Goal: Information Seeking & Learning: Learn about a topic

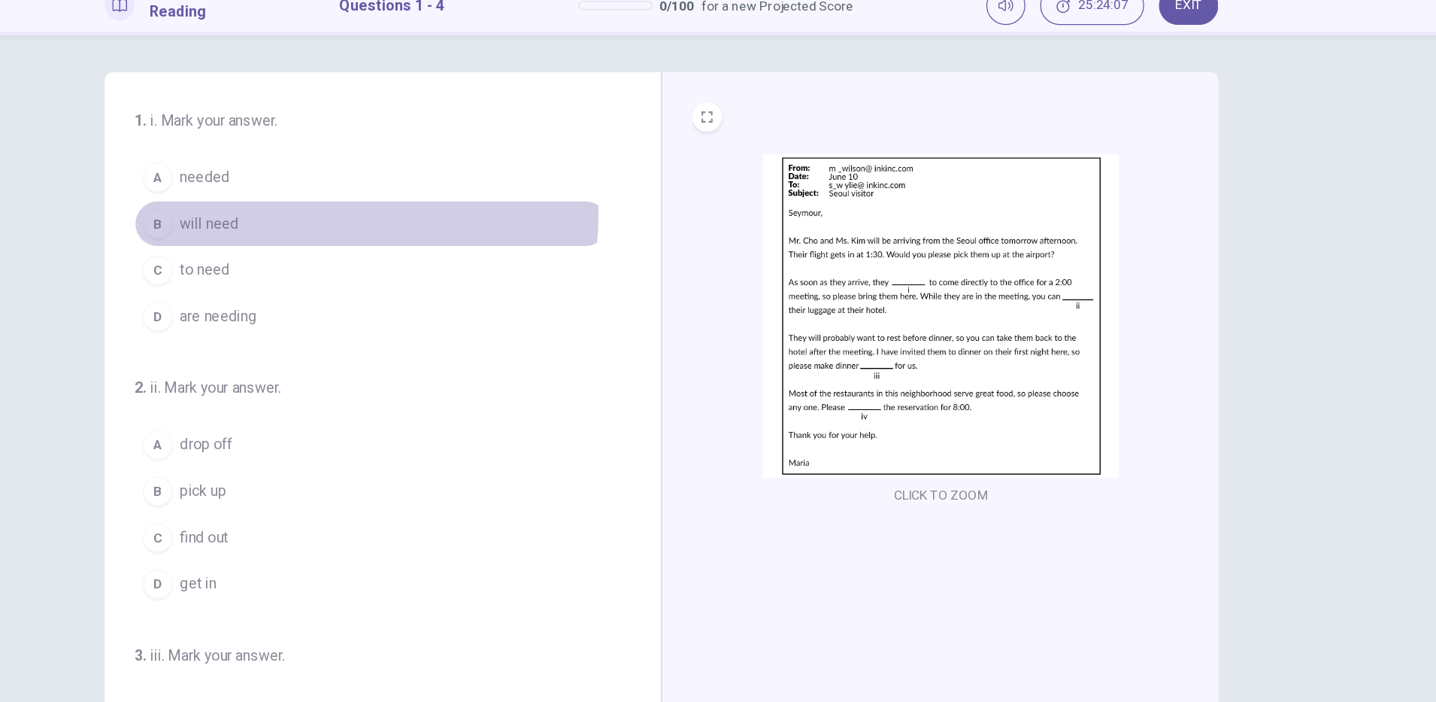
click at [381, 239] on button "B will need" at bounding box center [483, 249] width 384 height 38
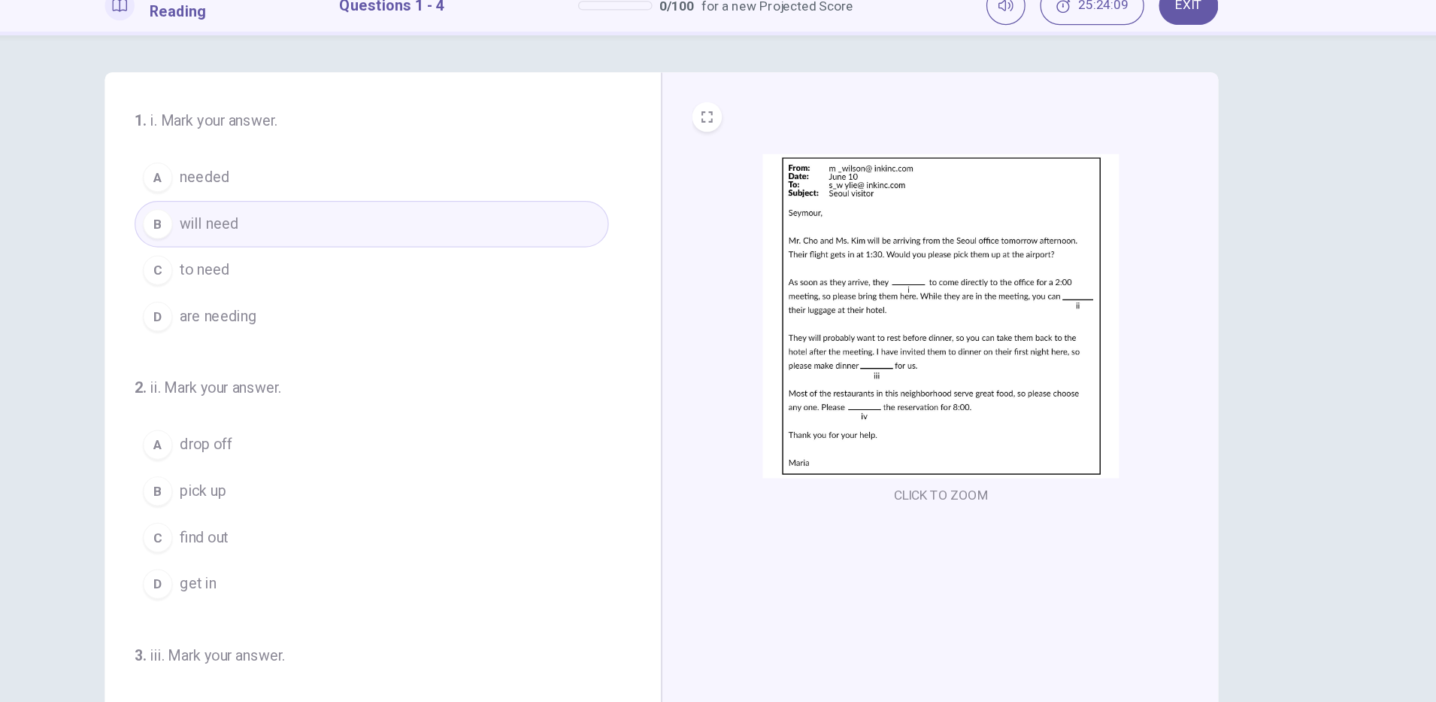
scroll to position [38, 0]
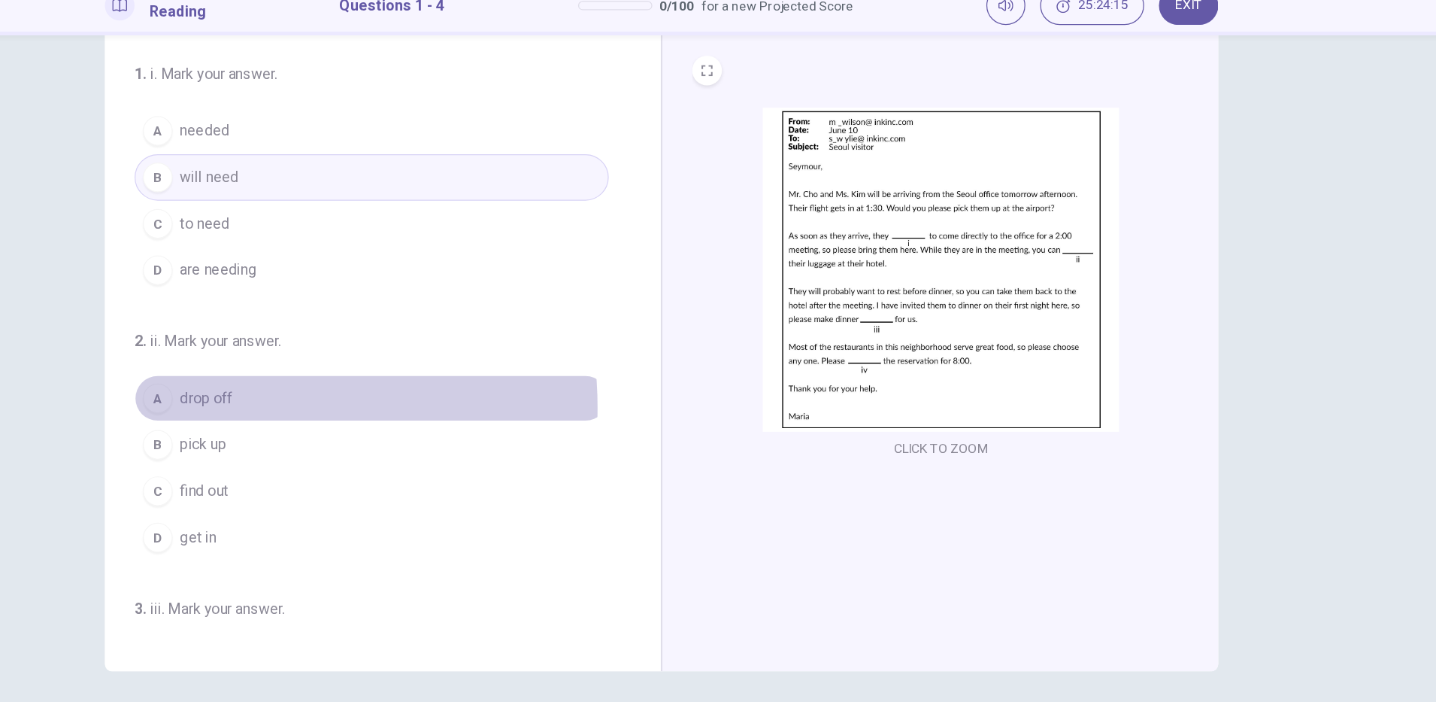
click at [352, 398] on span "drop off" at bounding box center [349, 390] width 43 height 18
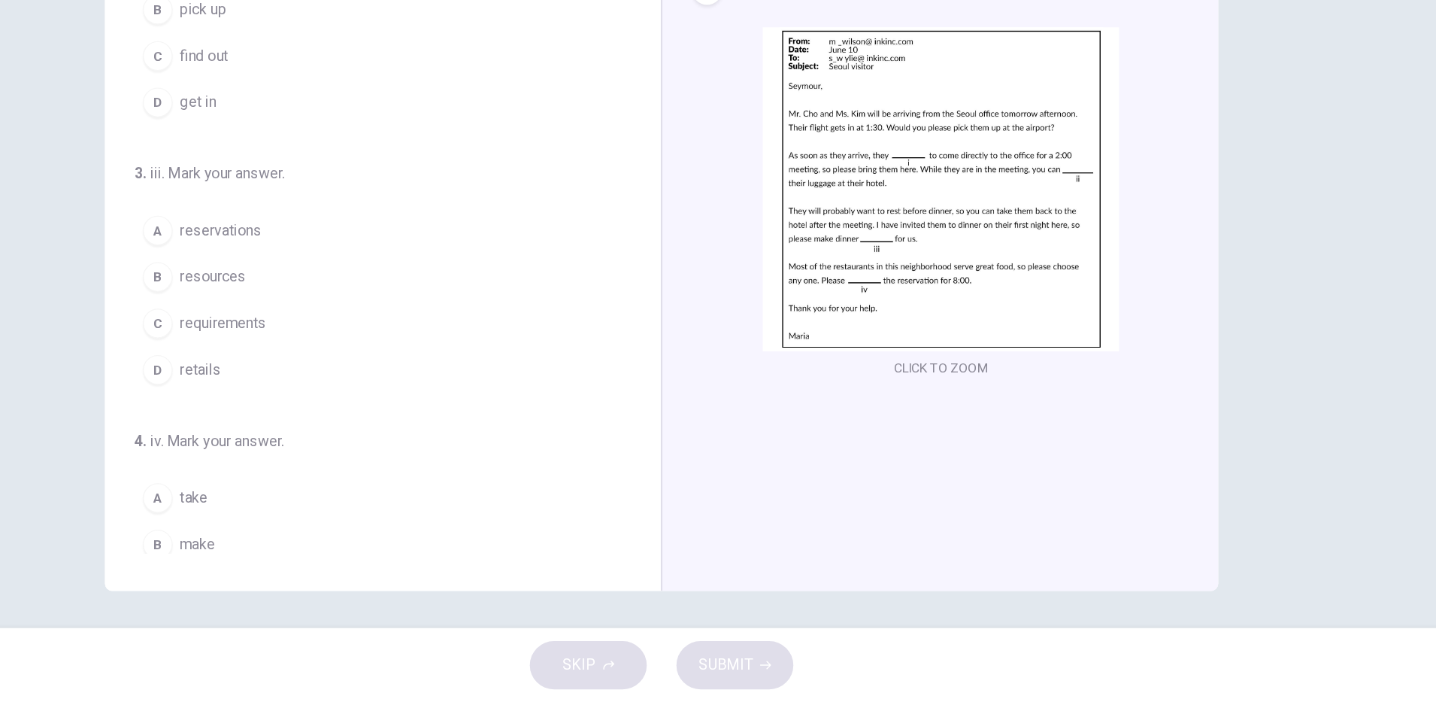
scroll to position [314, 0]
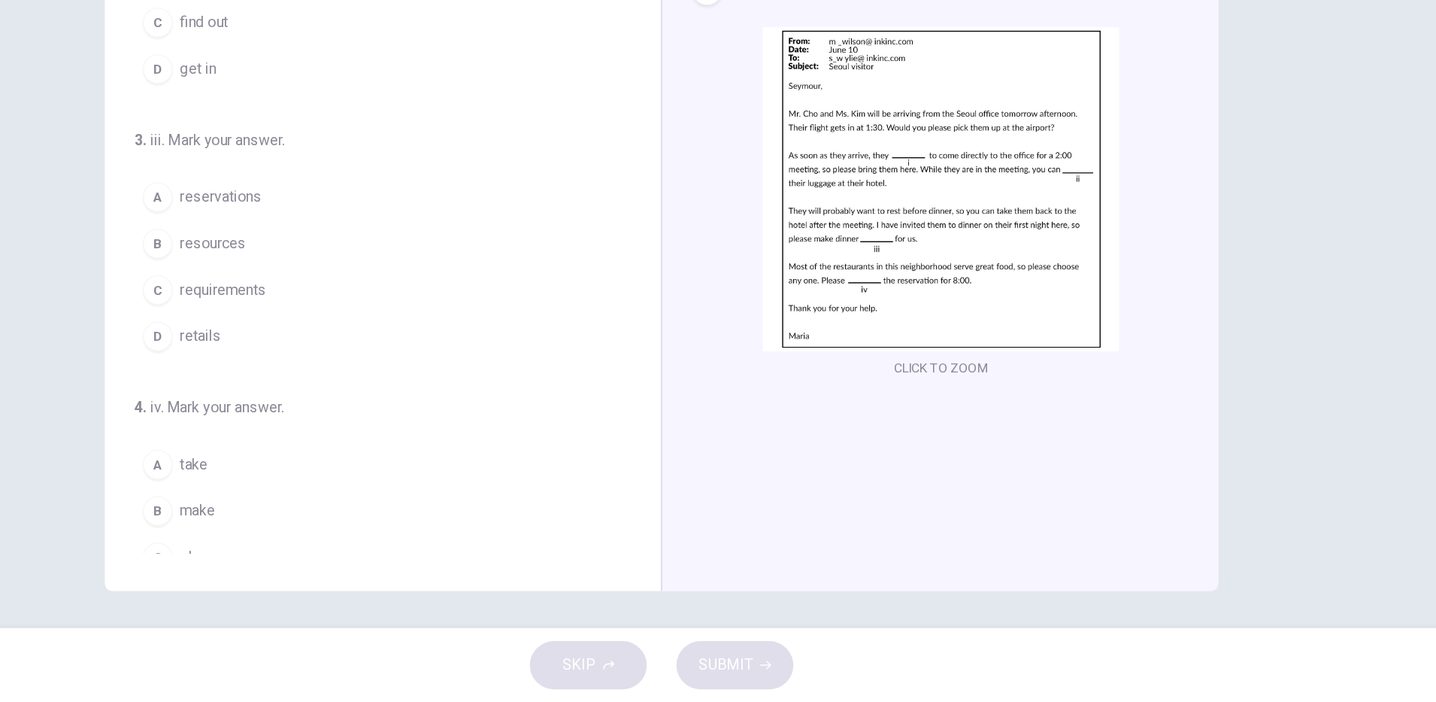
click at [403, 296] on button "A reservations" at bounding box center [483, 293] width 384 height 38
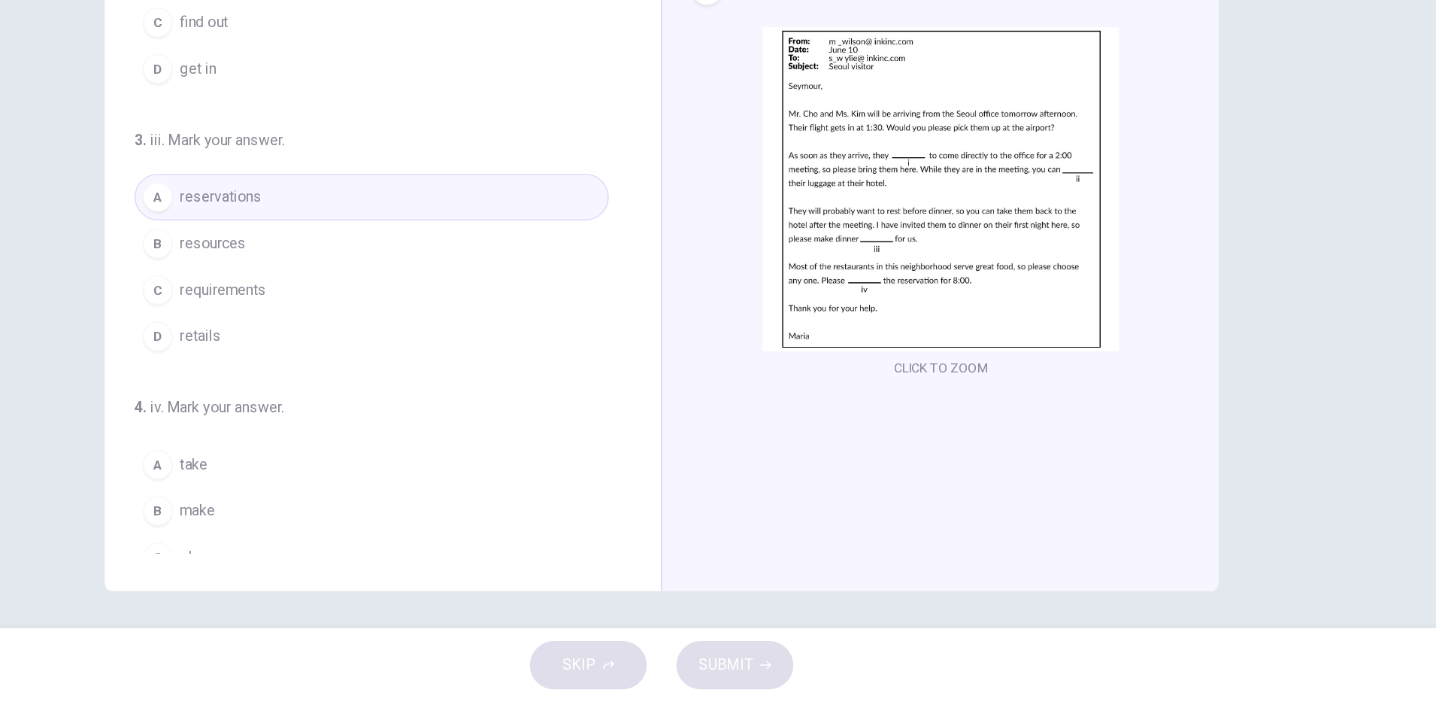
scroll to position [374, 0]
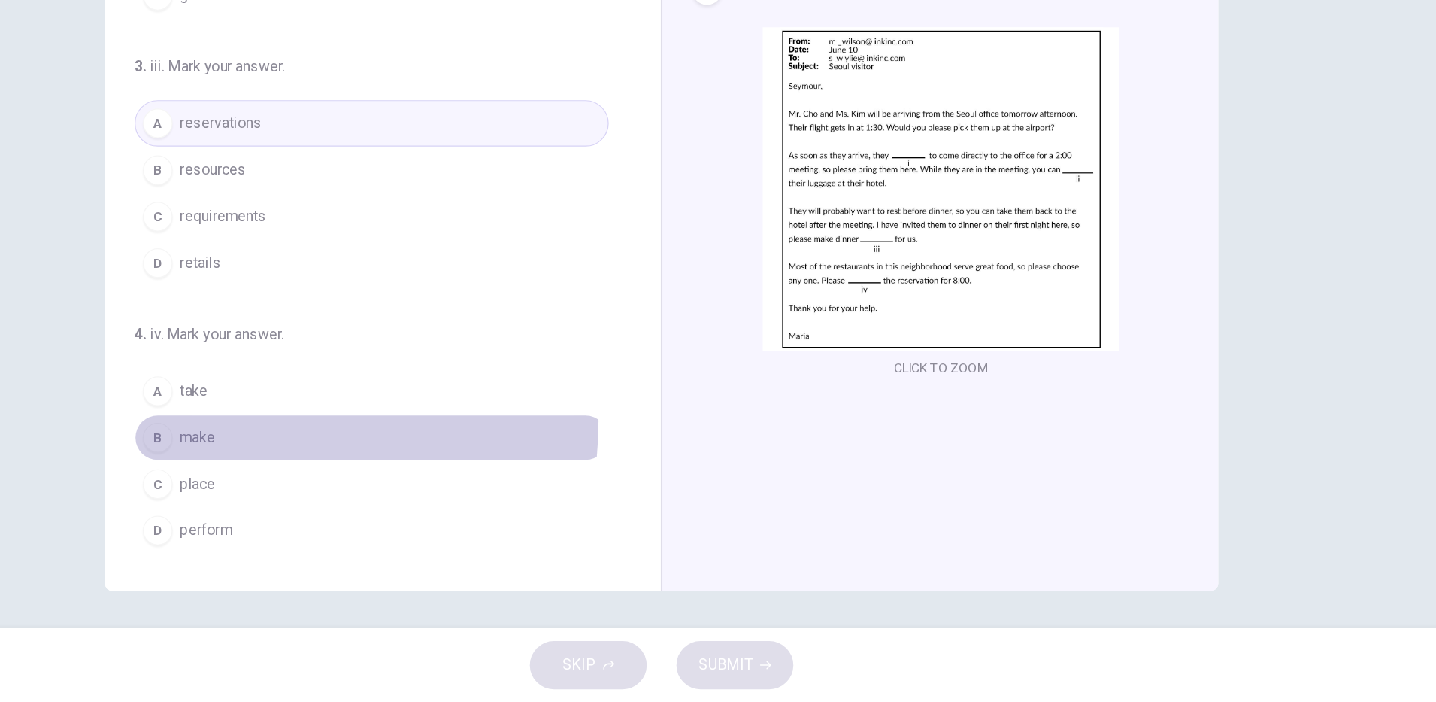
click at [367, 475] on button "B make" at bounding box center [483, 487] width 384 height 38
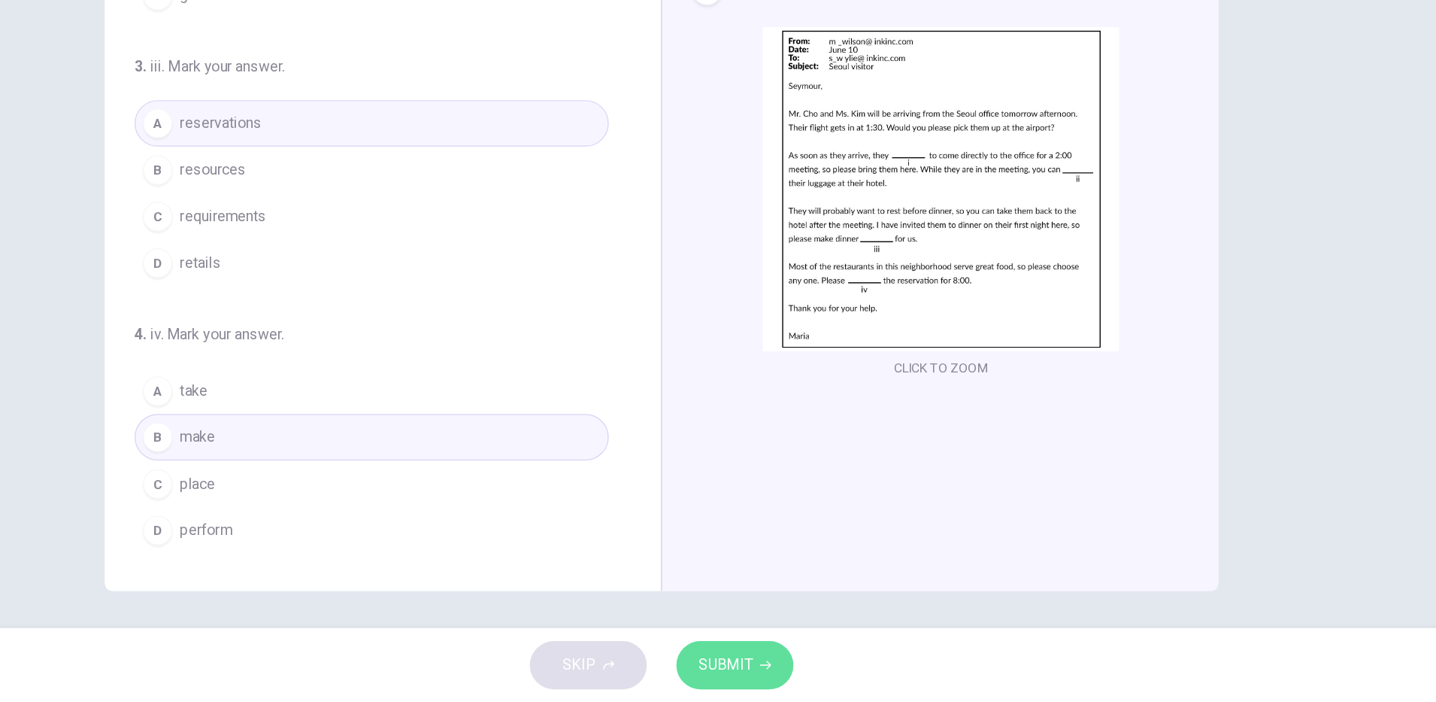
click at [783, 671] on span "SUBMIT" at bounding box center [770, 671] width 44 height 21
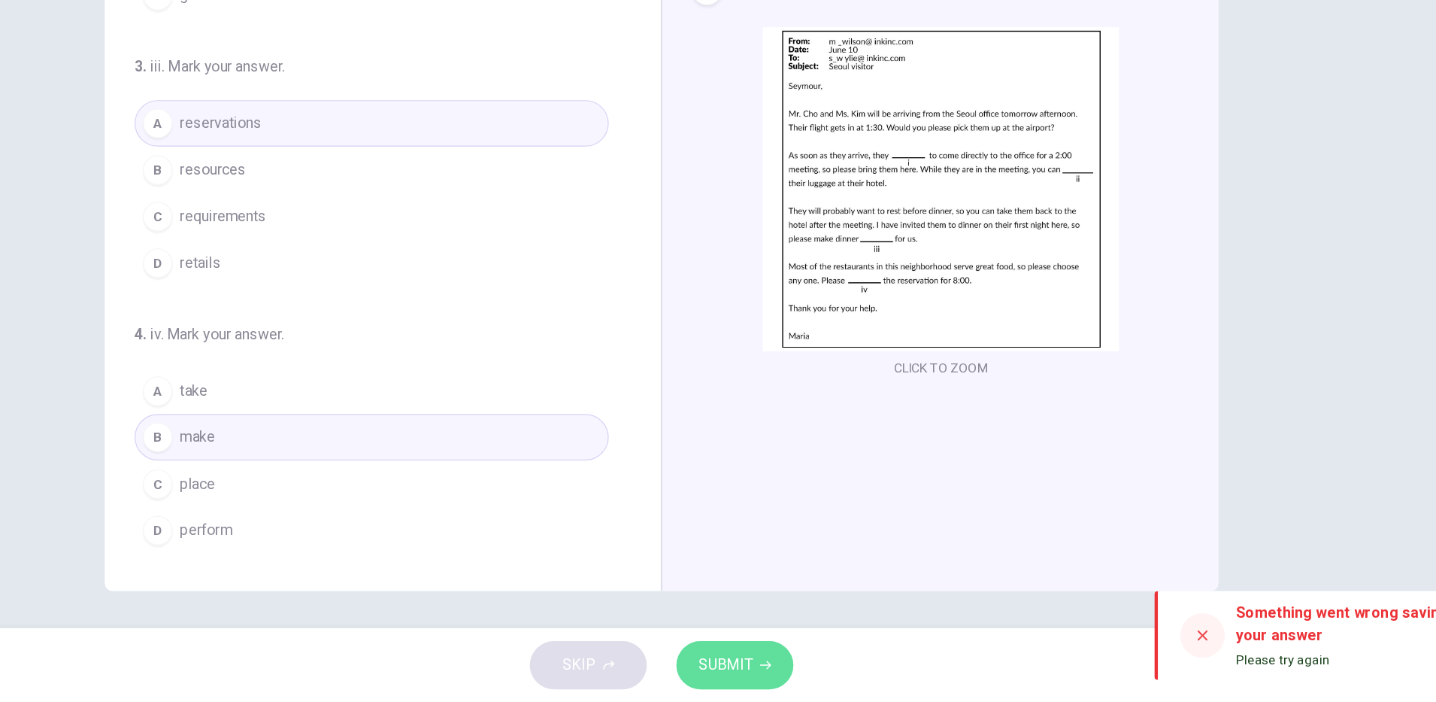
click at [805, 680] on button "SUBMIT" at bounding box center [777, 671] width 95 height 39
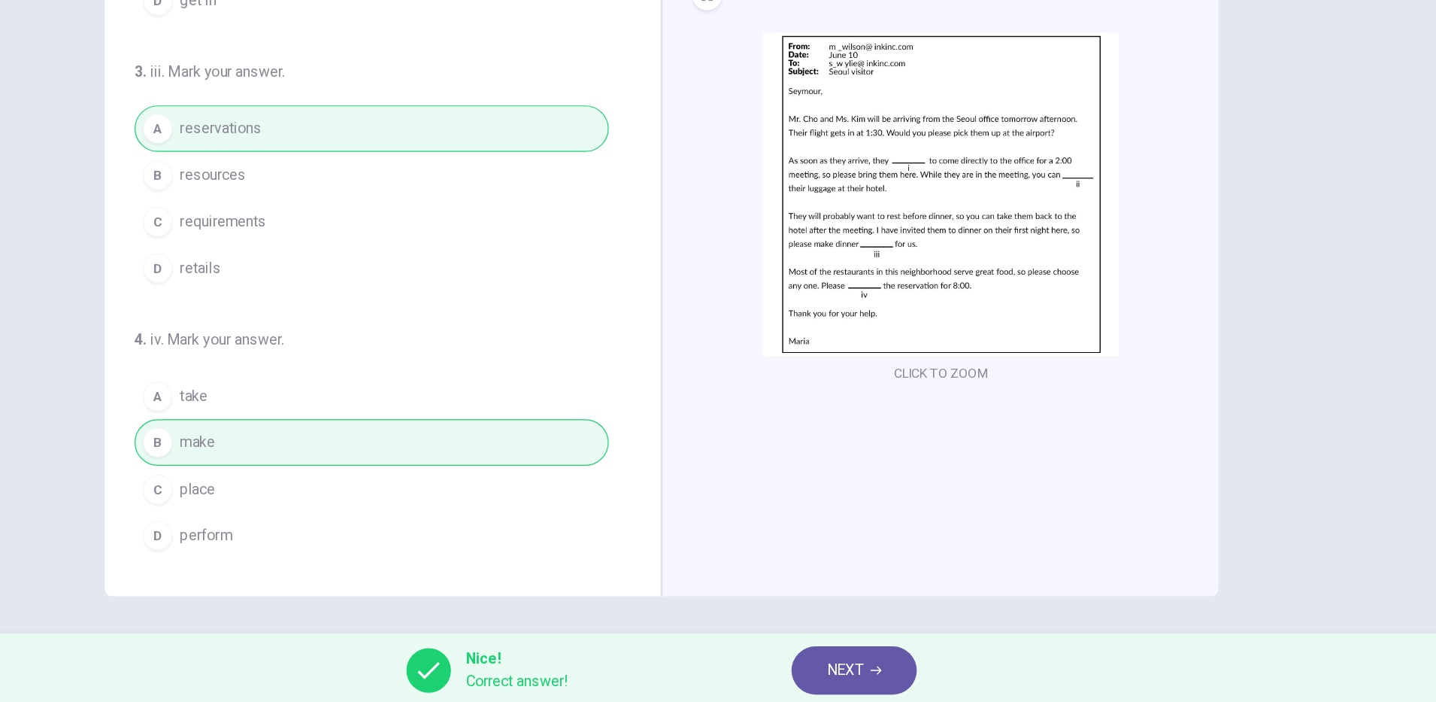
scroll to position [0, 0]
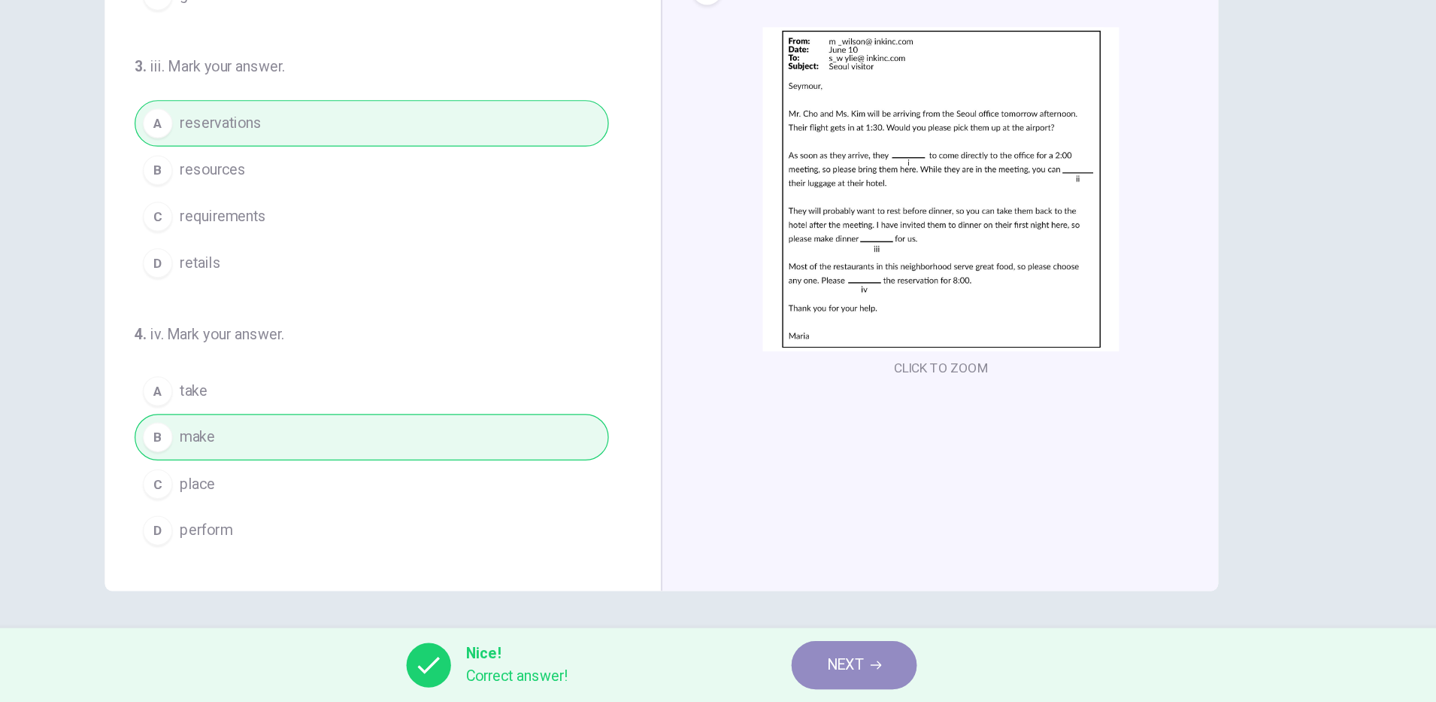
click at [881, 676] on span "NEXT" at bounding box center [866, 671] width 29 height 21
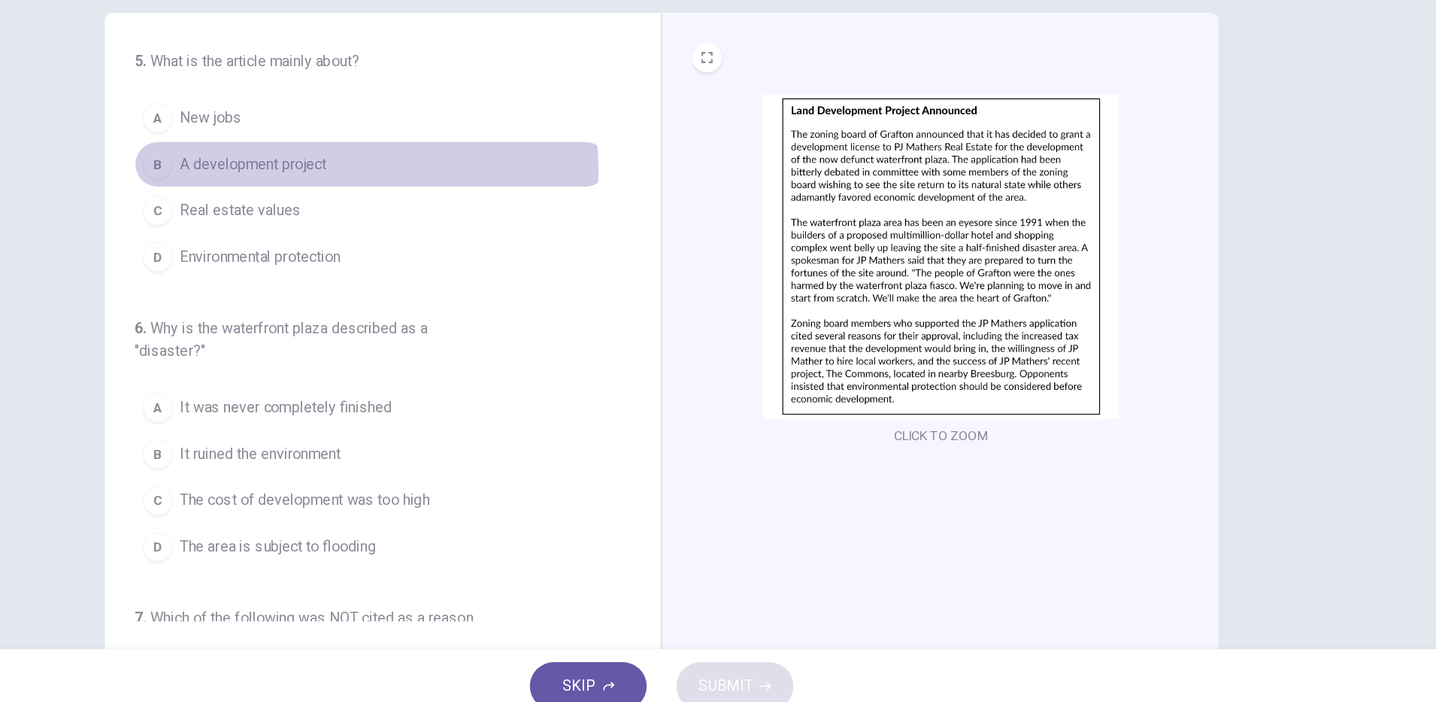
click at [438, 253] on span "A development project" at bounding box center [387, 249] width 119 height 18
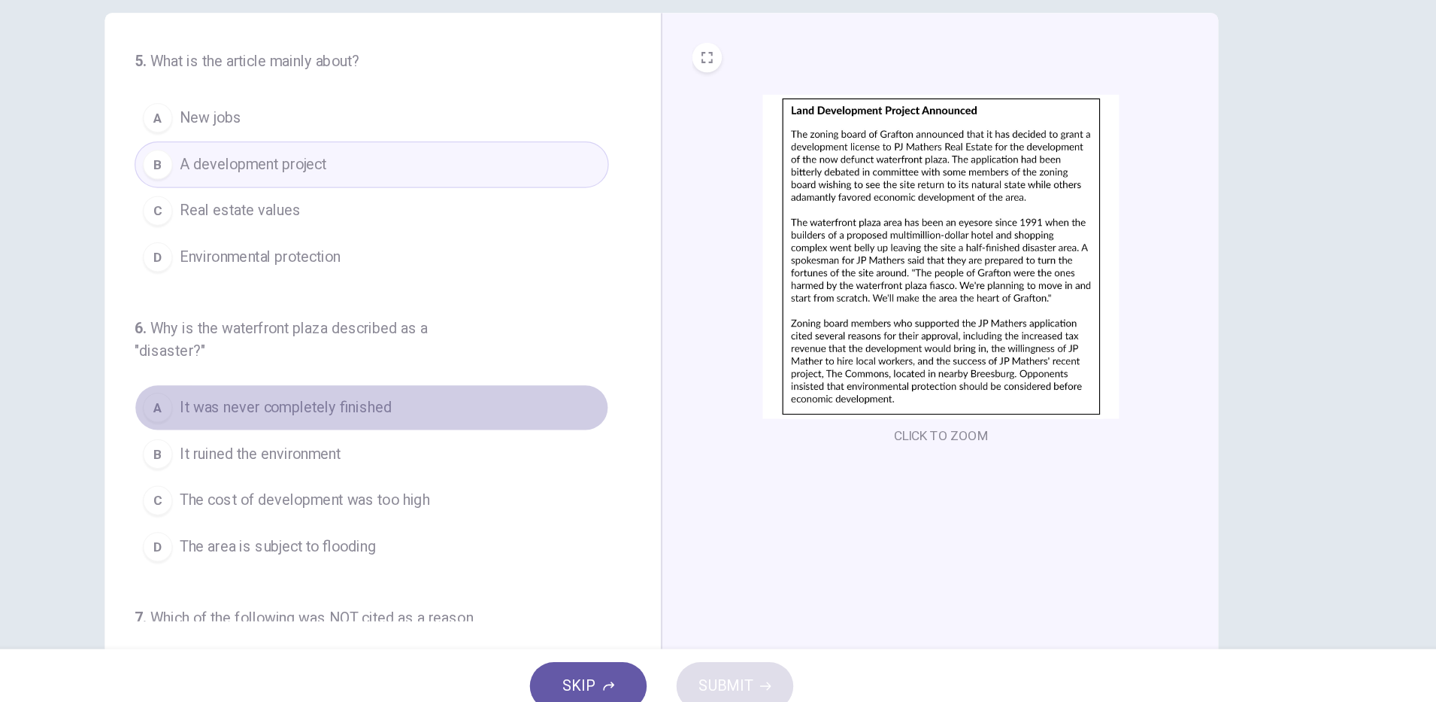
click at [478, 435] on button "A It was never completely finished" at bounding box center [483, 446] width 384 height 38
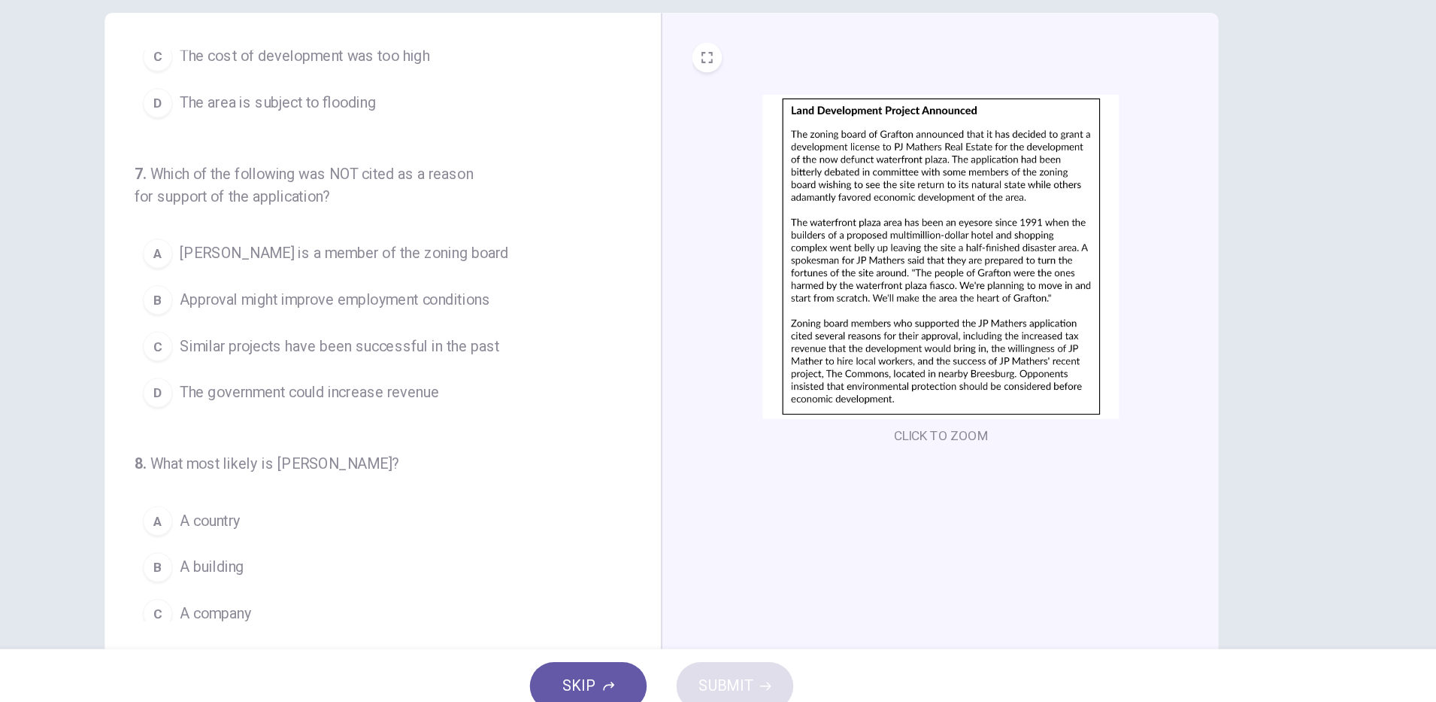
scroll to position [410, 0]
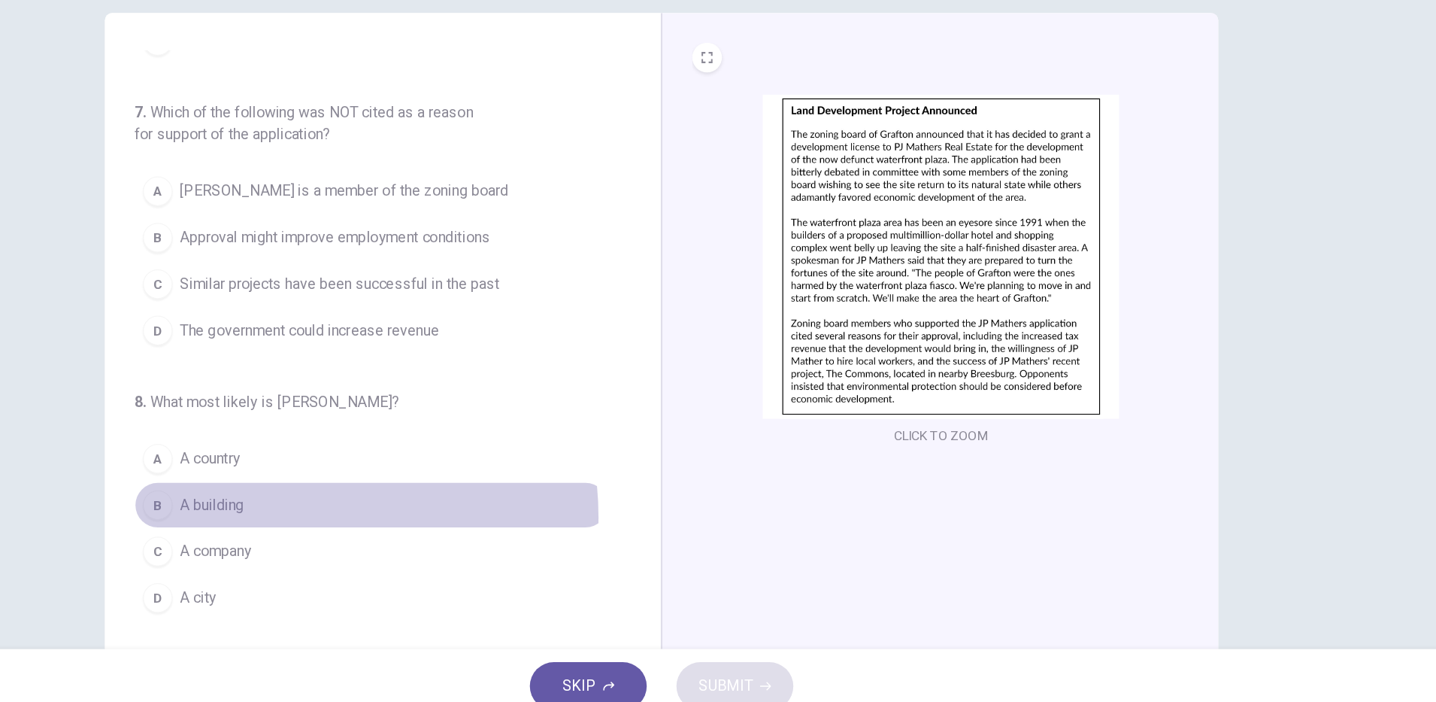
click at [393, 535] on button "B A building" at bounding box center [483, 525] width 384 height 38
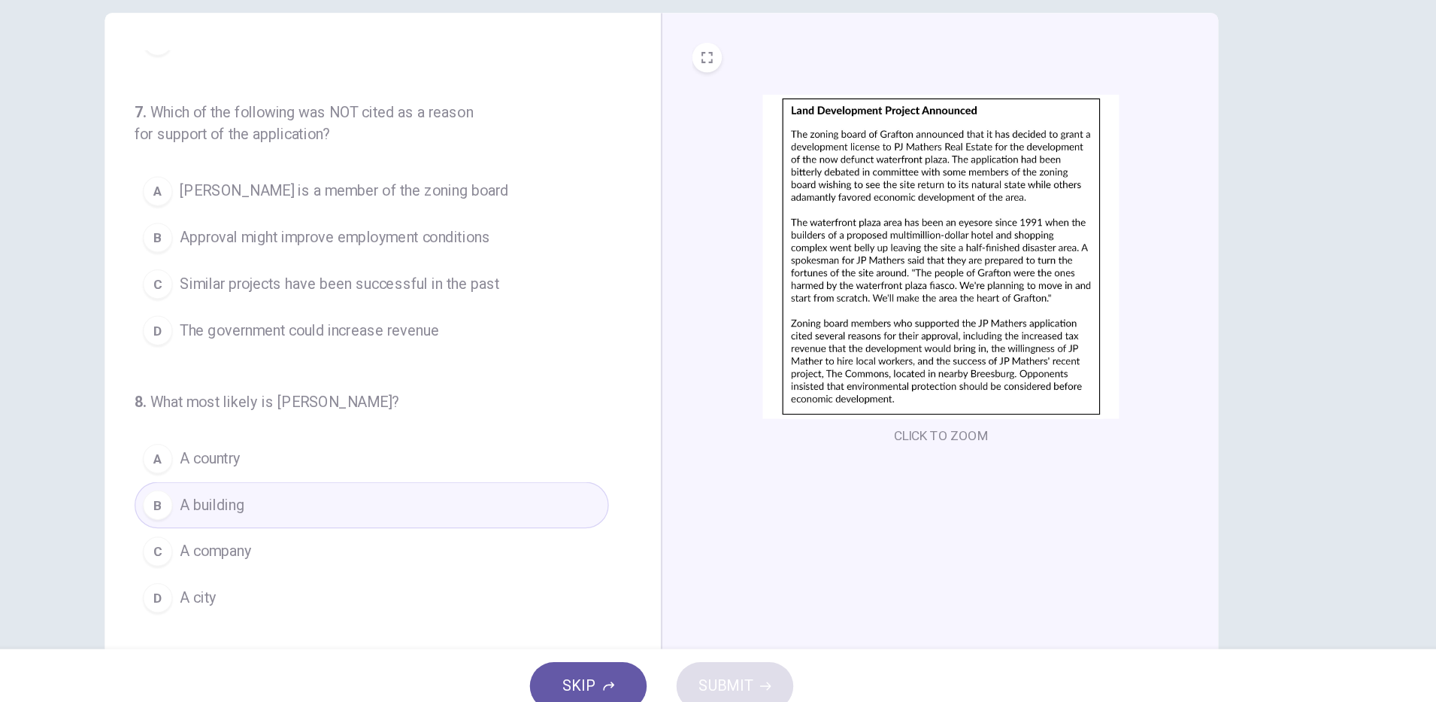
click at [490, 279] on span "JP Mathers is a member of the zoning board" at bounding box center [461, 271] width 266 height 18
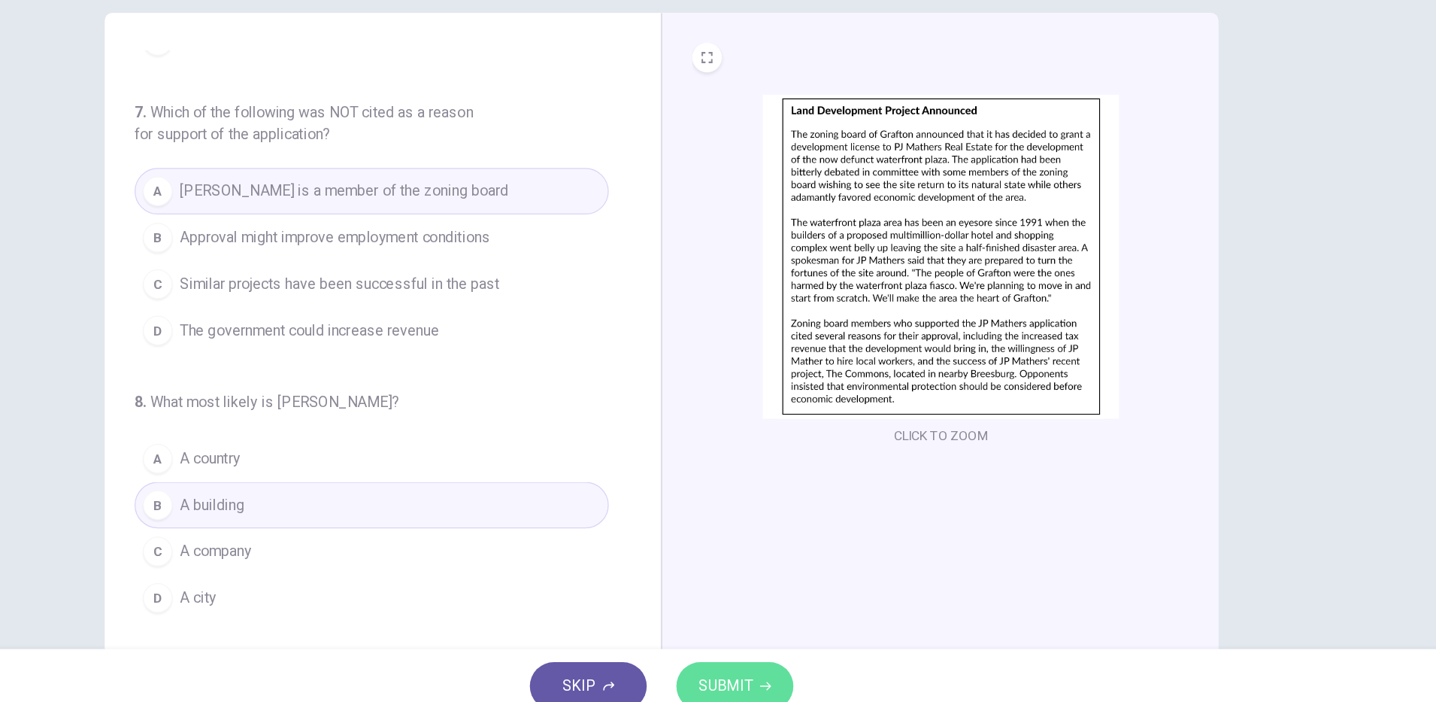
click at [764, 678] on span "SUBMIT" at bounding box center [770, 671] width 44 height 21
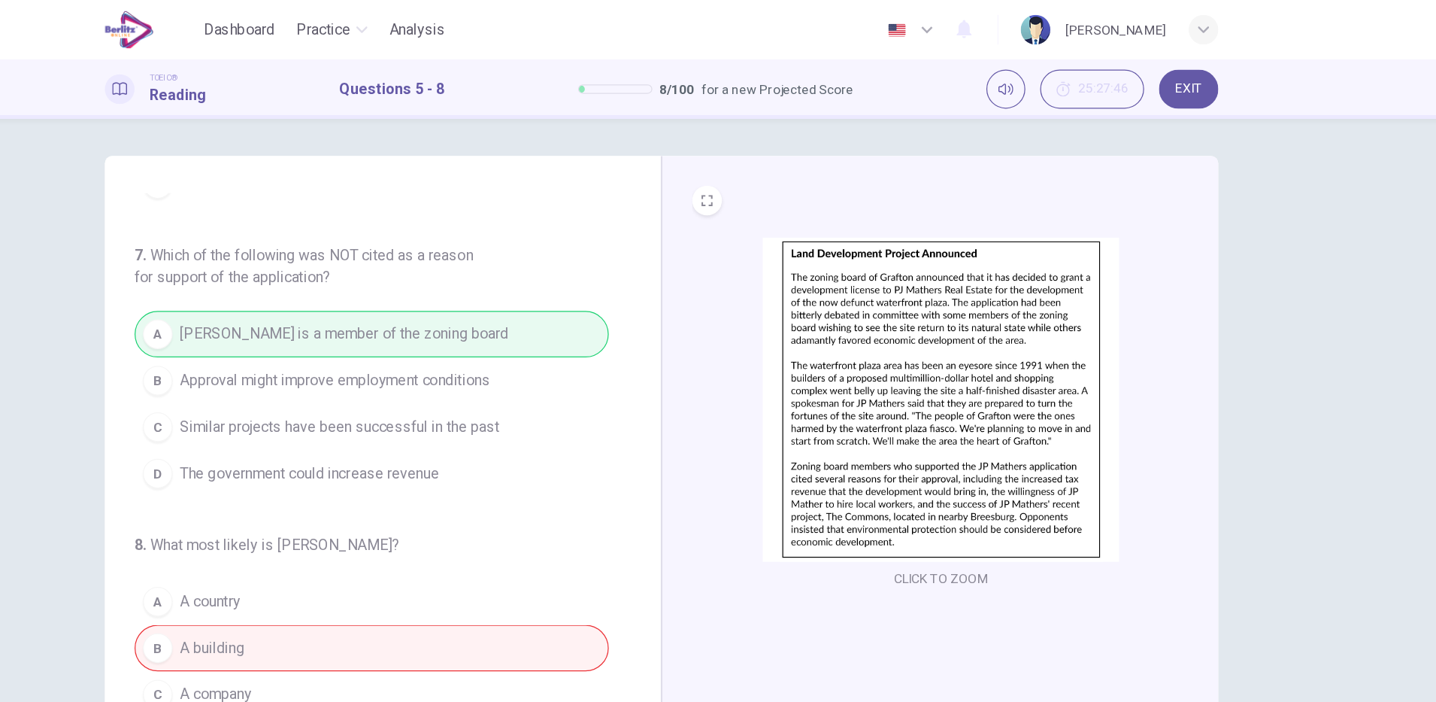
click at [1290, 244] on div "5 . What is the article mainly about? A New jobs B A development project C Real…" at bounding box center [718, 368] width 1436 height 545
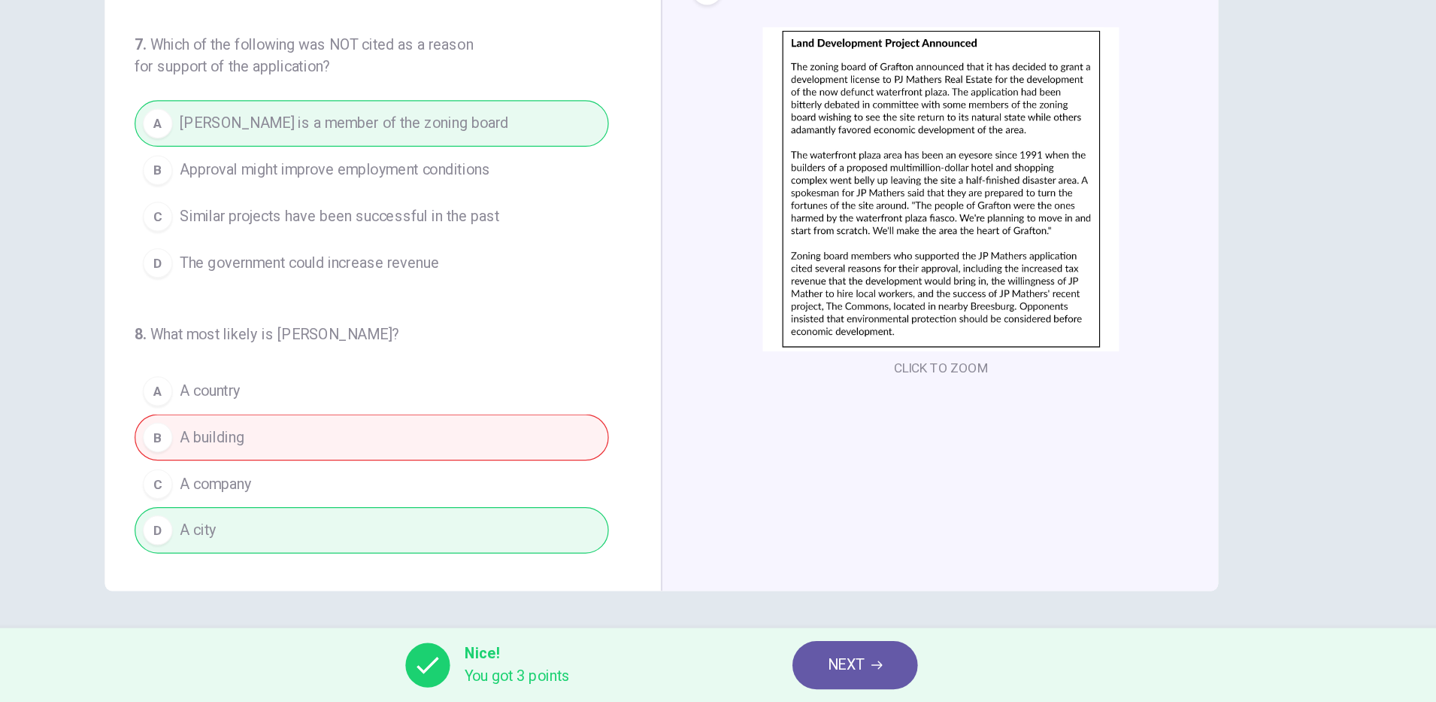
scroll to position [0, 0]
click at [877, 675] on span "NEXT" at bounding box center [867, 671] width 29 height 21
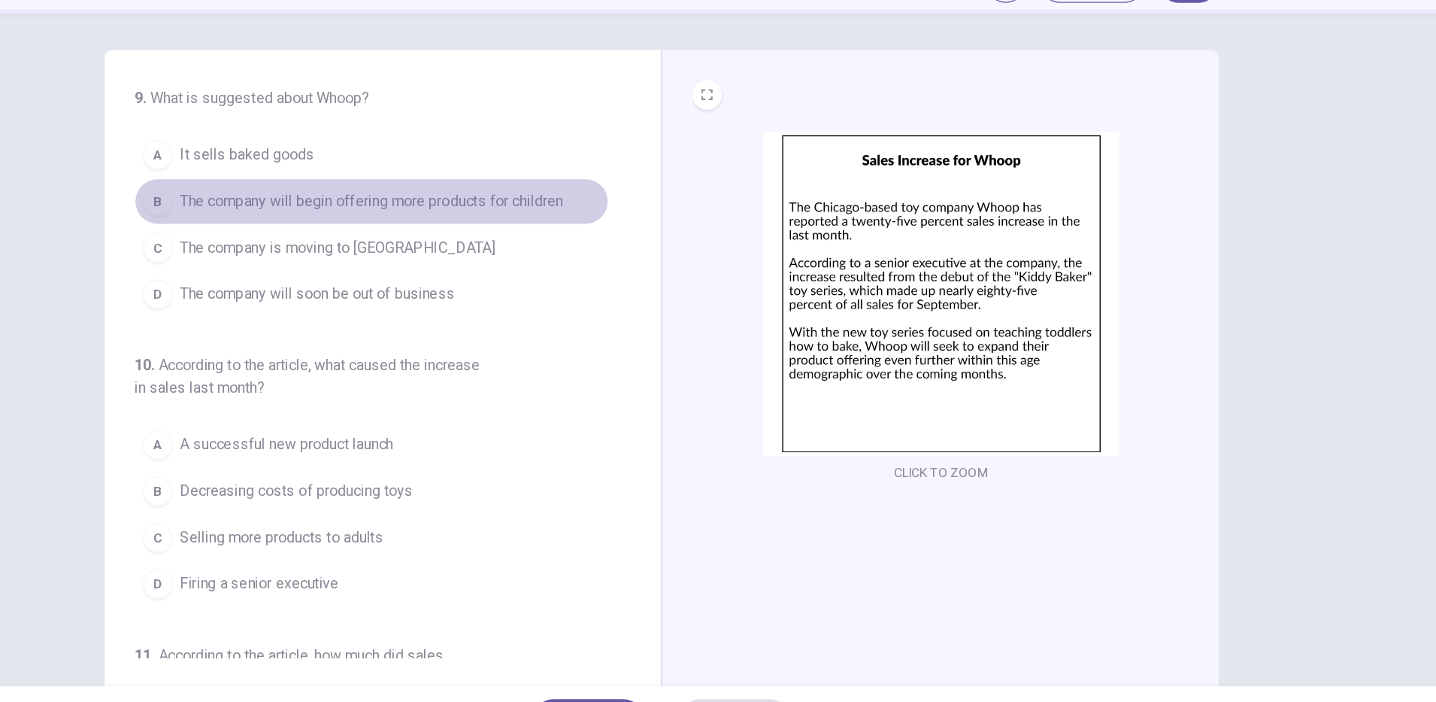
click at [593, 247] on span "The company will begin offering more products for children" at bounding box center [483, 249] width 311 height 18
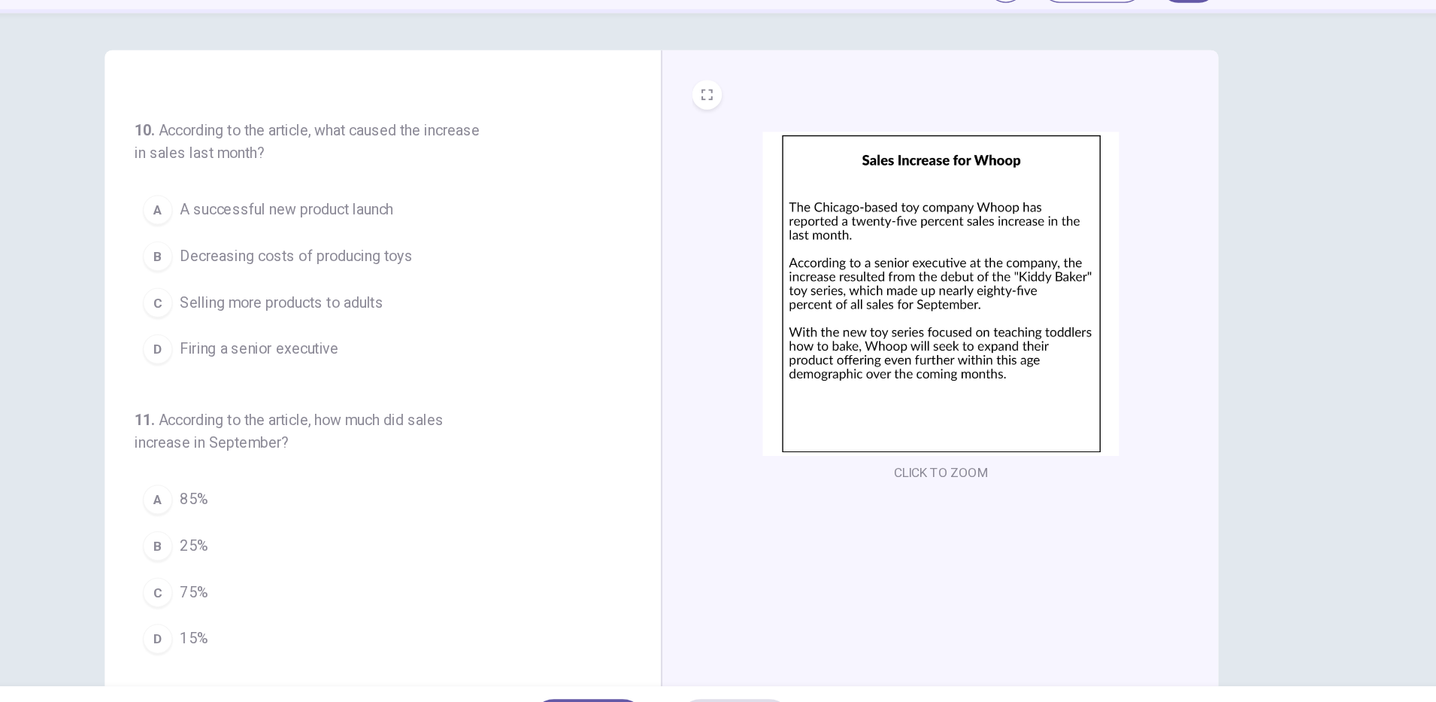
scroll to position [193, 0]
click at [472, 253] on span "A successful new product launch" at bounding box center [414, 253] width 173 height 18
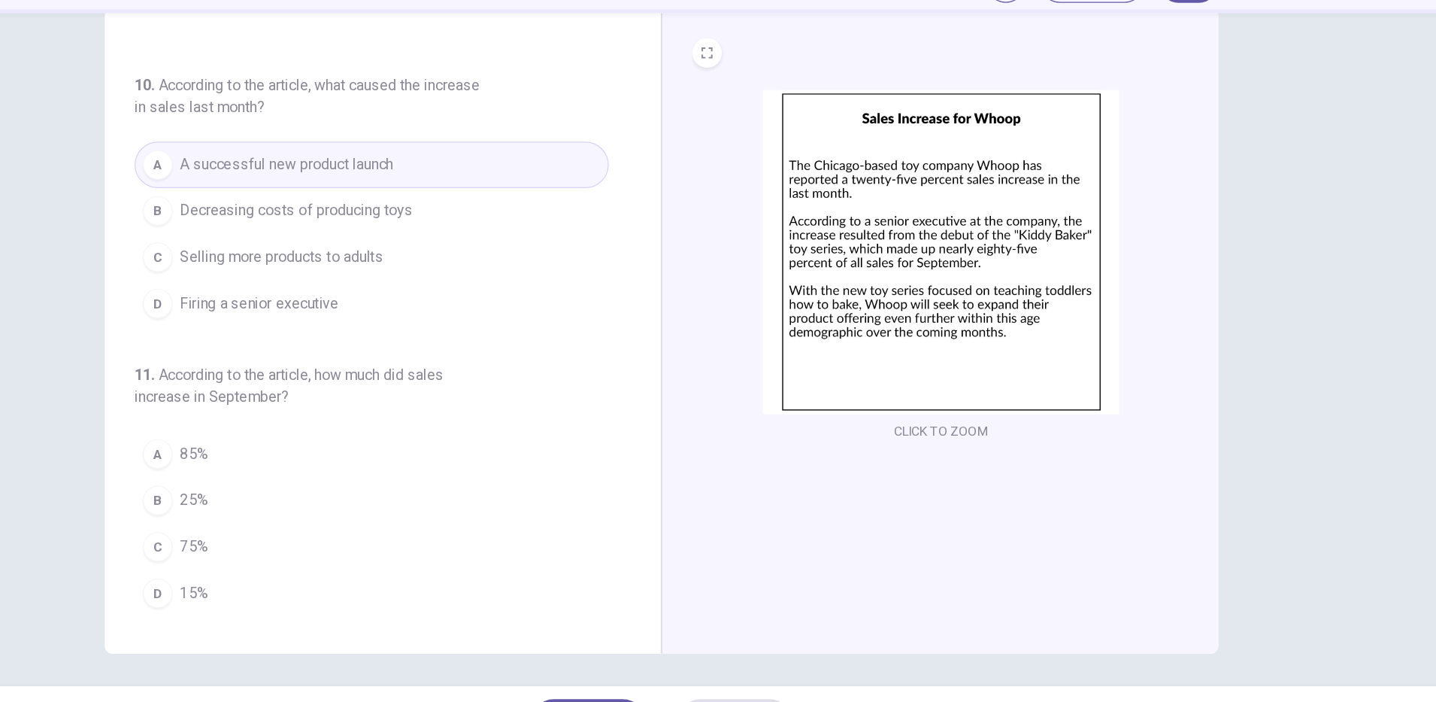
scroll to position [38, 0]
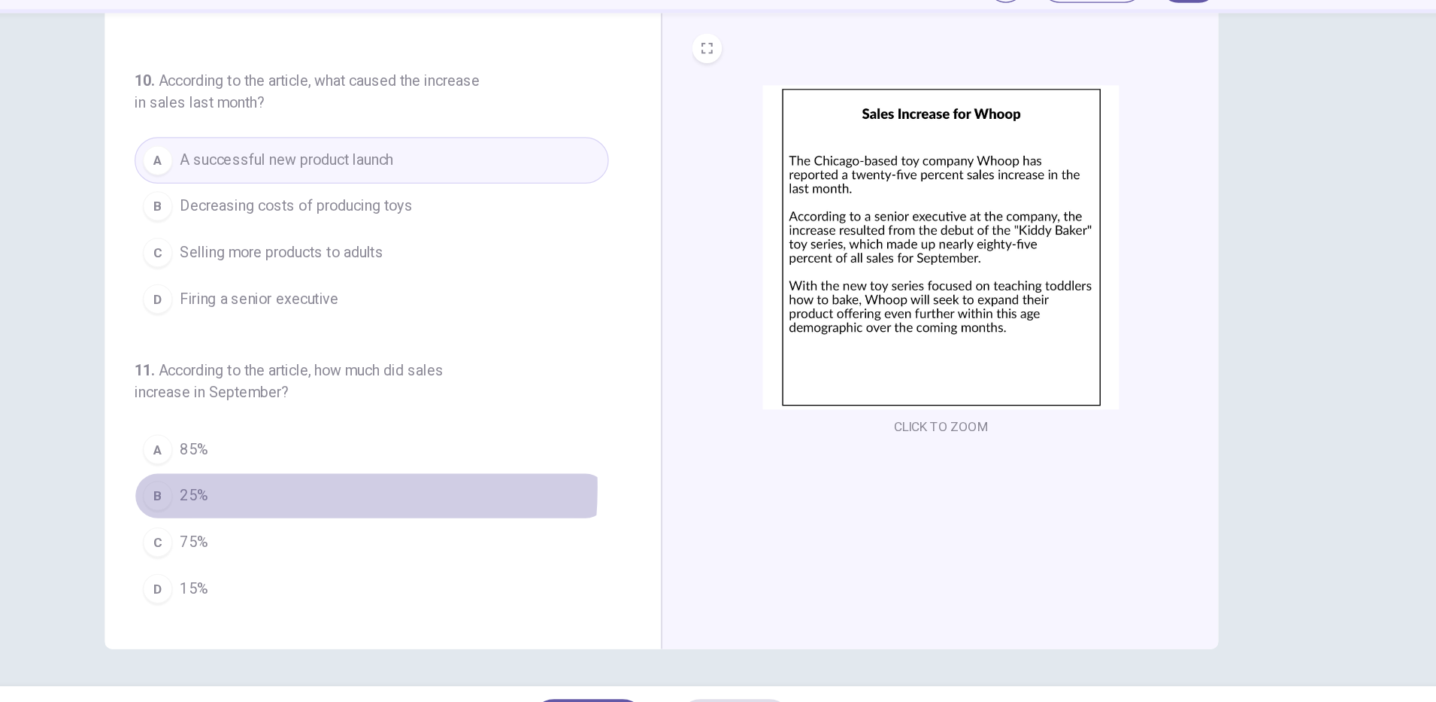
click at [359, 480] on button "B 25%" at bounding box center [483, 487] width 384 height 38
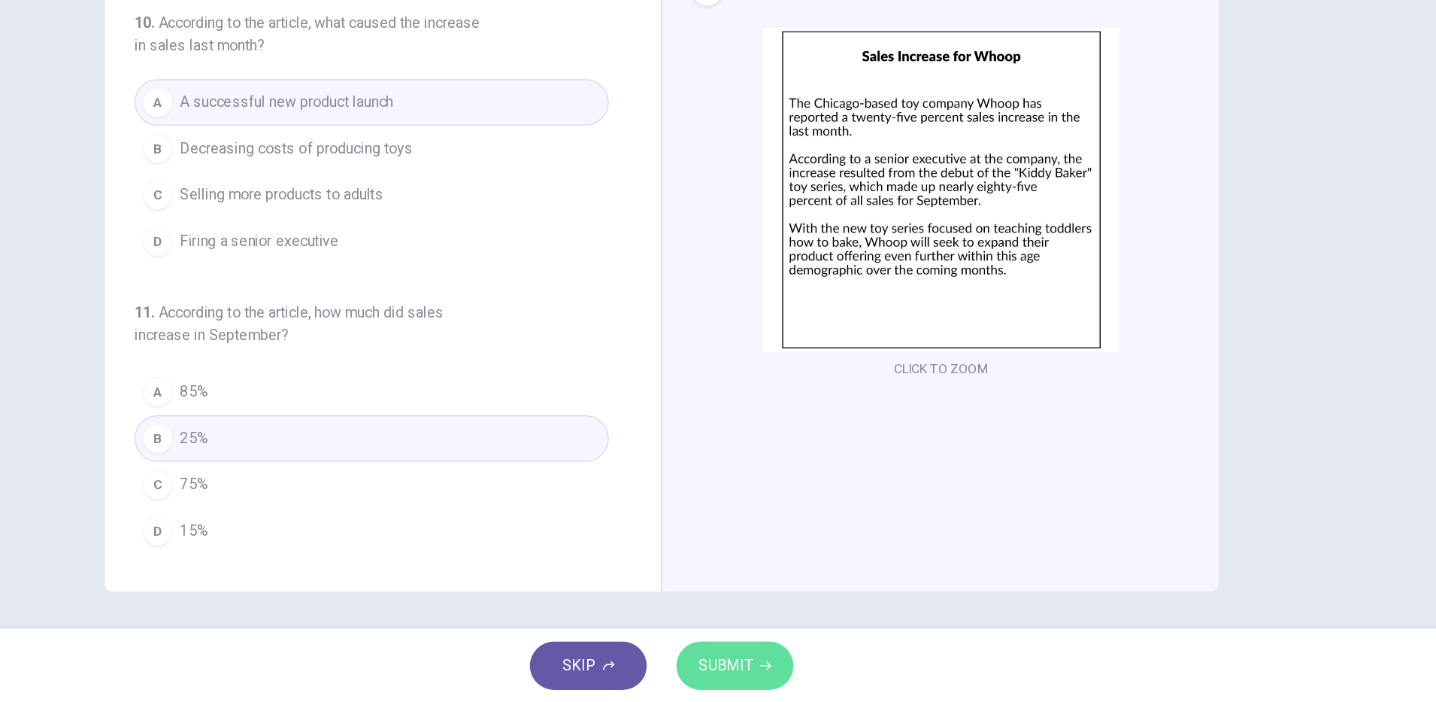
click at [788, 673] on span "SUBMIT" at bounding box center [770, 671] width 44 height 21
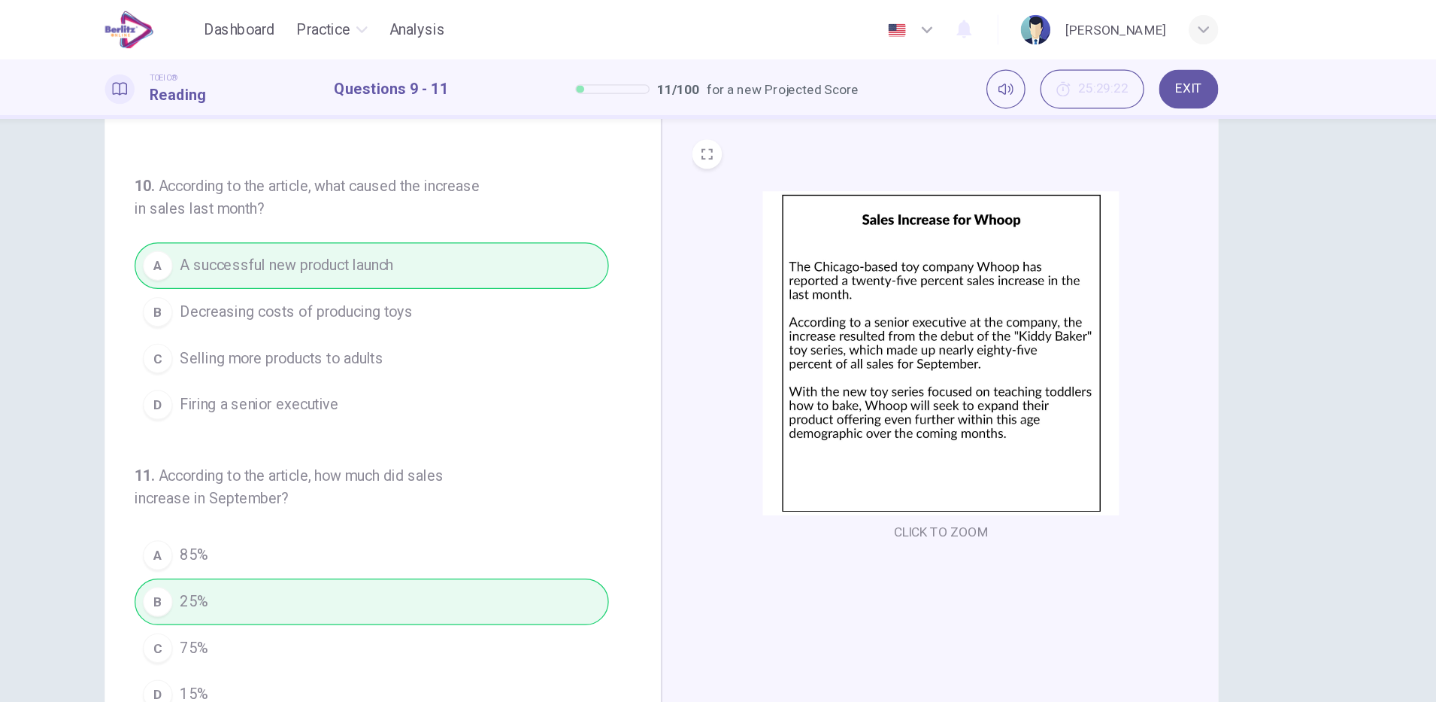
click at [772, 413] on div "CLICK TO ZOOM" at bounding box center [944, 298] width 403 height 287
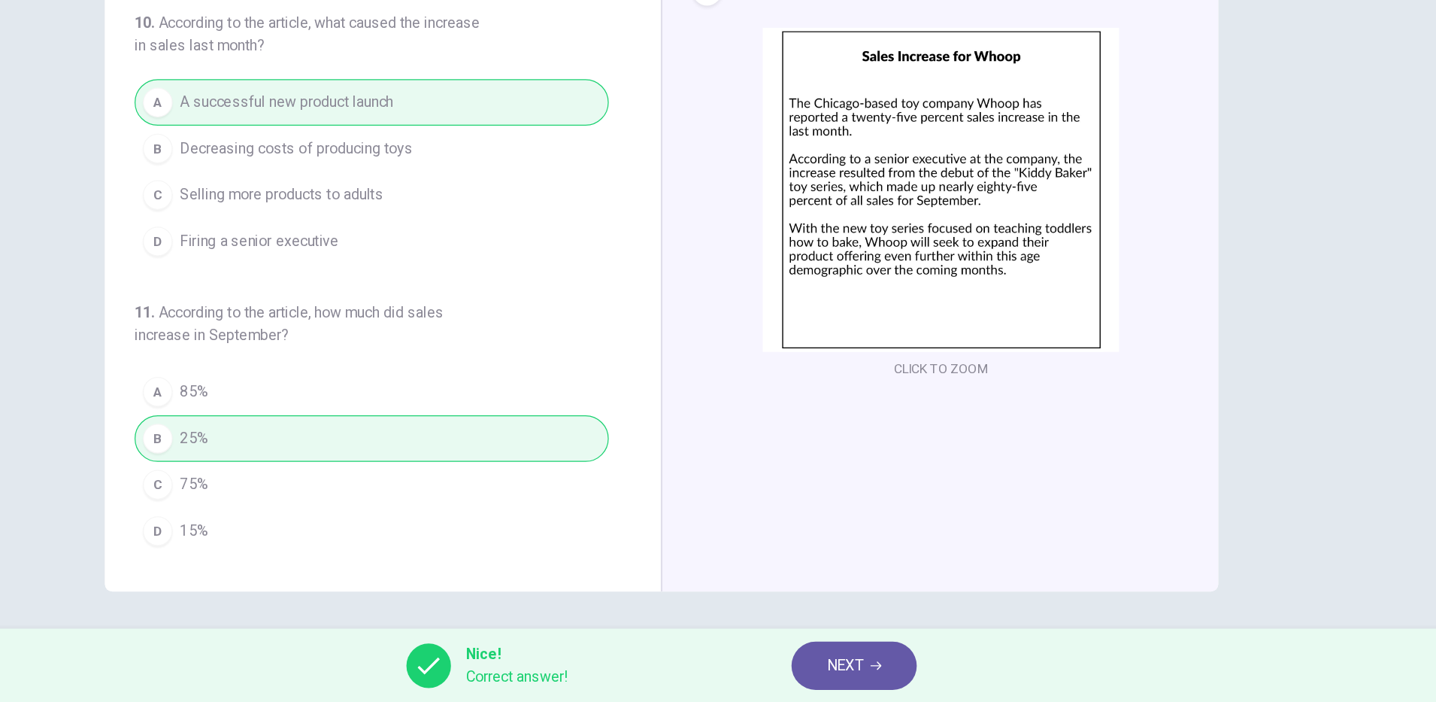
scroll to position [0, 0]
click at [854, 669] on span "NEXT" at bounding box center [866, 671] width 29 height 21
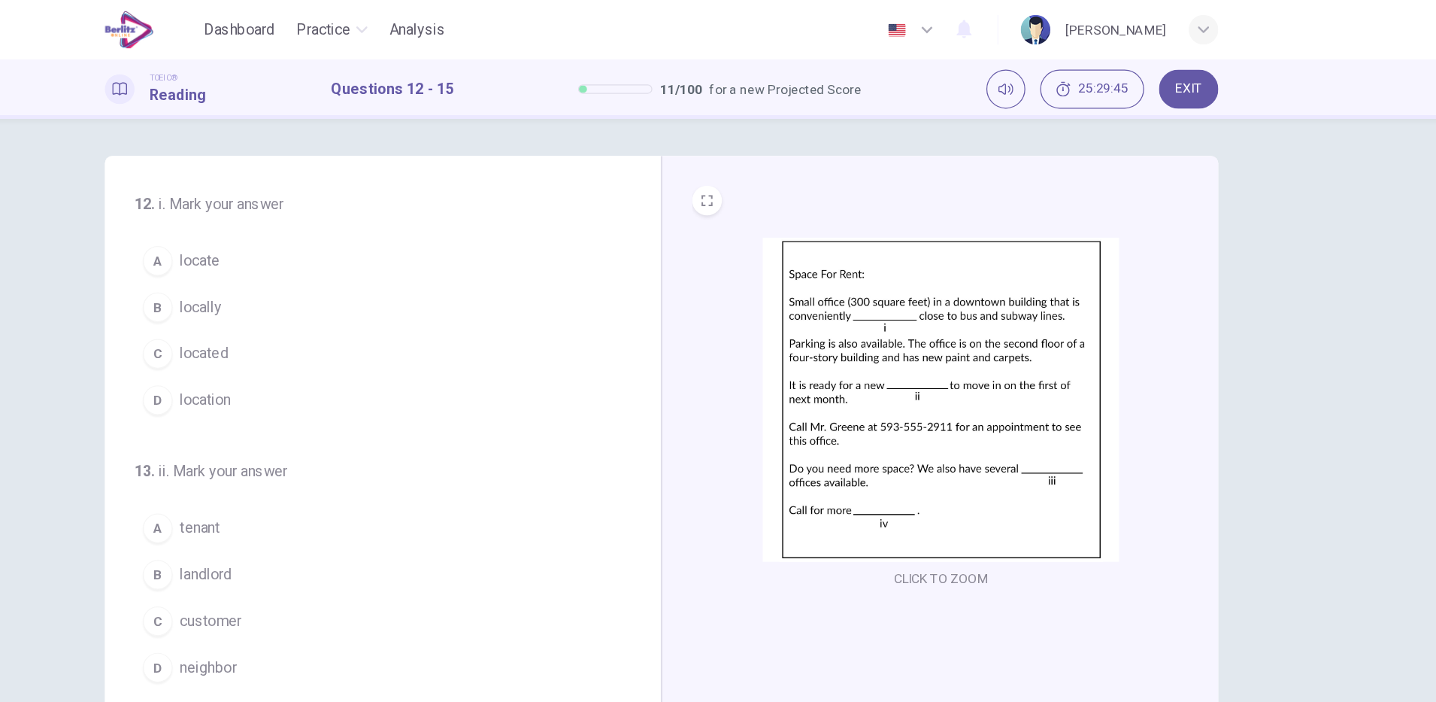
click at [374, 290] on button "C located" at bounding box center [483, 287] width 384 height 38
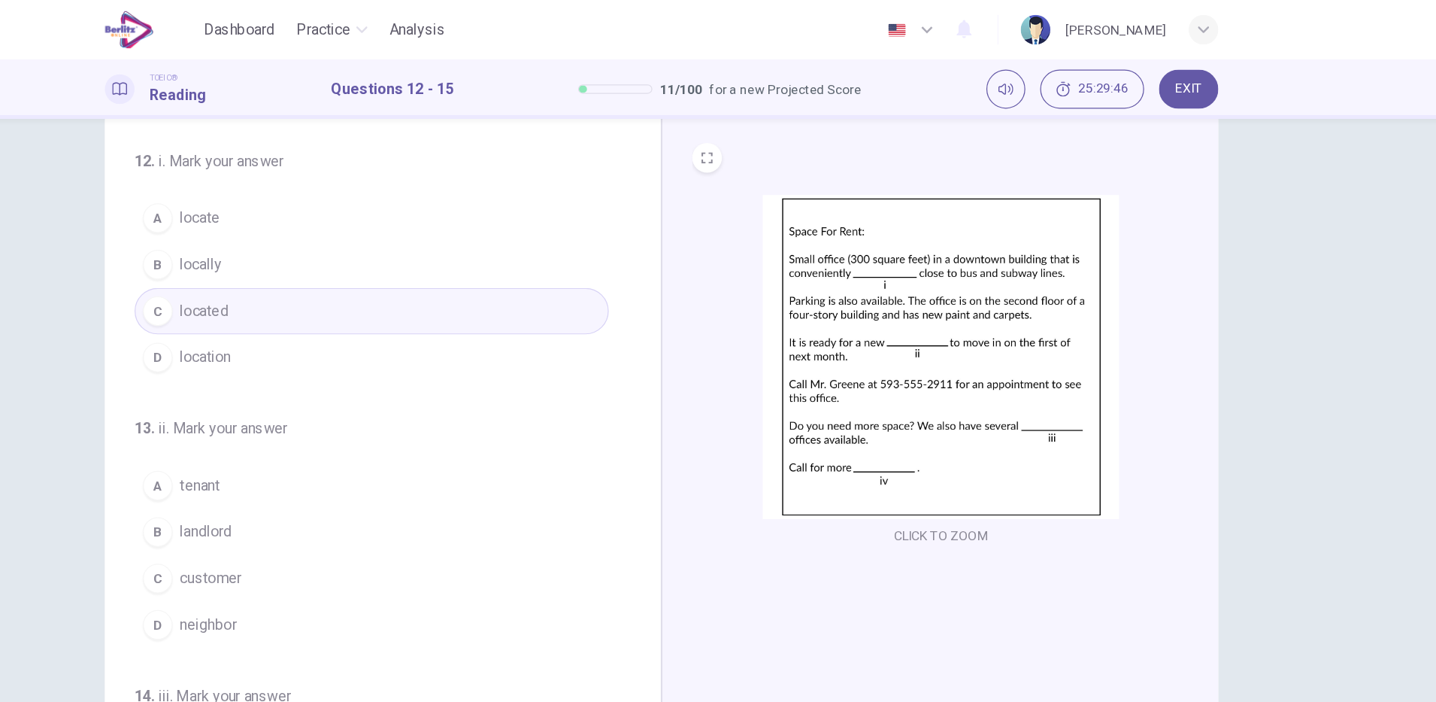
scroll to position [38, 0]
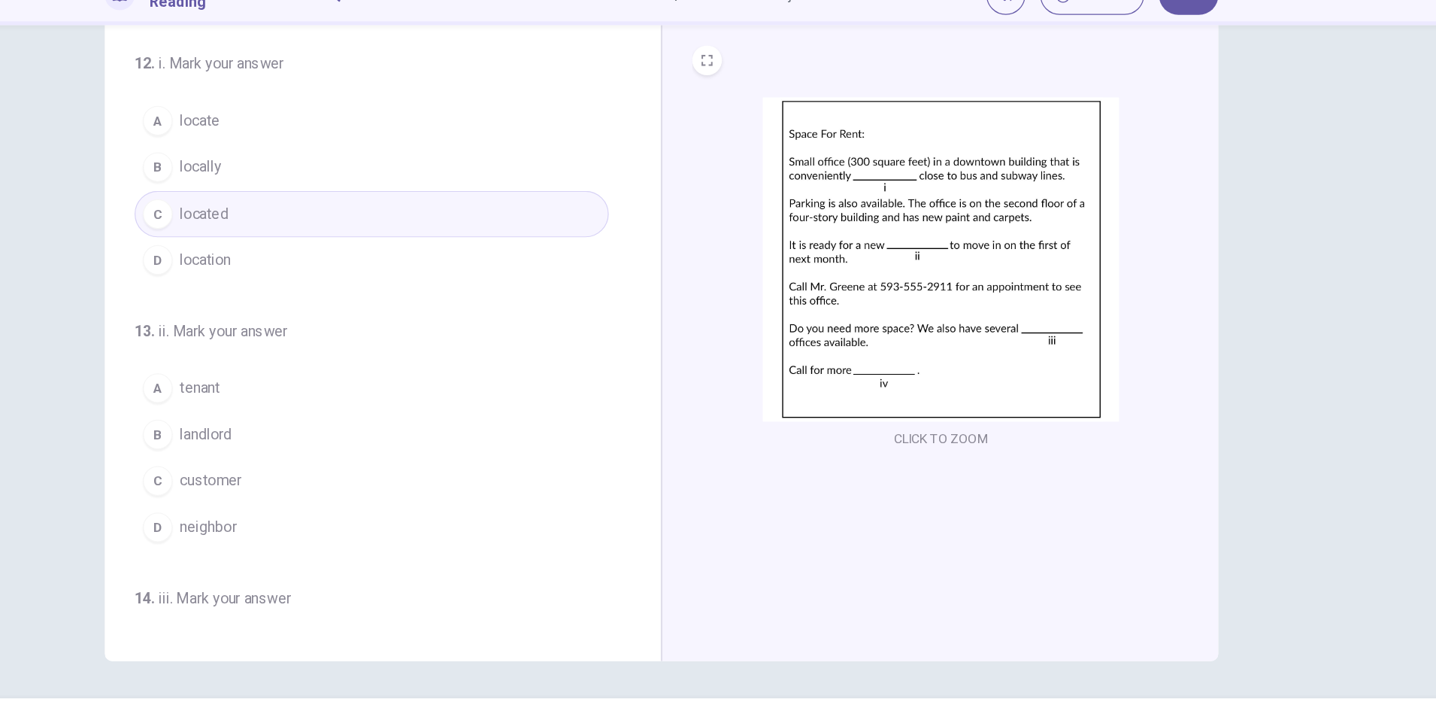
click at [381, 471] on button "C customer" at bounding box center [483, 466] width 384 height 38
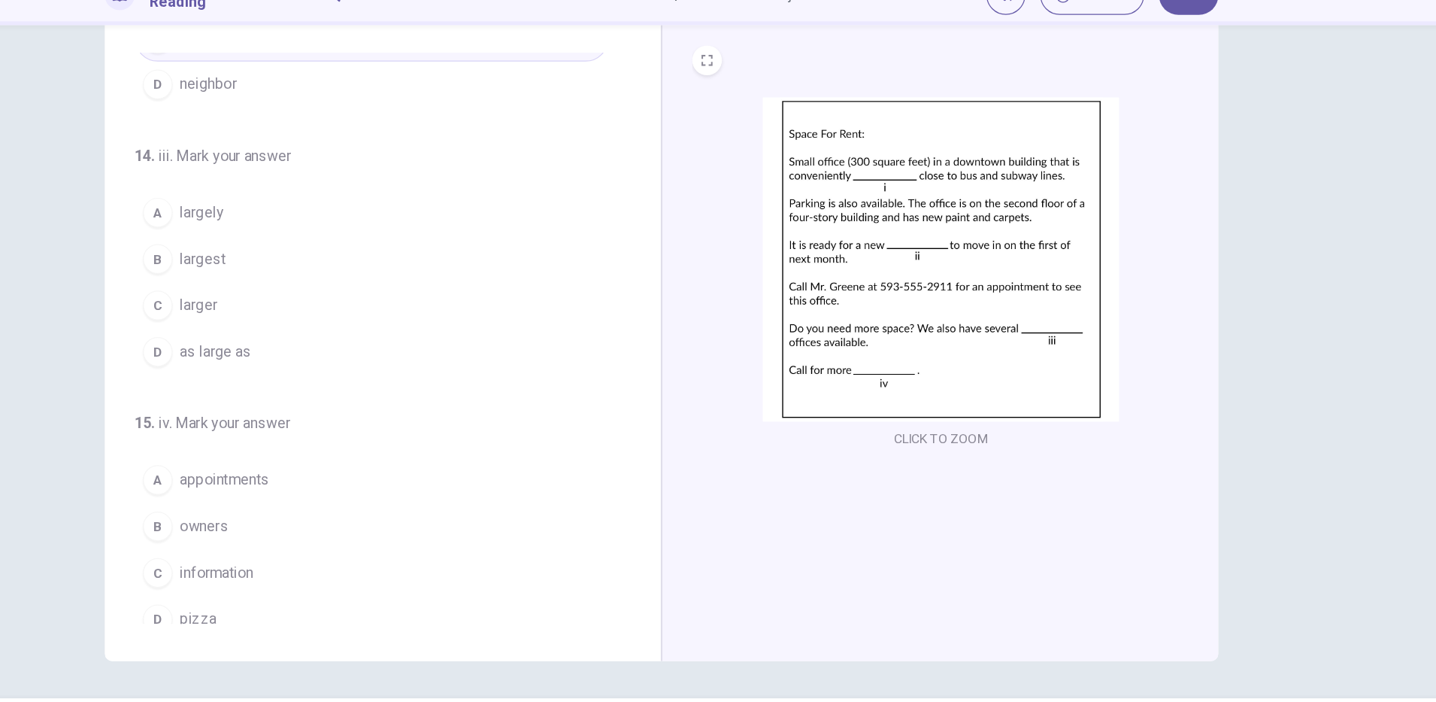
scroll to position [374, 0]
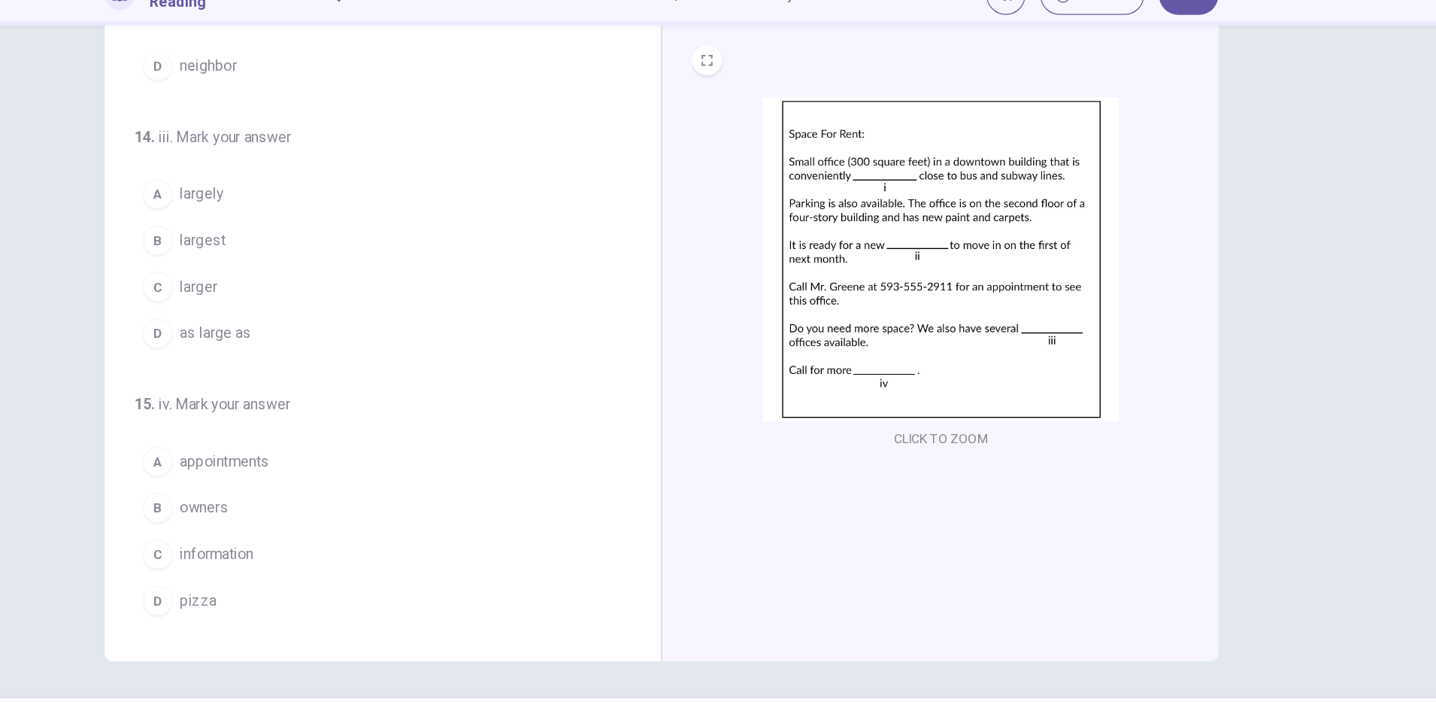
click at [386, 272] on button "B largest" at bounding box center [483, 271] width 384 height 38
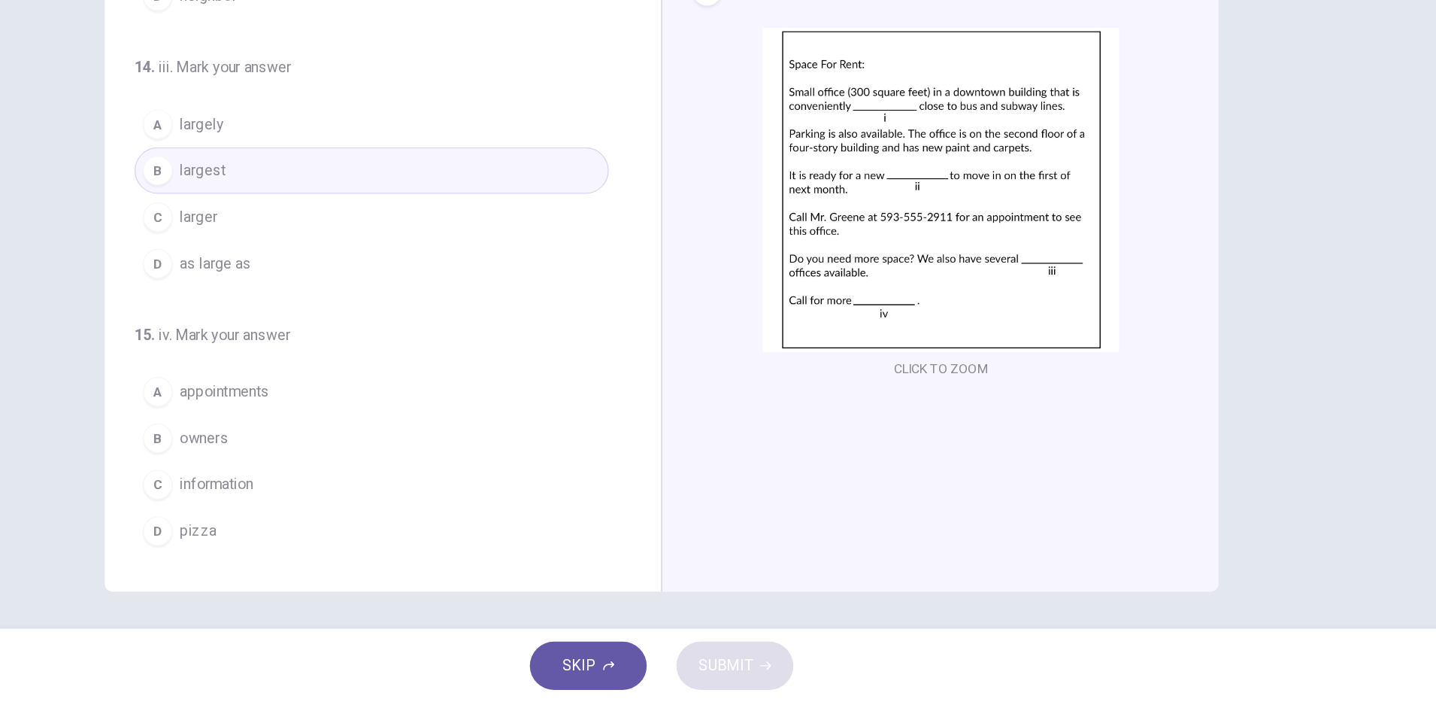
click at [389, 520] on button "C information" at bounding box center [483, 525] width 384 height 38
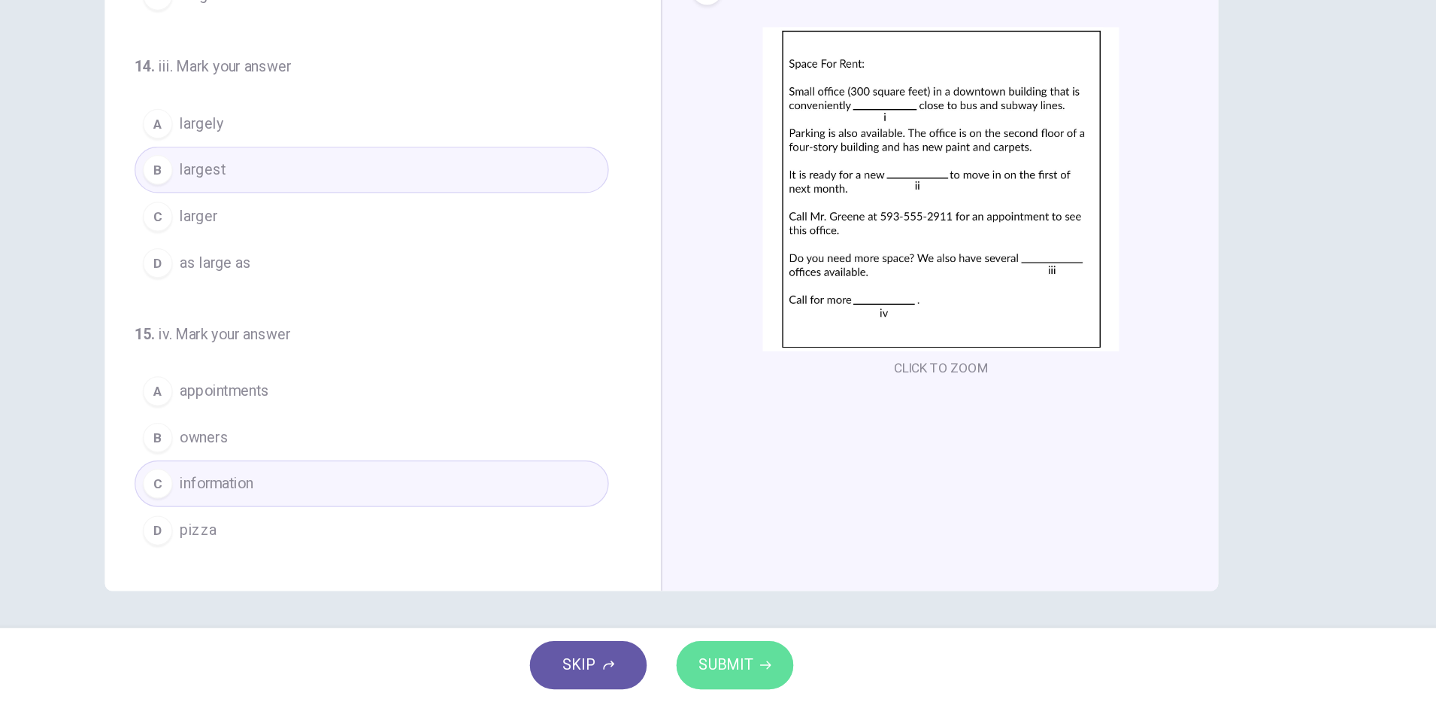
click at [758, 675] on span "SUBMIT" at bounding box center [770, 671] width 44 height 21
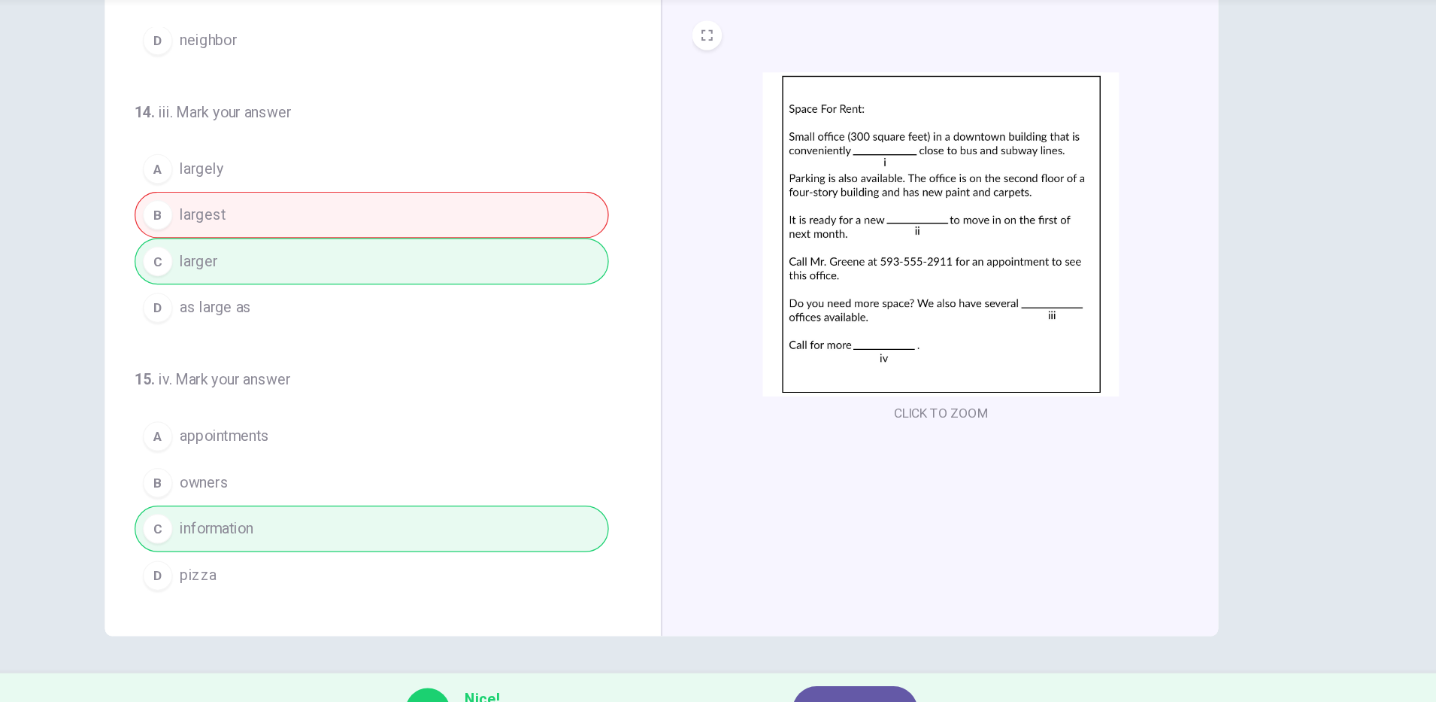
scroll to position [0, 0]
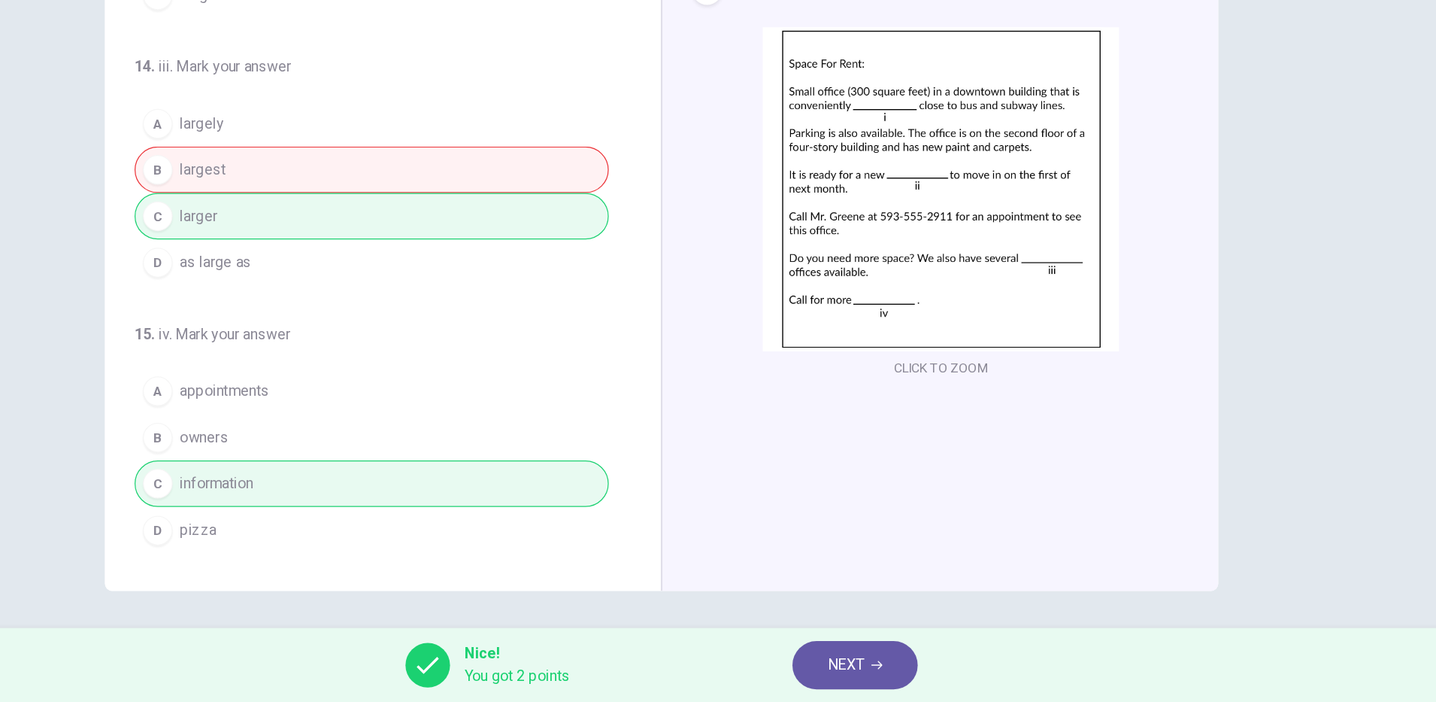
click at [862, 678] on span "NEXT" at bounding box center [867, 671] width 29 height 21
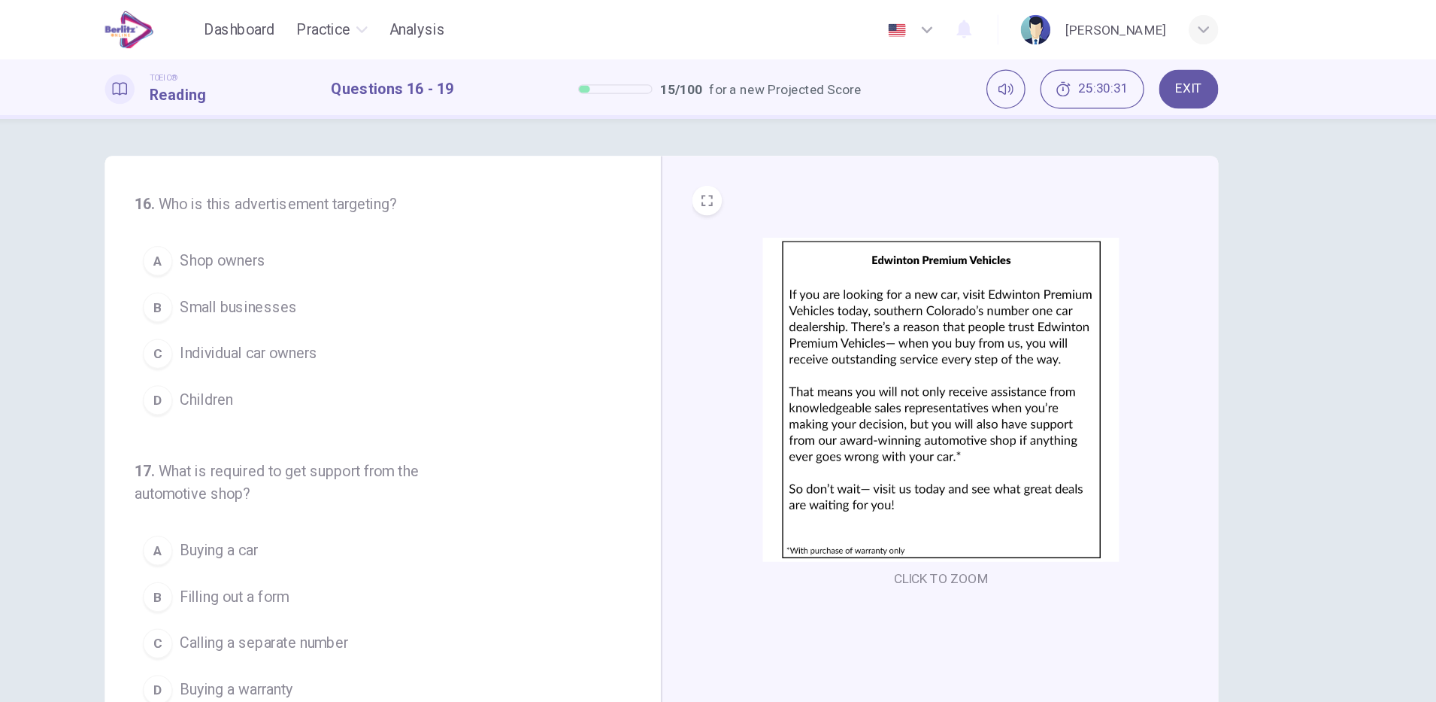
click at [429, 297] on button "C Individual car owners" at bounding box center [483, 287] width 384 height 38
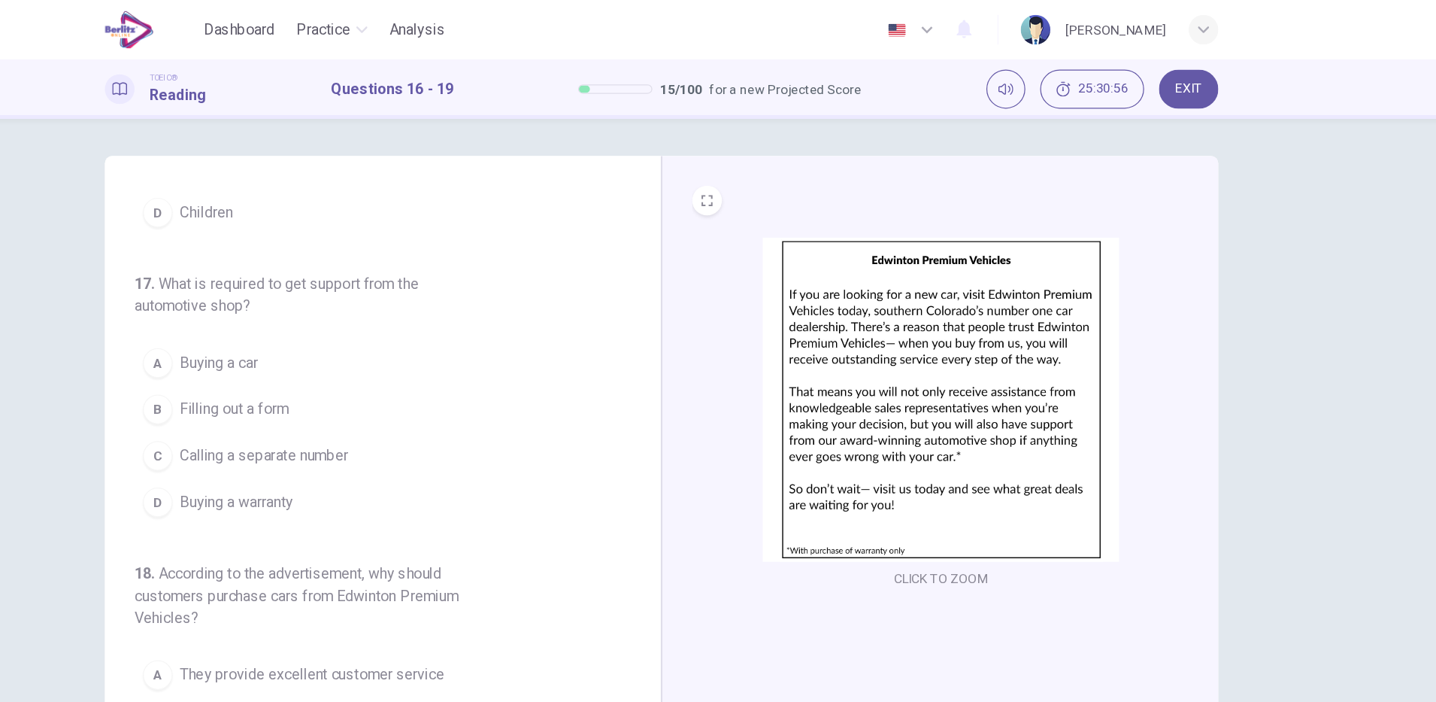
scroll to position [153, 0]
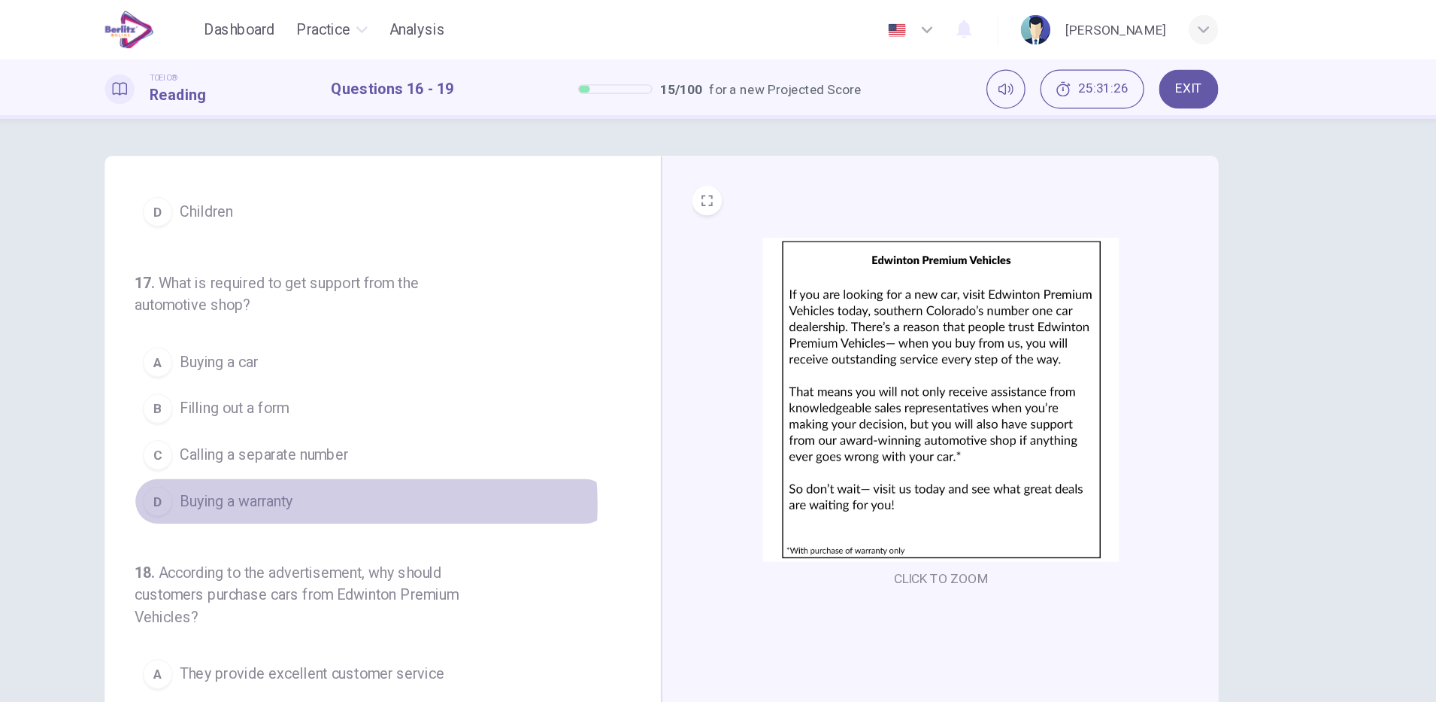
click at [431, 408] on button "D Buying a warranty" at bounding box center [483, 406] width 384 height 38
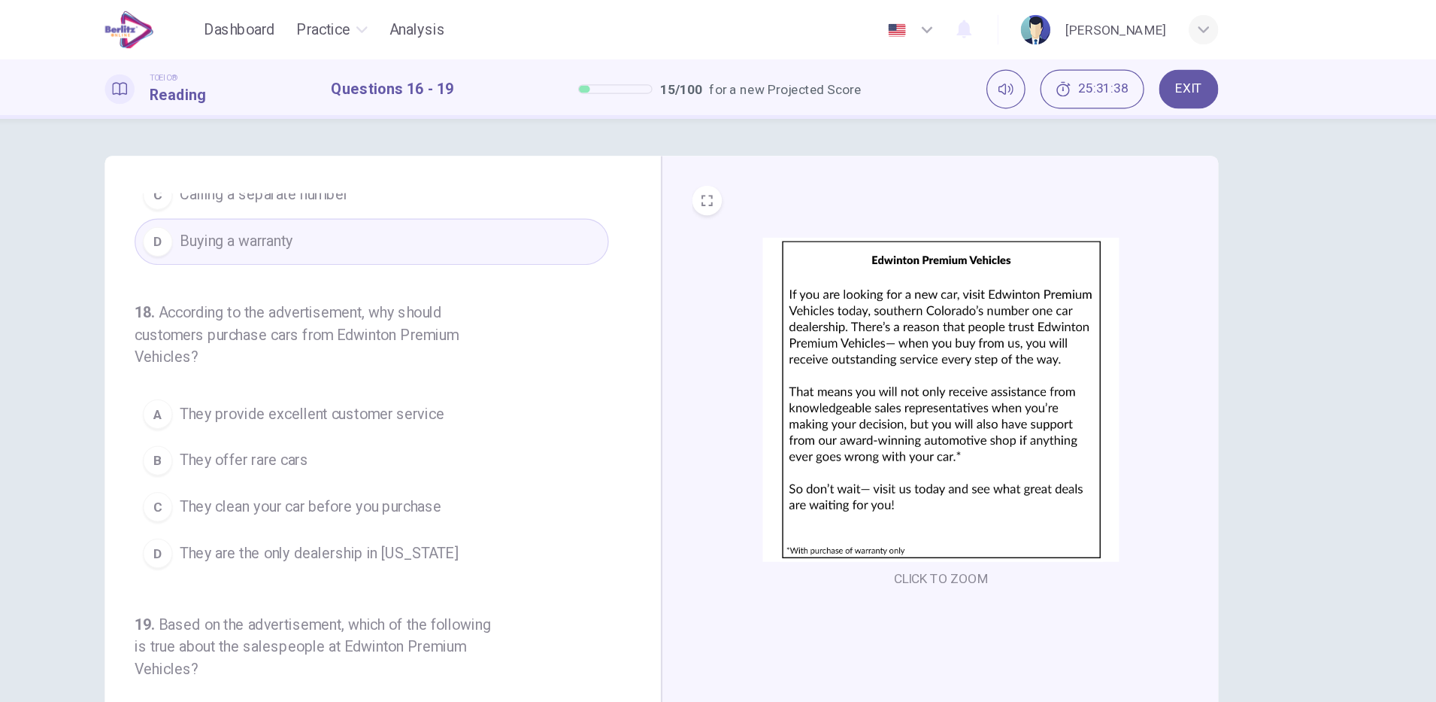
scroll to position [381, 0]
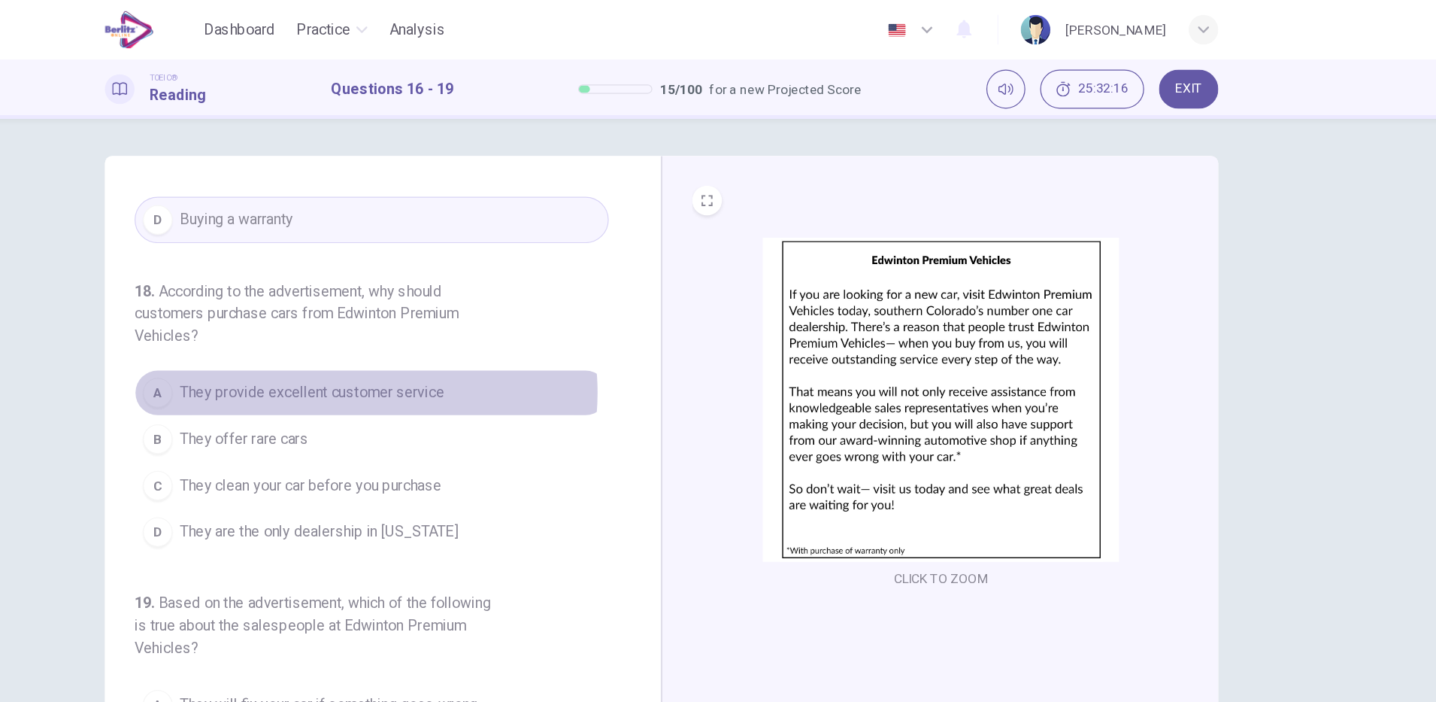
click at [459, 317] on span "They provide excellent customer service" at bounding box center [435, 318] width 214 height 18
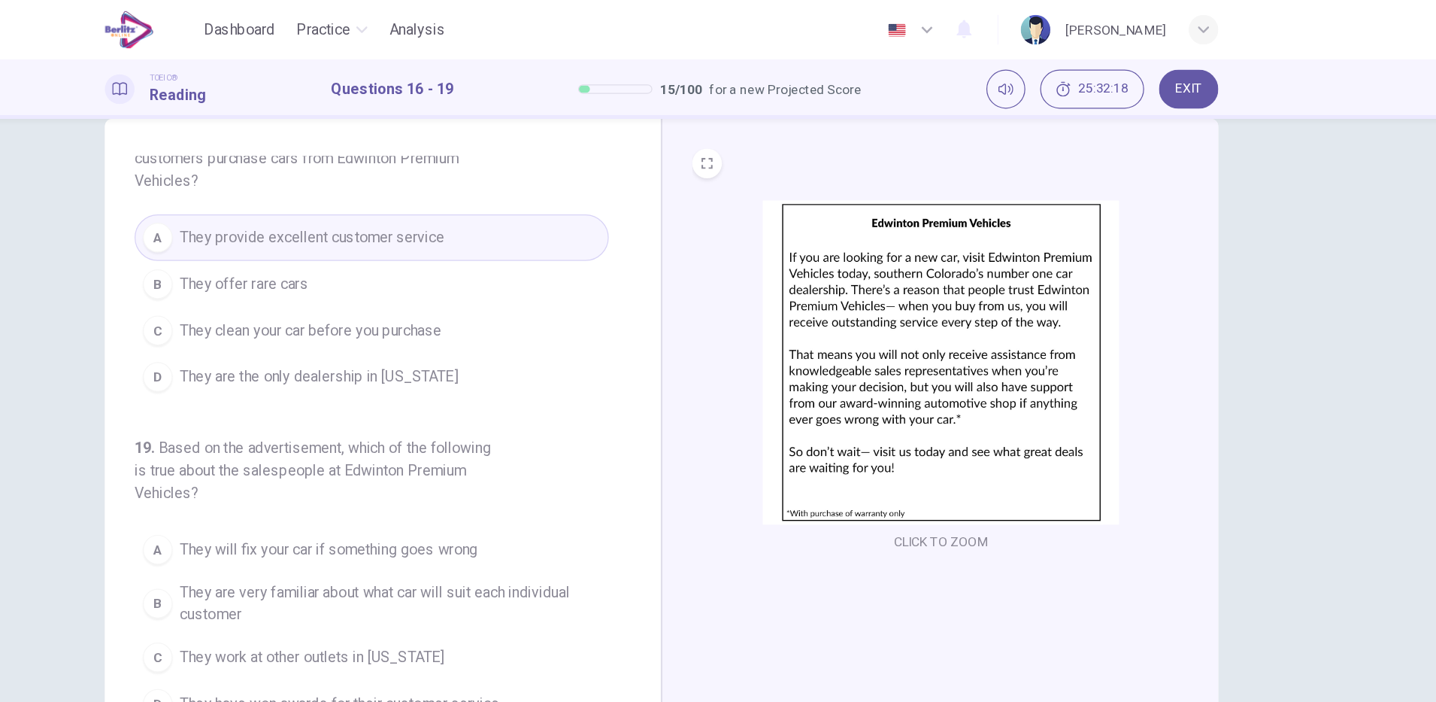
scroll to position [38, 0]
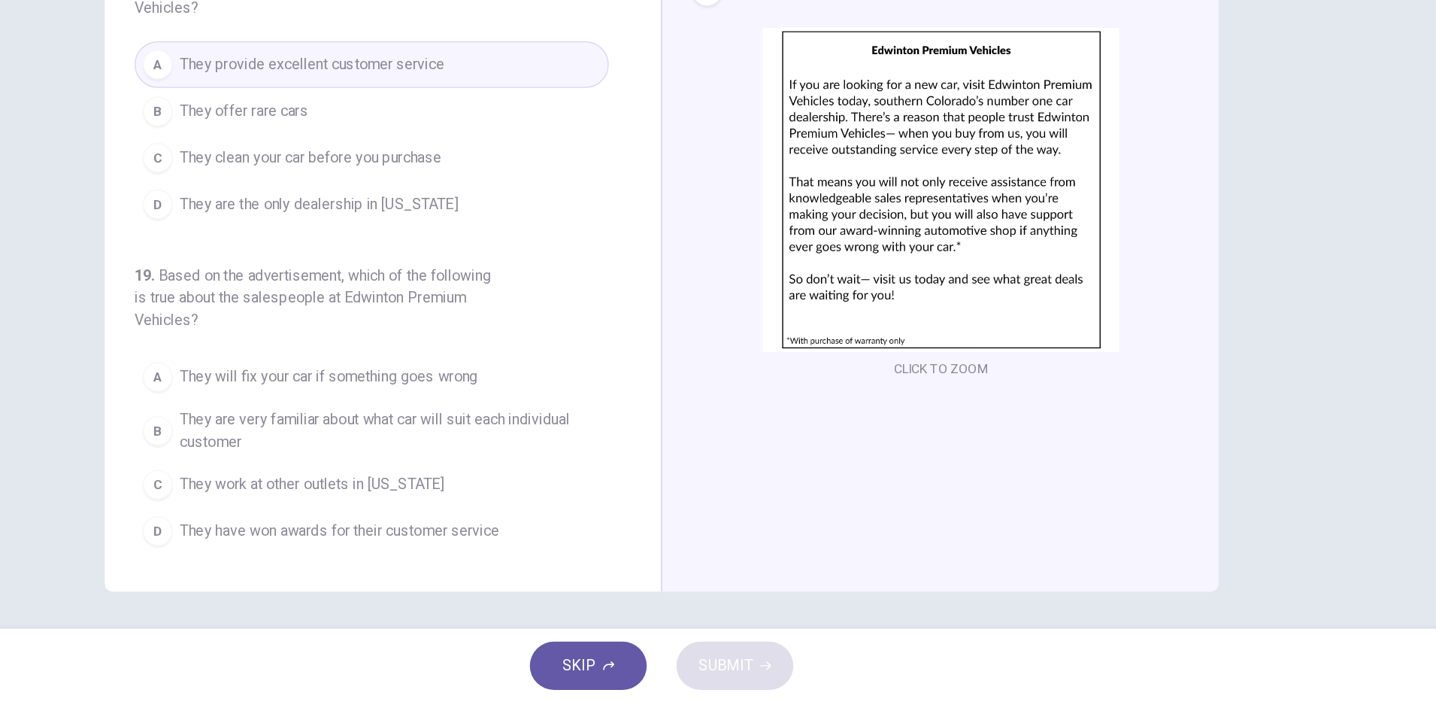
click at [567, 566] on span "They have won awards for their customer service" at bounding box center [457, 562] width 259 height 18
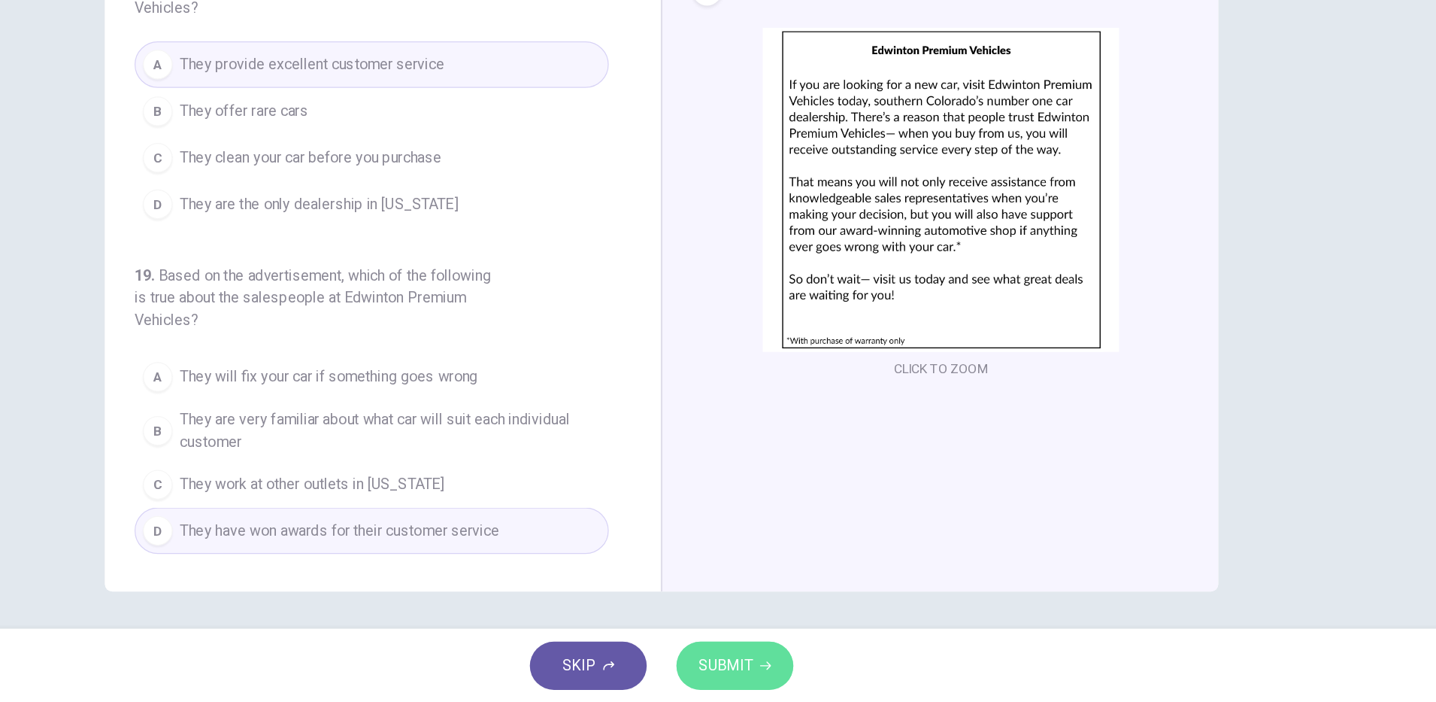
click at [754, 670] on span "SUBMIT" at bounding box center [770, 671] width 44 height 21
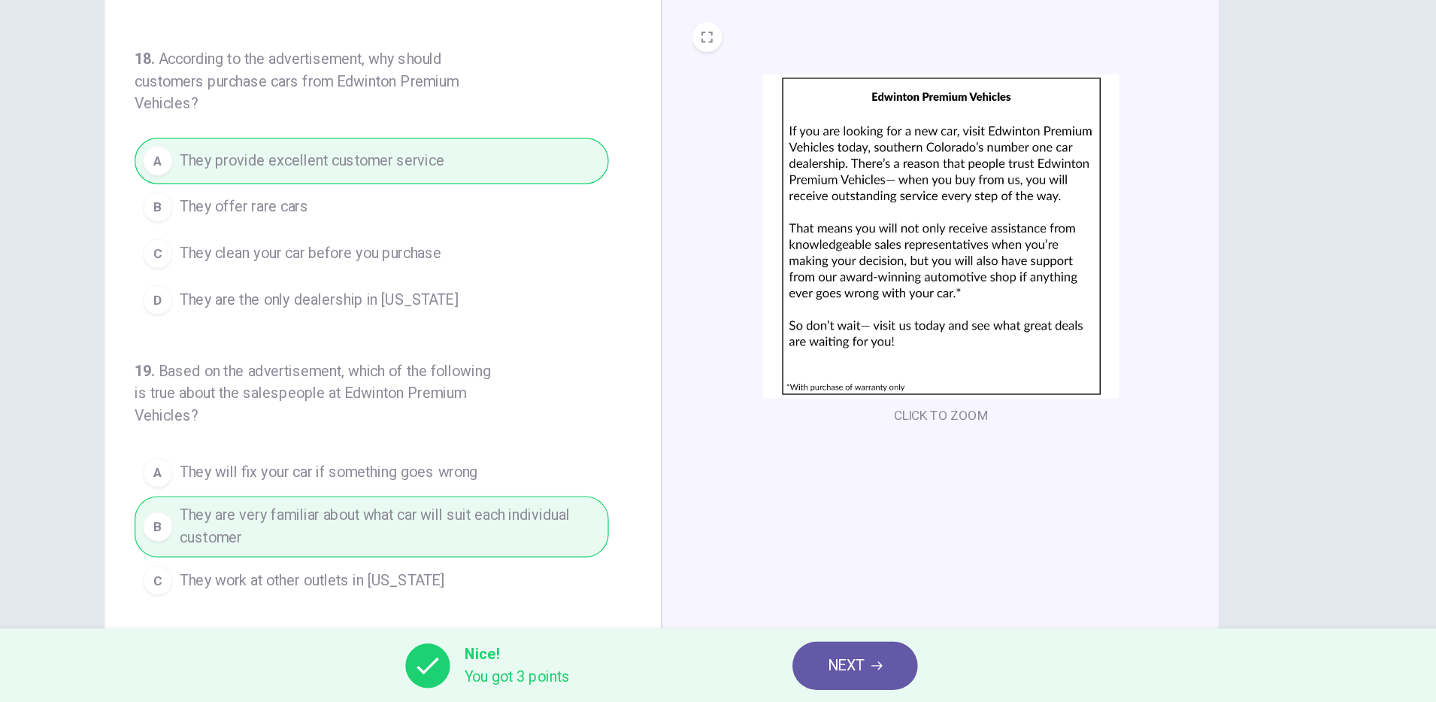
scroll to position [0, 0]
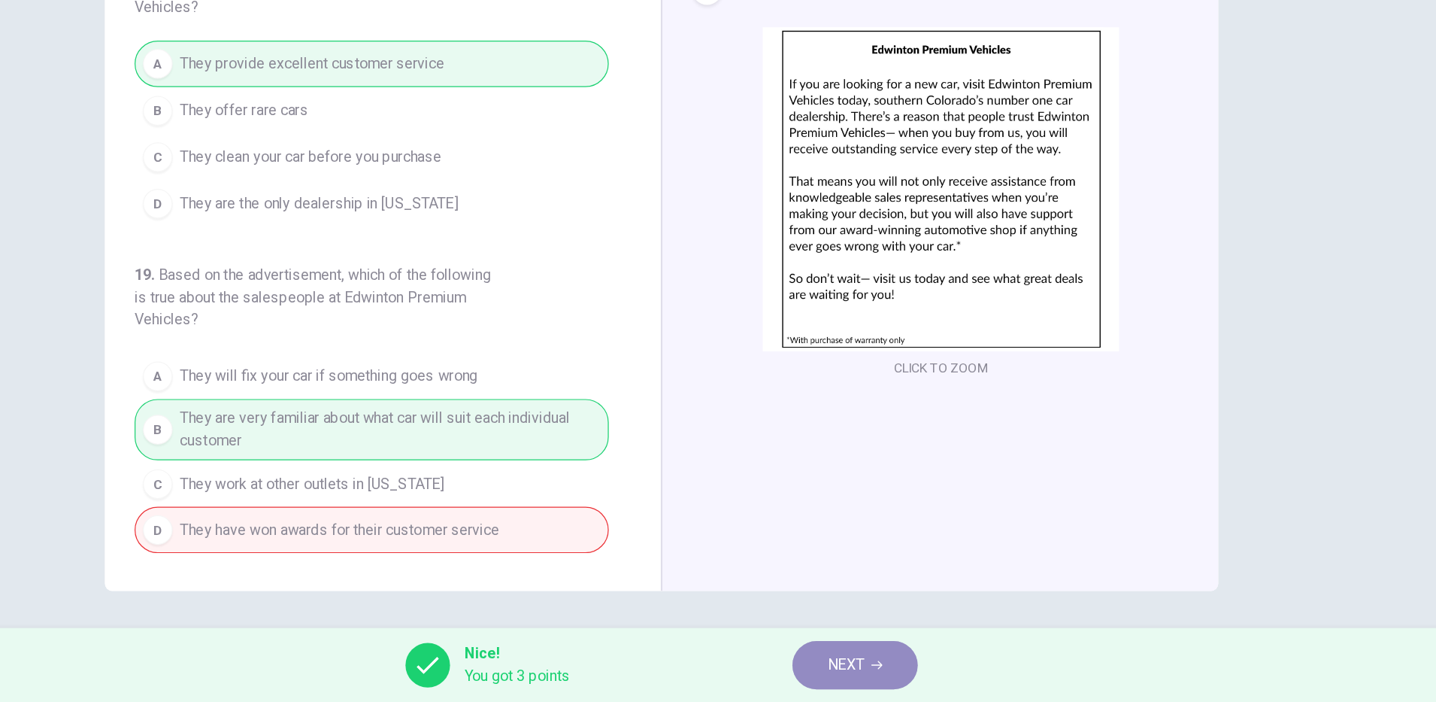
click at [884, 683] on button "NEXT" at bounding box center [875, 671] width 102 height 39
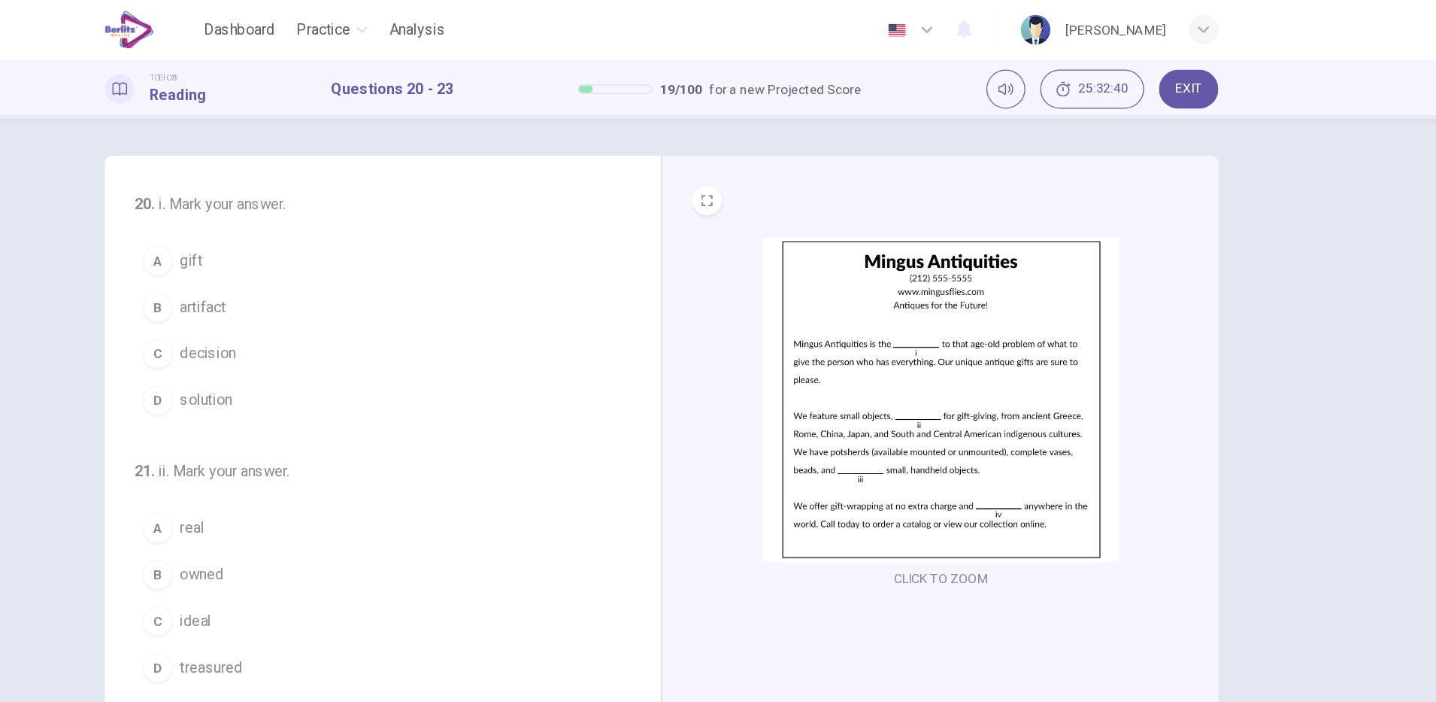
click at [362, 325] on span "solution" at bounding box center [349, 324] width 42 height 18
click at [351, 227] on button "A gift" at bounding box center [483, 212] width 384 height 38
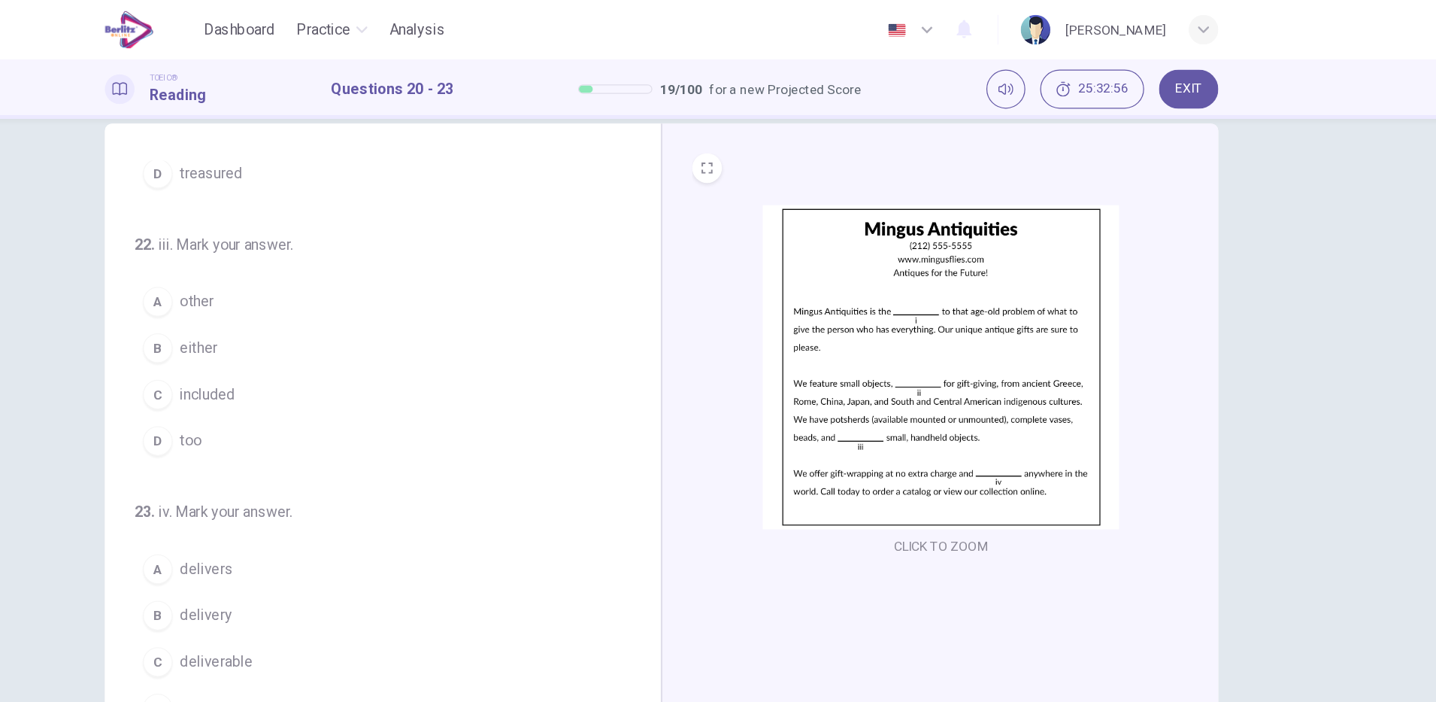
scroll to position [38, 0]
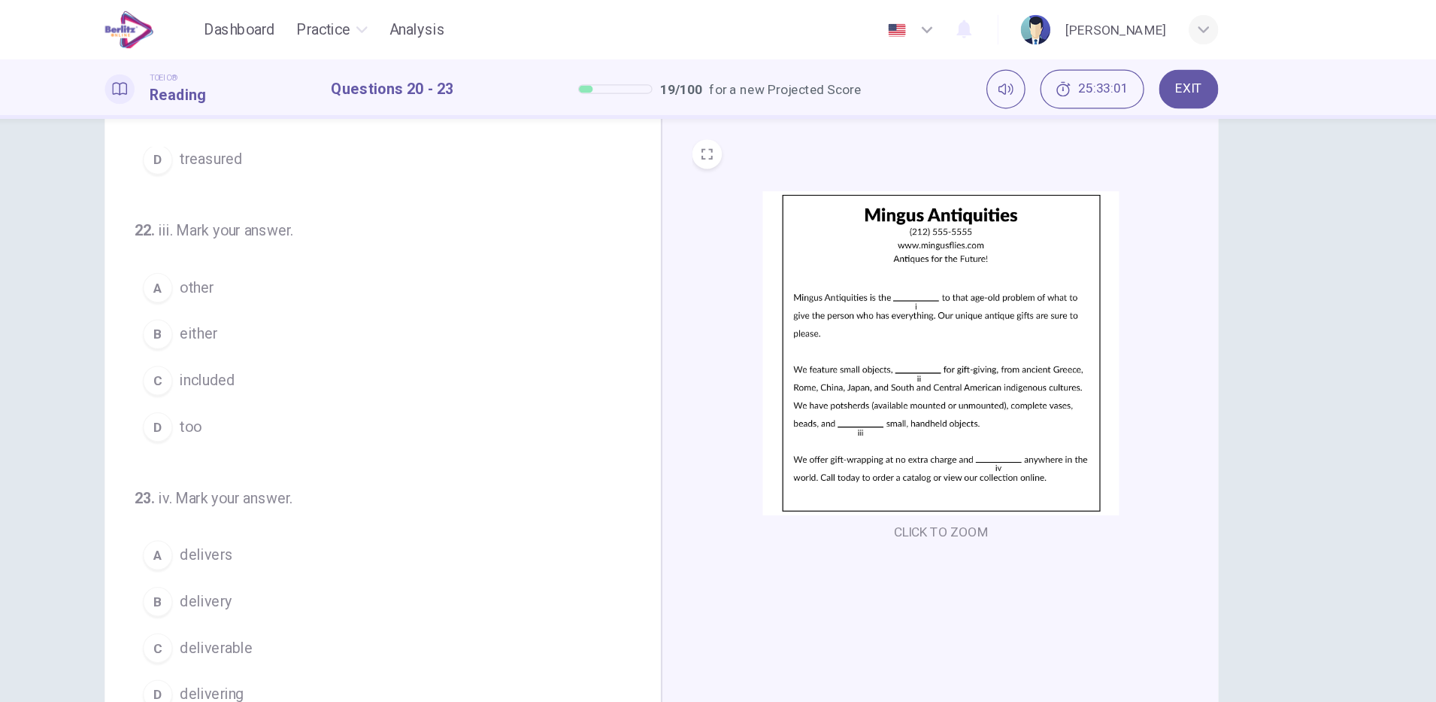
click at [365, 314] on span "included" at bounding box center [350, 308] width 44 height 18
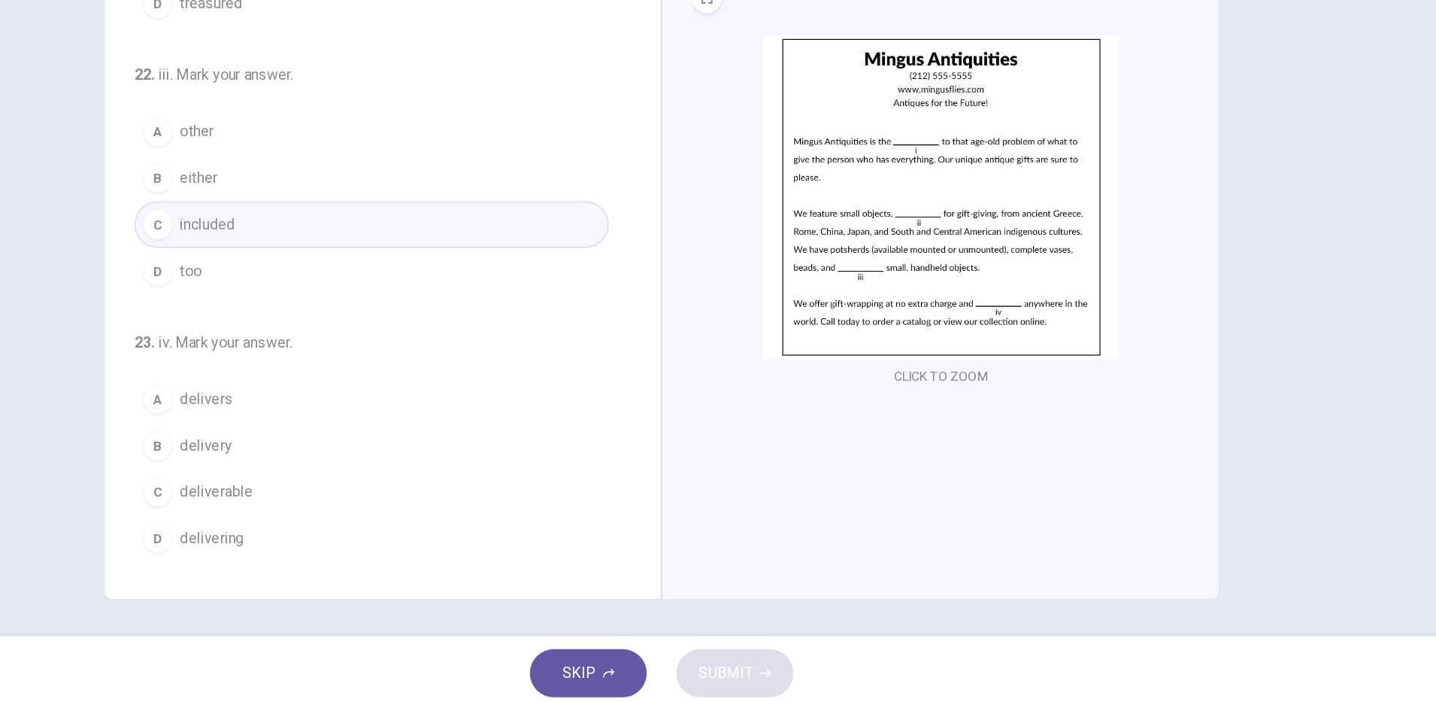
scroll to position [0, 0]
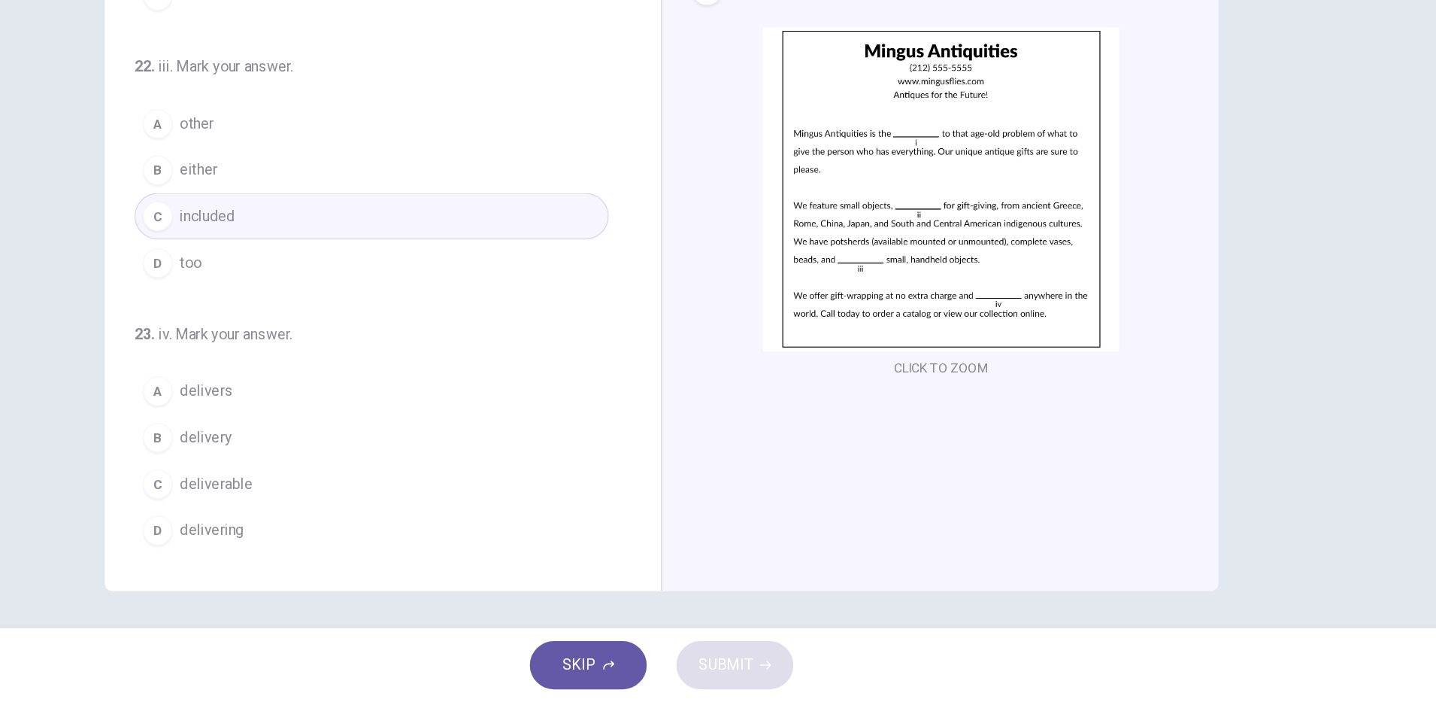
drag, startPoint x: 690, startPoint y: 434, endPoint x: 690, endPoint y: 445, distance: 11.3
click at [690, 445] on div "20 . i. Mark your answer. A gift B artifact C decision D solution 21 . ii. Mark…" at bounding box center [498, 350] width 414 height 462
drag, startPoint x: 690, startPoint y: 438, endPoint x: 687, endPoint y: 391, distance: 47.5
click at [687, 392] on div "20 . i. Mark your answer. A gift B artifact C decision D solution 21 . ii. Mark…" at bounding box center [498, 350] width 414 height 462
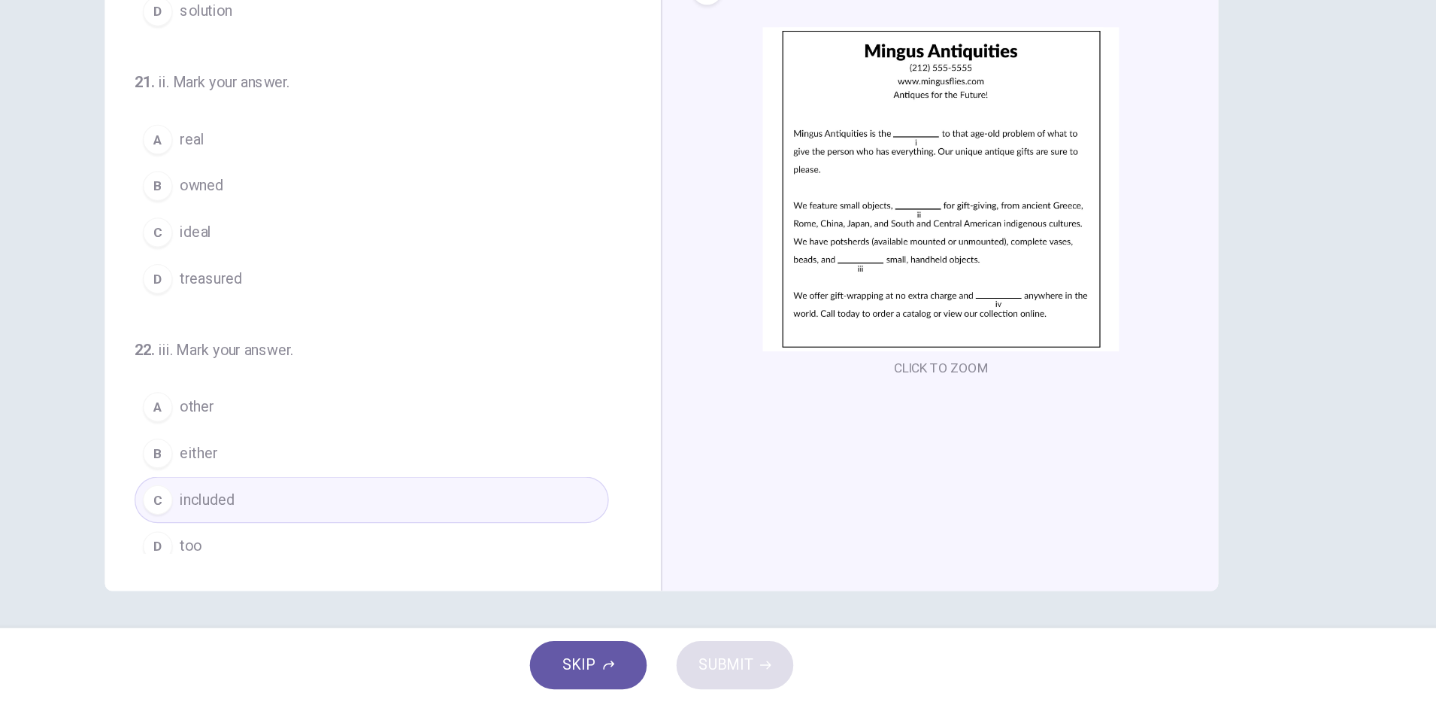
scroll to position [117, 0]
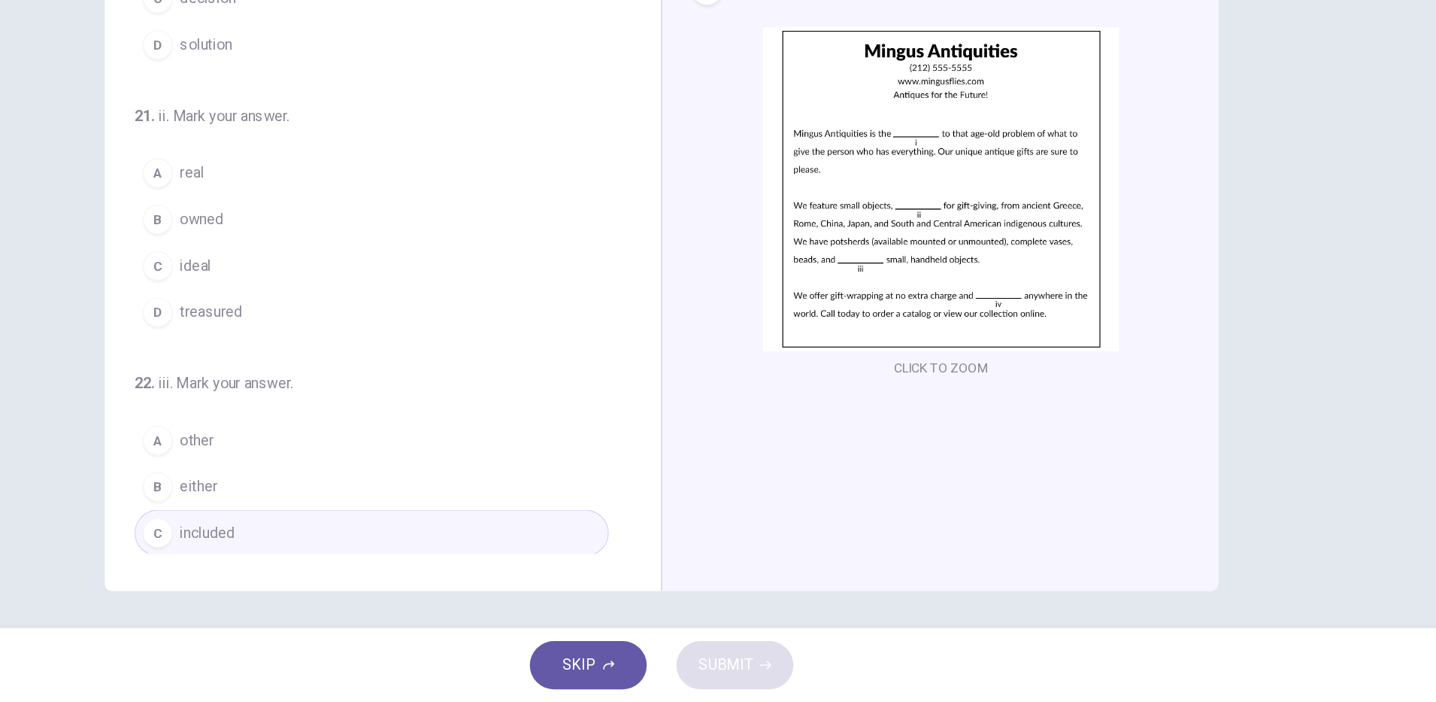
click at [365, 345] on button "C ideal" at bounding box center [483, 348] width 384 height 38
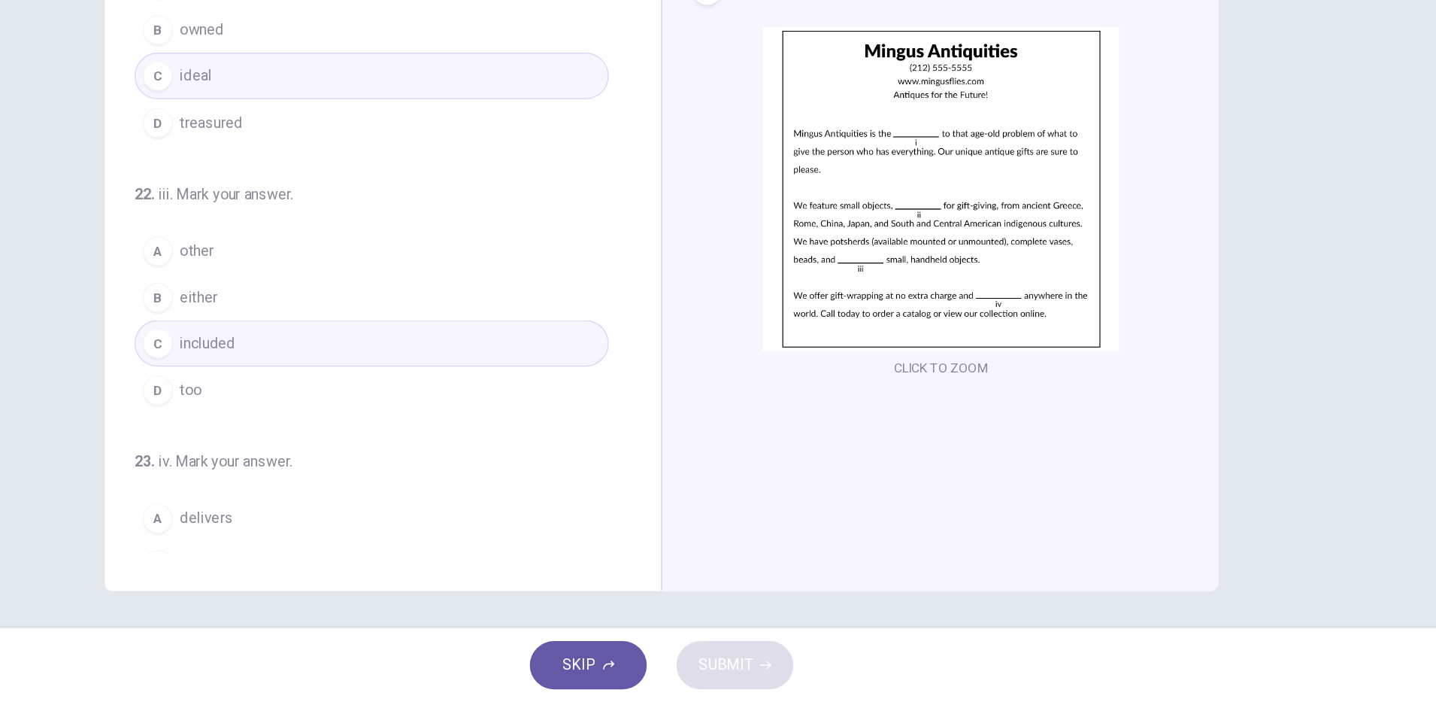
scroll to position [298, 0]
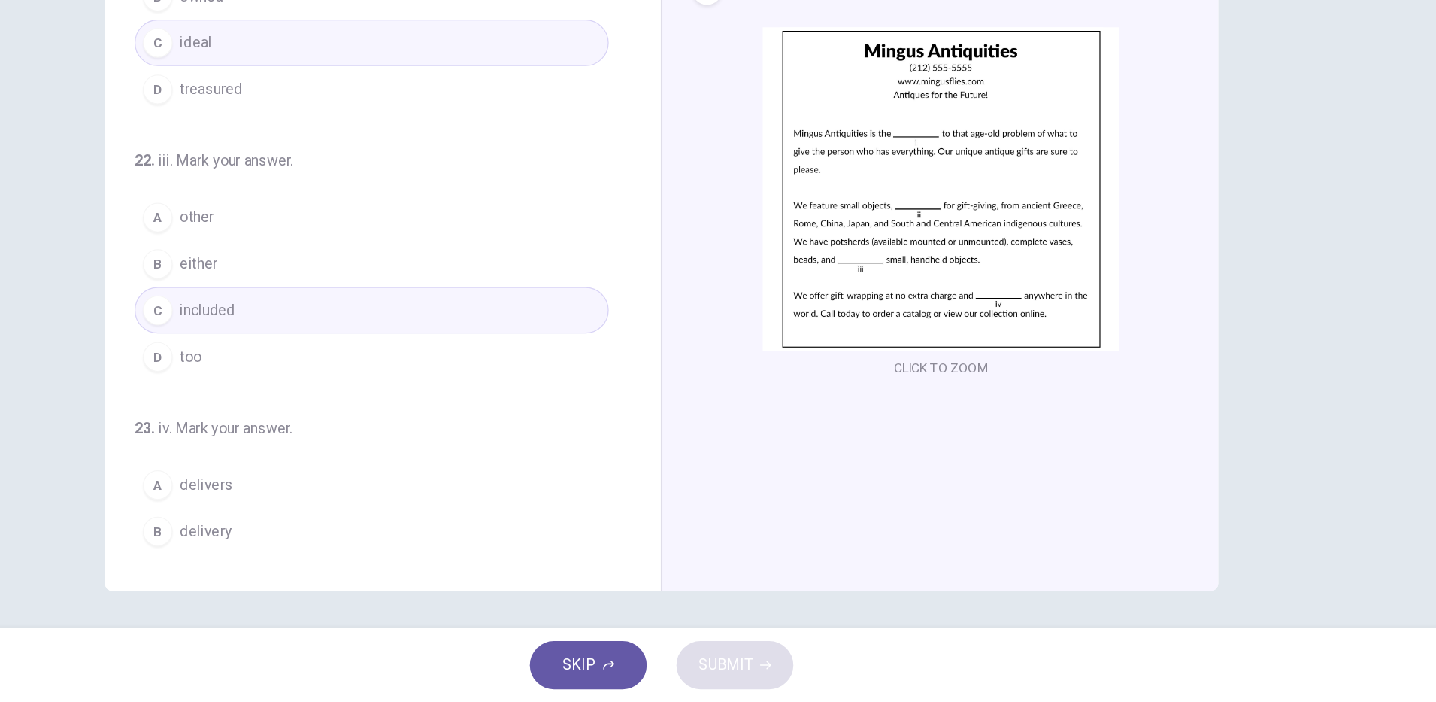
click at [368, 310] on button "A other" at bounding box center [483, 309] width 384 height 38
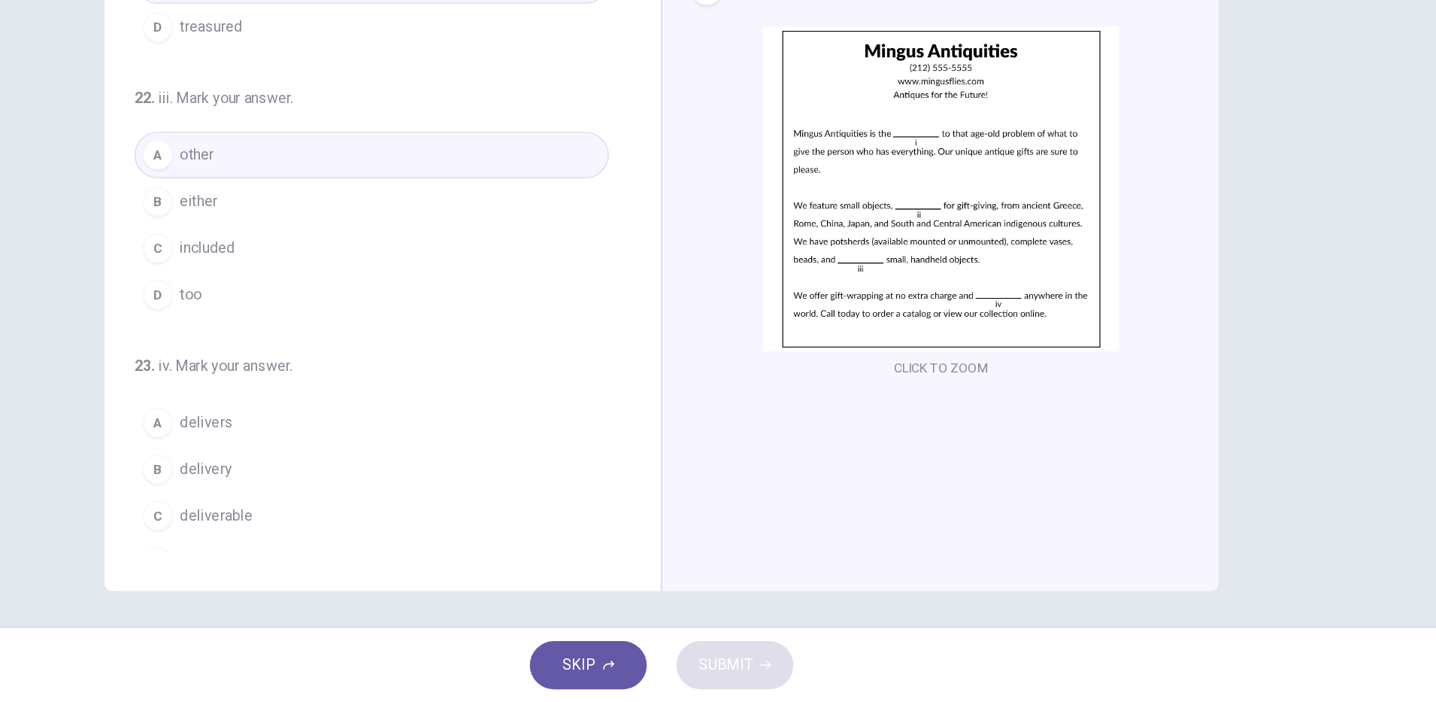
scroll to position [374, 0]
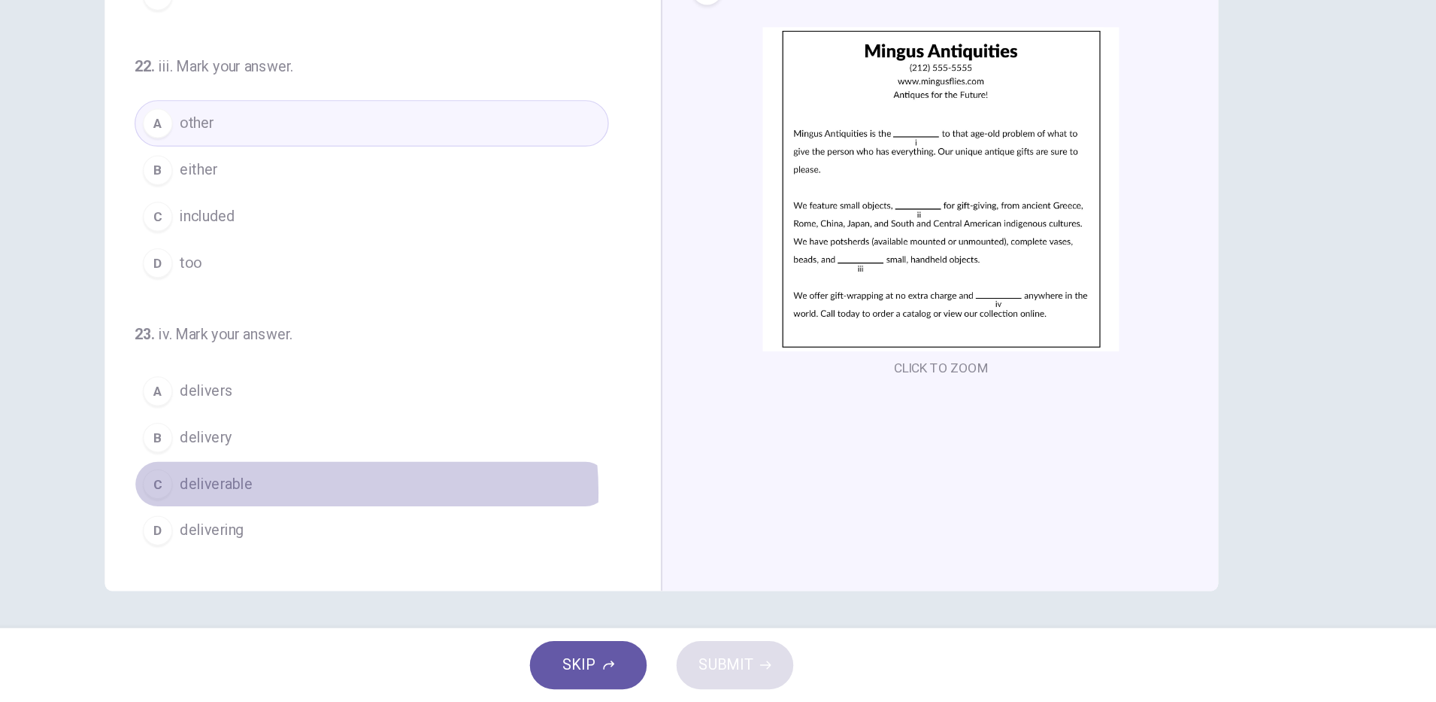
click at [396, 532] on button "C deliverable" at bounding box center [483, 525] width 384 height 38
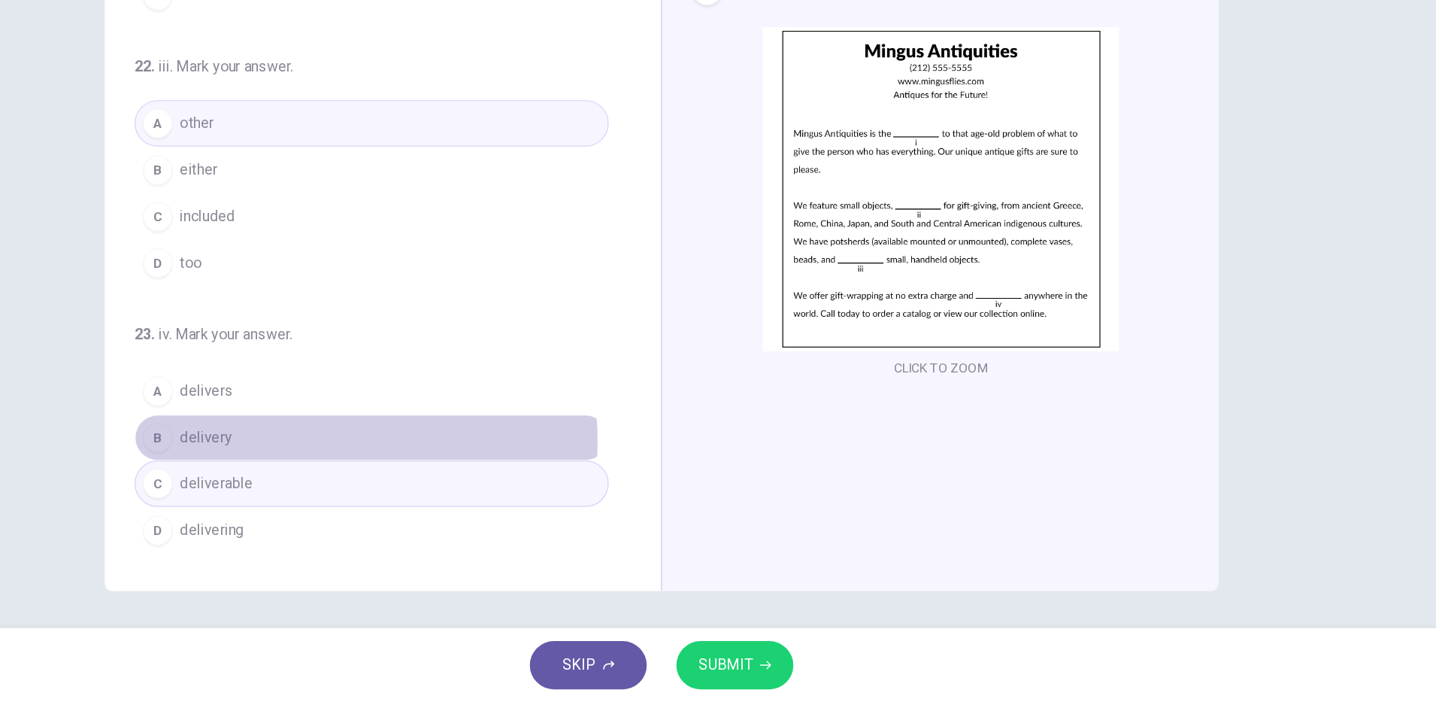
click at [394, 490] on button "B delivery" at bounding box center [483, 487] width 384 height 38
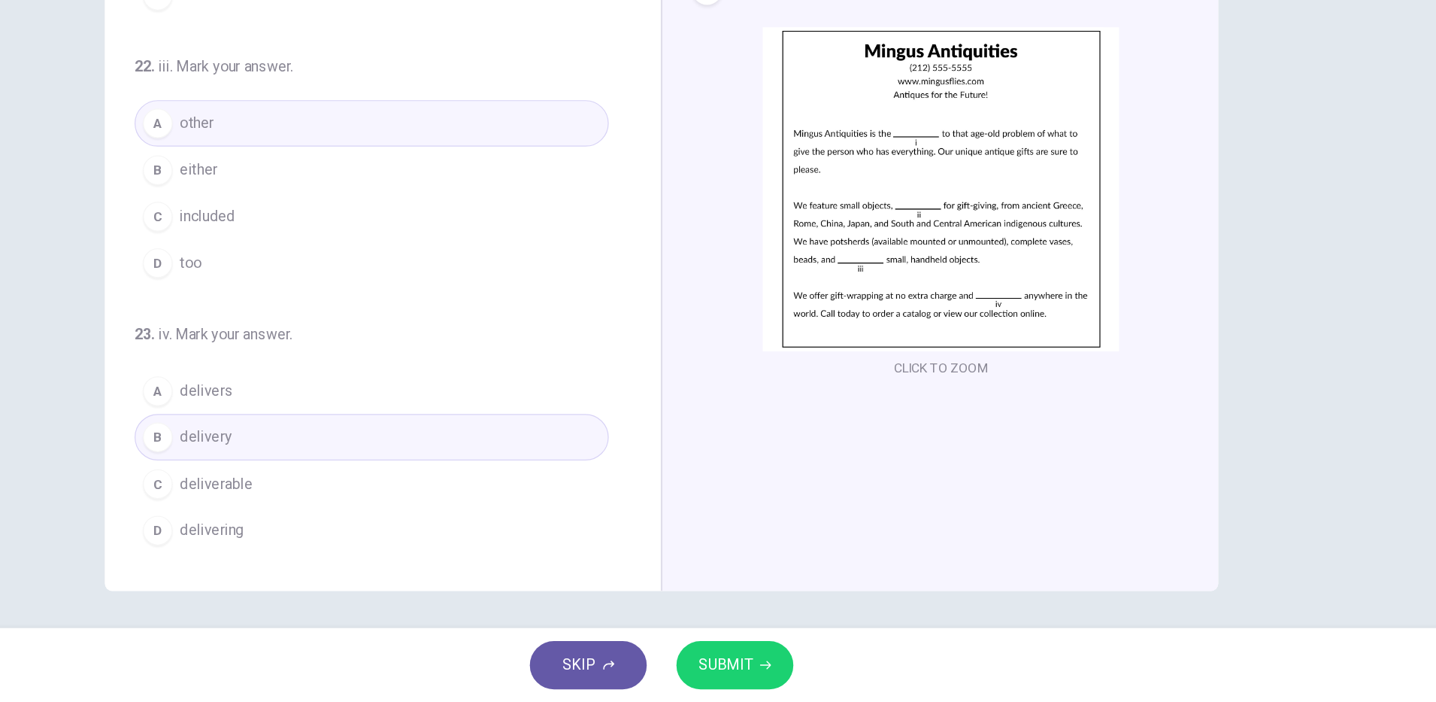
click at [744, 659] on button "SUBMIT" at bounding box center [777, 671] width 95 height 39
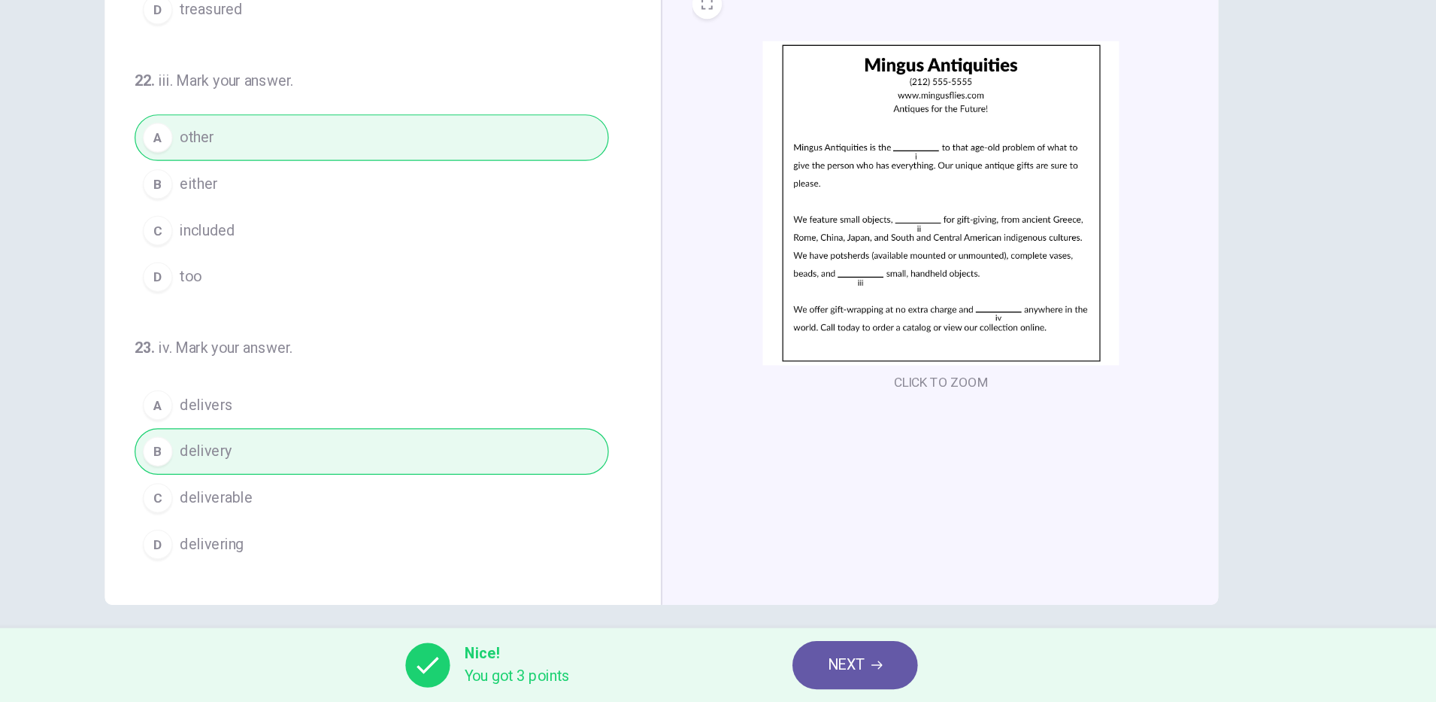
scroll to position [38, 0]
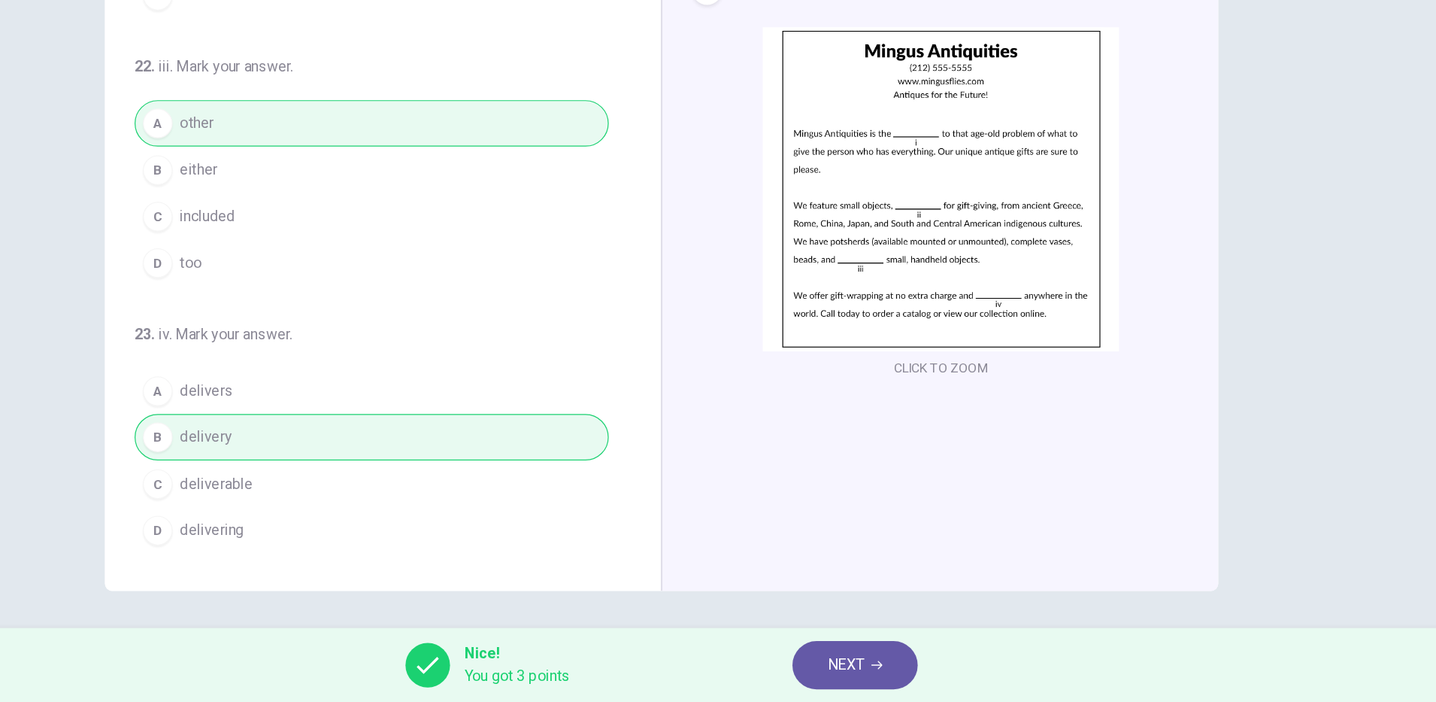
click at [878, 672] on span "NEXT" at bounding box center [867, 671] width 29 height 21
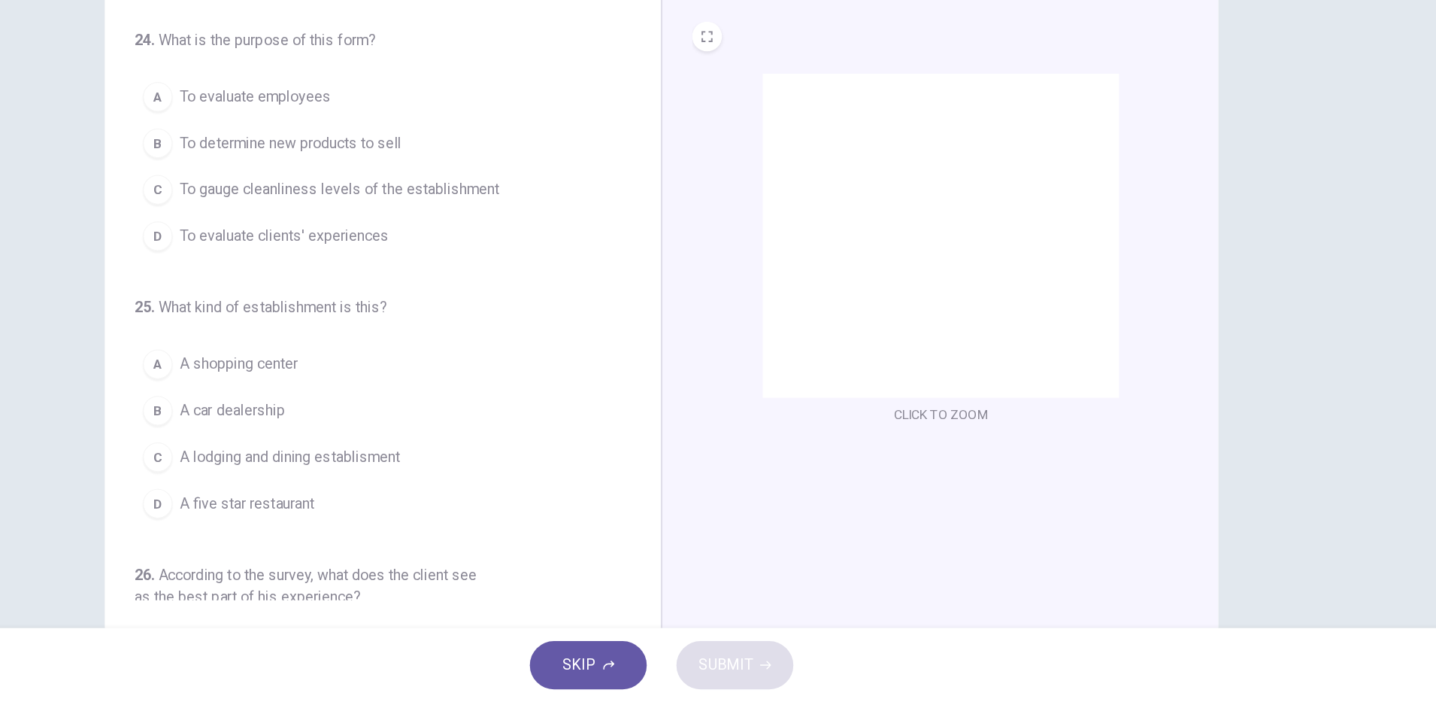
scroll to position [0, 0]
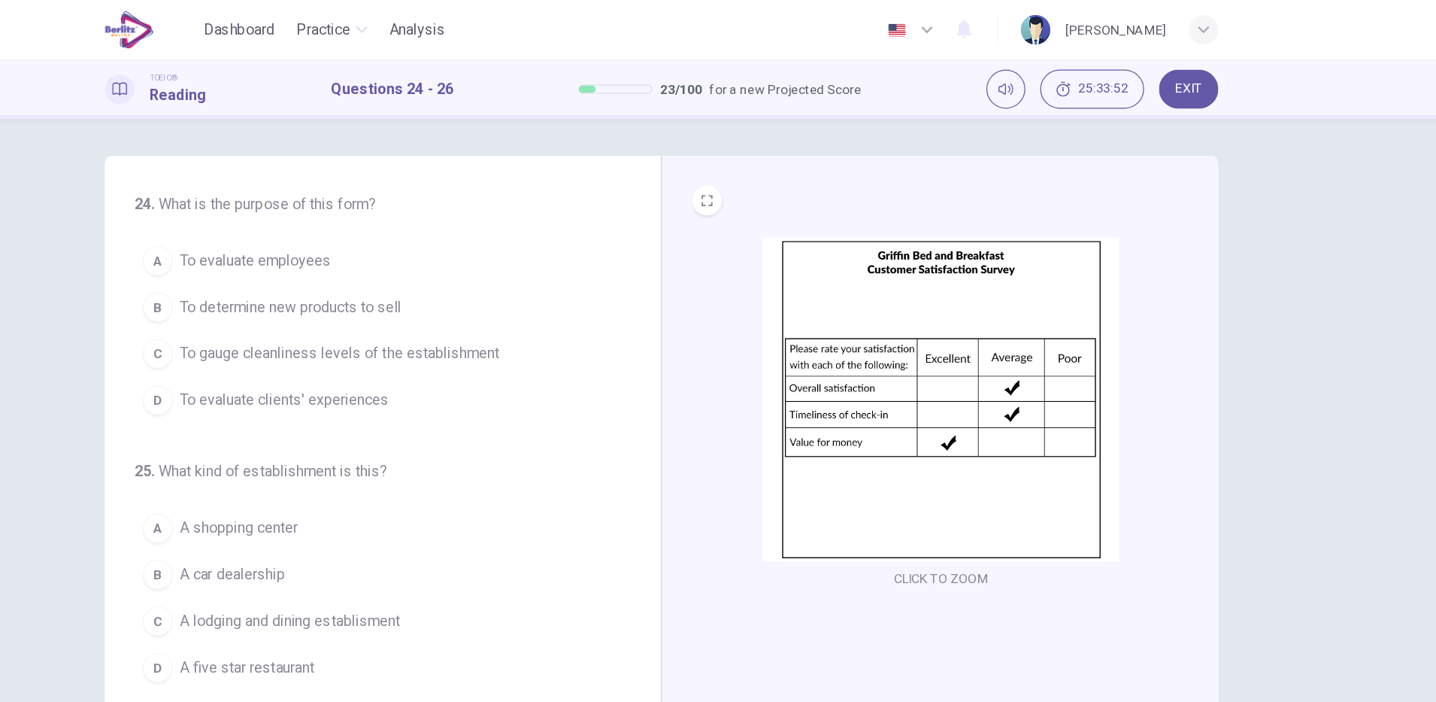
click at [478, 329] on span "To evaluate clients' experiences" at bounding box center [412, 324] width 169 height 18
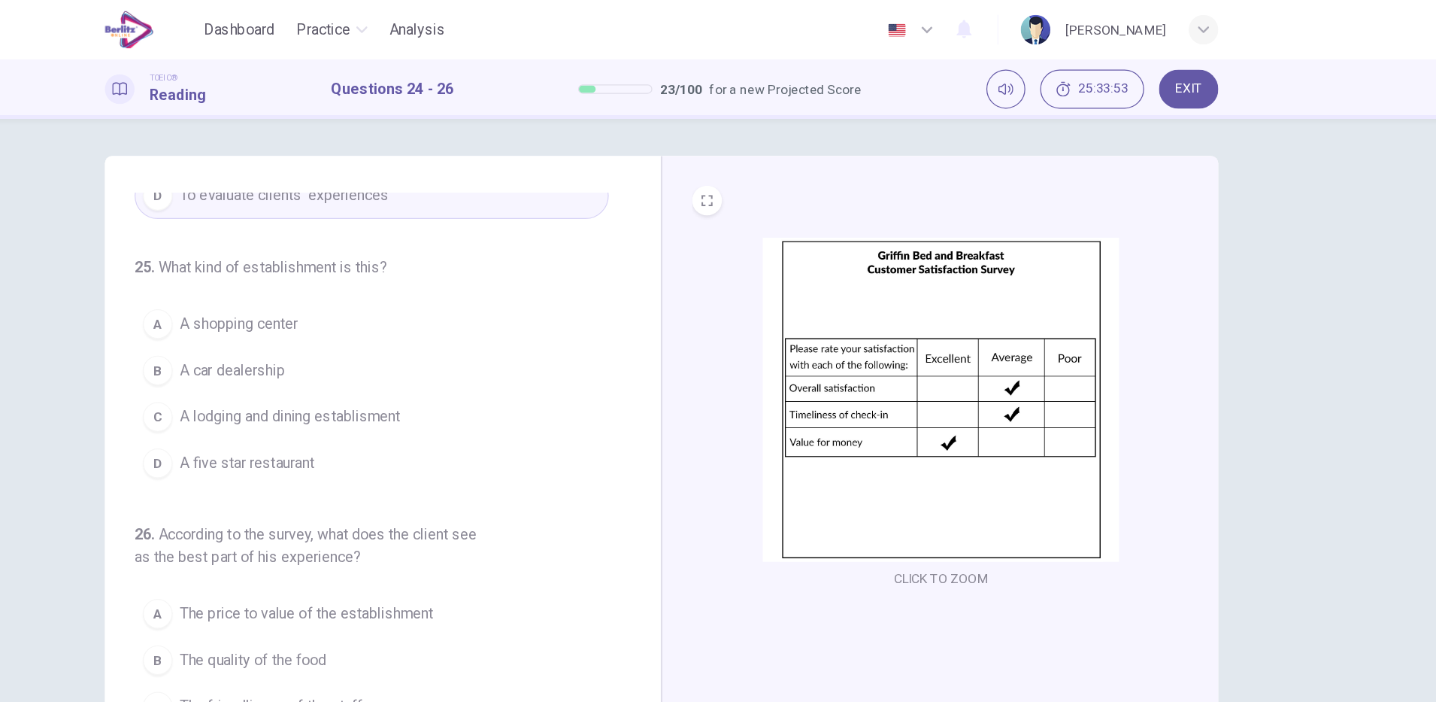
scroll to position [175, 0]
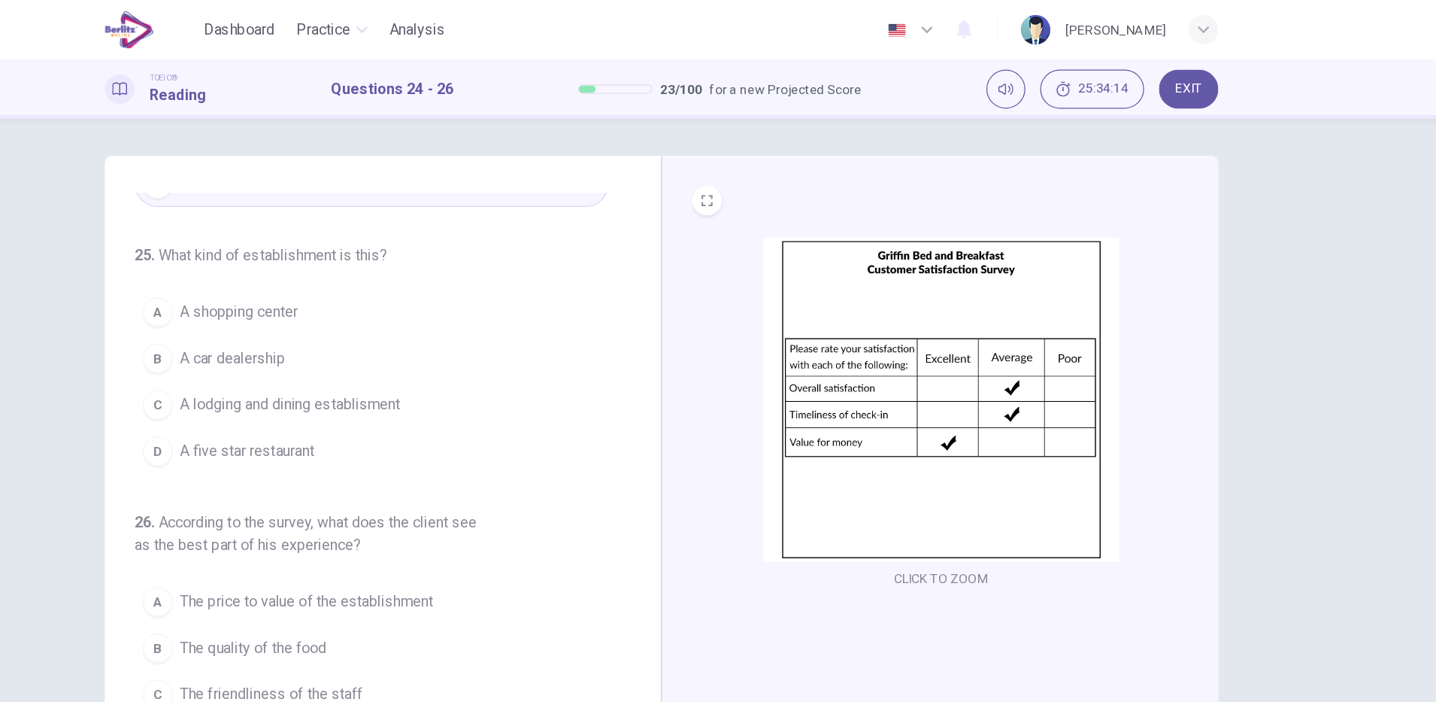
click at [438, 357] on button "D A five star restaurant" at bounding box center [483, 366] width 384 height 38
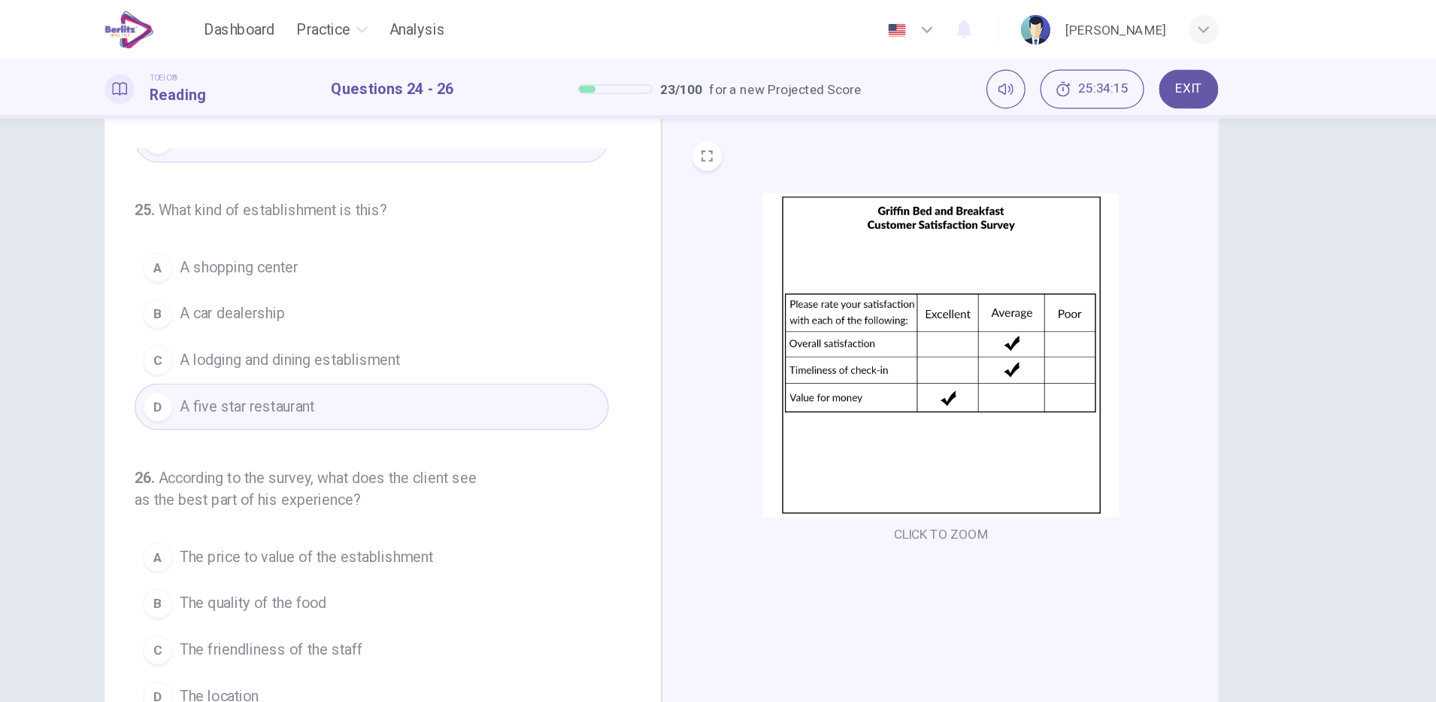
scroll to position [38, 0]
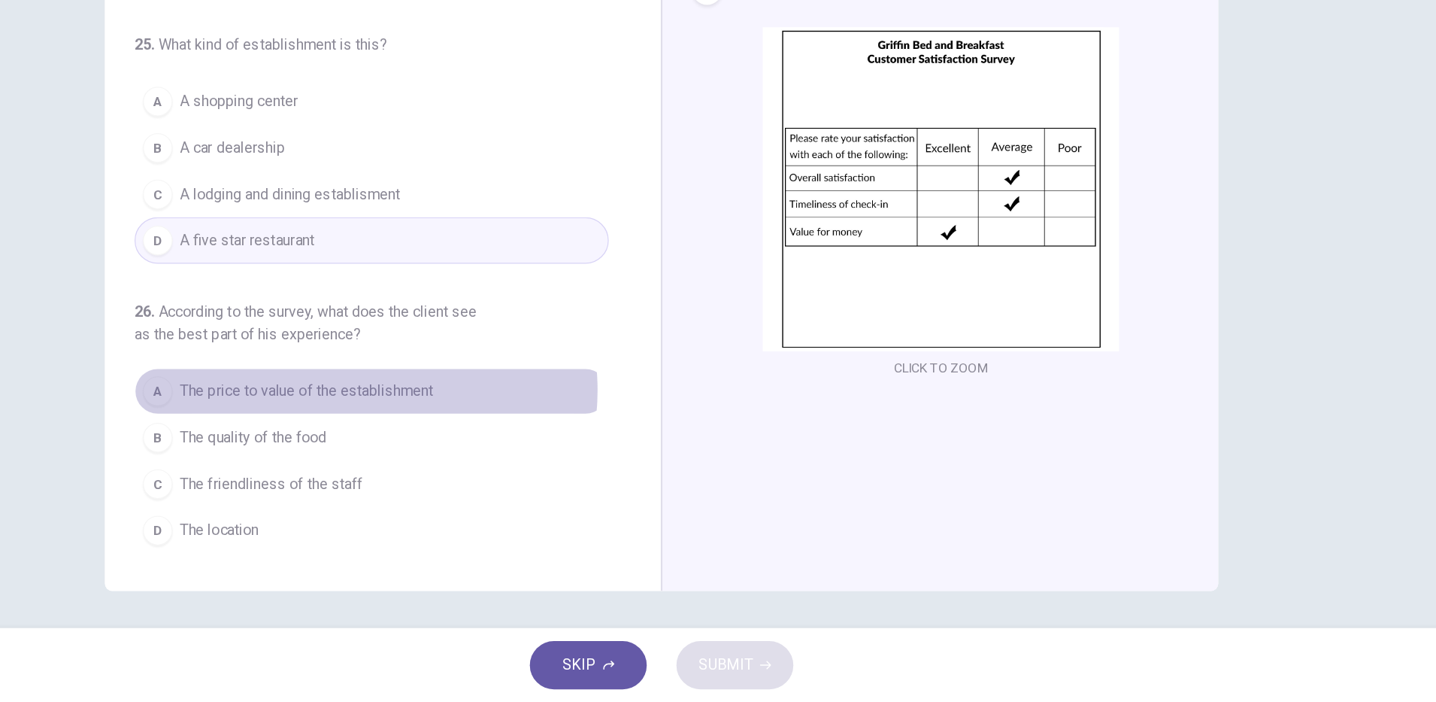
click at [458, 449] on span "The price to value of the establishment" at bounding box center [430, 450] width 205 height 18
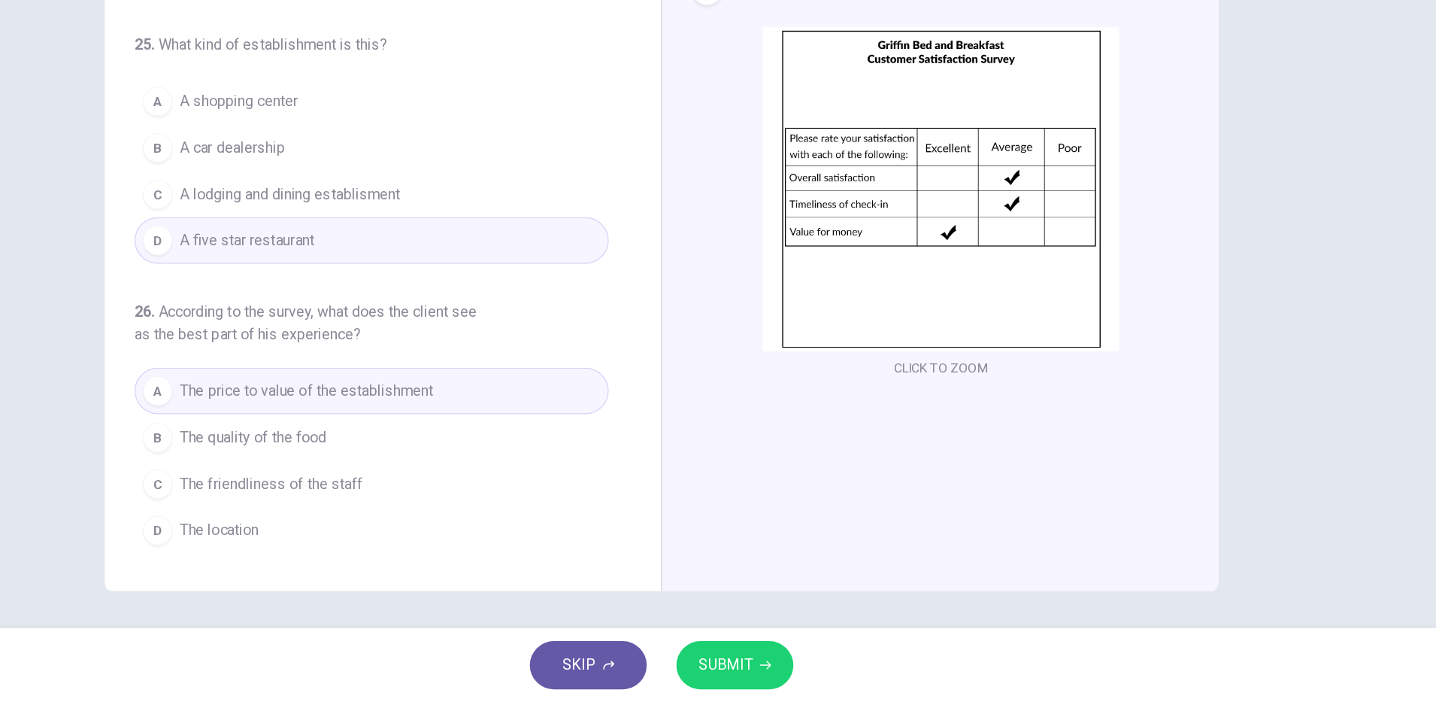
click at [760, 674] on span "SUBMIT" at bounding box center [770, 671] width 44 height 21
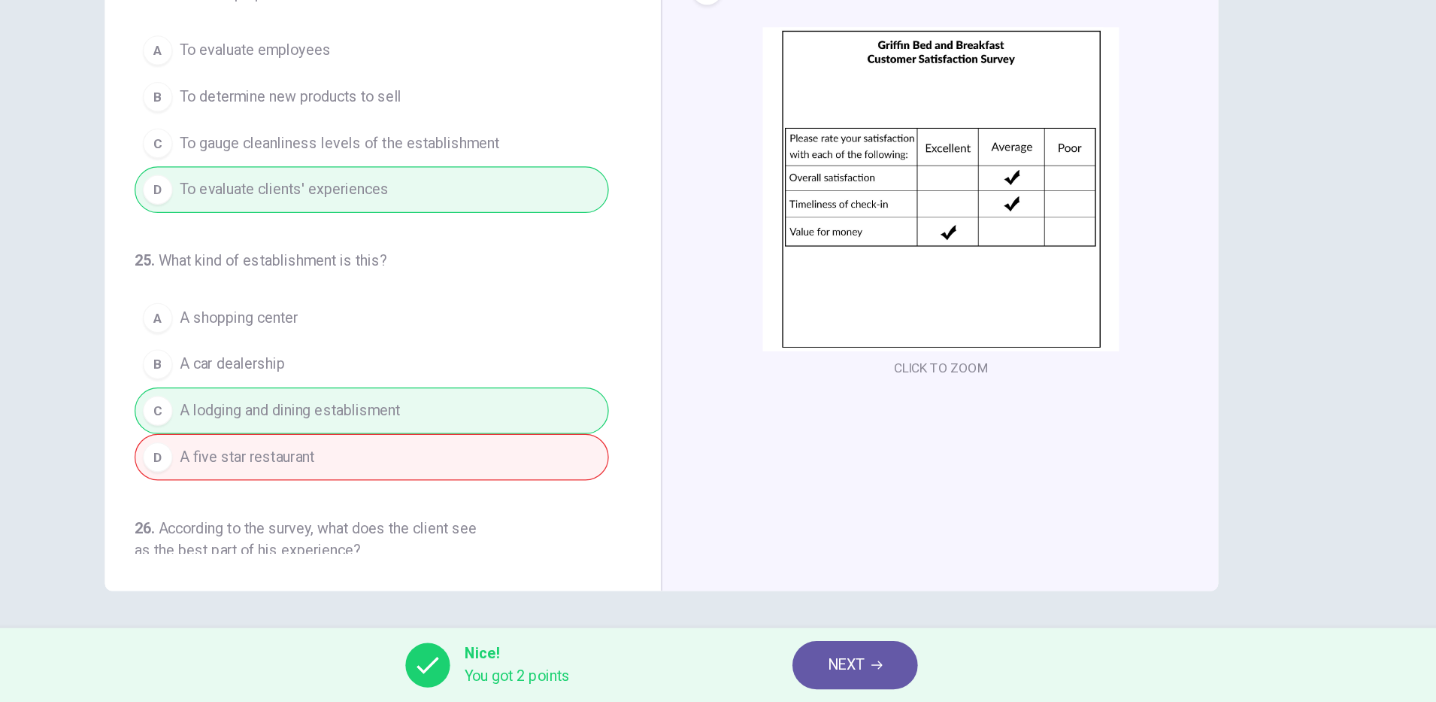
scroll to position [175, 0]
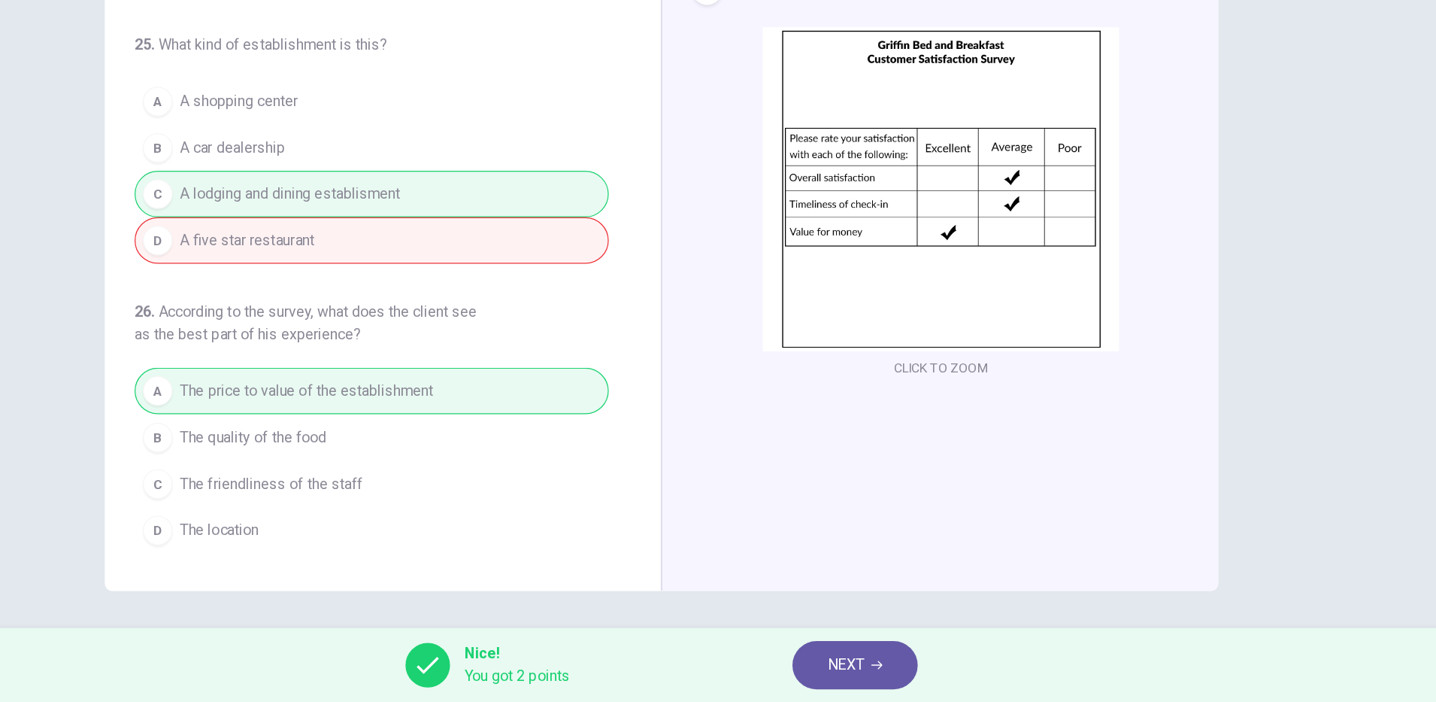
click at [881, 678] on span "NEXT" at bounding box center [867, 671] width 29 height 21
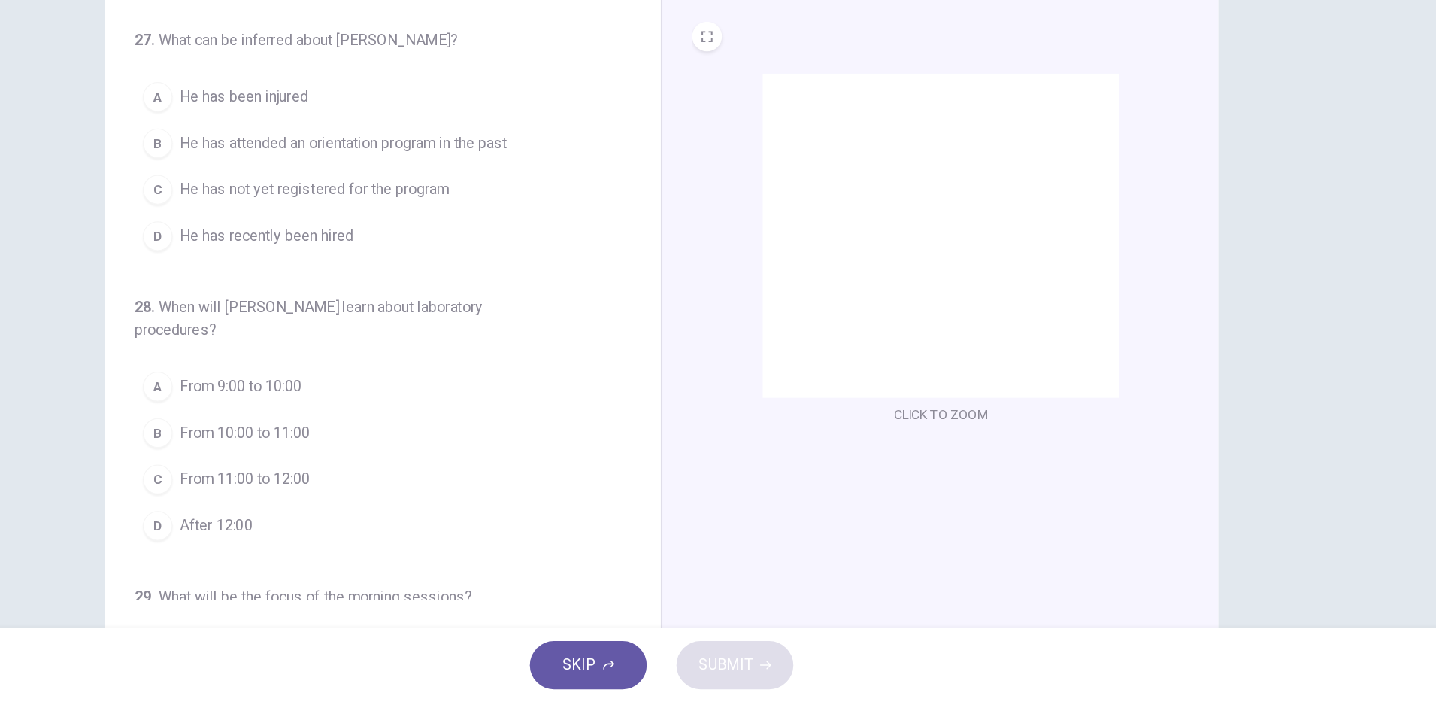
scroll to position [0, 0]
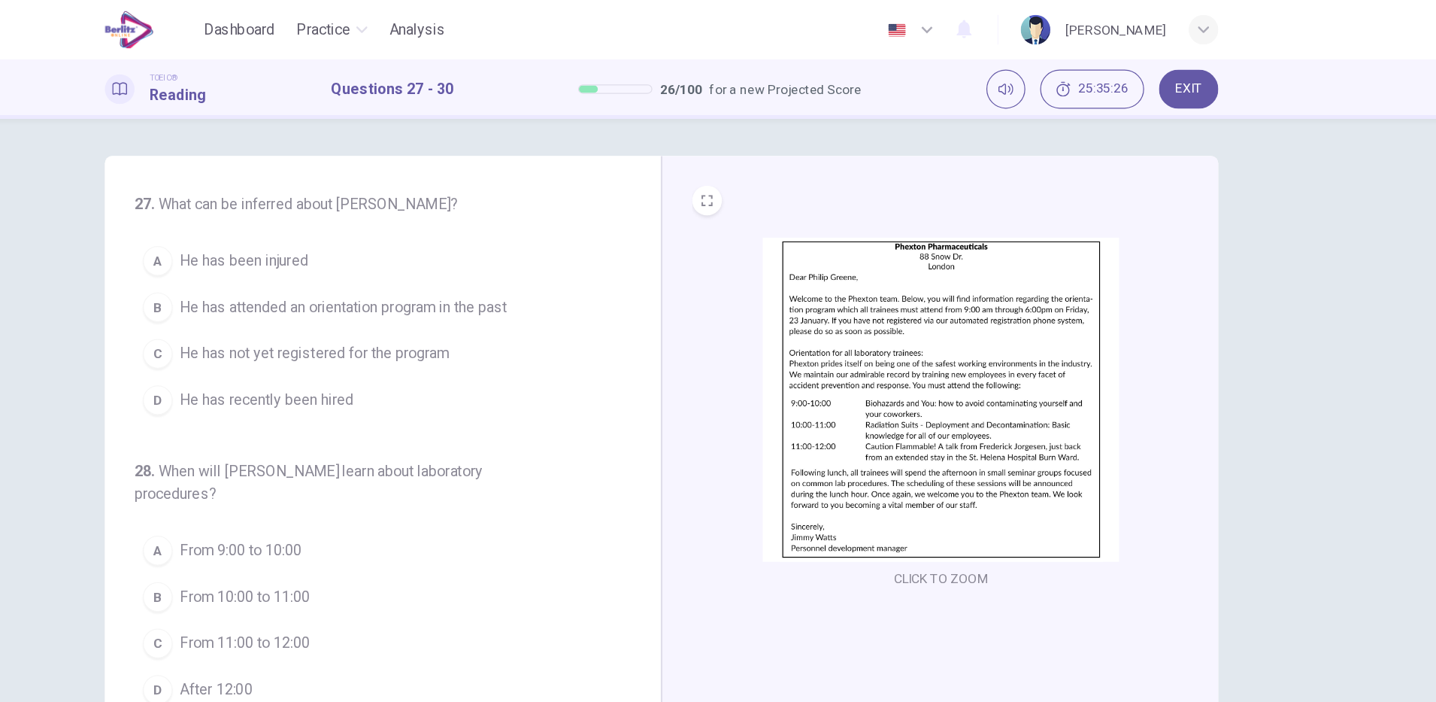
click at [532, 291] on span "He has not yet registered for the program" at bounding box center [437, 286] width 218 height 18
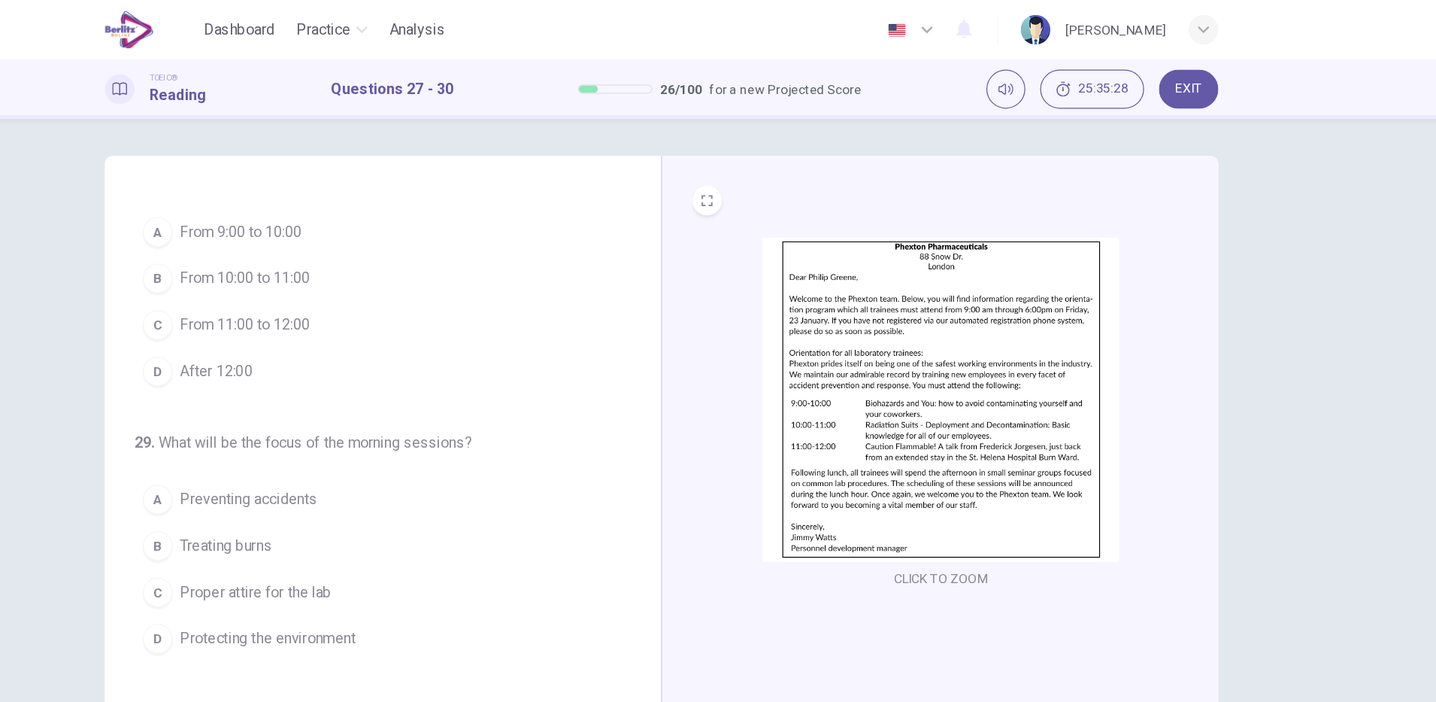
scroll to position [153, 0]
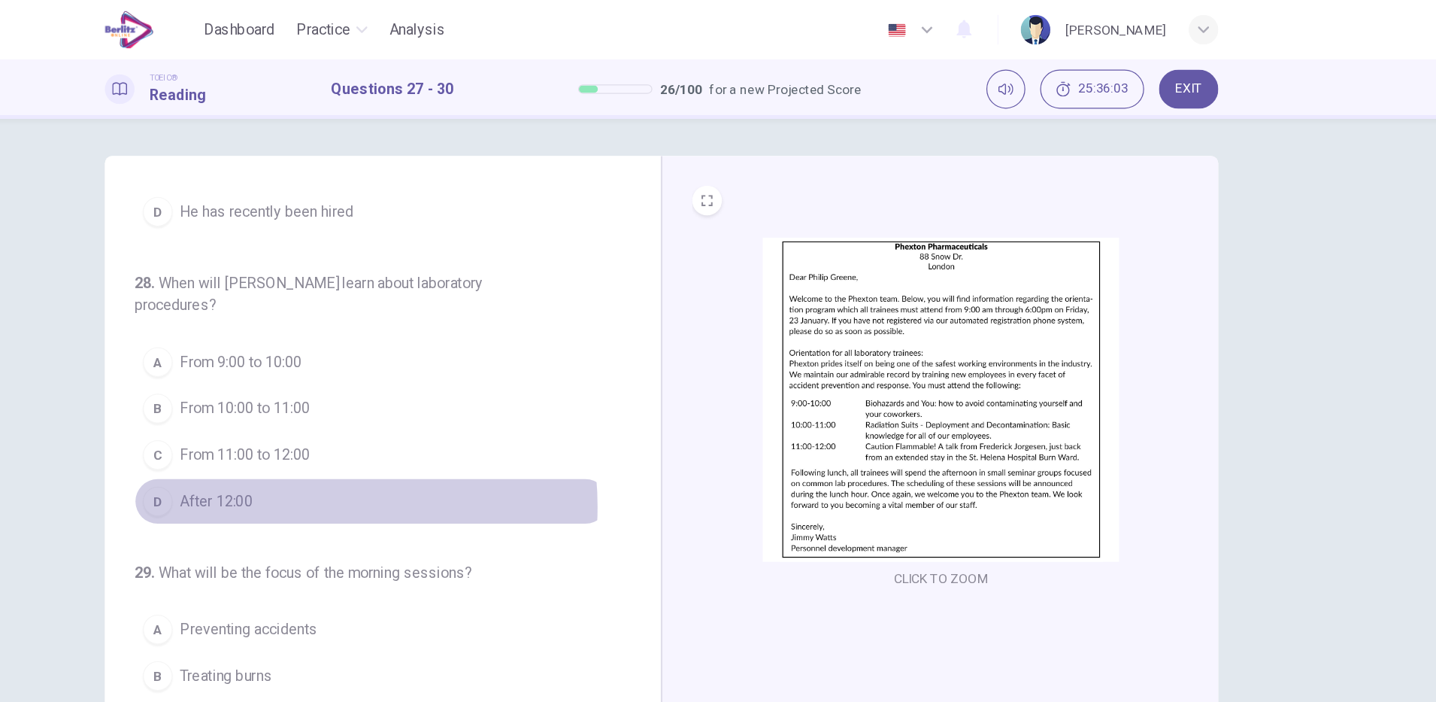
click at [387, 410] on button "D After 12:00" at bounding box center [483, 406] width 384 height 38
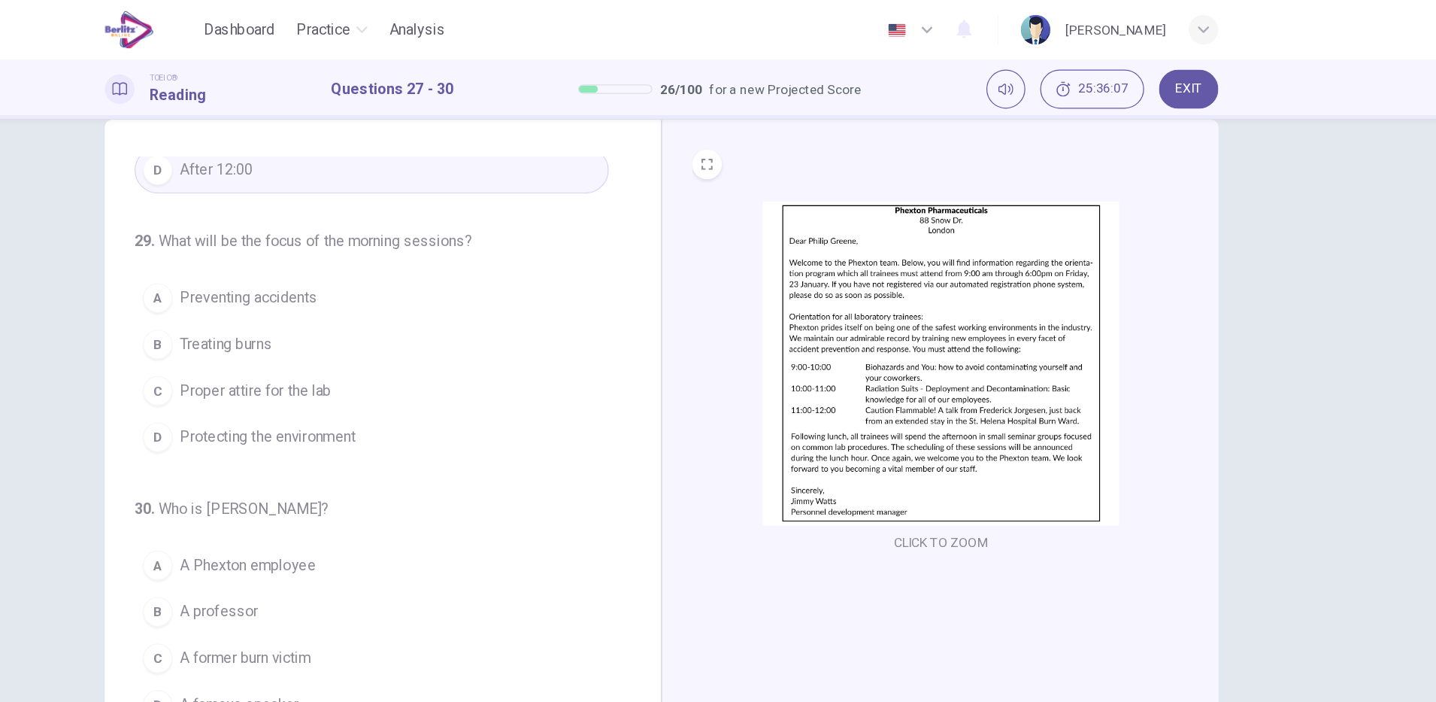
scroll to position [38, 0]
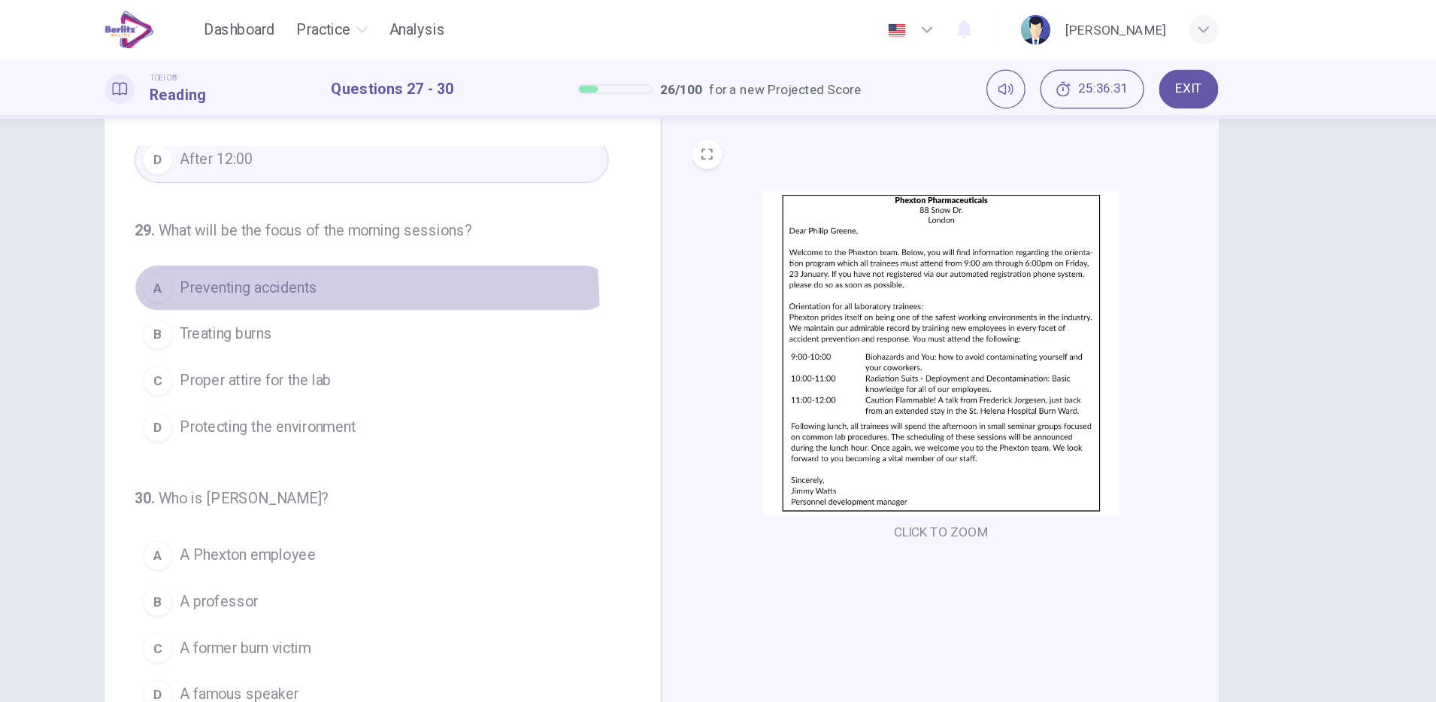
click at [408, 243] on button "A Preventing accidents" at bounding box center [483, 233] width 384 height 38
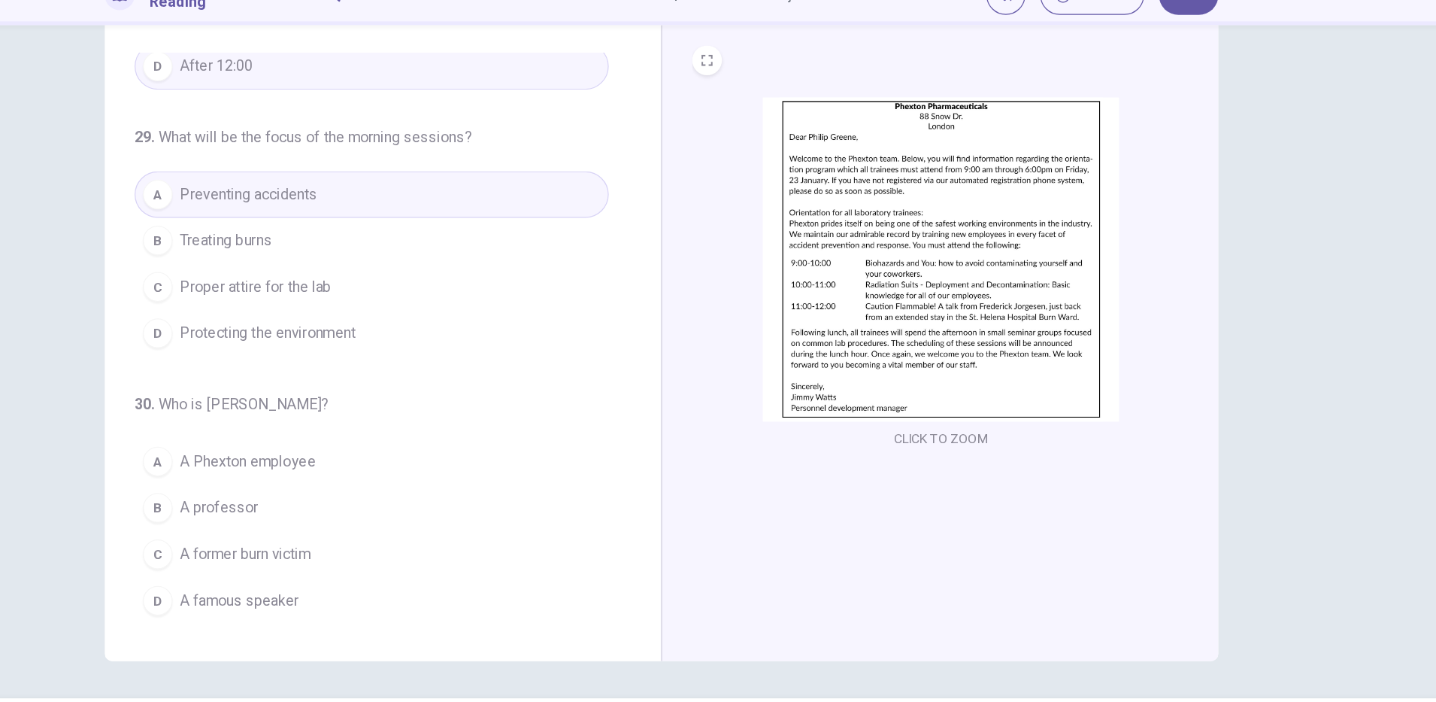
click at [411, 524] on span "A former burn victim" at bounding box center [381, 525] width 106 height 18
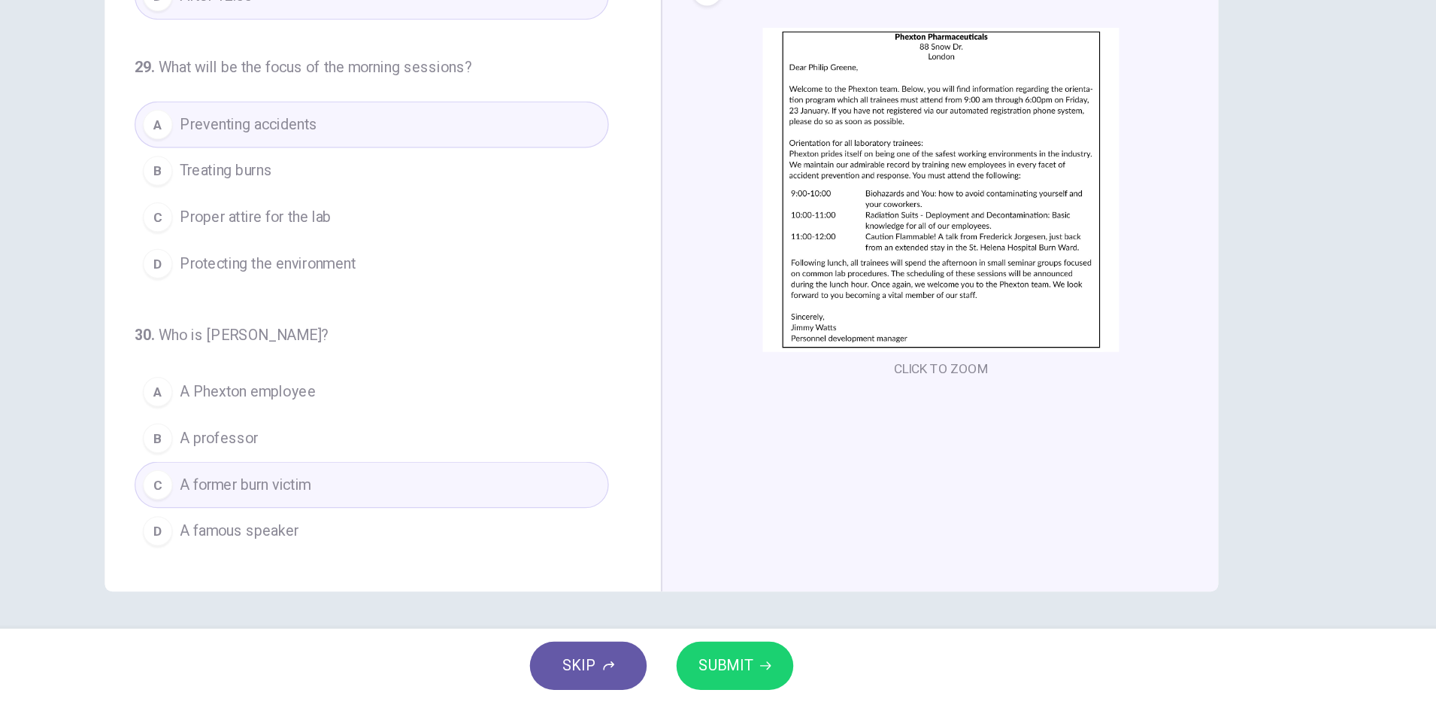
scroll to position [0, 0]
click at [768, 678] on span "SUBMIT" at bounding box center [770, 671] width 44 height 21
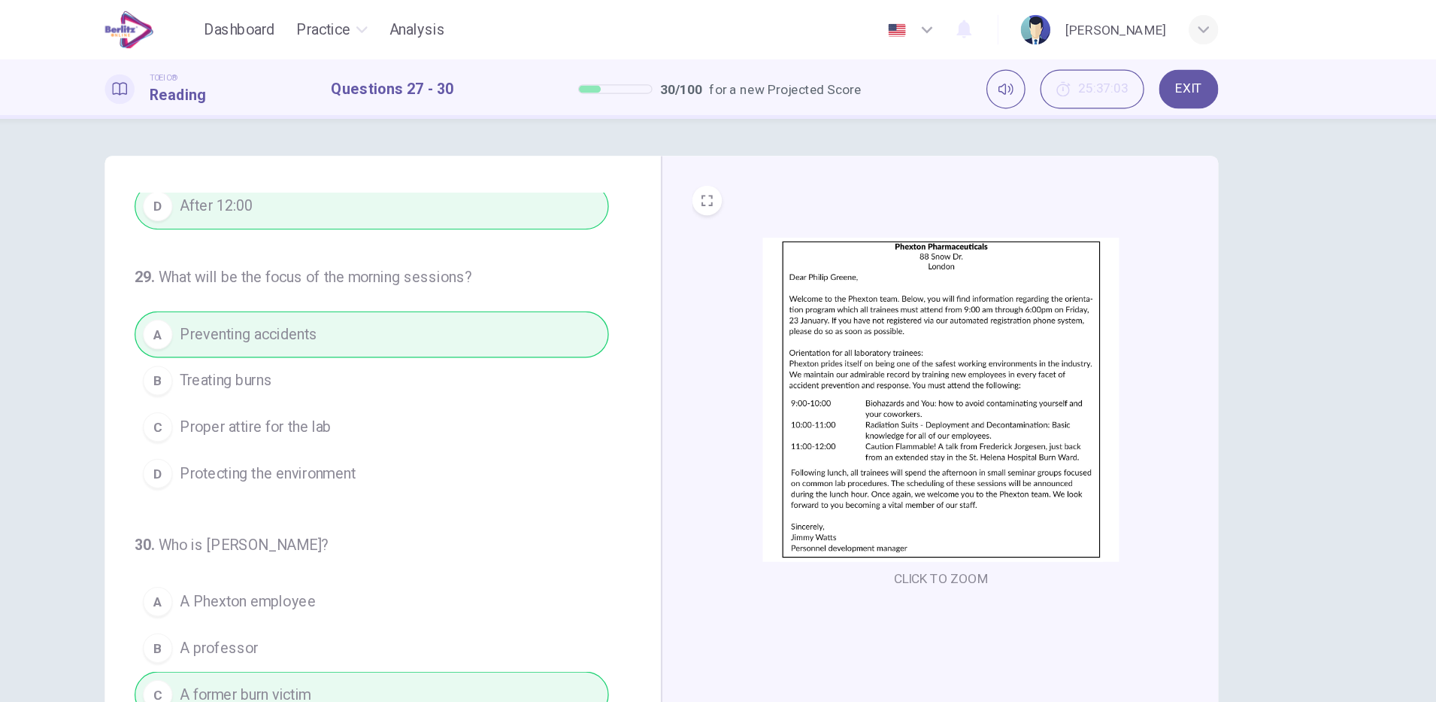
scroll to position [38, 0]
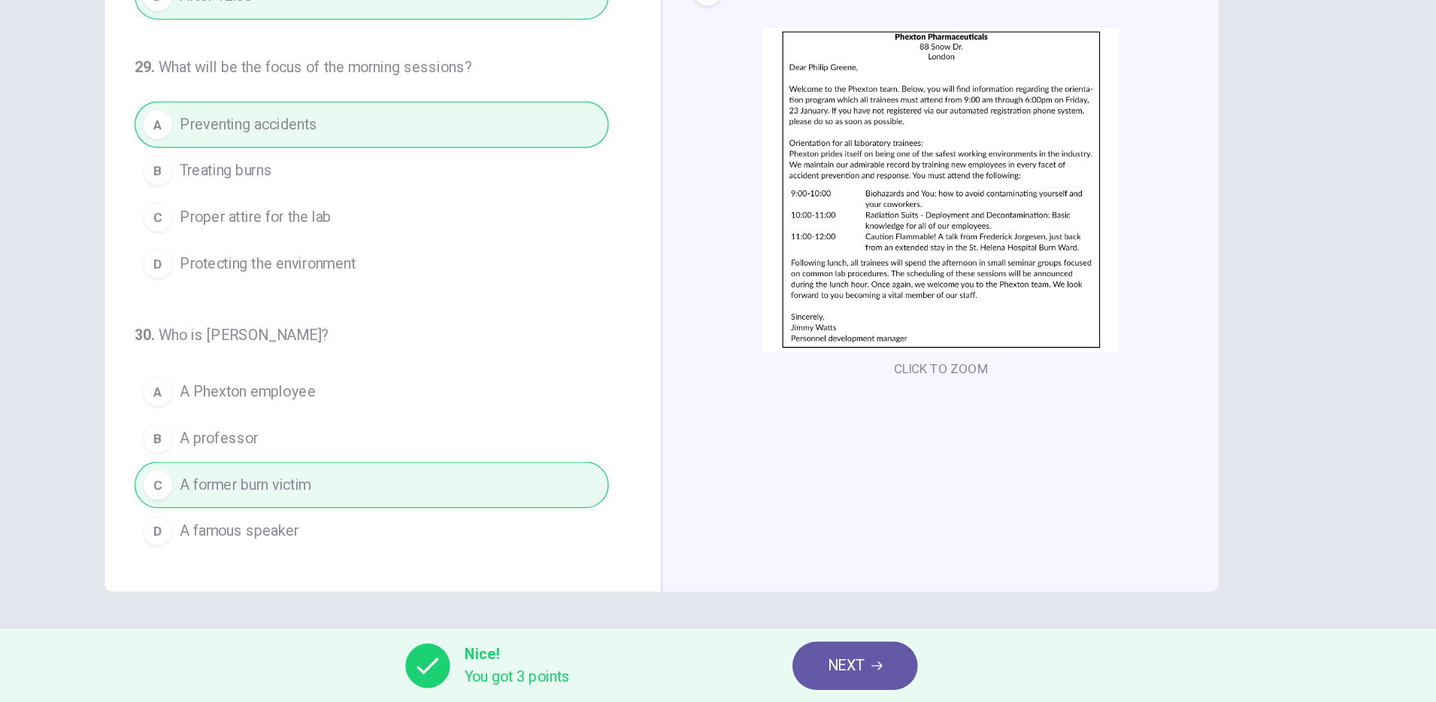
click at [884, 679] on button "NEXT" at bounding box center [875, 671] width 102 height 39
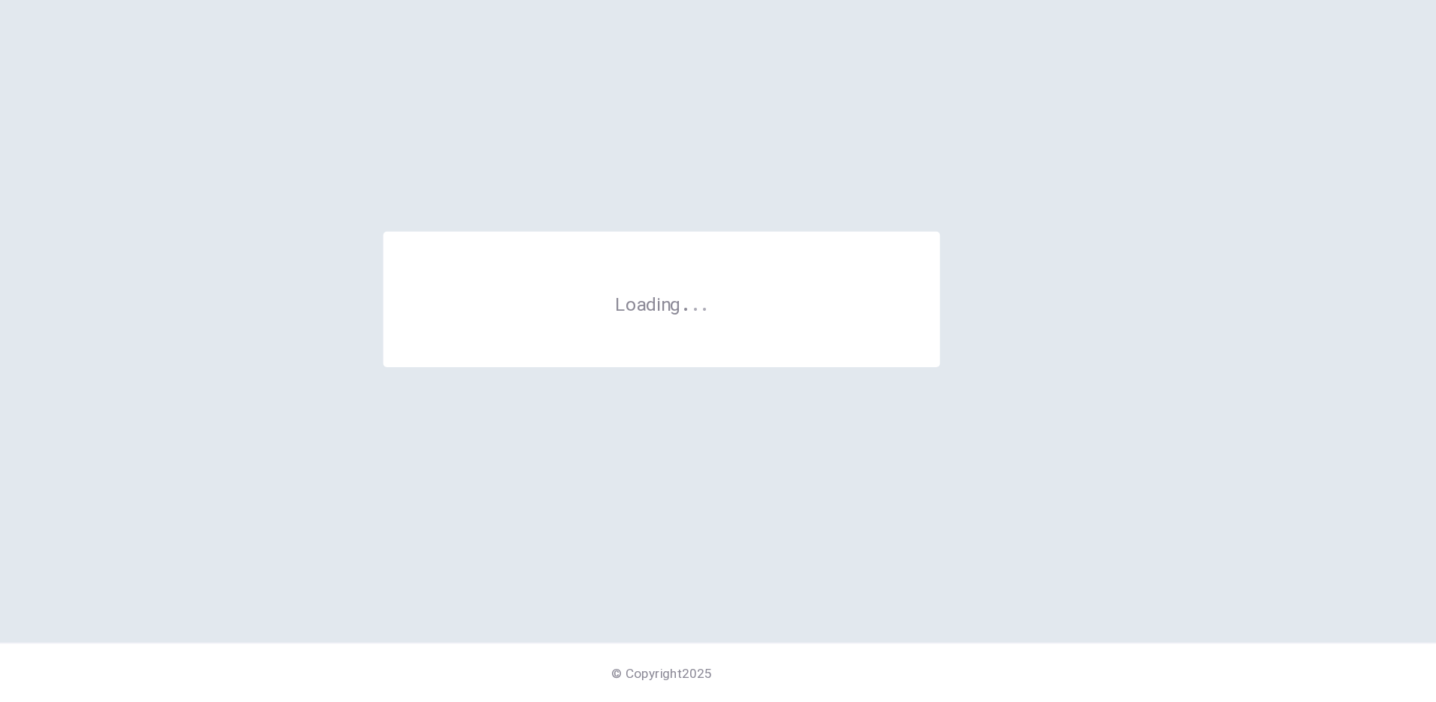
scroll to position [0, 0]
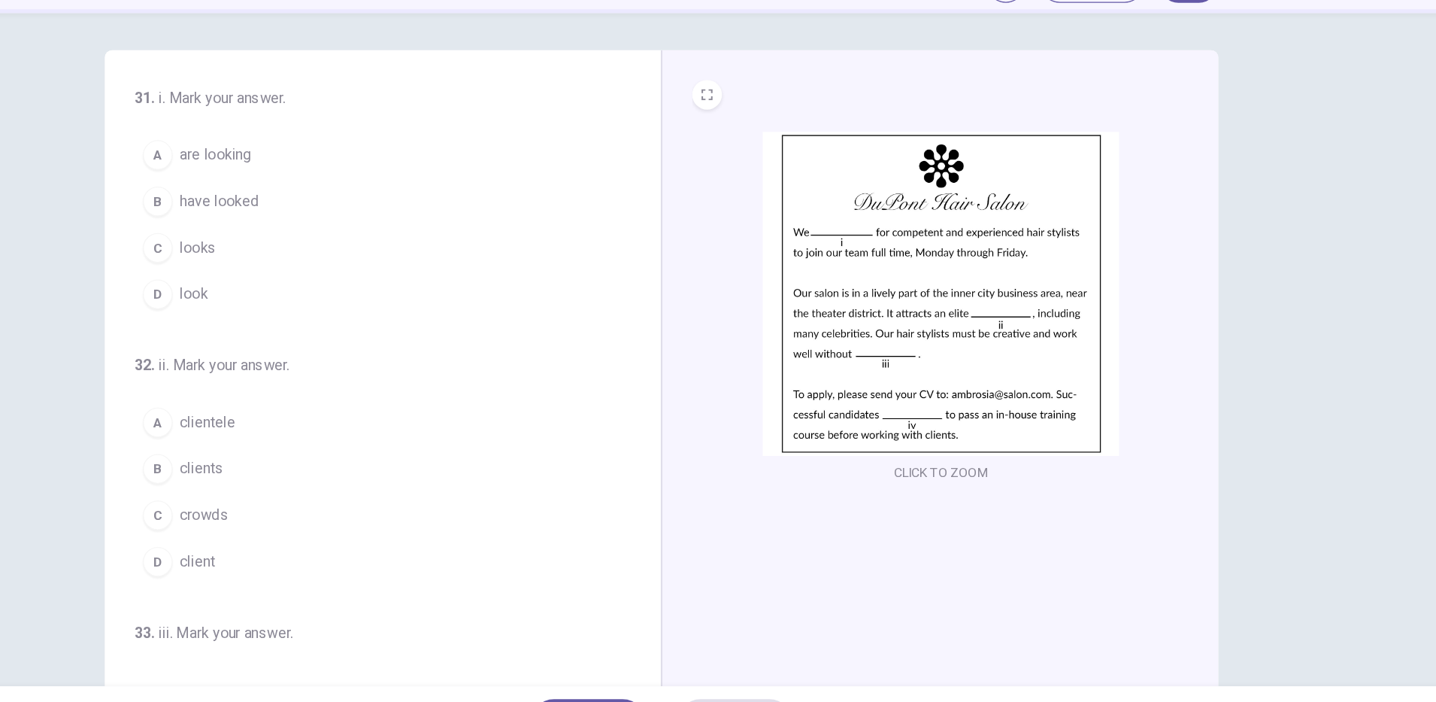
click at [375, 216] on span "are looking" at bounding box center [357, 211] width 58 height 18
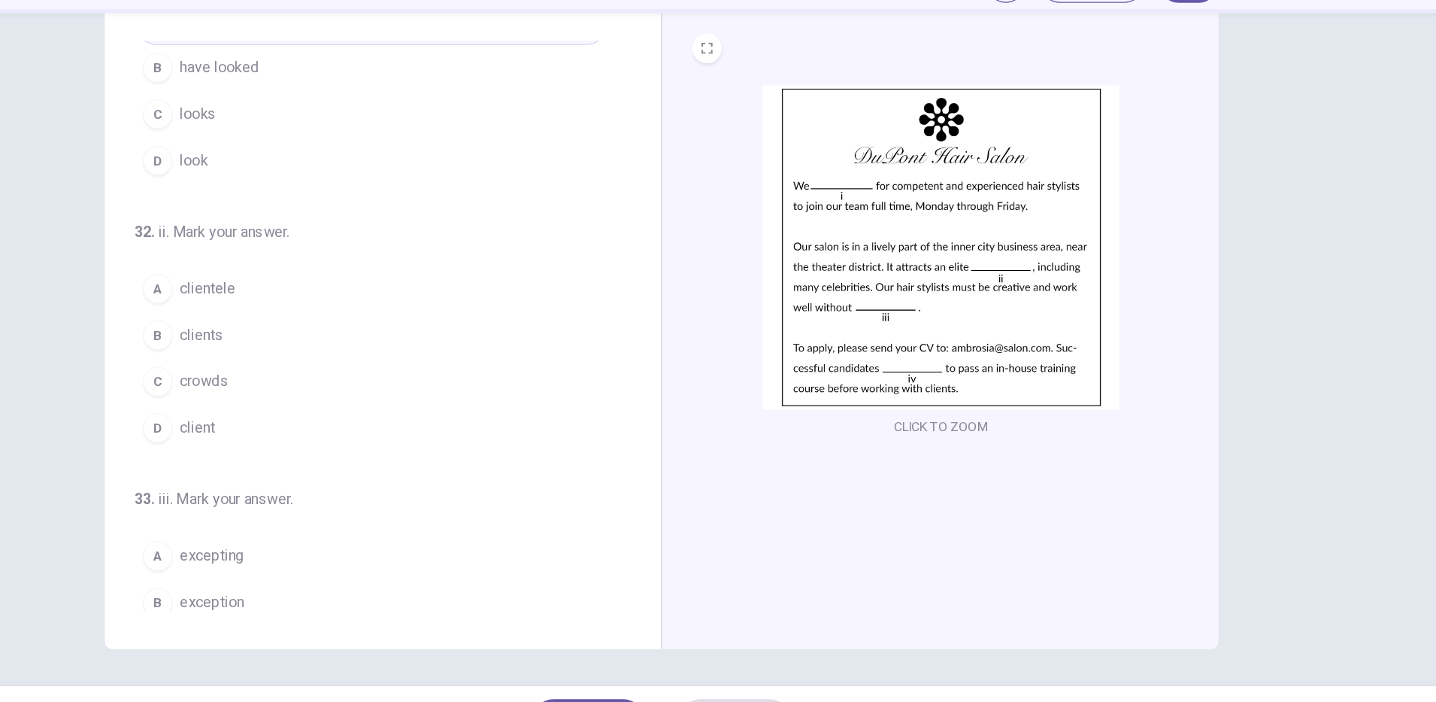
scroll to position [76, 0]
click at [368, 350] on button "B clients" at bounding box center [483, 352] width 384 height 38
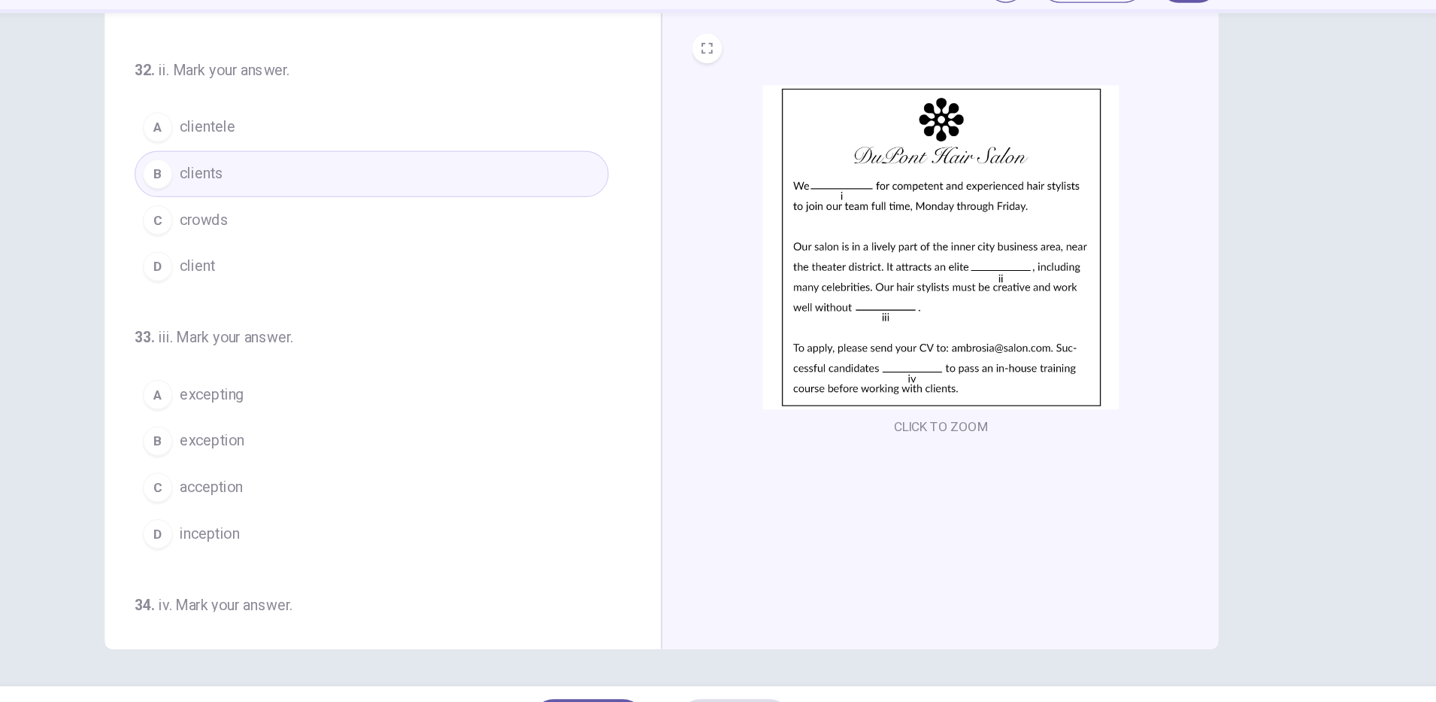
scroll to position [229, 0]
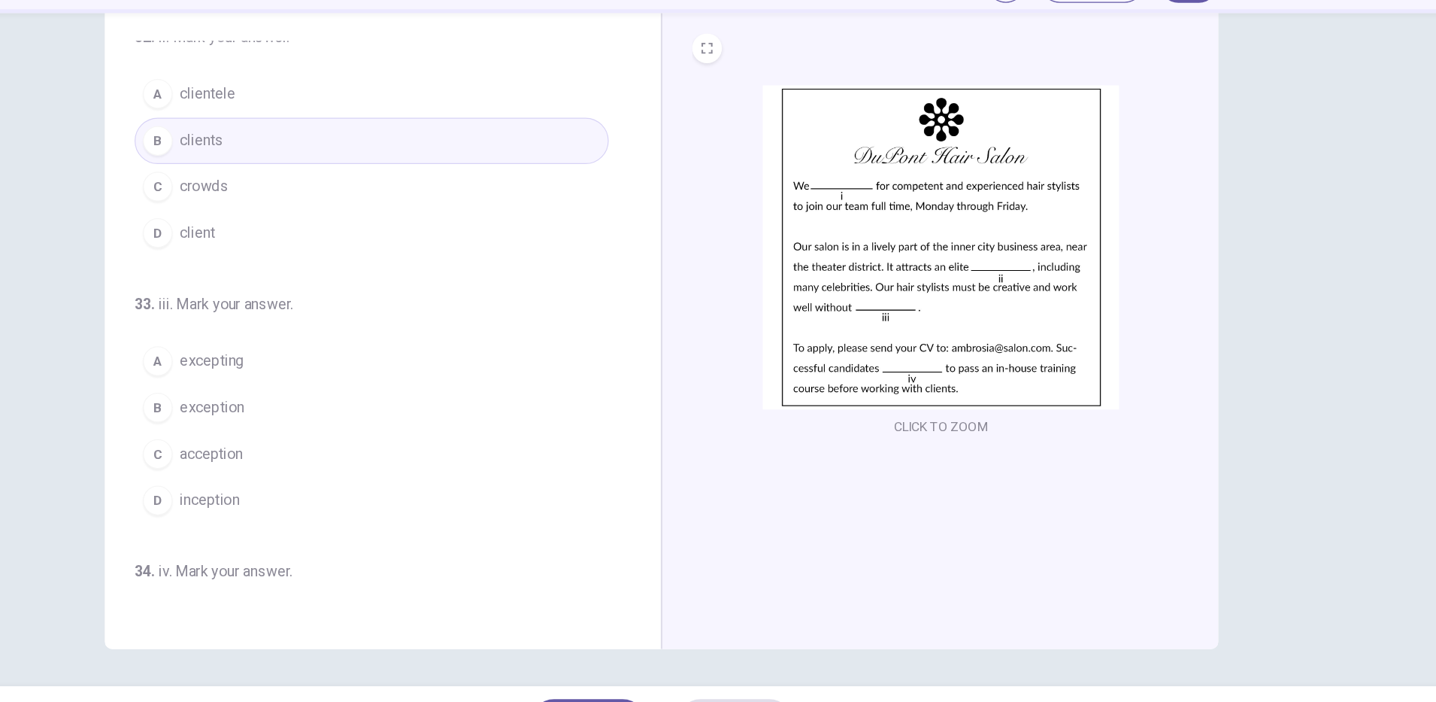
click at [356, 424] on span "exception" at bounding box center [354, 416] width 52 height 18
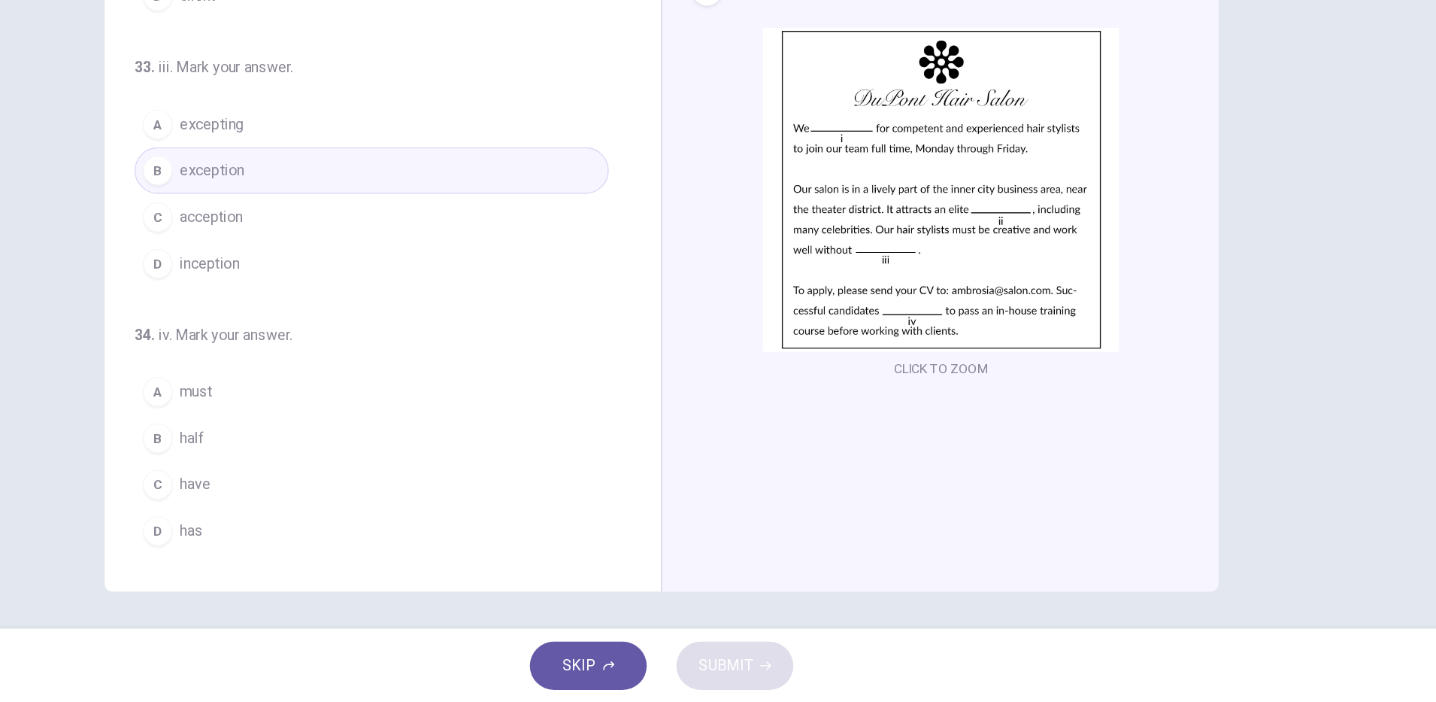
scroll to position [0, 0]
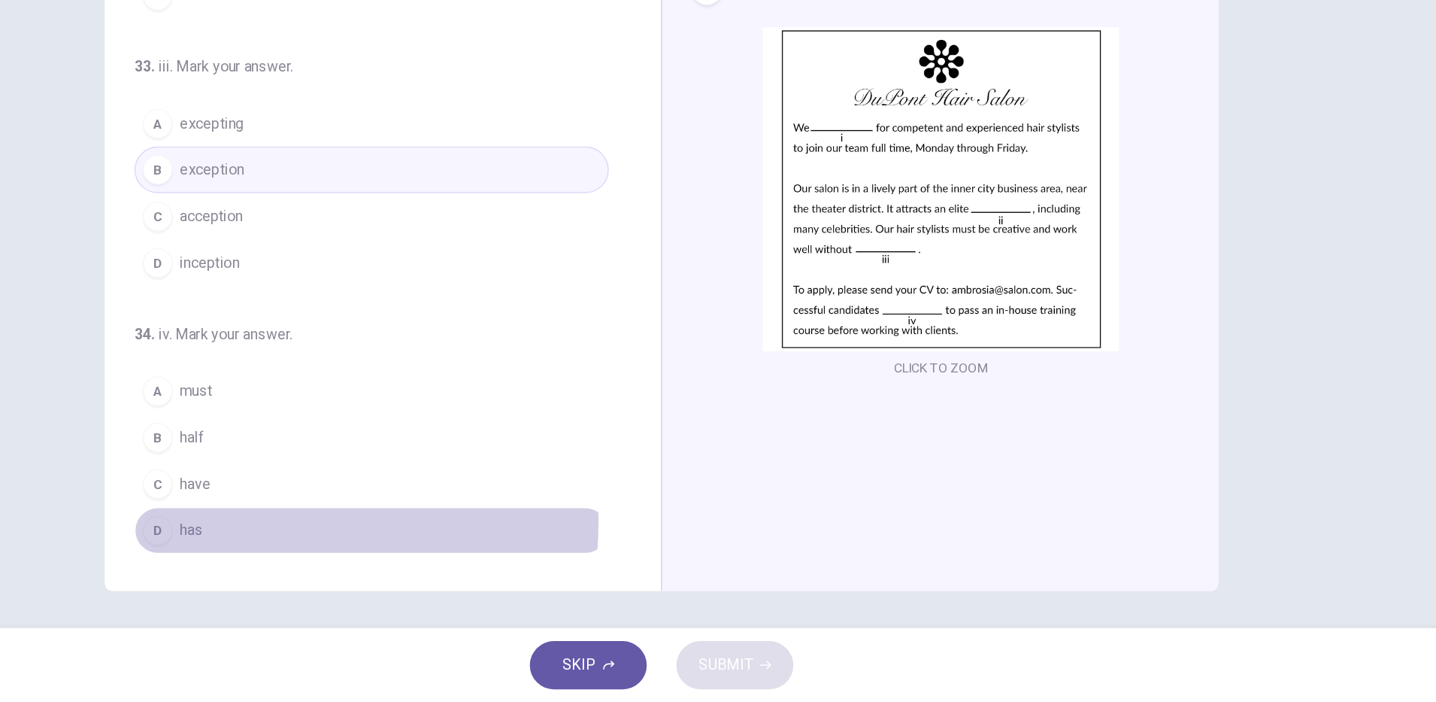
click at [356, 555] on button "D has" at bounding box center [483, 563] width 384 height 38
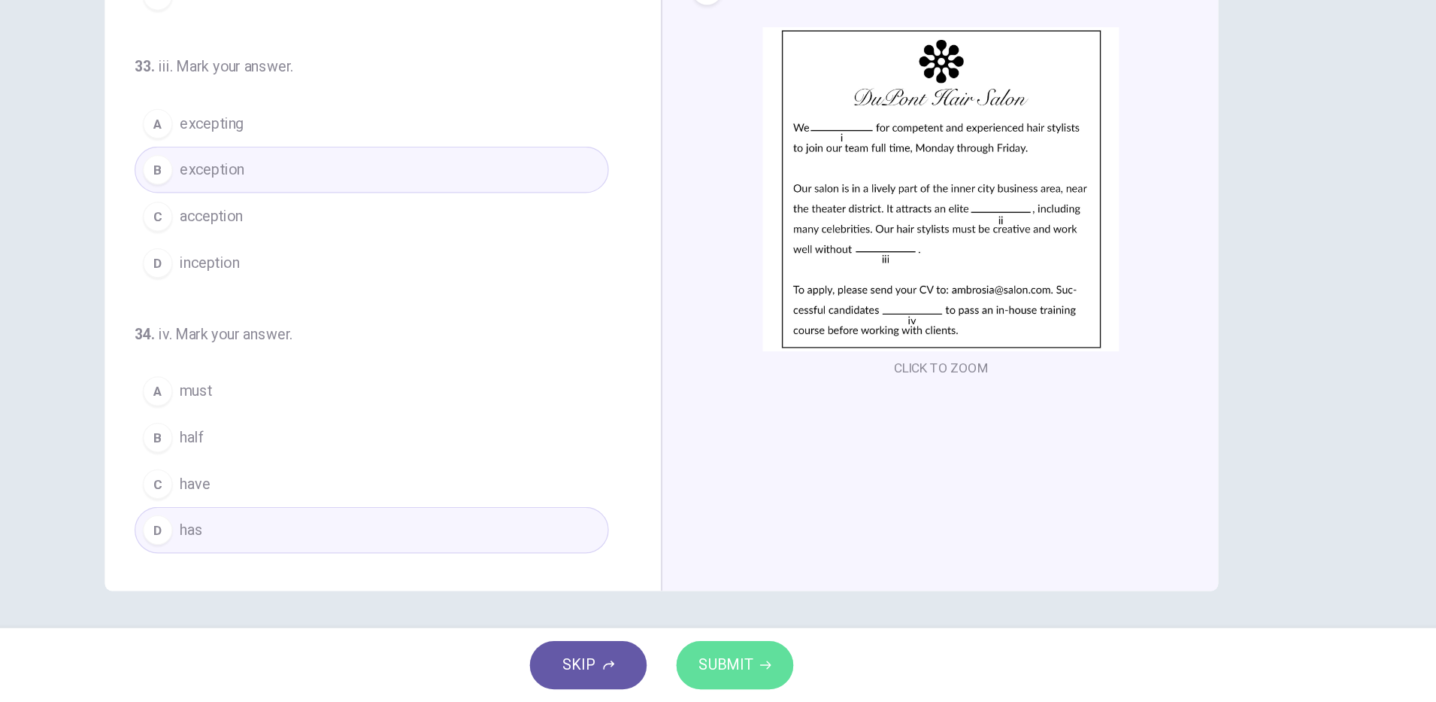
click at [775, 679] on span "SUBMIT" at bounding box center [770, 671] width 44 height 21
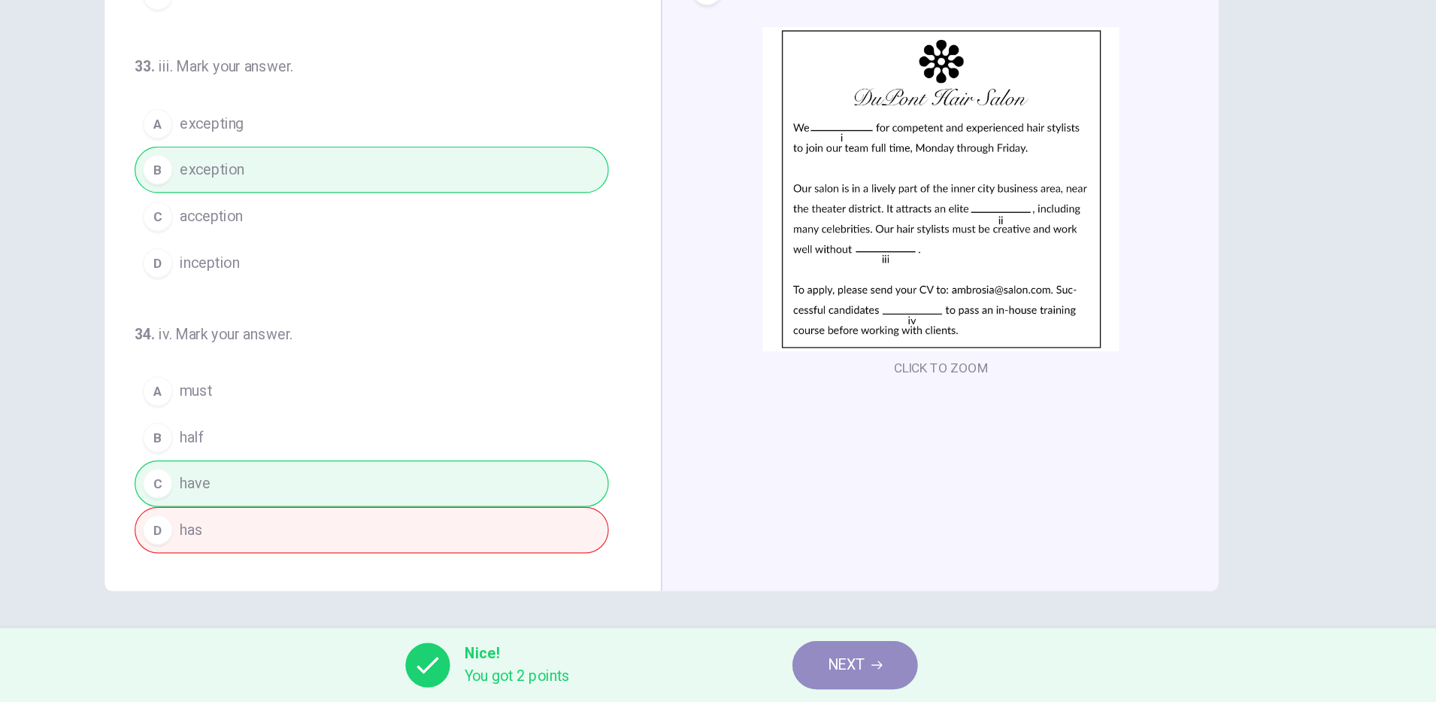
drag, startPoint x: 892, startPoint y: 673, endPoint x: 935, endPoint y: 641, distance: 53.7
click at [892, 672] on icon "button" at bounding box center [892, 671] width 9 height 9
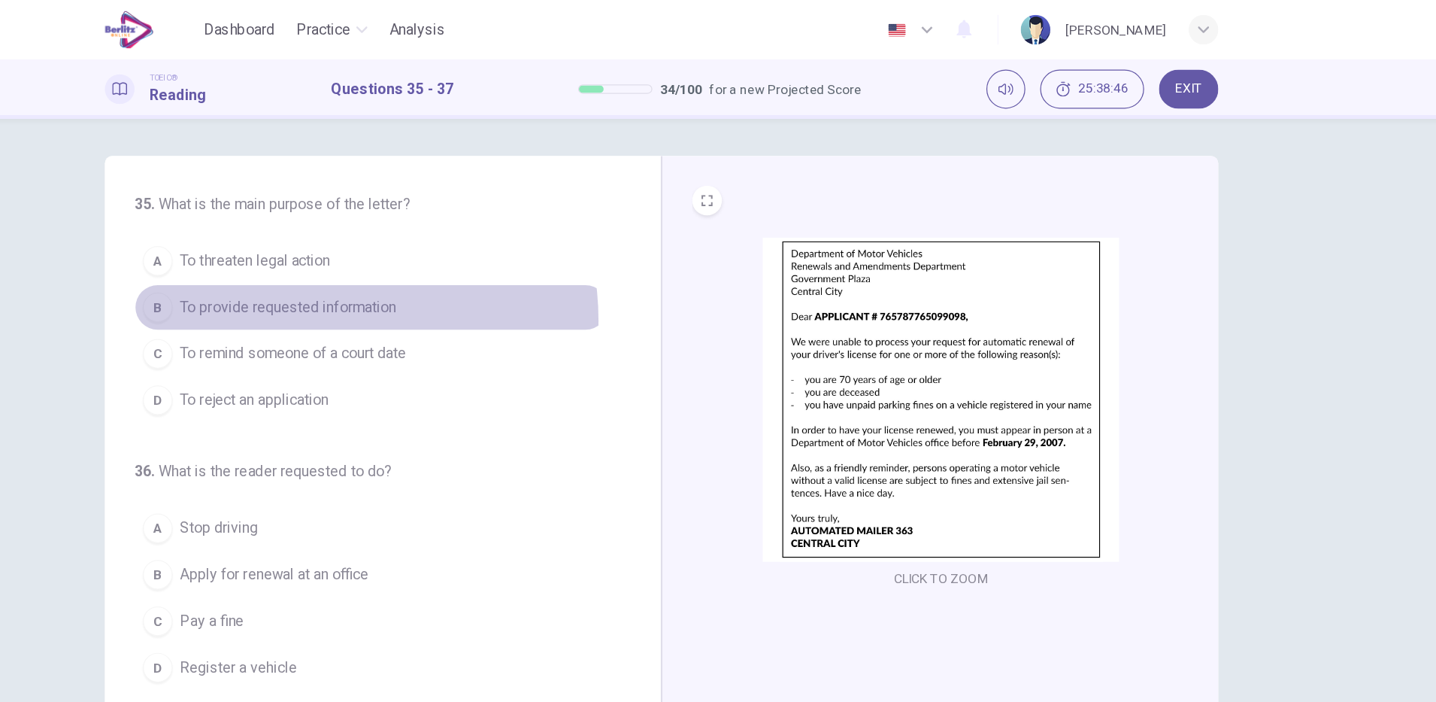
click at [431, 259] on button "B To provide requested information" at bounding box center [483, 249] width 384 height 38
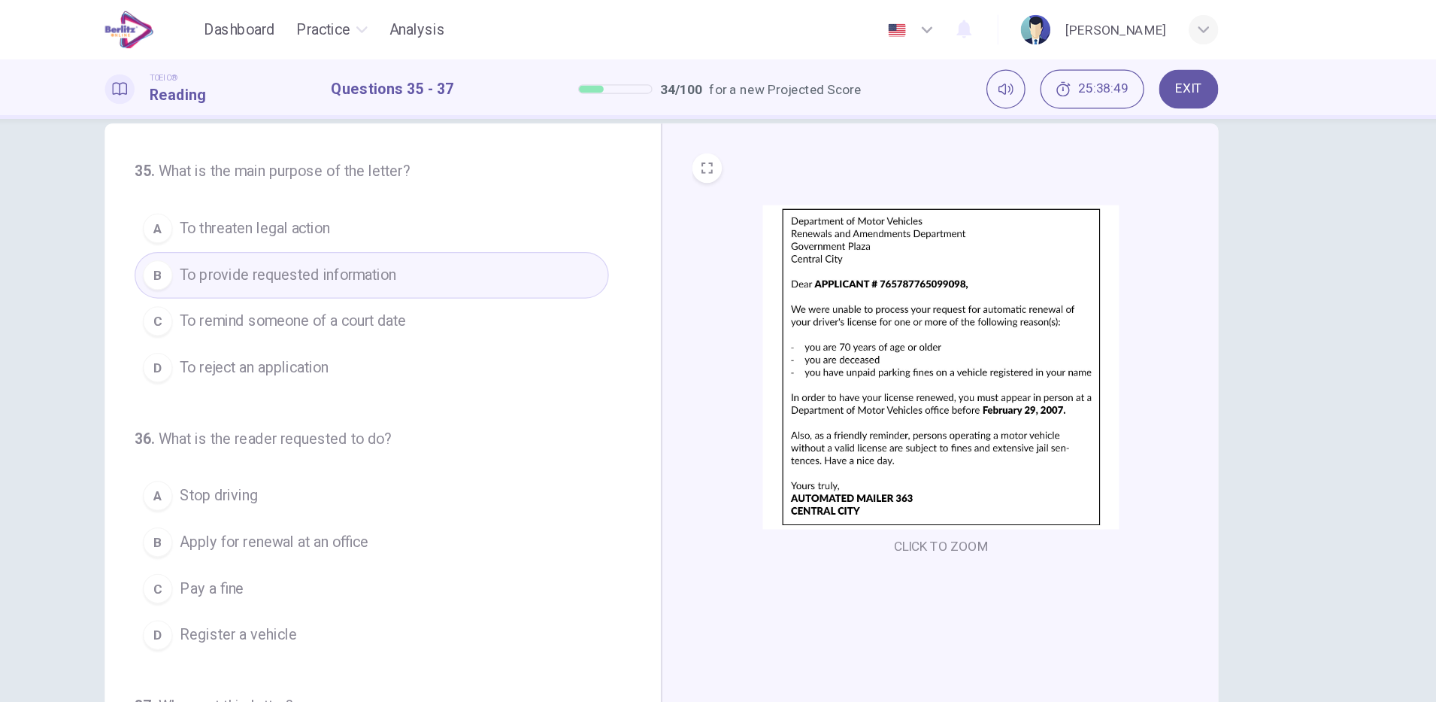
scroll to position [38, 0]
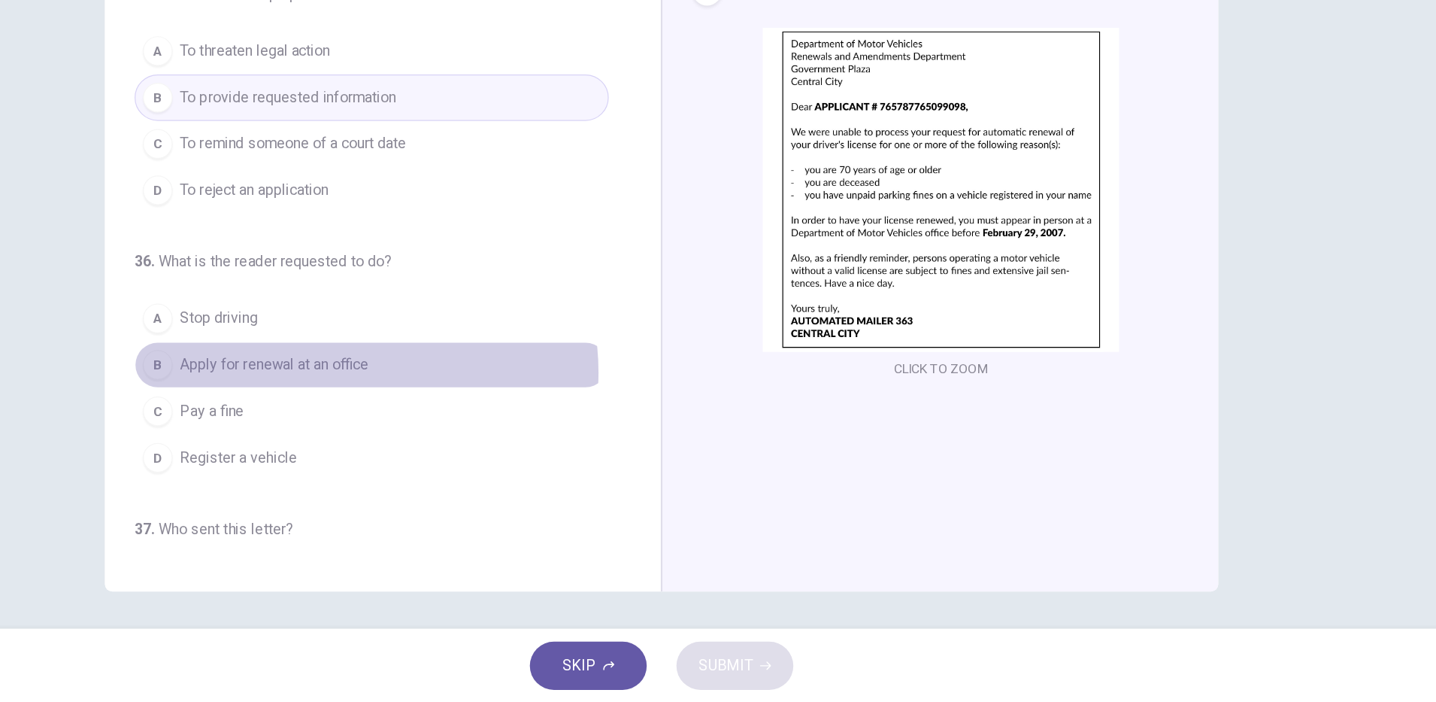
click at [451, 434] on span "Apply for renewal at an office" at bounding box center [404, 428] width 153 height 18
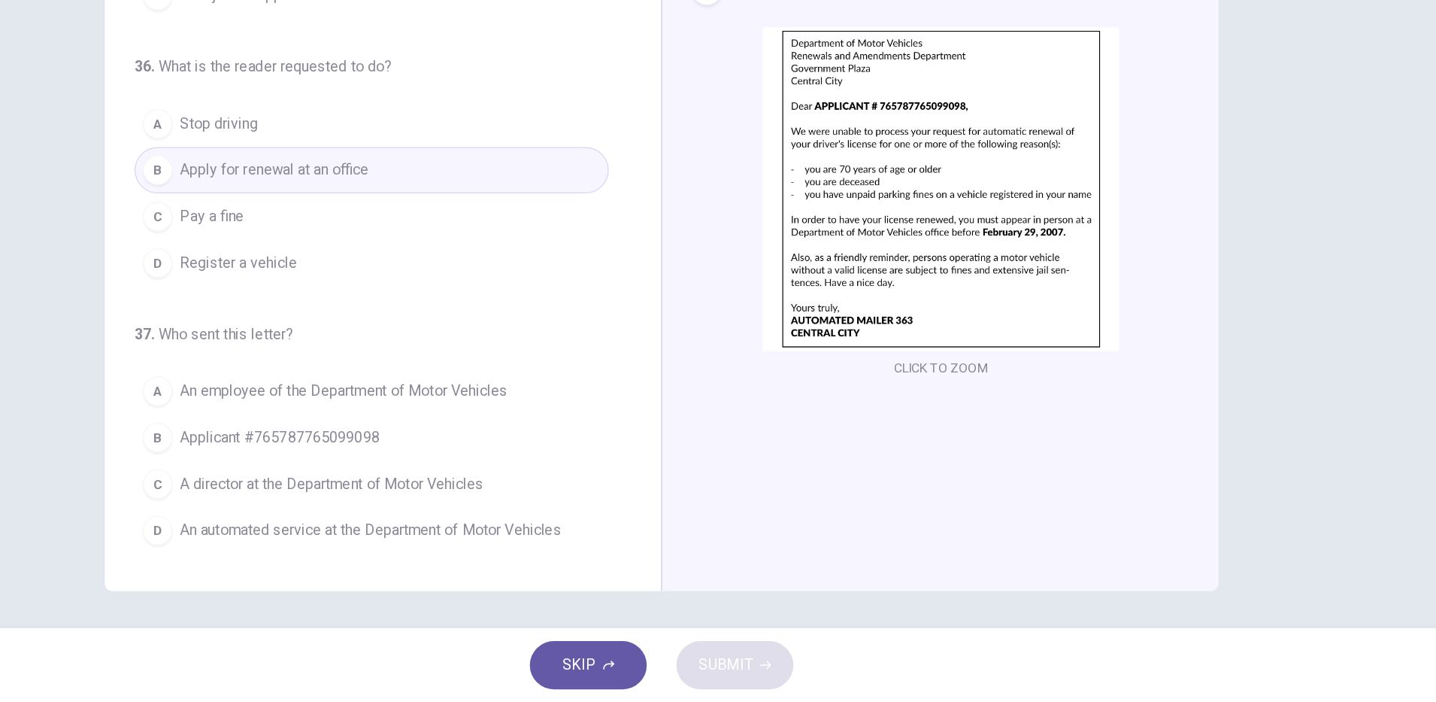
scroll to position [0, 0]
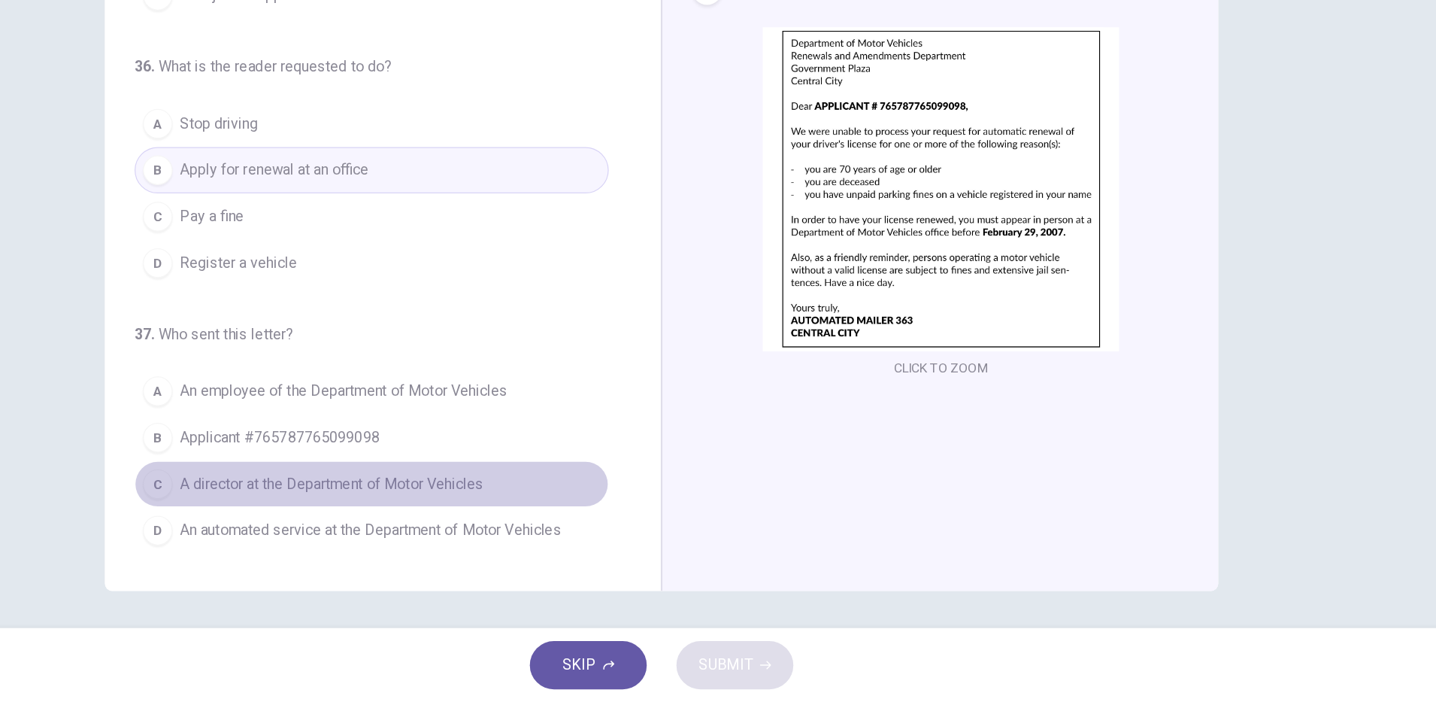
click at [571, 526] on span "A director at the Department of Motor Vehicles" at bounding box center [451, 525] width 246 height 18
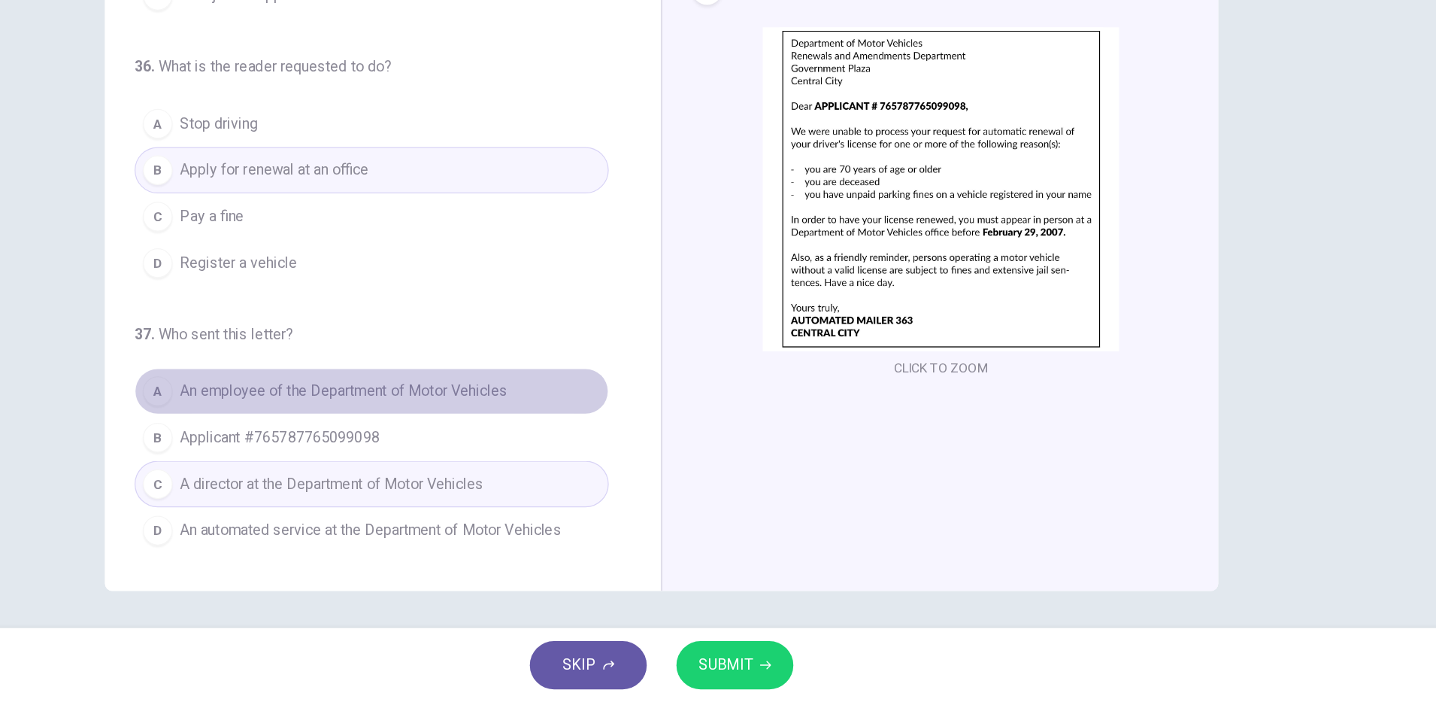
click at [535, 450] on span "An employee of the Department of Motor Vehicles" at bounding box center [460, 450] width 265 height 18
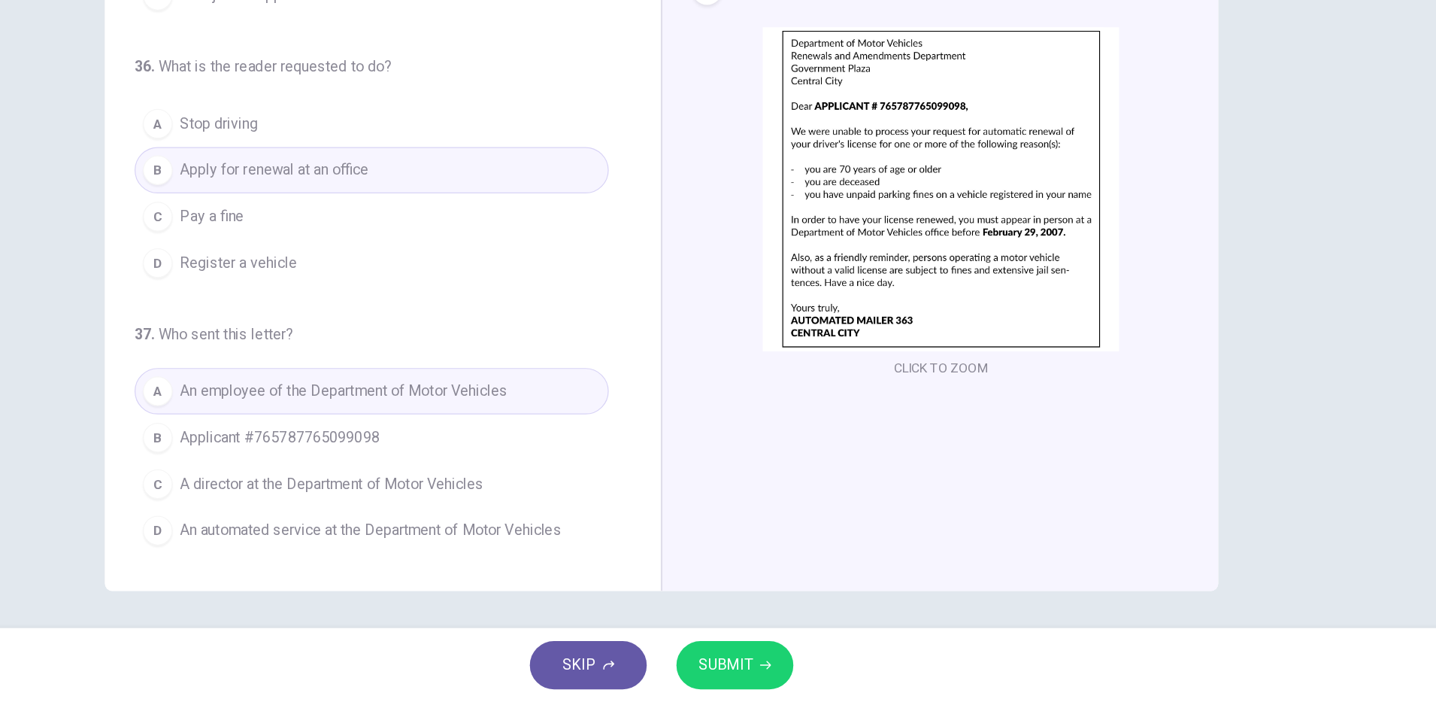
click at [771, 669] on span "SUBMIT" at bounding box center [770, 671] width 44 height 21
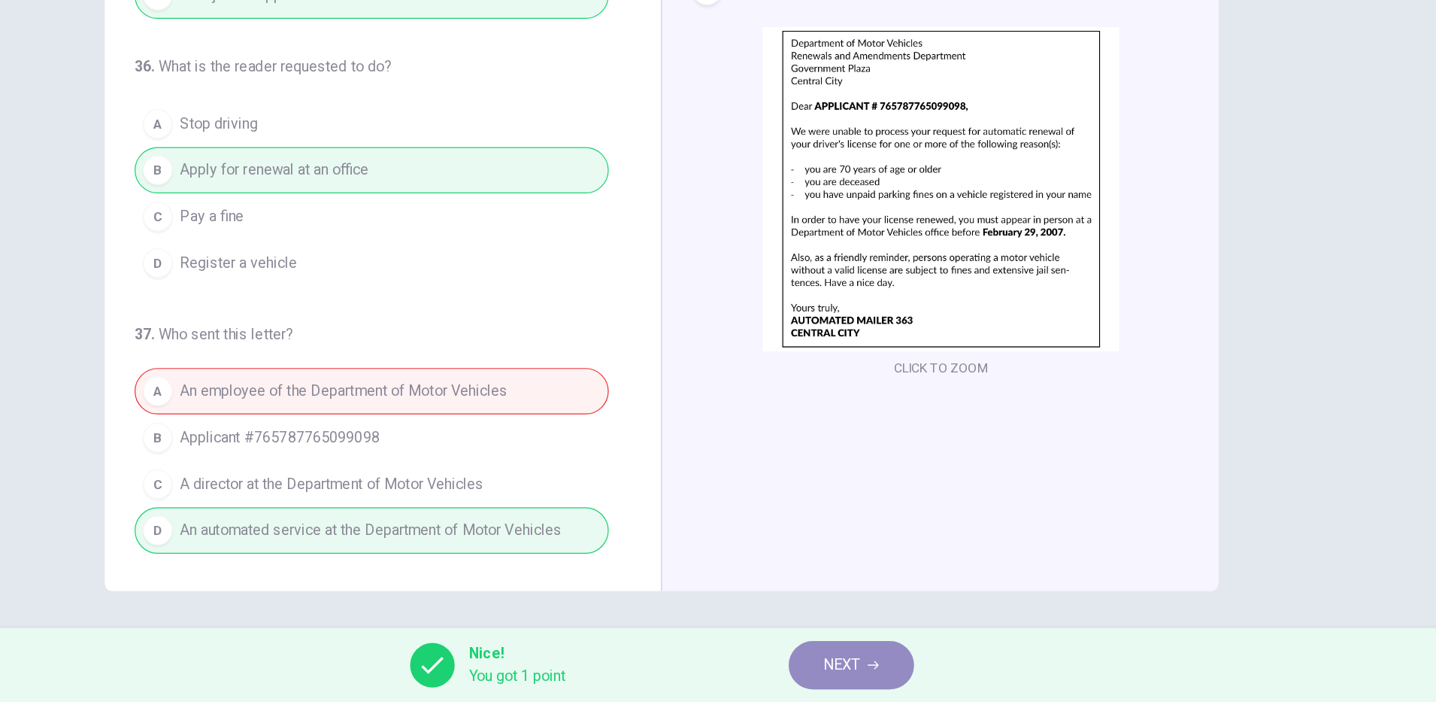
click at [879, 680] on span "NEXT" at bounding box center [864, 671] width 29 height 21
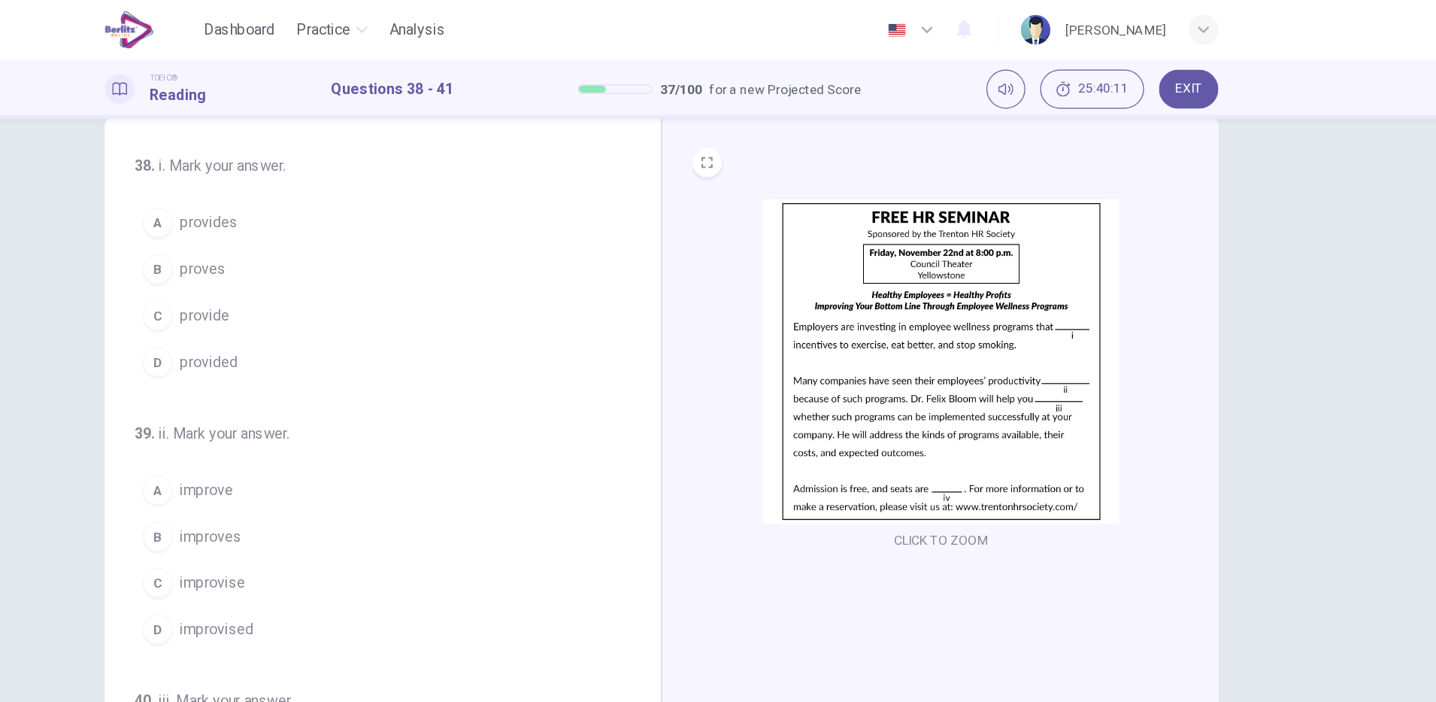
scroll to position [38, 0]
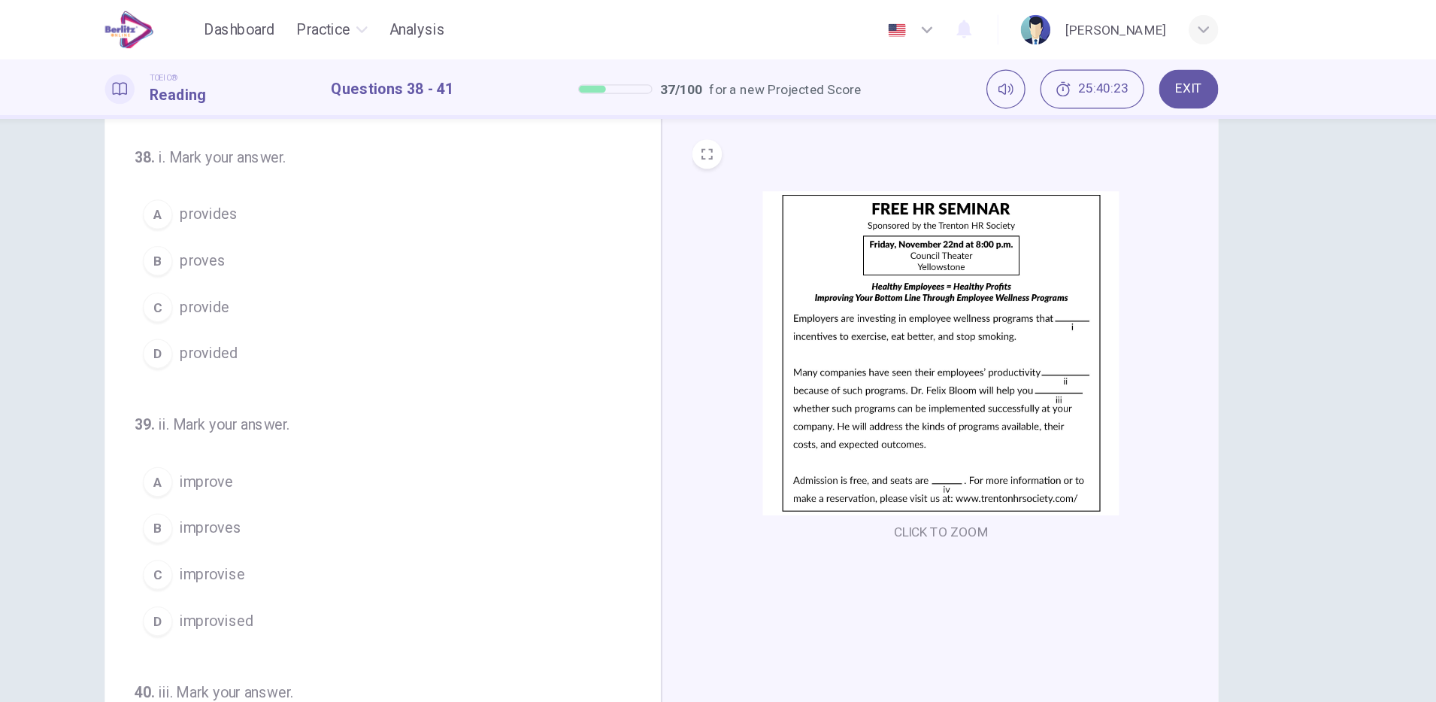
click at [355, 280] on span "provided" at bounding box center [351, 286] width 47 height 18
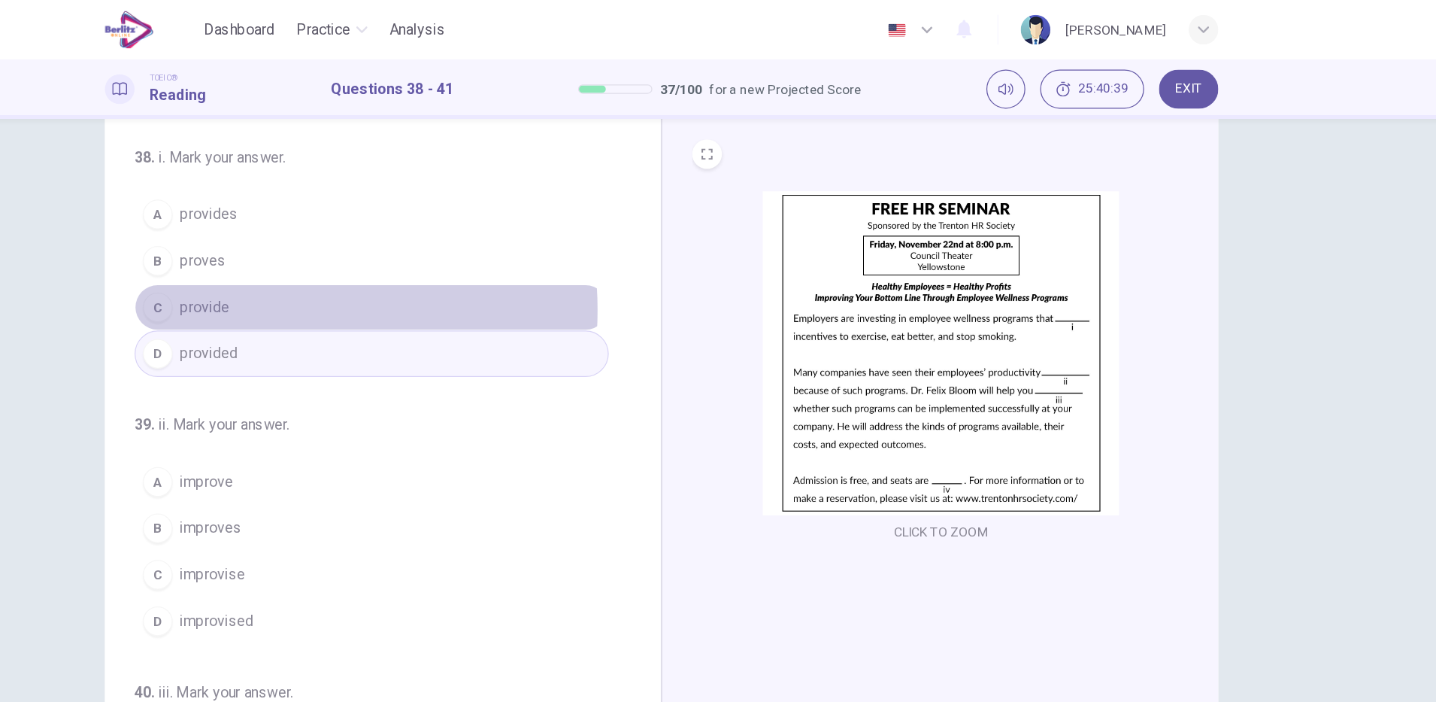
click at [355, 251] on span "provide" at bounding box center [348, 249] width 40 height 18
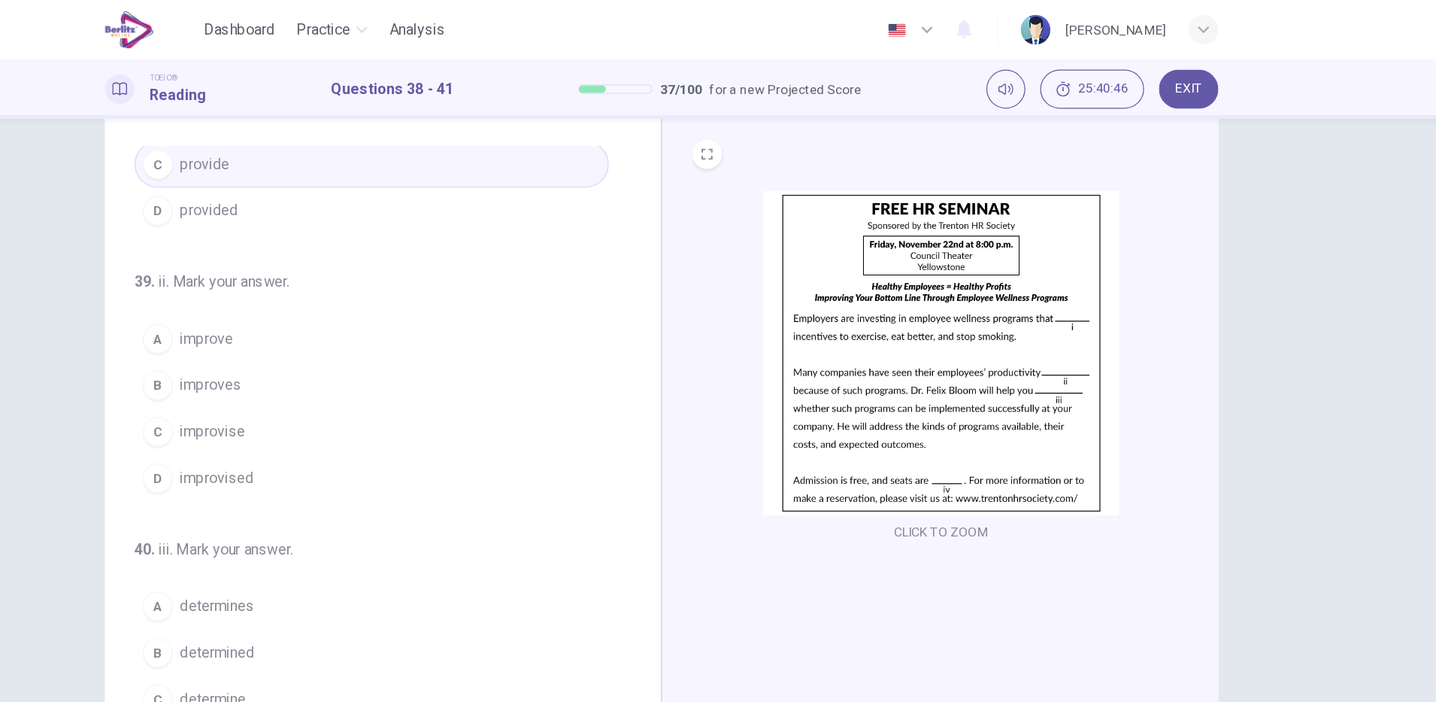
scroll to position [153, 0]
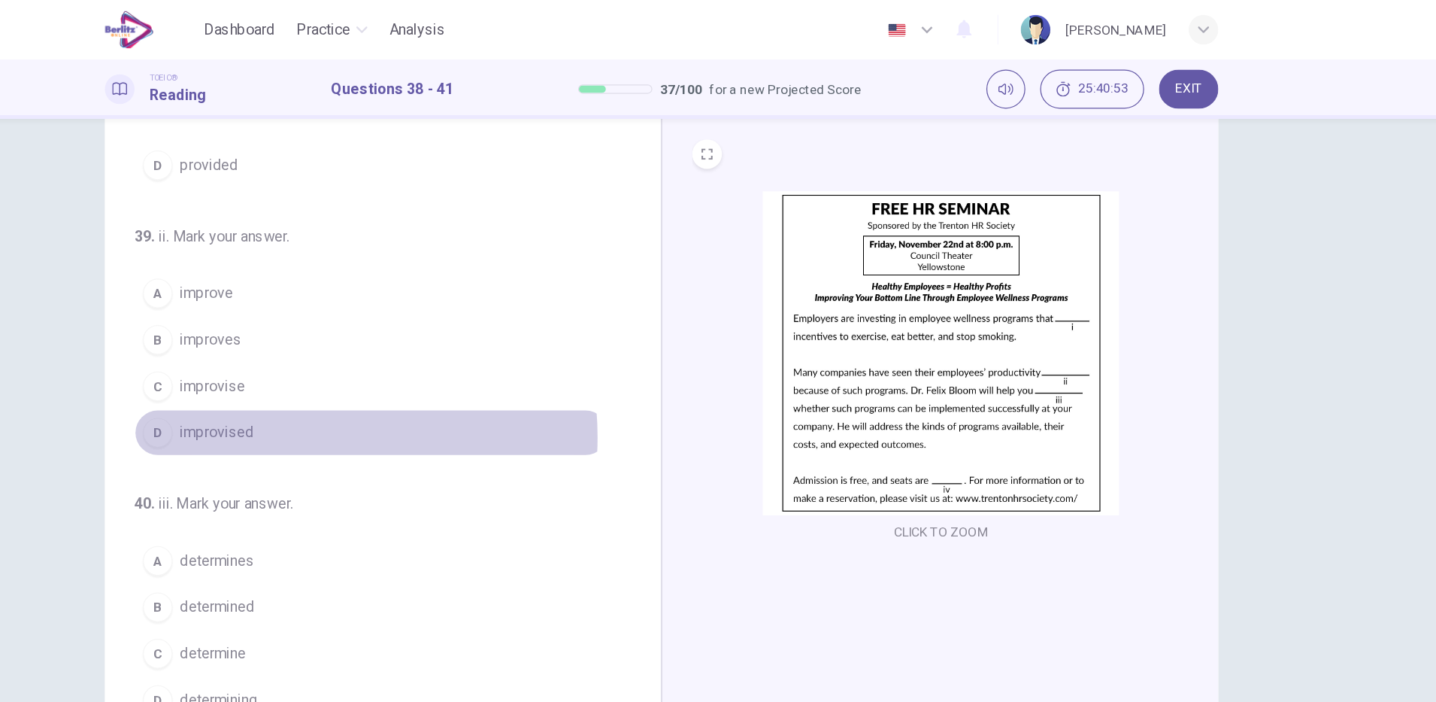
click at [385, 354] on button "D improvised" at bounding box center [483, 351] width 384 height 38
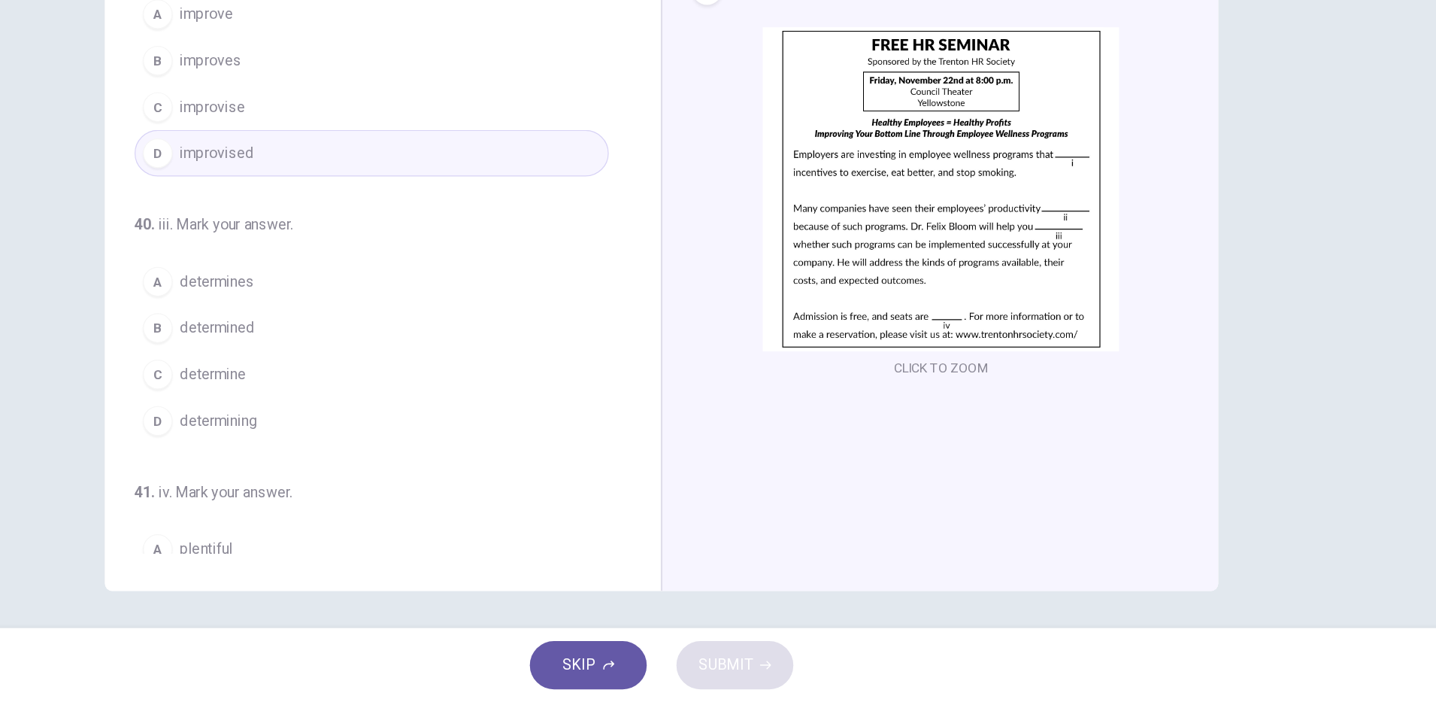
scroll to position [305, 0]
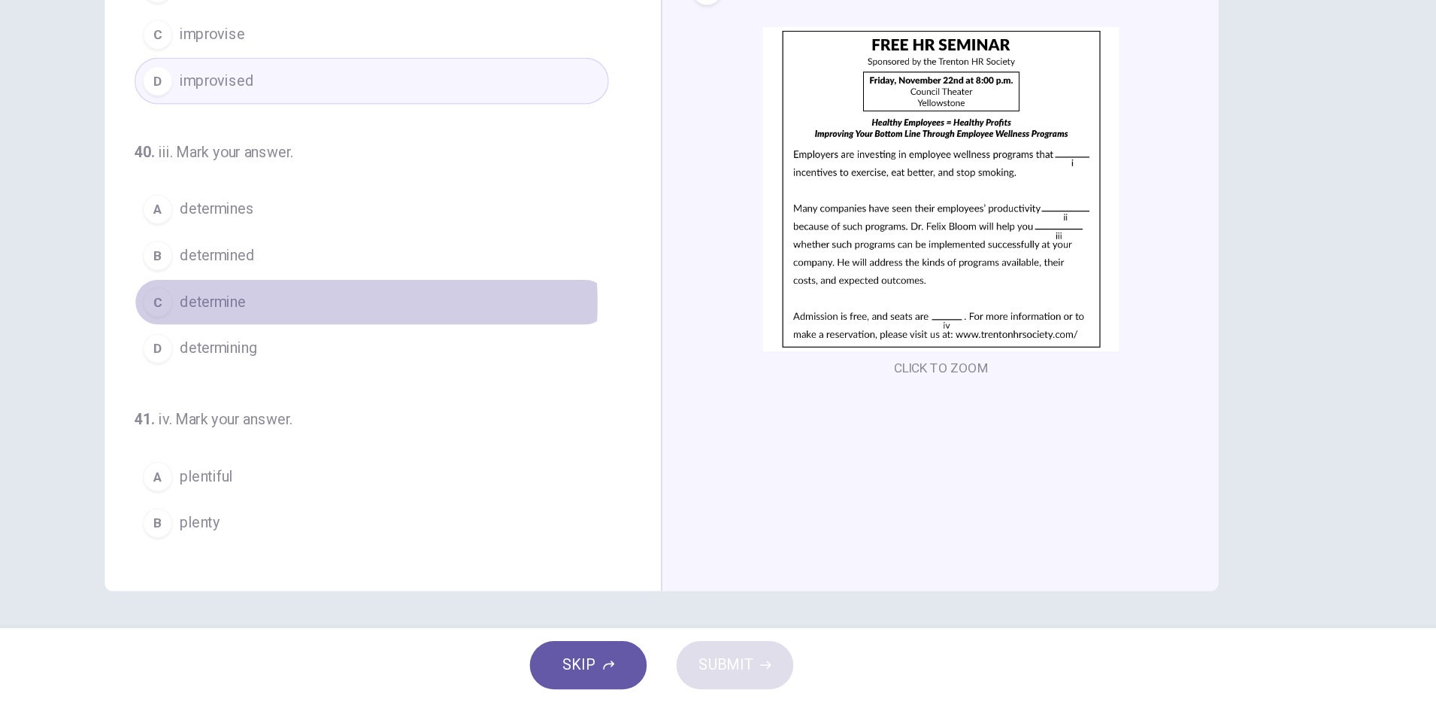
click at [370, 378] on span "determine" at bounding box center [354, 377] width 53 height 18
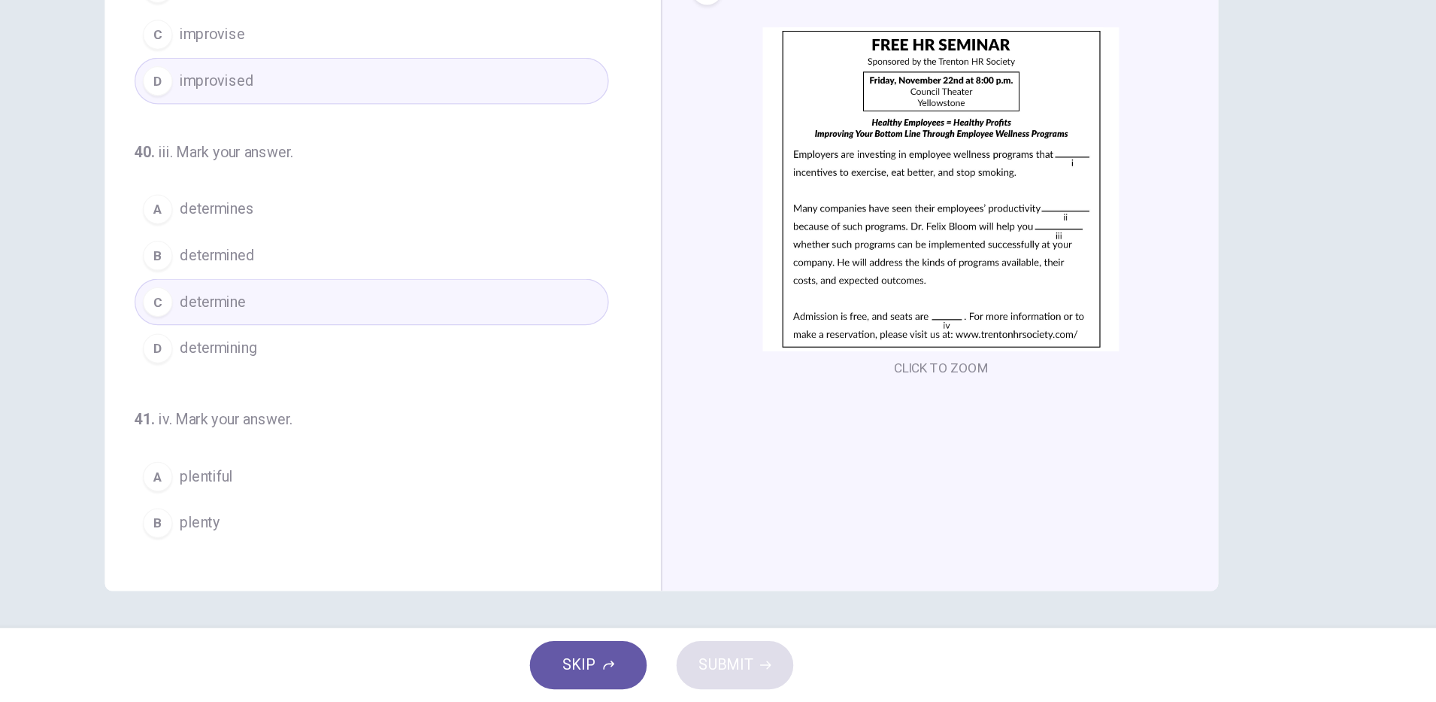
scroll to position [374, 0]
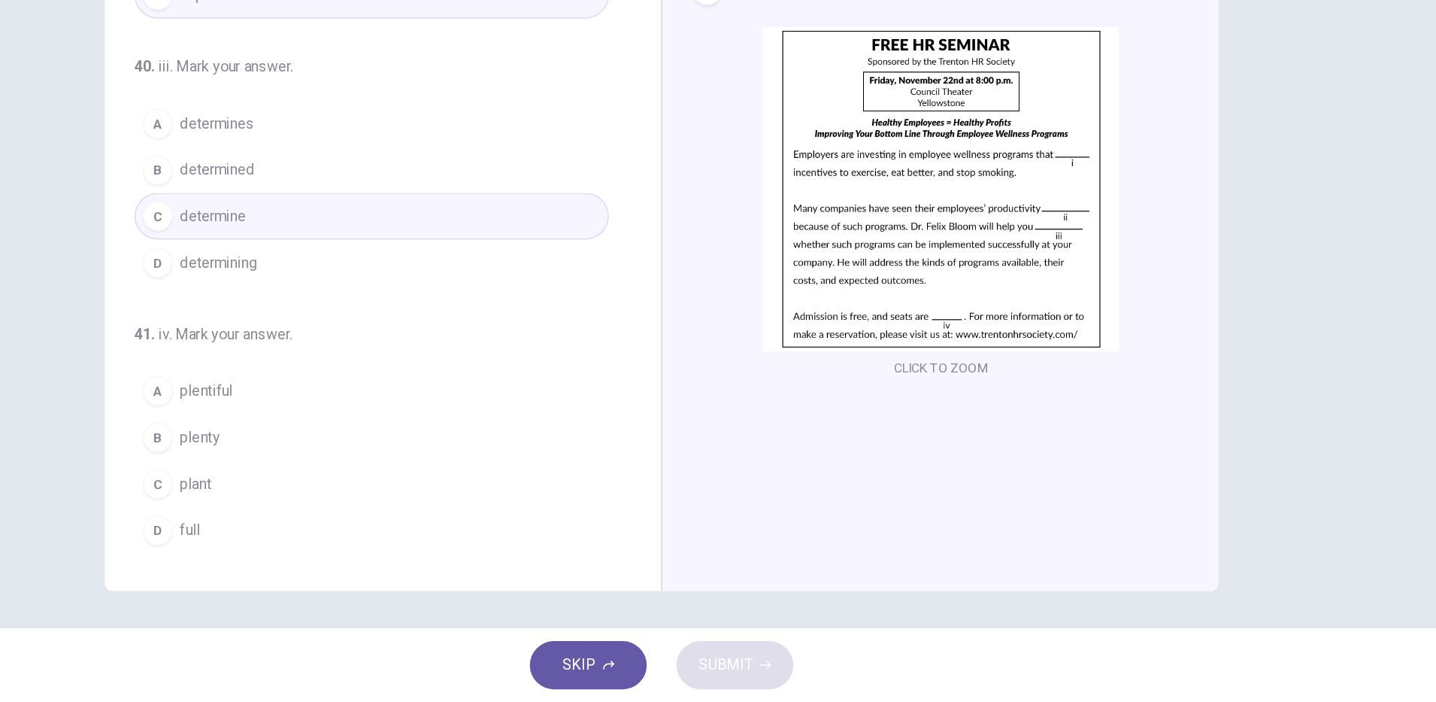
click at [345, 565] on button "D full" at bounding box center [483, 563] width 384 height 38
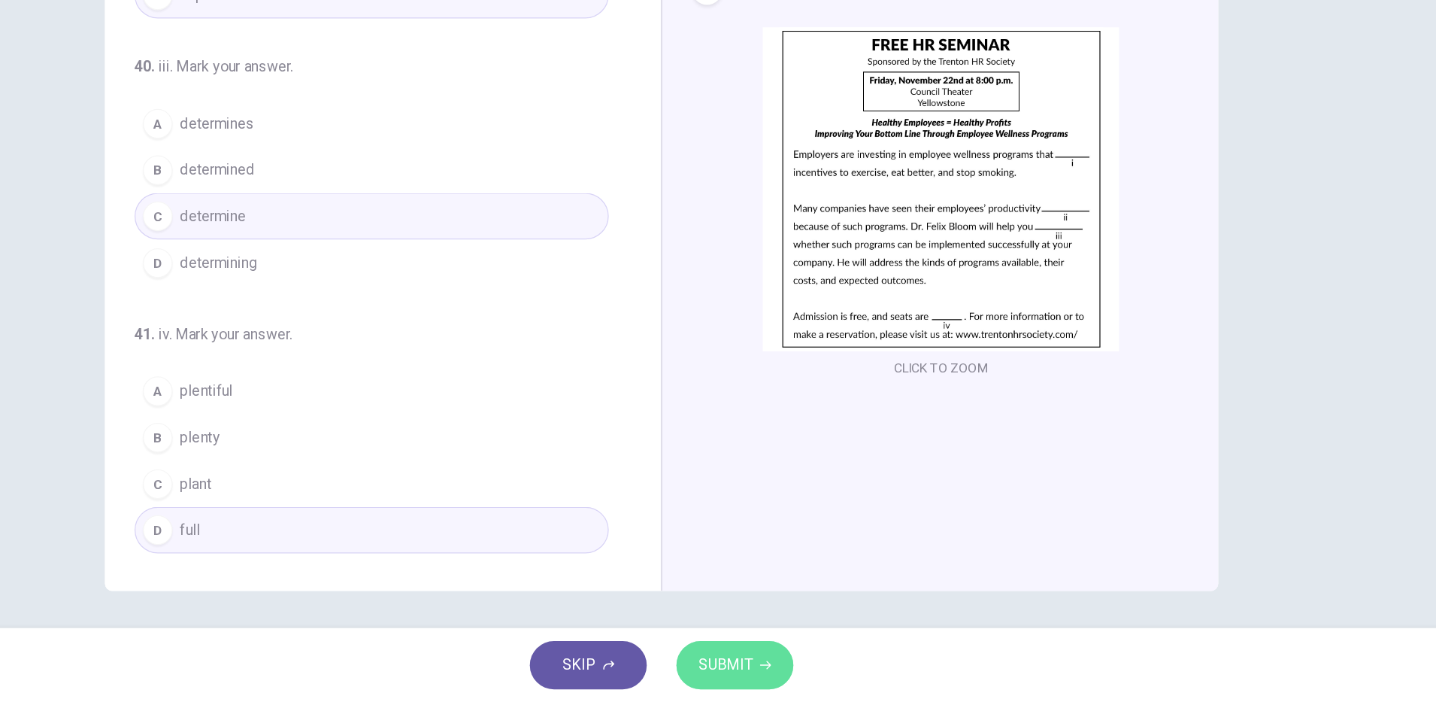
click at [779, 687] on button "SUBMIT" at bounding box center [777, 671] width 95 height 39
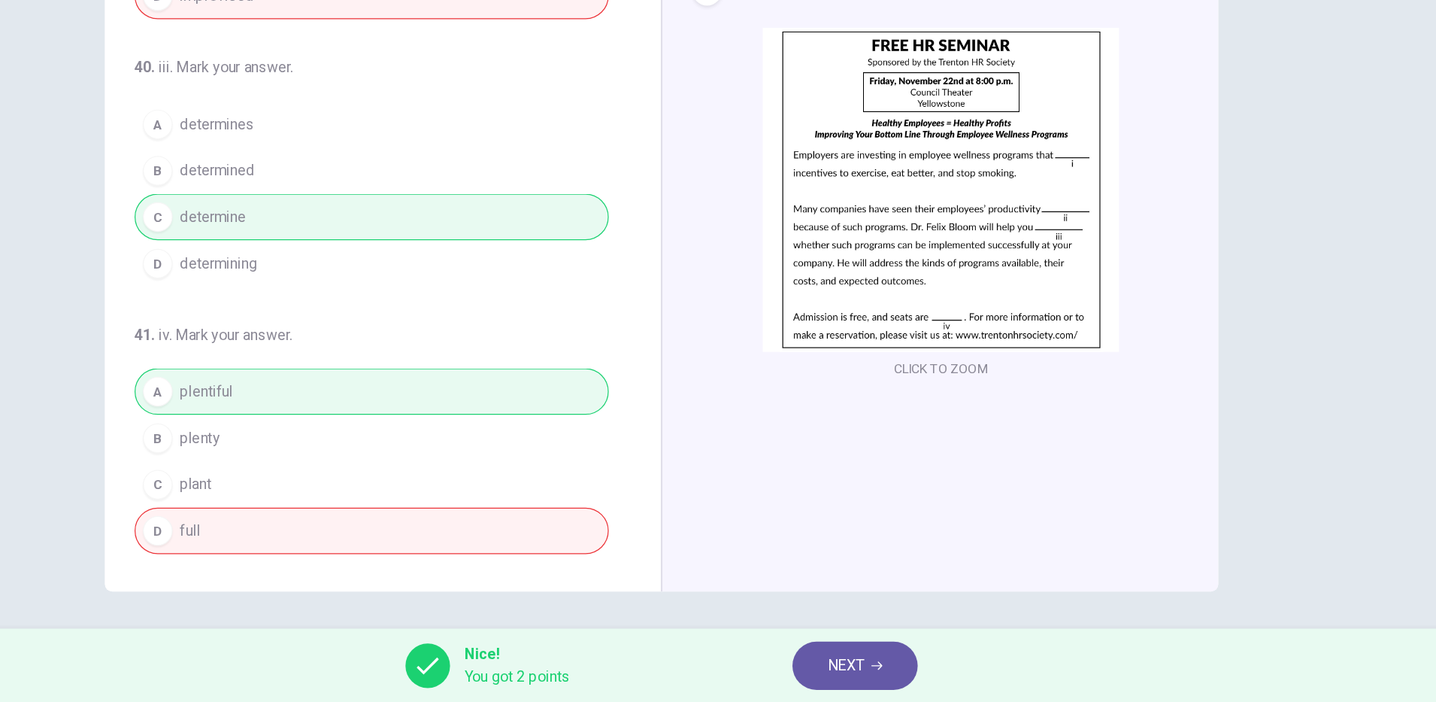
scroll to position [0, 0]
click at [870, 675] on span "NEXT" at bounding box center [867, 671] width 29 height 21
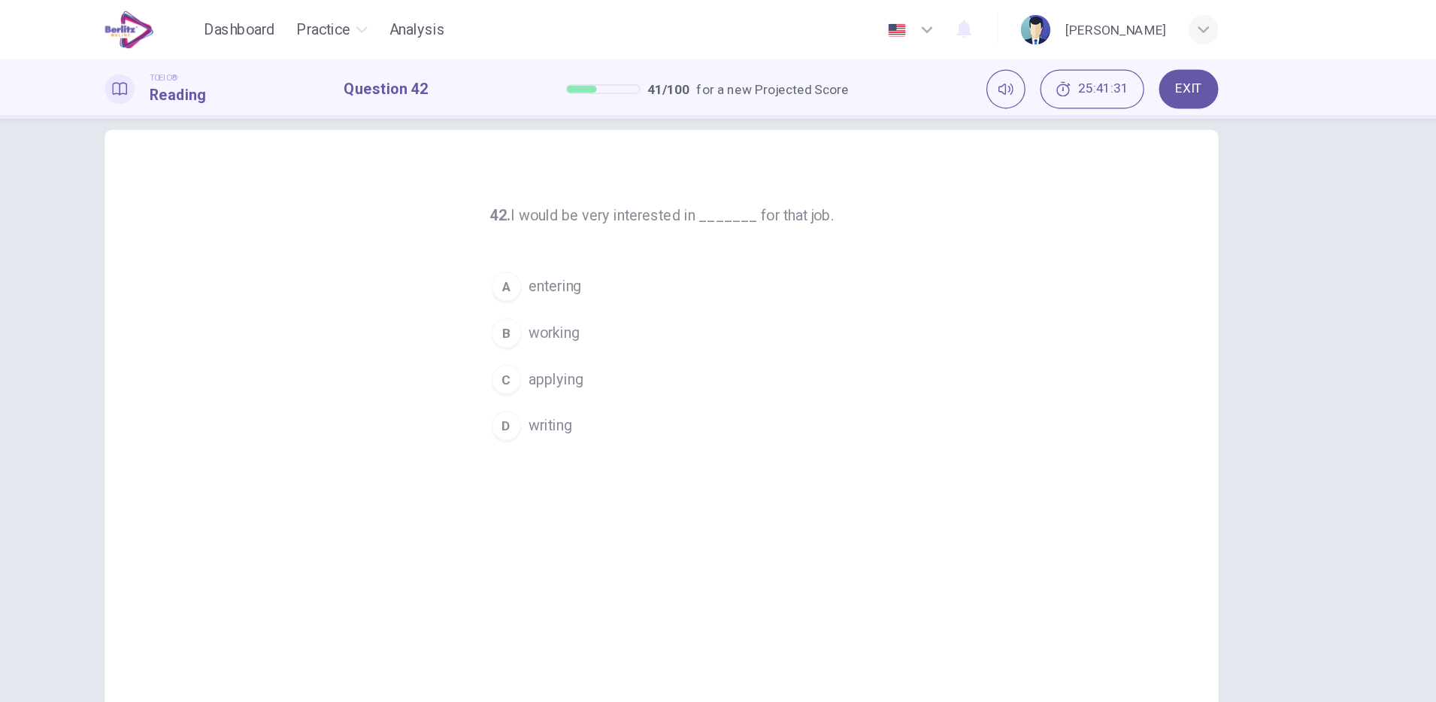
scroll to position [38, 0]
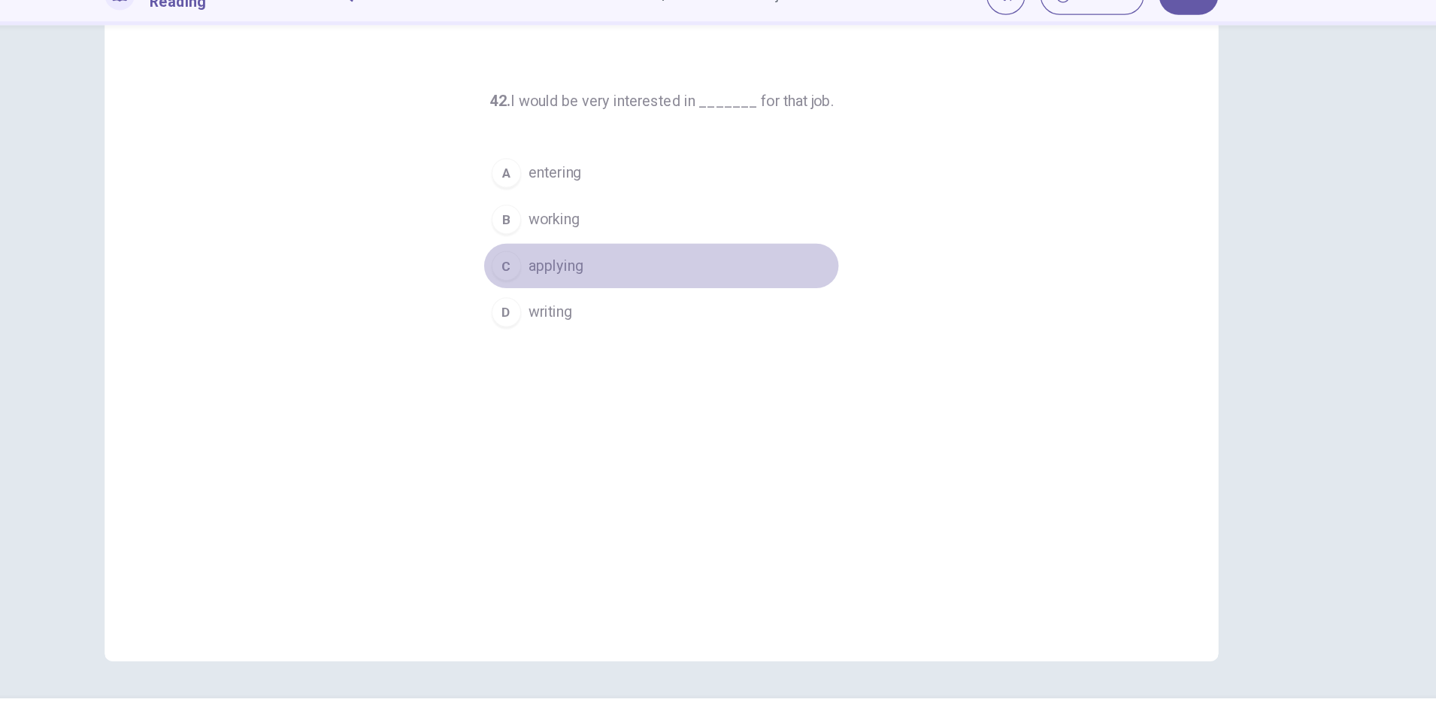
click at [658, 300] on button "C applying" at bounding box center [718, 291] width 289 height 38
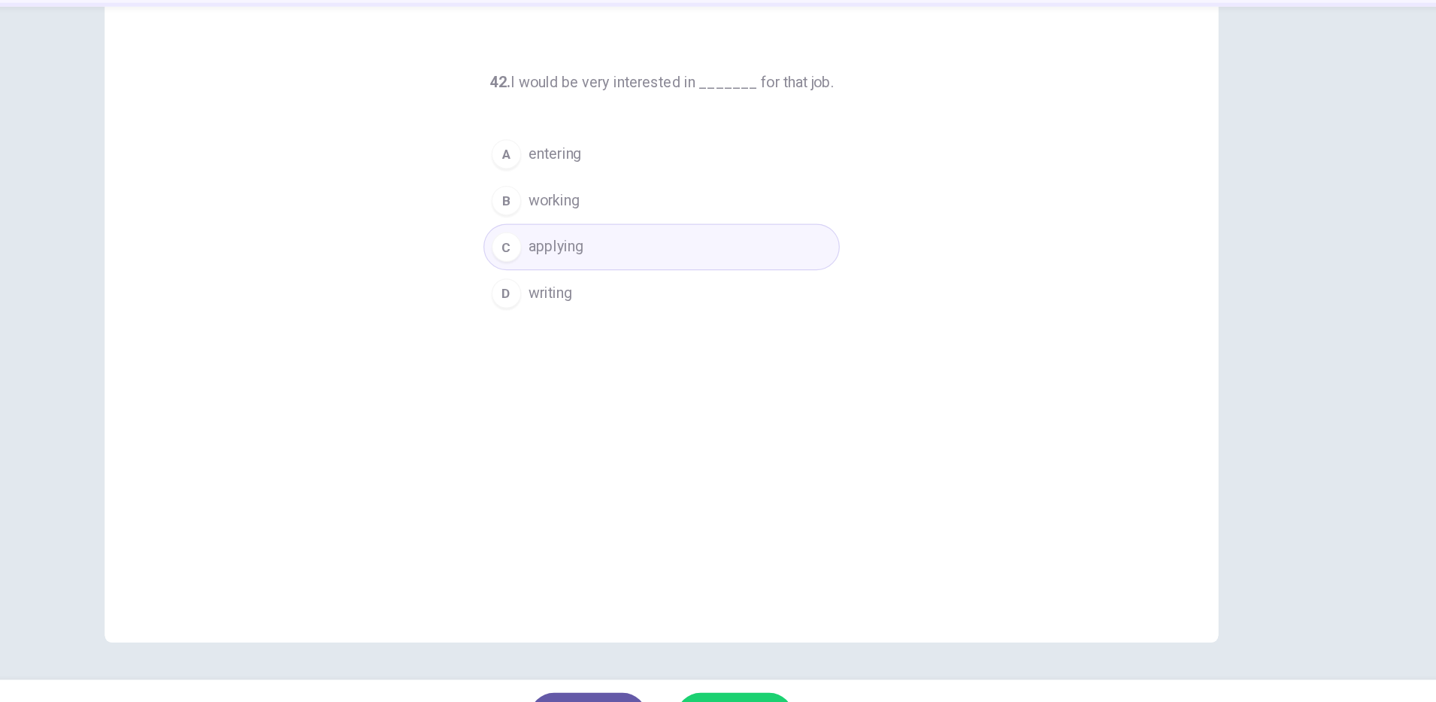
scroll to position [0, 0]
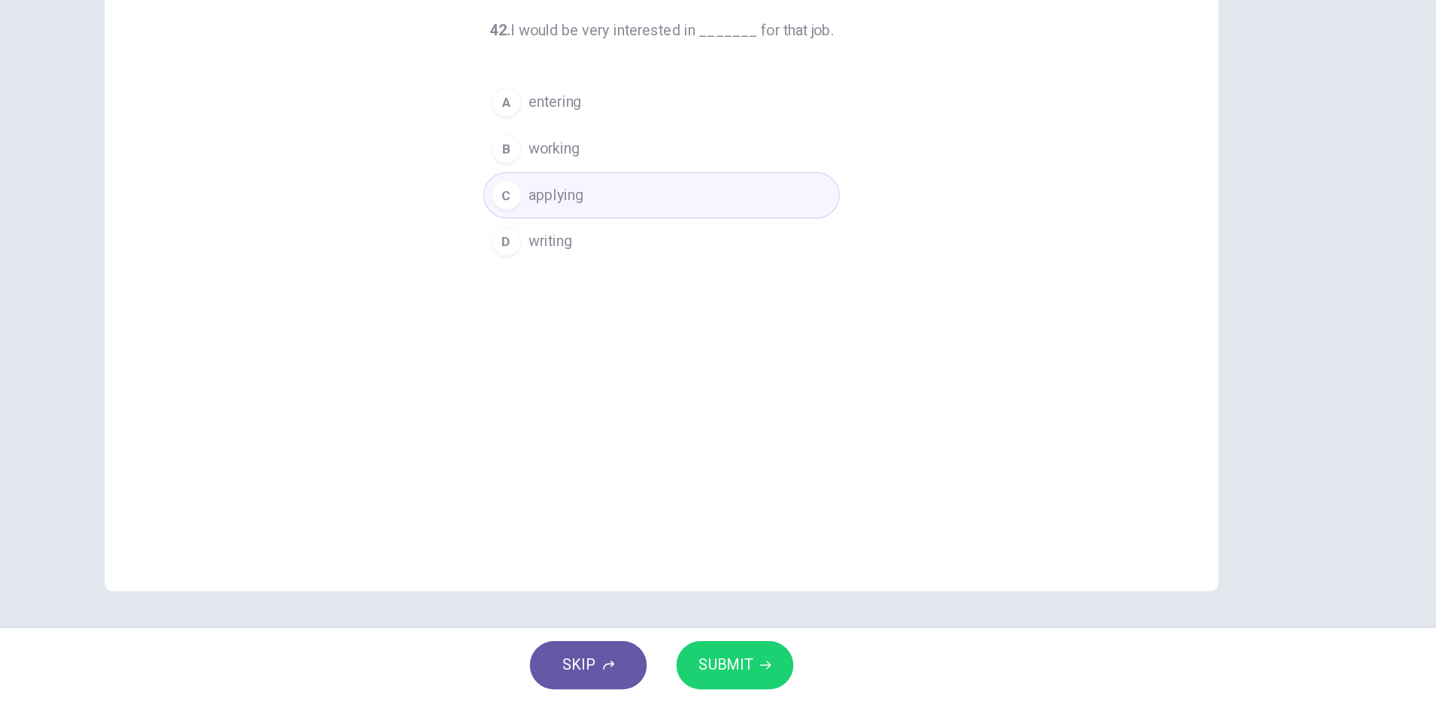
drag, startPoint x: 784, startPoint y: 670, endPoint x: 799, endPoint y: 660, distance: 17.3
click at [785, 669] on span "SUBMIT" at bounding box center [770, 671] width 44 height 21
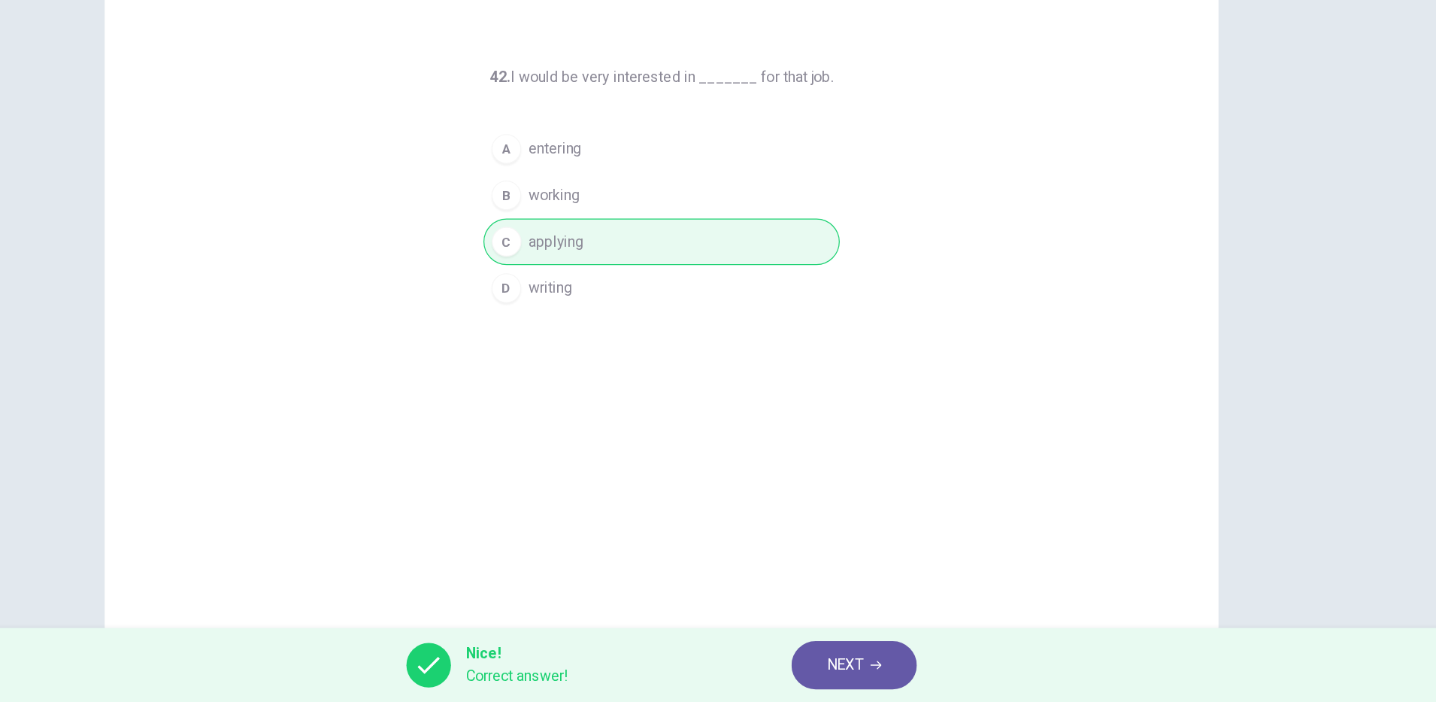
click at [863, 674] on span "NEXT" at bounding box center [866, 671] width 29 height 21
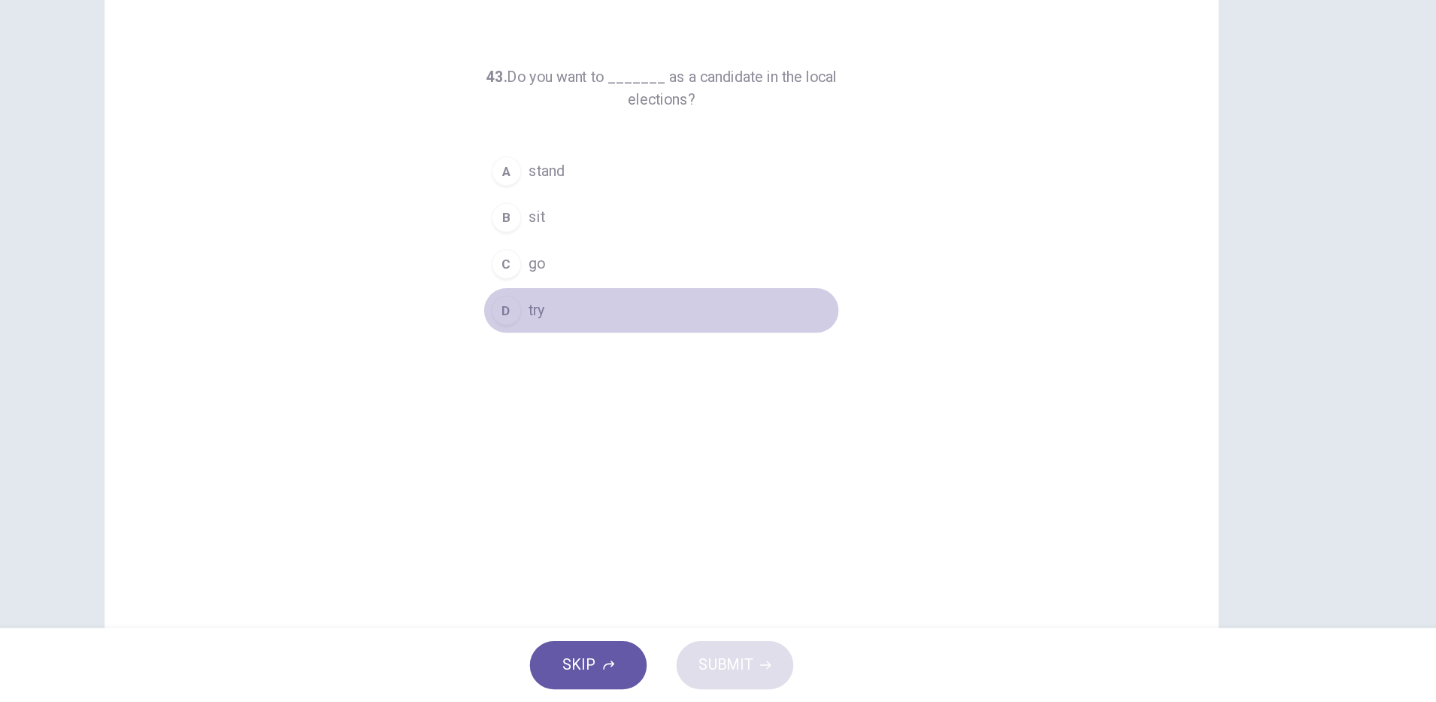
click at [620, 387] on button "D try" at bounding box center [718, 384] width 289 height 38
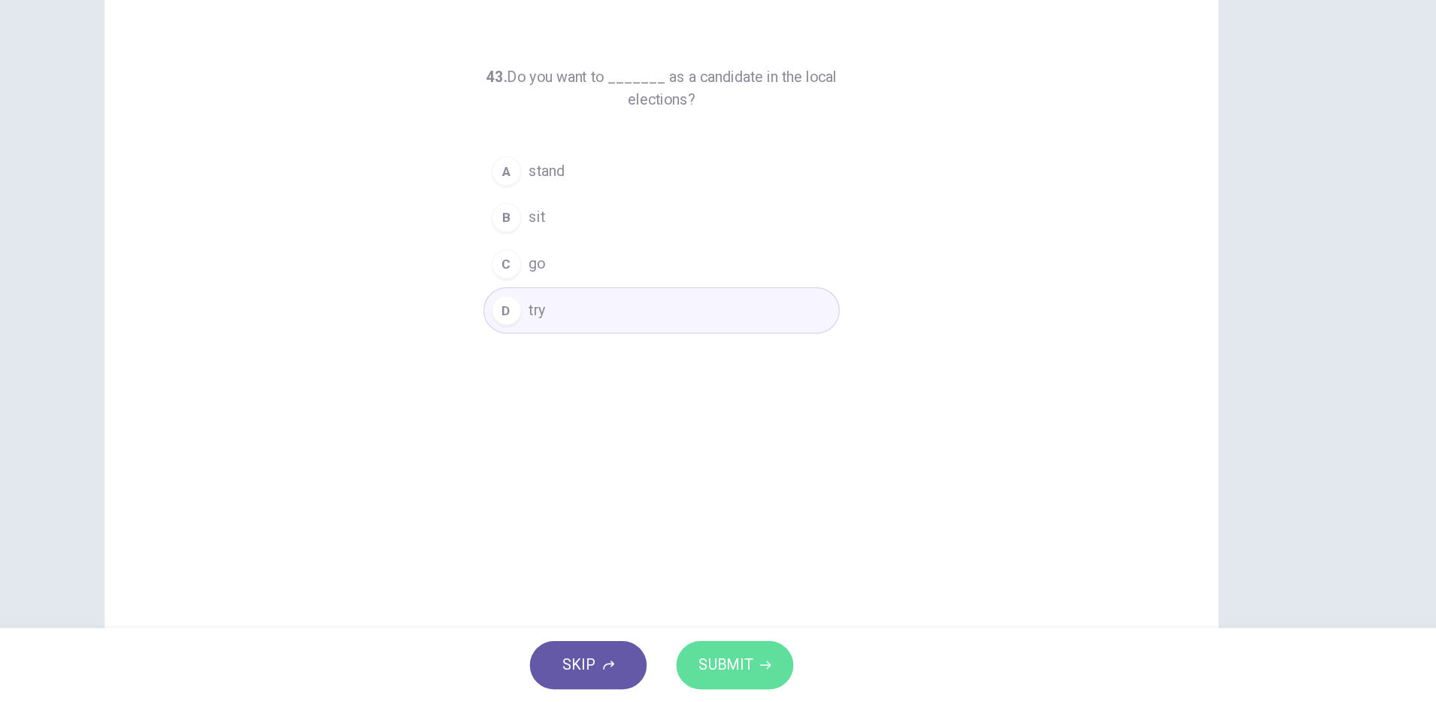
click at [784, 666] on span "SUBMIT" at bounding box center [770, 671] width 44 height 21
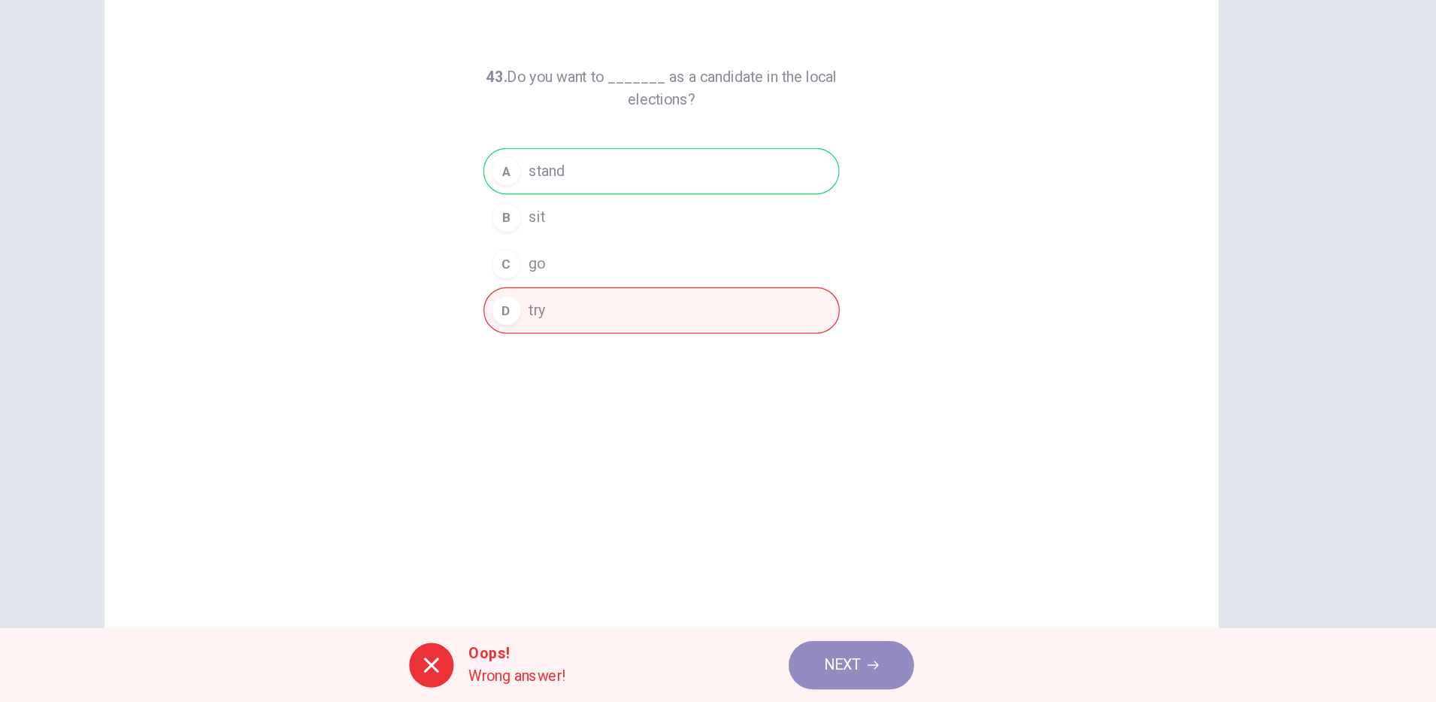
click at [876, 656] on button "NEXT" at bounding box center [872, 671] width 102 height 39
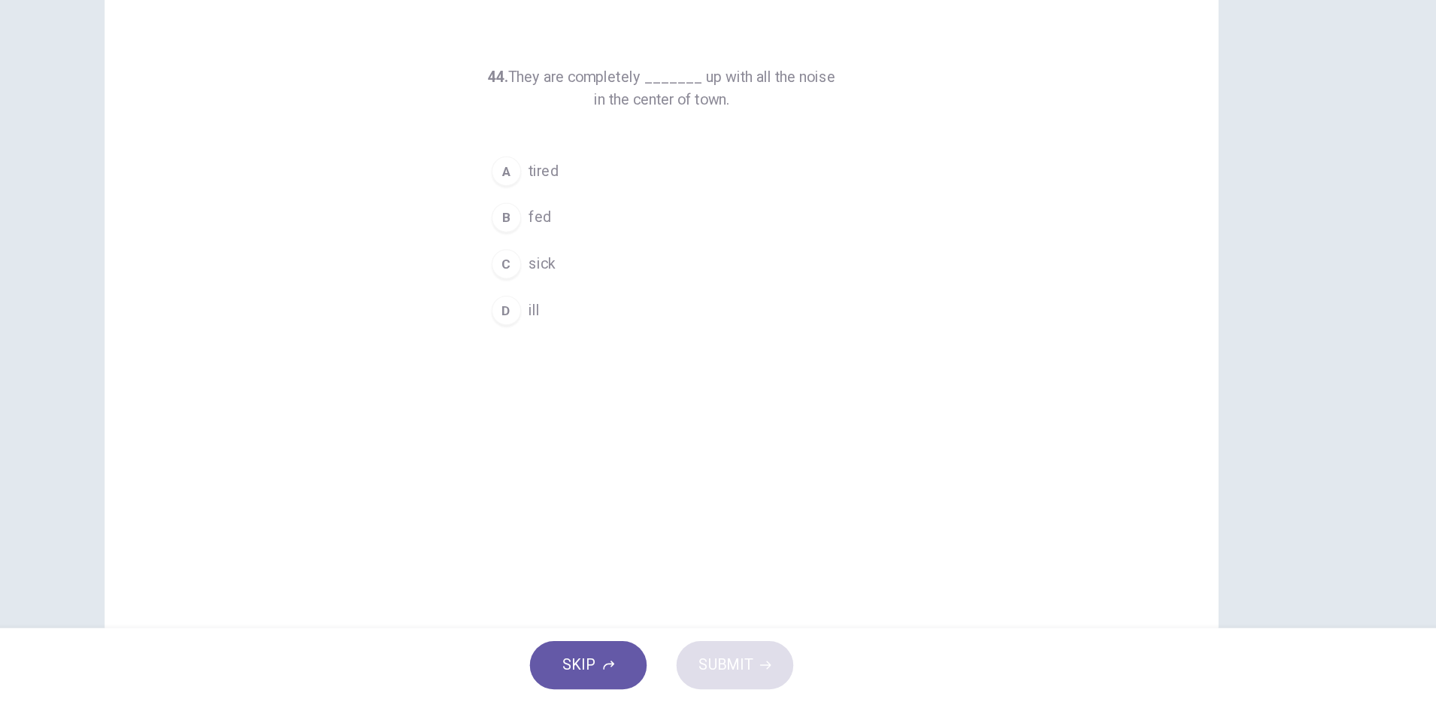
click at [637, 273] on button "A tired" at bounding box center [718, 272] width 289 height 38
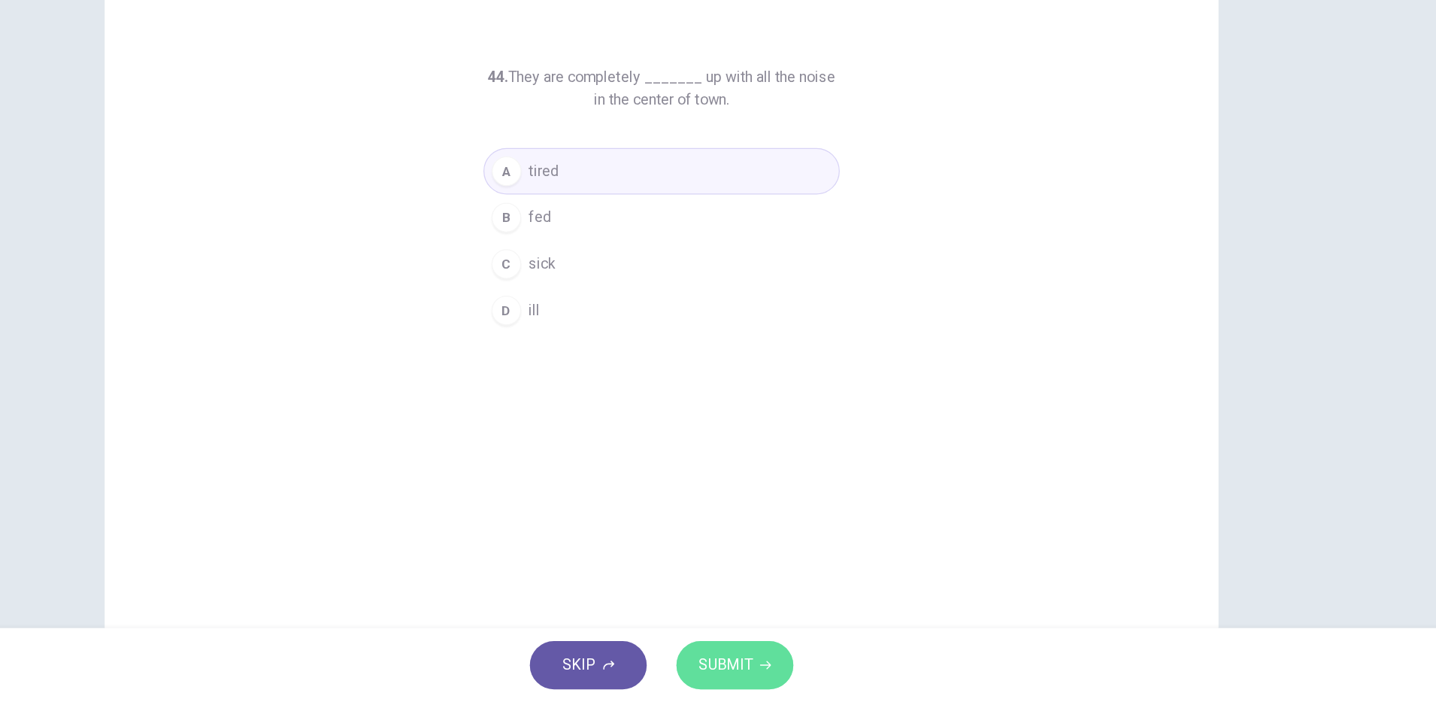
click at [768, 676] on span "SUBMIT" at bounding box center [770, 671] width 44 height 21
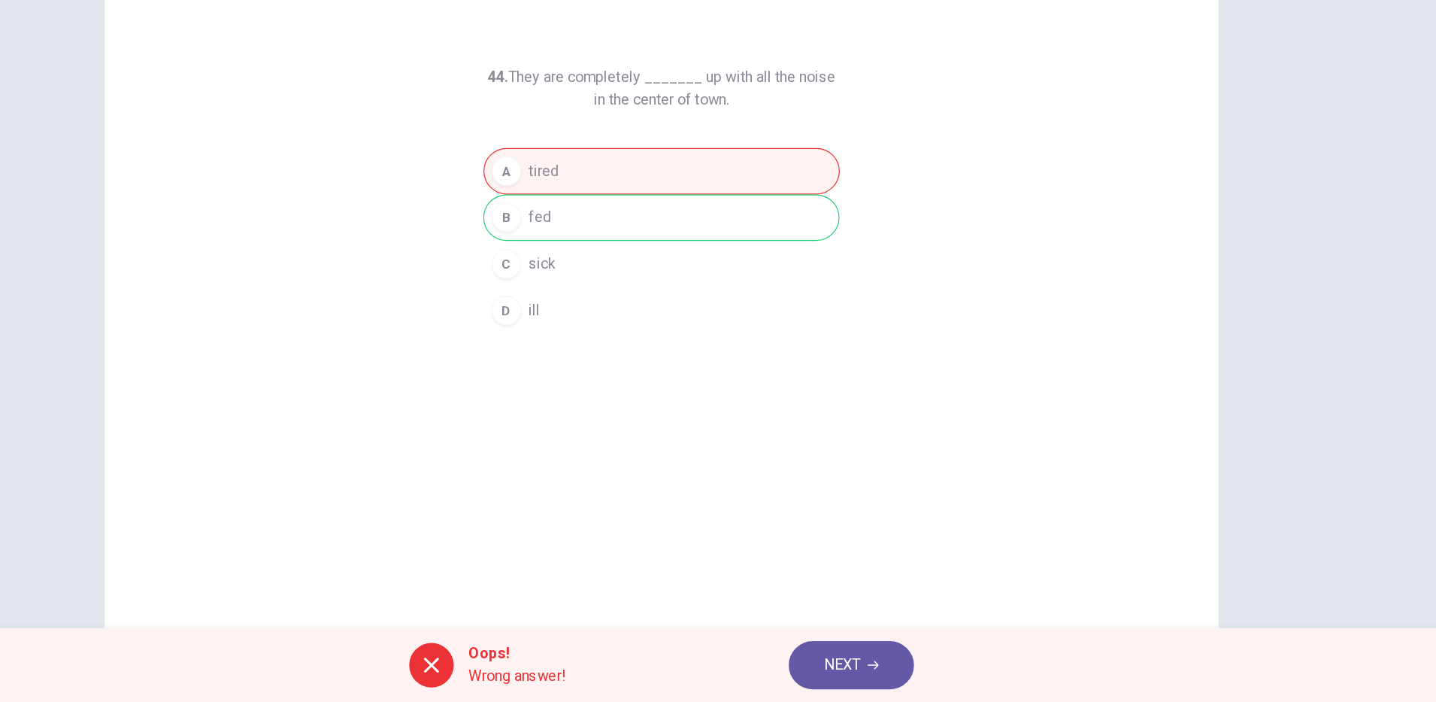
click at [846, 657] on button "NEXT" at bounding box center [872, 671] width 102 height 39
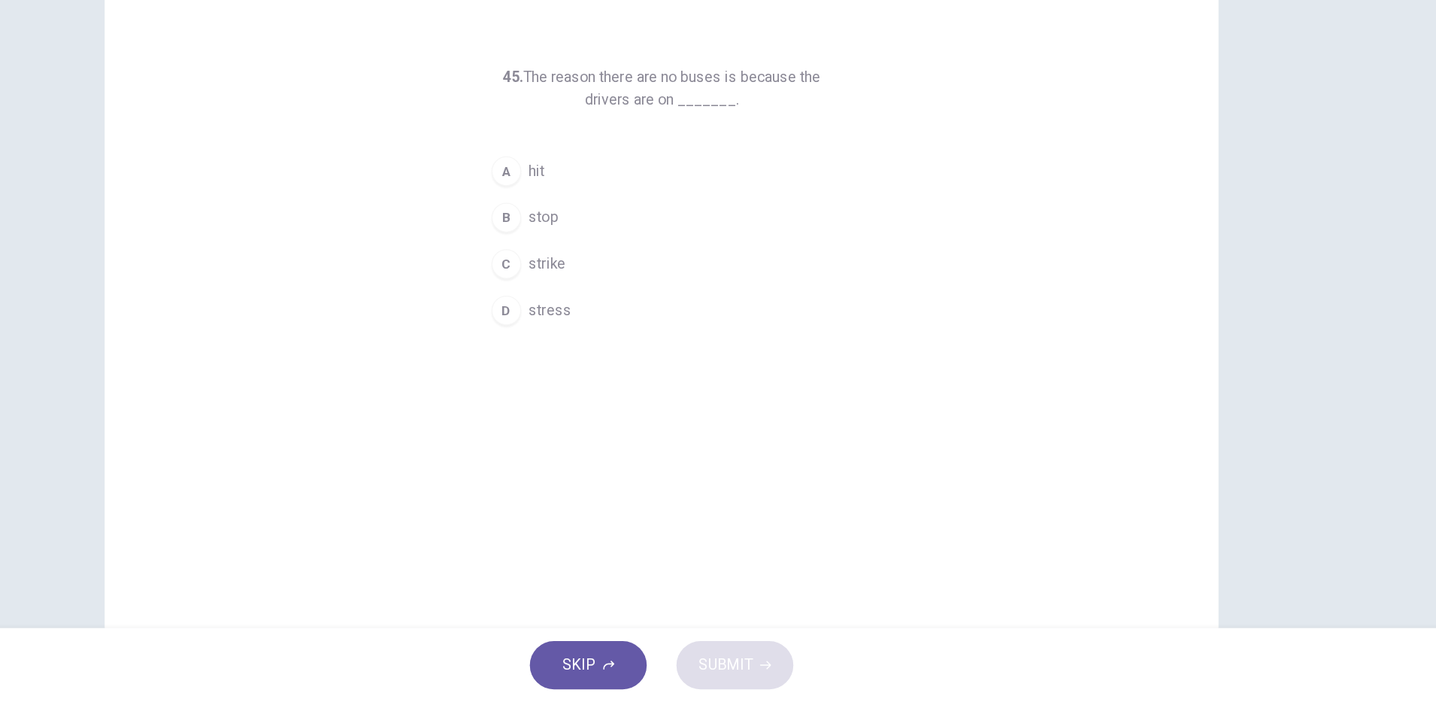
click at [635, 343] on span "strike" at bounding box center [626, 347] width 30 height 18
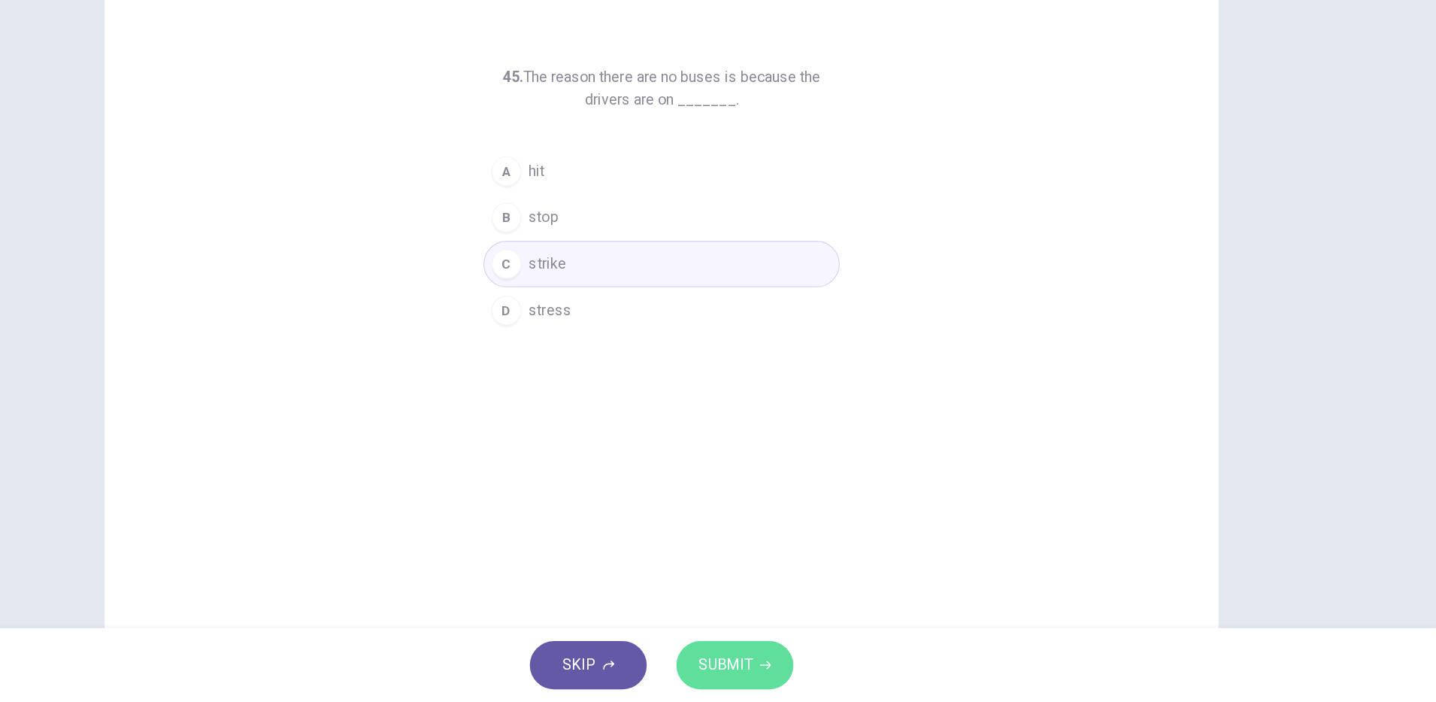
click at [790, 678] on span "SUBMIT" at bounding box center [770, 671] width 44 height 21
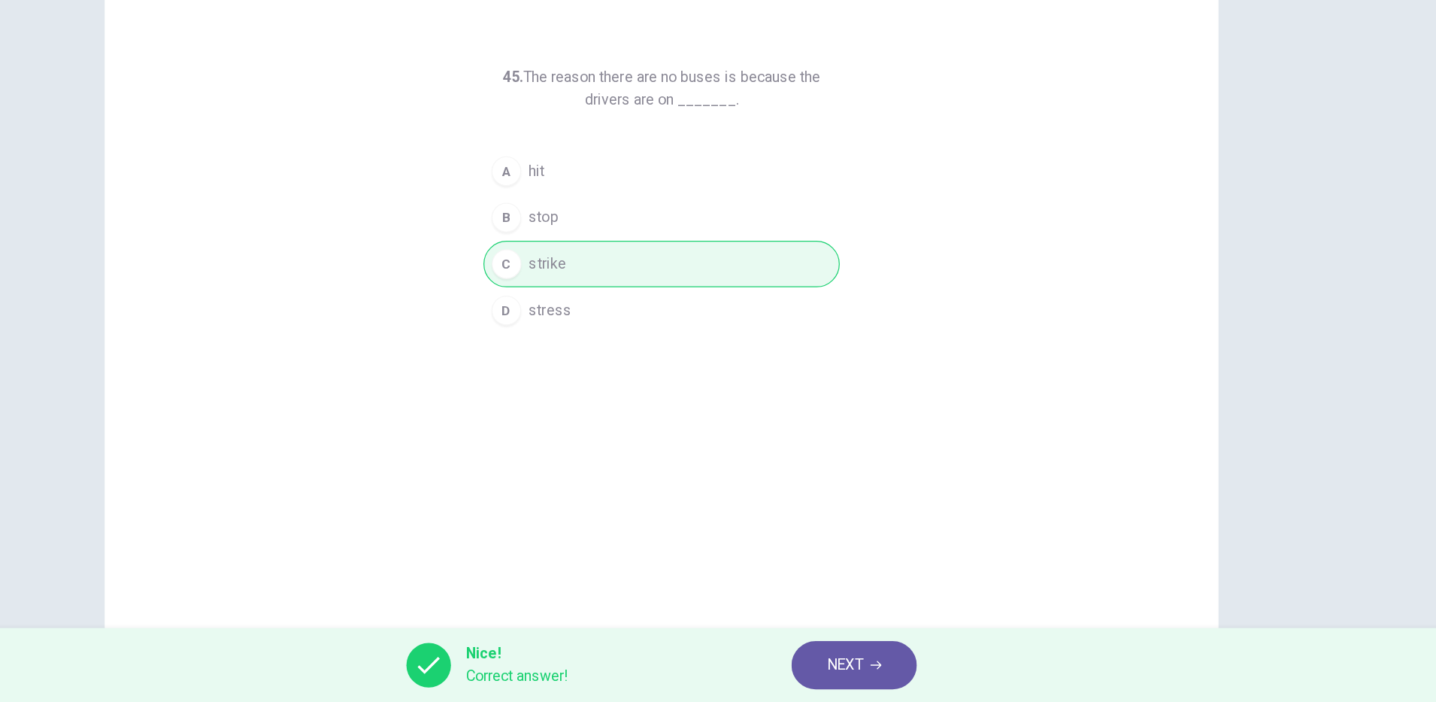
click at [887, 669] on button "NEXT" at bounding box center [874, 671] width 102 height 39
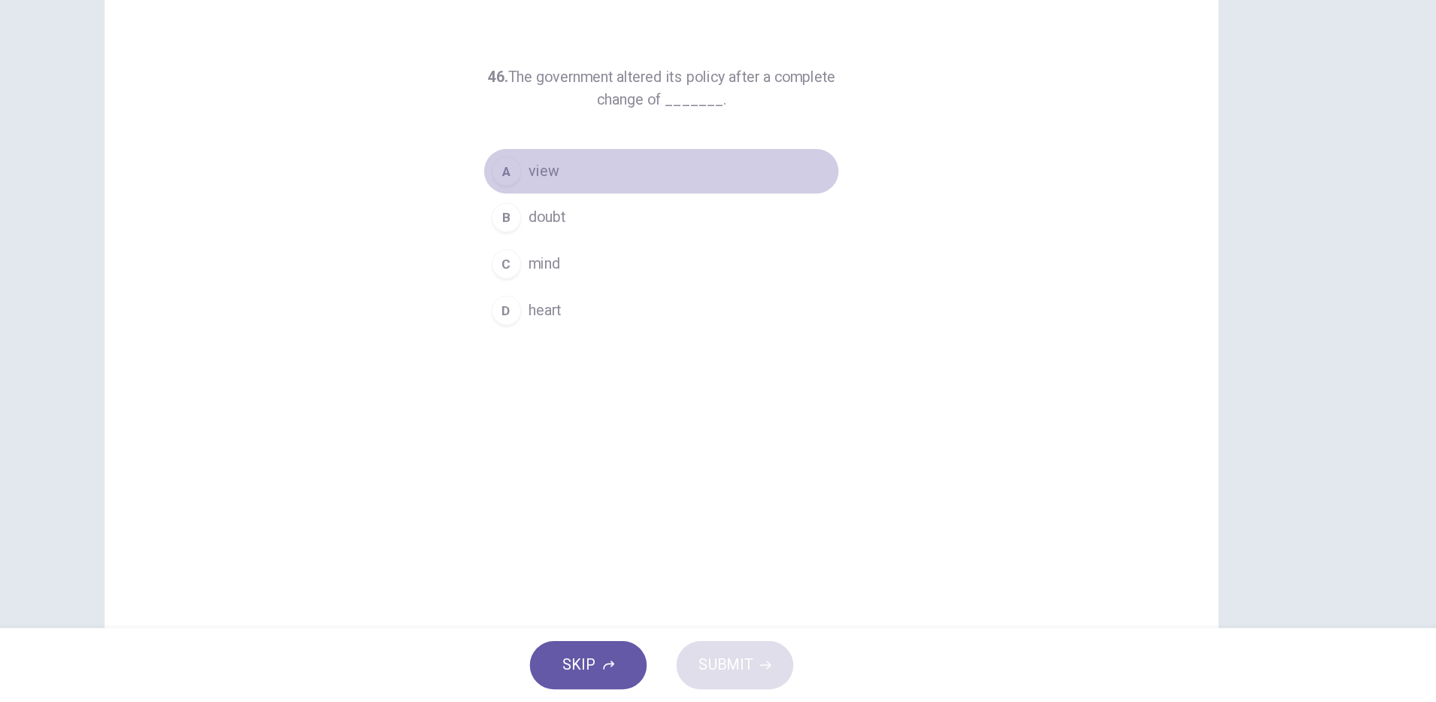
click at [595, 284] on button "A view" at bounding box center [718, 272] width 289 height 38
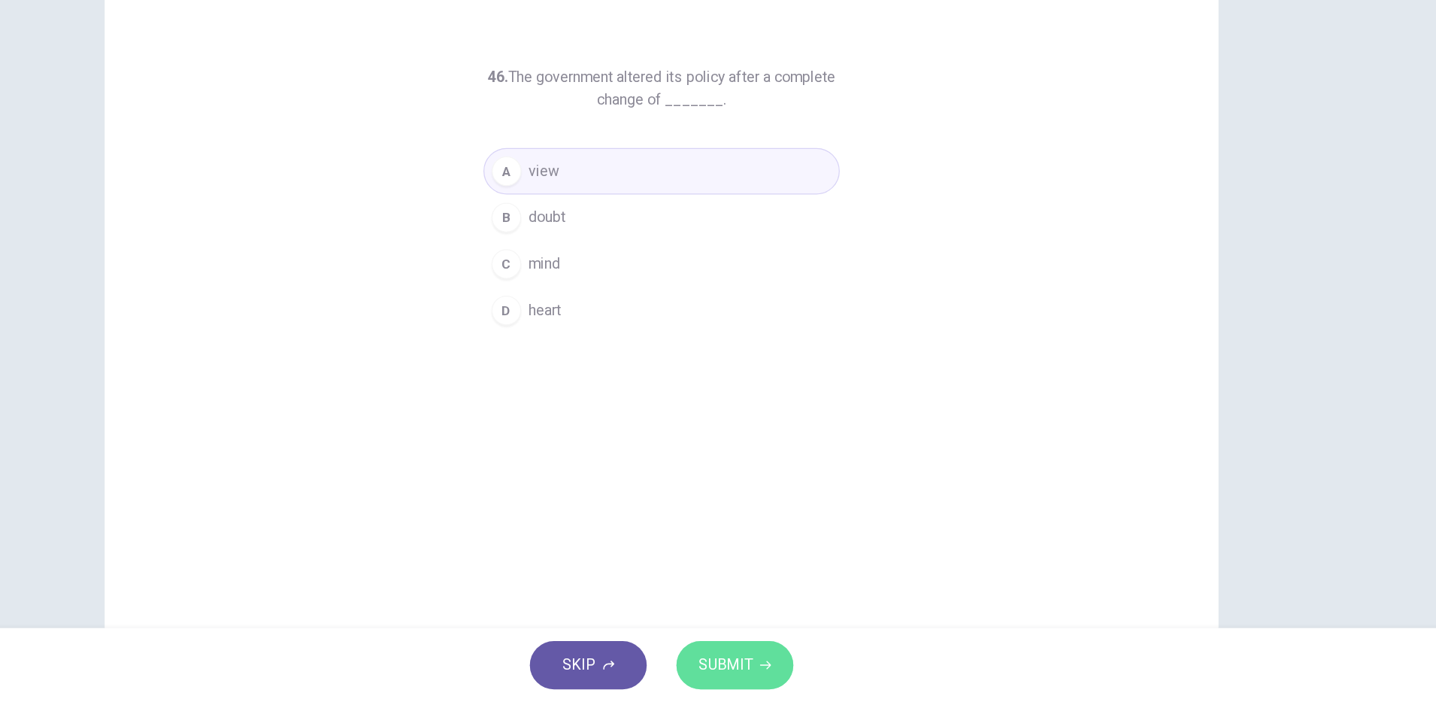
click at [784, 679] on span "SUBMIT" at bounding box center [770, 671] width 44 height 21
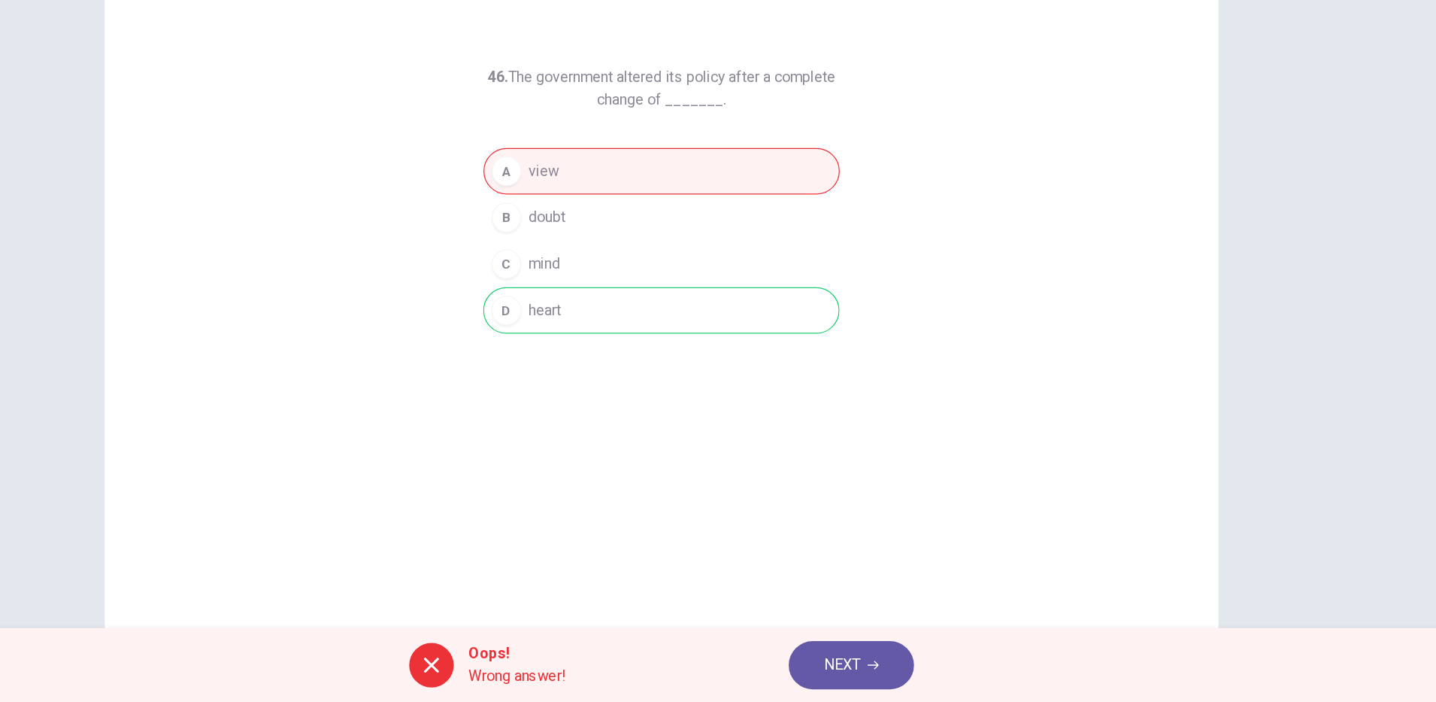
click at [875, 669] on span "NEXT" at bounding box center [864, 671] width 29 height 21
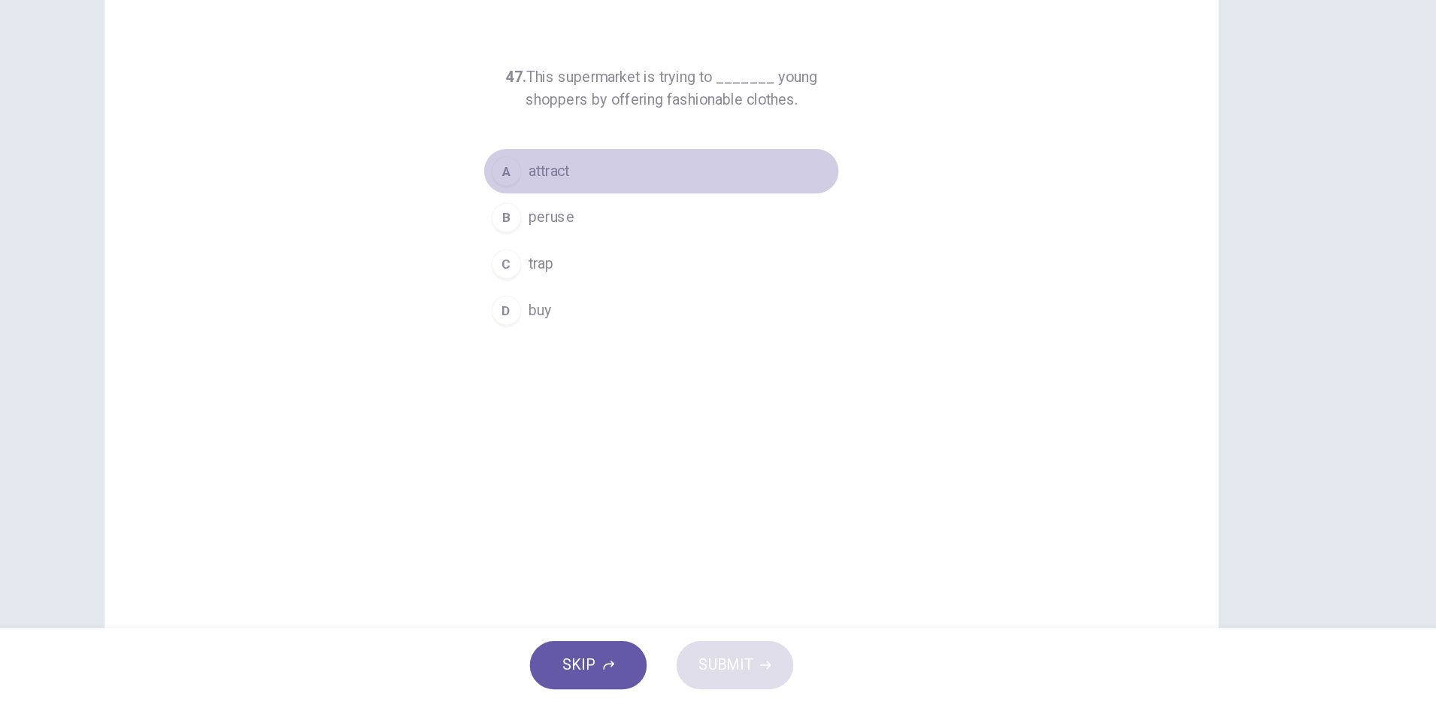
click at [620, 270] on span "attract" at bounding box center [627, 271] width 33 height 18
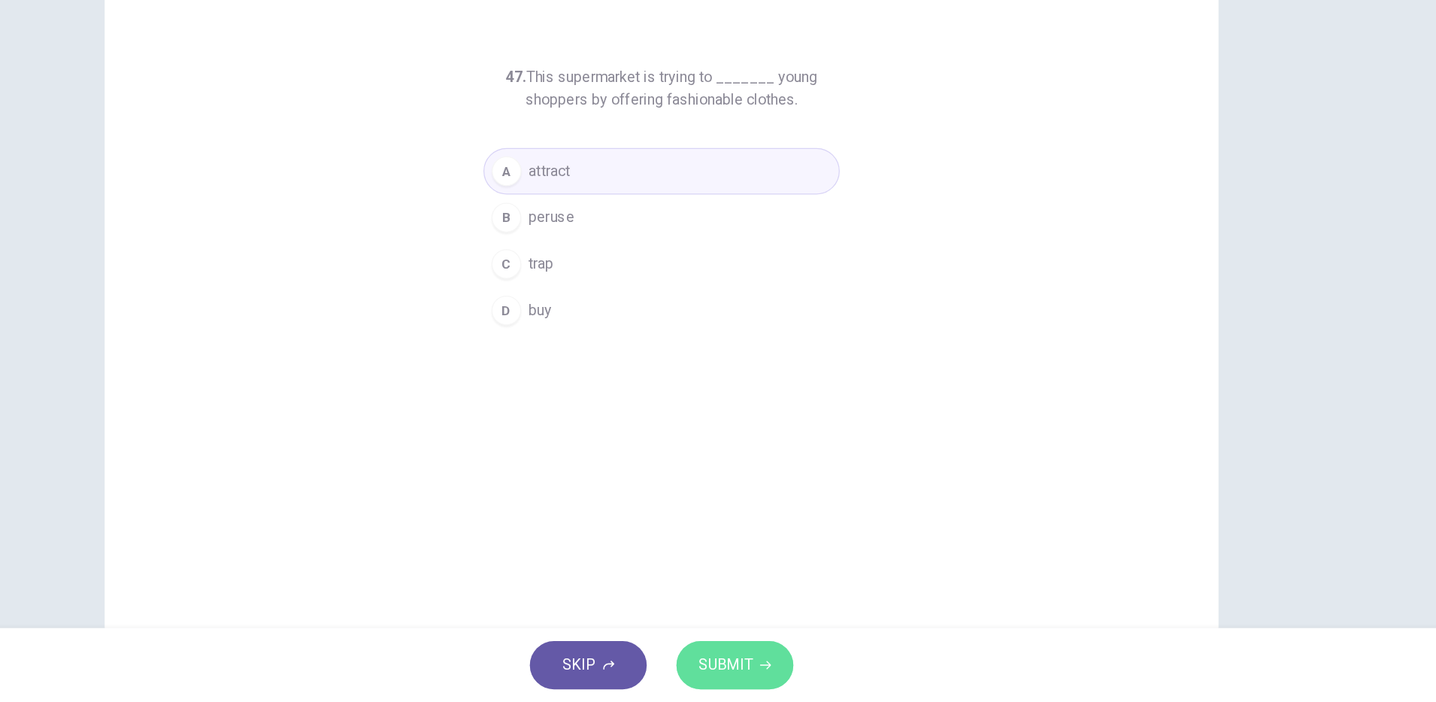
click at [789, 667] on span "SUBMIT" at bounding box center [770, 671] width 44 height 21
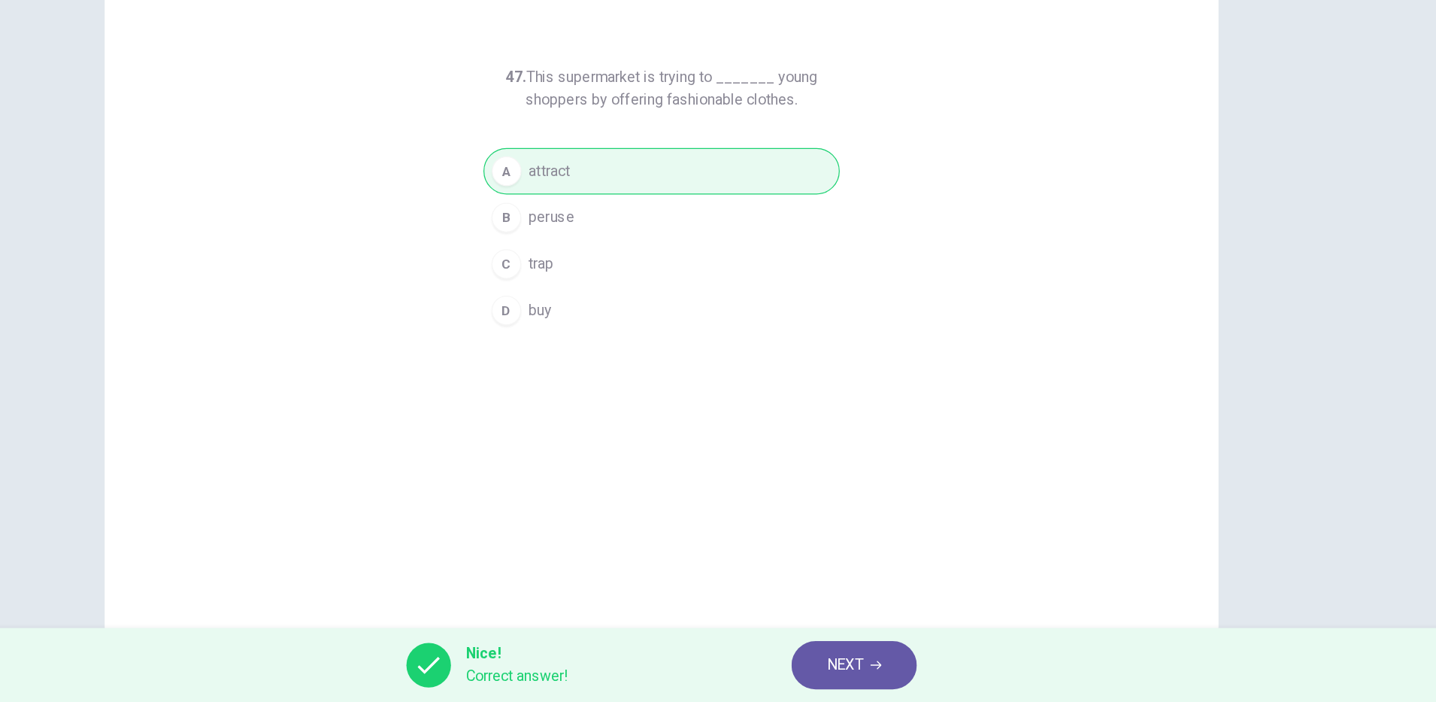
click at [864, 667] on span "NEXT" at bounding box center [866, 671] width 29 height 21
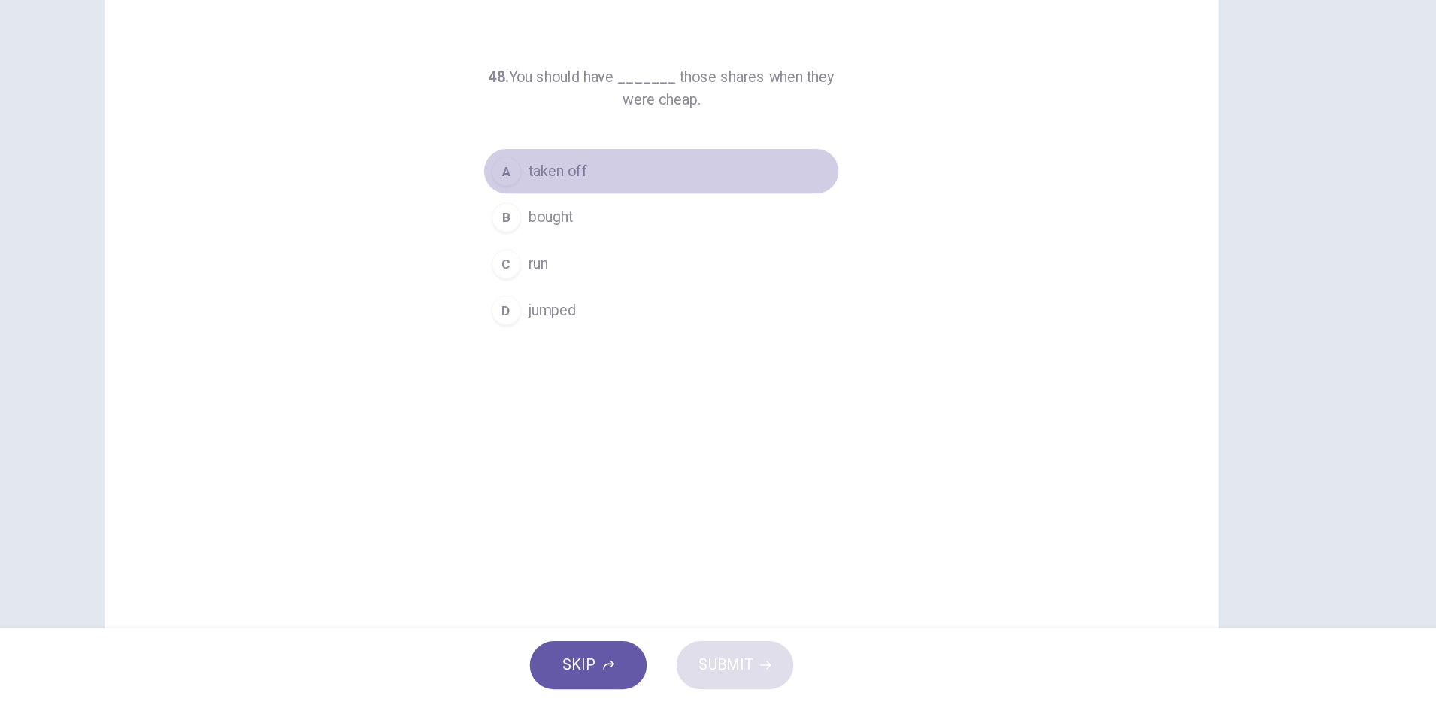
click at [655, 269] on button "A taken off" at bounding box center [718, 272] width 289 height 38
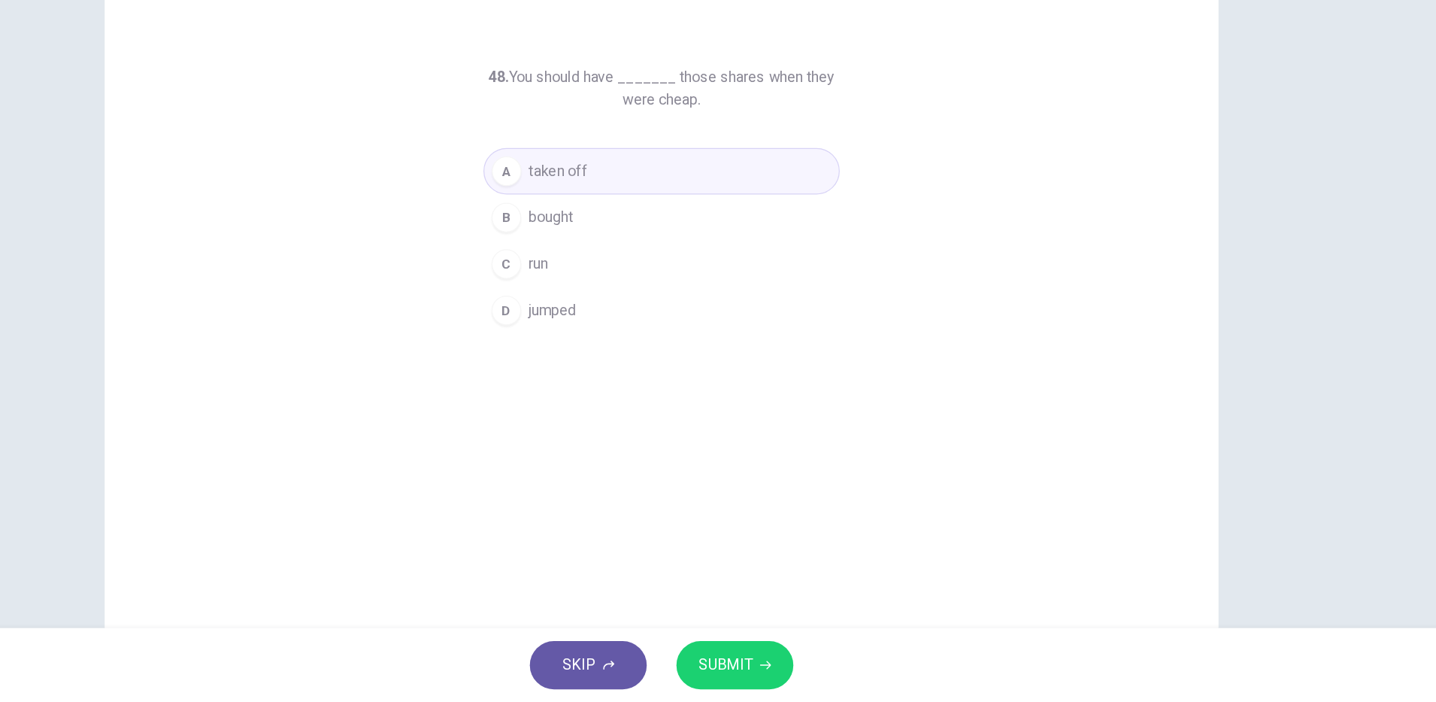
click at [638, 310] on span "bought" at bounding box center [629, 309] width 36 height 18
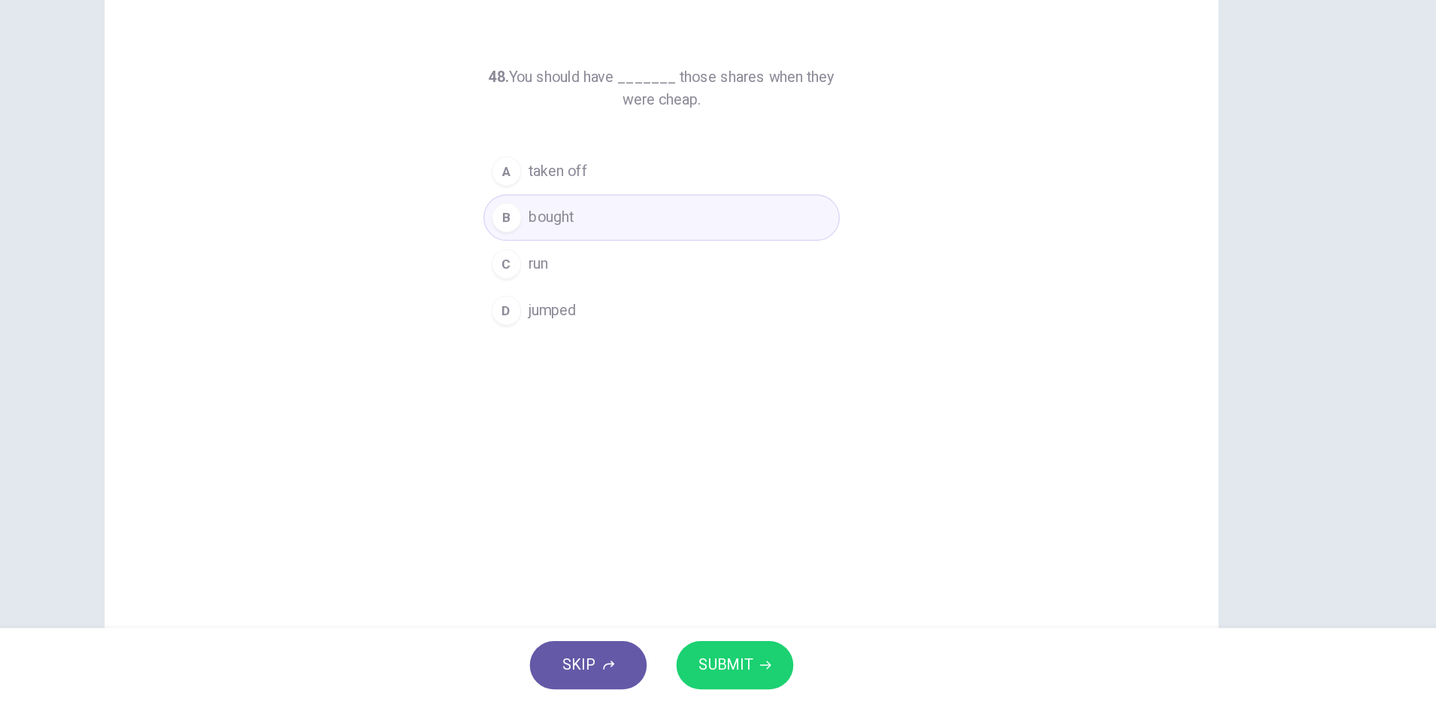
click at [785, 670] on span "SUBMIT" at bounding box center [770, 671] width 44 height 21
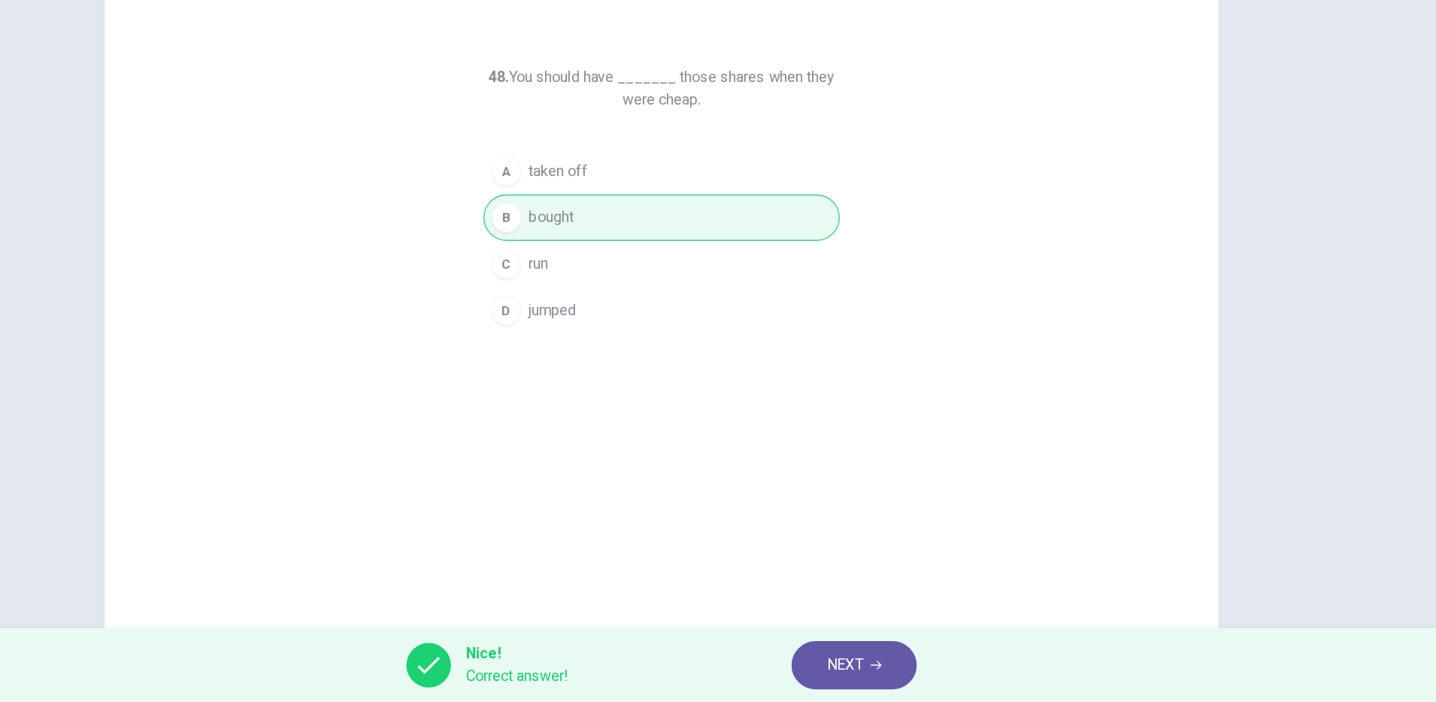
click at [870, 674] on span "NEXT" at bounding box center [866, 671] width 29 height 21
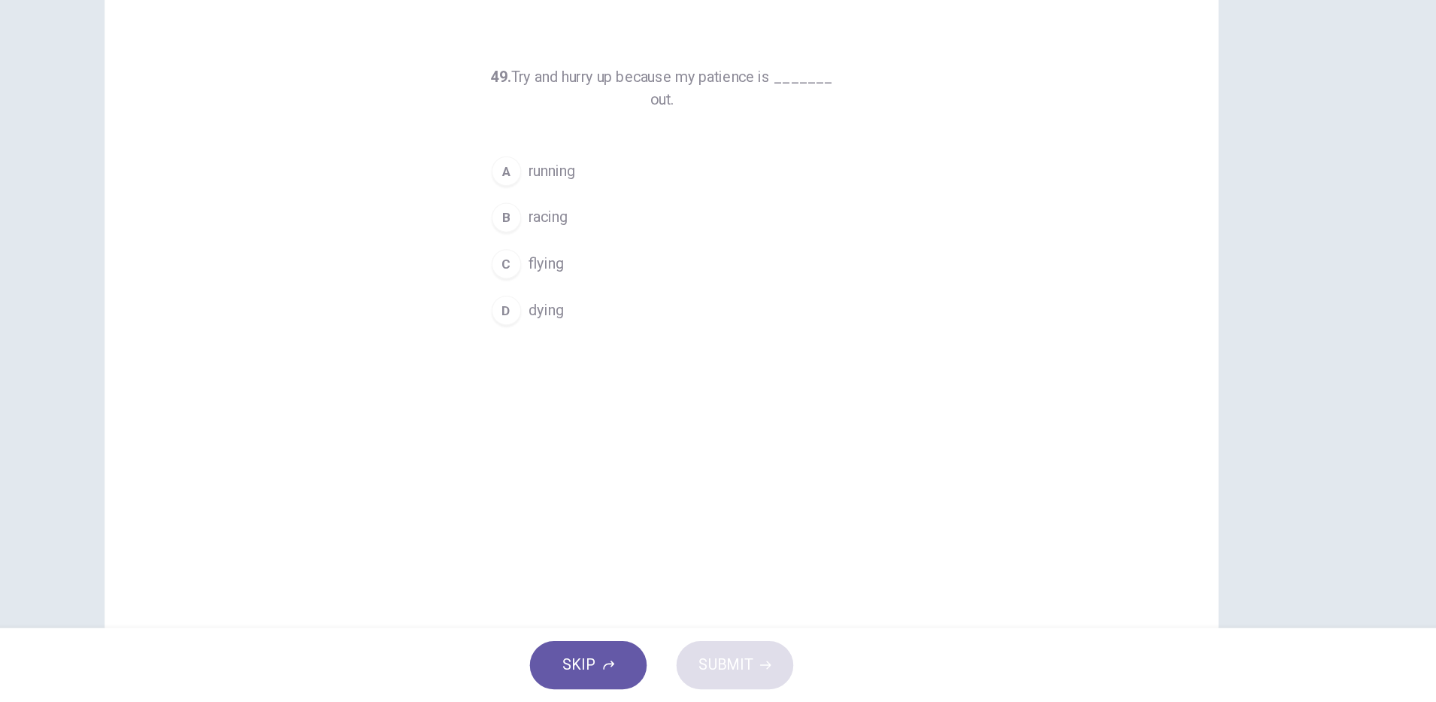
click at [641, 278] on span "running" at bounding box center [630, 271] width 38 height 18
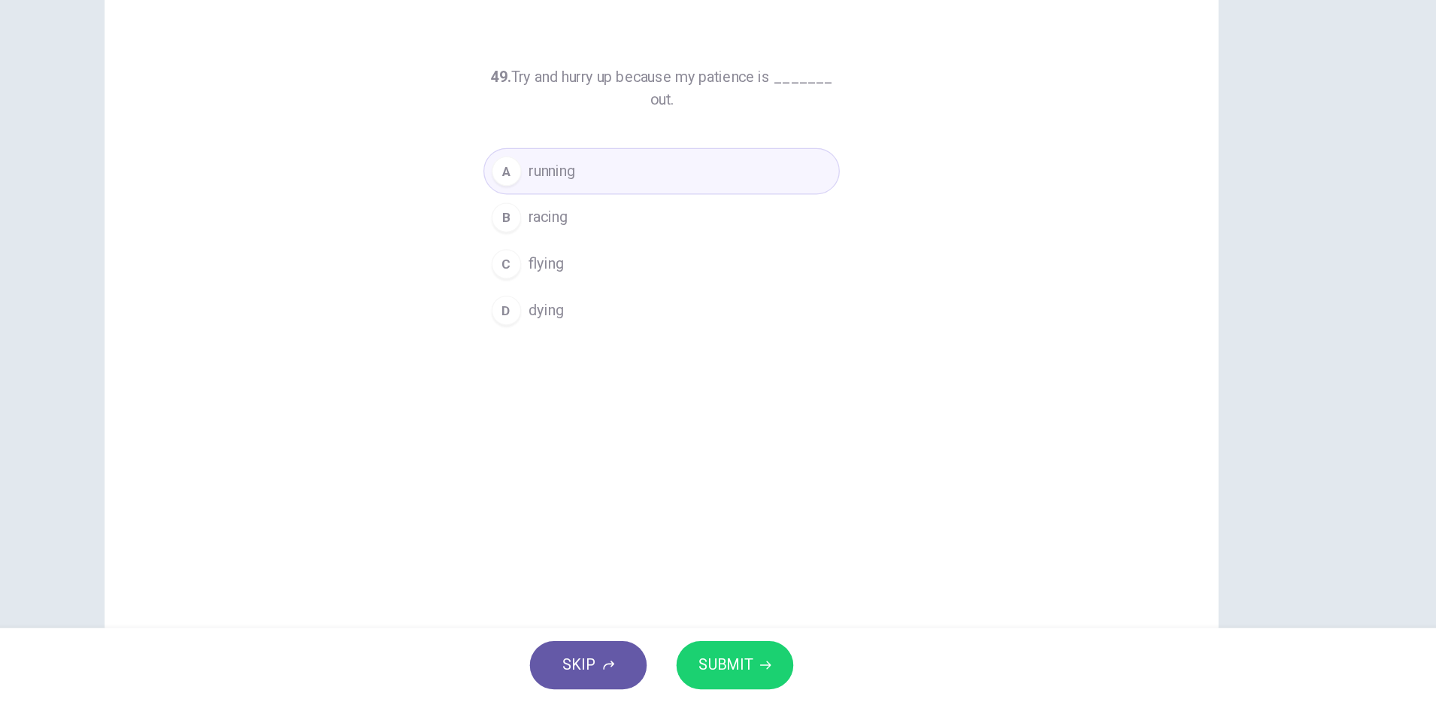
click at [759, 666] on span "SUBMIT" at bounding box center [770, 671] width 44 height 21
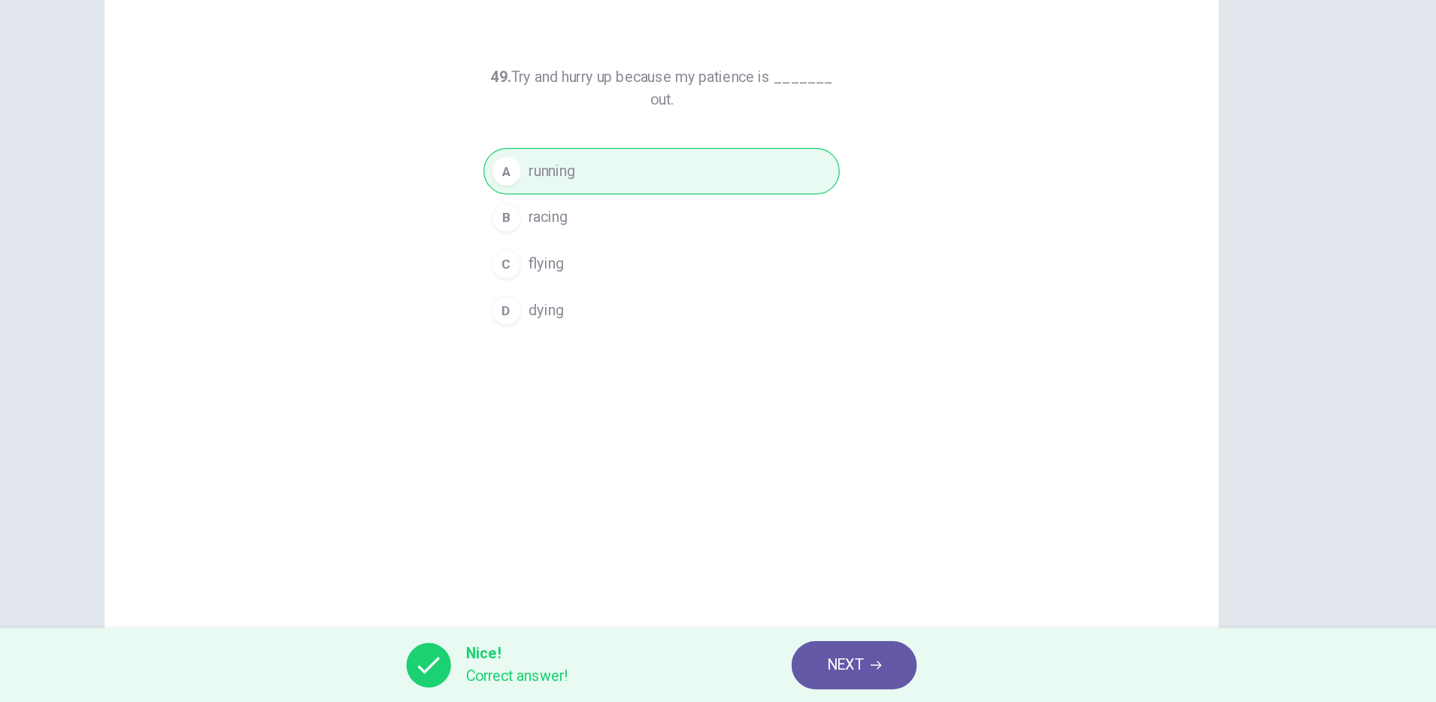
click at [878, 670] on span "NEXT" at bounding box center [866, 671] width 29 height 21
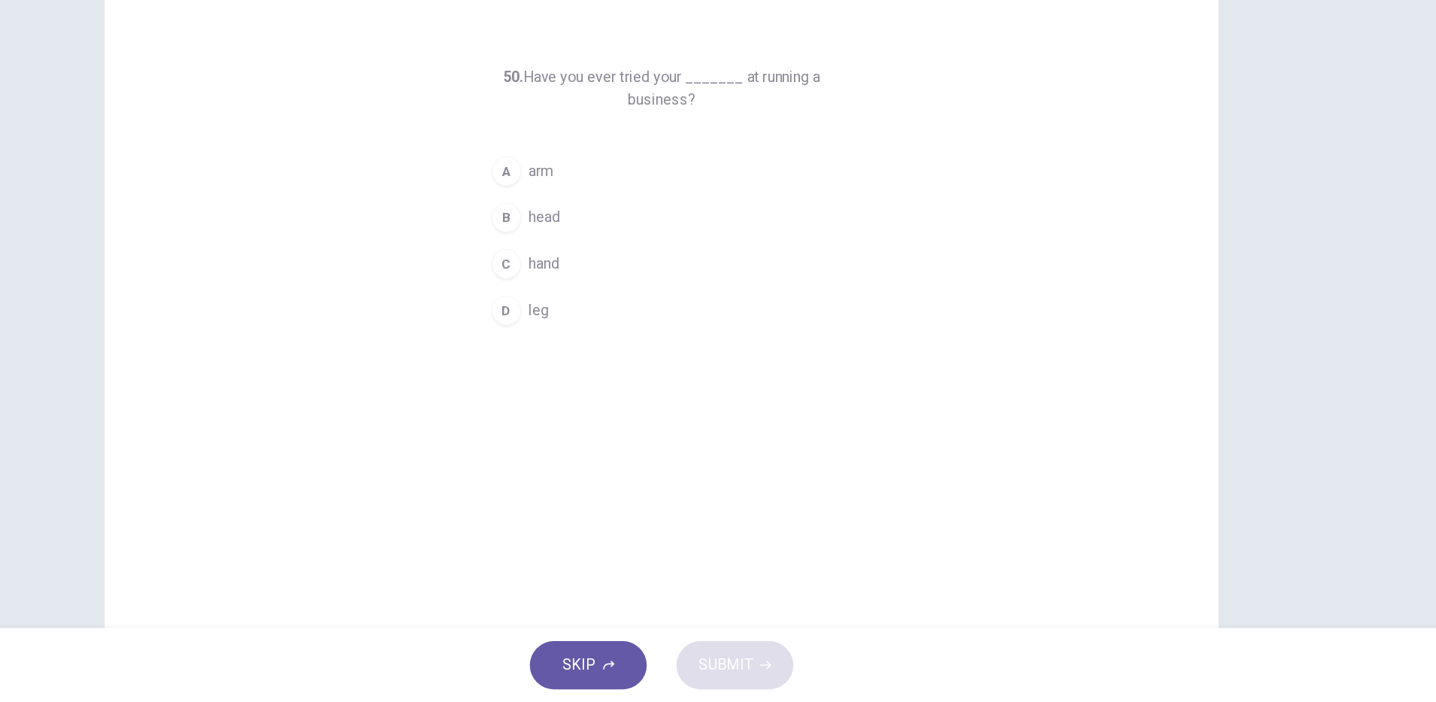
click at [624, 268] on span "arm" at bounding box center [621, 271] width 20 height 18
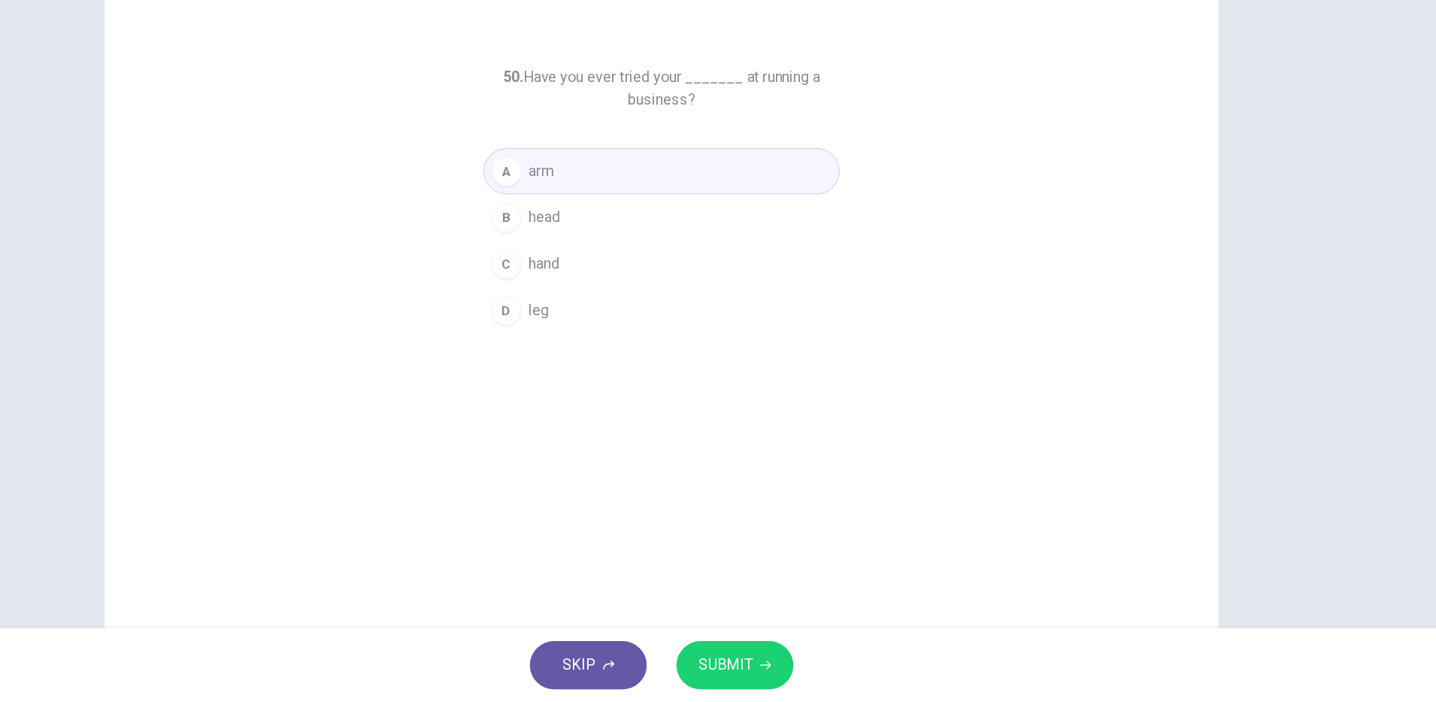
click at [761, 663] on span "SUBMIT" at bounding box center [770, 671] width 44 height 21
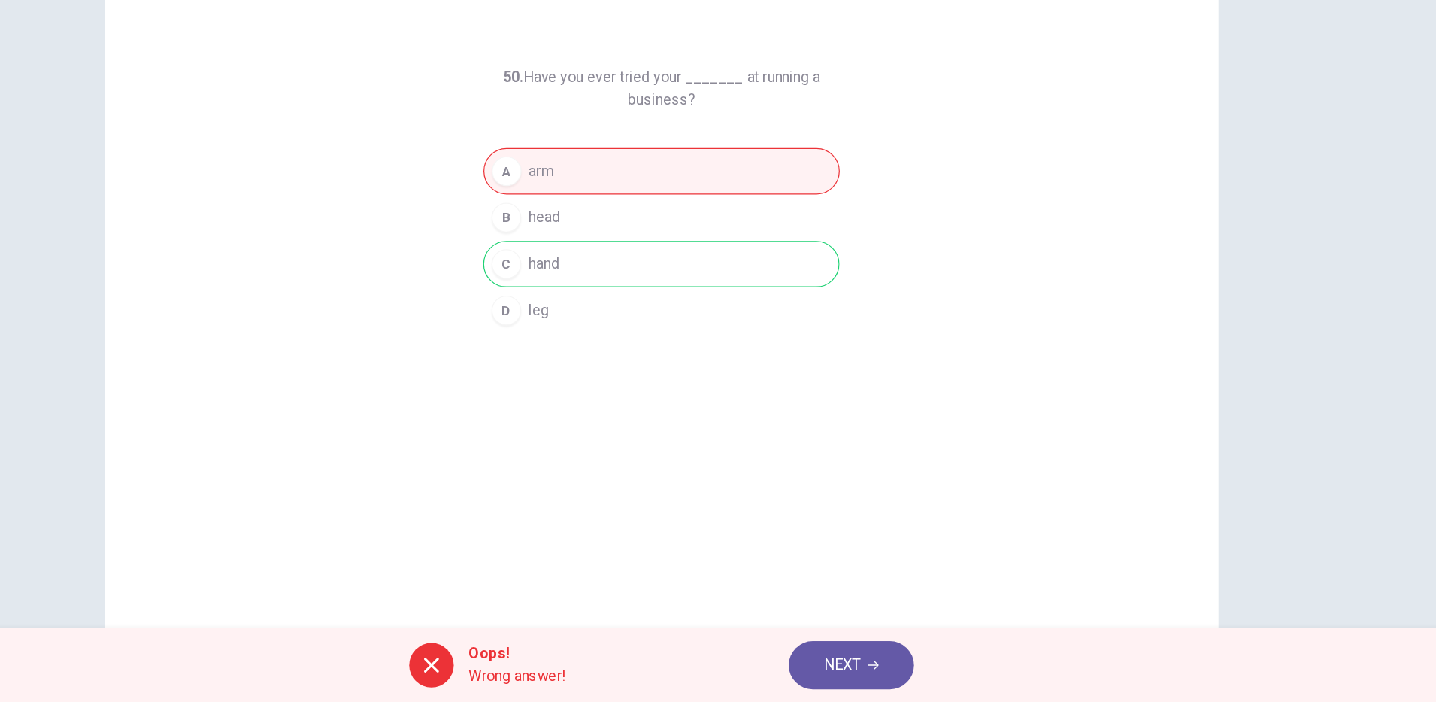
click at [878, 680] on span "NEXT" at bounding box center [864, 671] width 29 height 21
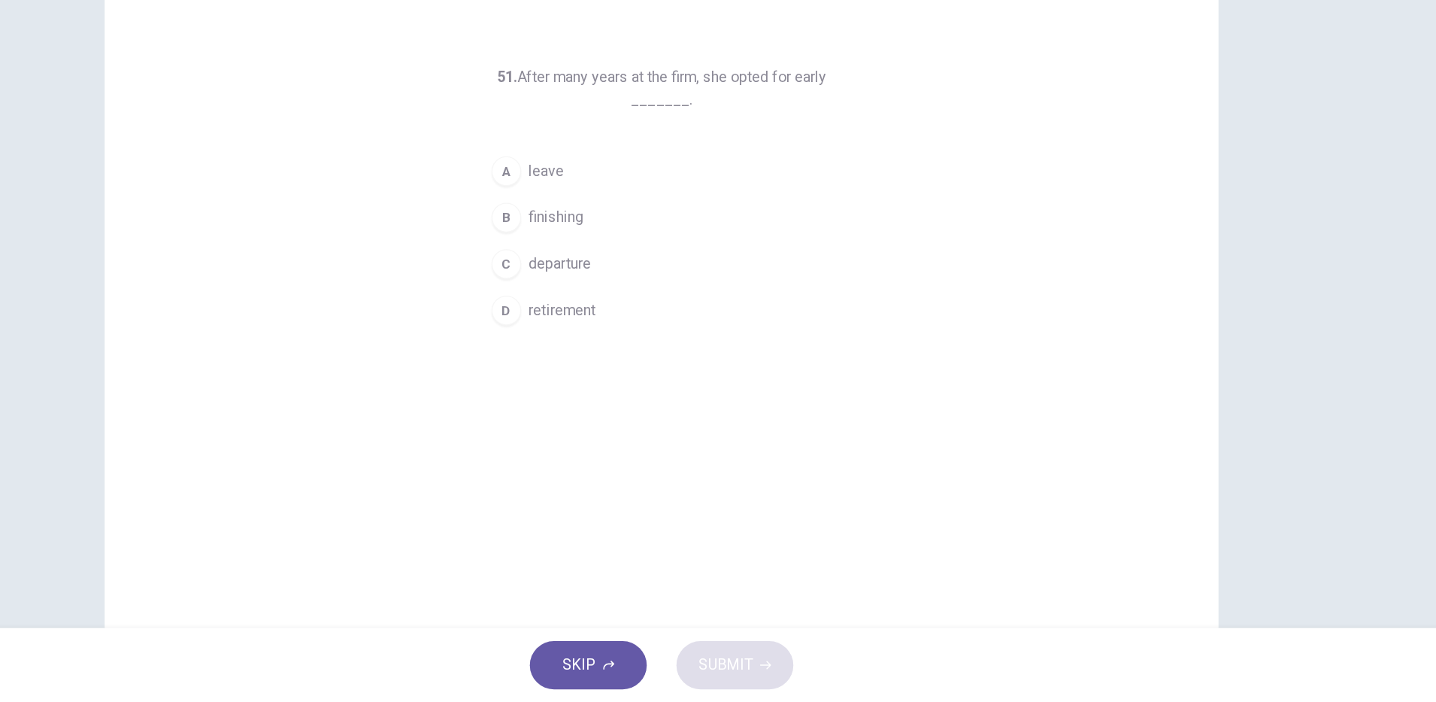
click at [637, 275] on button "A leave" at bounding box center [718, 272] width 289 height 38
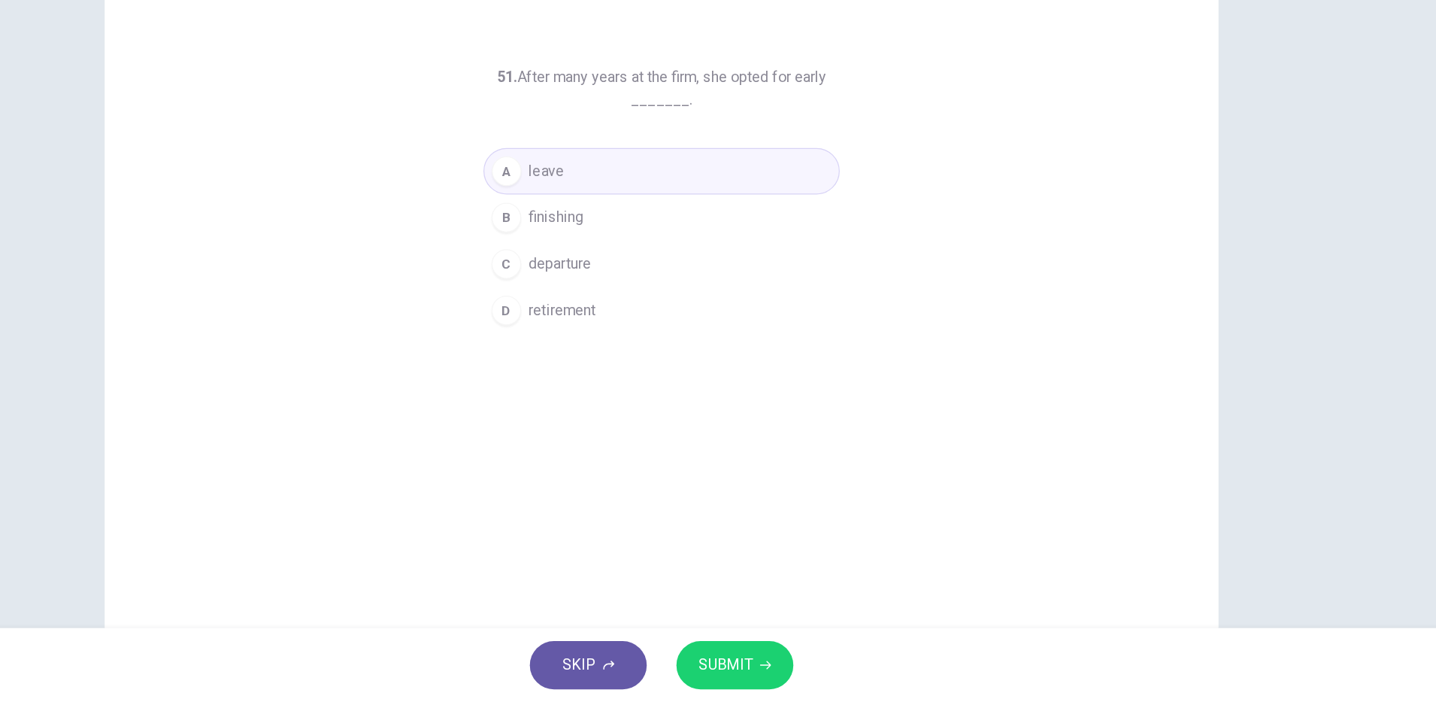
click at [791, 678] on button "SUBMIT" at bounding box center [777, 671] width 95 height 39
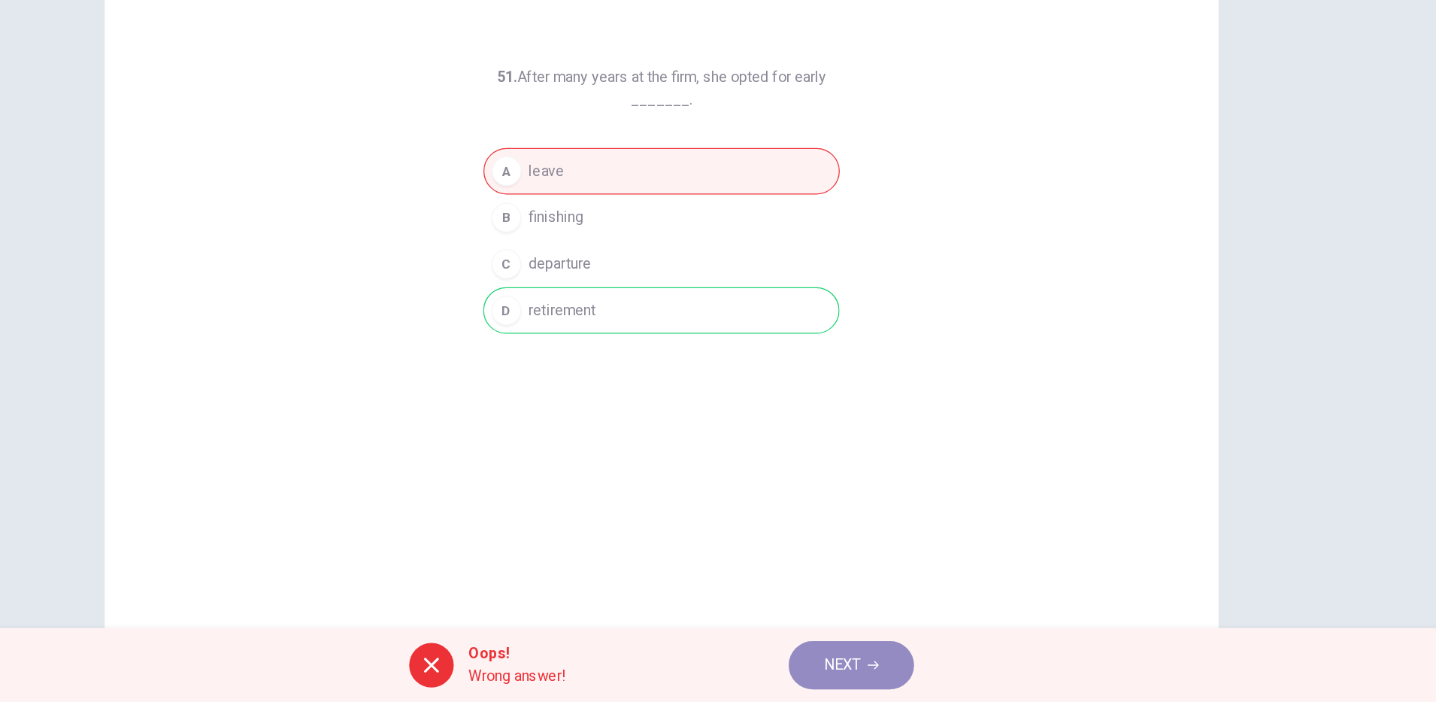
click at [890, 667] on icon "button" at bounding box center [889, 671] width 9 height 9
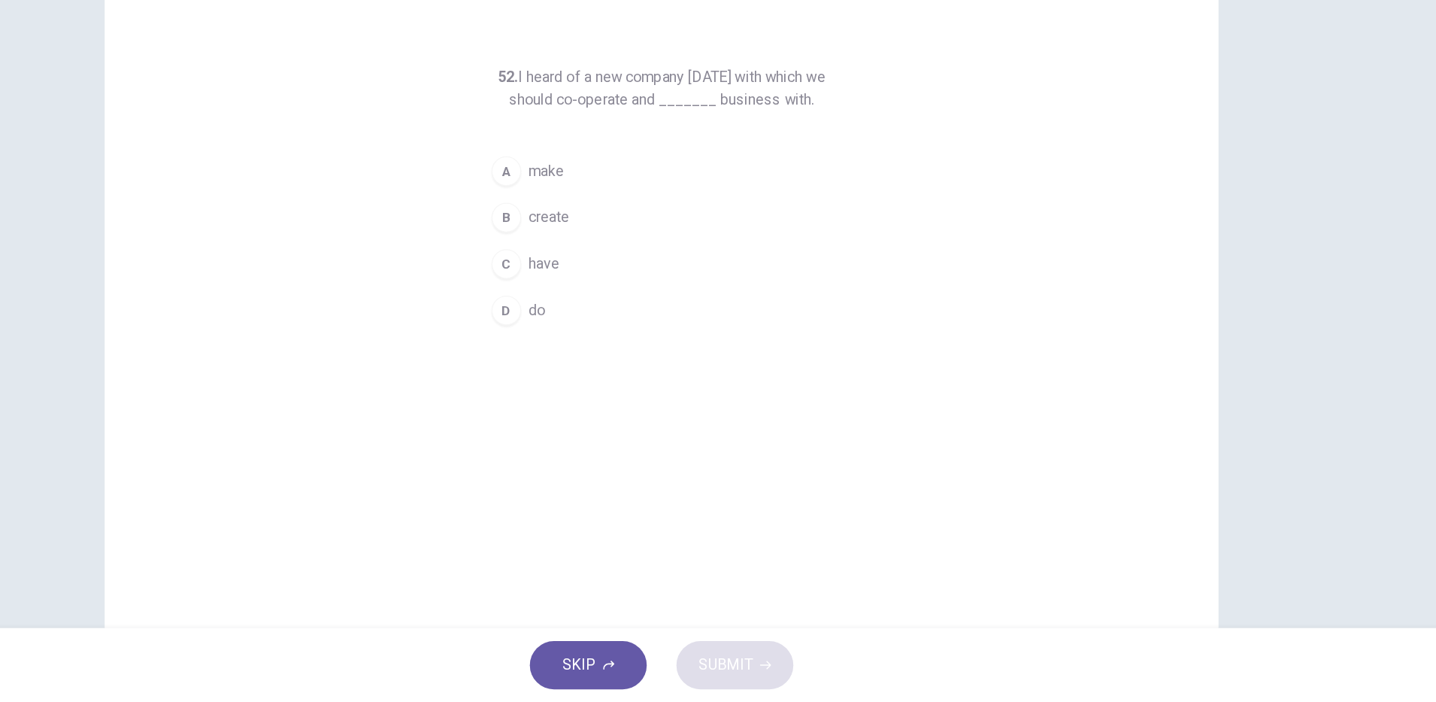
click at [618, 383] on span "do" at bounding box center [618, 384] width 14 height 18
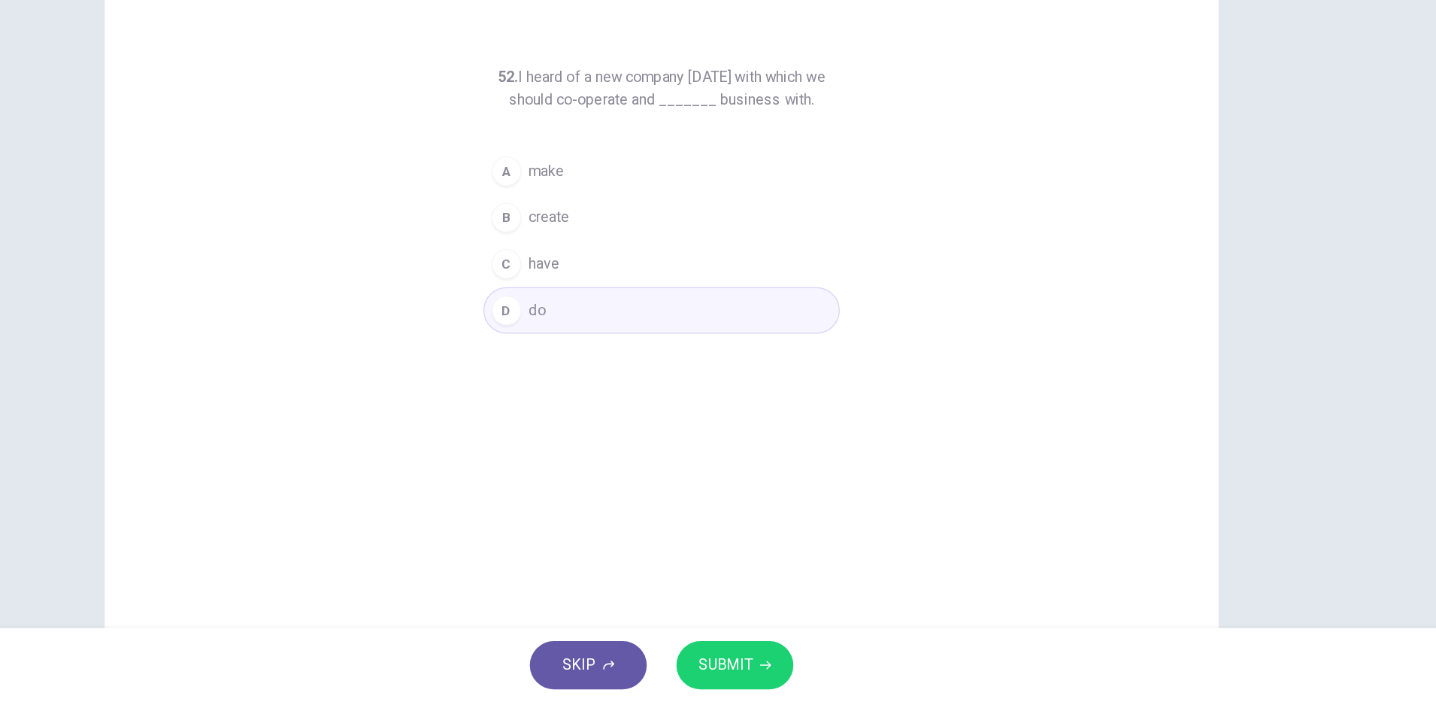
drag, startPoint x: 786, startPoint y: 666, endPoint x: 795, endPoint y: 660, distance: 10.8
click at [786, 666] on span "SUBMIT" at bounding box center [770, 671] width 44 height 21
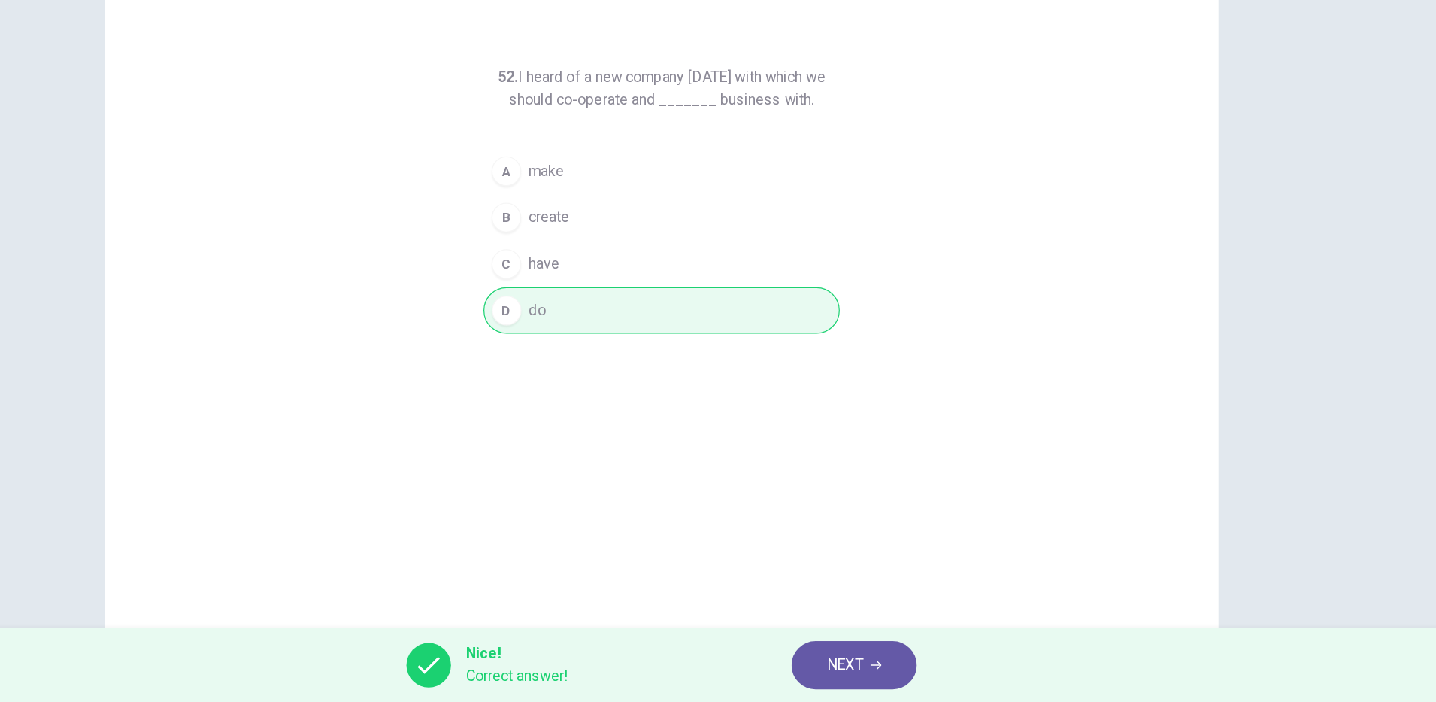
click at [868, 669] on span "NEXT" at bounding box center [866, 671] width 29 height 21
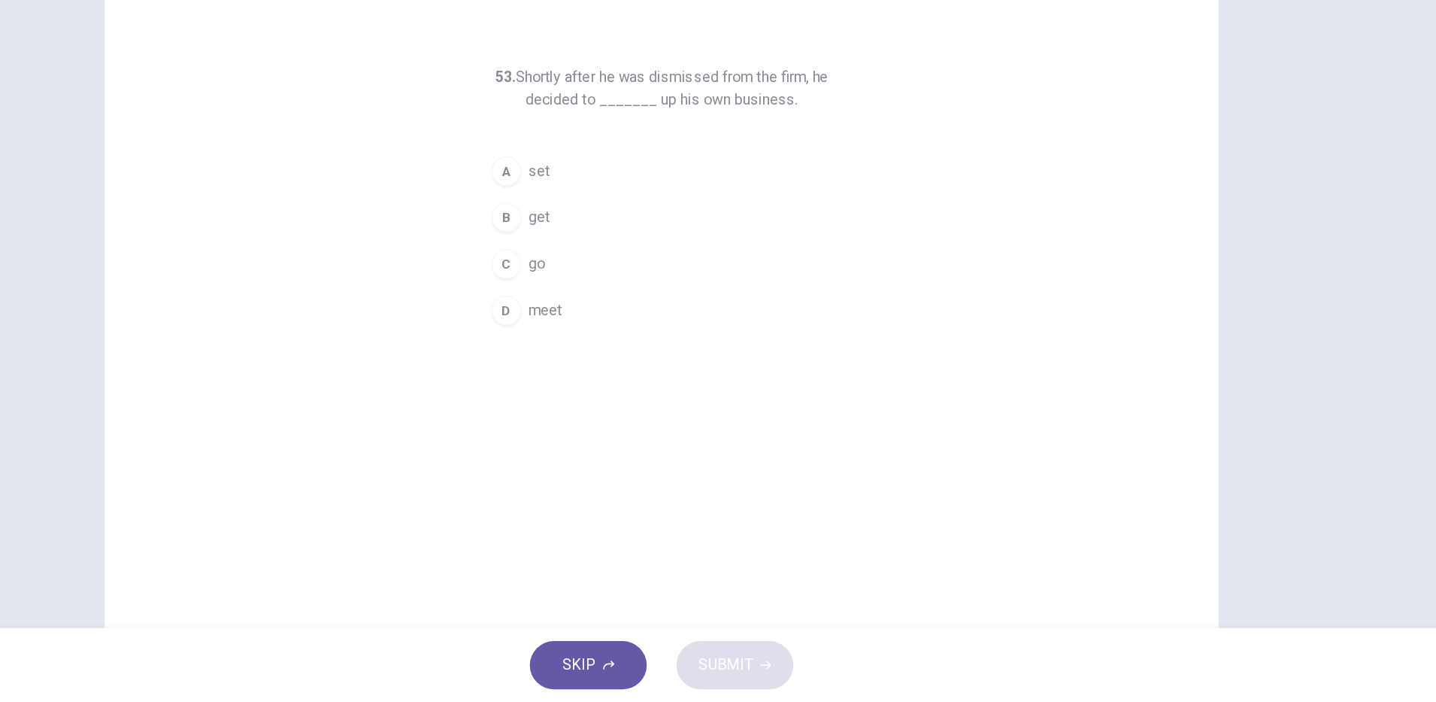
click at [634, 305] on button "B get" at bounding box center [718, 309] width 289 height 38
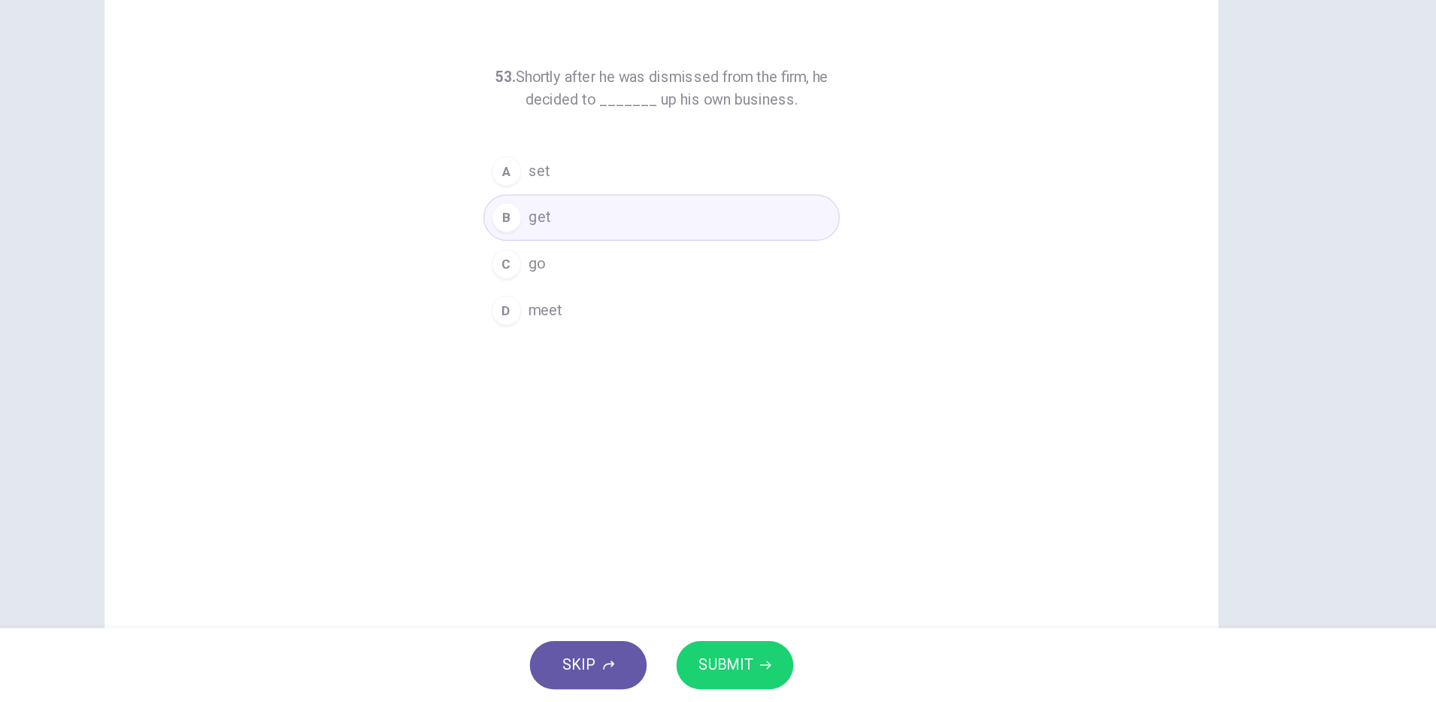
click at [788, 663] on span "SUBMIT" at bounding box center [770, 671] width 44 height 21
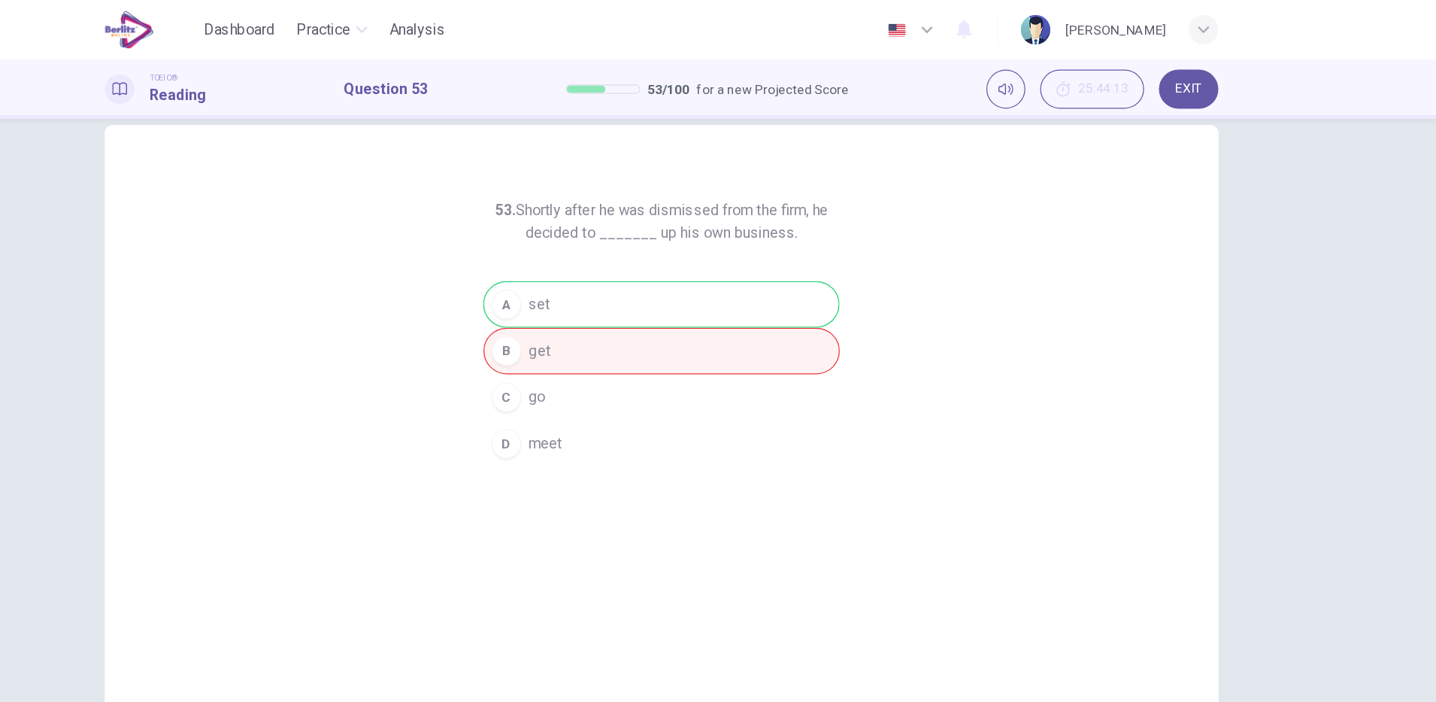
scroll to position [38, 0]
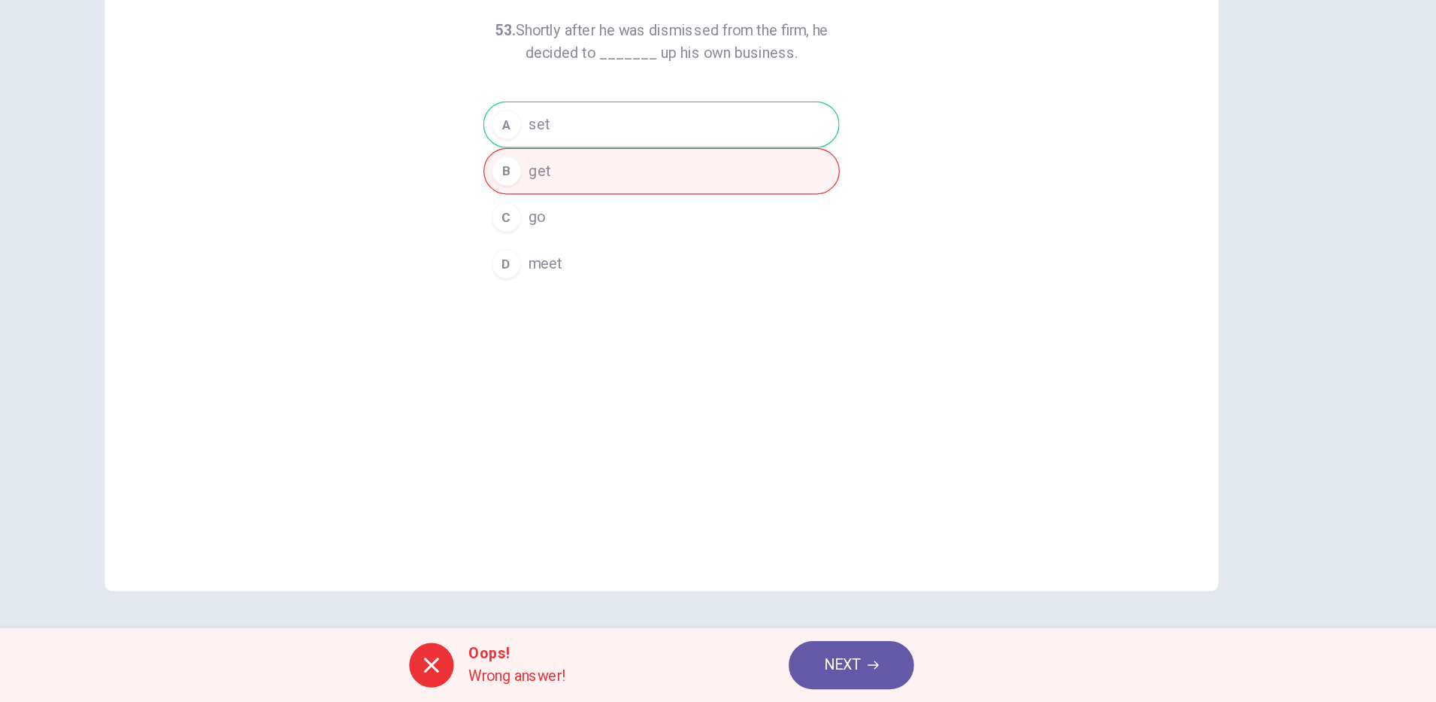
click at [901, 677] on button "NEXT" at bounding box center [872, 671] width 102 height 39
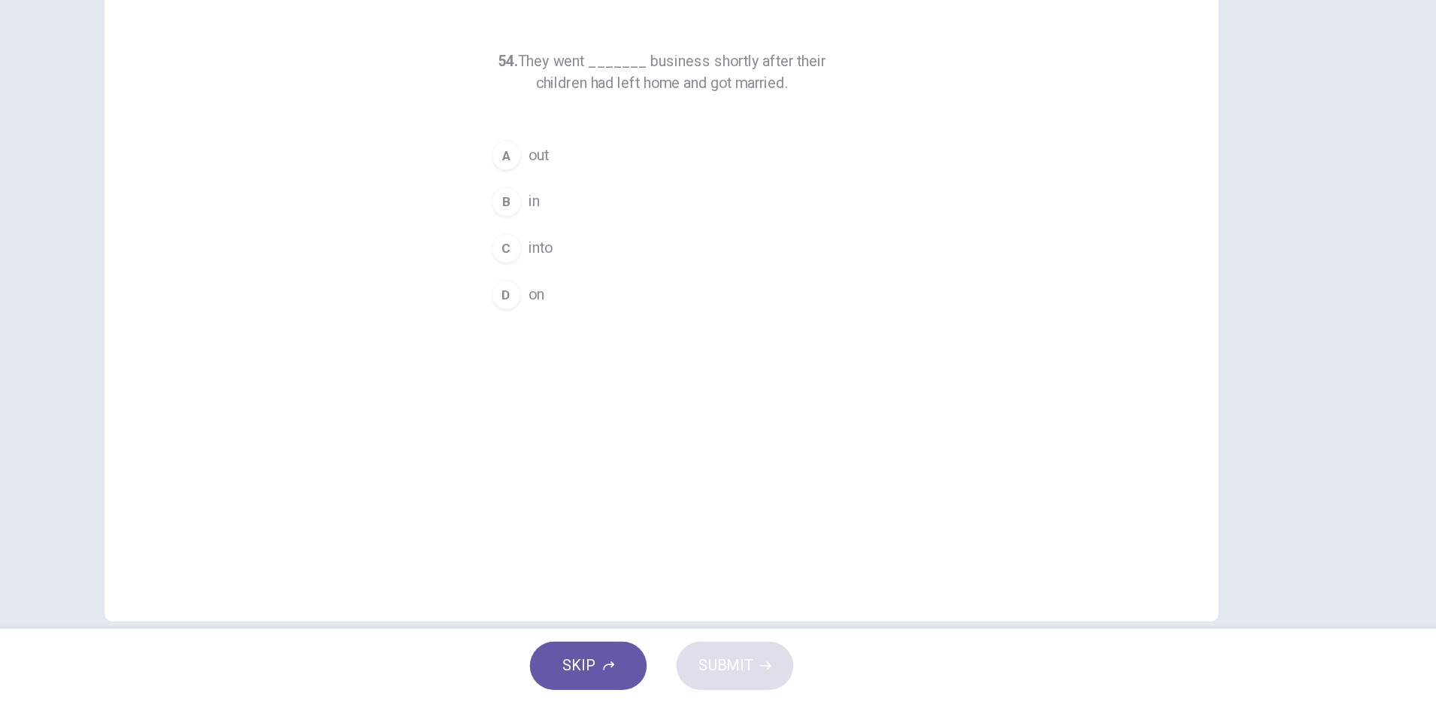
scroll to position [0, 0]
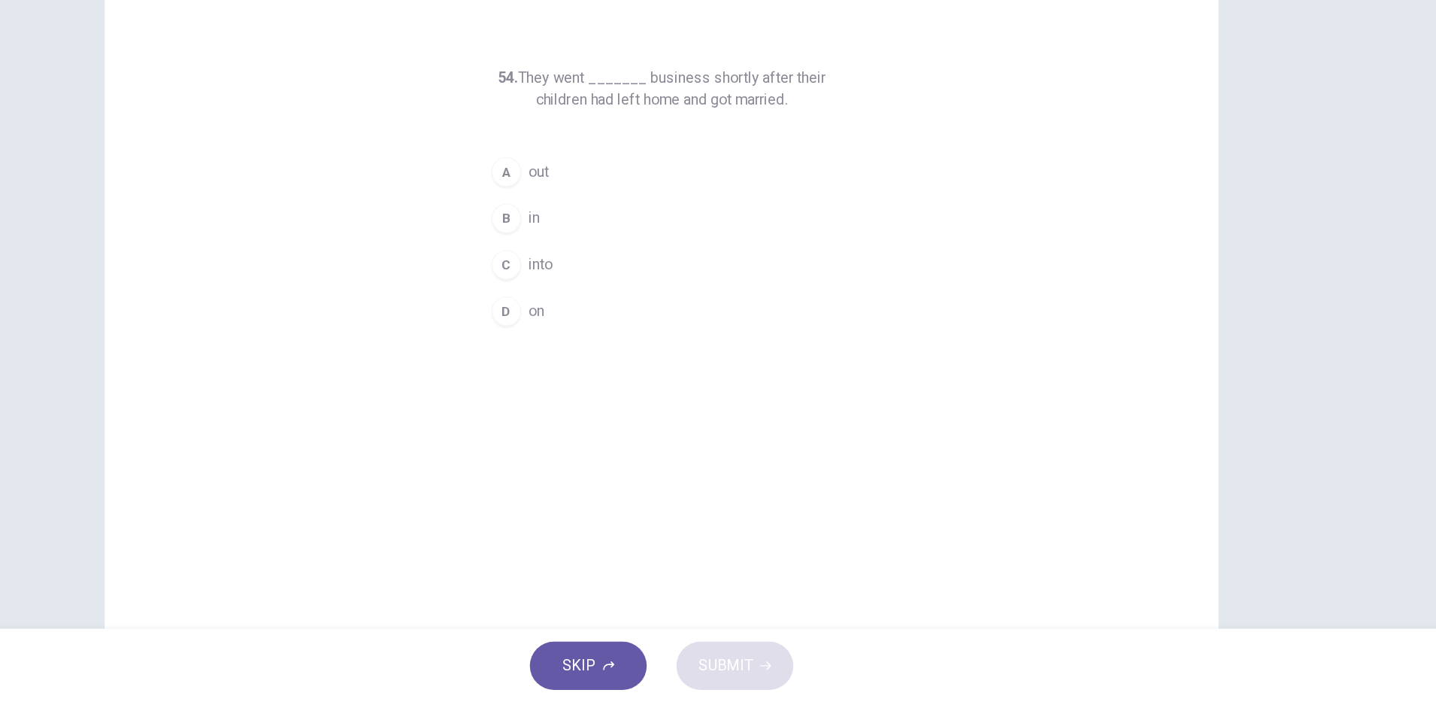
click at [612, 386] on span "on" at bounding box center [617, 384] width 13 height 18
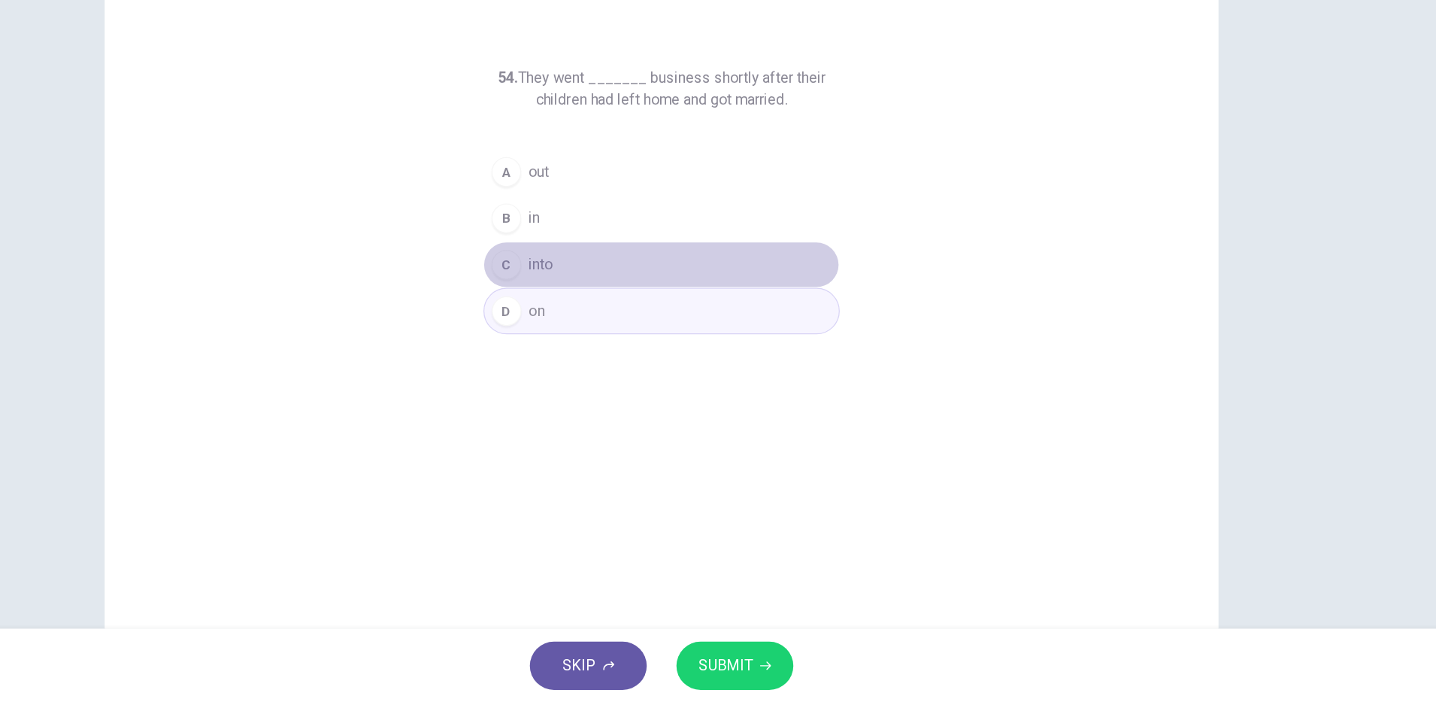
click at [634, 345] on button "C into" at bounding box center [718, 347] width 289 height 38
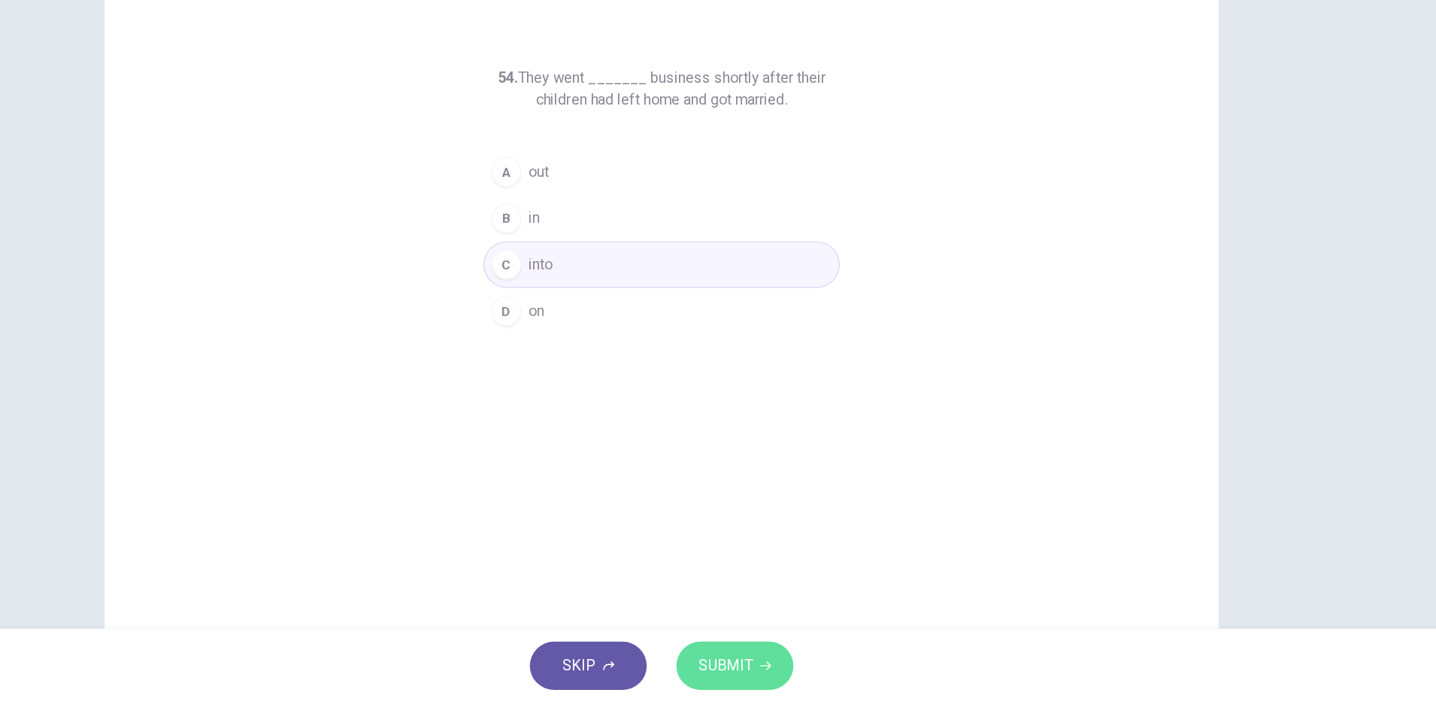
click at [786, 661] on button "SUBMIT" at bounding box center [777, 671] width 95 height 39
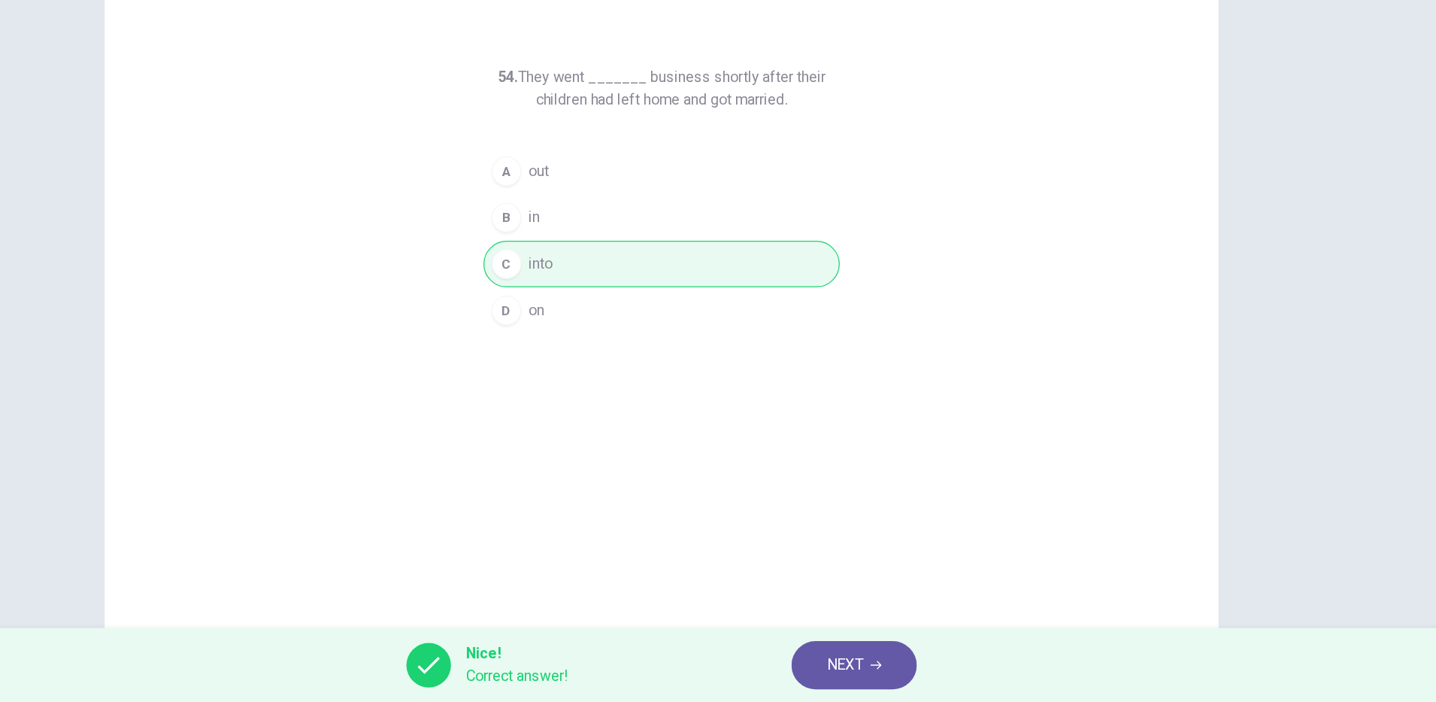
click at [864, 671] on span "NEXT" at bounding box center [866, 671] width 29 height 21
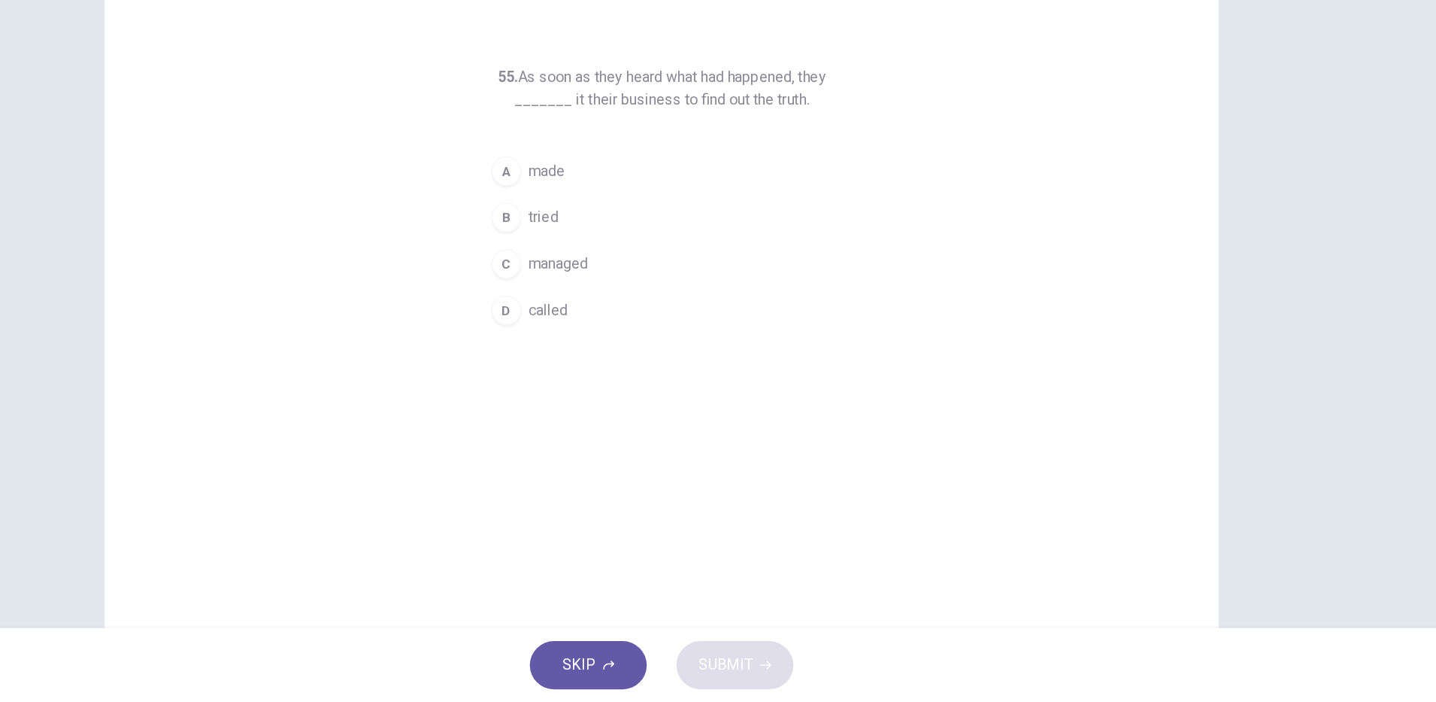
click at [656, 304] on button "B tried" at bounding box center [718, 309] width 289 height 38
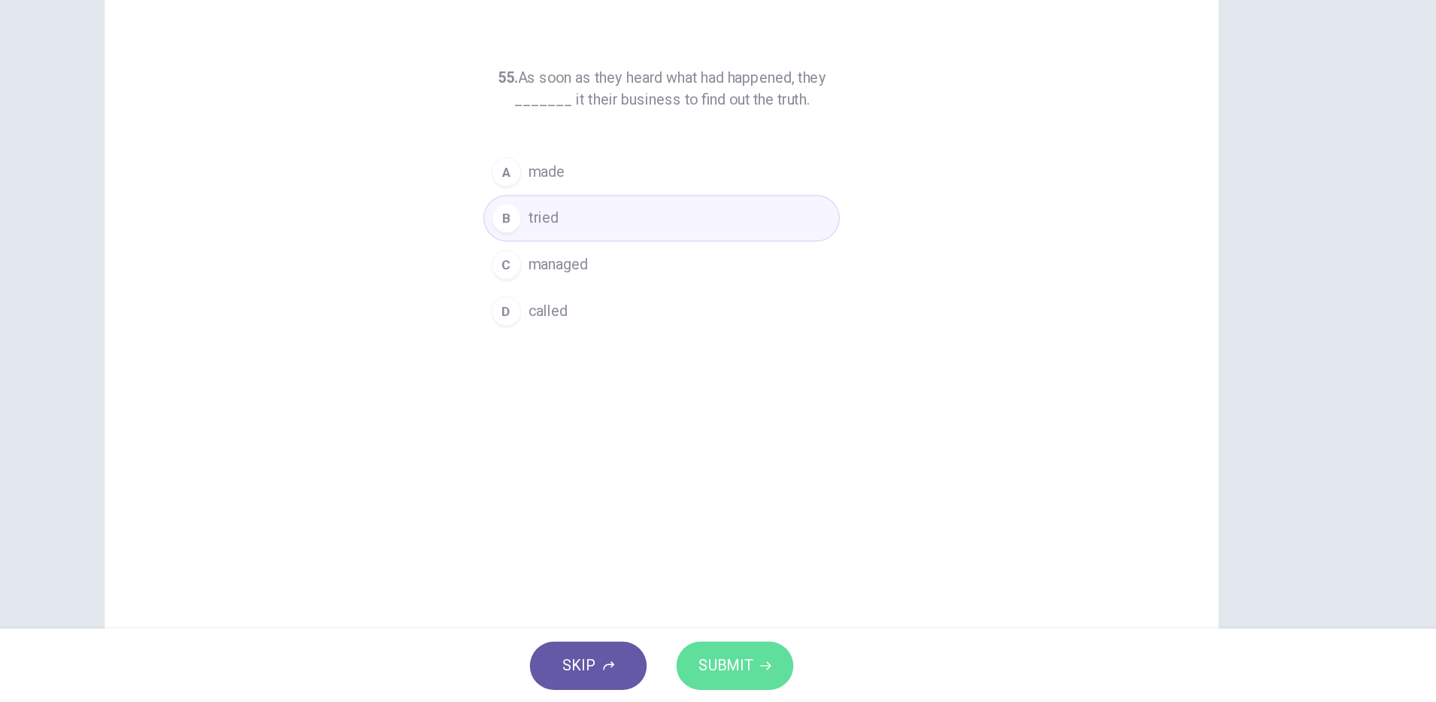
click at [779, 662] on span "SUBMIT" at bounding box center [770, 671] width 44 height 21
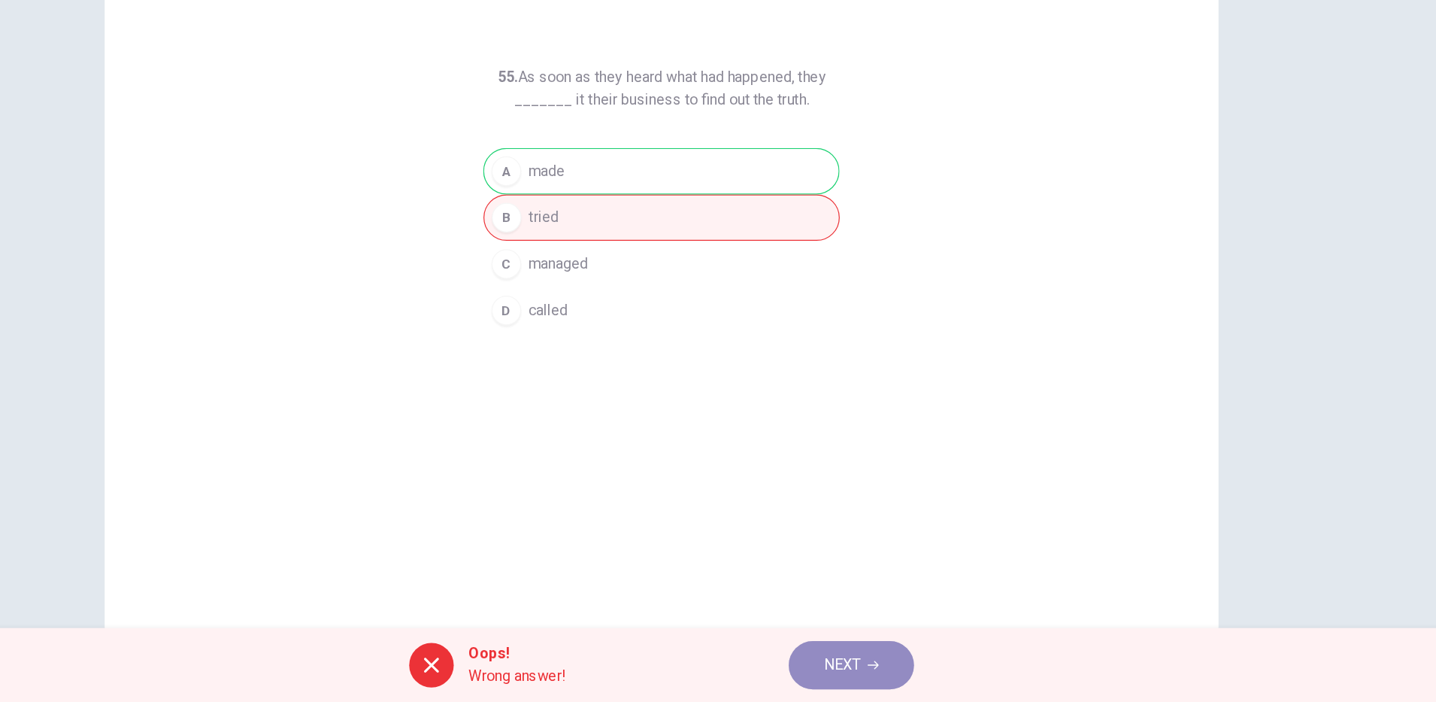
click at [872, 668] on span "NEXT" at bounding box center [864, 671] width 29 height 21
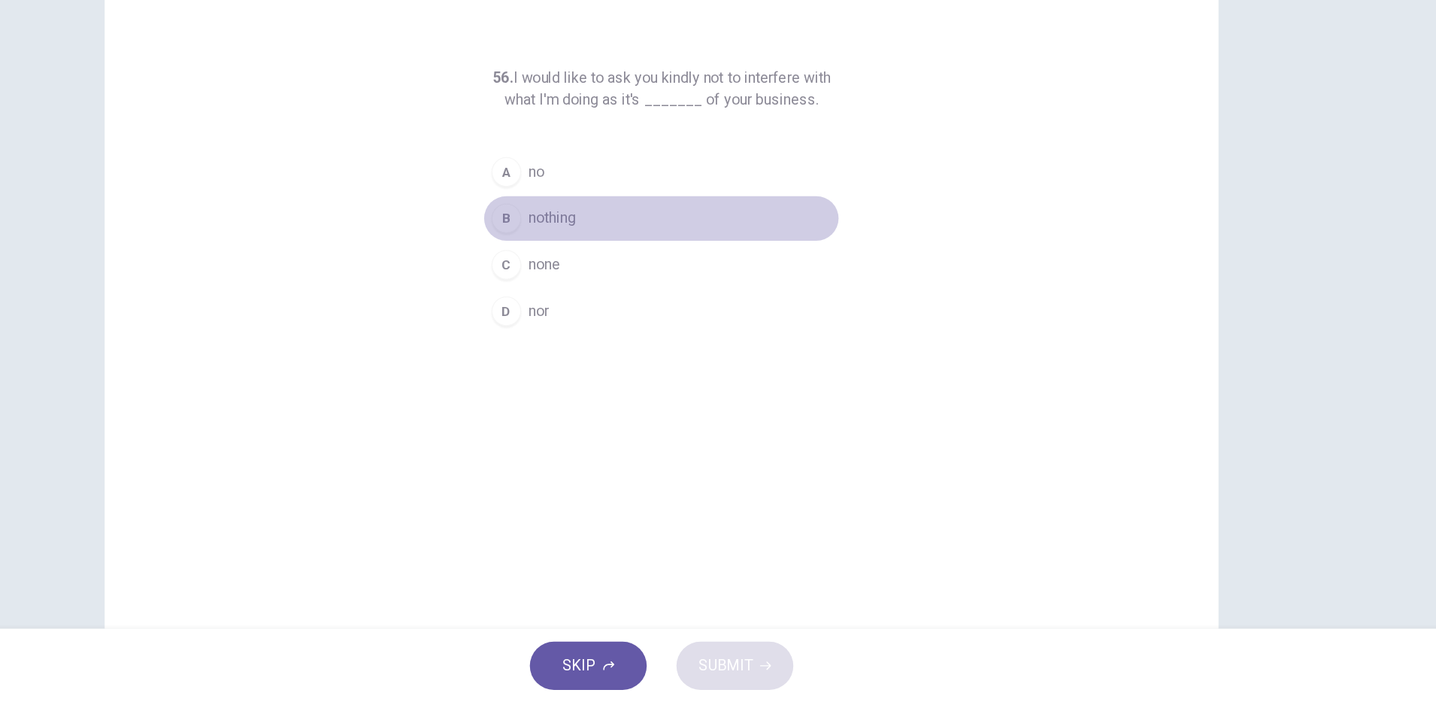
click at [635, 308] on span "nothing" at bounding box center [630, 309] width 38 height 18
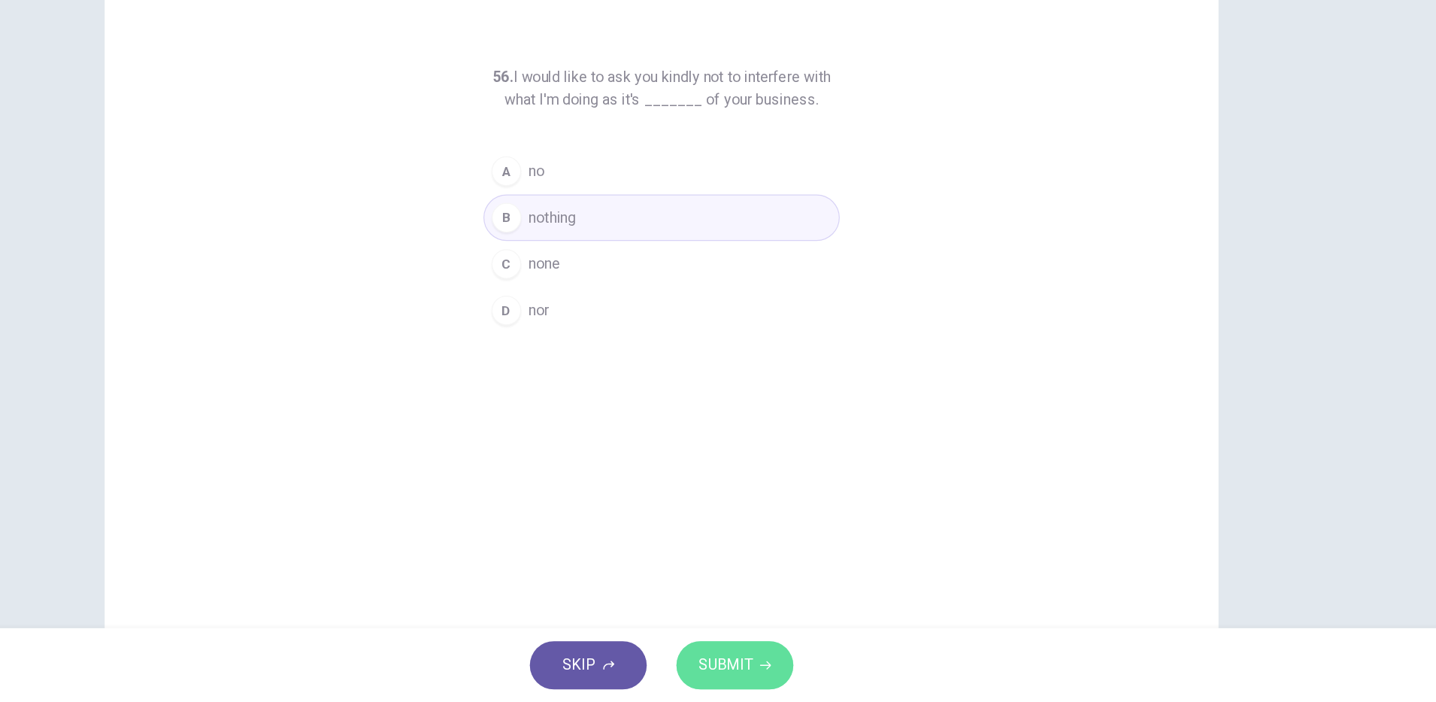
click at [770, 676] on span "SUBMIT" at bounding box center [770, 671] width 44 height 21
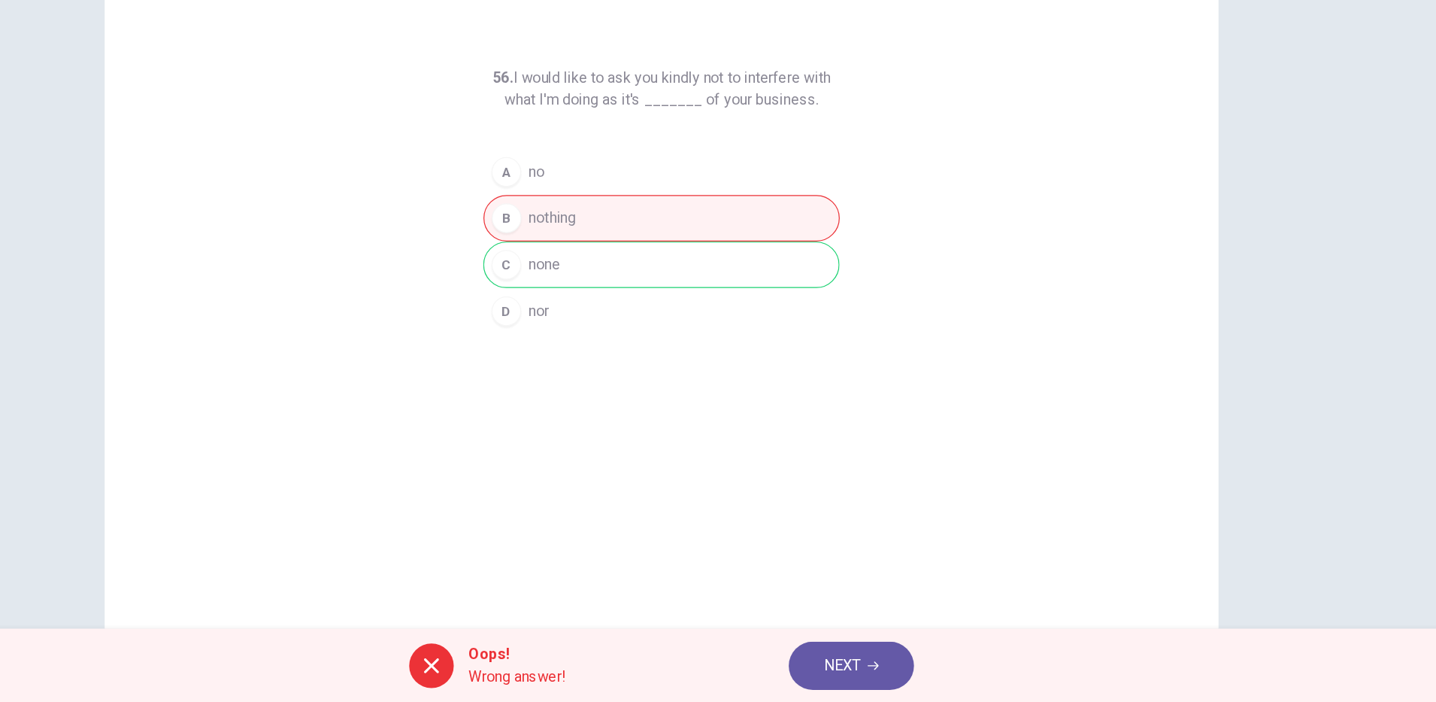
click at [882, 663] on button "NEXT" at bounding box center [872, 671] width 102 height 39
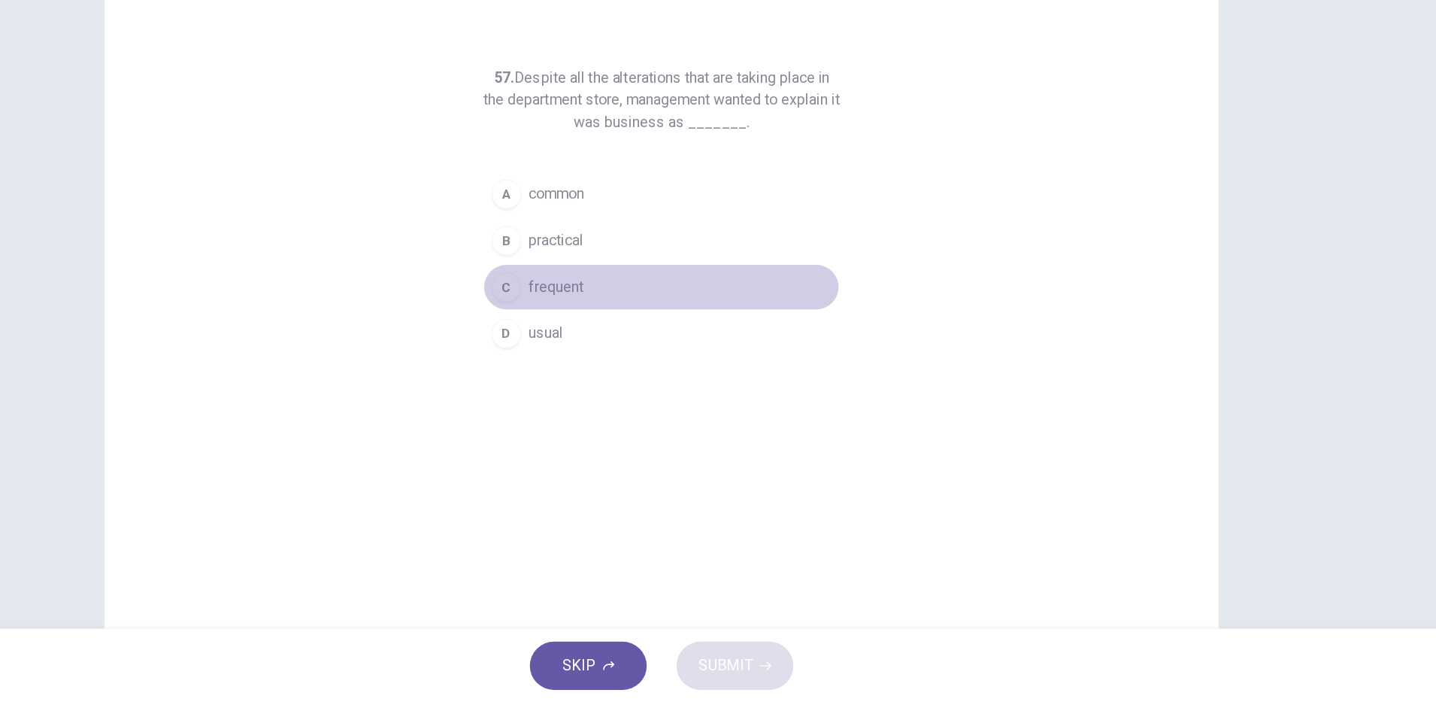
click at [633, 365] on span "frequent" at bounding box center [633, 365] width 44 height 18
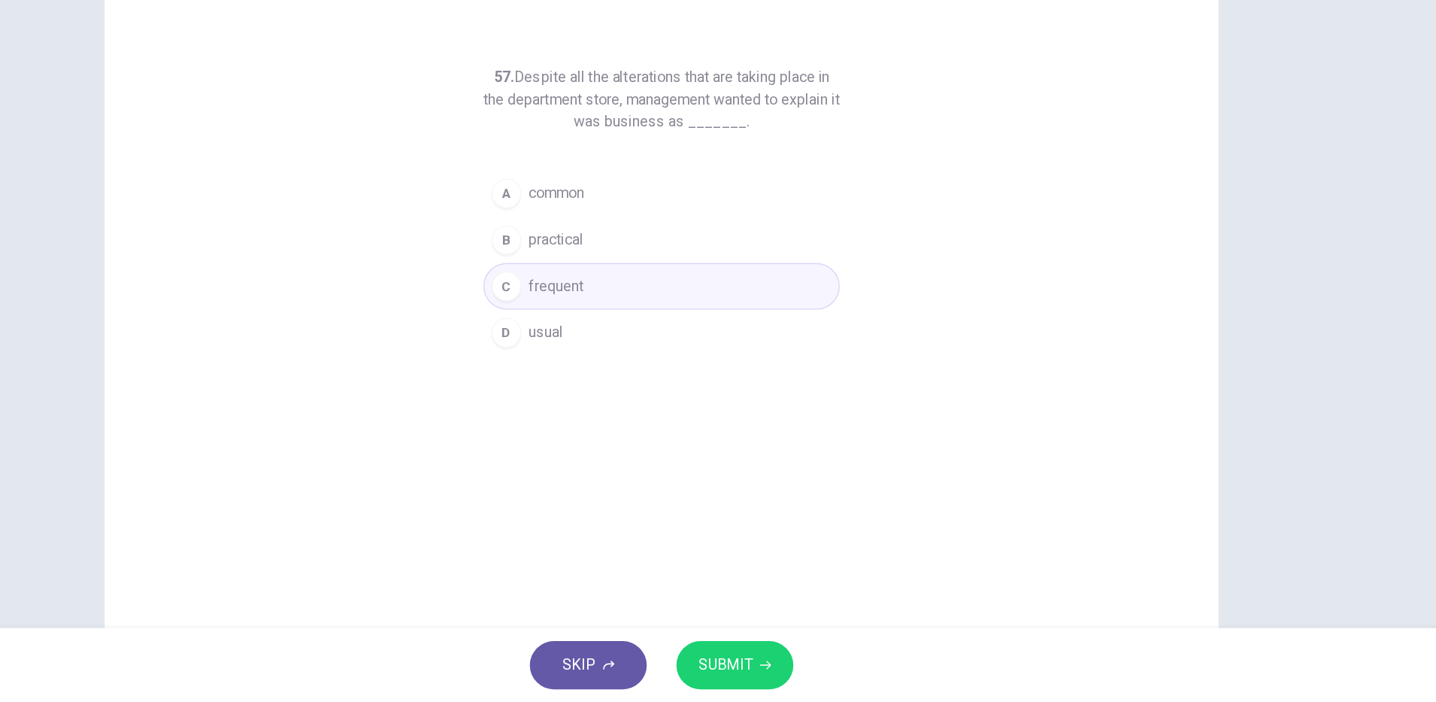
click at [777, 665] on span "SUBMIT" at bounding box center [770, 671] width 44 height 21
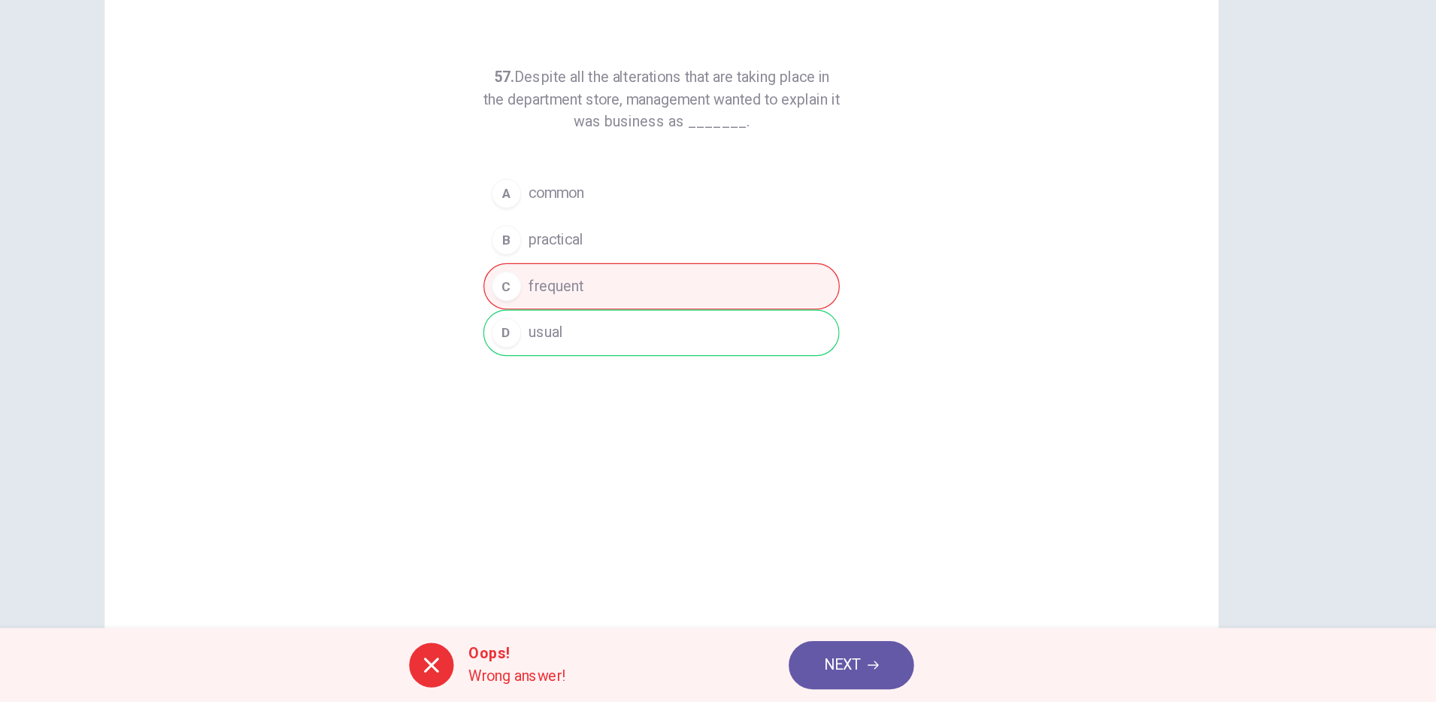
drag, startPoint x: 511, startPoint y: 157, endPoint x: 678, endPoint y: 159, distance: 167.0
click at [678, 159] on div "57. Despite all the alterations that are taking place in the department store, …" at bounding box center [718, 387] width 902 height 523
click at [883, 687] on button "NEXT" at bounding box center [872, 671] width 102 height 39
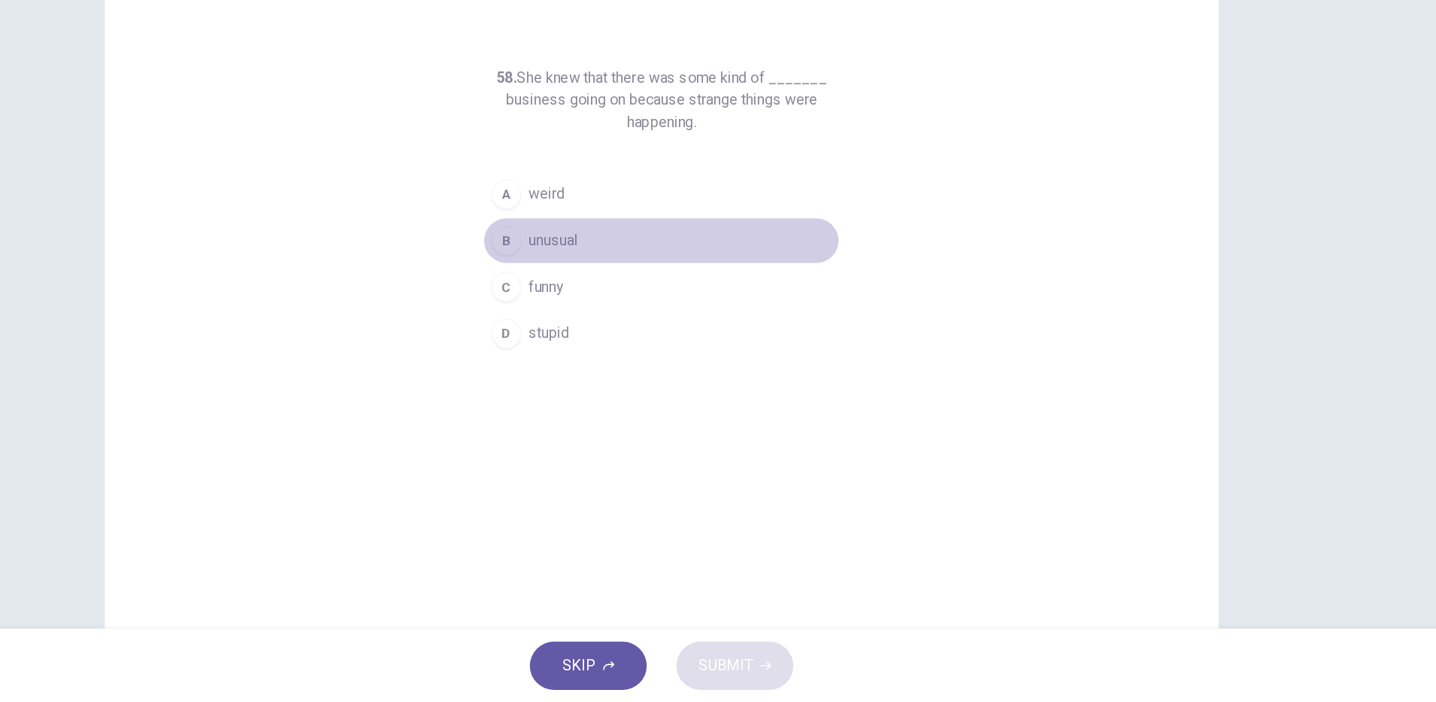
click at [650, 326] on button "B unusual" at bounding box center [718, 327] width 289 height 38
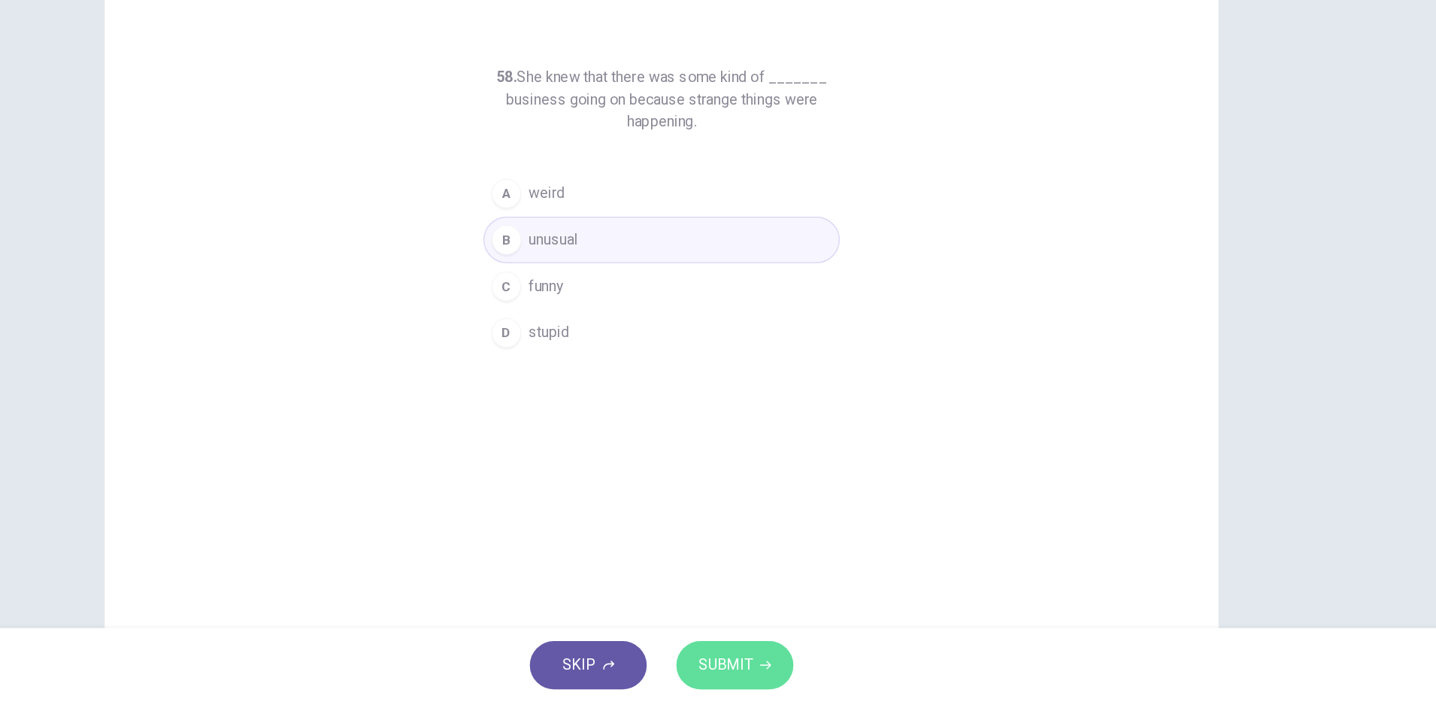
click at [799, 668] on icon "button" at bounding box center [802, 671] width 9 height 9
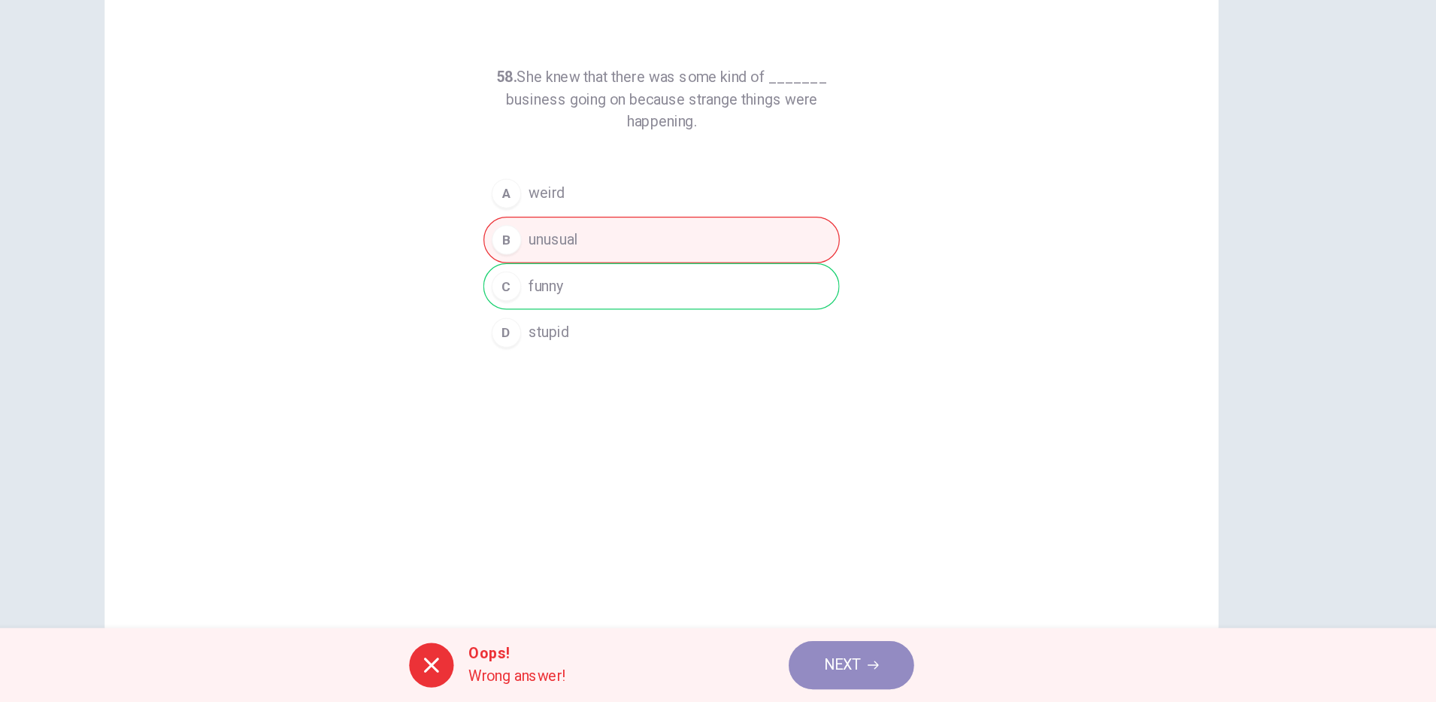
click at [875, 675] on span "NEXT" at bounding box center [864, 671] width 29 height 21
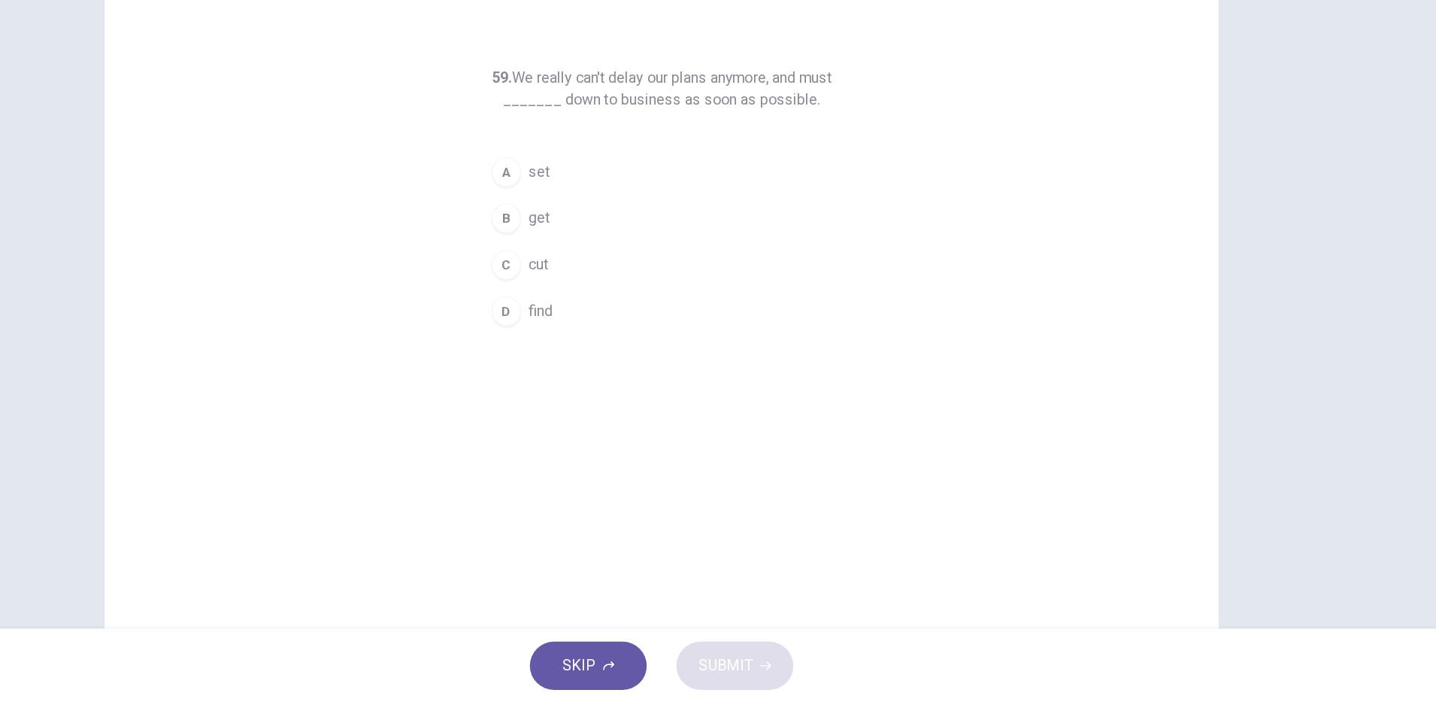
click at [625, 308] on button "B get" at bounding box center [718, 309] width 289 height 38
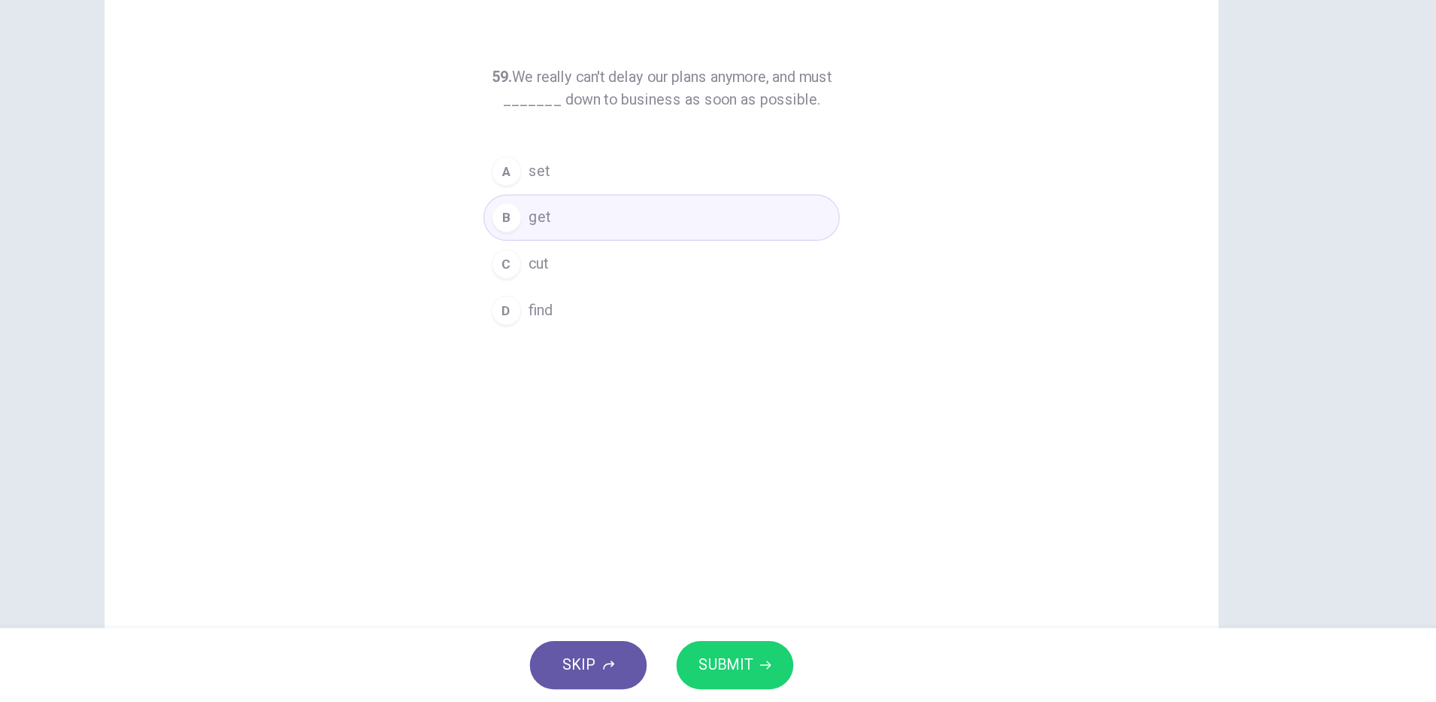
click at [772, 667] on span "SUBMIT" at bounding box center [770, 671] width 44 height 21
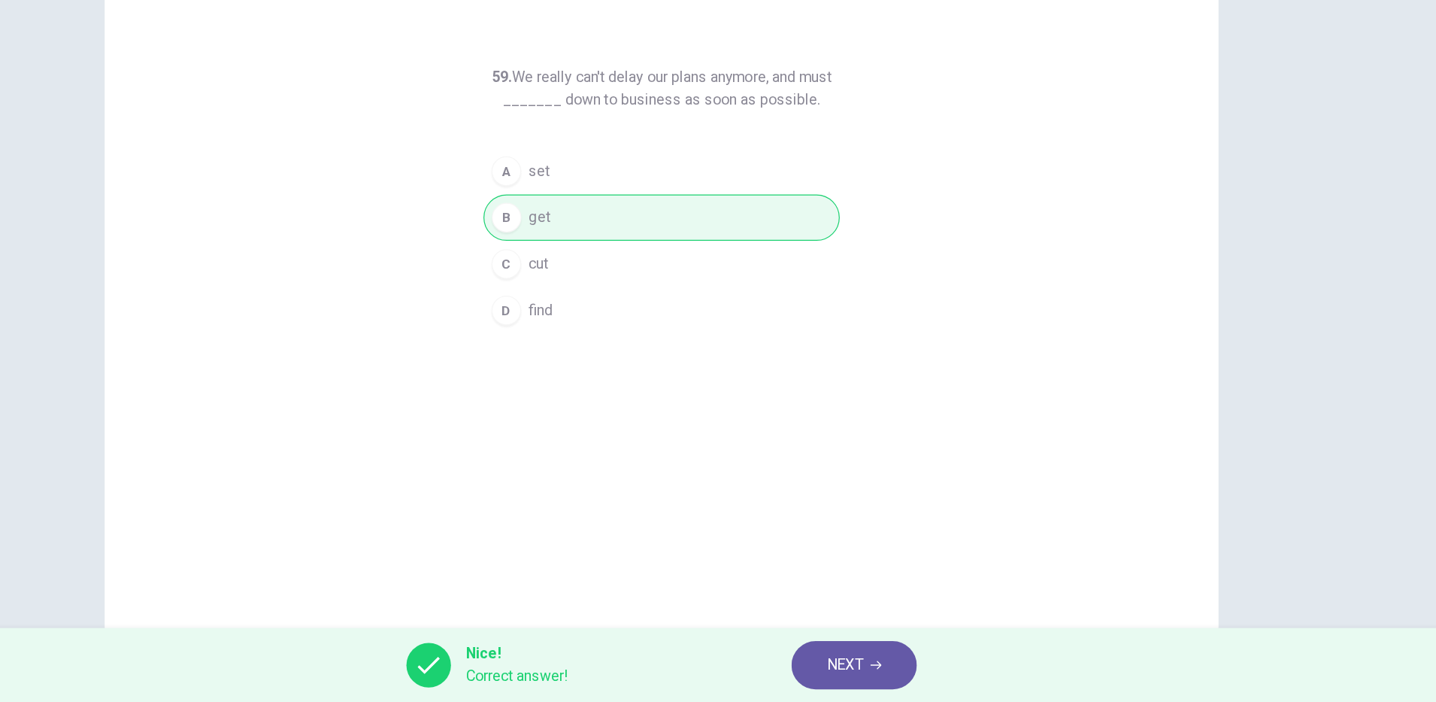
click at [904, 673] on button "NEXT" at bounding box center [874, 671] width 102 height 39
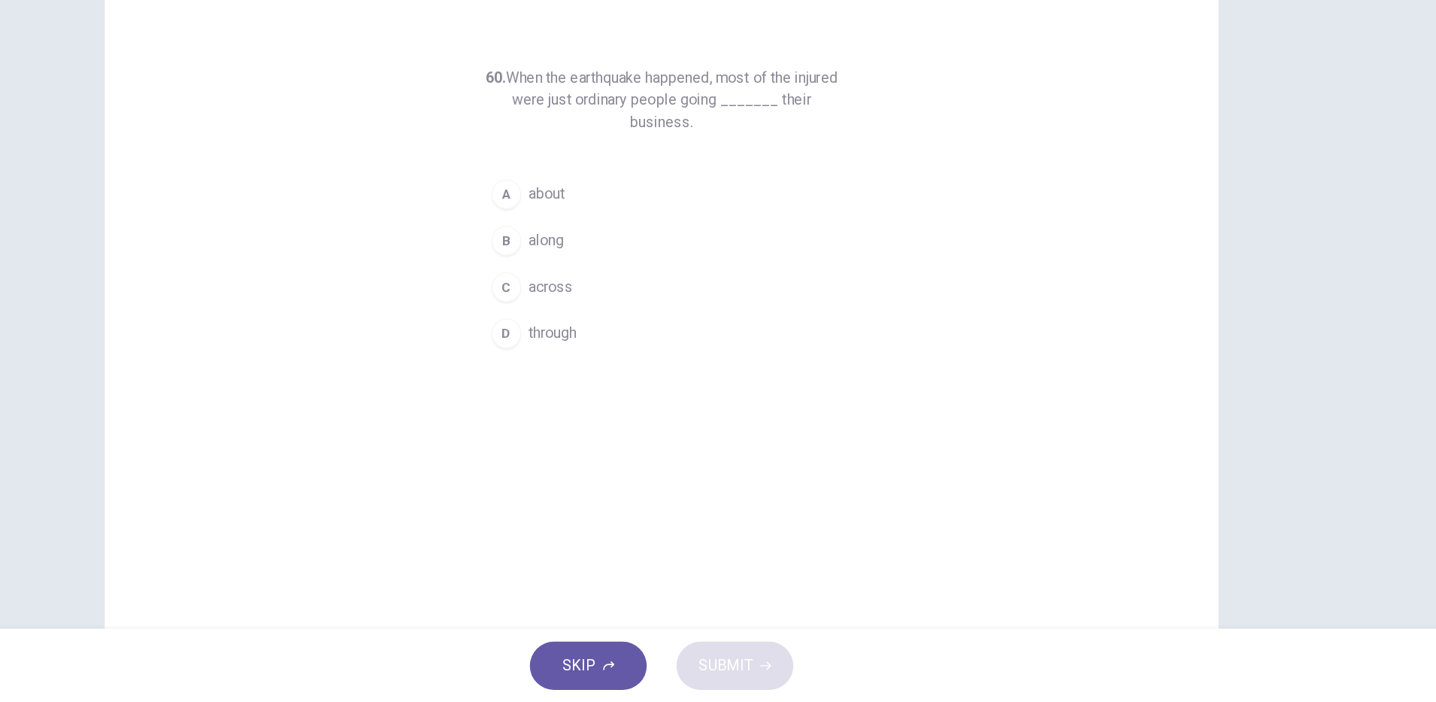
click at [618, 299] on button "A about" at bounding box center [718, 290] width 289 height 38
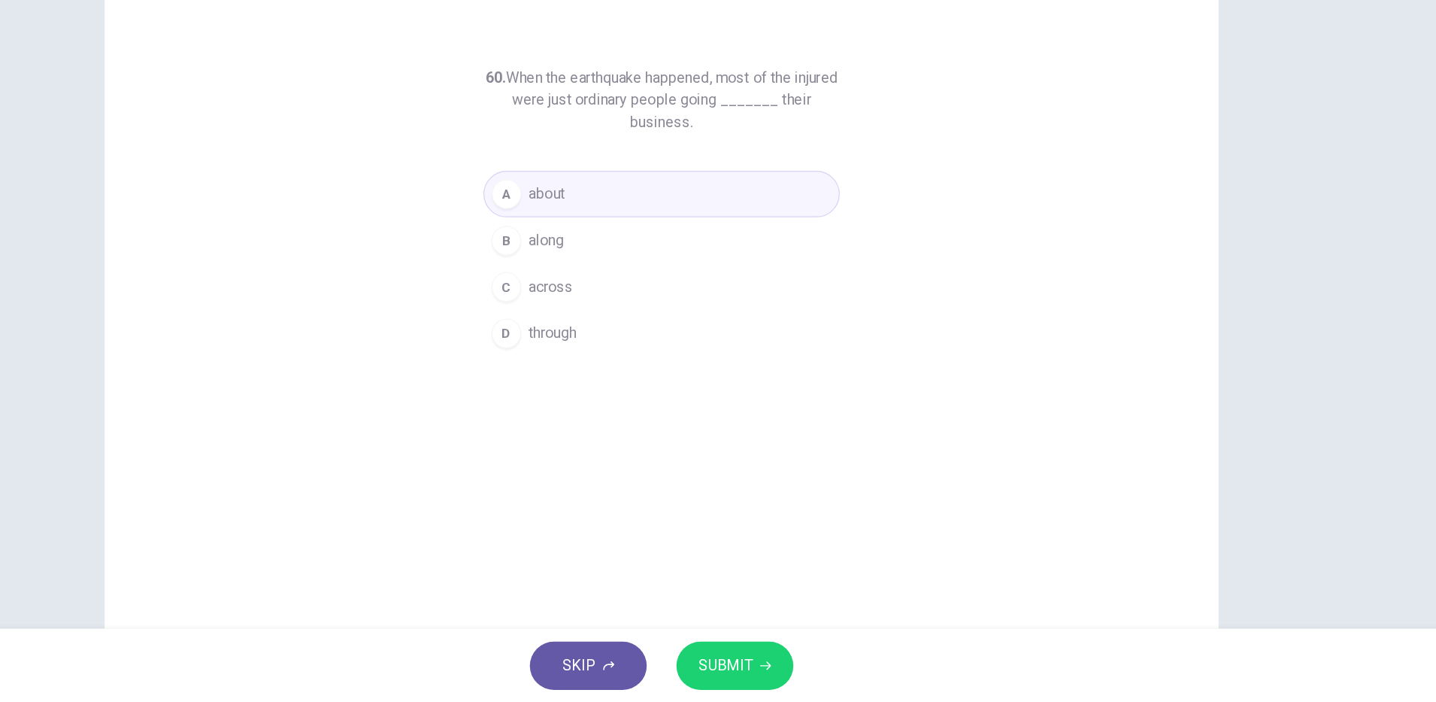
click at [772, 676] on span "SUBMIT" at bounding box center [770, 671] width 44 height 21
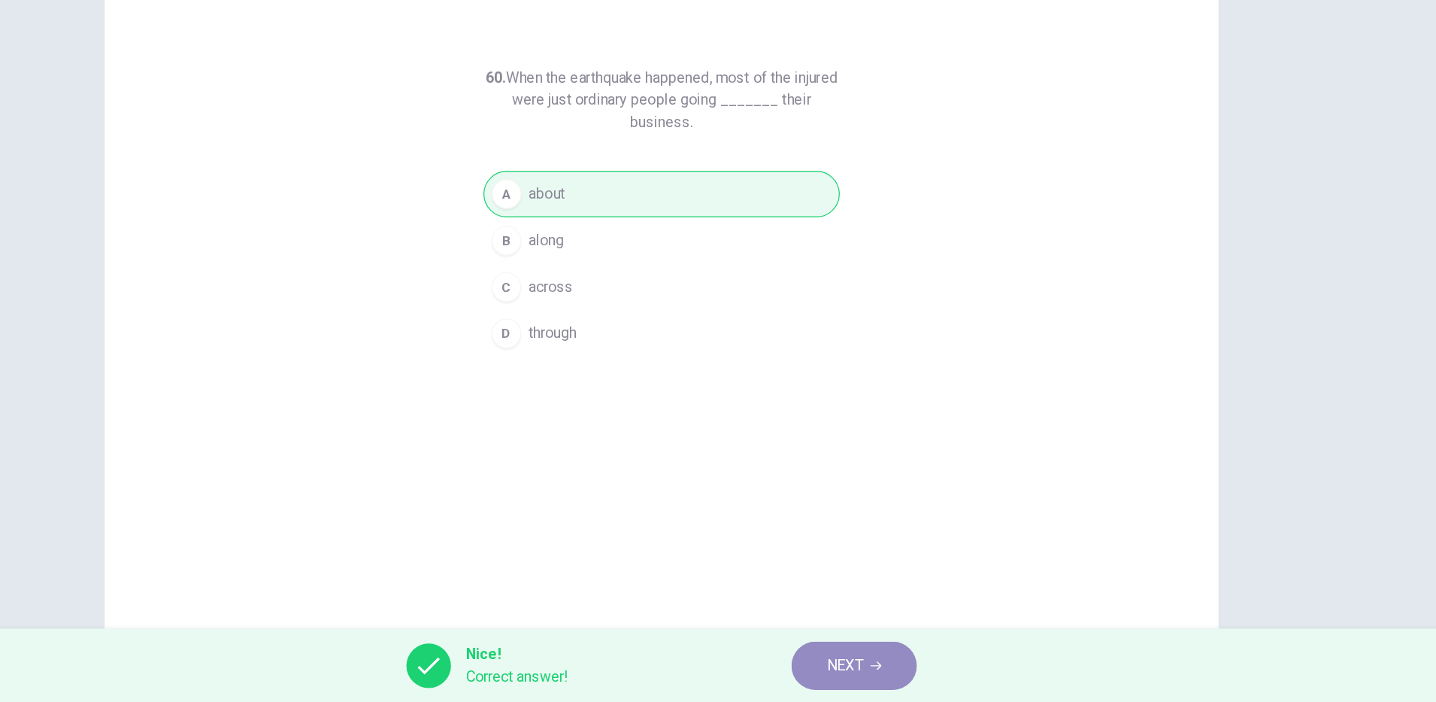
click at [850, 673] on button "NEXT" at bounding box center [874, 671] width 102 height 39
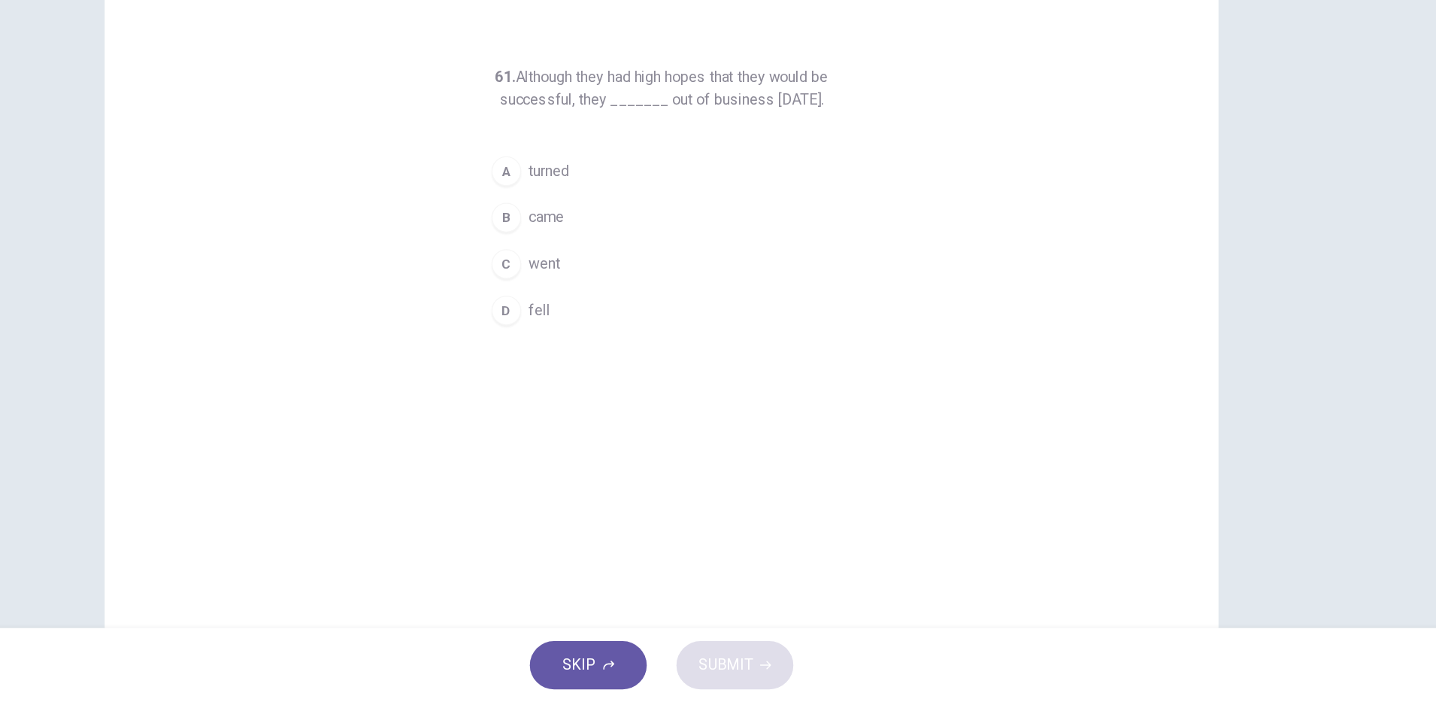
click at [623, 280] on span "turned" at bounding box center [627, 271] width 33 height 18
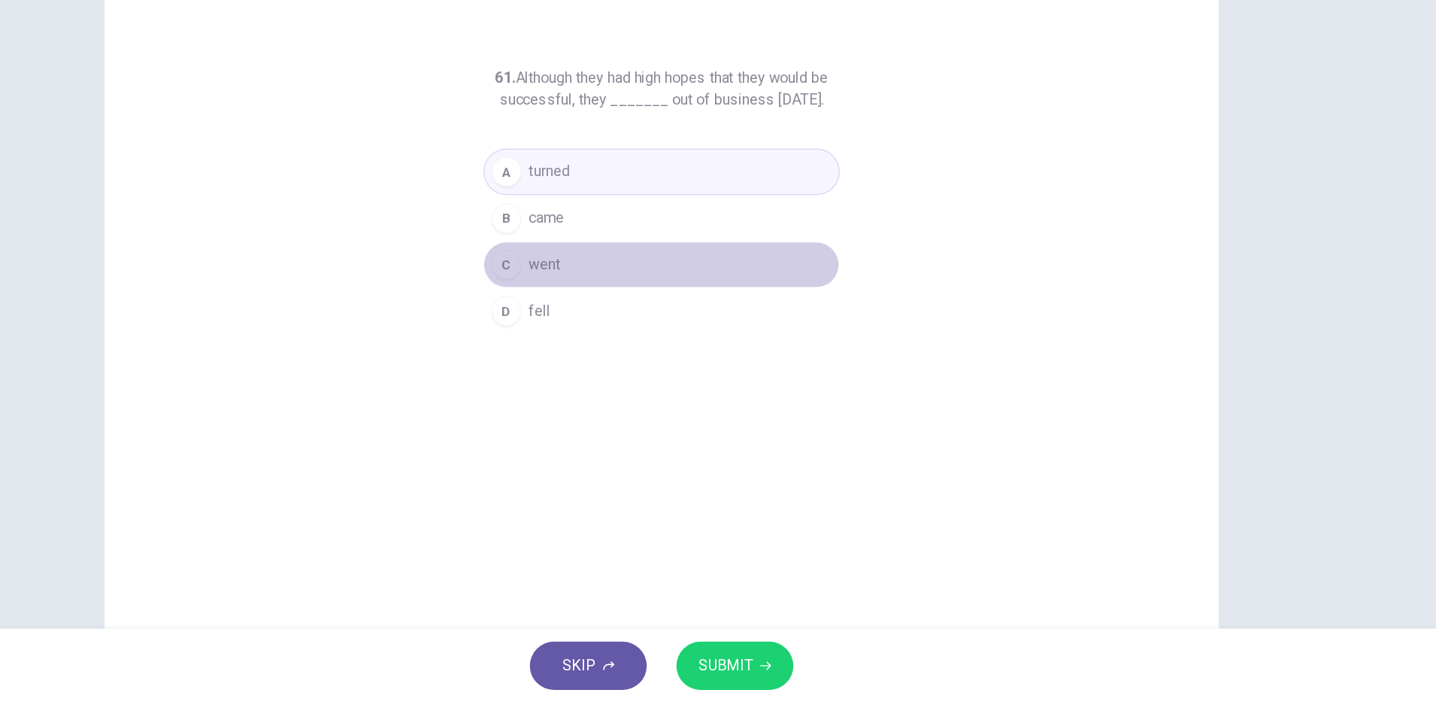
drag, startPoint x: 639, startPoint y: 377, endPoint x: 672, endPoint y: 438, distance: 70.0
click at [639, 365] on button "C went" at bounding box center [718, 347] width 289 height 38
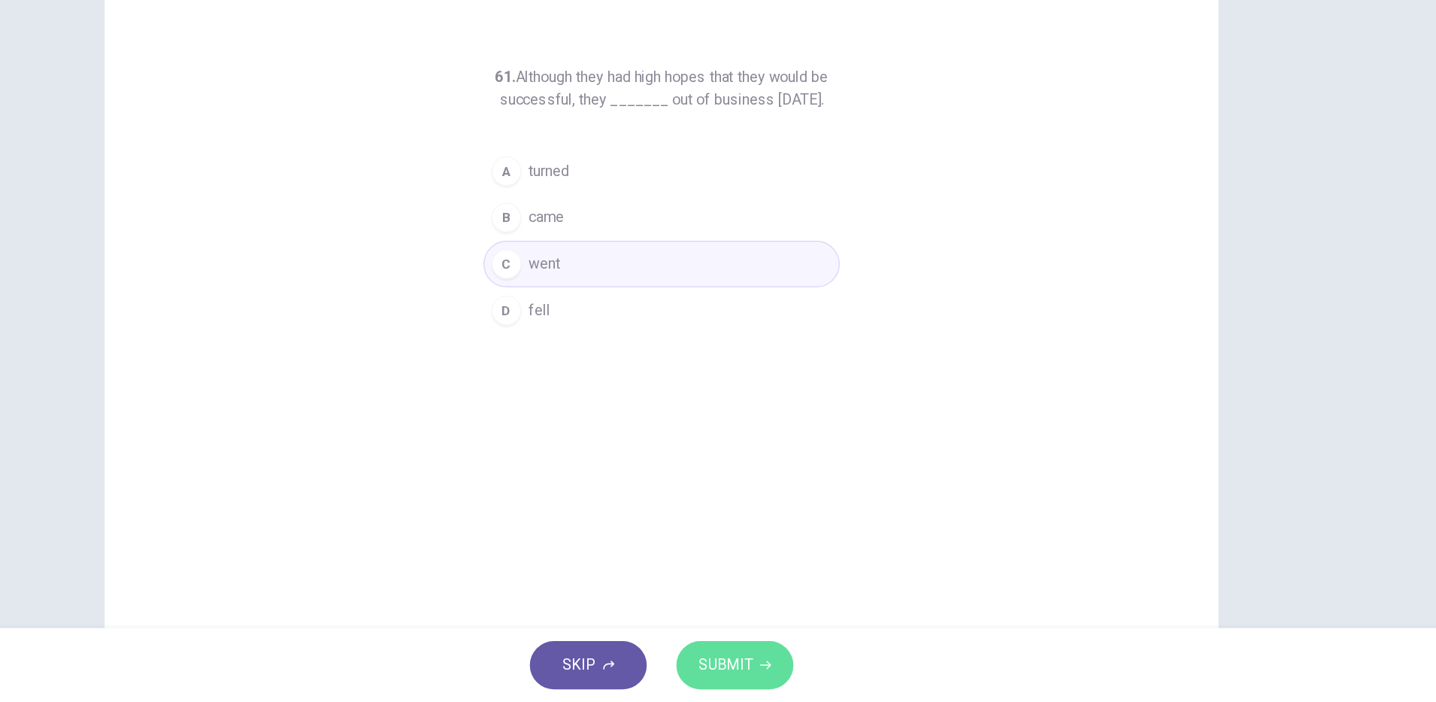
click at [773, 666] on span "SUBMIT" at bounding box center [770, 671] width 44 height 21
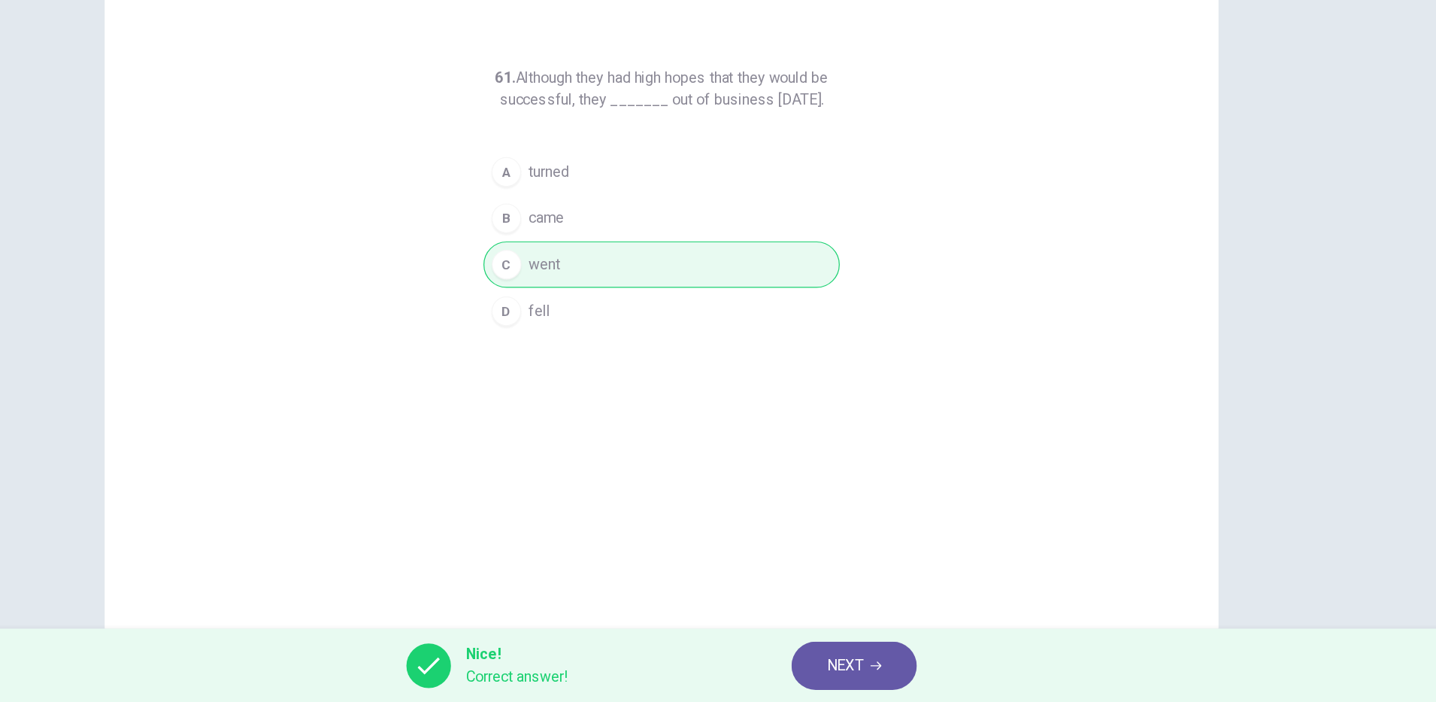
click at [875, 686] on button "NEXT" at bounding box center [874, 671] width 102 height 39
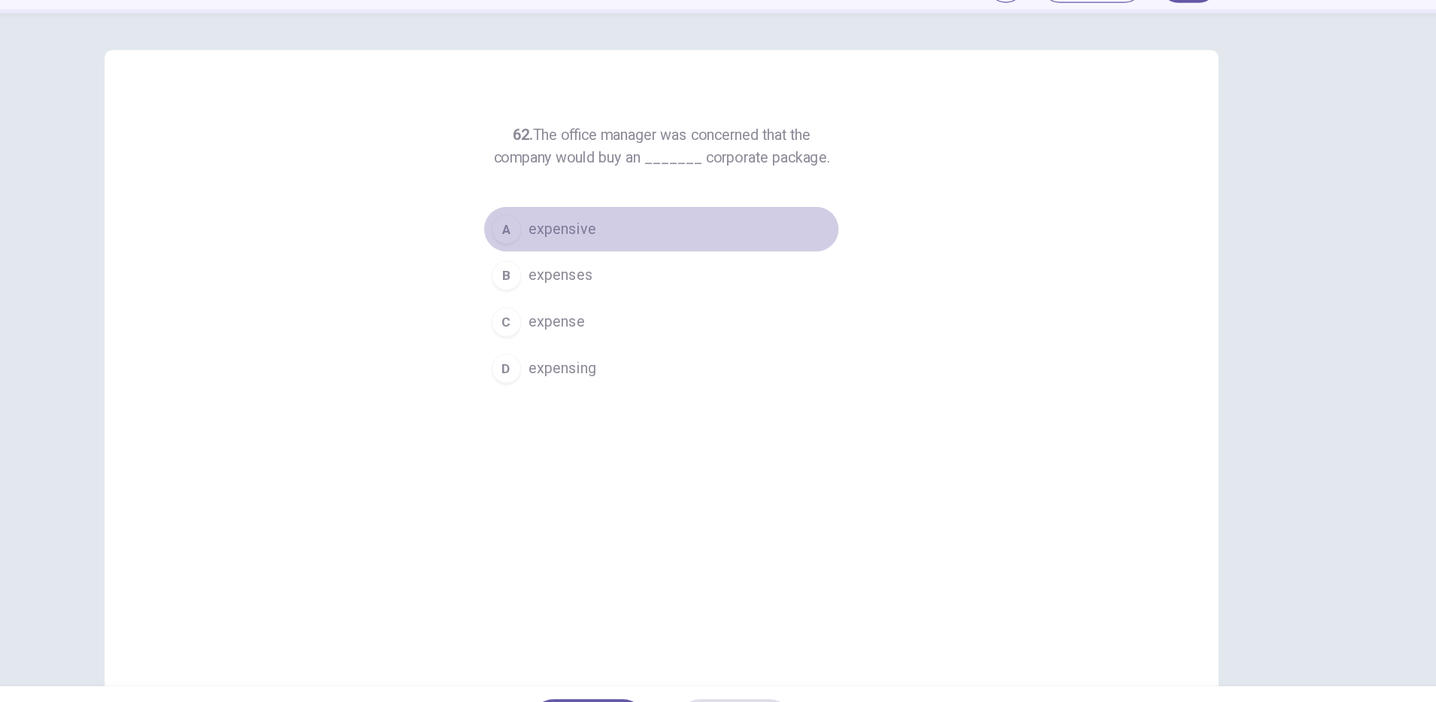
click at [649, 274] on span "expensive" at bounding box center [638, 271] width 55 height 18
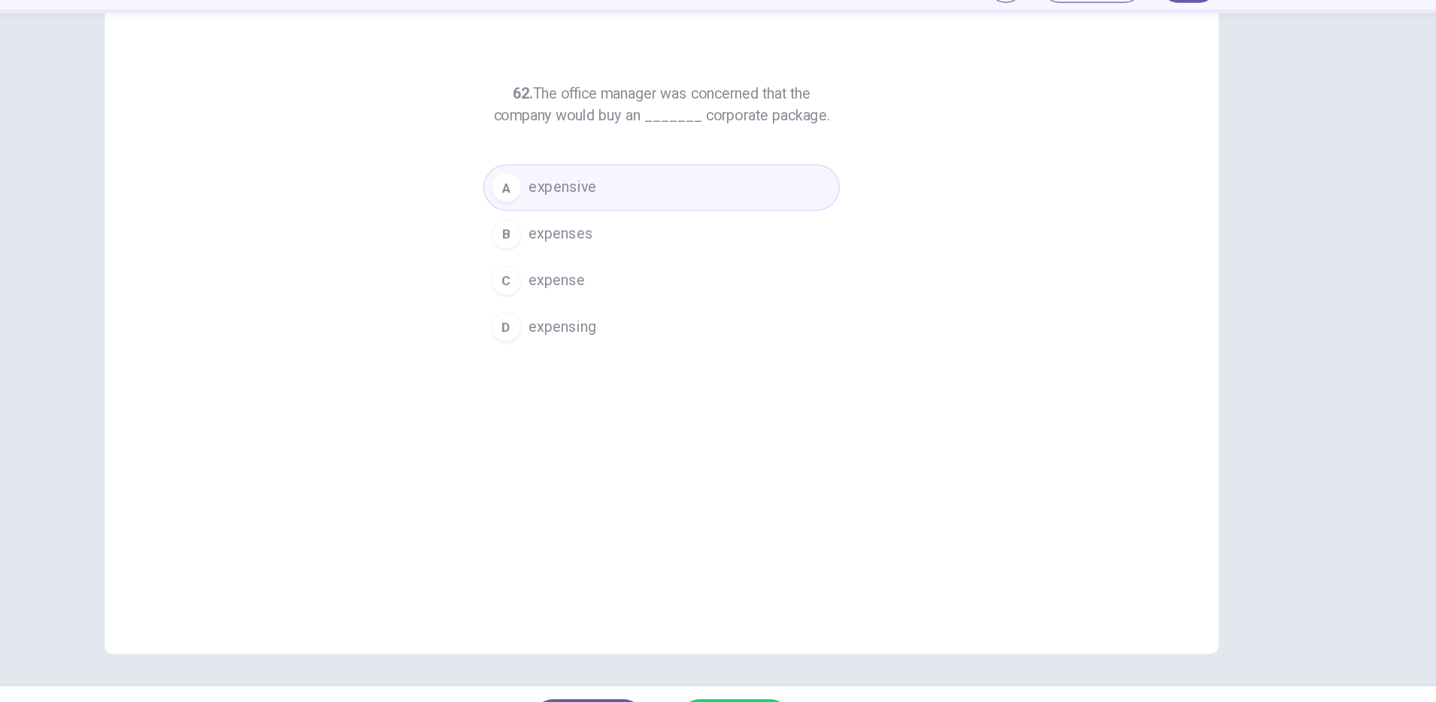
scroll to position [38, 0]
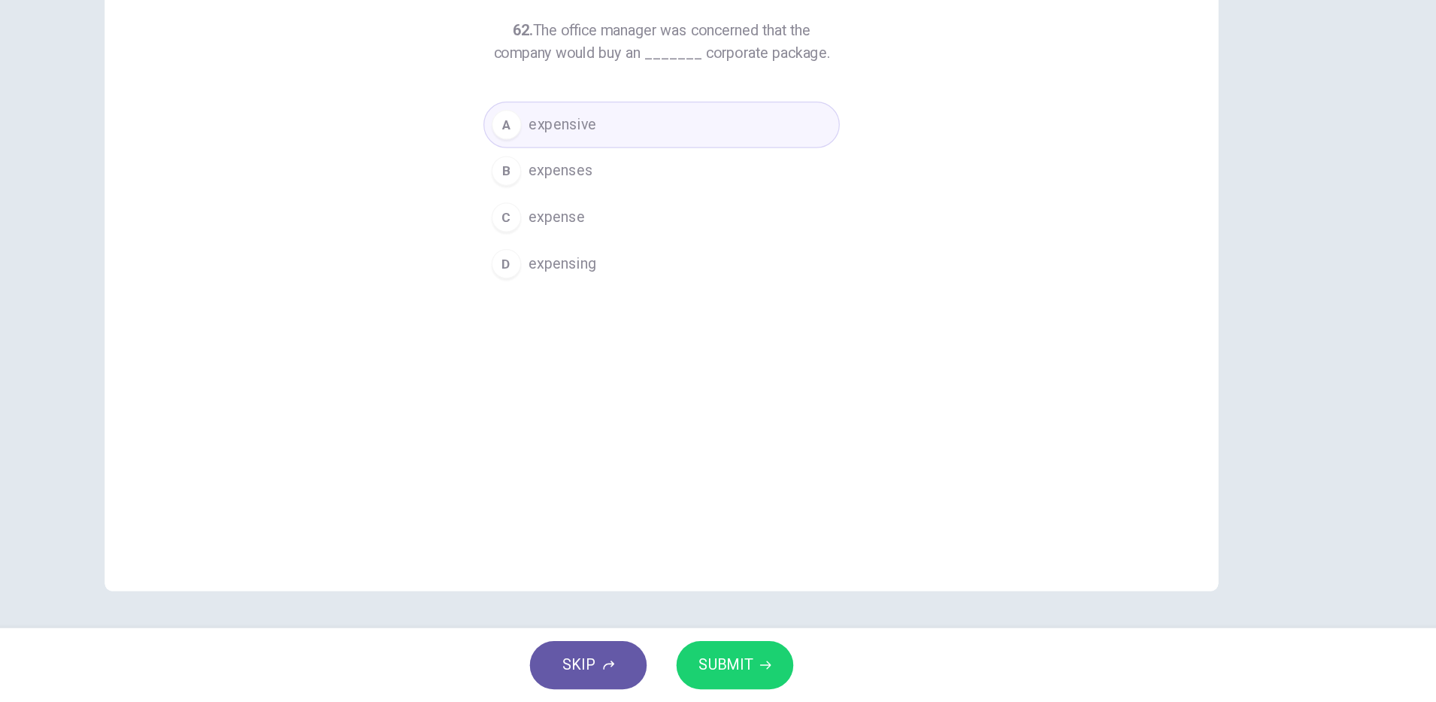
click at [775, 670] on span "SUBMIT" at bounding box center [770, 671] width 44 height 21
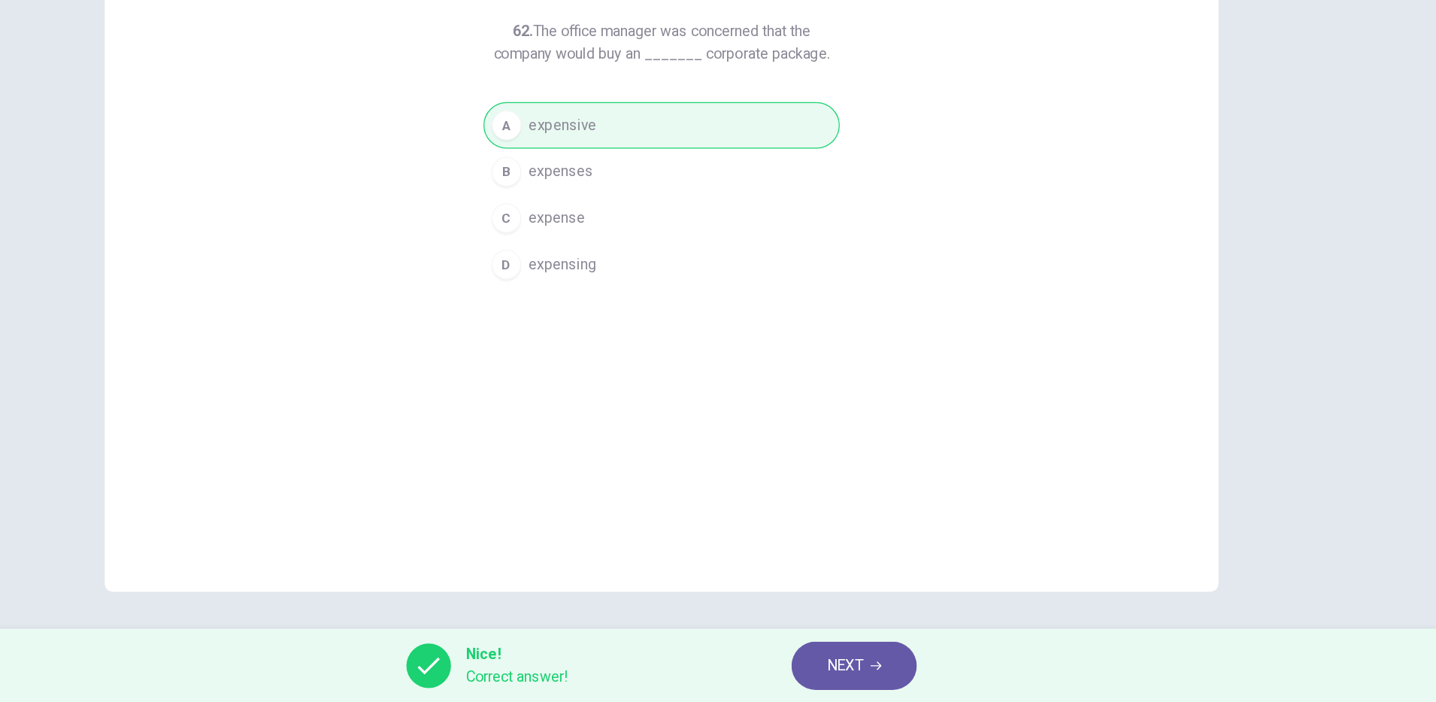
click at [847, 655] on button "NEXT" at bounding box center [874, 671] width 102 height 39
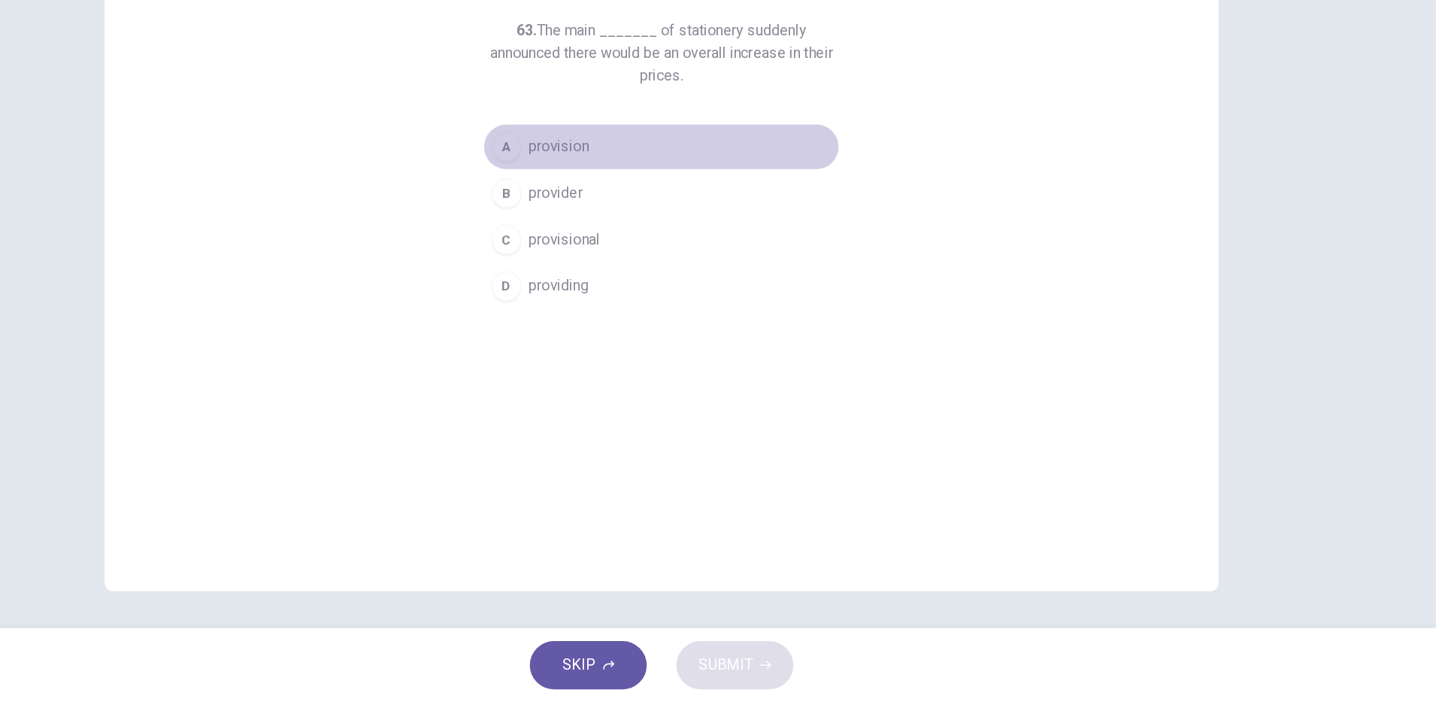
click at [638, 251] on span "provision" at bounding box center [635, 252] width 49 height 18
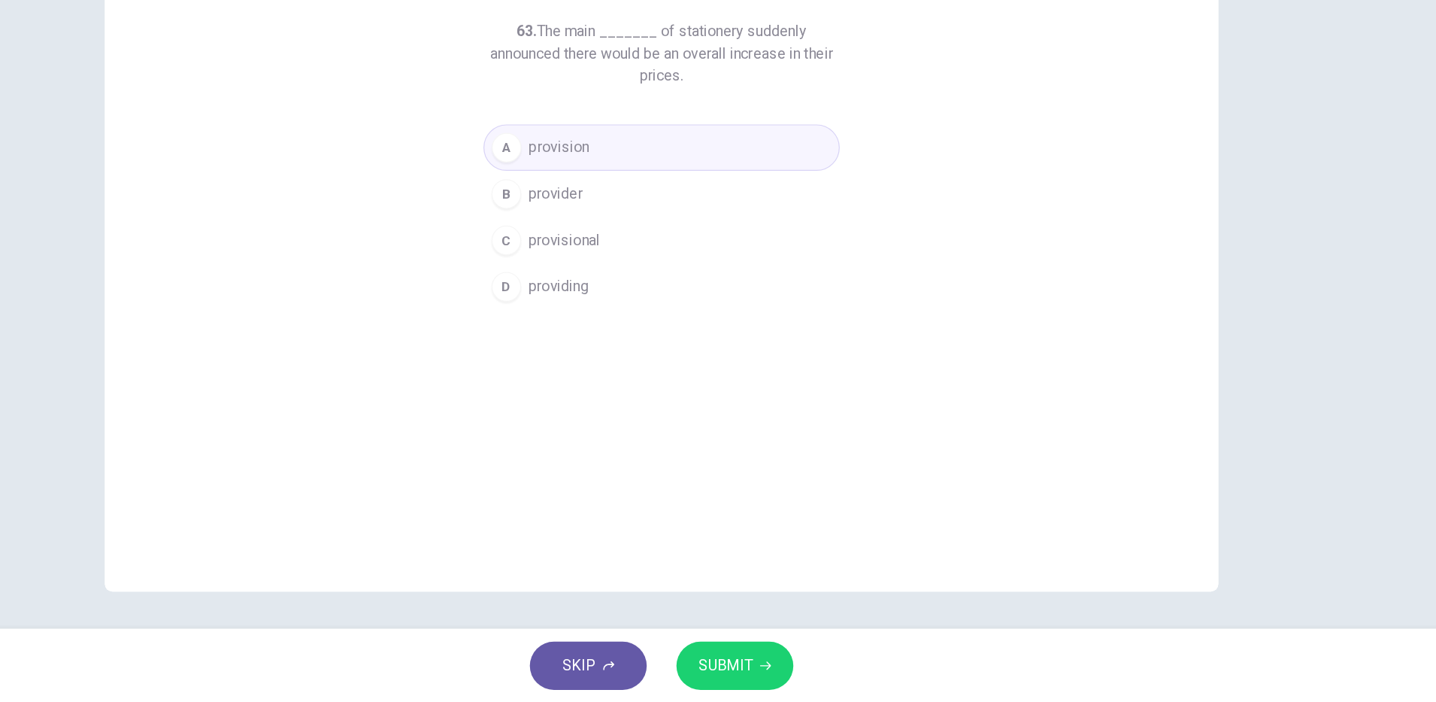
click at [790, 665] on span "SUBMIT" at bounding box center [770, 671] width 44 height 21
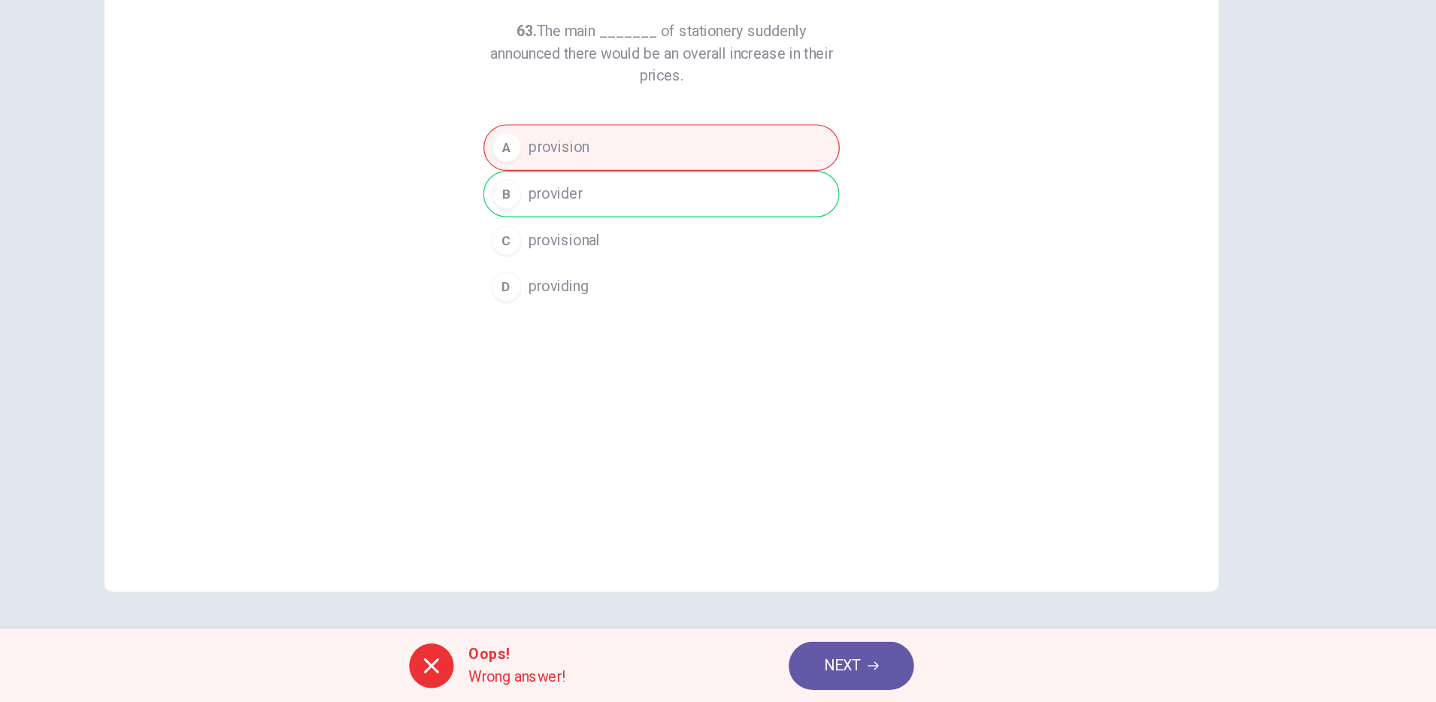
drag, startPoint x: 878, startPoint y: 666, endPoint x: 878, endPoint y: 658, distance: 8.3
click at [878, 663] on span "NEXT" at bounding box center [864, 671] width 29 height 21
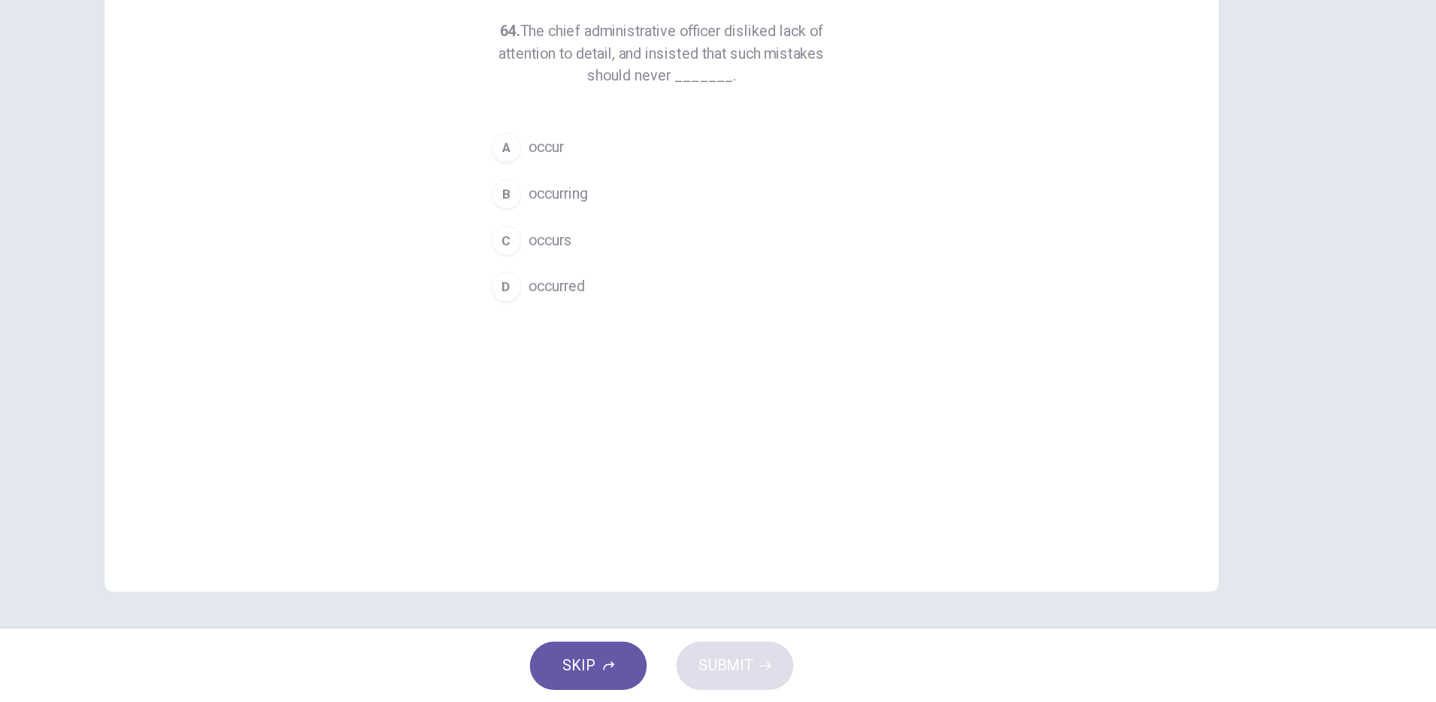
click at [645, 359] on span "occurred" at bounding box center [634, 365] width 46 height 18
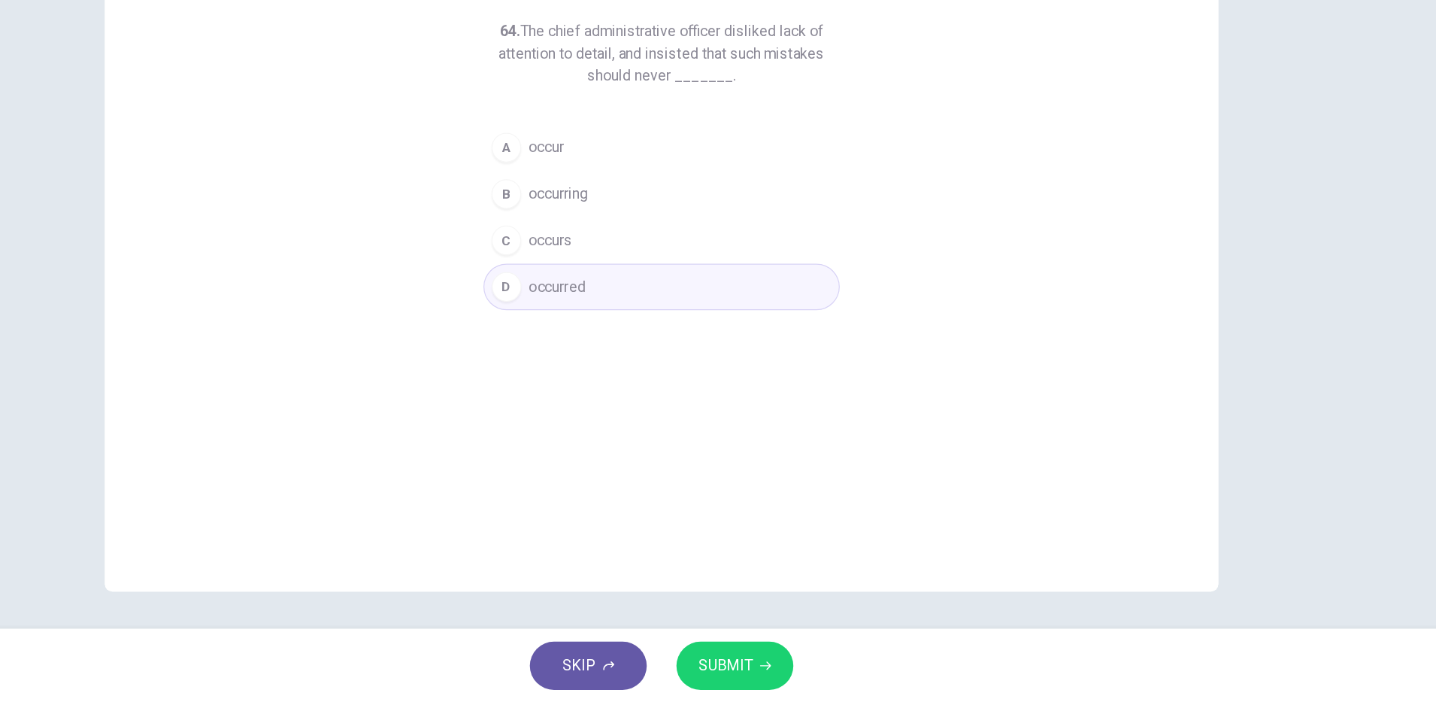
click at [756, 672] on span "SUBMIT" at bounding box center [770, 671] width 44 height 21
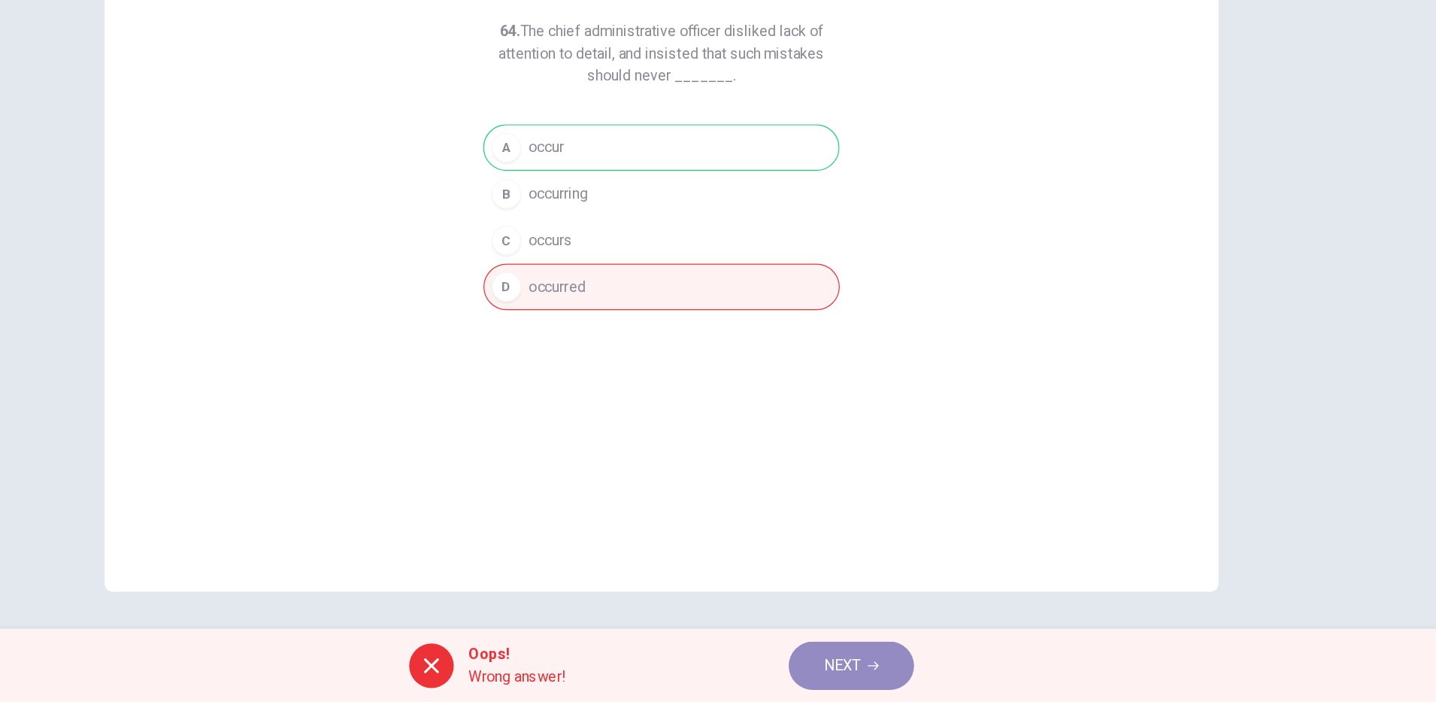
click at [874, 666] on span "NEXT" at bounding box center [864, 671] width 29 height 21
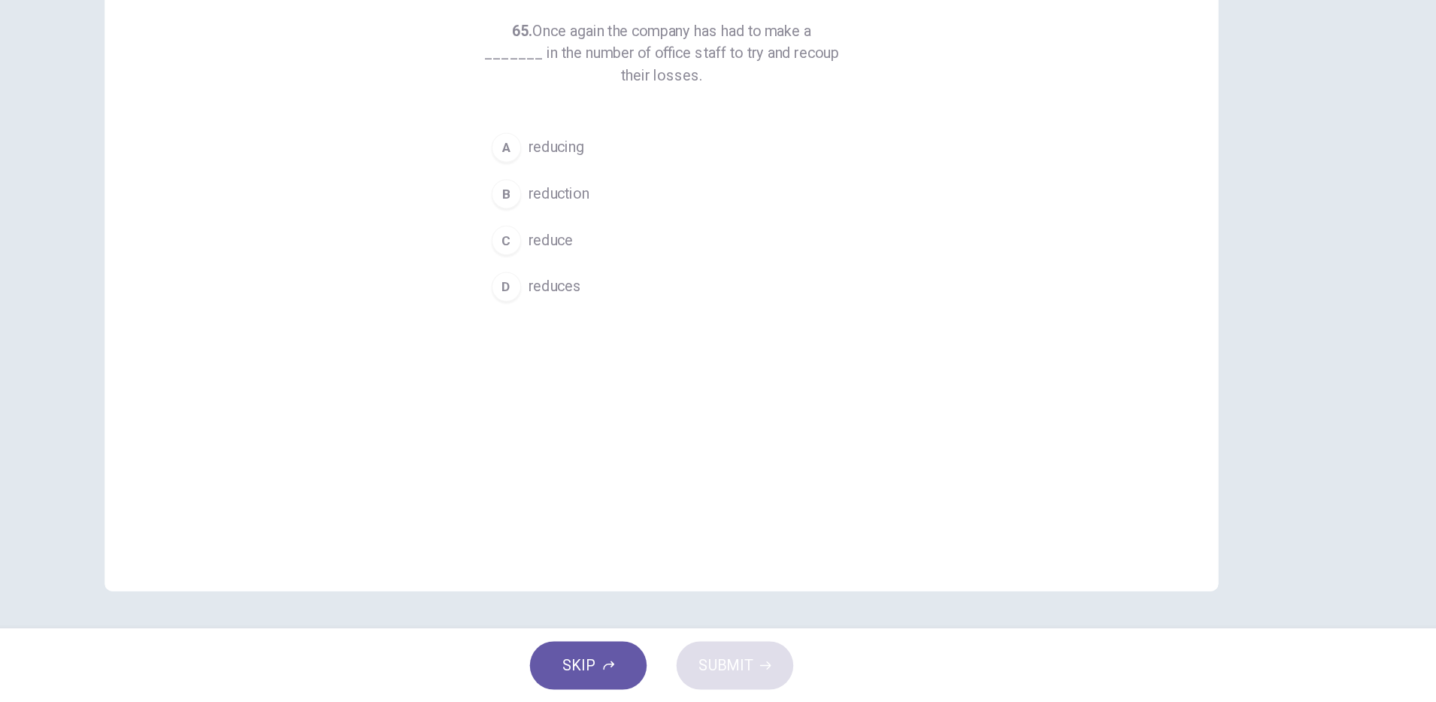
click at [656, 293] on button "B reduction" at bounding box center [718, 290] width 289 height 38
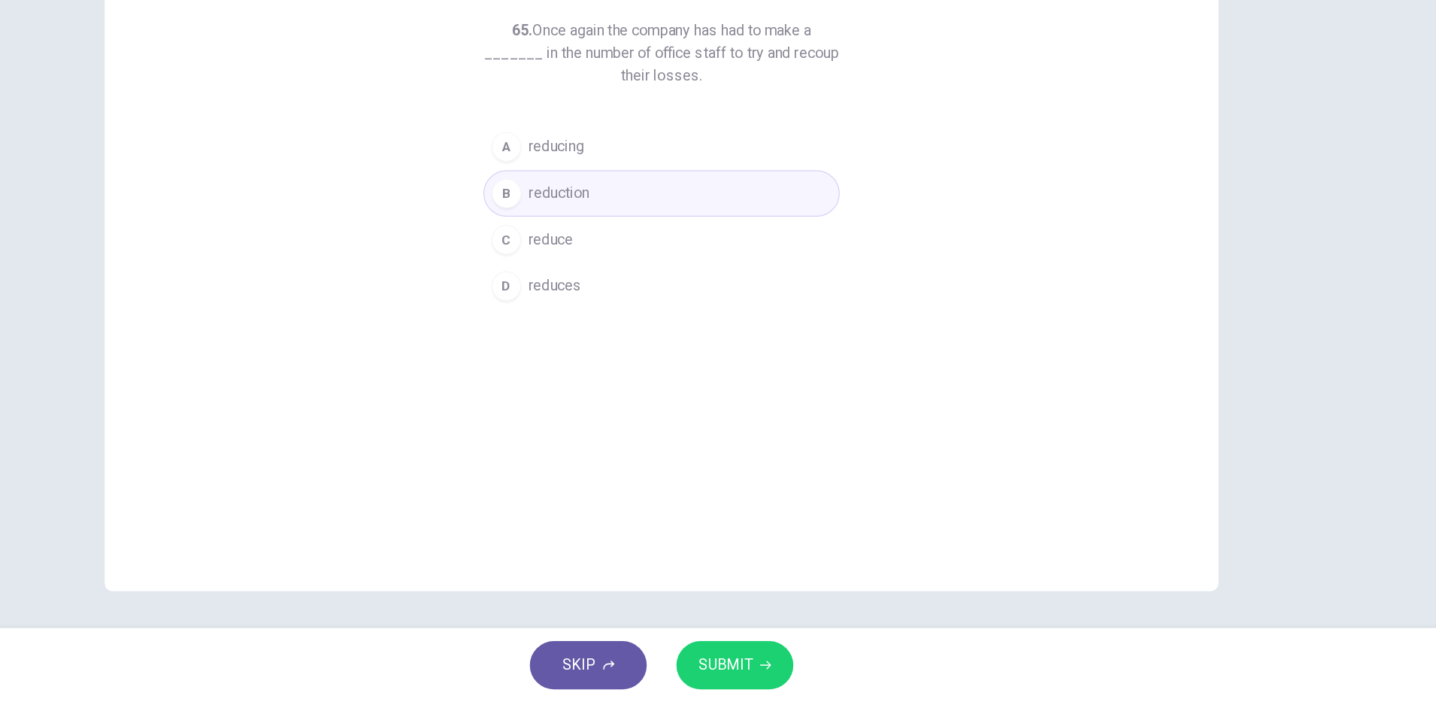
click at [790, 675] on span "SUBMIT" at bounding box center [770, 671] width 44 height 21
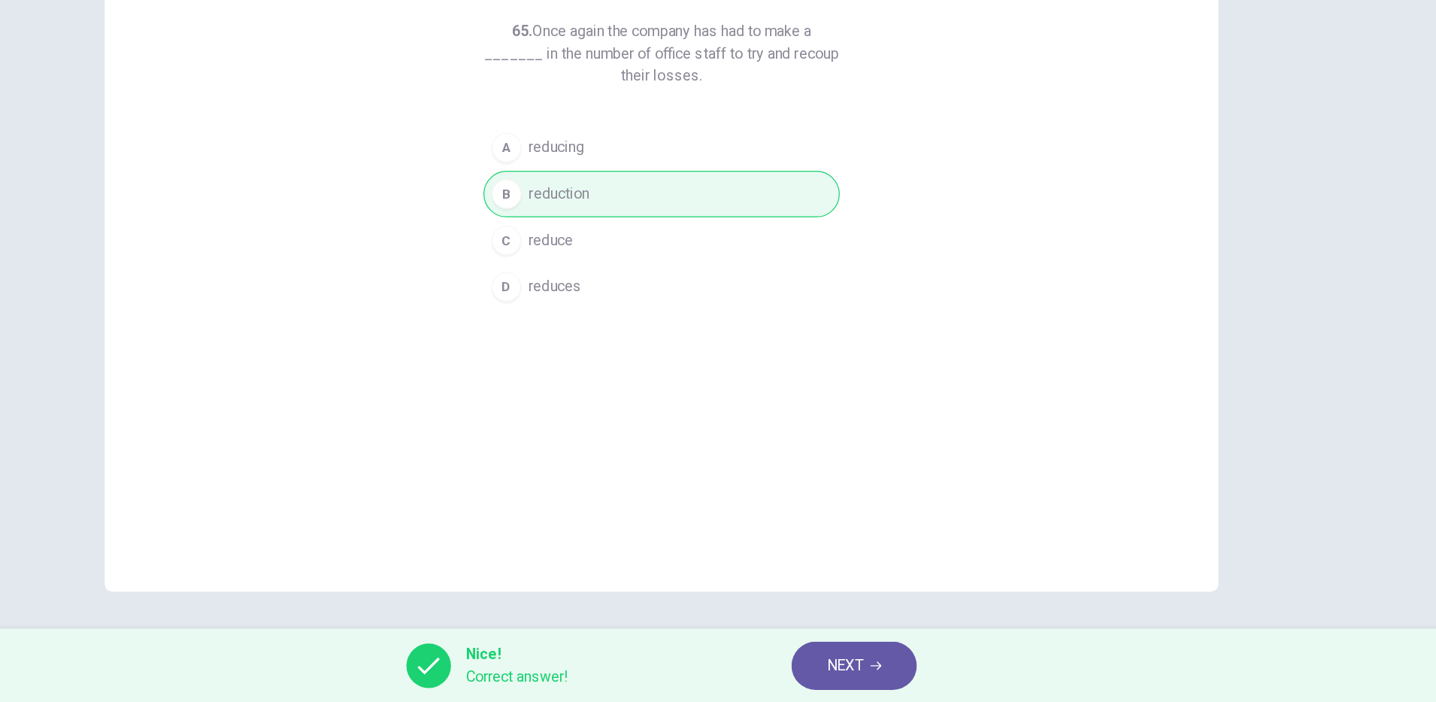
scroll to position [0, 0]
click at [881, 678] on span "NEXT" at bounding box center [866, 671] width 29 height 21
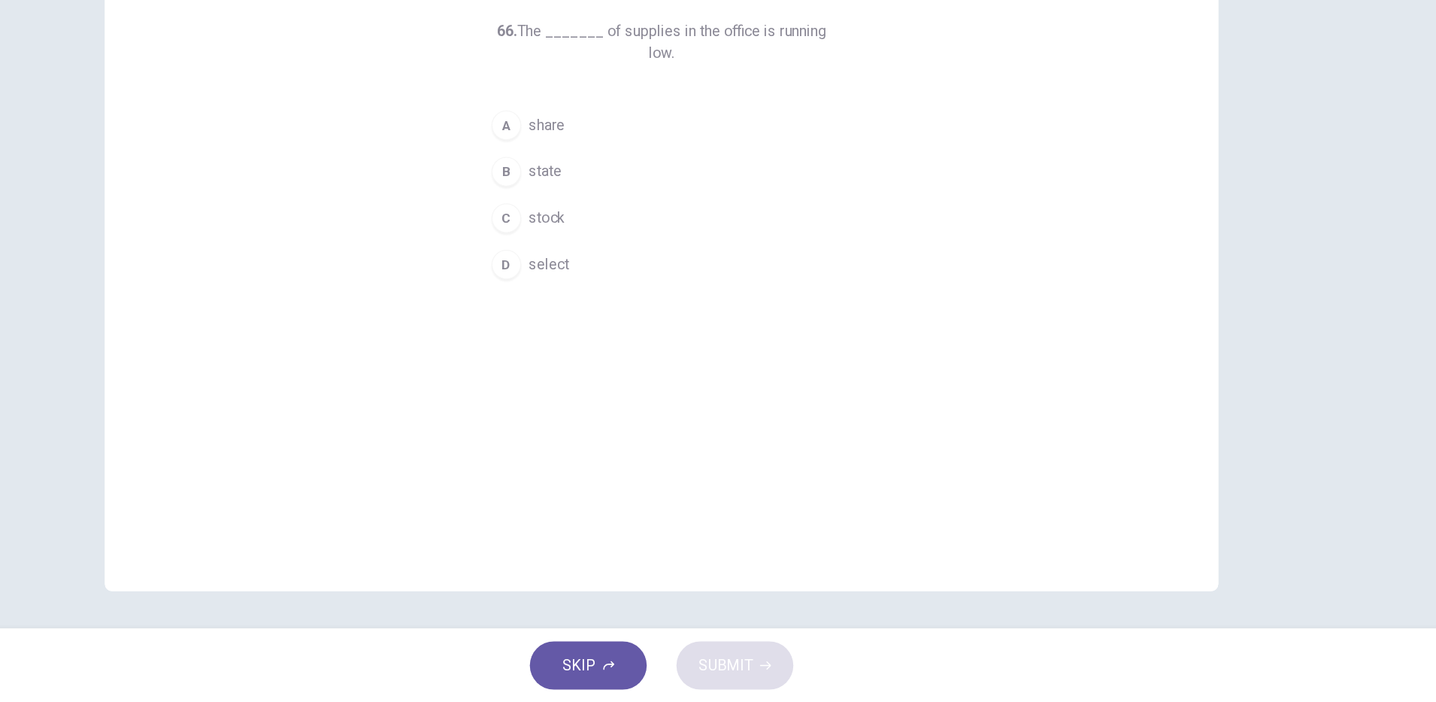
click at [636, 290] on button "C stock" at bounding box center [718, 309] width 289 height 38
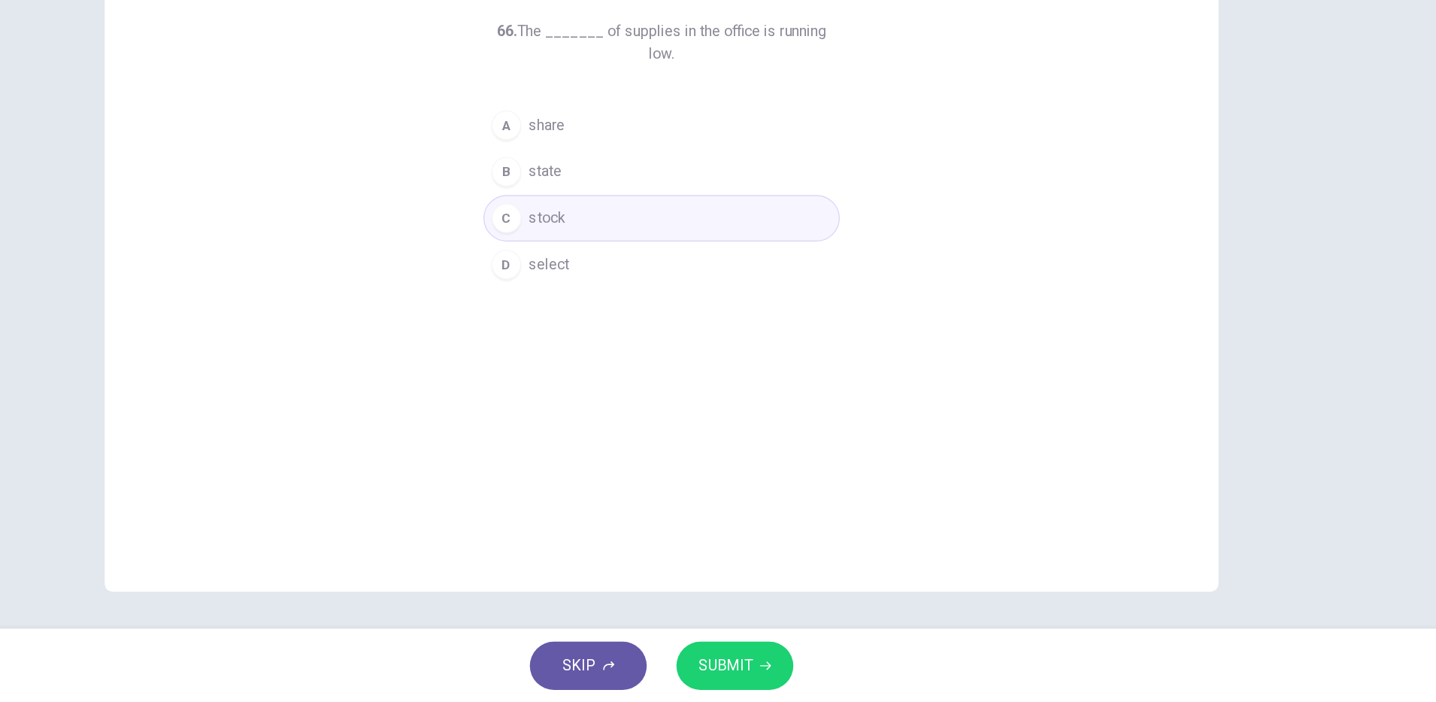
click at [787, 656] on button "SUBMIT" at bounding box center [777, 671] width 95 height 39
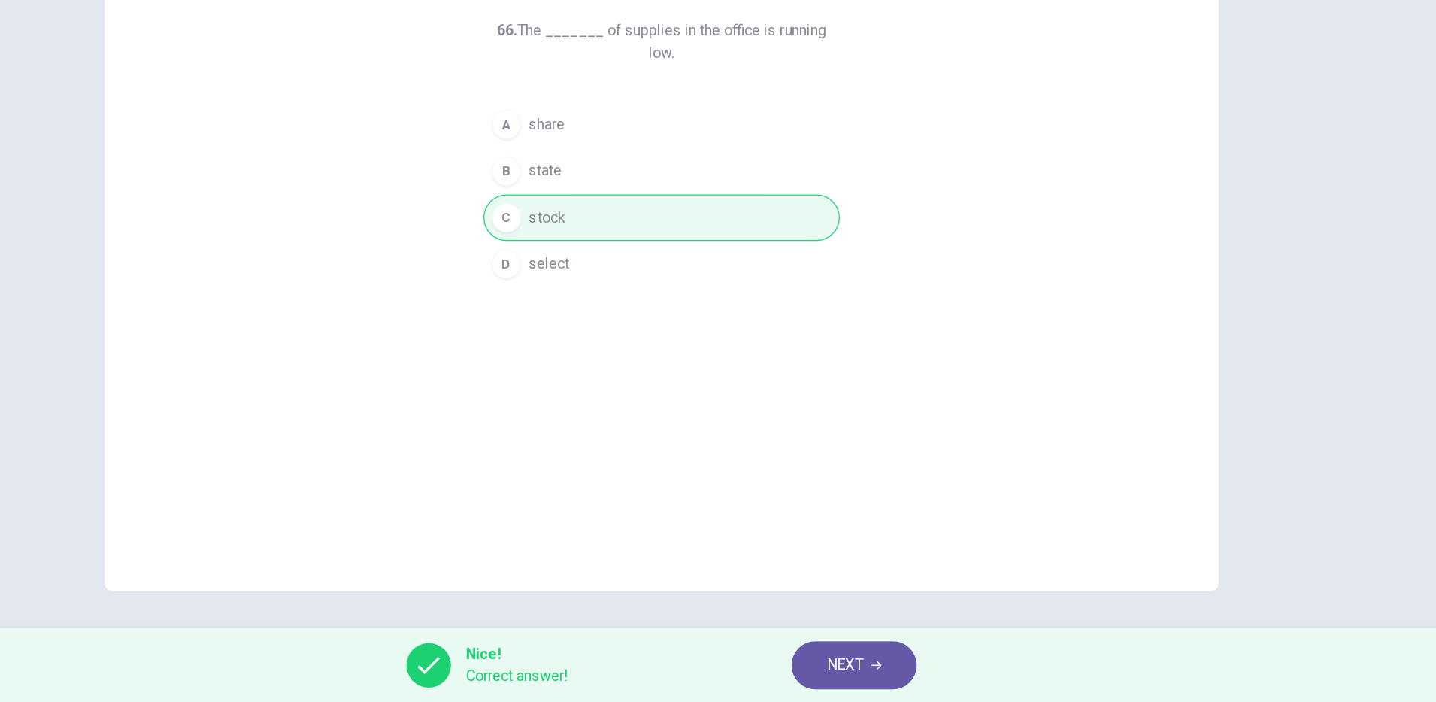
click at [881, 691] on div "Nice! Correct answer! NEXT" at bounding box center [718, 671] width 1436 height 60
click at [885, 670] on button "NEXT" at bounding box center [874, 671] width 102 height 39
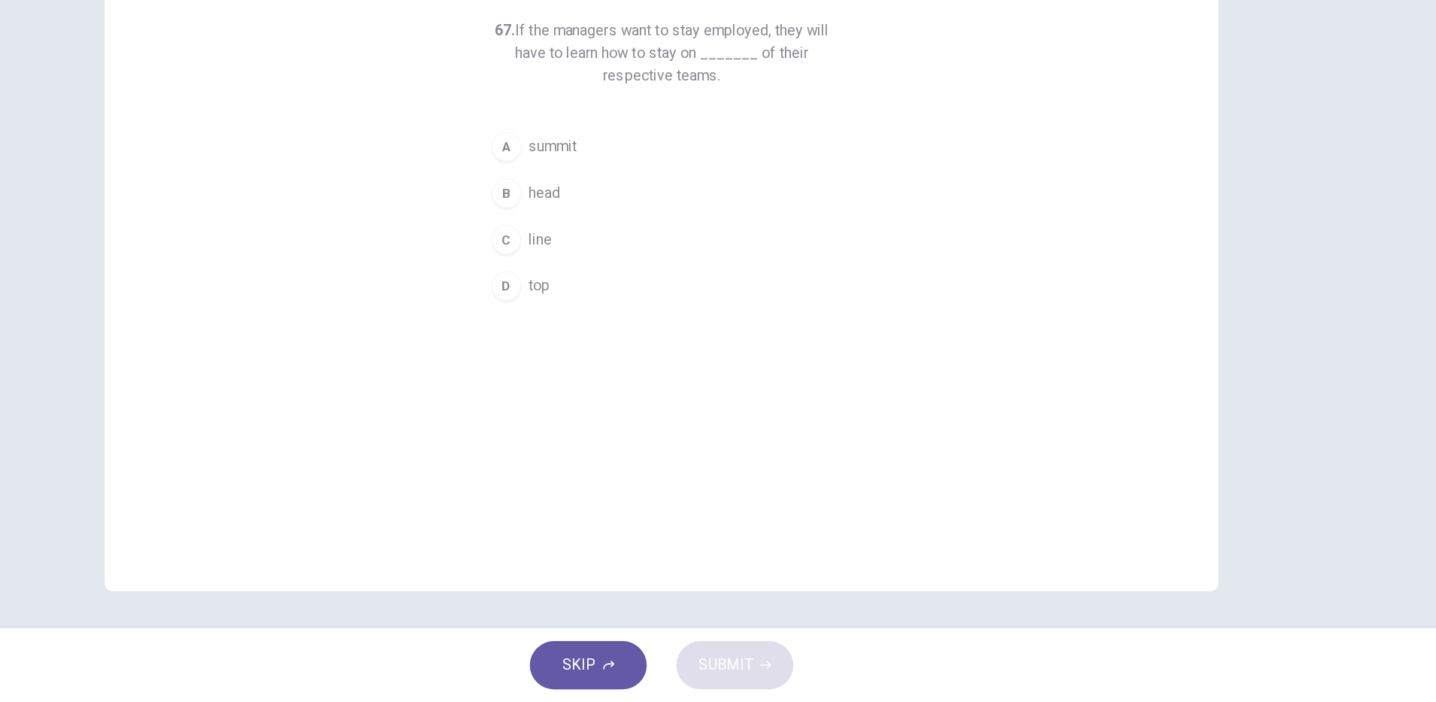
click at [644, 284] on button "B head" at bounding box center [718, 290] width 289 height 38
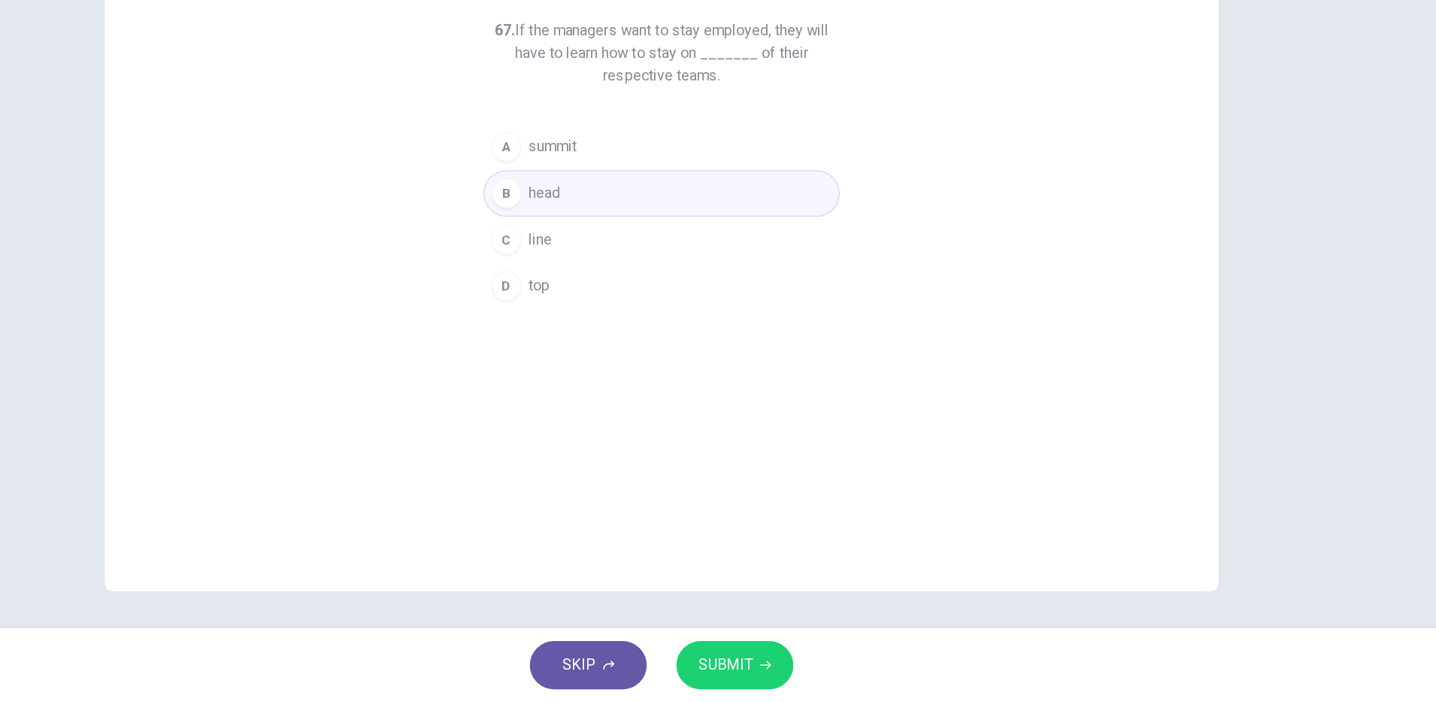
click at [805, 668] on icon "button" at bounding box center [802, 671] width 9 height 9
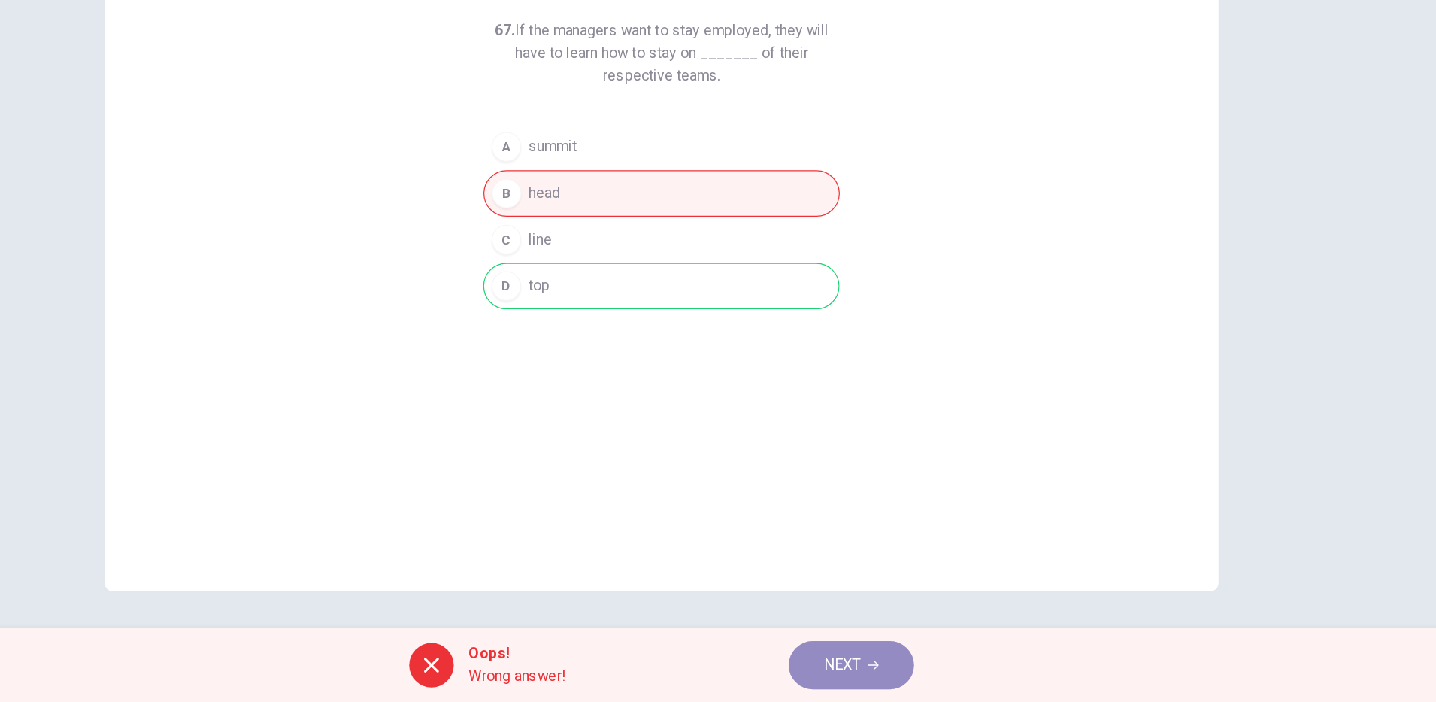
click at [872, 666] on span "NEXT" at bounding box center [864, 671] width 29 height 21
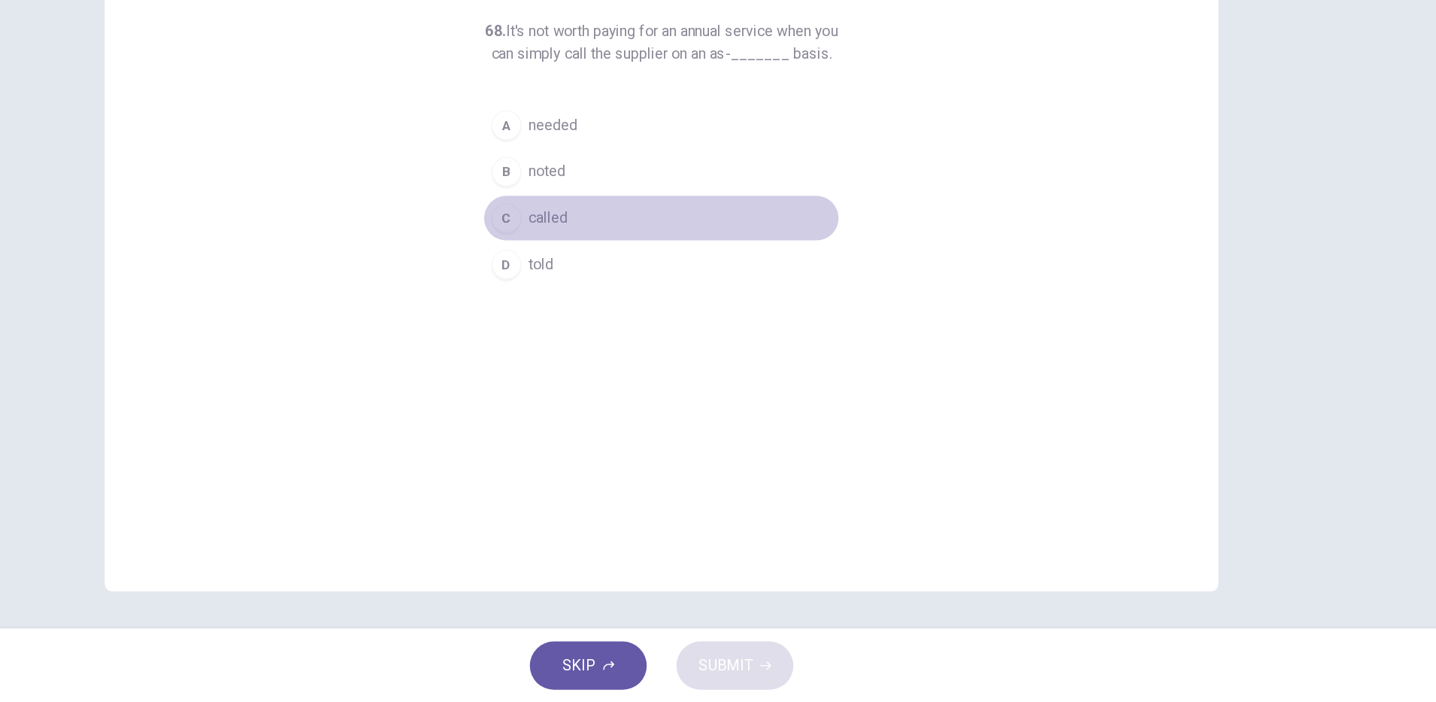
click at [626, 318] on span "called" at bounding box center [627, 309] width 32 height 18
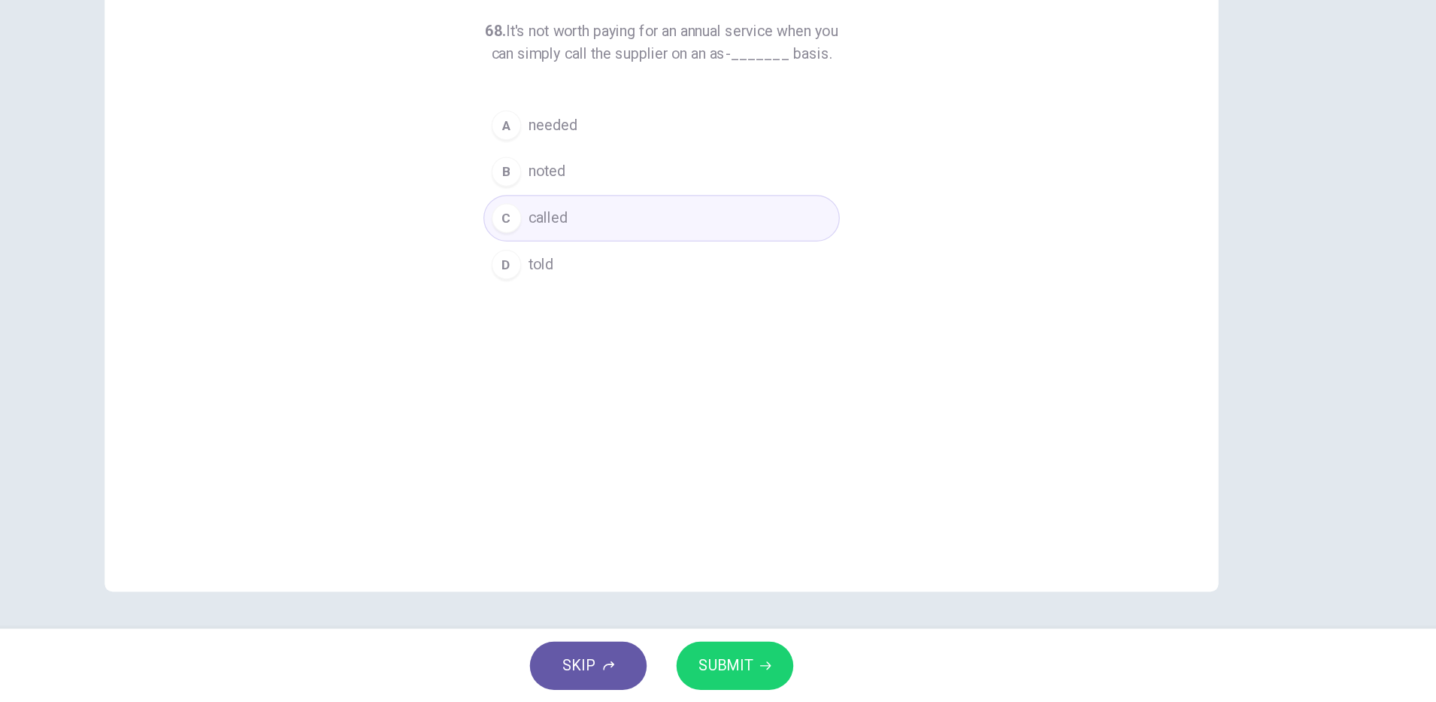
click at [766, 663] on span "SUBMIT" at bounding box center [770, 671] width 44 height 21
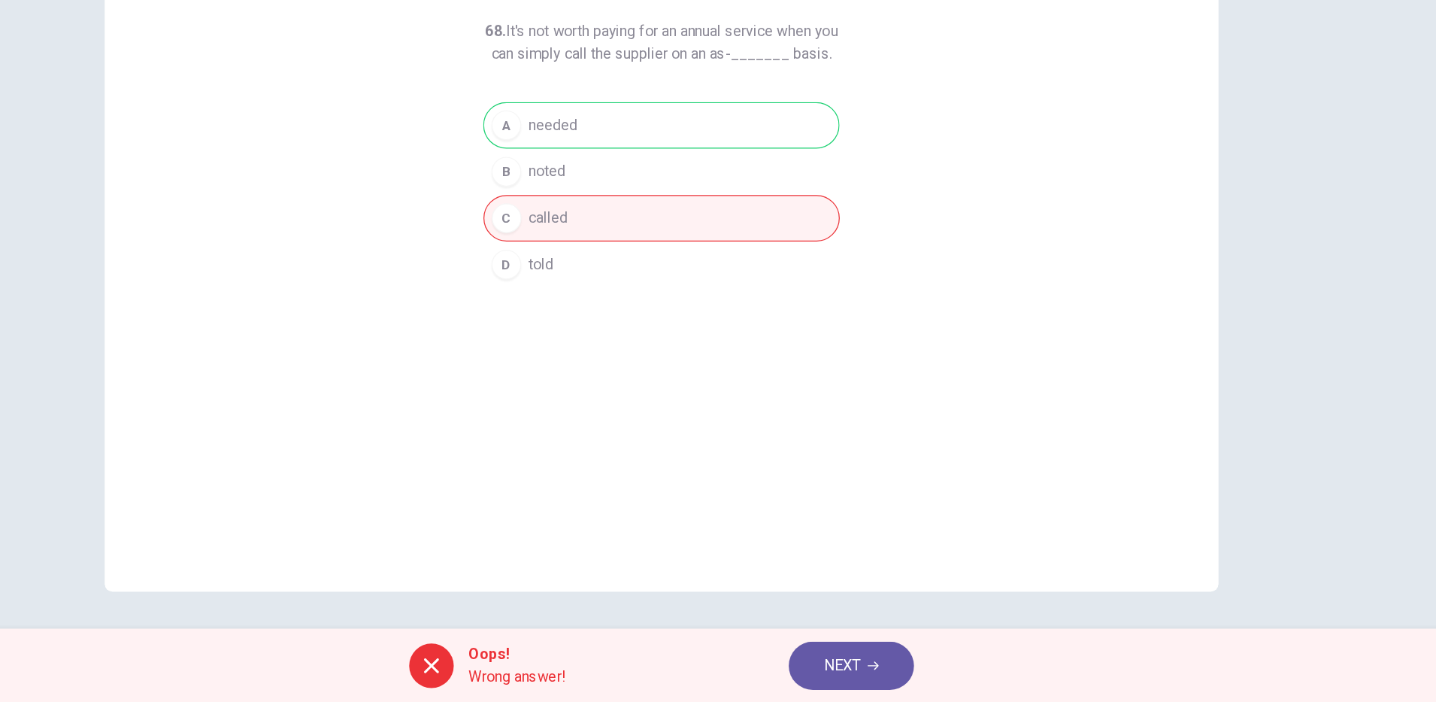
click at [865, 666] on span "NEXT" at bounding box center [864, 671] width 29 height 21
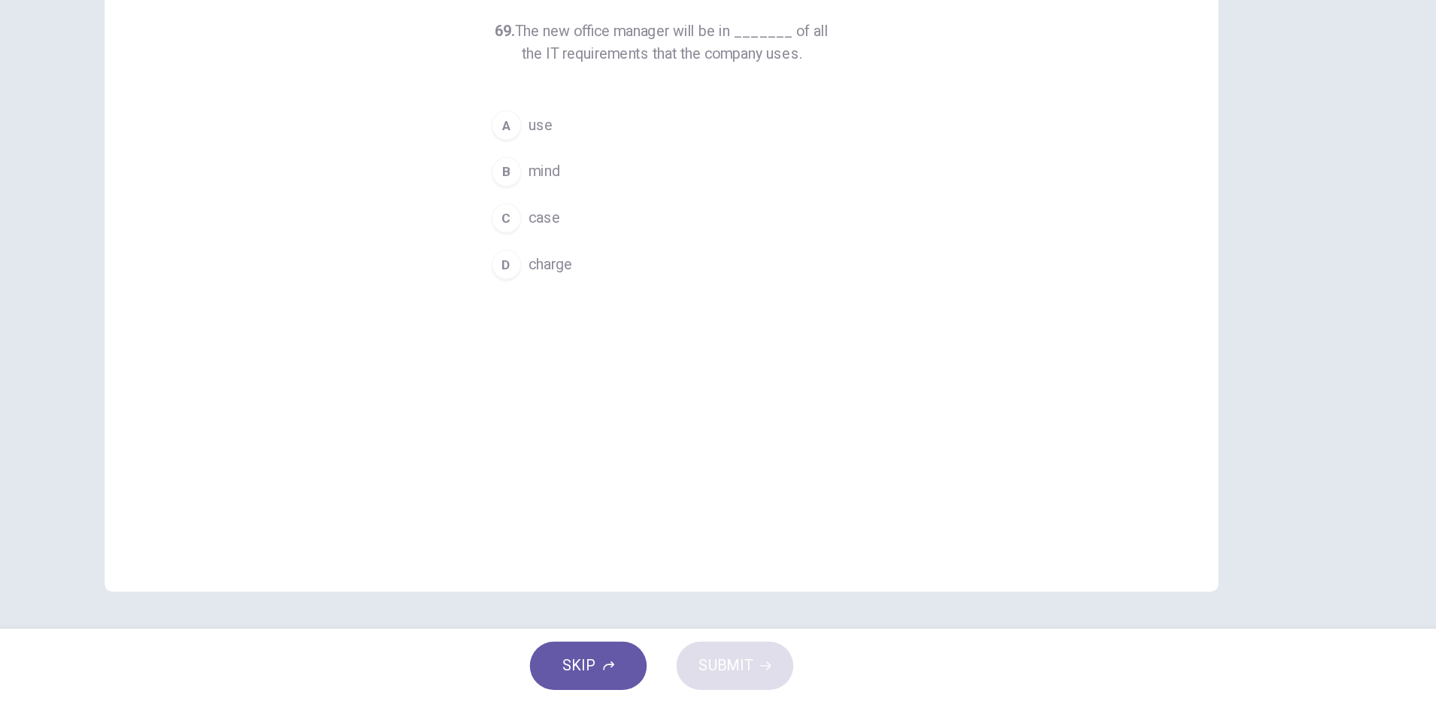
click at [638, 349] on span "charge" at bounding box center [628, 347] width 35 height 18
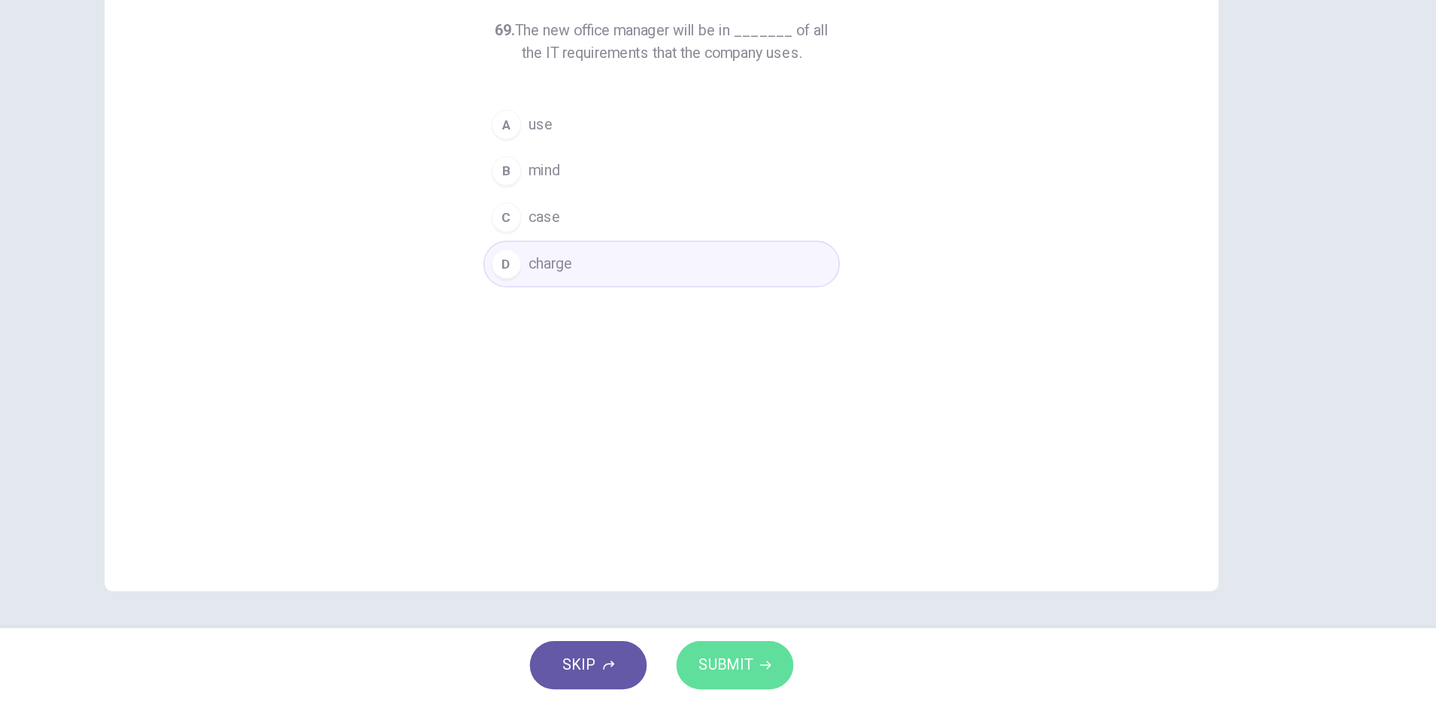
click at [785, 666] on span "SUBMIT" at bounding box center [770, 671] width 44 height 21
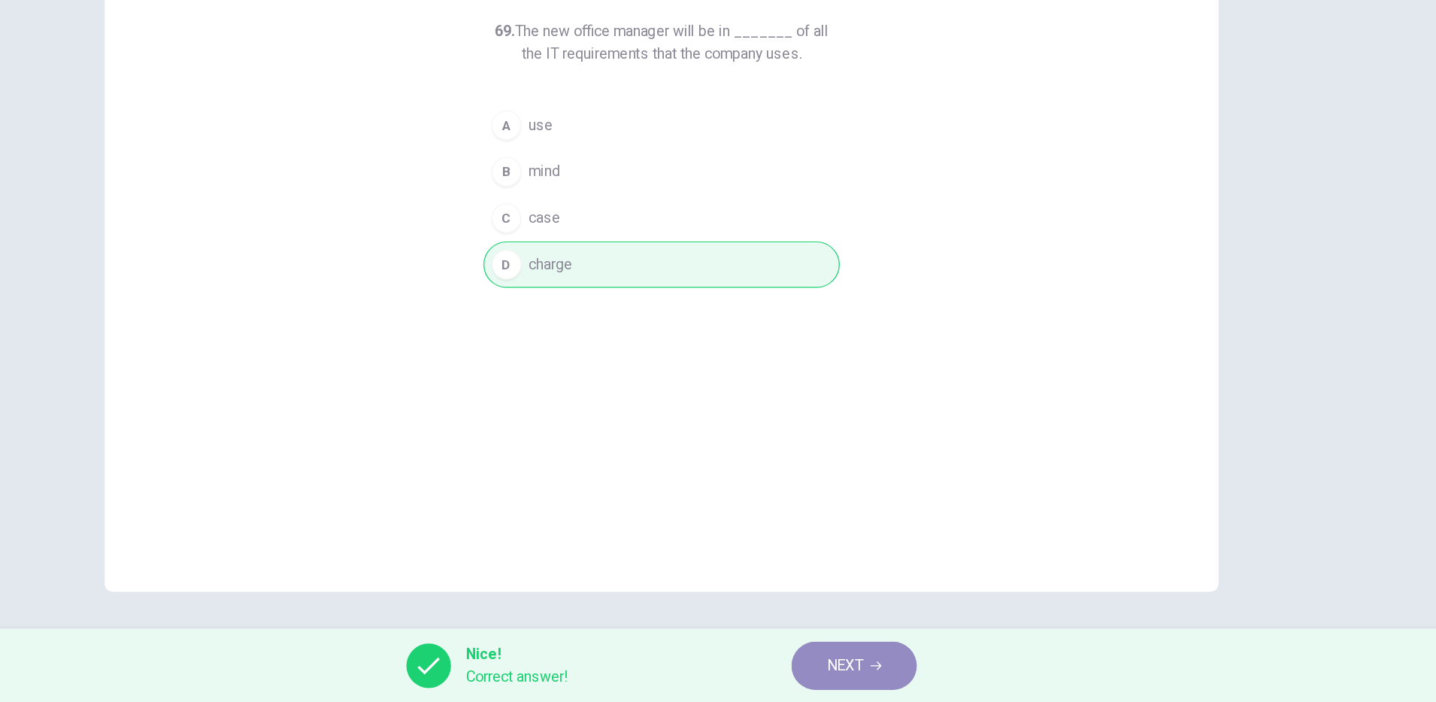
click at [889, 669] on icon "button" at bounding box center [891, 671] width 9 height 9
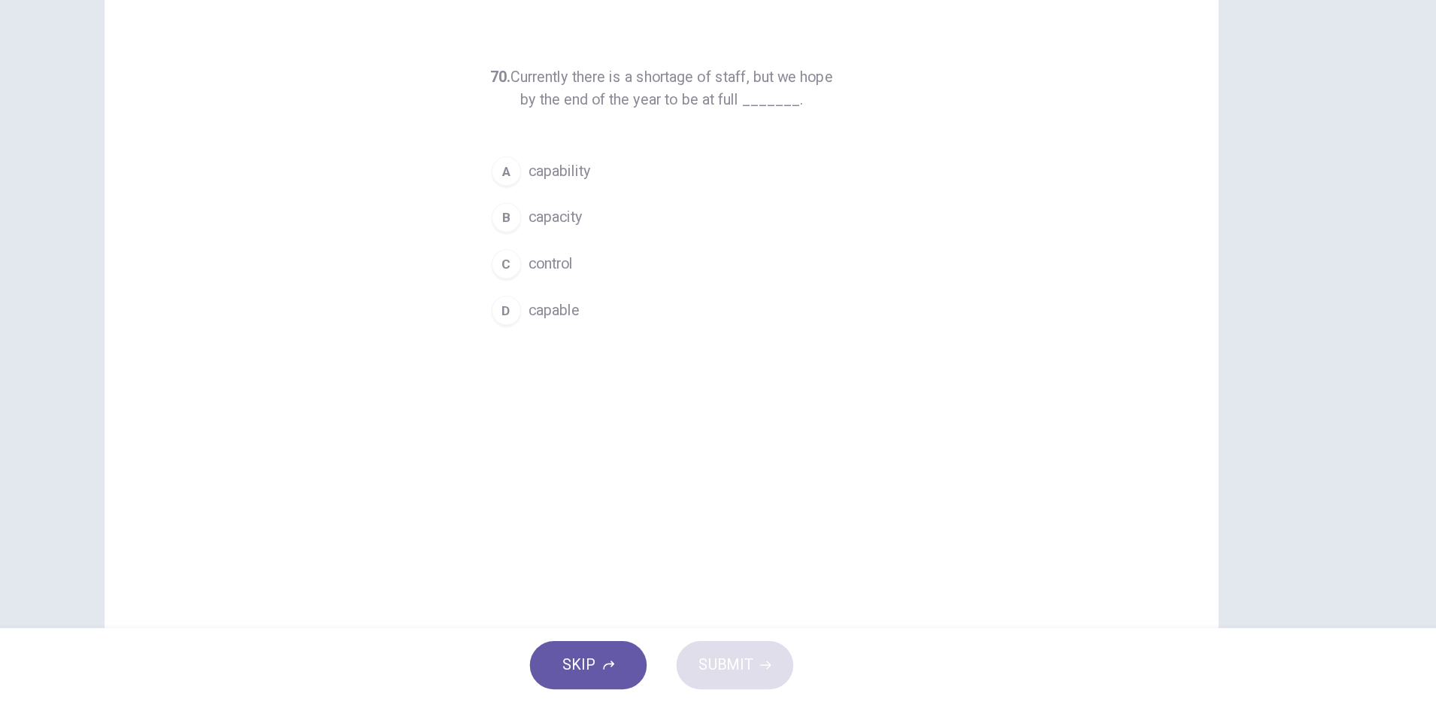
click at [652, 310] on button "B capacity" at bounding box center [718, 309] width 289 height 38
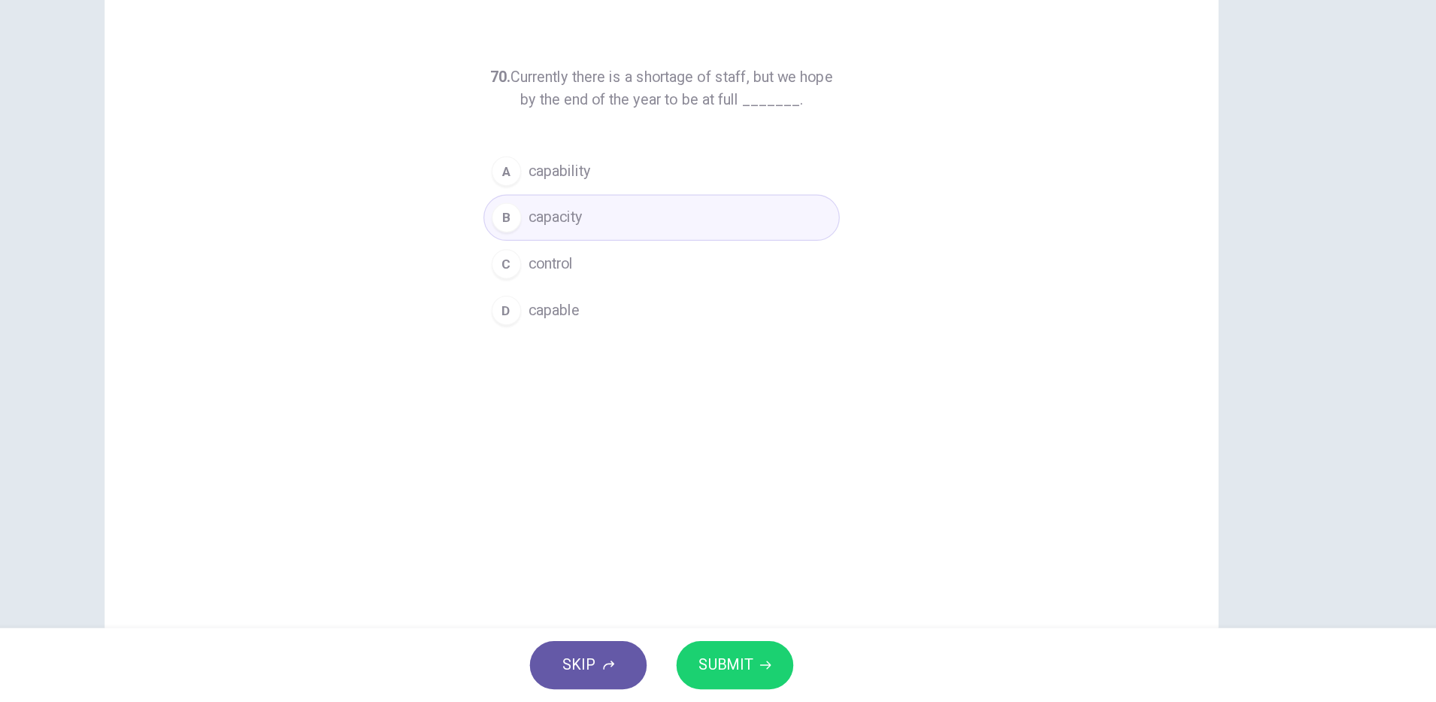
click at [769, 662] on span "SUBMIT" at bounding box center [770, 671] width 44 height 21
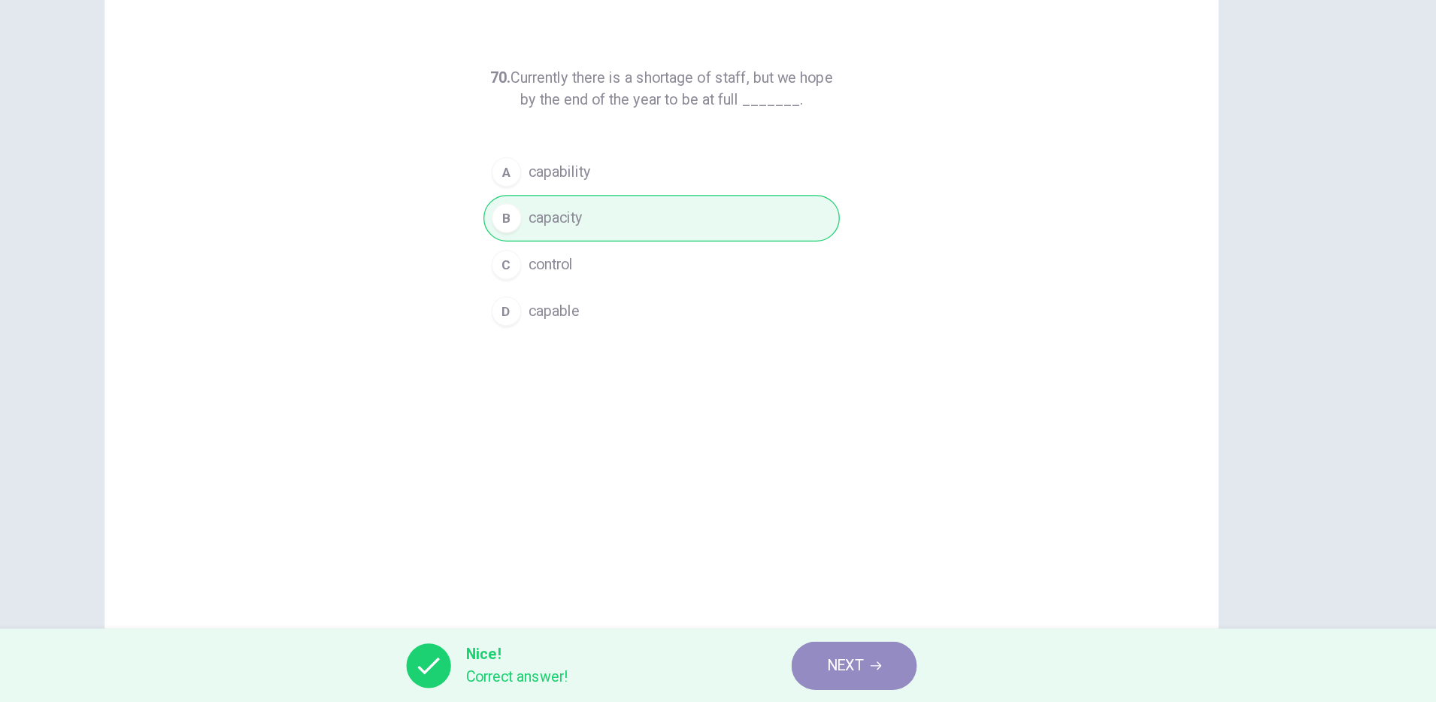
click at [888, 682] on button "NEXT" at bounding box center [874, 671] width 102 height 39
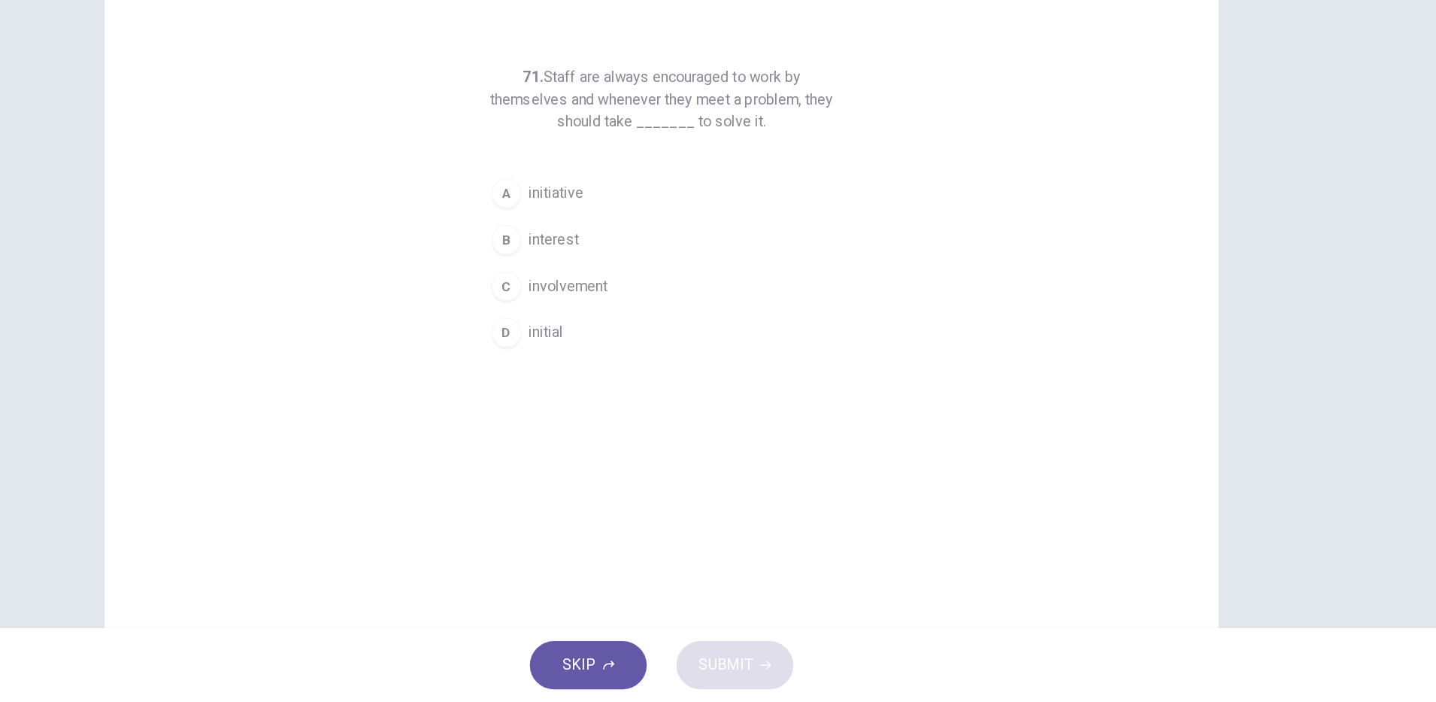
click at [643, 288] on span "initiative" at bounding box center [633, 289] width 44 height 18
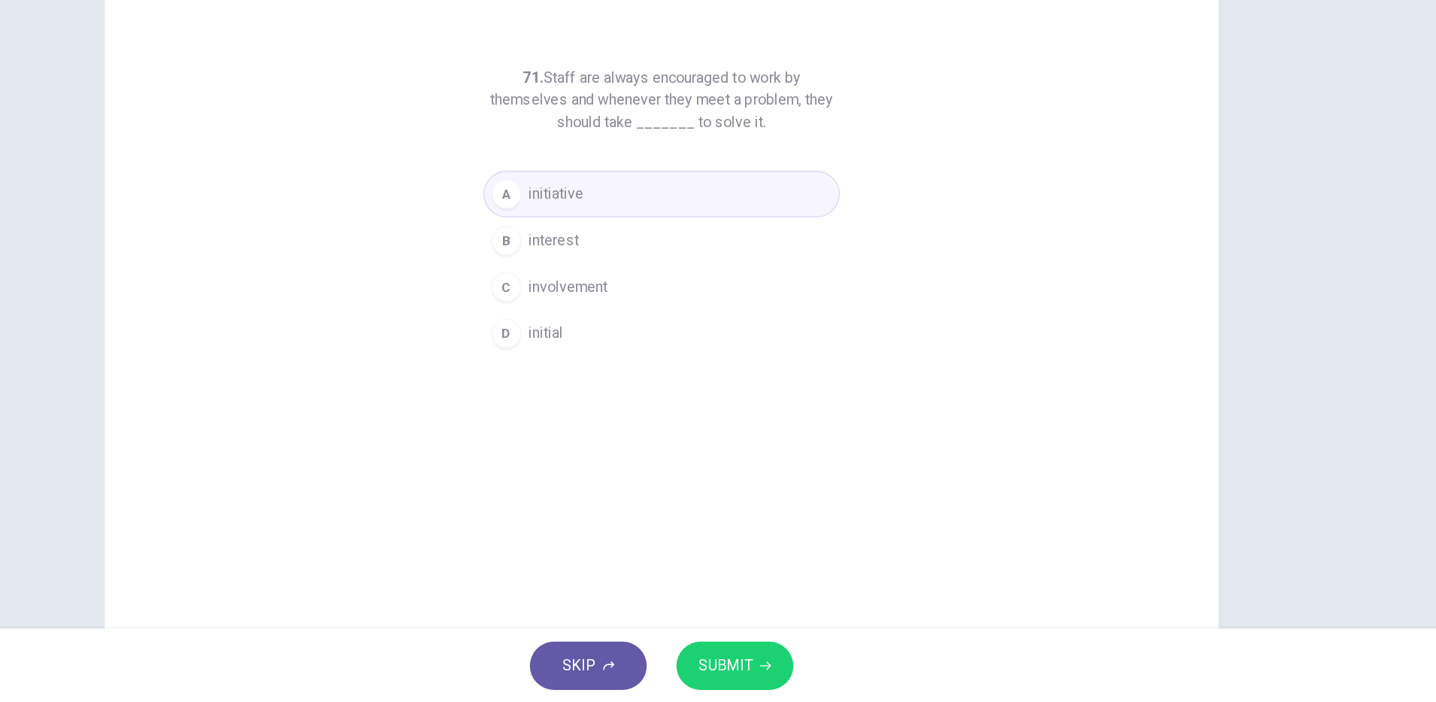
click at [777, 663] on span "SUBMIT" at bounding box center [770, 671] width 44 height 21
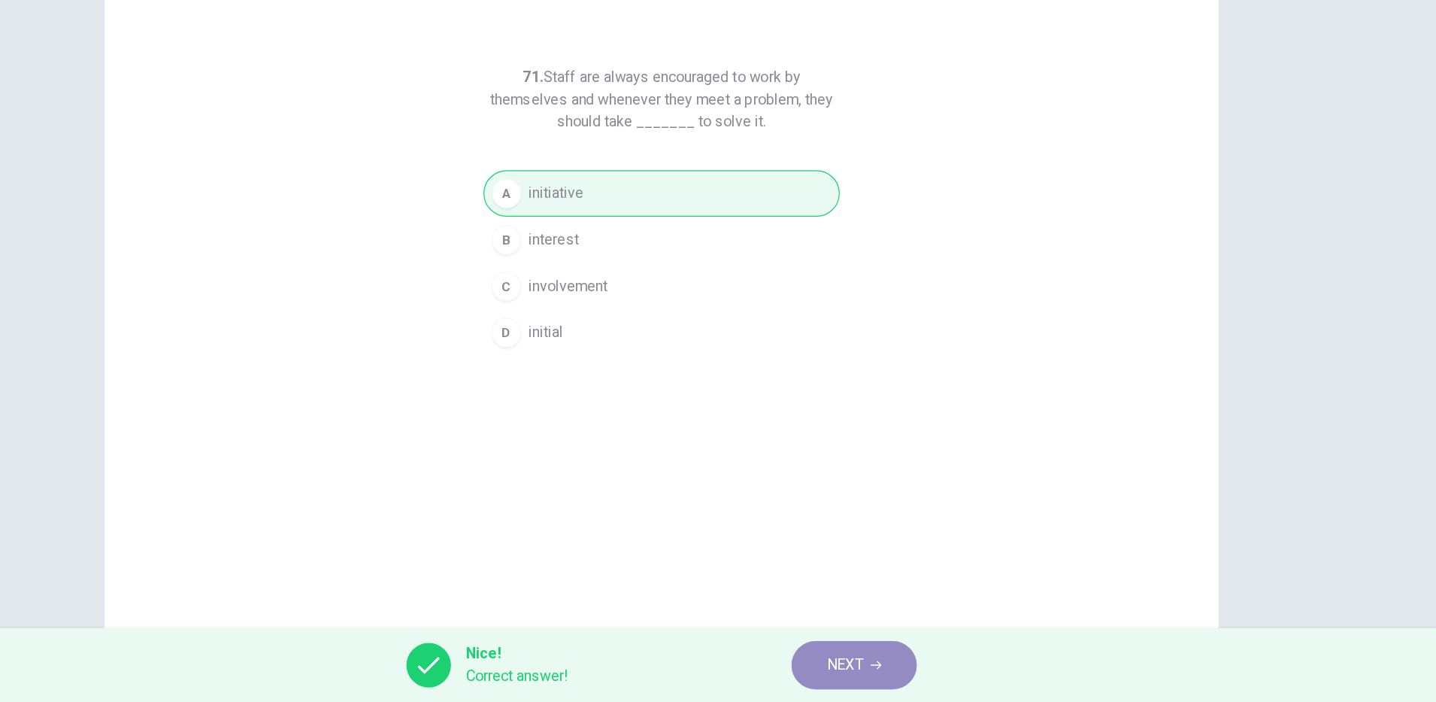
click at [866, 673] on span "NEXT" at bounding box center [866, 671] width 29 height 21
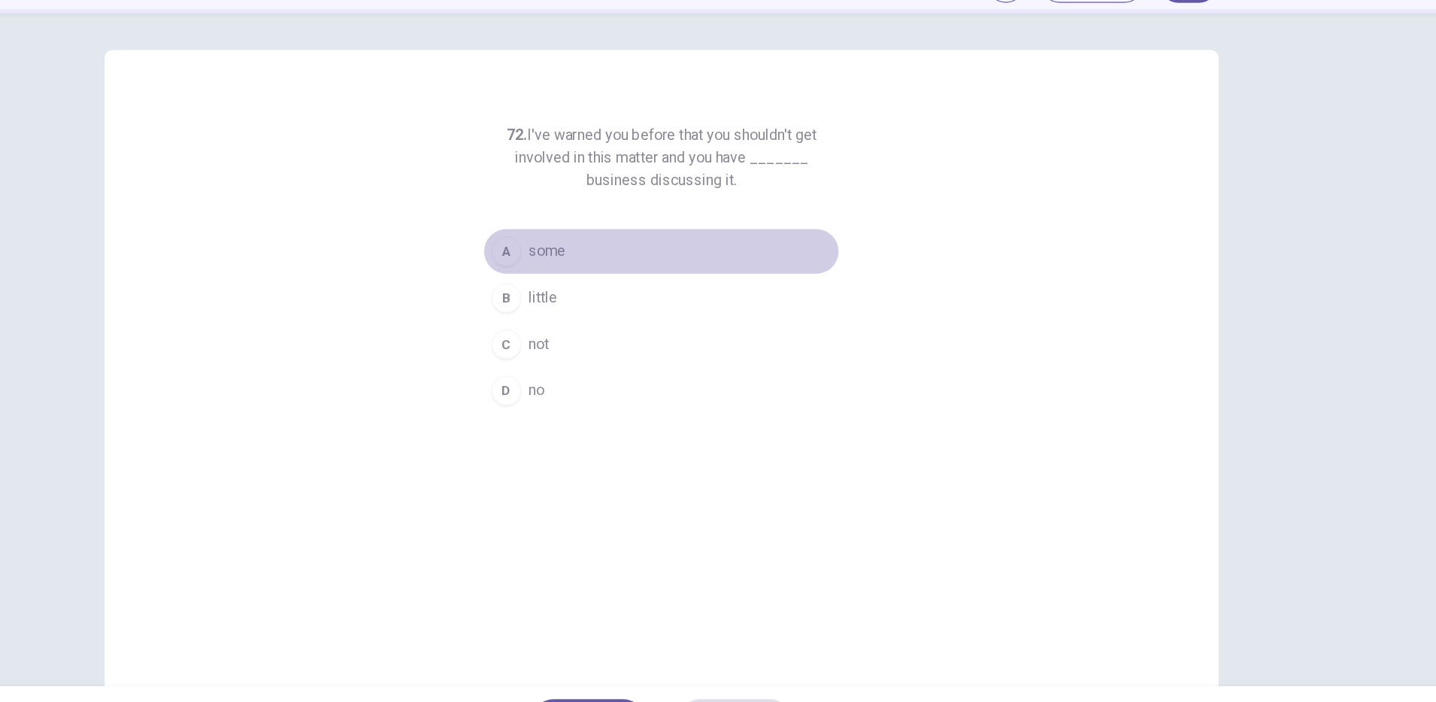
click at [622, 286] on span "some" at bounding box center [626, 289] width 30 height 18
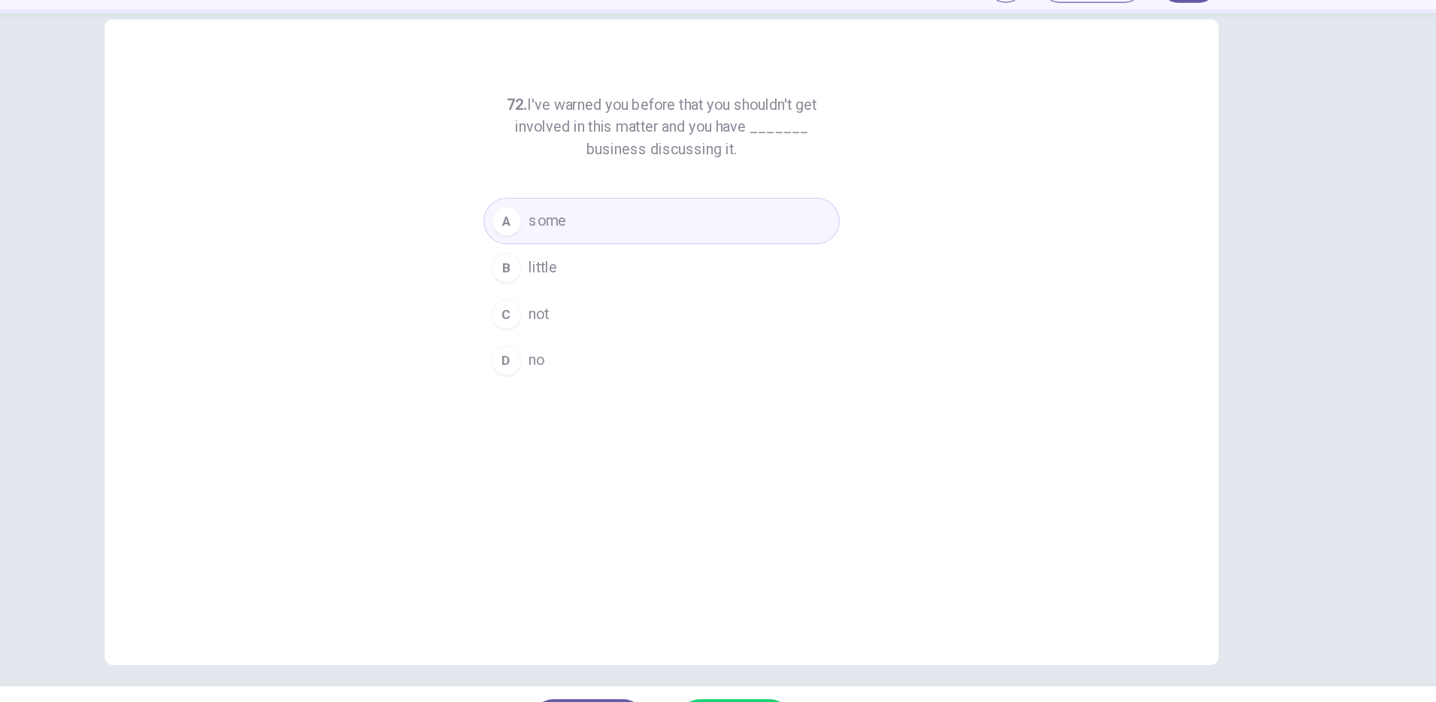
scroll to position [38, 0]
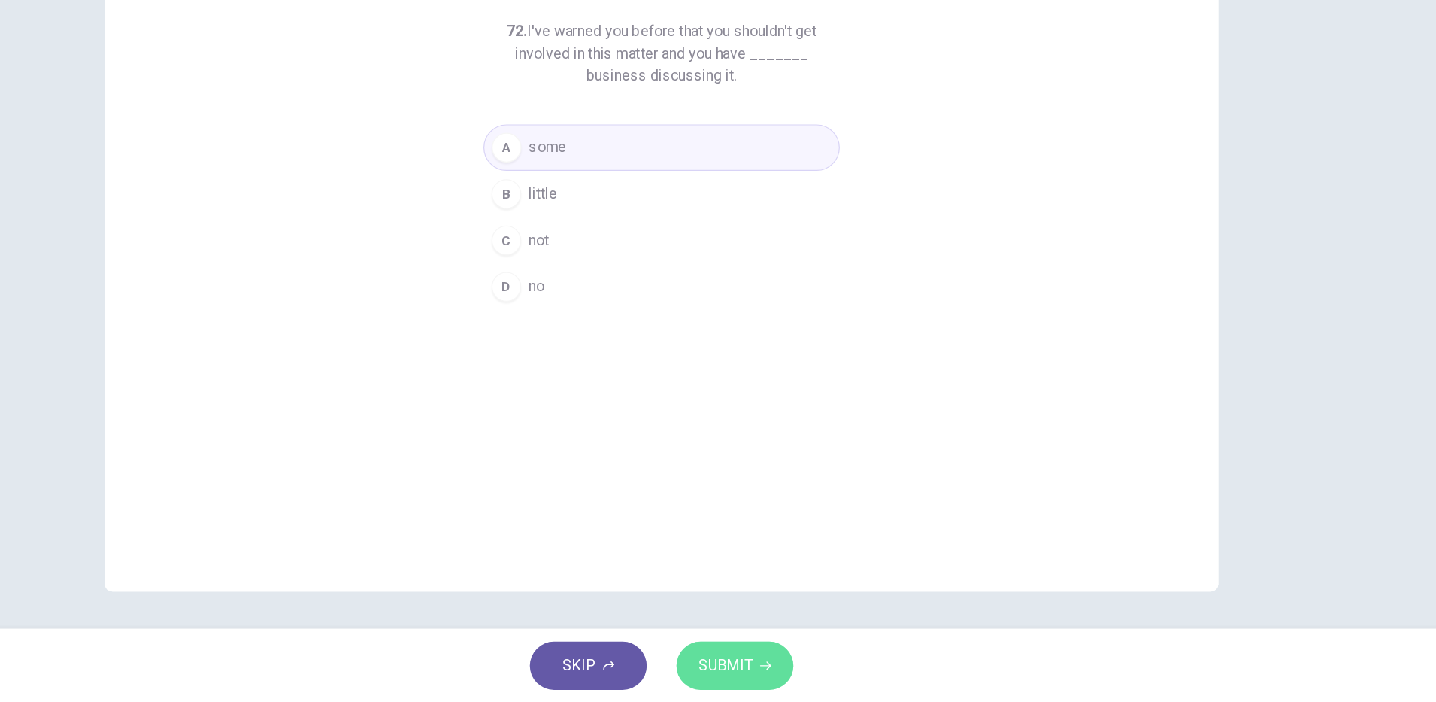
click at [787, 669] on span "SUBMIT" at bounding box center [770, 671] width 44 height 21
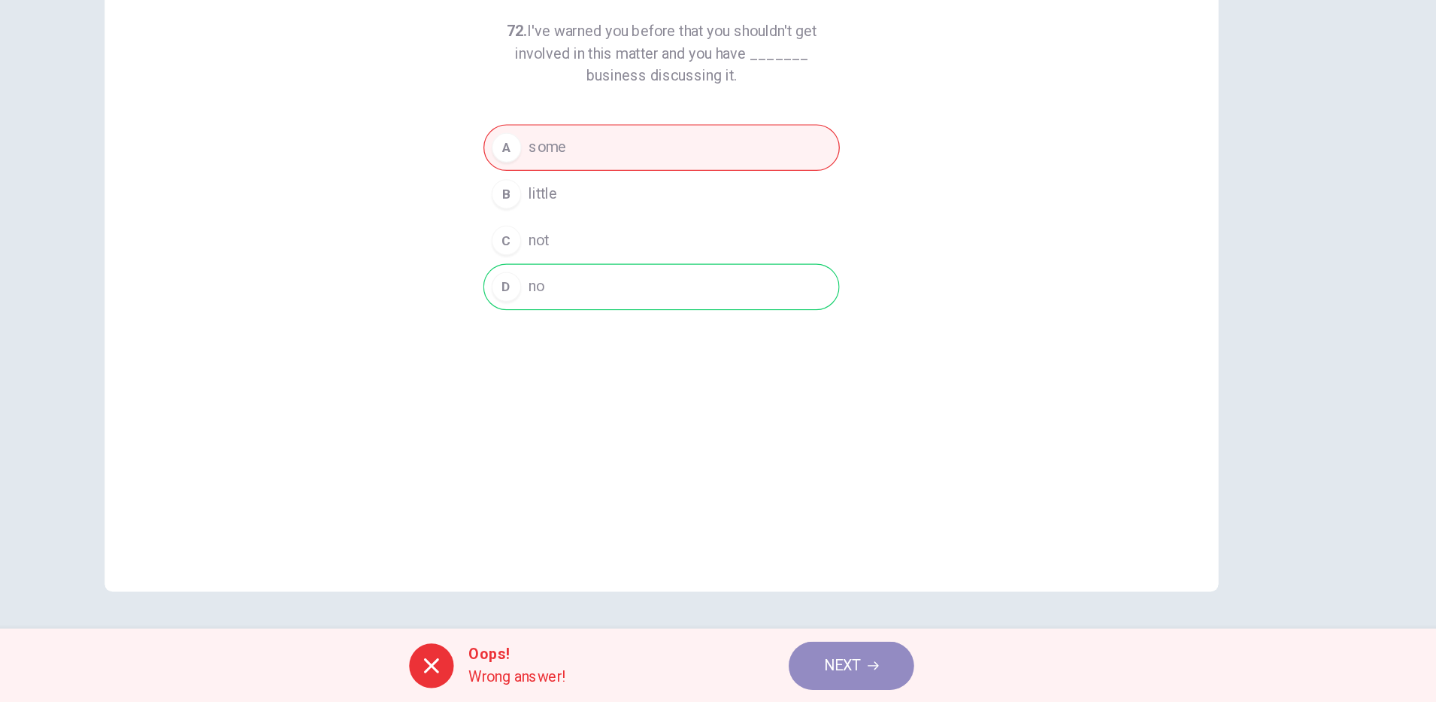
click at [875, 662] on span "NEXT" at bounding box center [864, 671] width 29 height 21
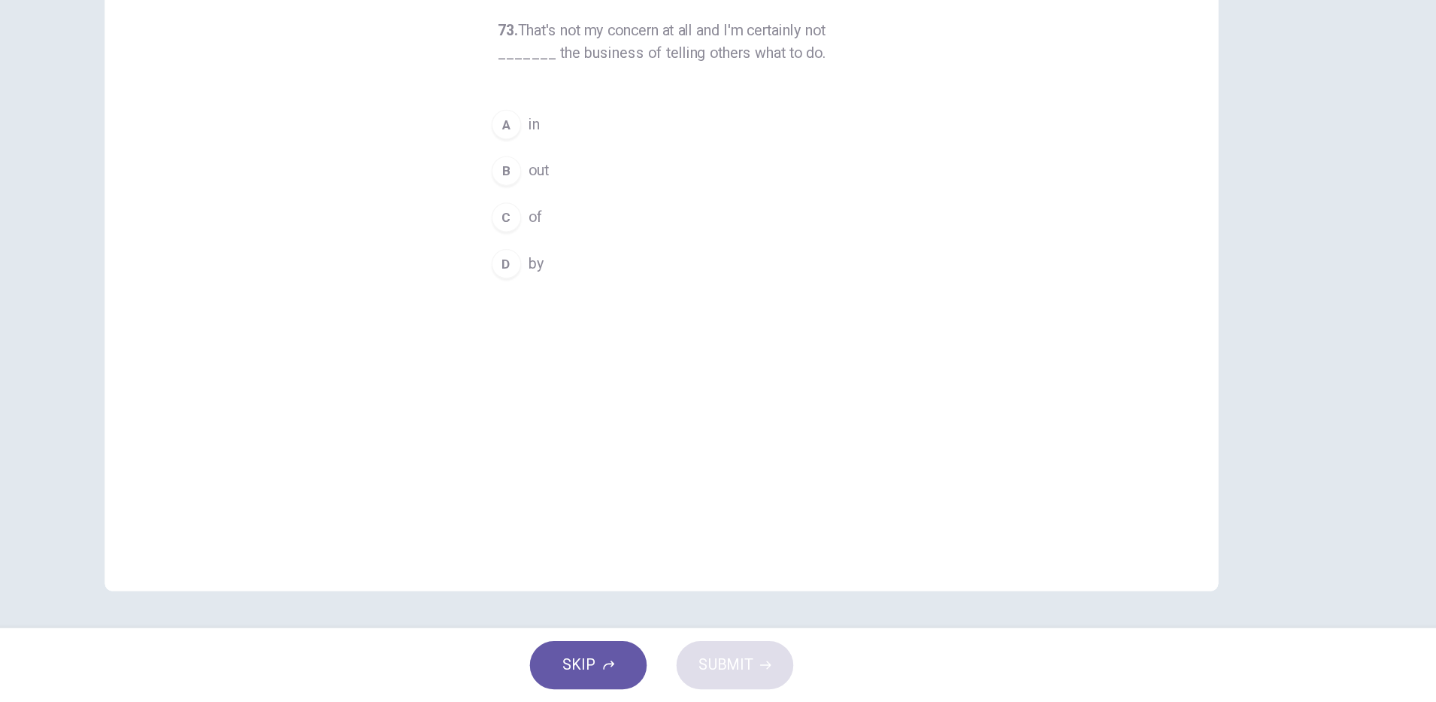
scroll to position [0, 0]
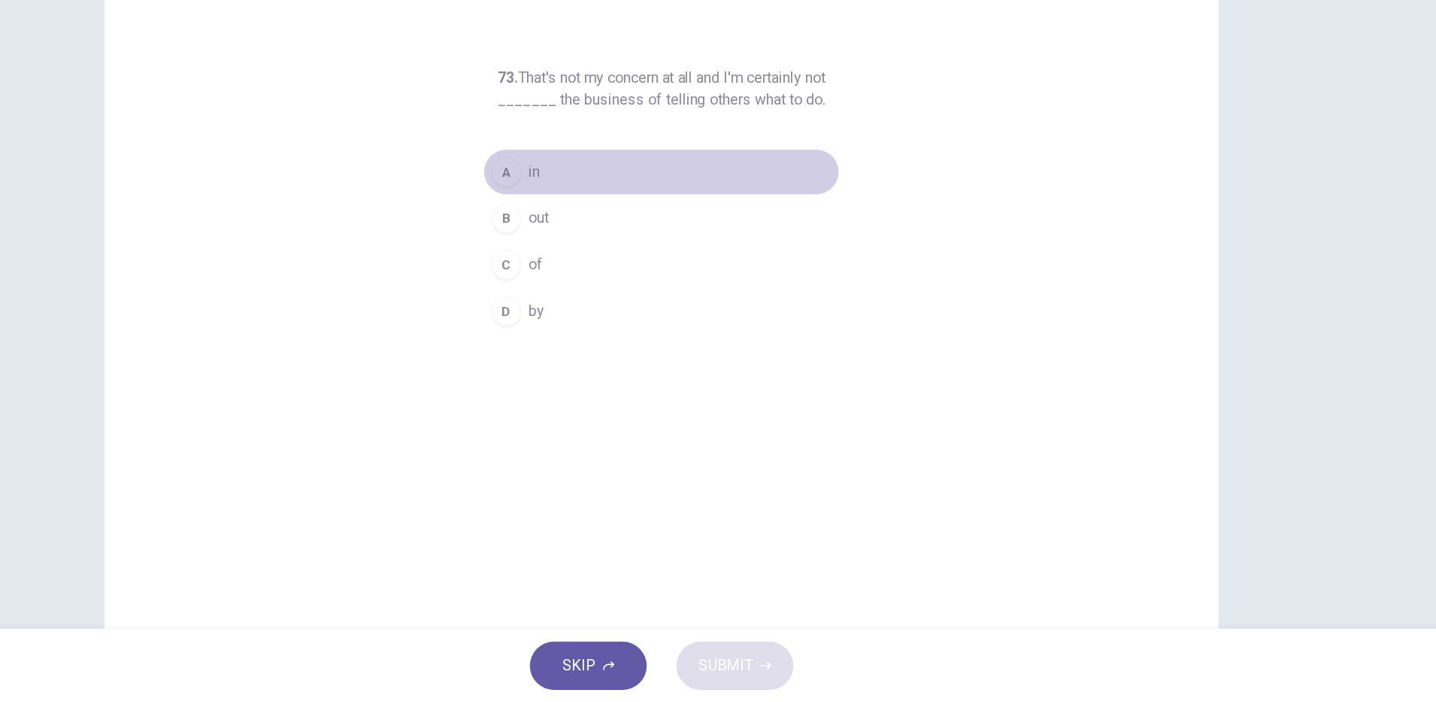
click at [585, 283] on div "A" at bounding box center [593, 271] width 24 height 24
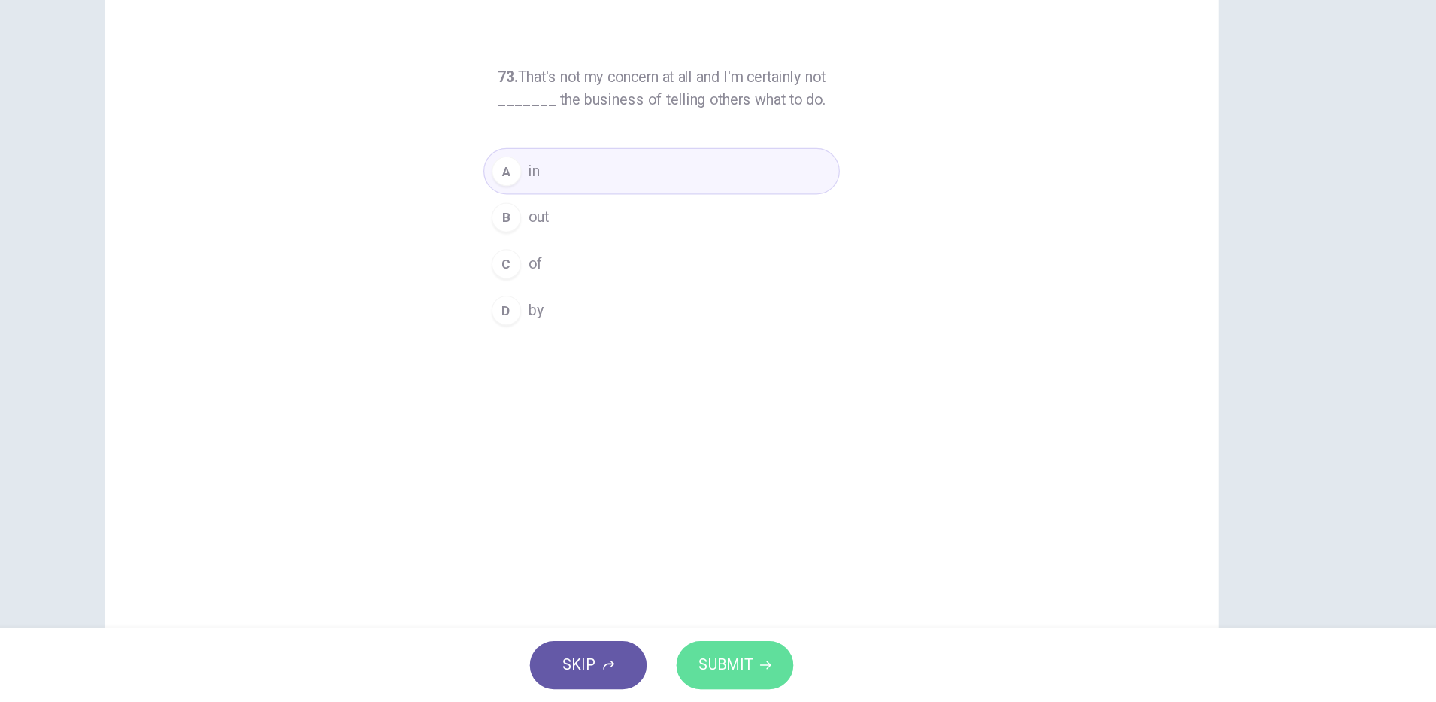
click at [799, 669] on icon "button" at bounding box center [802, 671] width 9 height 9
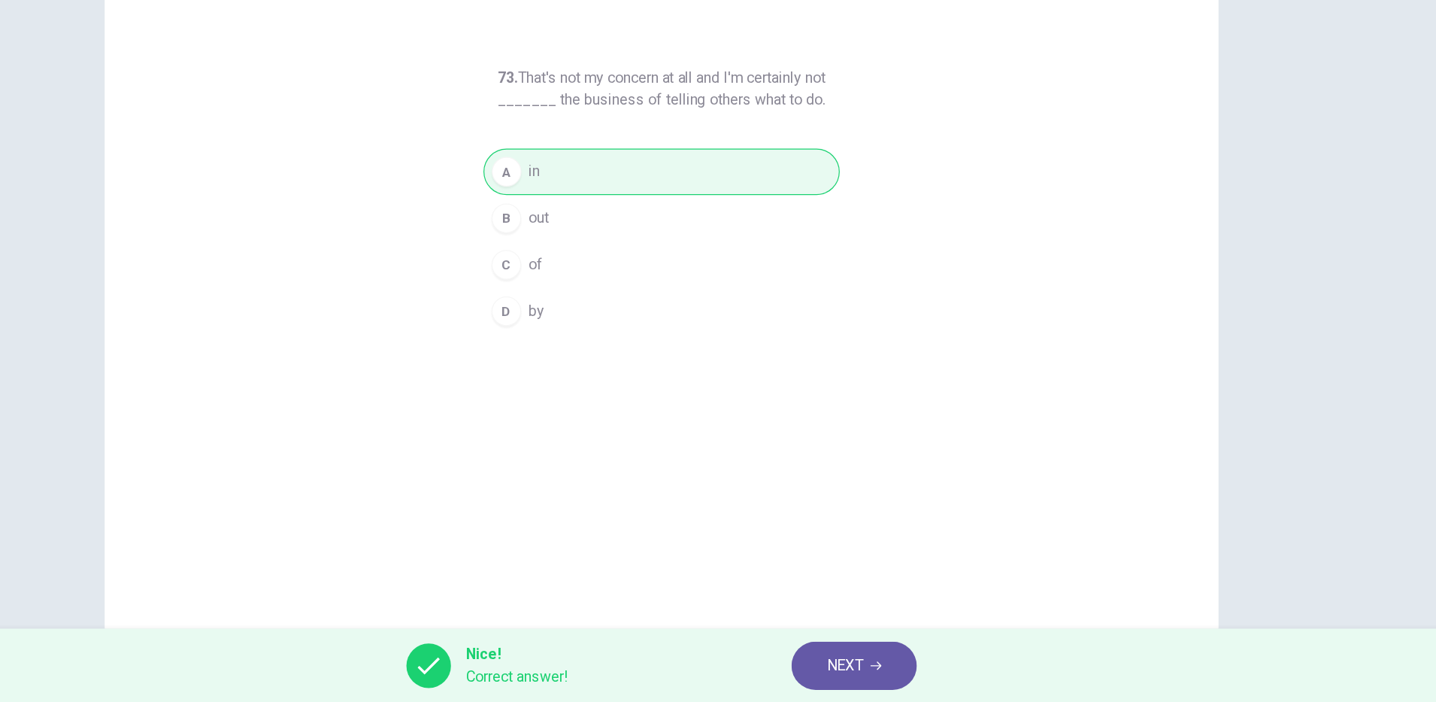
click at [875, 685] on button "NEXT" at bounding box center [874, 671] width 102 height 39
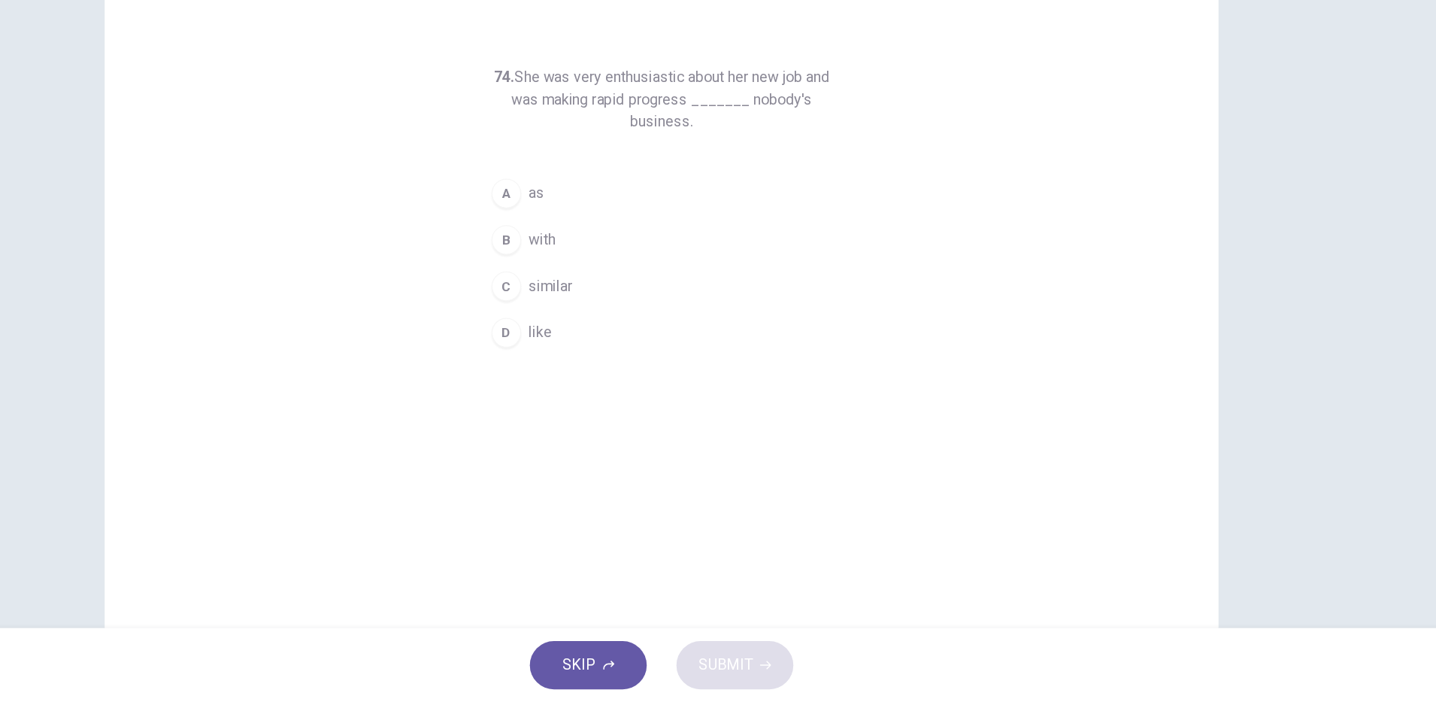
click at [613, 333] on span "with" at bounding box center [622, 327] width 22 height 18
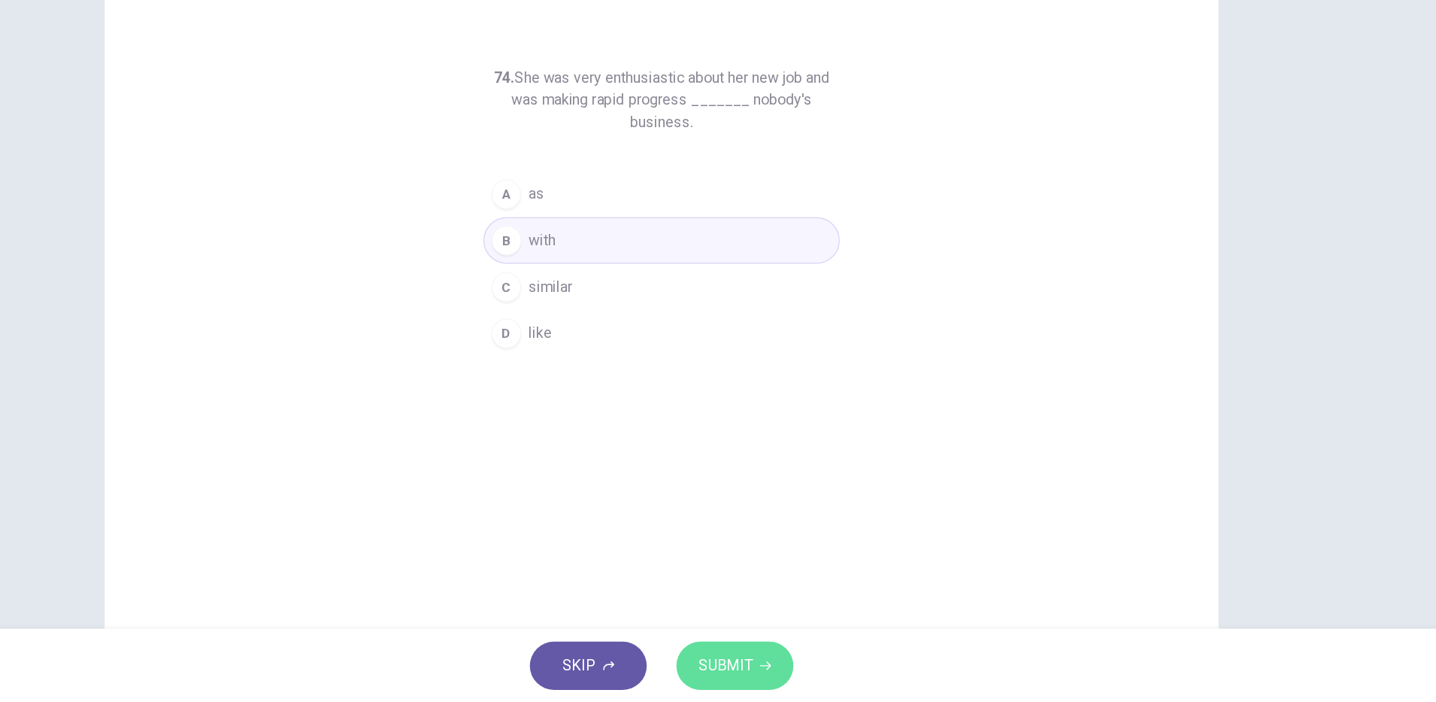
click at [788, 666] on span "SUBMIT" at bounding box center [770, 671] width 44 height 21
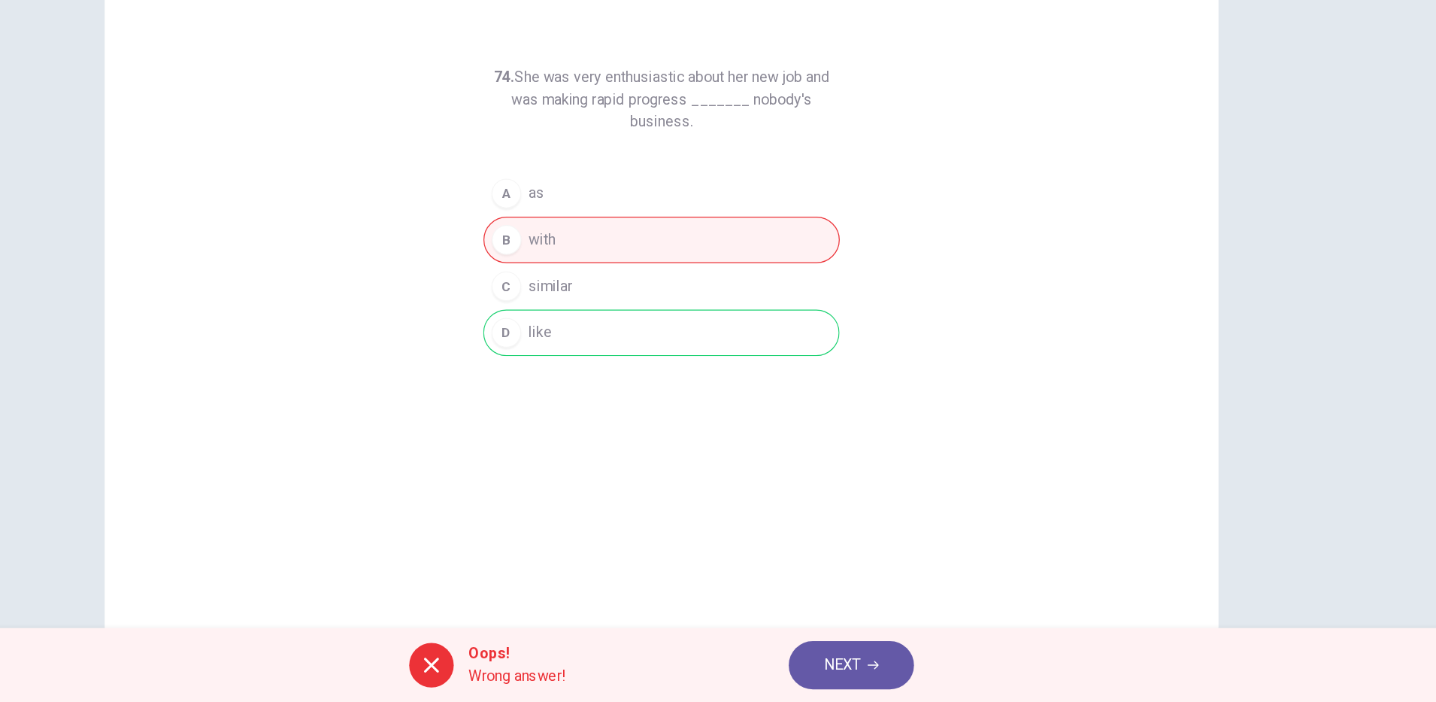
click at [853, 661] on span "NEXT" at bounding box center [864, 671] width 29 height 21
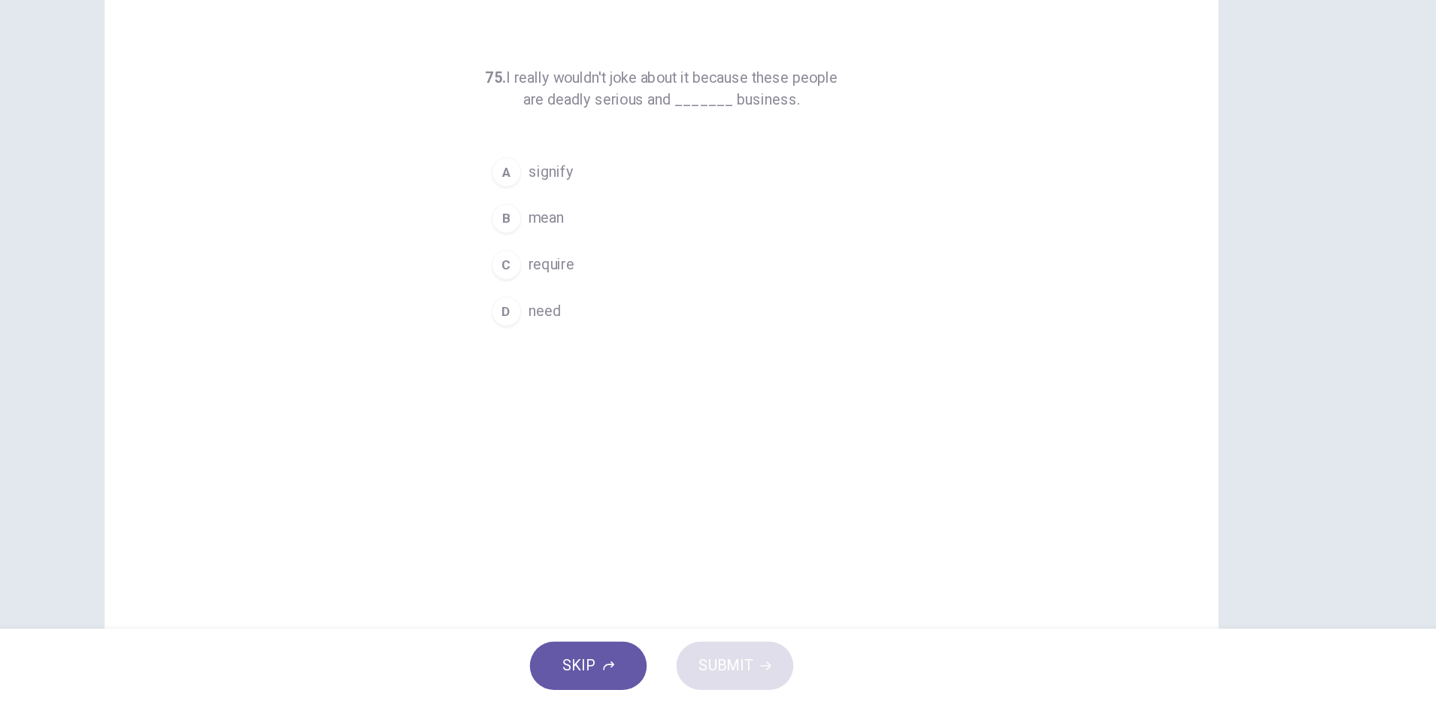
click at [635, 351] on span "require" at bounding box center [629, 347] width 37 height 18
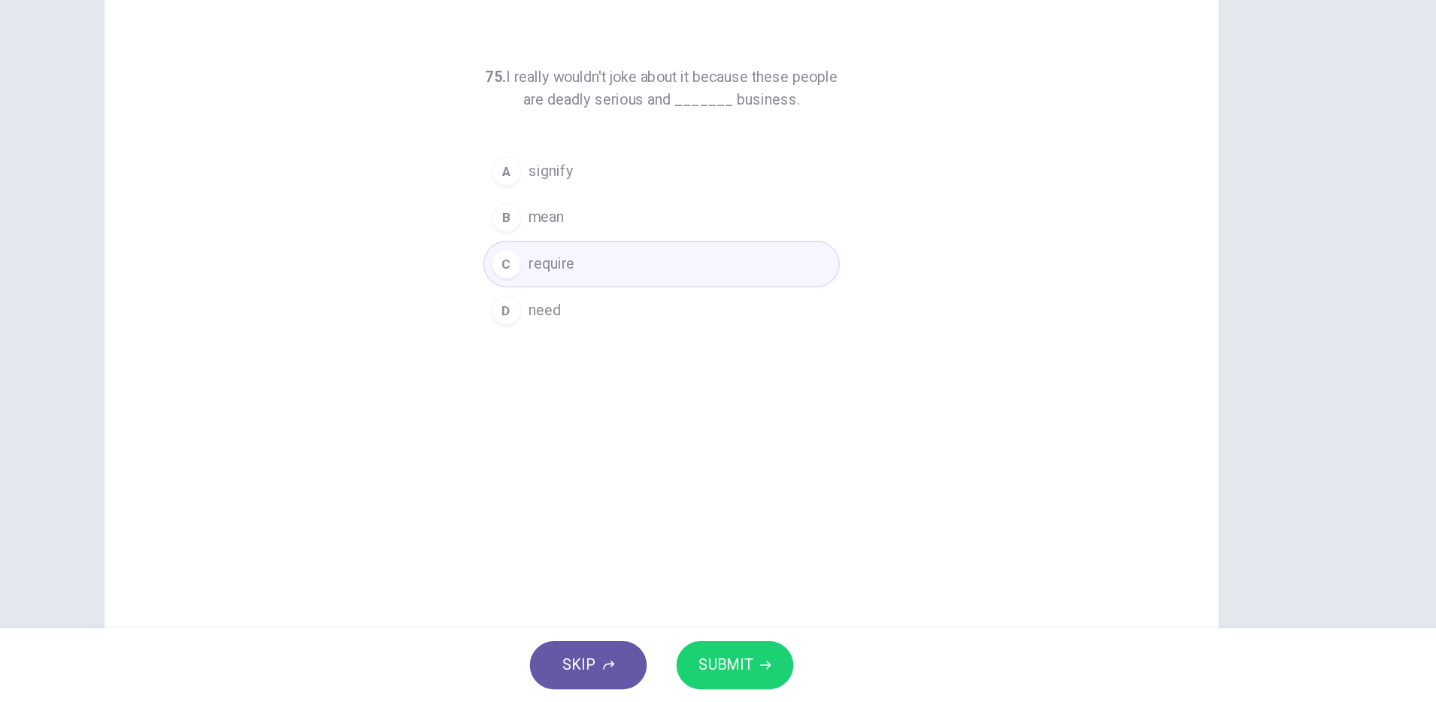
click at [618, 375] on span "need" at bounding box center [624, 384] width 26 height 18
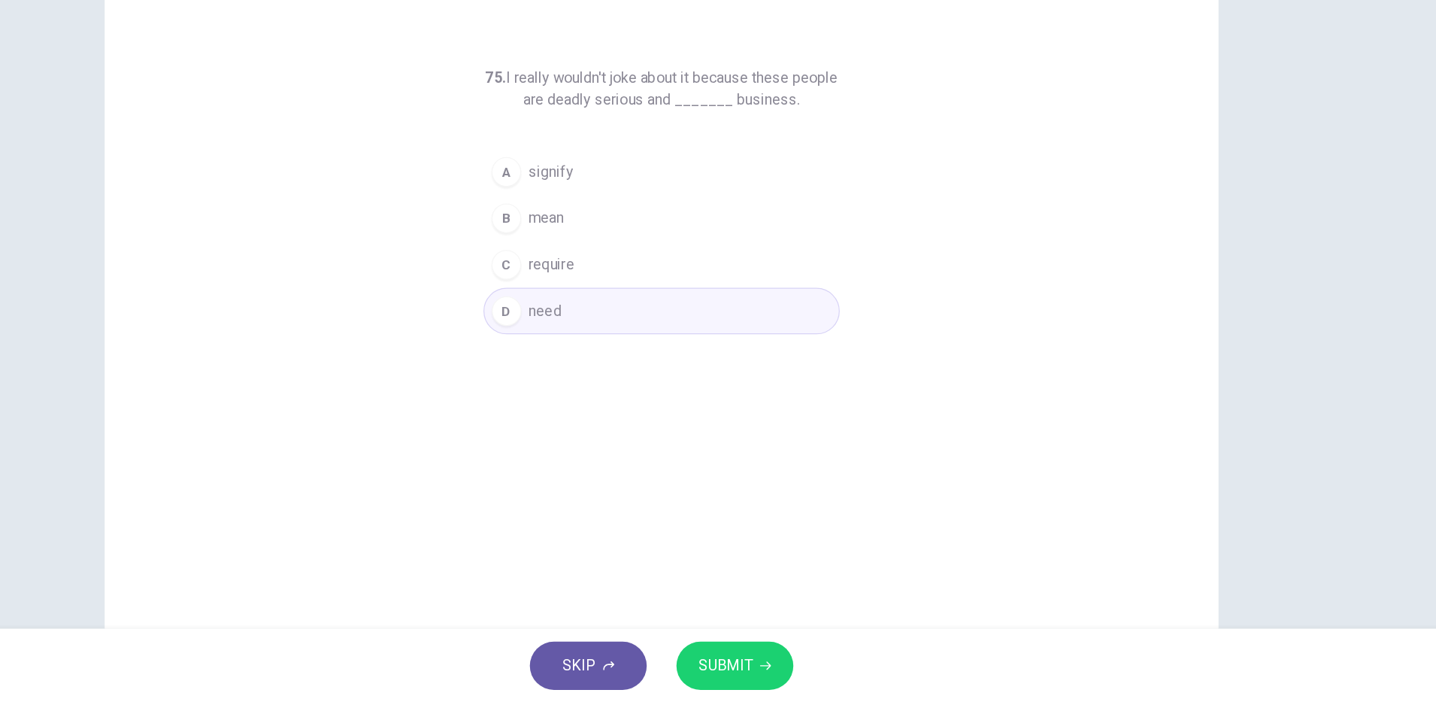
click at [769, 657] on button "SUBMIT" at bounding box center [777, 671] width 95 height 39
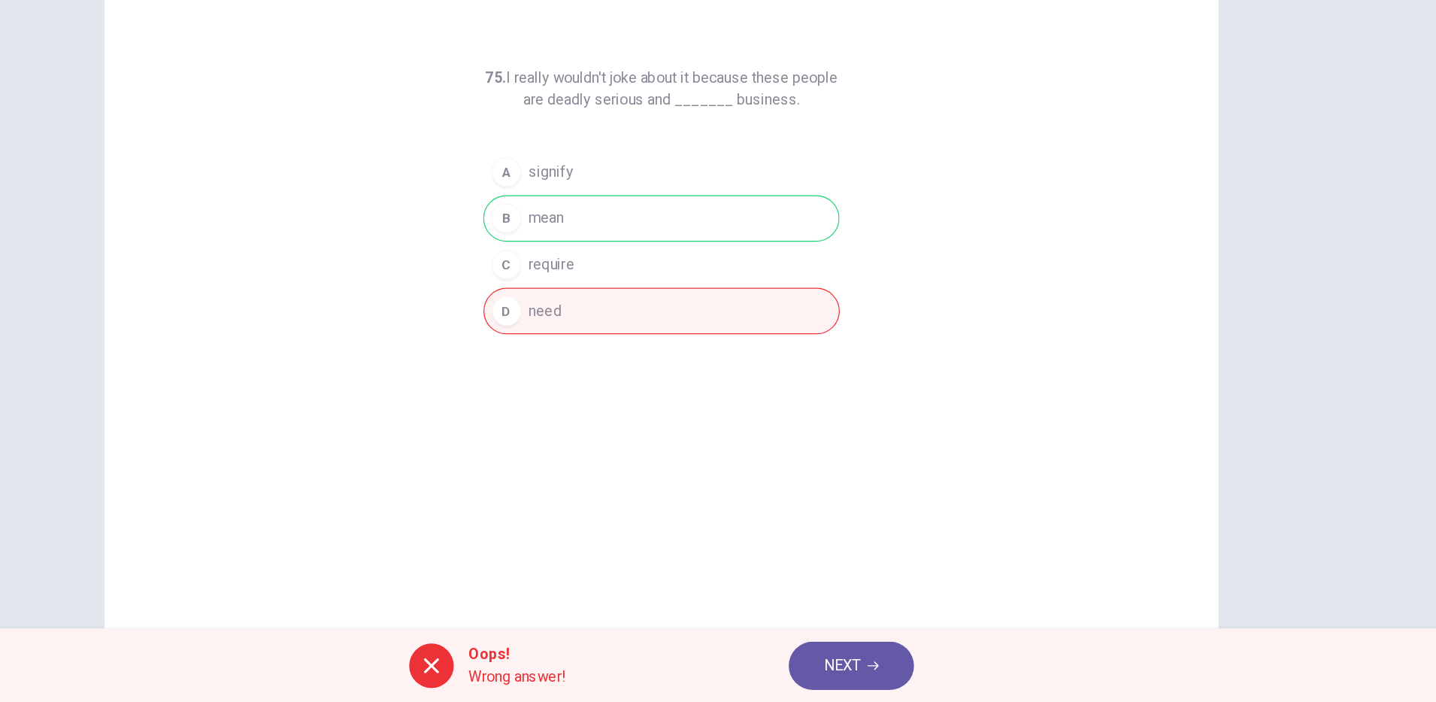
click at [872, 669] on span "NEXT" at bounding box center [864, 671] width 29 height 21
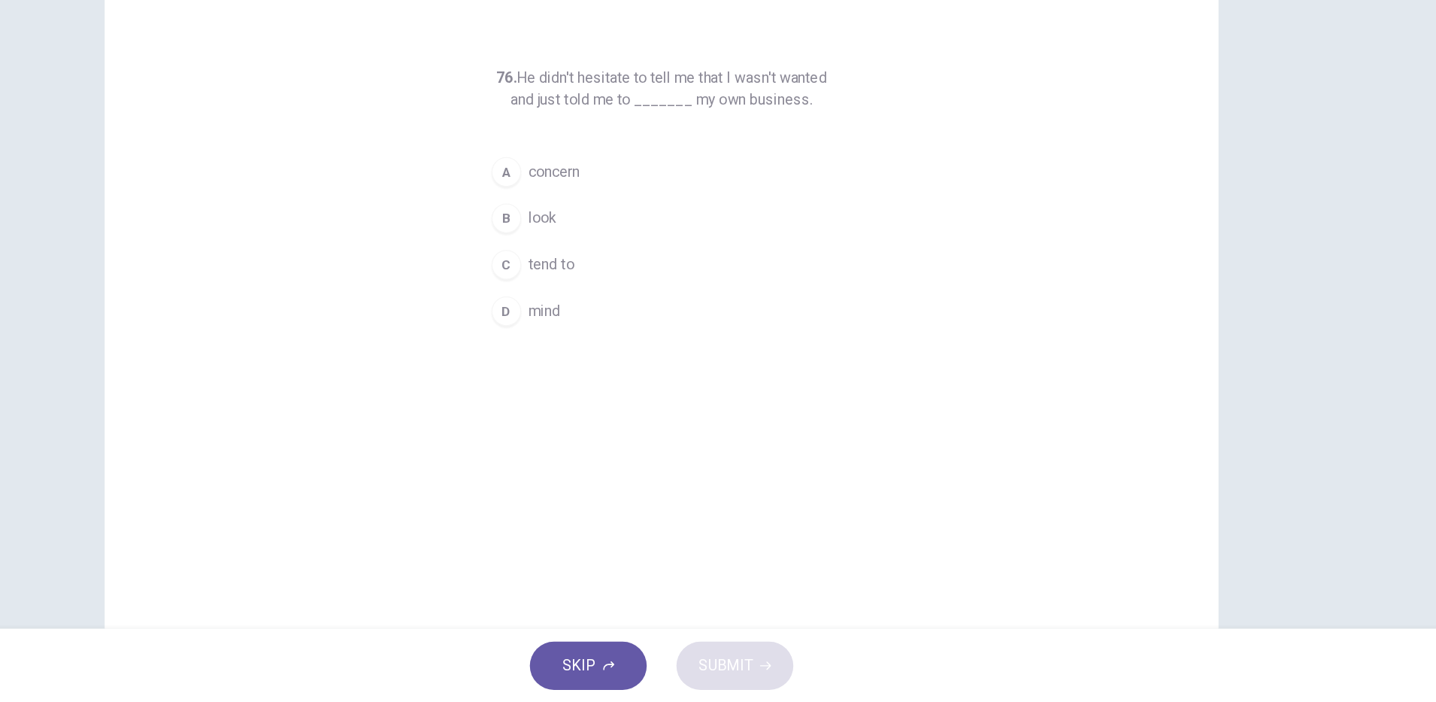
click at [638, 262] on span "concern" at bounding box center [631, 271] width 41 height 18
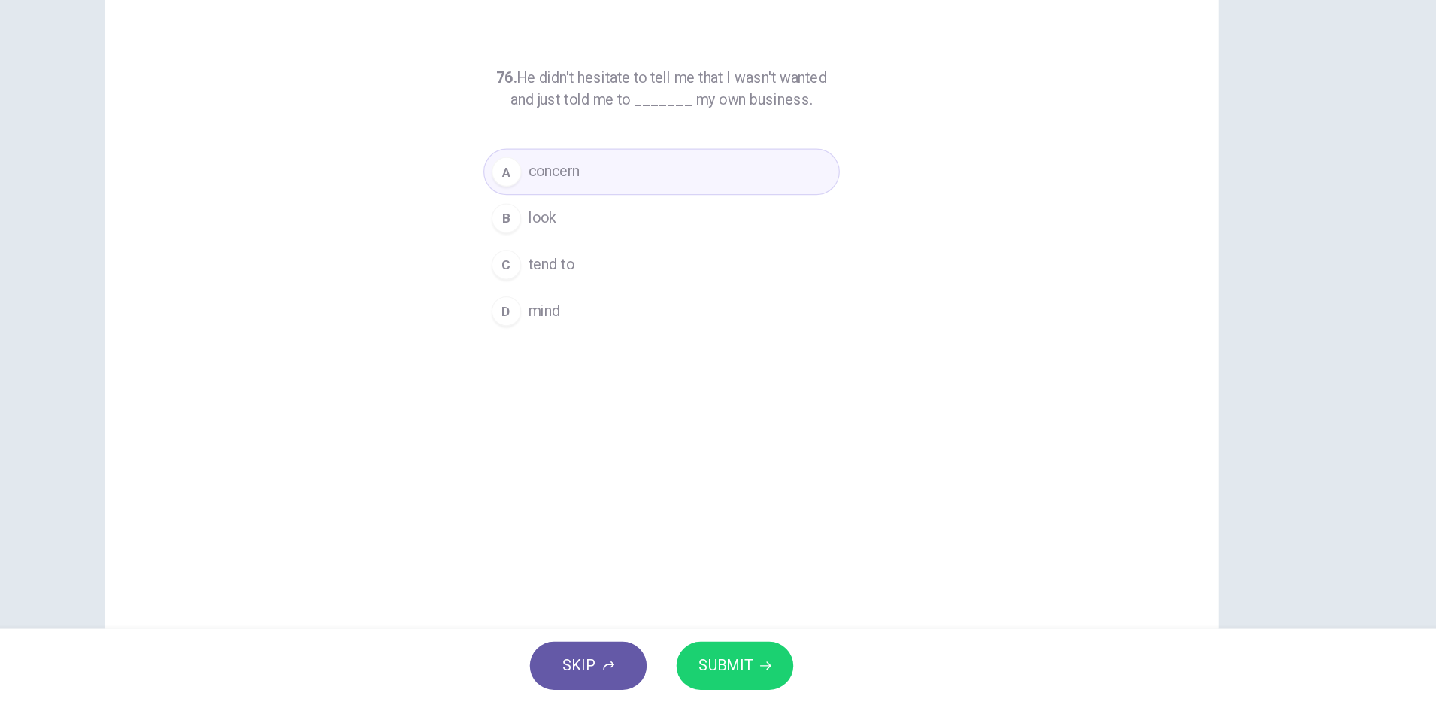
click at [793, 664] on button "SUBMIT" at bounding box center [777, 671] width 95 height 39
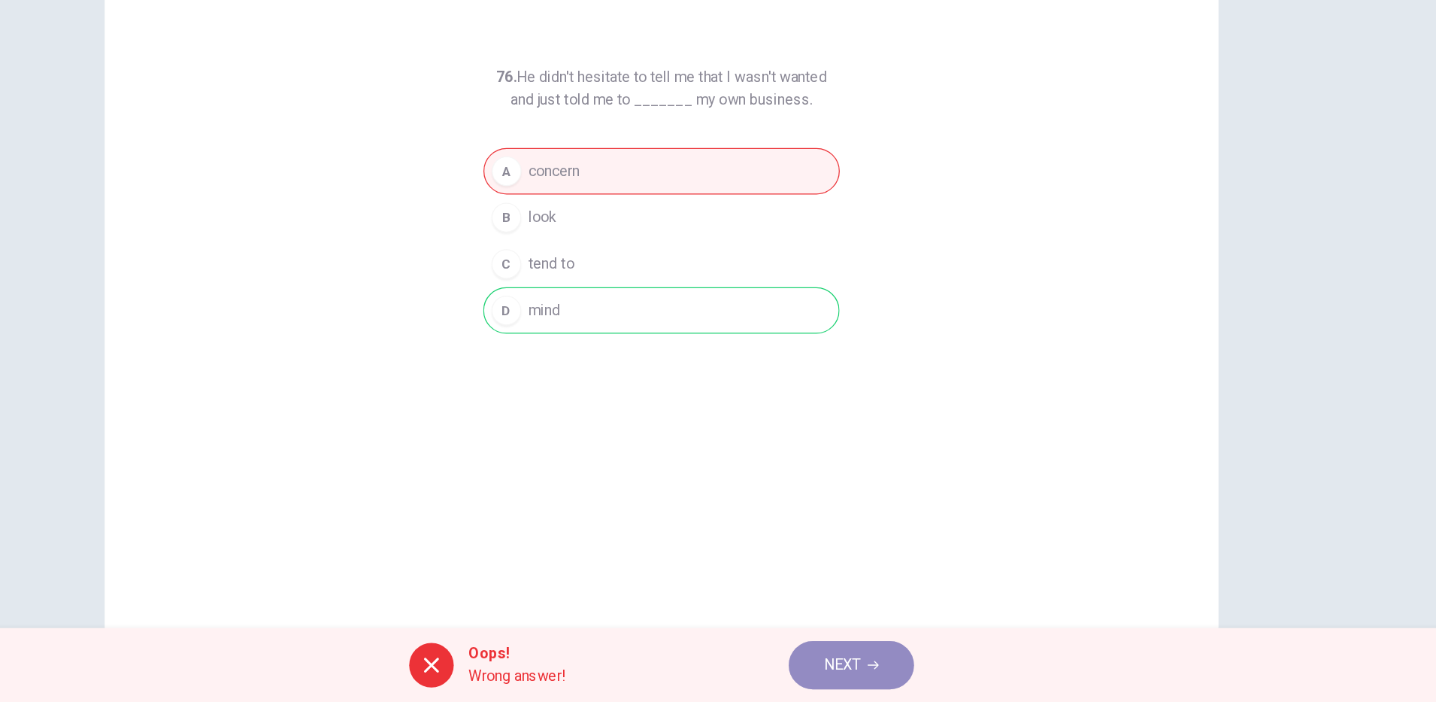
click at [871, 674] on span "NEXT" at bounding box center [864, 671] width 29 height 21
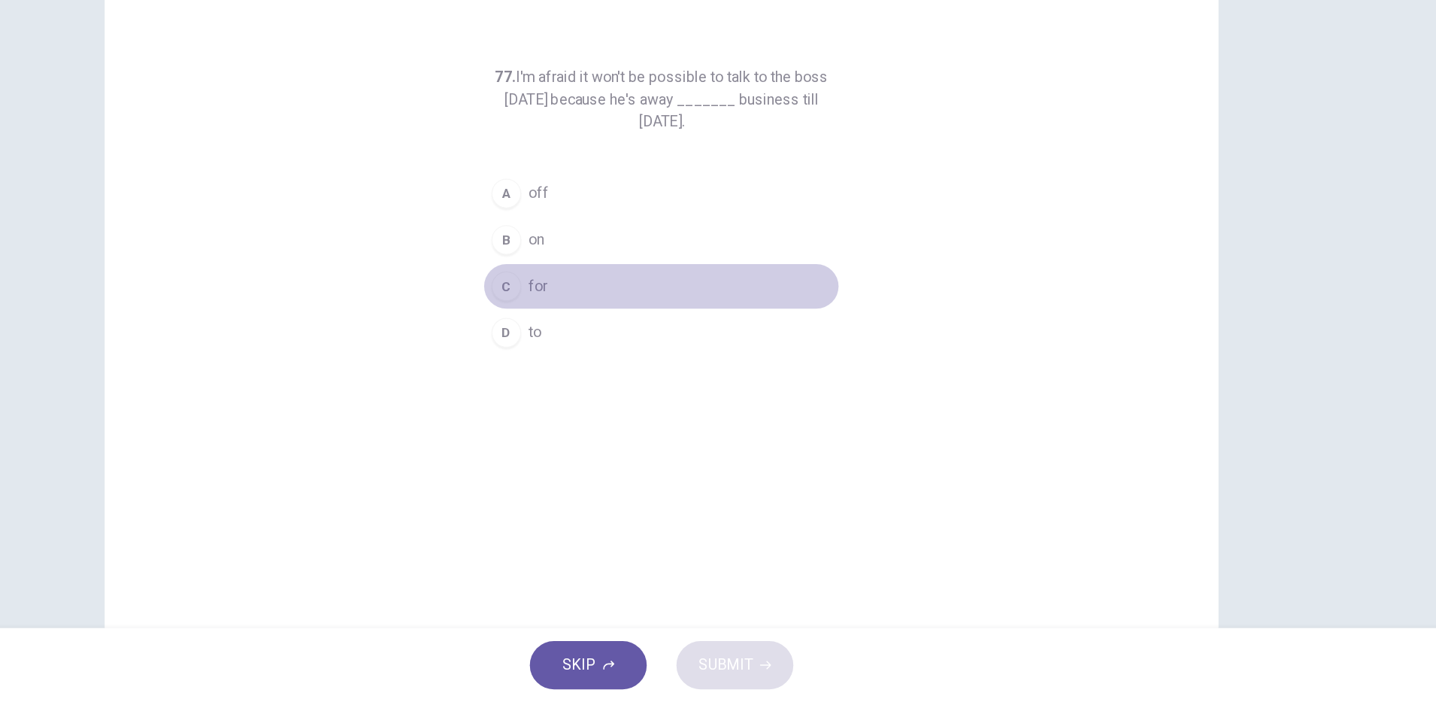
click at [590, 374] on div "C" at bounding box center [593, 365] width 24 height 24
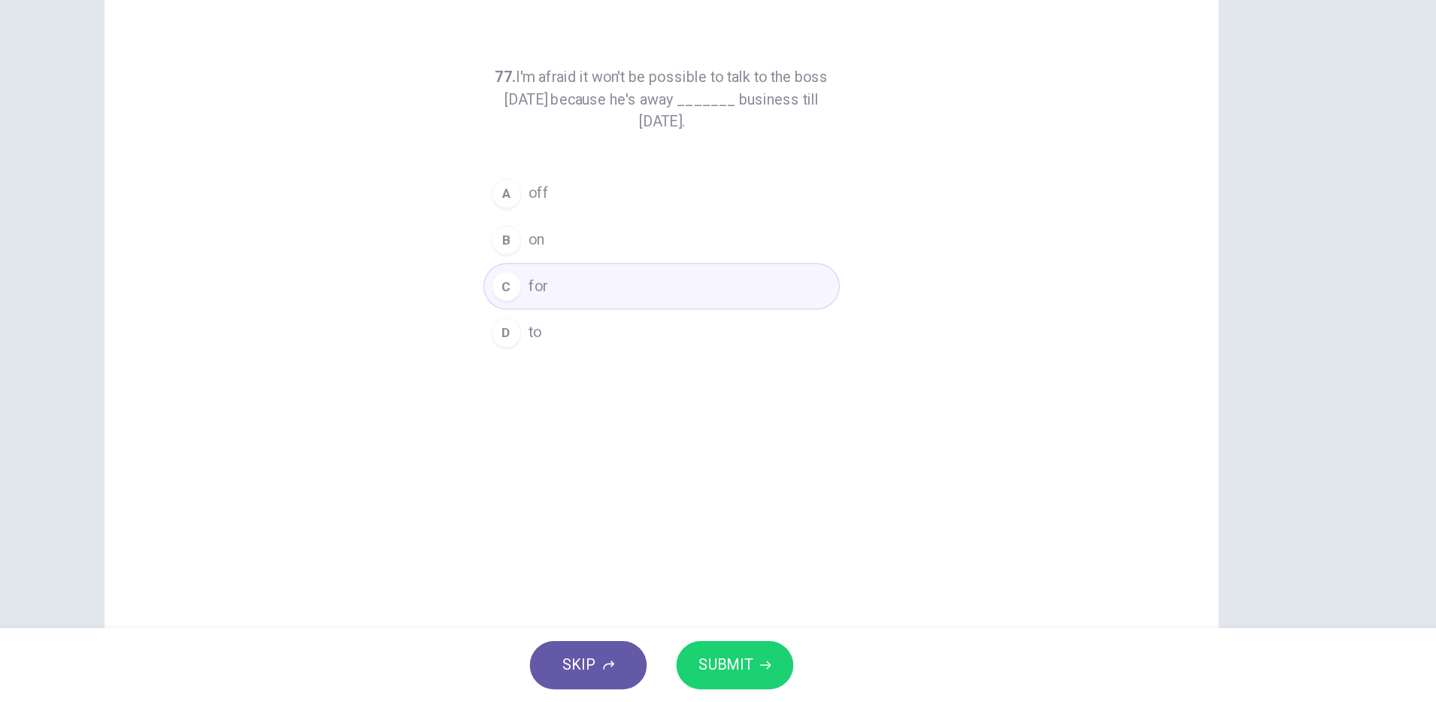
click at [779, 661] on span "SUBMIT" at bounding box center [770, 671] width 44 height 21
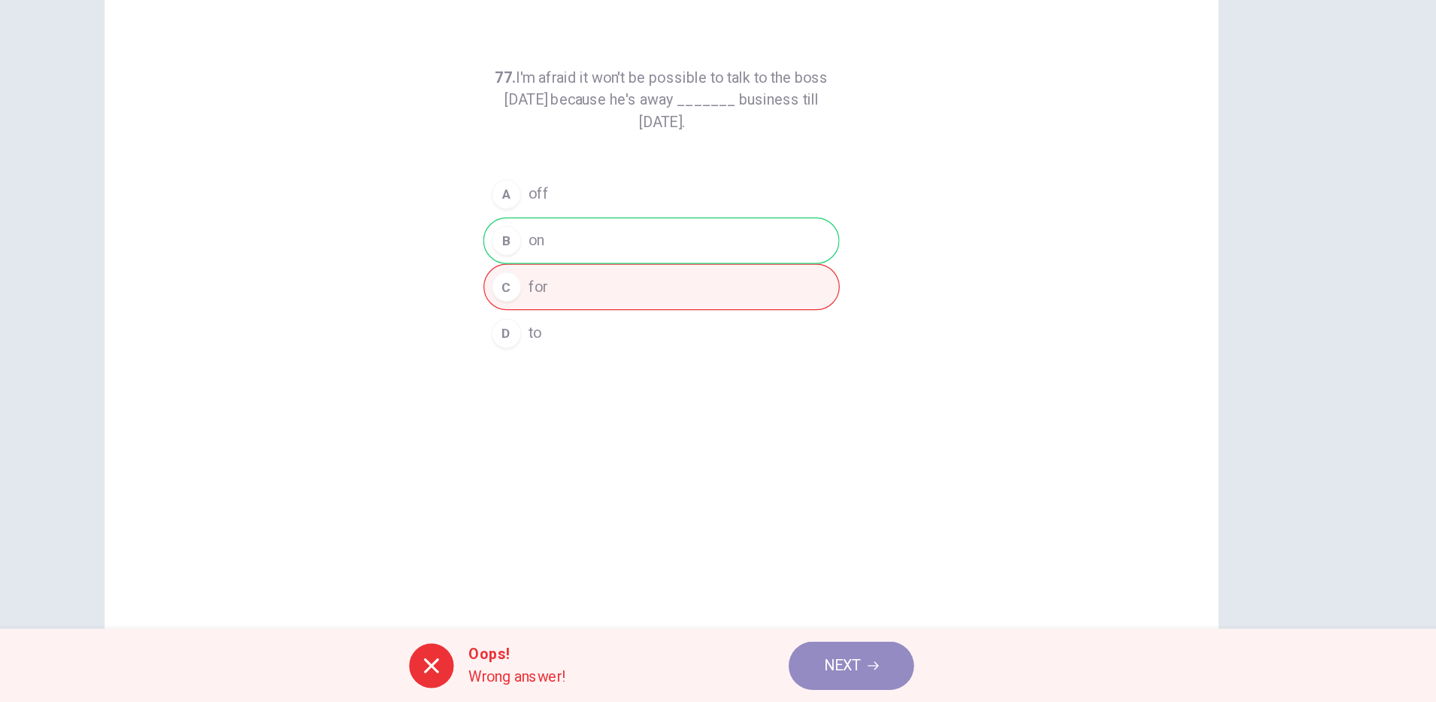
click at [876, 672] on span "NEXT" at bounding box center [864, 671] width 29 height 21
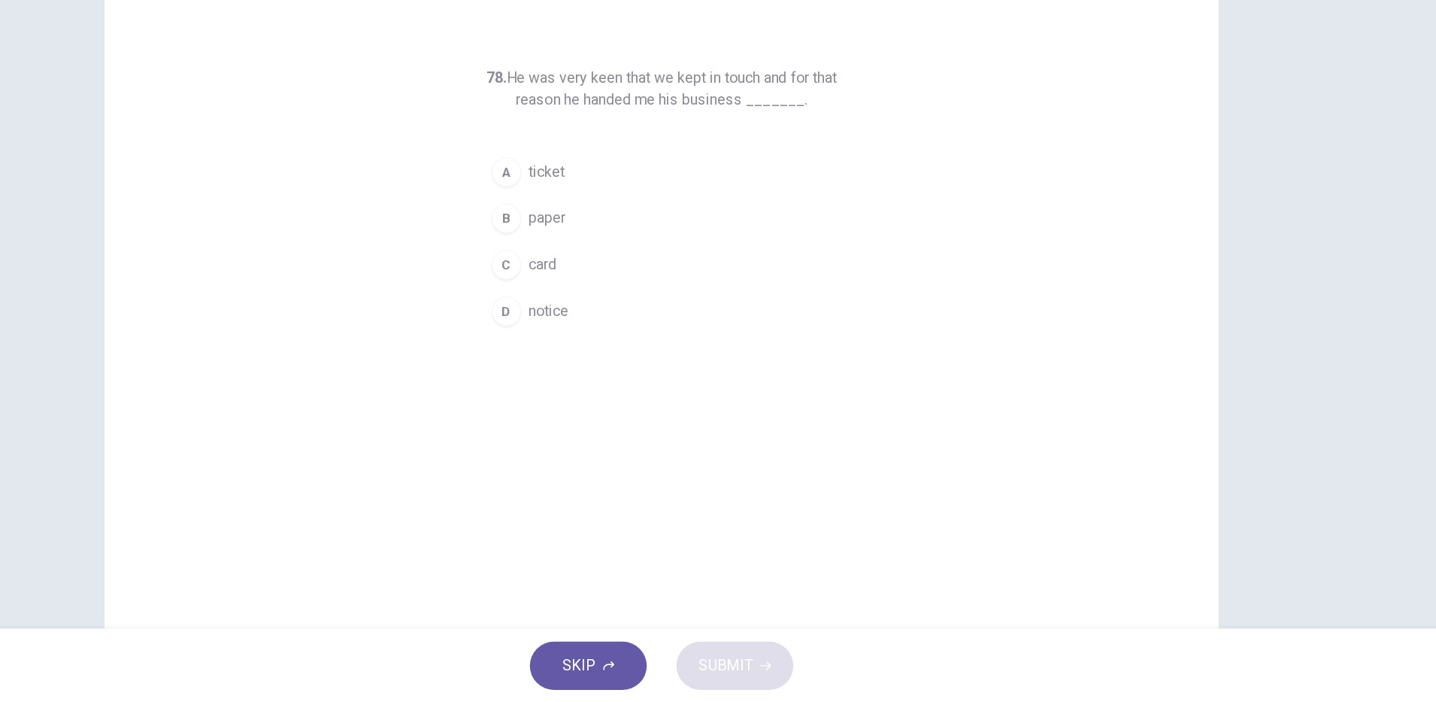
click at [615, 351] on span "card" at bounding box center [622, 347] width 23 height 18
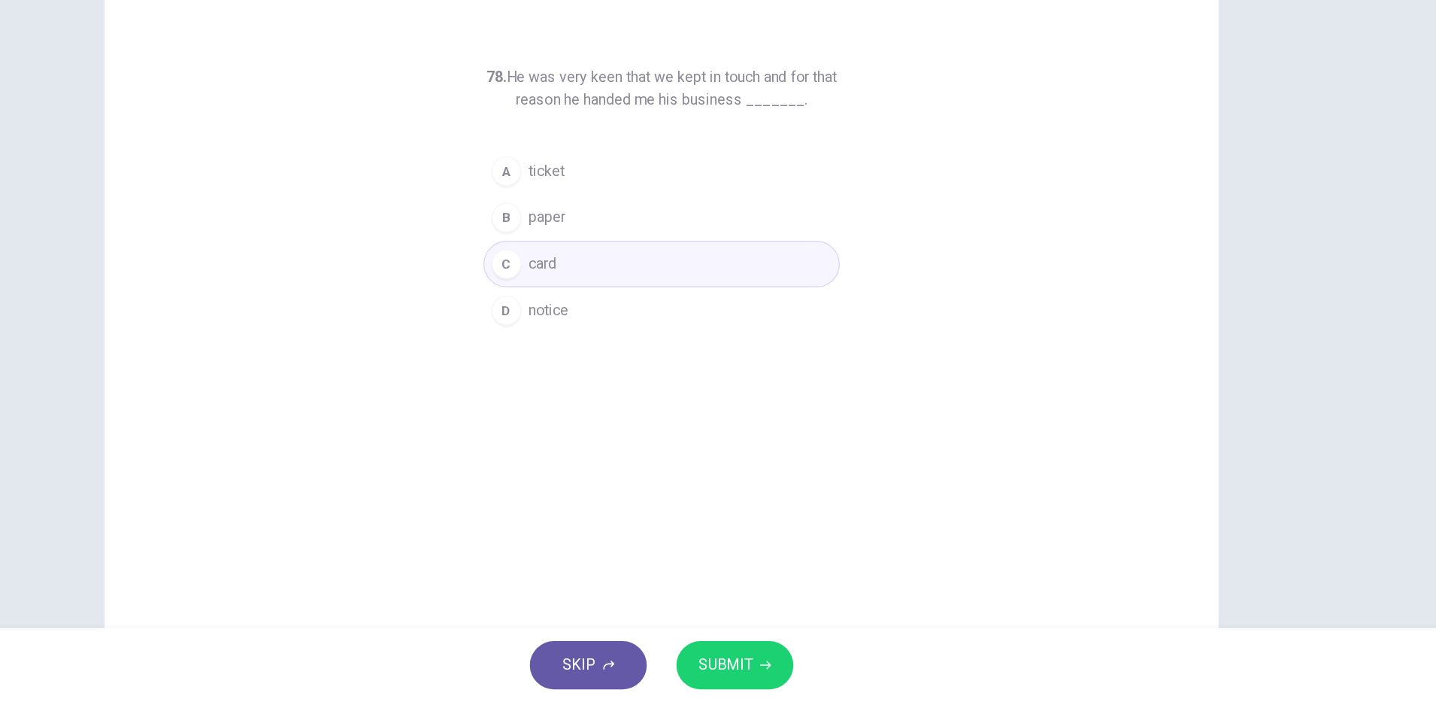
click at [760, 663] on span "SUBMIT" at bounding box center [770, 671] width 44 height 21
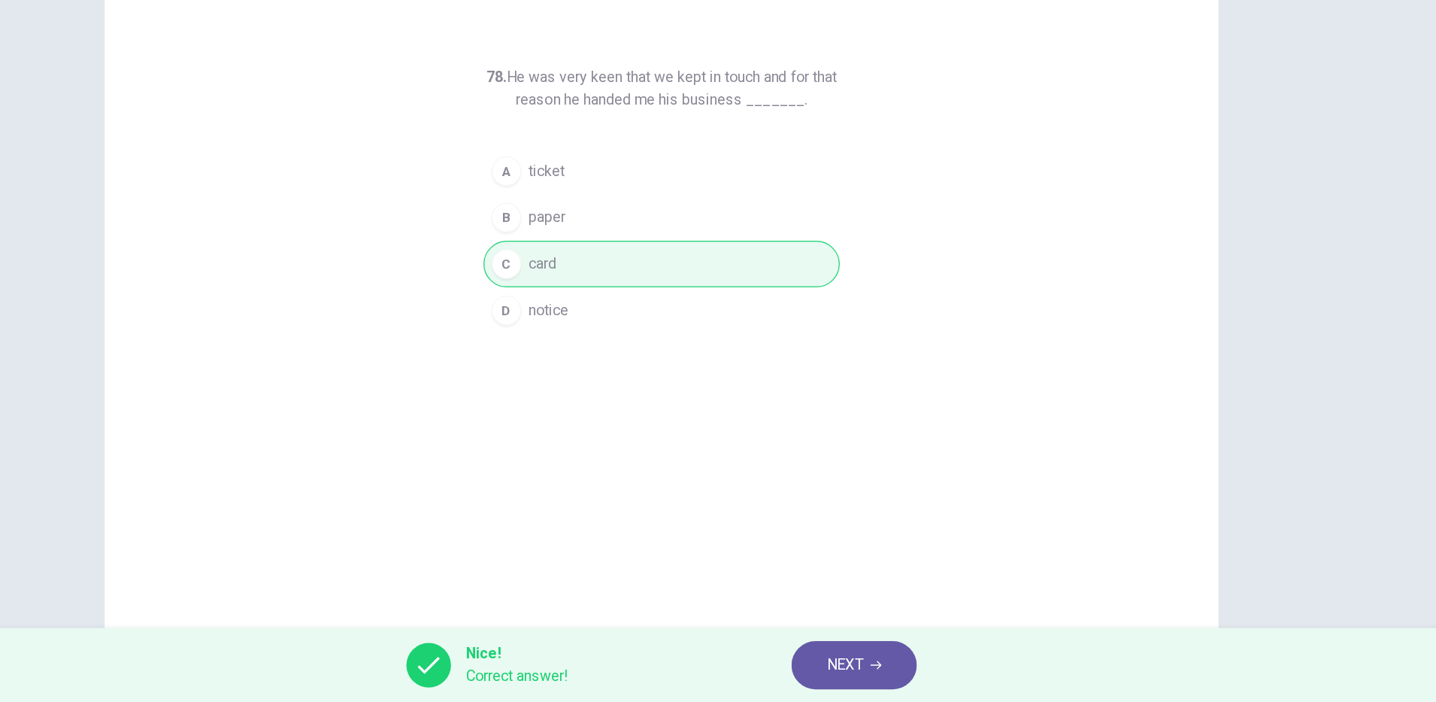
click at [888, 672] on icon "button" at bounding box center [891, 671] width 9 height 9
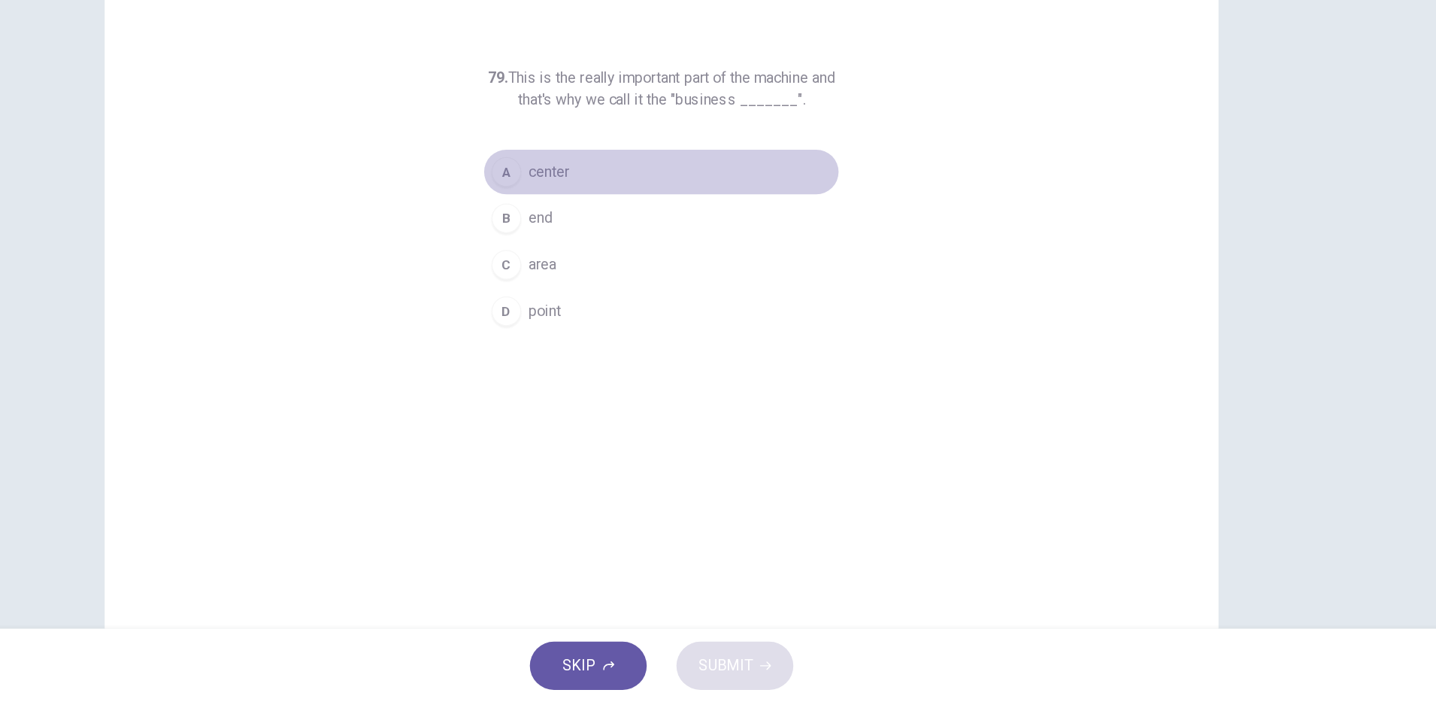
drag, startPoint x: 613, startPoint y: 265, endPoint x: 722, endPoint y: 435, distance: 201.9
click at [614, 265] on span "center" at bounding box center [627, 271] width 33 height 18
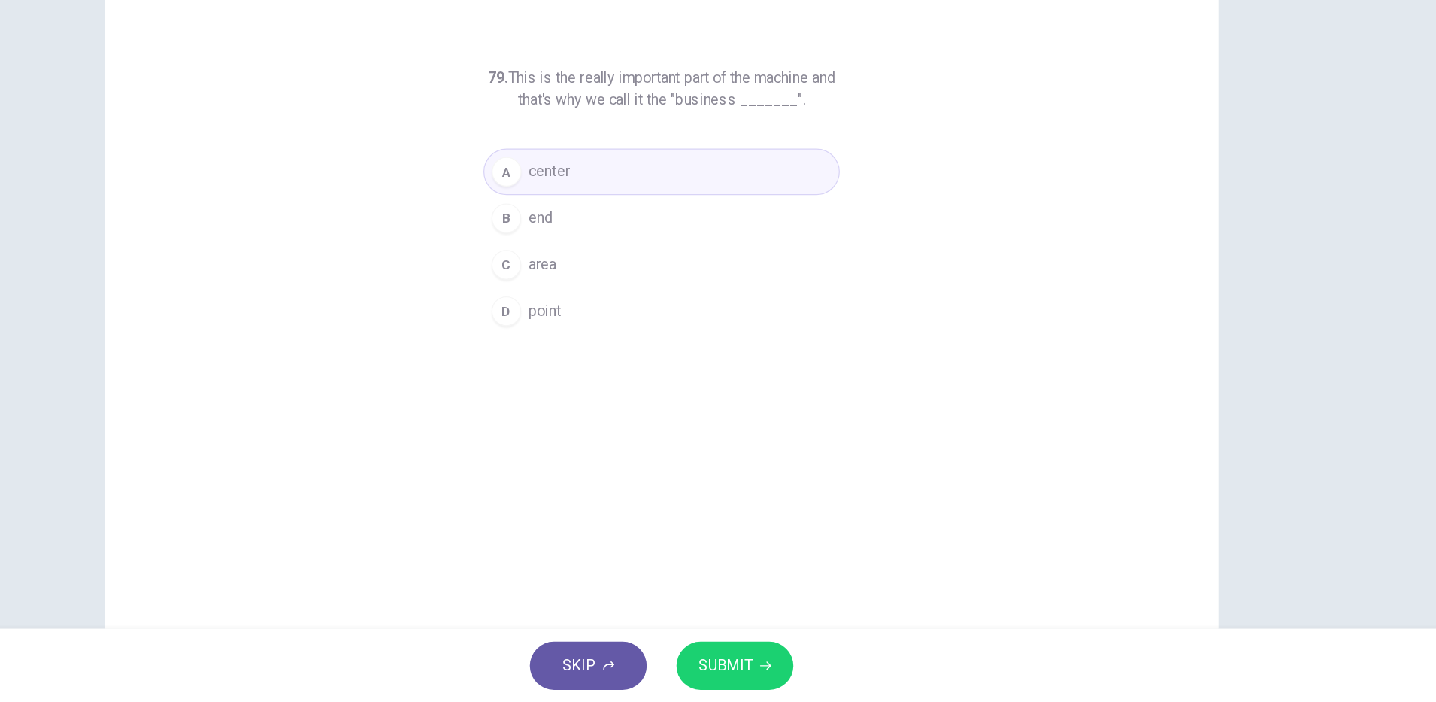
drag, startPoint x: 763, startPoint y: 671, endPoint x: 764, endPoint y: 657, distance: 13.6
click at [764, 670] on span "SUBMIT" at bounding box center [770, 671] width 44 height 21
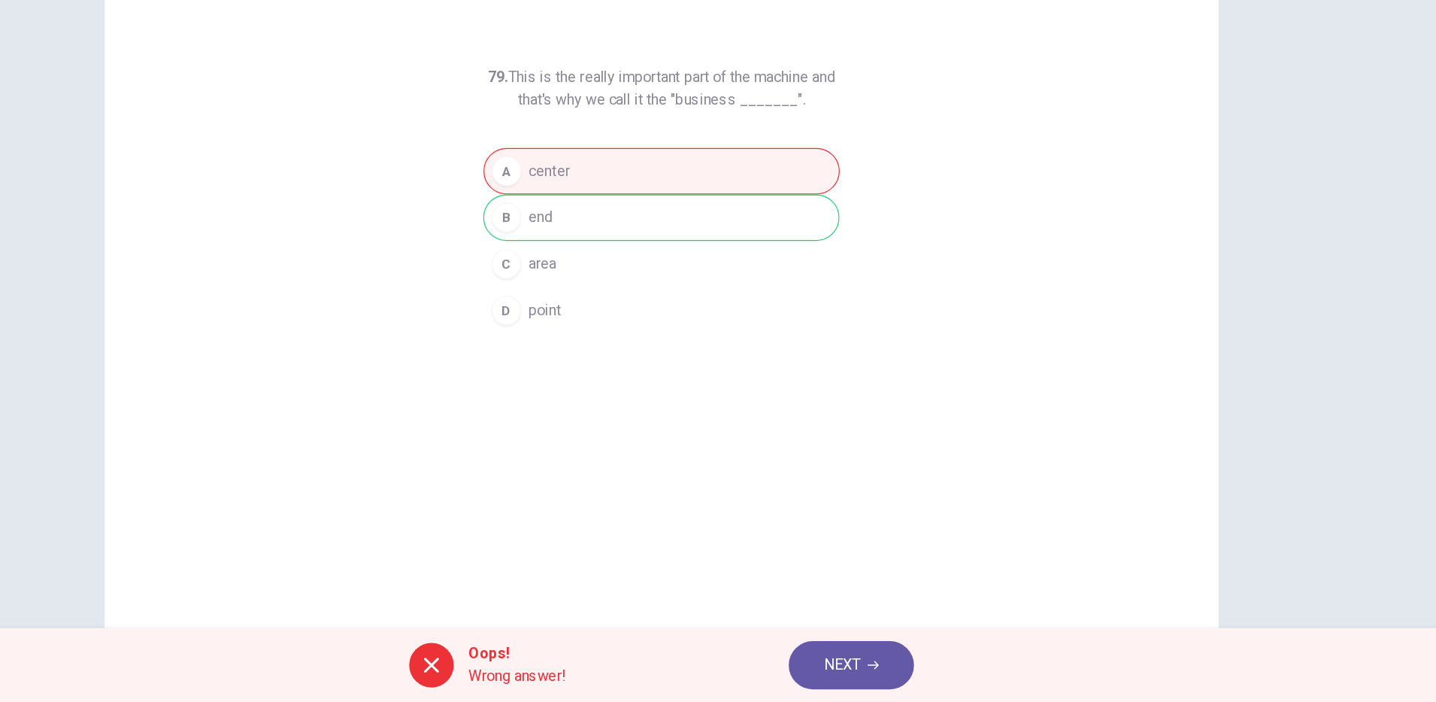
click at [888, 676] on button "NEXT" at bounding box center [872, 671] width 102 height 39
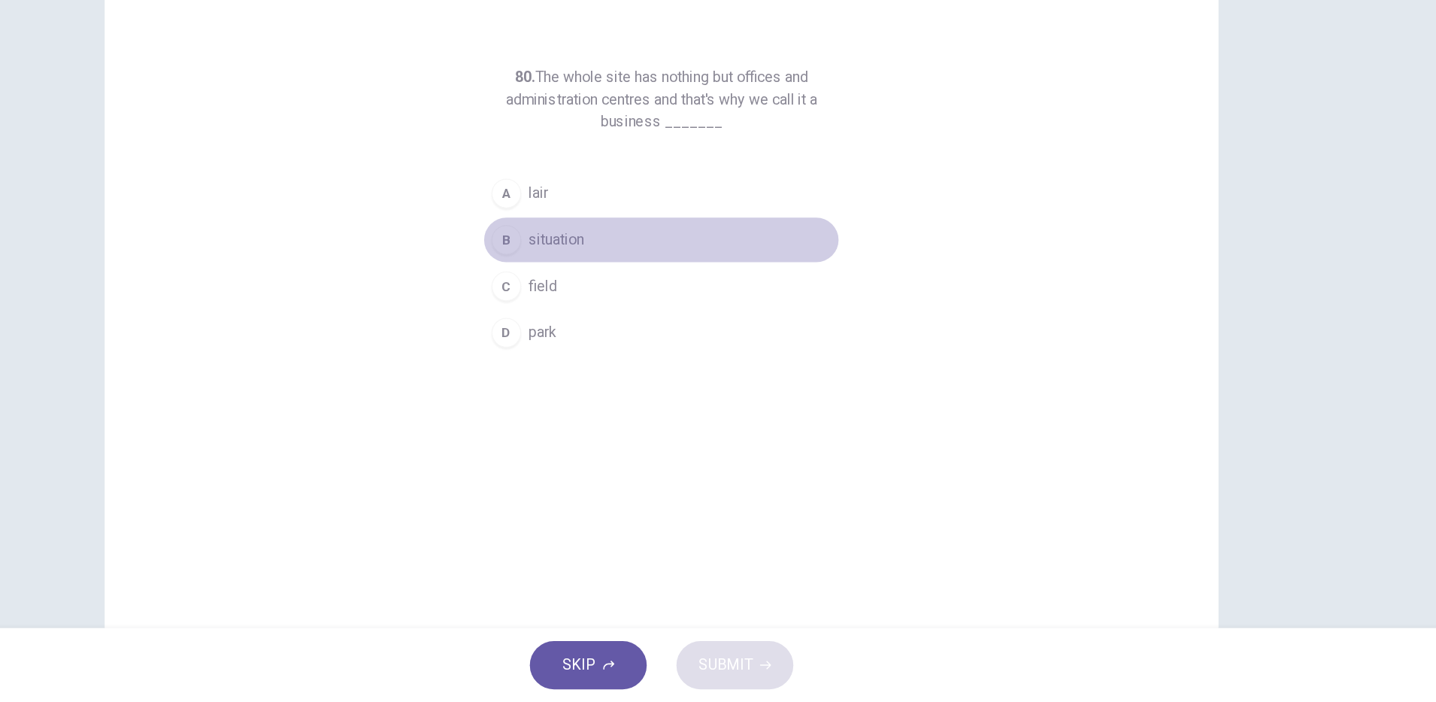
click at [647, 329] on span "situation" at bounding box center [633, 327] width 45 height 18
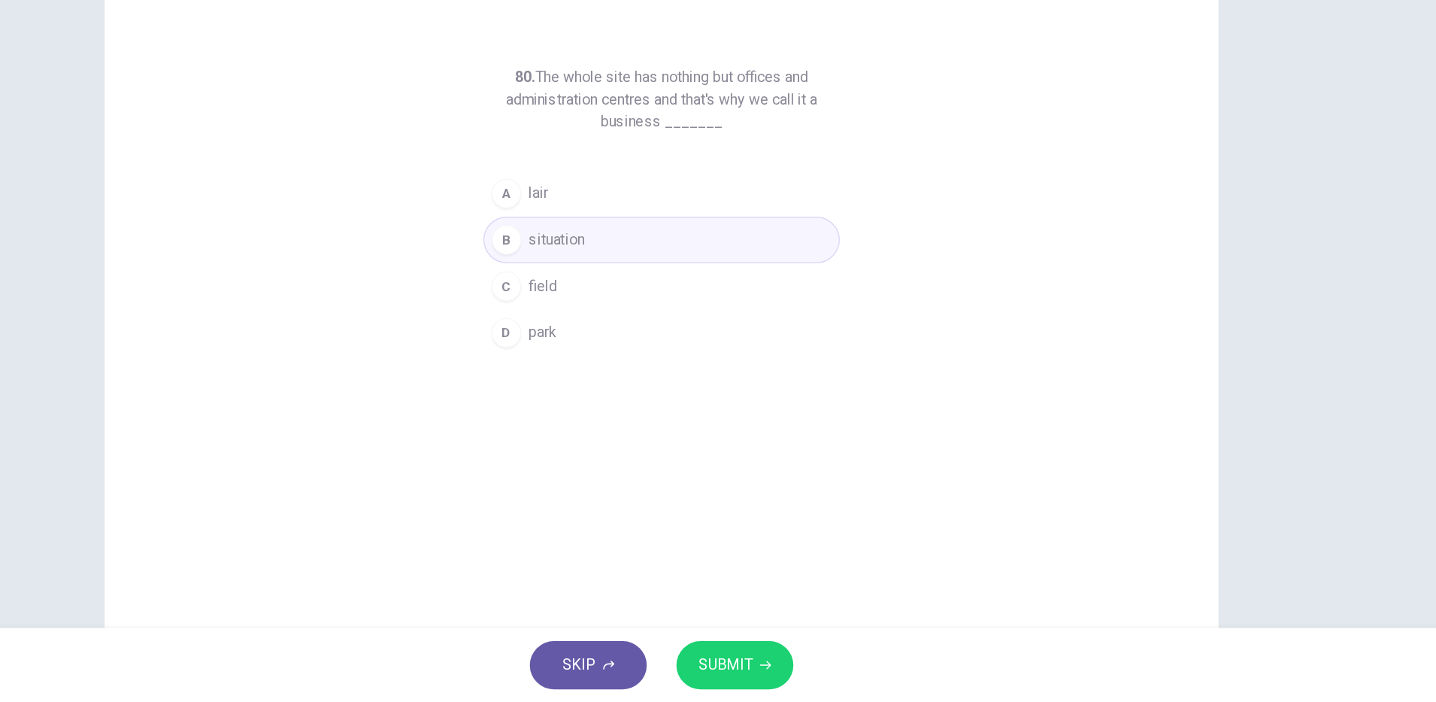
click at [775, 656] on button "SUBMIT" at bounding box center [777, 671] width 95 height 39
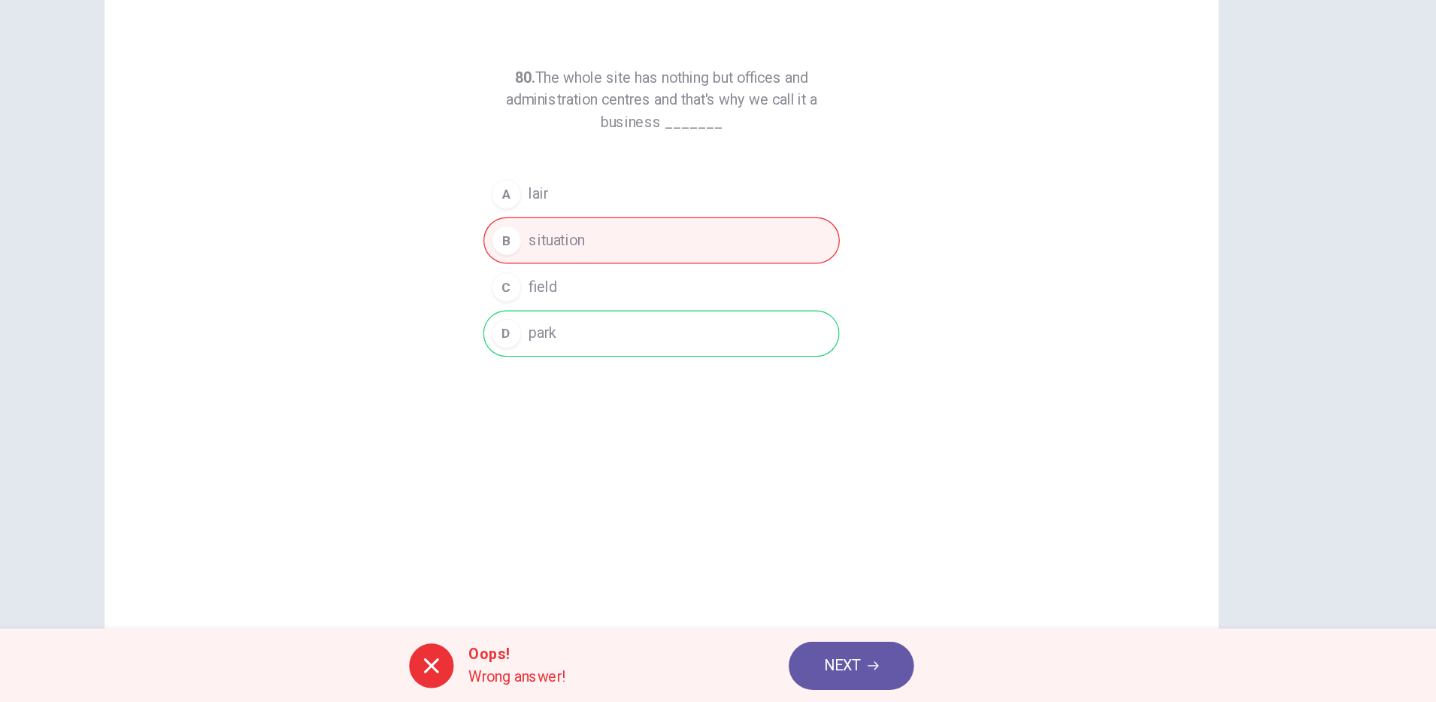
click at [887, 663] on button "NEXT" at bounding box center [872, 671] width 102 height 39
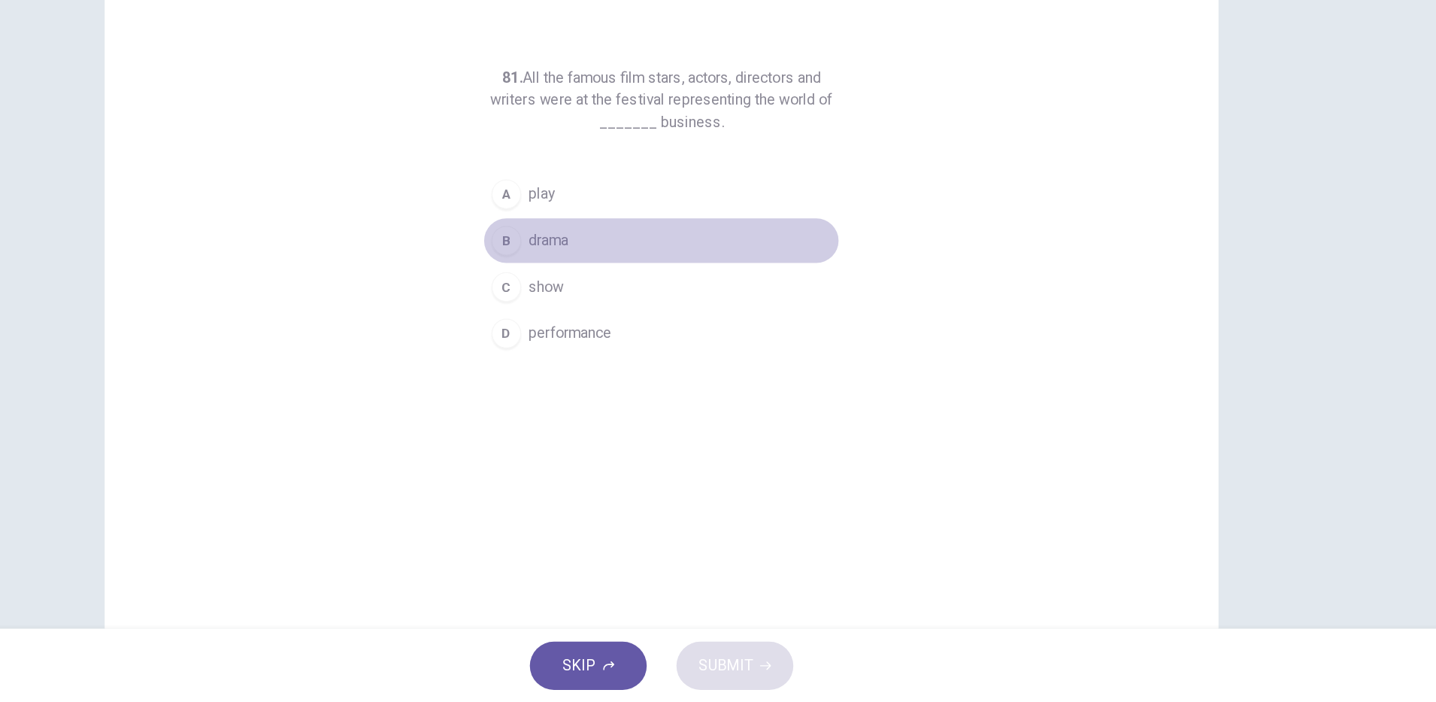
click at [635, 331] on span "drama" at bounding box center [627, 327] width 32 height 18
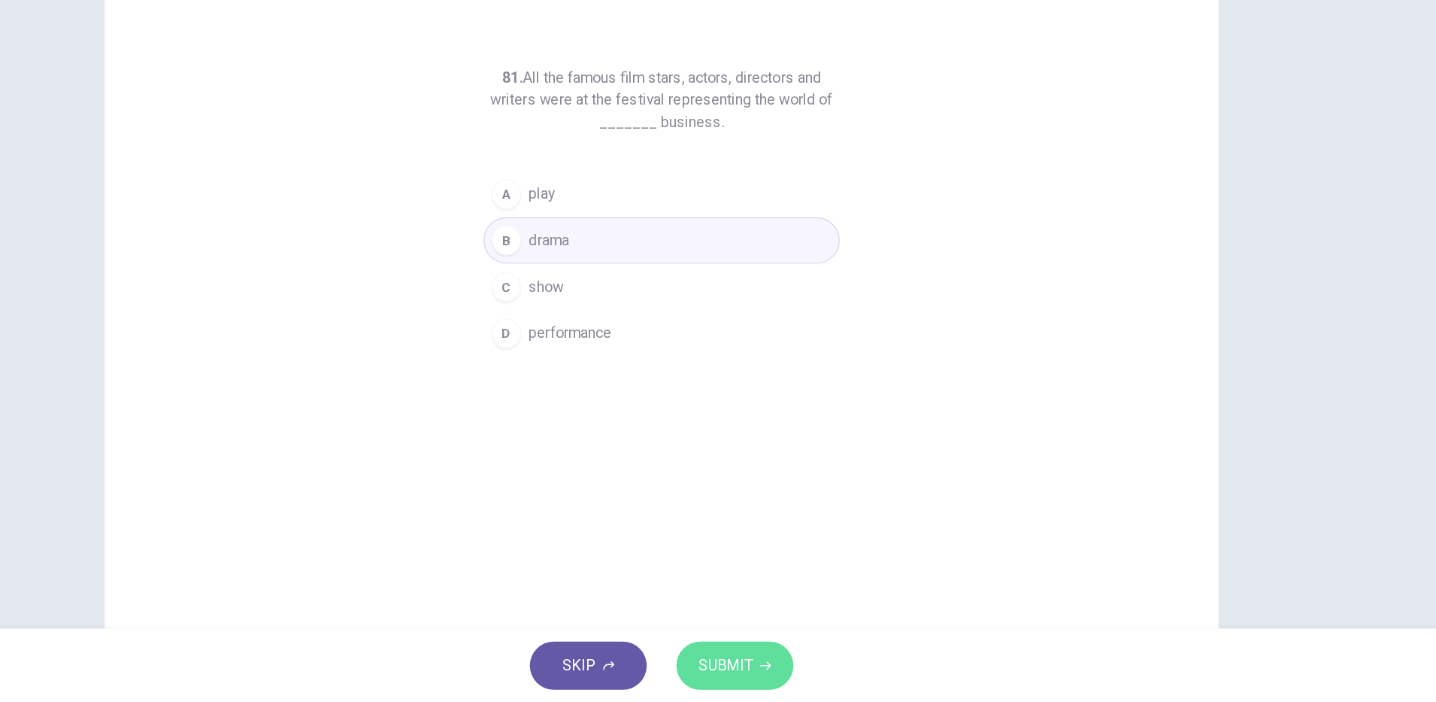
click at [782, 669] on span "SUBMIT" at bounding box center [770, 671] width 44 height 21
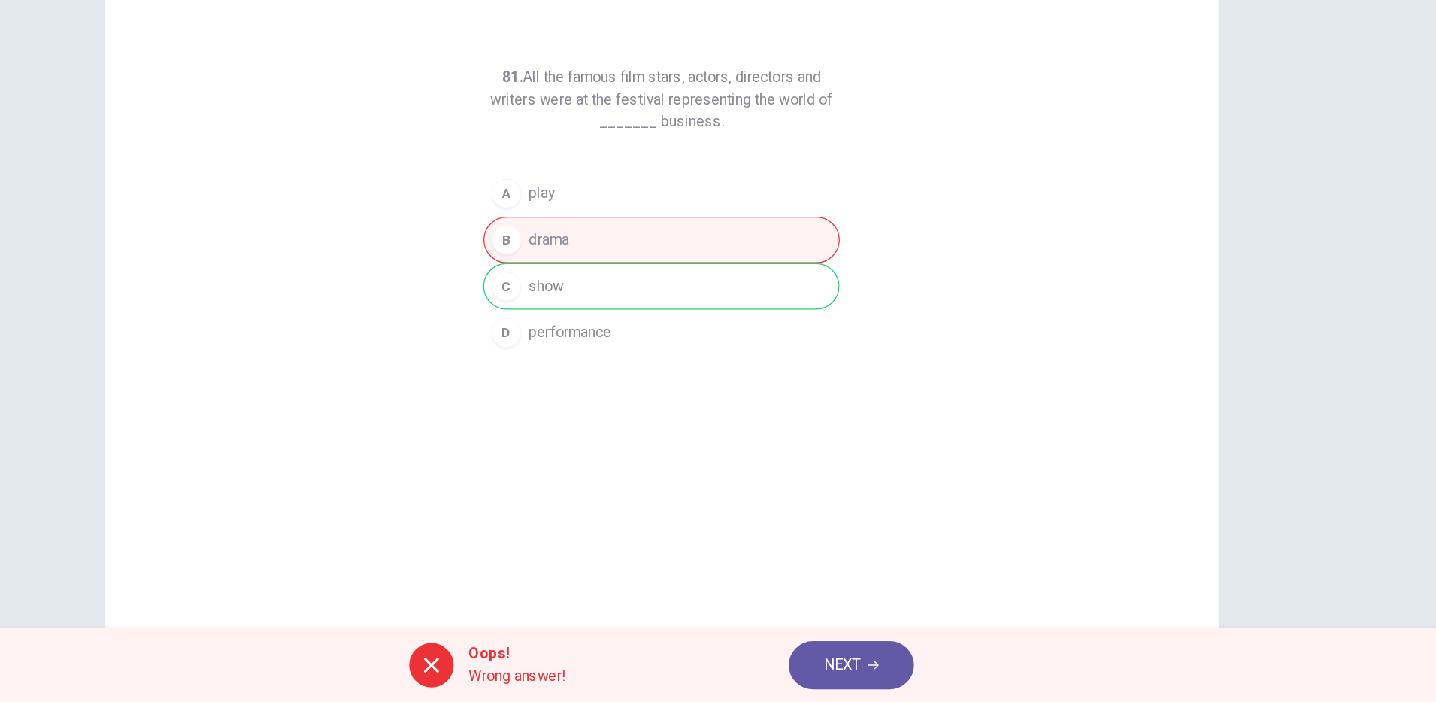
click at [890, 664] on button "NEXT" at bounding box center [872, 671] width 102 height 39
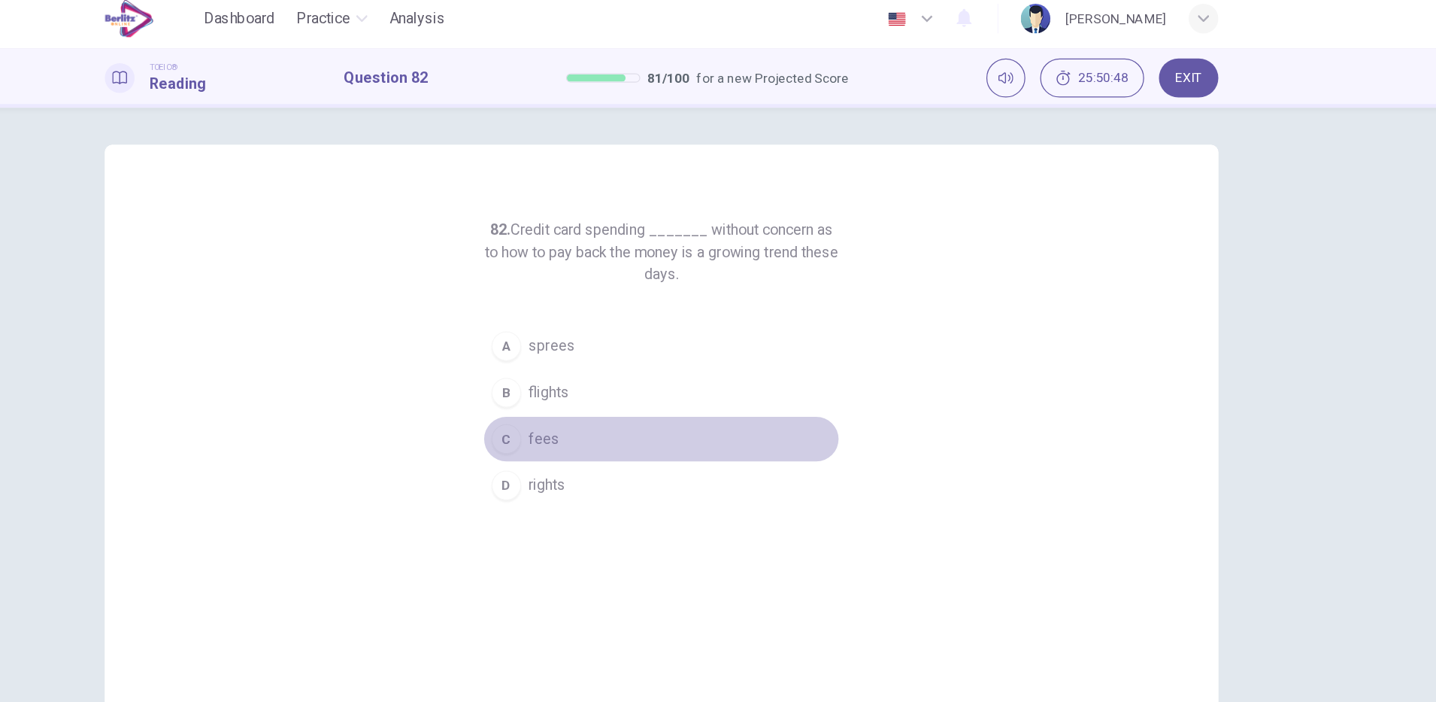
click at [628, 362] on span "fees" at bounding box center [623, 365] width 25 height 18
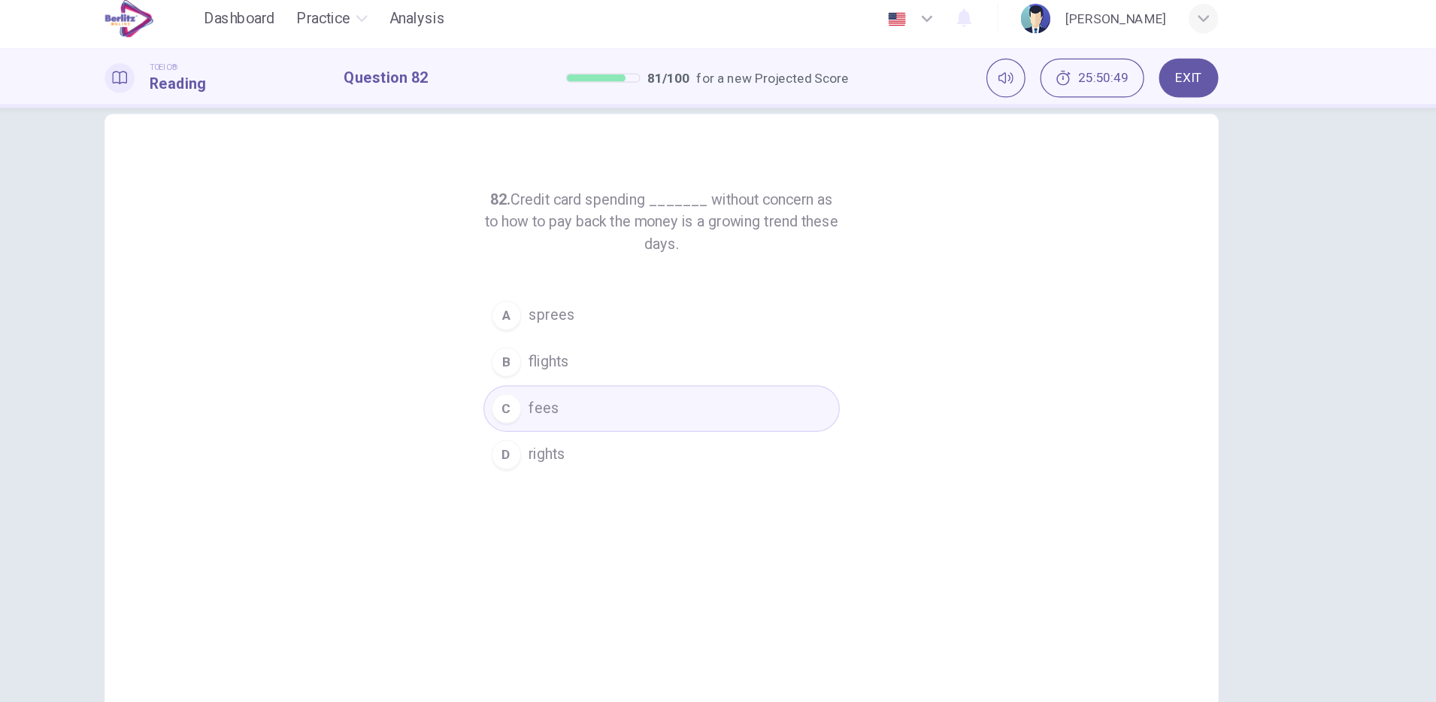
scroll to position [38, 0]
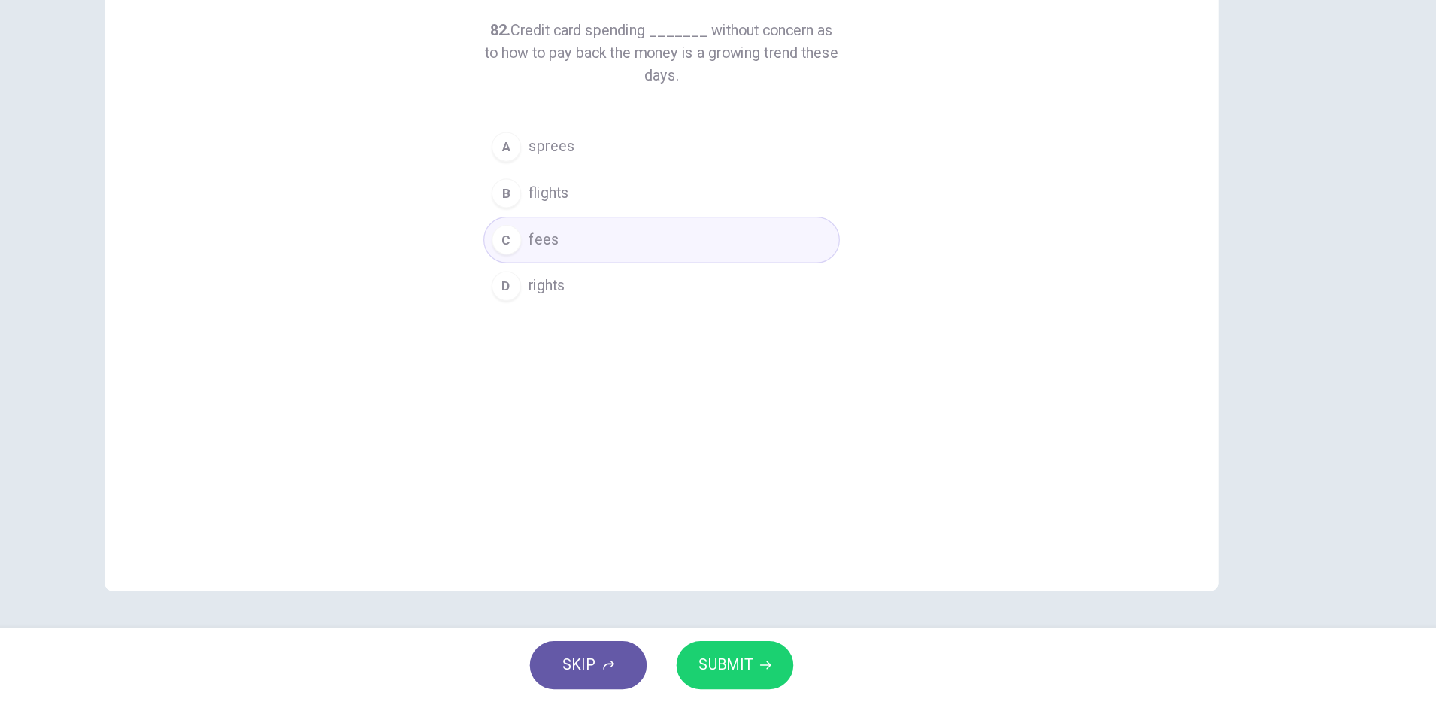
click at [789, 670] on span "SUBMIT" at bounding box center [770, 671] width 44 height 21
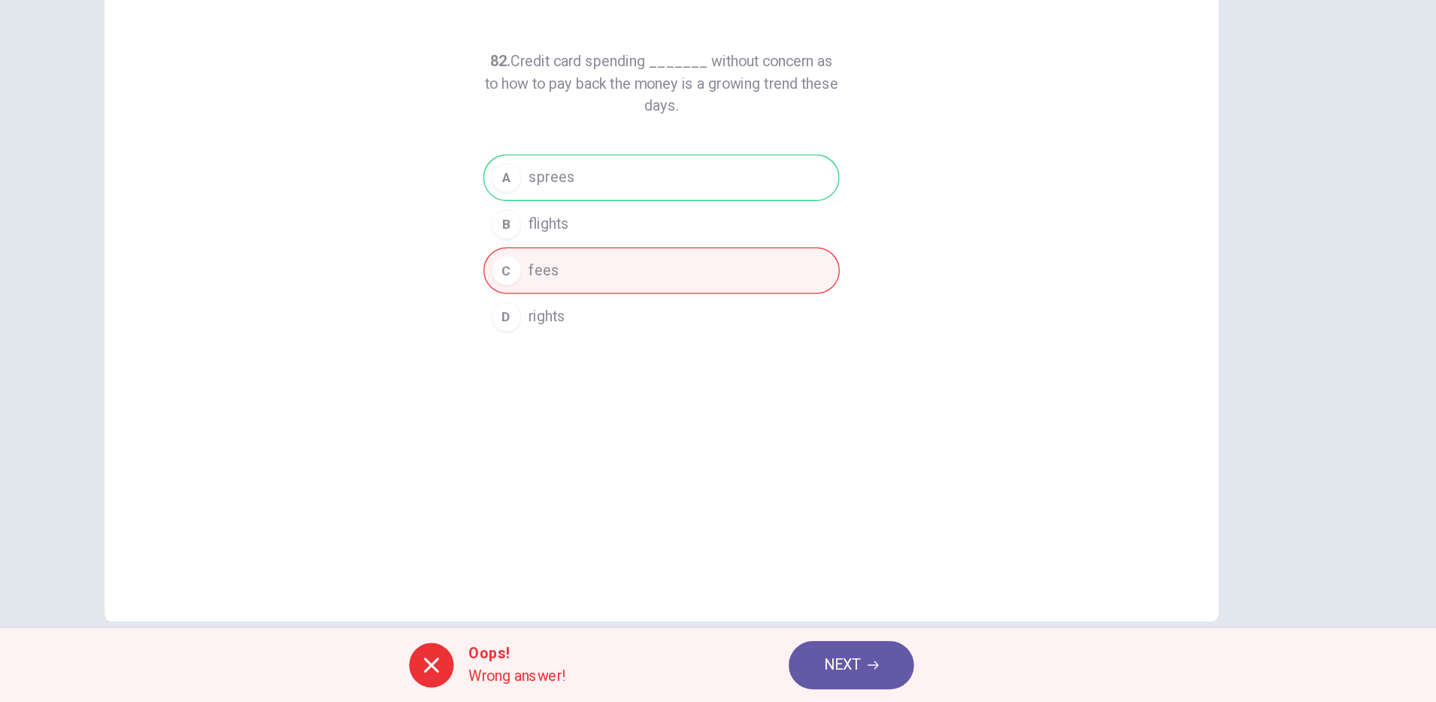
scroll to position [0, 0]
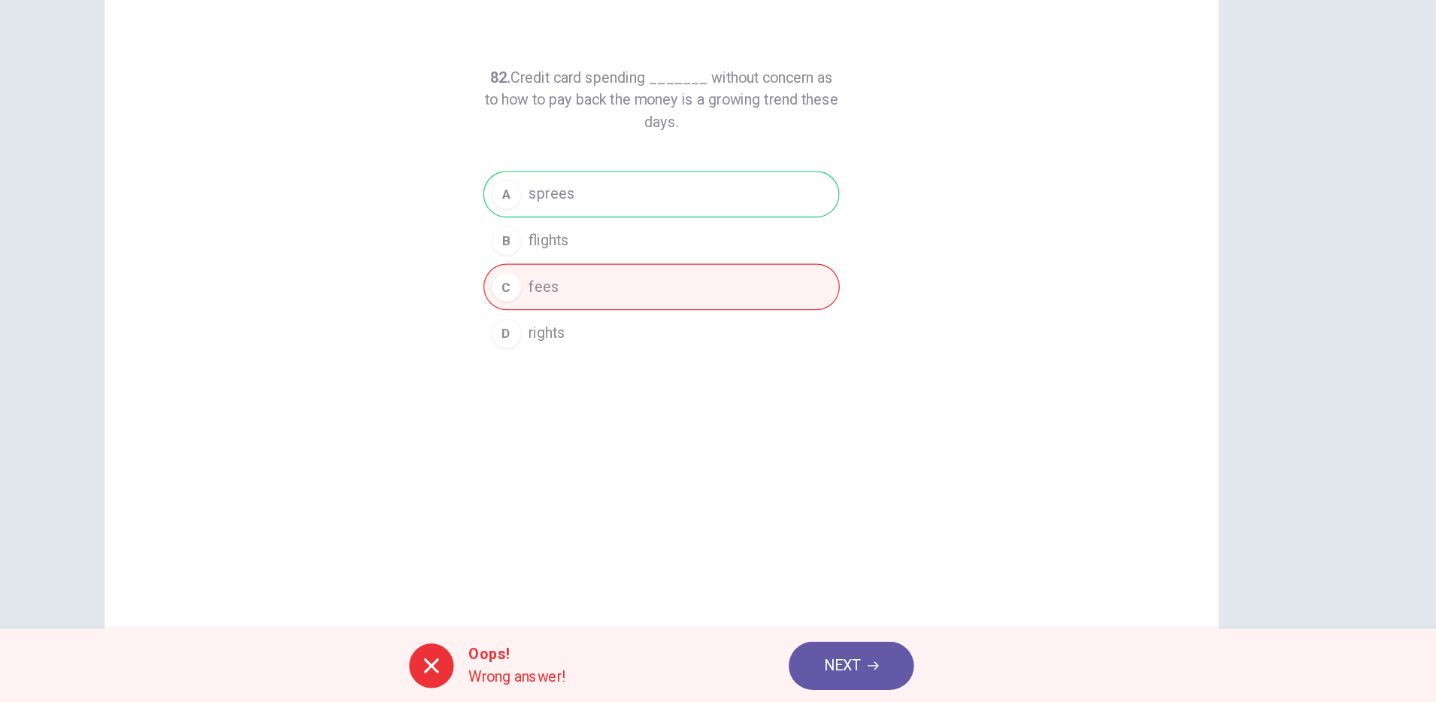
drag, startPoint x: 862, startPoint y: 669, endPoint x: 869, endPoint y: 659, distance: 11.3
click at [863, 668] on span "NEXT" at bounding box center [864, 671] width 29 height 21
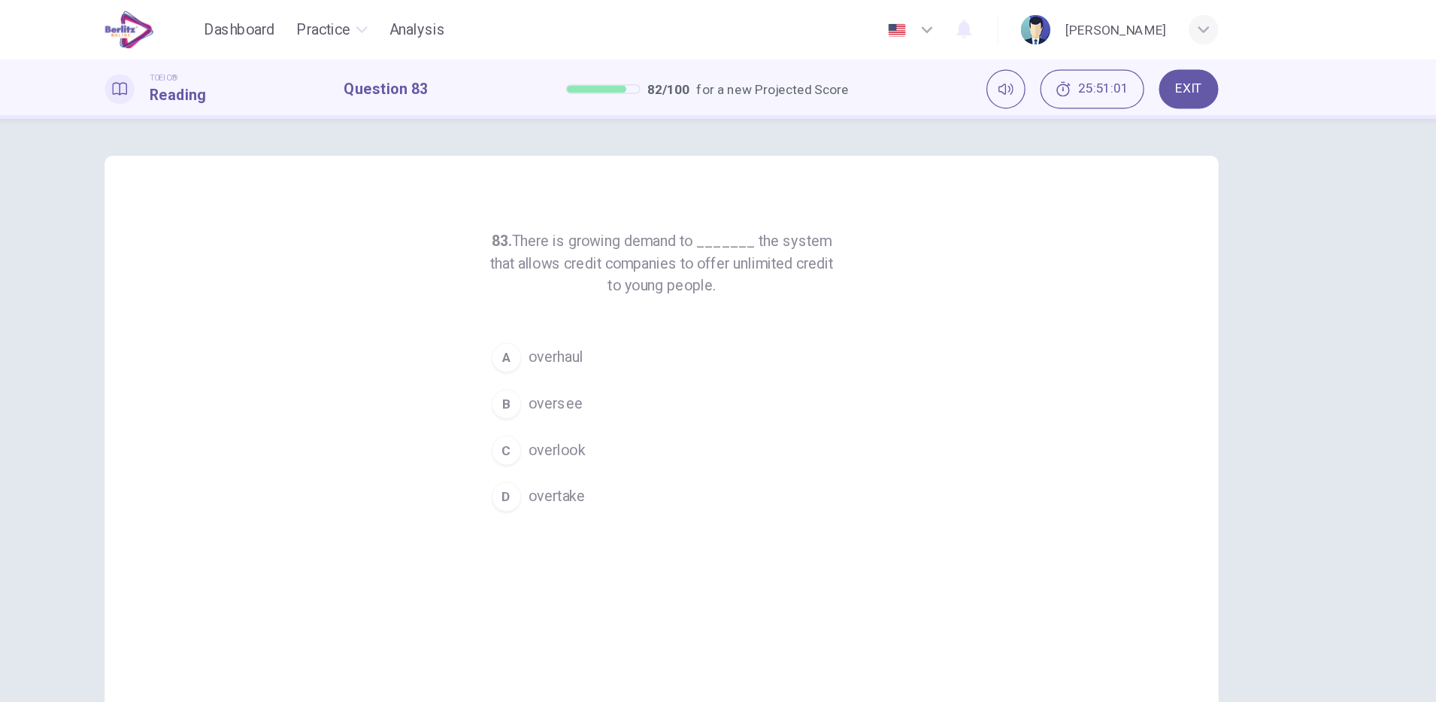
click at [641, 404] on span "overtake" at bounding box center [634, 402] width 46 height 18
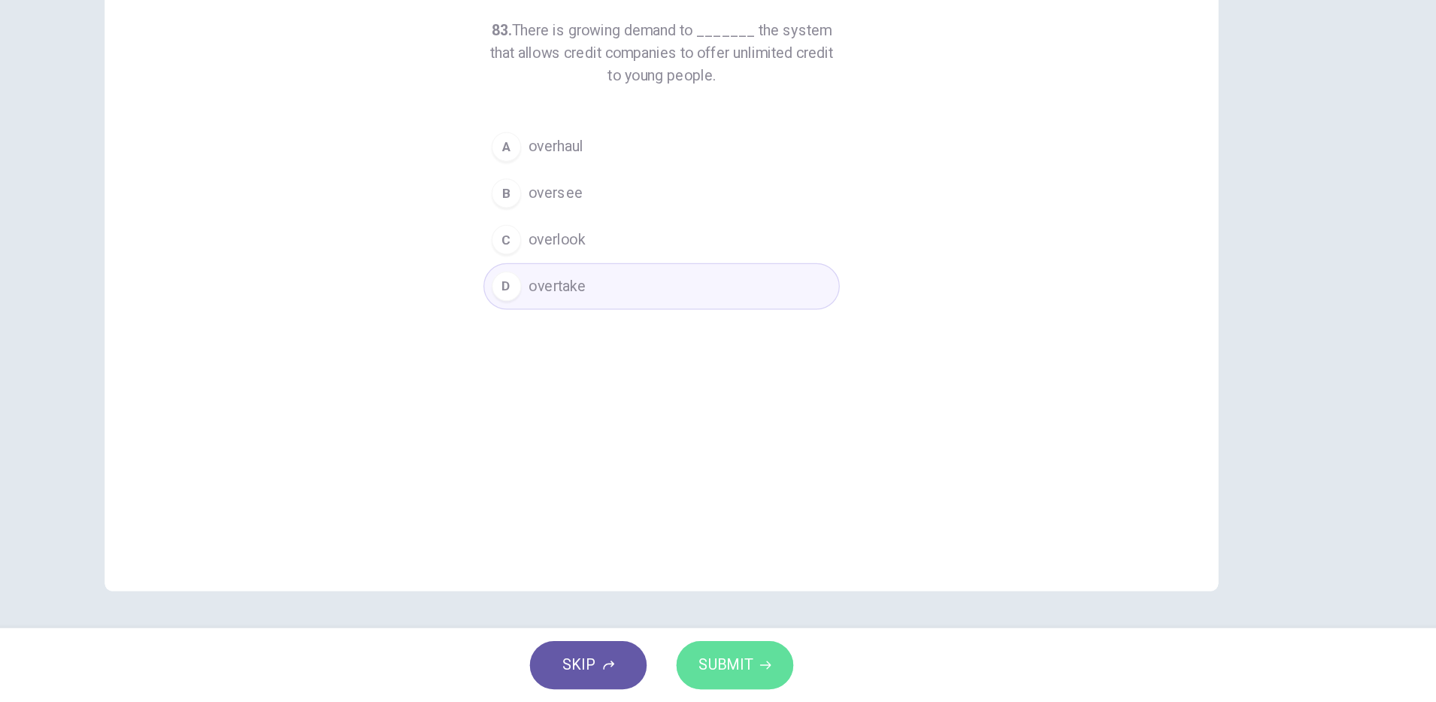
drag, startPoint x: 781, startPoint y: 666, endPoint x: 792, endPoint y: 653, distance: 16.6
click at [781, 666] on span "SUBMIT" at bounding box center [770, 671] width 44 height 21
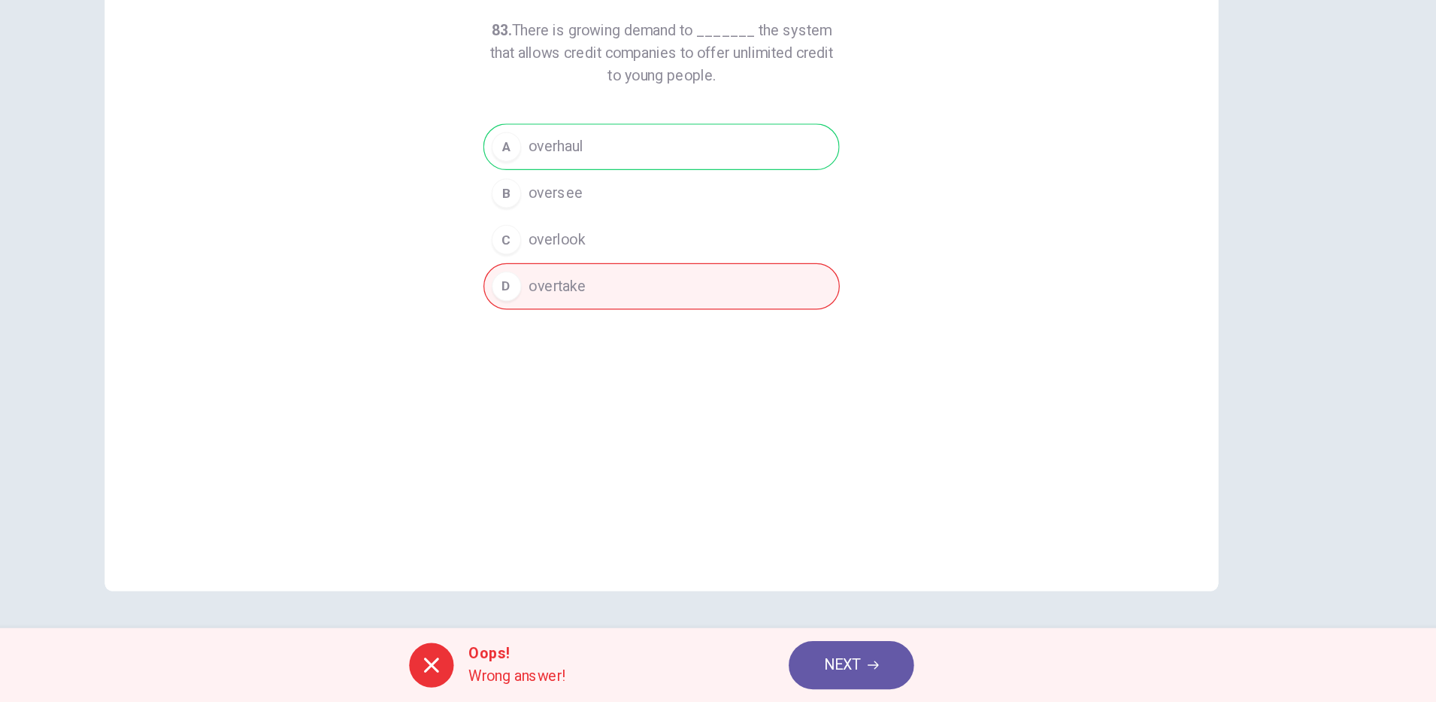
click at [847, 667] on button "NEXT" at bounding box center [872, 671] width 102 height 39
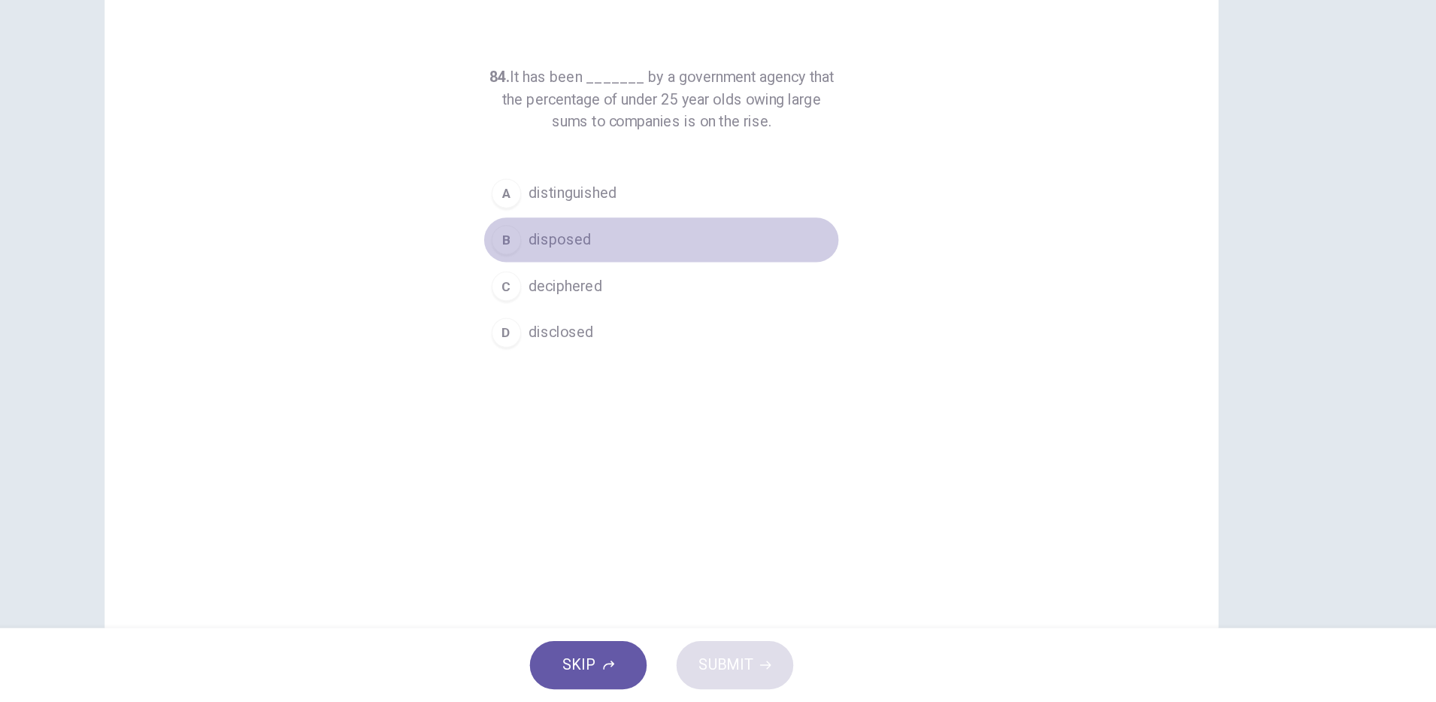
drag, startPoint x: 652, startPoint y: 326, endPoint x: 772, endPoint y: 502, distance: 212.5
click at [652, 326] on span "disposed" at bounding box center [636, 327] width 50 height 18
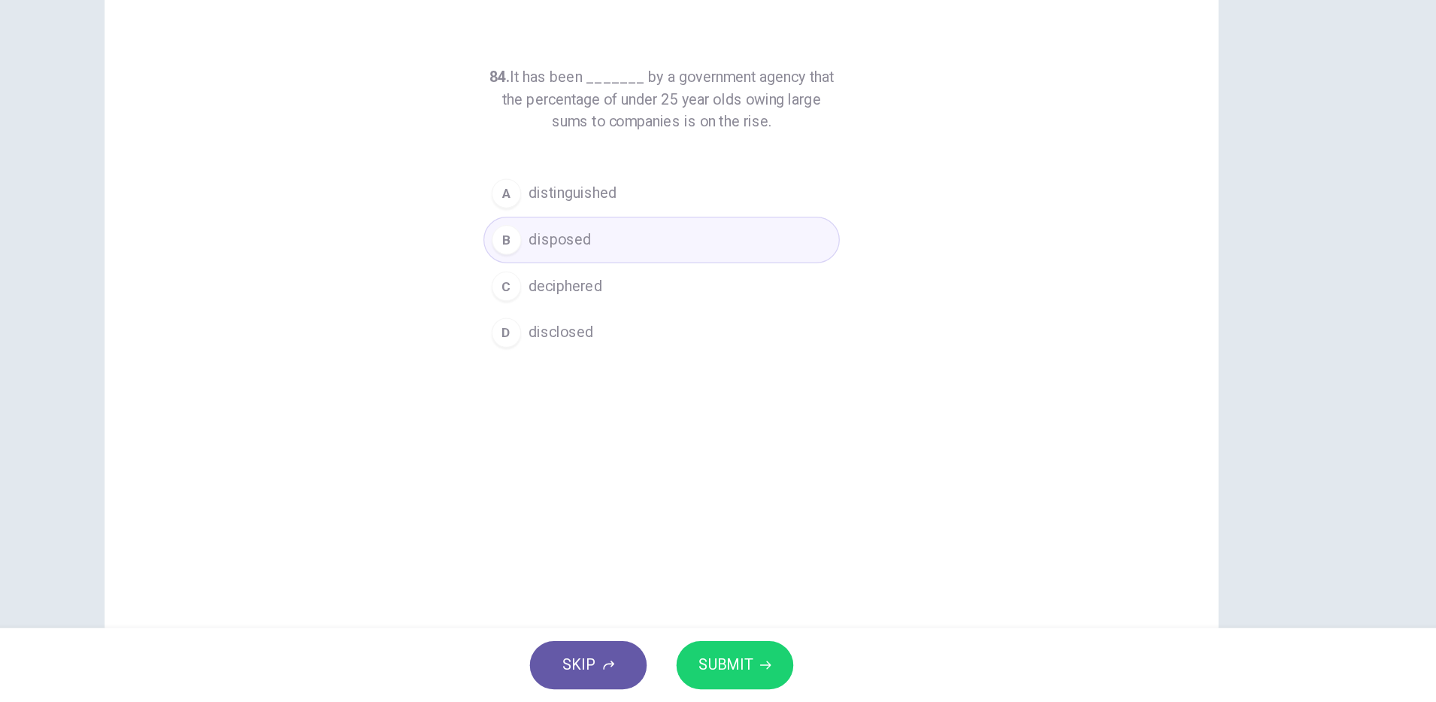
click at [794, 672] on button "SUBMIT" at bounding box center [777, 671] width 95 height 39
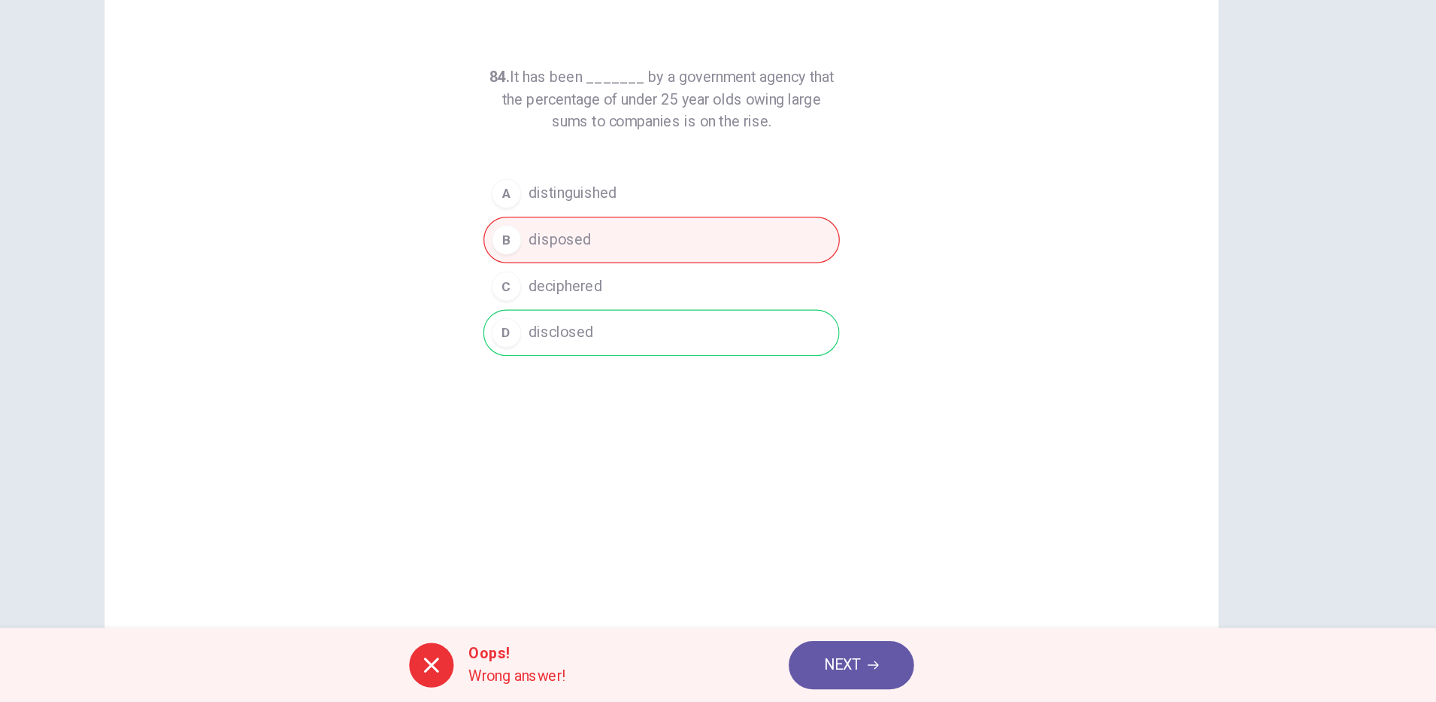
click at [871, 666] on span "NEXT" at bounding box center [864, 671] width 29 height 21
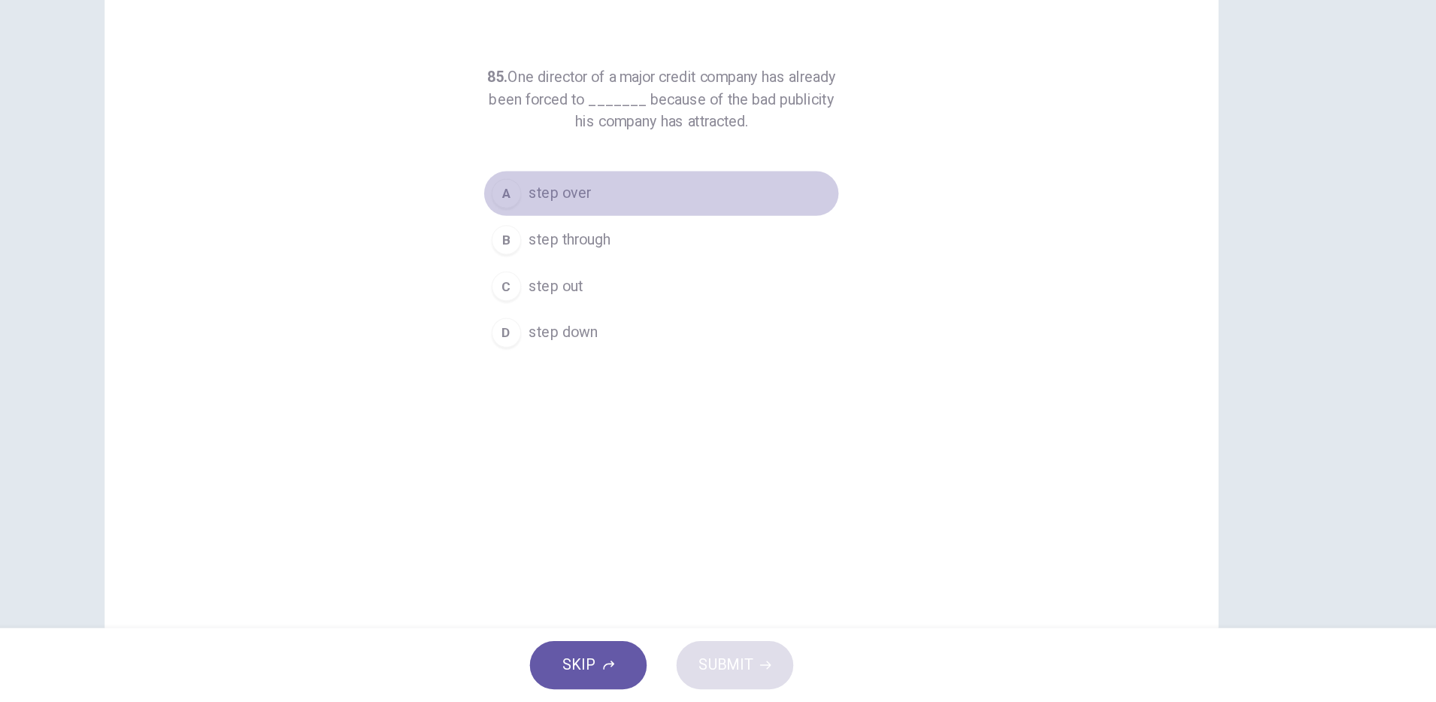
click at [655, 292] on button "A step over" at bounding box center [718, 290] width 289 height 38
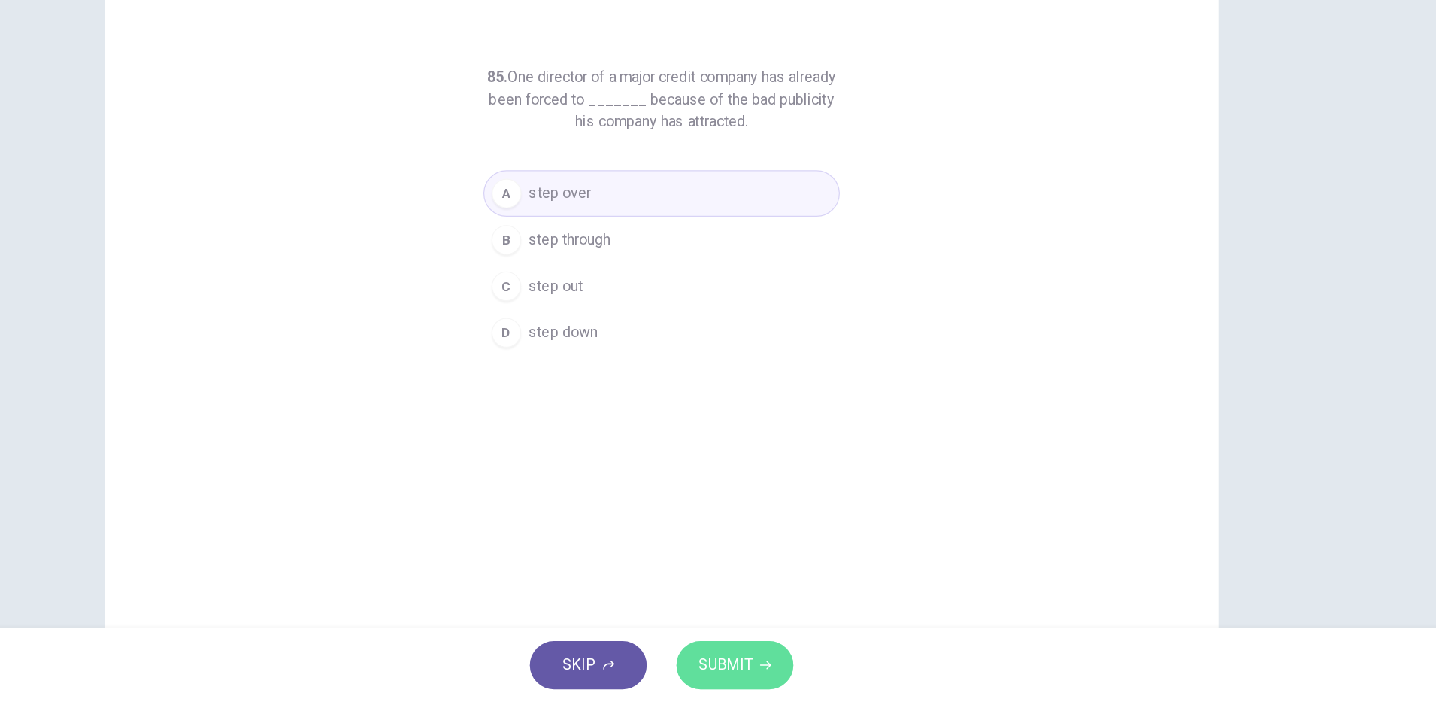
click at [775, 671] on span "SUBMIT" at bounding box center [770, 671] width 44 height 21
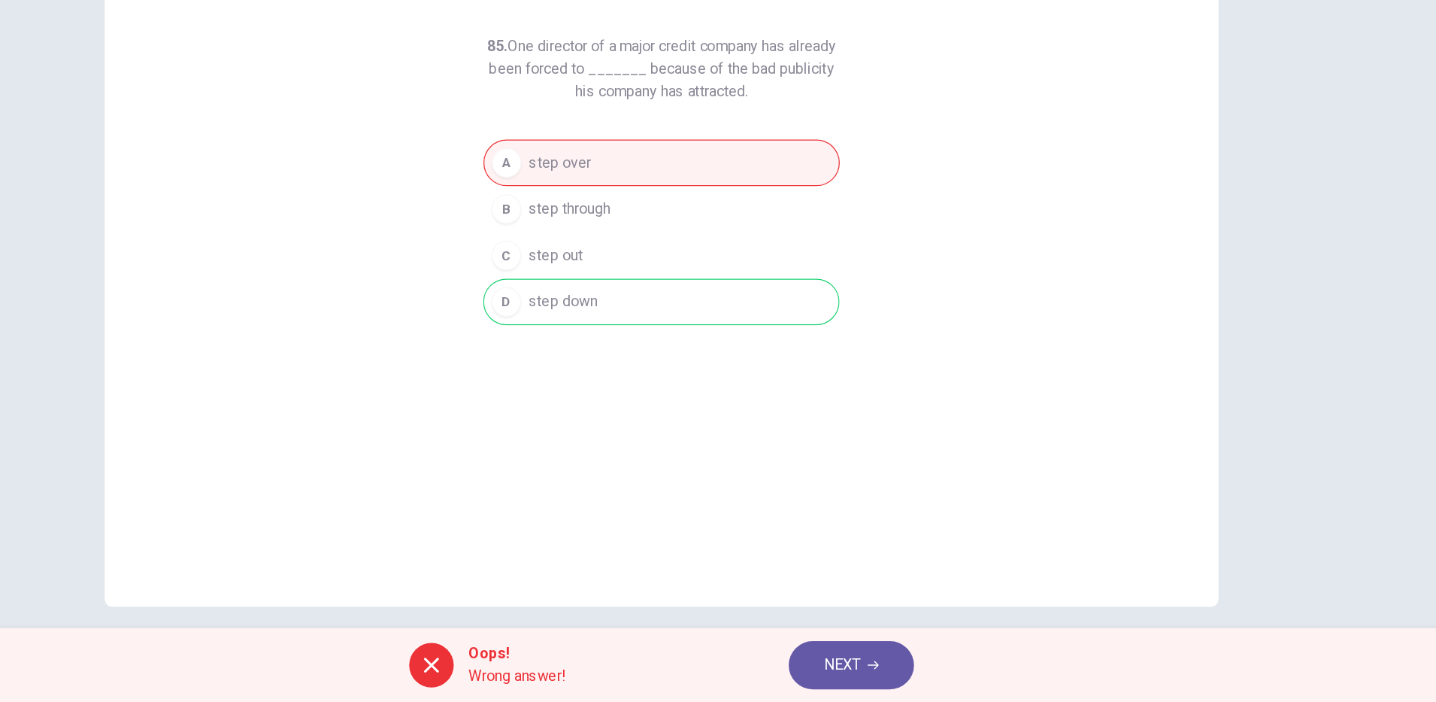
scroll to position [38, 0]
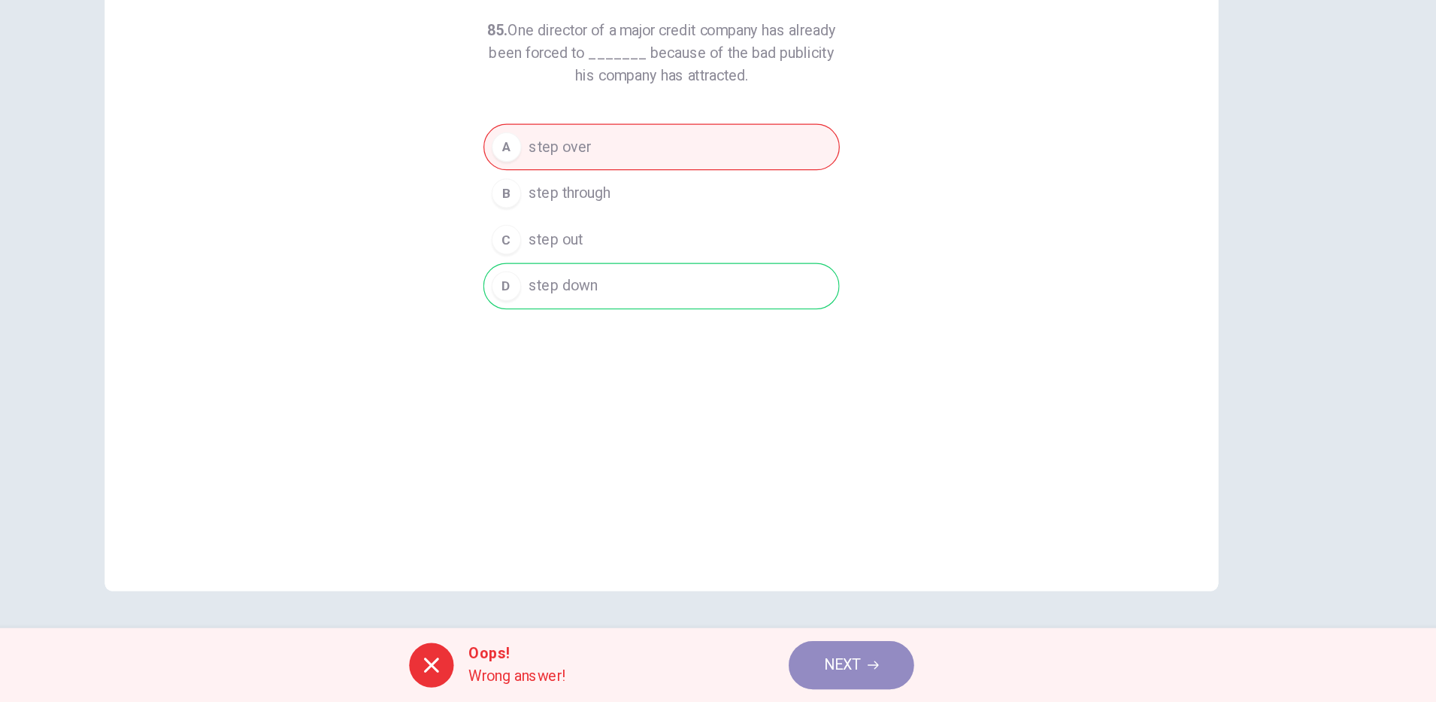
click at [867, 666] on span "NEXT" at bounding box center [864, 671] width 29 height 21
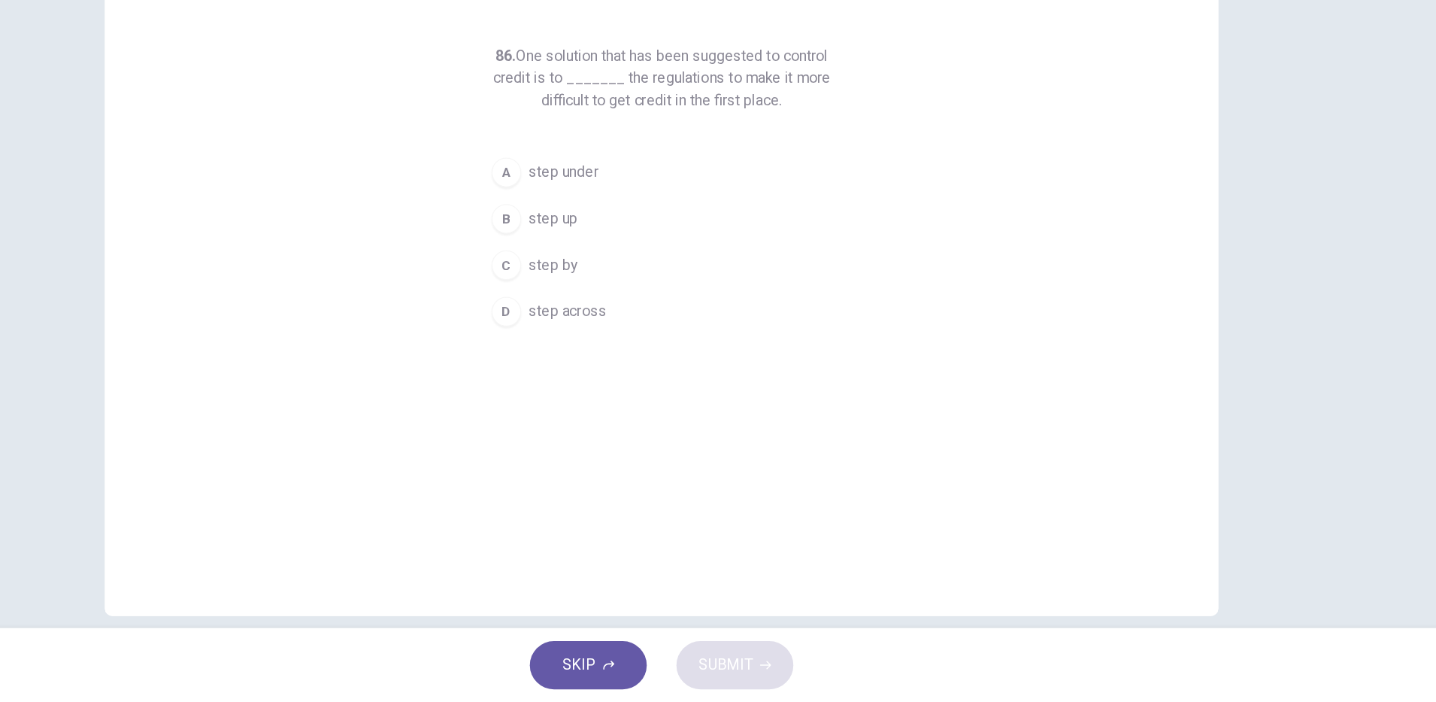
scroll to position [0, 0]
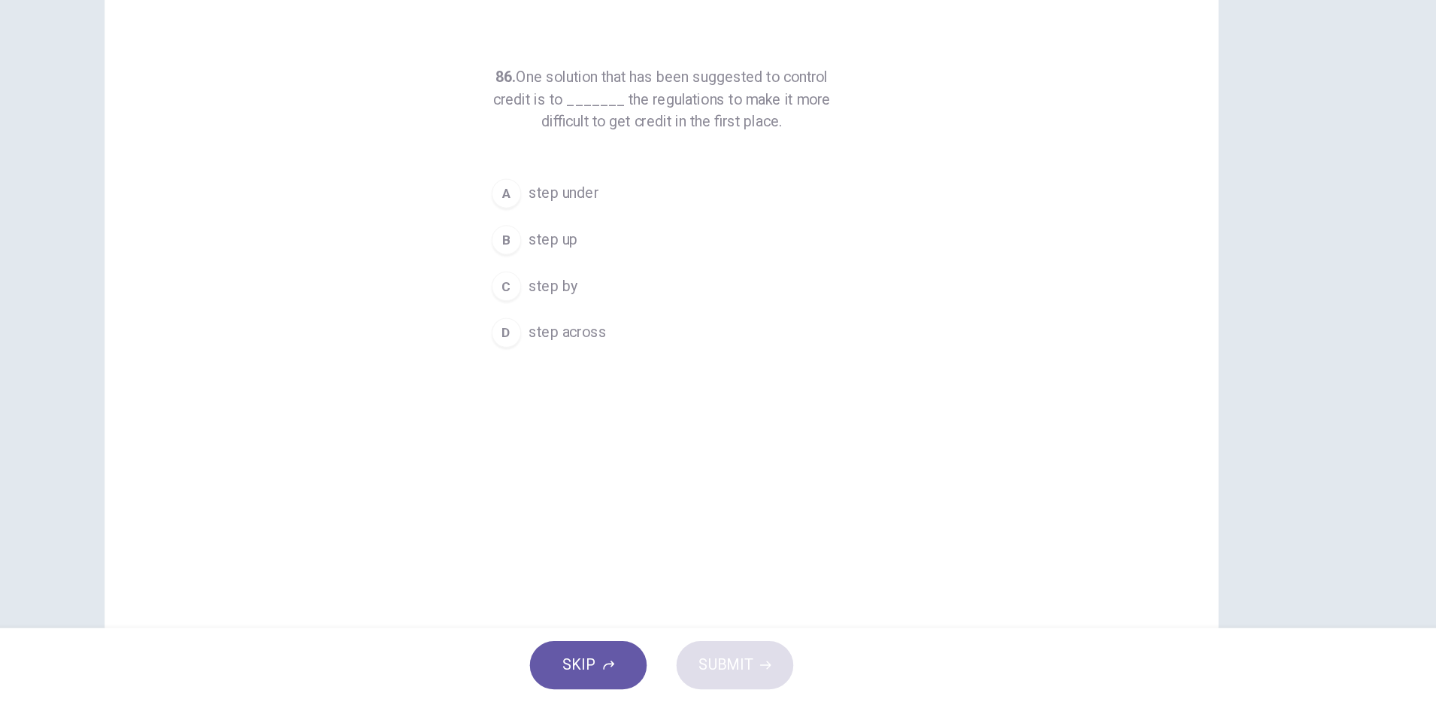
click at [647, 365] on button "C step by" at bounding box center [718, 365] width 289 height 38
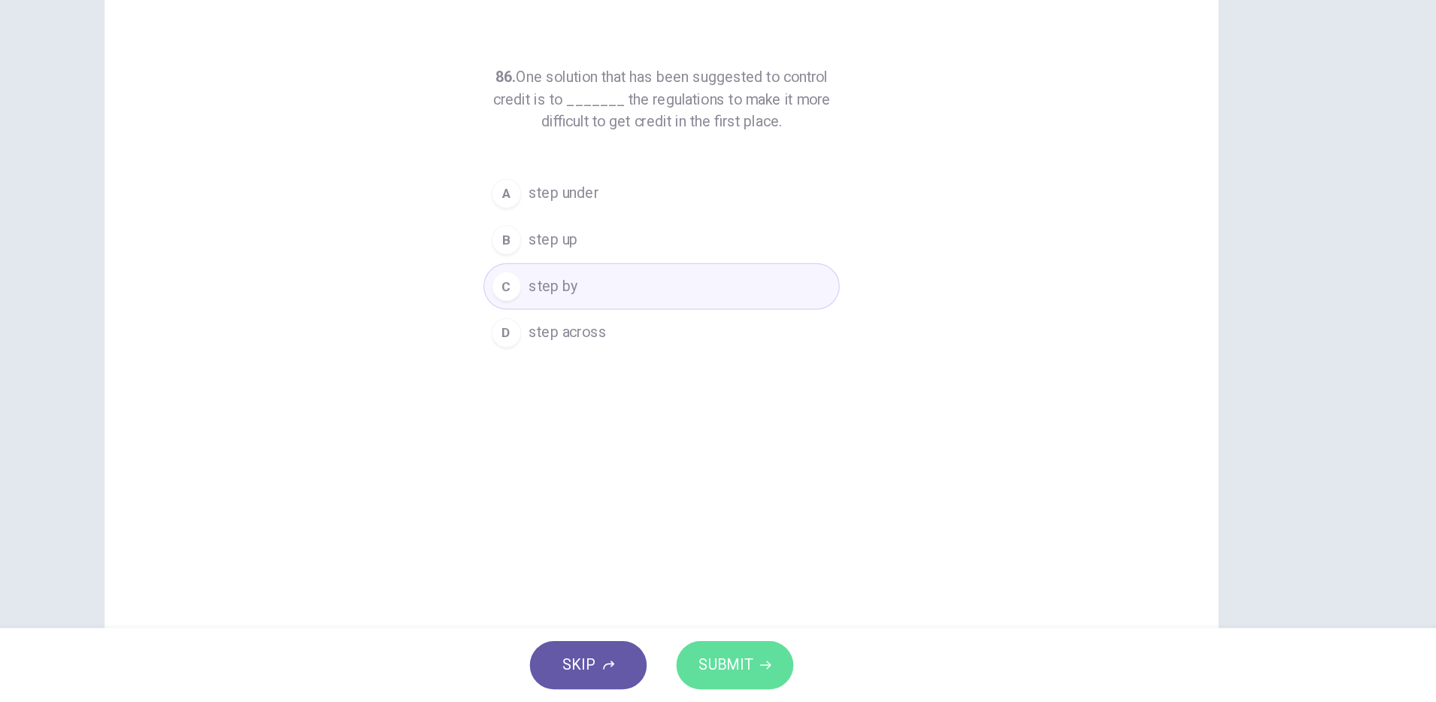
click at [781, 661] on span "SUBMIT" at bounding box center [770, 671] width 44 height 21
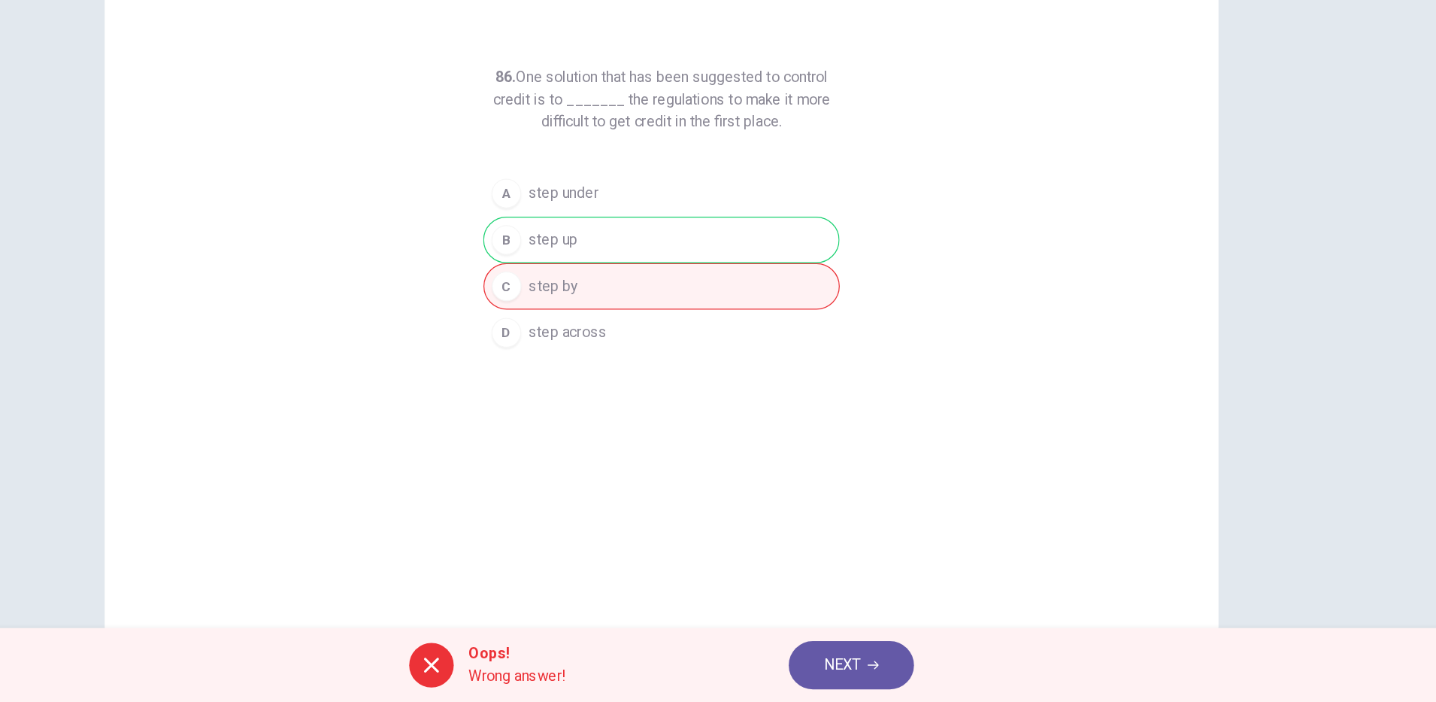
click at [856, 665] on span "NEXT" at bounding box center [864, 671] width 29 height 21
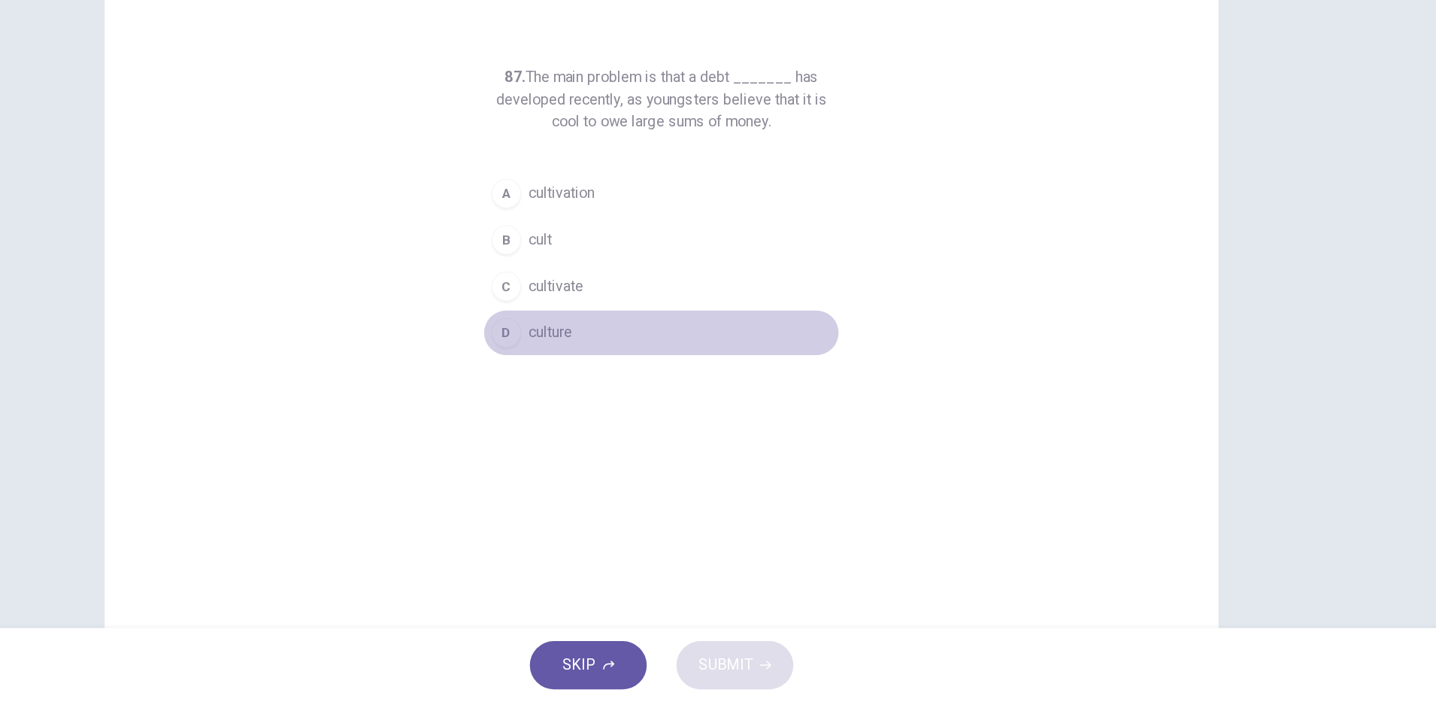
click at [631, 407] on span "culture" at bounding box center [628, 402] width 35 height 18
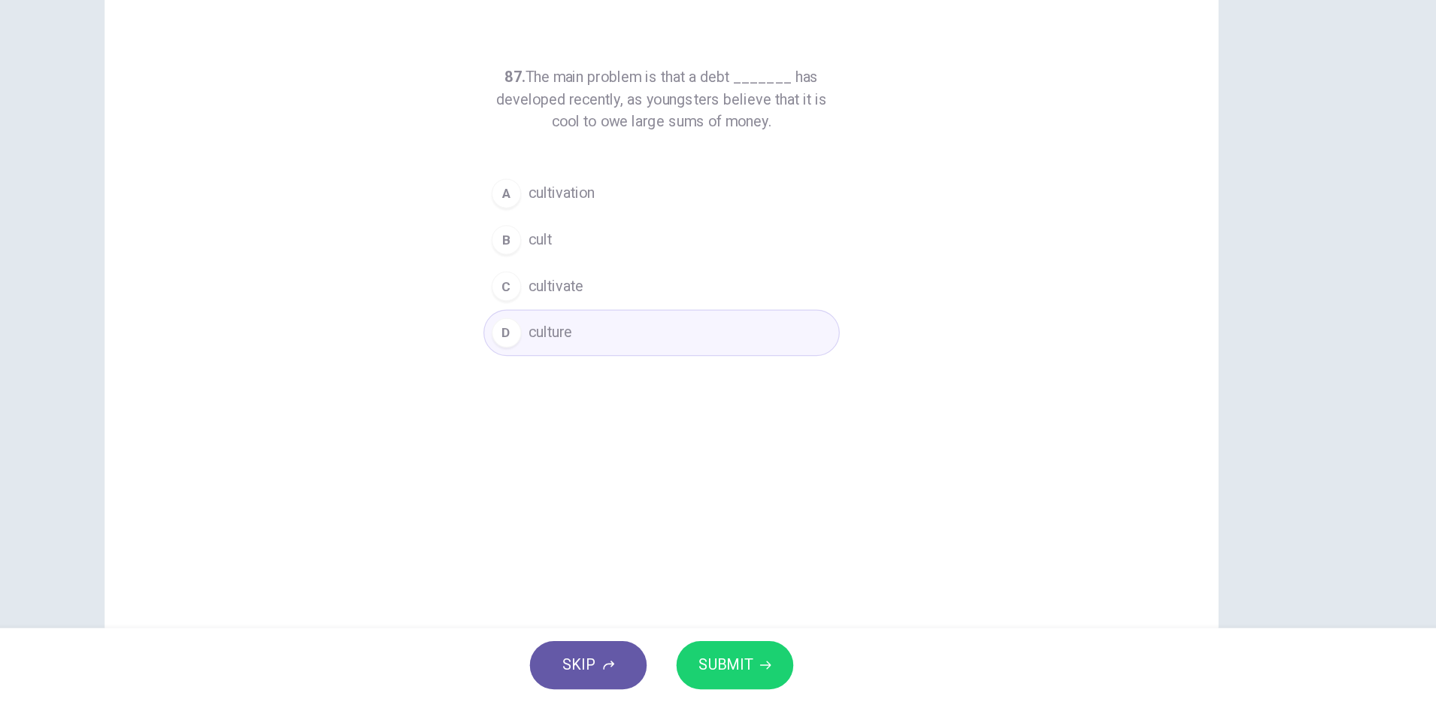
click at [782, 682] on button "SUBMIT" at bounding box center [777, 671] width 95 height 39
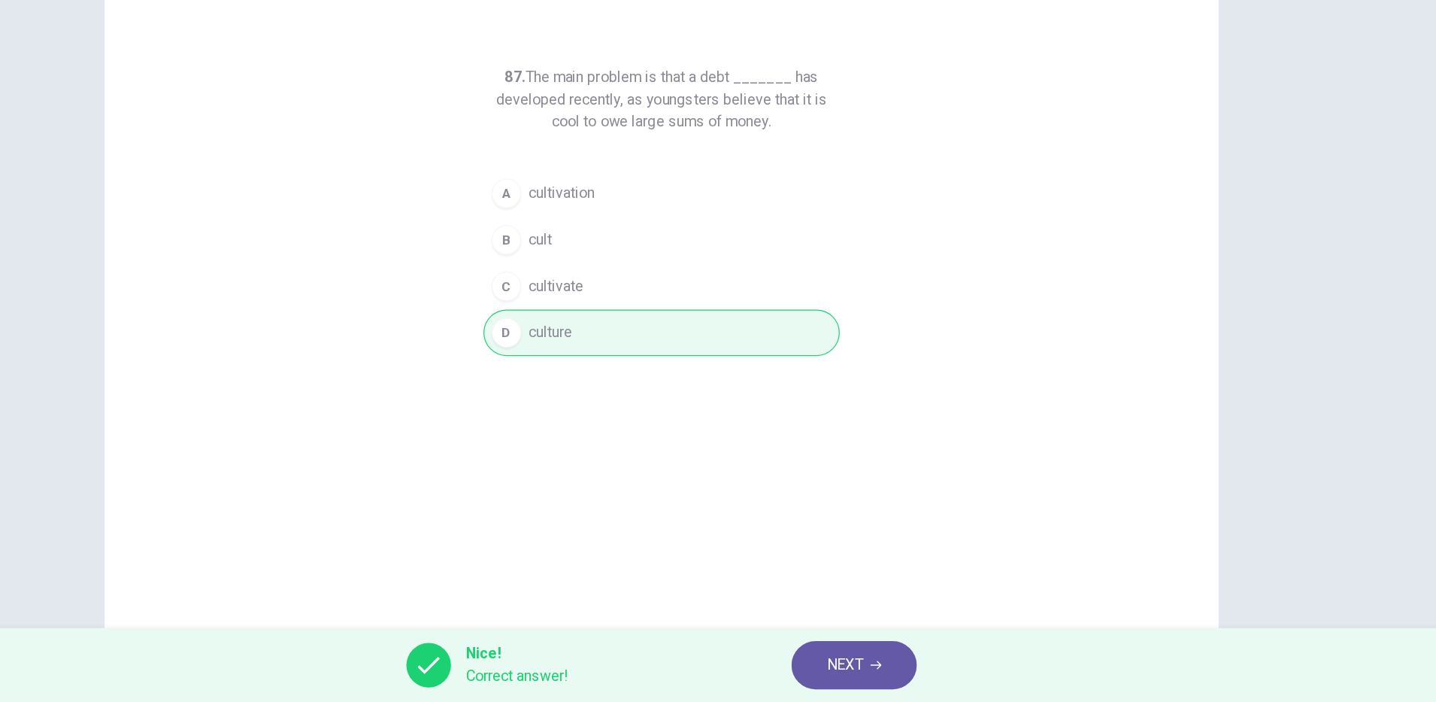
click at [848, 680] on button "NEXT" at bounding box center [874, 671] width 102 height 39
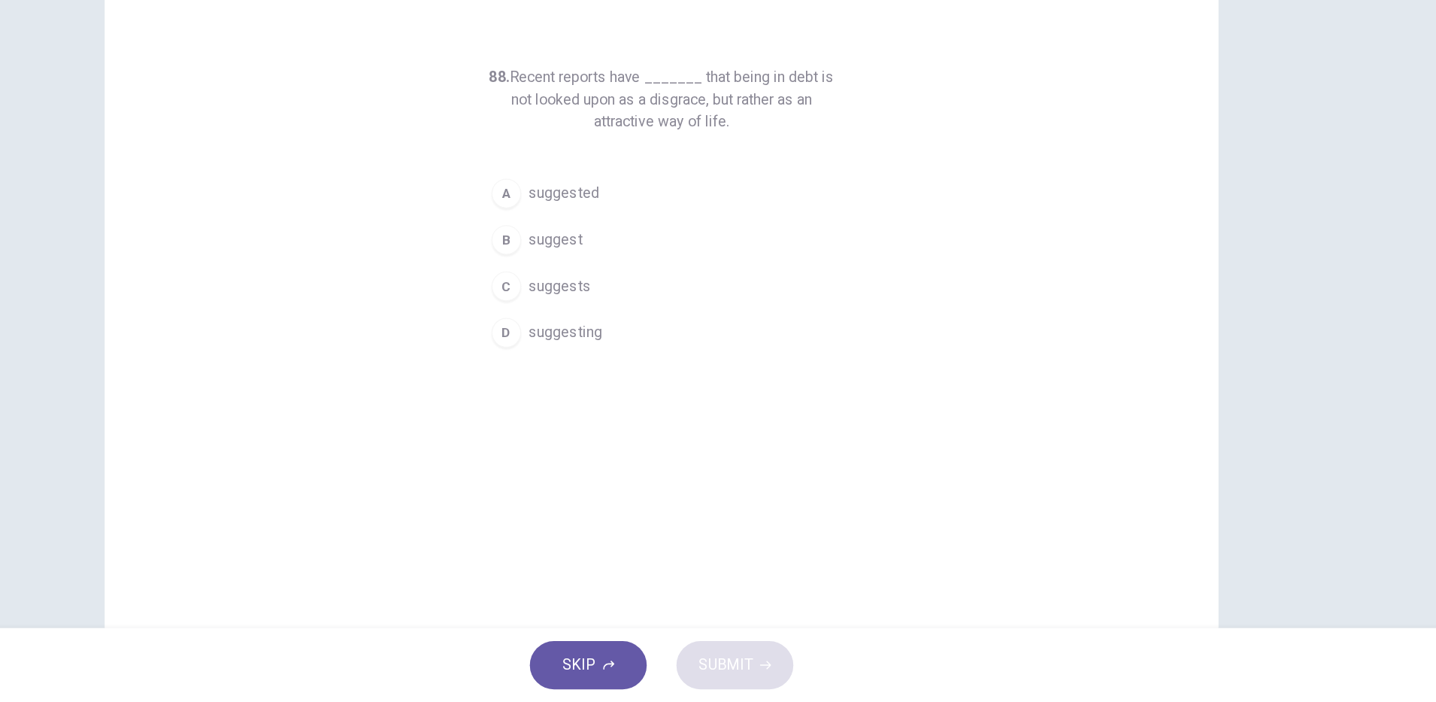
click at [644, 372] on span "suggests" at bounding box center [636, 365] width 50 height 18
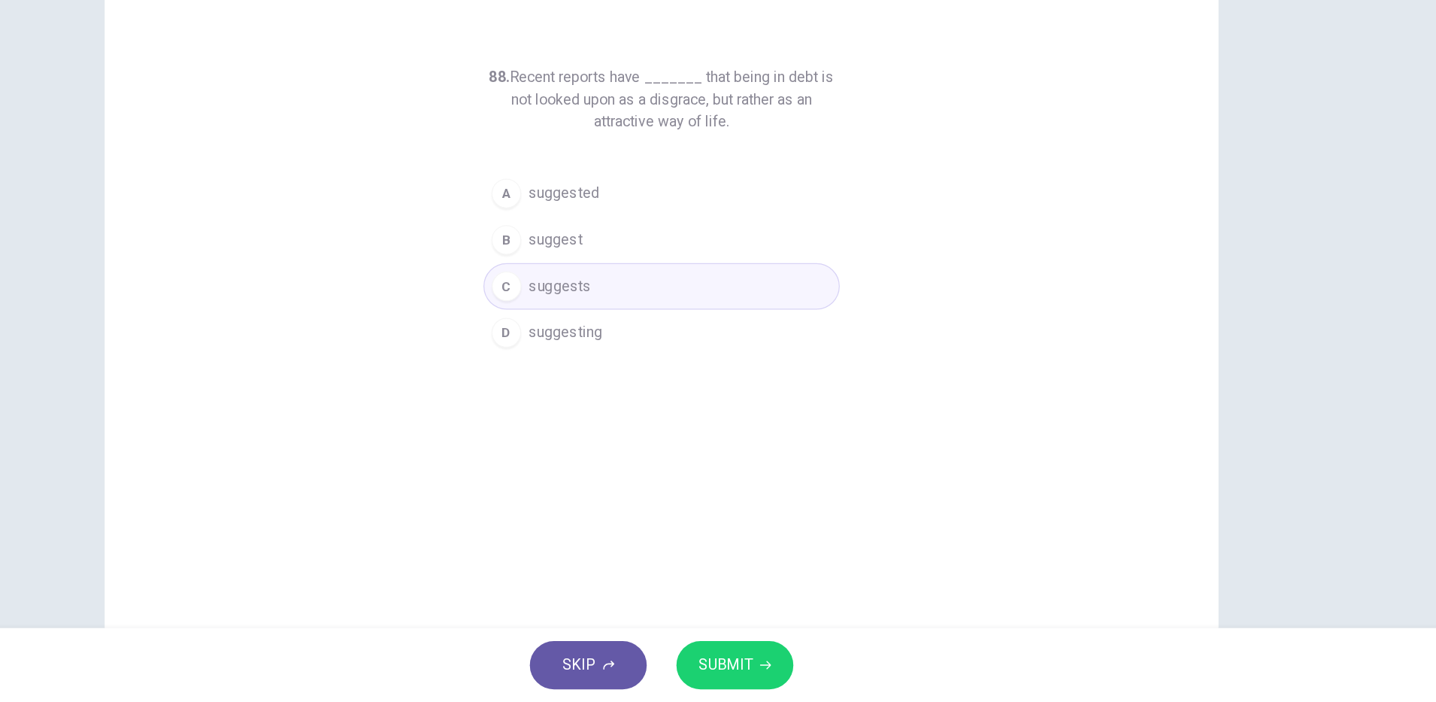
click at [787, 659] on button "SUBMIT" at bounding box center [777, 671] width 95 height 39
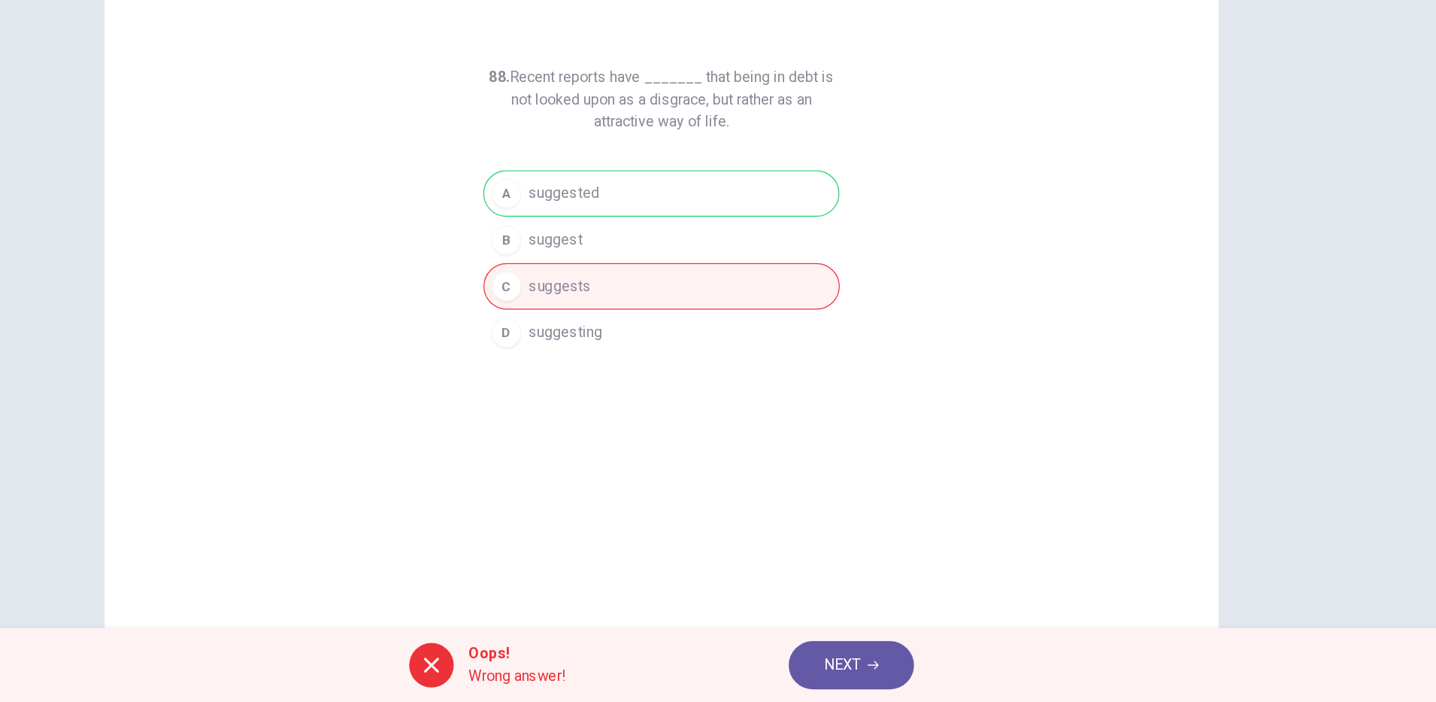
click at [872, 661] on span "NEXT" at bounding box center [864, 671] width 29 height 21
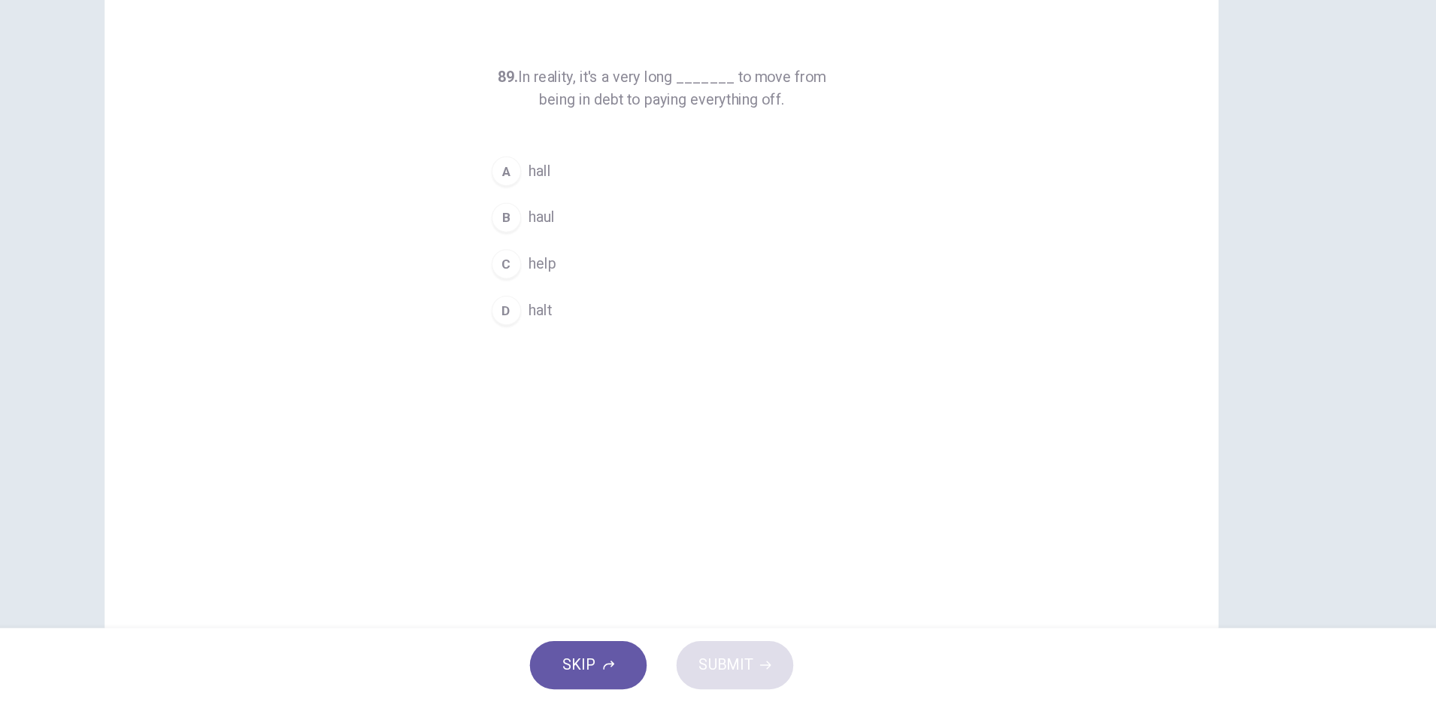
click at [622, 344] on span "help" at bounding box center [622, 347] width 23 height 18
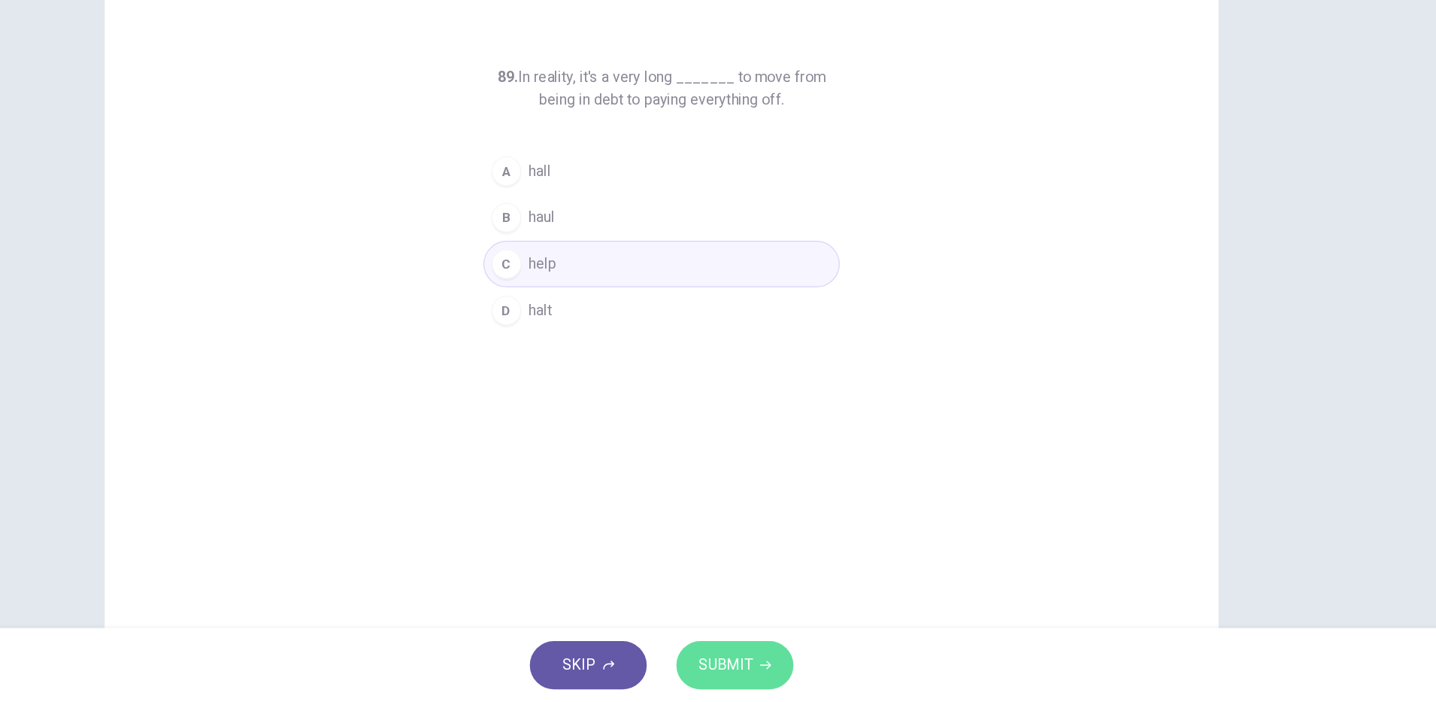
drag, startPoint x: 772, startPoint y: 675, endPoint x: 775, endPoint y: 658, distance: 17.4
click at [772, 667] on span "SUBMIT" at bounding box center [770, 671] width 44 height 21
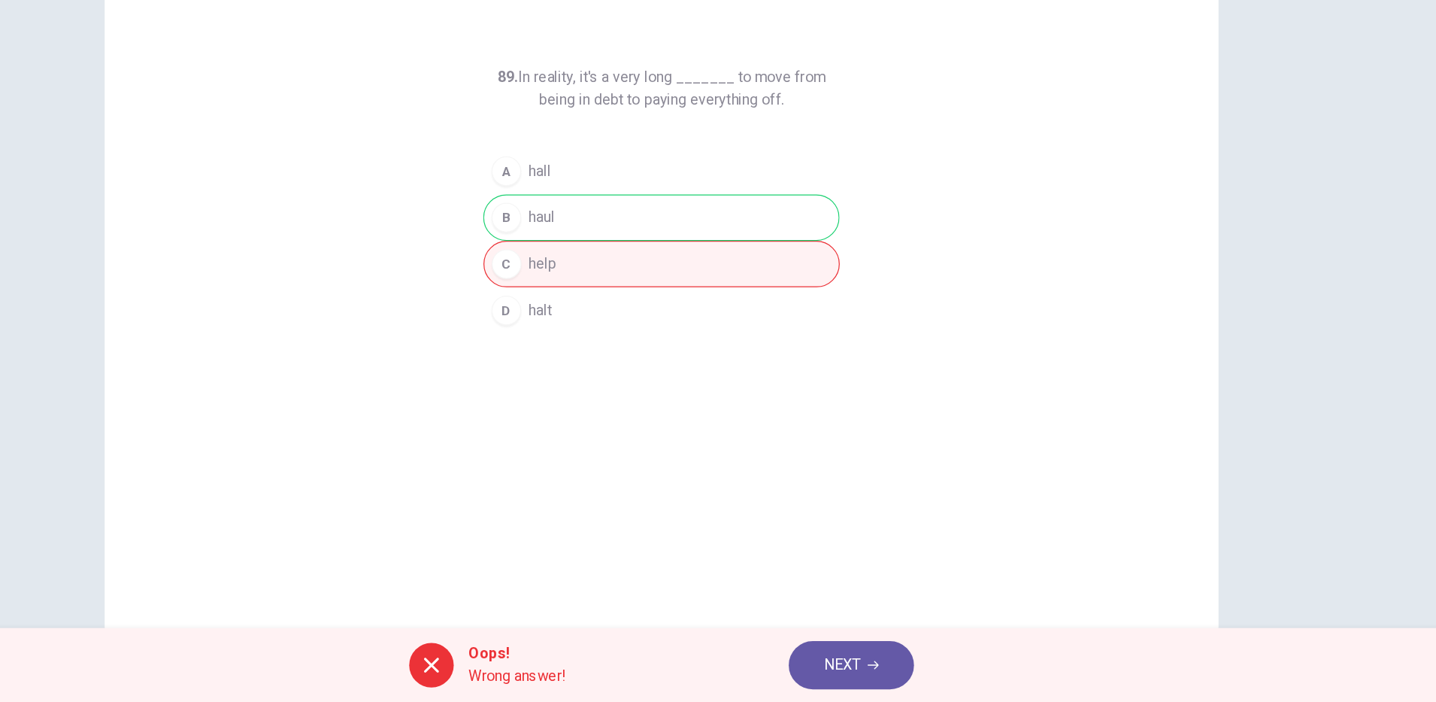
click at [854, 680] on span "NEXT" at bounding box center [864, 671] width 29 height 21
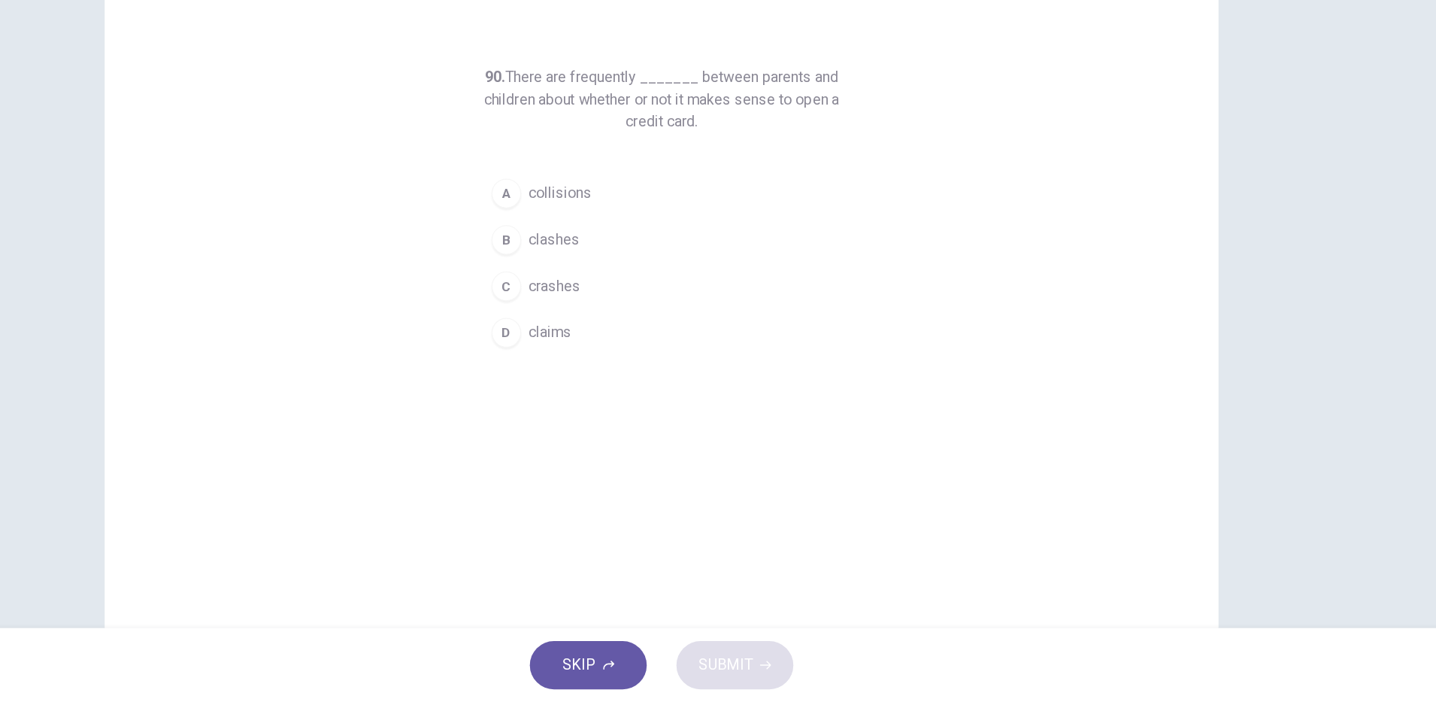
click at [643, 401] on button "D claims" at bounding box center [718, 403] width 289 height 38
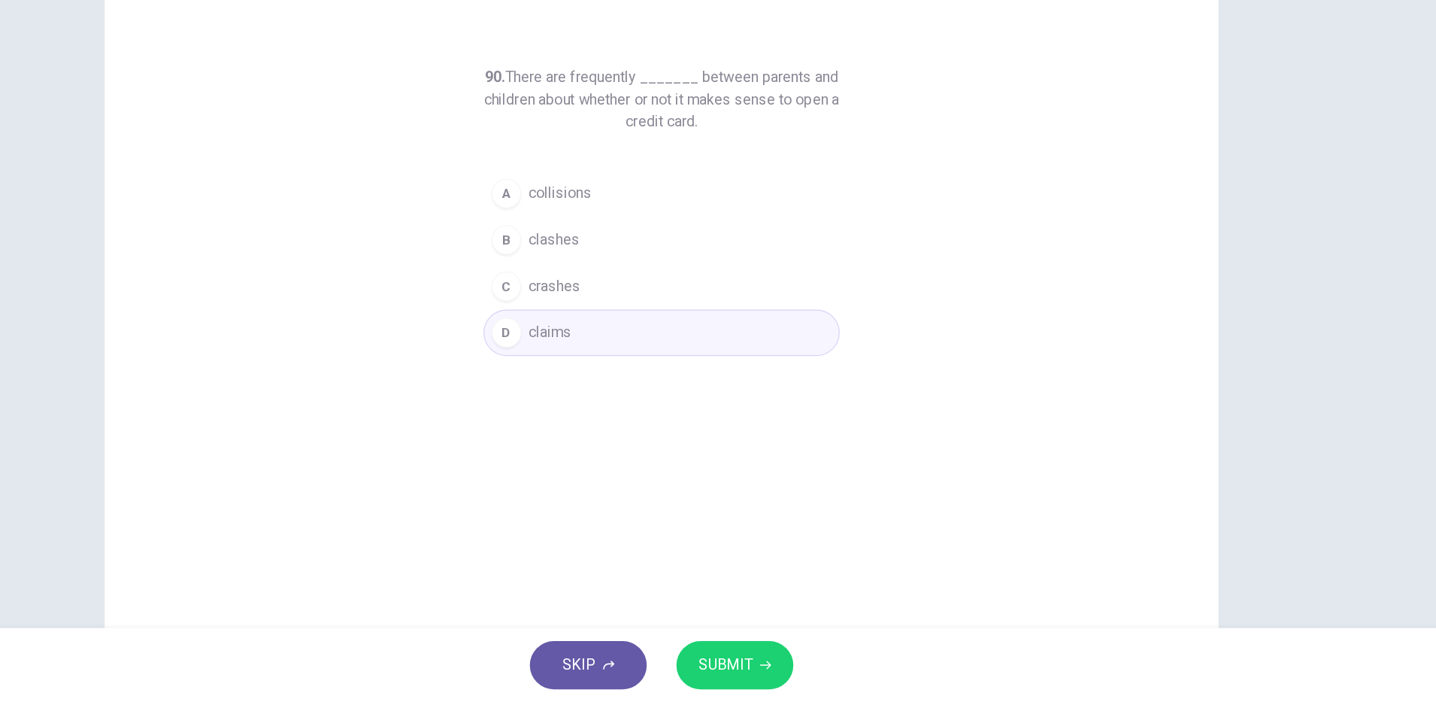
click at [794, 675] on button "SUBMIT" at bounding box center [777, 671] width 95 height 39
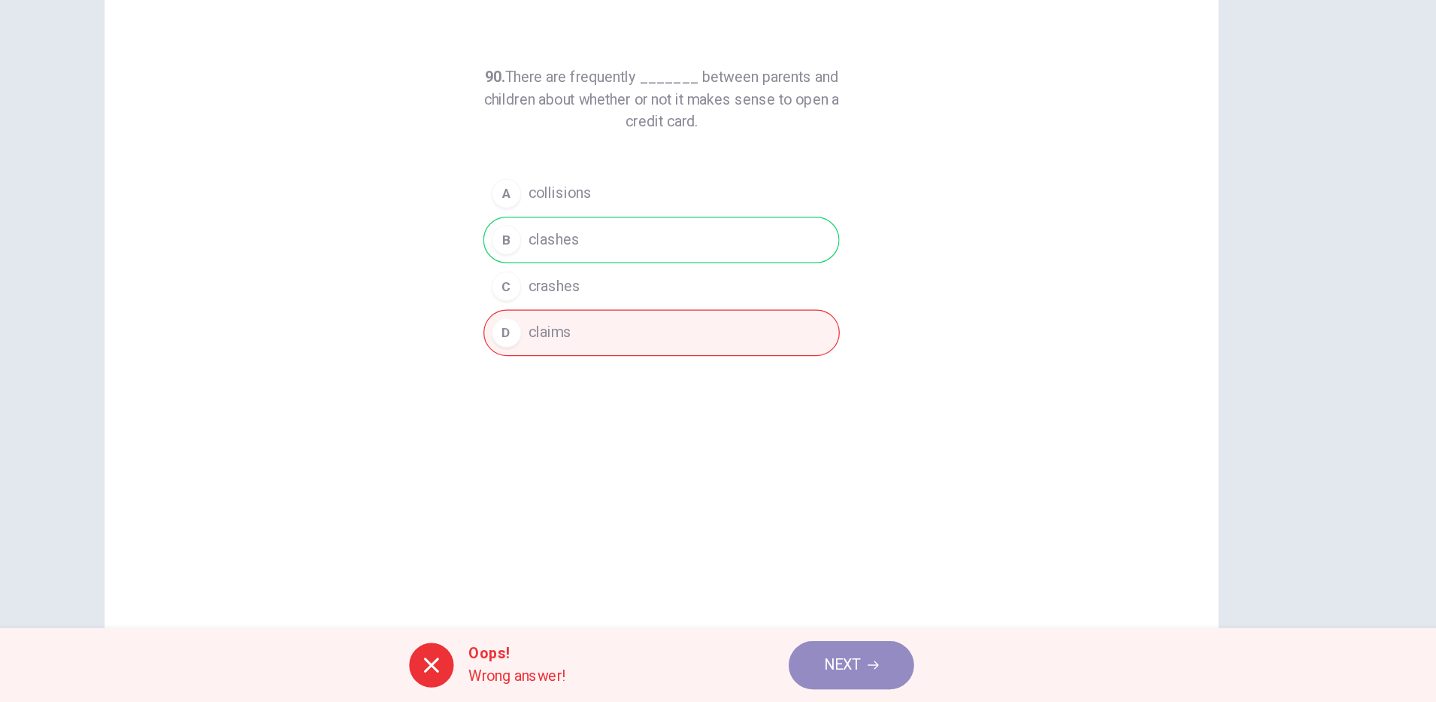
click at [844, 666] on button "NEXT" at bounding box center [872, 671] width 102 height 39
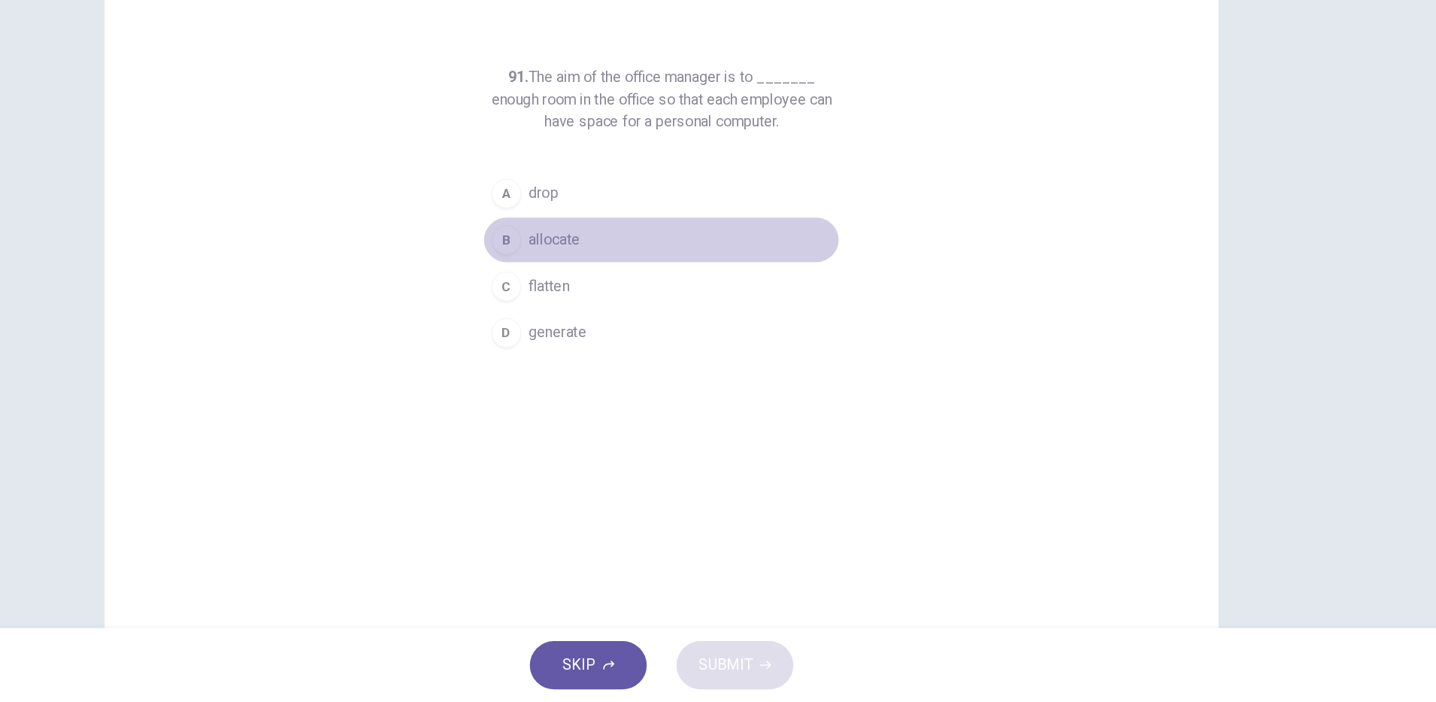
click at [634, 324] on span "allocate" at bounding box center [631, 327] width 41 height 18
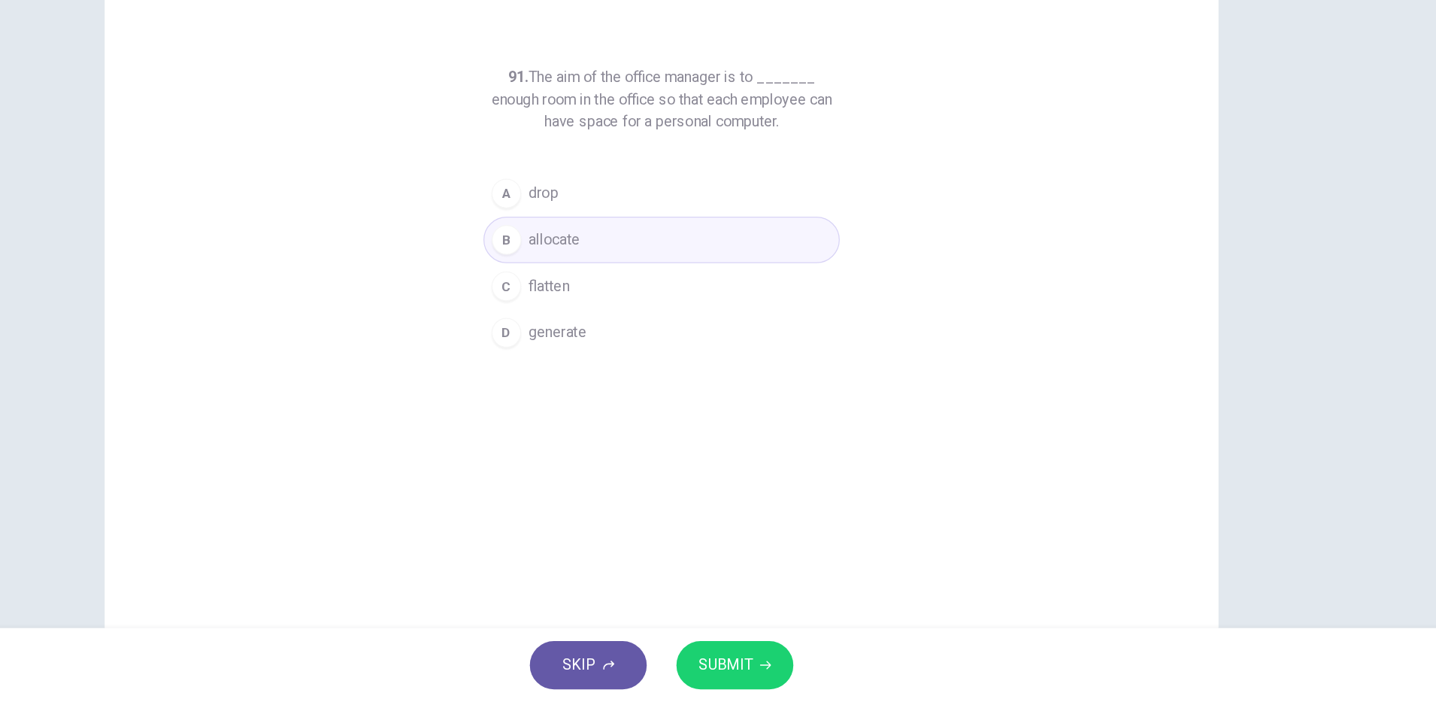
drag, startPoint x: 763, startPoint y: 658, endPoint x: 769, endPoint y: 650, distance: 10.1
click at [764, 657] on button "SUBMIT" at bounding box center [777, 671] width 95 height 39
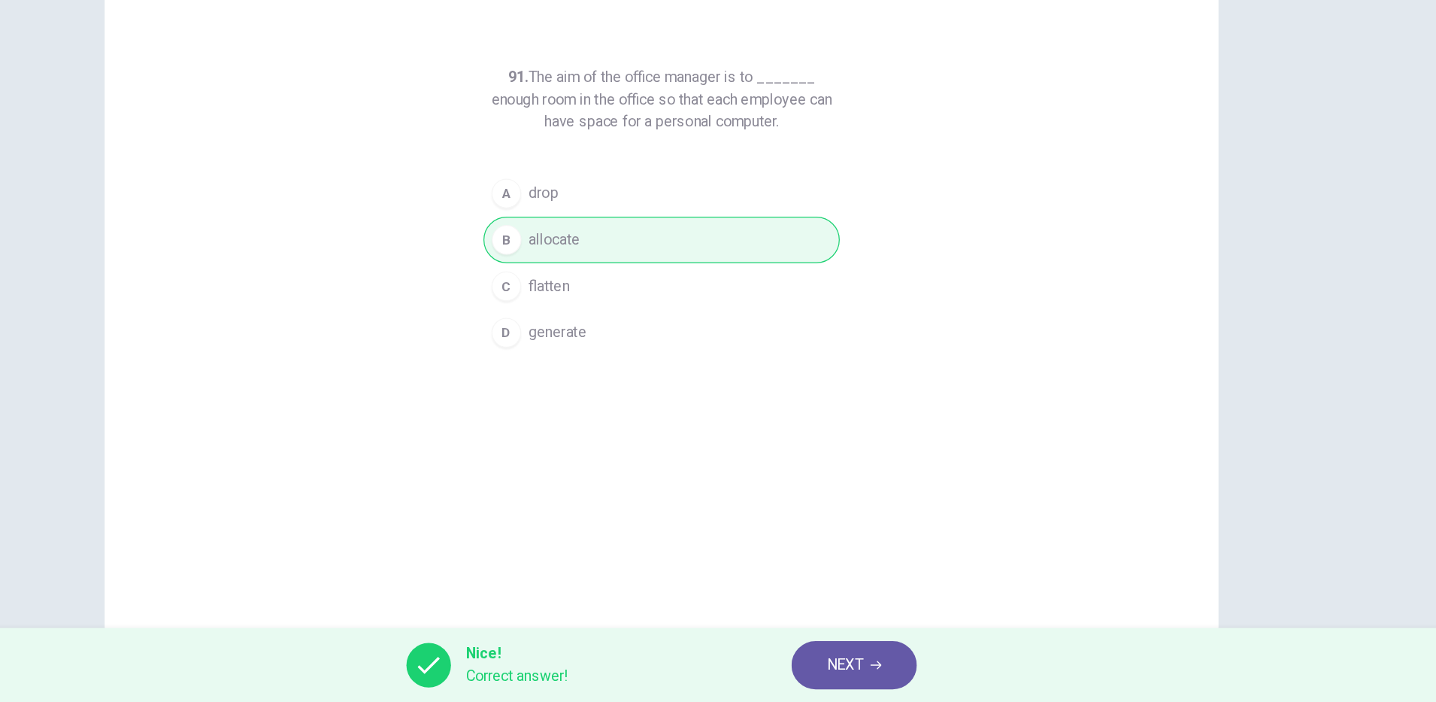
click at [896, 680] on button "NEXT" at bounding box center [874, 671] width 102 height 39
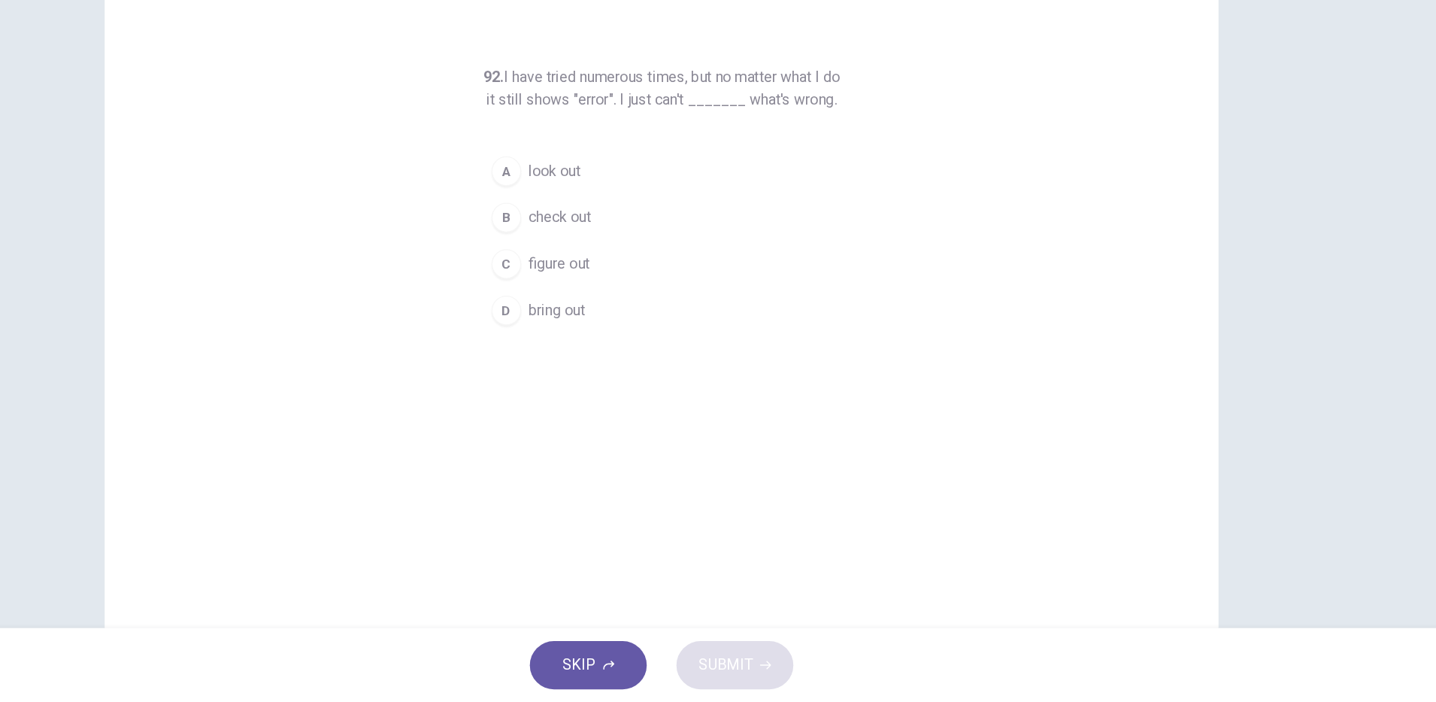
click at [640, 356] on span "figure out" at bounding box center [636, 347] width 50 height 18
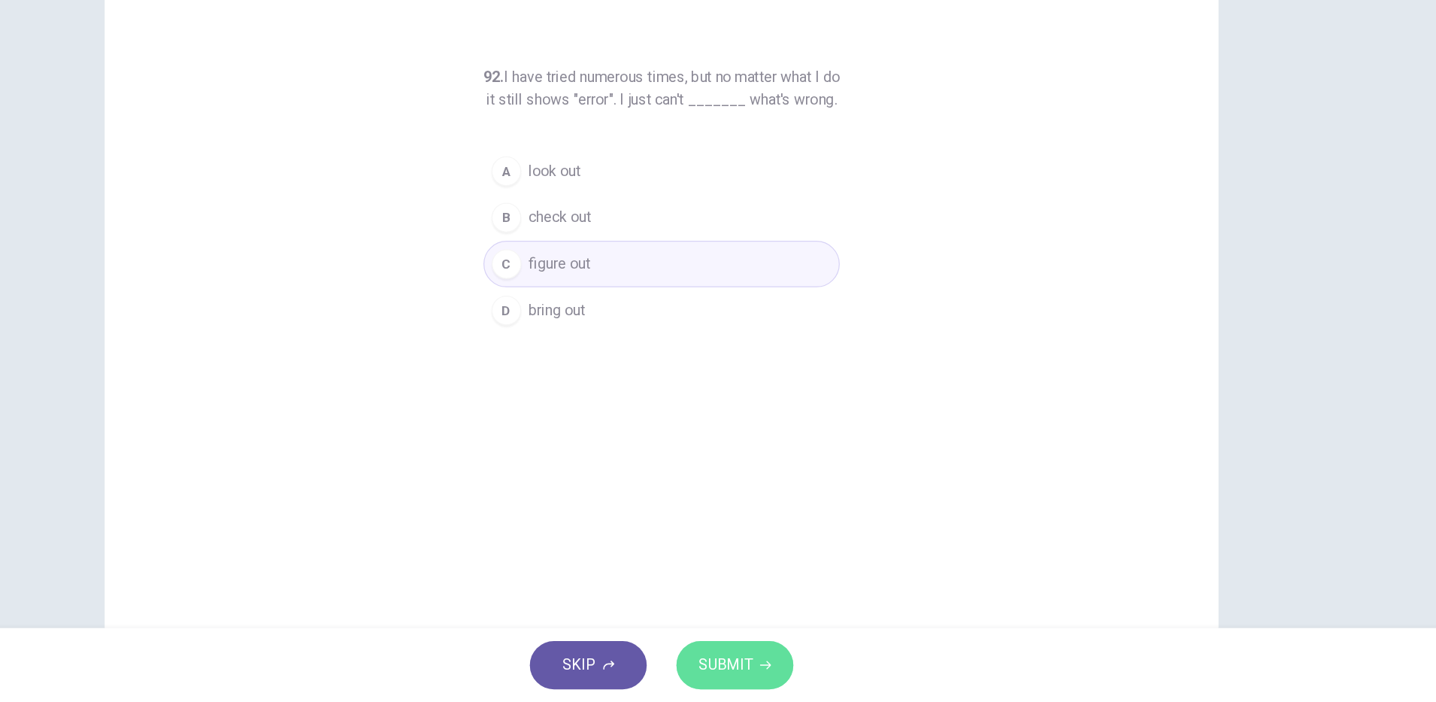
click at [789, 659] on button "SUBMIT" at bounding box center [777, 671] width 95 height 39
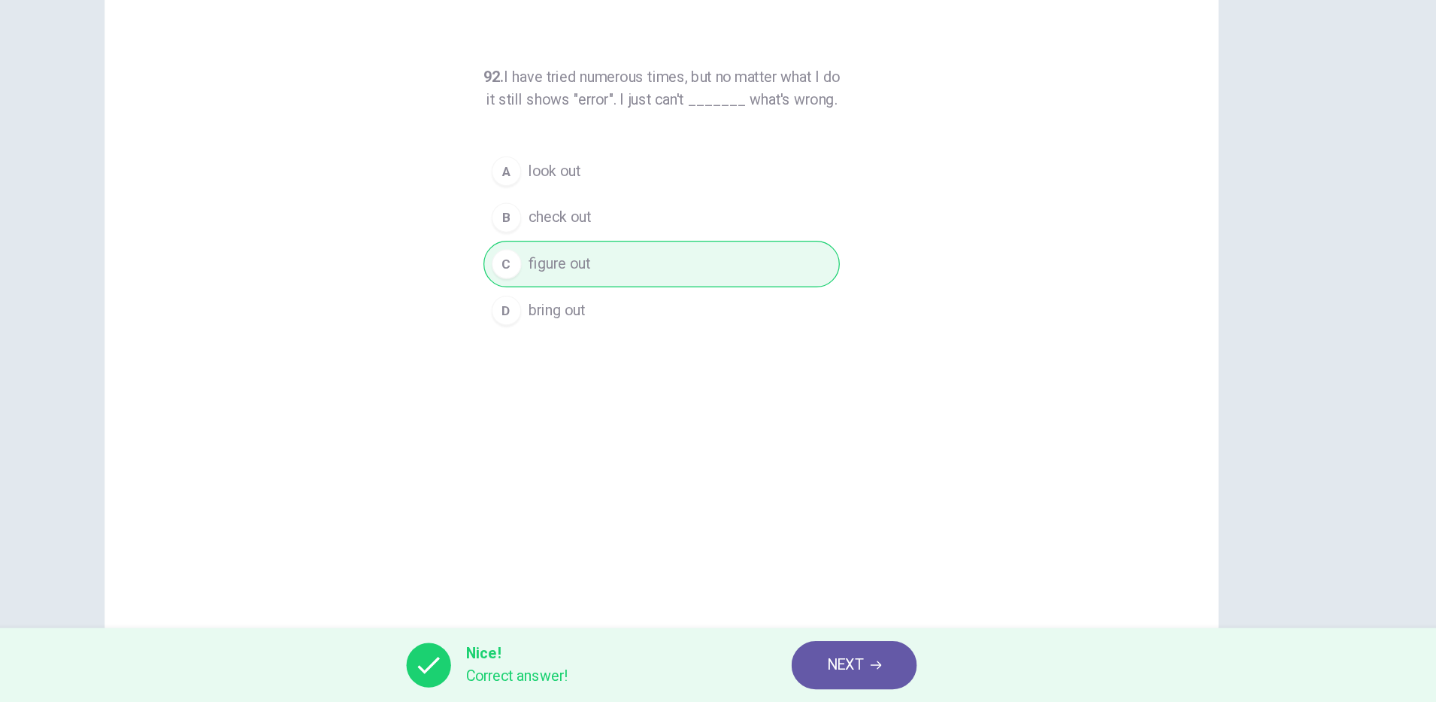
click at [890, 659] on button "NEXT" at bounding box center [874, 671] width 102 height 39
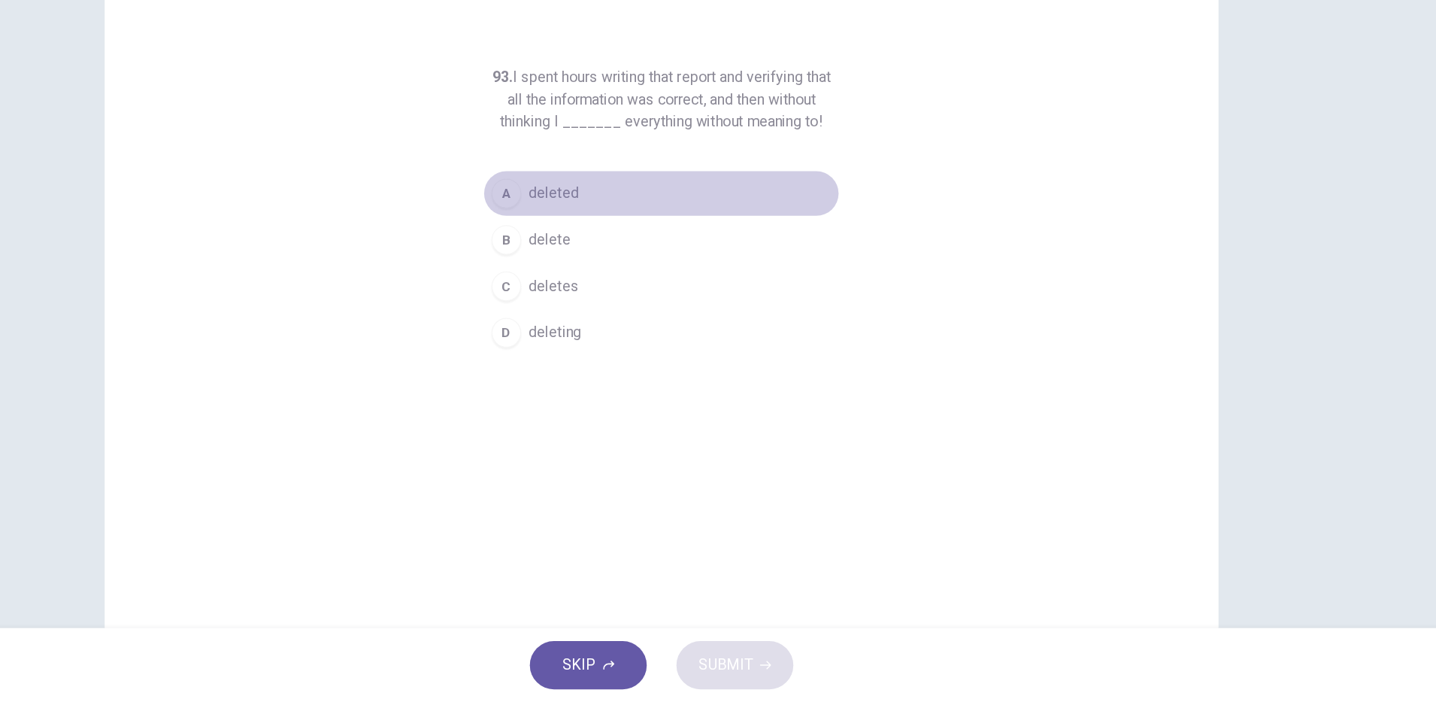
click at [642, 288] on span "deleted" at bounding box center [631, 289] width 41 height 18
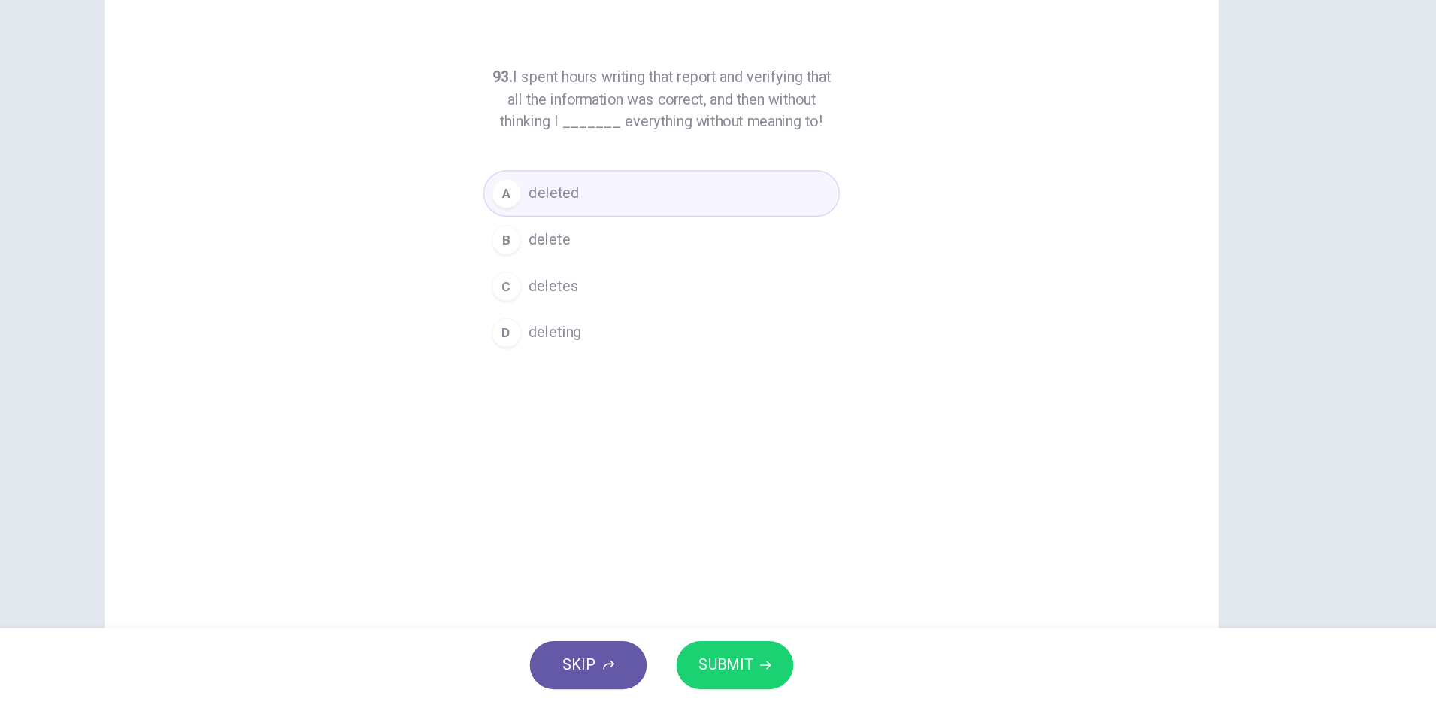
click at [647, 326] on button "B delete" at bounding box center [718, 327] width 289 height 38
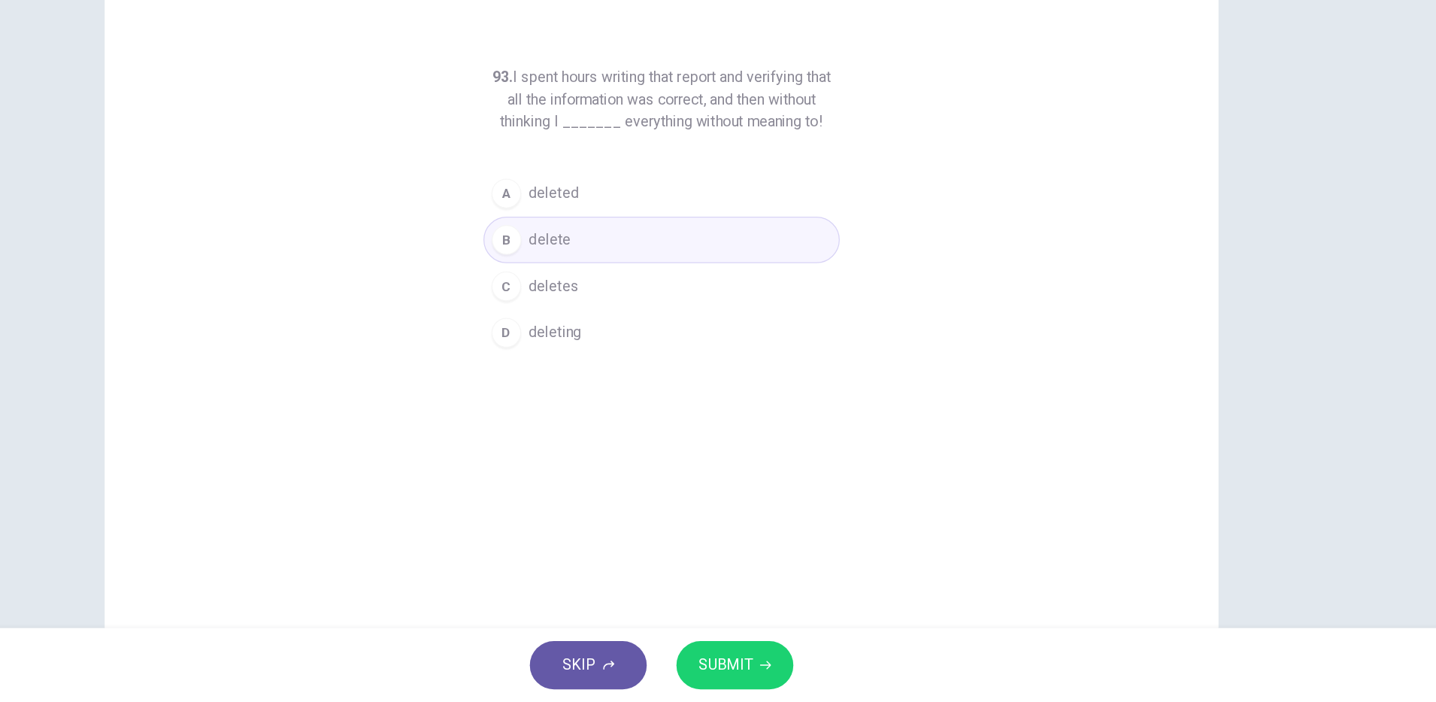
click at [769, 659] on button "SUBMIT" at bounding box center [777, 671] width 95 height 39
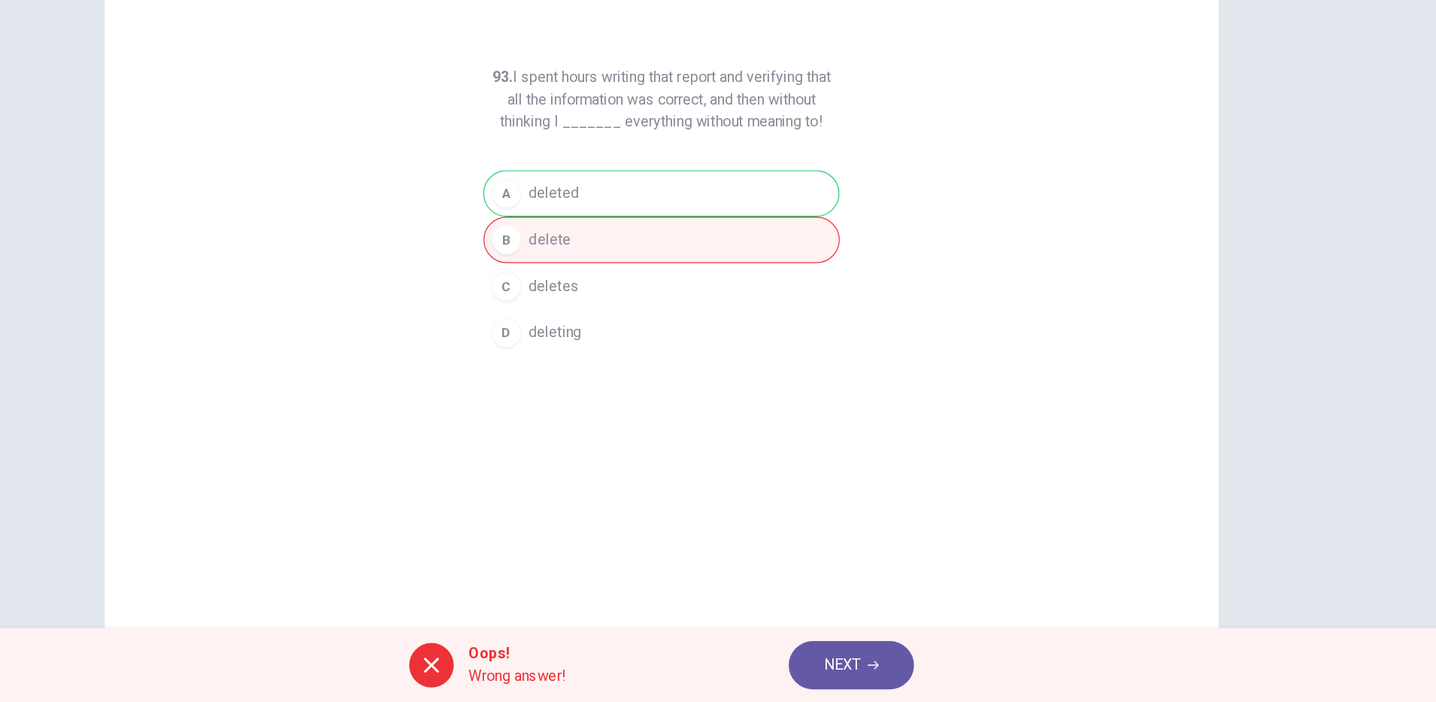
click at [875, 661] on span "NEXT" at bounding box center [864, 671] width 29 height 21
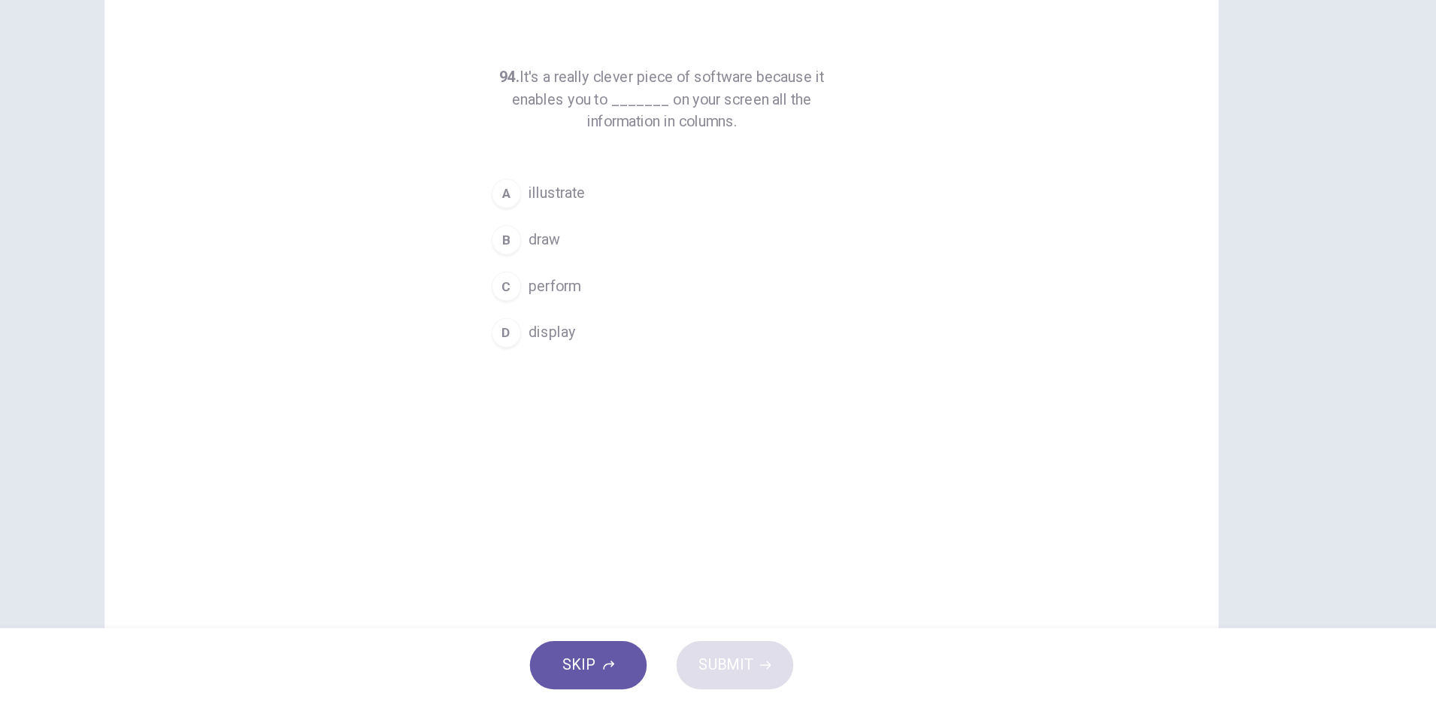
click at [641, 403] on span "display" at bounding box center [630, 402] width 38 height 18
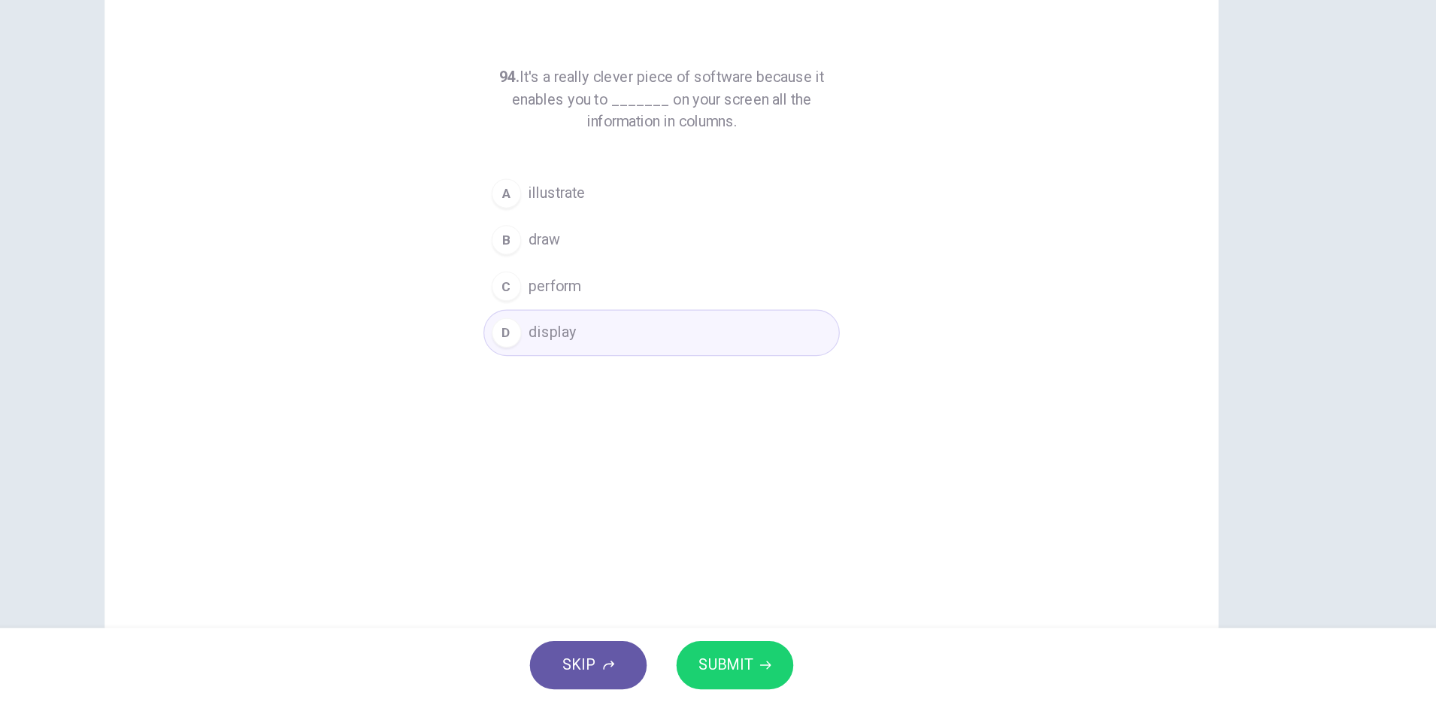
click at [775, 673] on span "SUBMIT" at bounding box center [770, 671] width 44 height 21
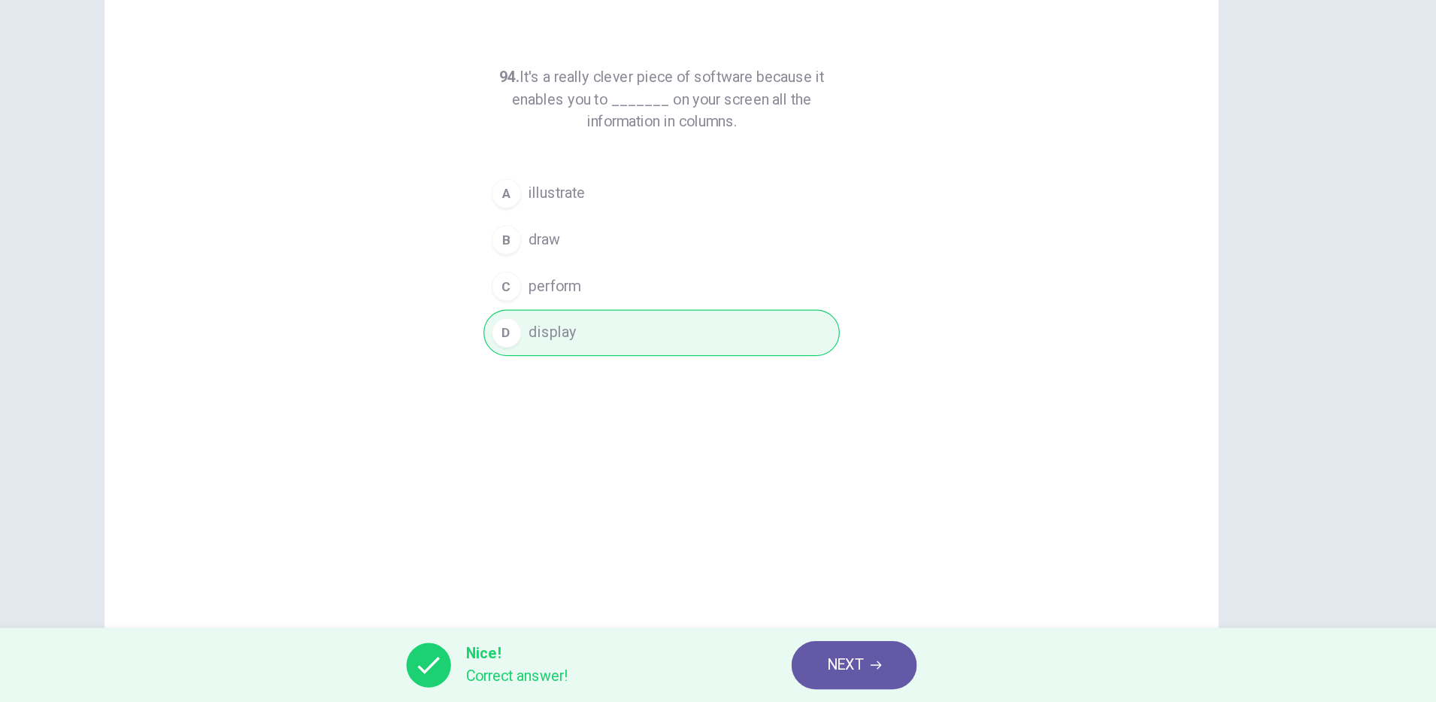
click at [896, 675] on icon "button" at bounding box center [891, 671] width 9 height 9
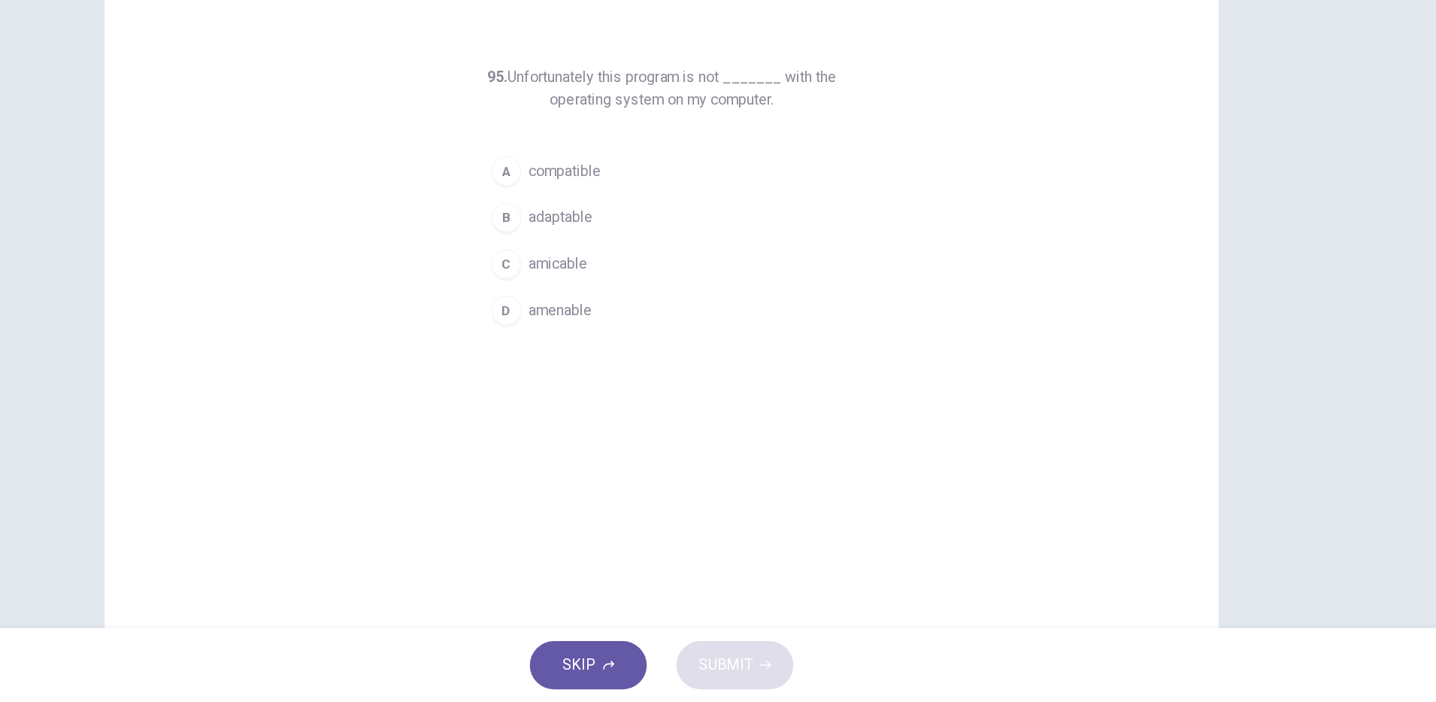
click at [662, 276] on span "compatible" at bounding box center [640, 271] width 59 height 18
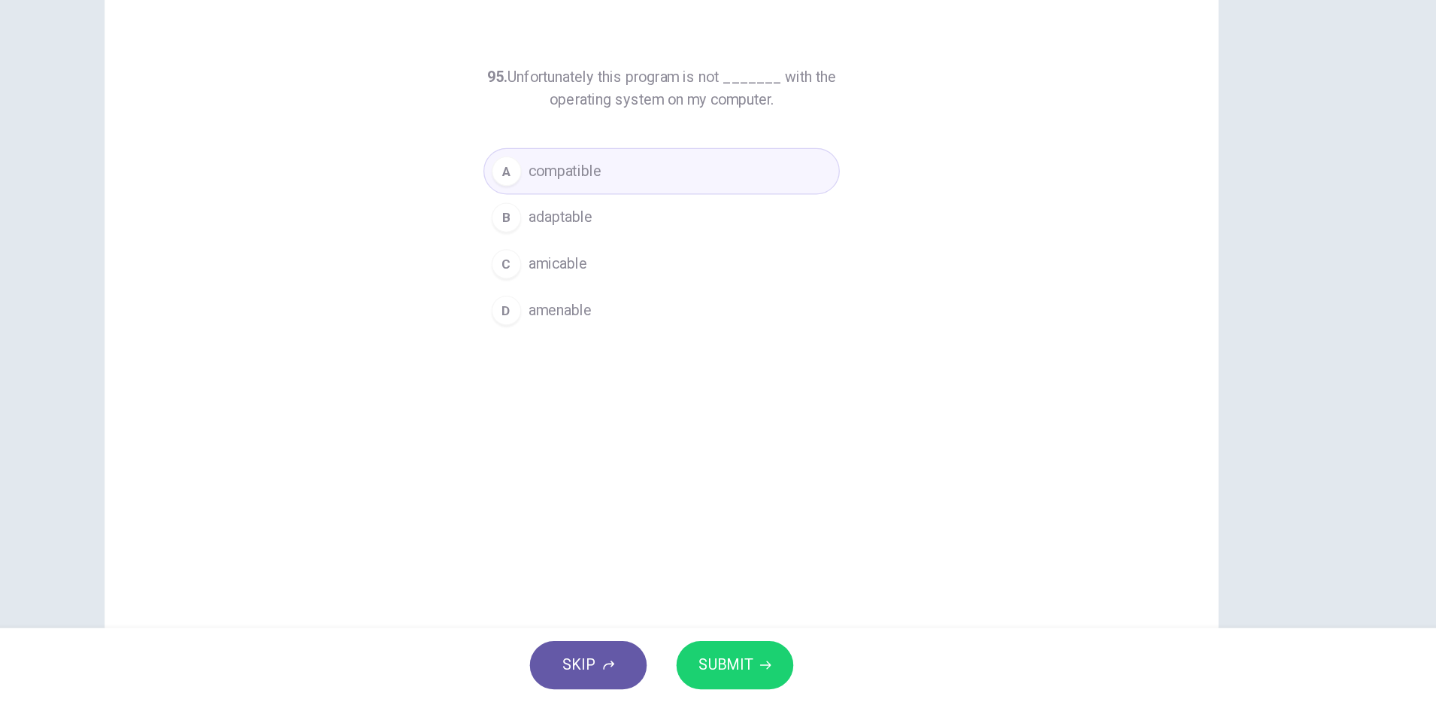
click at [773, 672] on span "SUBMIT" at bounding box center [770, 671] width 44 height 21
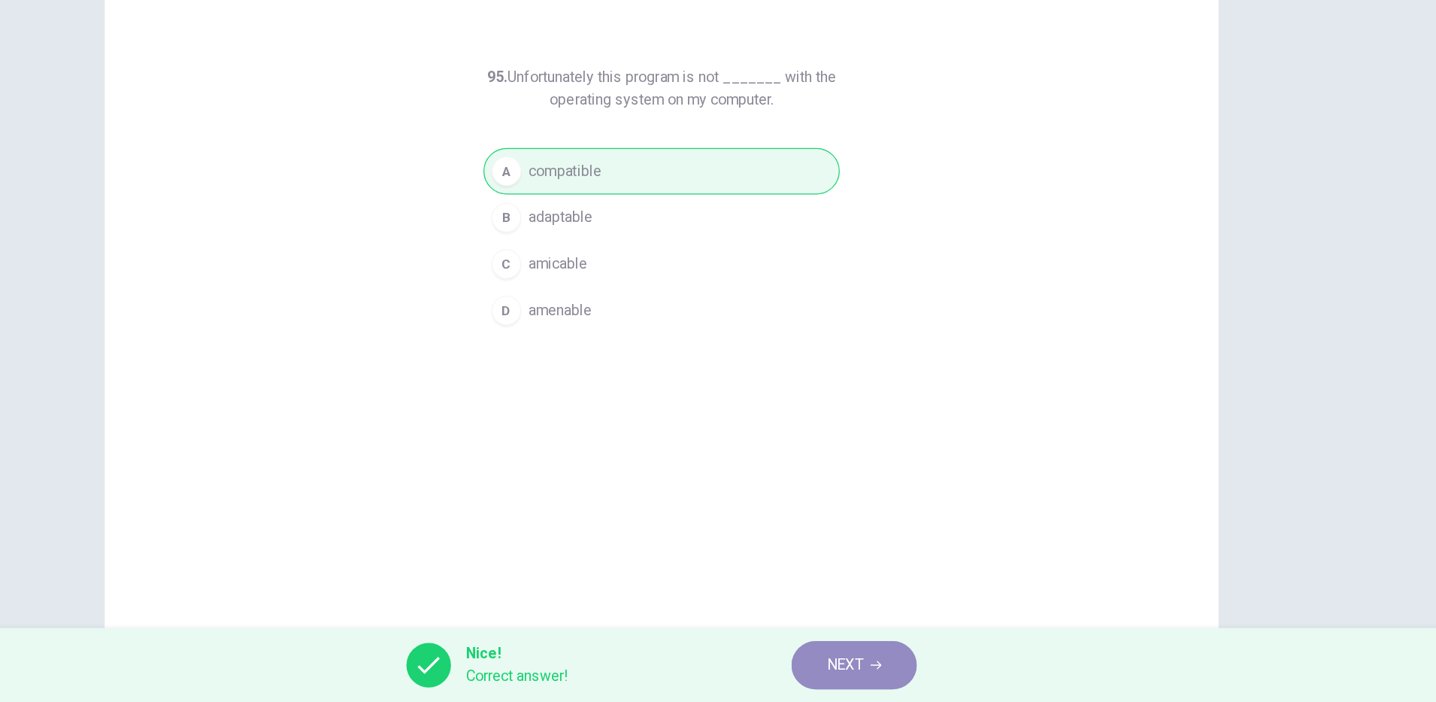
click at [869, 664] on span "NEXT" at bounding box center [866, 671] width 29 height 21
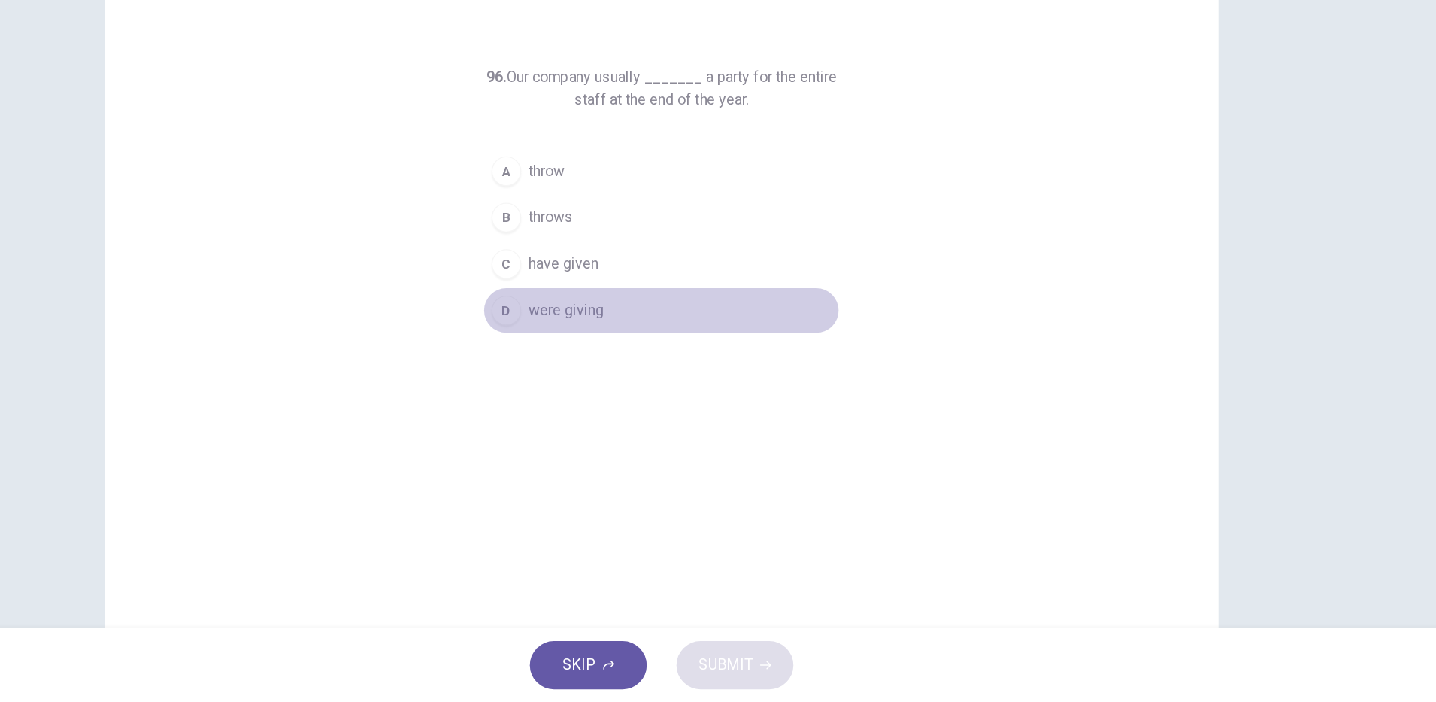
click at [659, 378] on span "were giving" at bounding box center [641, 384] width 61 height 18
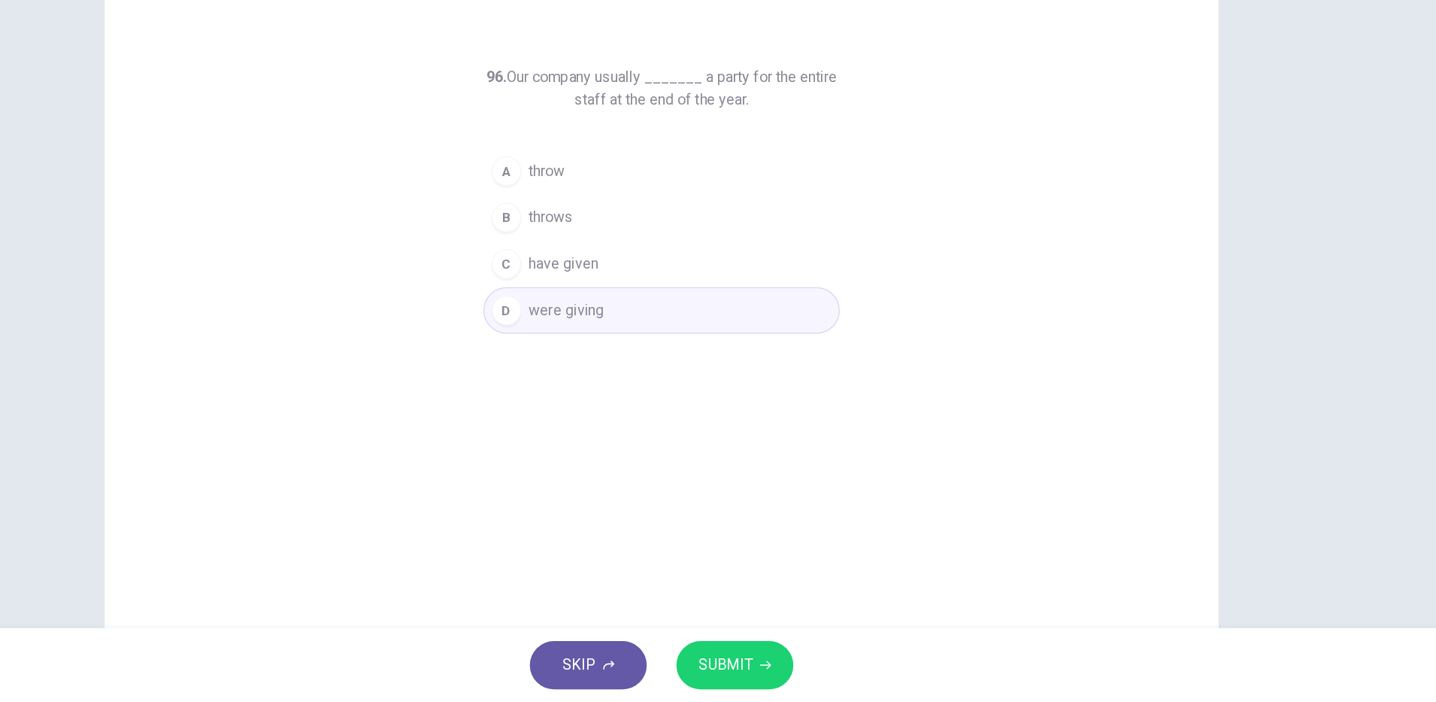
click at [783, 666] on span "SUBMIT" at bounding box center [770, 671] width 44 height 21
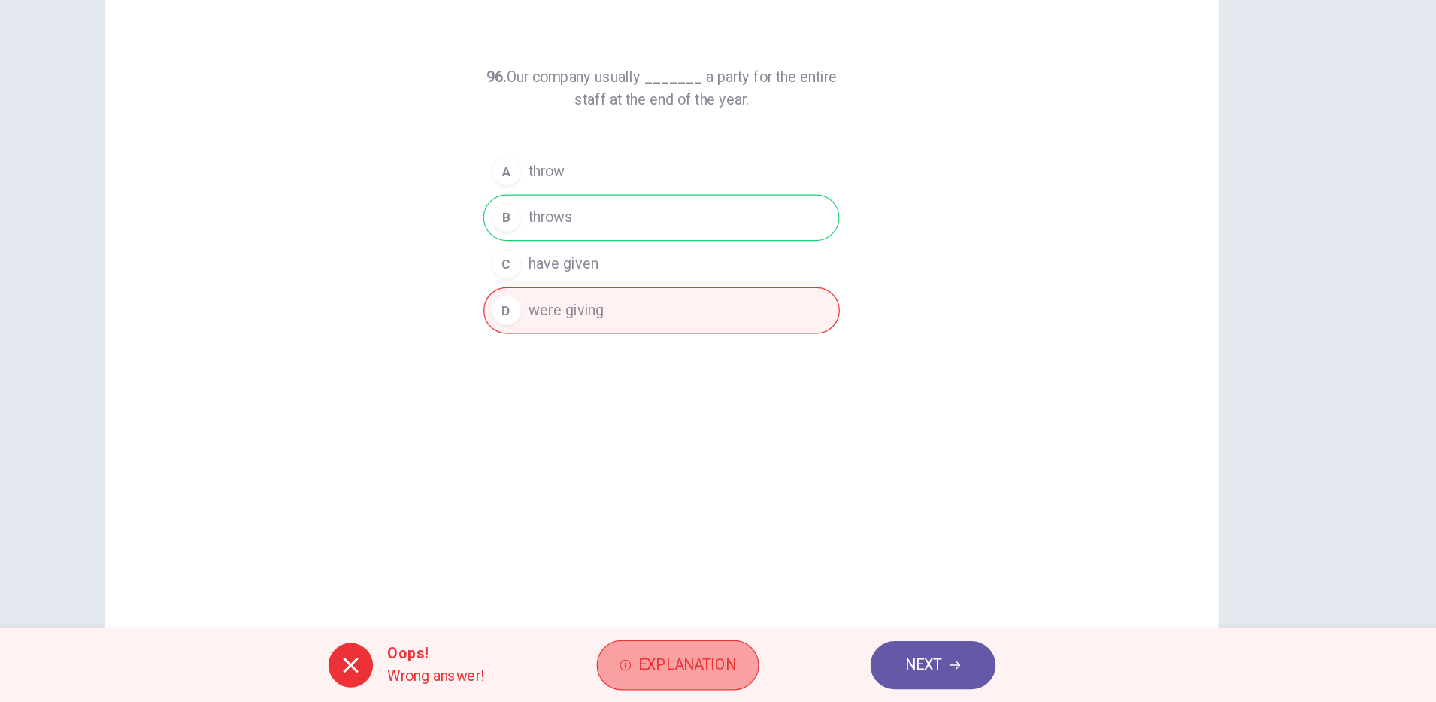
click at [734, 656] on button "Explanation" at bounding box center [732, 671] width 132 height 41
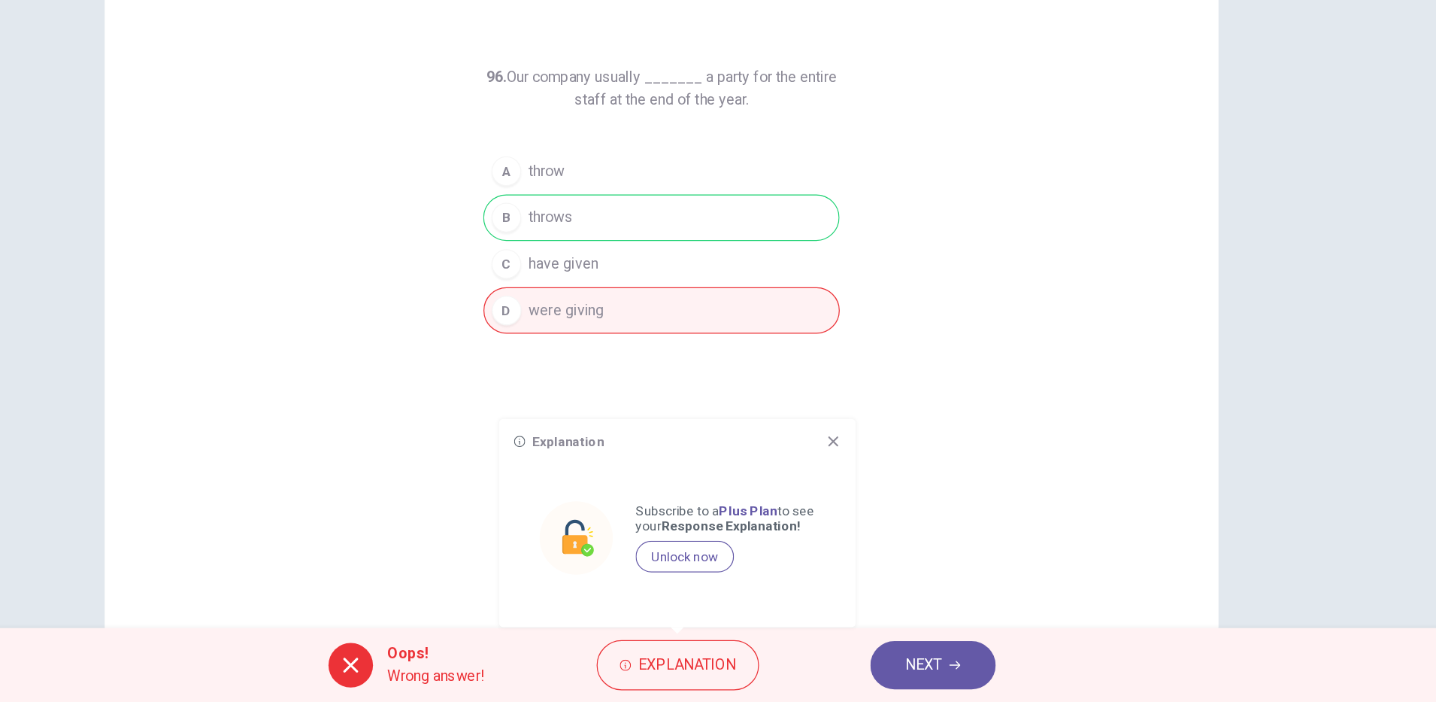
click at [915, 564] on div "96. Our company usually _______ a party for the entire staff at the end of the …" at bounding box center [718, 387] width 902 height 523
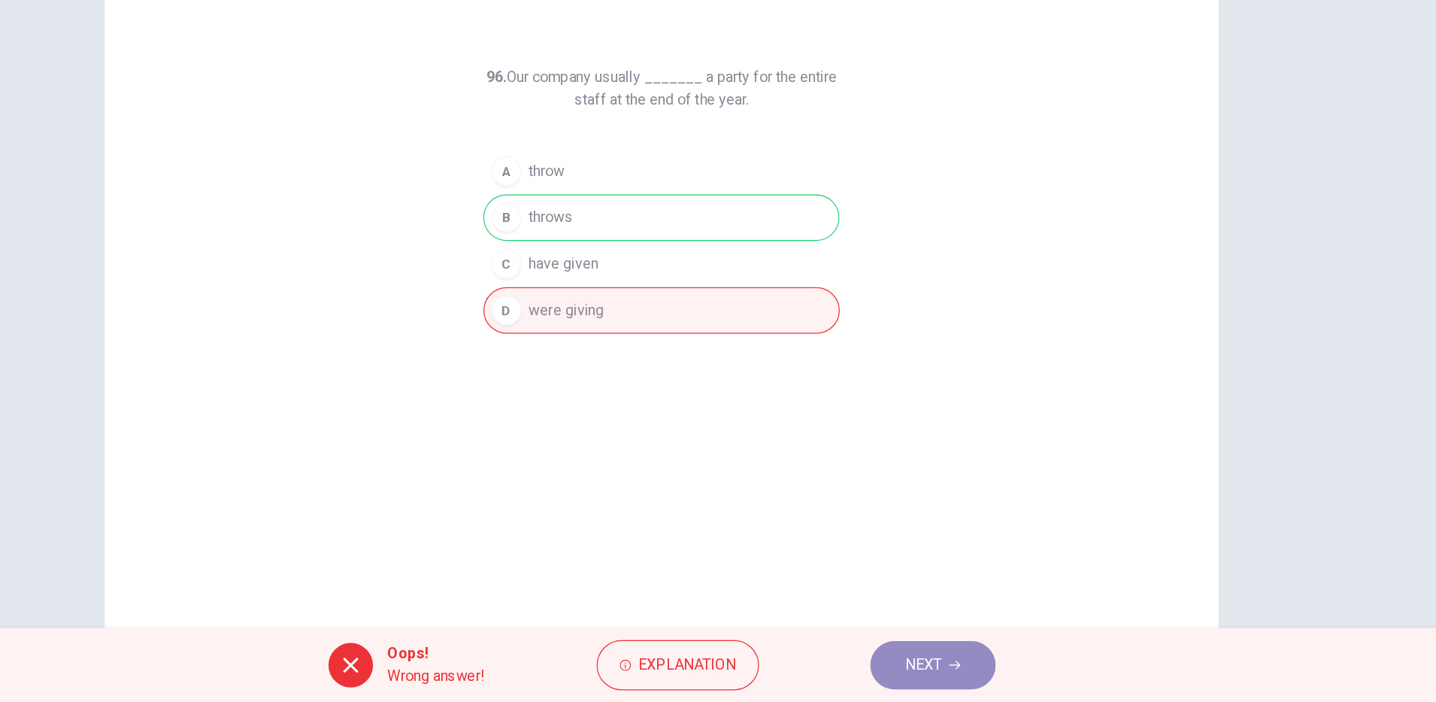
click at [947, 678] on button "NEXT" at bounding box center [938, 671] width 102 height 39
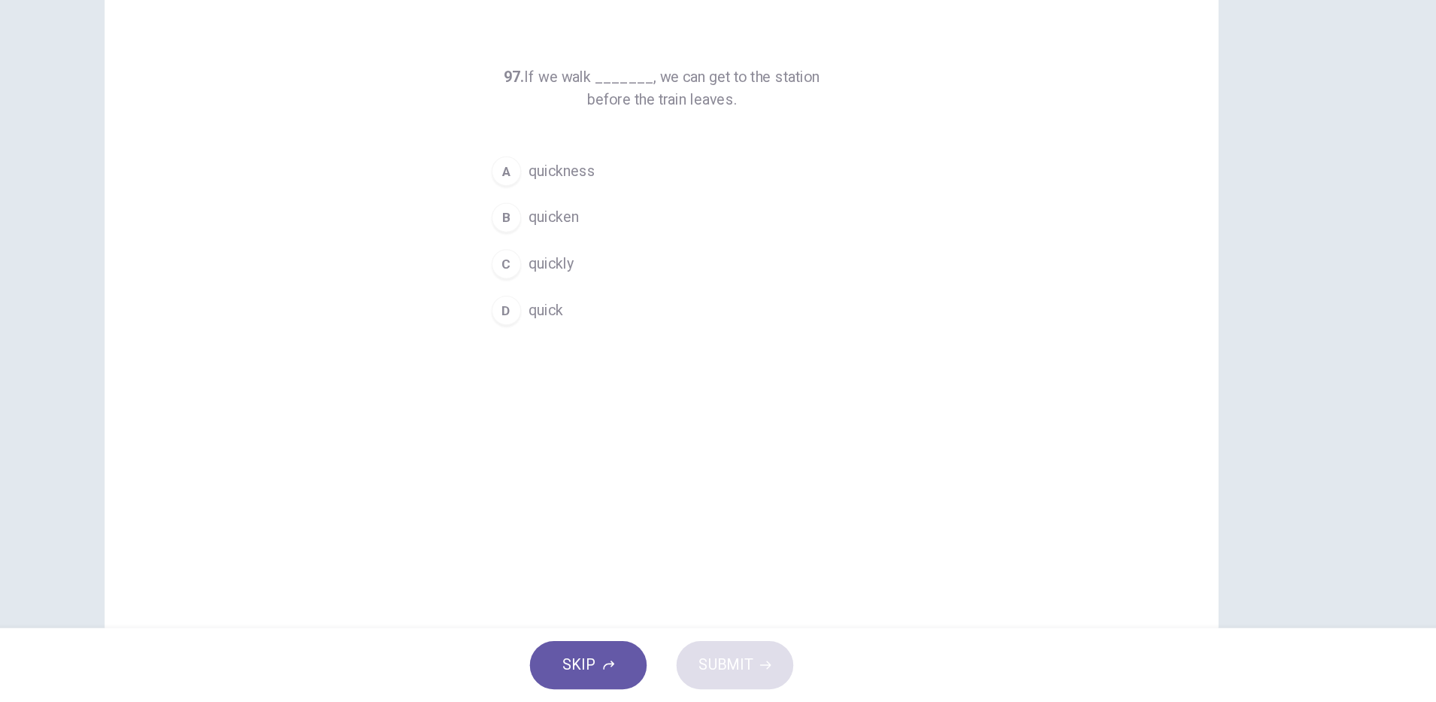
click at [615, 345] on span "quickly" at bounding box center [629, 347] width 37 height 18
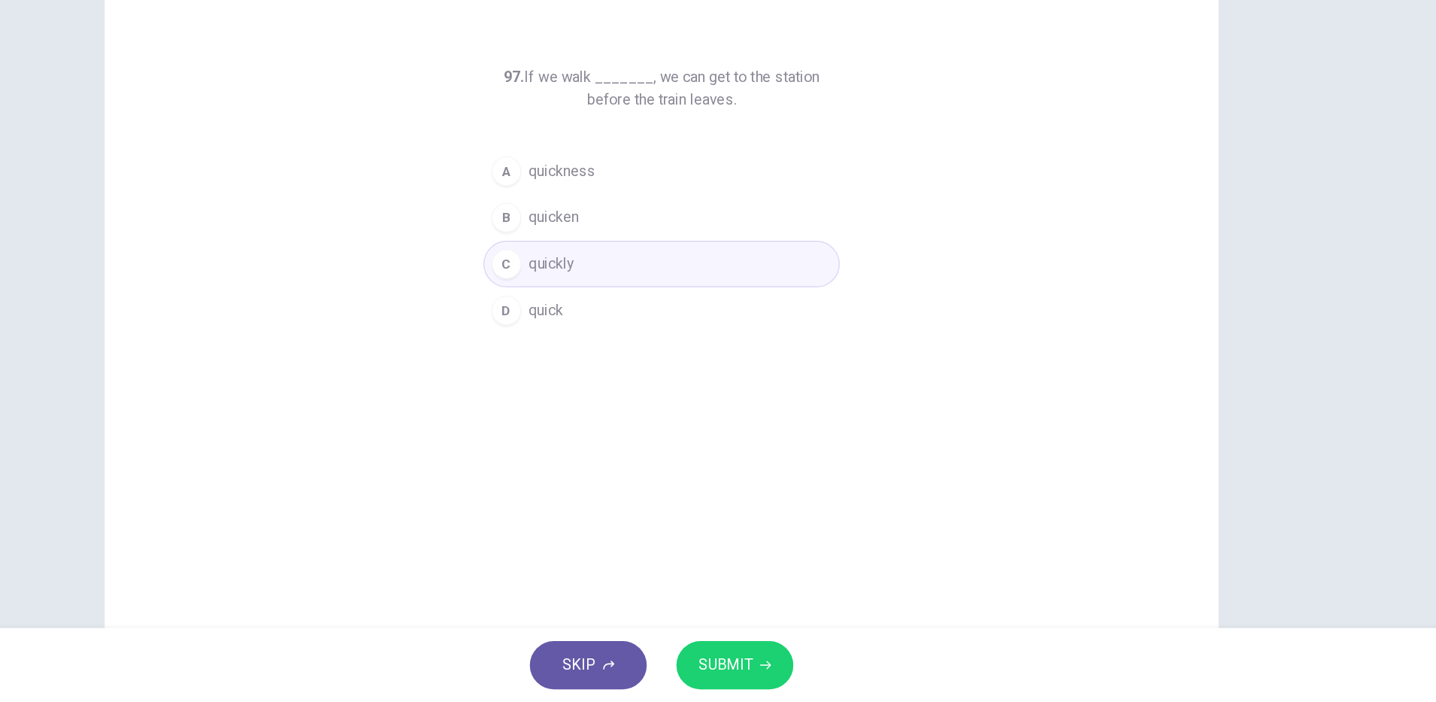
click at [783, 656] on button "SUBMIT" at bounding box center [777, 671] width 95 height 39
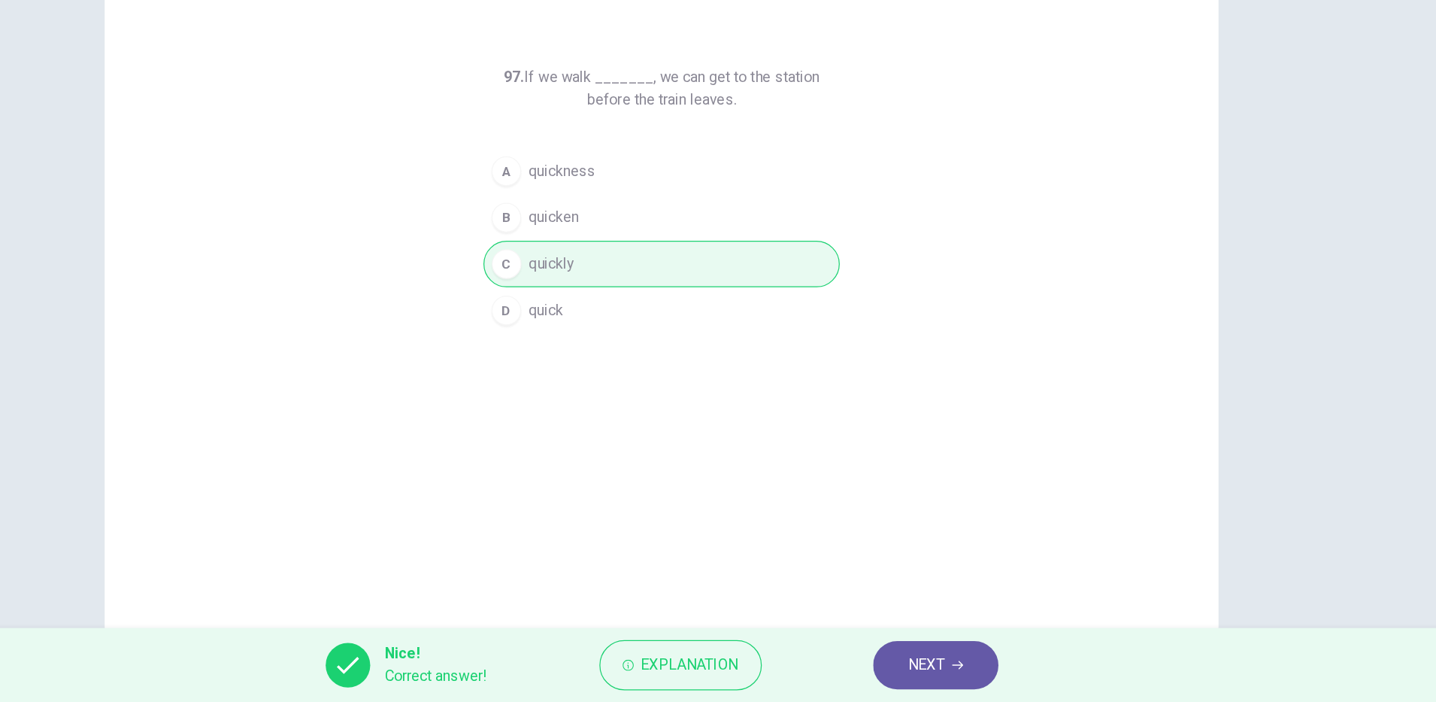
click at [959, 674] on icon "button" at bounding box center [958, 671] width 9 height 9
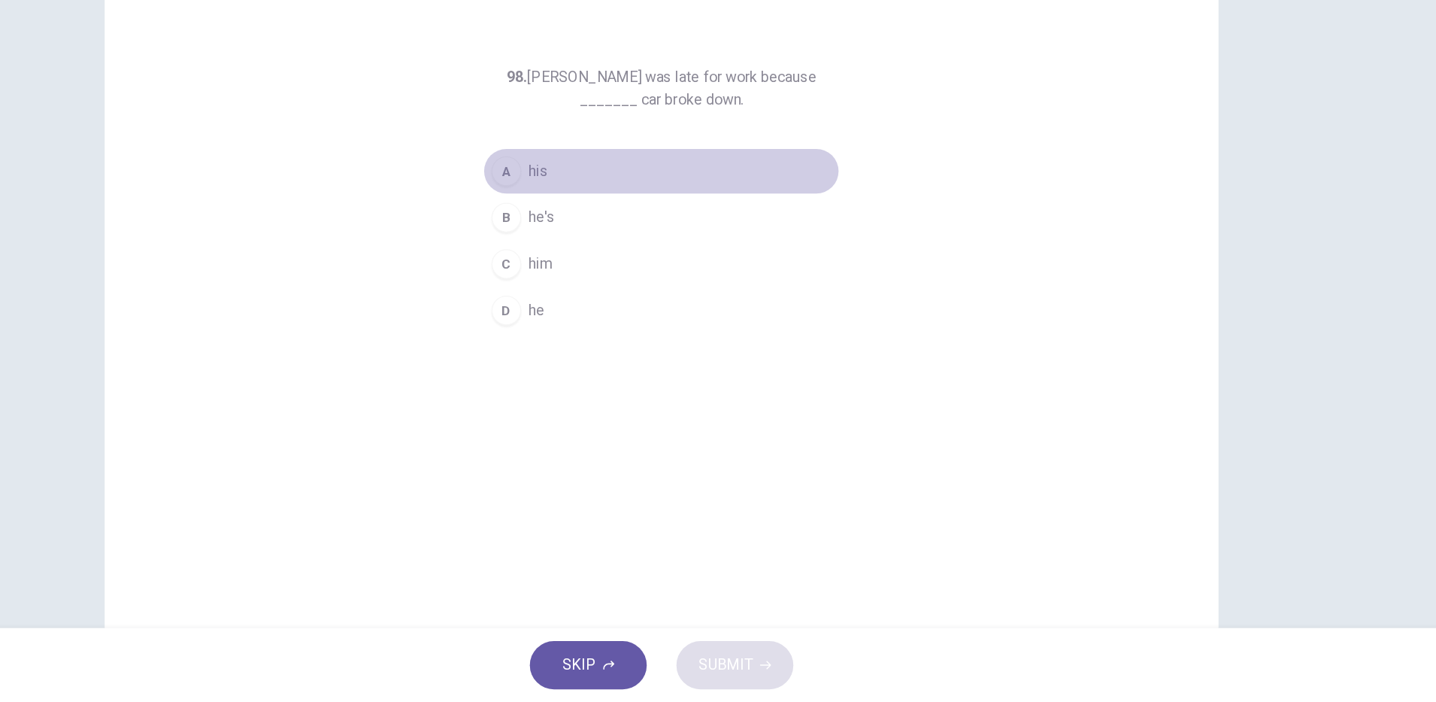
click at [611, 267] on span "his" at bounding box center [619, 271] width 16 height 18
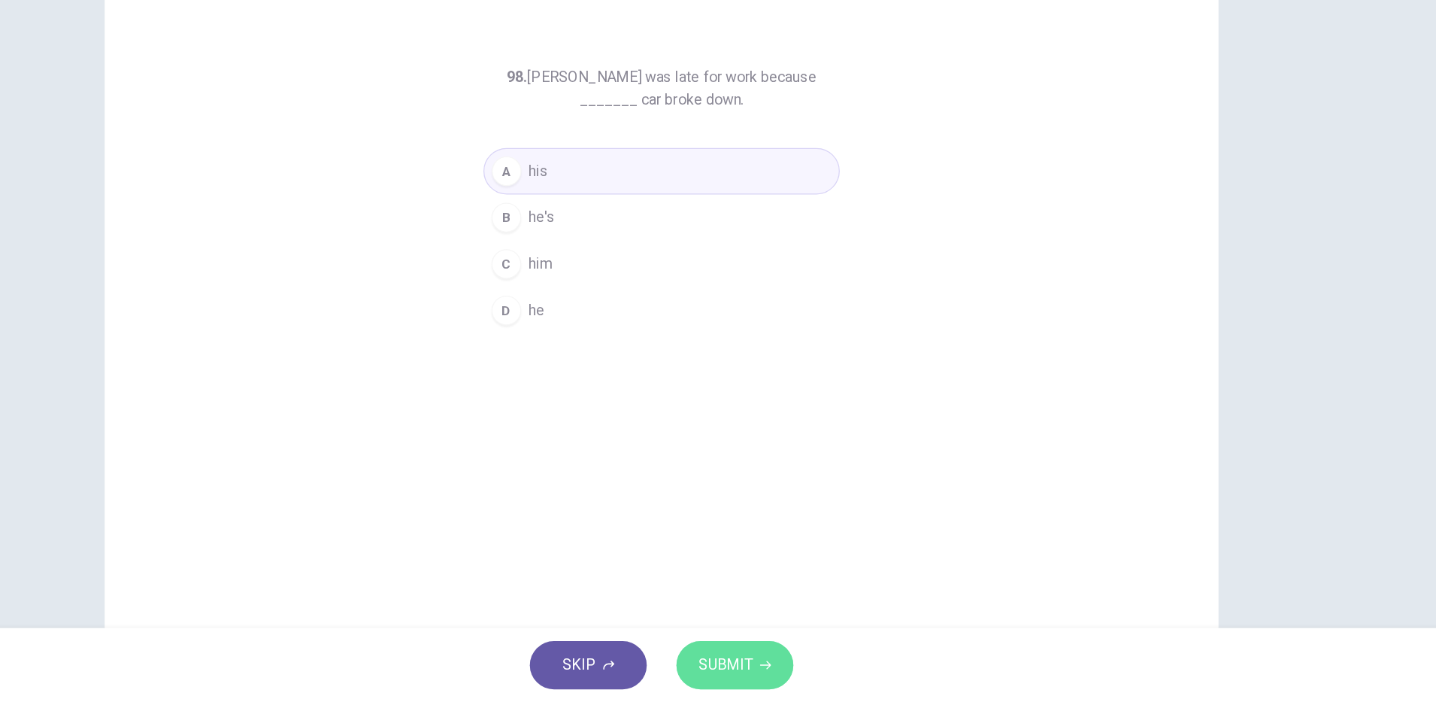
click at [769, 657] on button "SUBMIT" at bounding box center [777, 671] width 95 height 39
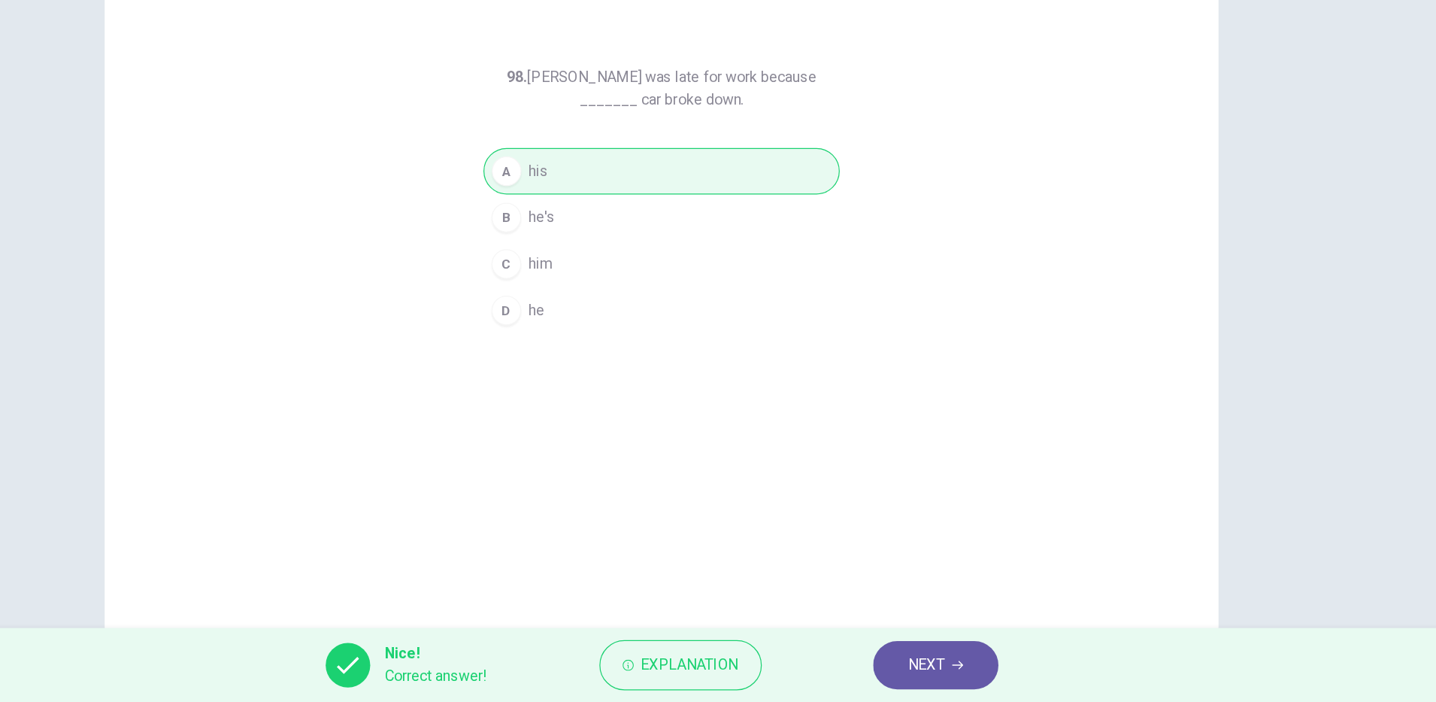
click at [934, 660] on button "NEXT" at bounding box center [941, 671] width 102 height 39
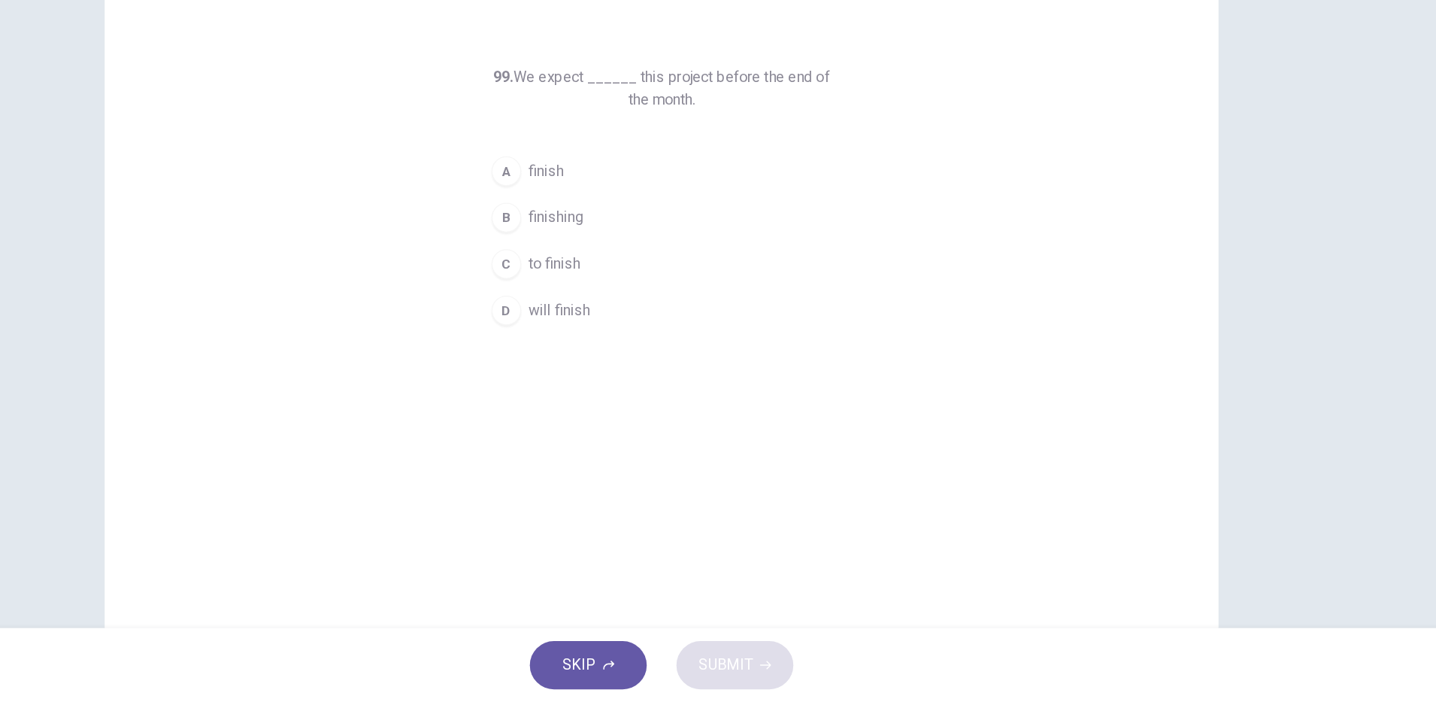
click at [665, 344] on button "C to finish" at bounding box center [718, 347] width 289 height 38
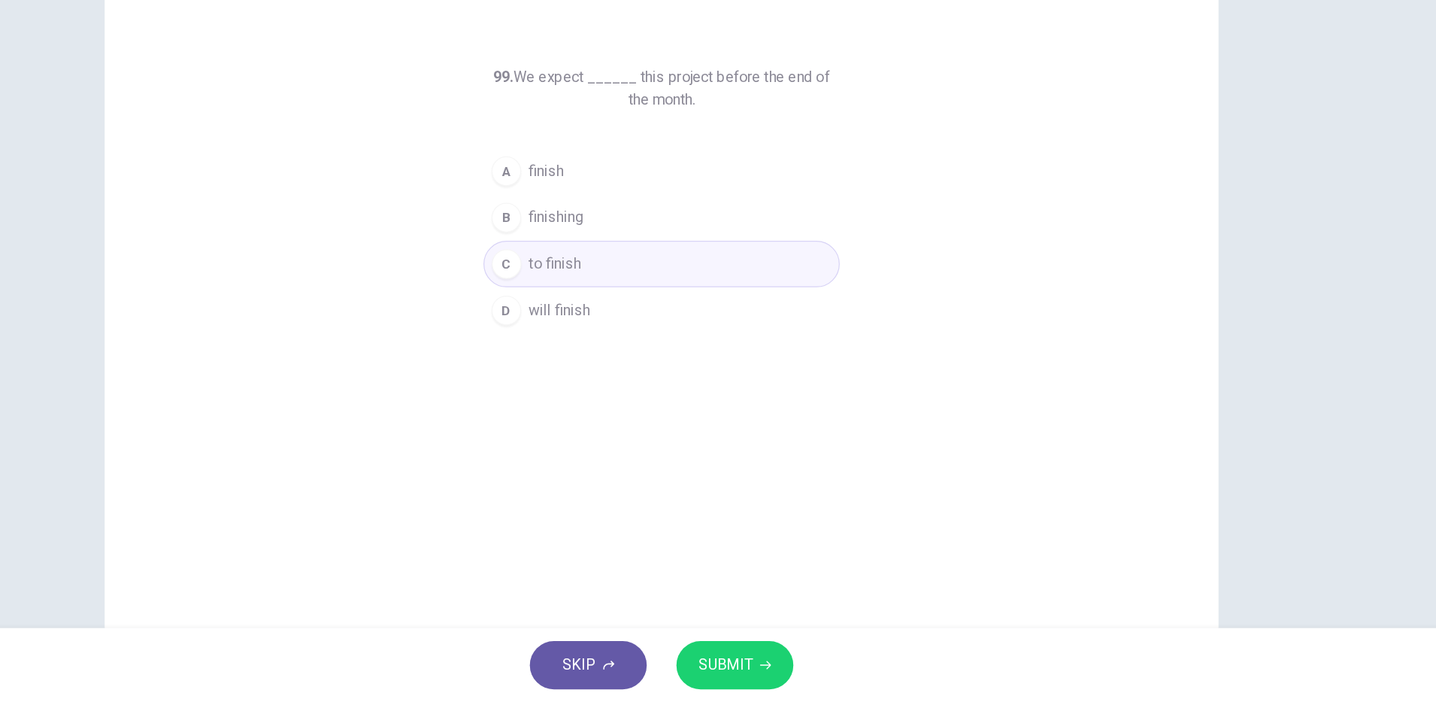
click at [782, 666] on span "SUBMIT" at bounding box center [770, 671] width 44 height 21
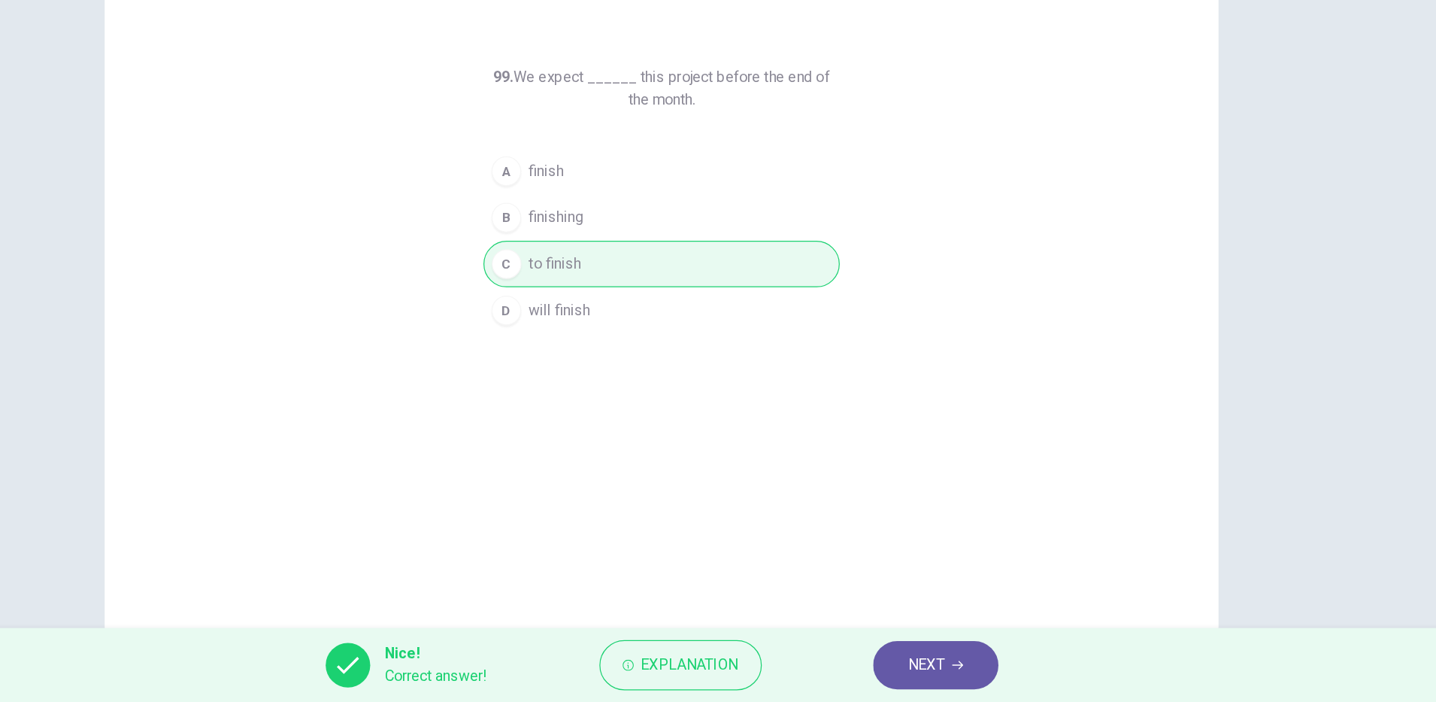
click at [907, 675] on button "NEXT" at bounding box center [941, 671] width 102 height 39
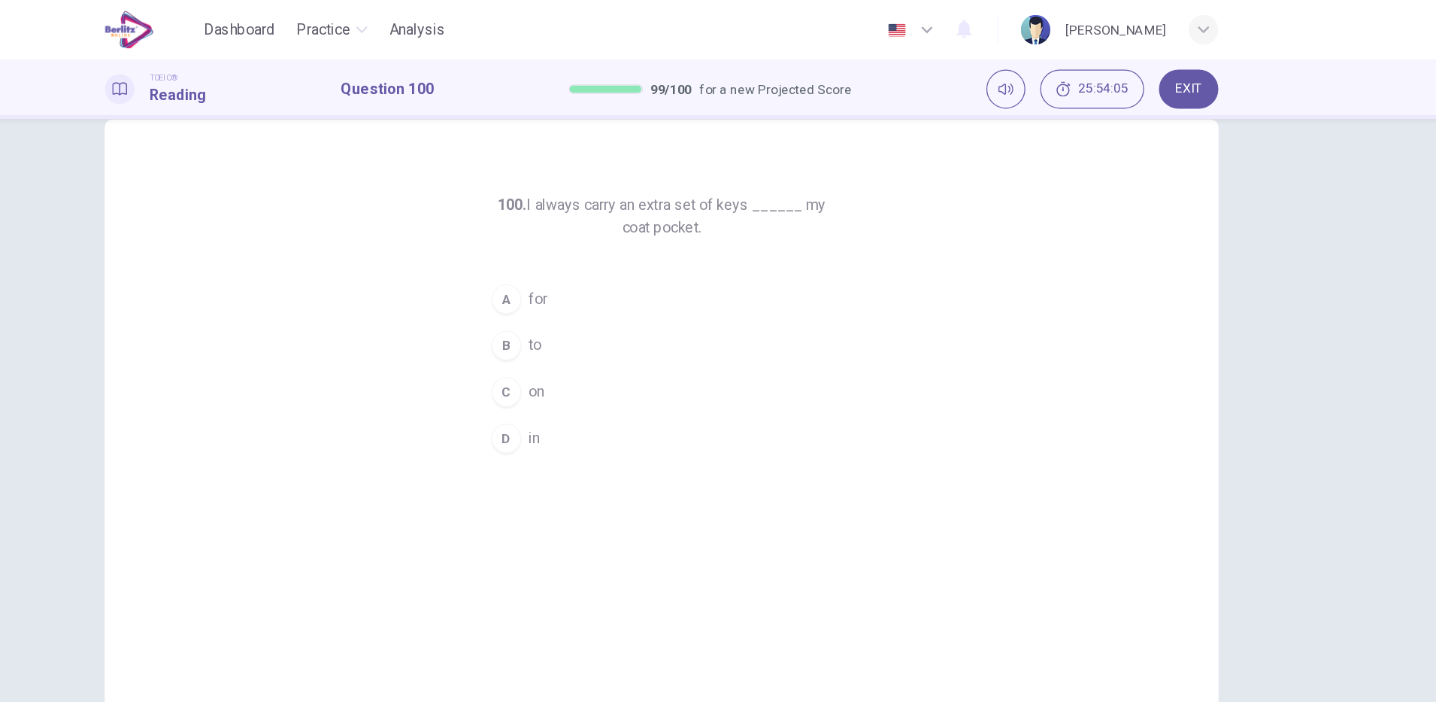
scroll to position [38, 0]
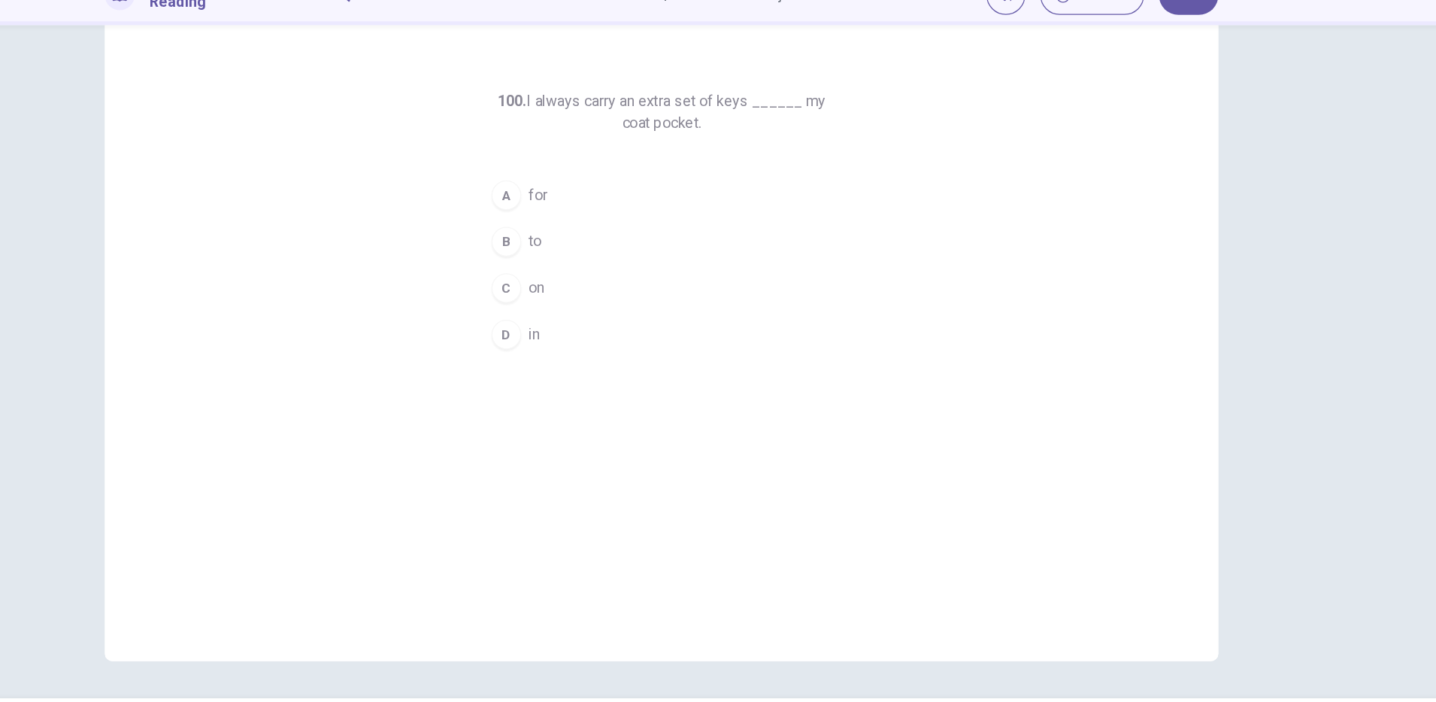
click at [602, 342] on button "D in" at bounding box center [718, 347] width 289 height 38
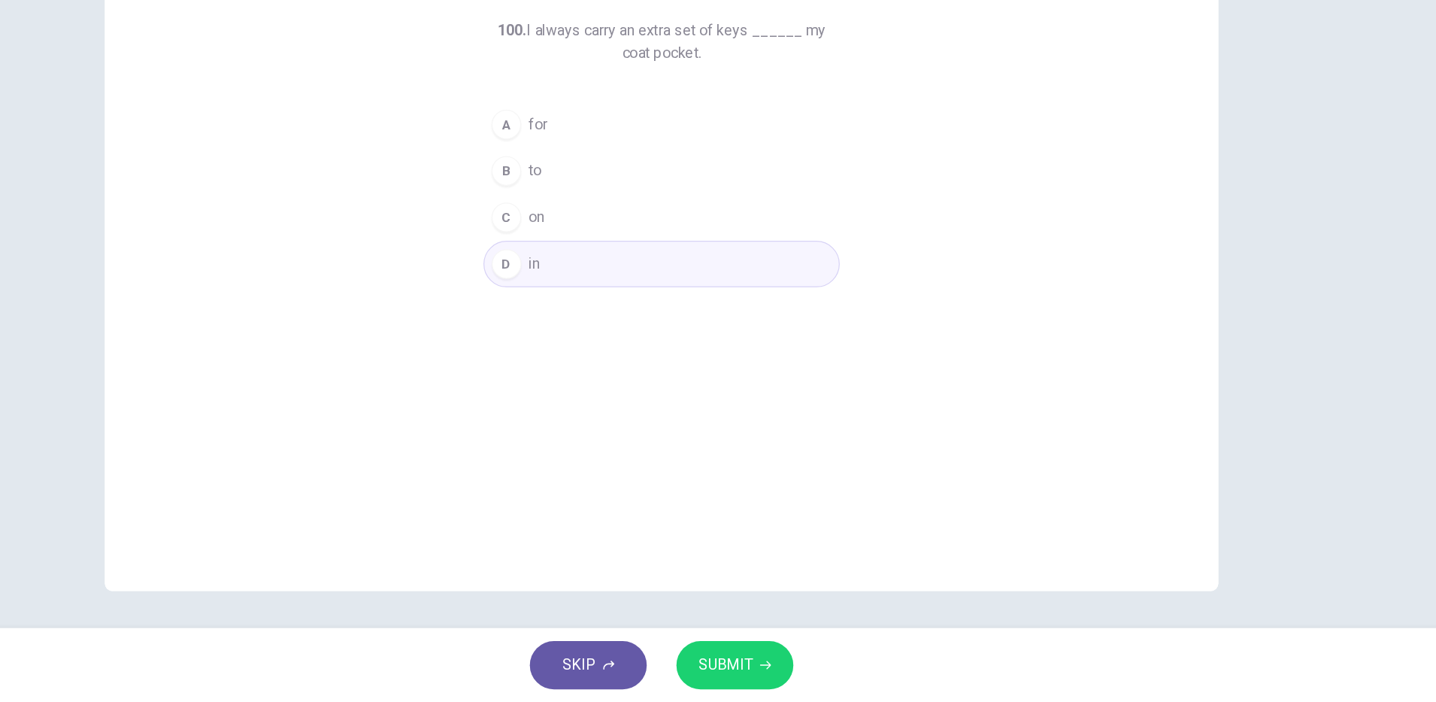
click at [778, 668] on span "SUBMIT" at bounding box center [770, 671] width 44 height 21
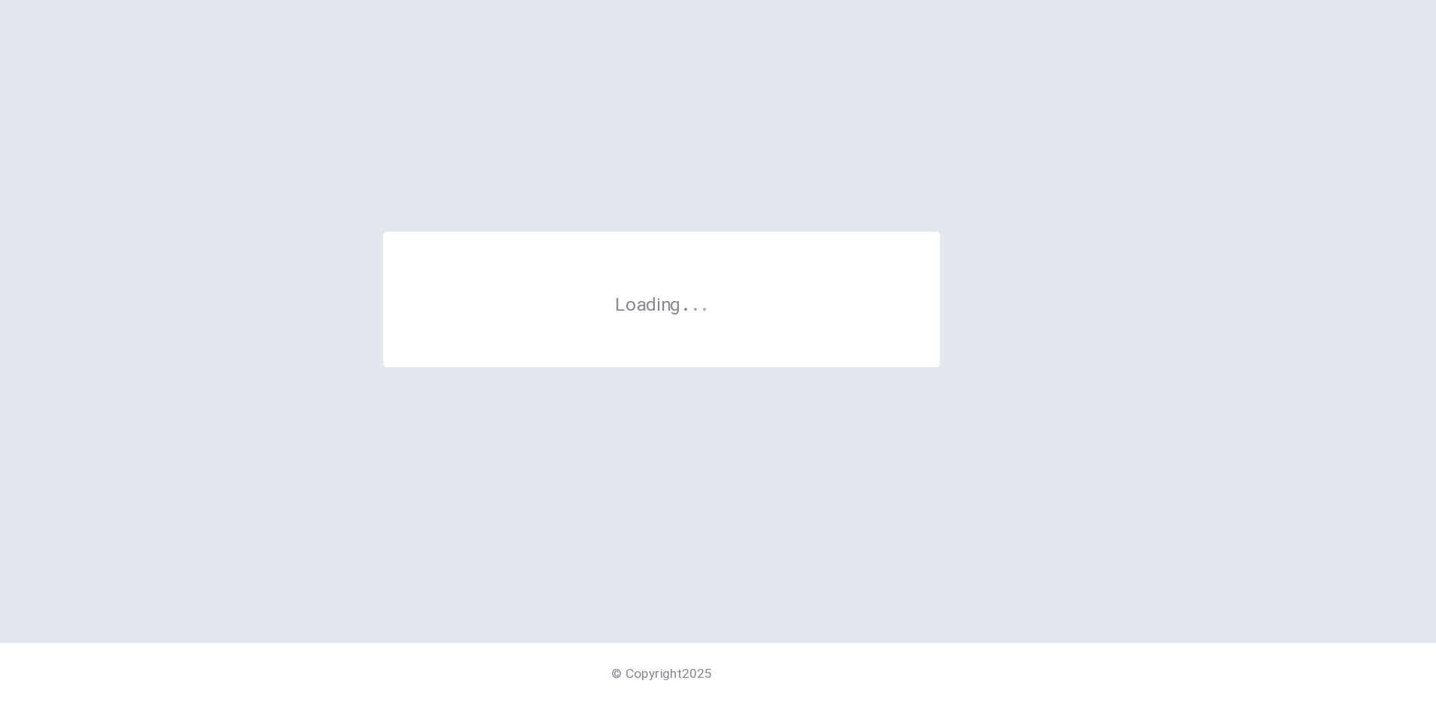
scroll to position [0, 0]
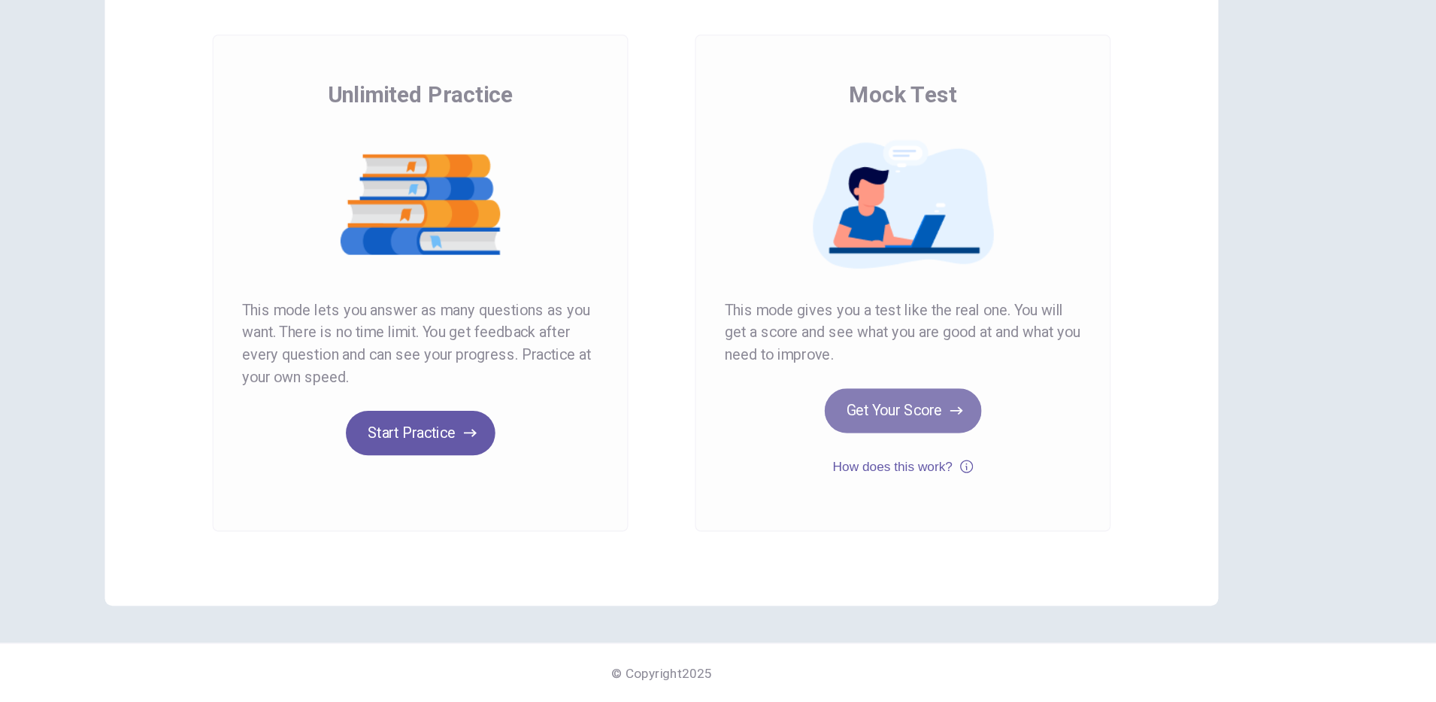
click at [905, 465] on button "Get Your Score" at bounding box center [913, 465] width 127 height 36
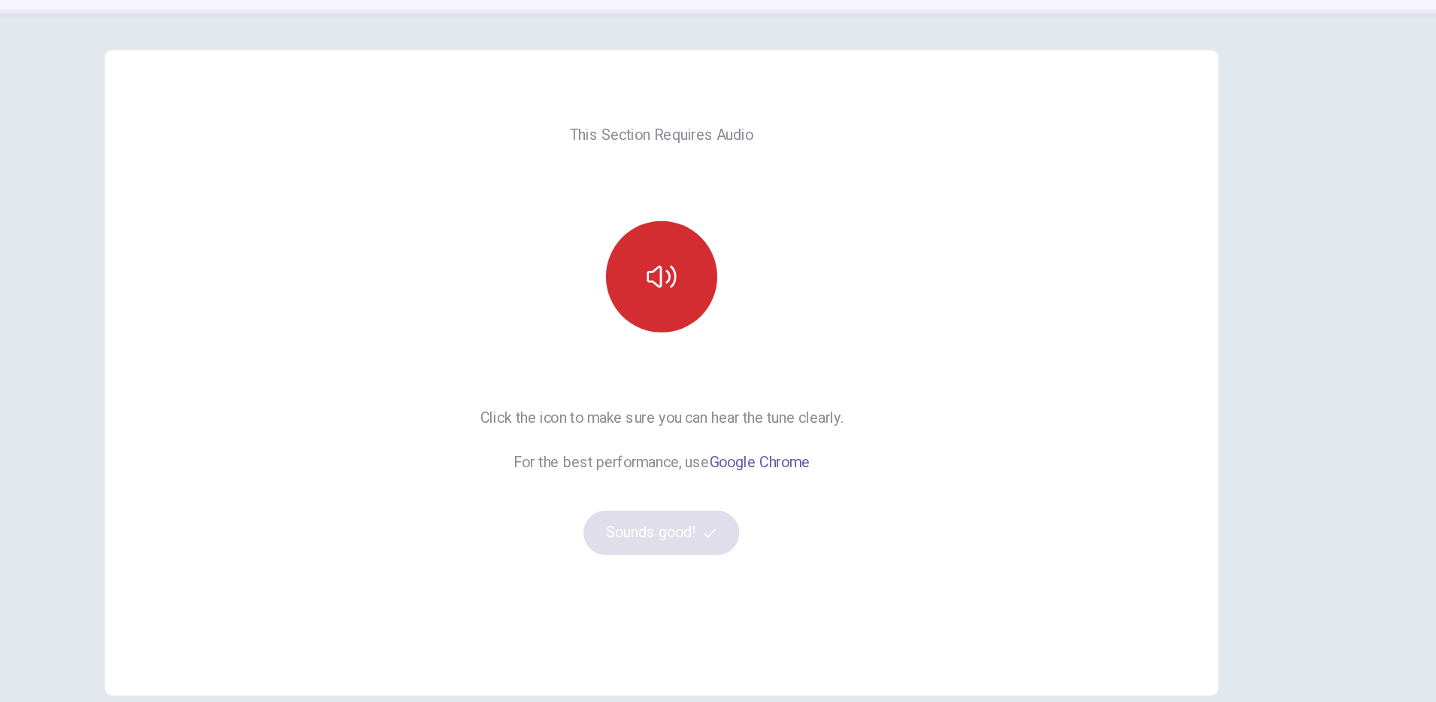
click at [726, 321] on button "button" at bounding box center [718, 310] width 90 height 90
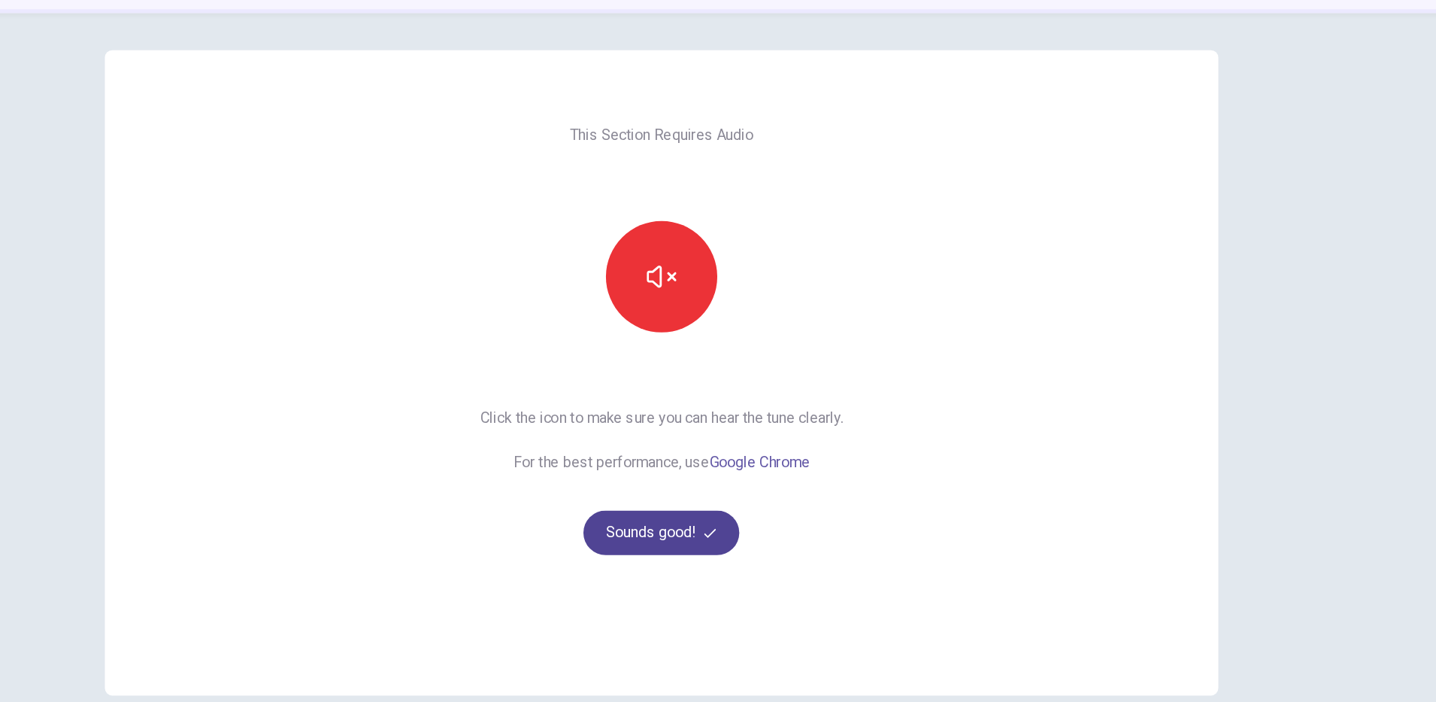
click at [715, 517] on button "Sounds good!" at bounding box center [718, 517] width 126 height 36
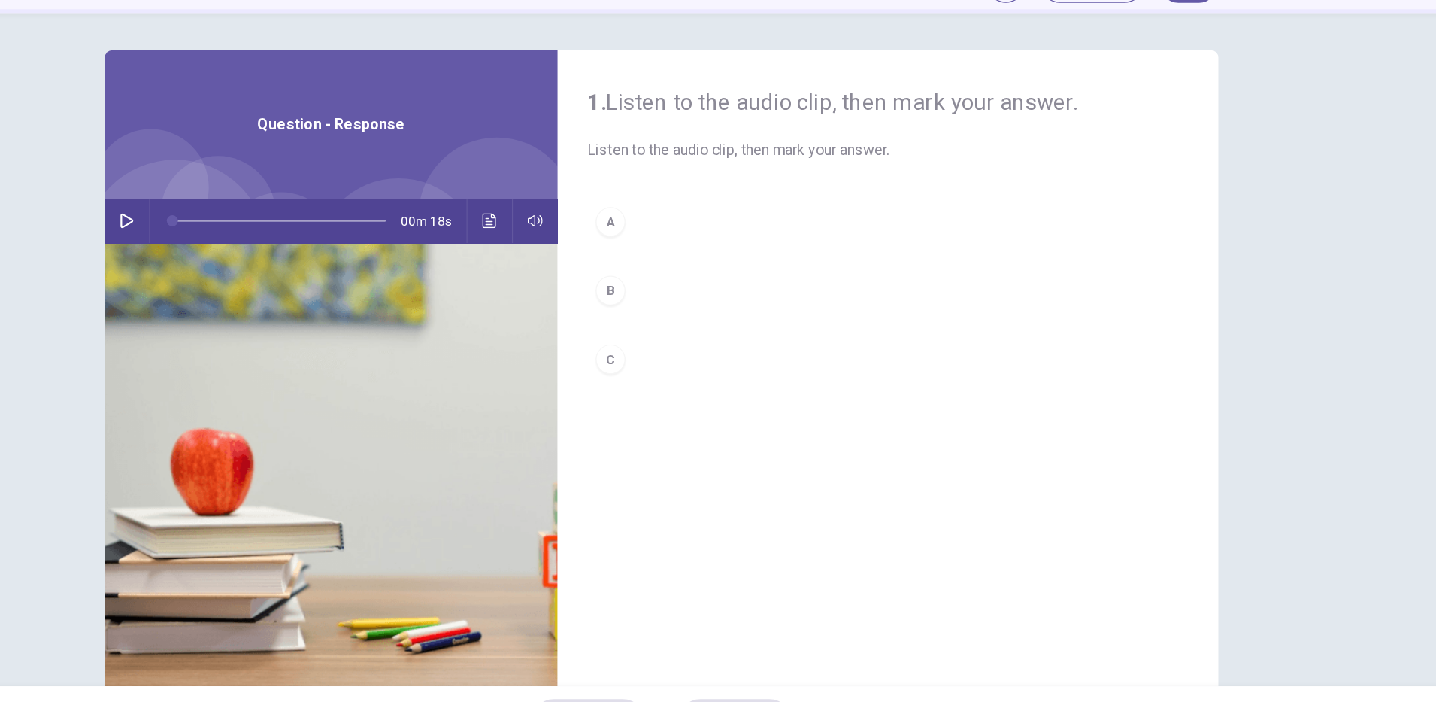
drag, startPoint x: 751, startPoint y: 388, endPoint x: 746, endPoint y: 367, distance: 21.7
click at [748, 375] on button "C" at bounding box center [901, 377] width 487 height 38
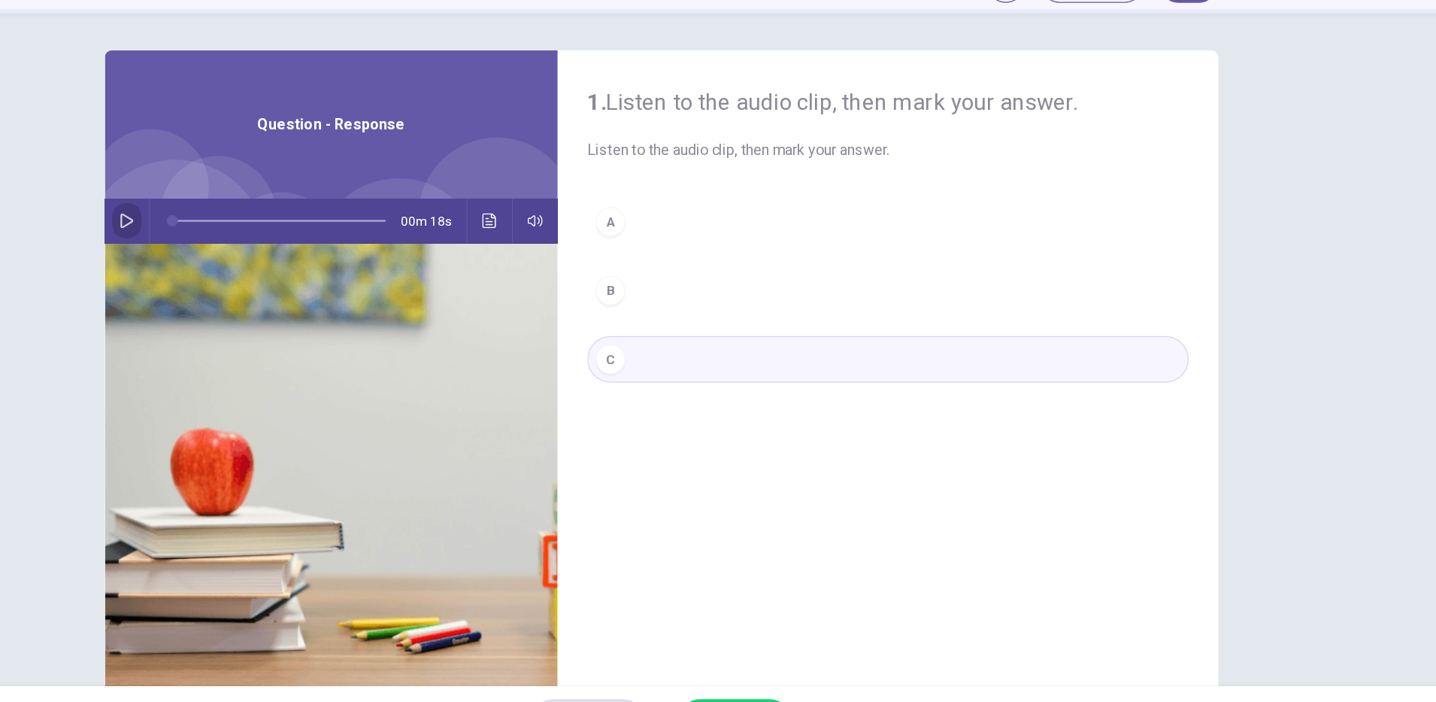
click at [284, 270] on icon "button" at bounding box center [285, 265] width 12 height 12
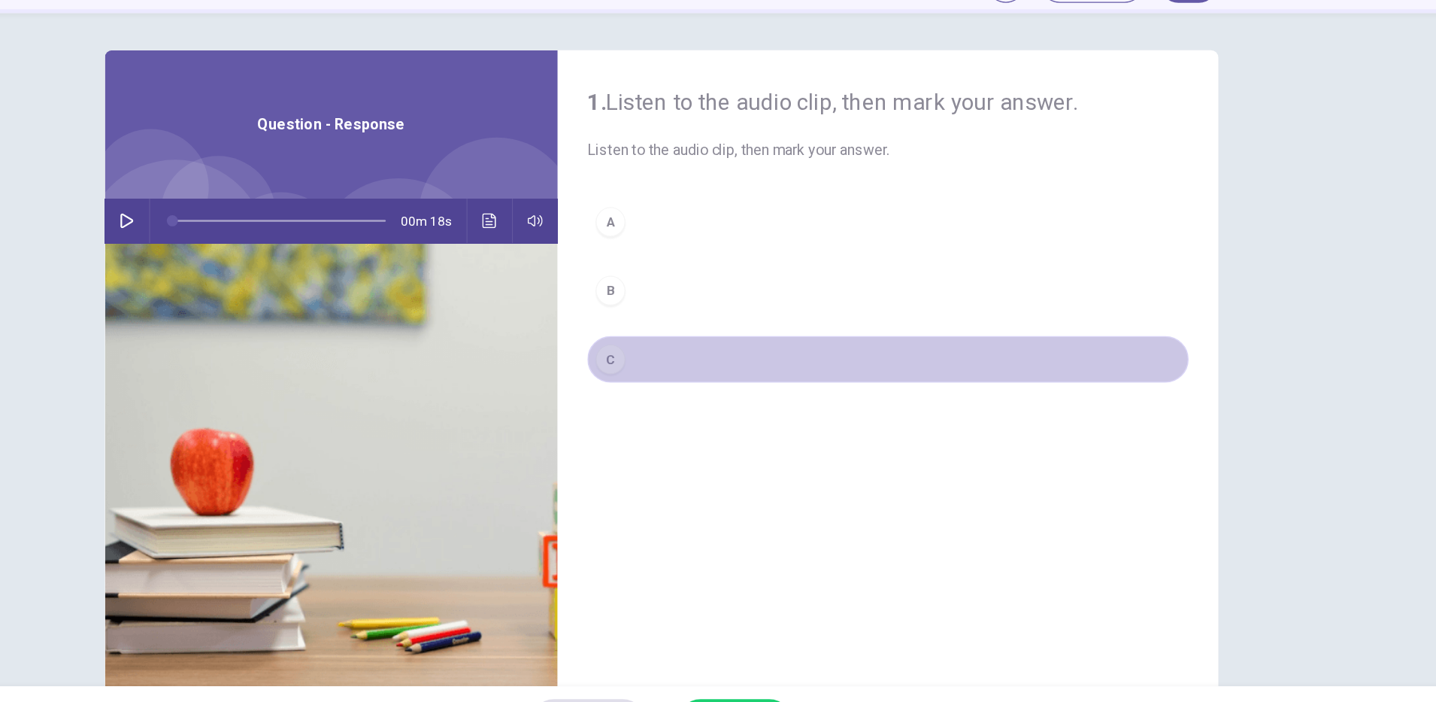
drag, startPoint x: 673, startPoint y: 375, endPoint x: 705, endPoint y: 380, distance: 32.6
click at [677, 379] on div "C" at bounding box center [677, 377] width 24 height 24
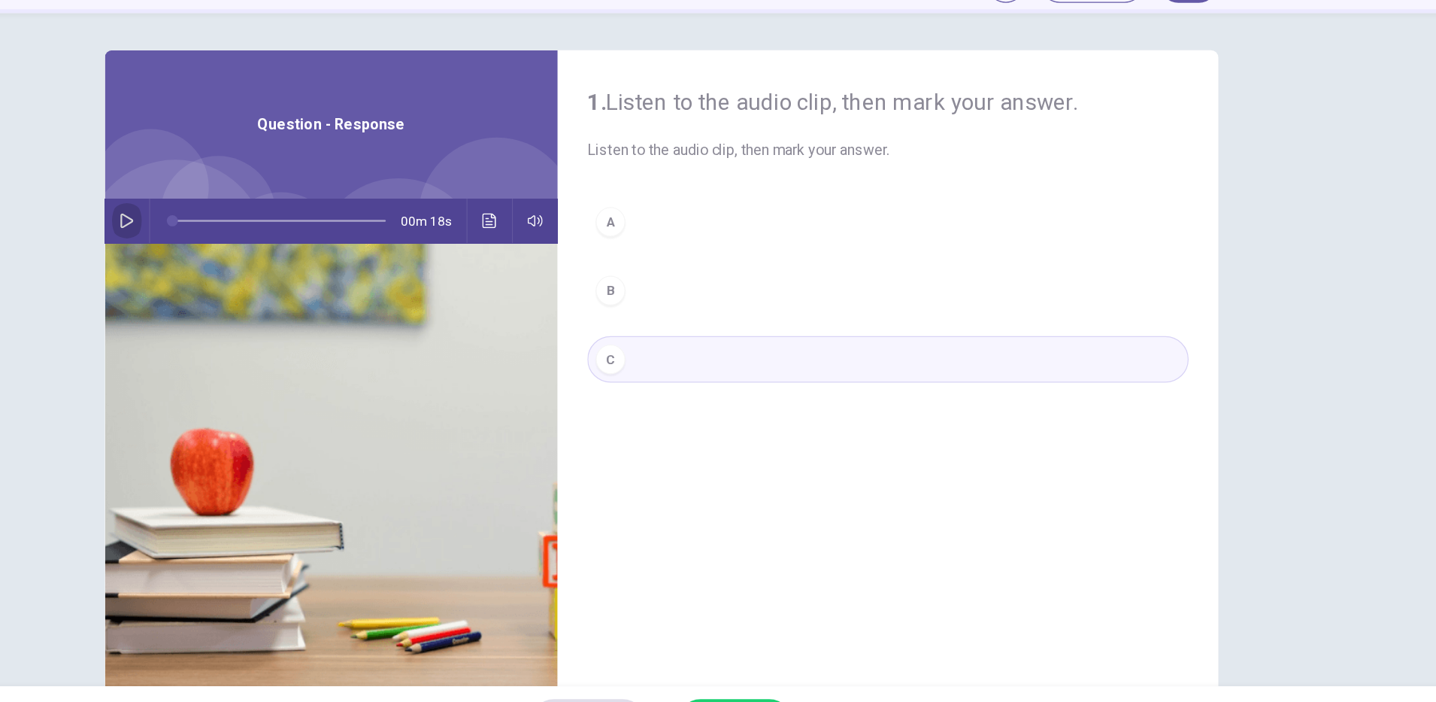
click at [279, 265] on icon "button" at bounding box center [285, 265] width 12 height 12
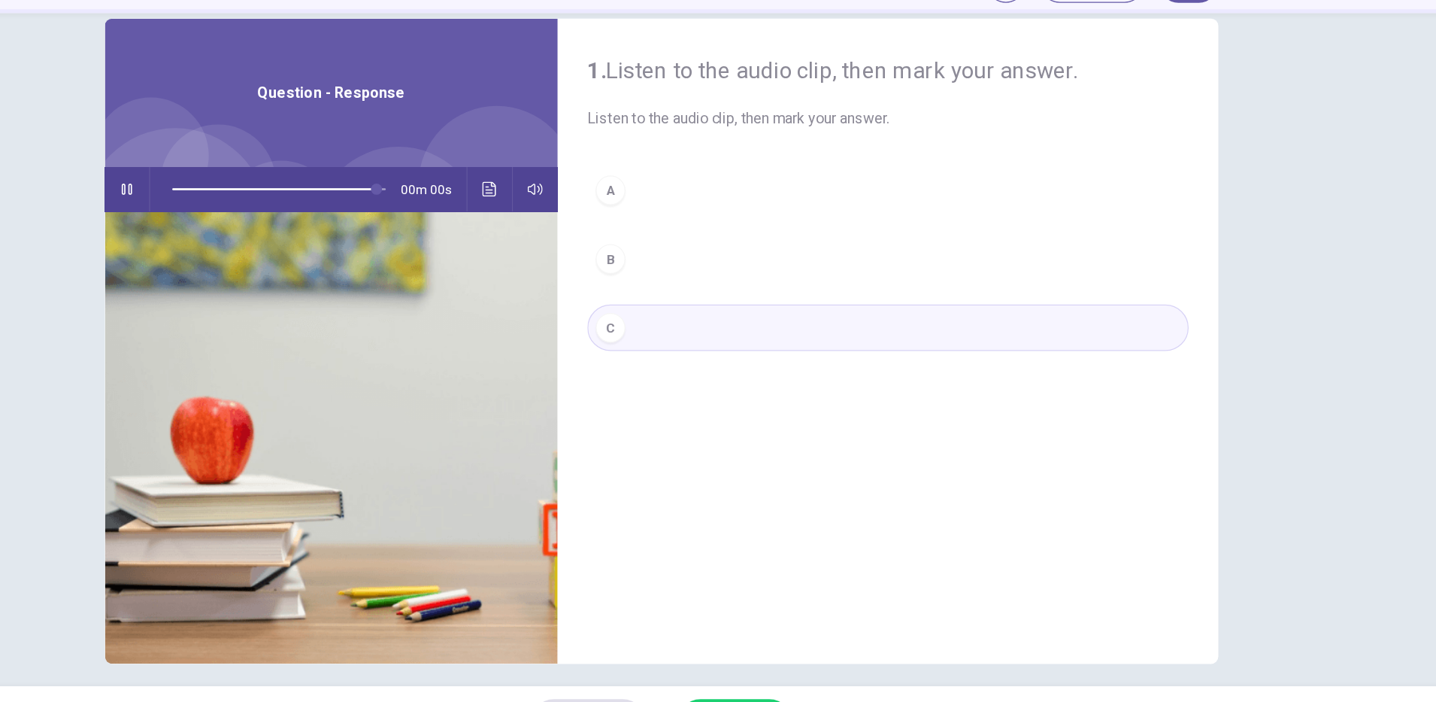
type input "*"
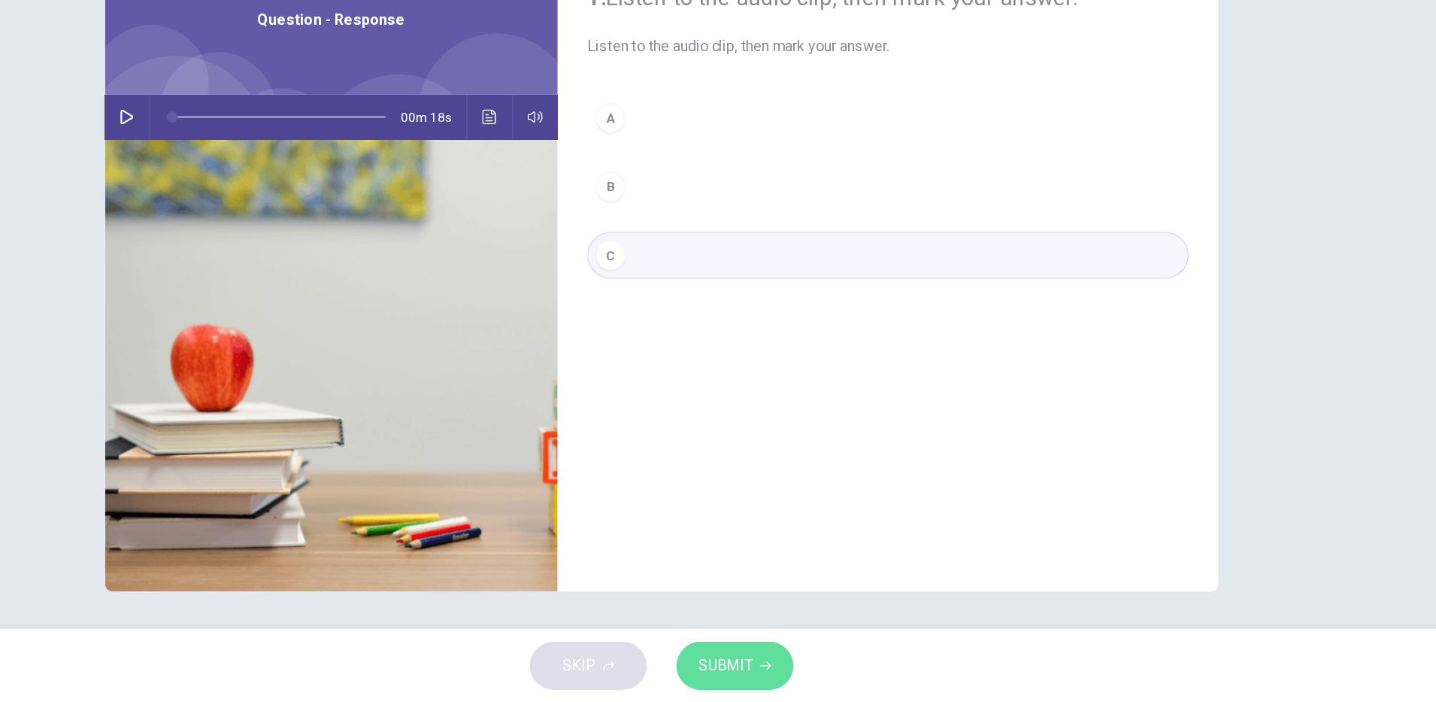
click at [799, 673] on icon "button" at bounding box center [802, 671] width 9 height 9
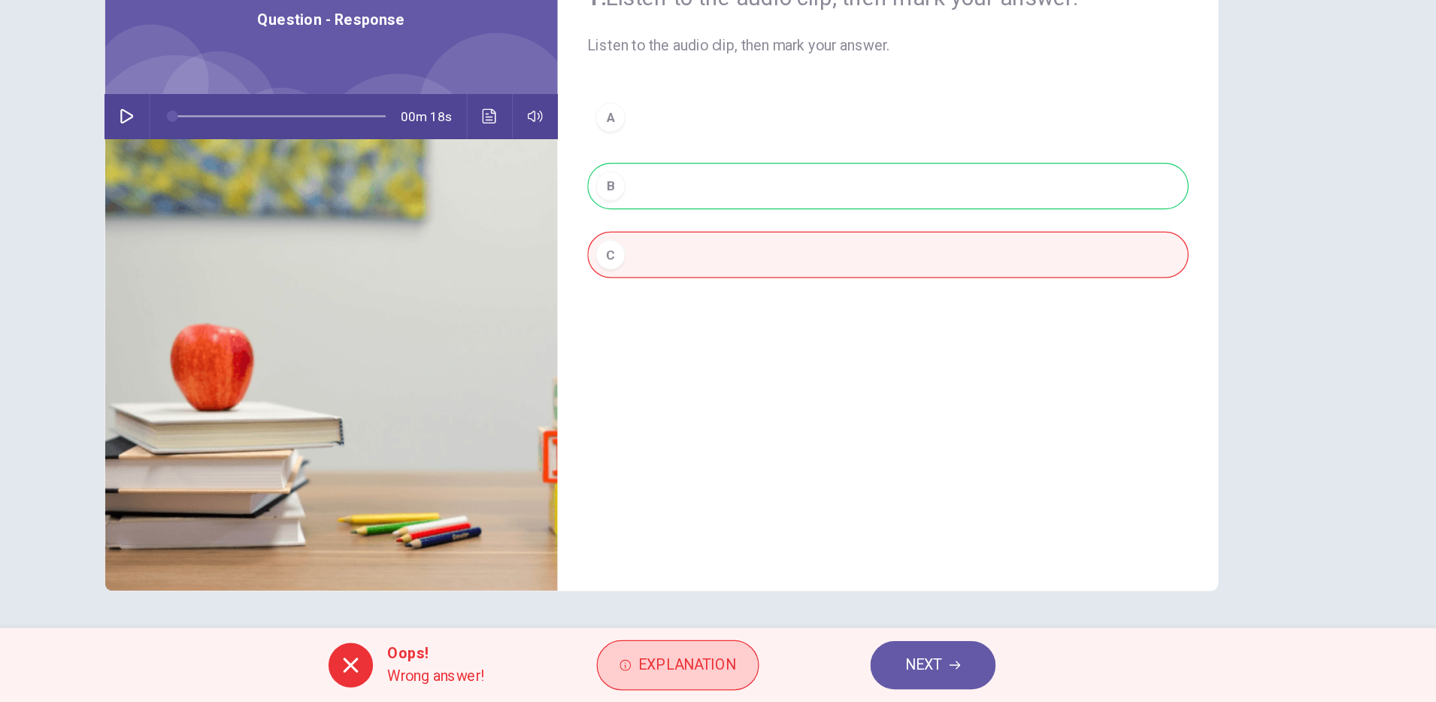
click at [751, 676] on span "Explanation" at bounding box center [738, 671] width 79 height 21
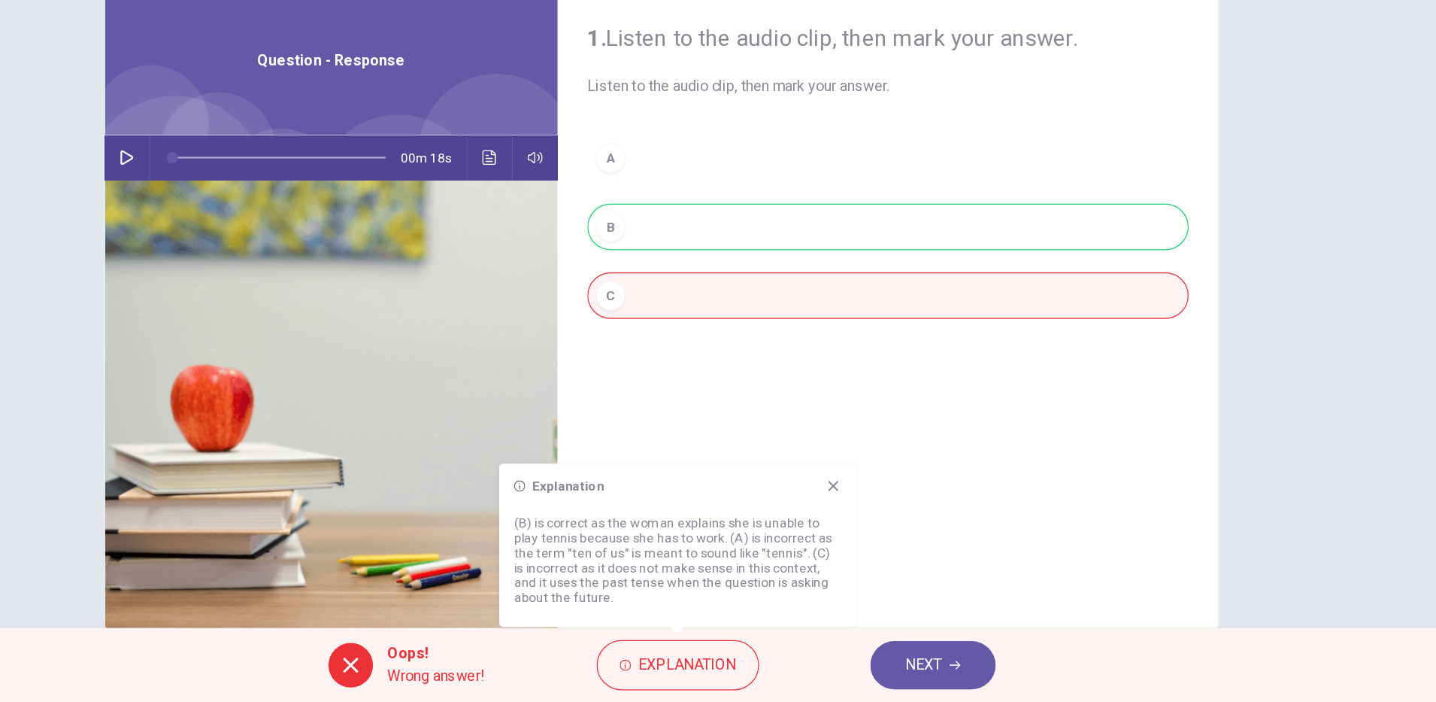
scroll to position [0, 0]
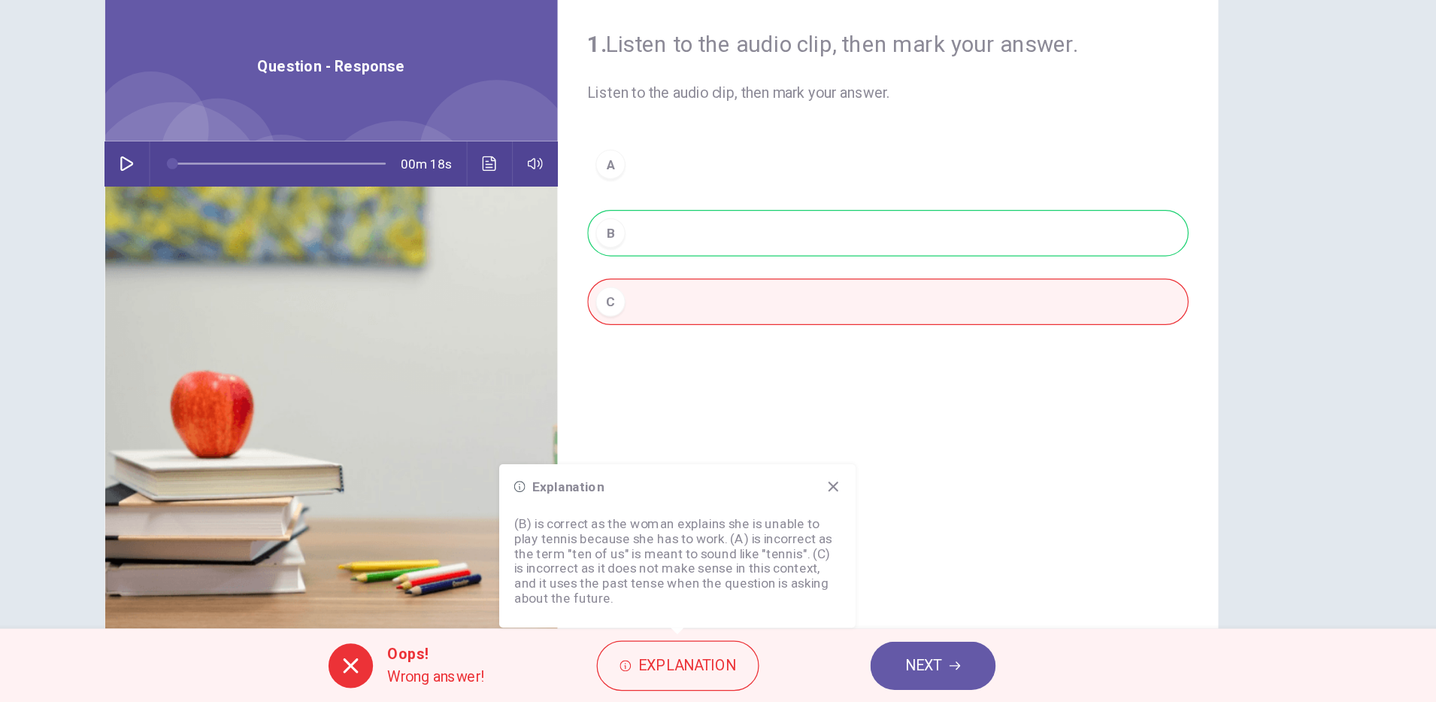
click at [578, 268] on icon "Click to see the audio transcription" at bounding box center [579, 265] width 12 height 12
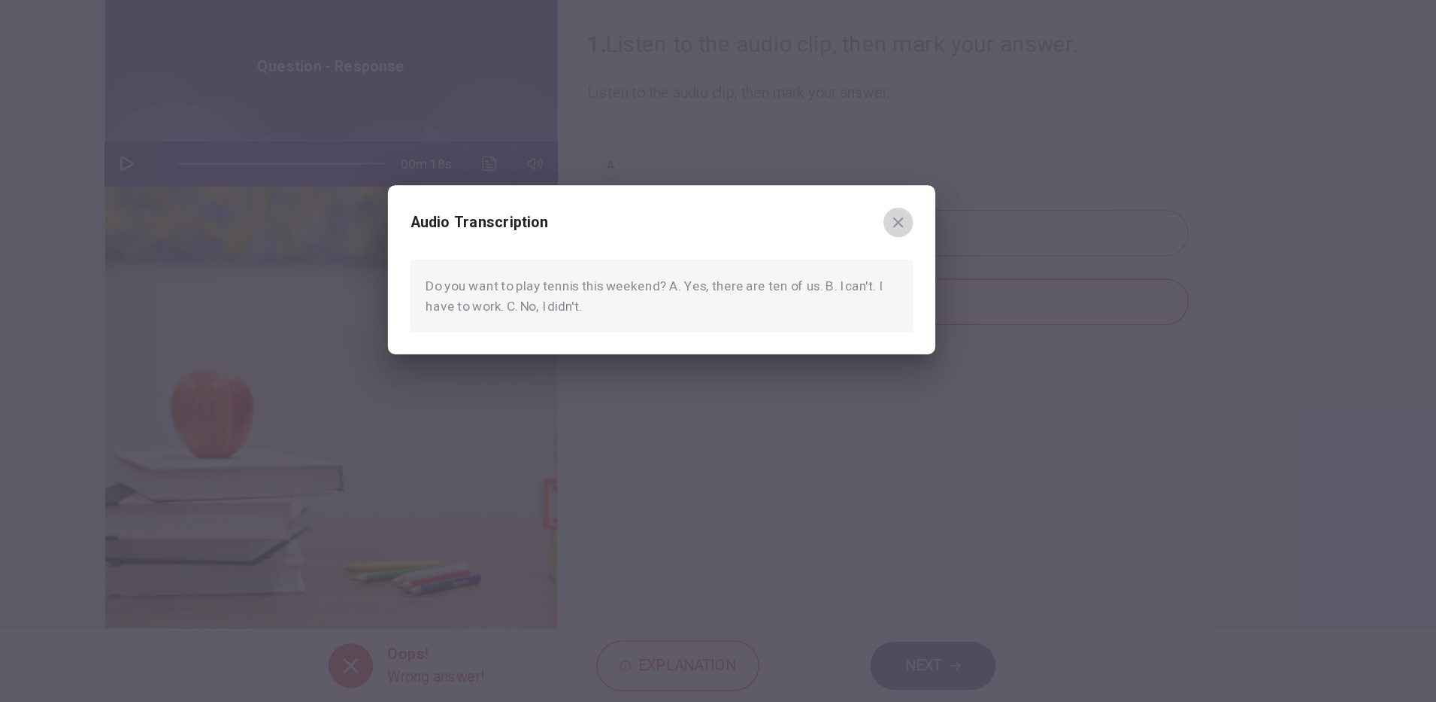
click at [906, 316] on icon "button" at bounding box center [910, 312] width 8 height 8
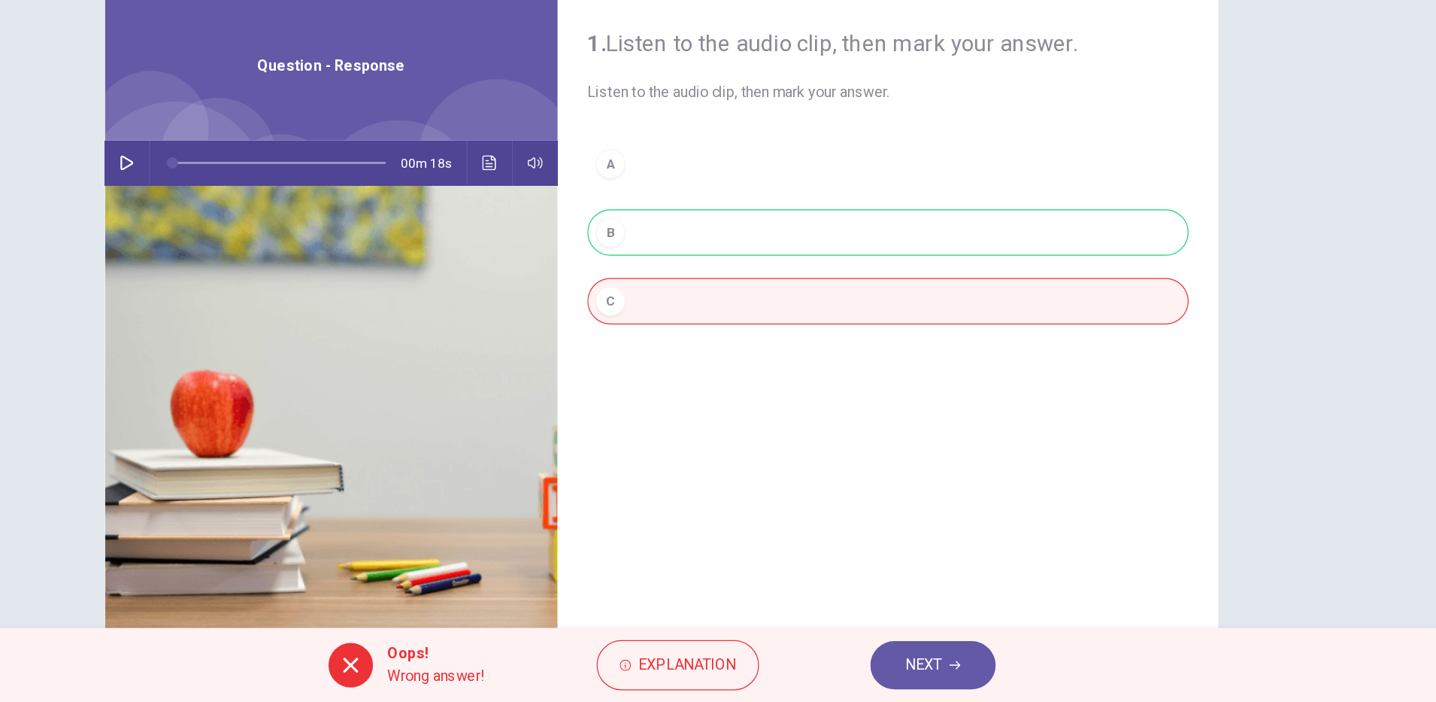
click at [957, 673] on icon "button" at bounding box center [955, 671] width 9 height 9
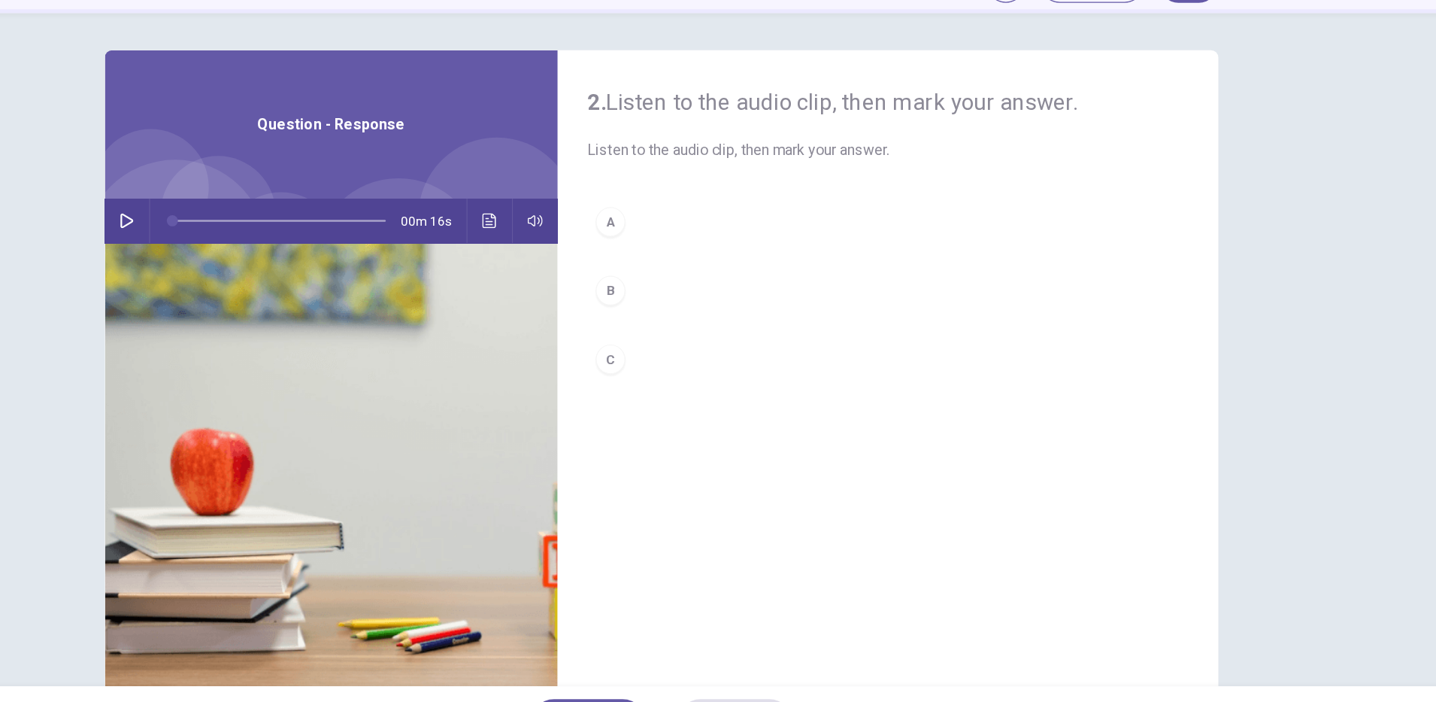
click at [284, 274] on button "button" at bounding box center [285, 265] width 24 height 36
type input "*"
click at [678, 379] on div "C" at bounding box center [677, 377] width 24 height 24
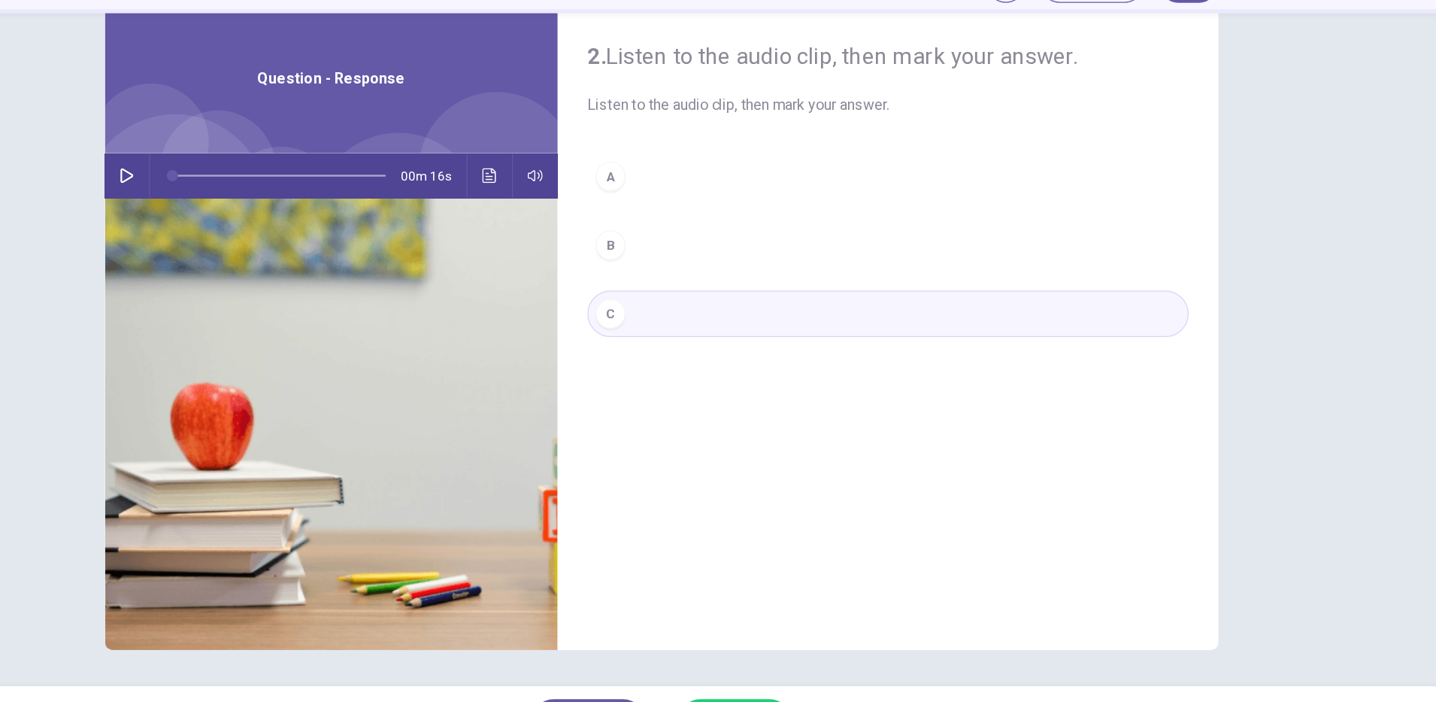
scroll to position [38, 0]
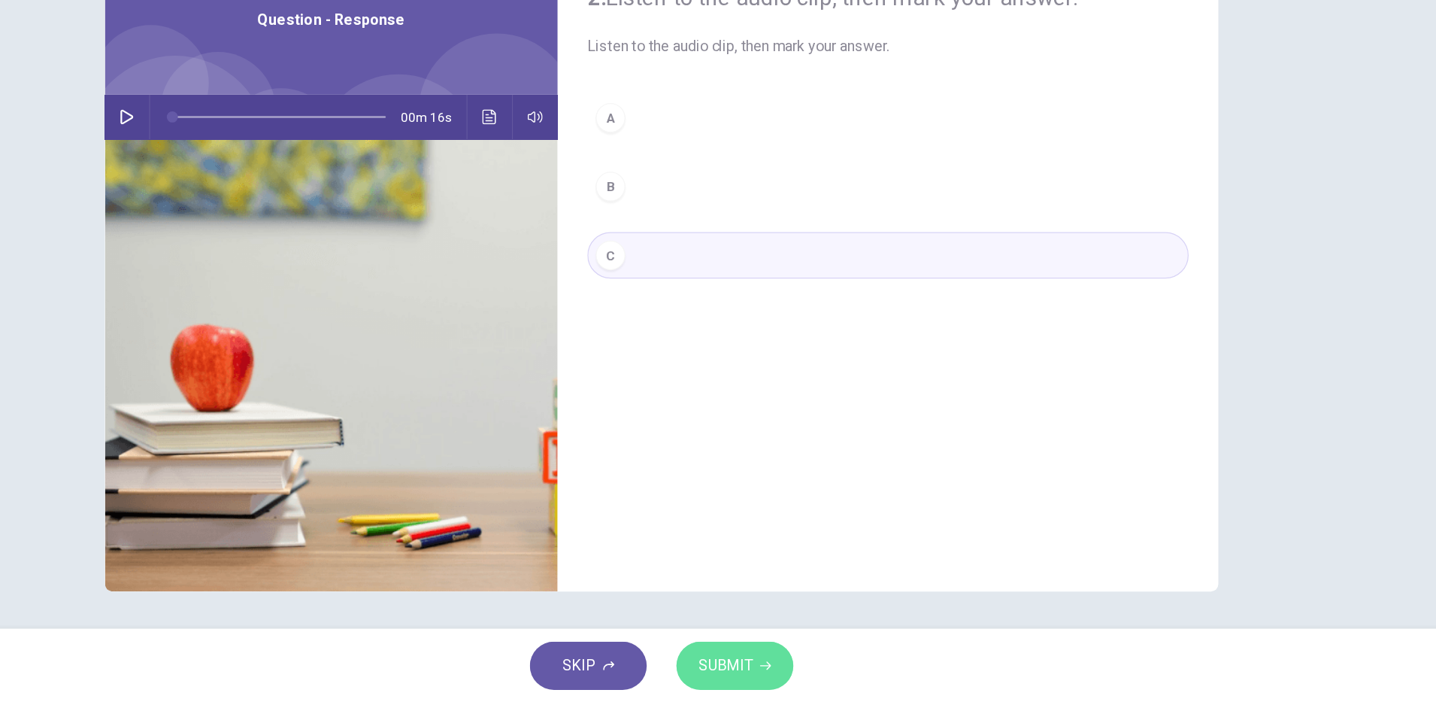
click at [769, 663] on span "SUBMIT" at bounding box center [770, 671] width 44 height 21
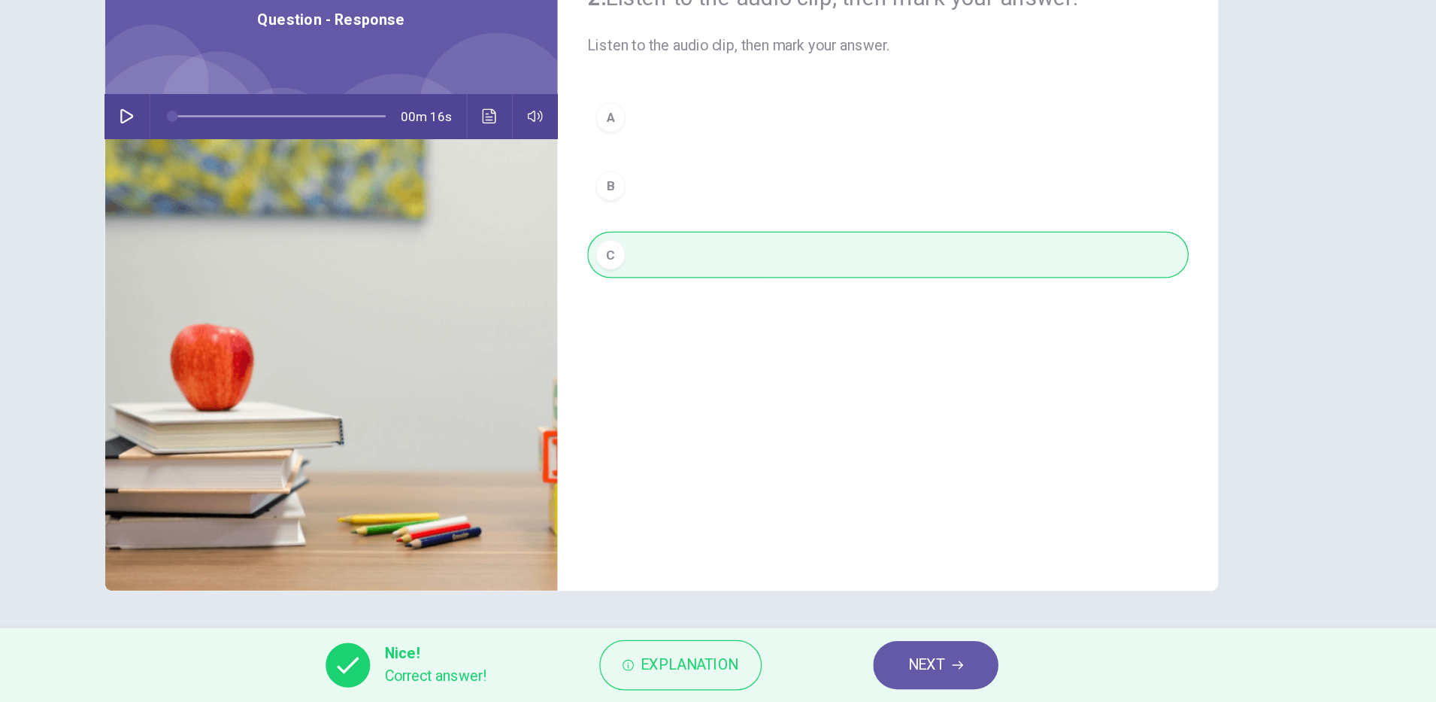
click at [929, 670] on span "NEXT" at bounding box center [932, 671] width 29 height 21
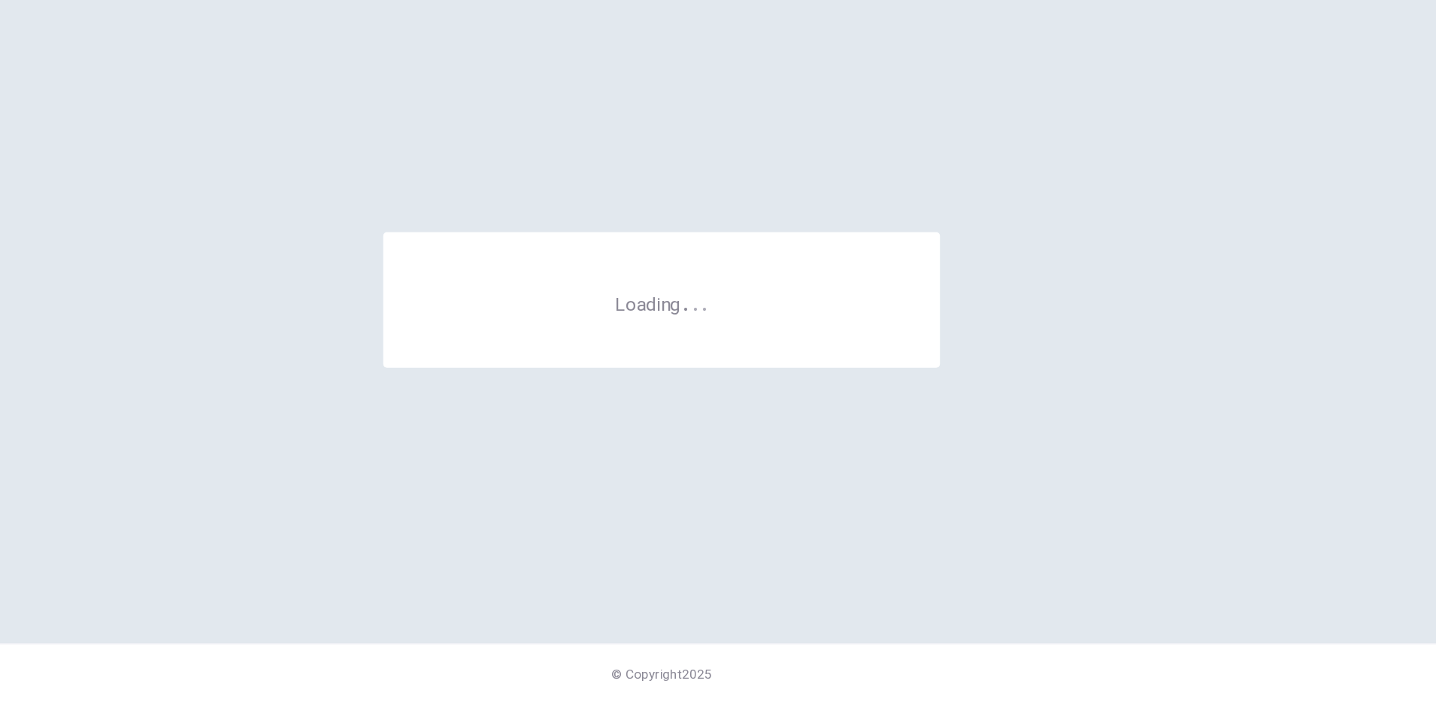
scroll to position [0, 0]
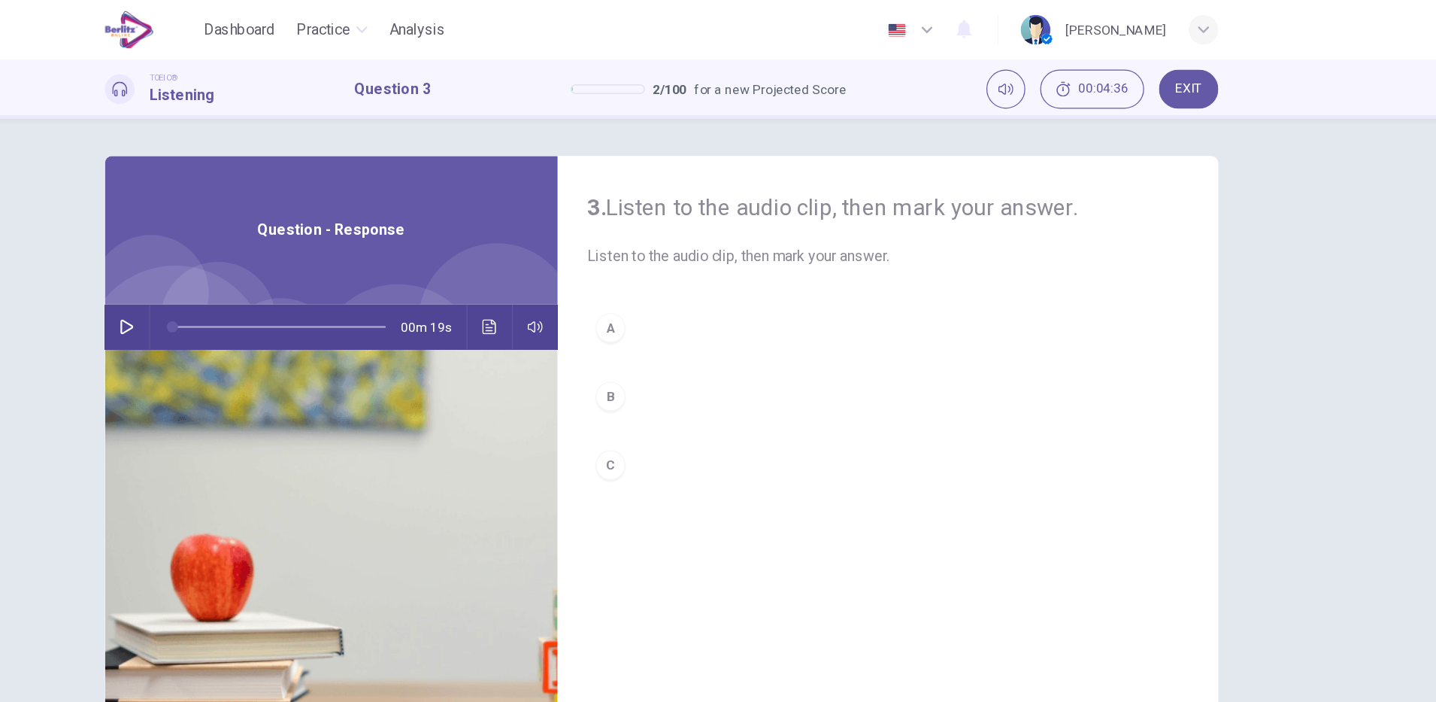
drag, startPoint x: 268, startPoint y: 262, endPoint x: 331, endPoint y: 274, distance: 64.3
click at [273, 262] on button "button" at bounding box center [285, 265] width 24 height 36
click at [281, 274] on button "button" at bounding box center [285, 265] width 24 height 36
click at [577, 272] on button "Click to see the audio transcription" at bounding box center [579, 265] width 24 height 36
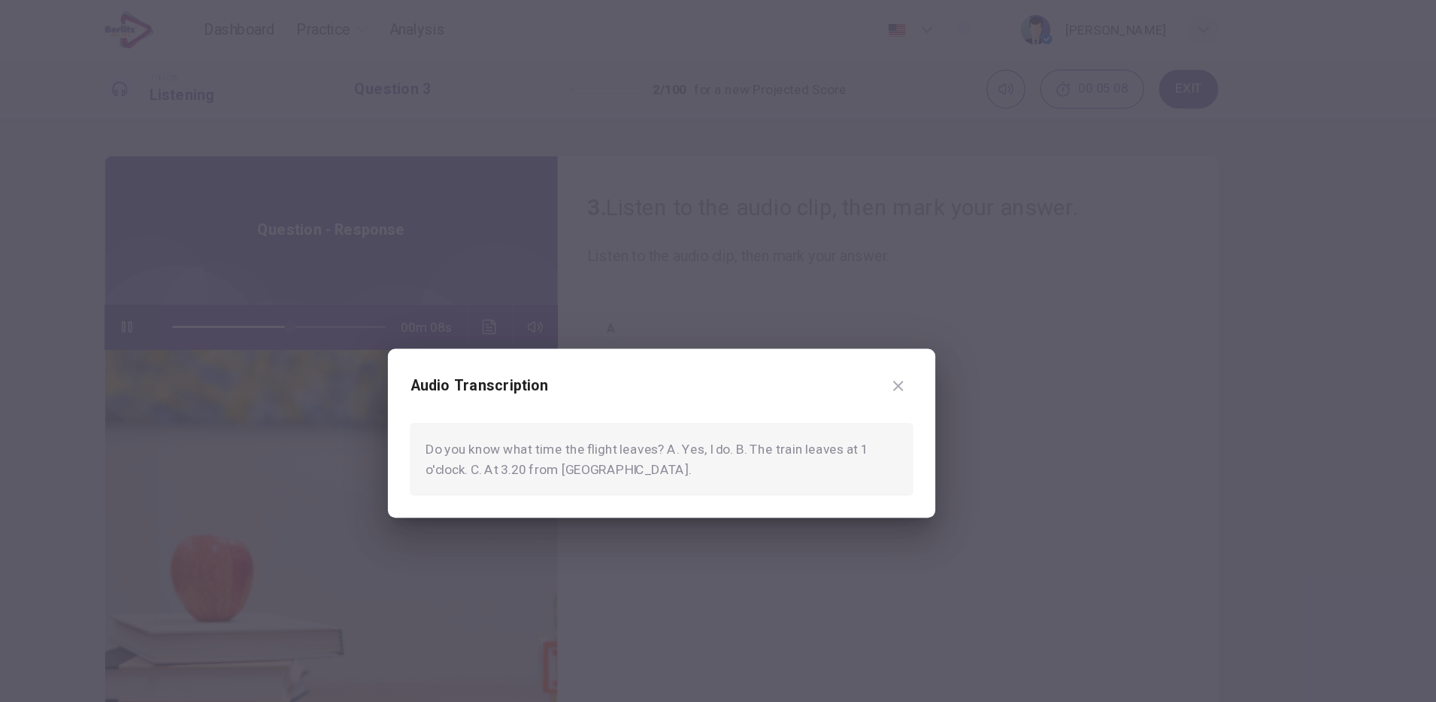
click at [700, 452] on div at bounding box center [718, 351] width 1436 height 702
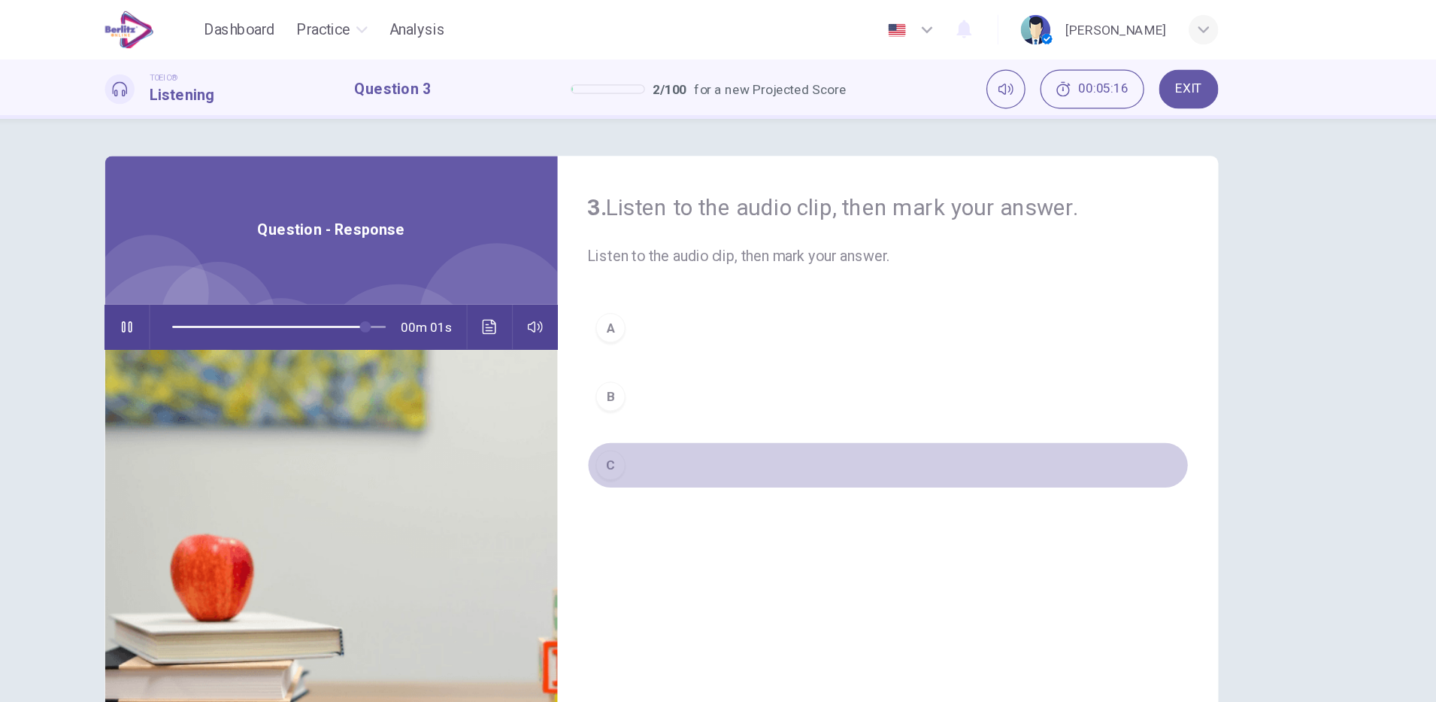
click at [669, 378] on div "C" at bounding box center [677, 377] width 24 height 24
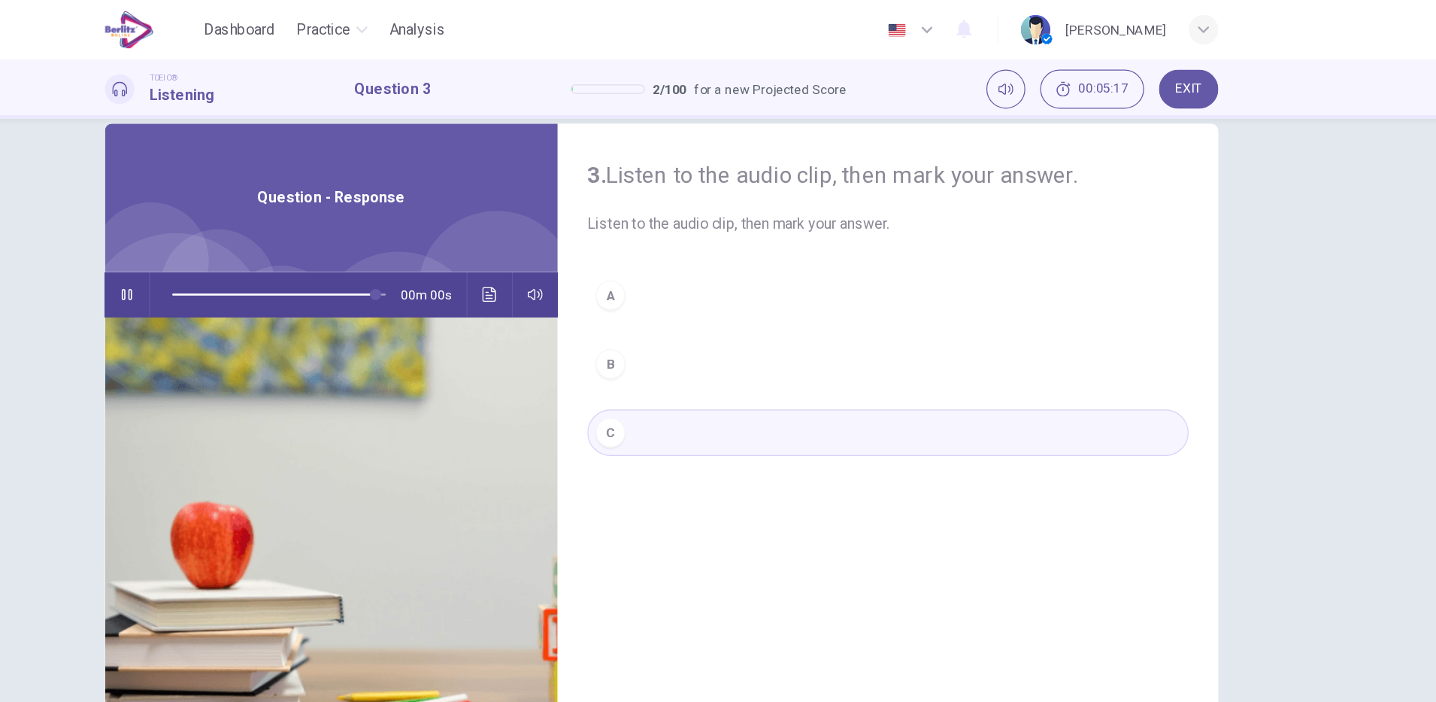
scroll to position [38, 0]
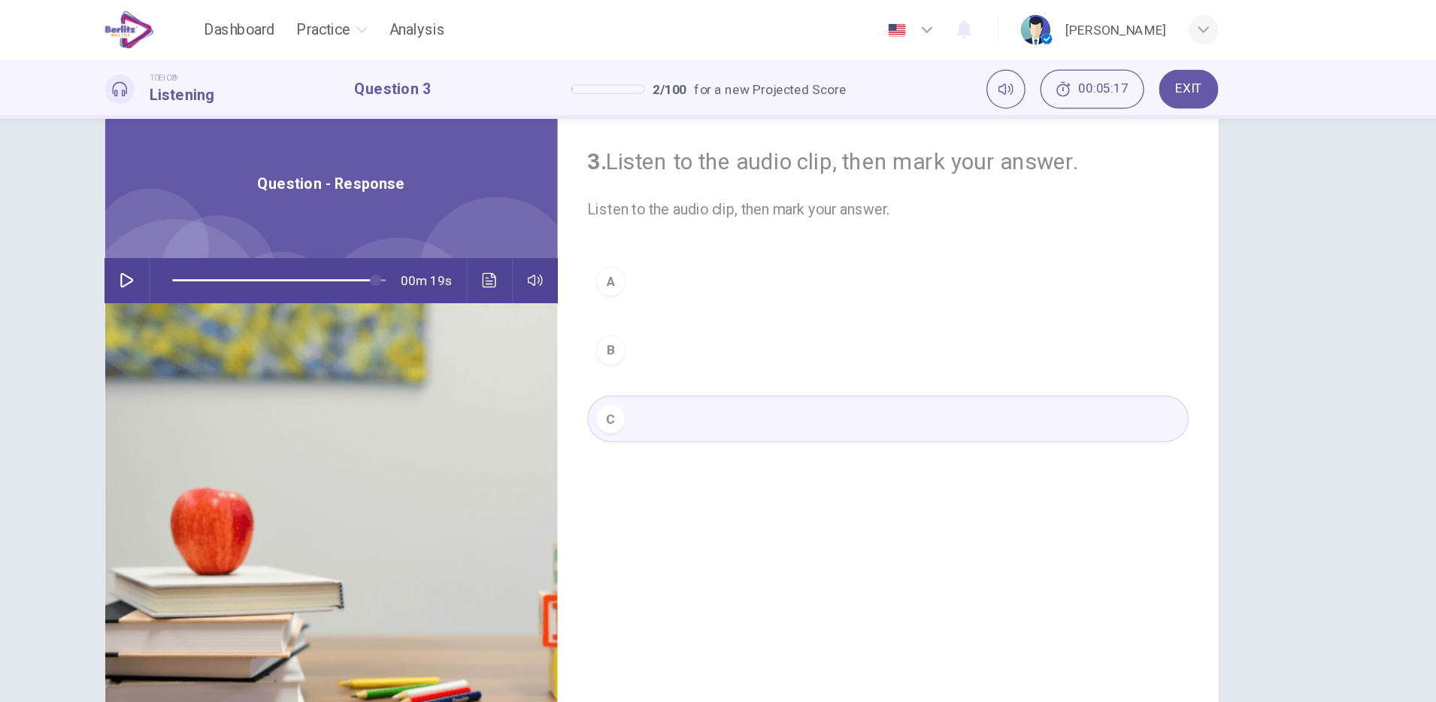
type input "*"
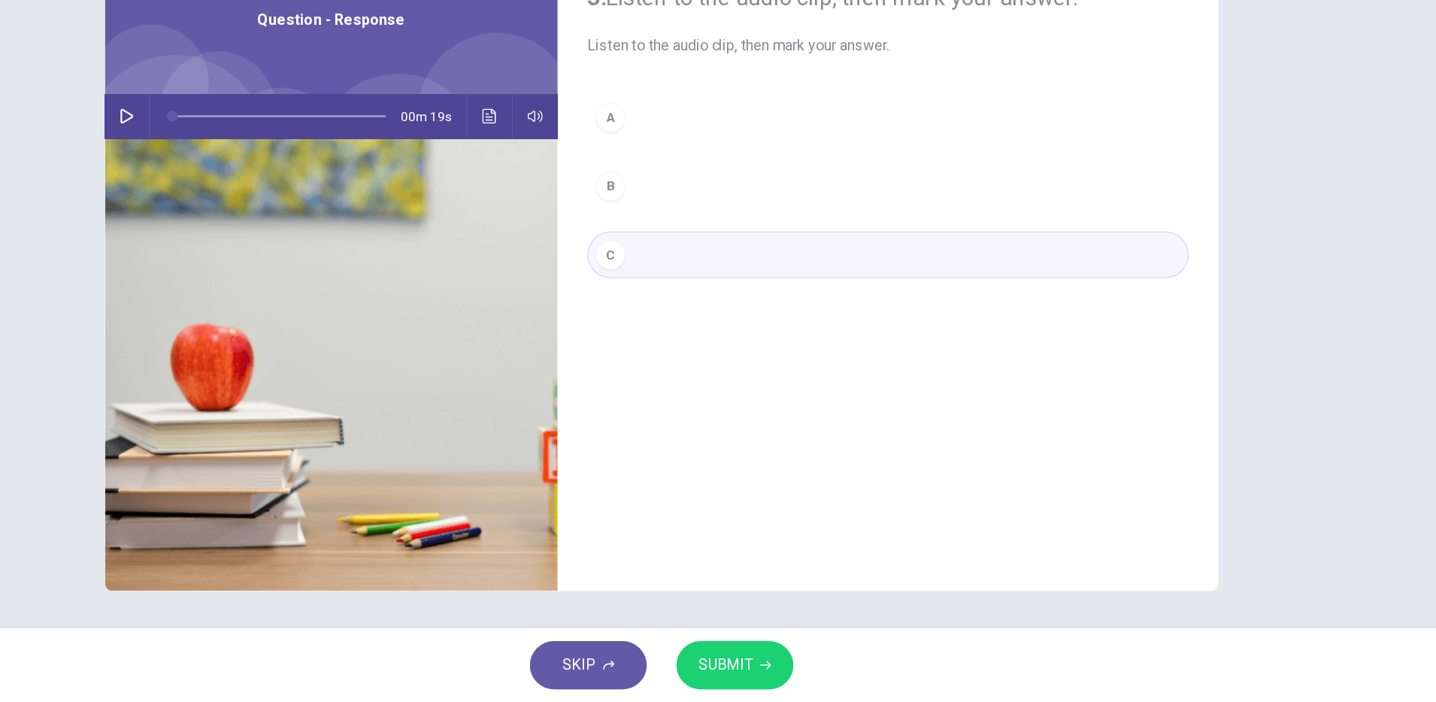
click at [769, 670] on span "SUBMIT" at bounding box center [770, 671] width 44 height 21
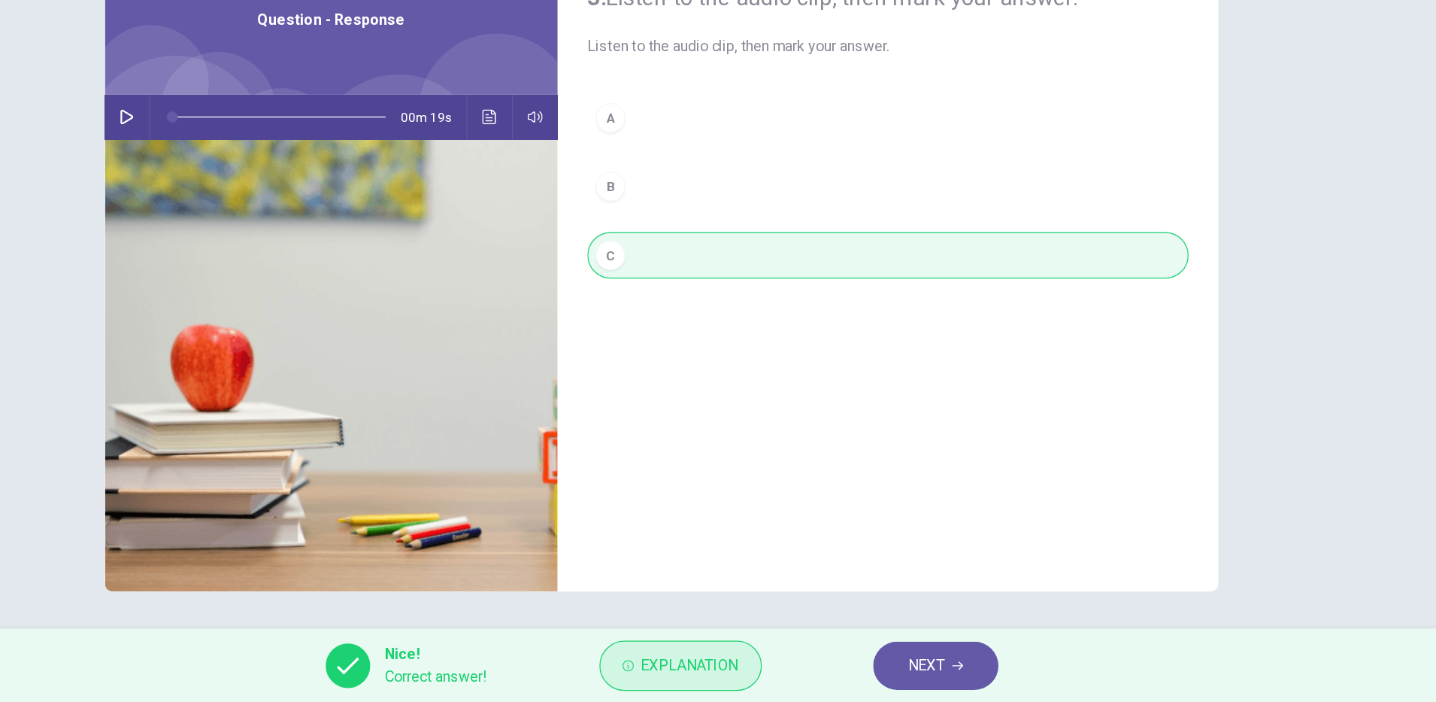
click at [726, 666] on span "Explanation" at bounding box center [741, 671] width 79 height 21
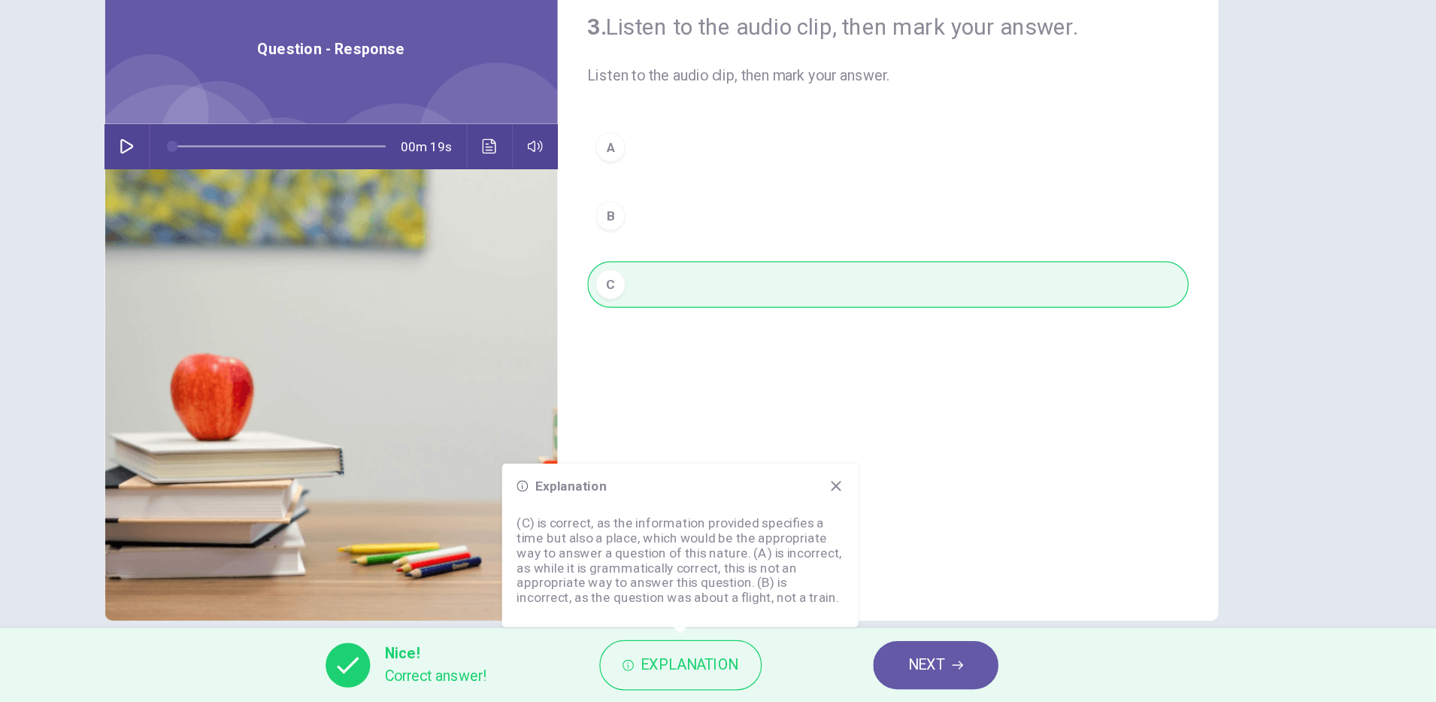
scroll to position [0, 0]
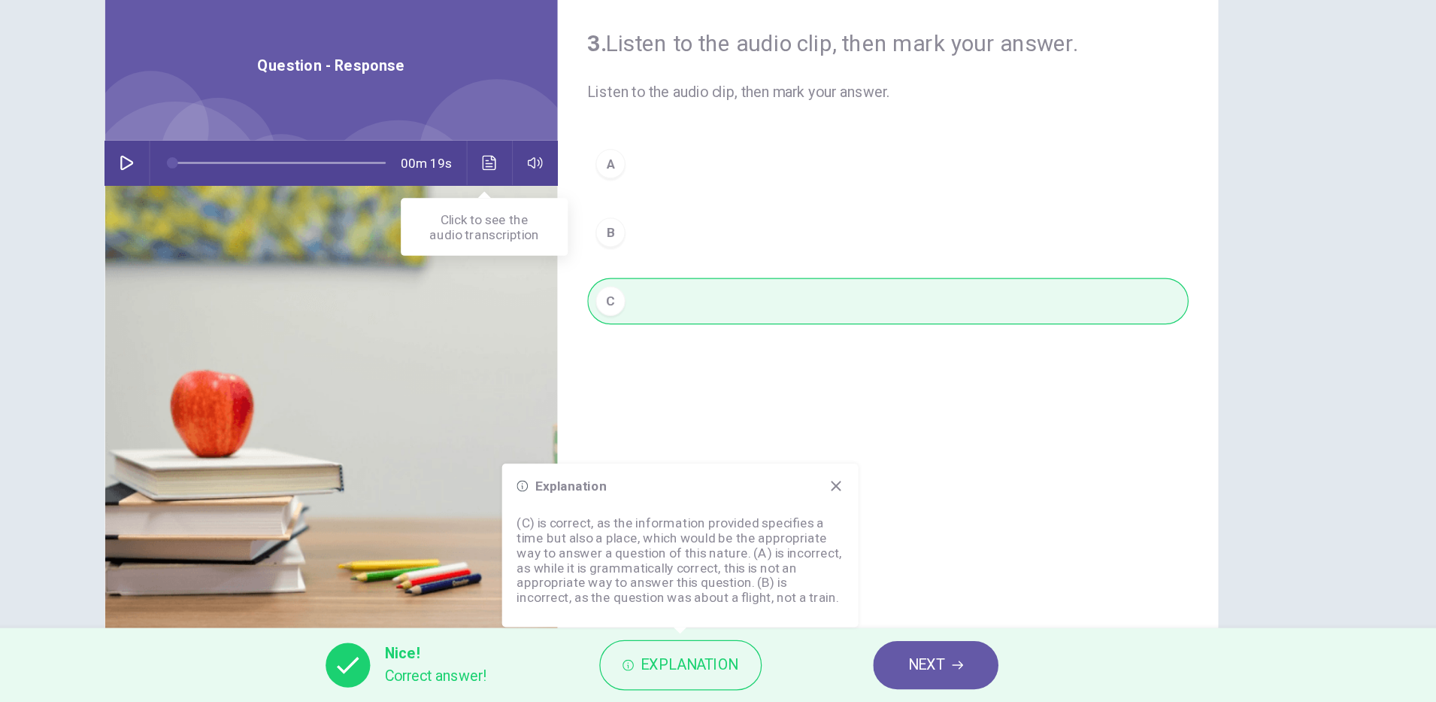
click at [573, 268] on icon "Click to see the audio transcription" at bounding box center [579, 265] width 12 height 12
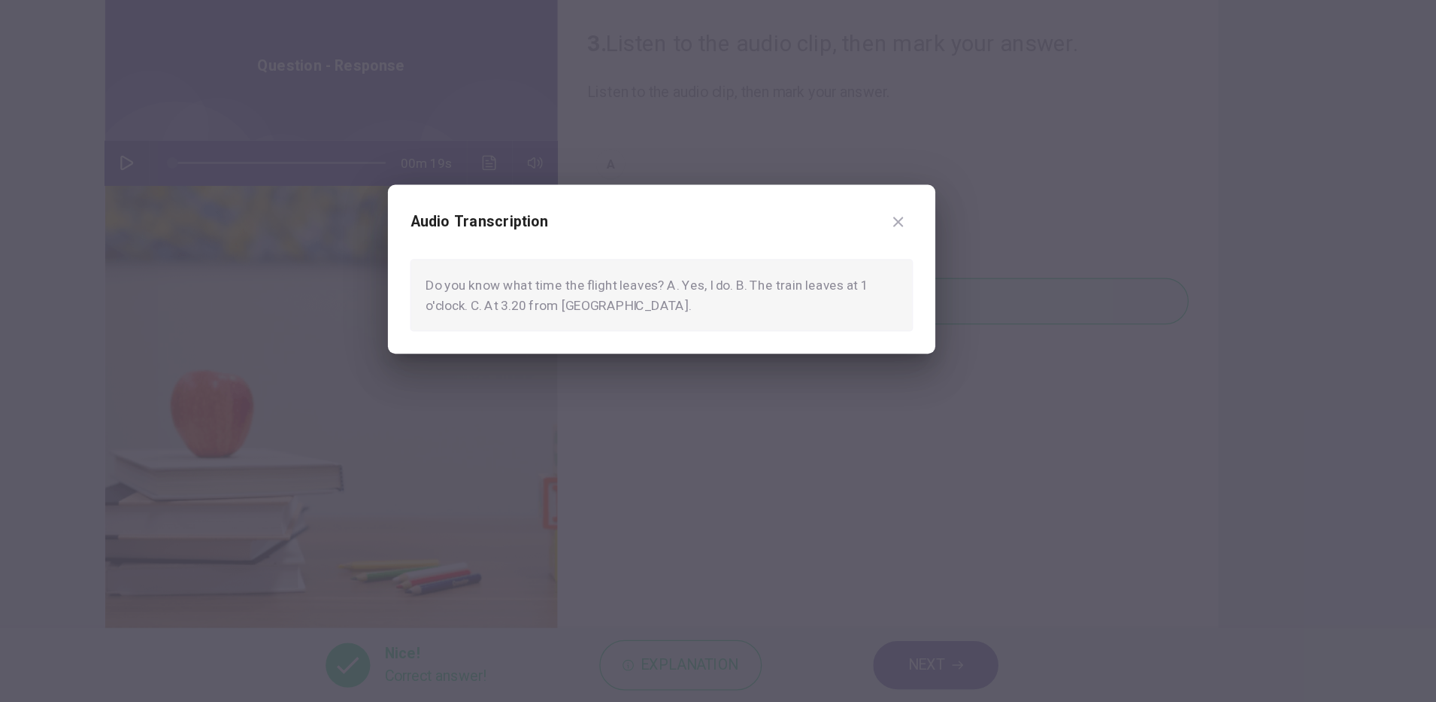
click at [917, 320] on button "button" at bounding box center [910, 312] width 24 height 24
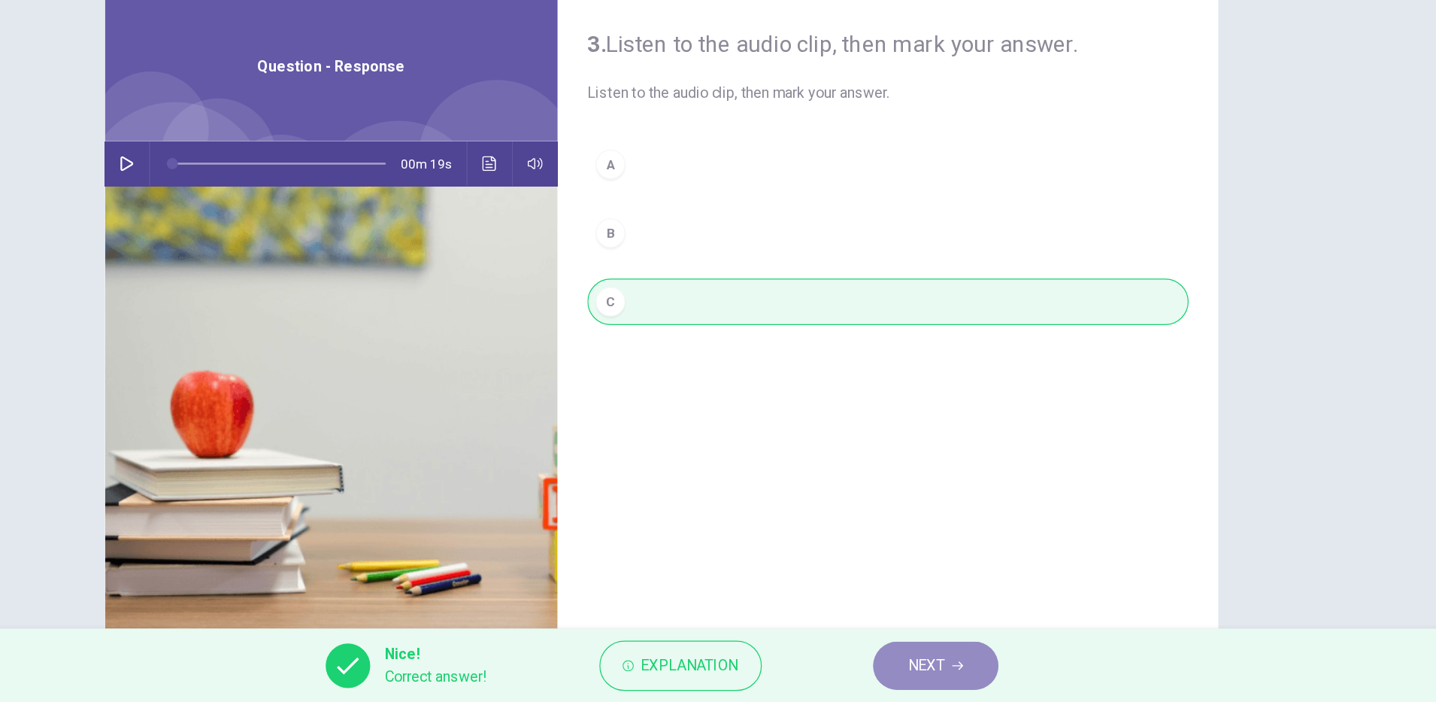
click at [962, 663] on button "NEXT" at bounding box center [941, 671] width 102 height 39
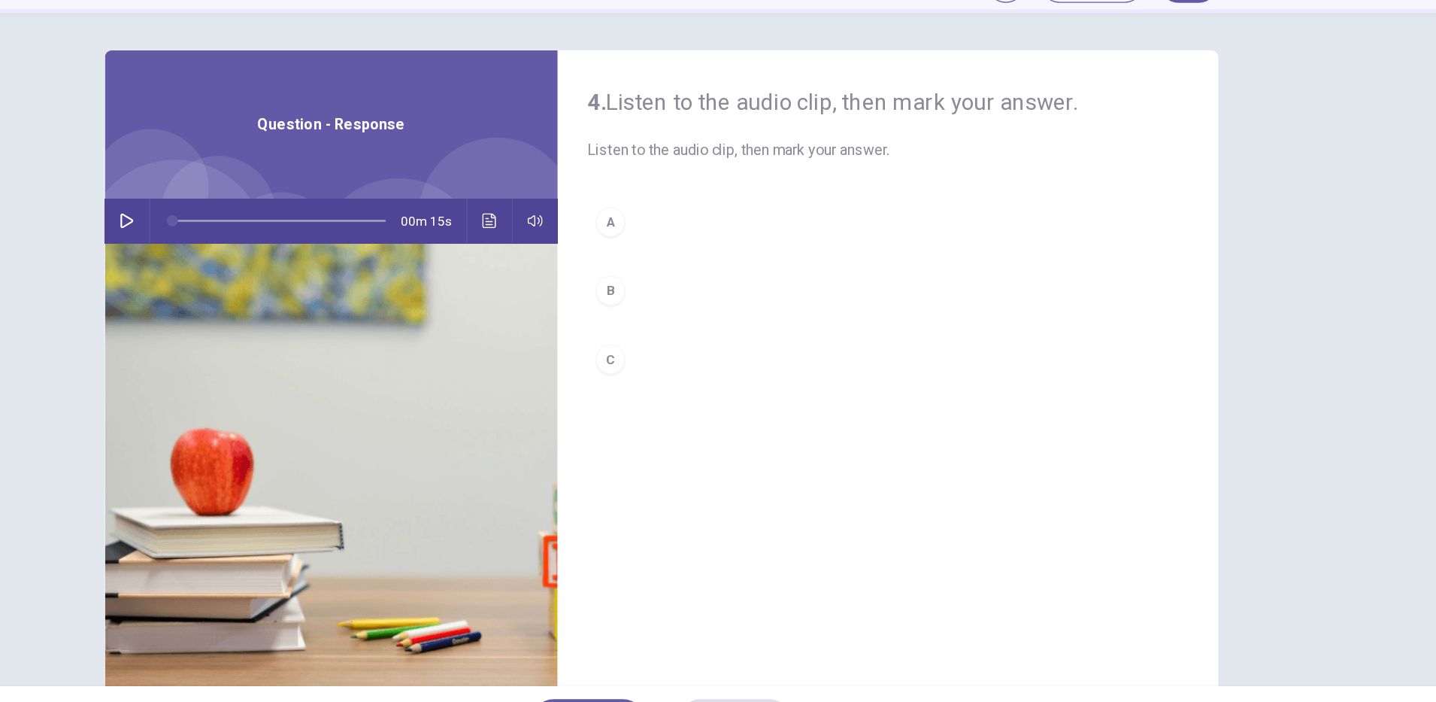
click at [287, 265] on button "button" at bounding box center [285, 265] width 24 height 36
click at [573, 259] on icon "Click to see the audio transcription" at bounding box center [579, 265] width 12 height 12
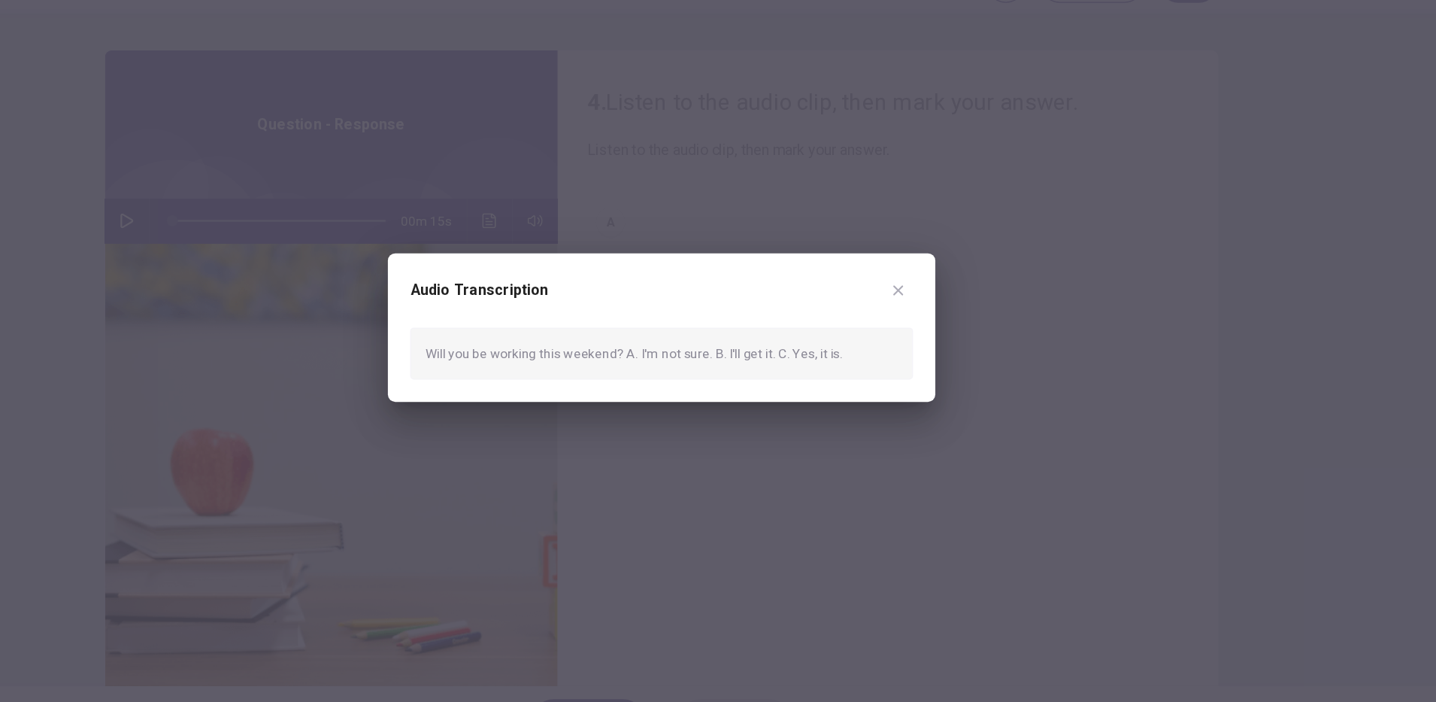
click at [726, 462] on div at bounding box center [718, 351] width 1436 height 702
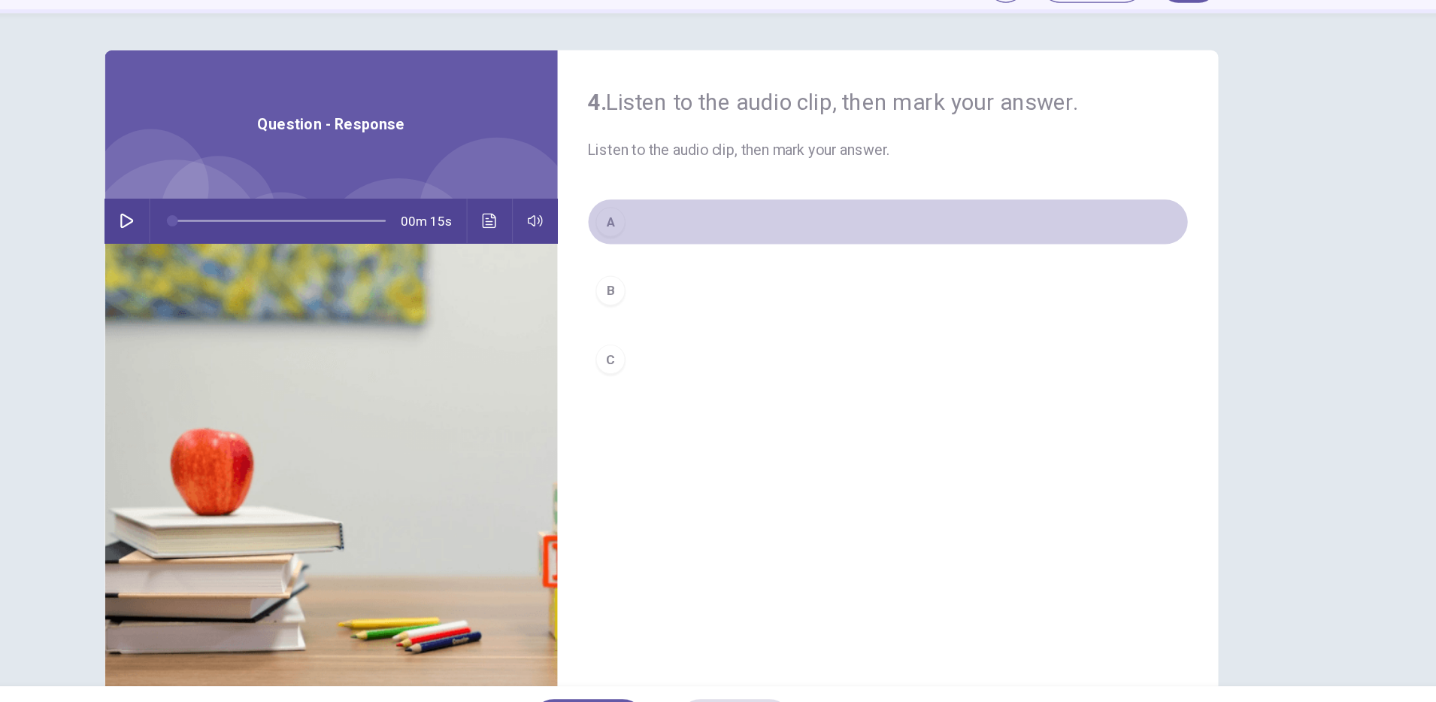
drag, startPoint x: 692, startPoint y: 270, endPoint x: 714, endPoint y: 323, distance: 57.3
click at [692, 271] on button "A" at bounding box center [901, 266] width 487 height 38
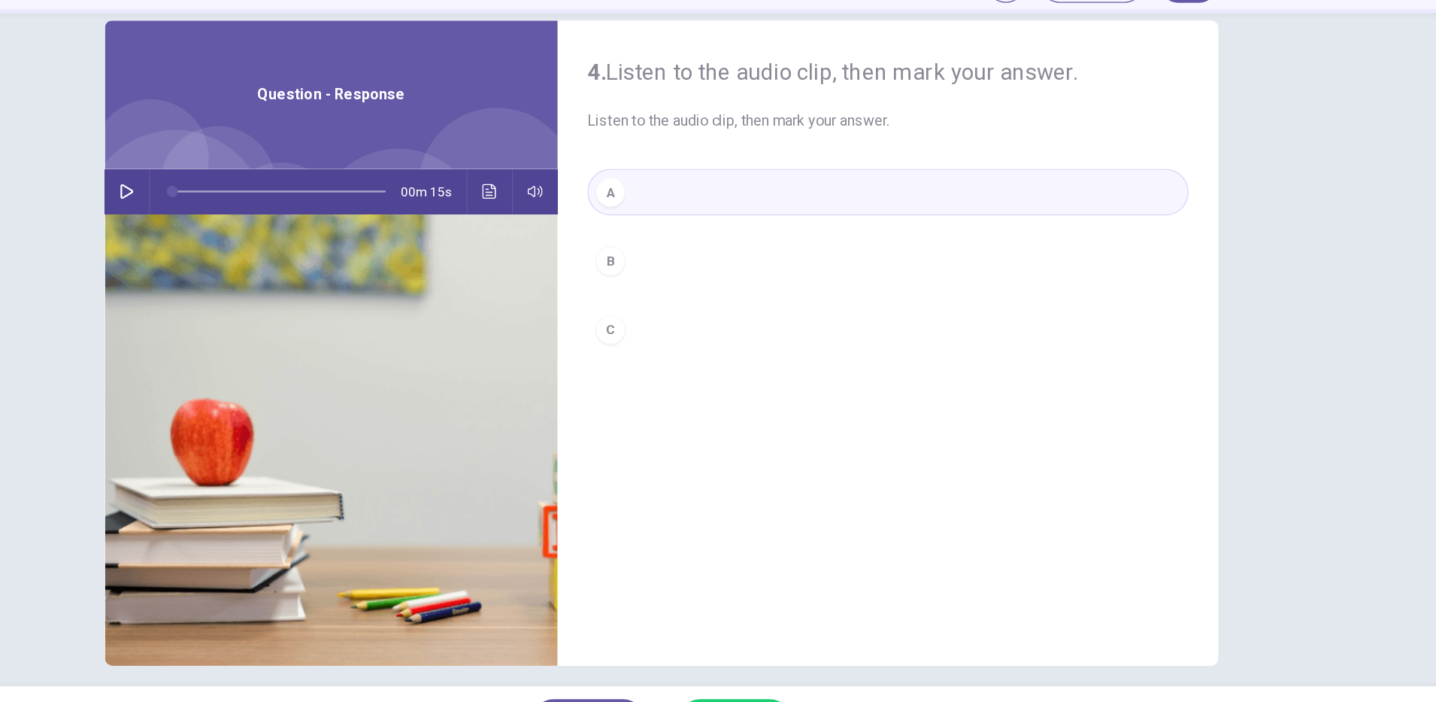
scroll to position [38, 0]
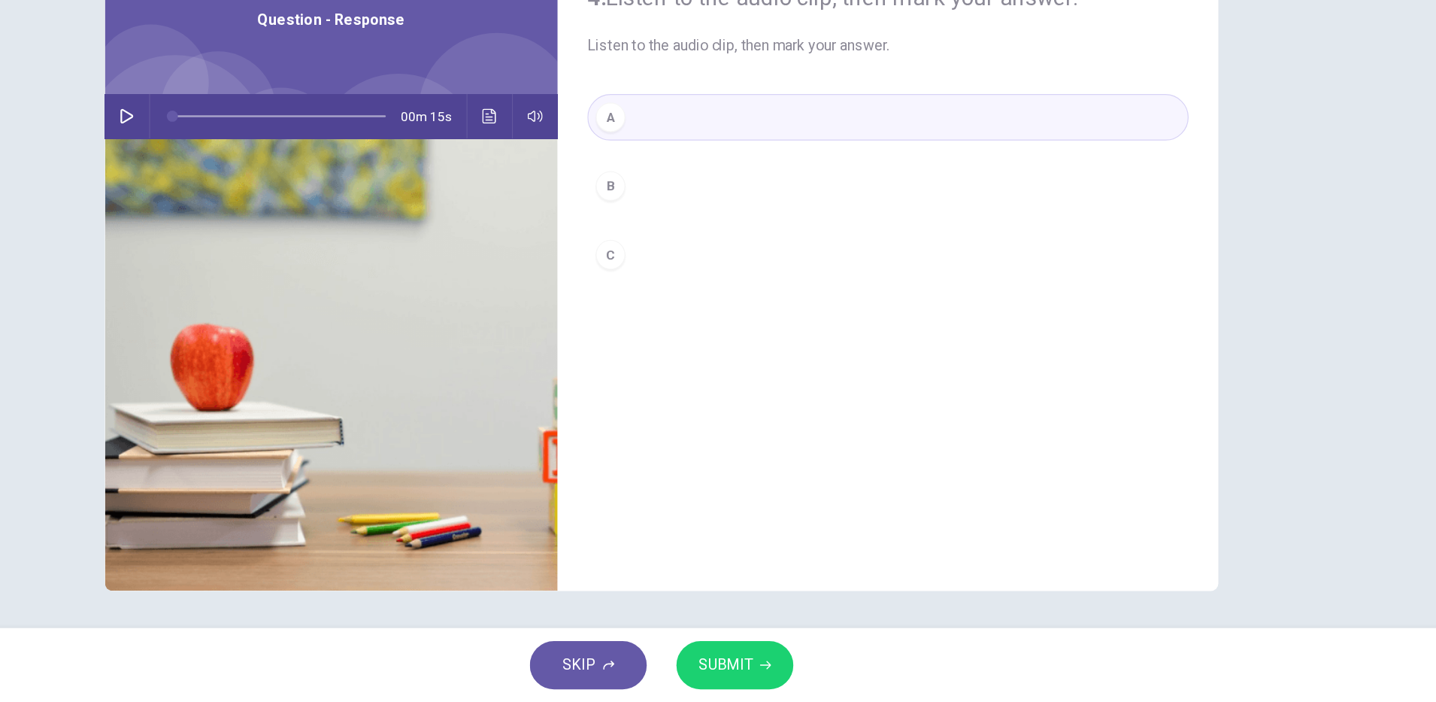
click at [776, 664] on span "SUBMIT" at bounding box center [770, 671] width 44 height 21
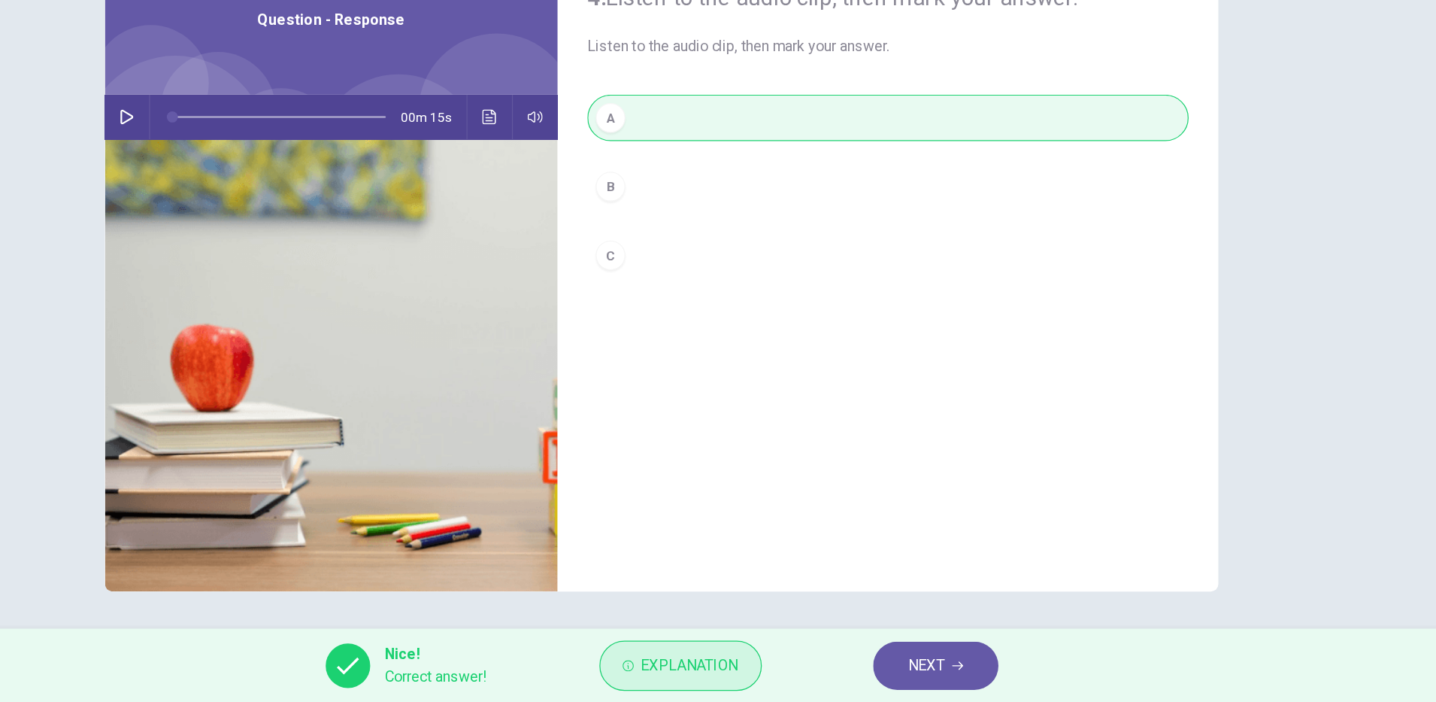
click at [766, 677] on span "Explanation" at bounding box center [741, 671] width 79 height 21
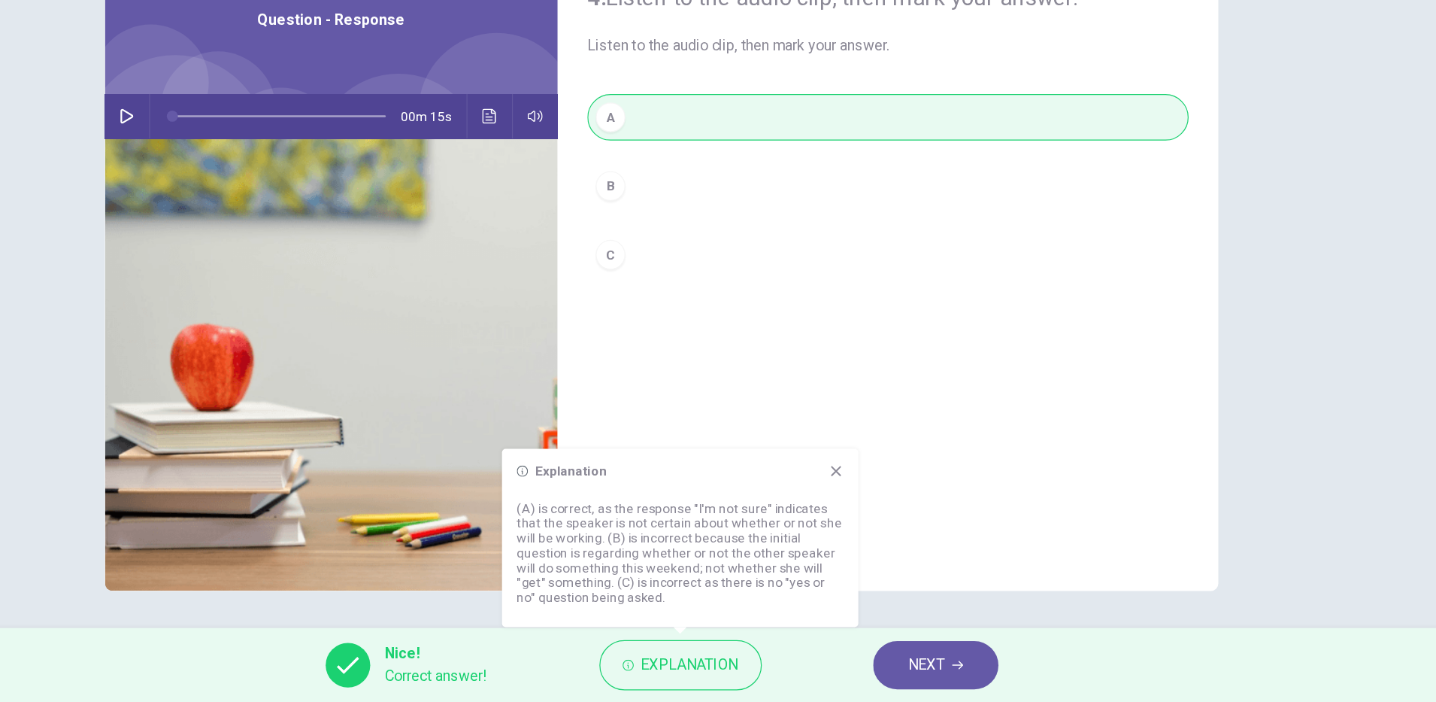
click at [855, 513] on icon at bounding box center [860, 514] width 12 height 12
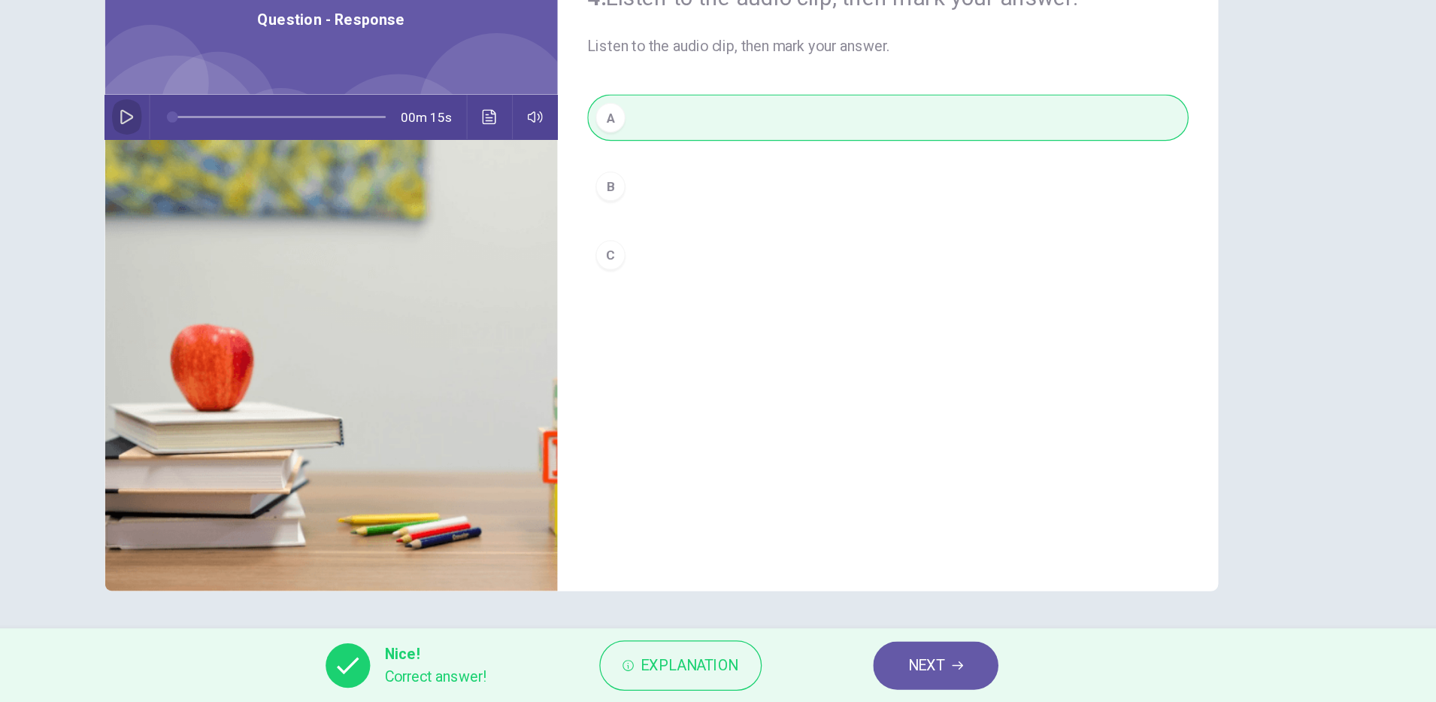
click at [283, 234] on button "button" at bounding box center [285, 227] width 24 height 36
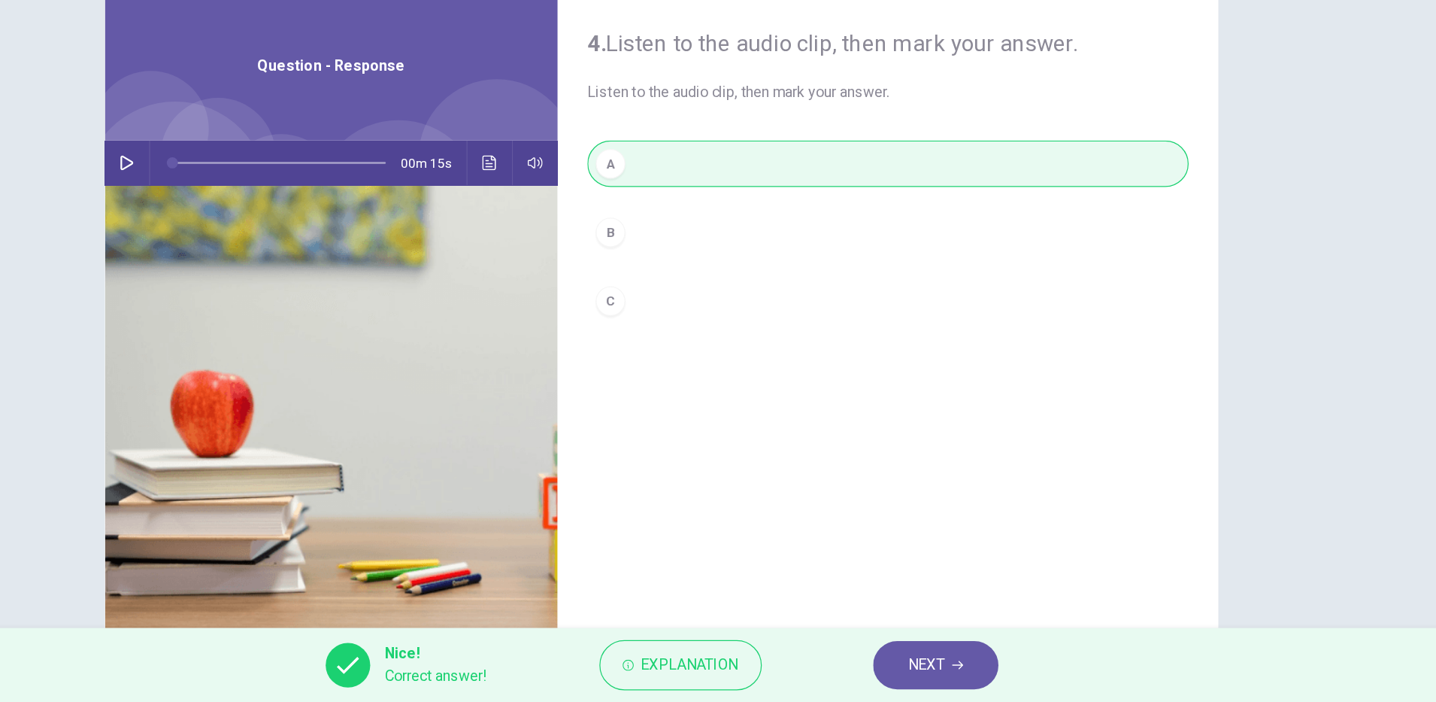
type input "*"
click at [759, 683] on button "Explanation" at bounding box center [734, 671] width 132 height 41
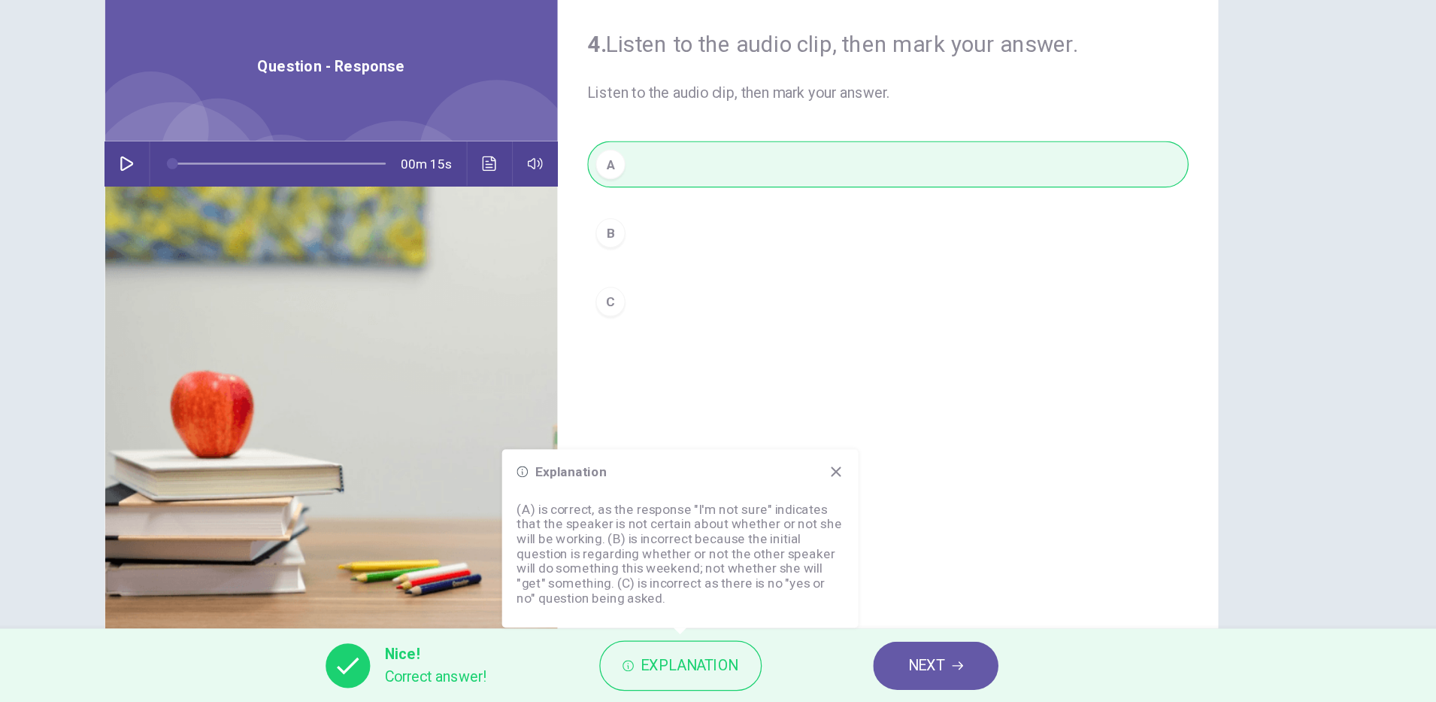
click at [933, 678] on span "NEXT" at bounding box center [932, 671] width 29 height 21
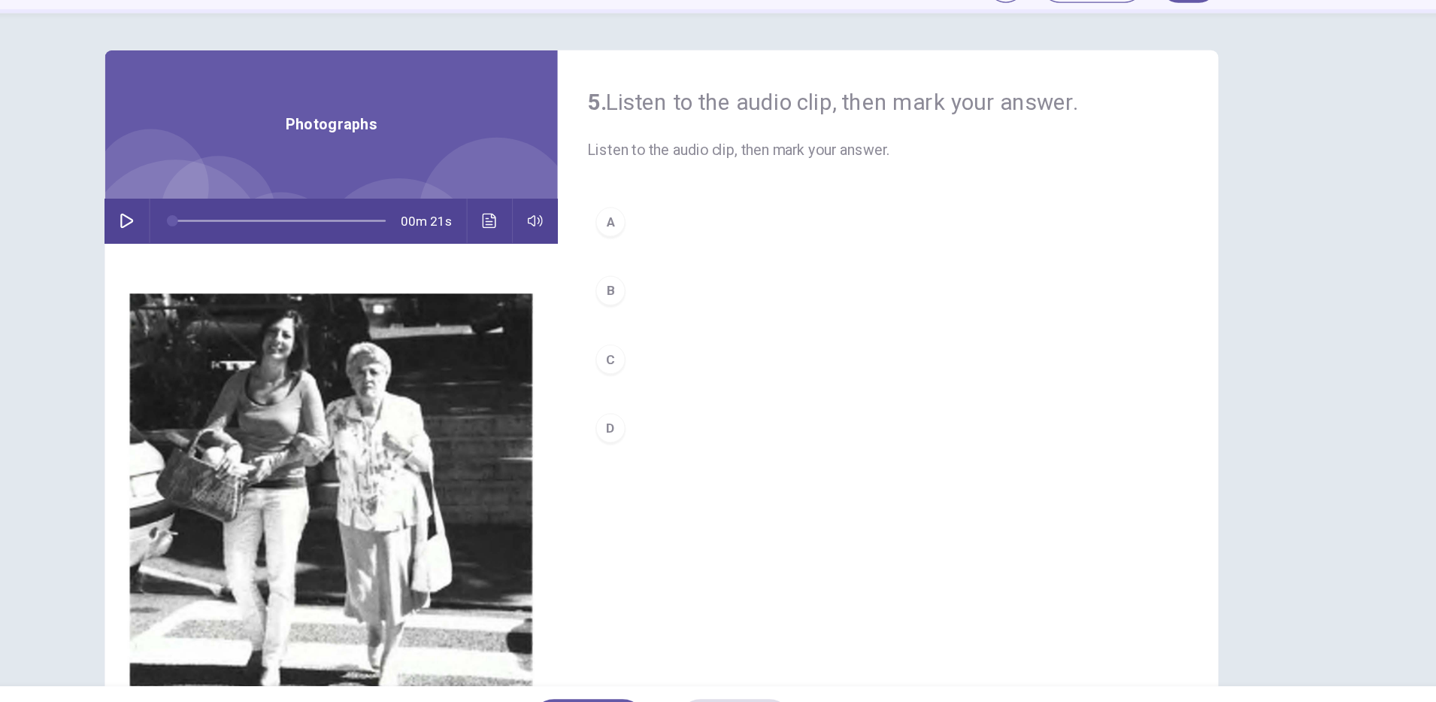
click at [281, 266] on icon "button" at bounding box center [285, 265] width 11 height 12
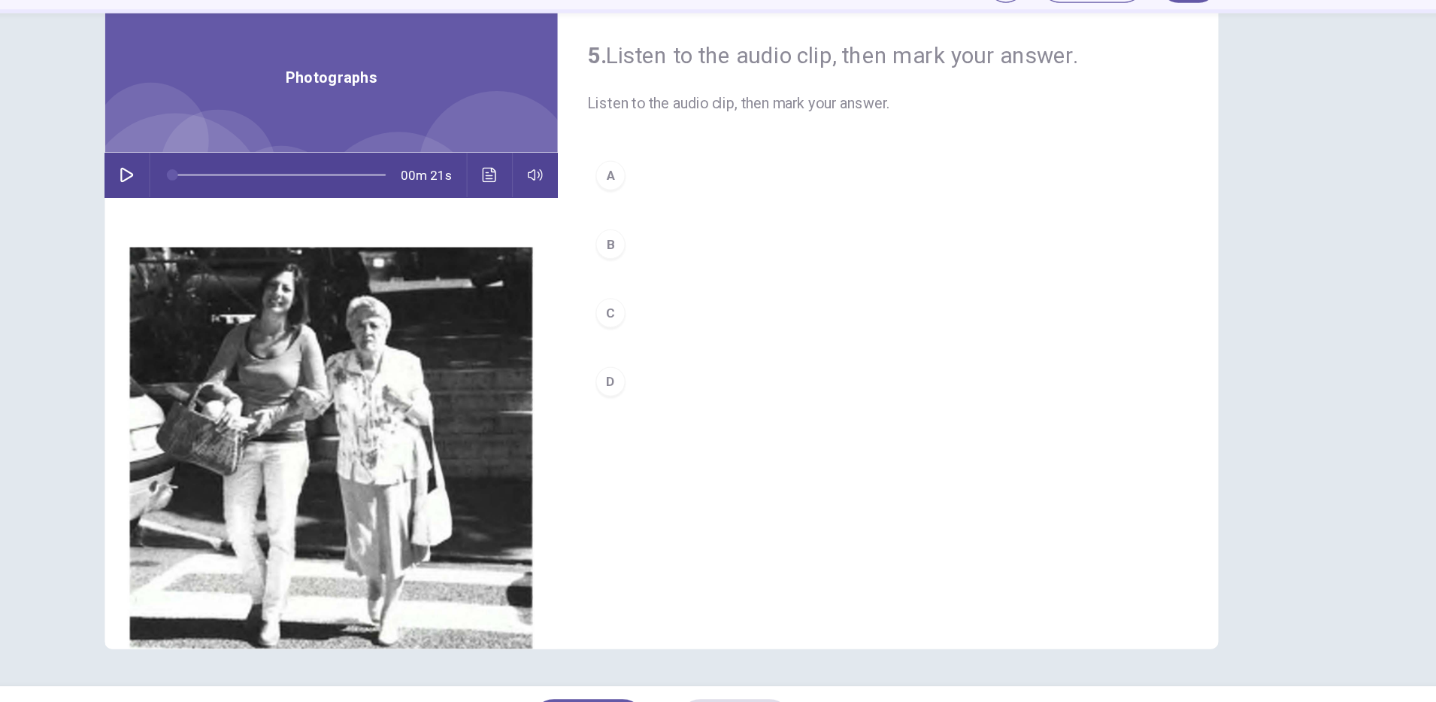
click at [279, 226] on icon "button" at bounding box center [285, 227] width 12 height 12
click at [668, 393] on div "D" at bounding box center [677, 395] width 24 height 24
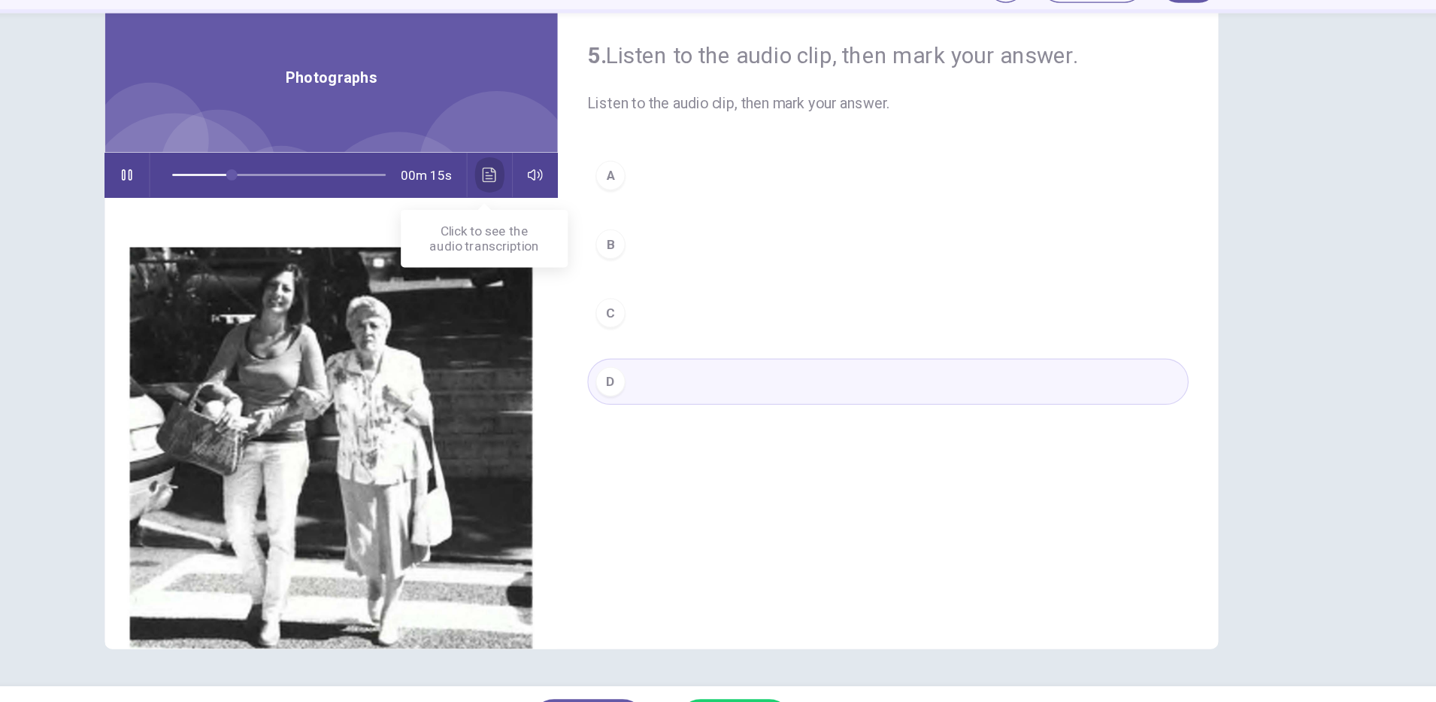
click at [573, 229] on icon "Click to see the audio transcription" at bounding box center [579, 227] width 12 height 12
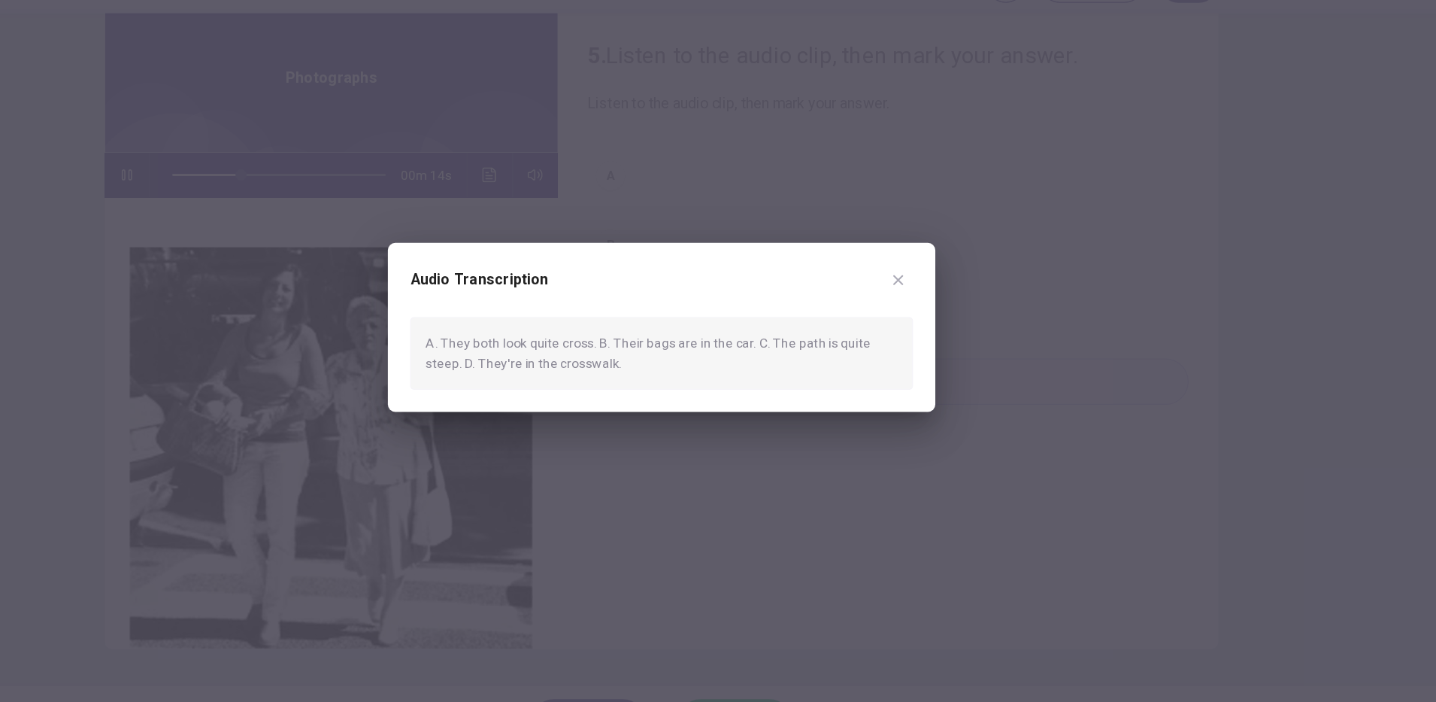
click at [714, 507] on div at bounding box center [718, 351] width 1436 height 702
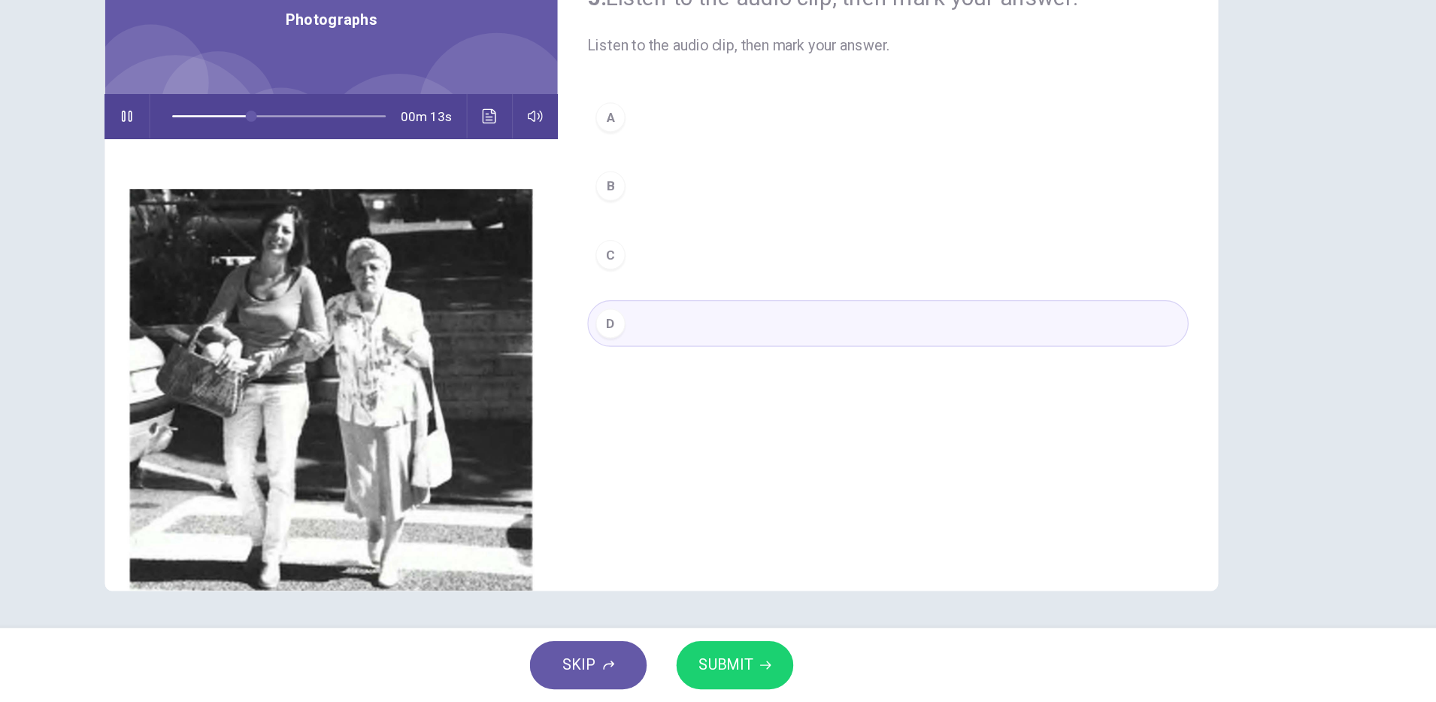
scroll to position [0, 0]
click at [798, 678] on button "SUBMIT" at bounding box center [777, 671] width 95 height 39
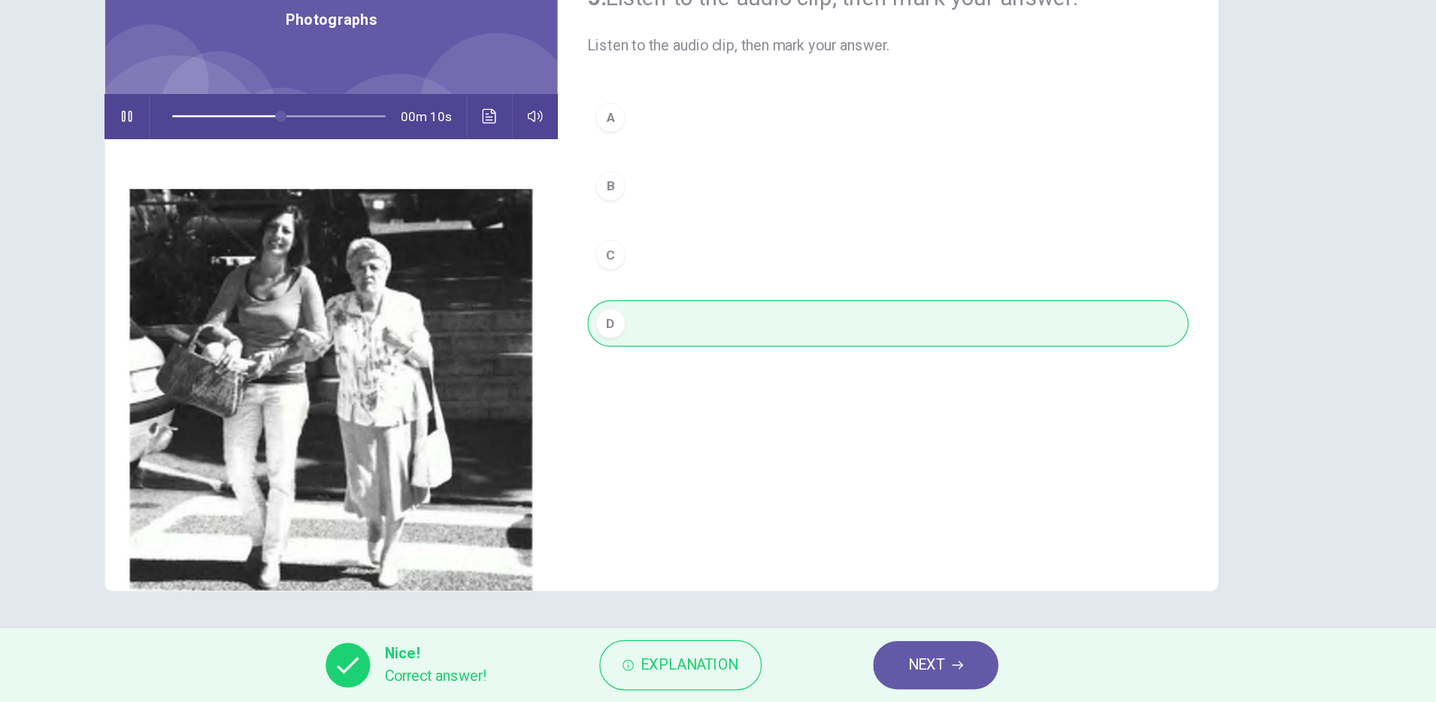
type input "**"
click at [960, 679] on button "NEXT" at bounding box center [941, 671] width 102 height 39
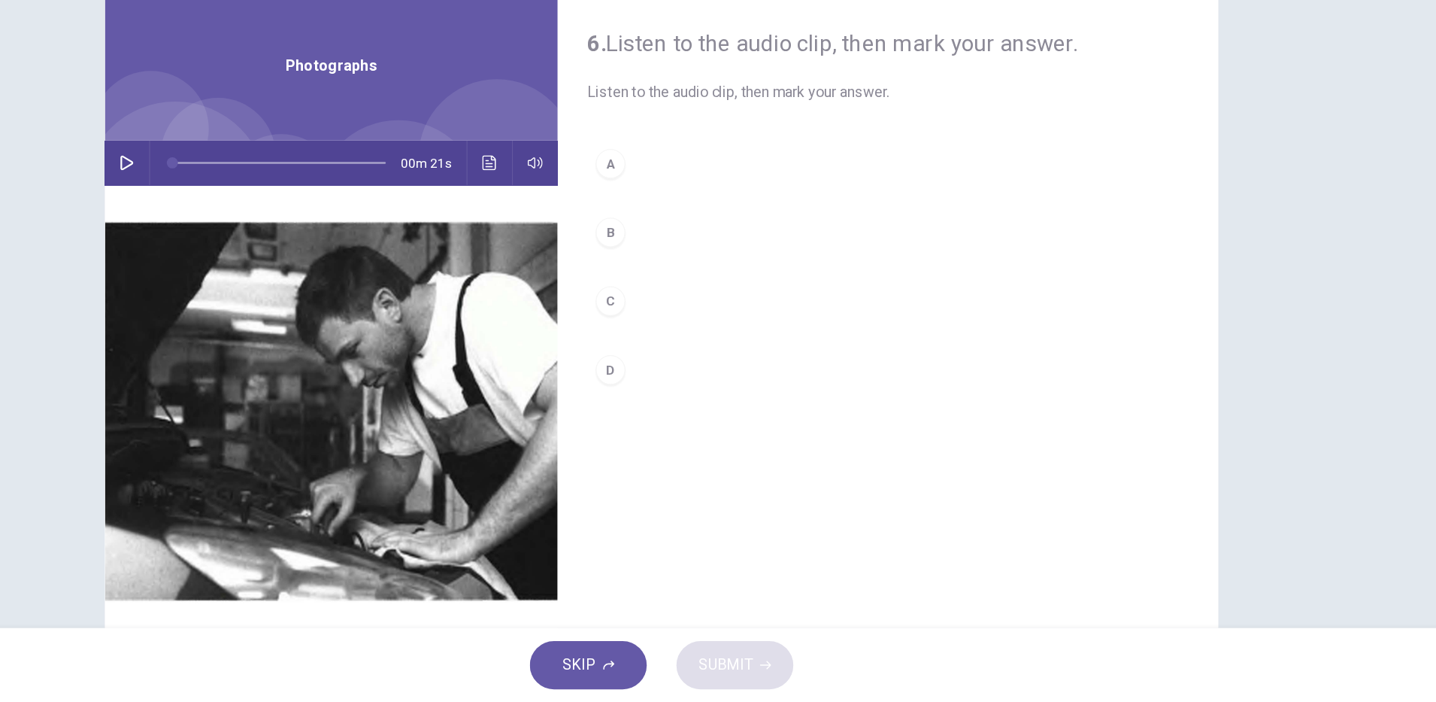
click at [279, 264] on icon "button" at bounding box center [285, 265] width 12 height 12
click at [283, 268] on icon "button" at bounding box center [285, 265] width 12 height 12
click at [658, 259] on button "A" at bounding box center [901, 266] width 487 height 38
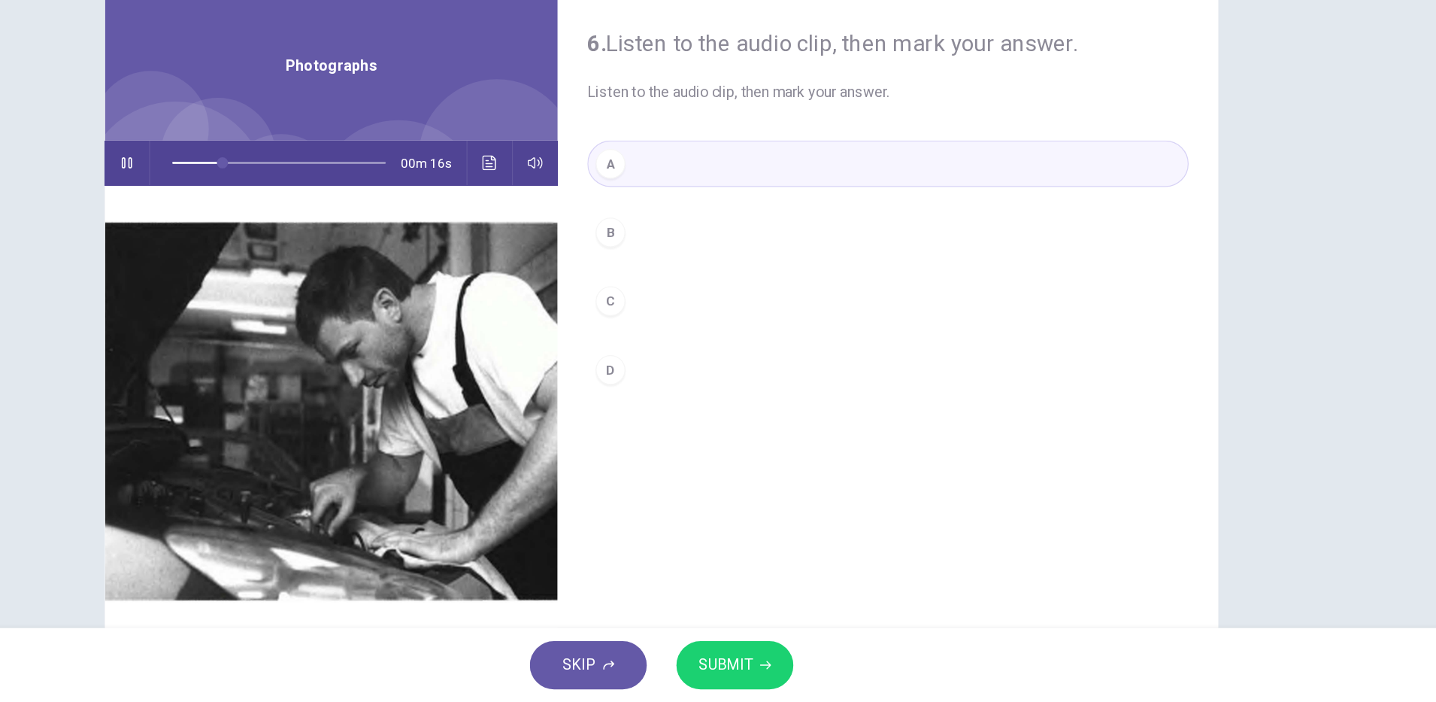
click at [810, 685] on button "SUBMIT" at bounding box center [777, 671] width 95 height 39
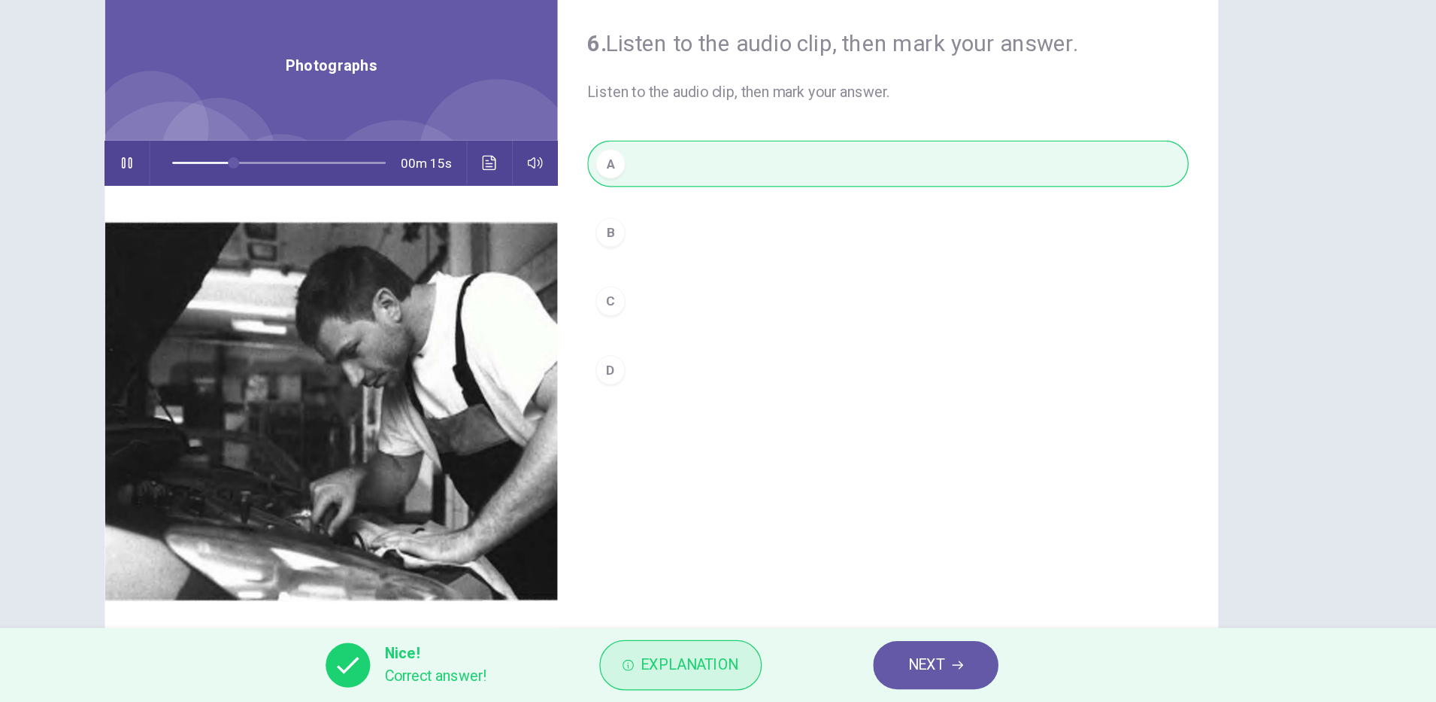
click at [752, 684] on button "Explanation" at bounding box center [734, 671] width 132 height 41
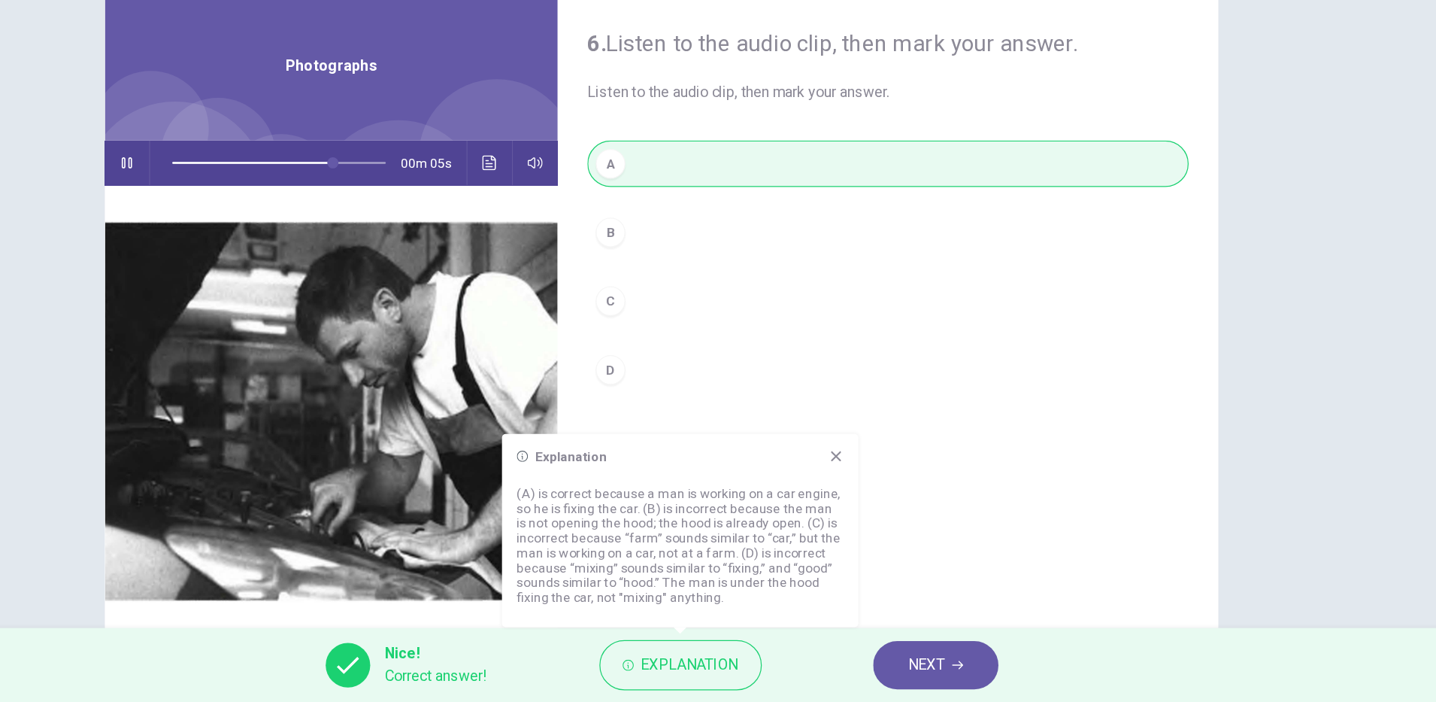
type input "**"
click at [956, 676] on button "NEXT" at bounding box center [941, 671] width 102 height 39
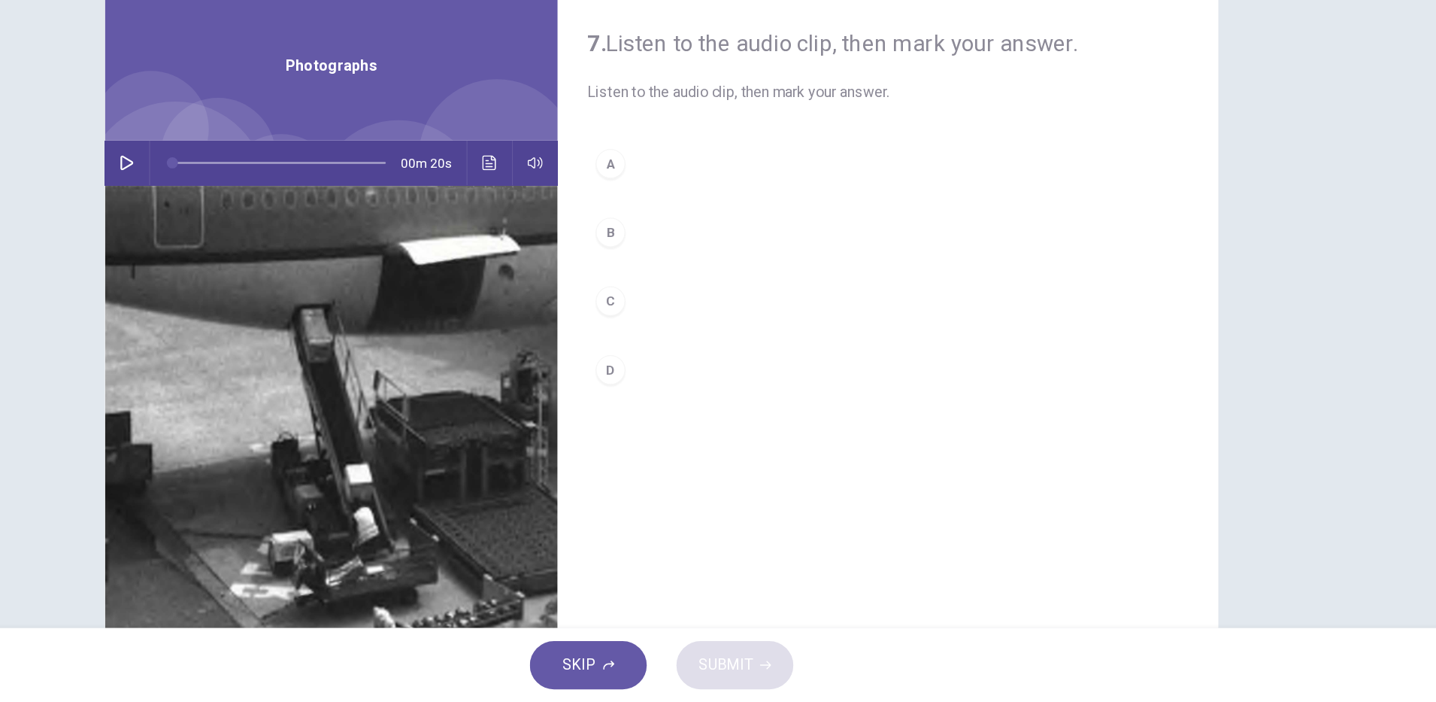
drag, startPoint x: 280, startPoint y: 260, endPoint x: 293, endPoint y: 271, distance: 17.0
click at [280, 259] on icon "button" at bounding box center [285, 265] width 12 height 12
type input "*"
click at [573, 259] on icon "Click to see the audio transcription" at bounding box center [579, 265] width 12 height 12
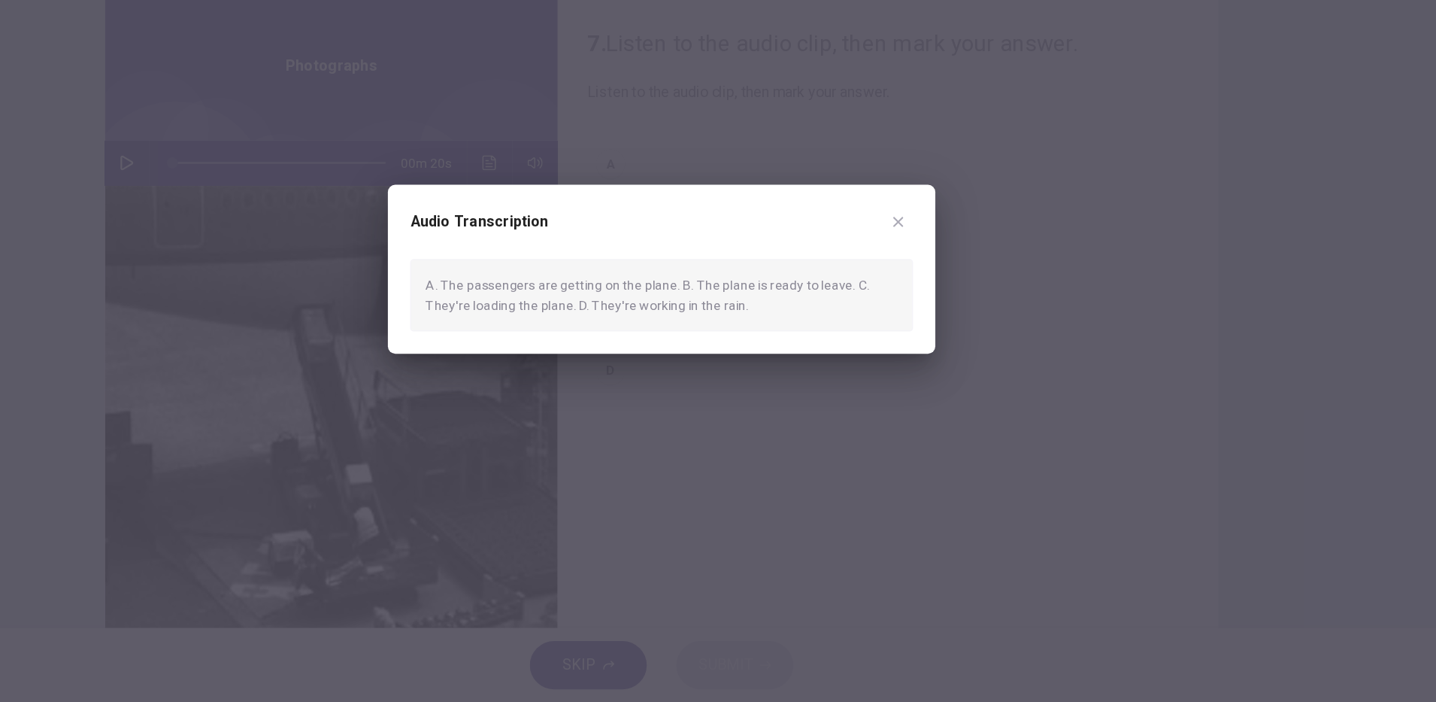
click at [914, 471] on div at bounding box center [718, 351] width 1436 height 702
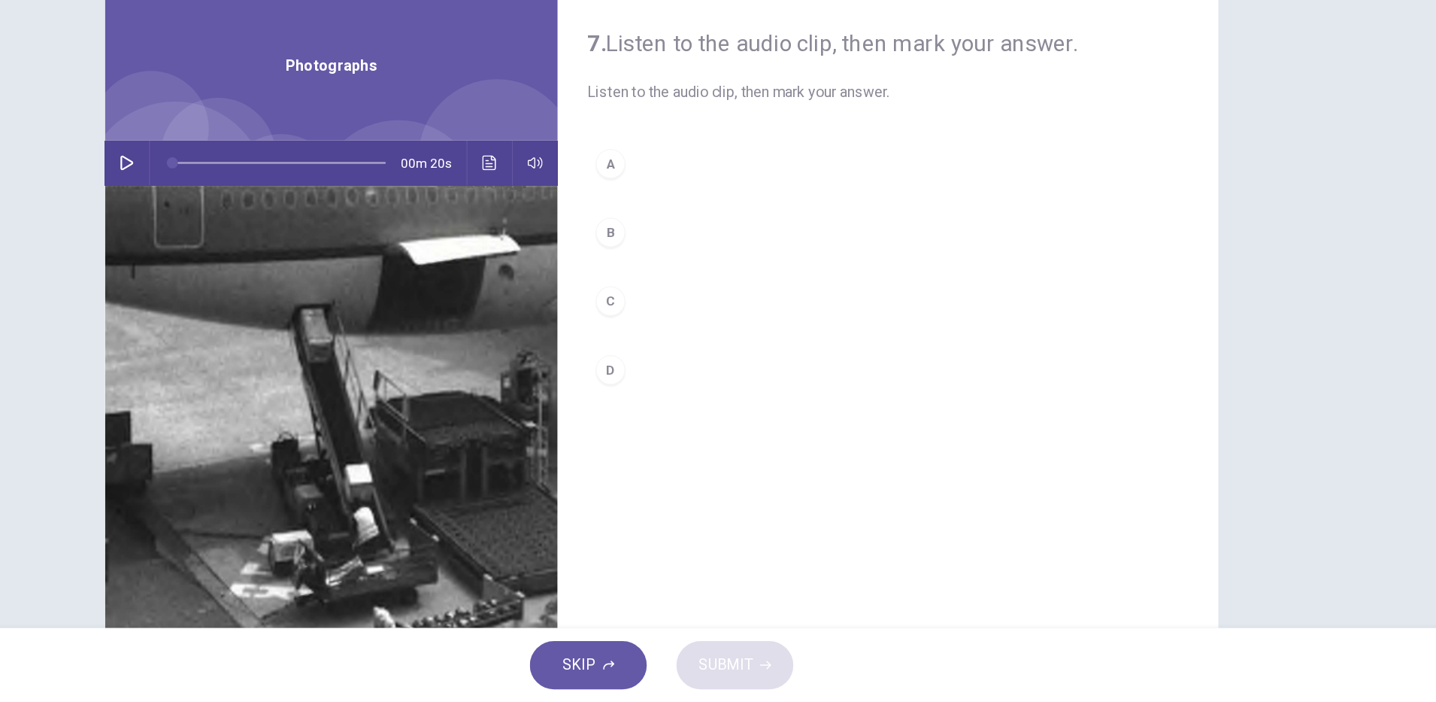
click at [681, 314] on button "B" at bounding box center [901, 321] width 487 height 38
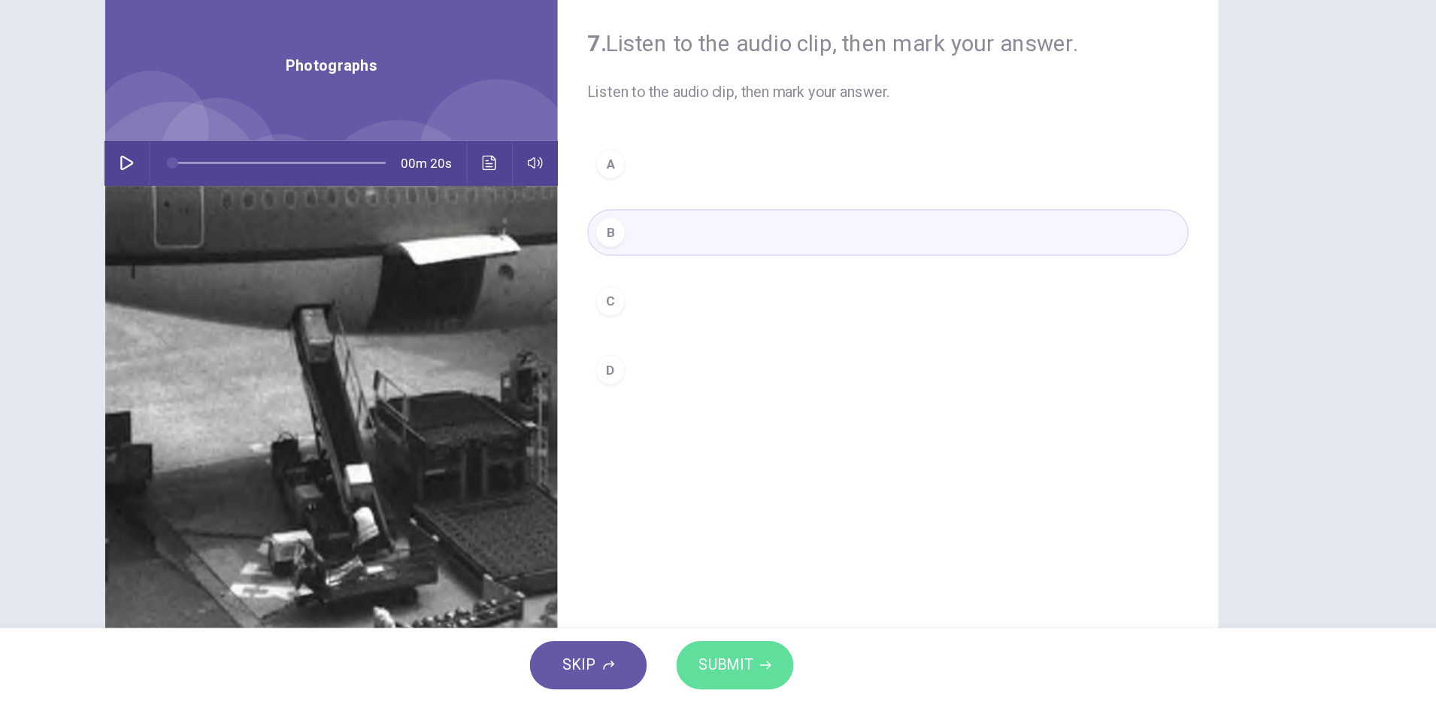
click at [789, 670] on span "SUBMIT" at bounding box center [770, 671] width 44 height 21
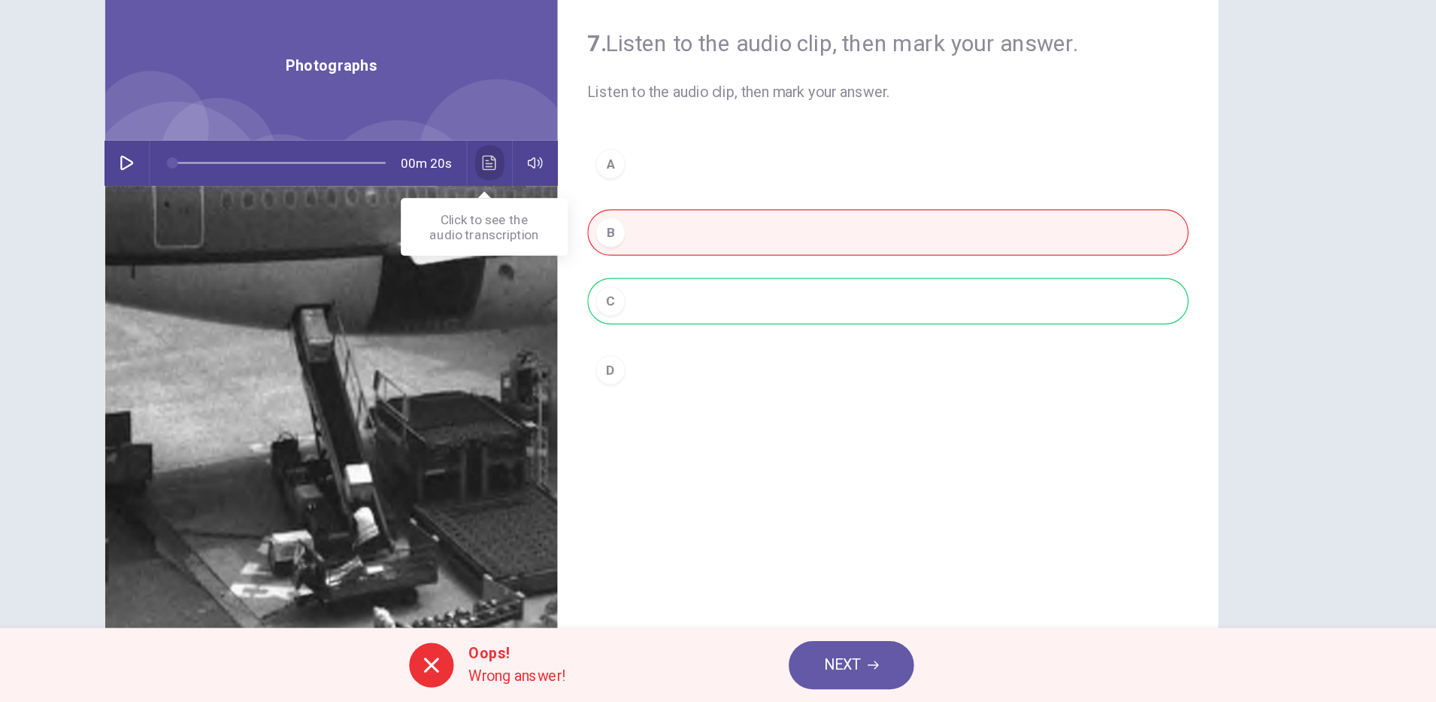
click at [579, 263] on icon "Click to see the audio transcription" at bounding box center [579, 265] width 12 height 12
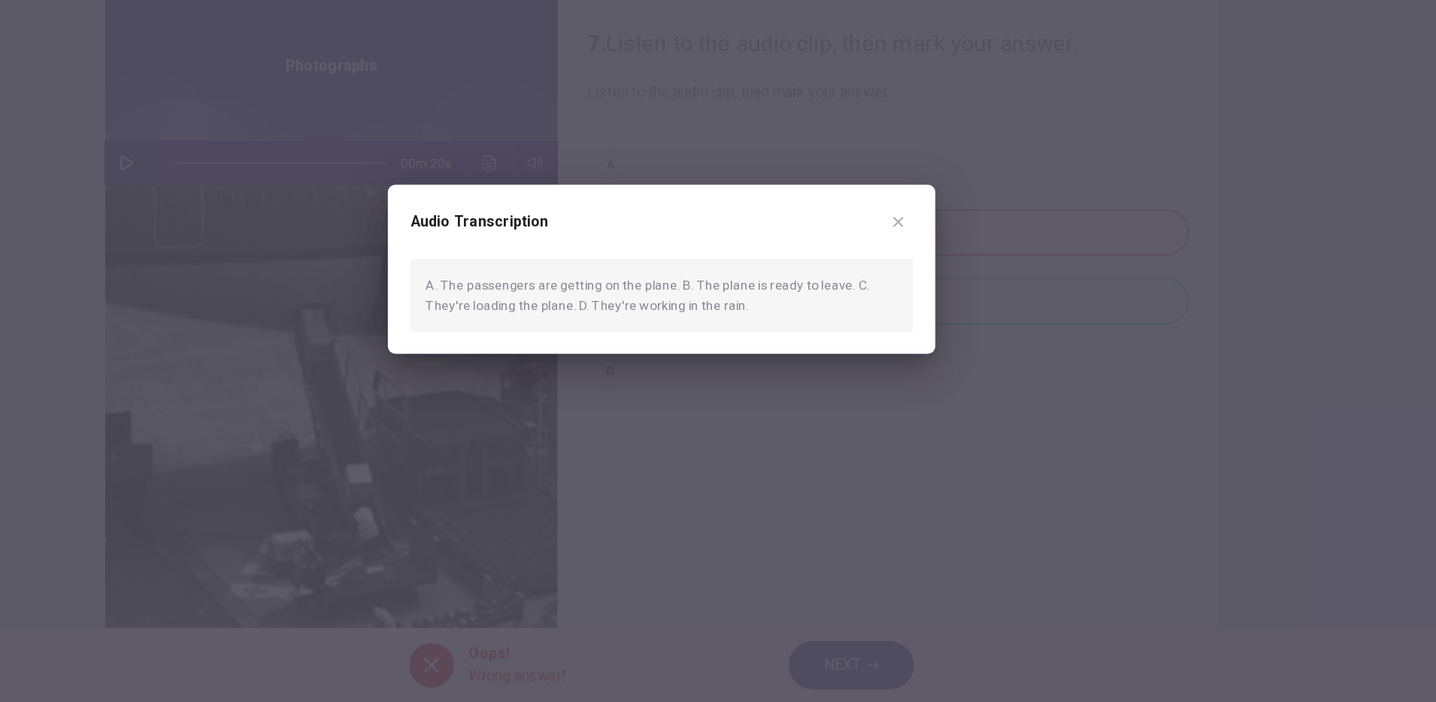
drag, startPoint x: 695, startPoint y: 314, endPoint x: 881, endPoint y: 314, distance: 185.7
click at [826, 320] on div "Audio Transcription" at bounding box center [718, 321] width 408 height 42
click at [914, 308] on icon "button" at bounding box center [910, 312] width 12 height 12
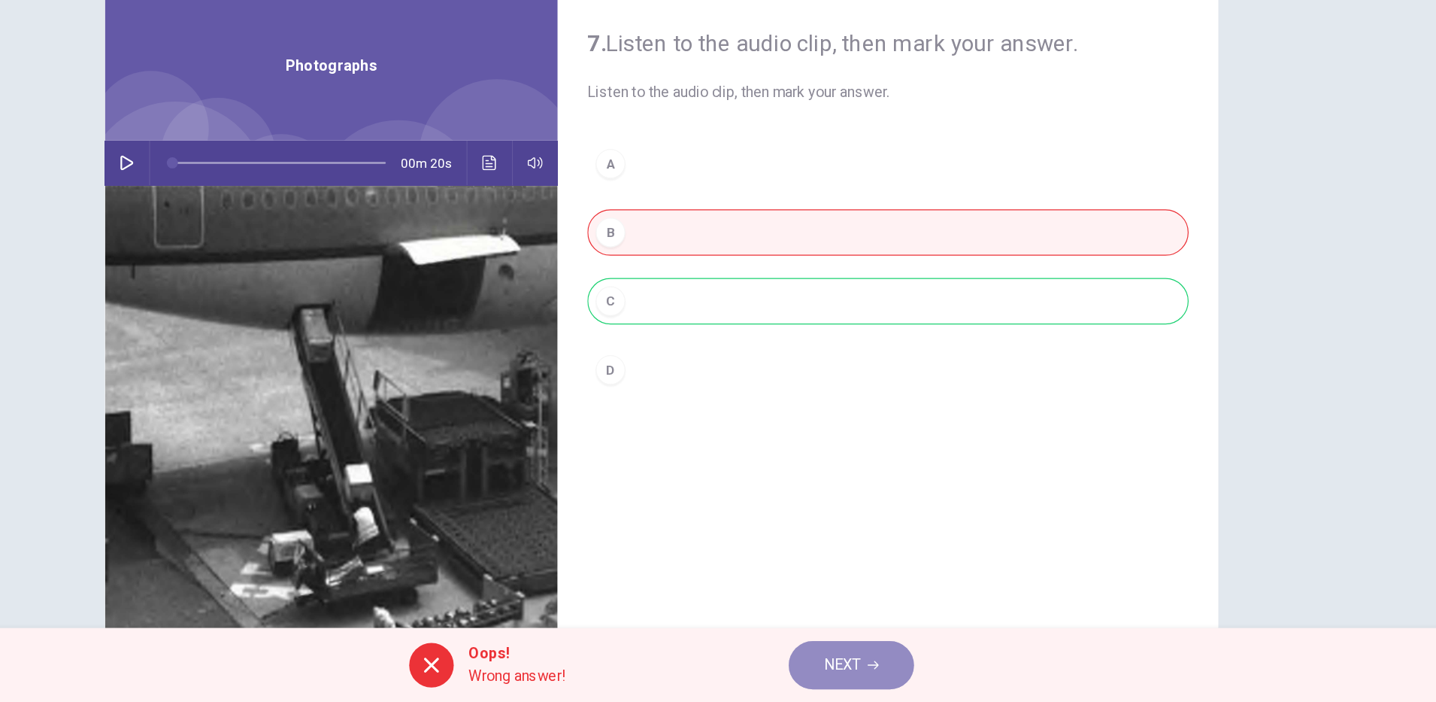
click at [837, 678] on button "NEXT" at bounding box center [872, 671] width 102 height 39
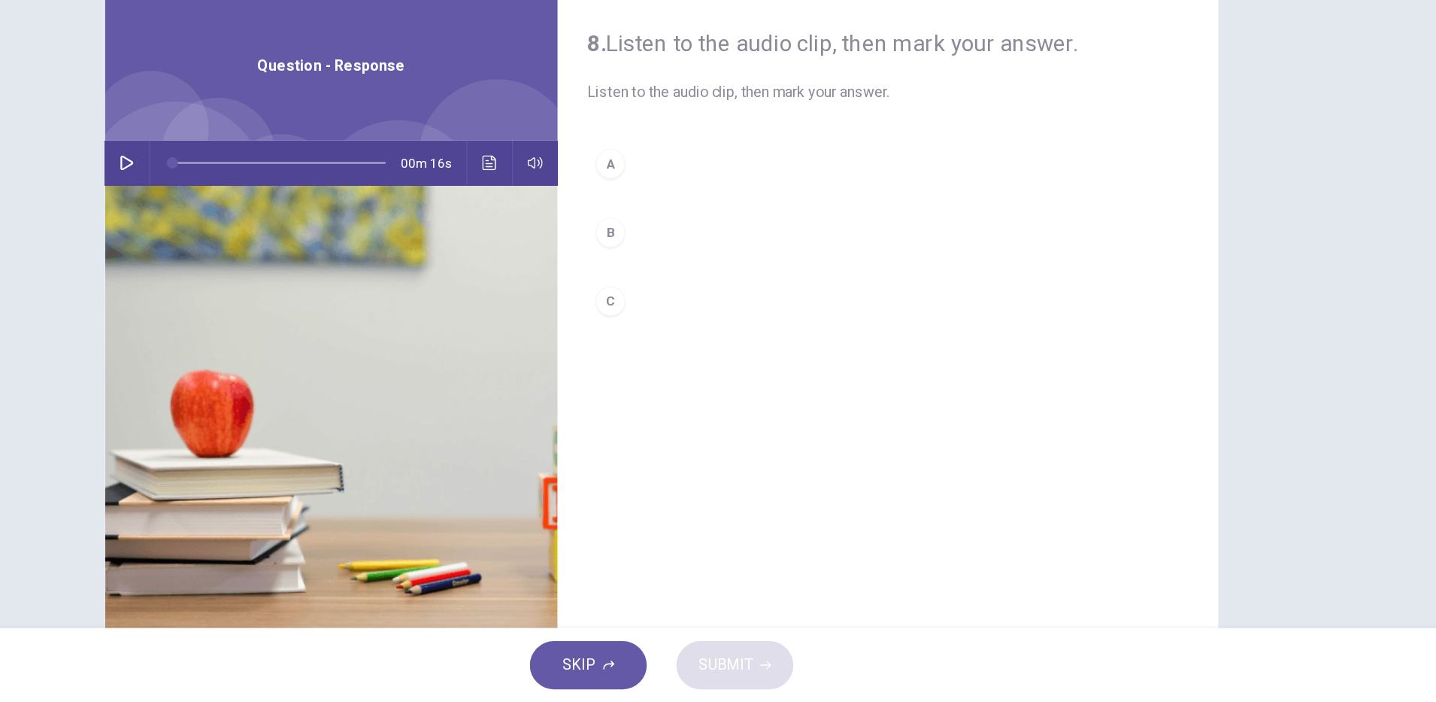
click at [279, 262] on icon "button" at bounding box center [285, 265] width 12 height 12
type input "*"
click at [674, 374] on div "C" at bounding box center [677, 377] width 24 height 24
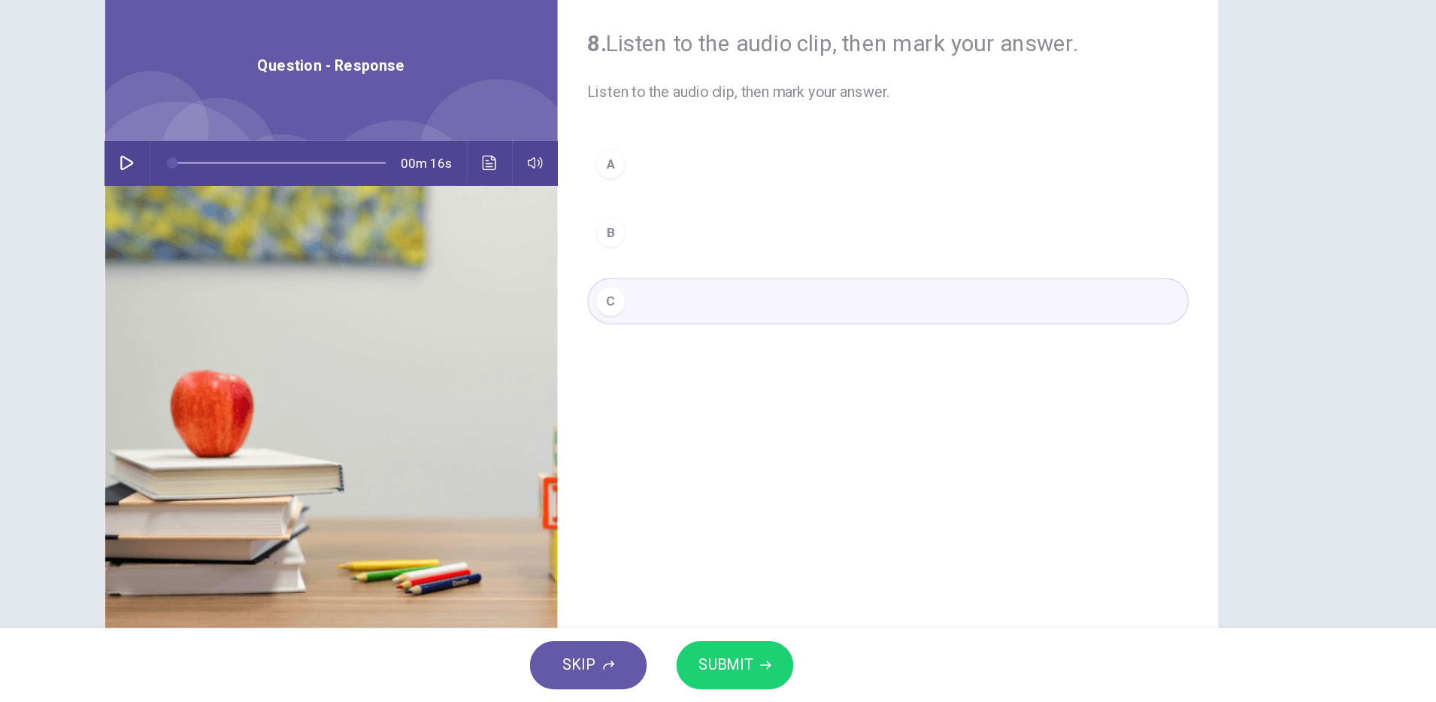
click at [794, 675] on button "SUBMIT" at bounding box center [777, 671] width 95 height 39
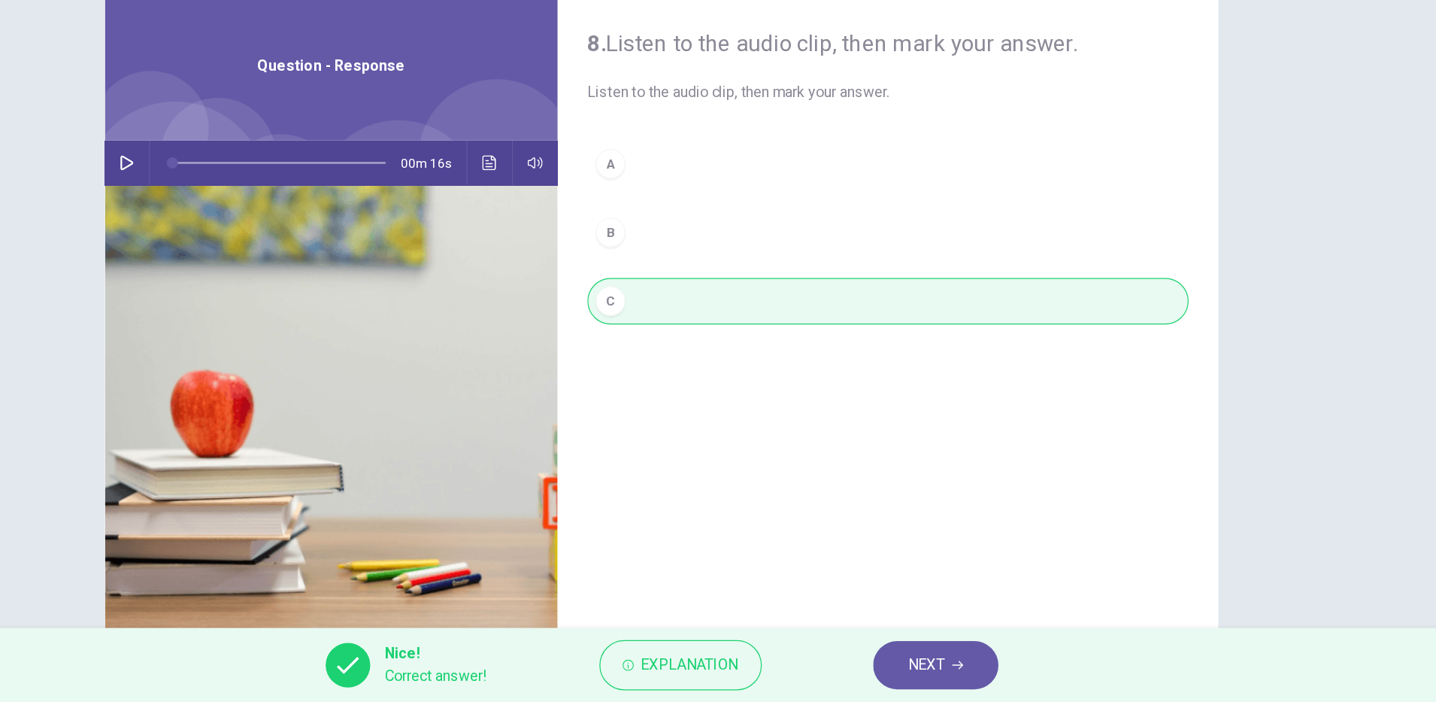
click at [923, 668] on span "NEXT" at bounding box center [932, 671] width 29 height 21
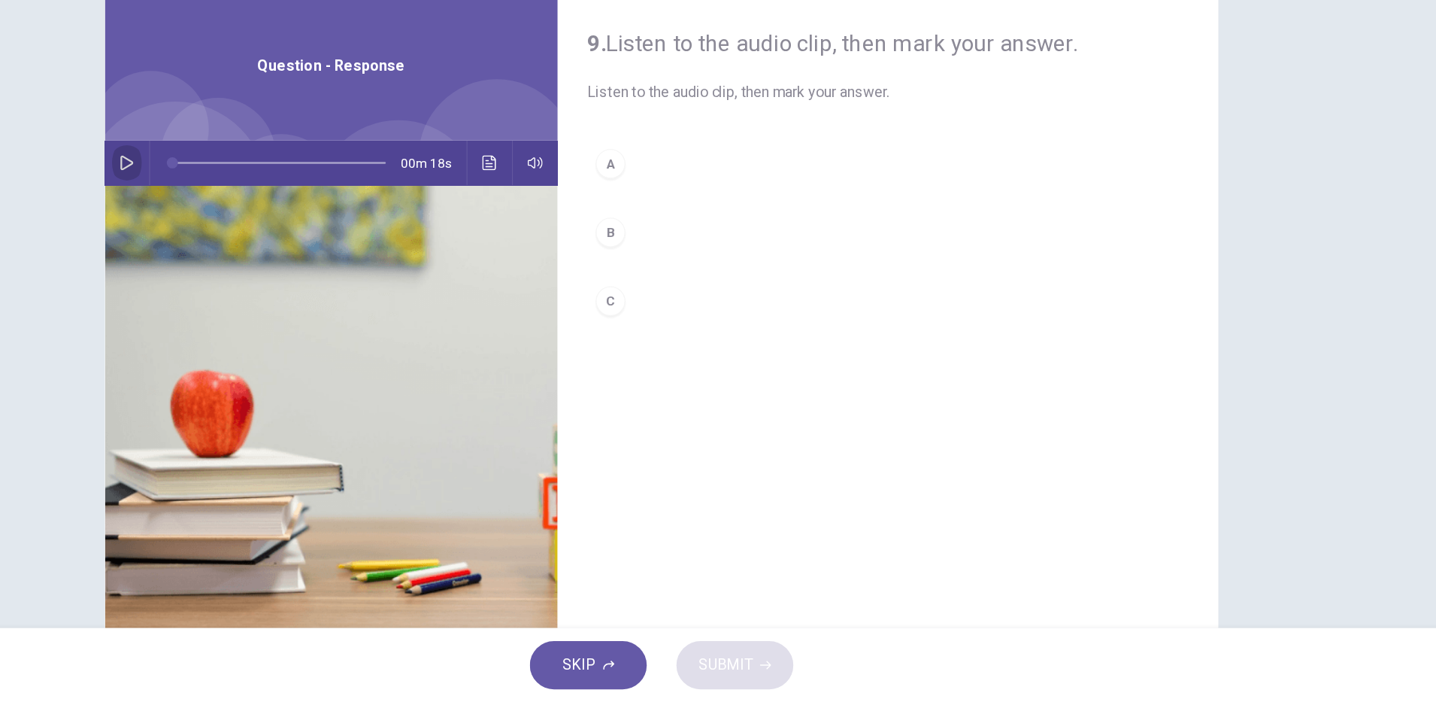
click at [273, 253] on button "button" at bounding box center [285, 265] width 24 height 36
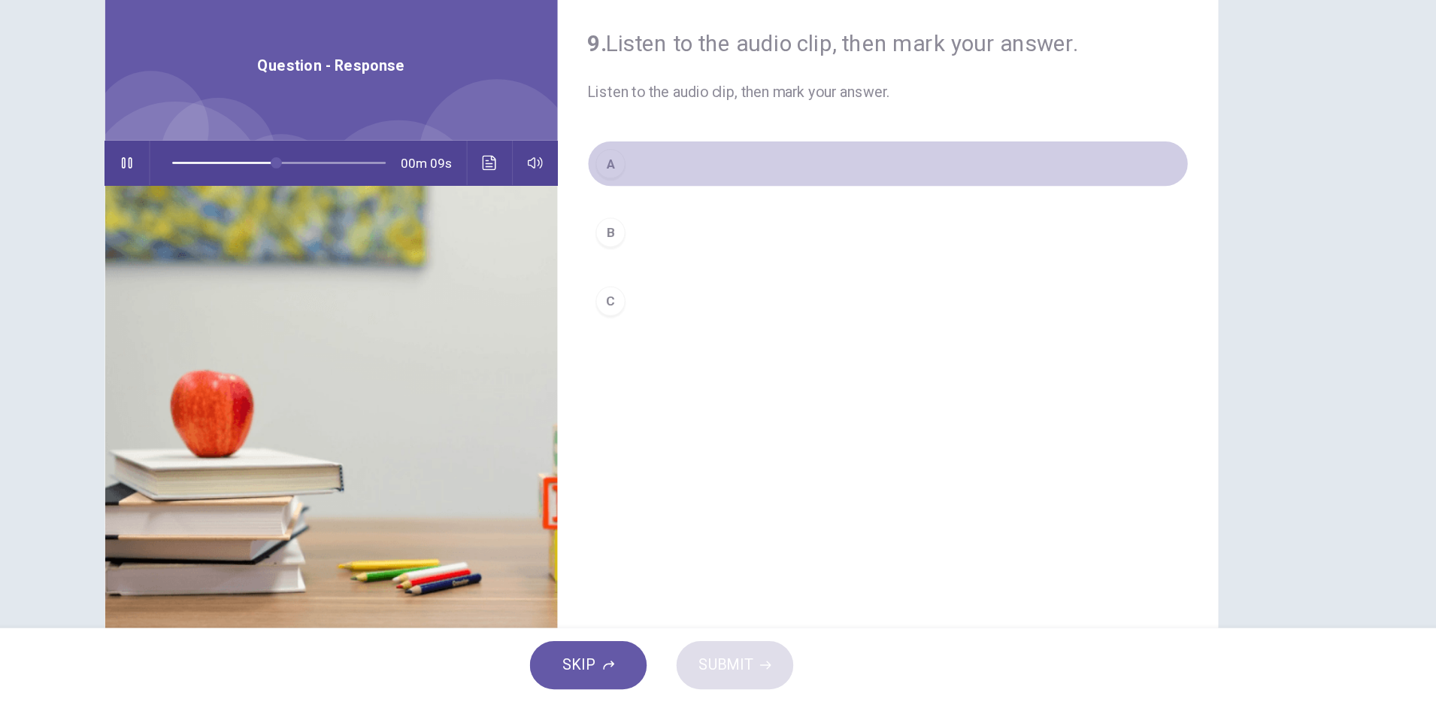
click at [669, 271] on div "A" at bounding box center [677, 265] width 24 height 24
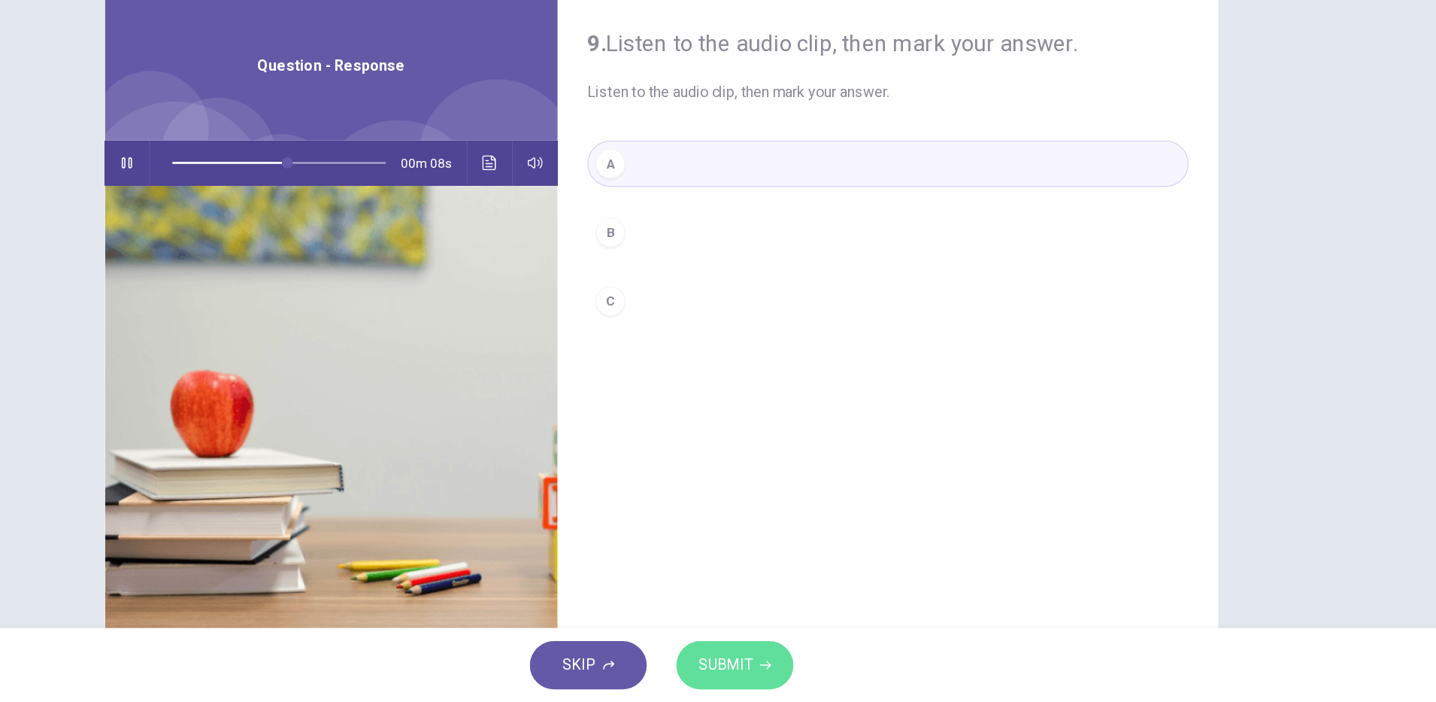
click at [779, 672] on span "SUBMIT" at bounding box center [770, 671] width 44 height 21
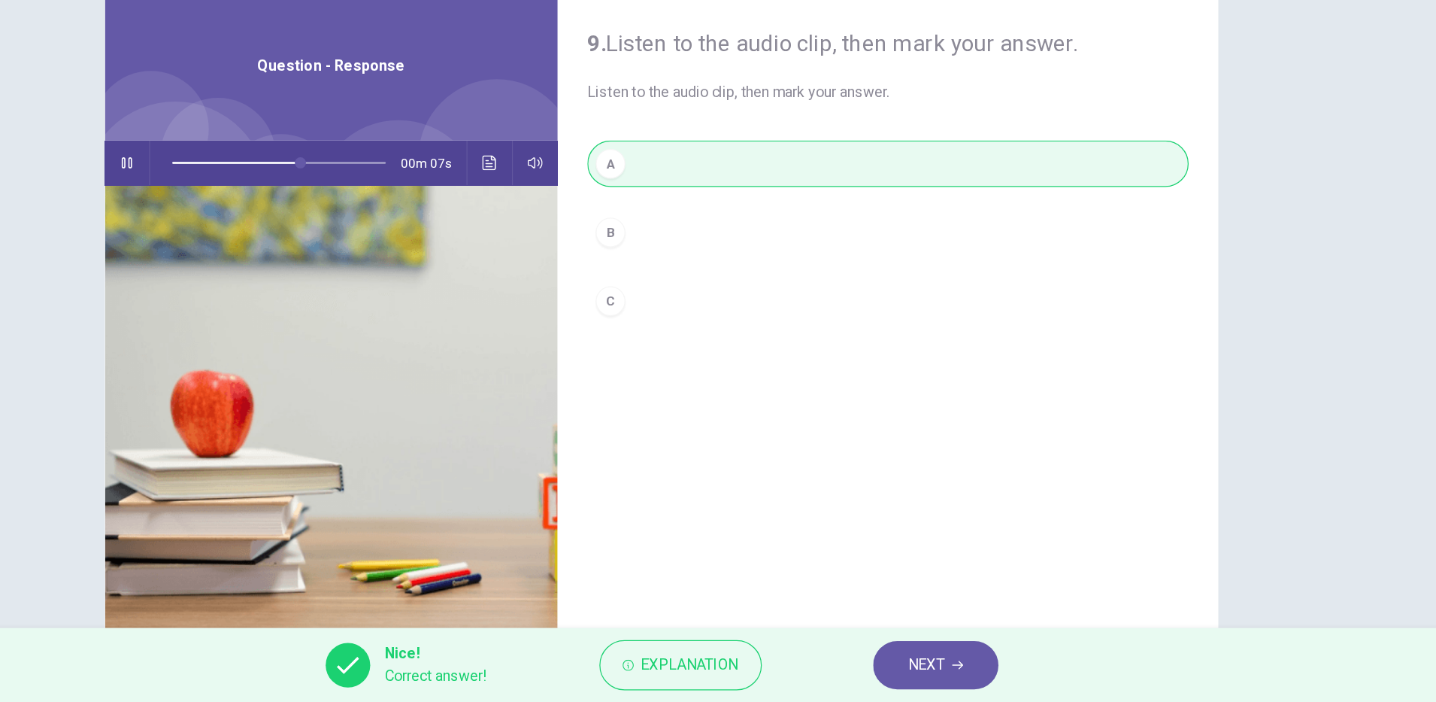
type input "**"
click at [940, 671] on span "NEXT" at bounding box center [932, 671] width 29 height 21
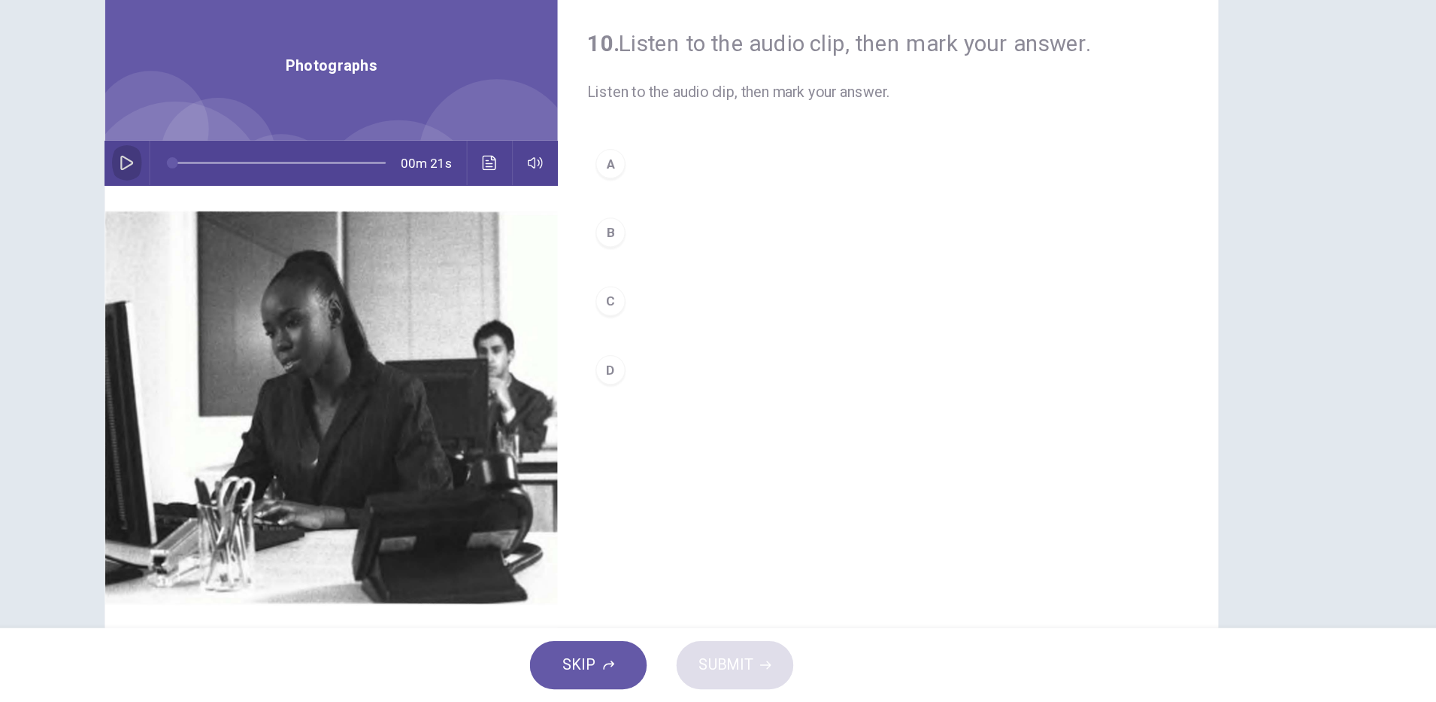
click at [280, 268] on icon "button" at bounding box center [285, 265] width 11 height 12
type input "*"
click at [665, 318] on div "B" at bounding box center [677, 321] width 24 height 24
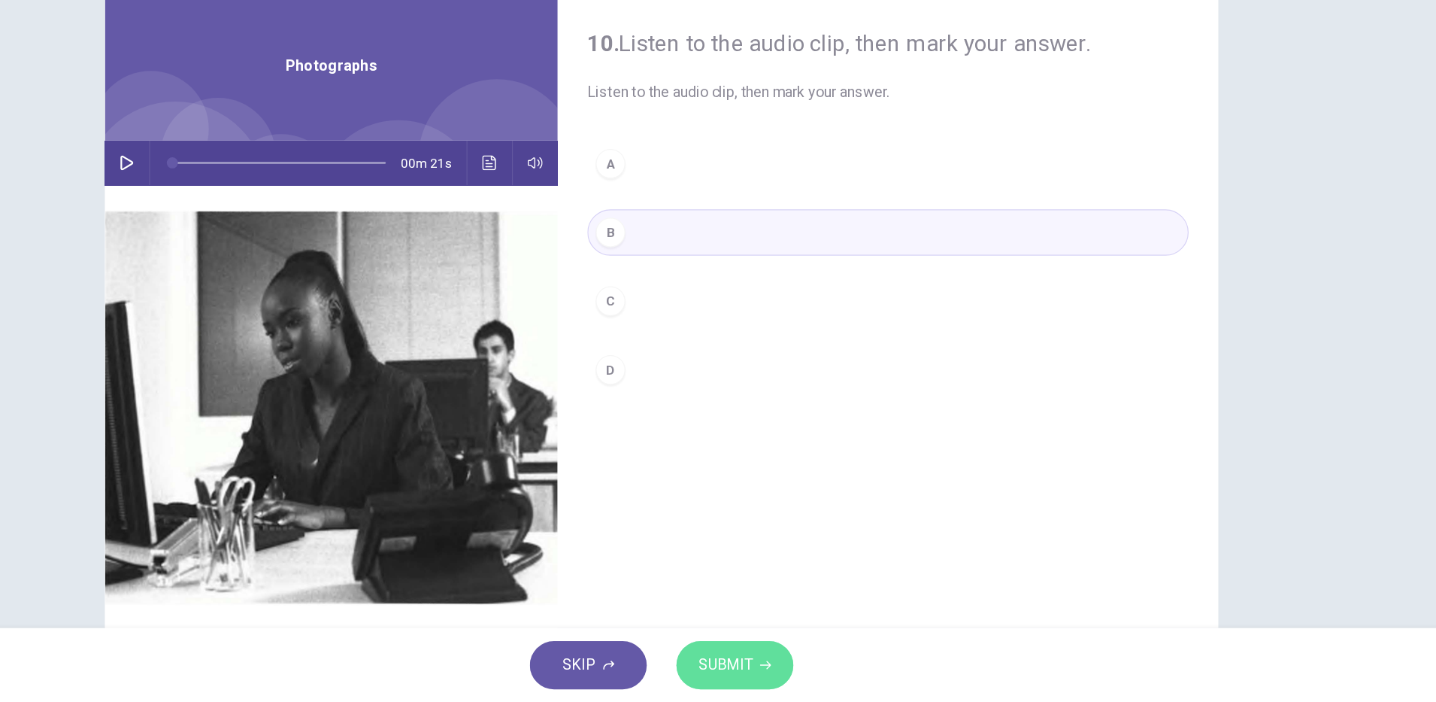
click at [779, 668] on span "SUBMIT" at bounding box center [770, 671] width 44 height 21
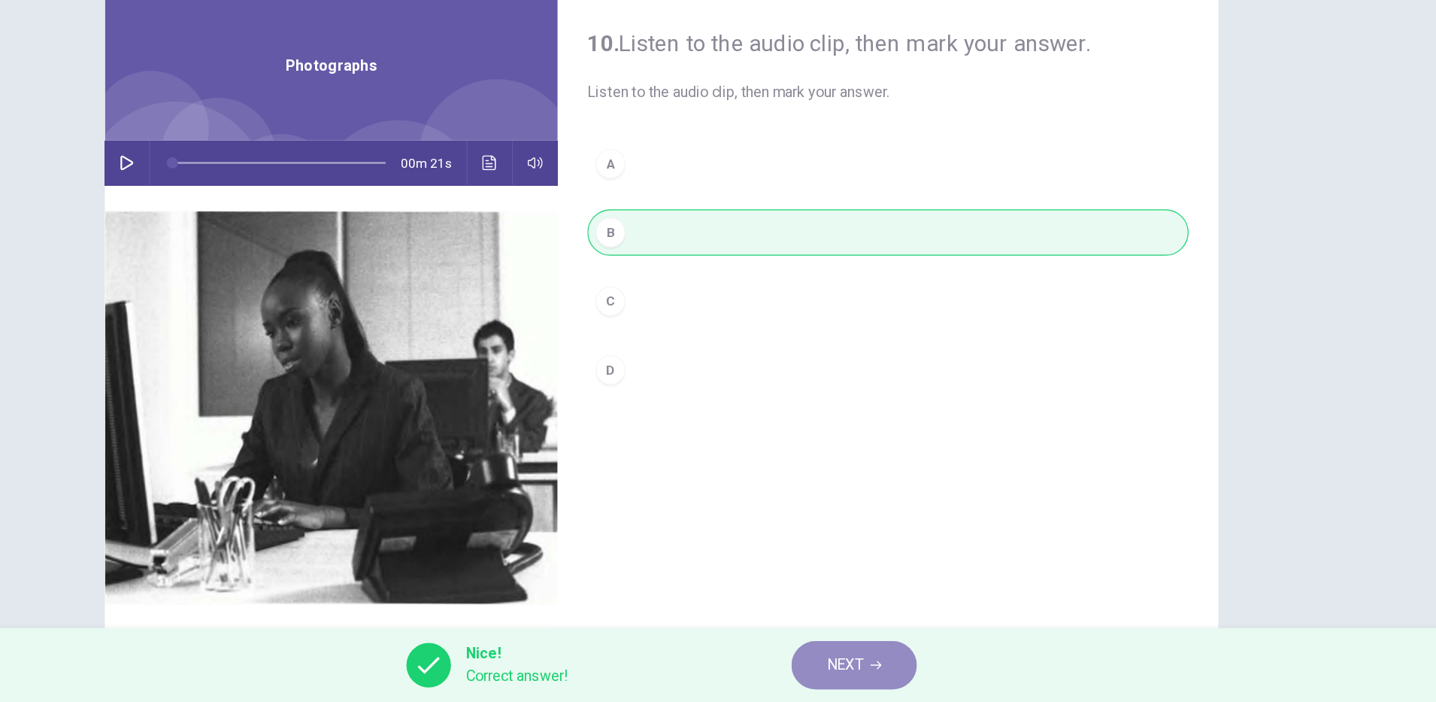
click at [869, 669] on span "NEXT" at bounding box center [866, 671] width 29 height 21
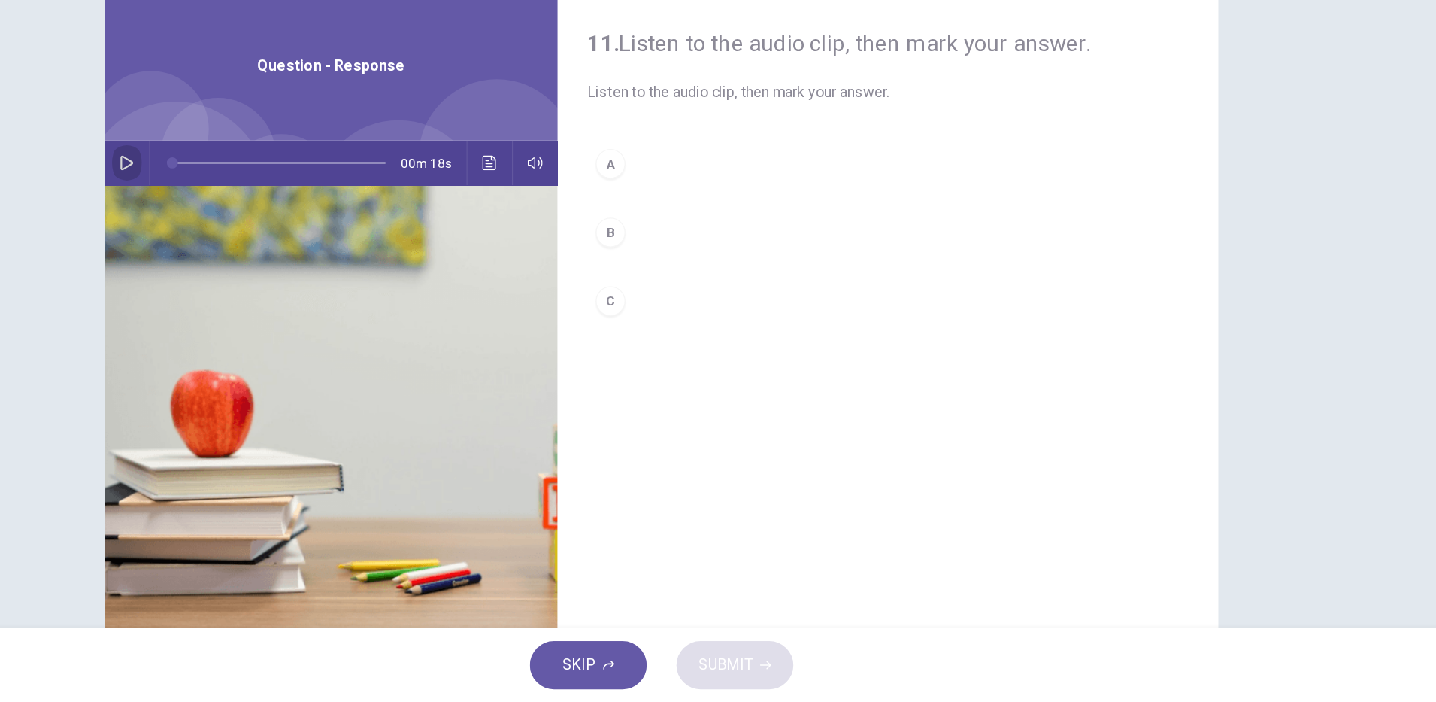
click at [280, 269] on icon "button" at bounding box center [285, 265] width 11 height 12
click at [677, 326] on div "B" at bounding box center [677, 321] width 24 height 24
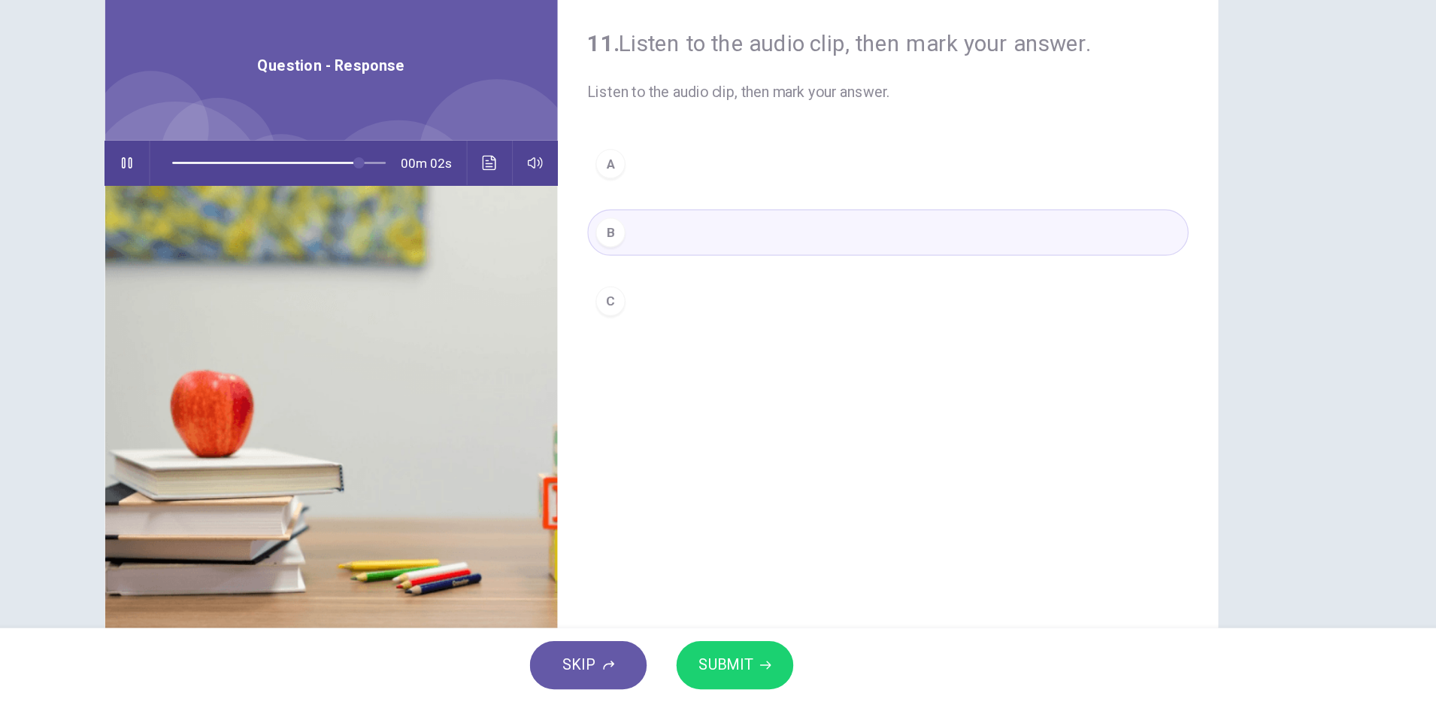
click at [766, 673] on span "SUBMIT" at bounding box center [770, 671] width 44 height 21
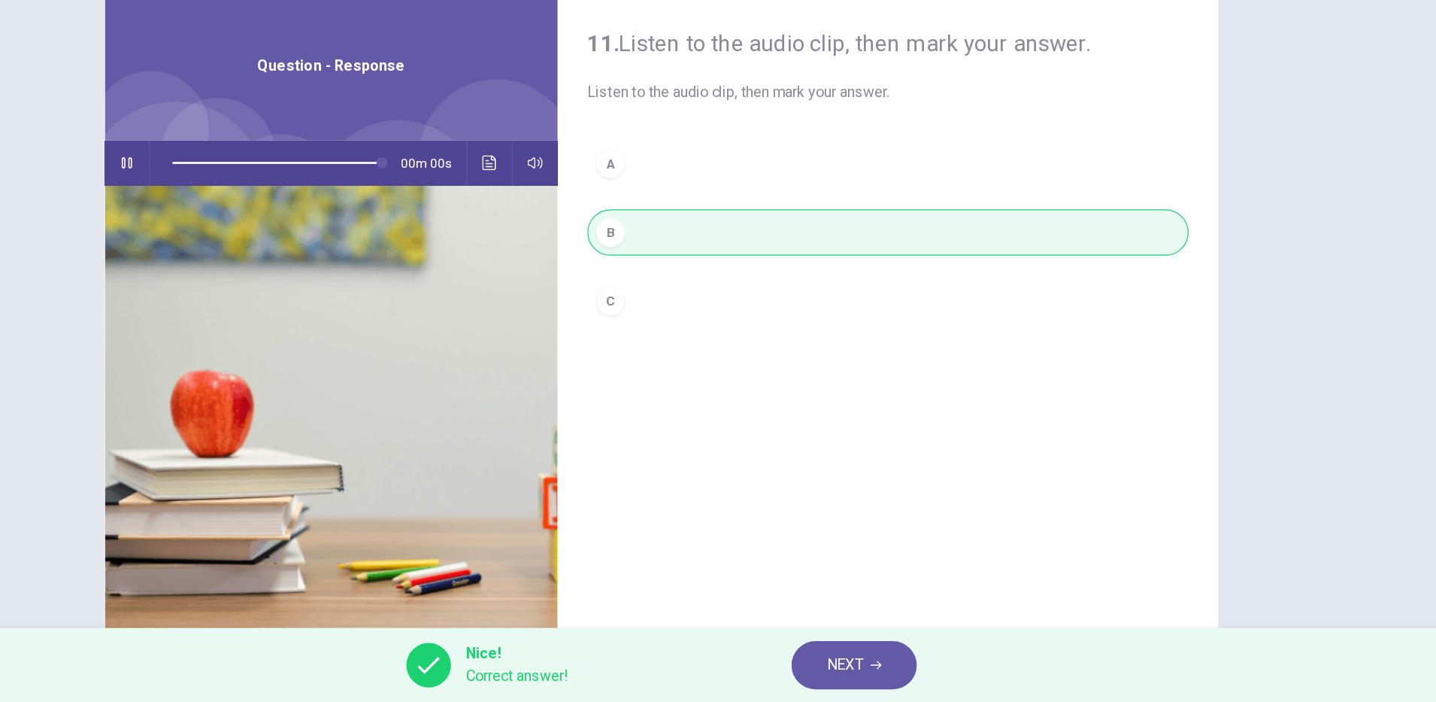
type input "*"
click at [866, 676] on span "NEXT" at bounding box center [866, 671] width 29 height 21
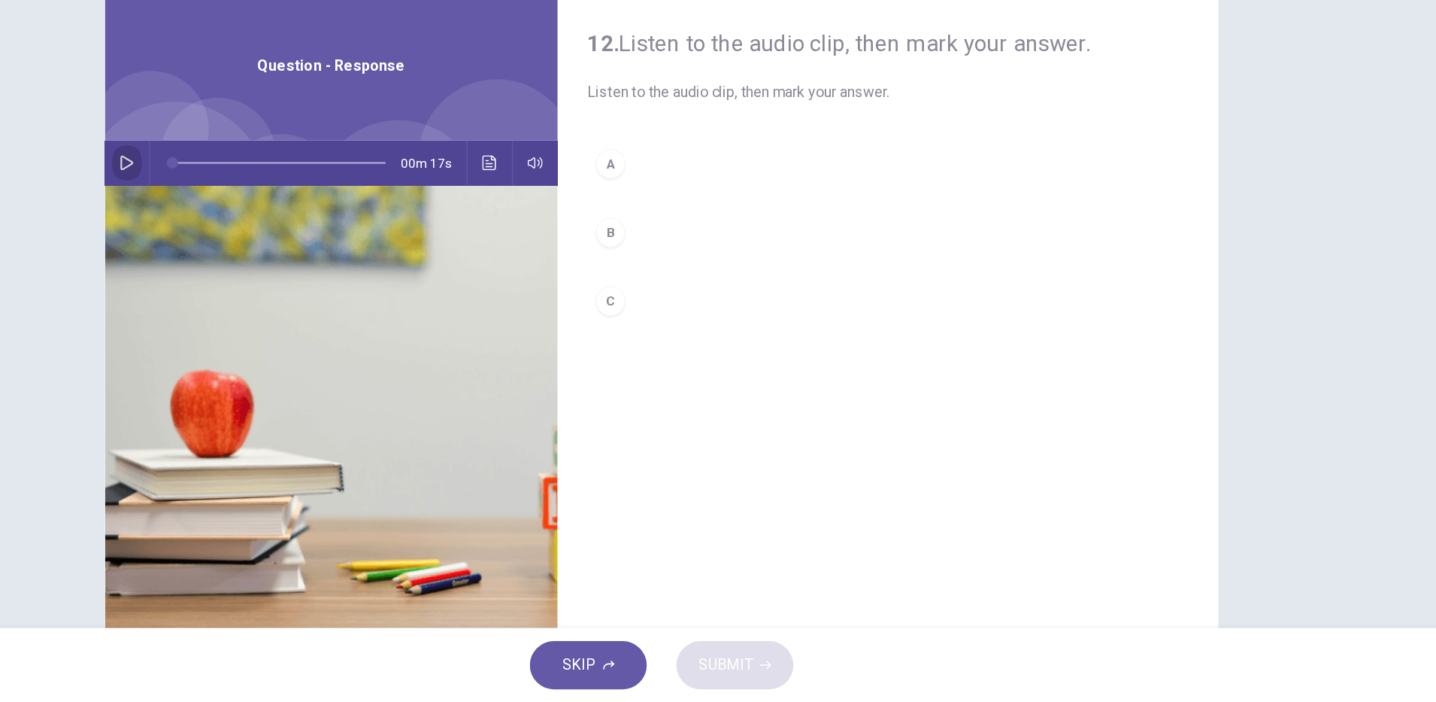
click at [287, 271] on button "button" at bounding box center [285, 265] width 24 height 36
click at [665, 259] on div "A" at bounding box center [677, 265] width 24 height 24
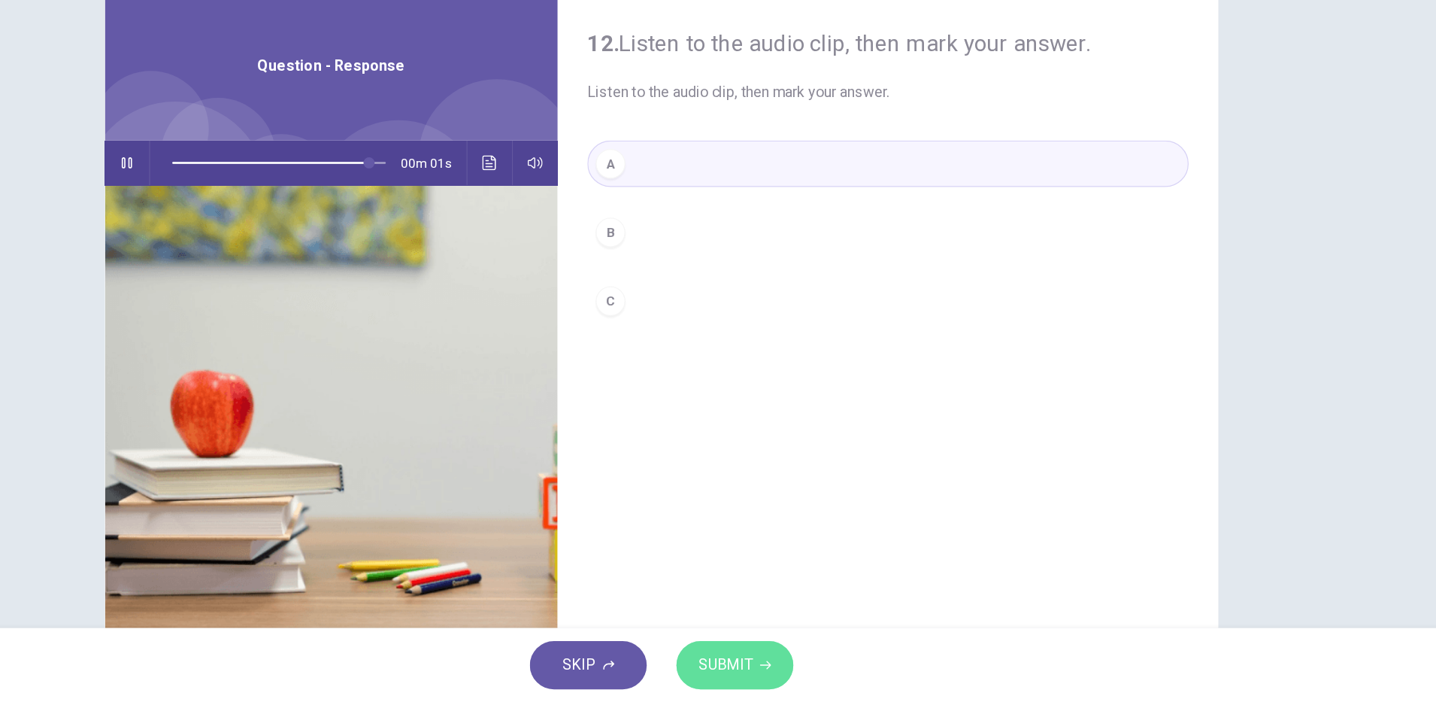
click at [788, 670] on span "SUBMIT" at bounding box center [770, 671] width 44 height 21
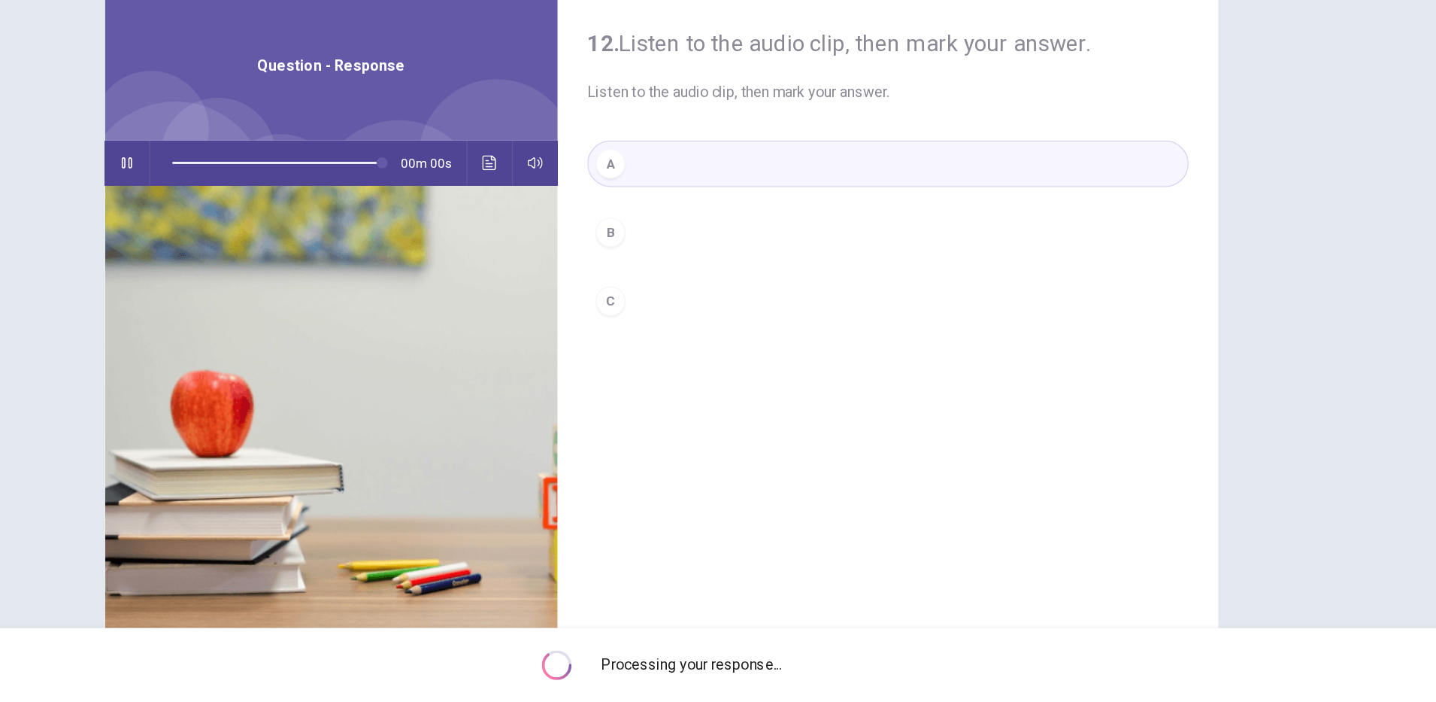
type input "*"
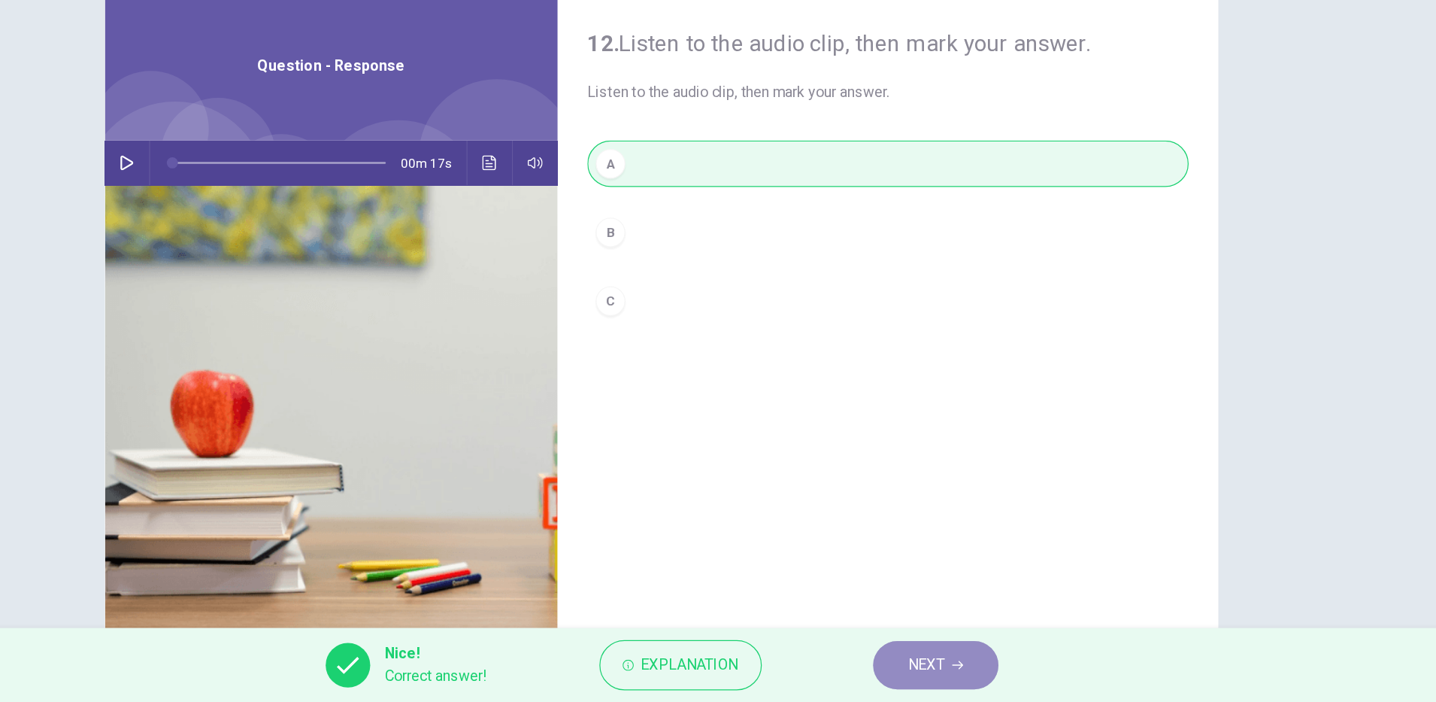
click at [951, 672] on button "NEXT" at bounding box center [941, 671] width 102 height 39
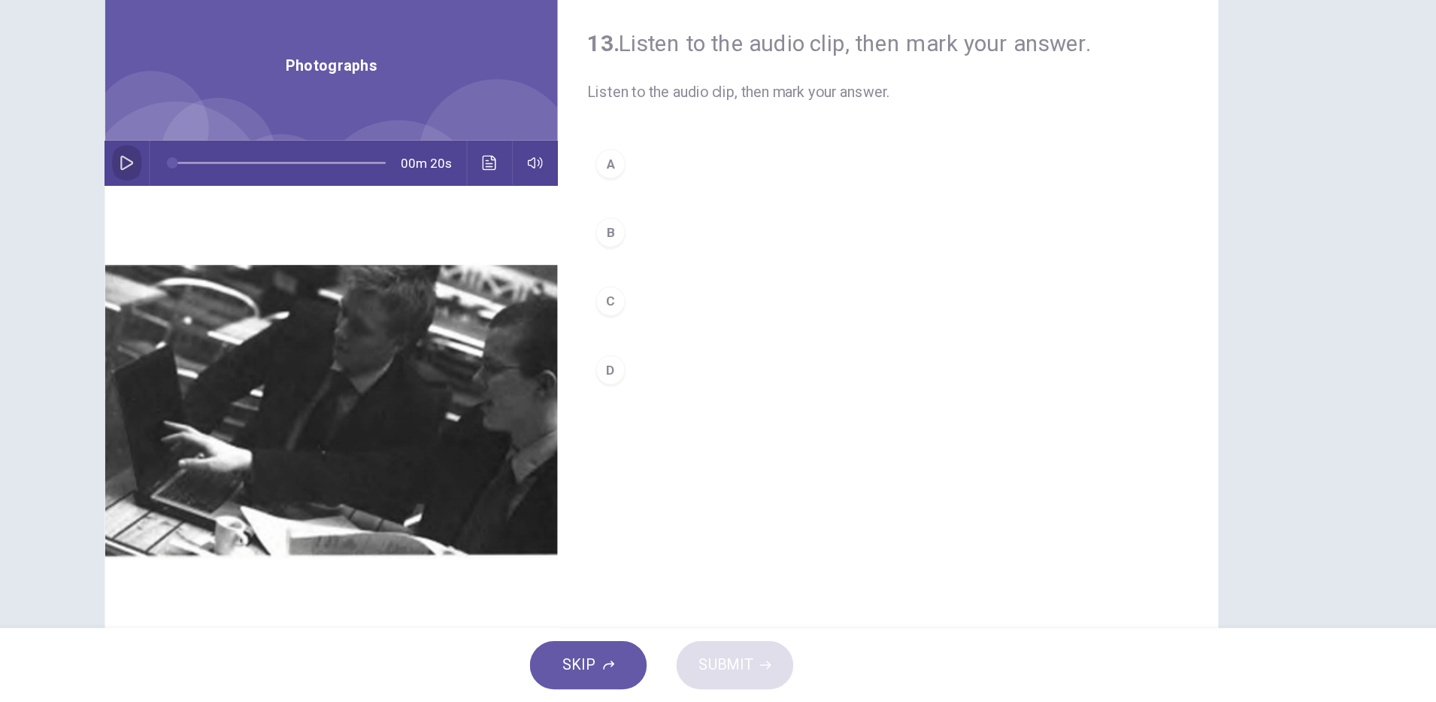
drag, startPoint x: 278, startPoint y: 266, endPoint x: 348, endPoint y: 314, distance: 84.5
click at [279, 267] on icon "button" at bounding box center [285, 265] width 12 height 12
click at [669, 270] on div "A" at bounding box center [677, 265] width 24 height 24
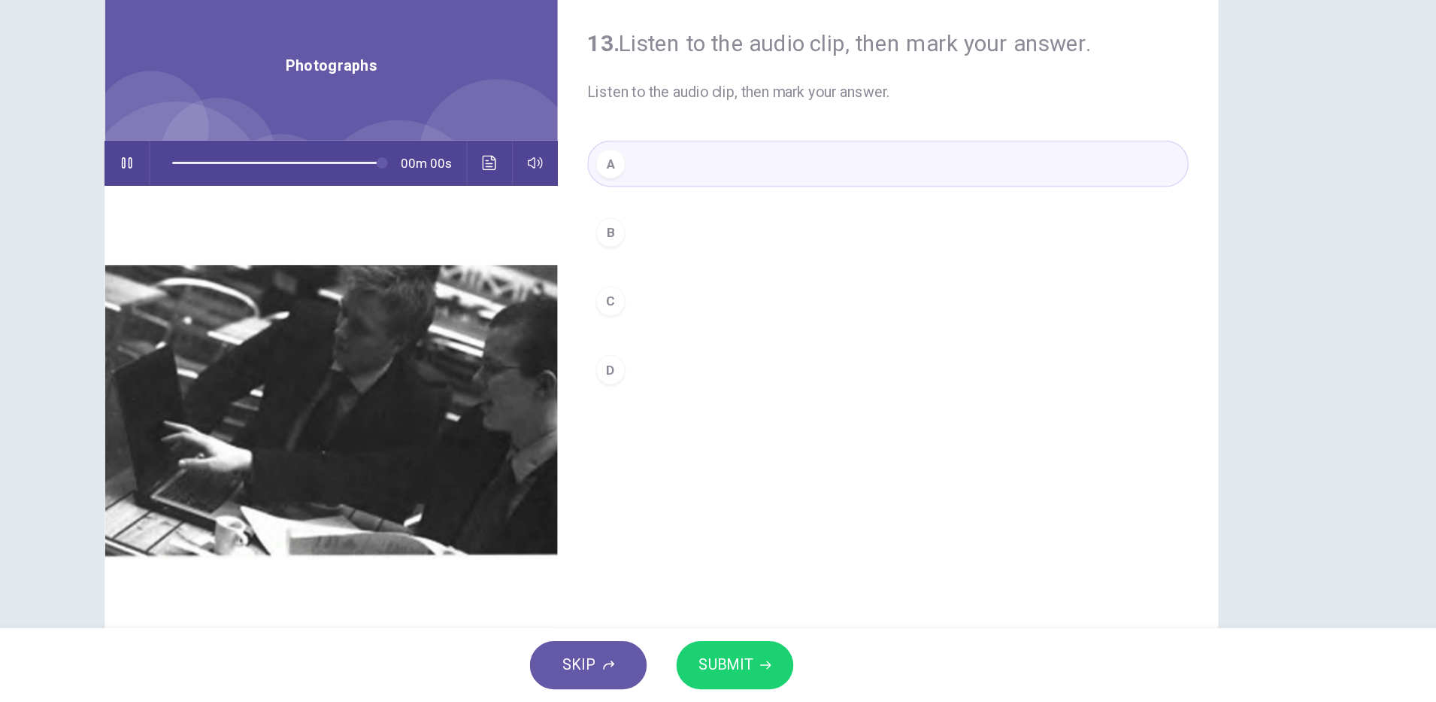
type input "*"
click at [781, 685] on button "SUBMIT" at bounding box center [777, 671] width 95 height 39
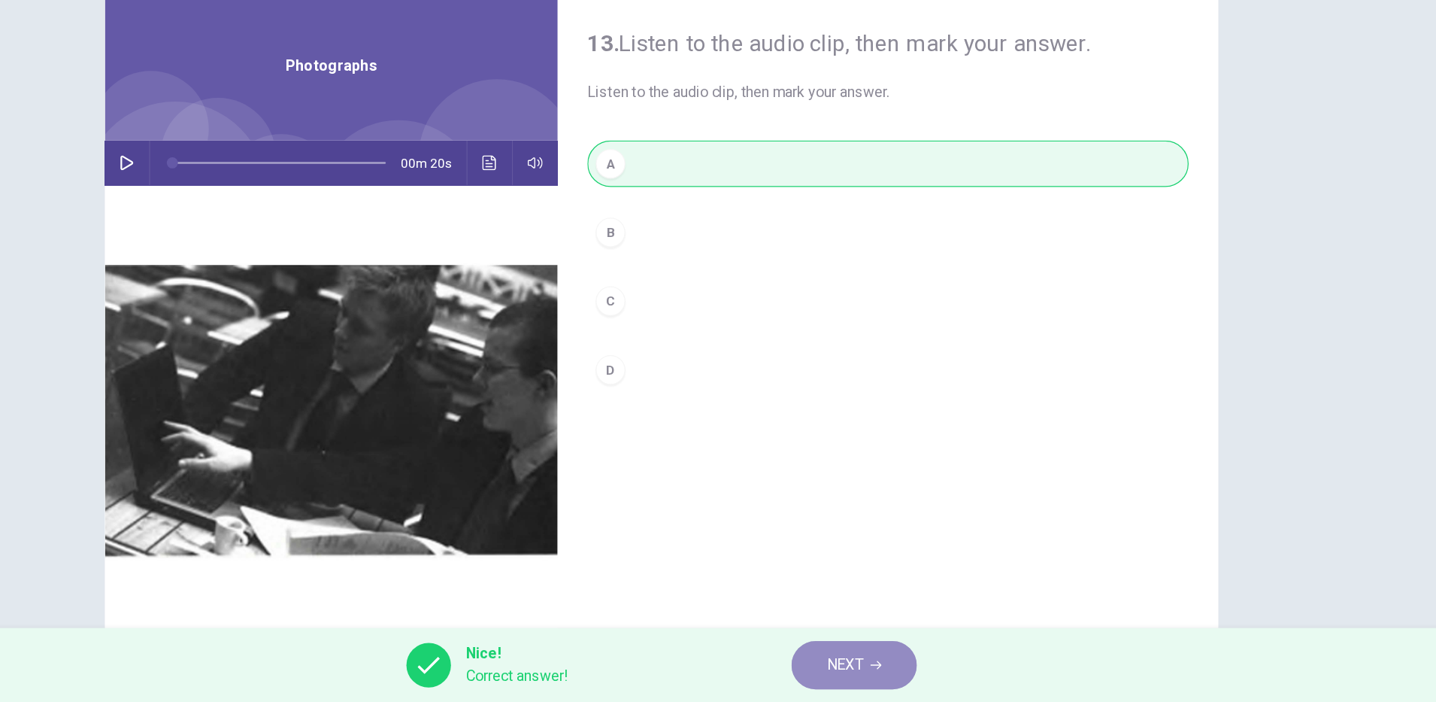
click at [859, 673] on span "NEXT" at bounding box center [866, 671] width 29 height 21
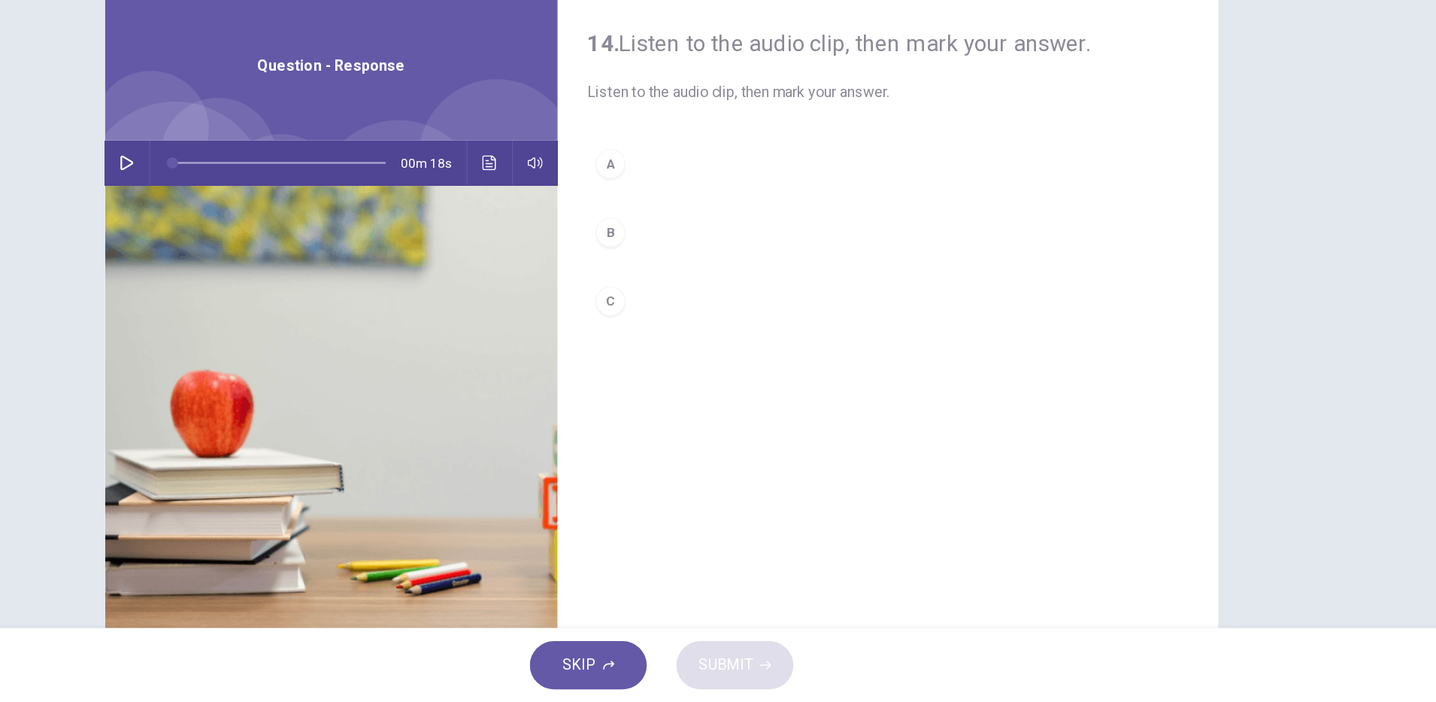
click at [280, 268] on icon "button" at bounding box center [285, 265] width 11 height 12
click at [674, 381] on div "C" at bounding box center [677, 377] width 24 height 24
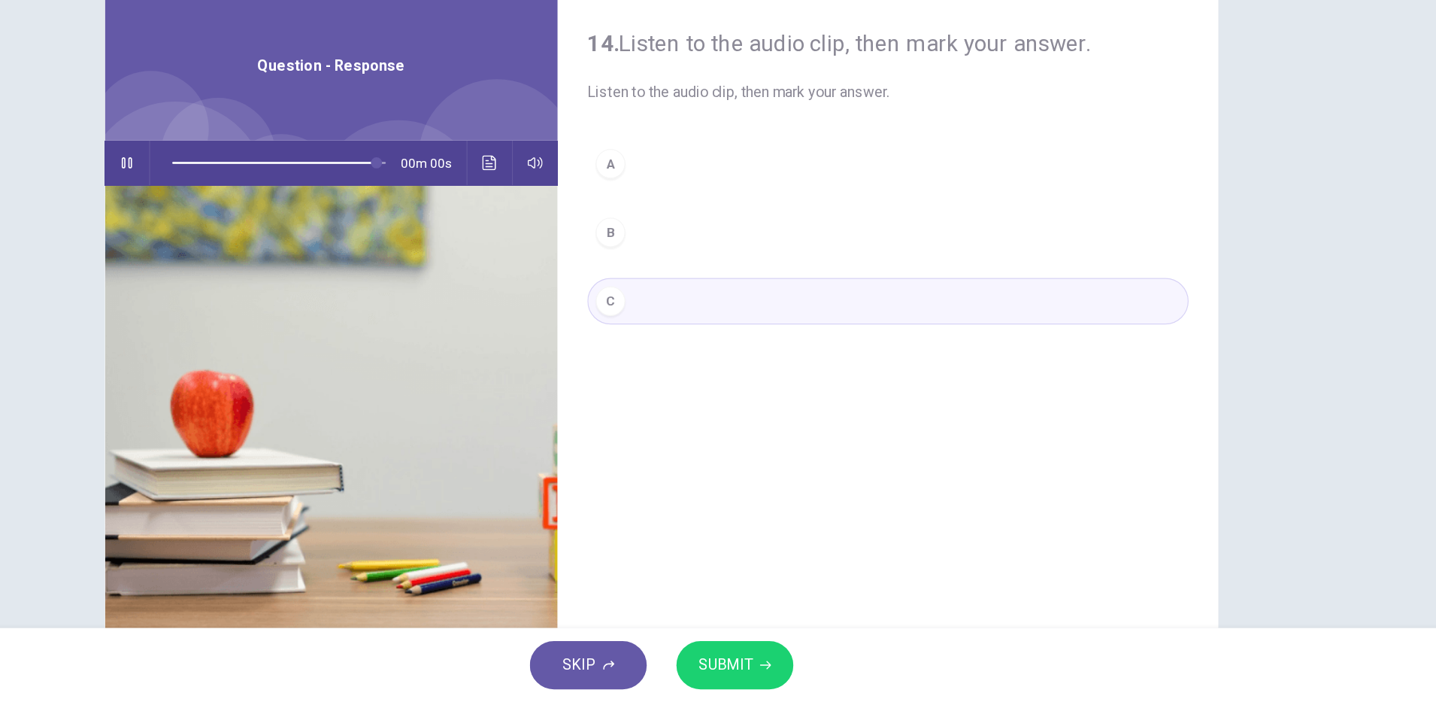
type input "*"
click at [753, 663] on span "SUBMIT" at bounding box center [770, 671] width 44 height 21
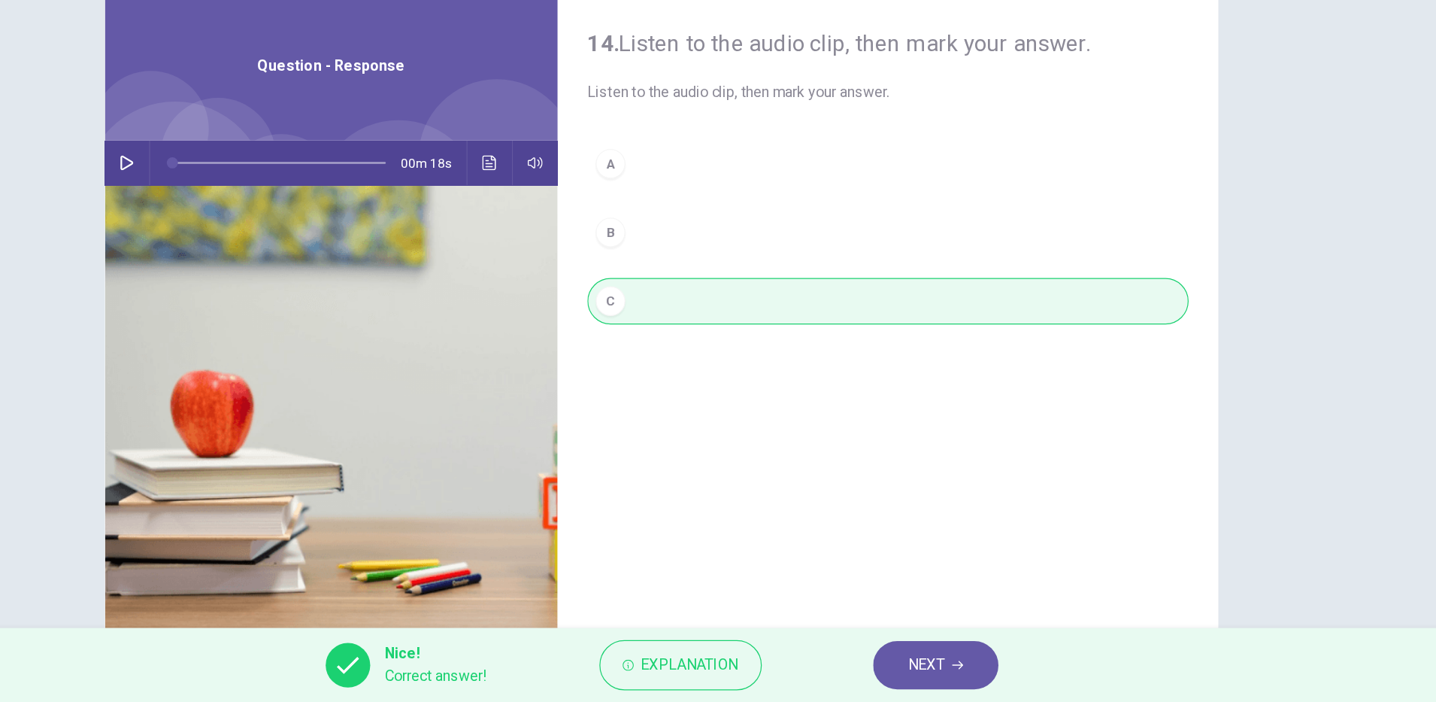
click at [931, 671] on span "NEXT" at bounding box center [932, 671] width 29 height 21
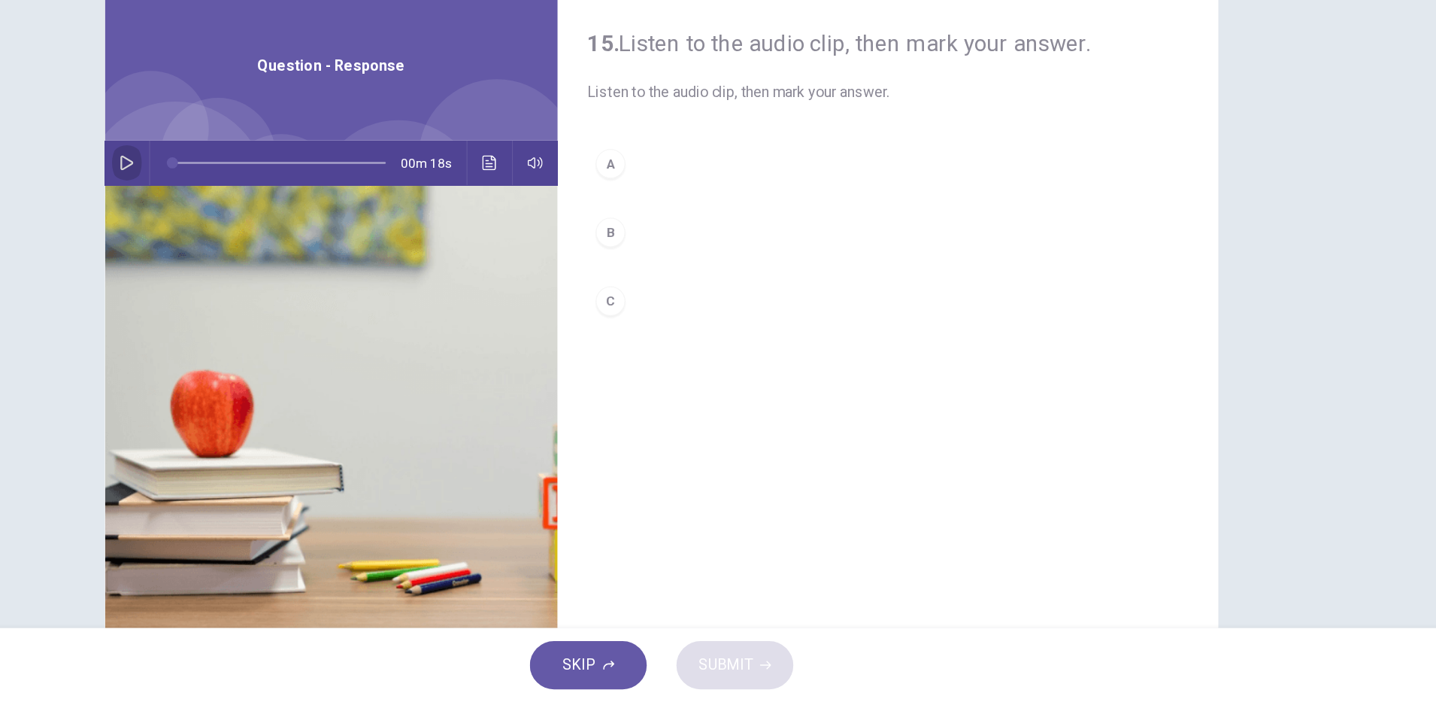
click at [284, 272] on button "button" at bounding box center [285, 265] width 24 height 36
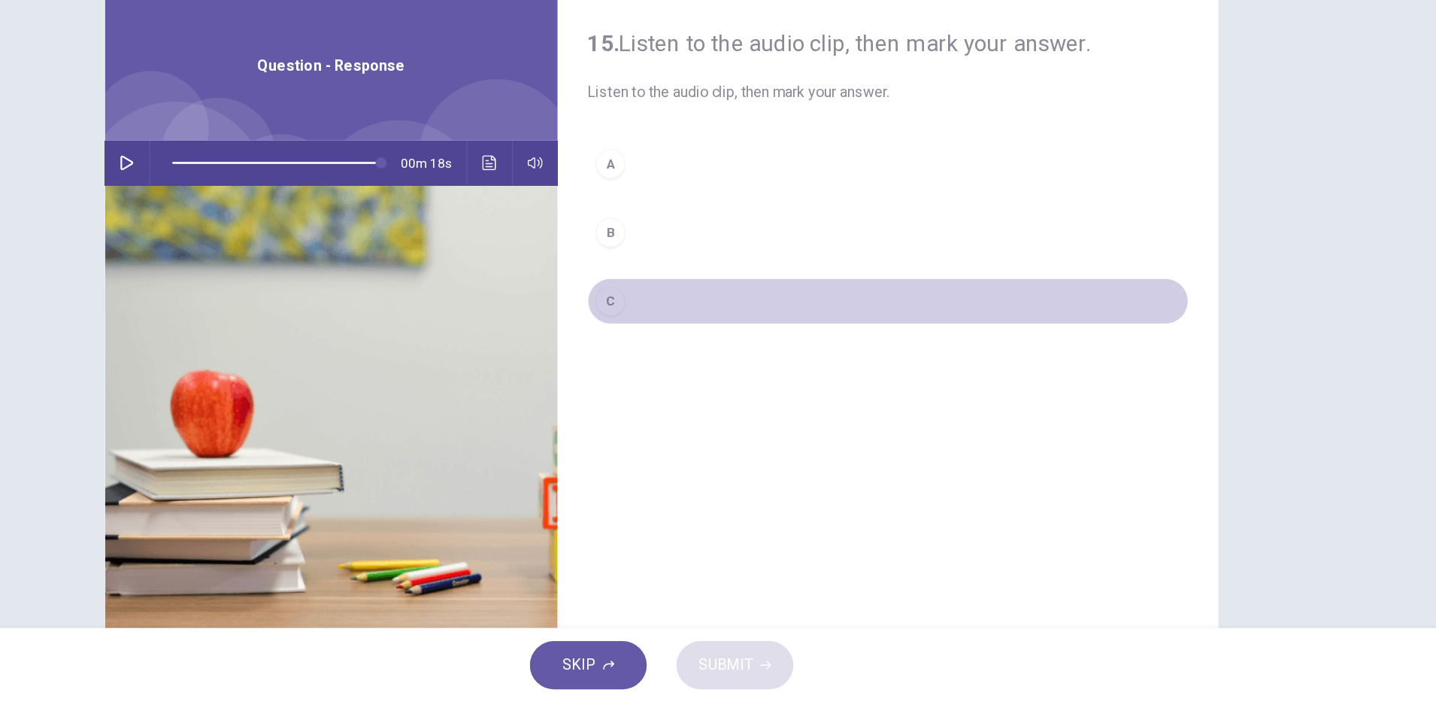
type input "*"
drag, startPoint x: 679, startPoint y: 381, endPoint x: 744, endPoint y: 478, distance: 116.0
click at [678, 381] on button "C" at bounding box center [901, 377] width 487 height 38
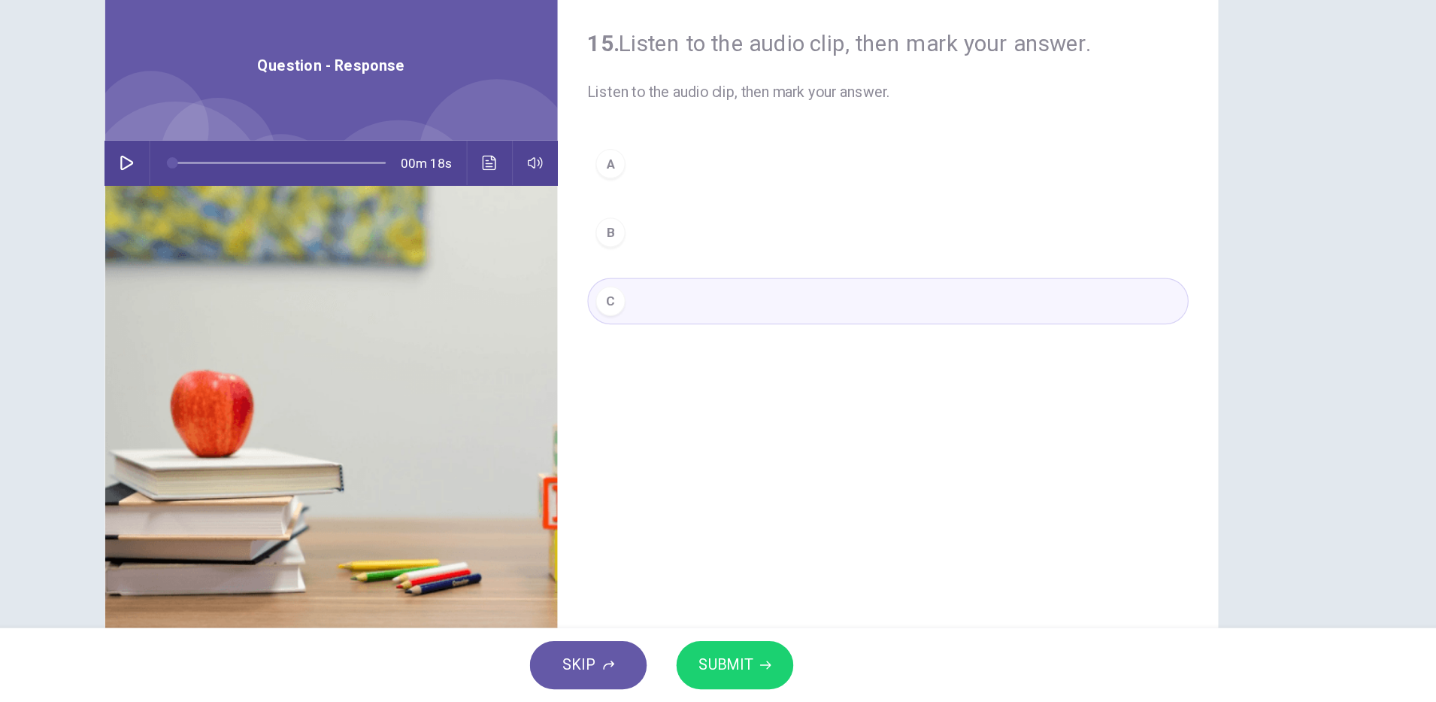
click at [797, 664] on button "SUBMIT" at bounding box center [777, 671] width 95 height 39
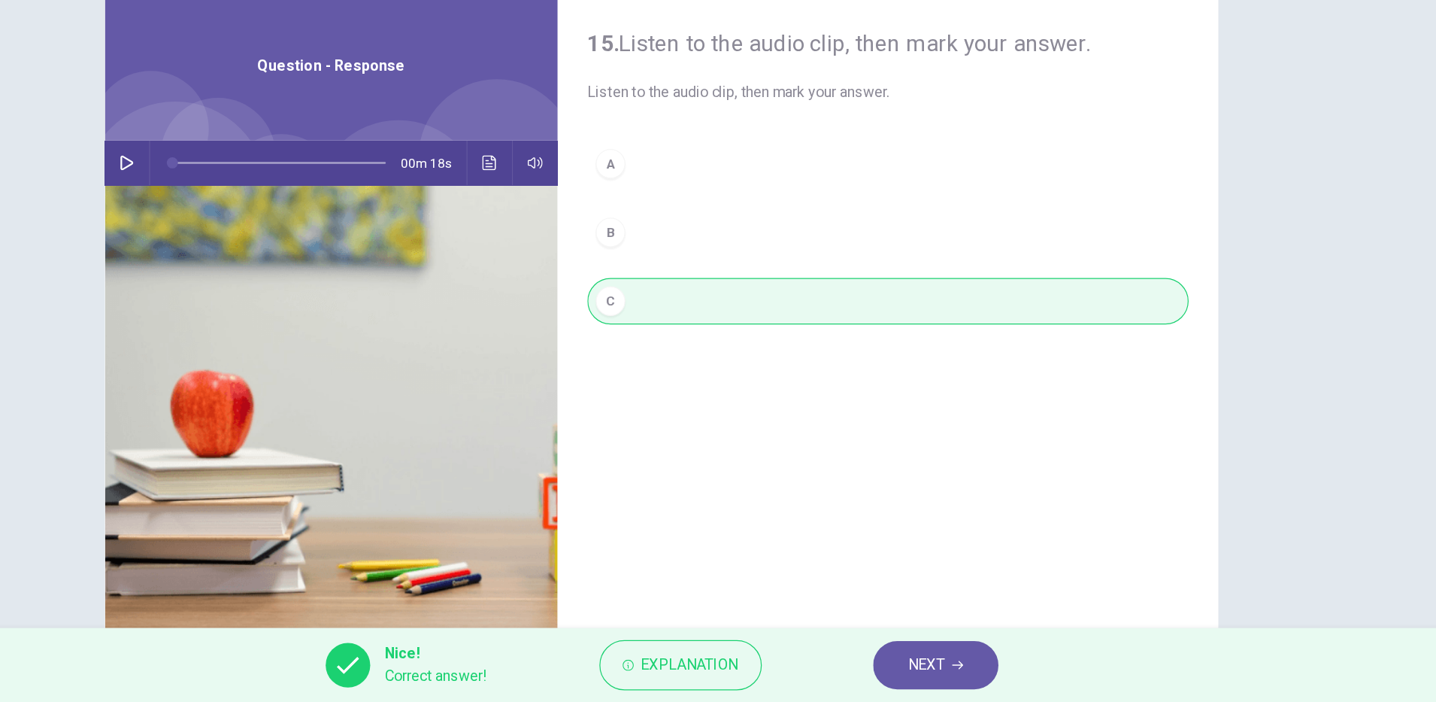
click at [919, 672] on span "NEXT" at bounding box center [932, 671] width 29 height 21
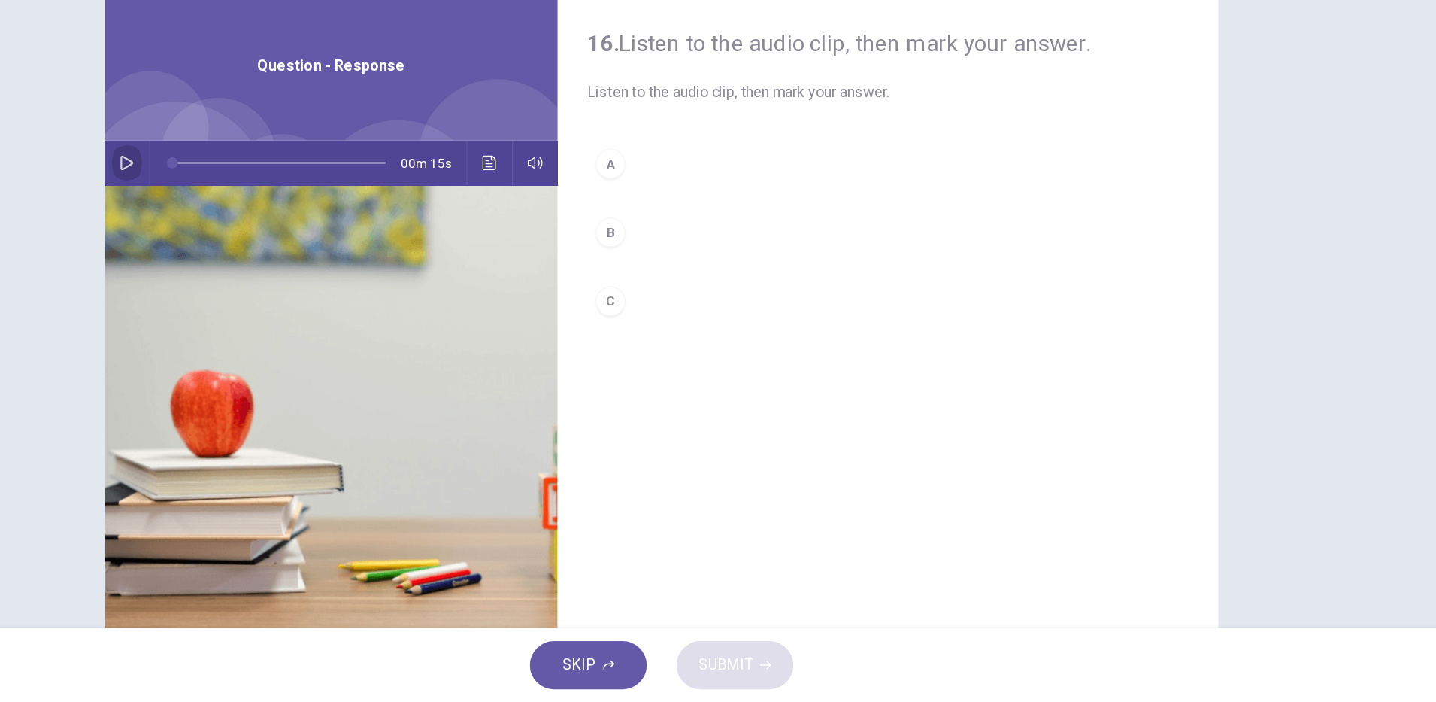
click at [279, 264] on icon "button" at bounding box center [285, 265] width 12 height 12
type input "*"
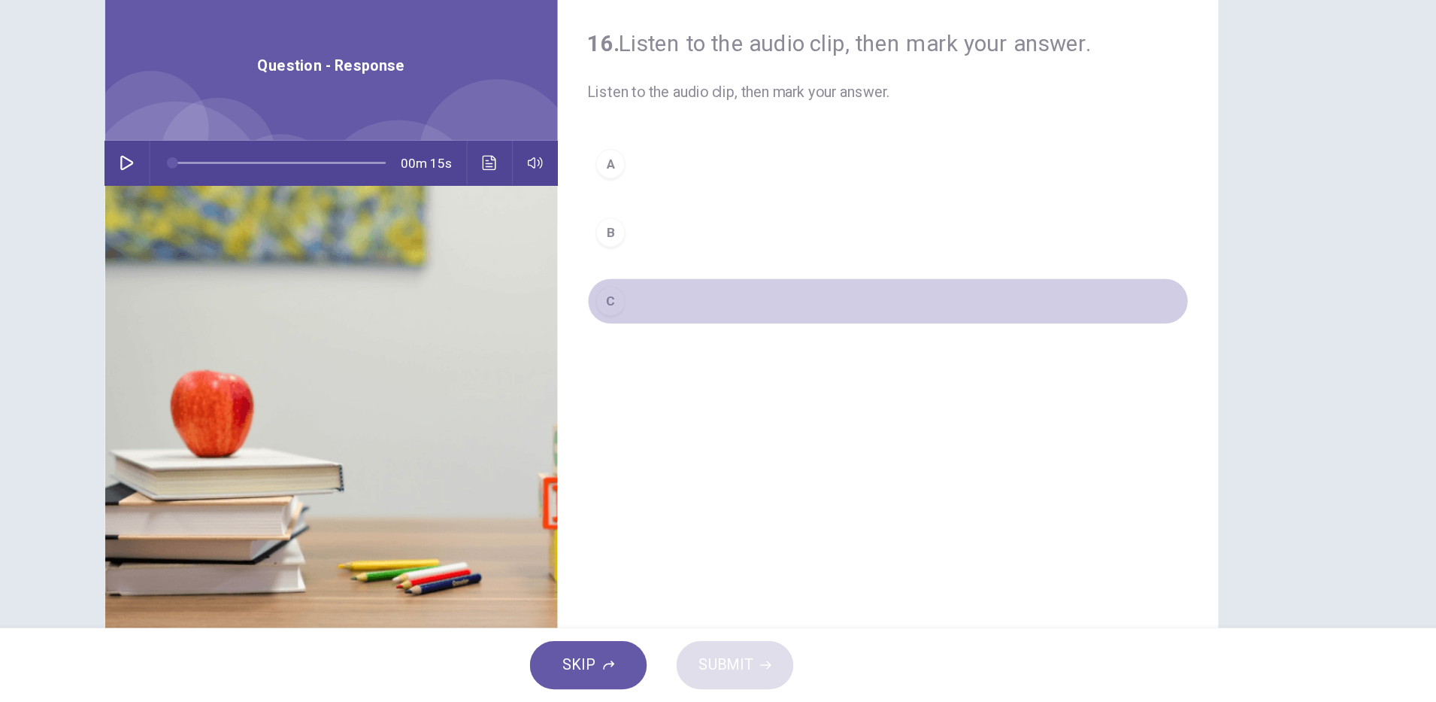
click at [672, 371] on div "C" at bounding box center [677, 377] width 24 height 24
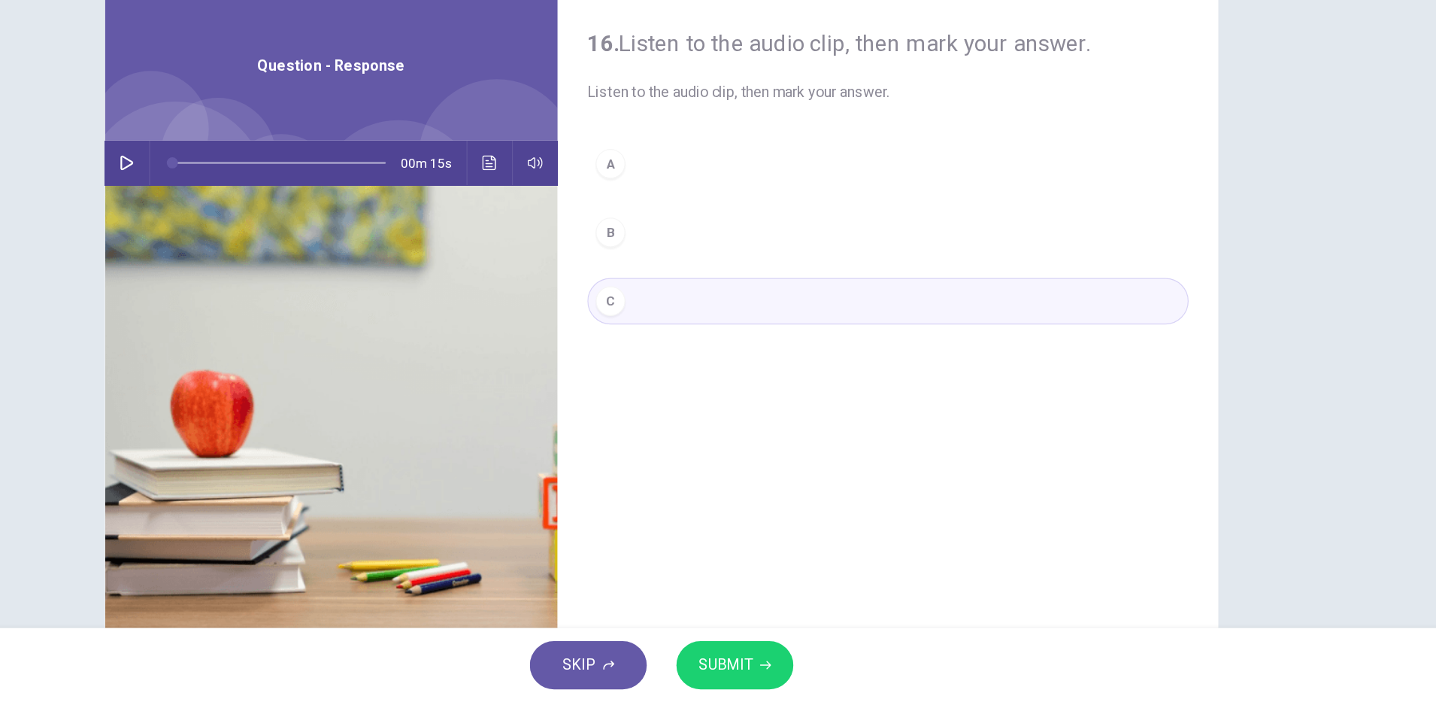
click at [778, 673] on span "SUBMIT" at bounding box center [770, 671] width 44 height 21
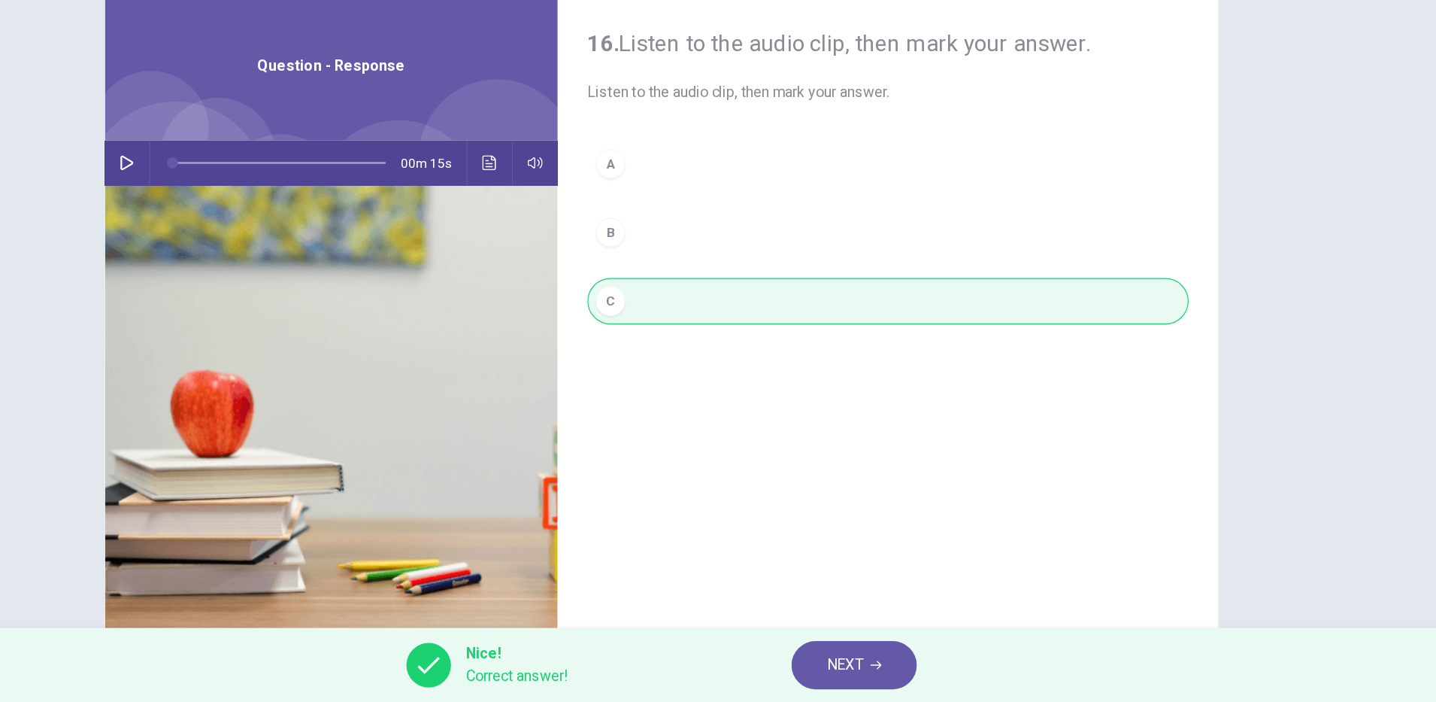
click at [851, 659] on button "NEXT" at bounding box center [874, 671] width 102 height 39
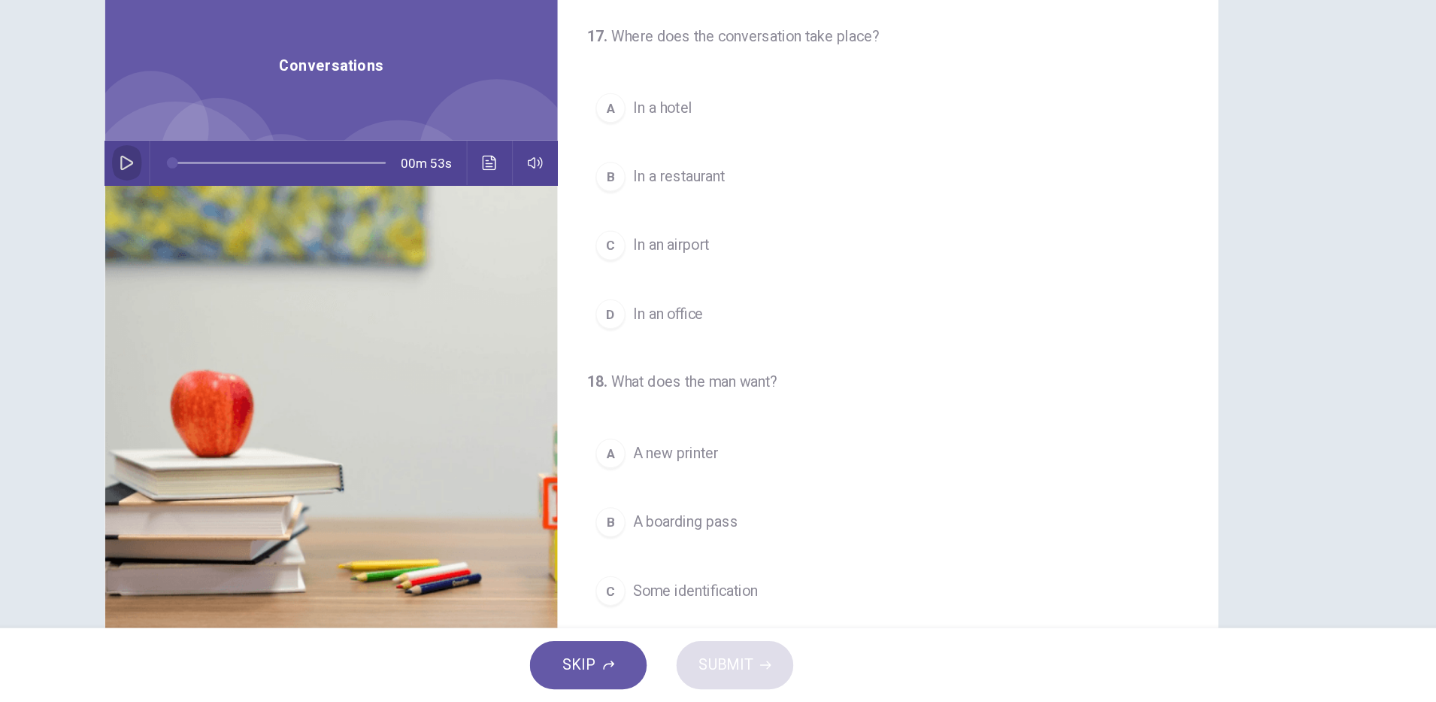
click at [281, 268] on icon "button" at bounding box center [285, 265] width 12 height 12
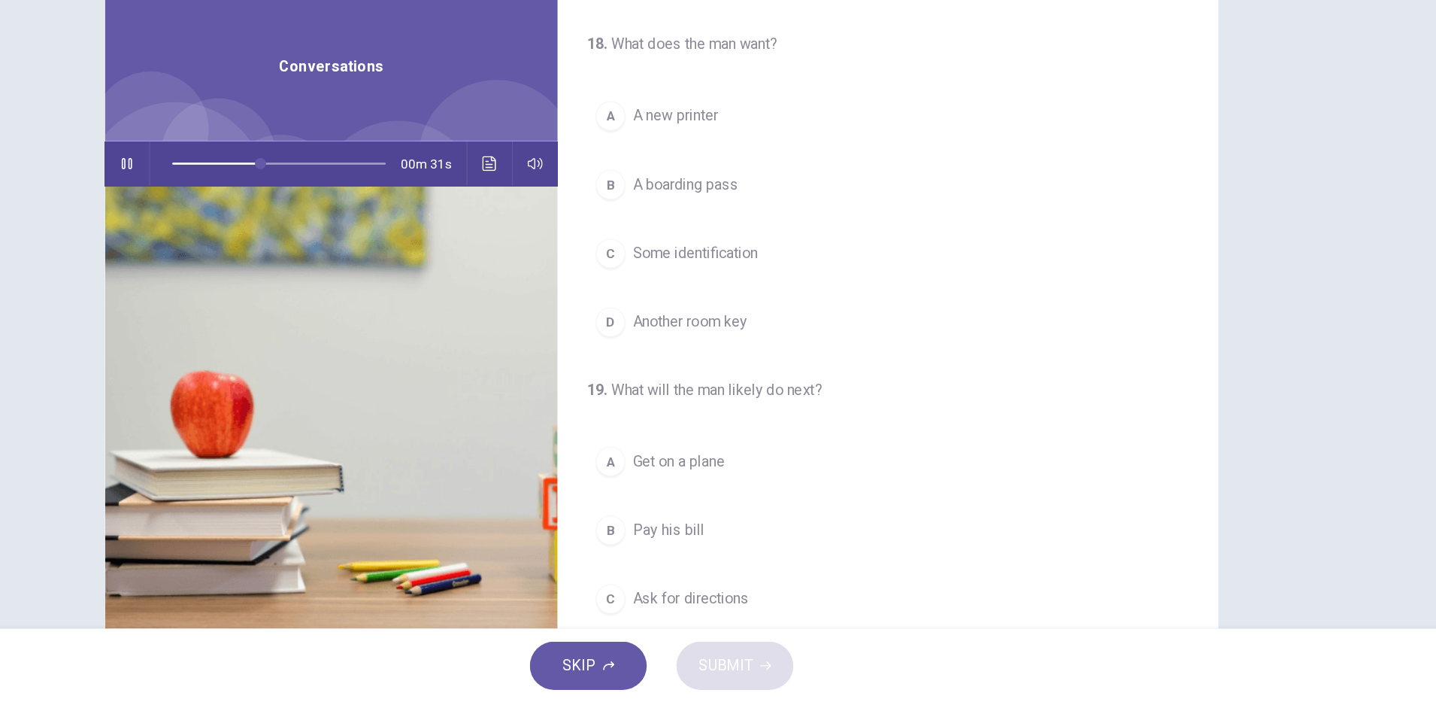
scroll to position [229, 0]
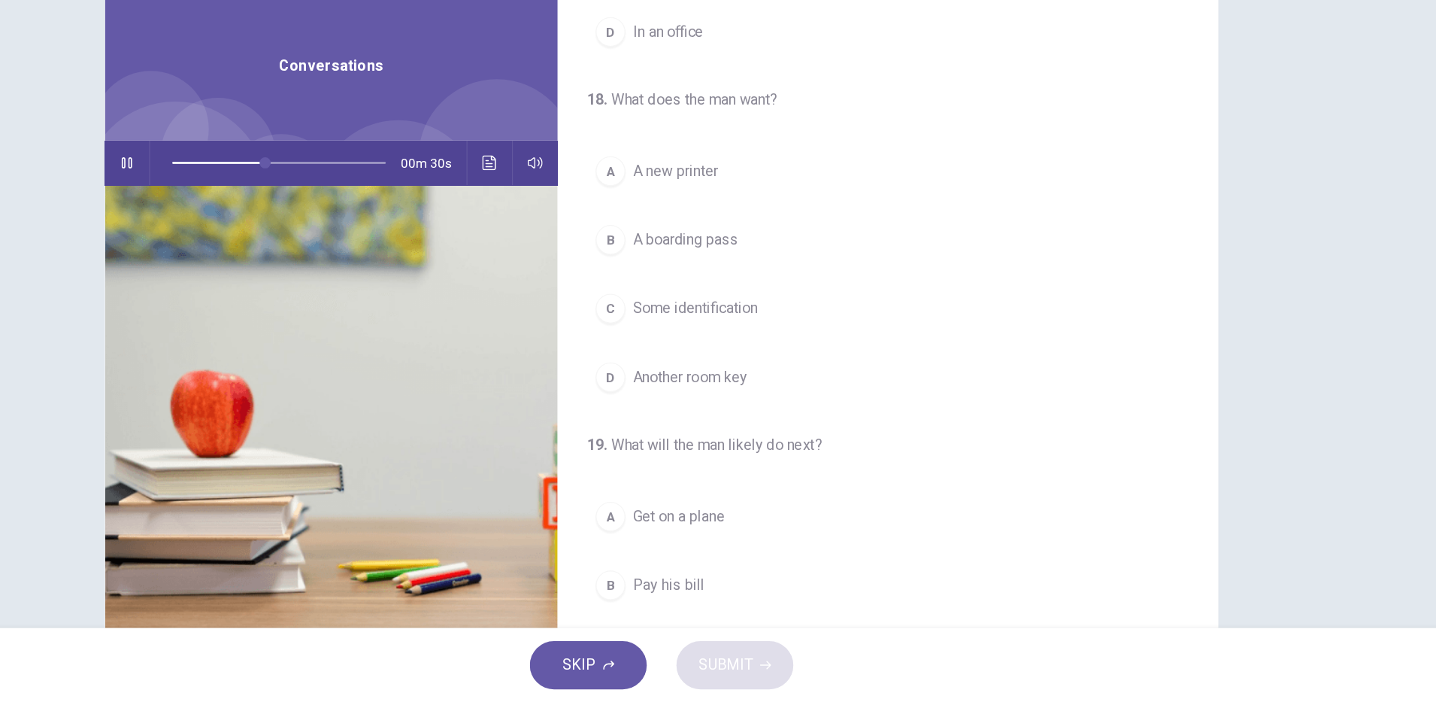
click at [773, 335] on span "A boarding pass" at bounding box center [738, 327] width 86 height 18
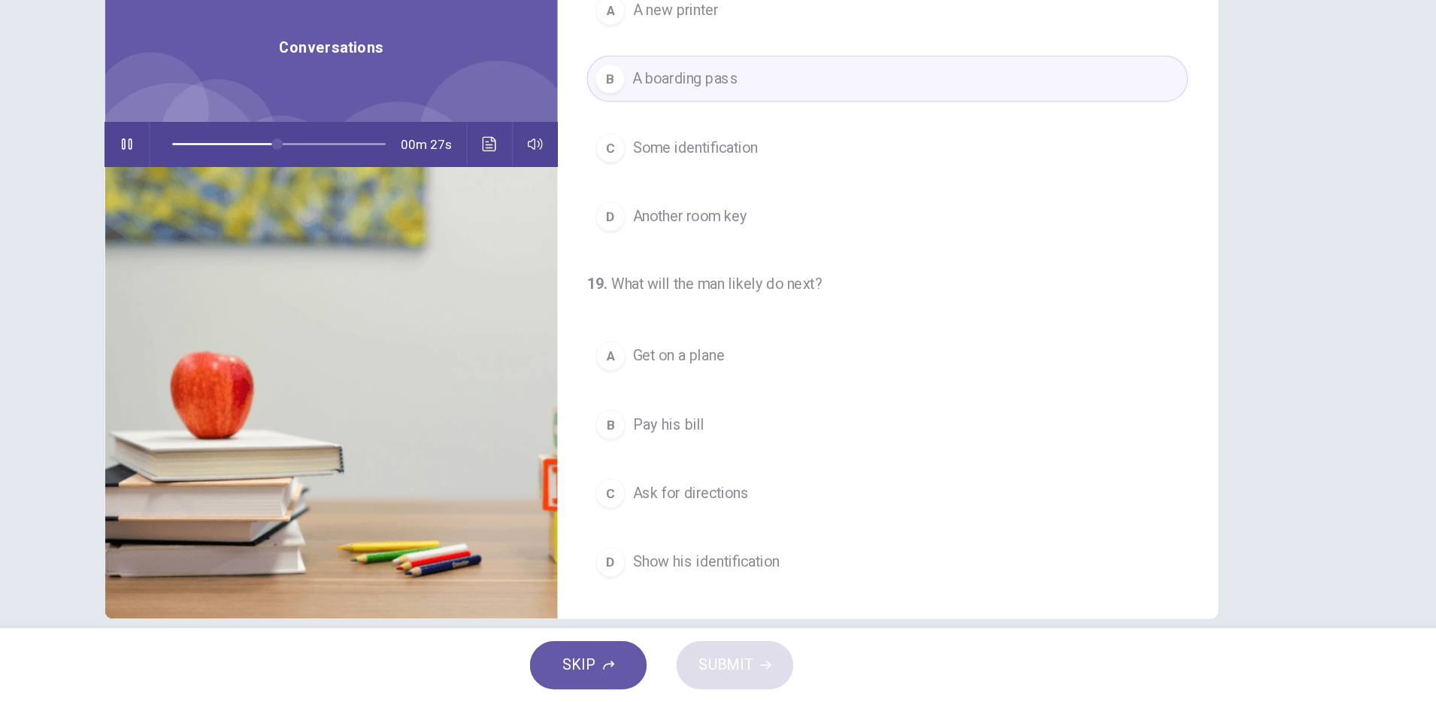
scroll to position [0, 0]
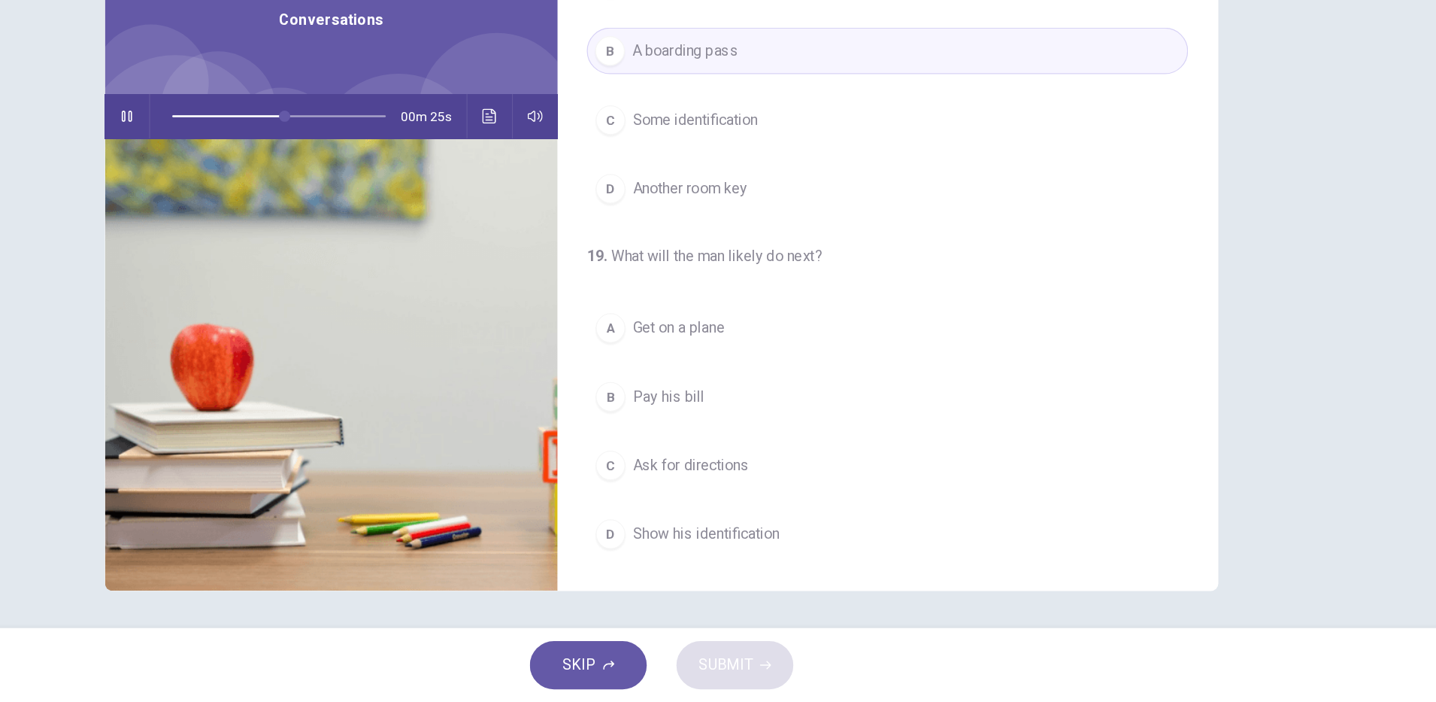
drag, startPoint x: 804, startPoint y: 565, endPoint x: 811, endPoint y: 557, distance: 11.2
click at [804, 565] on span "Show his identification" at bounding box center [754, 565] width 119 height 18
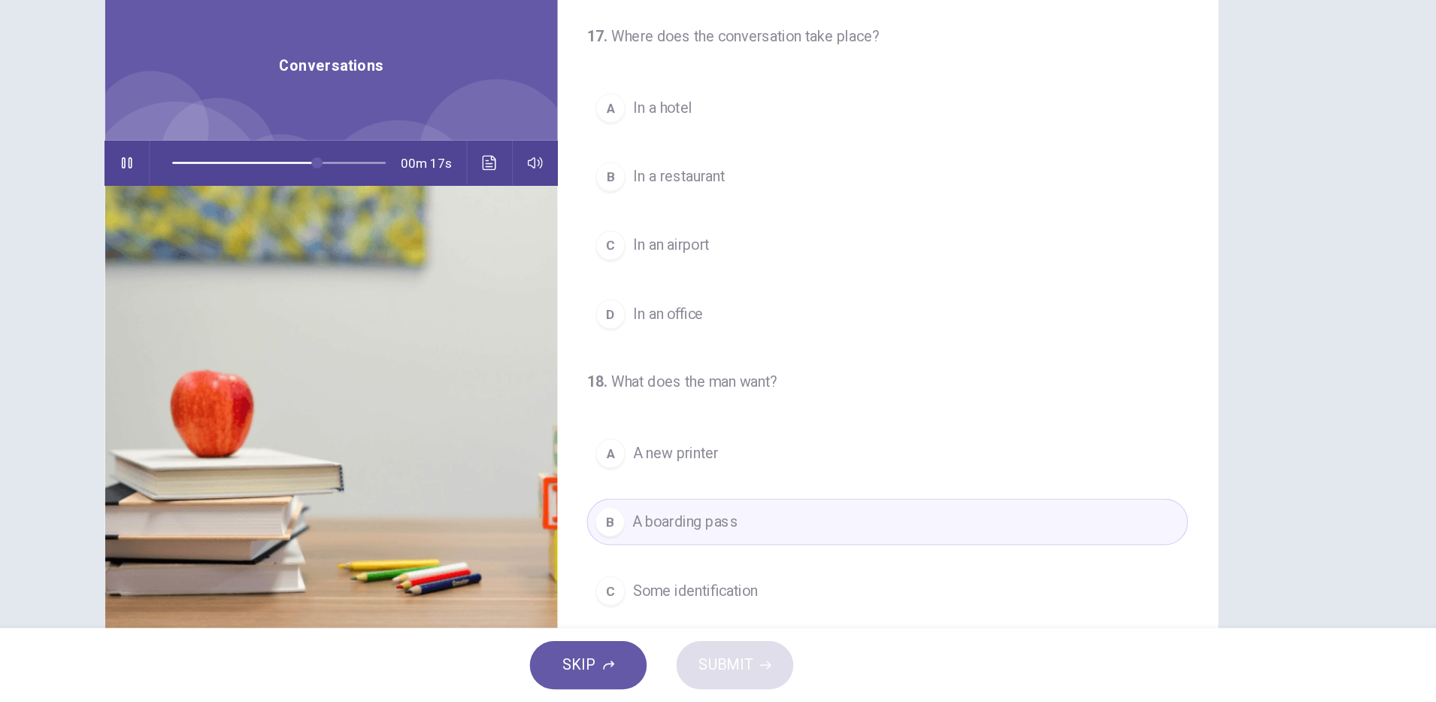
drag, startPoint x: 756, startPoint y: 329, endPoint x: 775, endPoint y: 347, distance: 25.5
click at [756, 329] on button "C In an airport" at bounding box center [901, 332] width 487 height 38
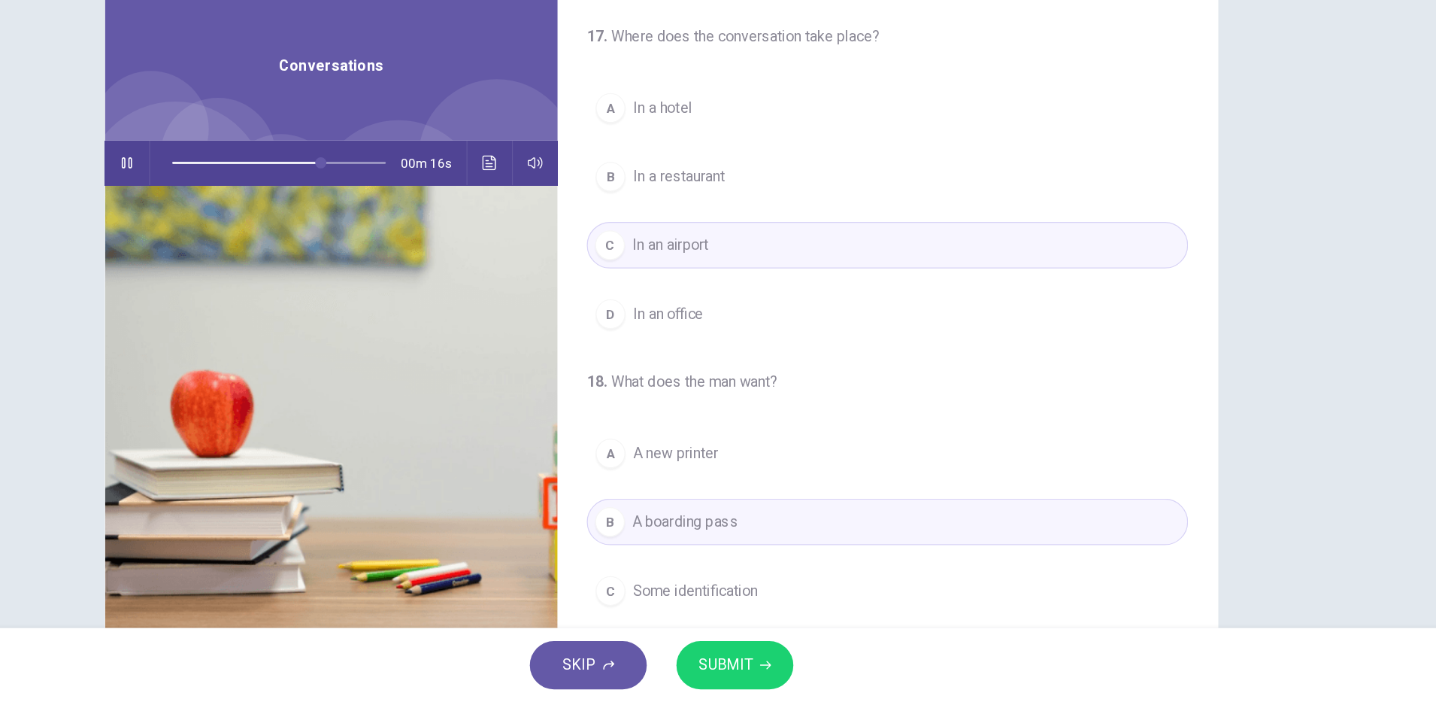
click at [789, 677] on span "SUBMIT" at bounding box center [770, 671] width 44 height 21
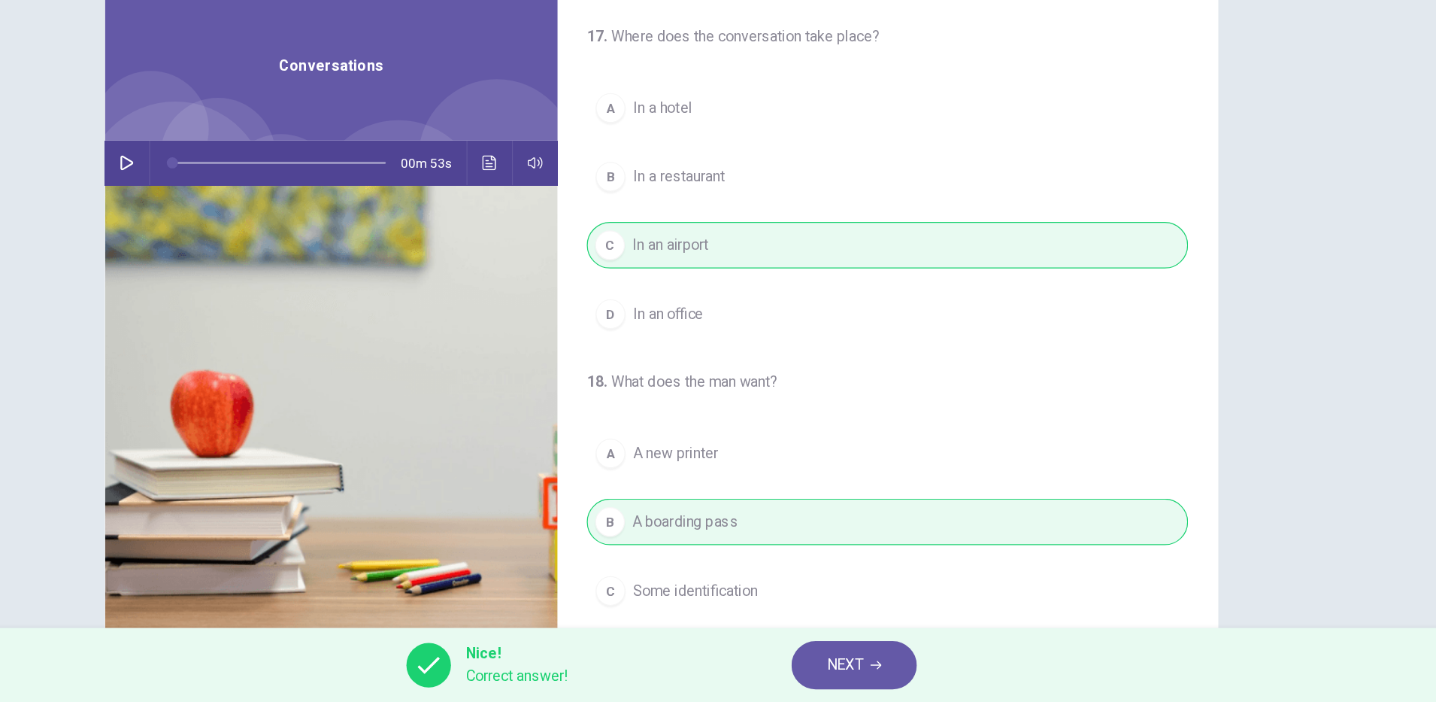
type input "*"
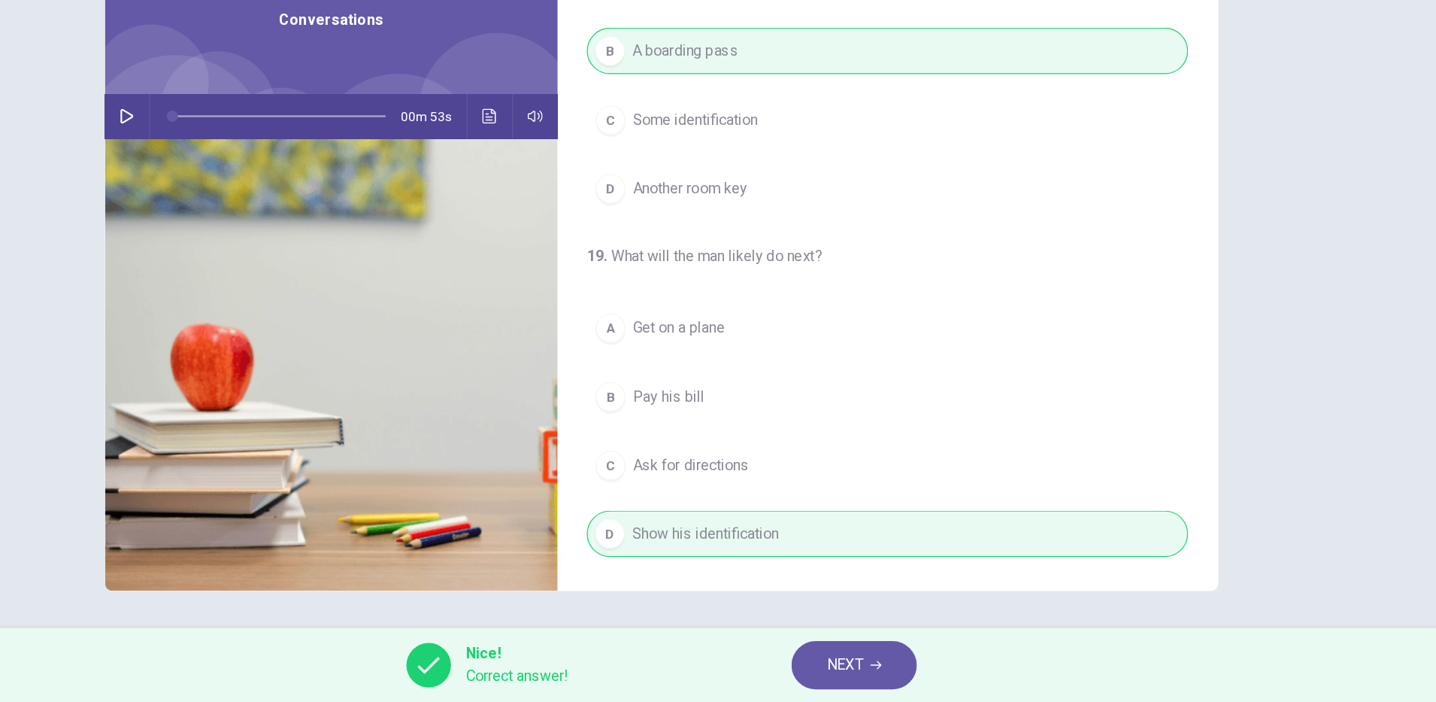
click at [878, 675] on span "NEXT" at bounding box center [866, 671] width 29 height 21
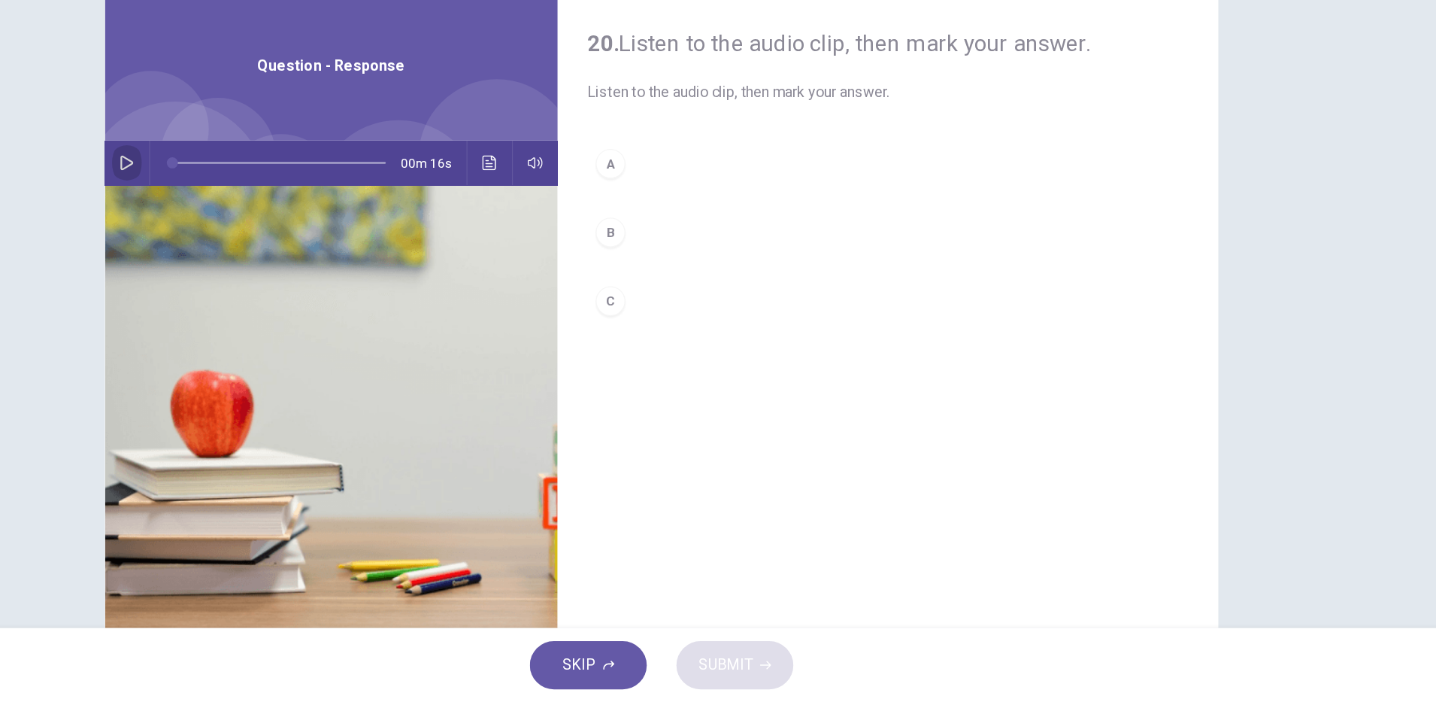
click at [279, 264] on icon "button" at bounding box center [285, 265] width 12 height 12
click at [576, 272] on button "Click to see the audio transcription" at bounding box center [579, 265] width 24 height 36
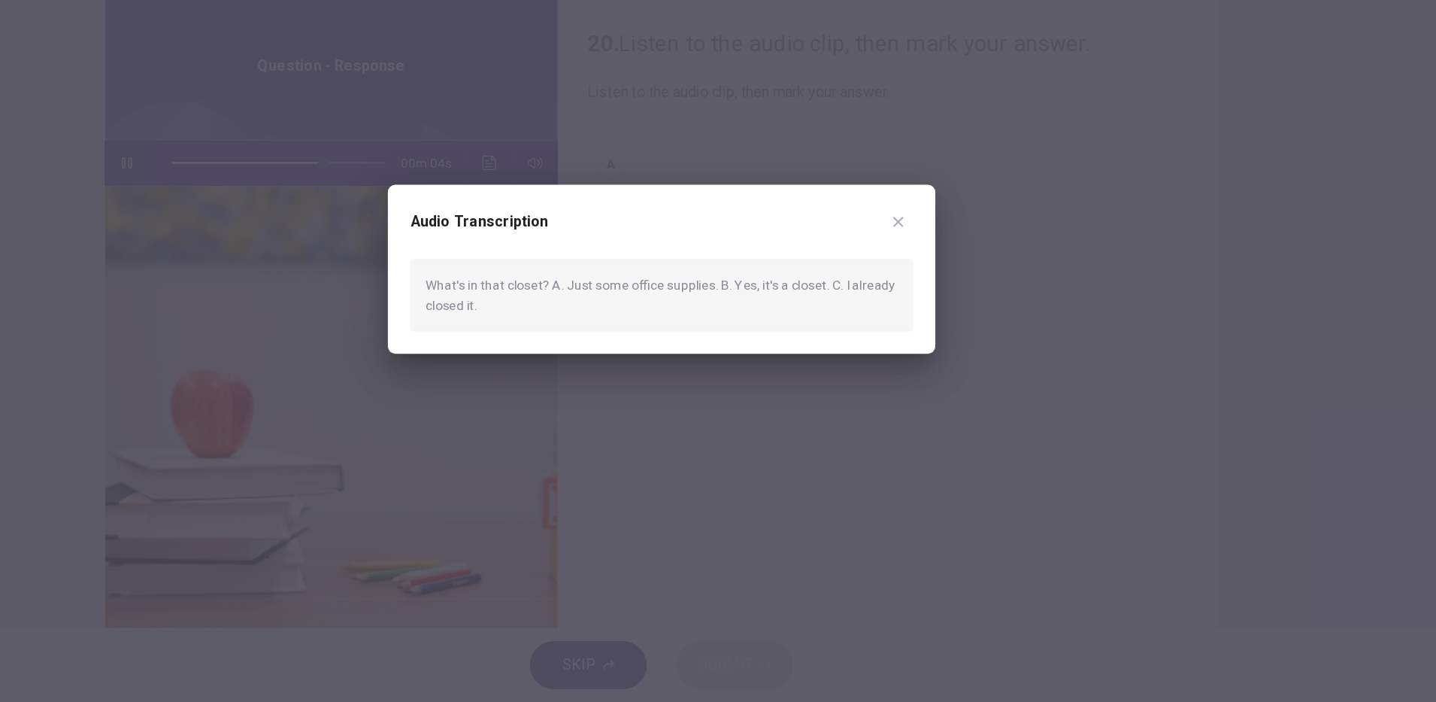
click at [471, 402] on div at bounding box center [718, 351] width 1436 height 702
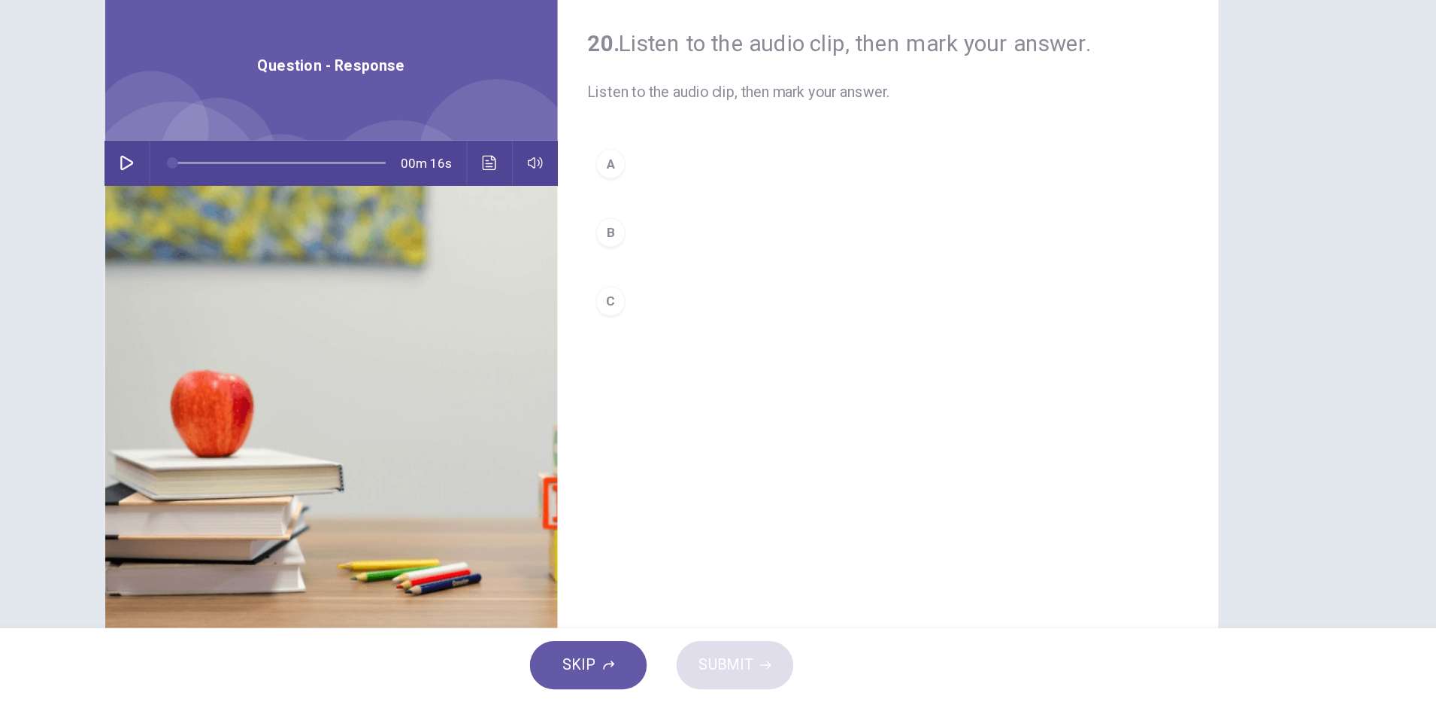
click at [672, 267] on div "A" at bounding box center [677, 265] width 24 height 24
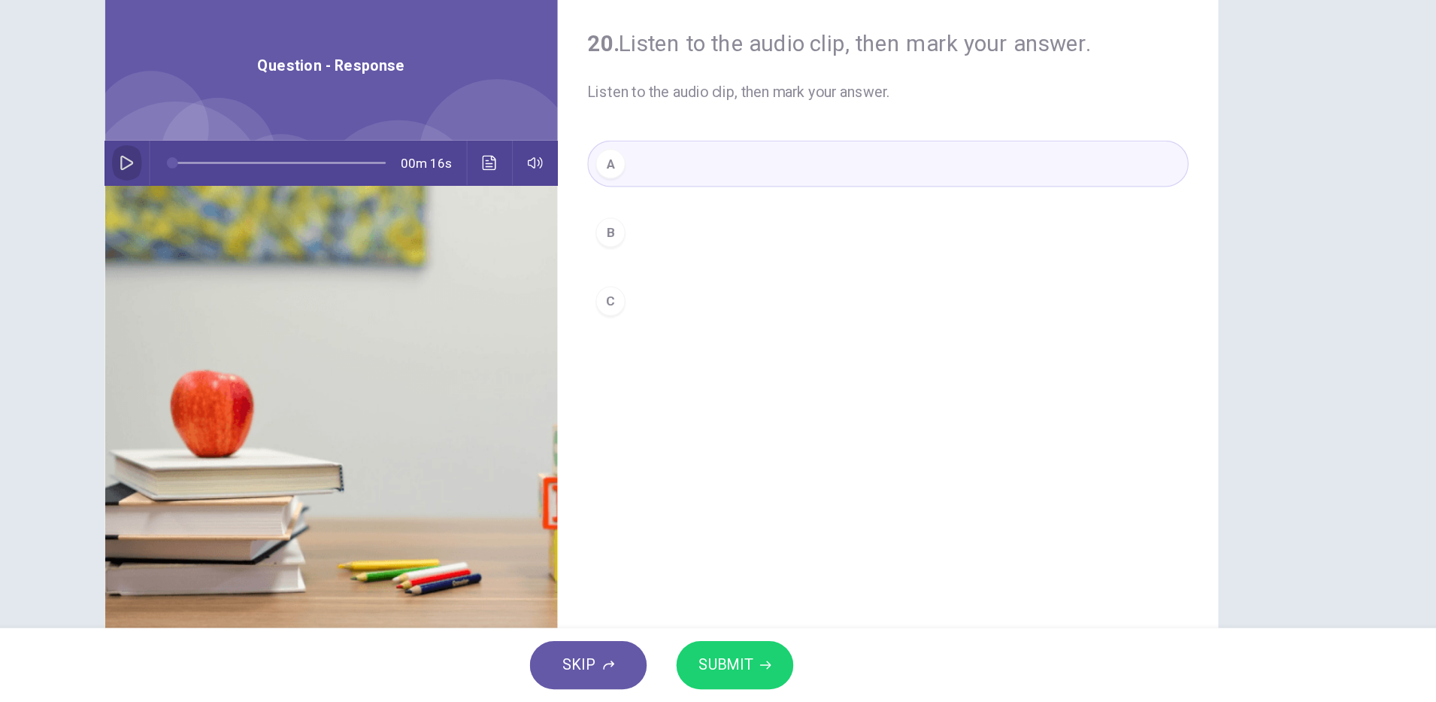
click at [279, 262] on icon "button" at bounding box center [285, 265] width 12 height 12
click at [787, 678] on span "SUBMIT" at bounding box center [770, 671] width 44 height 21
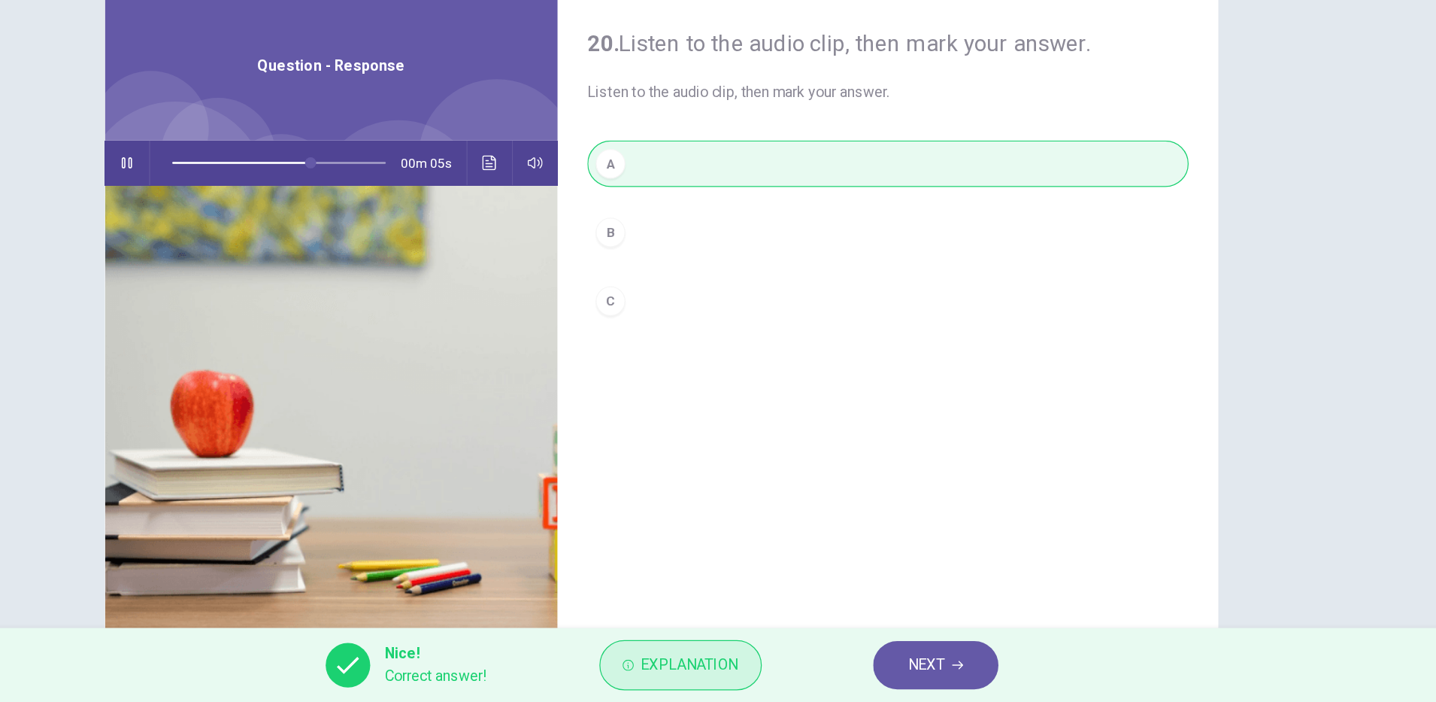
click at [787, 681] on button "Explanation" at bounding box center [734, 671] width 132 height 41
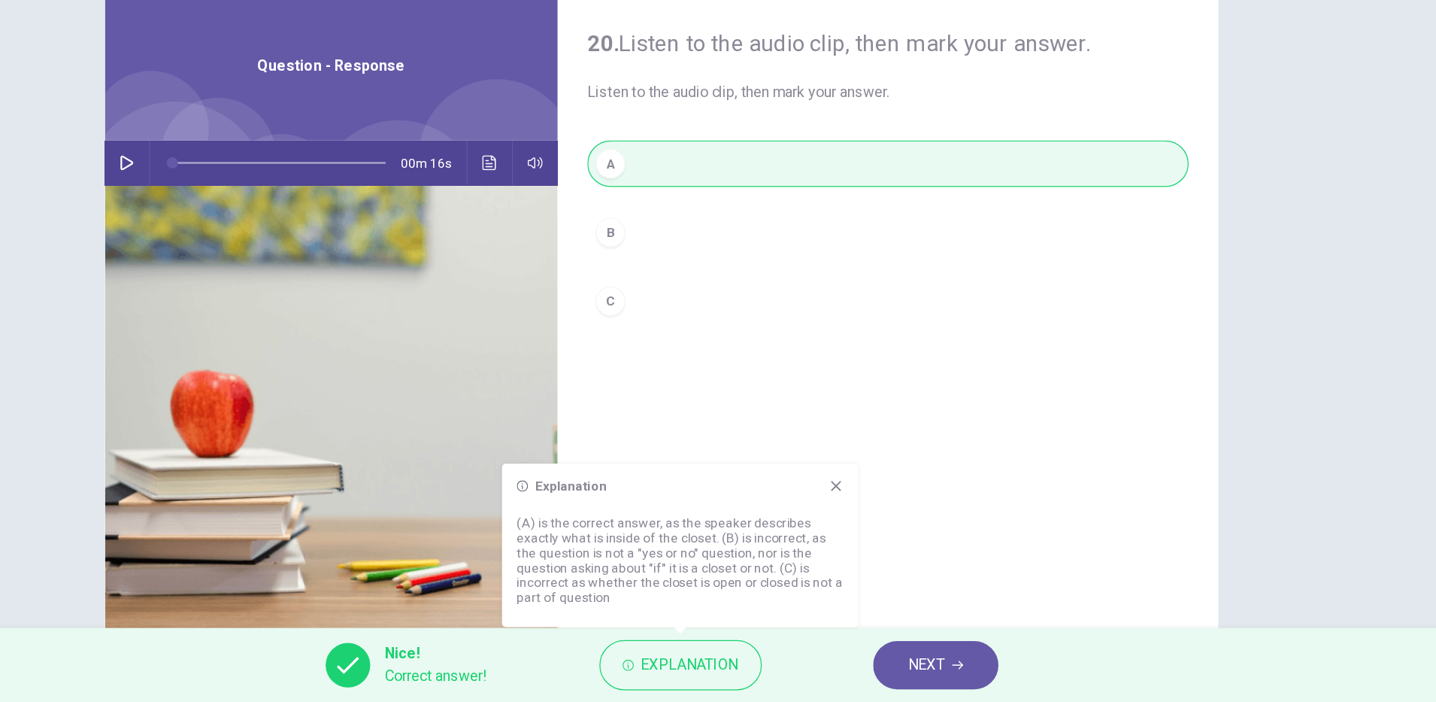
type input "*"
click at [933, 678] on span "NEXT" at bounding box center [932, 671] width 29 height 21
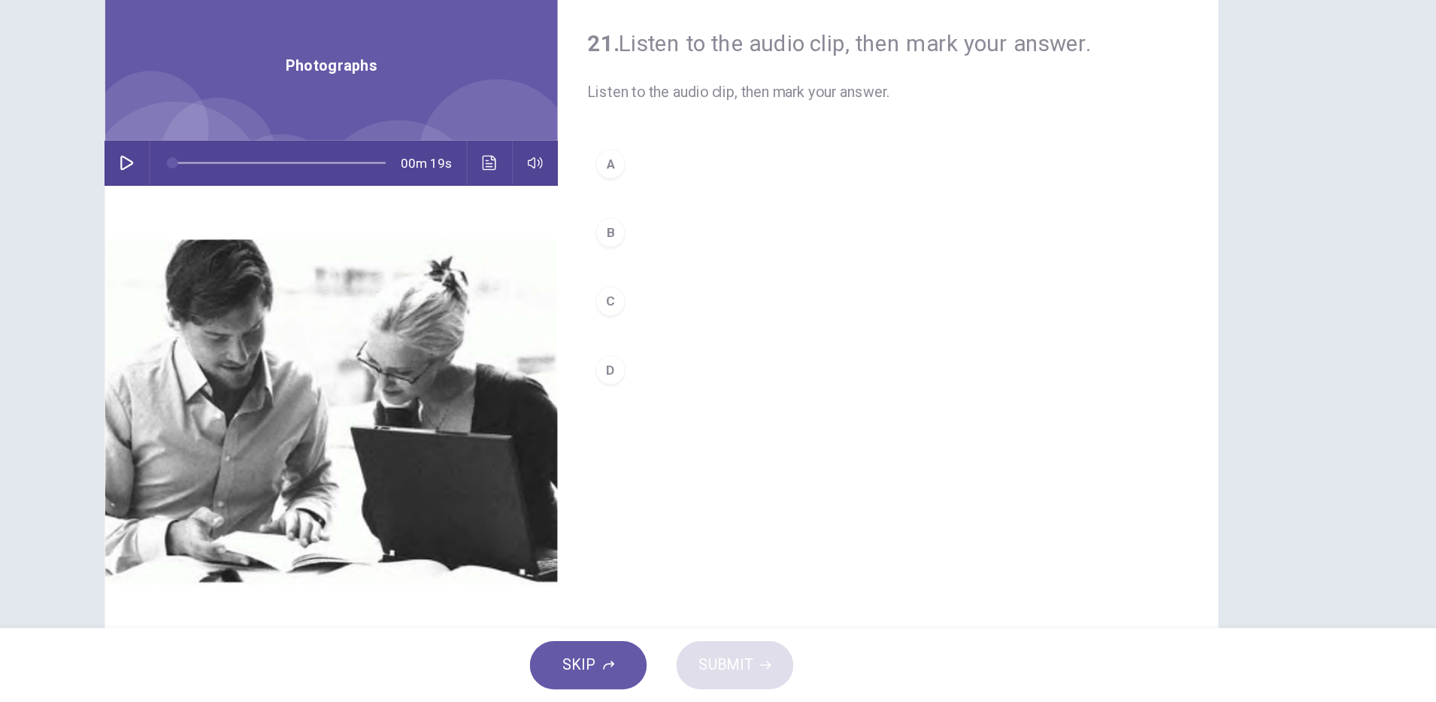
click at [283, 260] on button "button" at bounding box center [285, 265] width 24 height 36
click at [673, 262] on div "A" at bounding box center [677, 265] width 24 height 24
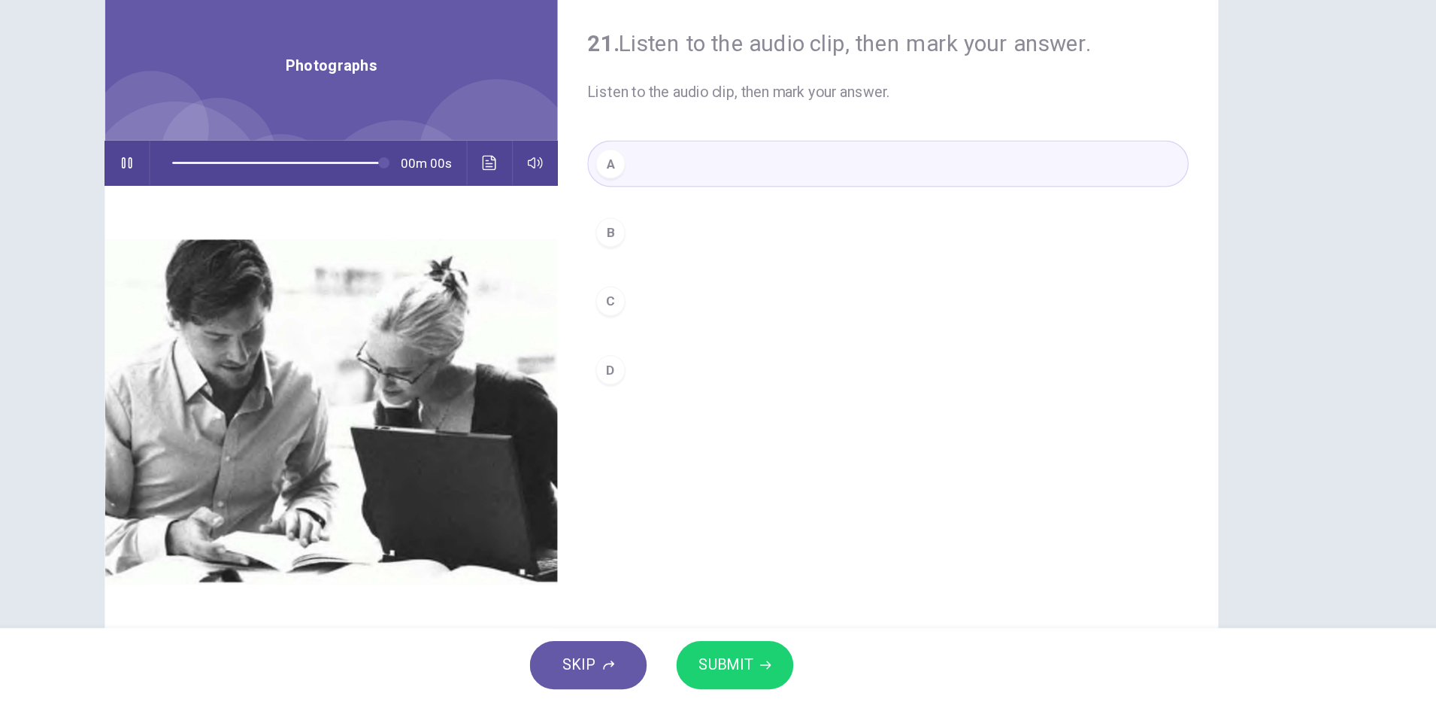
type input "*"
click at [778, 678] on span "SUBMIT" at bounding box center [770, 671] width 44 height 21
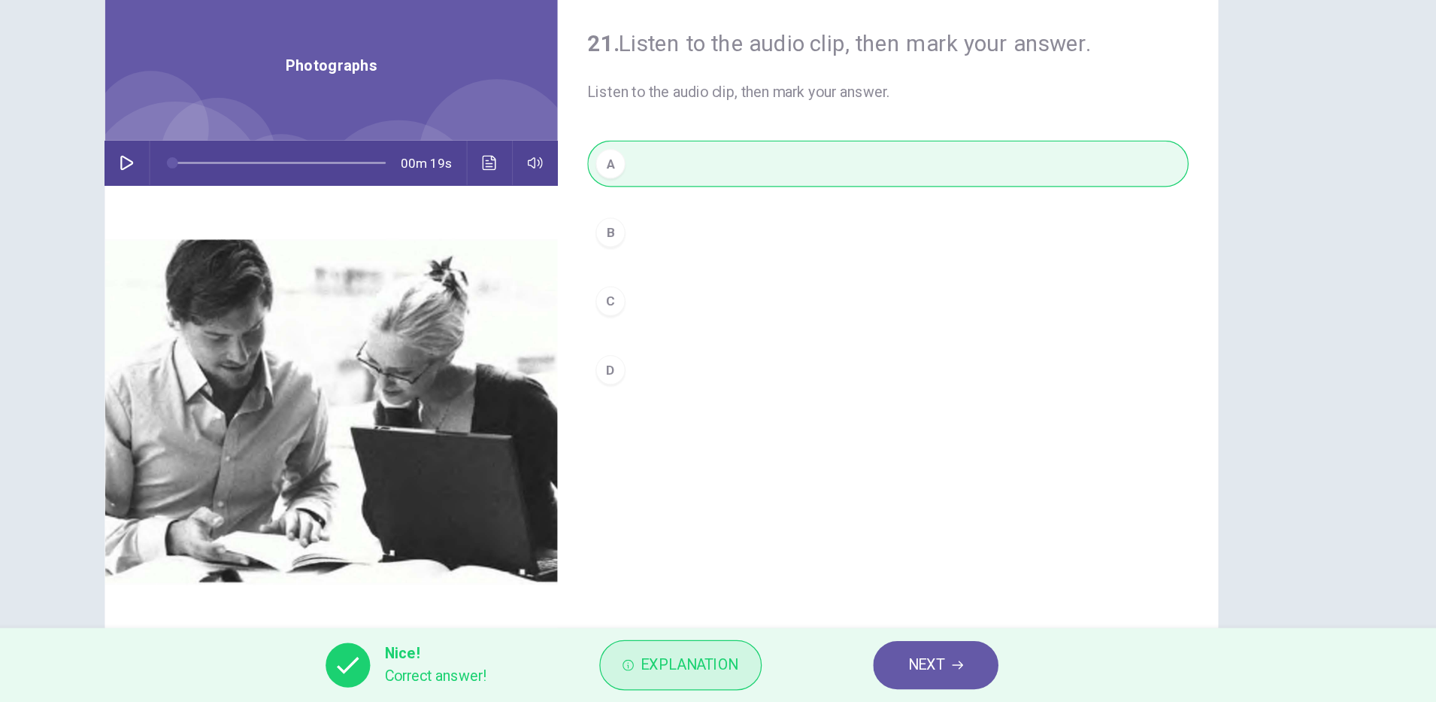
click at [775, 676] on span "Explanation" at bounding box center [741, 671] width 79 height 21
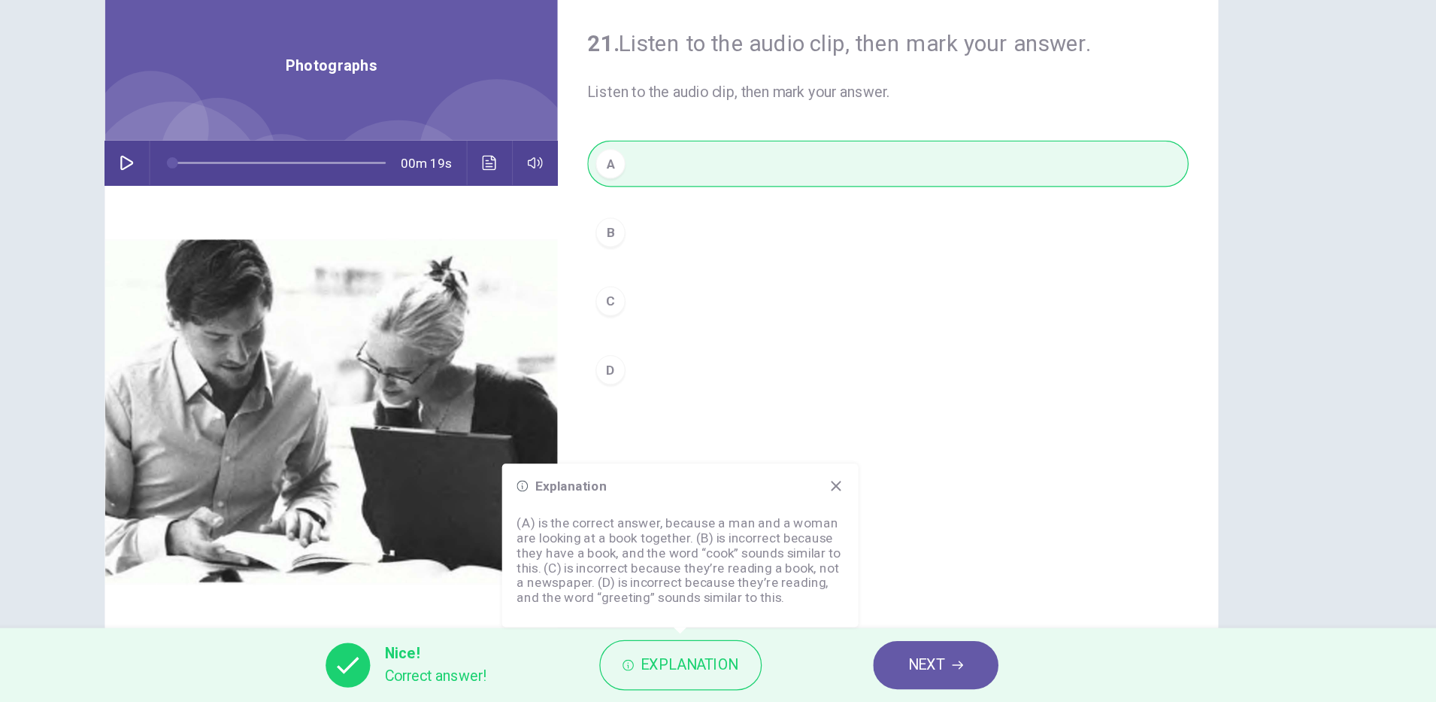
click at [956, 676] on button "NEXT" at bounding box center [941, 671] width 102 height 39
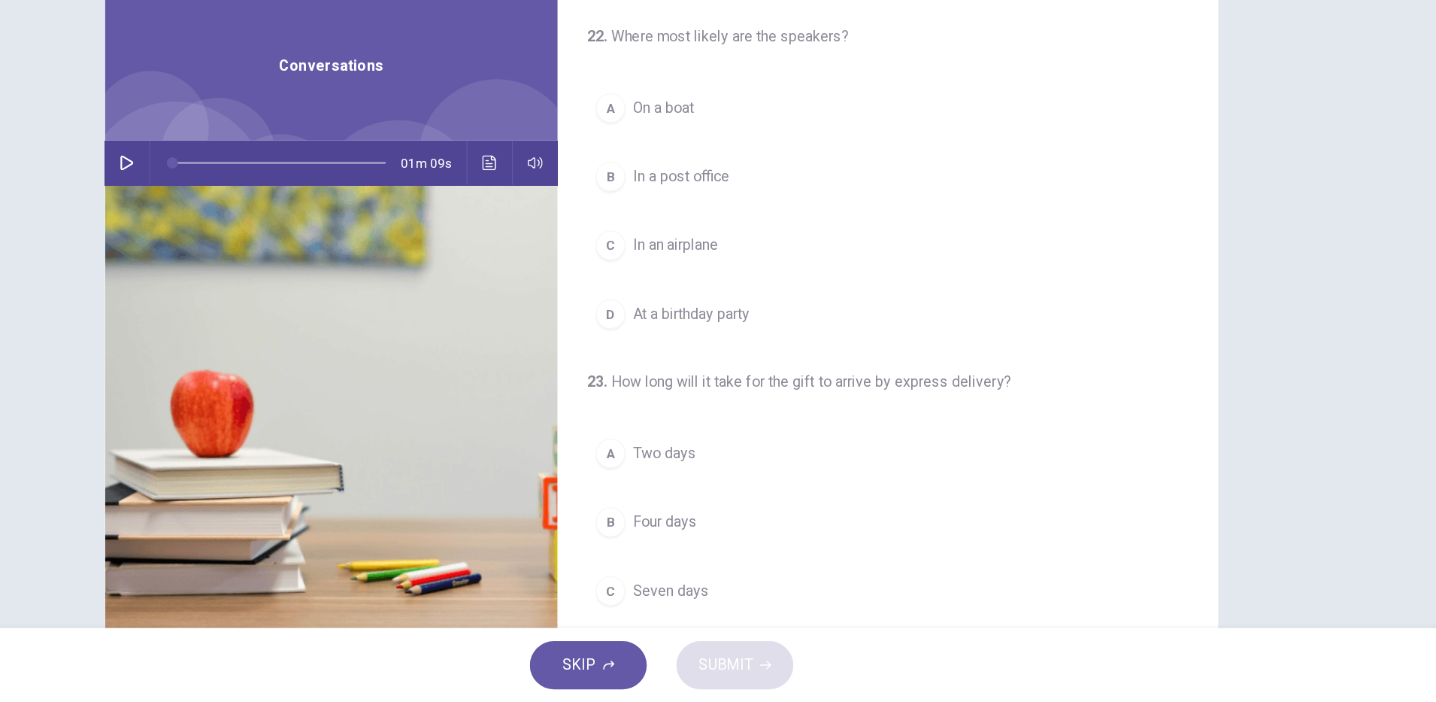
click at [273, 268] on button "button" at bounding box center [285, 265] width 24 height 36
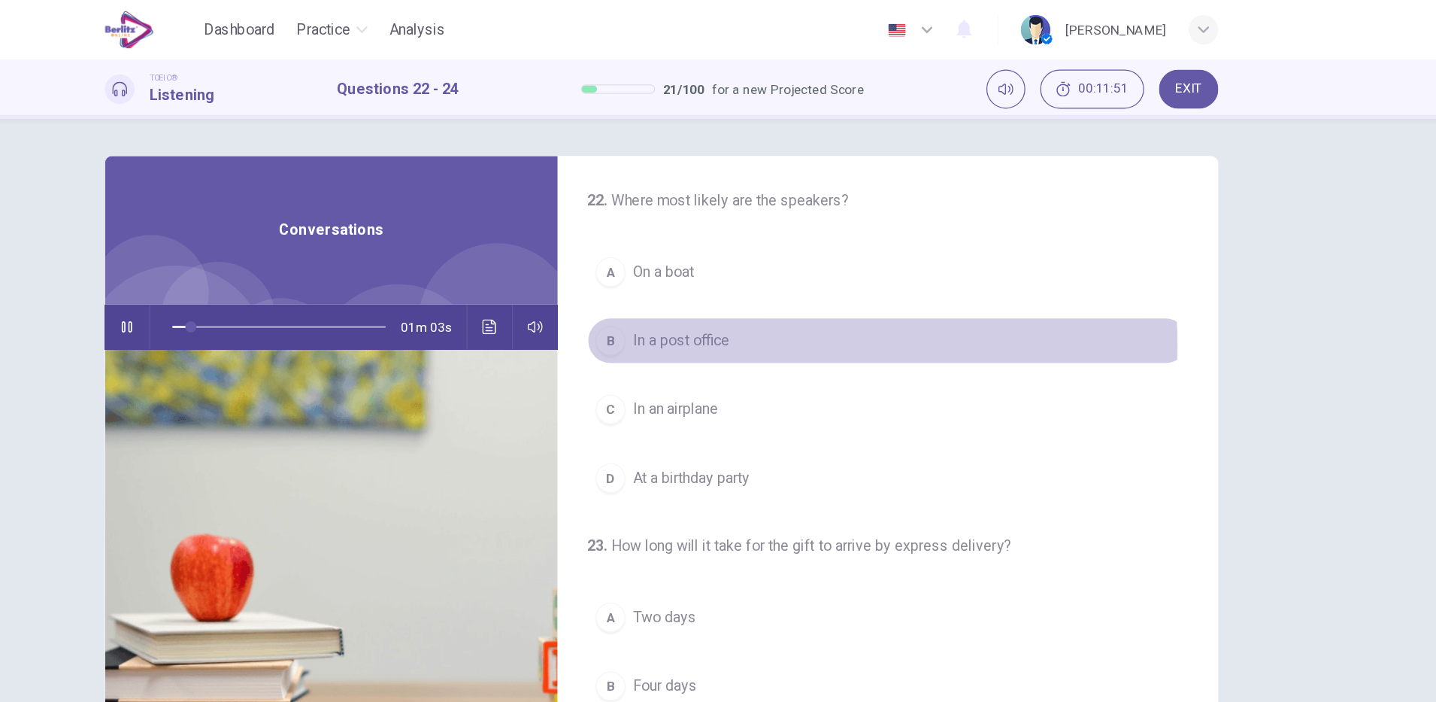
click at [763, 280] on span "In a post office" at bounding box center [734, 276] width 78 height 18
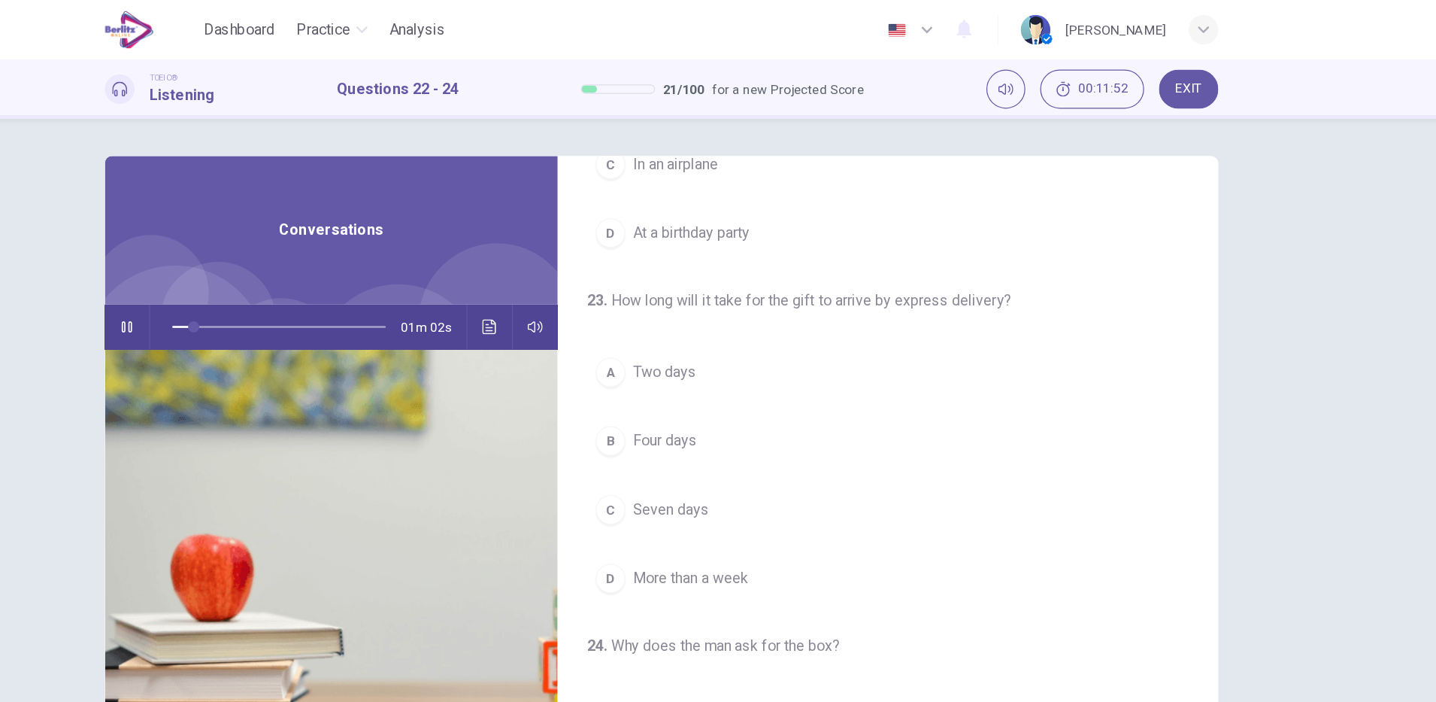
scroll to position [229, 0]
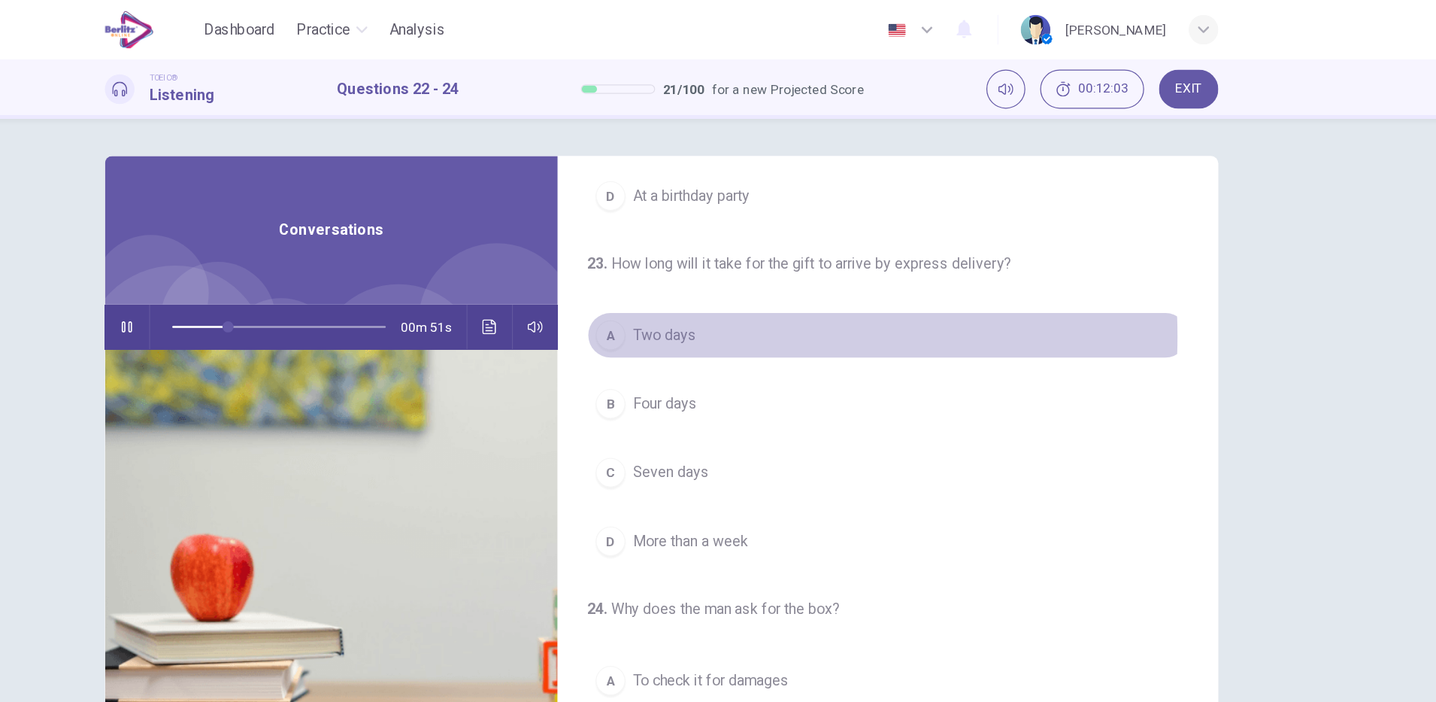
drag, startPoint x: 726, startPoint y: 272, endPoint x: 829, endPoint y: 375, distance: 145.2
click at [725, 272] on span "Two days" at bounding box center [720, 271] width 51 height 18
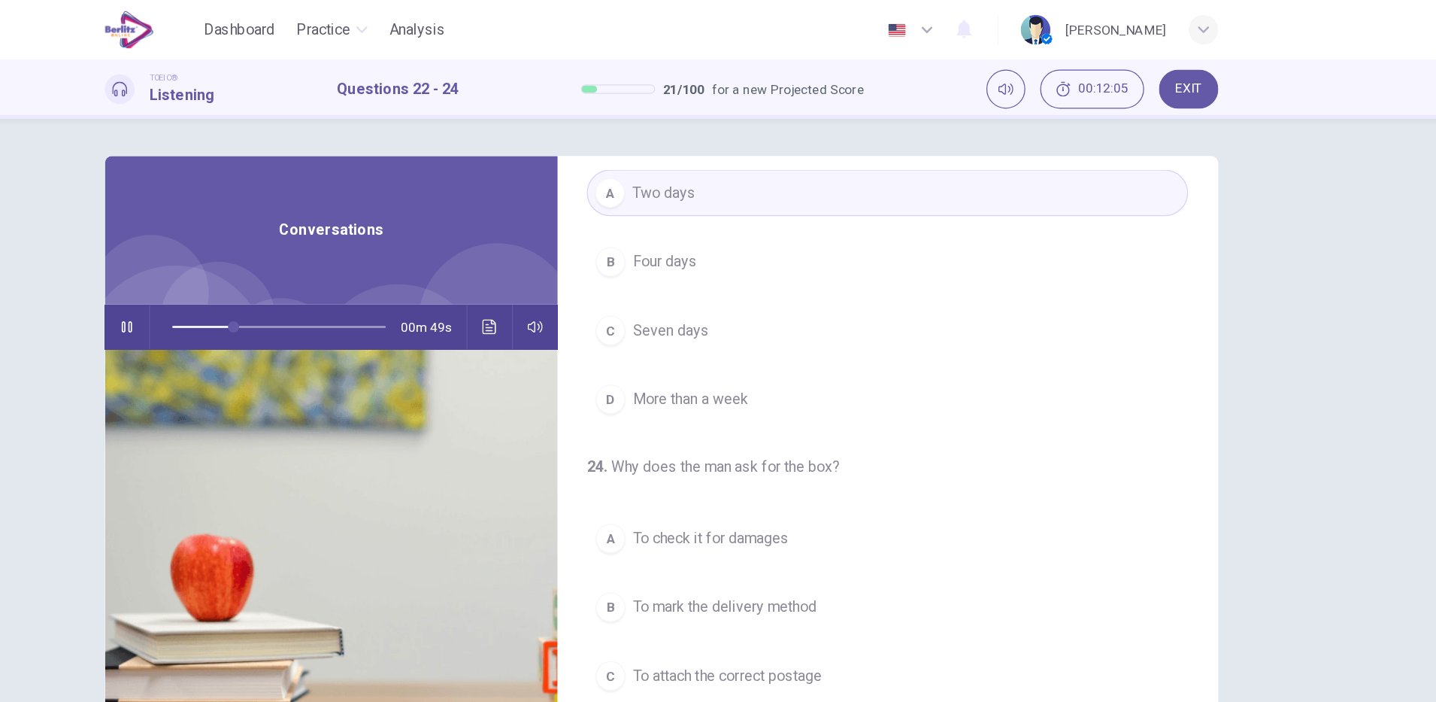
scroll to position [38, 0]
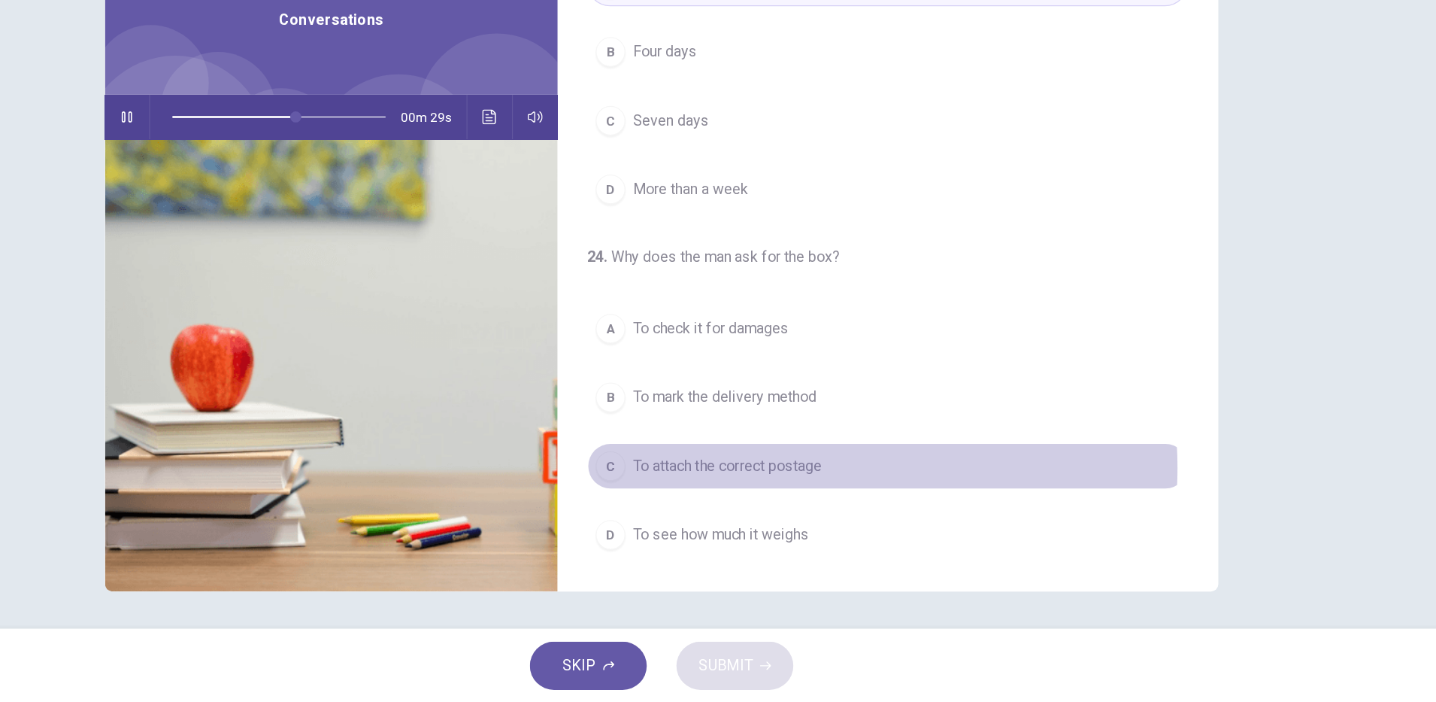
click at [821, 511] on span "To attach the correct postage" at bounding box center [771, 510] width 153 height 18
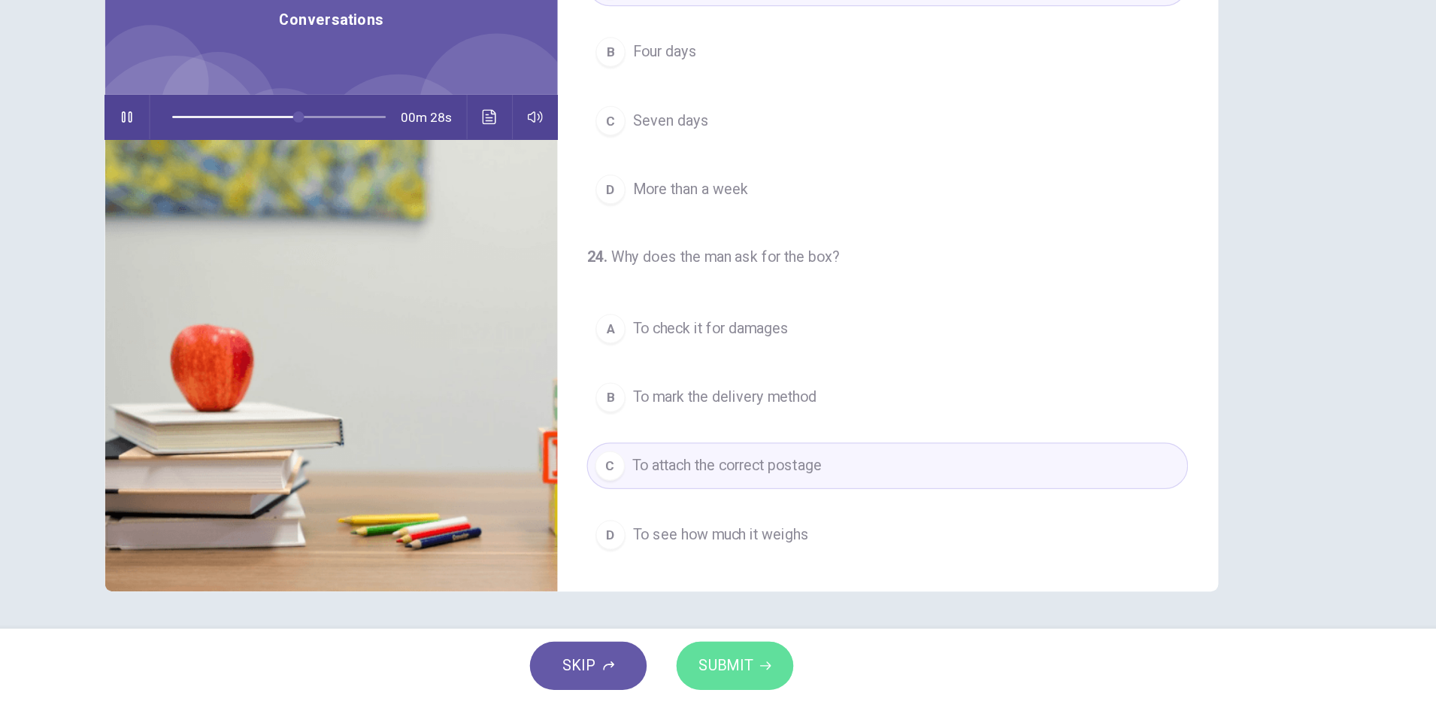
click at [782, 669] on span "SUBMIT" at bounding box center [770, 671] width 44 height 21
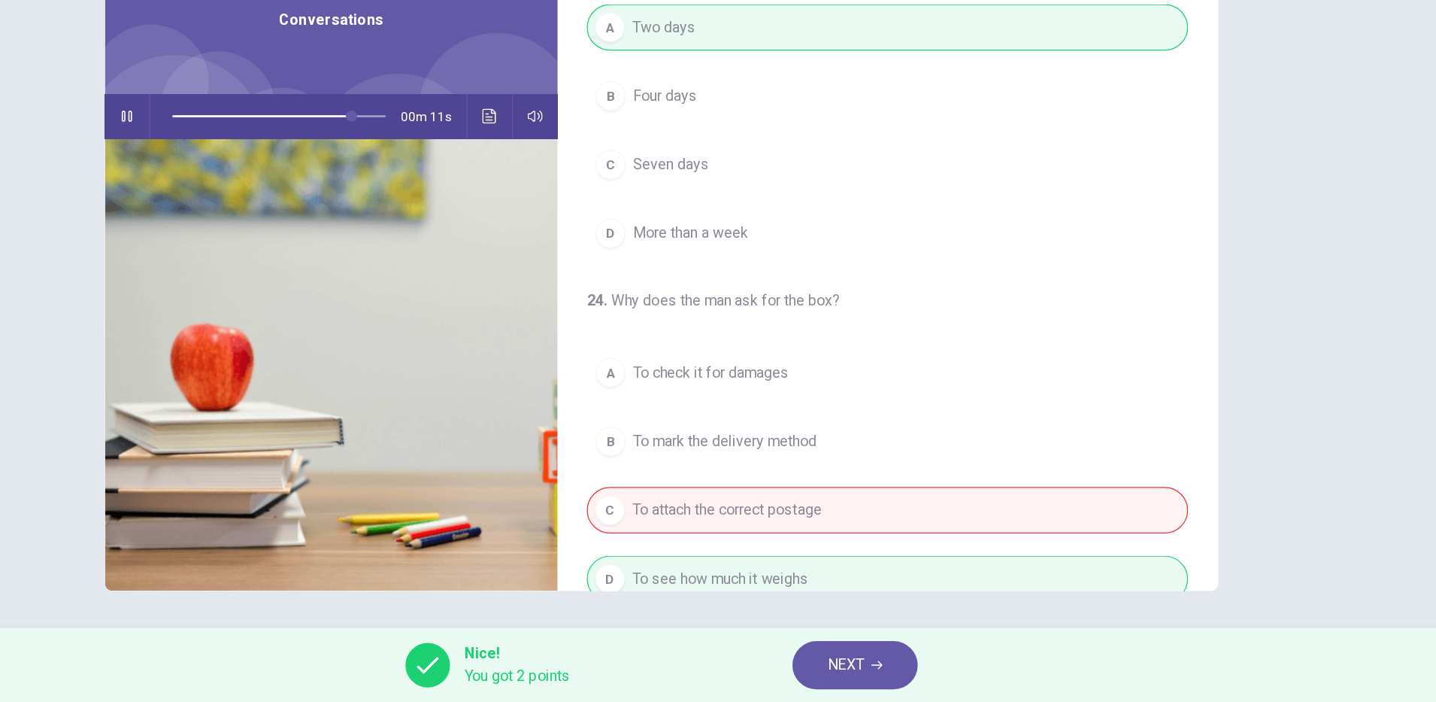
scroll to position [344, 0]
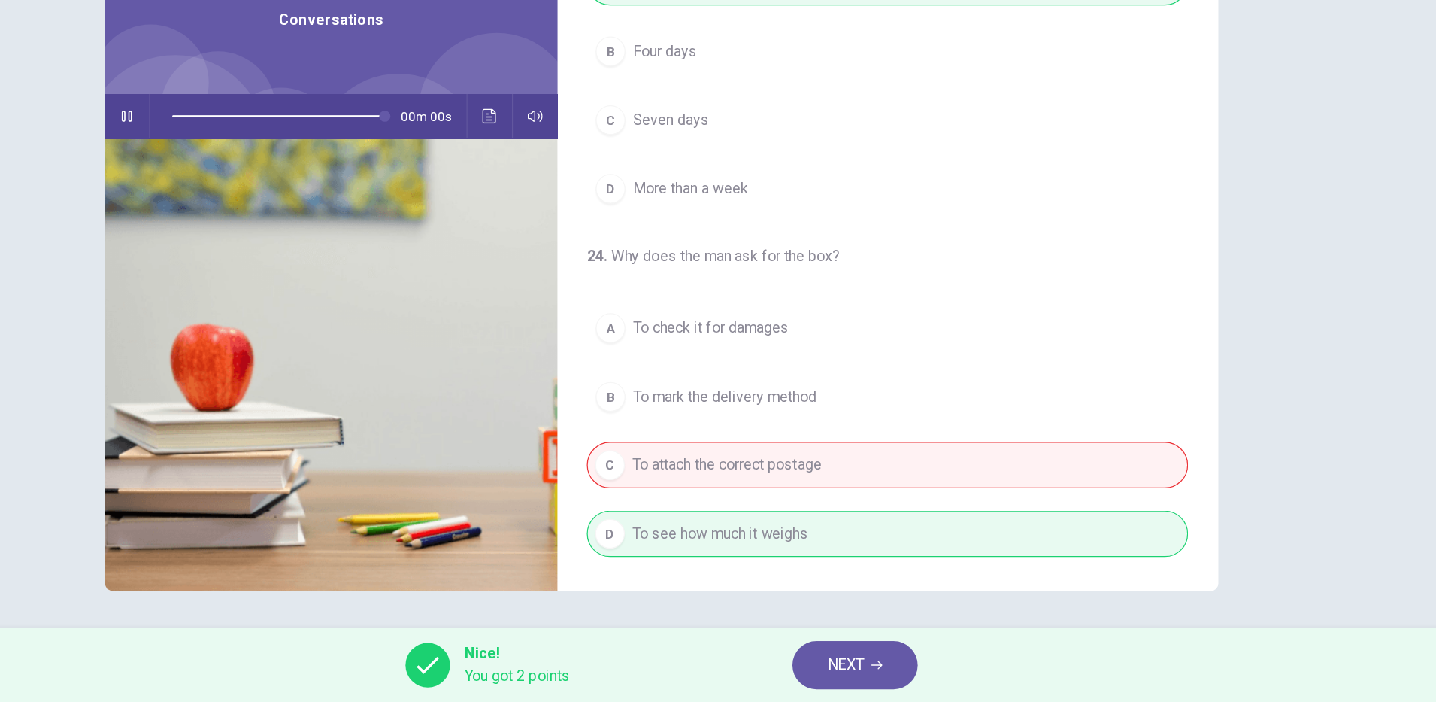
type input "*"
click at [871, 683] on button "NEXT" at bounding box center [875, 671] width 102 height 39
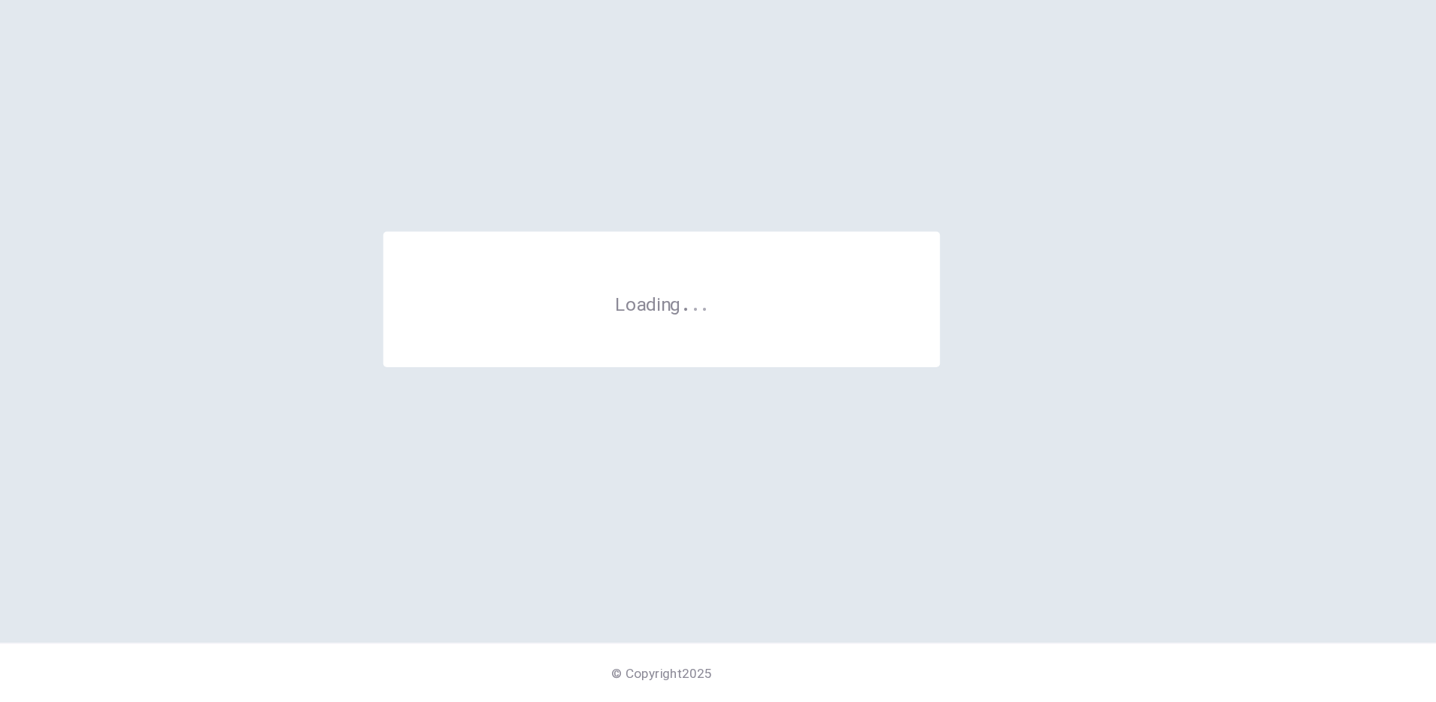
scroll to position [0, 0]
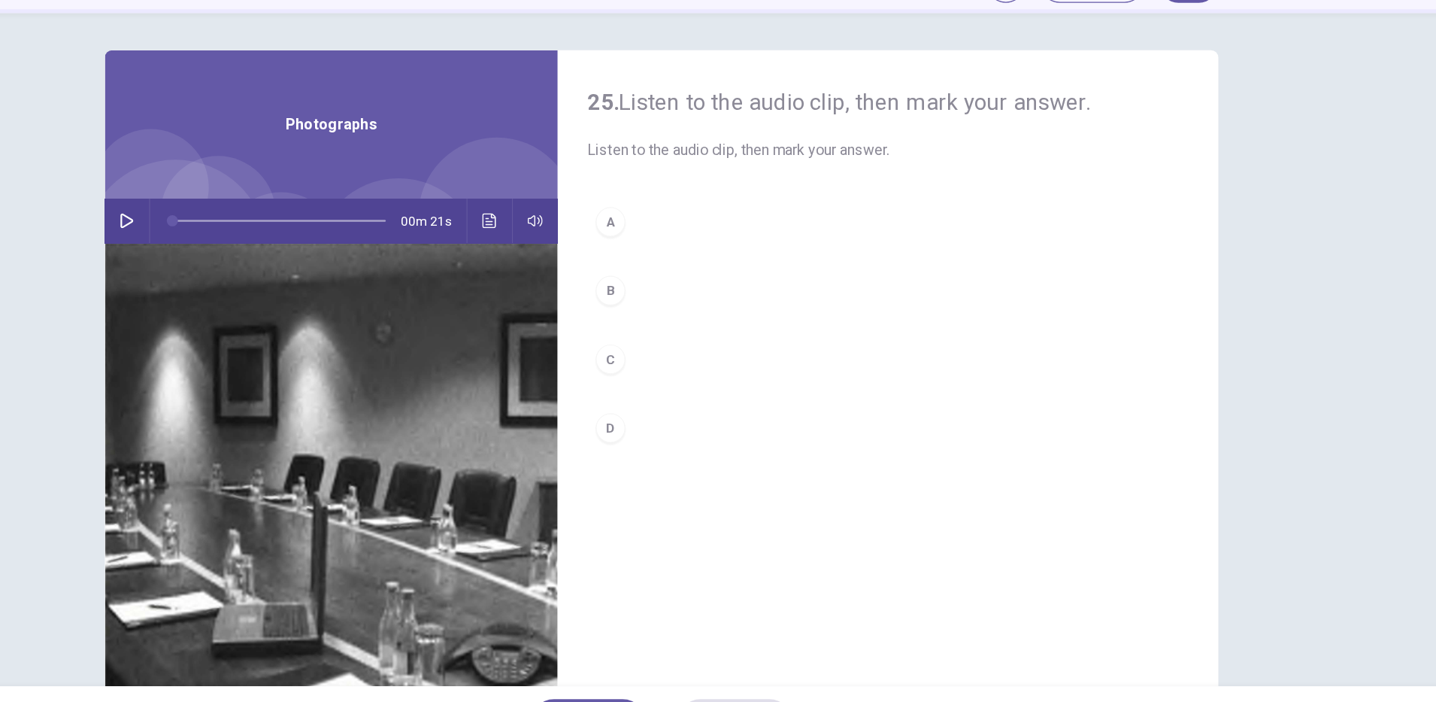
click at [284, 273] on button "button" at bounding box center [285, 265] width 24 height 36
click at [673, 268] on div "A" at bounding box center [677, 265] width 24 height 24
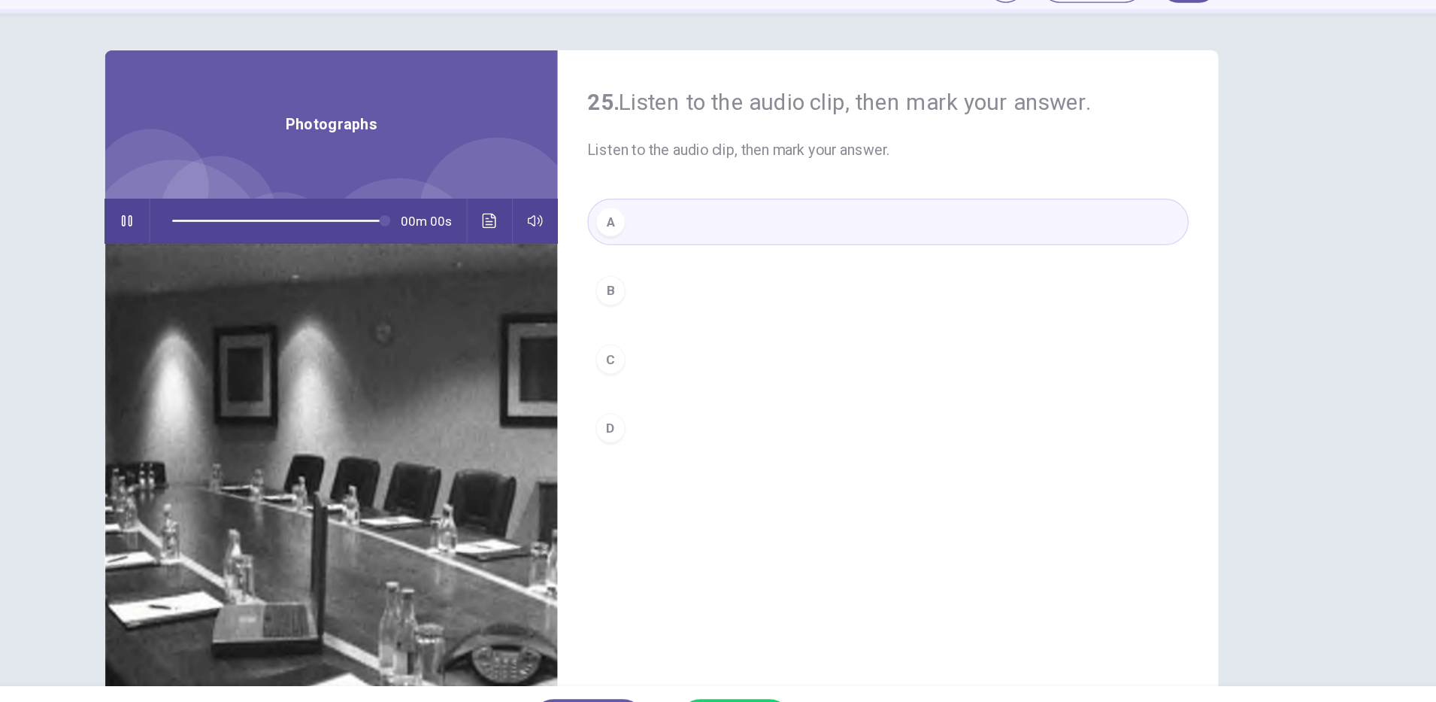
type input "*"
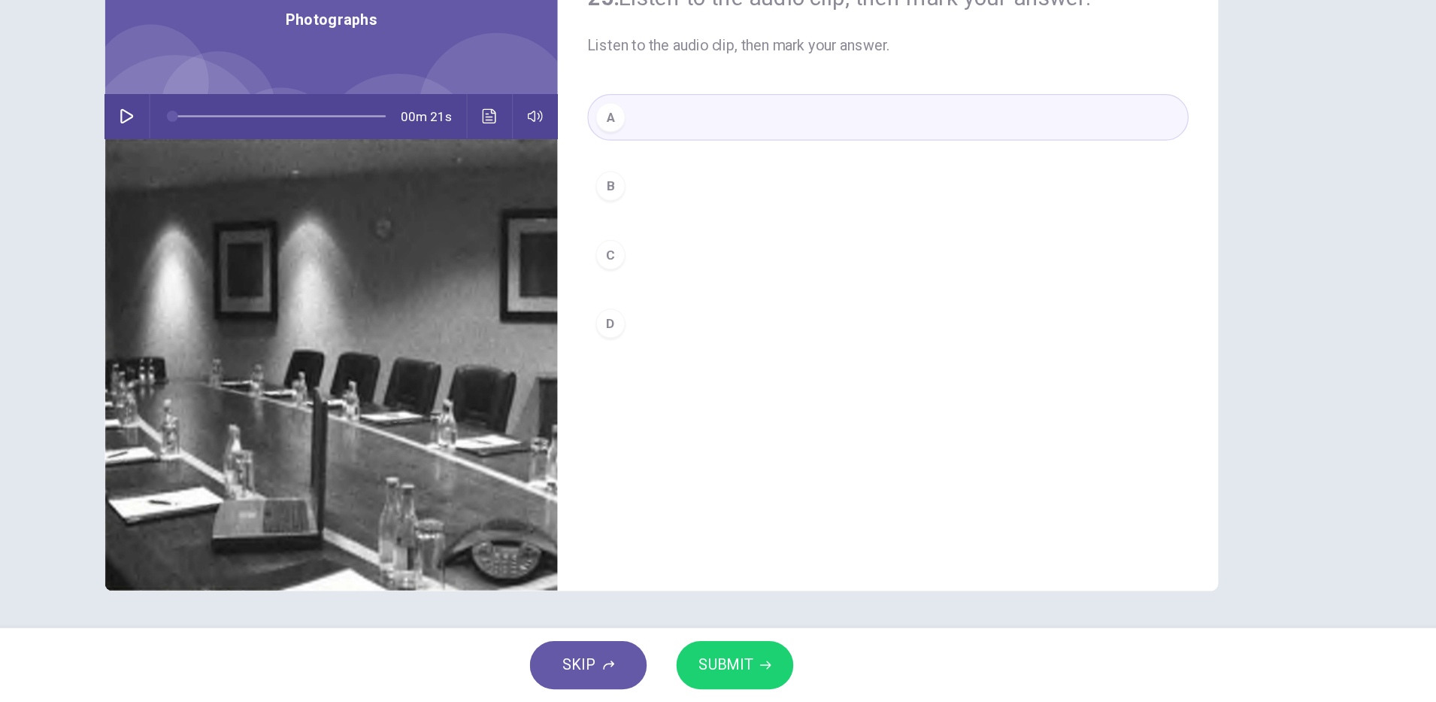
click at [782, 666] on span "SUBMIT" at bounding box center [770, 671] width 44 height 21
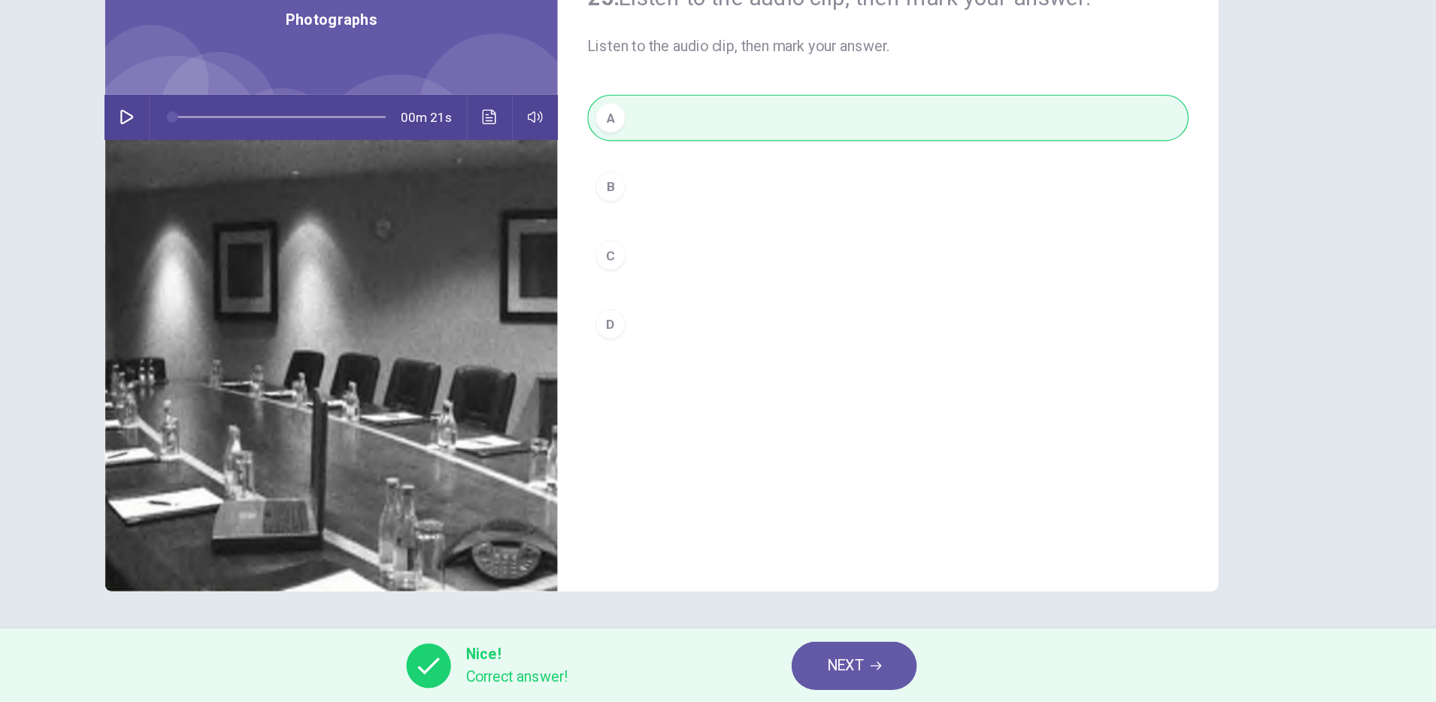
scroll to position [0, 0]
click at [864, 673] on span "NEXT" at bounding box center [866, 671] width 29 height 21
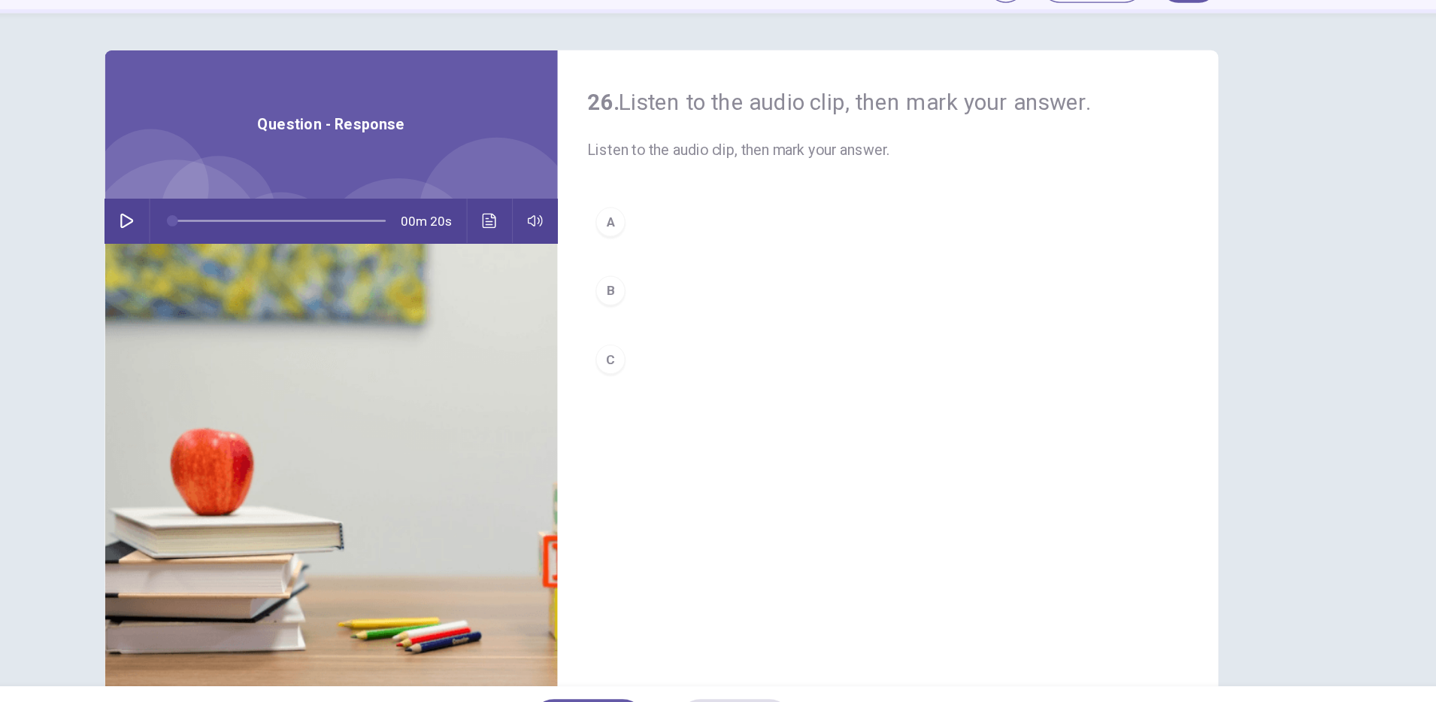
click at [279, 262] on icon "button" at bounding box center [285, 265] width 12 height 12
type input "**"
drag, startPoint x: 866, startPoint y: 547, endPoint x: 868, endPoint y: 502, distance: 45.9
click at [866, 546] on div "26. Listen to the audio clip, then [PERSON_NAME] your answer. Listen to the aud…" at bounding box center [901, 387] width 535 height 523
click at [279, 264] on icon "button" at bounding box center [285, 265] width 12 height 12
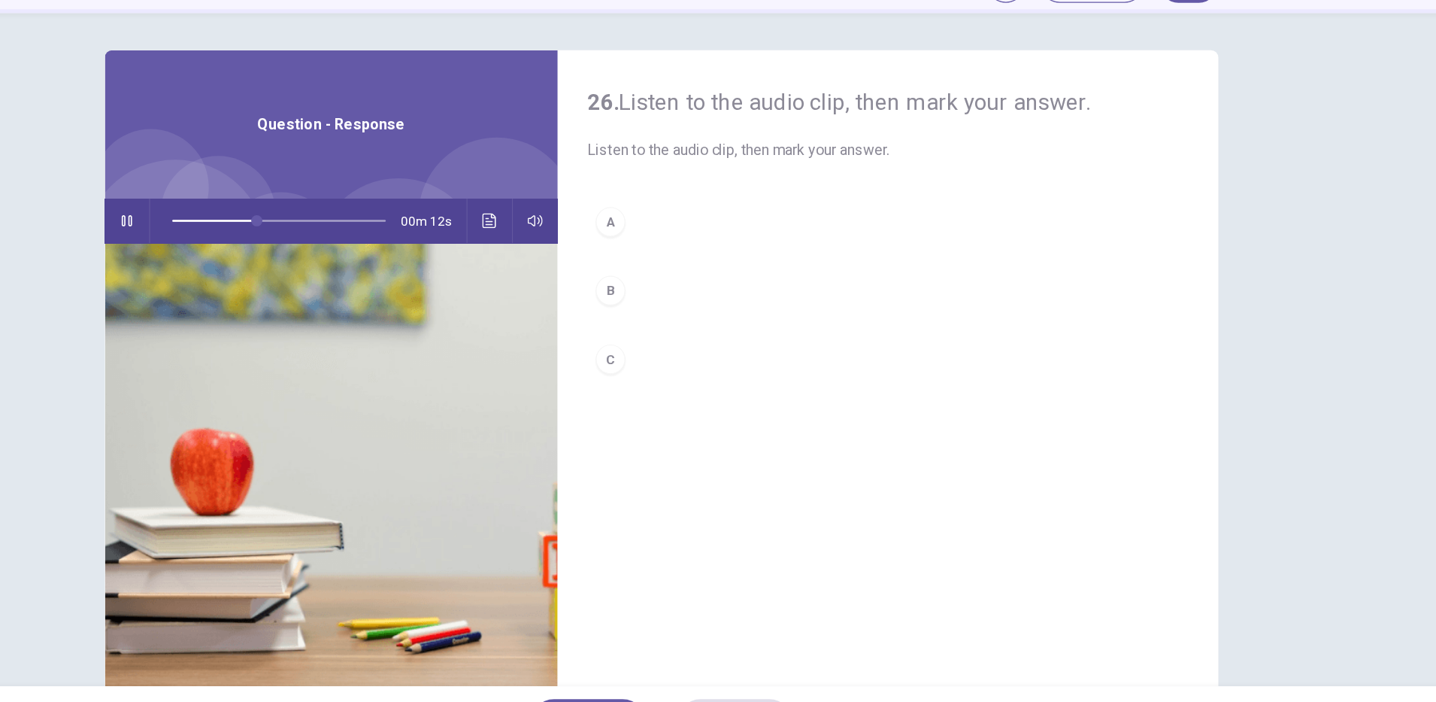
click at [674, 270] on div "A" at bounding box center [677, 265] width 24 height 24
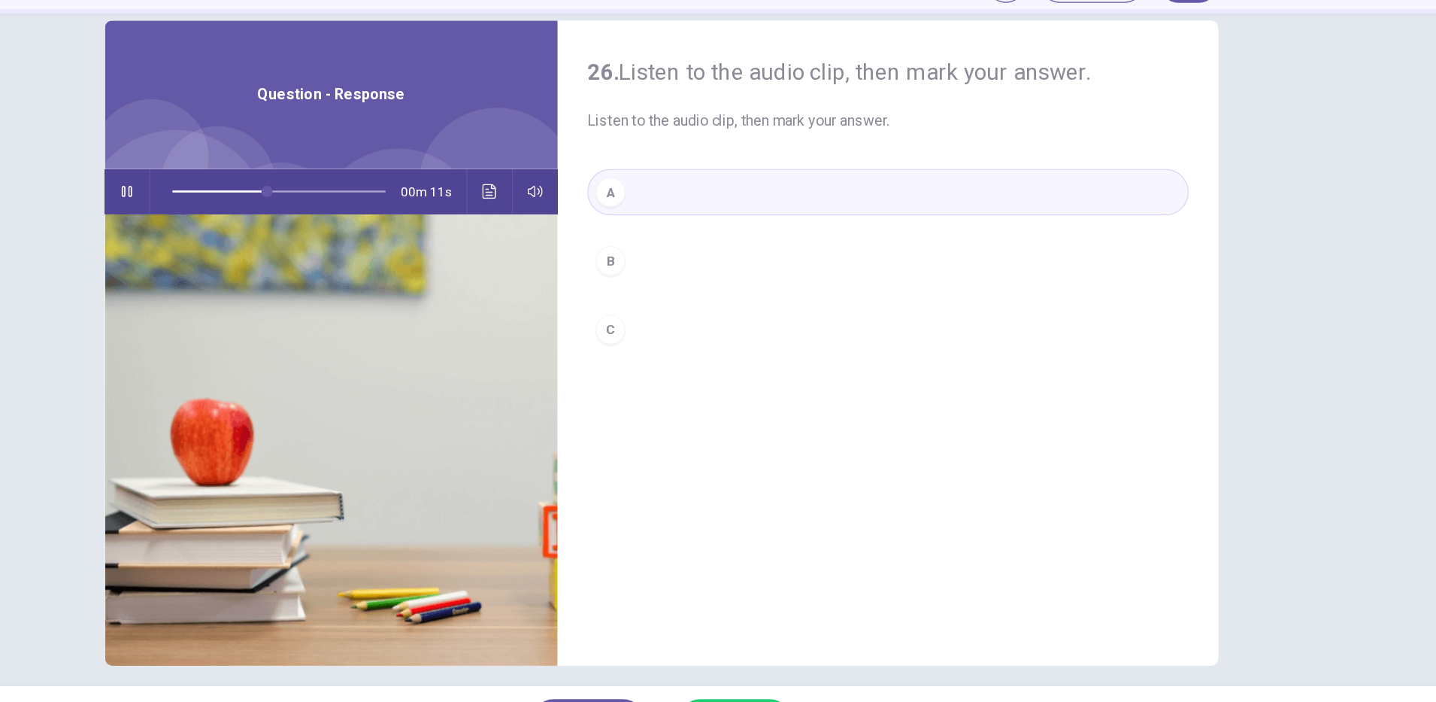
scroll to position [38, 0]
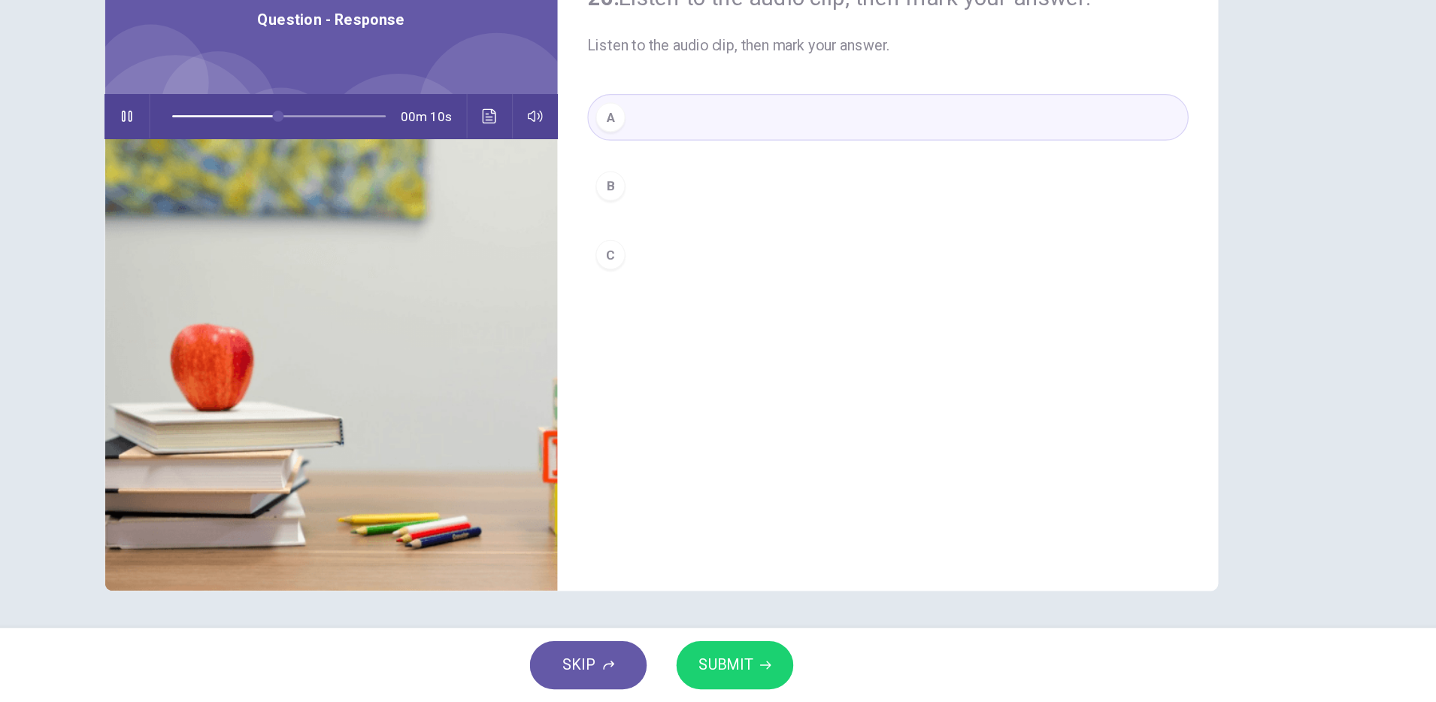
click at [766, 666] on span "SUBMIT" at bounding box center [770, 671] width 44 height 21
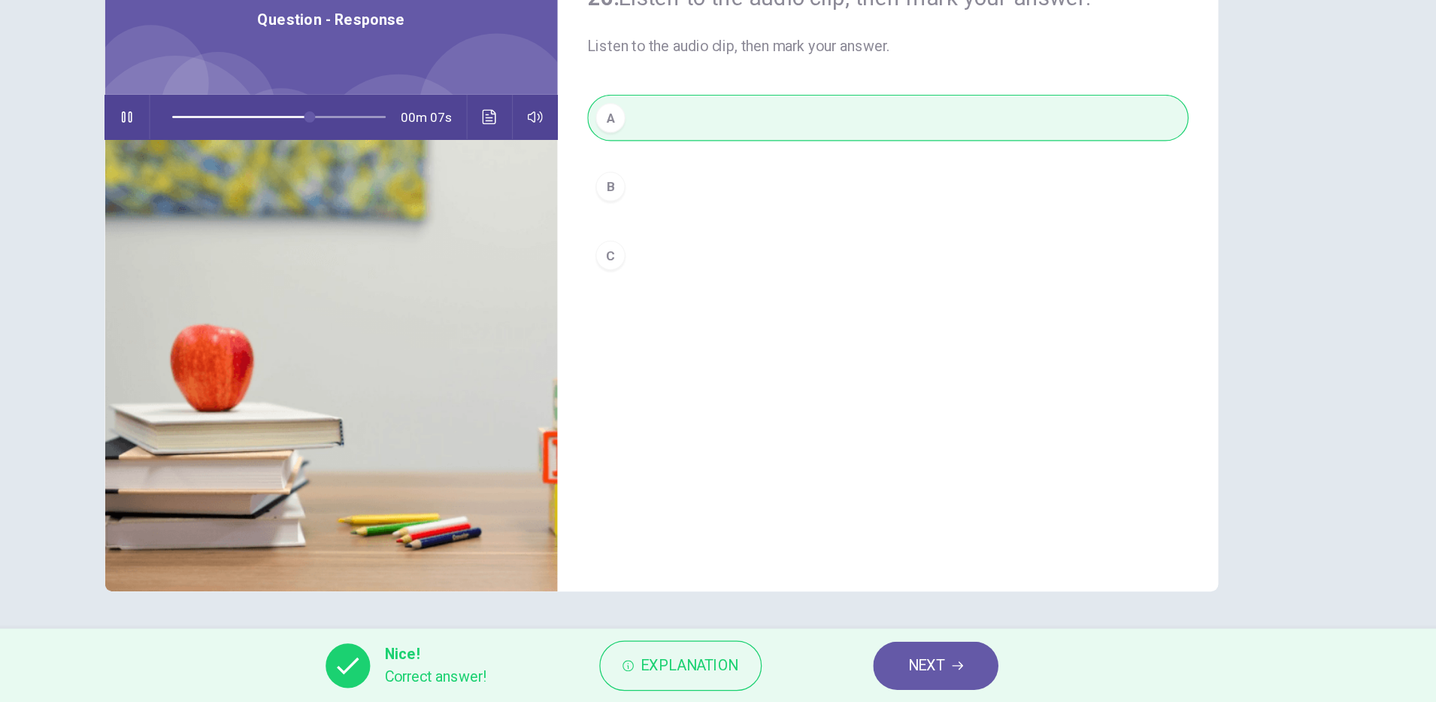
type input "**"
click at [939, 673] on span "NEXT" at bounding box center [932, 671] width 29 height 21
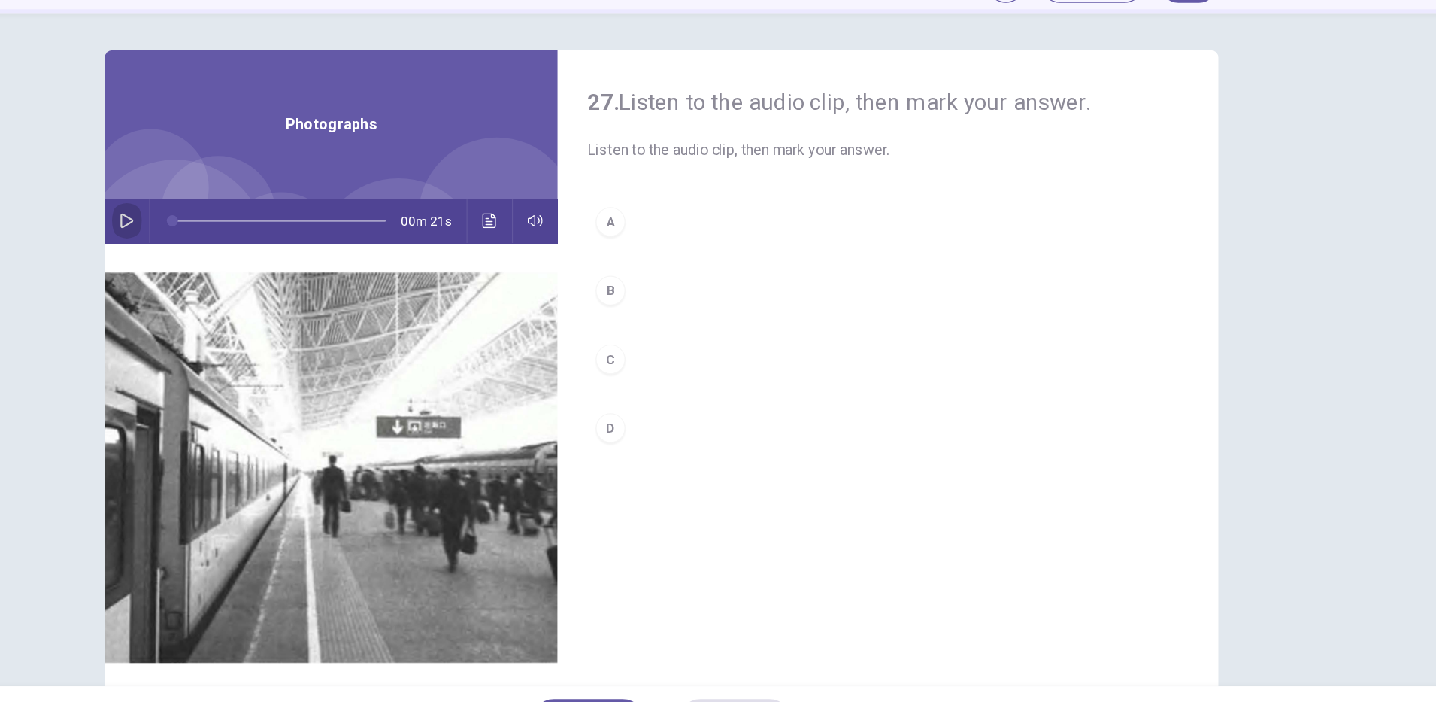
click at [283, 266] on icon "button" at bounding box center [285, 265] width 11 height 12
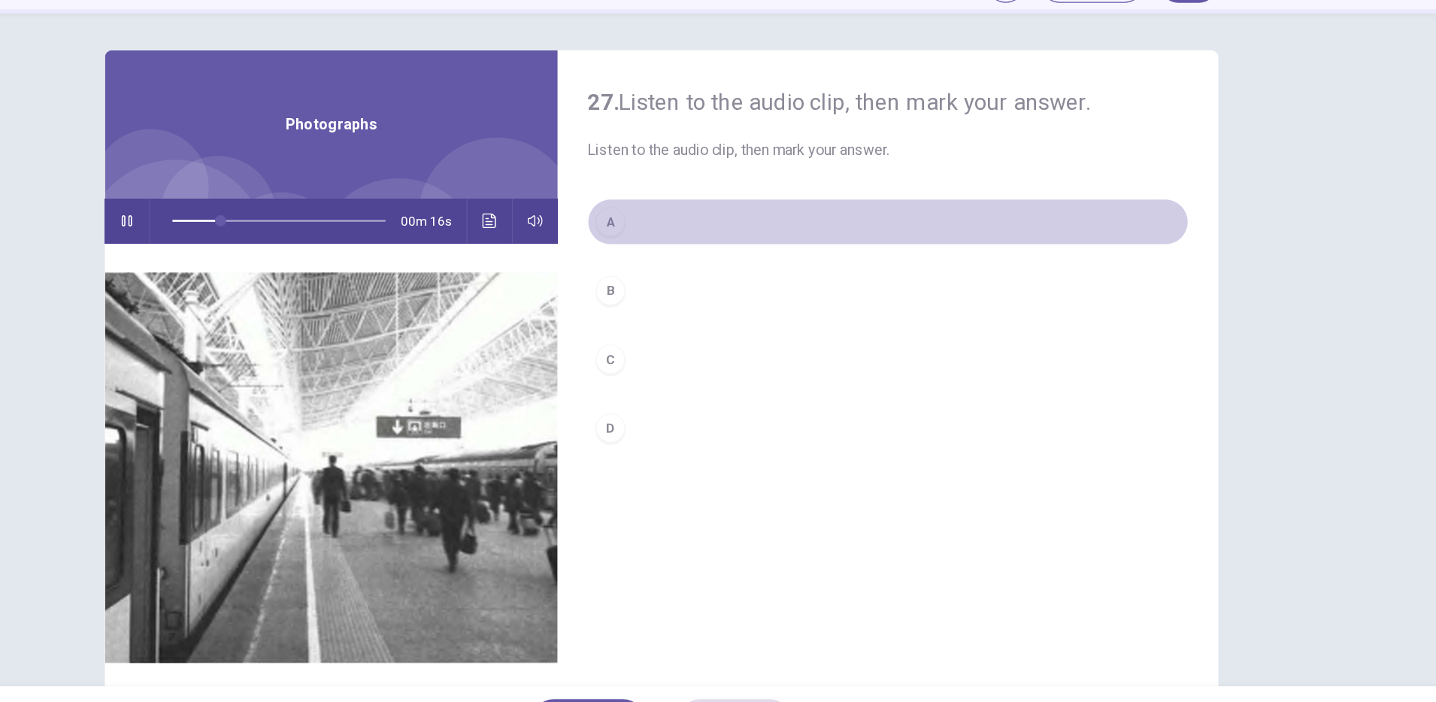
click at [666, 266] on div "A" at bounding box center [677, 265] width 24 height 24
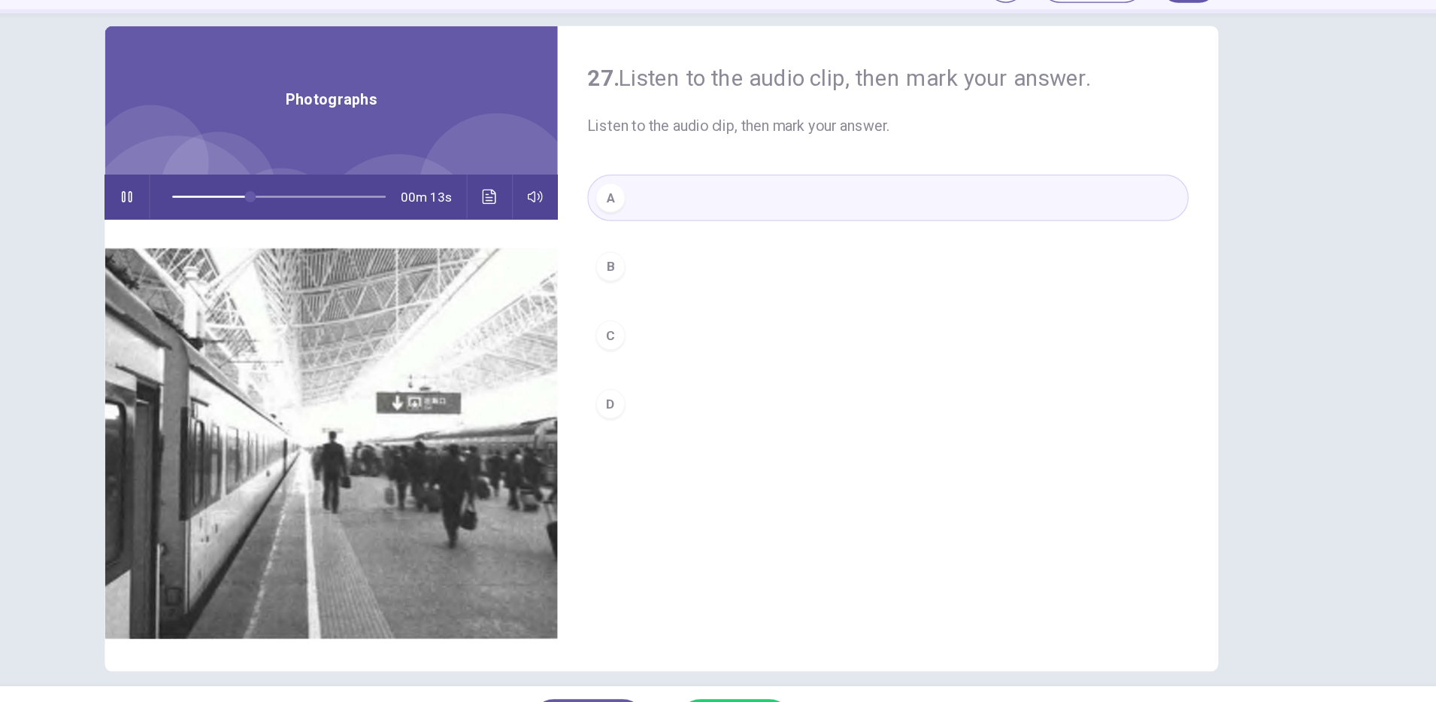
scroll to position [38, 0]
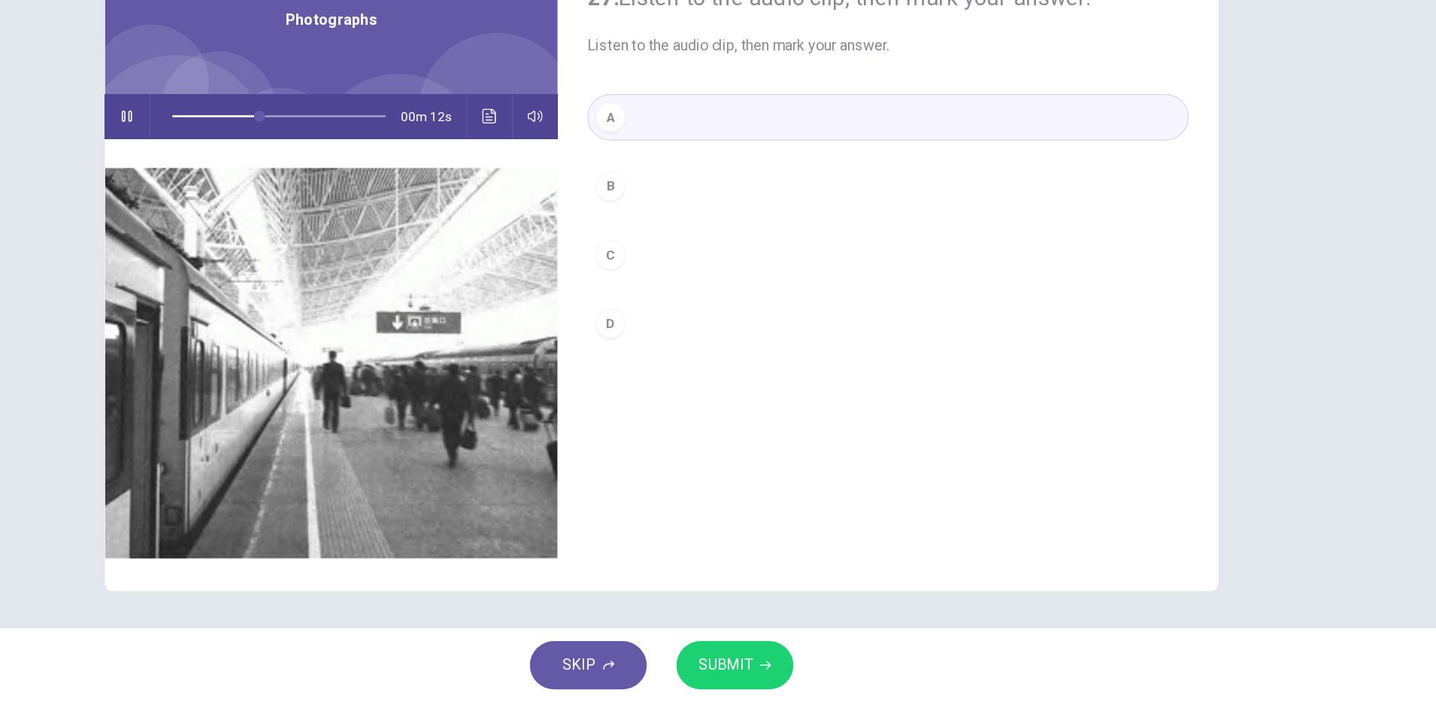
click at [805, 674] on icon "button" at bounding box center [802, 671] width 9 height 9
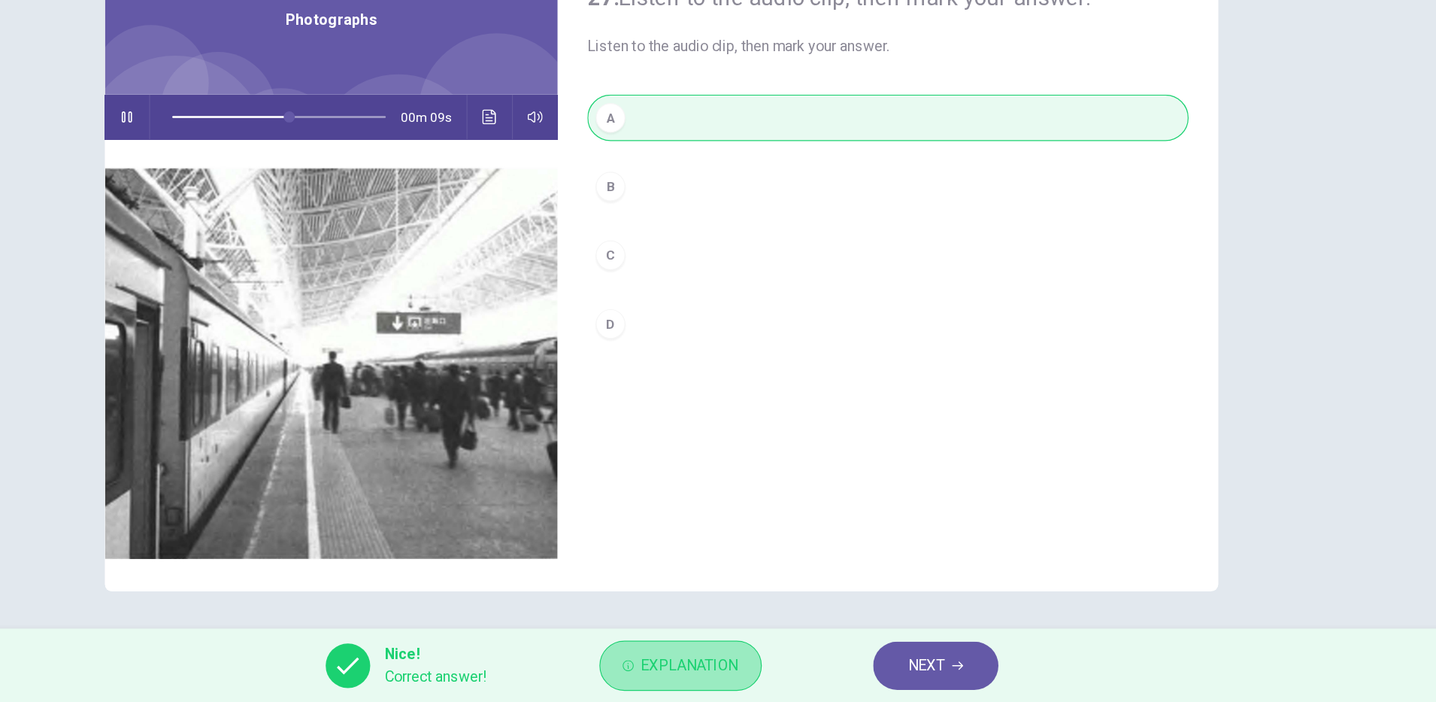
click at [733, 673] on span "Explanation" at bounding box center [741, 671] width 79 height 21
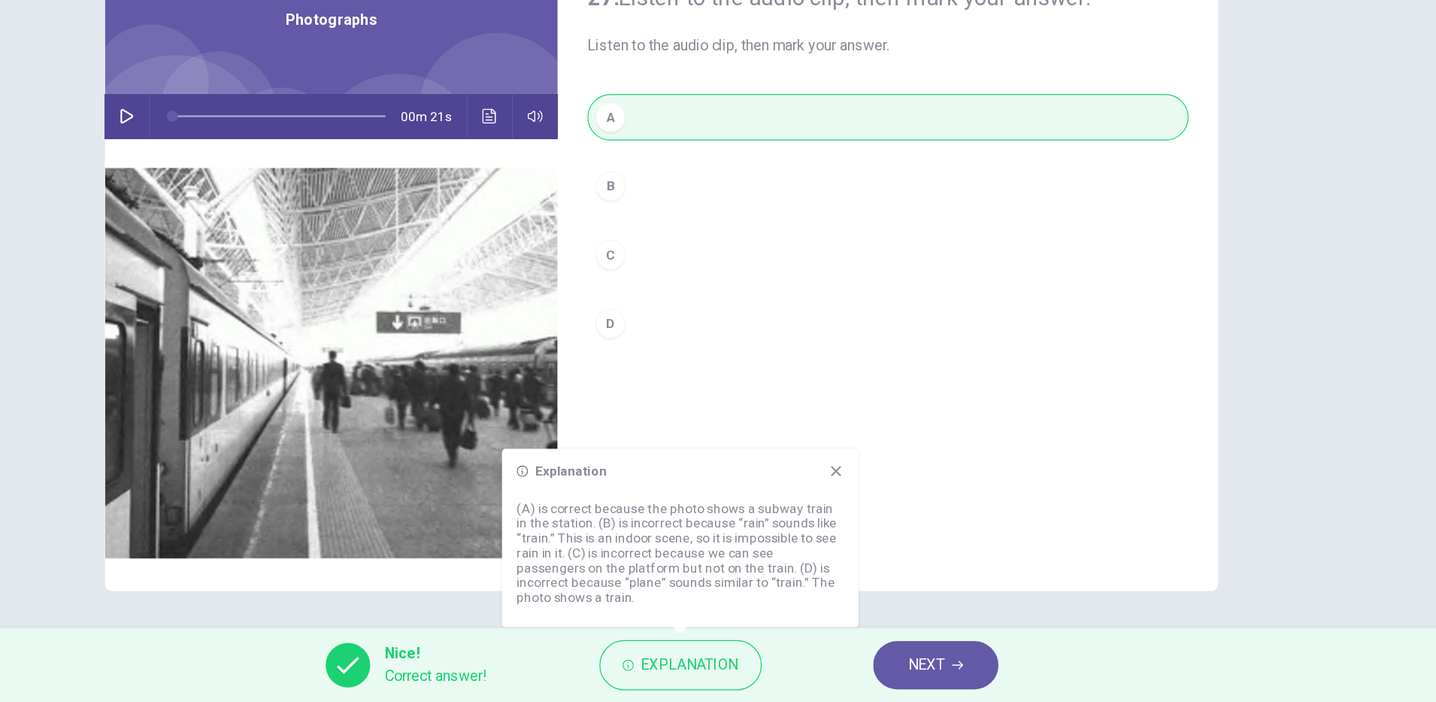
type input "*"
click at [966, 660] on button "NEXT" at bounding box center [941, 671] width 102 height 39
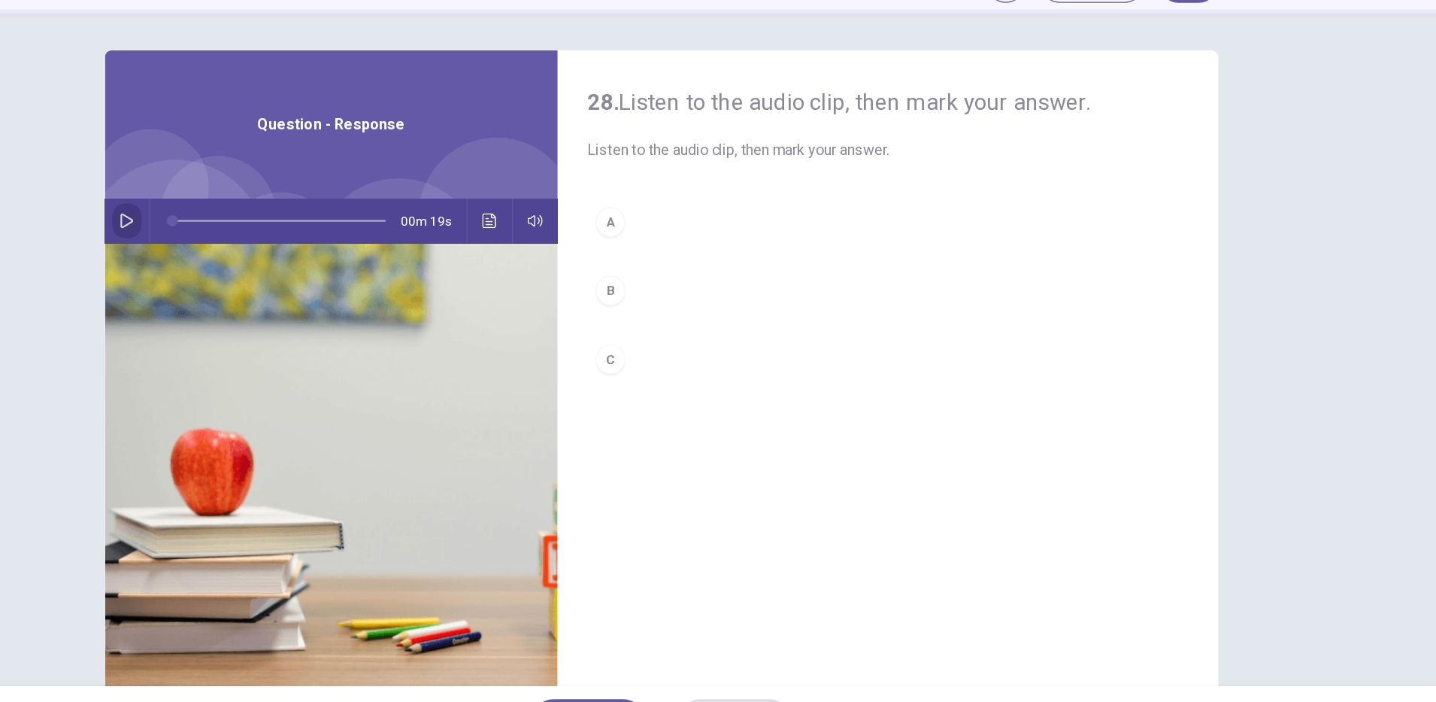
click at [273, 266] on button "button" at bounding box center [285, 265] width 24 height 36
click at [573, 265] on icon "Click to see the audio transcription" at bounding box center [578, 265] width 11 height 12
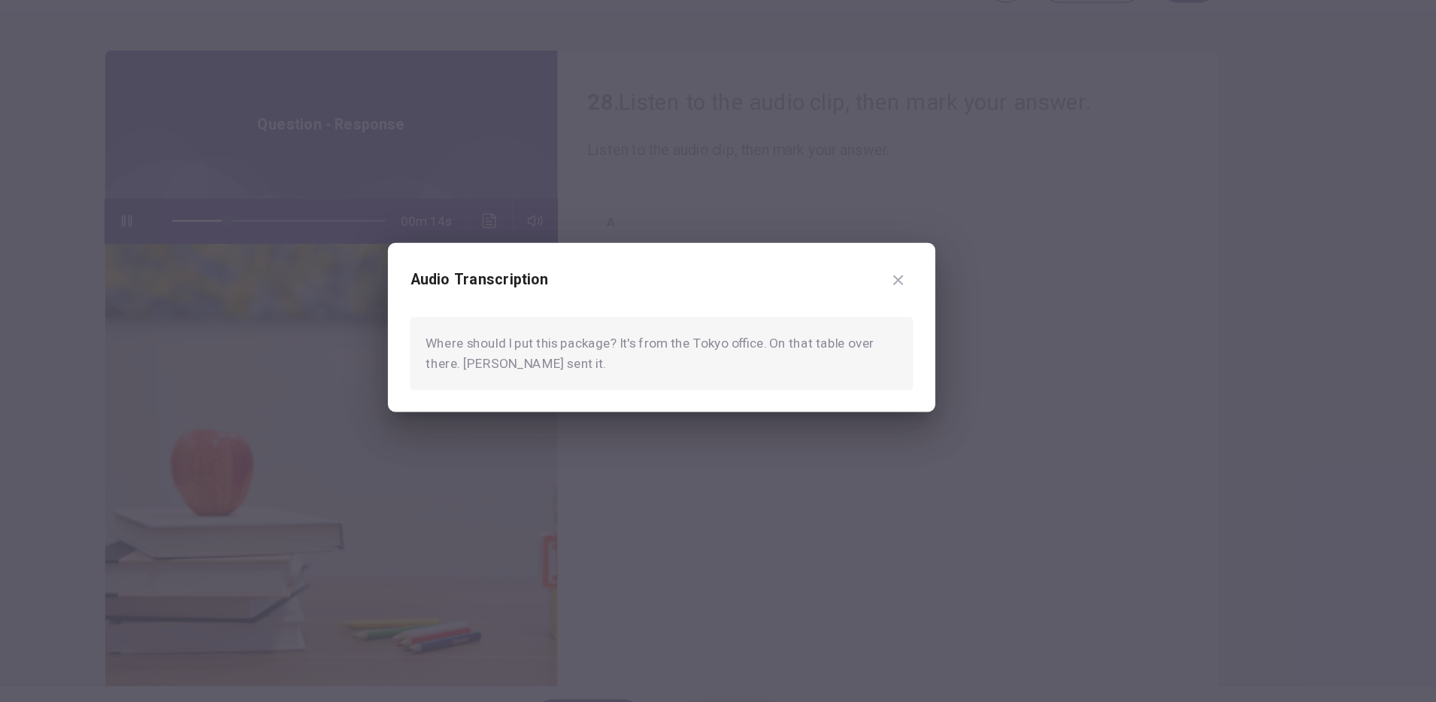
click at [749, 265] on div at bounding box center [718, 351] width 1436 height 702
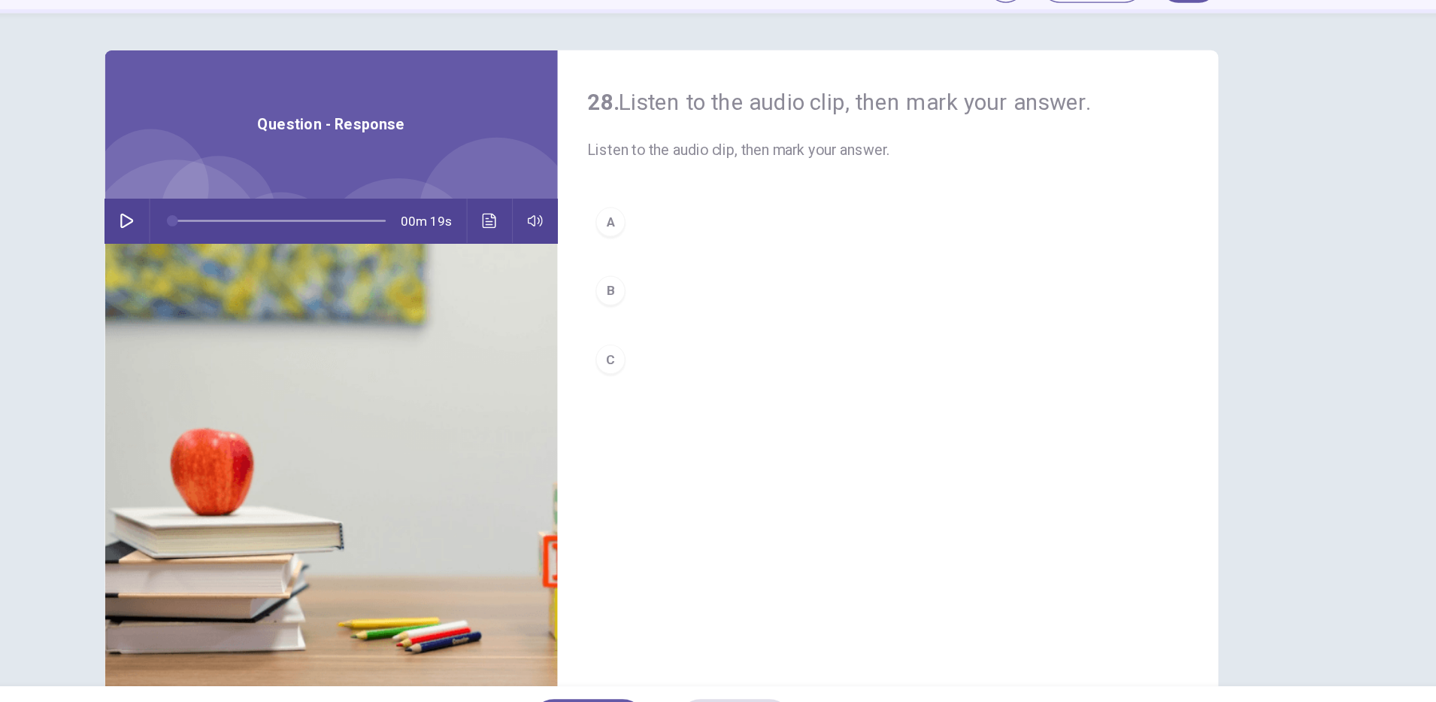
click at [283, 265] on icon "button" at bounding box center [285, 265] width 11 height 12
click at [572, 271] on button "Click to see the audio transcription" at bounding box center [579, 265] width 24 height 36
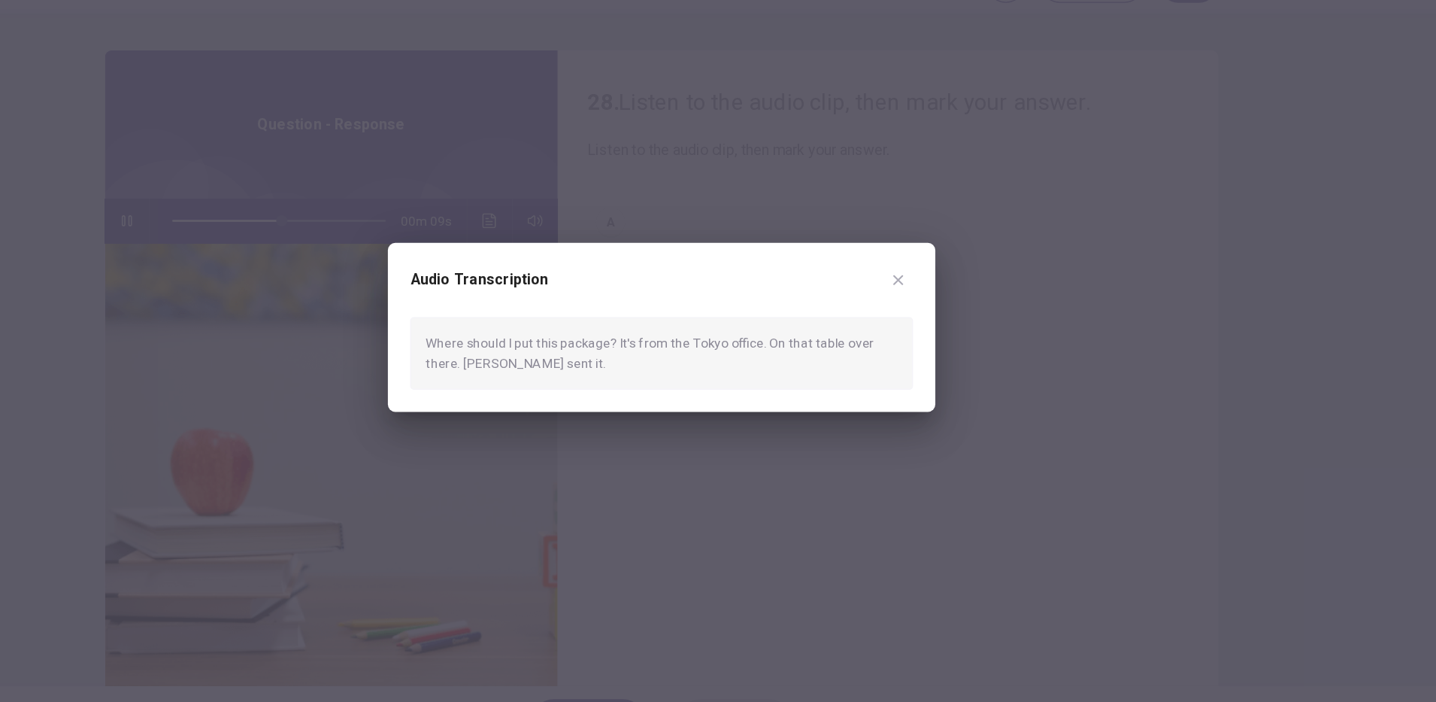
click at [782, 264] on div at bounding box center [718, 351] width 1436 height 702
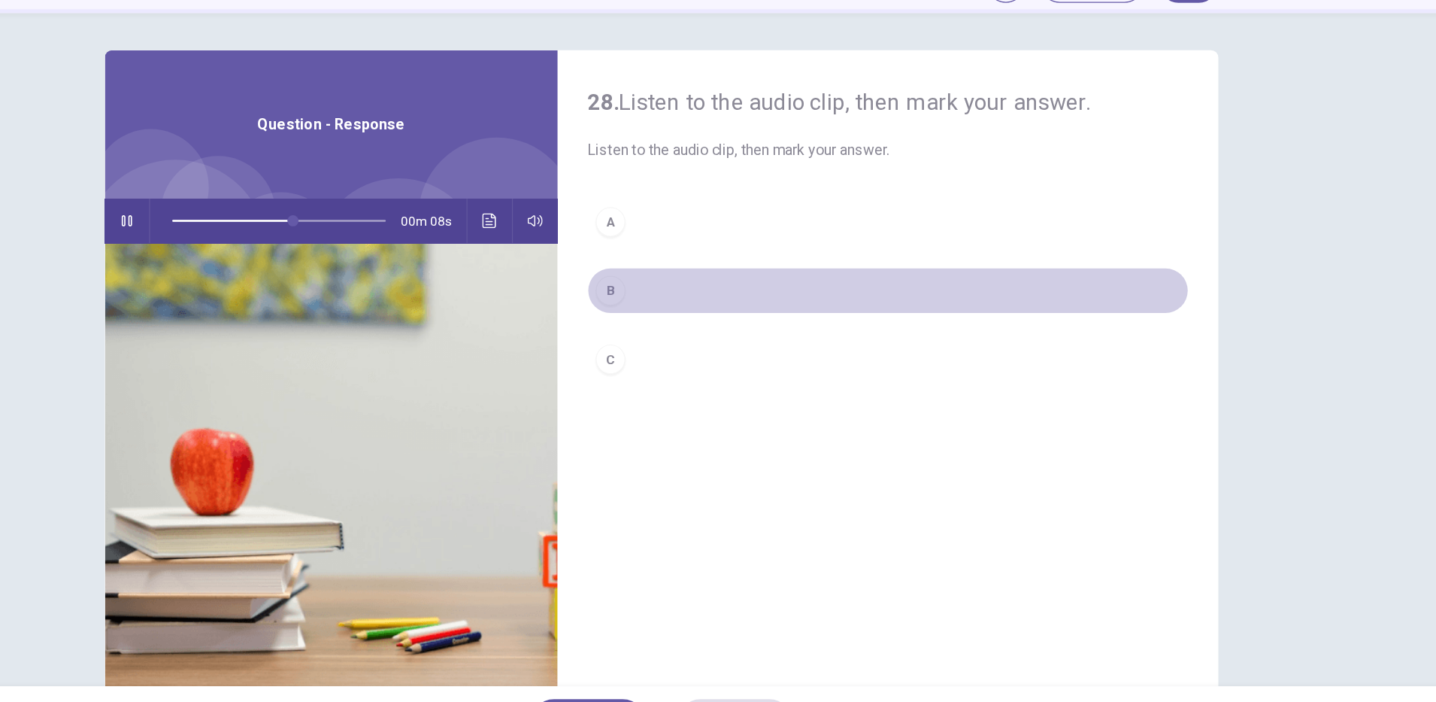
click at [680, 323] on div "B" at bounding box center [677, 321] width 24 height 24
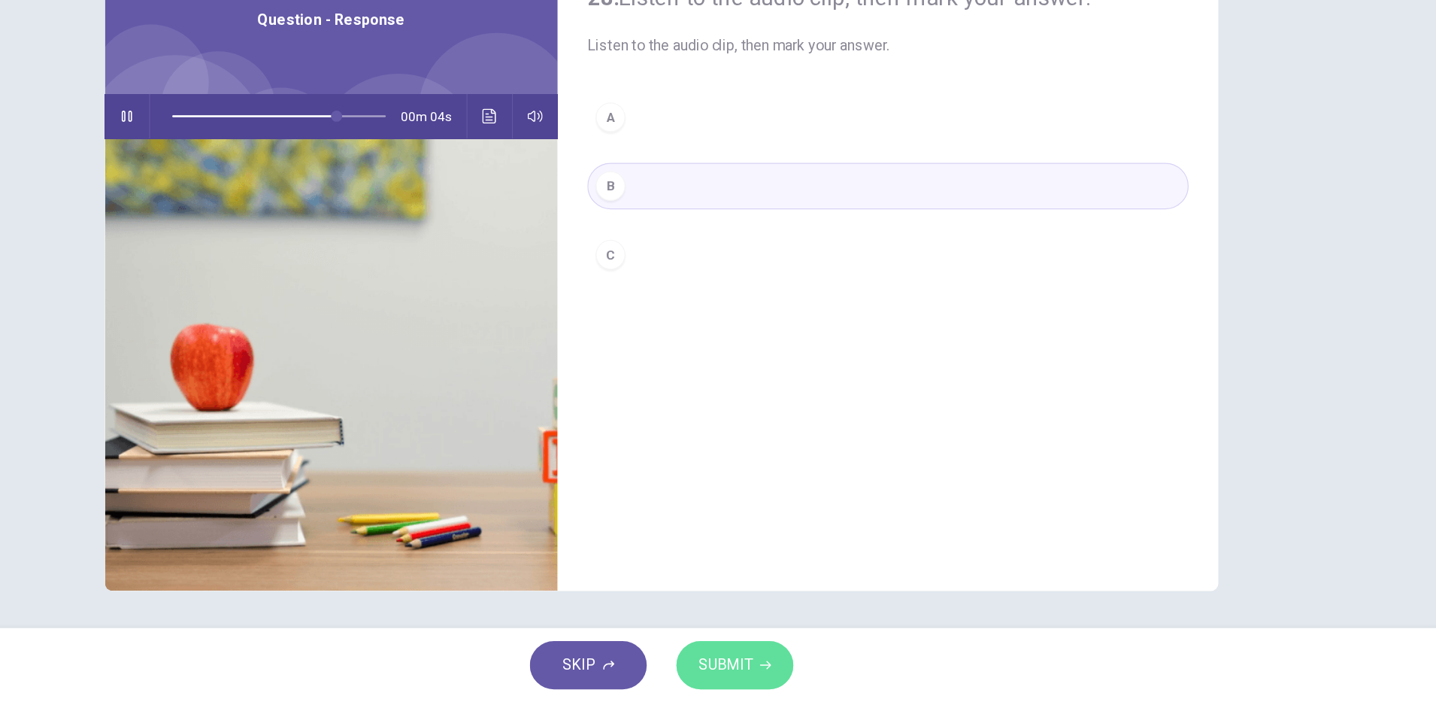
click at [765, 675] on span "SUBMIT" at bounding box center [770, 671] width 44 height 21
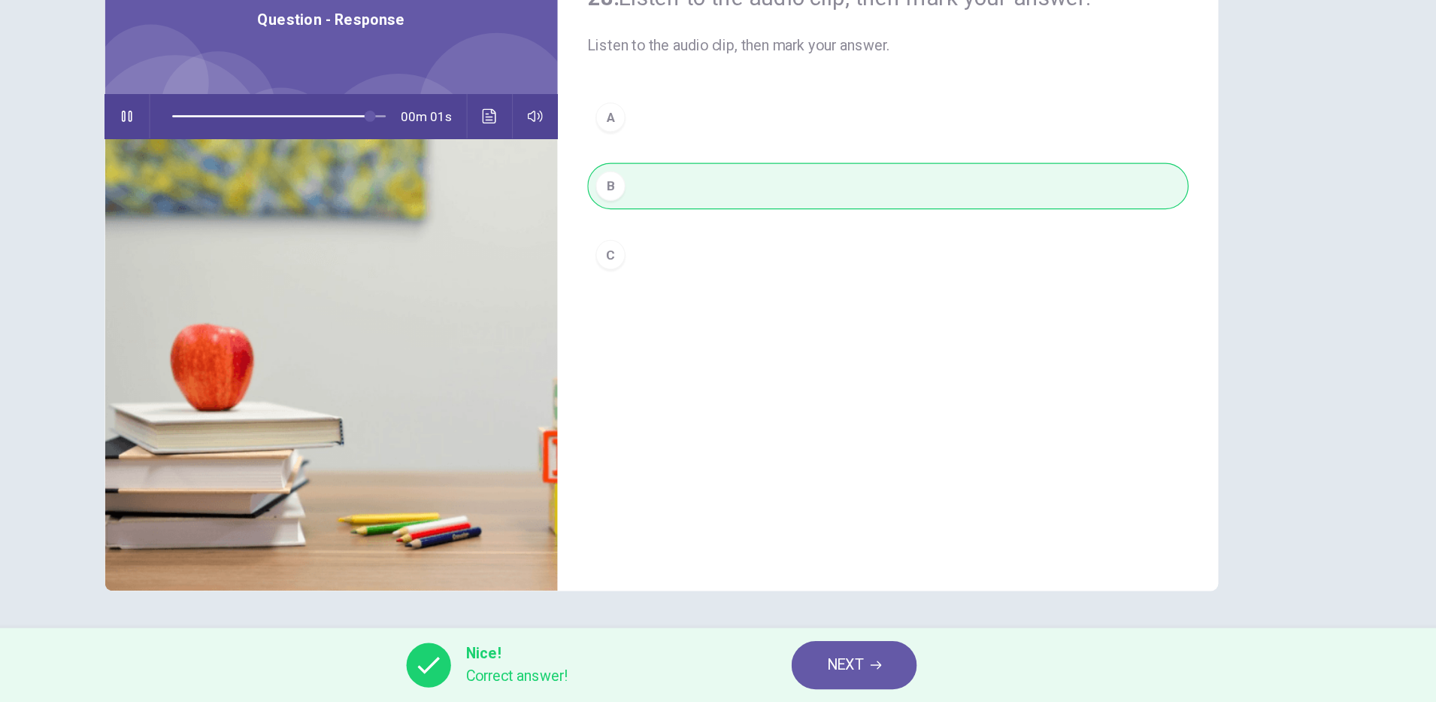
type input "**"
click at [856, 676] on span "NEXT" at bounding box center [866, 671] width 29 height 21
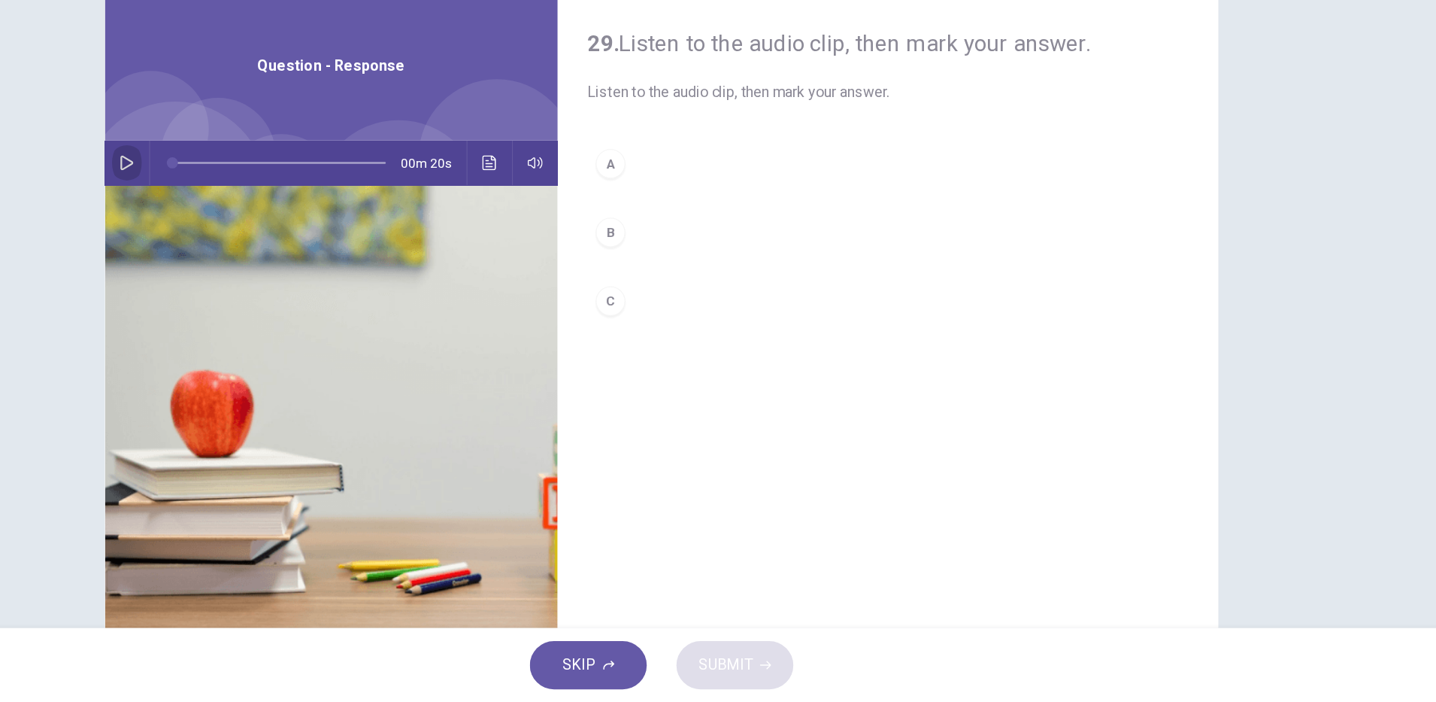
click at [281, 265] on icon "button" at bounding box center [285, 265] width 12 height 12
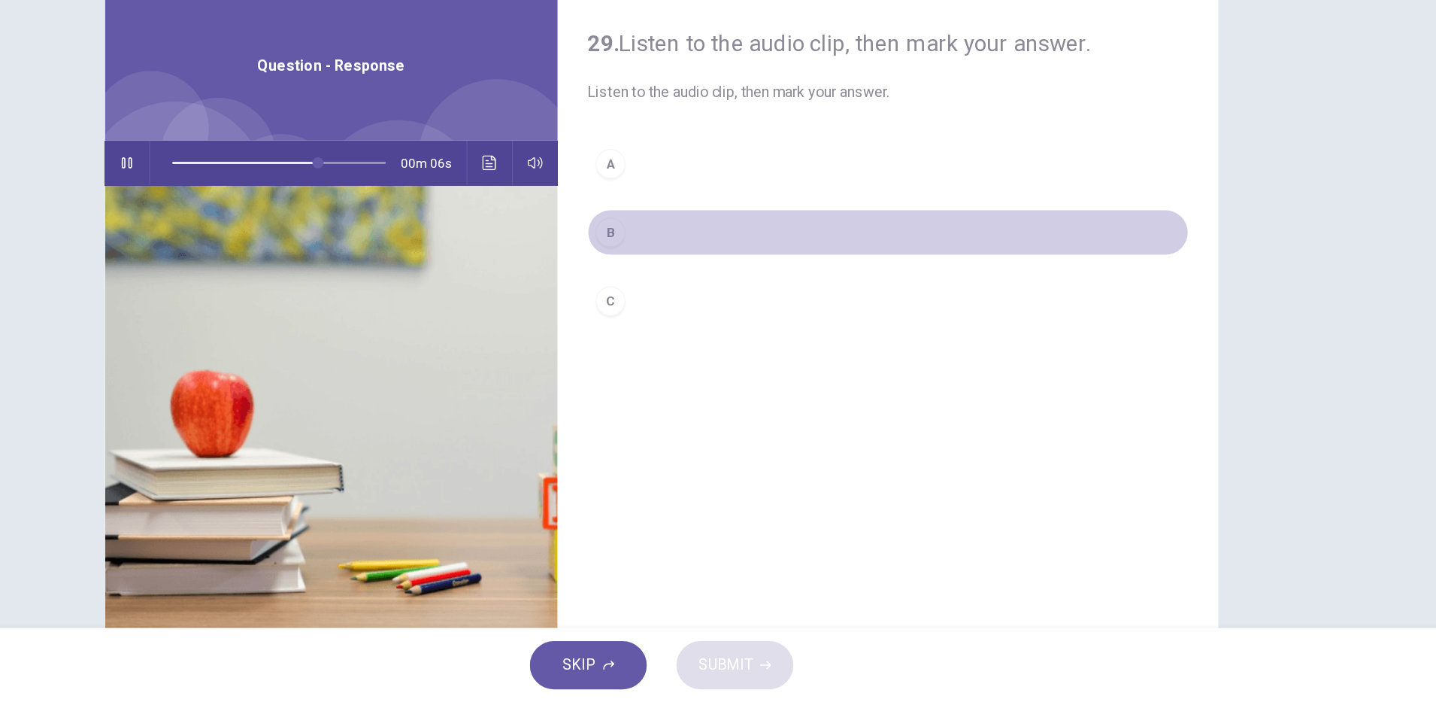
click at [681, 334] on button "B" at bounding box center [901, 321] width 487 height 38
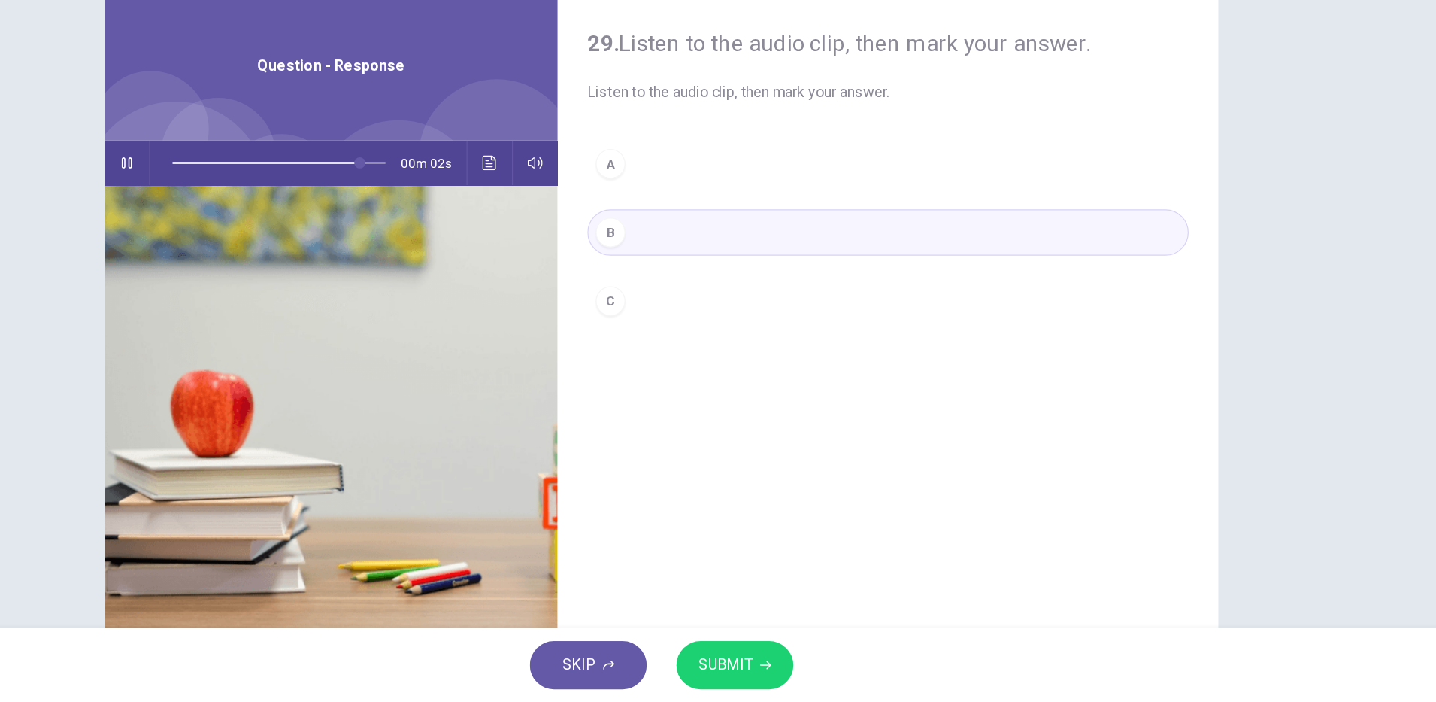
click at [796, 670] on button "SUBMIT" at bounding box center [777, 671] width 95 height 39
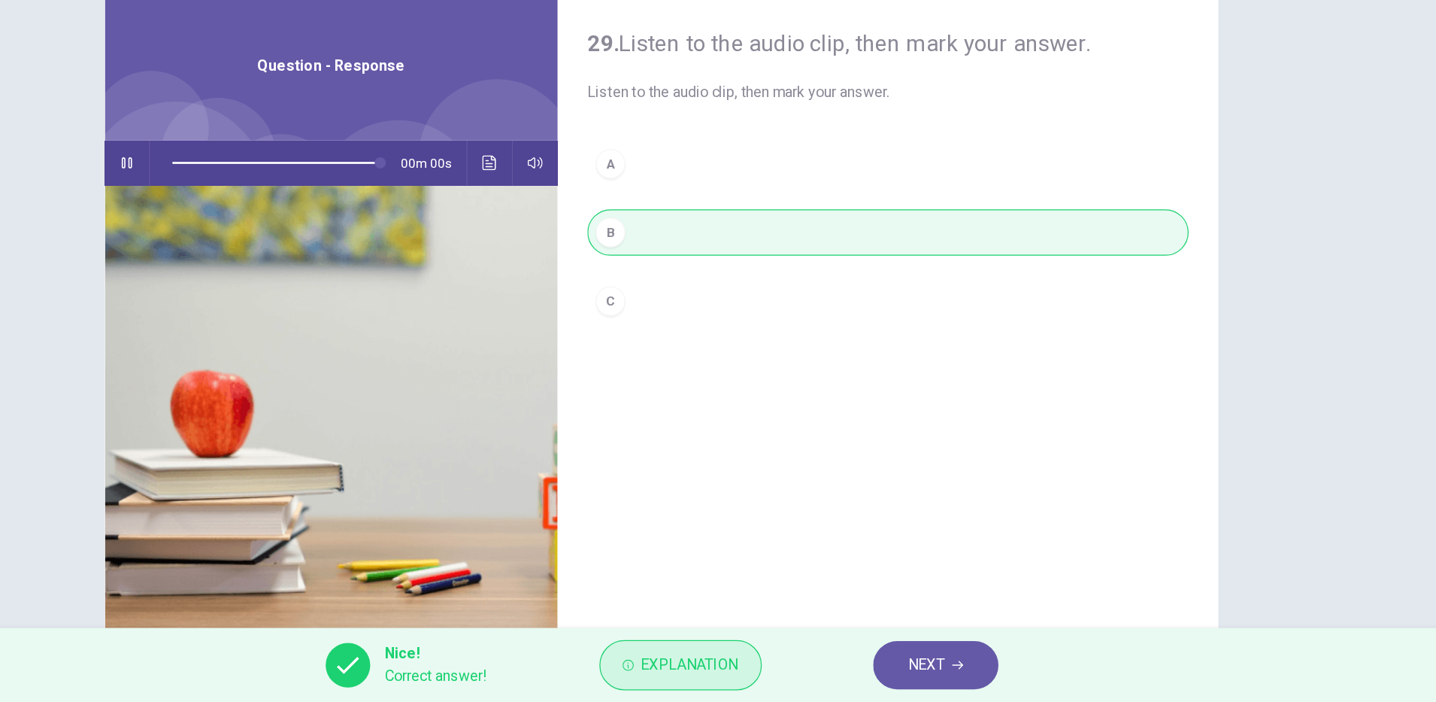
type input "*"
click at [787, 675] on button "Explanation" at bounding box center [734, 671] width 132 height 41
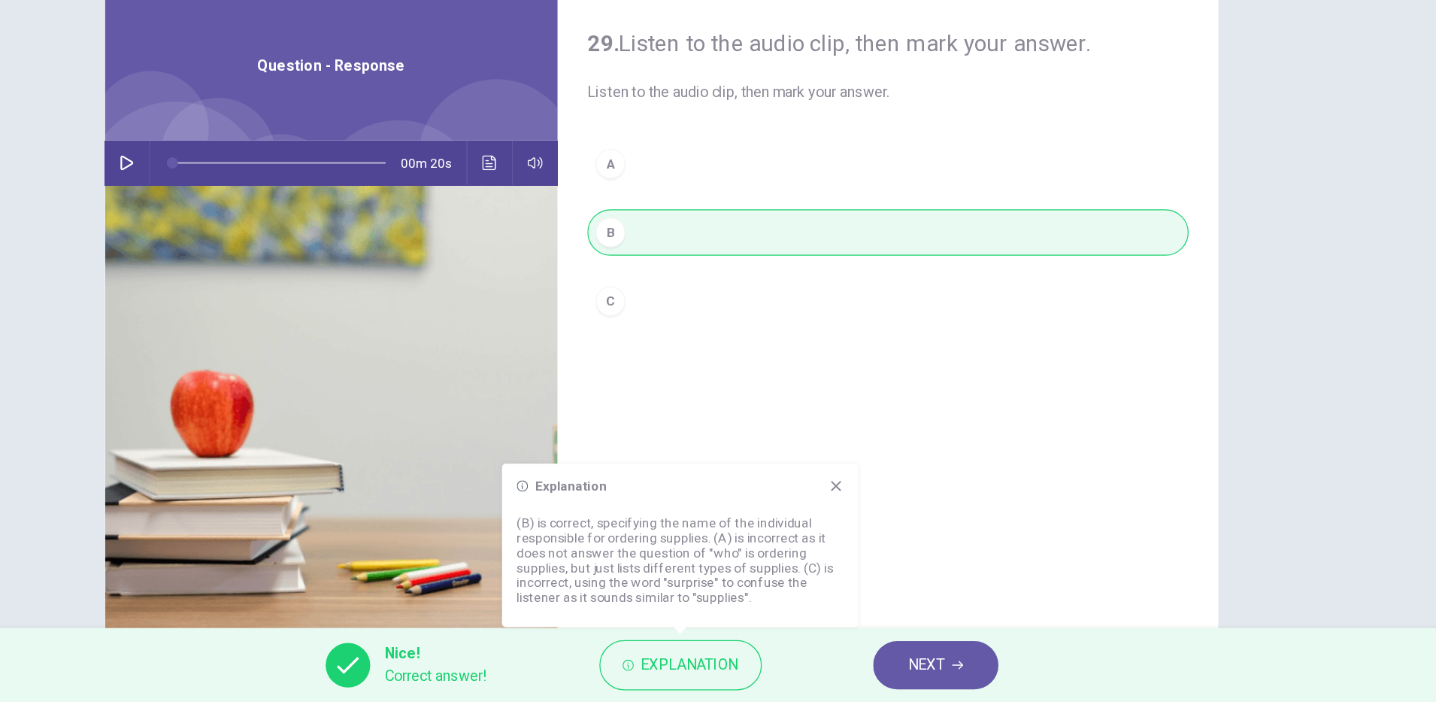
click at [918, 677] on span "NEXT" at bounding box center [932, 671] width 29 height 21
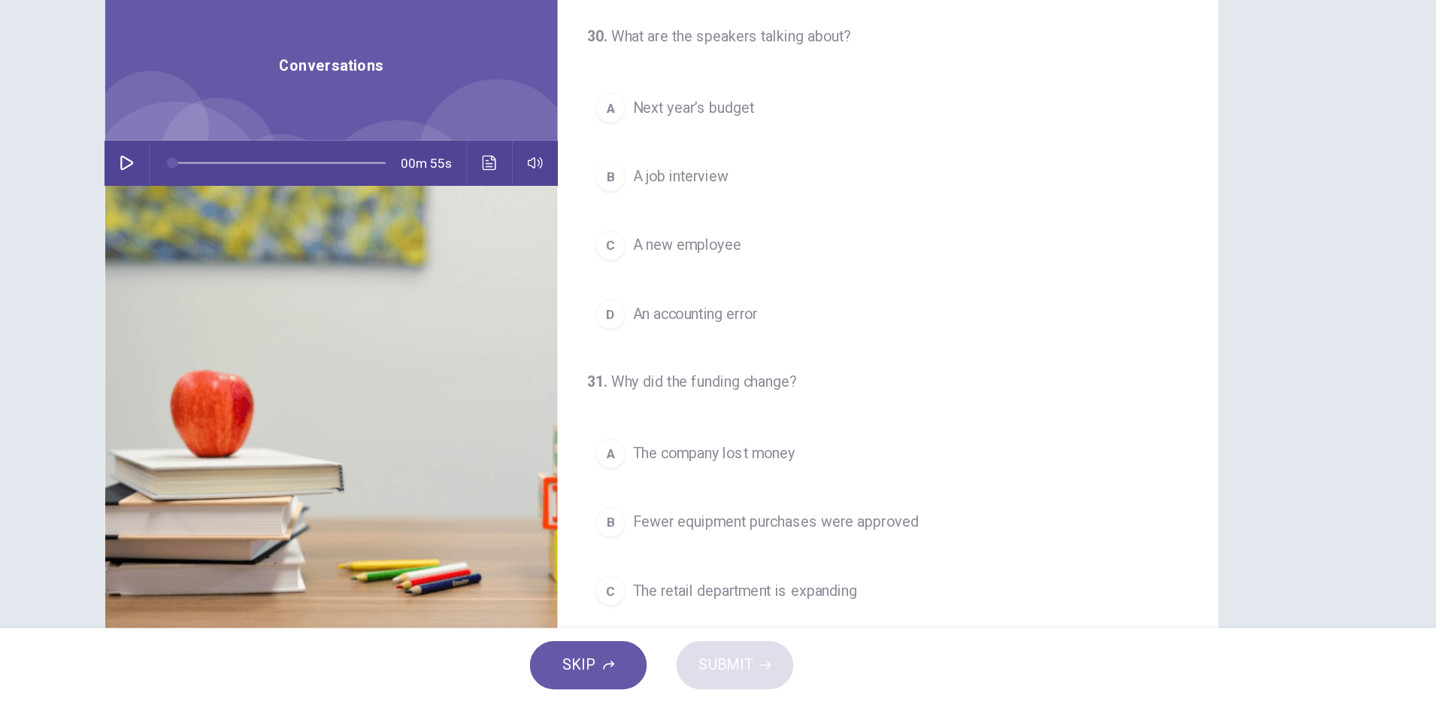
click at [267, 271] on div "00m 55s" at bounding box center [450, 265] width 367 height 36
drag, startPoint x: 279, startPoint y: 265, endPoint x: 424, endPoint y: 332, distance: 159.5
click at [279, 265] on icon "button" at bounding box center [285, 265] width 12 height 12
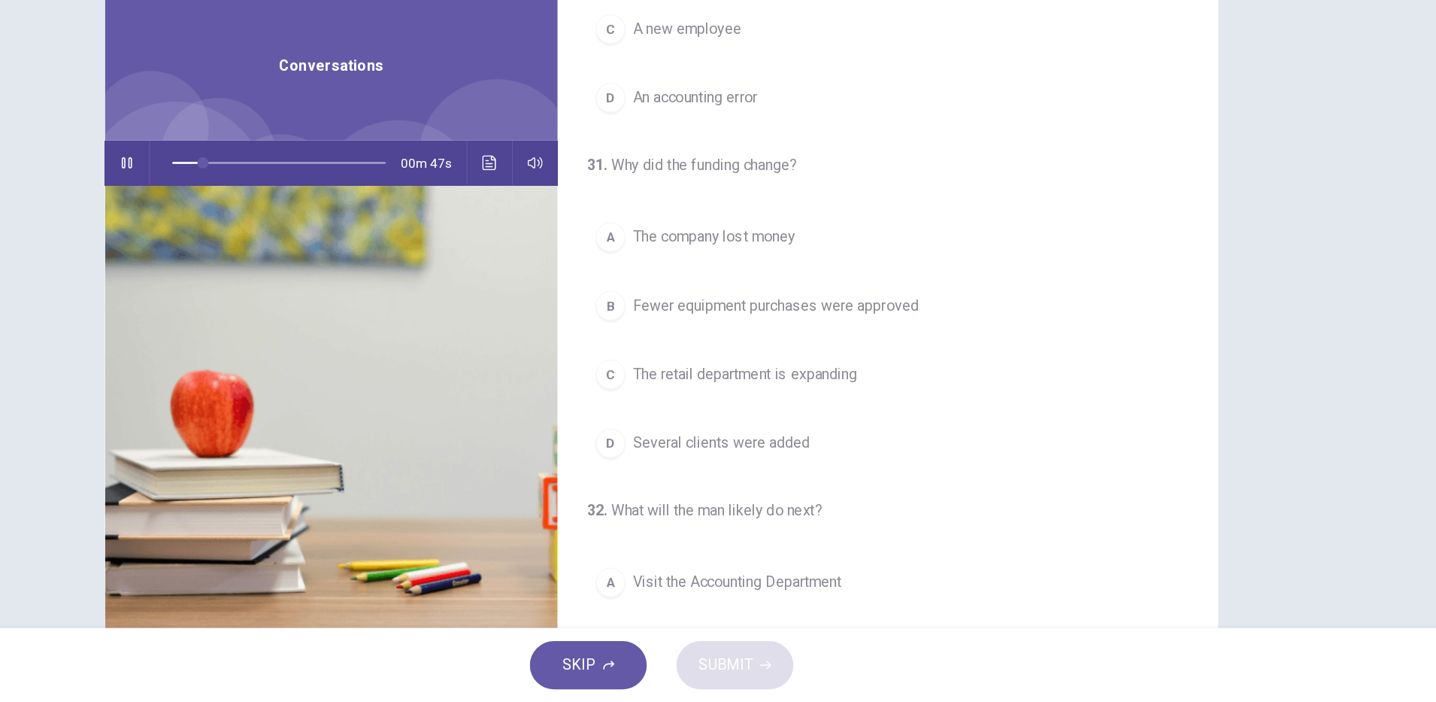
scroll to position [229, 0]
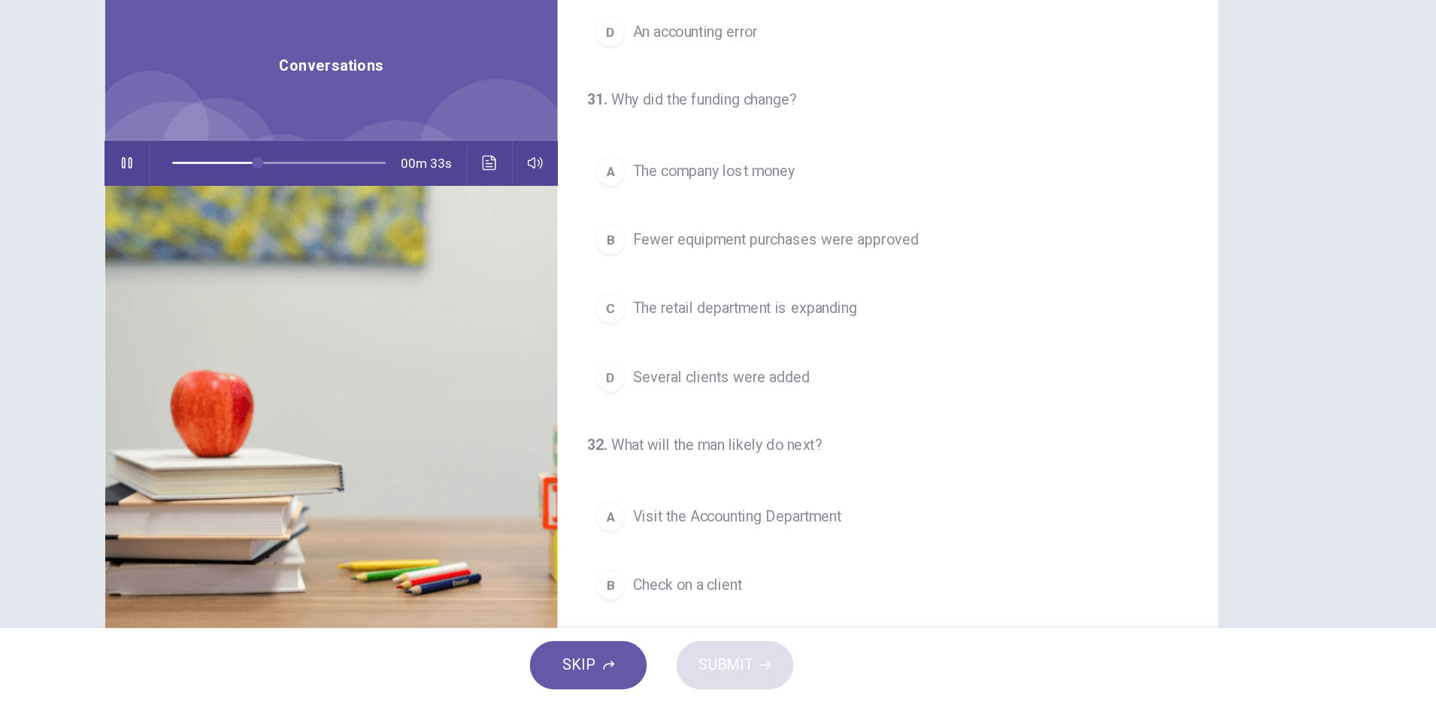
click at [860, 384] on span "The retail department is expanding" at bounding box center [786, 383] width 182 height 18
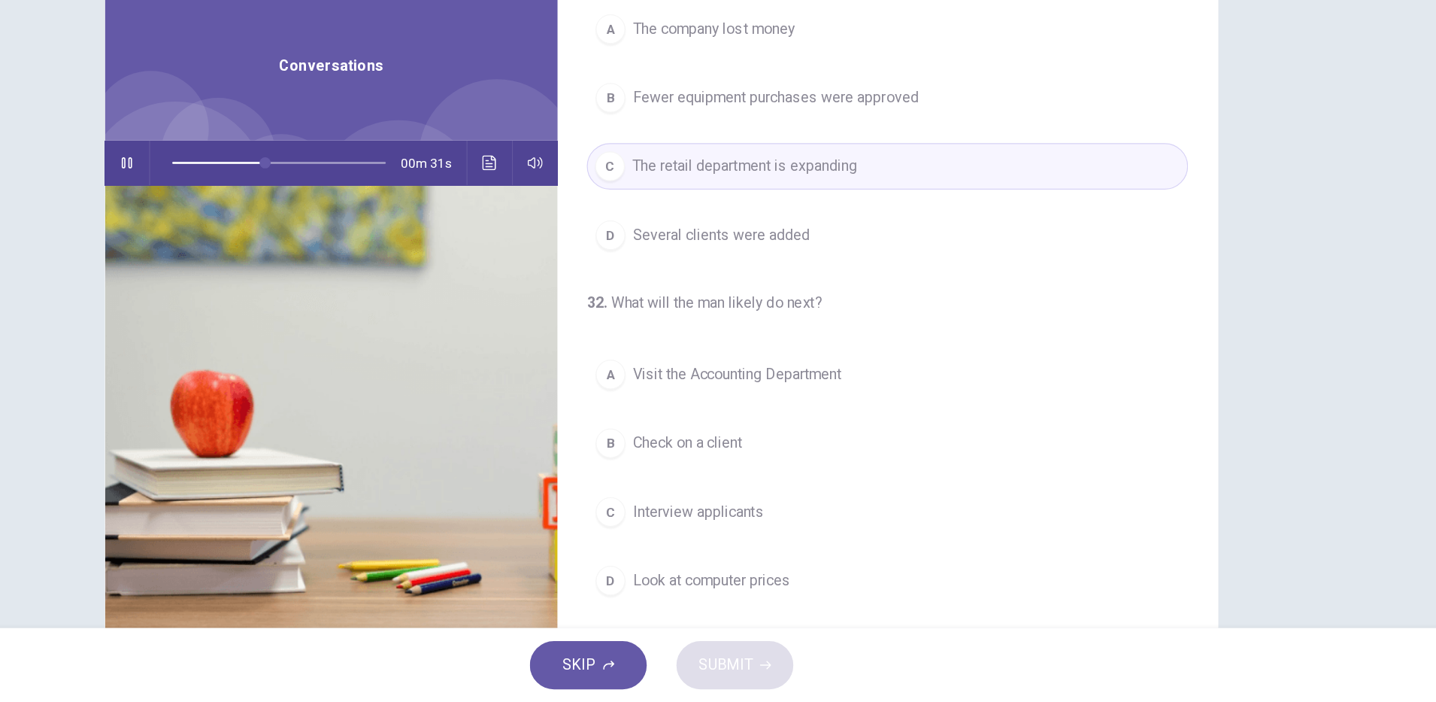
scroll to position [38, 0]
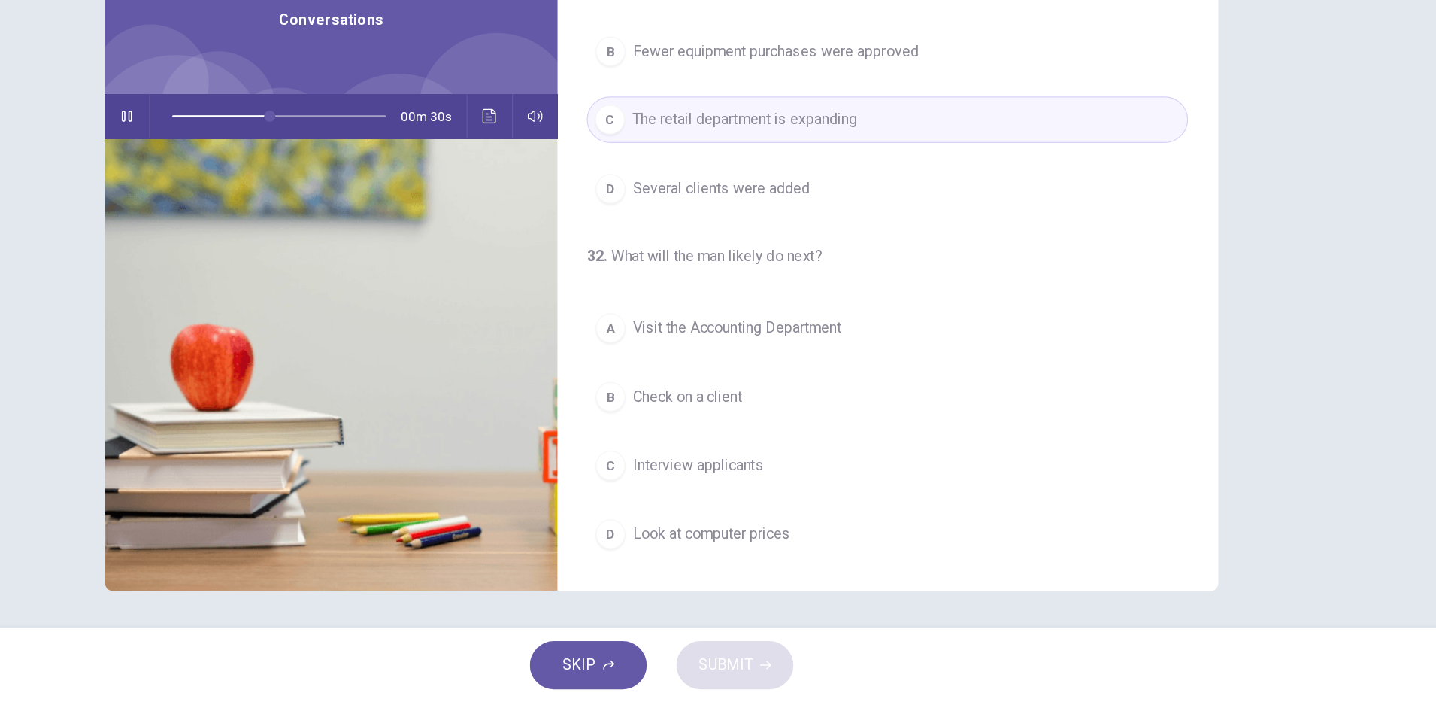
click at [788, 561] on span "Look at computer prices" at bounding box center [759, 565] width 128 height 18
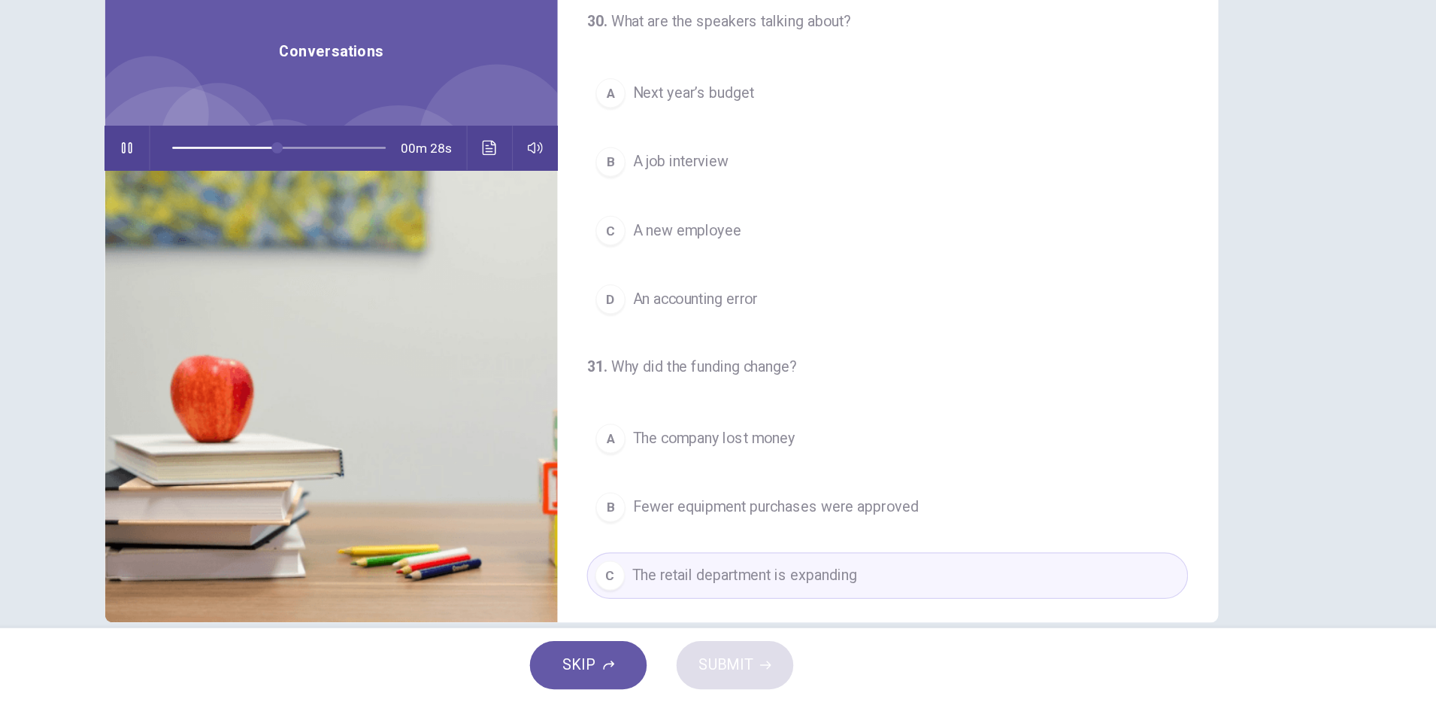
scroll to position [0, 0]
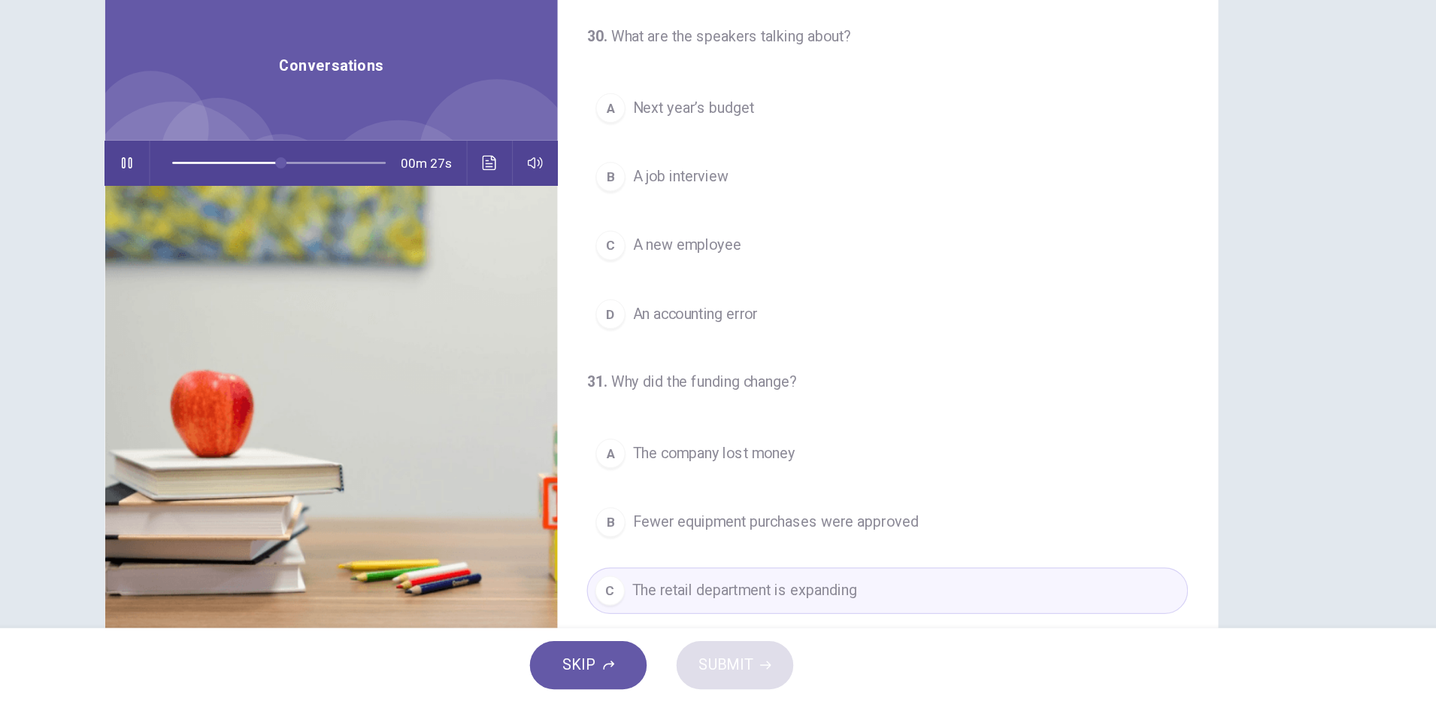
click at [785, 223] on span "Next year’s budget" at bounding box center [744, 220] width 99 height 18
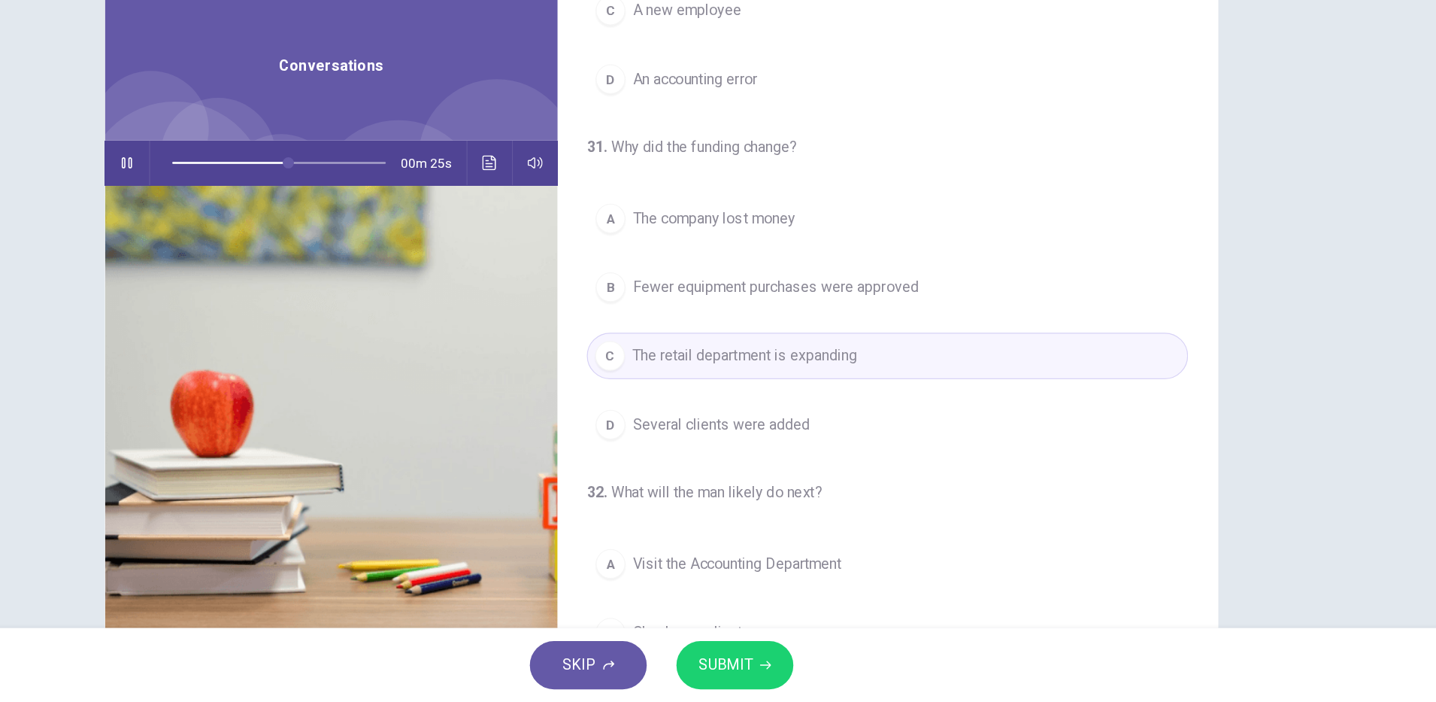
scroll to position [344, 0]
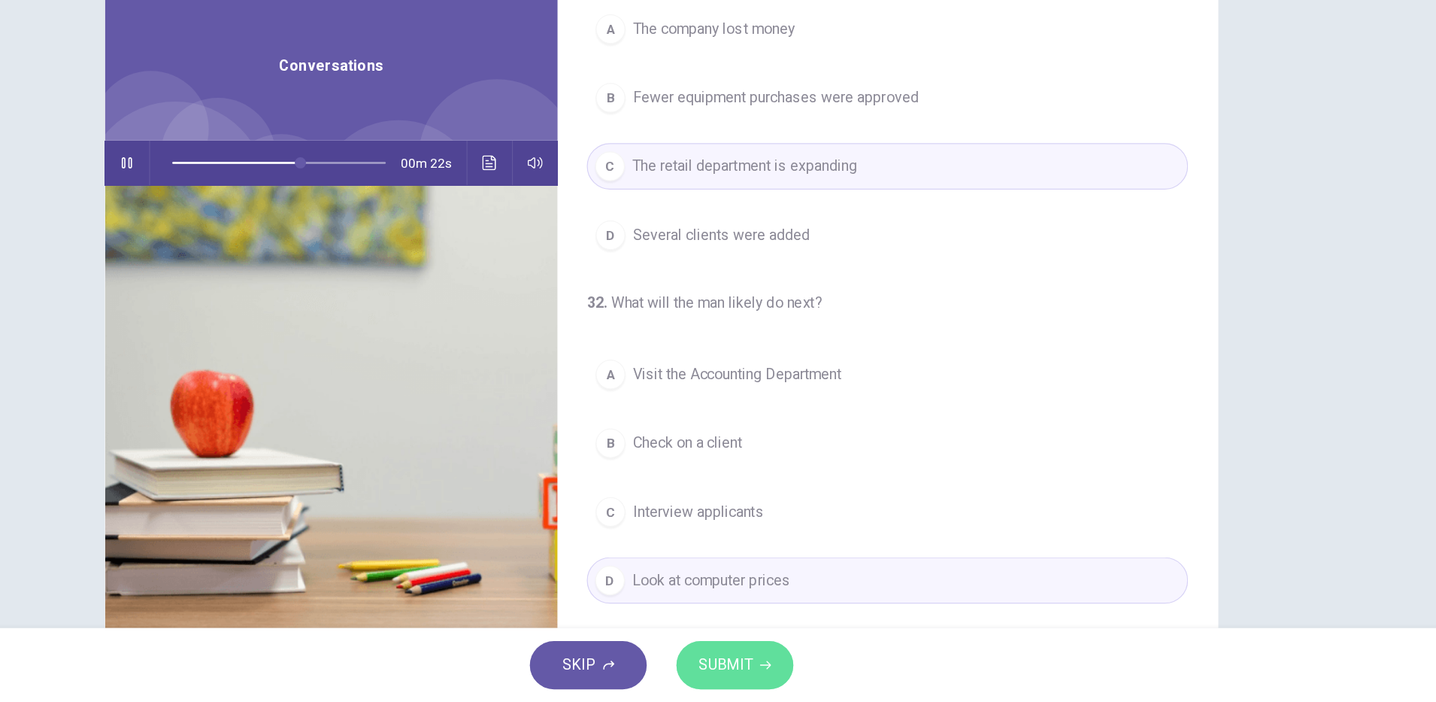
click at [779, 672] on span "SUBMIT" at bounding box center [770, 671] width 44 height 21
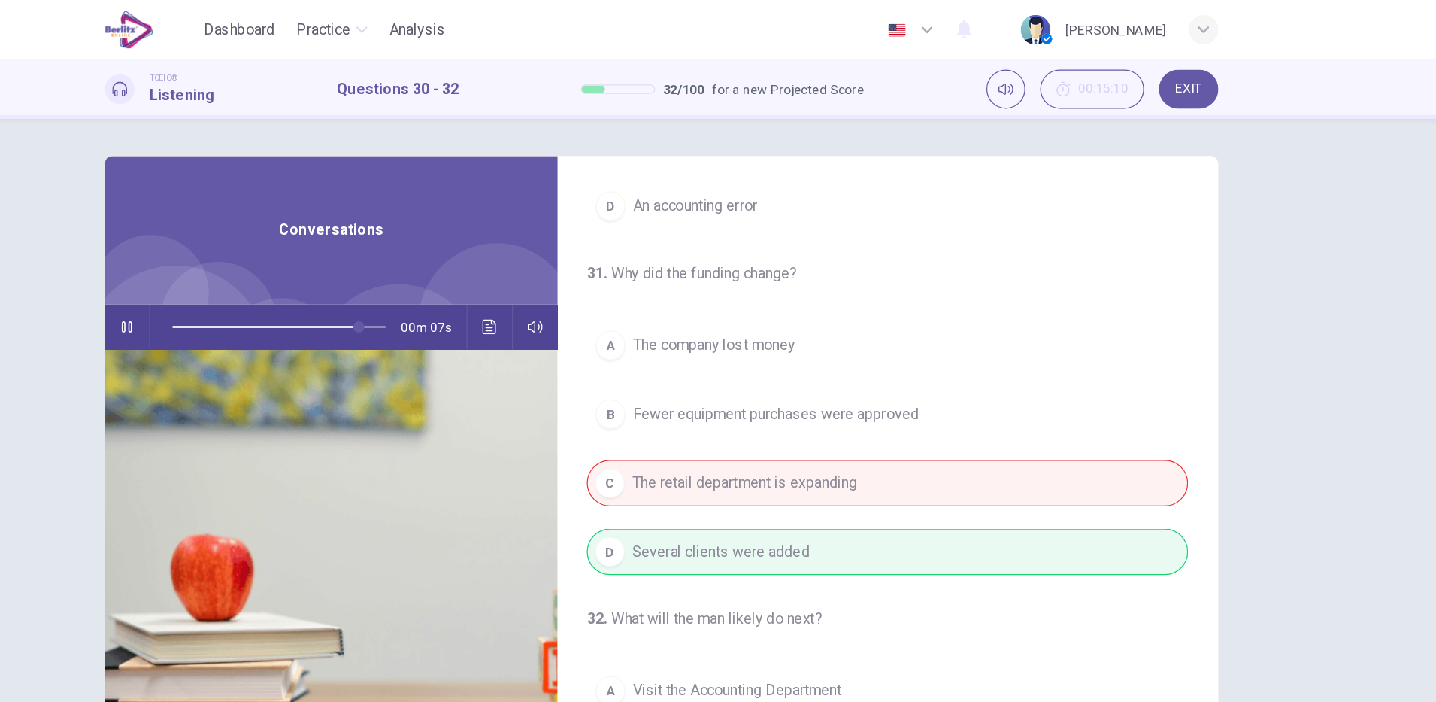
scroll to position [268, 0]
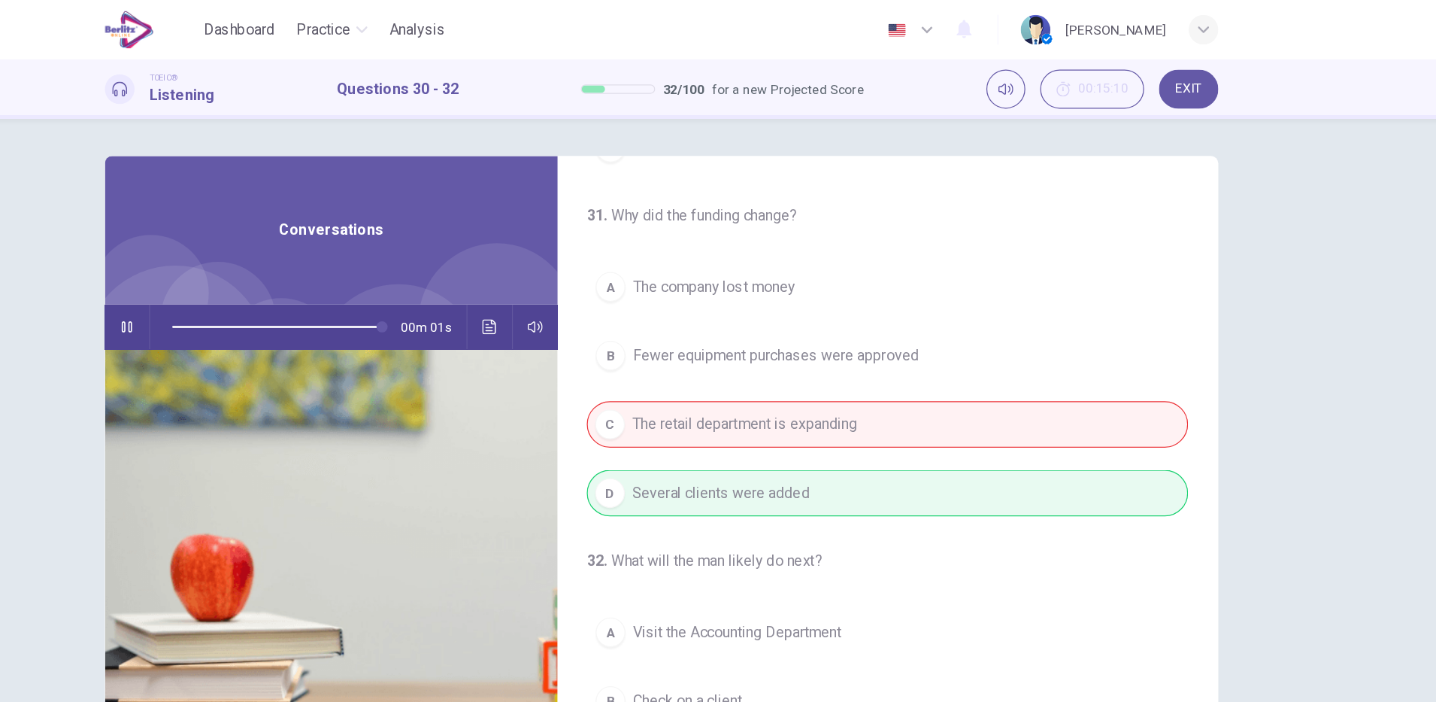
type input "*"
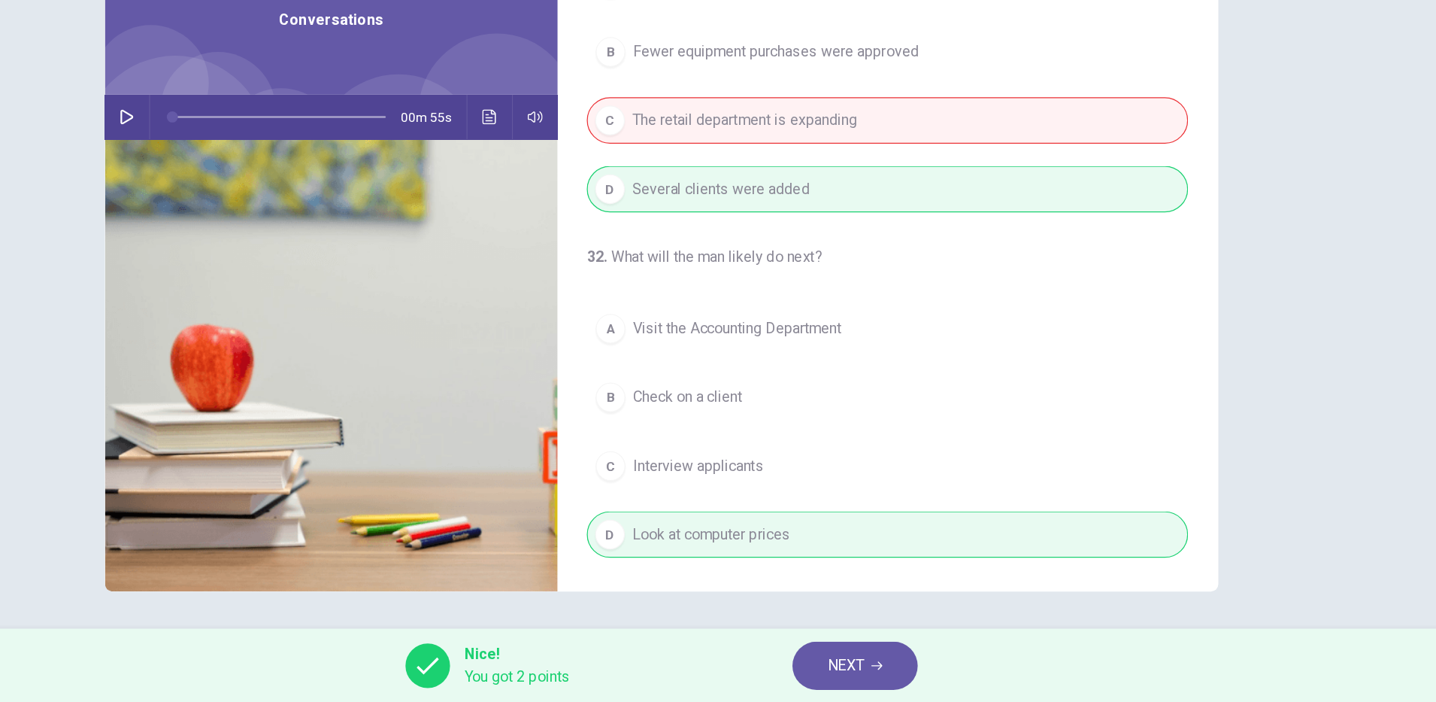
scroll to position [0, 0]
click at [870, 689] on button "NEXT" at bounding box center [875, 671] width 102 height 39
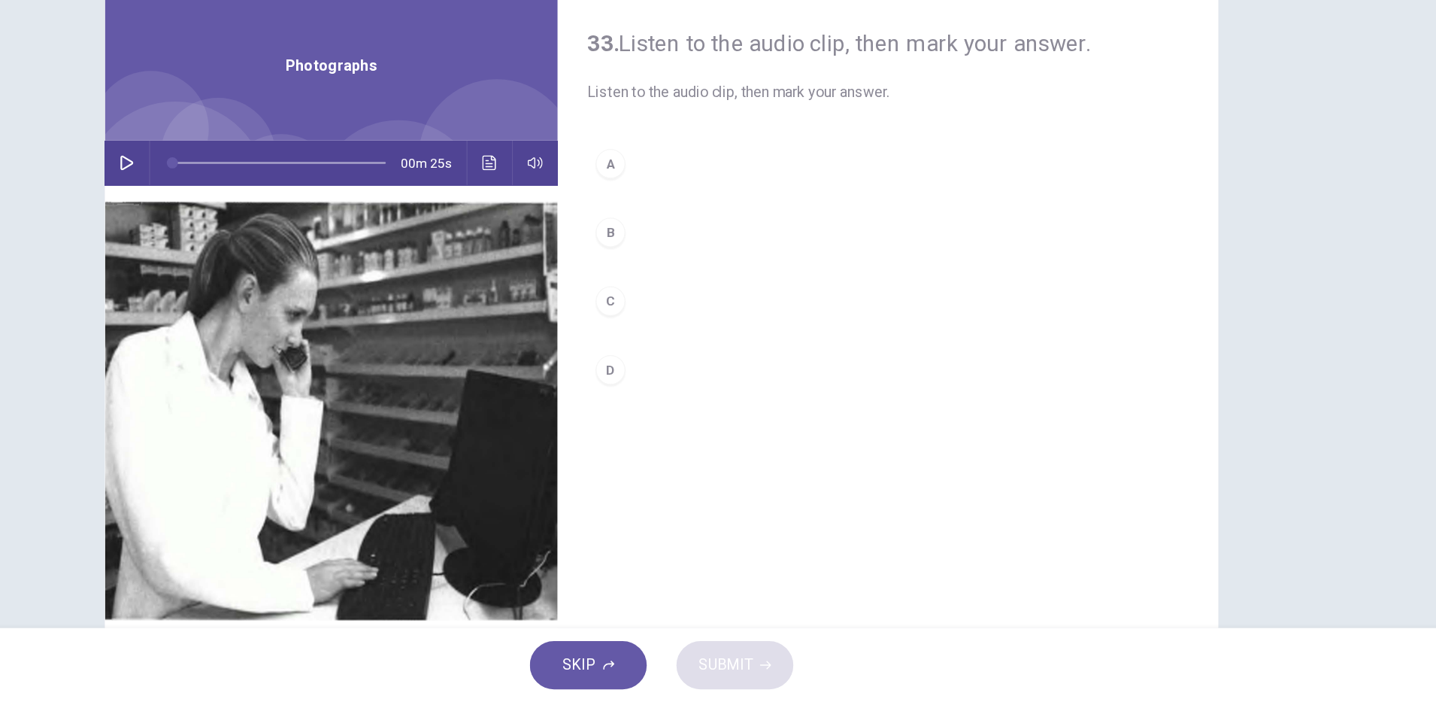
click at [282, 270] on icon "button" at bounding box center [285, 265] width 12 height 12
click at [666, 390] on button "C" at bounding box center [901, 377] width 487 height 38
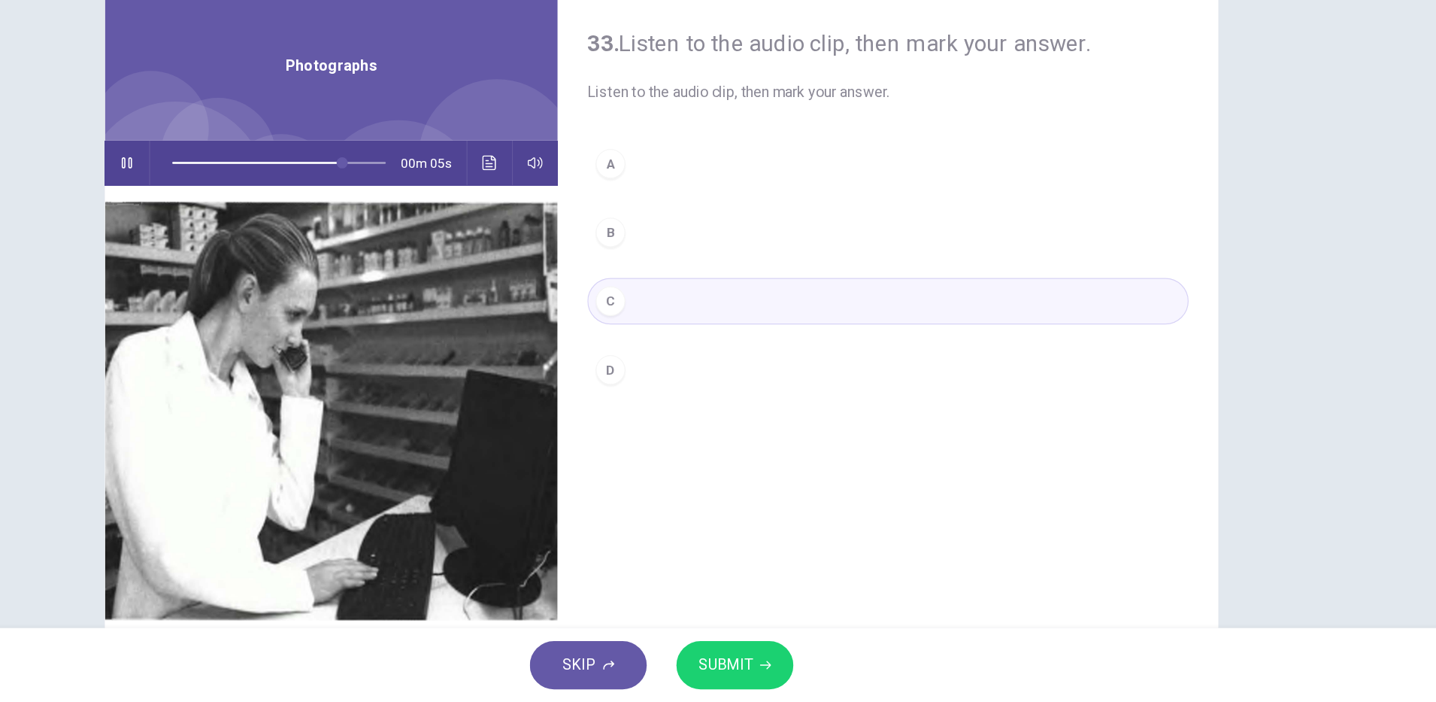
click at [774, 669] on span "SUBMIT" at bounding box center [770, 671] width 44 height 21
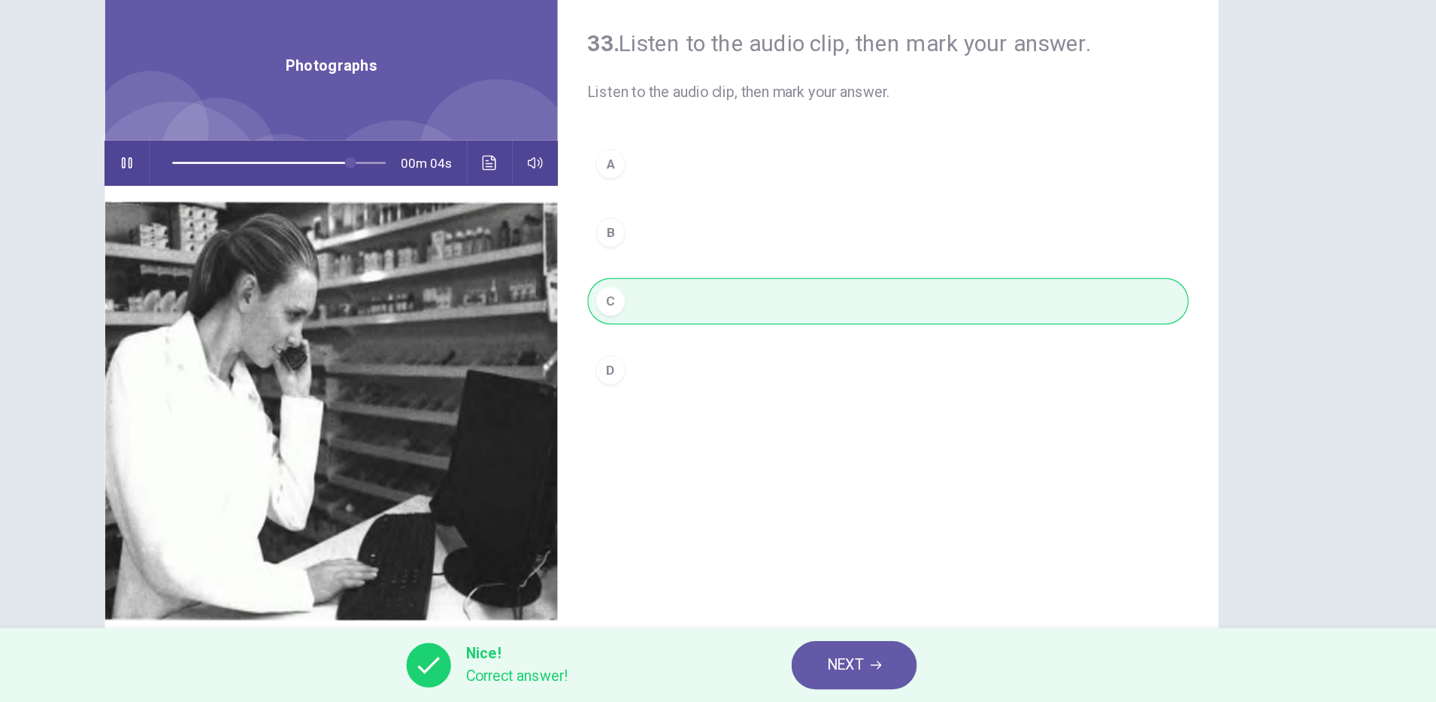
type input "**"
click at [844, 676] on button "NEXT" at bounding box center [874, 671] width 102 height 39
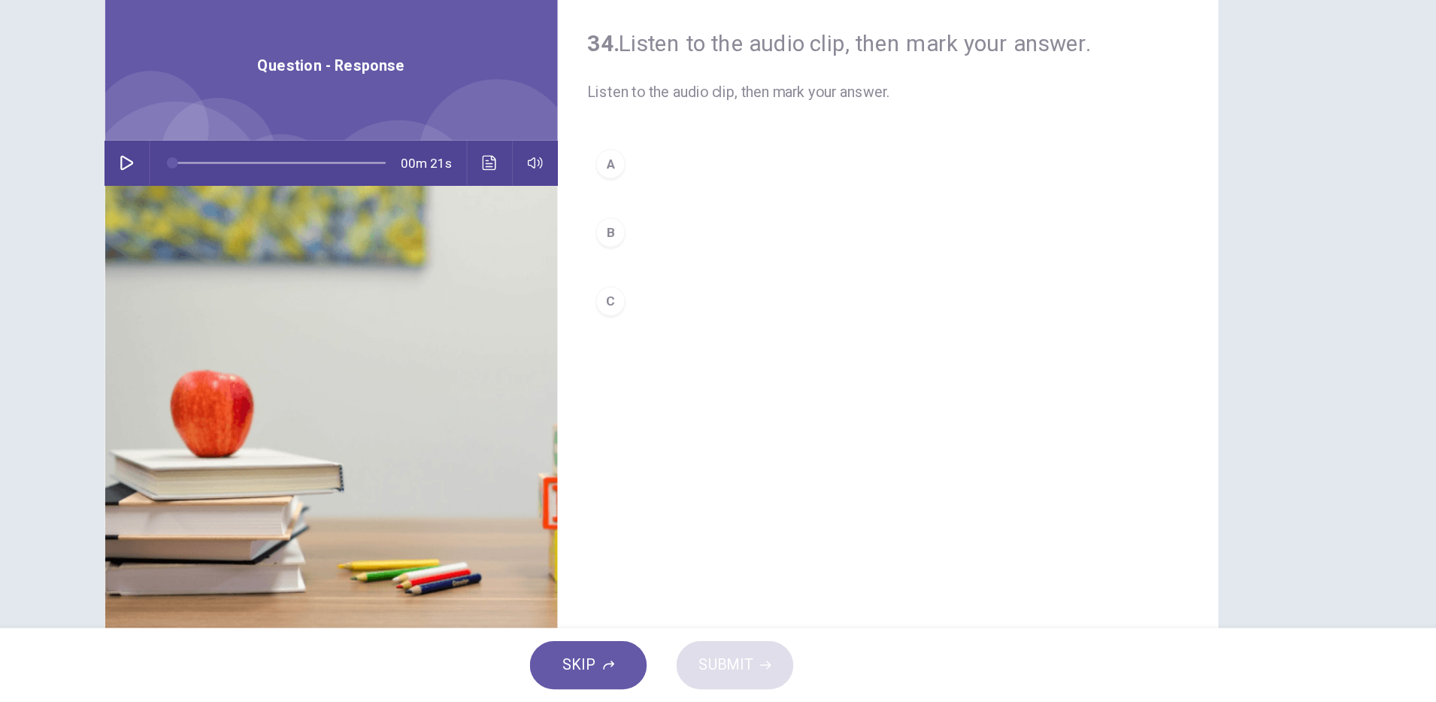
click at [273, 267] on button "button" at bounding box center [285, 265] width 24 height 36
click at [279, 262] on icon "button" at bounding box center [285, 265] width 12 height 12
click at [580, 267] on icon "Click to see the audio transcription" at bounding box center [579, 265] width 12 height 12
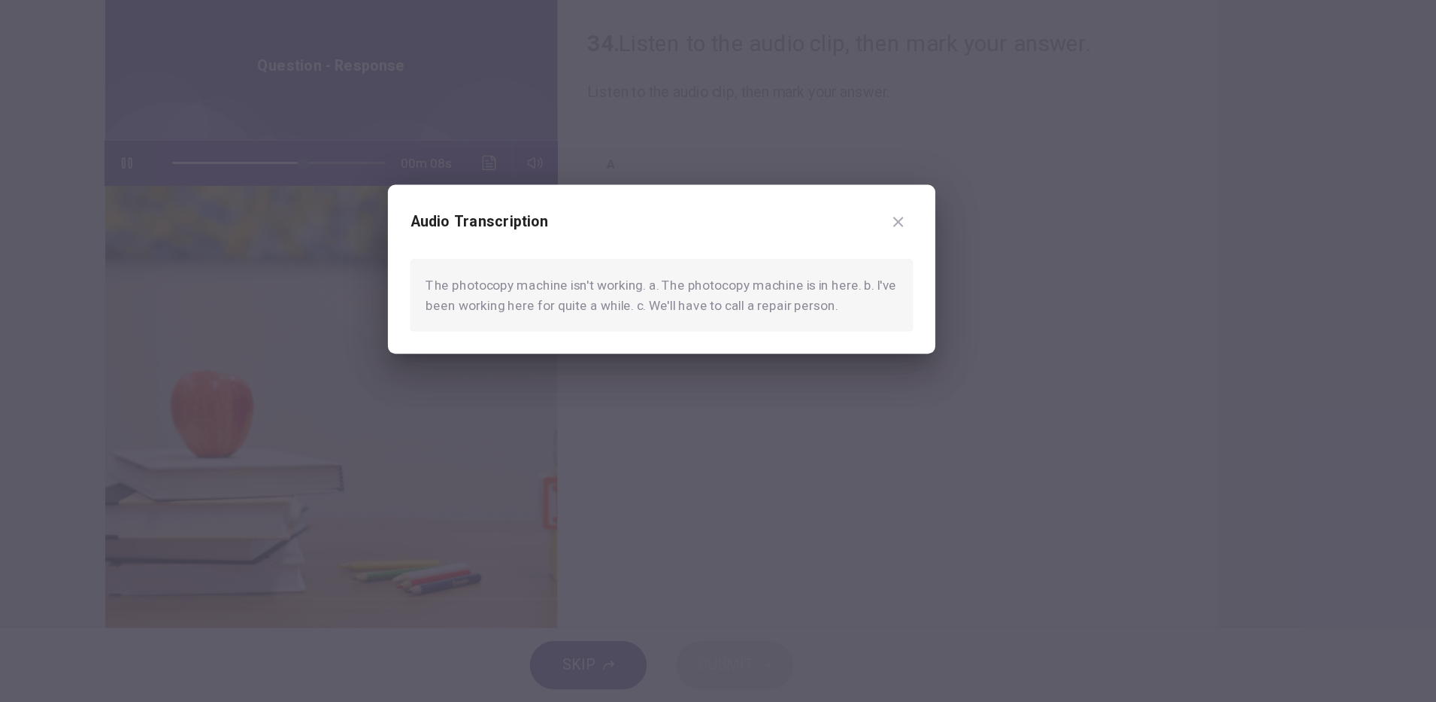
click at [814, 500] on div at bounding box center [718, 351] width 1436 height 702
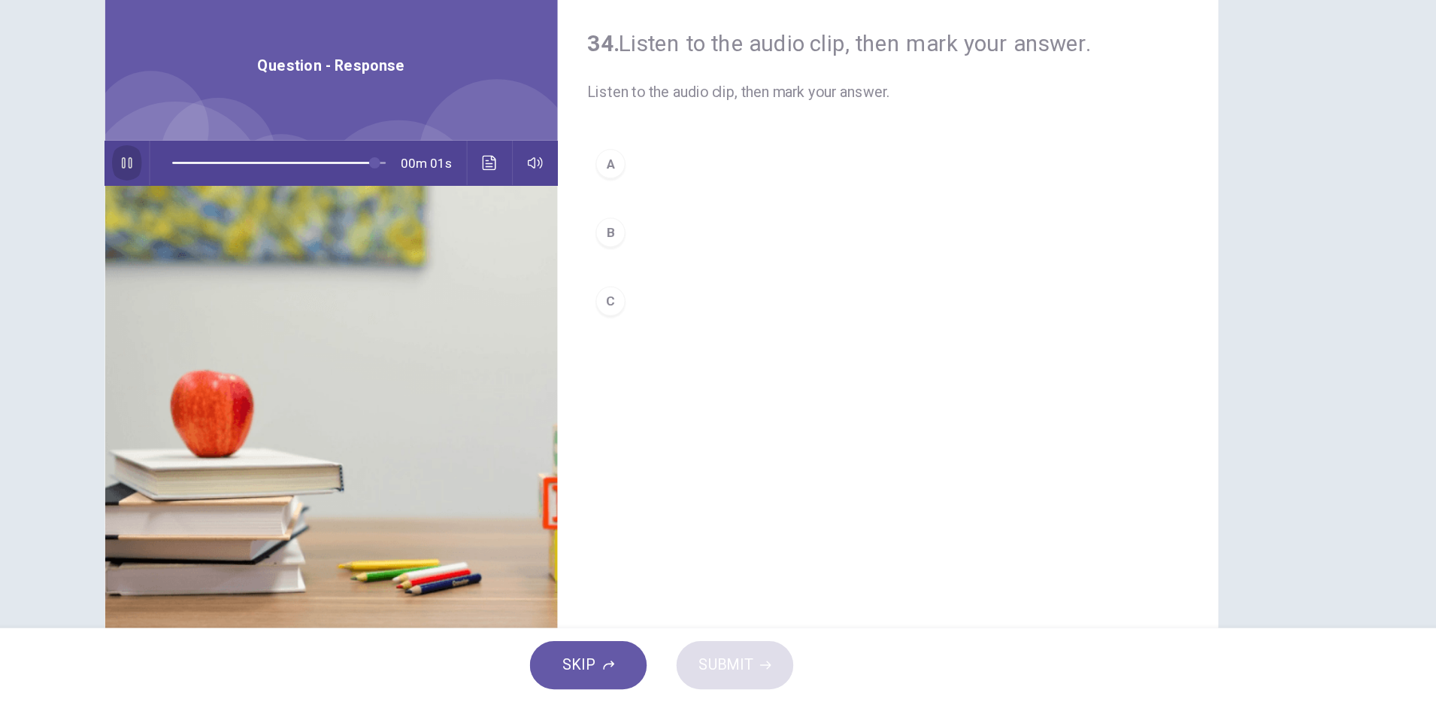
click at [279, 266] on icon "button" at bounding box center [285, 265] width 12 height 12
click at [278, 271] on button "button" at bounding box center [285, 265] width 24 height 36
click at [283, 262] on icon "button" at bounding box center [285, 265] width 12 height 12
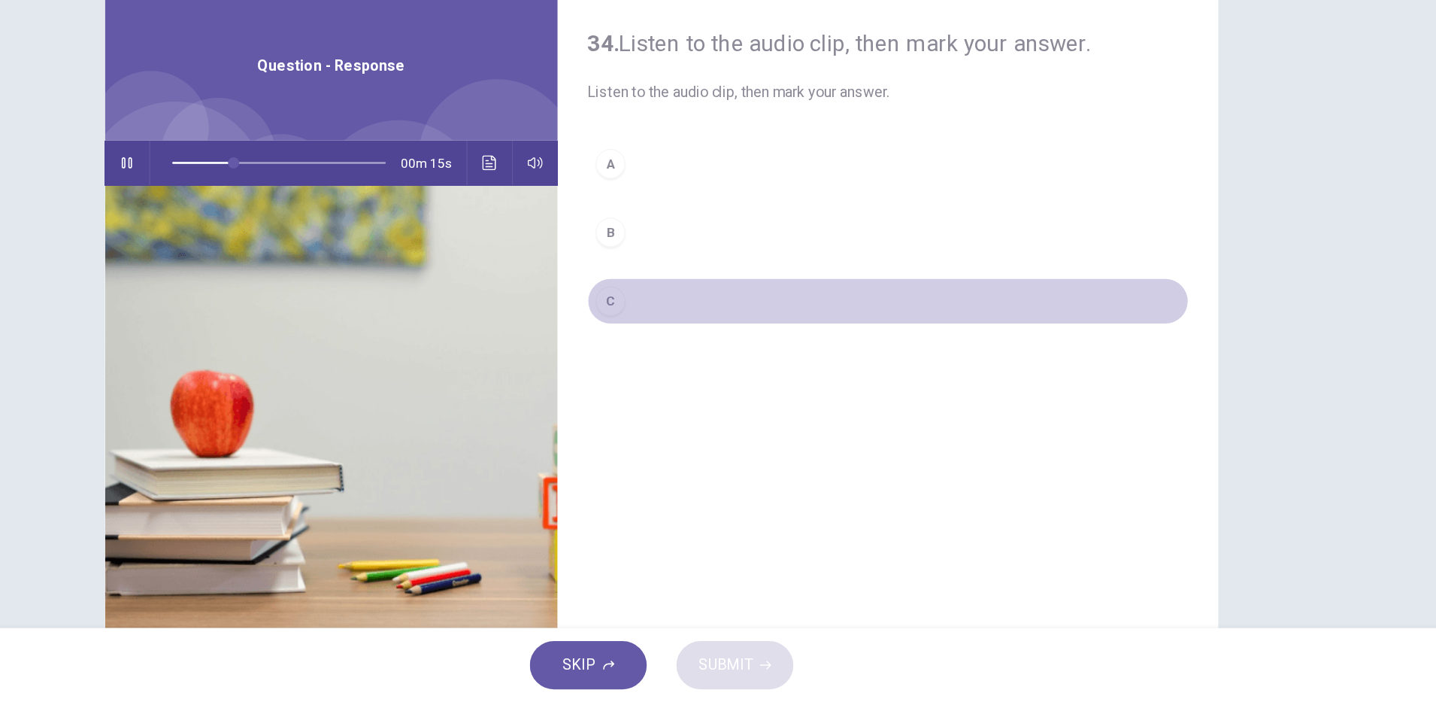
click at [671, 387] on div "C" at bounding box center [677, 377] width 24 height 24
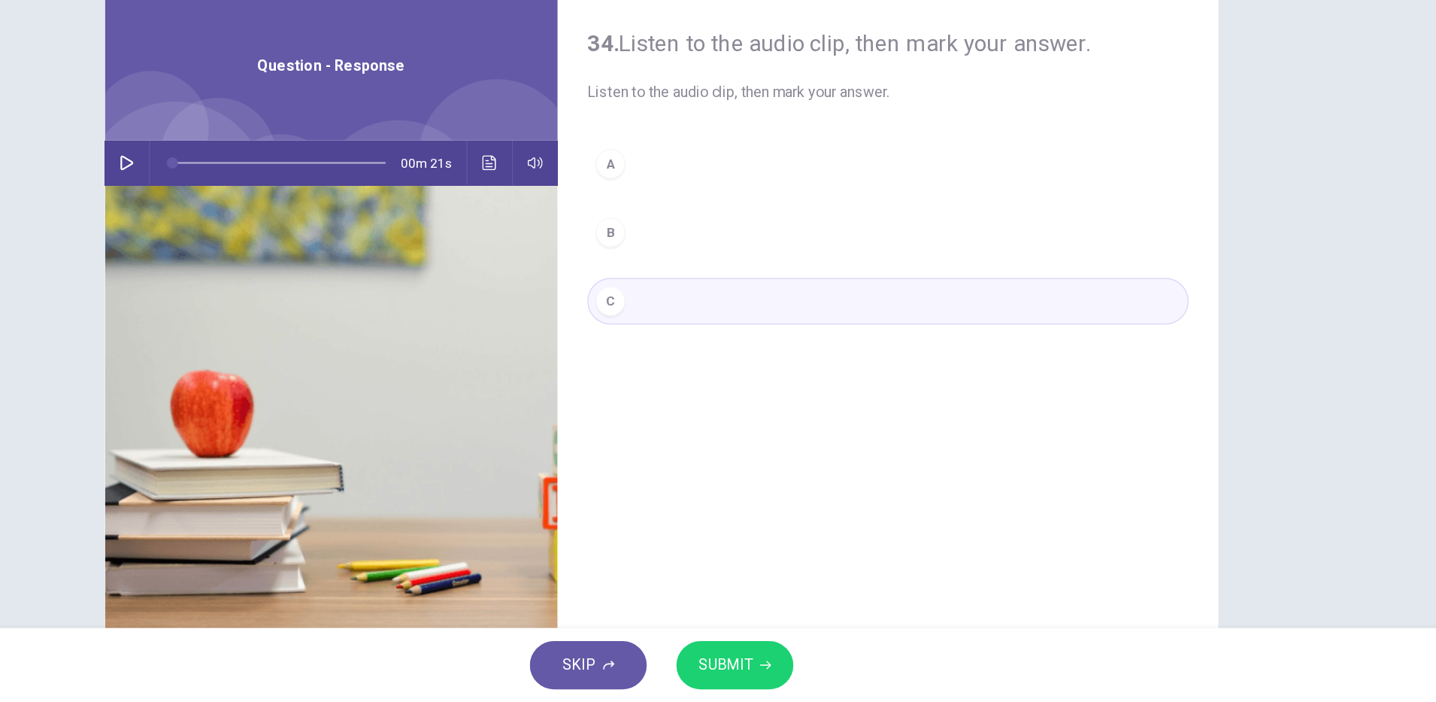
type input "*"
click at [795, 671] on button "SUBMIT" at bounding box center [777, 671] width 95 height 39
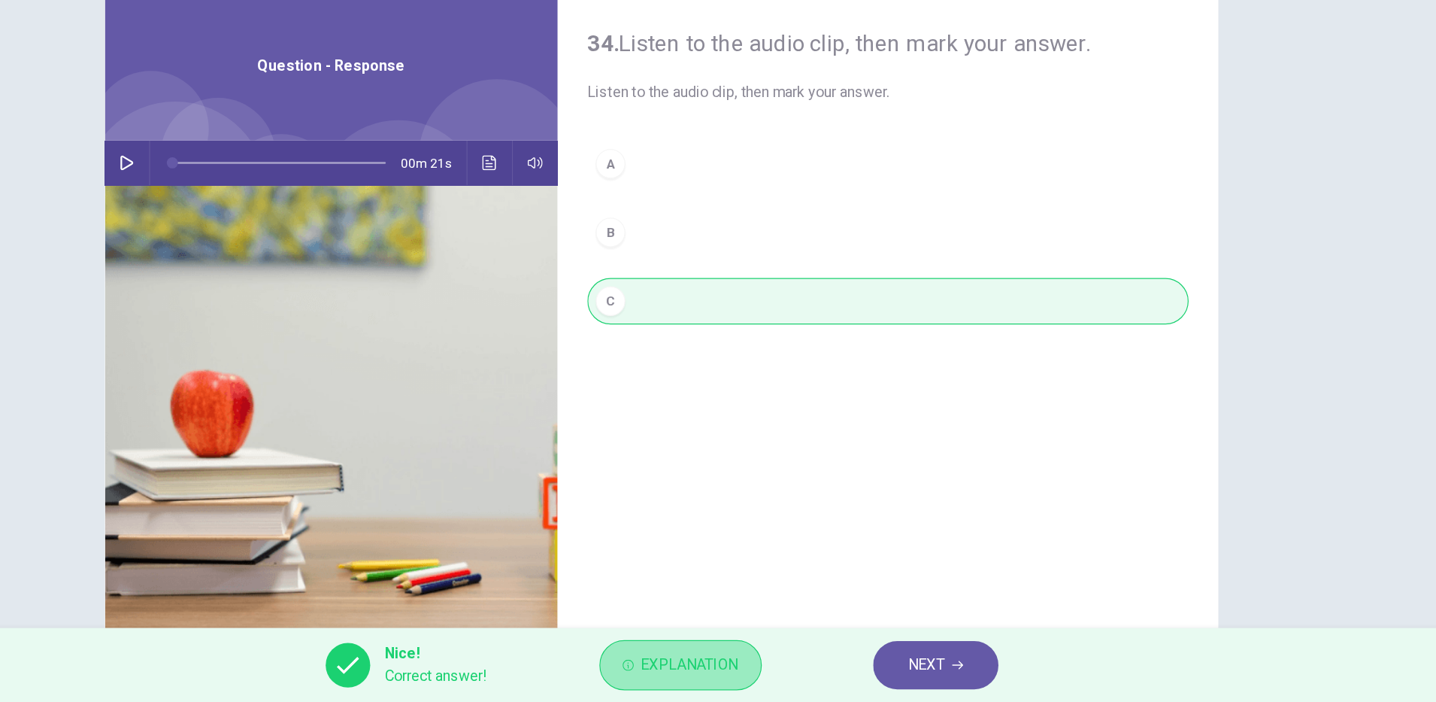
click at [761, 657] on button "Explanation" at bounding box center [734, 671] width 132 height 41
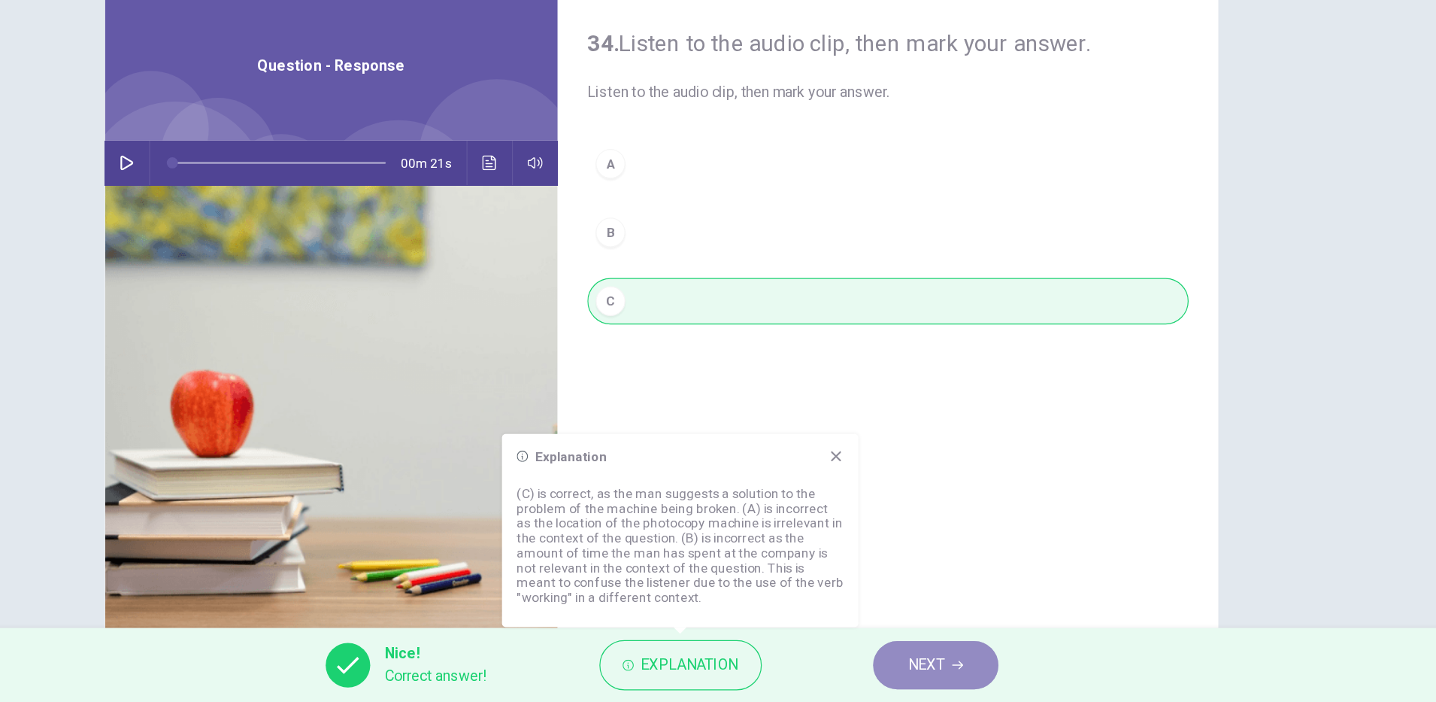
click at [967, 676] on button "NEXT" at bounding box center [941, 671] width 102 height 39
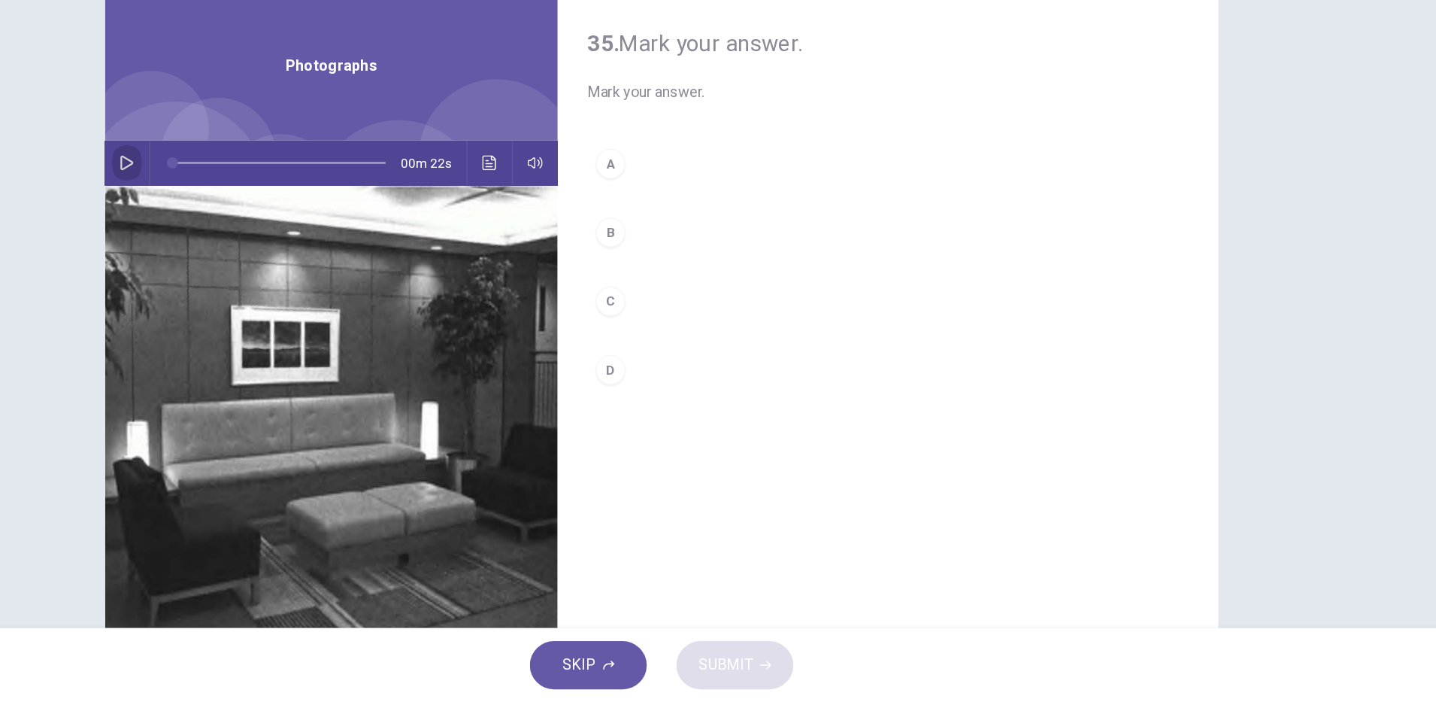
click at [284, 261] on icon "button" at bounding box center [285, 265] width 12 height 12
click at [684, 380] on button "C" at bounding box center [901, 377] width 487 height 38
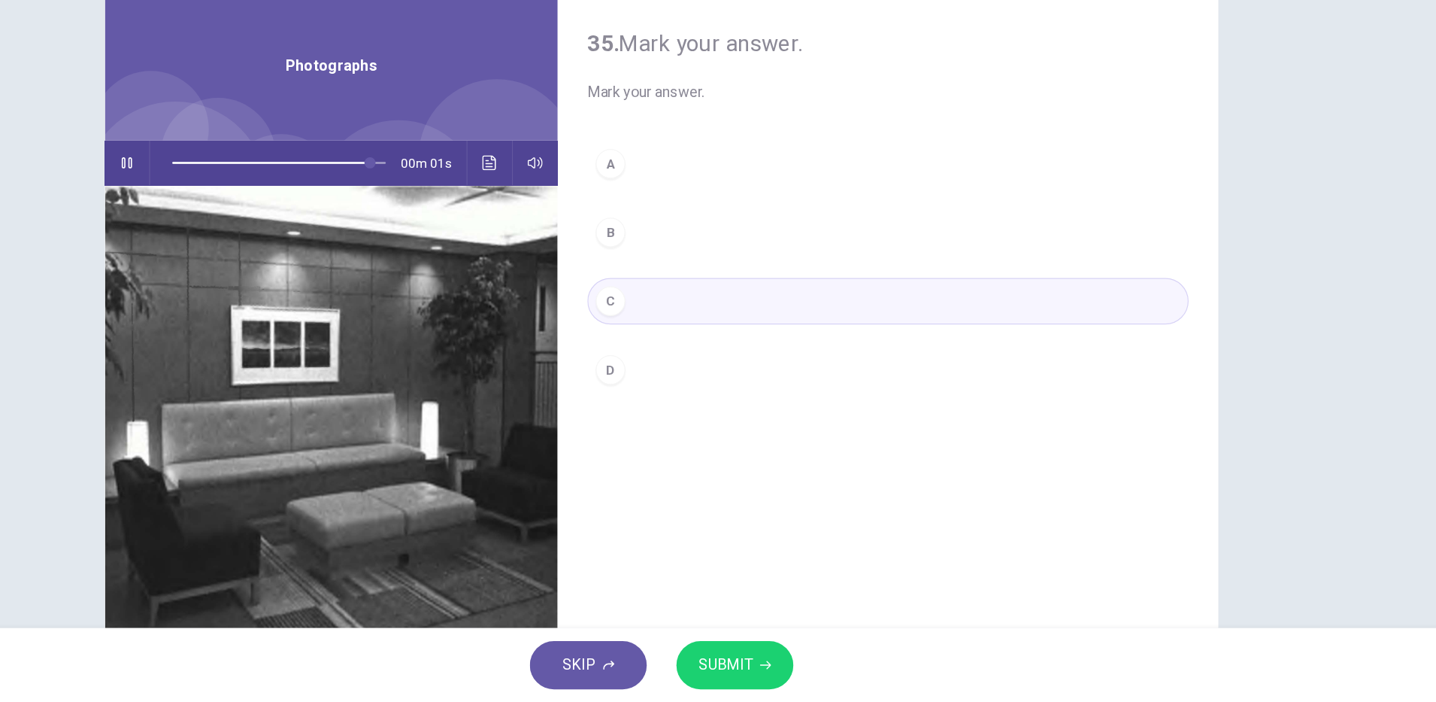
click at [779, 675] on span "SUBMIT" at bounding box center [770, 671] width 44 height 21
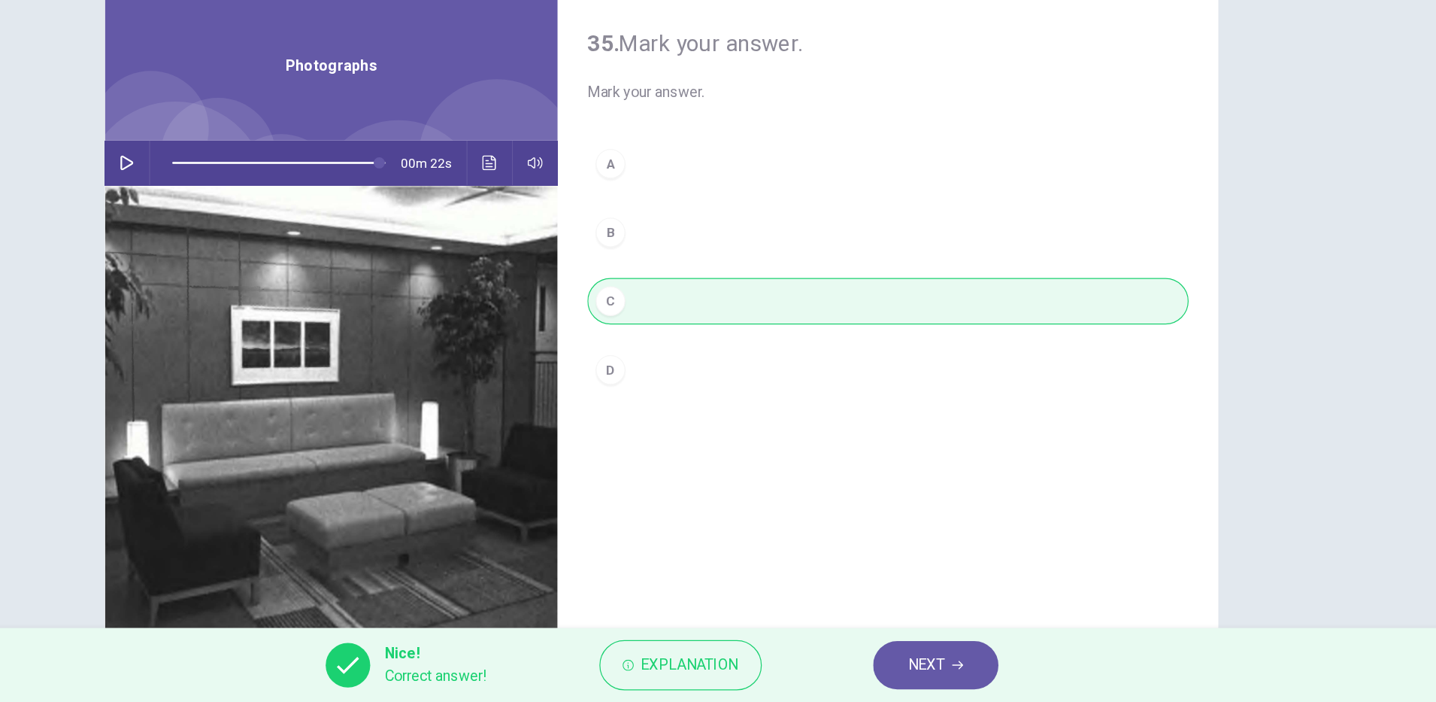
type input "*"
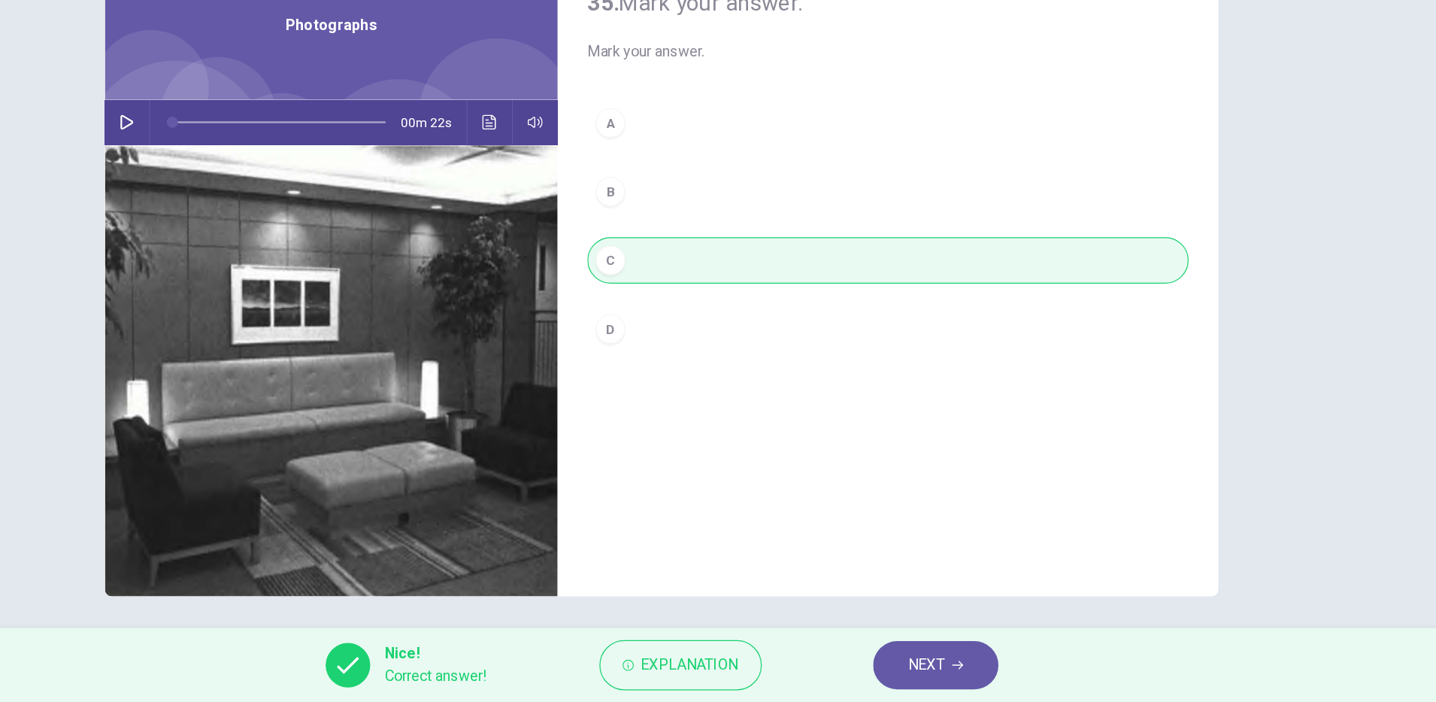
scroll to position [38, 0]
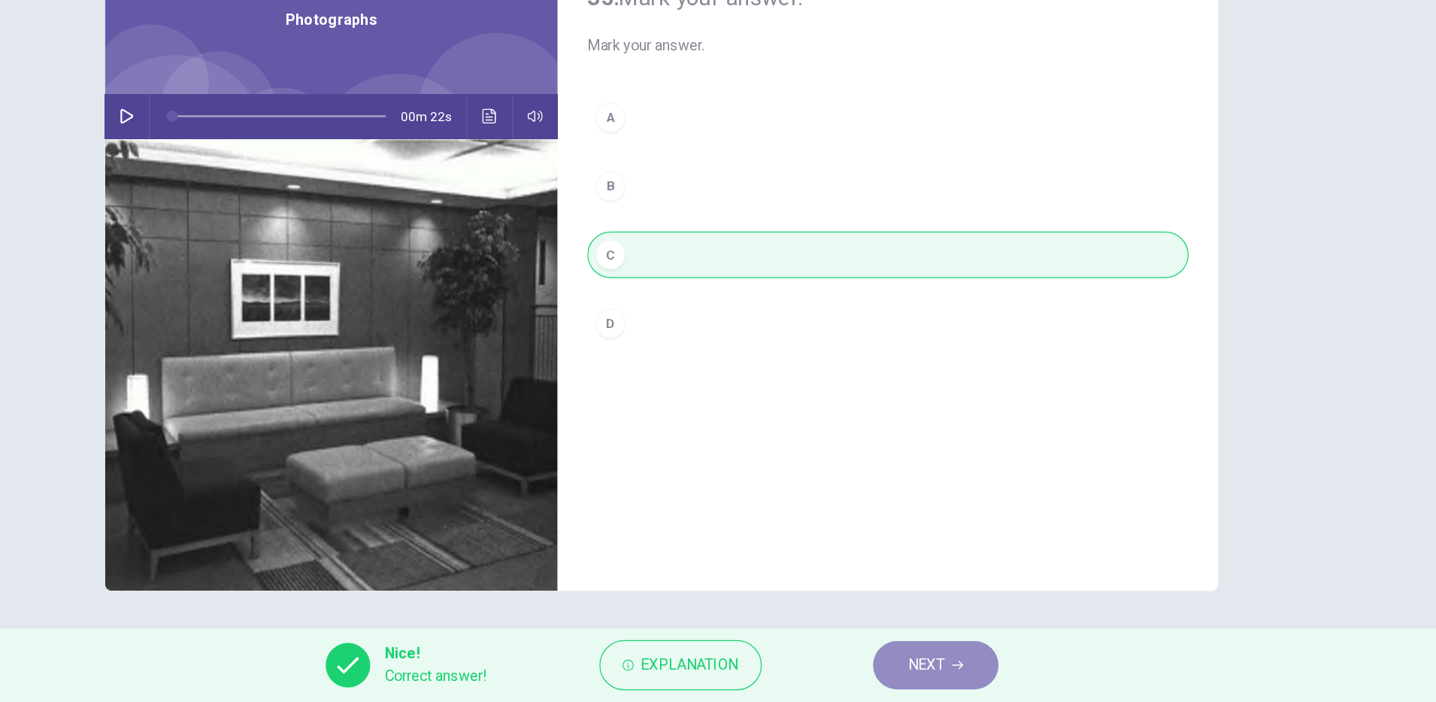
click at [936, 659] on button "NEXT" at bounding box center [941, 671] width 102 height 39
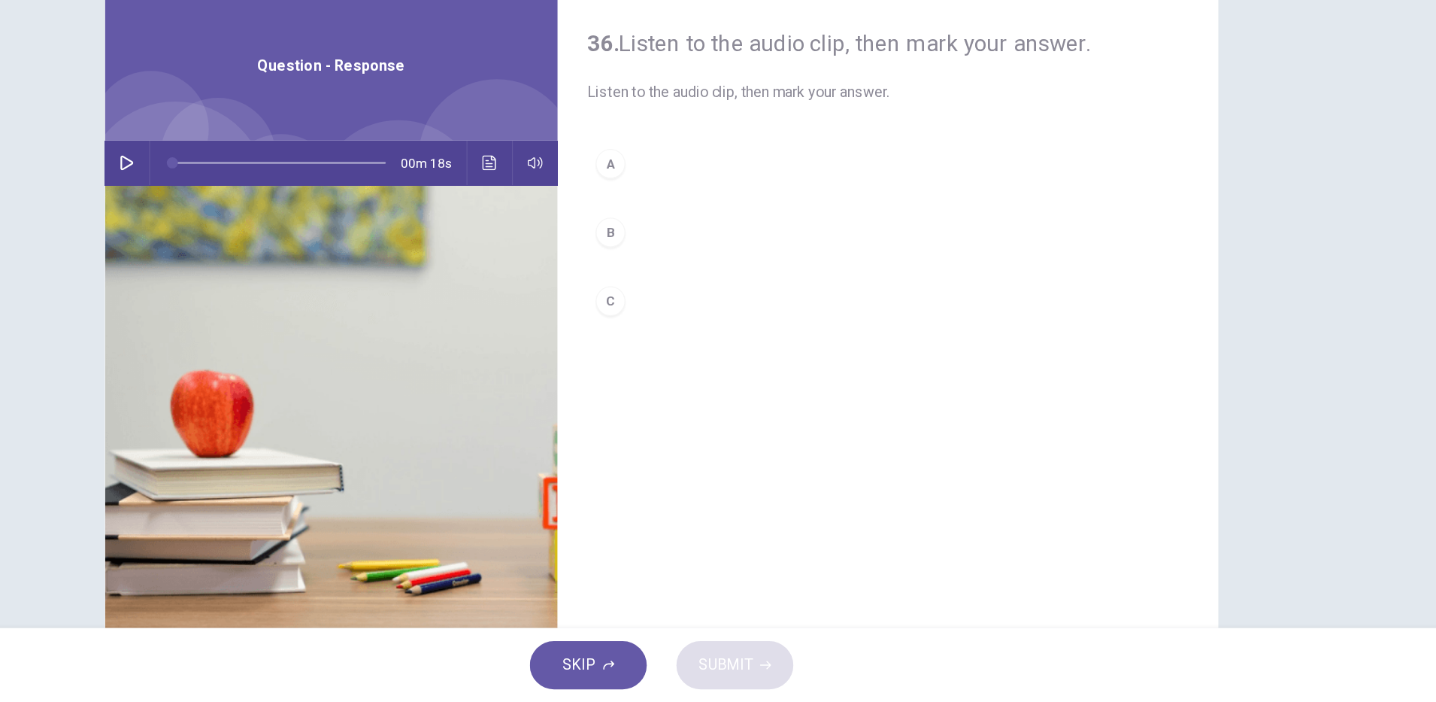
click at [276, 273] on button "button" at bounding box center [285, 265] width 24 height 36
click at [281, 268] on icon "button" at bounding box center [285, 265] width 12 height 12
click at [573, 265] on icon "Click to see the audio transcription" at bounding box center [579, 265] width 12 height 12
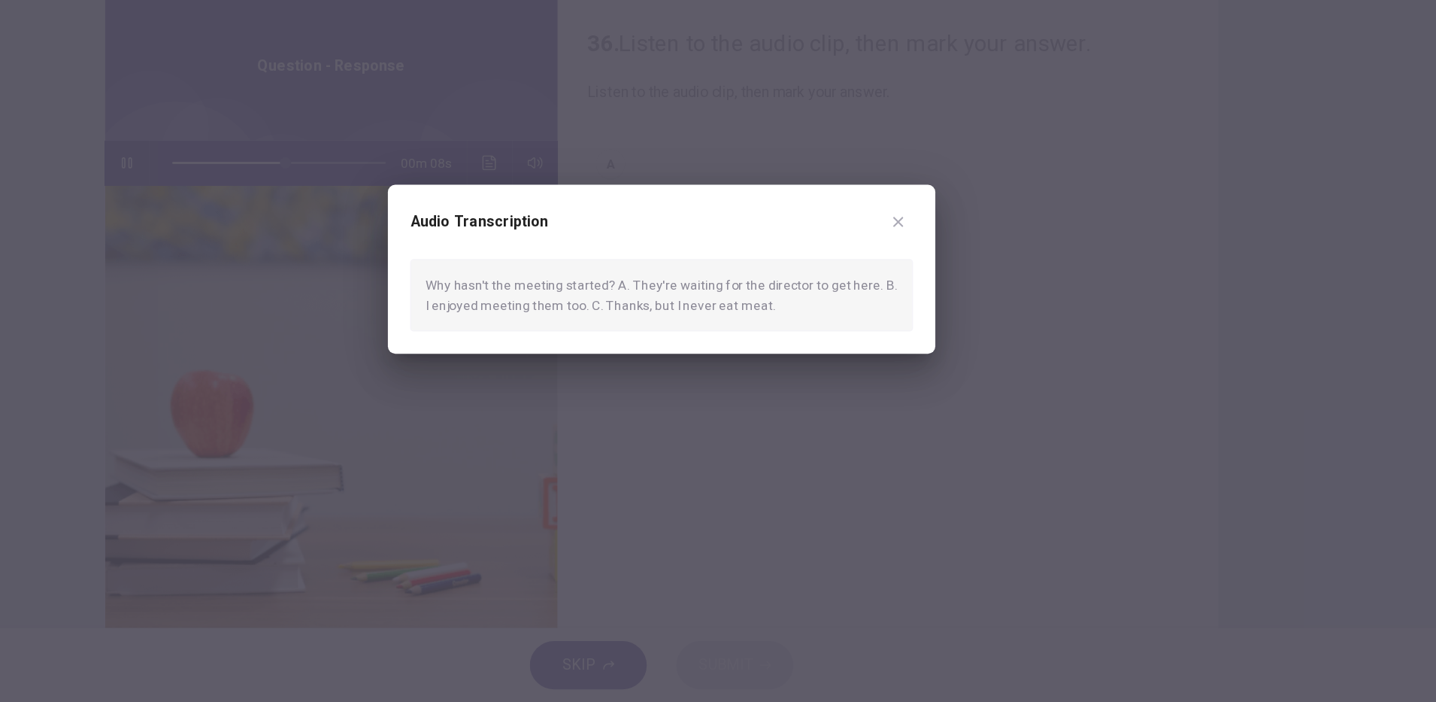
click at [814, 523] on div at bounding box center [718, 351] width 1436 height 702
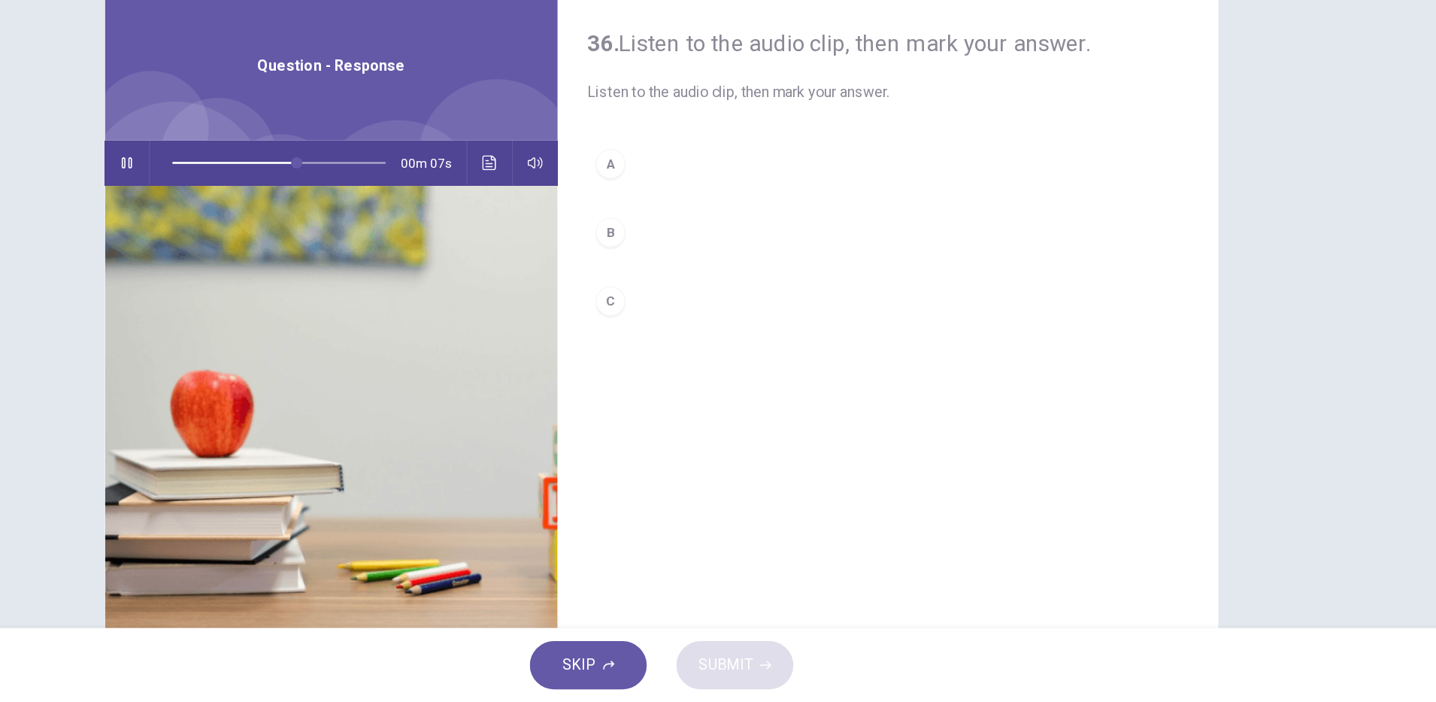
click at [683, 271] on button "A" at bounding box center [901, 266] width 487 height 38
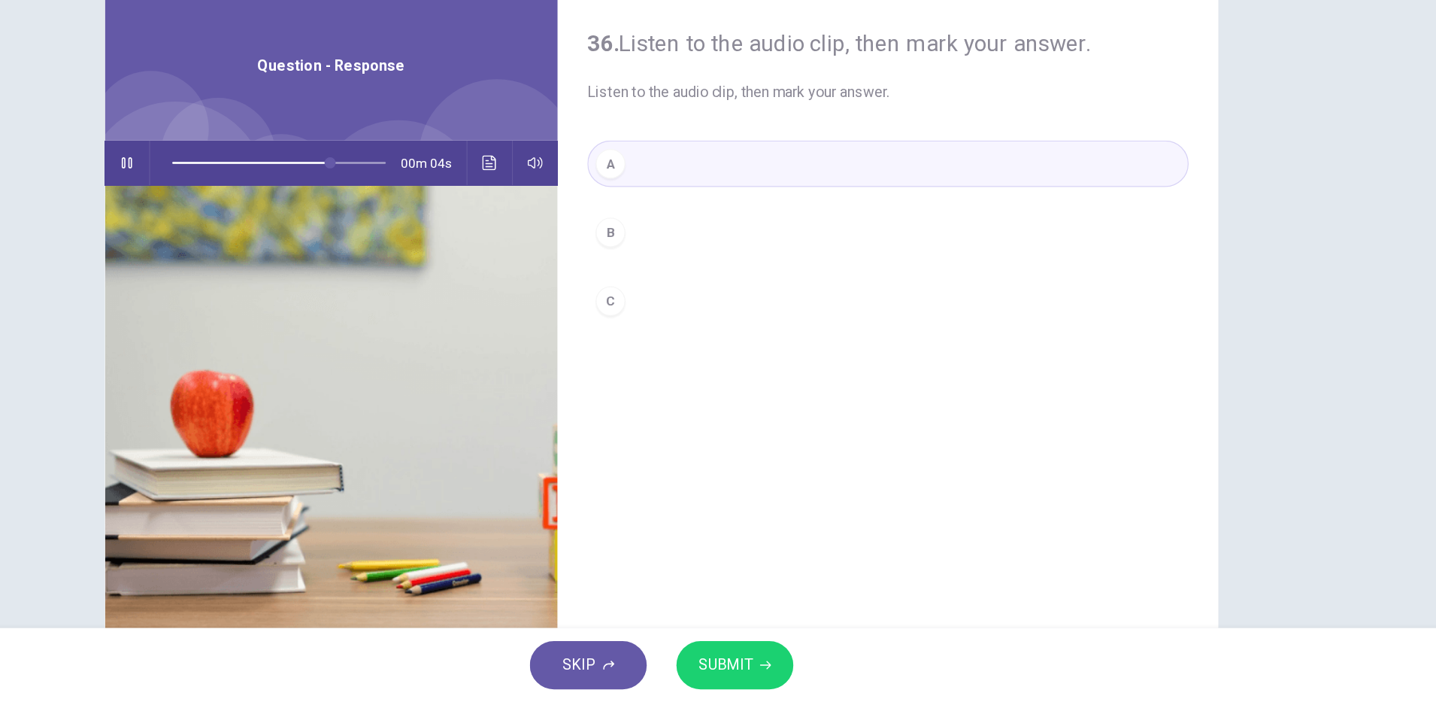
click at [803, 675] on icon "button" at bounding box center [802, 671] width 9 height 9
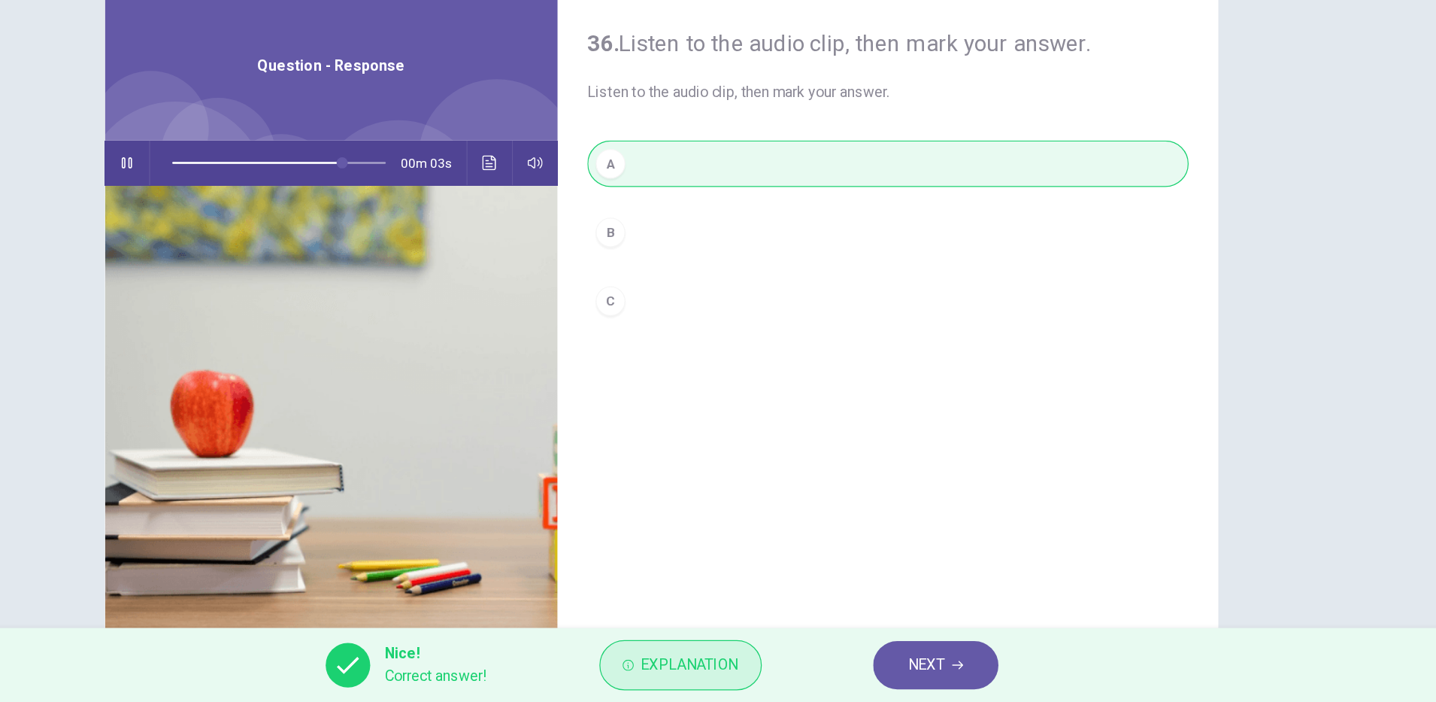
click at [757, 663] on span "Explanation" at bounding box center [741, 671] width 79 height 21
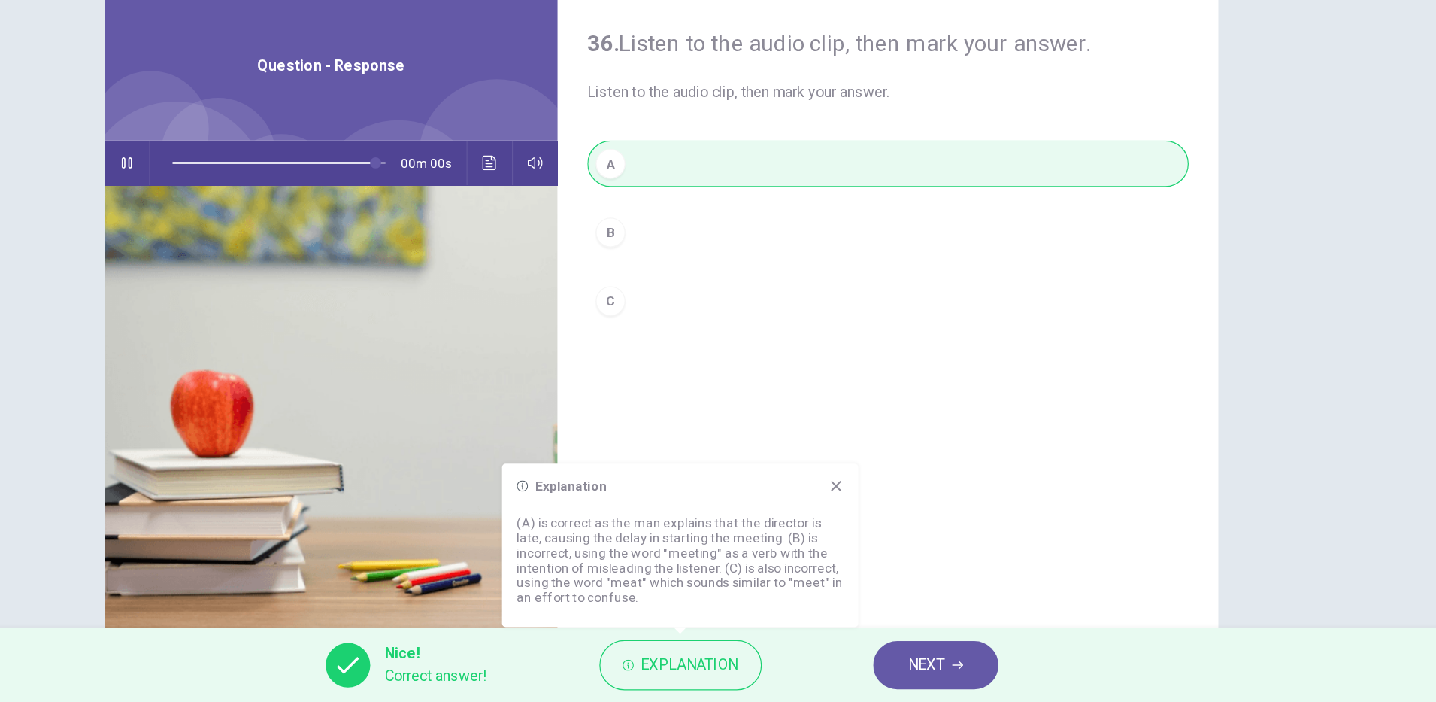
type input "*"
click at [936, 657] on button "NEXT" at bounding box center [941, 671] width 102 height 39
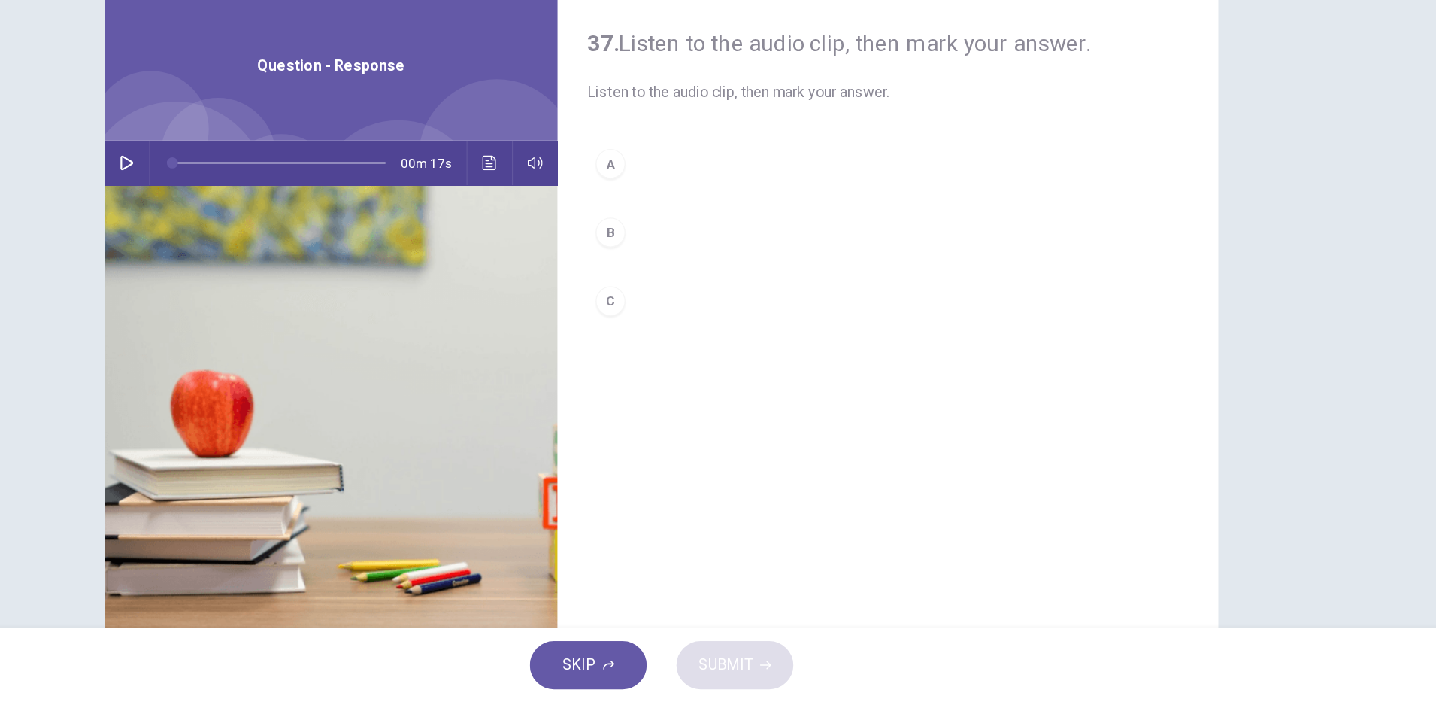
click at [279, 268] on icon "button" at bounding box center [285, 265] width 12 height 12
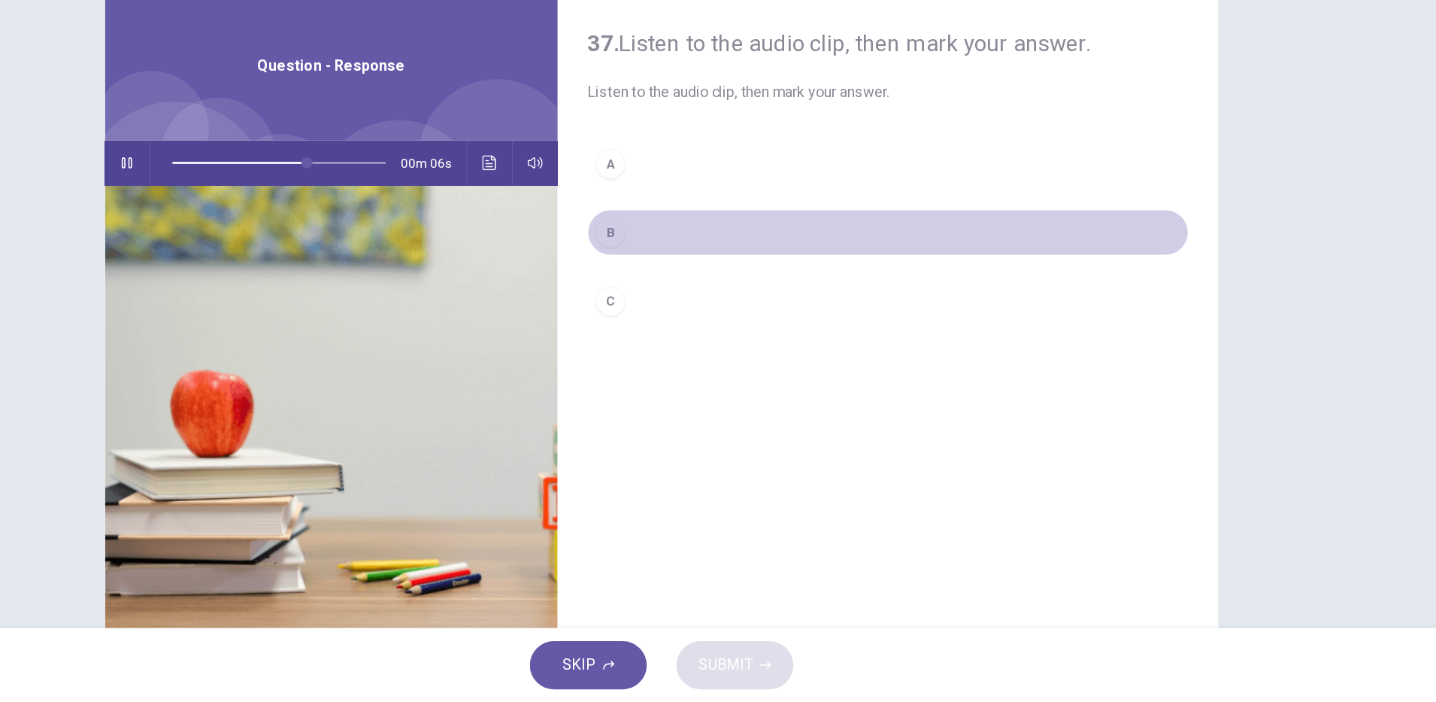
click at [677, 327] on div "B" at bounding box center [677, 321] width 24 height 24
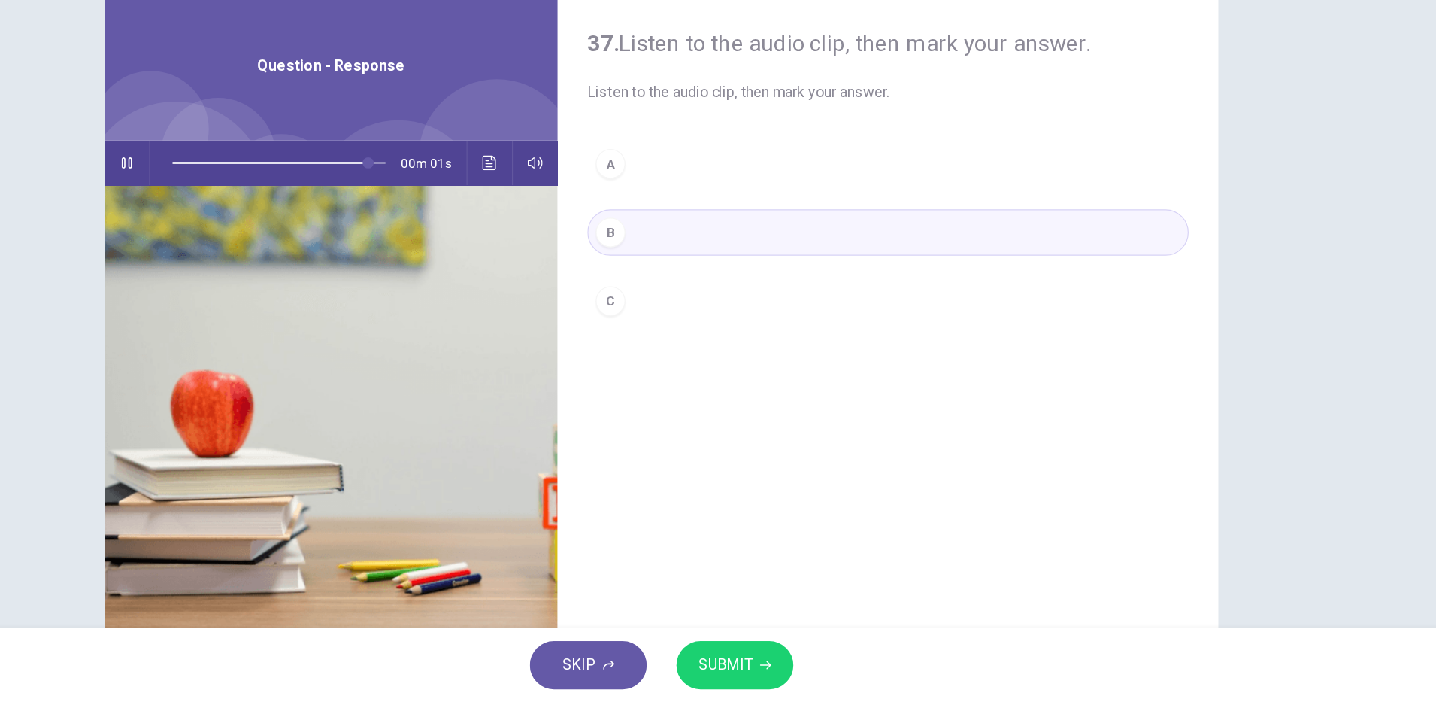
click at [774, 670] on span "SUBMIT" at bounding box center [770, 671] width 44 height 21
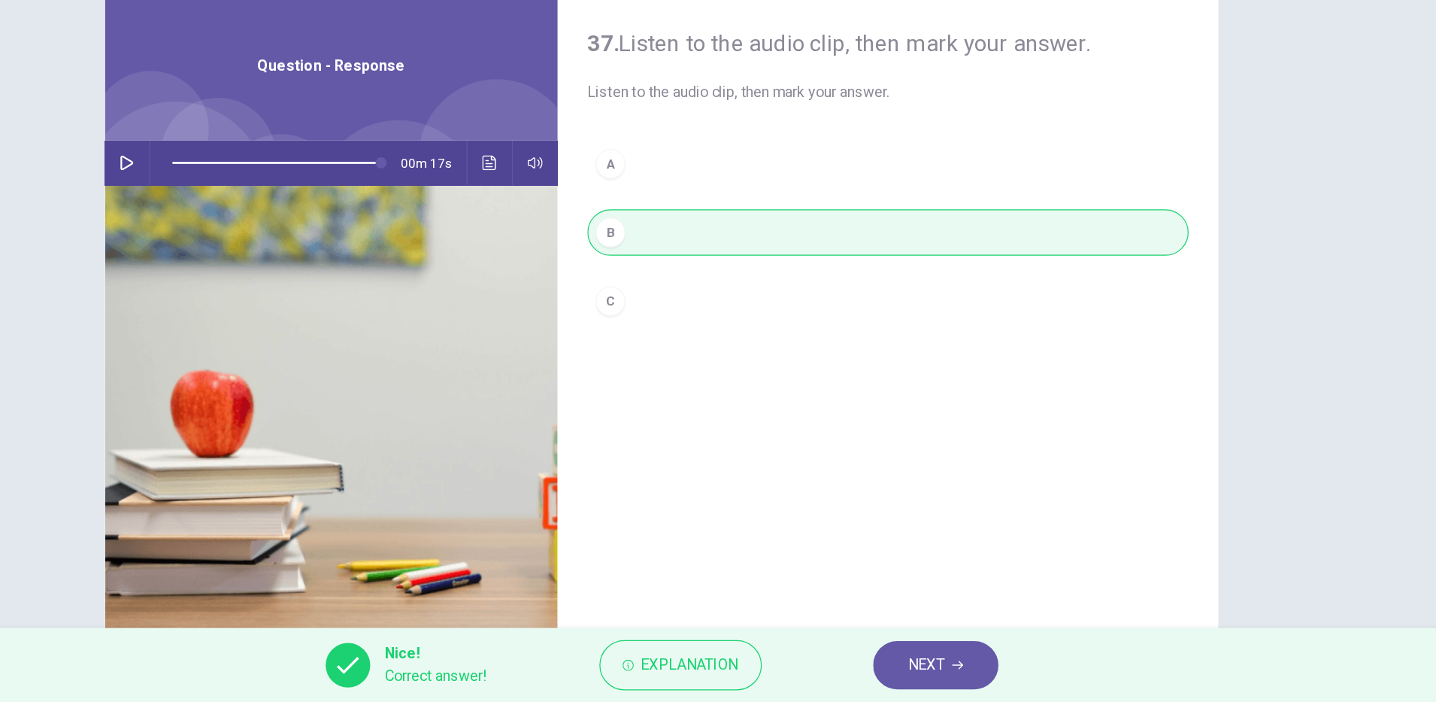
type input "*"
click at [742, 673] on span "Explanation" at bounding box center [741, 671] width 79 height 21
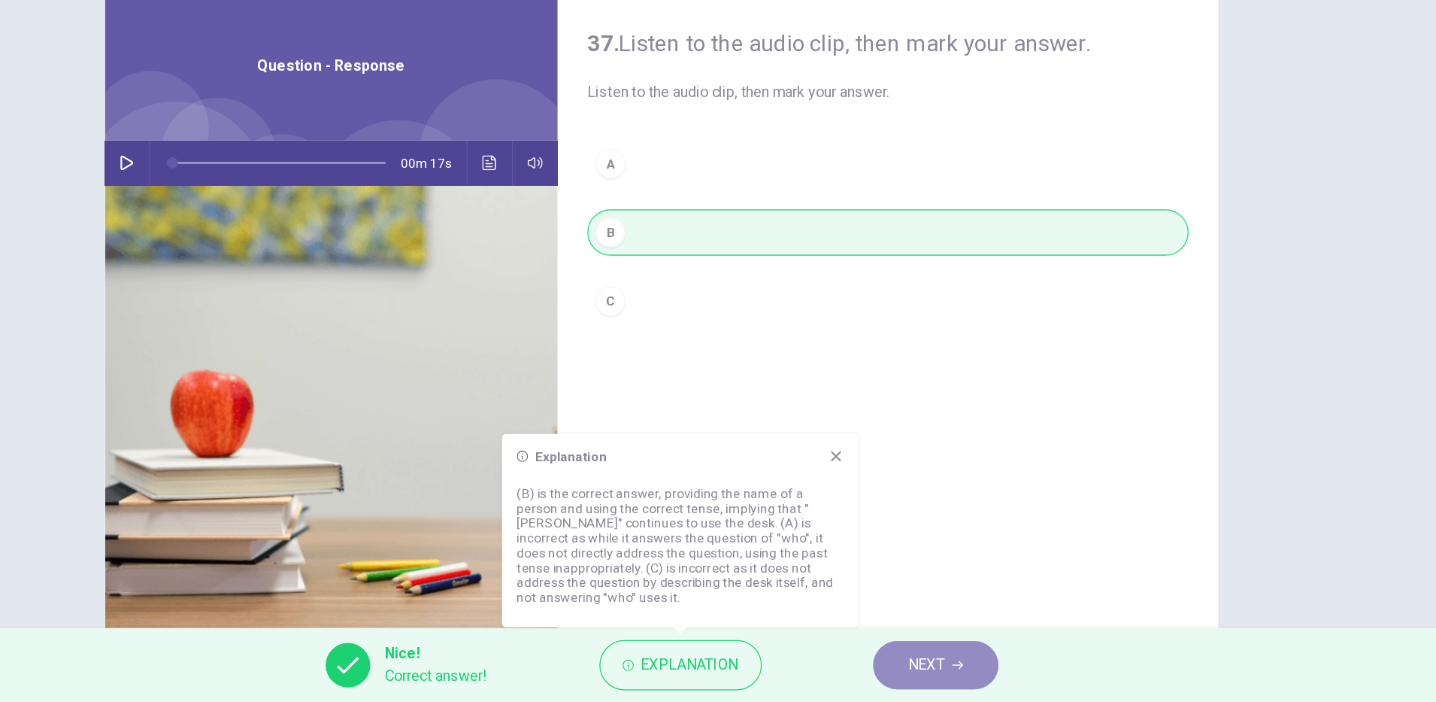
click at [946, 671] on span "NEXT" at bounding box center [932, 671] width 29 height 21
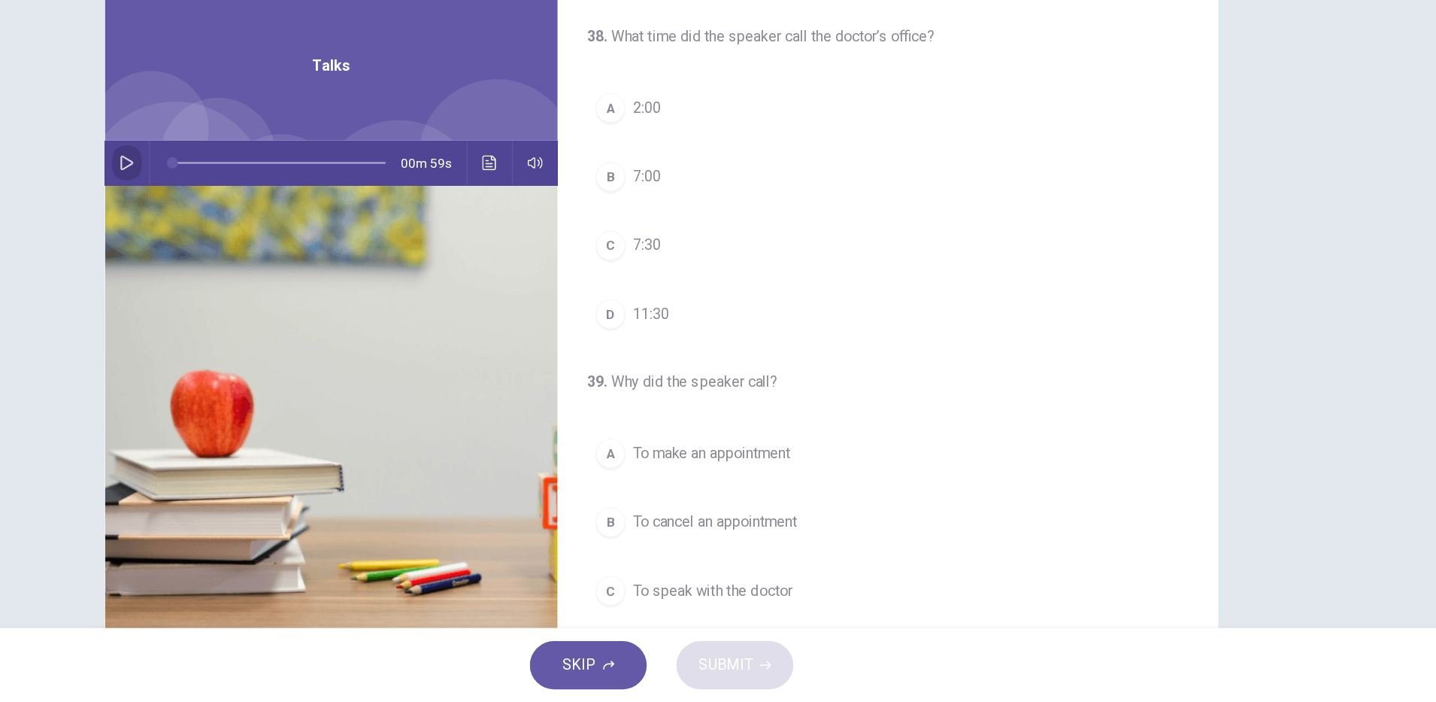
click at [288, 265] on button "button" at bounding box center [285, 265] width 24 height 36
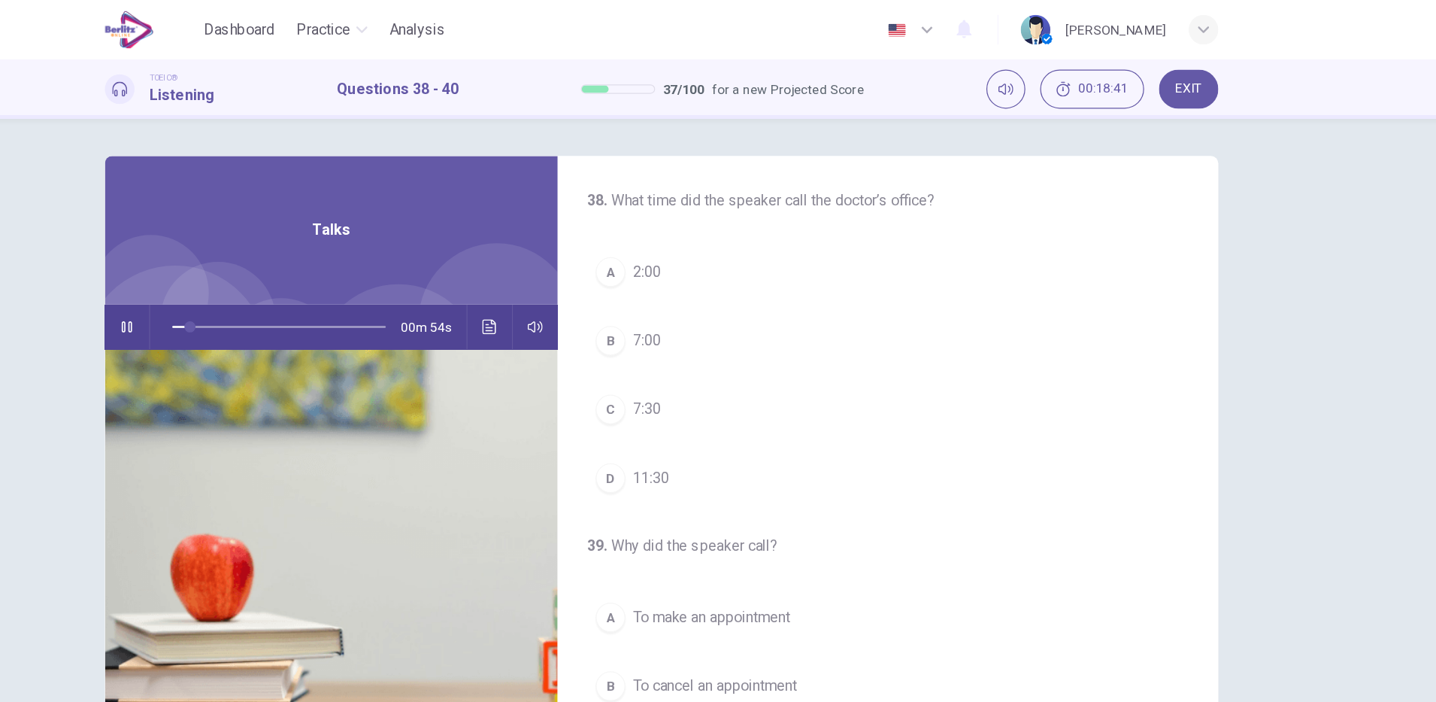
click at [725, 280] on button "B 7:00" at bounding box center [901, 276] width 487 height 38
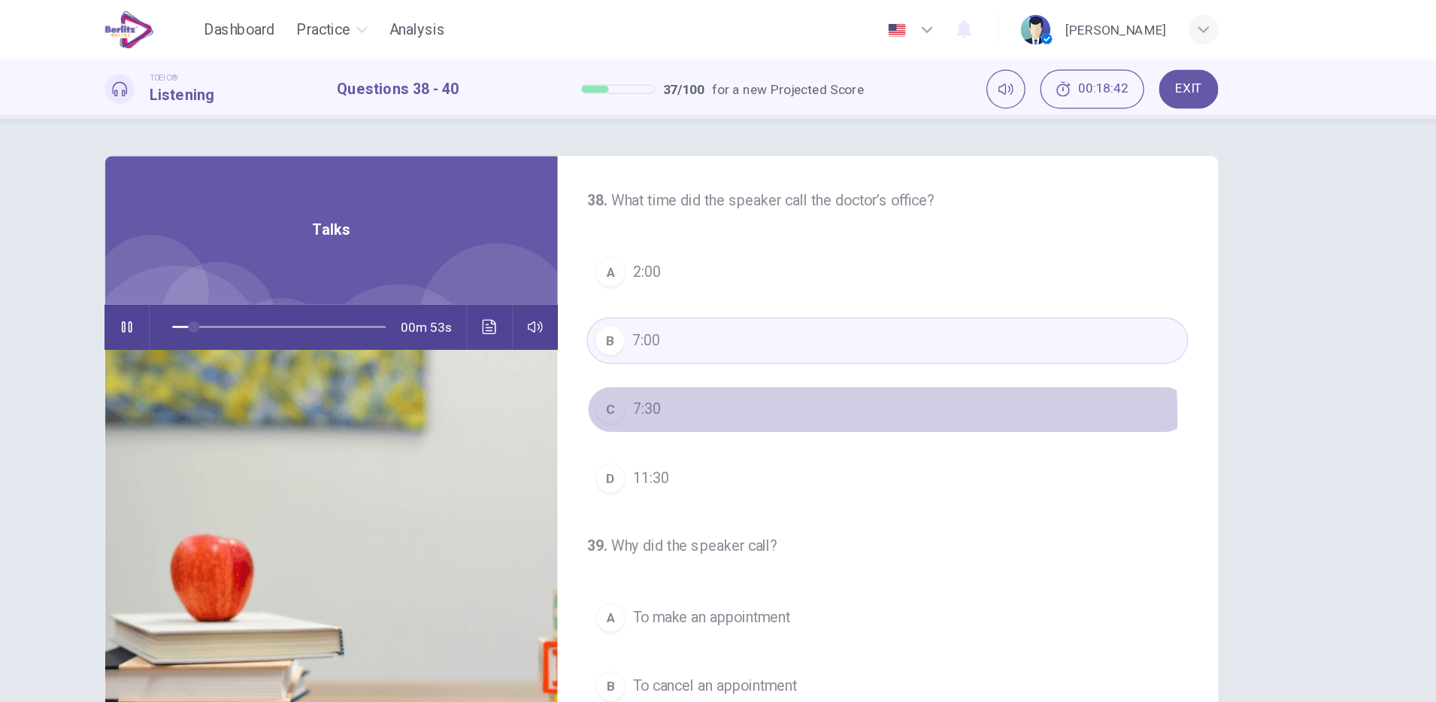
click at [724, 338] on button "C 7:30" at bounding box center [901, 332] width 487 height 38
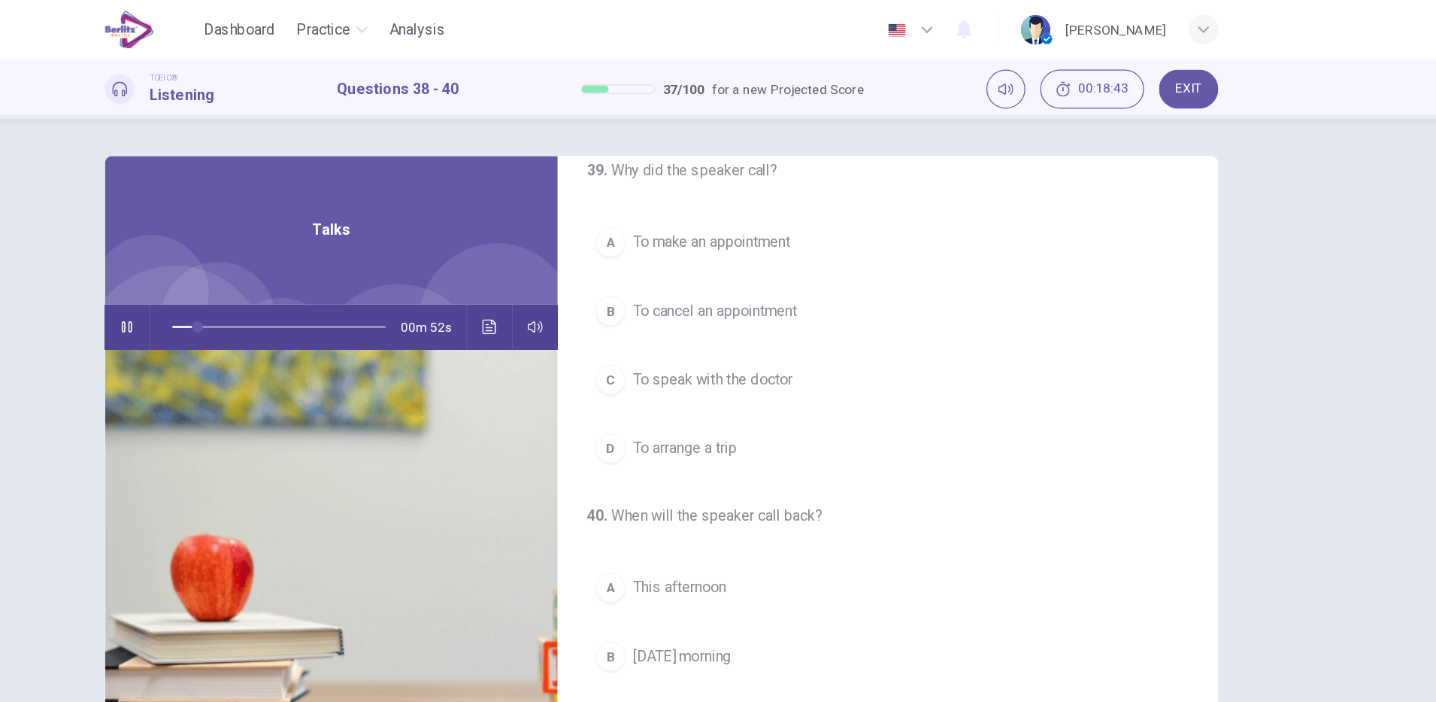
scroll to position [305, 0]
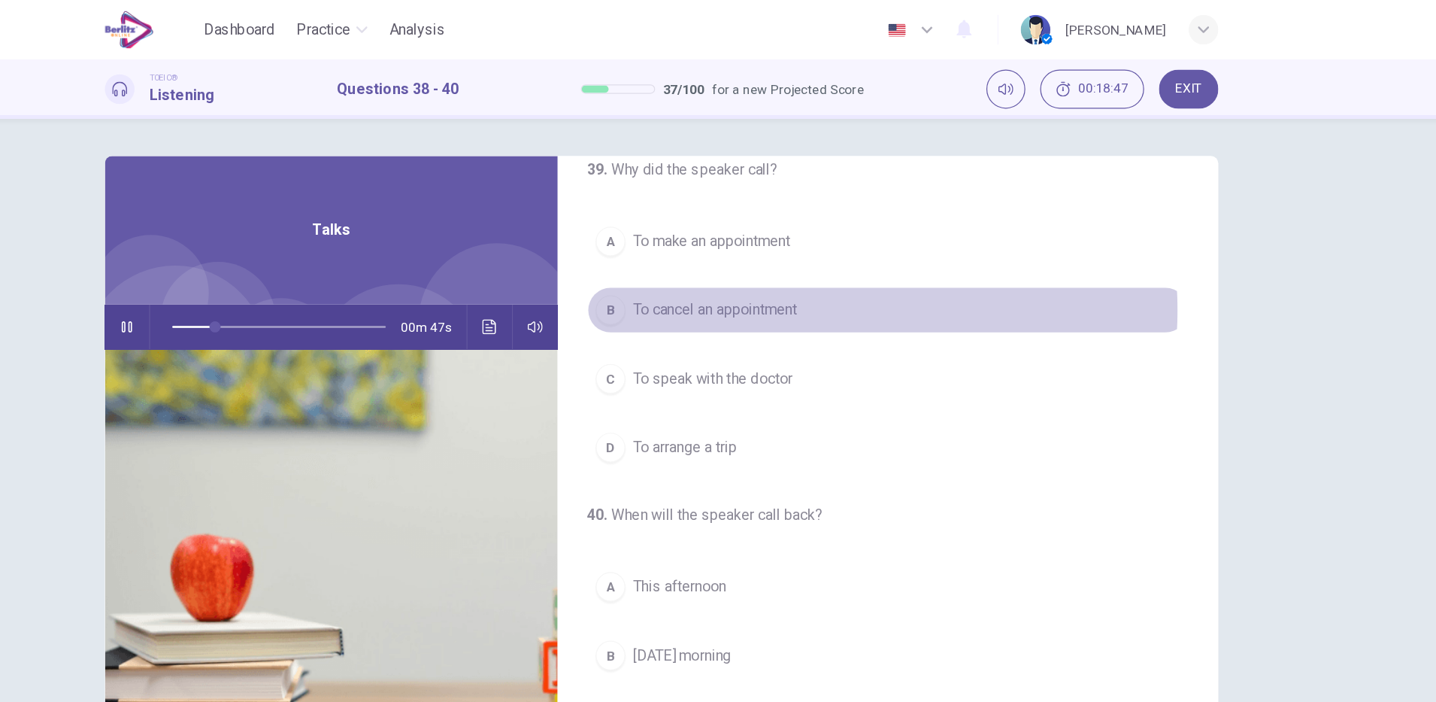
click at [814, 251] on span "To cancel an appointment" at bounding box center [761, 251] width 133 height 18
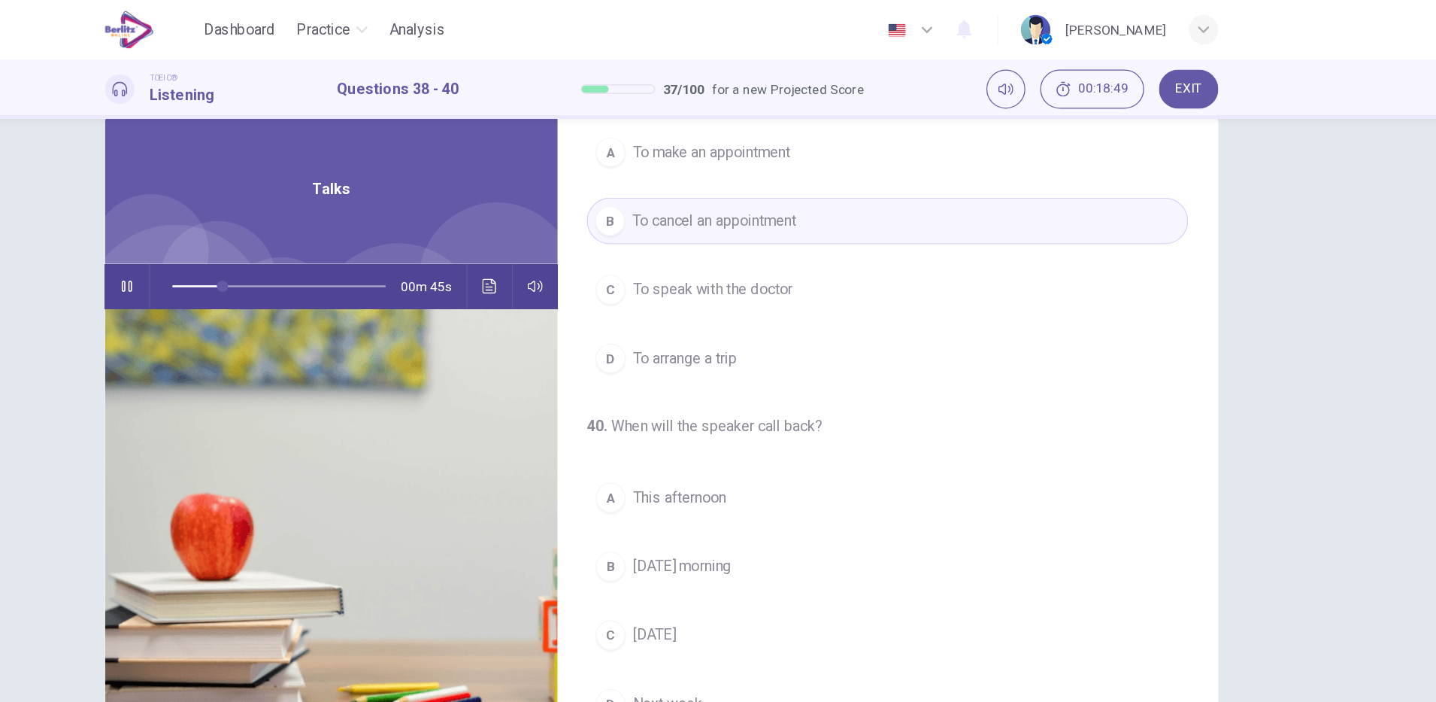
scroll to position [38, 0]
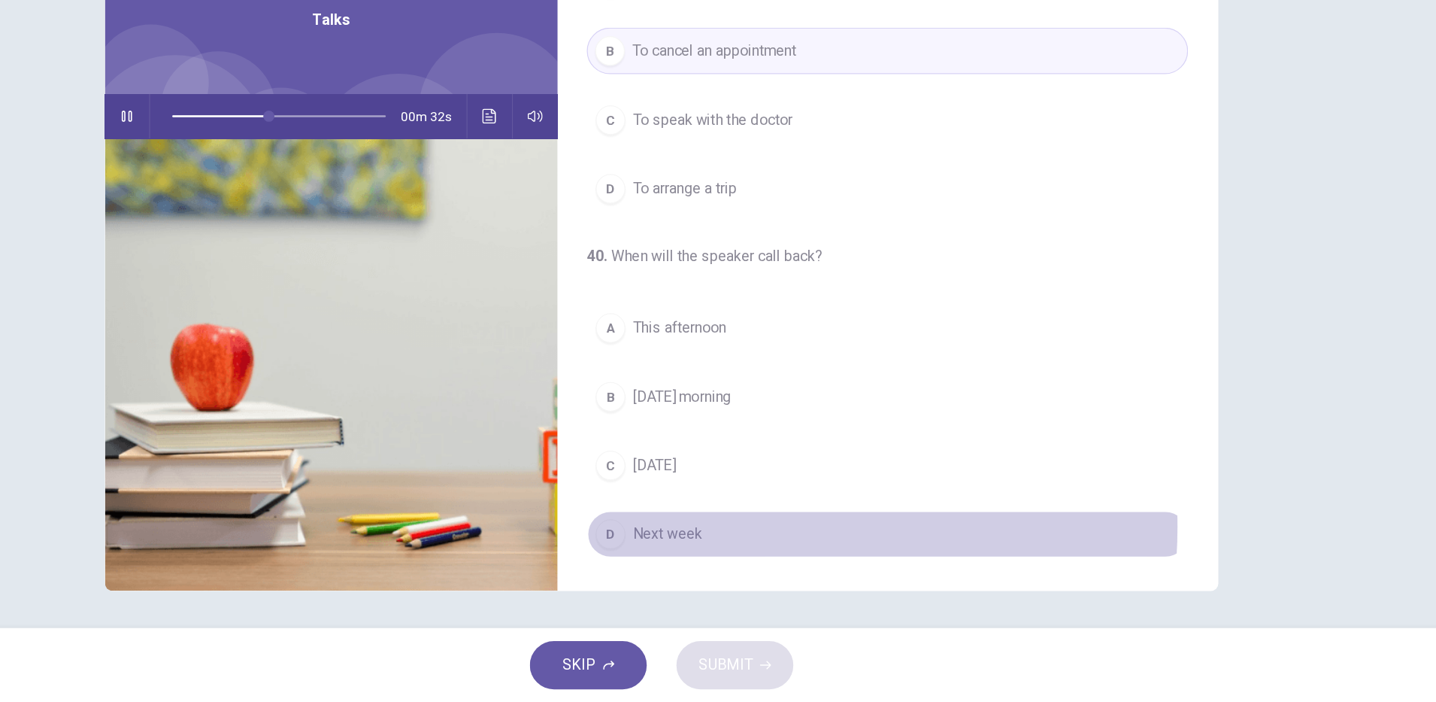
click at [751, 559] on button "D Next week" at bounding box center [901, 566] width 487 height 38
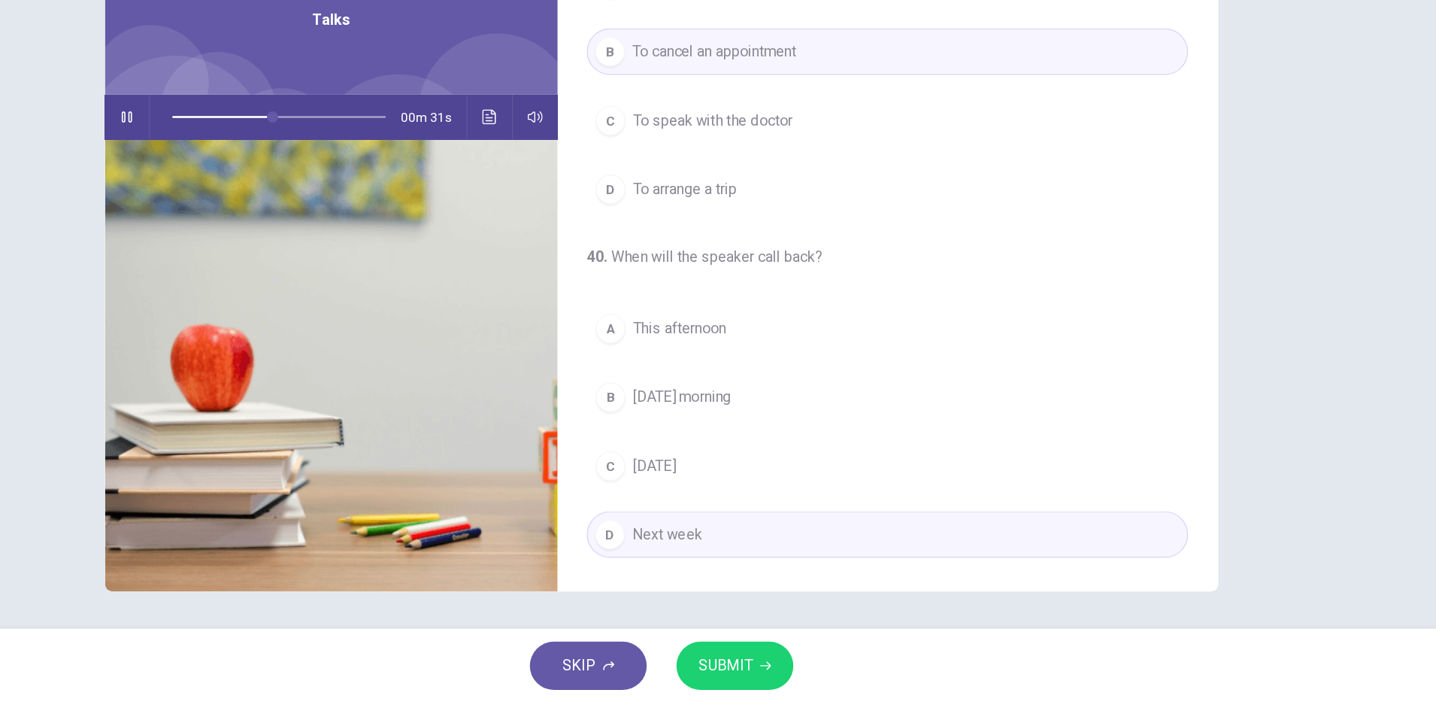
scroll to position [0, 0]
click at [789, 666] on span "SUBMIT" at bounding box center [770, 671] width 44 height 21
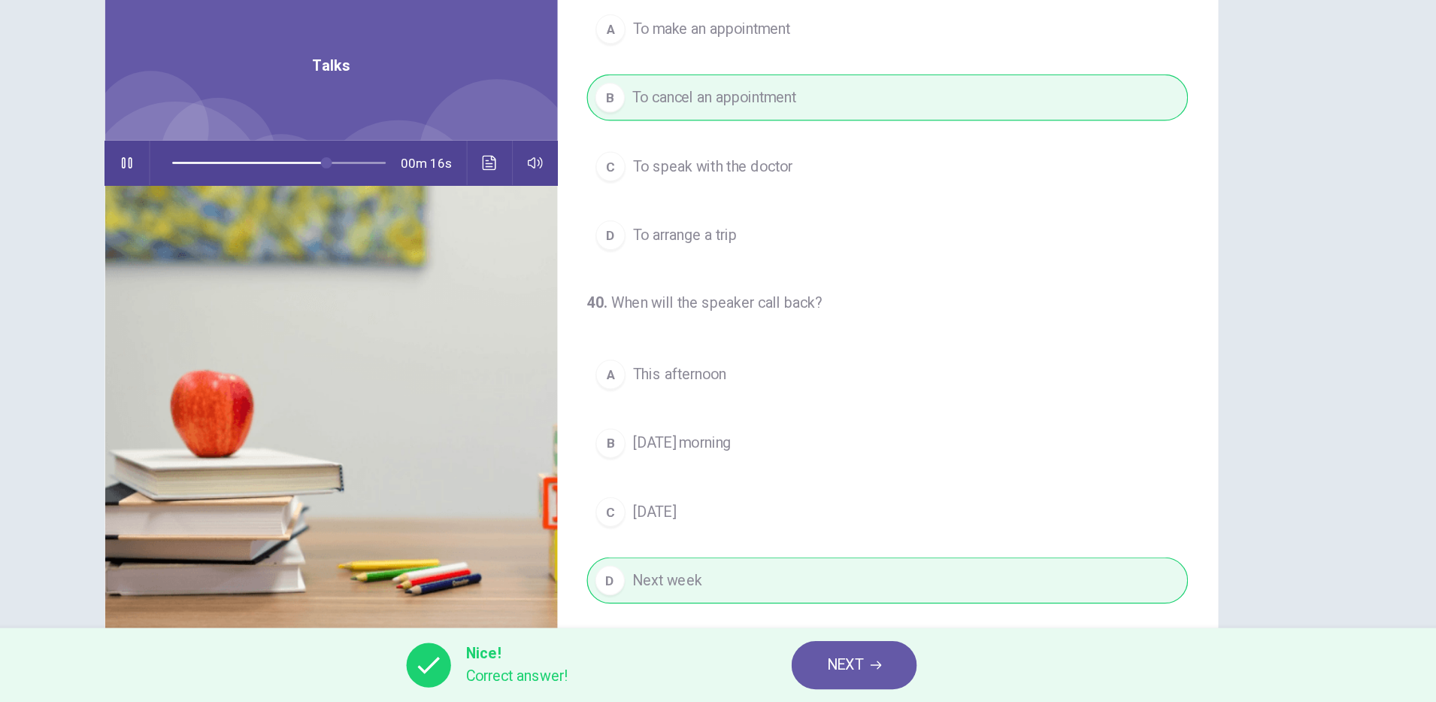
scroll to position [38, 0]
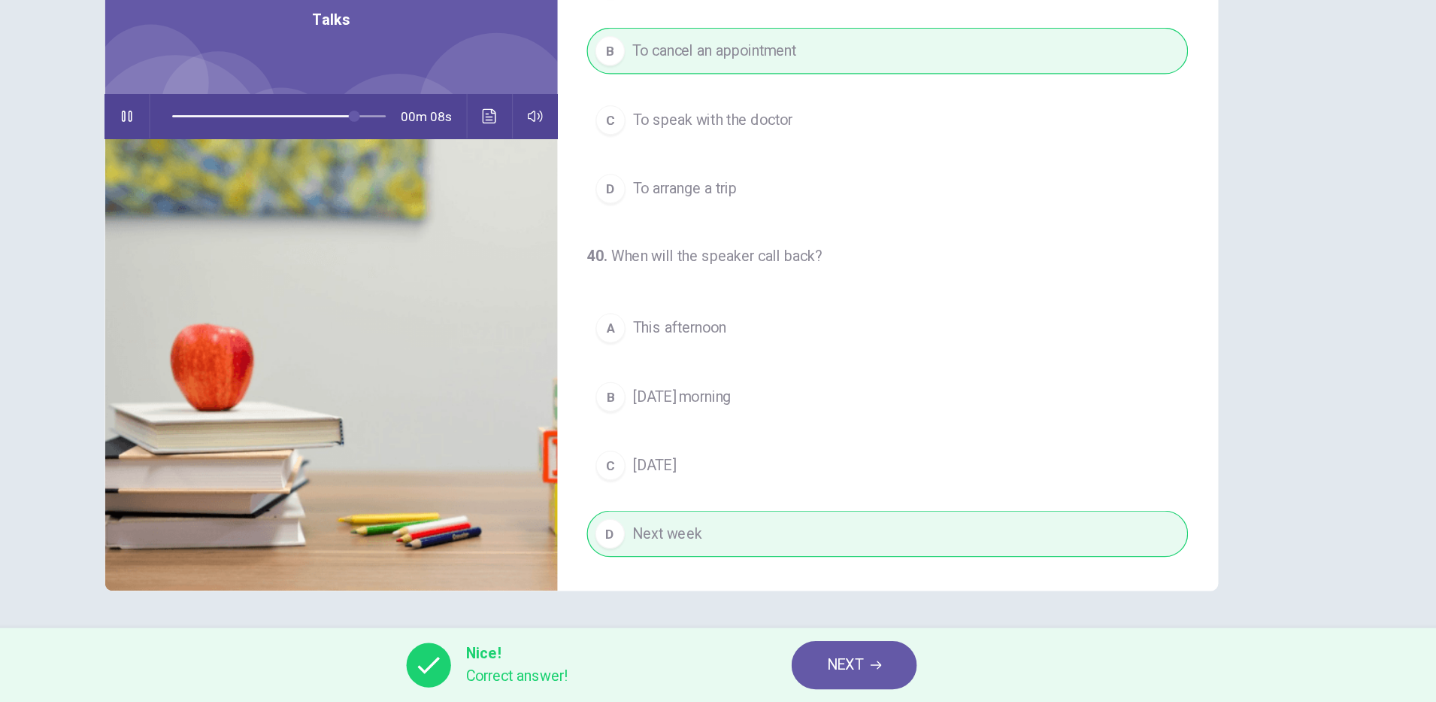
type input "**"
click at [901, 672] on button "NEXT" at bounding box center [874, 671] width 102 height 39
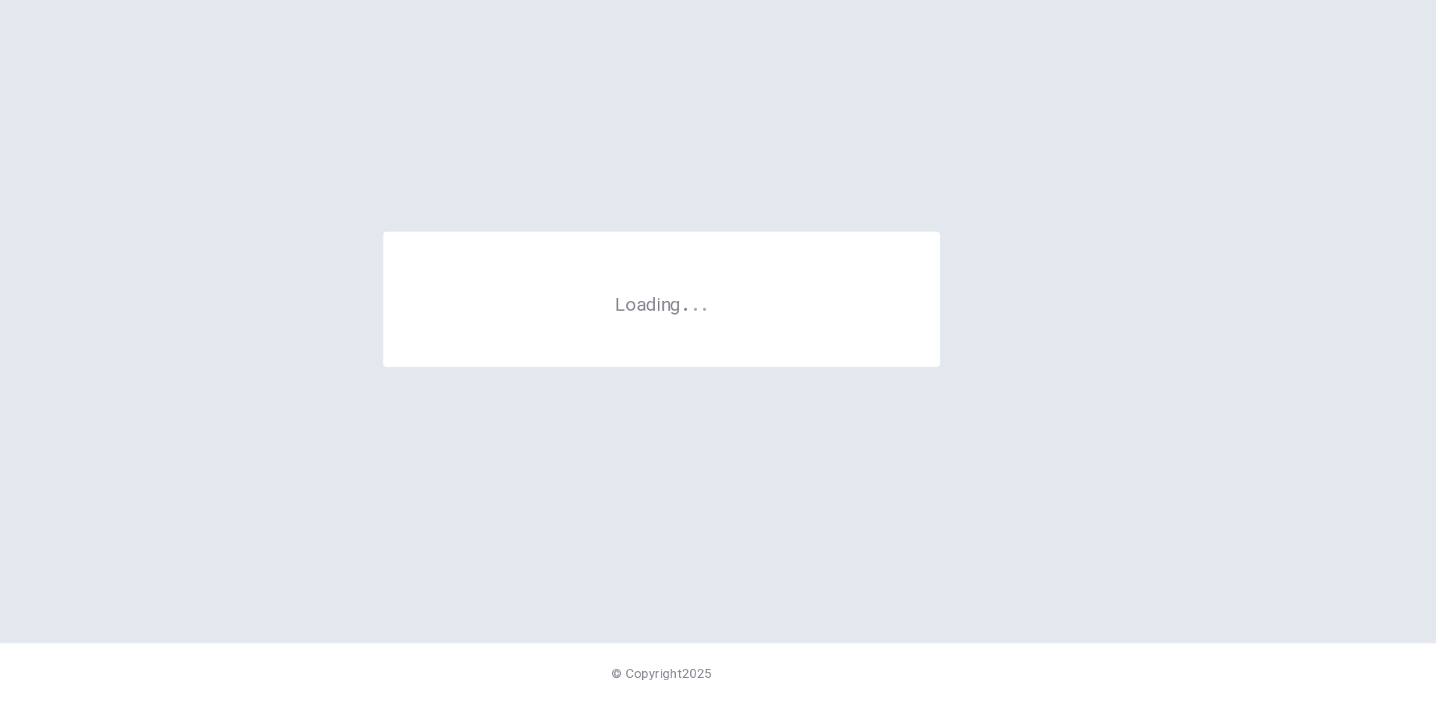
scroll to position [0, 0]
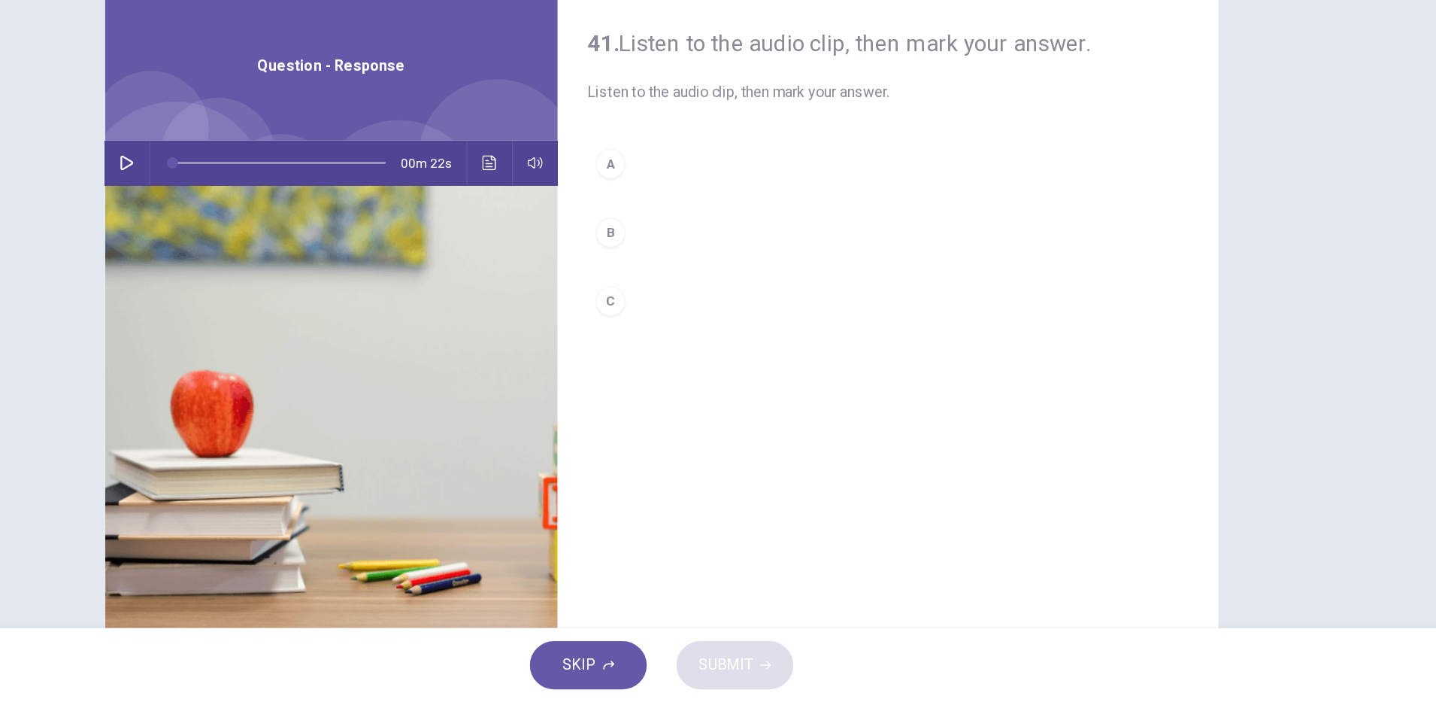
click at [273, 265] on button "button" at bounding box center [285, 265] width 24 height 36
click at [666, 265] on div "A" at bounding box center [677, 265] width 24 height 24
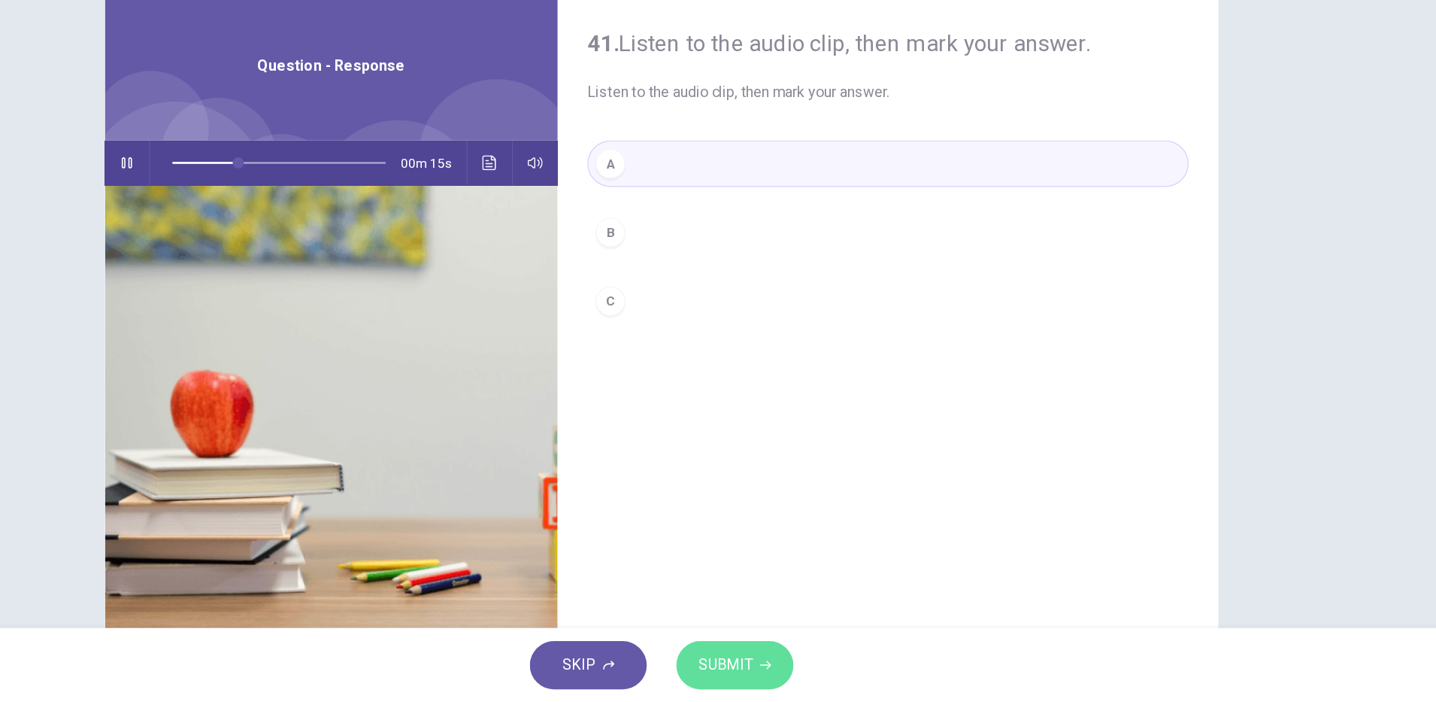
drag, startPoint x: 769, startPoint y: 657, endPoint x: 789, endPoint y: 657, distance: 19.6
click at [769, 657] on button "SUBMIT" at bounding box center [777, 671] width 95 height 39
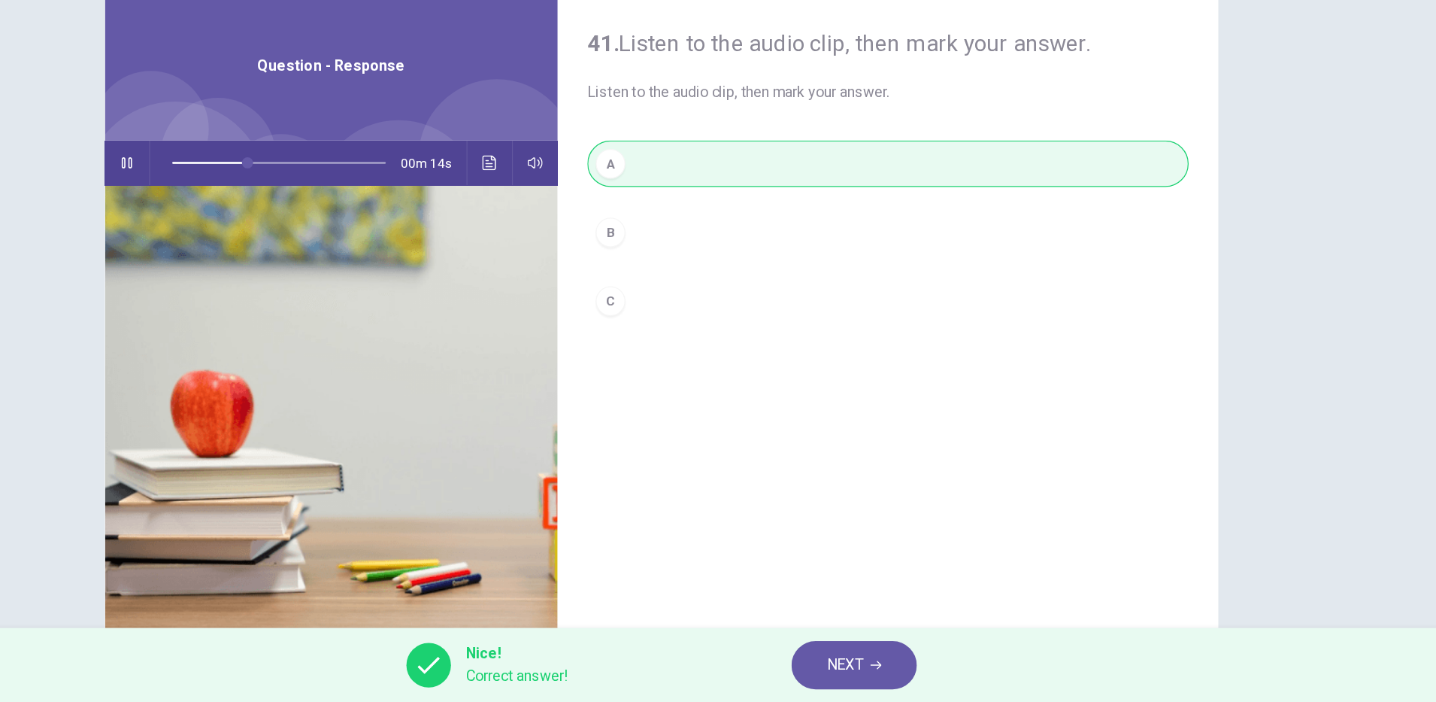
type input "**"
click at [857, 681] on span "NEXT" at bounding box center [866, 671] width 29 height 21
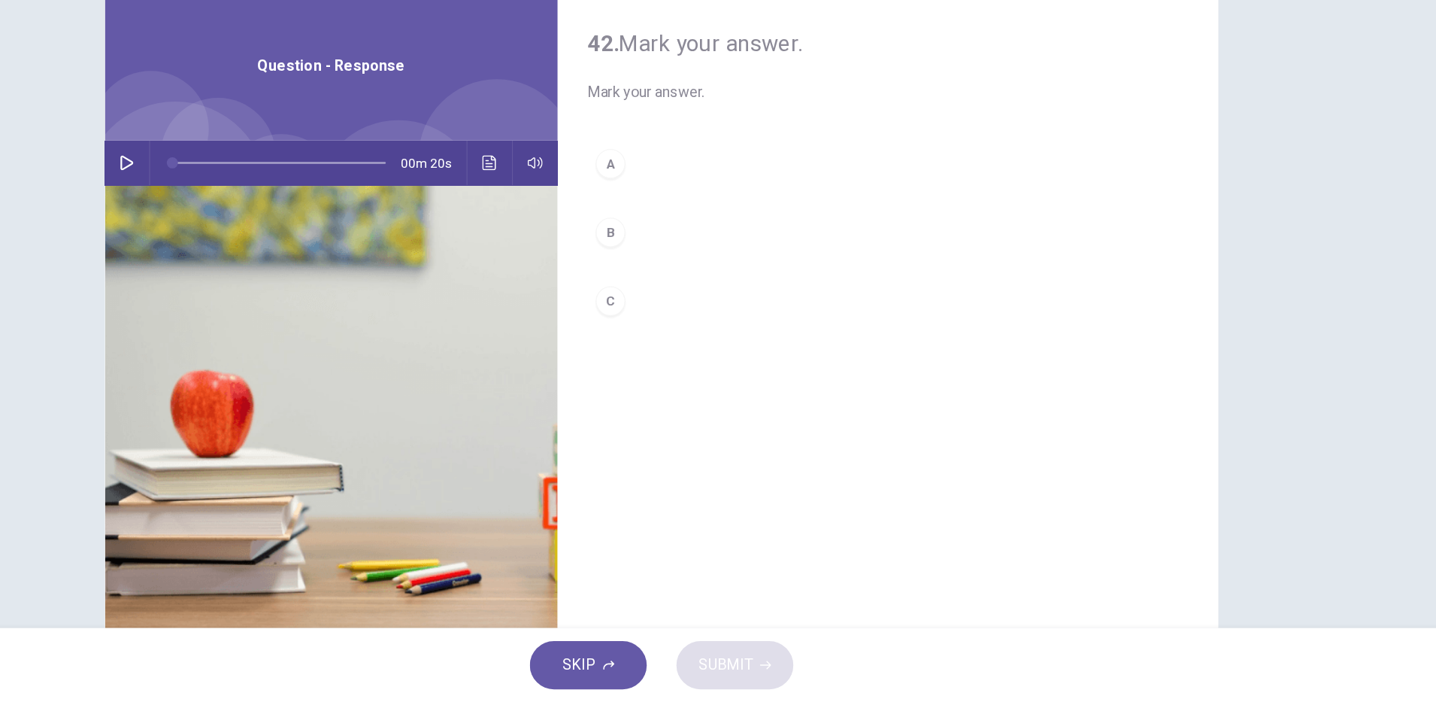
click at [267, 262] on div "00m 20s" at bounding box center [450, 265] width 367 height 36
click at [288, 274] on div "00m 20s" at bounding box center [450, 265] width 367 height 36
click at [287, 274] on button "button" at bounding box center [285, 265] width 24 height 36
click at [572, 274] on button "Click to see the audio transcription" at bounding box center [579, 265] width 24 height 36
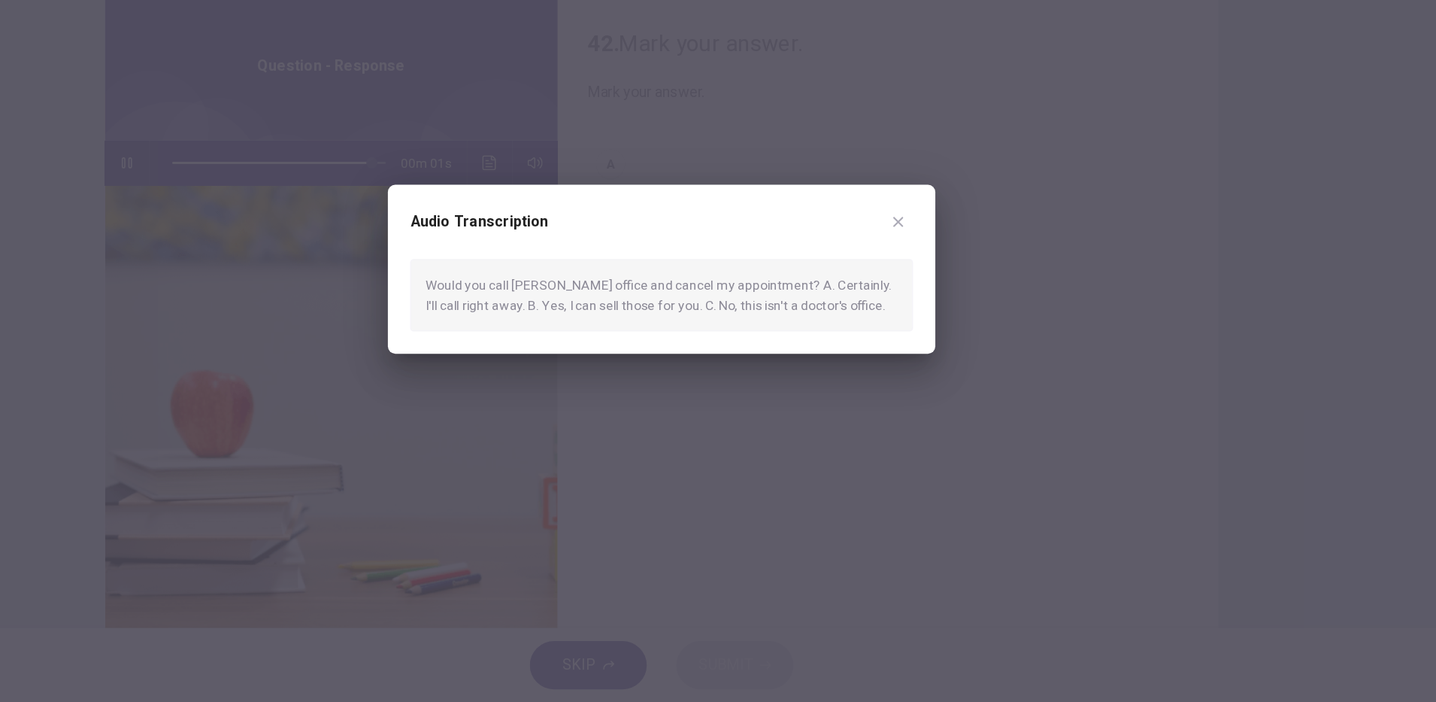
click at [782, 259] on div at bounding box center [718, 351] width 1436 height 702
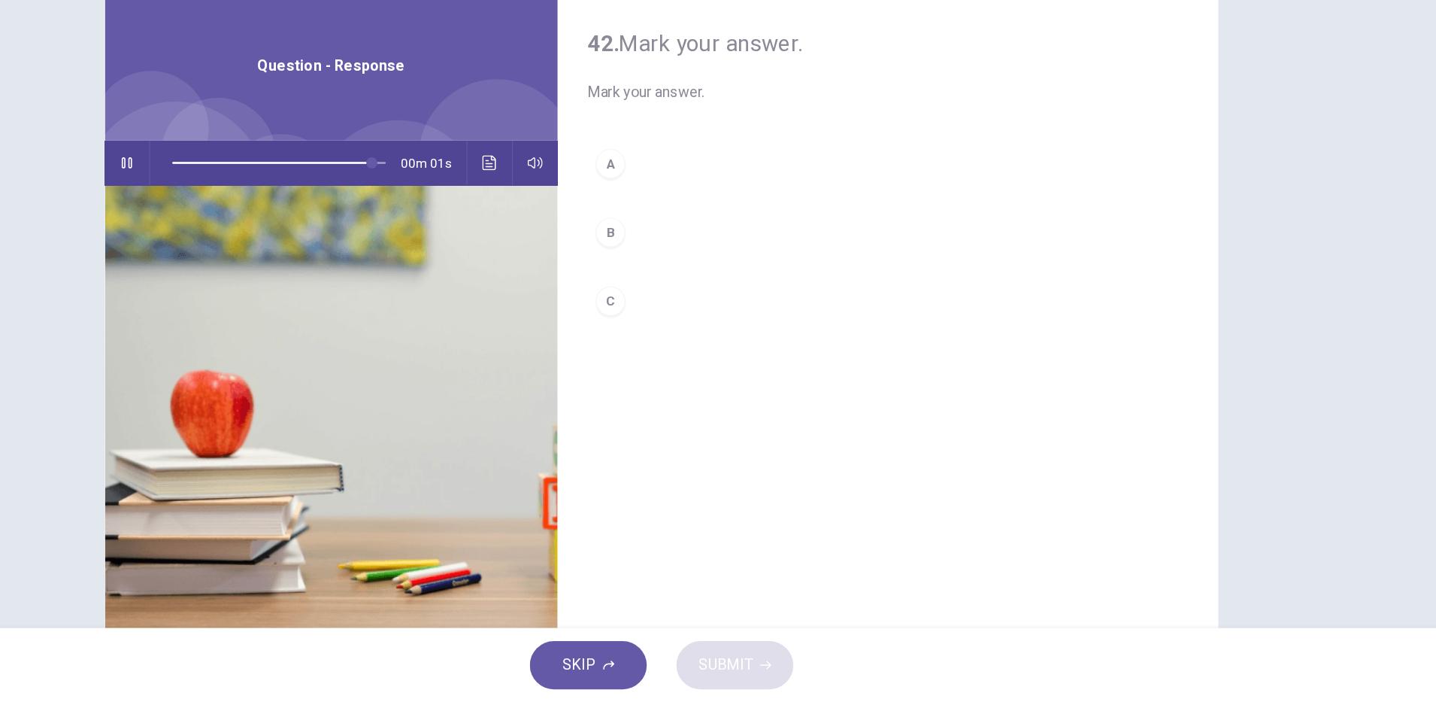
click at [681, 268] on div "A" at bounding box center [677, 265] width 24 height 24
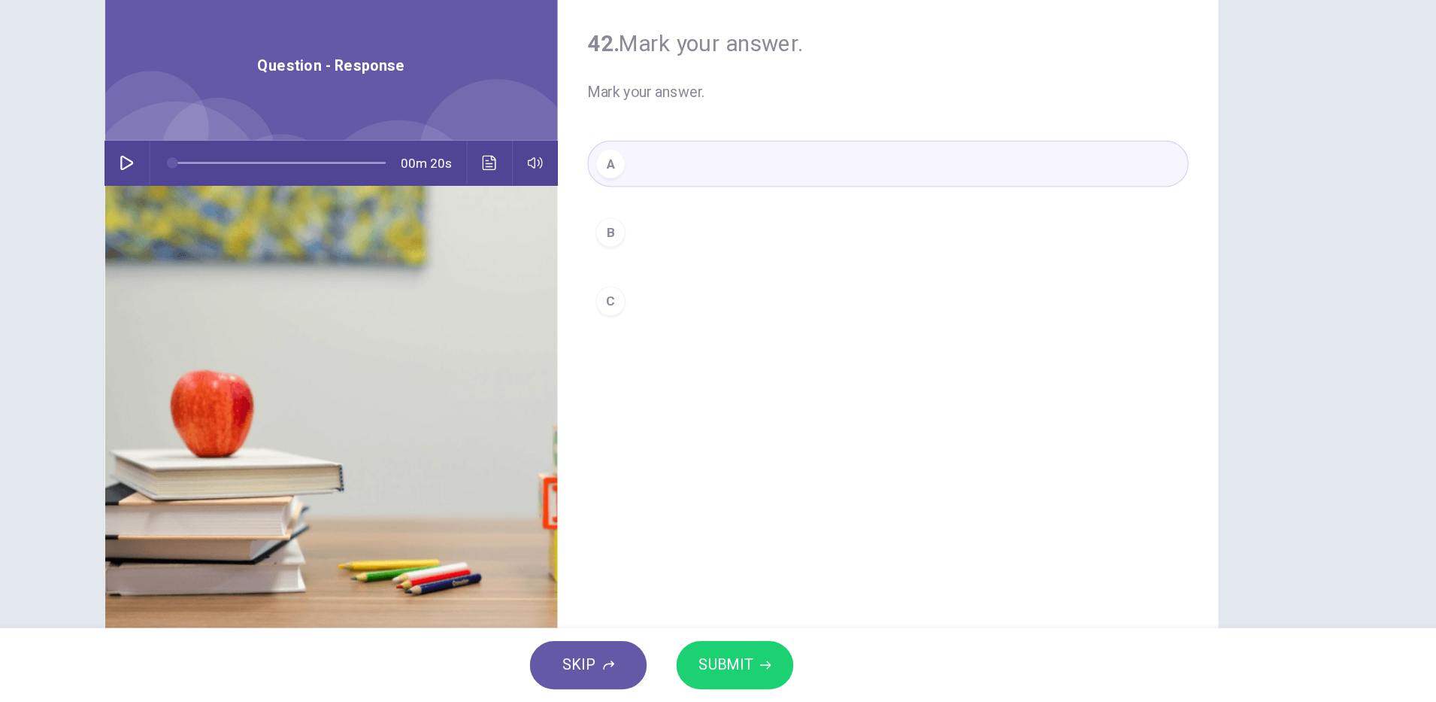
click at [282, 265] on icon "button" at bounding box center [285, 265] width 12 height 12
click at [767, 669] on span "SUBMIT" at bounding box center [770, 671] width 44 height 21
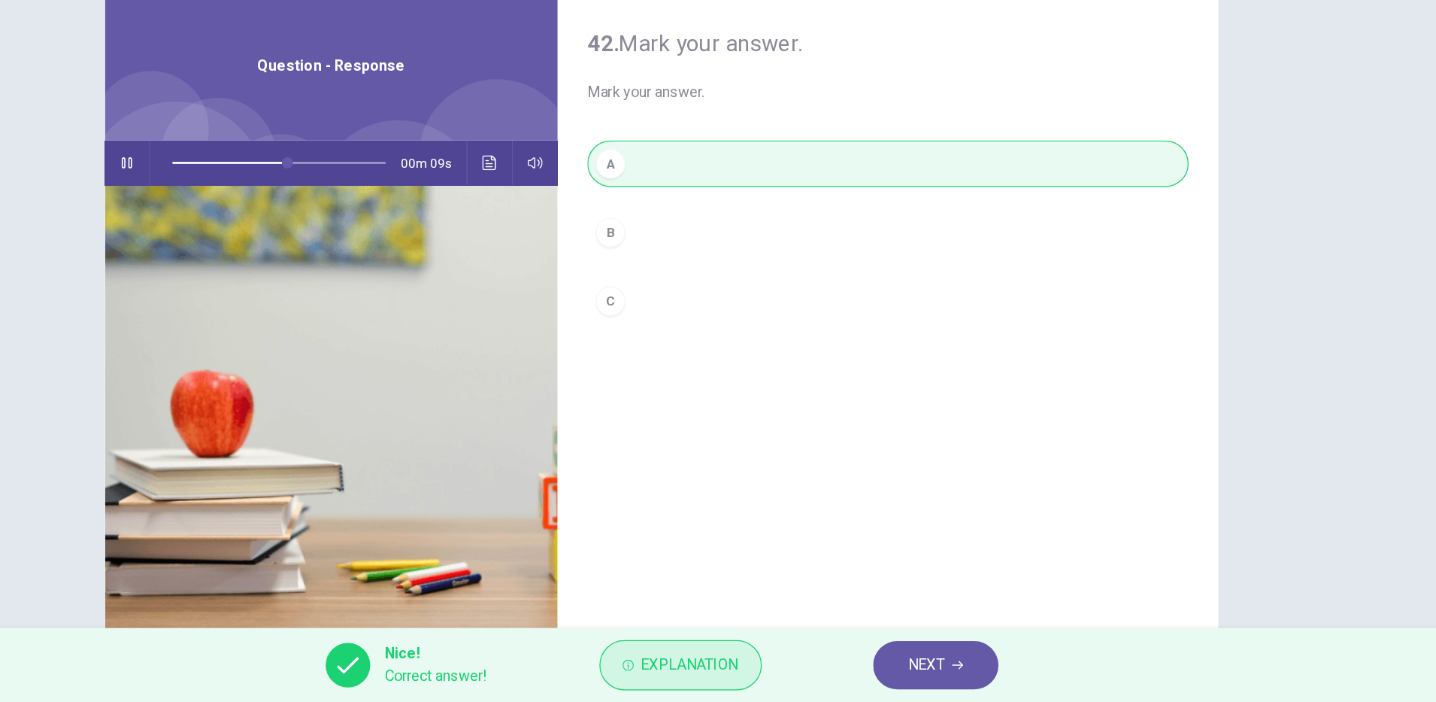
click at [750, 689] on button "Explanation" at bounding box center [734, 671] width 132 height 41
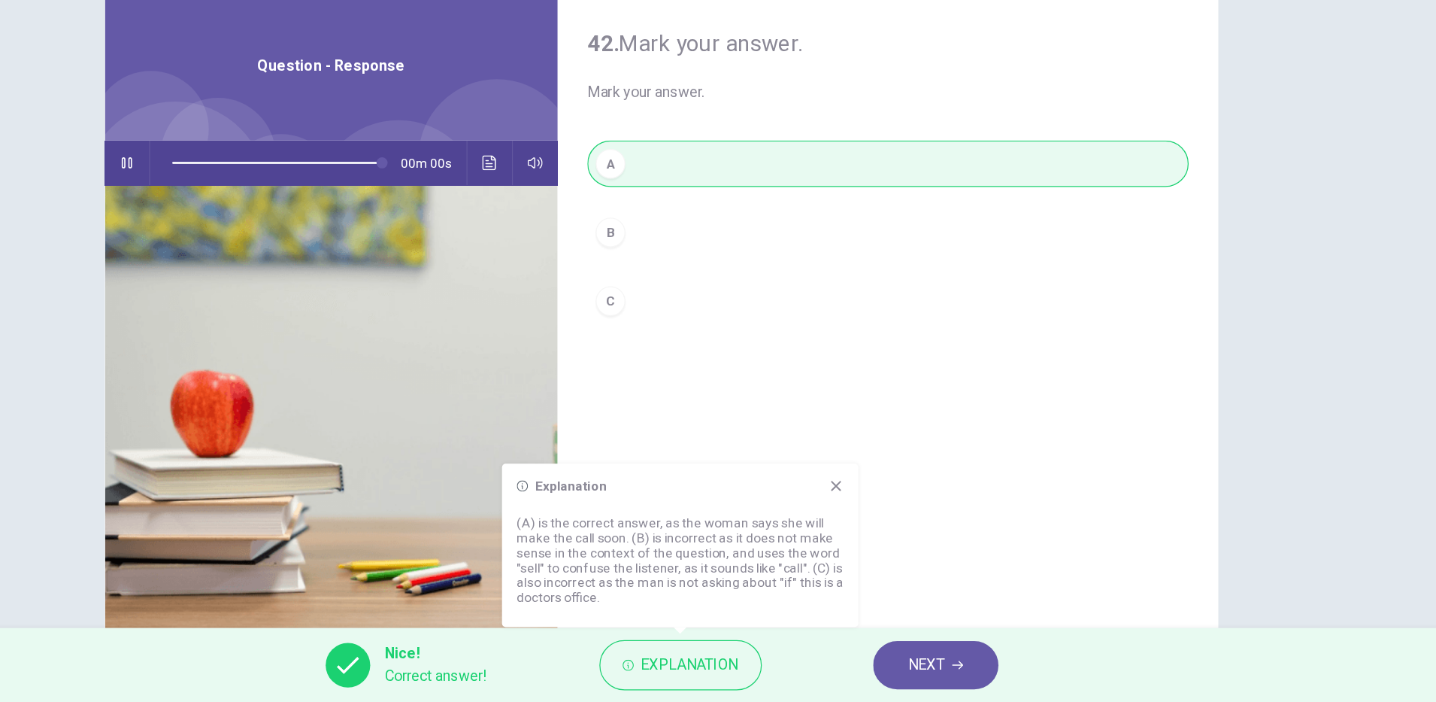
type input "*"
click at [958, 669] on icon "button" at bounding box center [958, 671] width 9 height 9
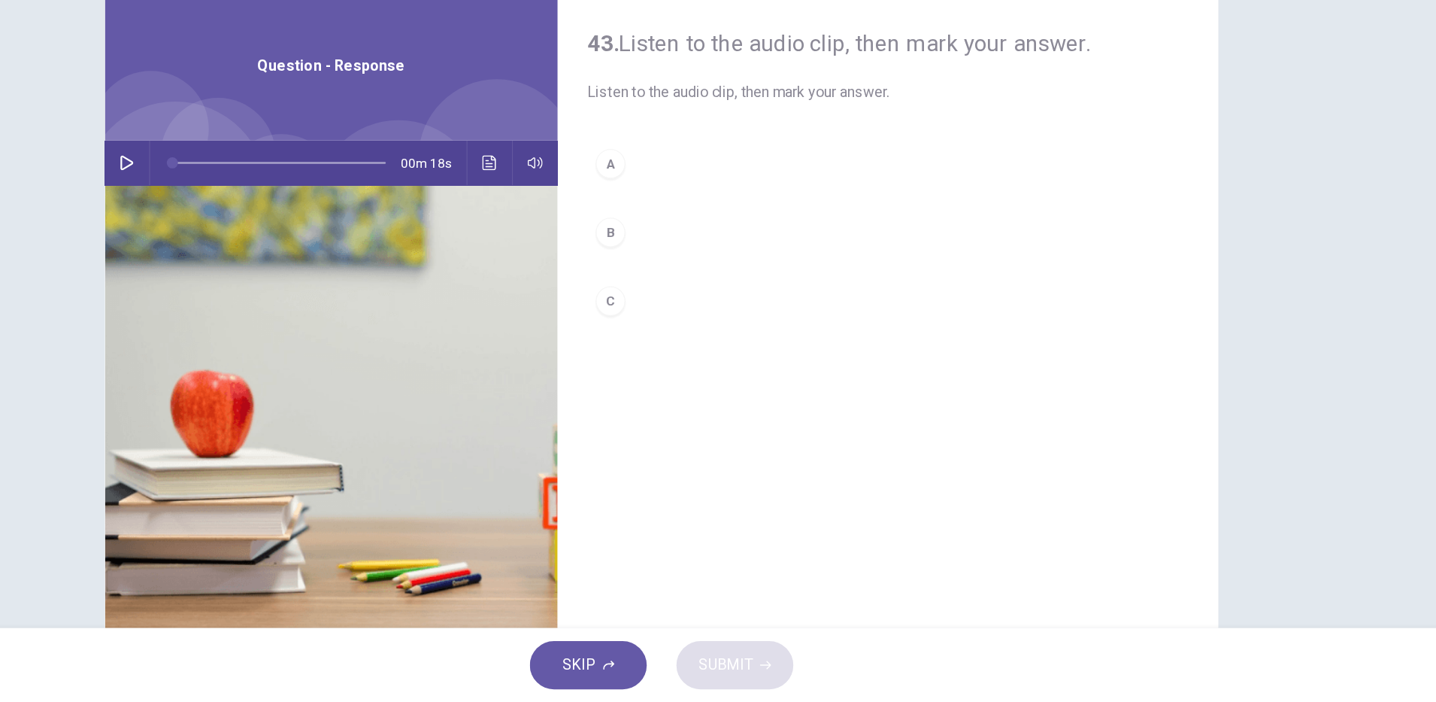
click at [279, 260] on icon "button" at bounding box center [285, 265] width 12 height 12
drag, startPoint x: 676, startPoint y: 328, endPoint x: 696, endPoint y: 377, distance: 53.3
click at [676, 327] on div "B" at bounding box center [677, 321] width 24 height 24
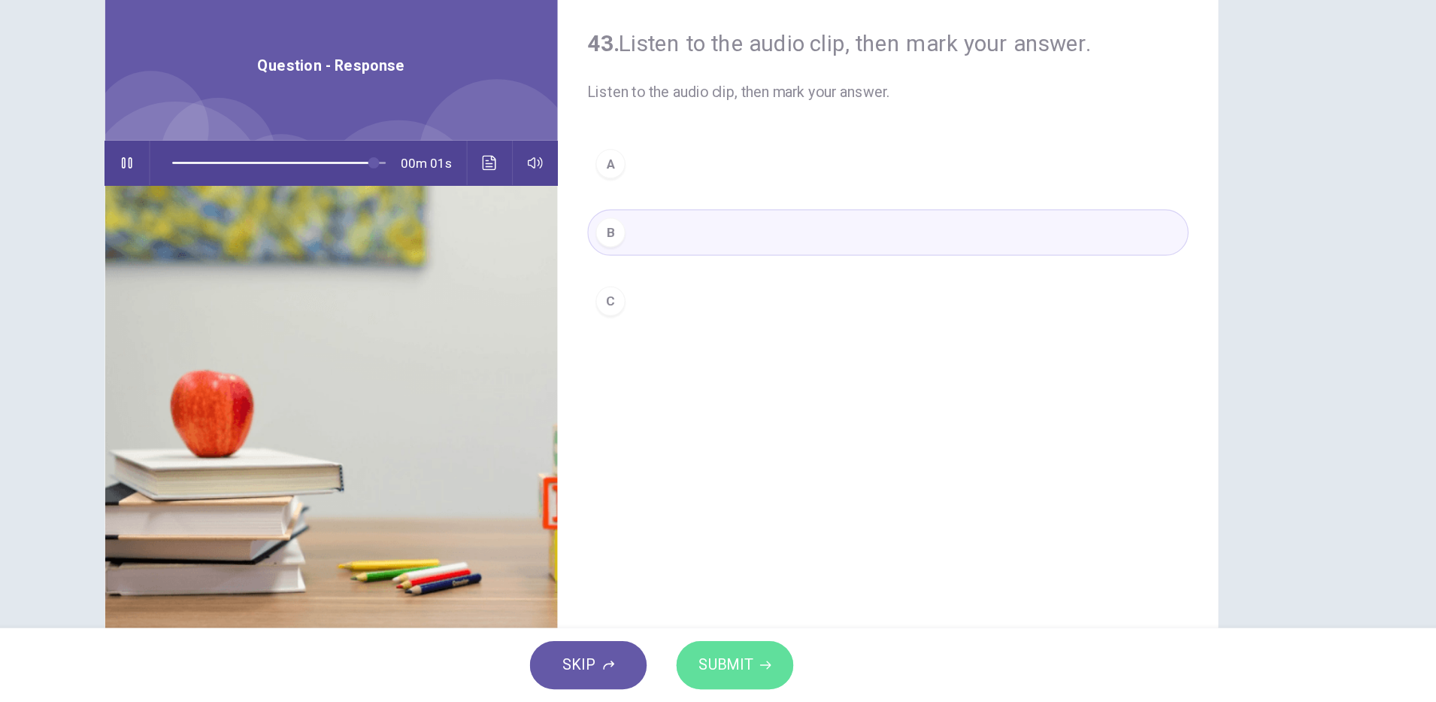
click at [783, 670] on span "SUBMIT" at bounding box center [770, 671] width 44 height 21
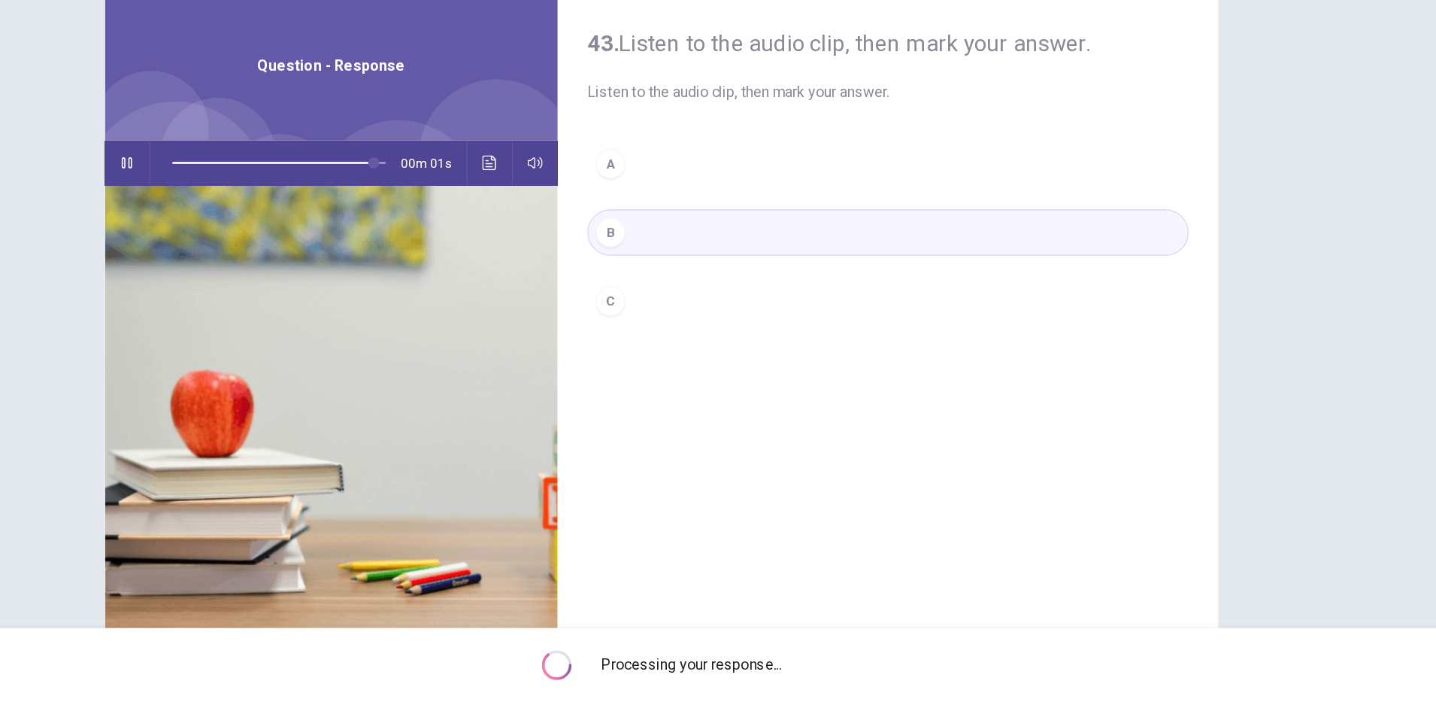
type input "*"
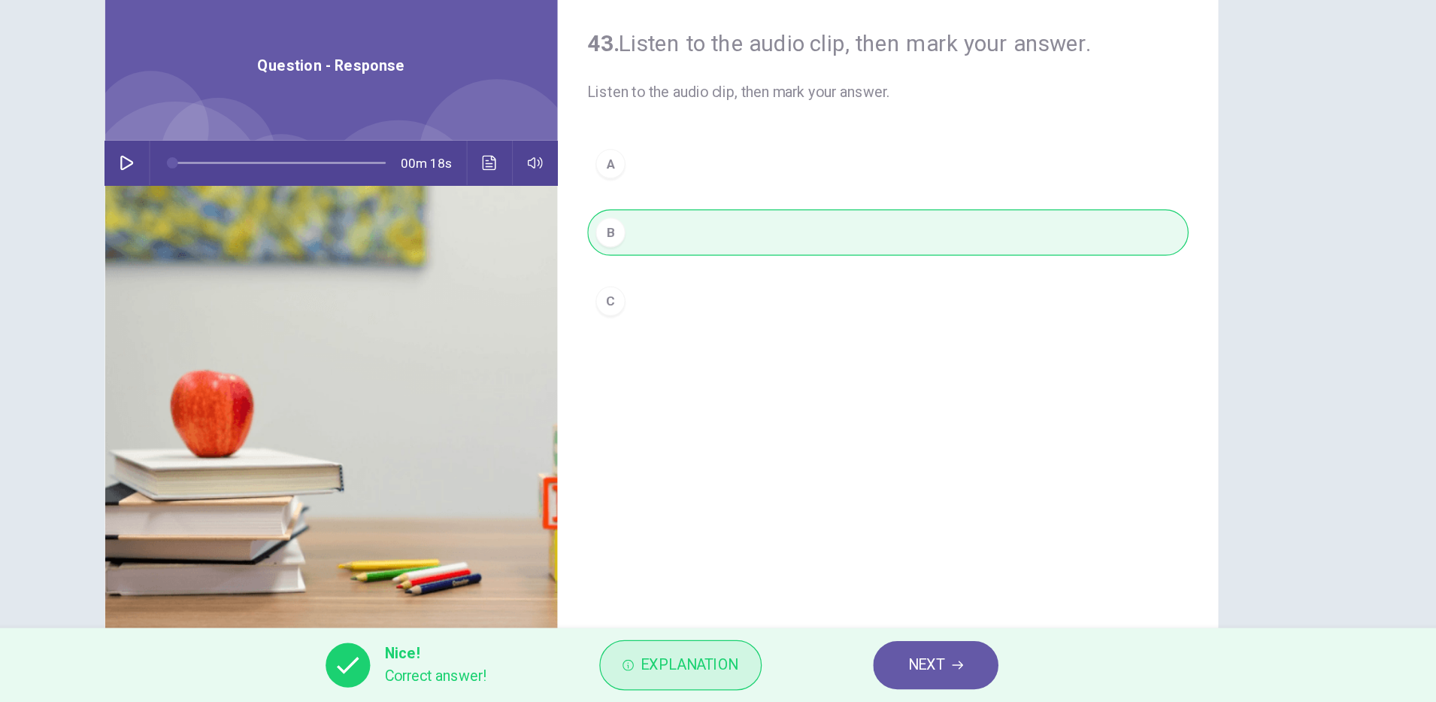
drag, startPoint x: 751, startPoint y: 669, endPoint x: 769, endPoint y: 666, distance: 18.2
click at [759, 667] on span "Explanation" at bounding box center [741, 671] width 79 height 21
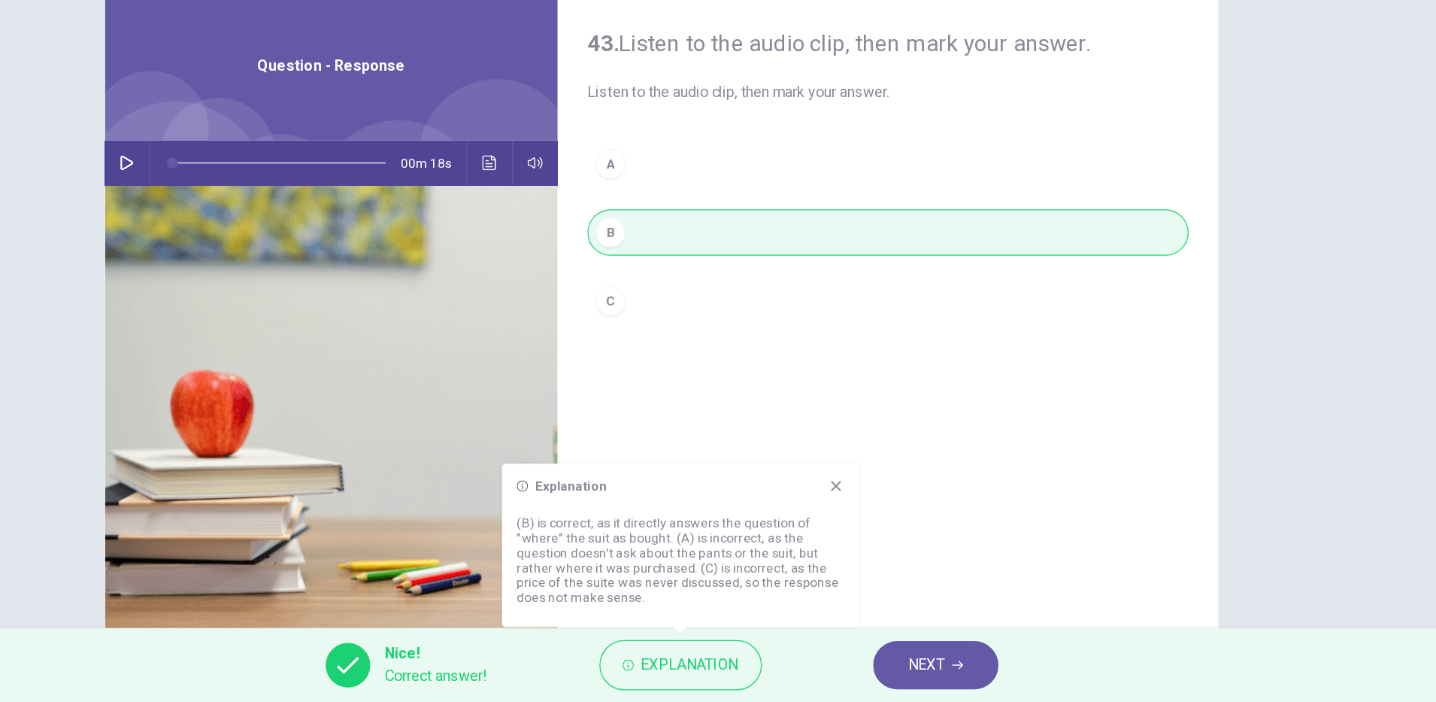
click at [926, 666] on span "NEXT" at bounding box center [932, 671] width 29 height 21
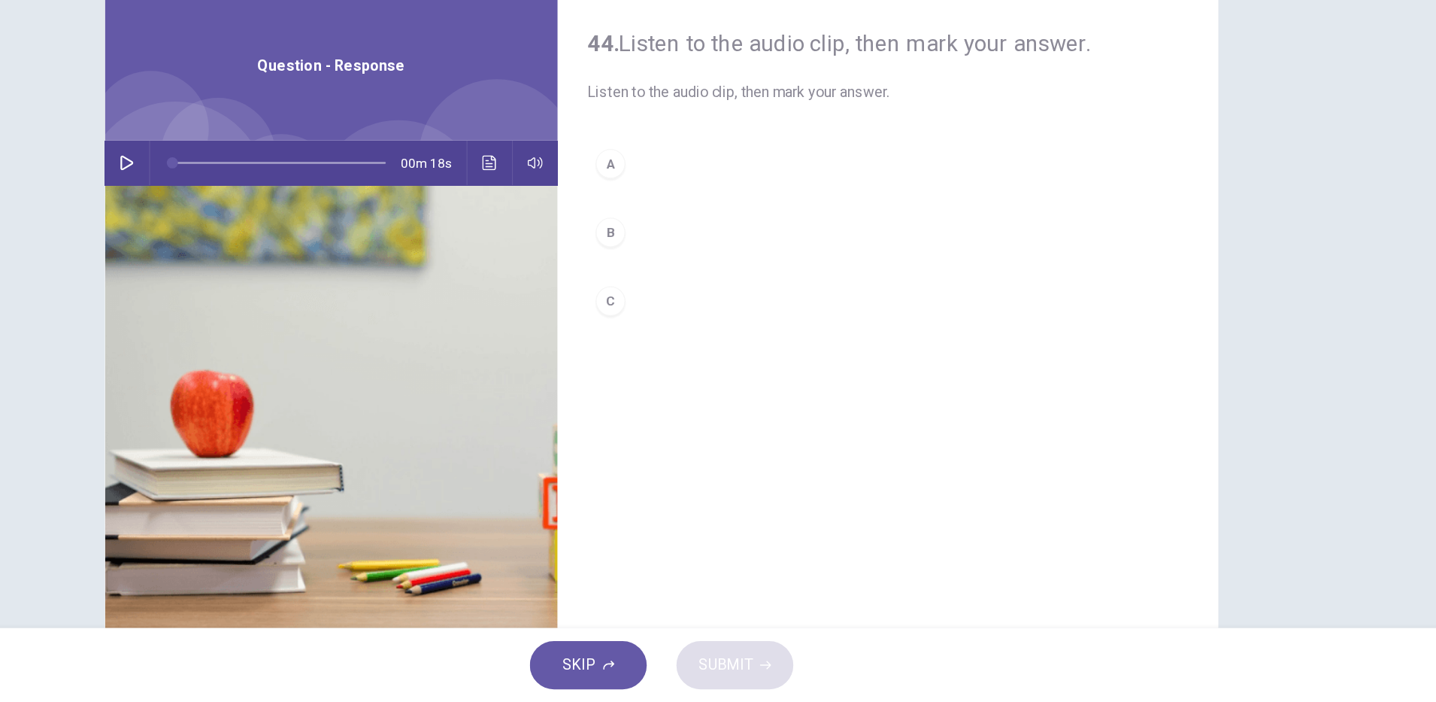
click at [279, 271] on button "button" at bounding box center [285, 265] width 24 height 36
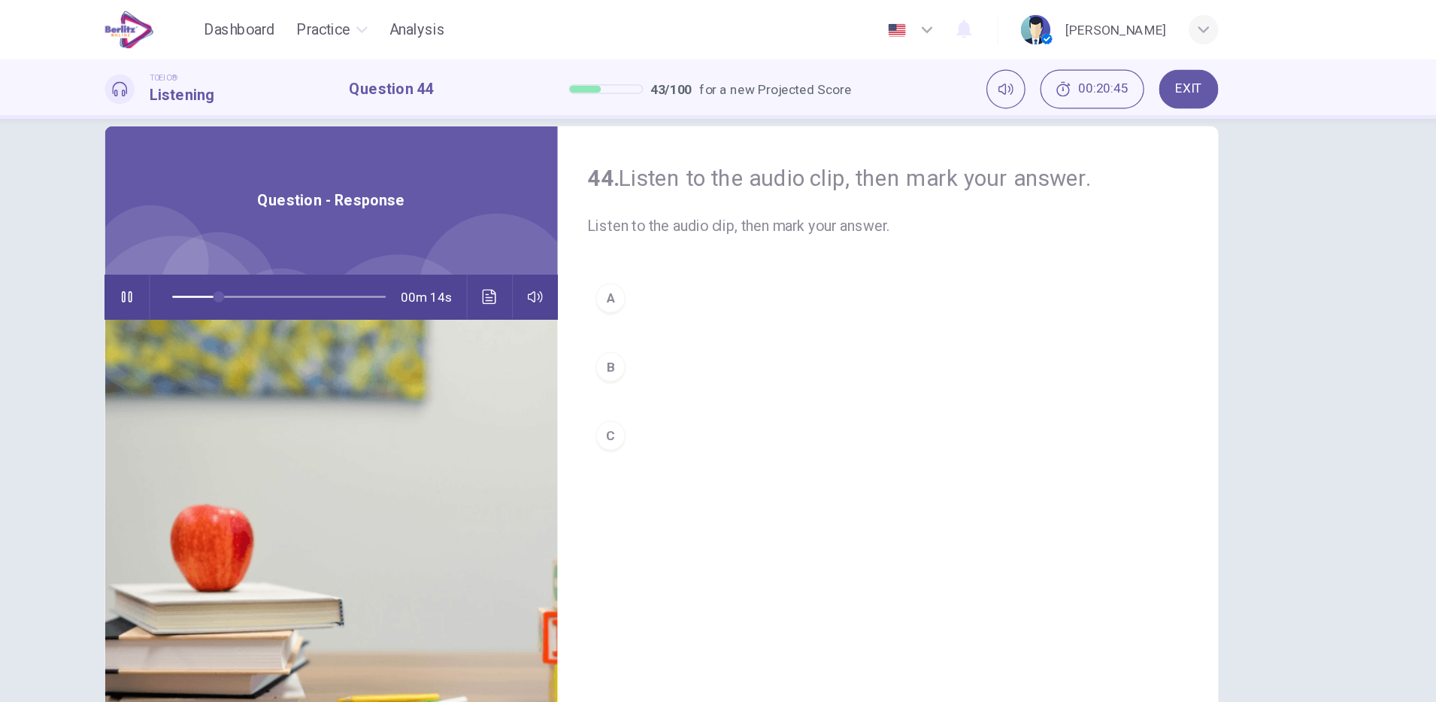
scroll to position [38, 0]
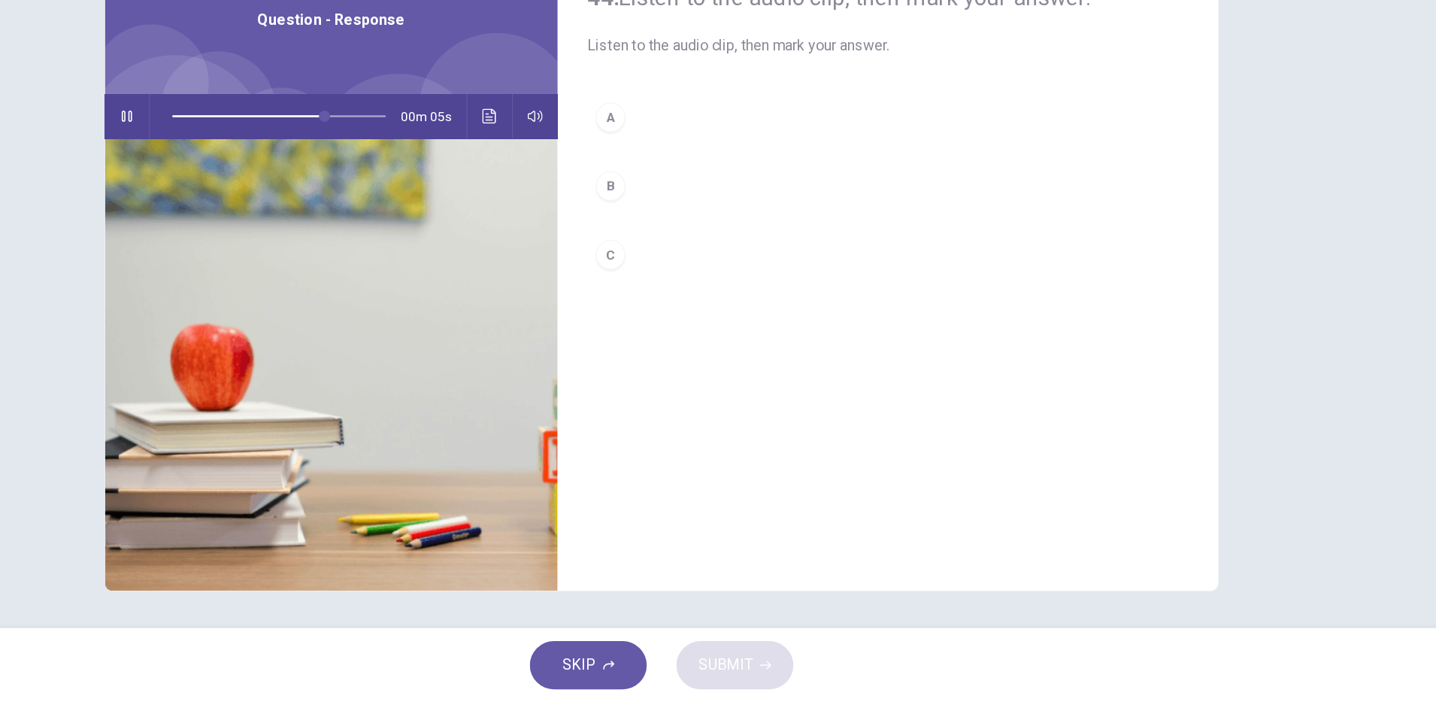
click at [665, 291] on div "B" at bounding box center [677, 283] width 24 height 24
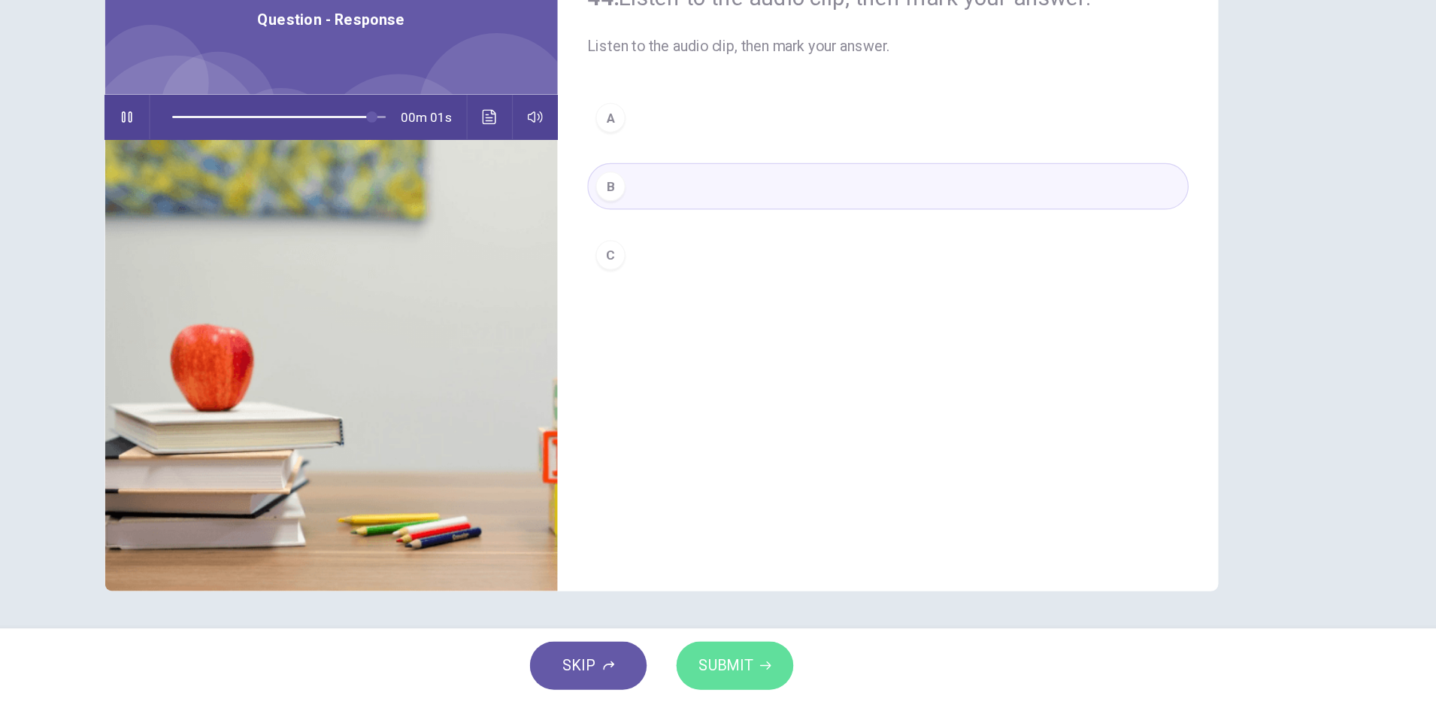
click at [778, 672] on span "SUBMIT" at bounding box center [770, 671] width 44 height 21
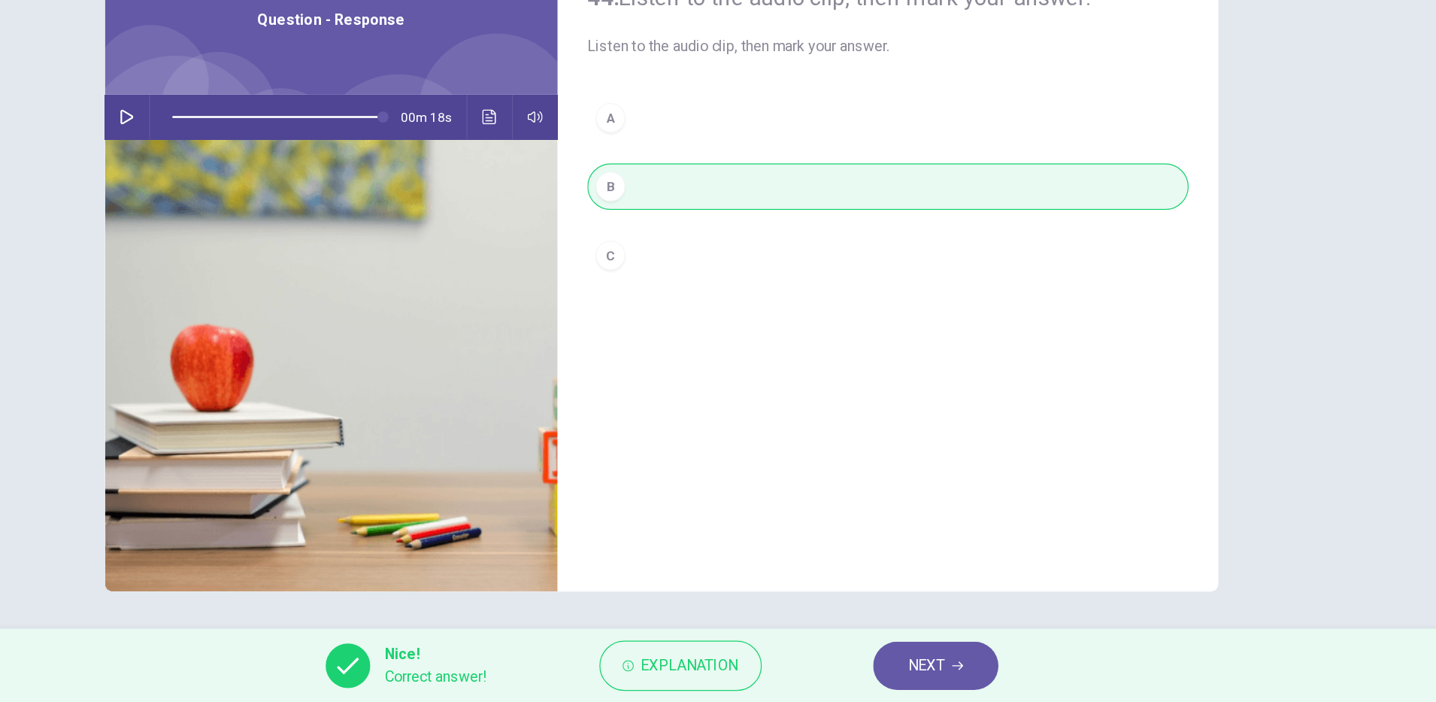
type input "*"
click at [769, 672] on span "Explanation" at bounding box center [741, 671] width 79 height 21
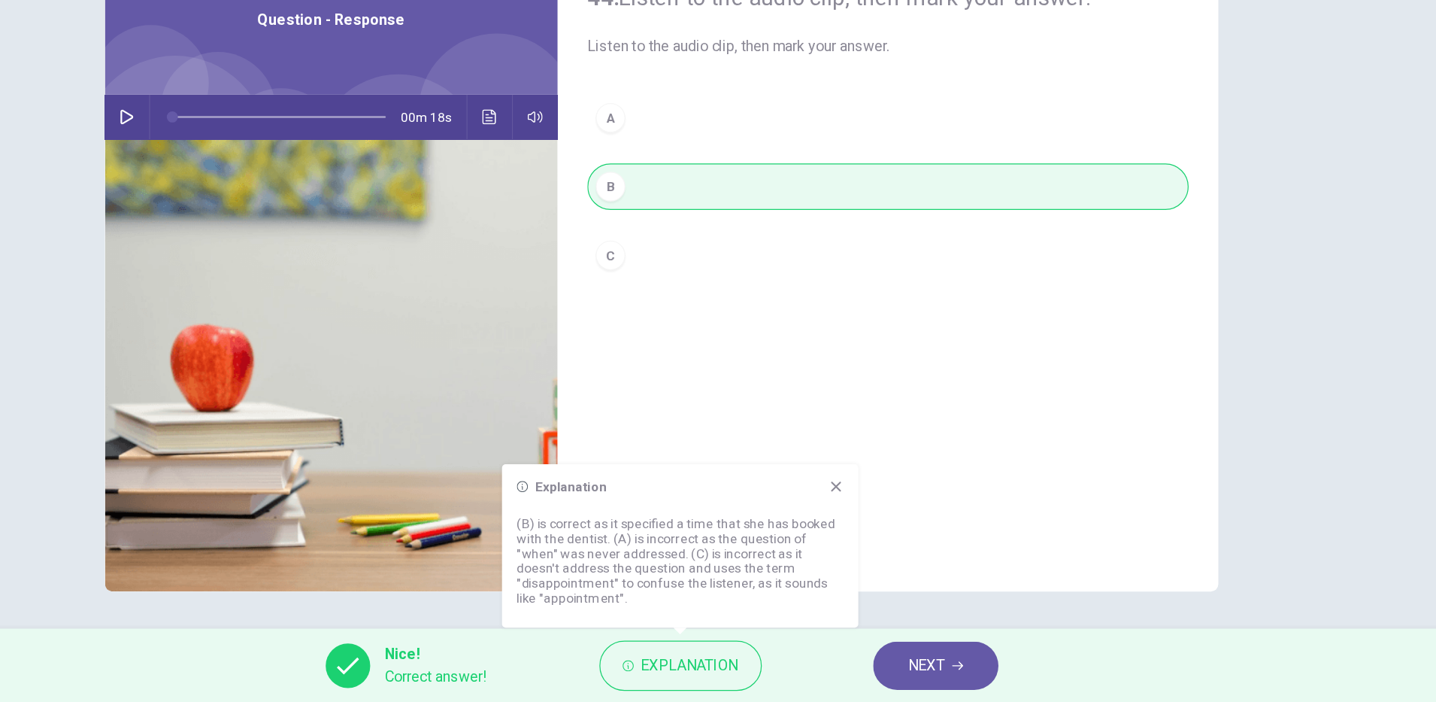
click at [939, 672] on span "NEXT" at bounding box center [932, 671] width 29 height 21
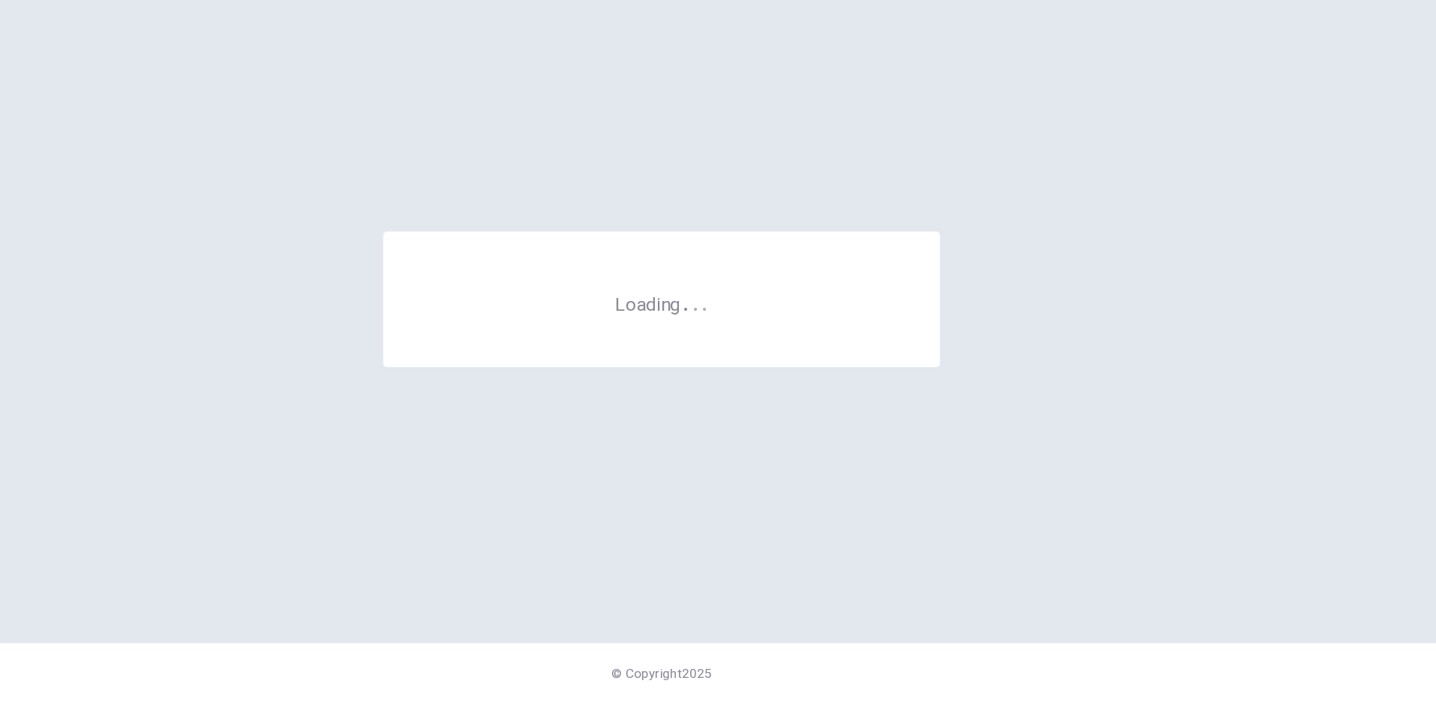
scroll to position [0, 0]
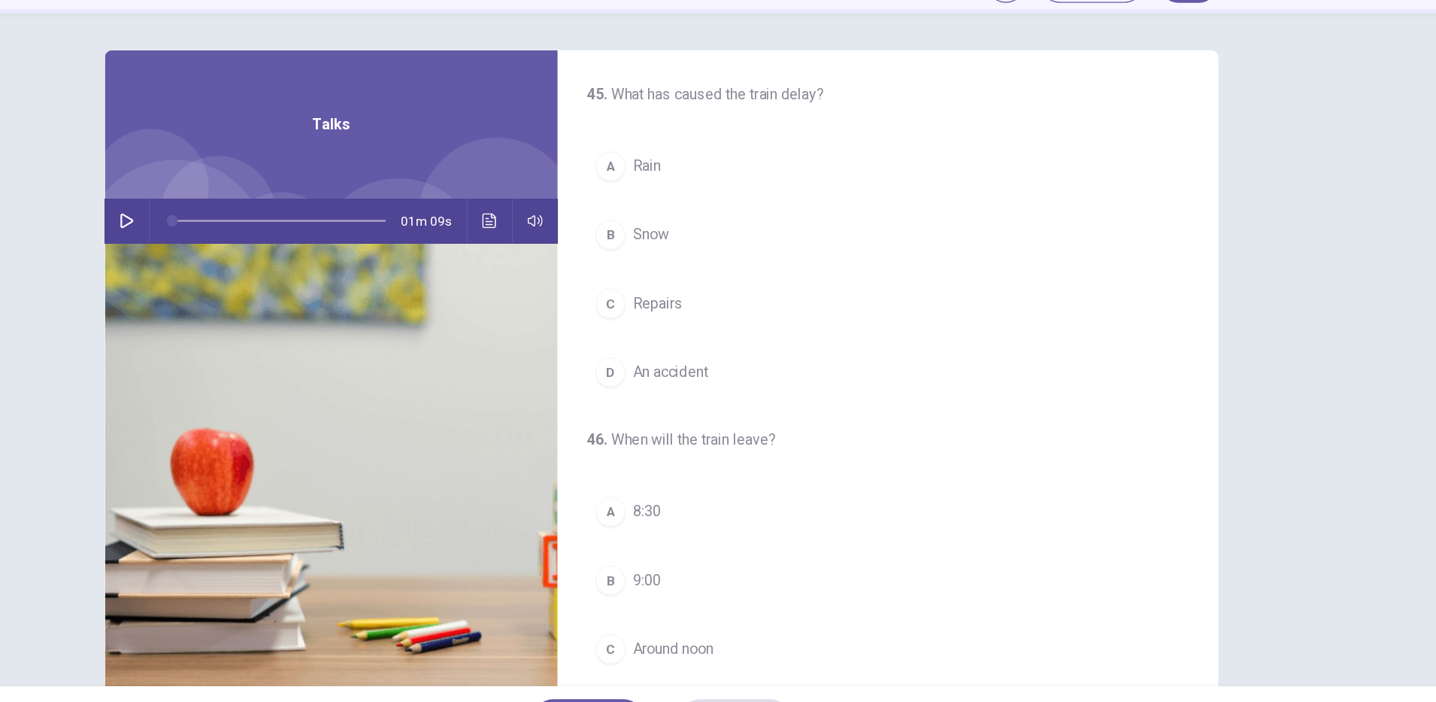
click at [273, 254] on button "button" at bounding box center [285, 265] width 24 height 36
click at [735, 278] on button "B Snow" at bounding box center [901, 276] width 487 height 38
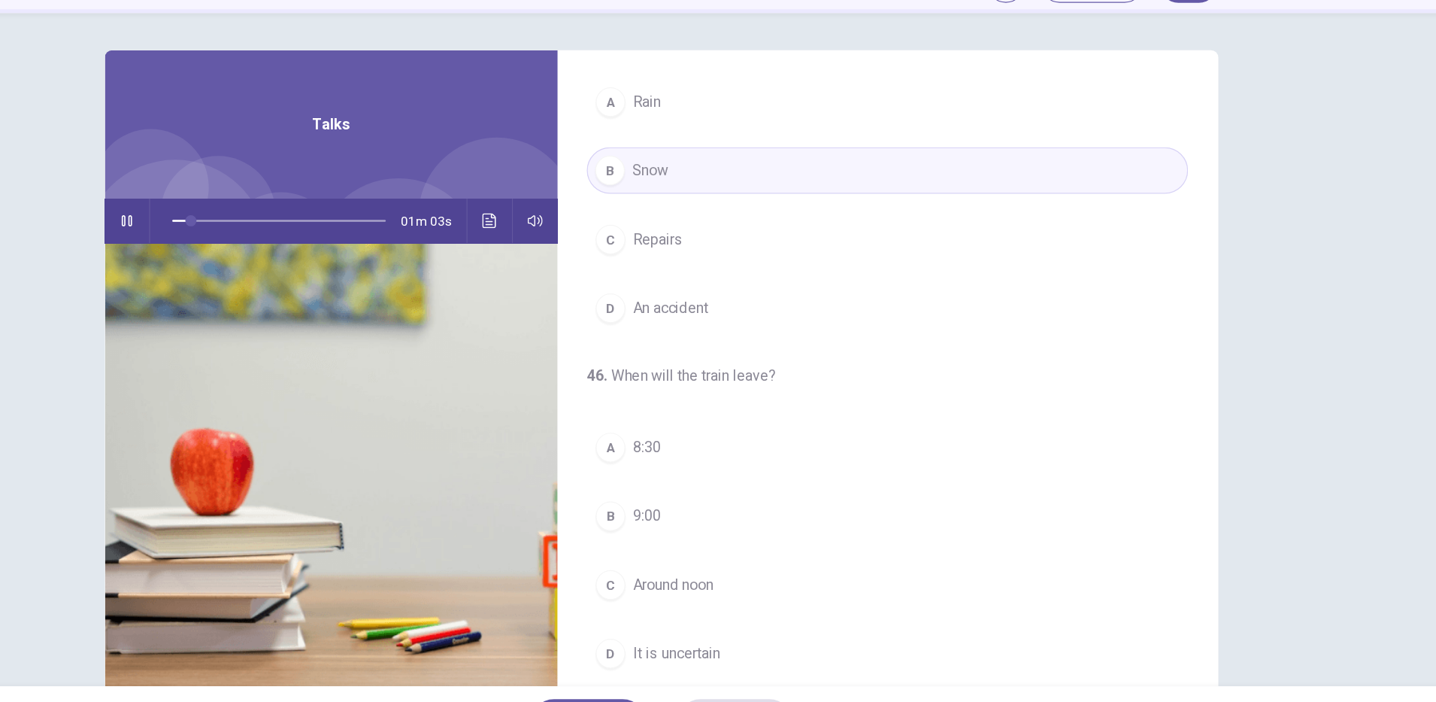
scroll to position [229, 0]
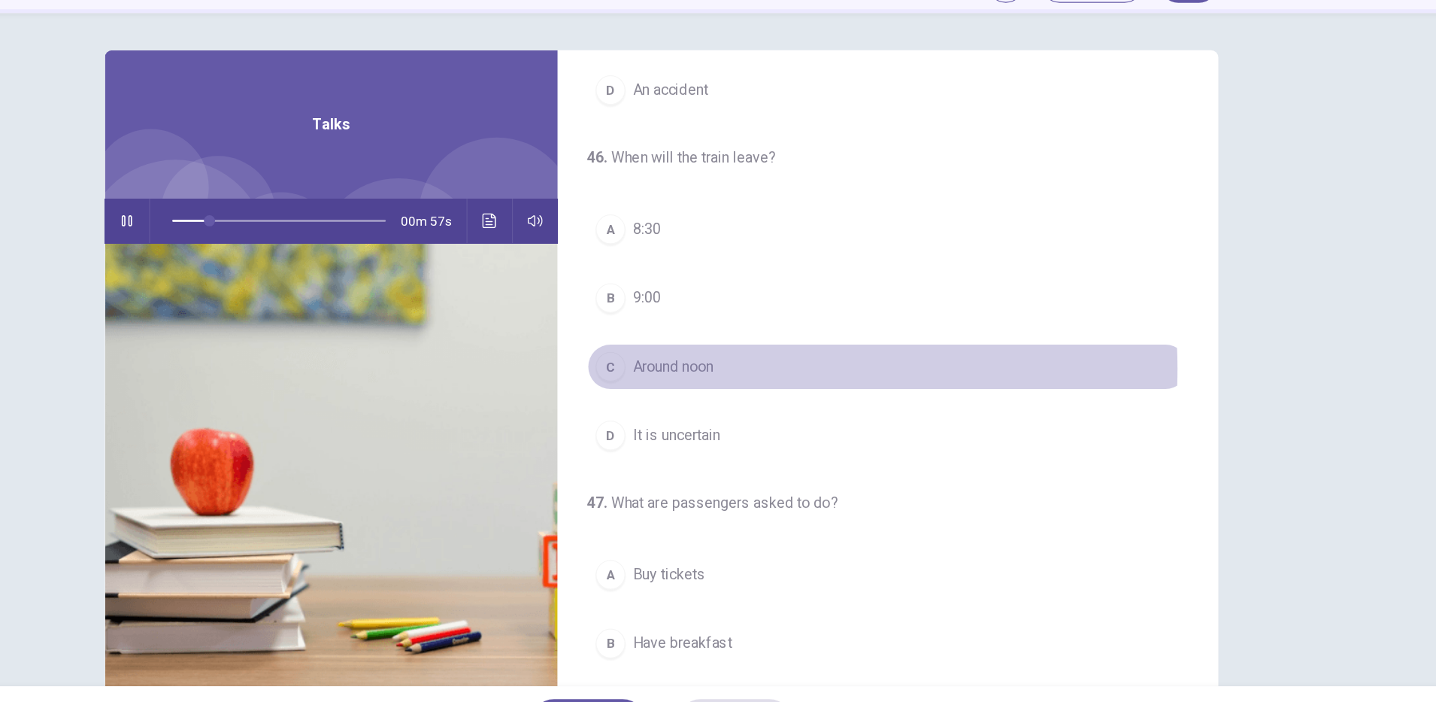
click at [758, 384] on span "Around noon" at bounding box center [727, 383] width 65 height 18
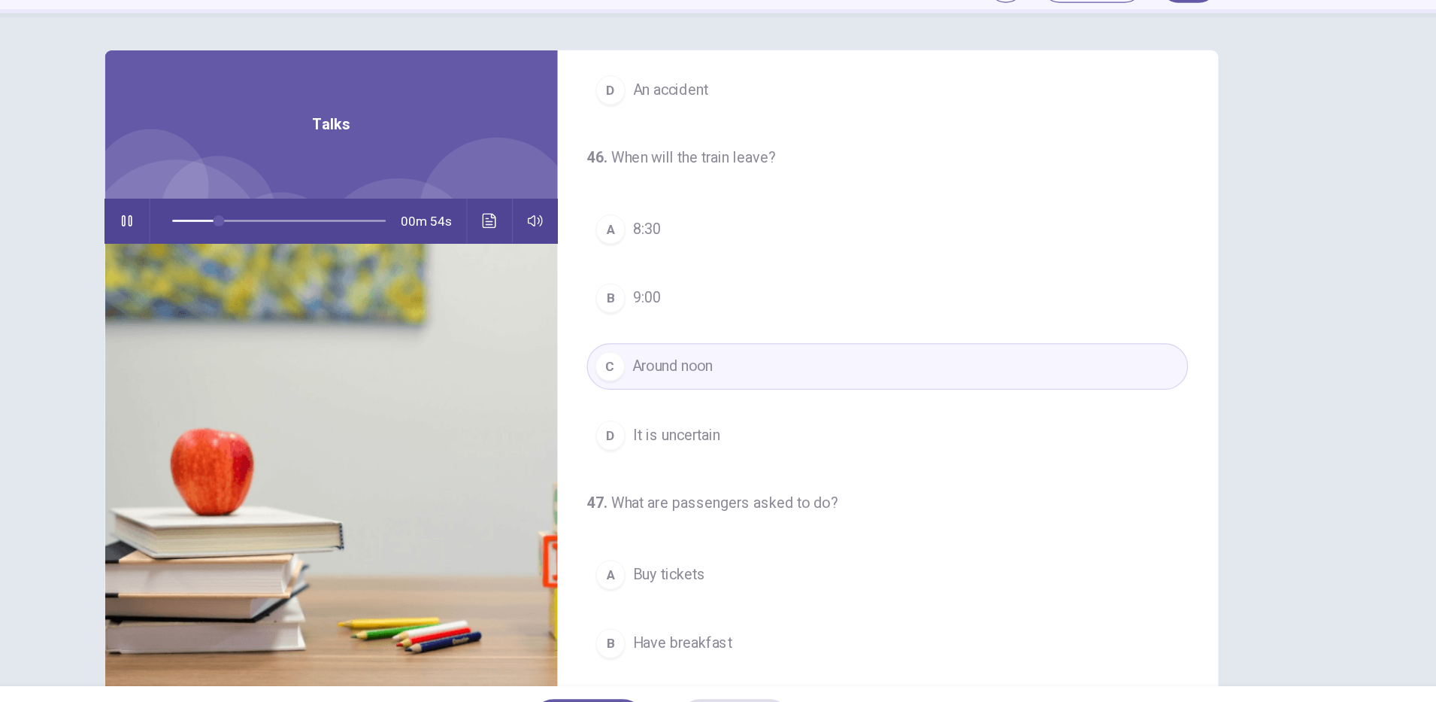
click at [753, 445] on span "It is uncertain" at bounding box center [730, 438] width 71 height 18
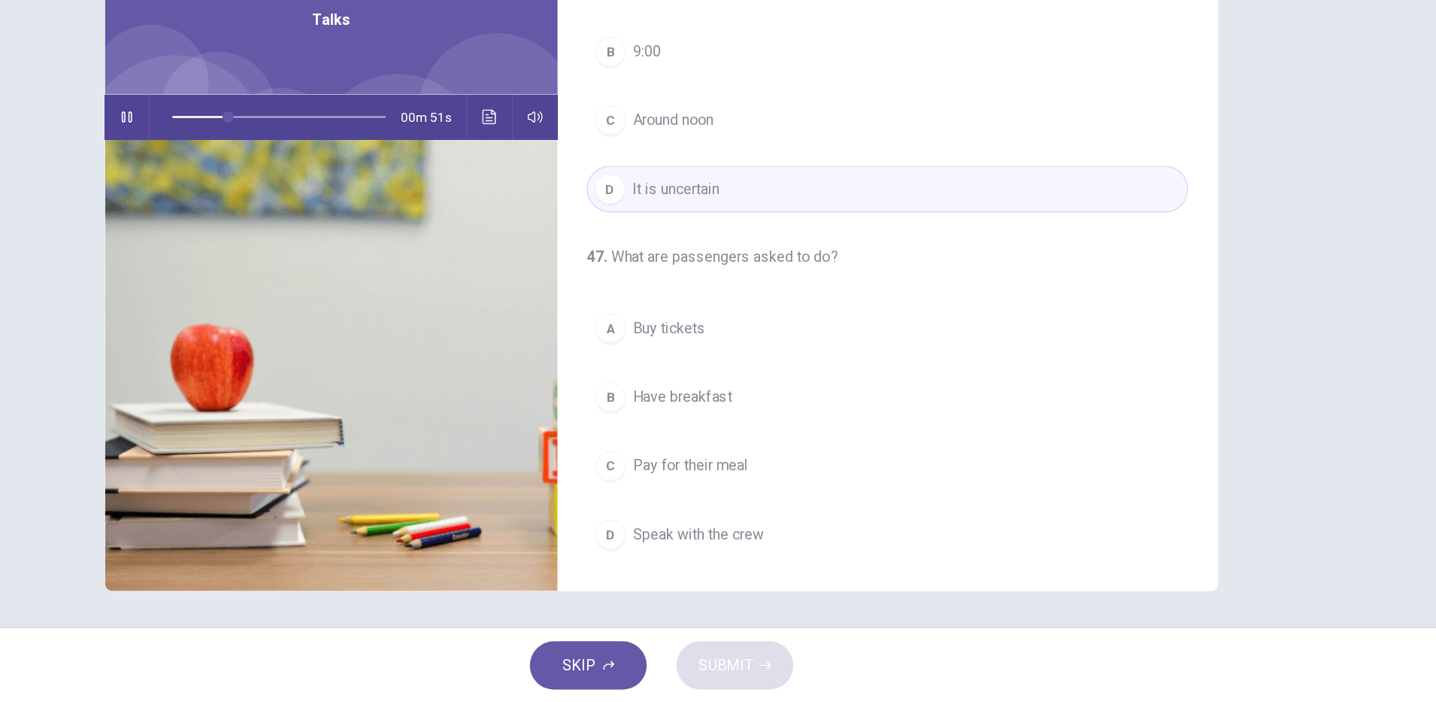
scroll to position [0, 0]
click at [761, 454] on span "Have breakfast" at bounding box center [735, 454] width 80 height 18
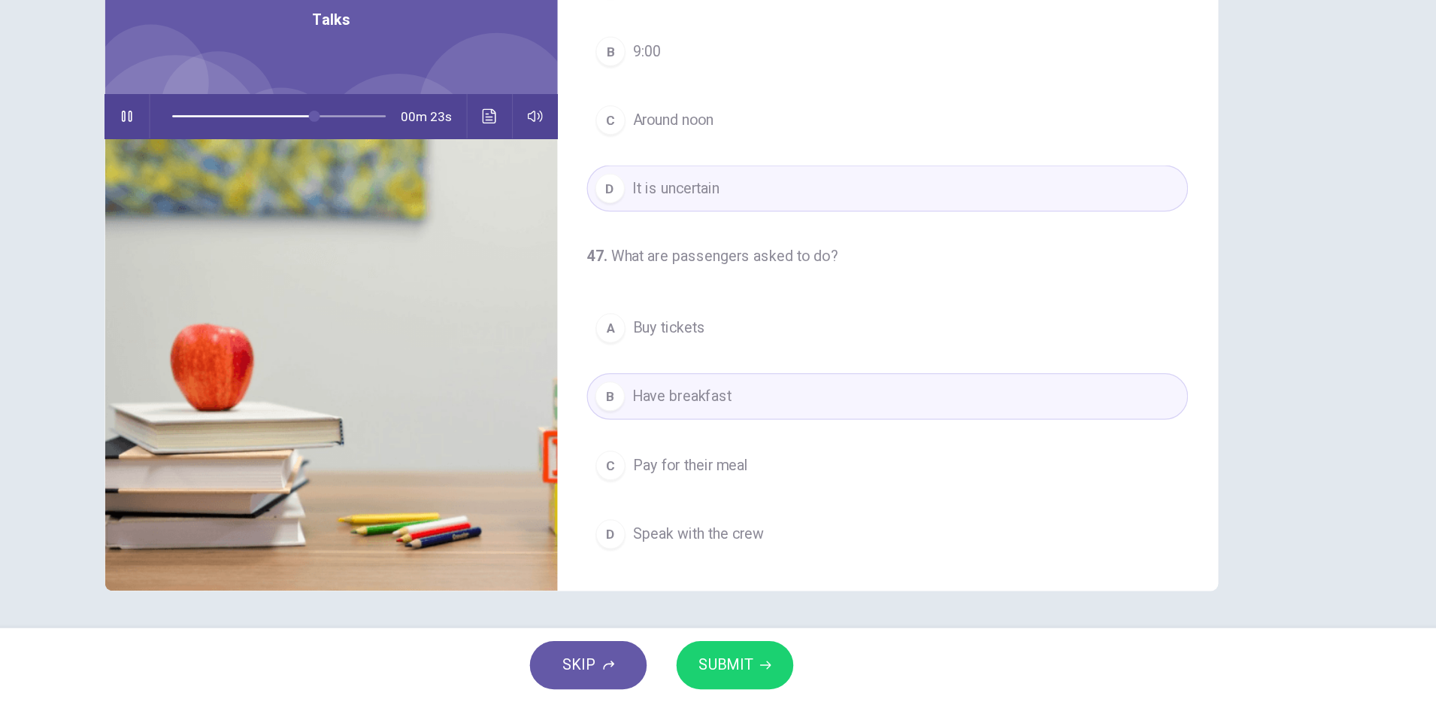
click at [776, 666] on span "SUBMIT" at bounding box center [770, 671] width 44 height 21
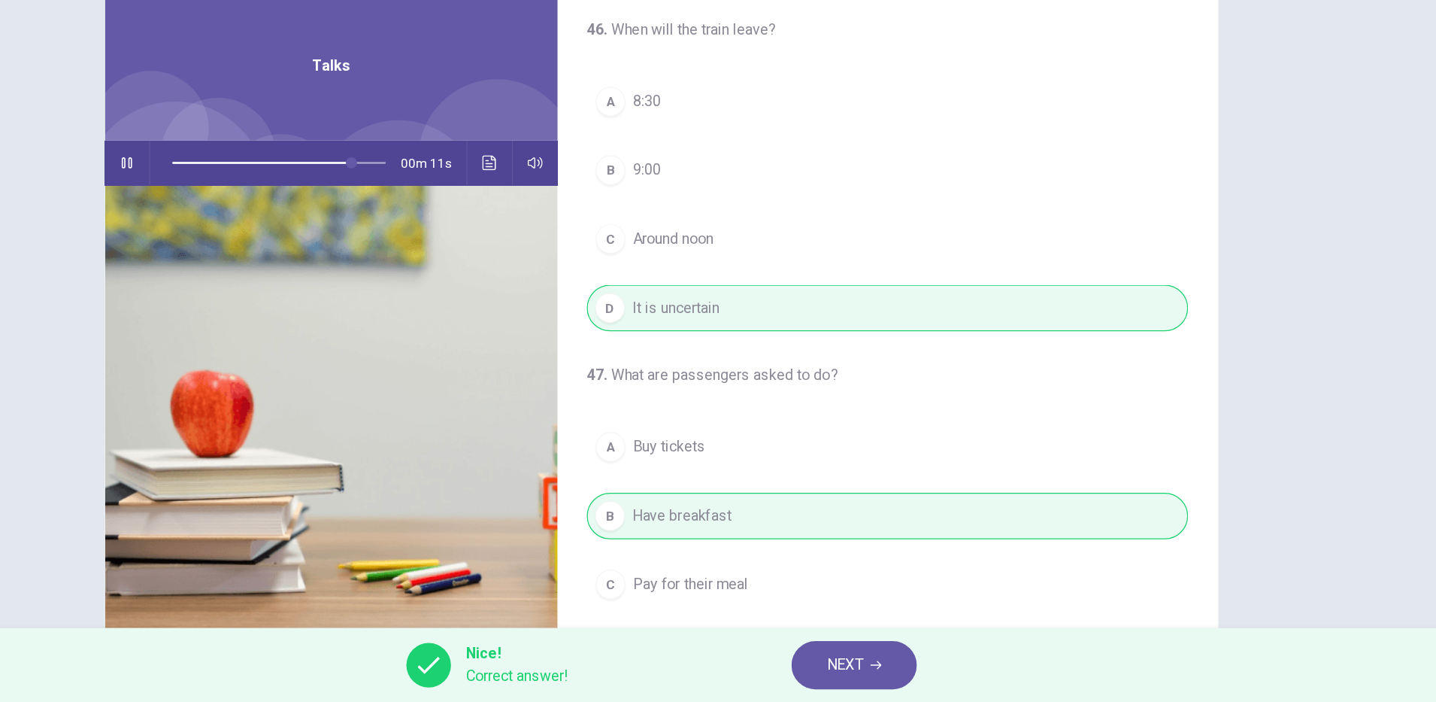
scroll to position [344, 0]
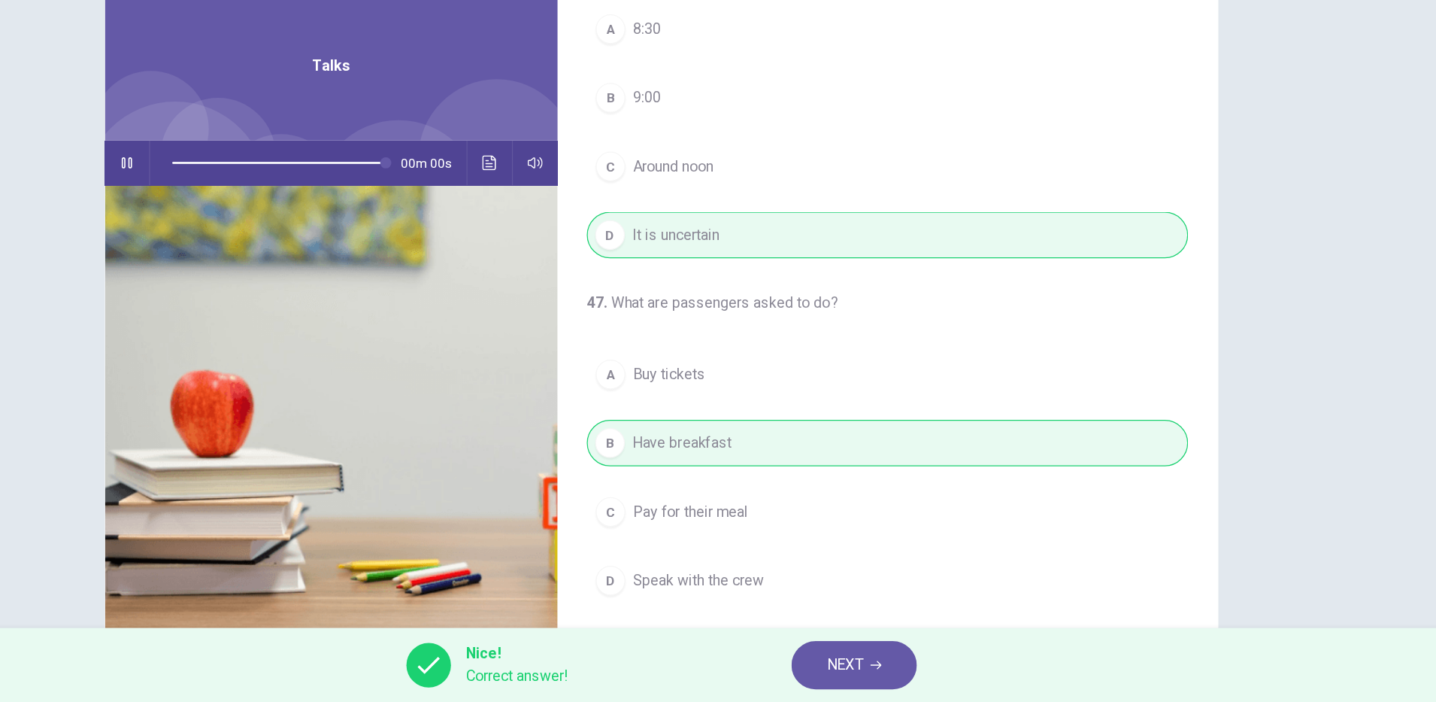
type input "*"
click at [850, 669] on button "NEXT" at bounding box center [874, 671] width 102 height 39
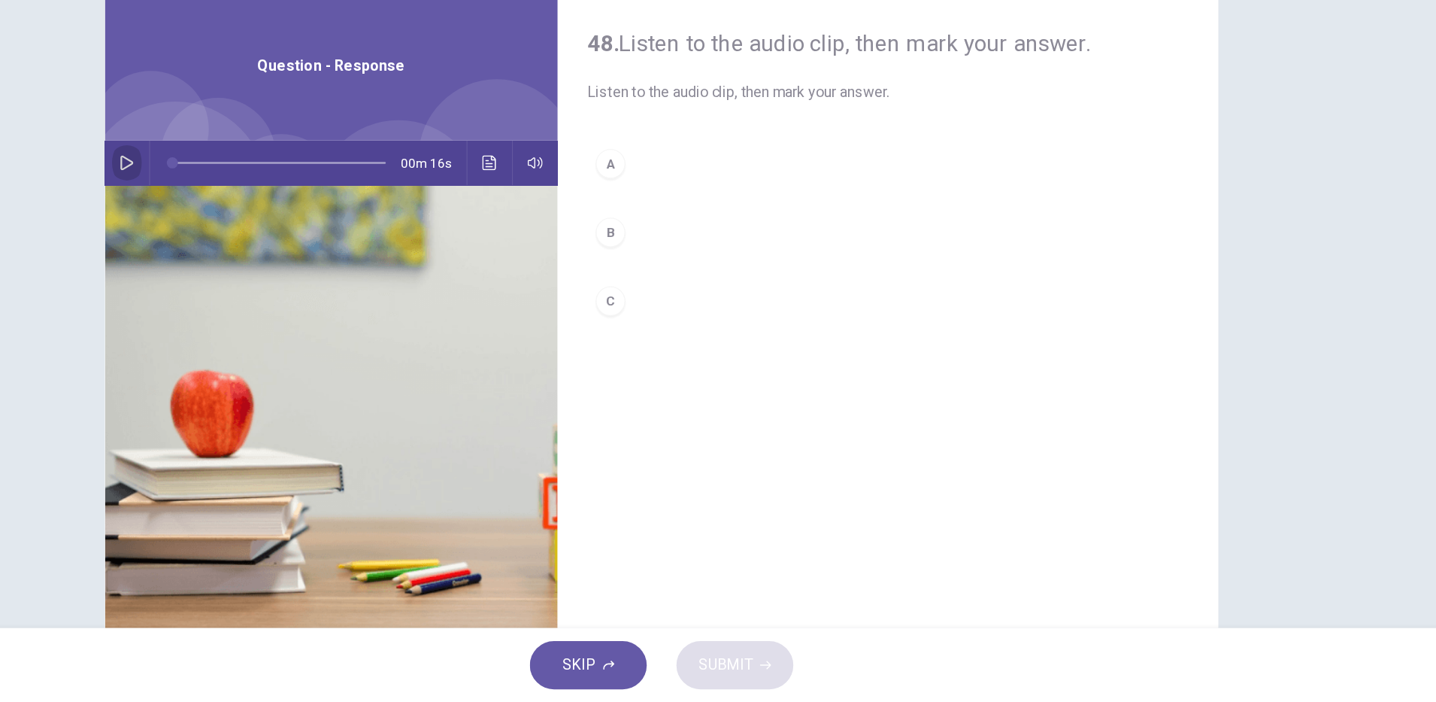
click at [283, 259] on icon "button" at bounding box center [285, 265] width 12 height 12
click at [678, 326] on div "B" at bounding box center [677, 321] width 24 height 24
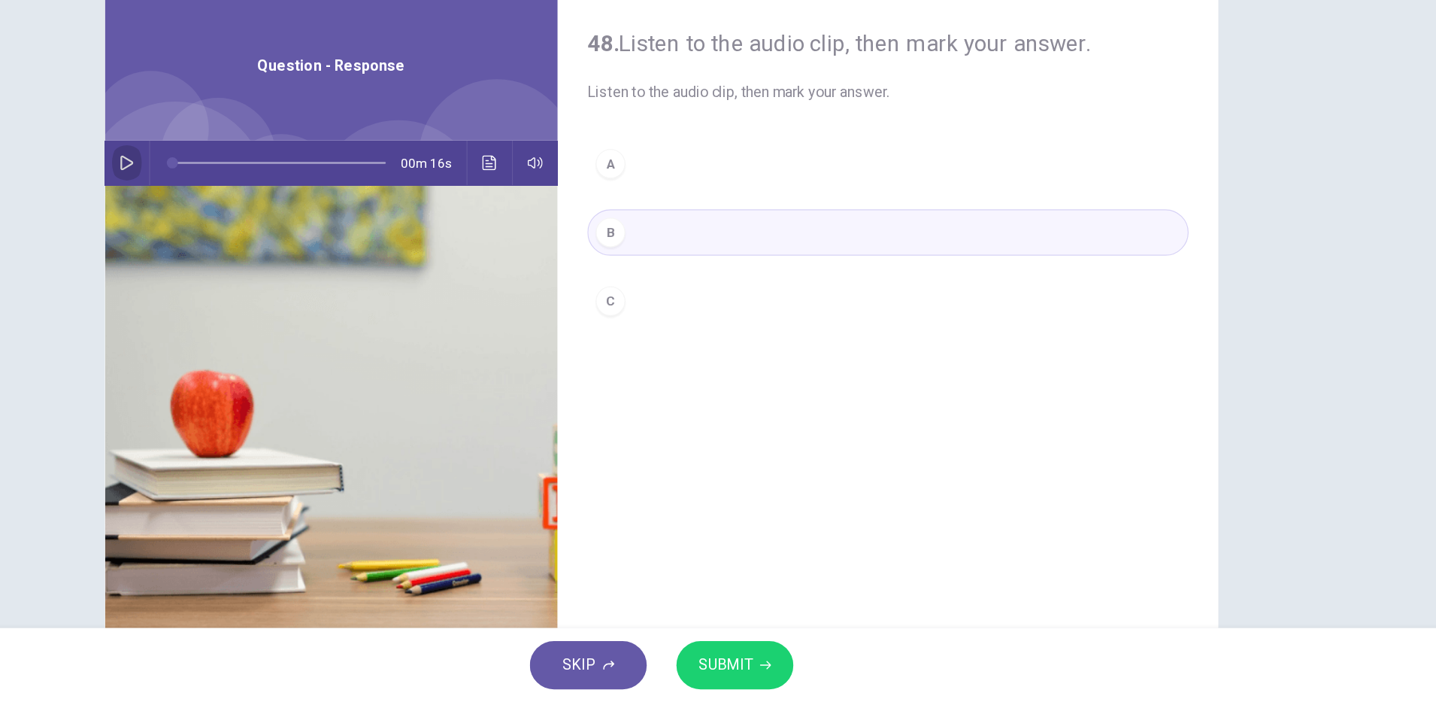
click at [284, 262] on icon "button" at bounding box center [285, 265] width 12 height 12
click at [573, 271] on button "Click to see the audio transcription" at bounding box center [579, 265] width 24 height 36
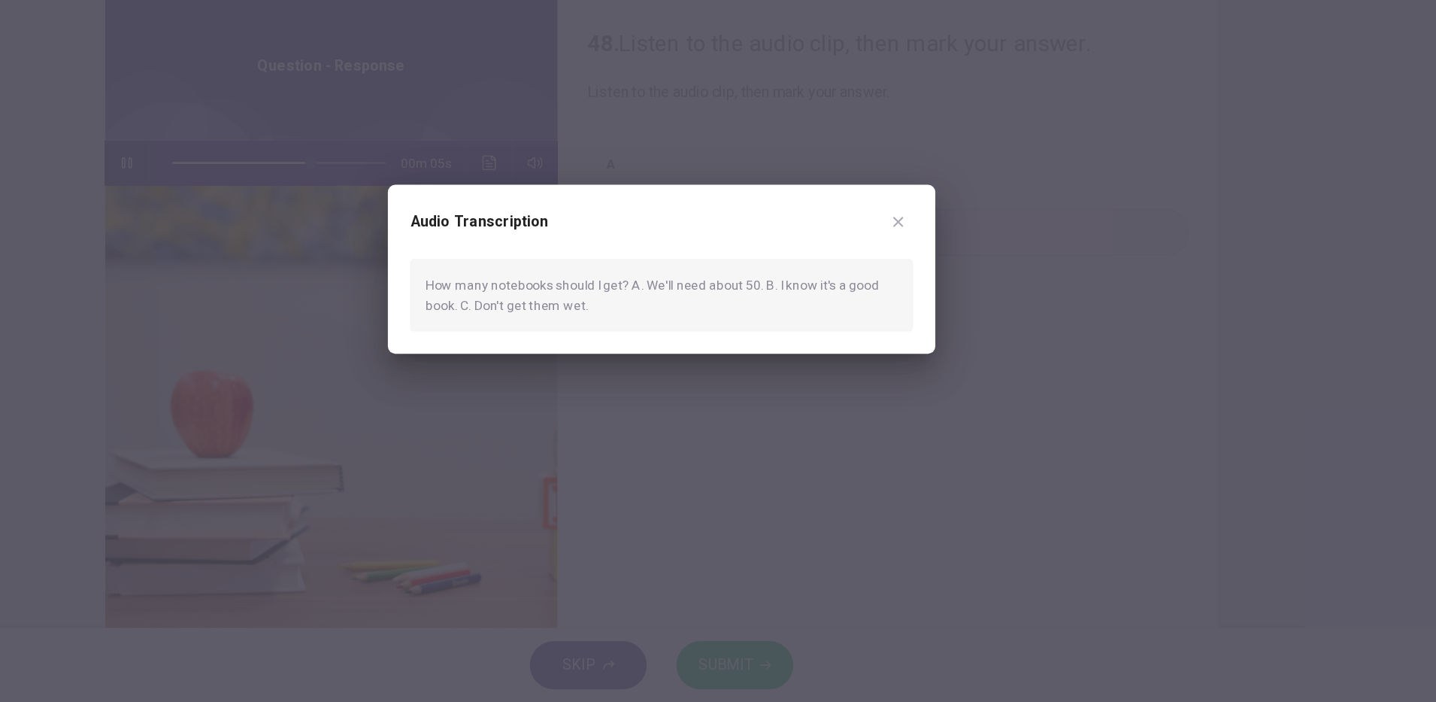
click at [708, 256] on div at bounding box center [718, 351] width 1436 height 702
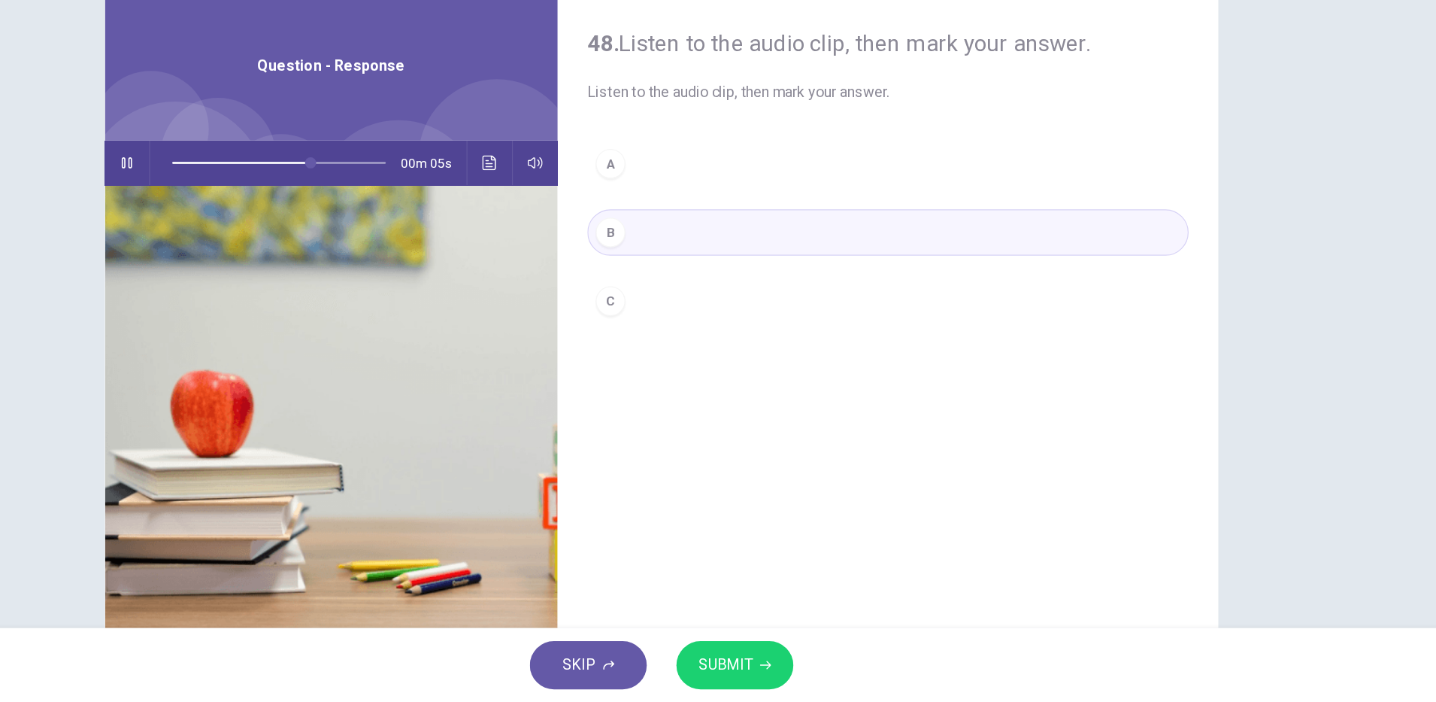
click at [693, 268] on button "A" at bounding box center [901, 266] width 487 height 38
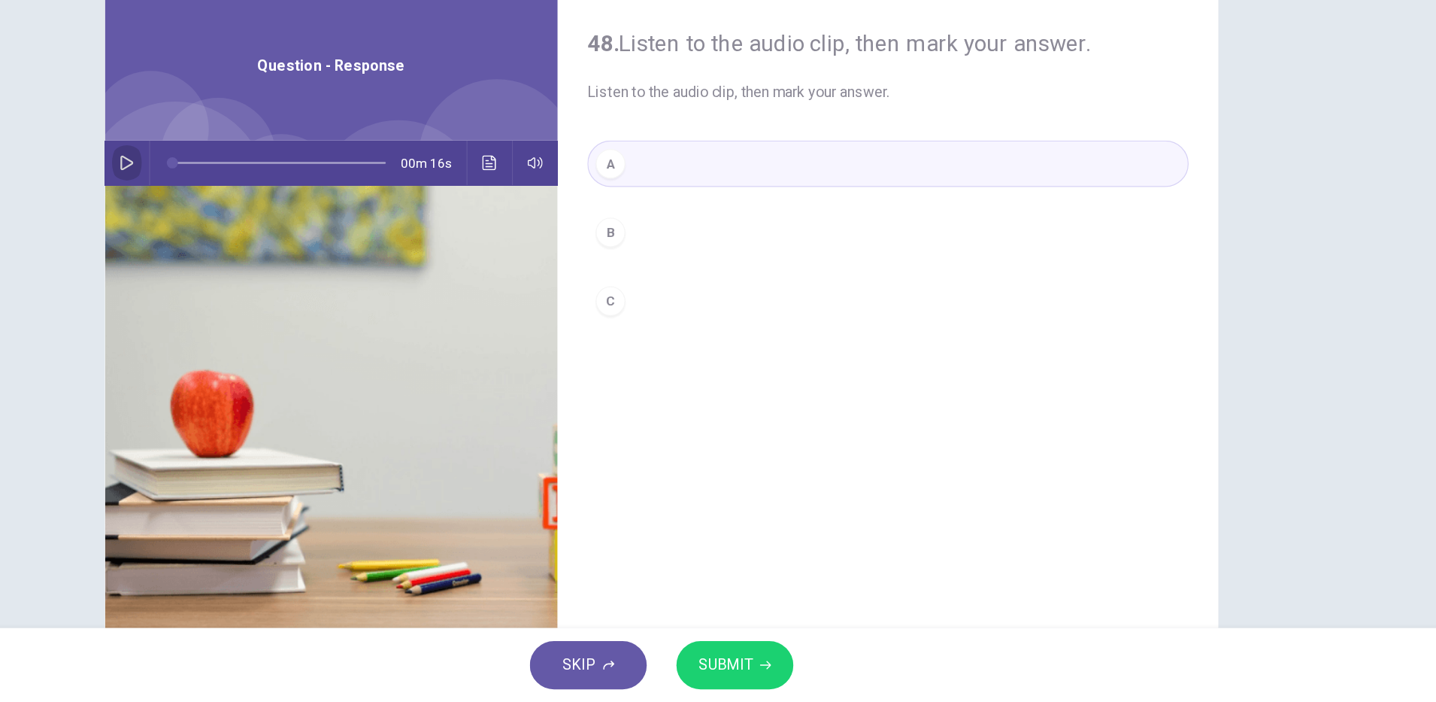
click at [281, 266] on icon "button" at bounding box center [285, 265] width 11 height 12
click at [782, 666] on span "SUBMIT" at bounding box center [770, 671] width 44 height 21
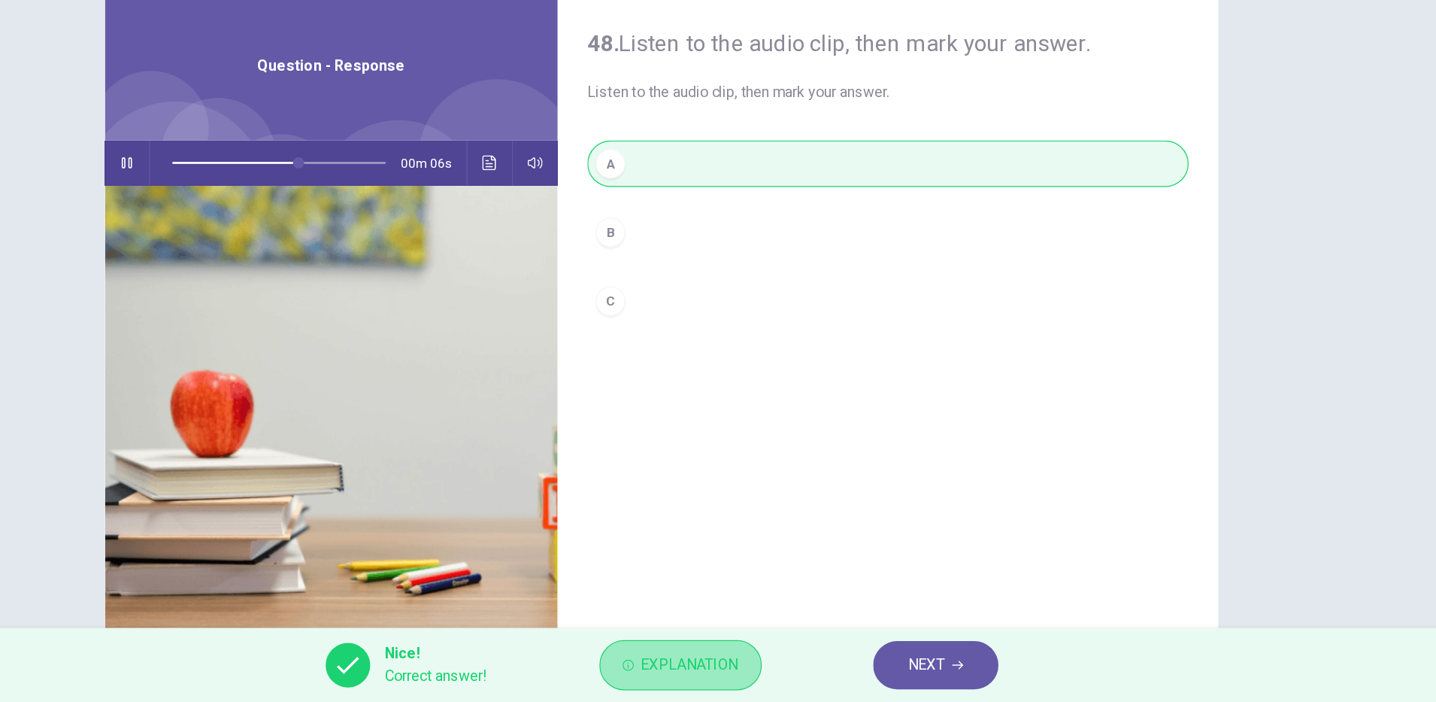
click at [754, 684] on button "Explanation" at bounding box center [734, 671] width 132 height 41
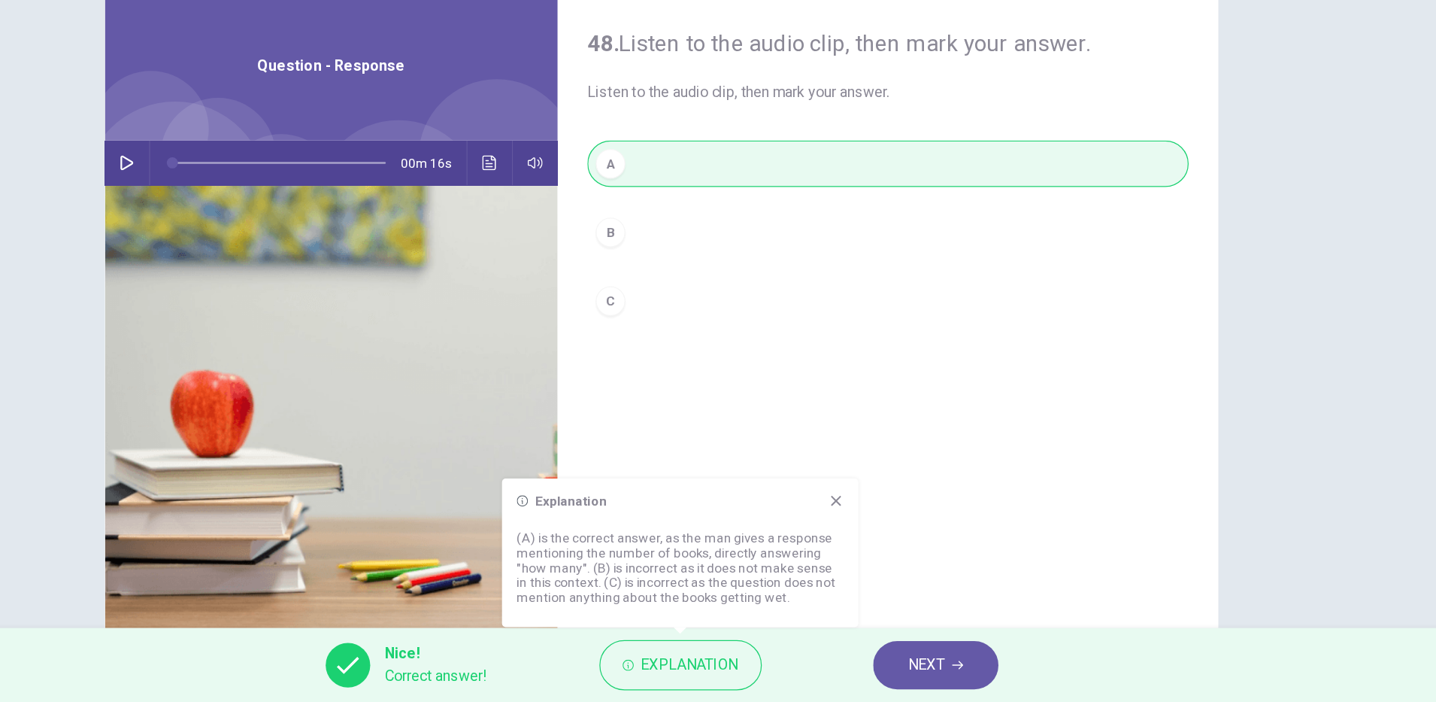
type input "*"
click at [912, 672] on button "NEXT" at bounding box center [941, 671] width 102 height 39
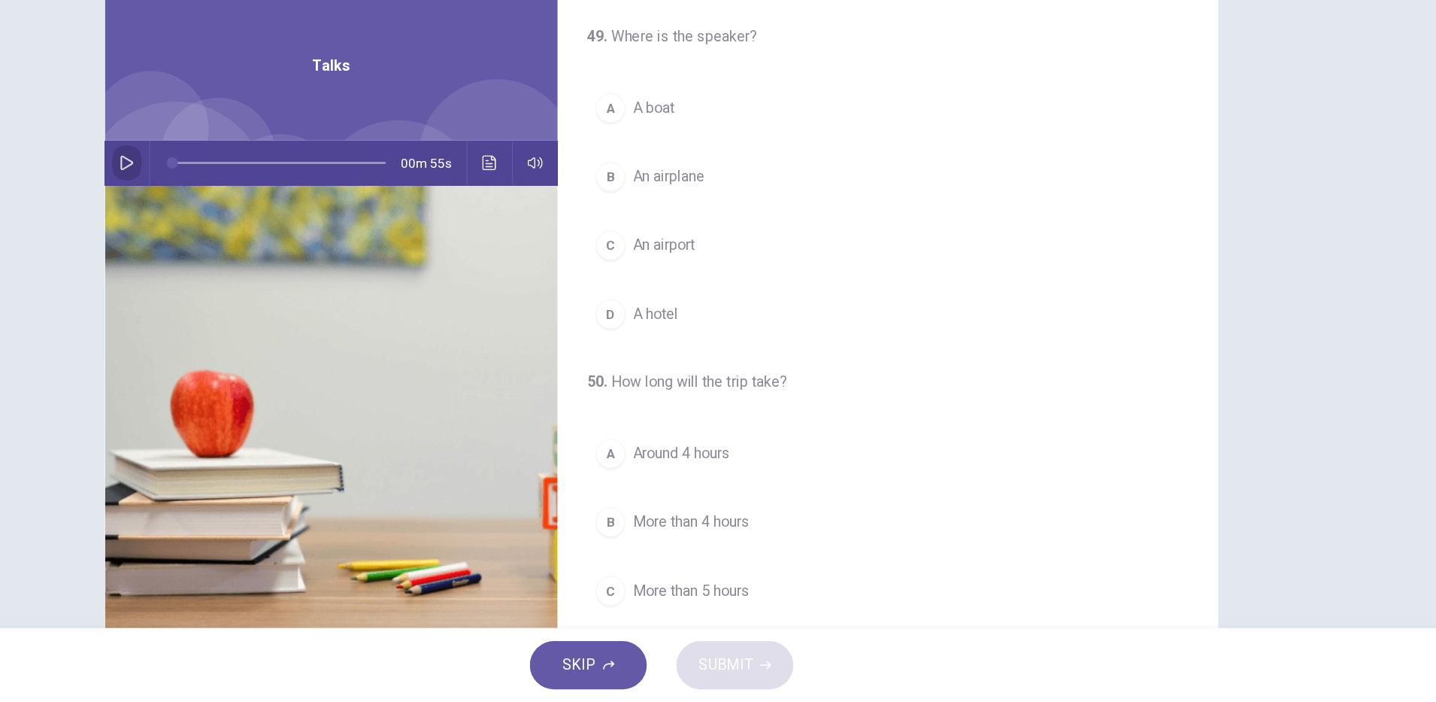
drag, startPoint x: 287, startPoint y: 263, endPoint x: 293, endPoint y: 267, distance: 7.7
click at [284, 263] on button "button" at bounding box center [285, 265] width 24 height 36
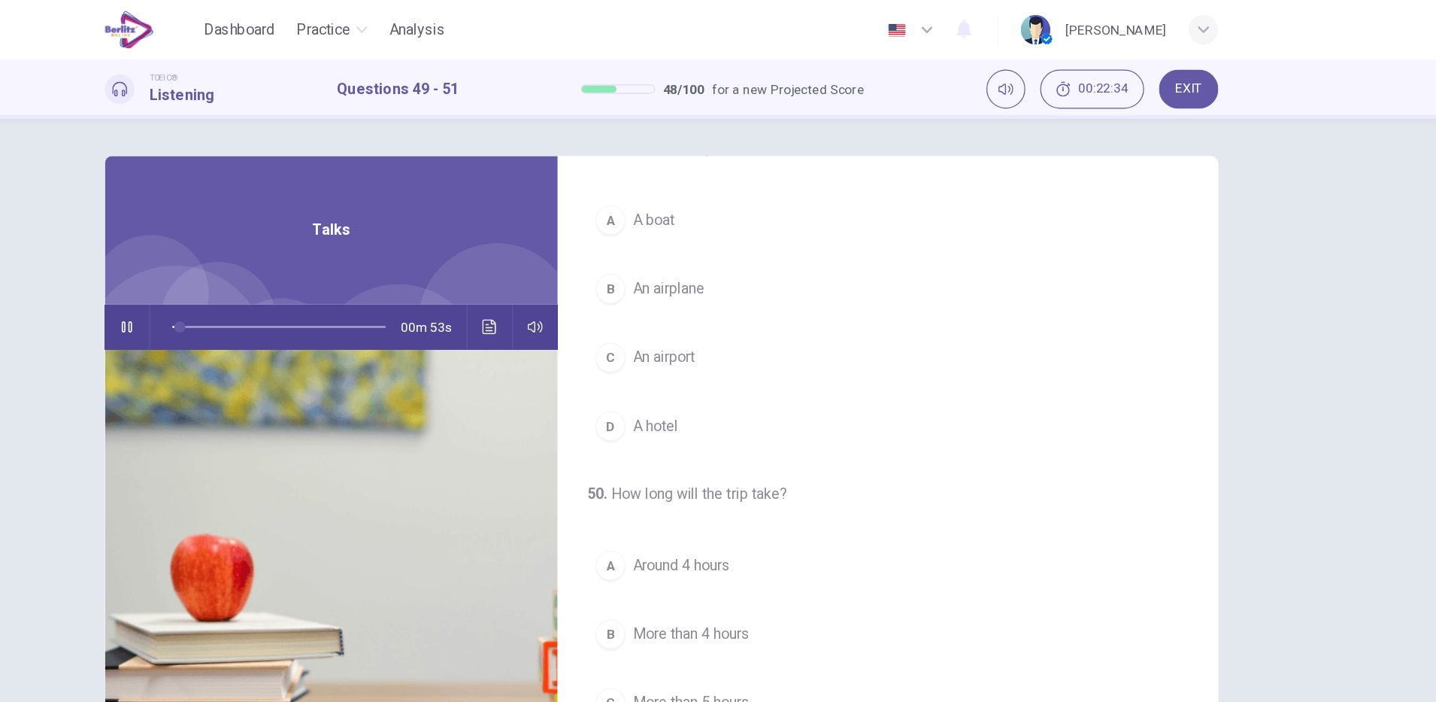
scroll to position [0, 0]
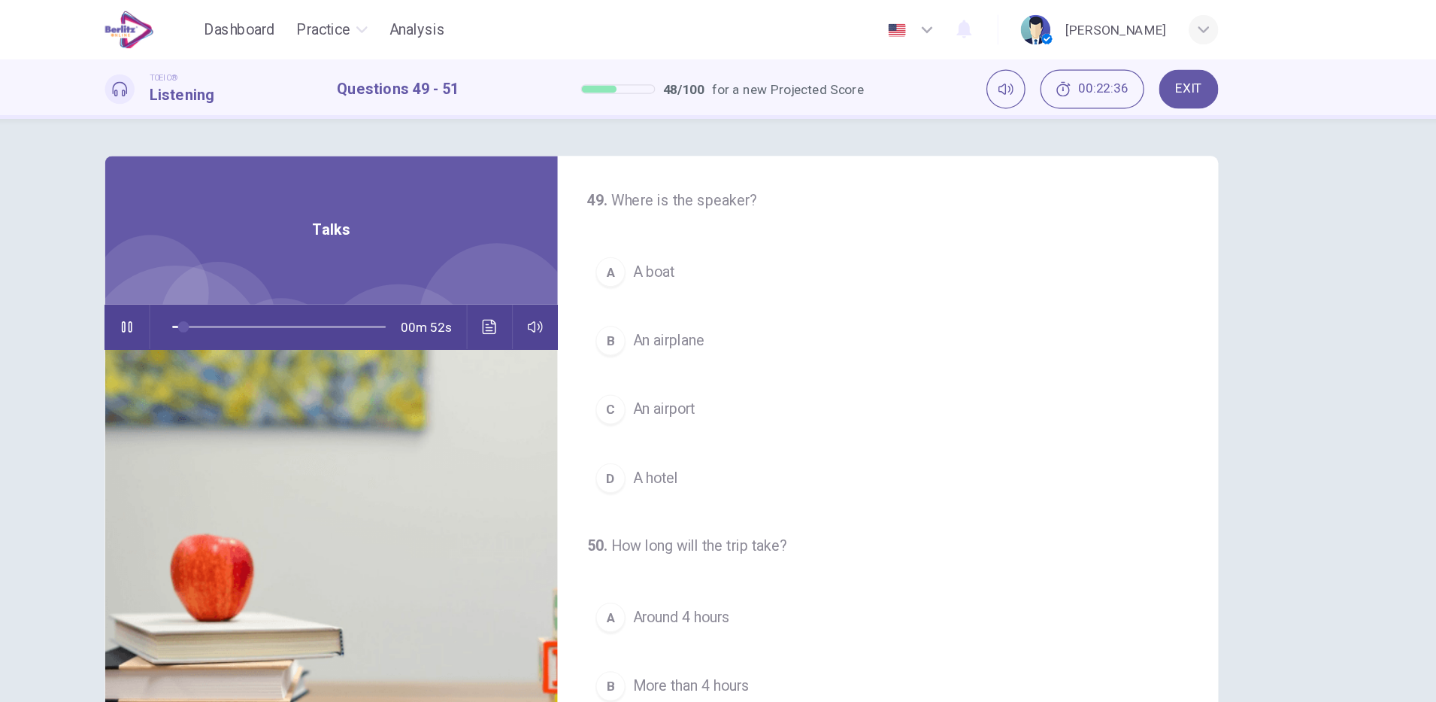
click at [742, 279] on span "An airplane" at bounding box center [724, 276] width 58 height 18
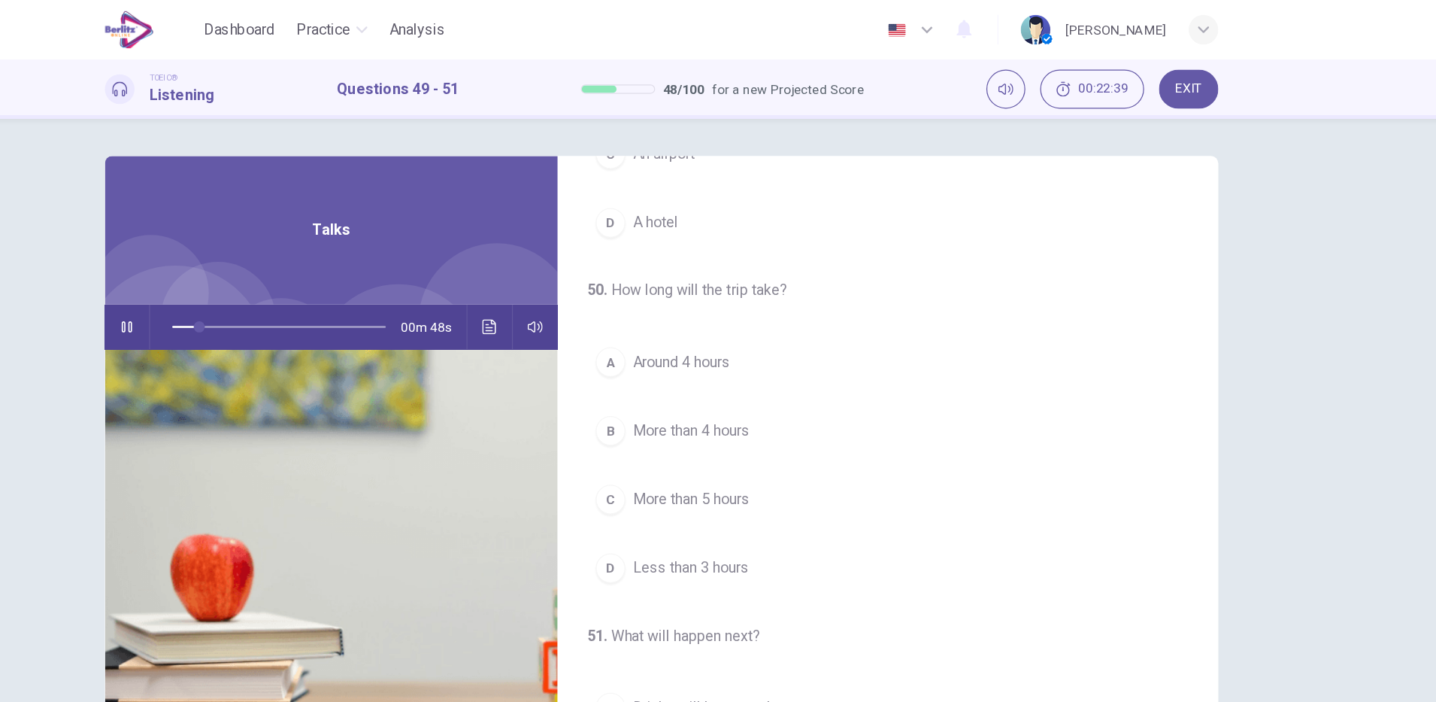
scroll to position [229, 0]
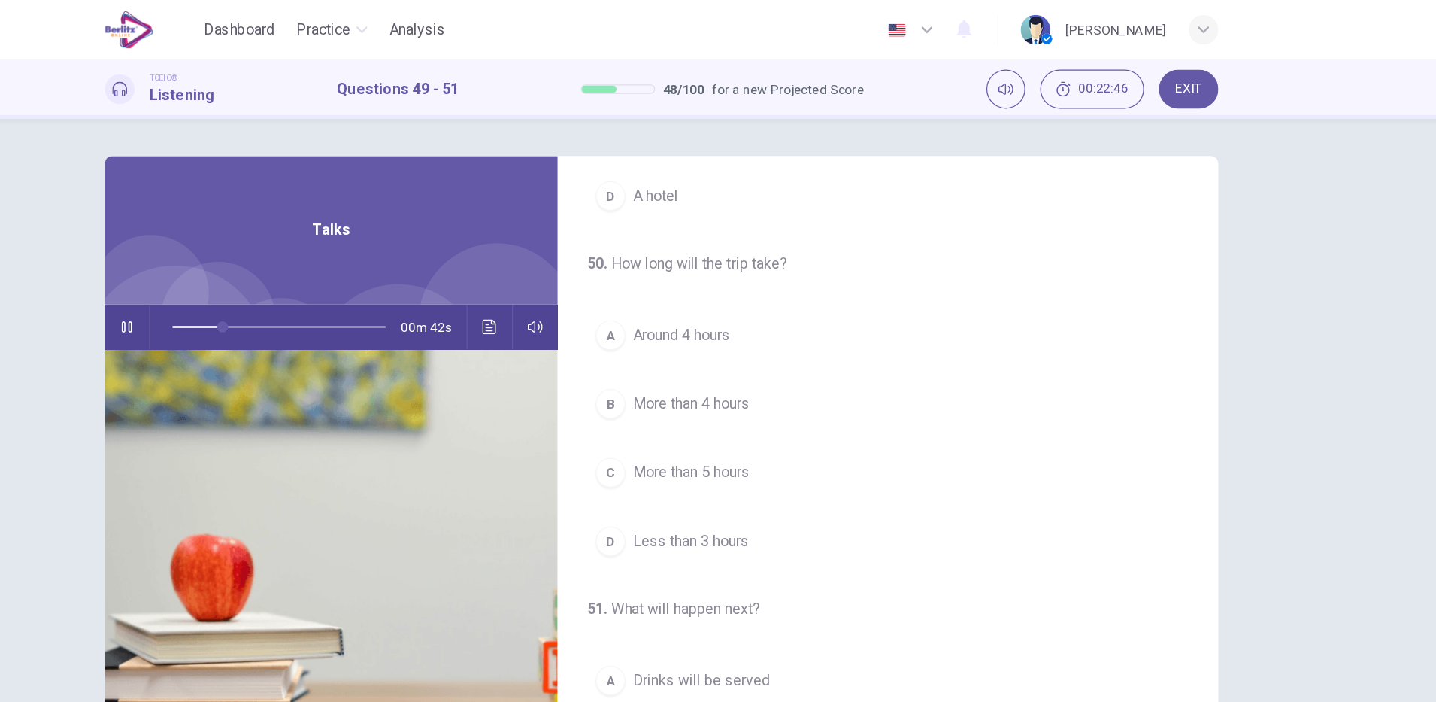
click at [786, 332] on span "More than 4 hours" at bounding box center [742, 327] width 95 height 18
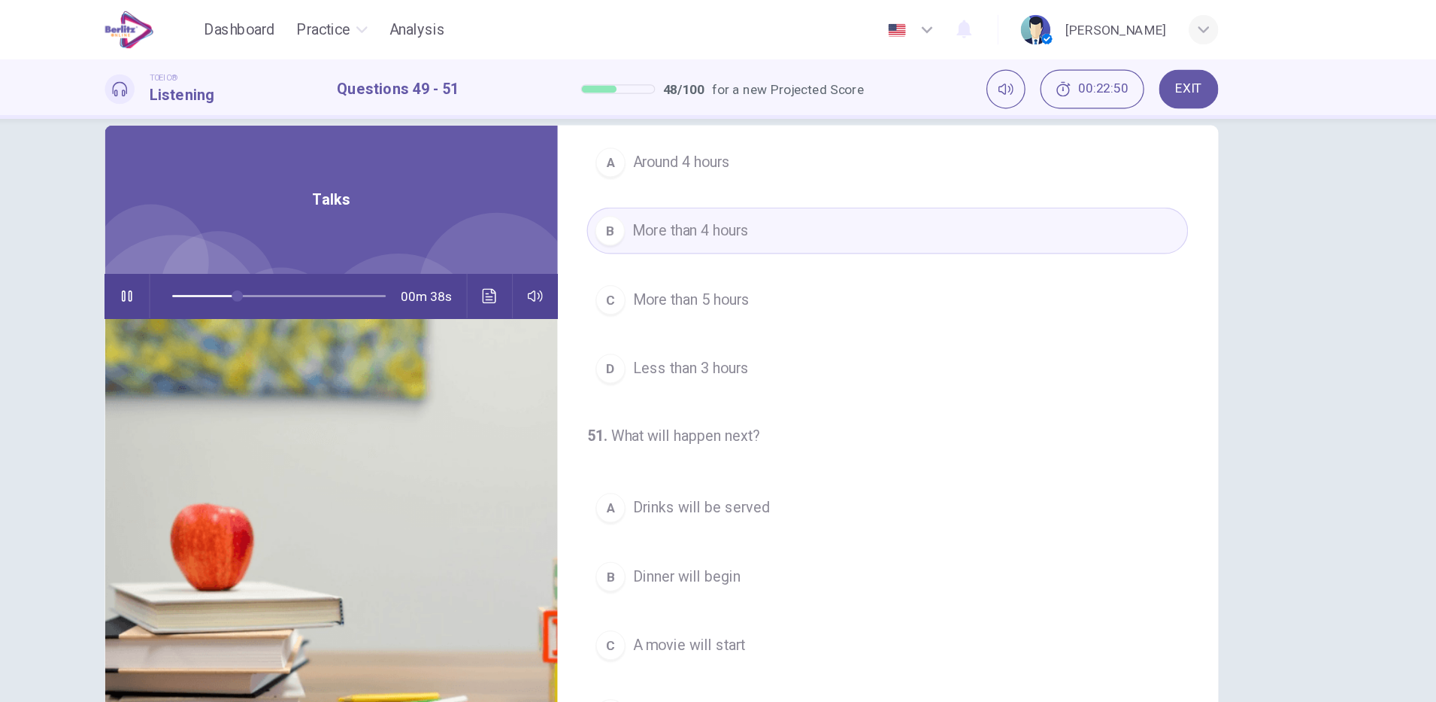
scroll to position [38, 0]
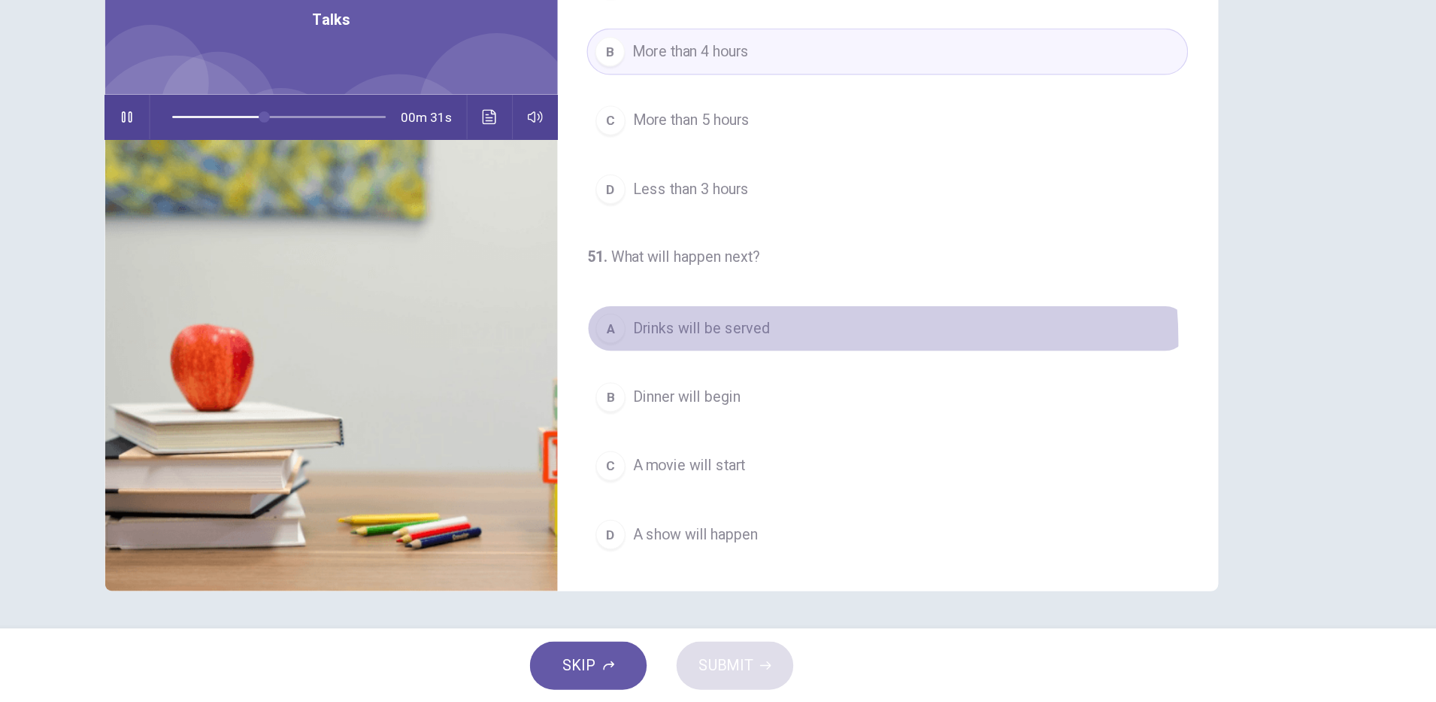
click at [775, 410] on button "A Drinks will be served" at bounding box center [901, 399] width 487 height 38
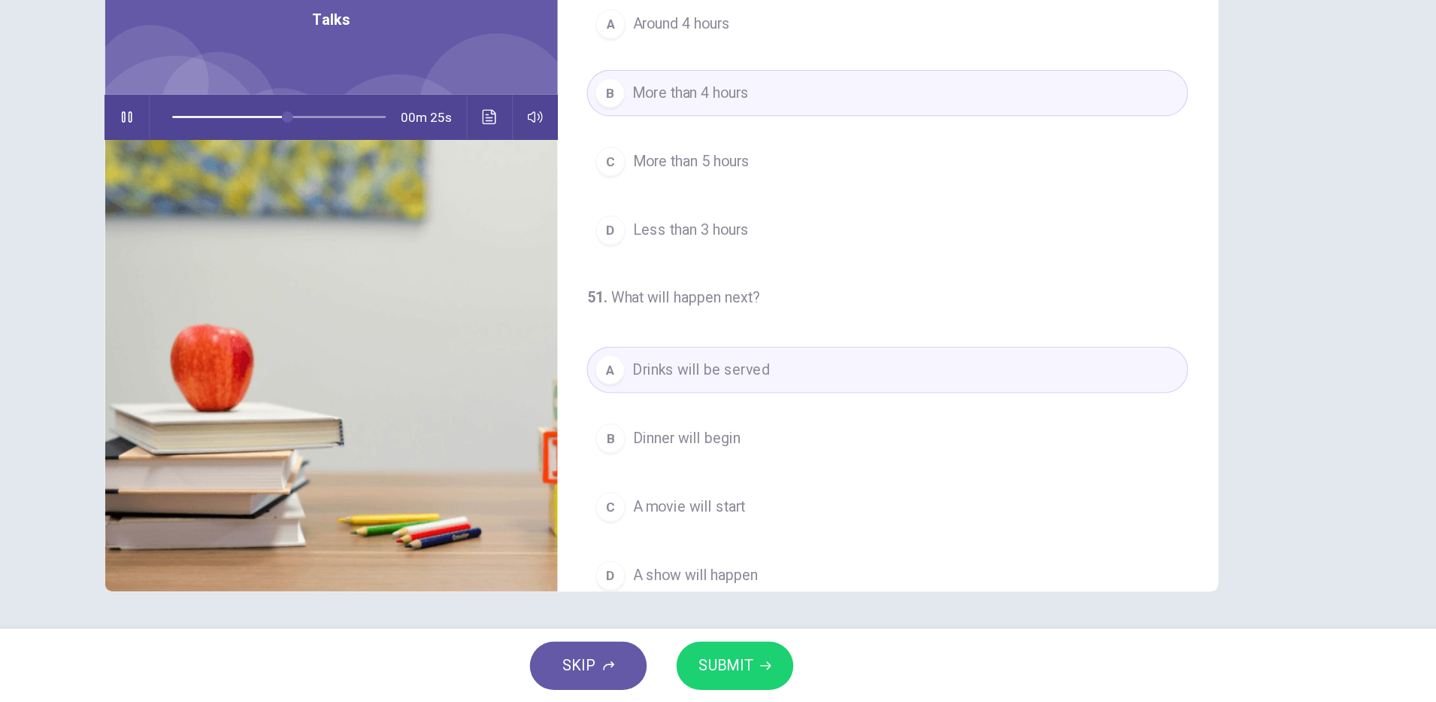
scroll to position [344, 0]
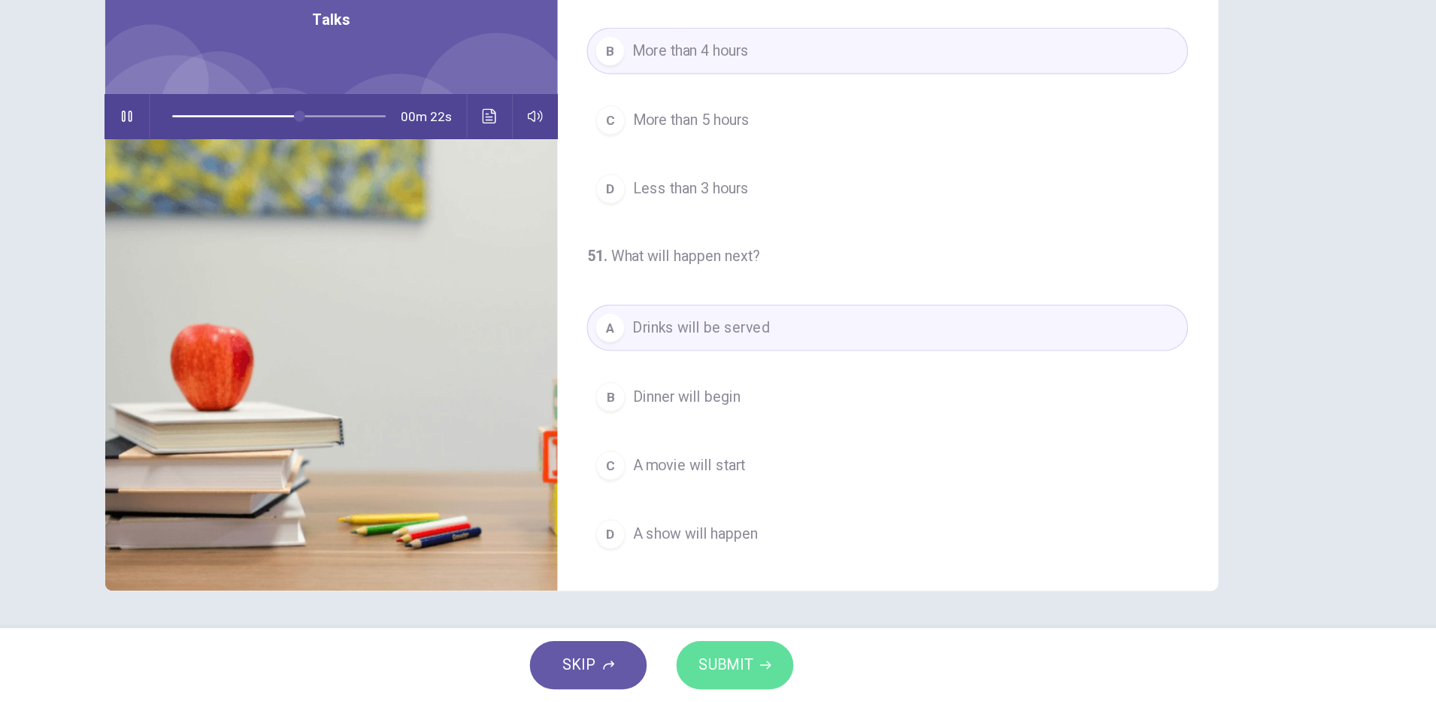
click at [784, 667] on span "SUBMIT" at bounding box center [770, 671] width 44 height 21
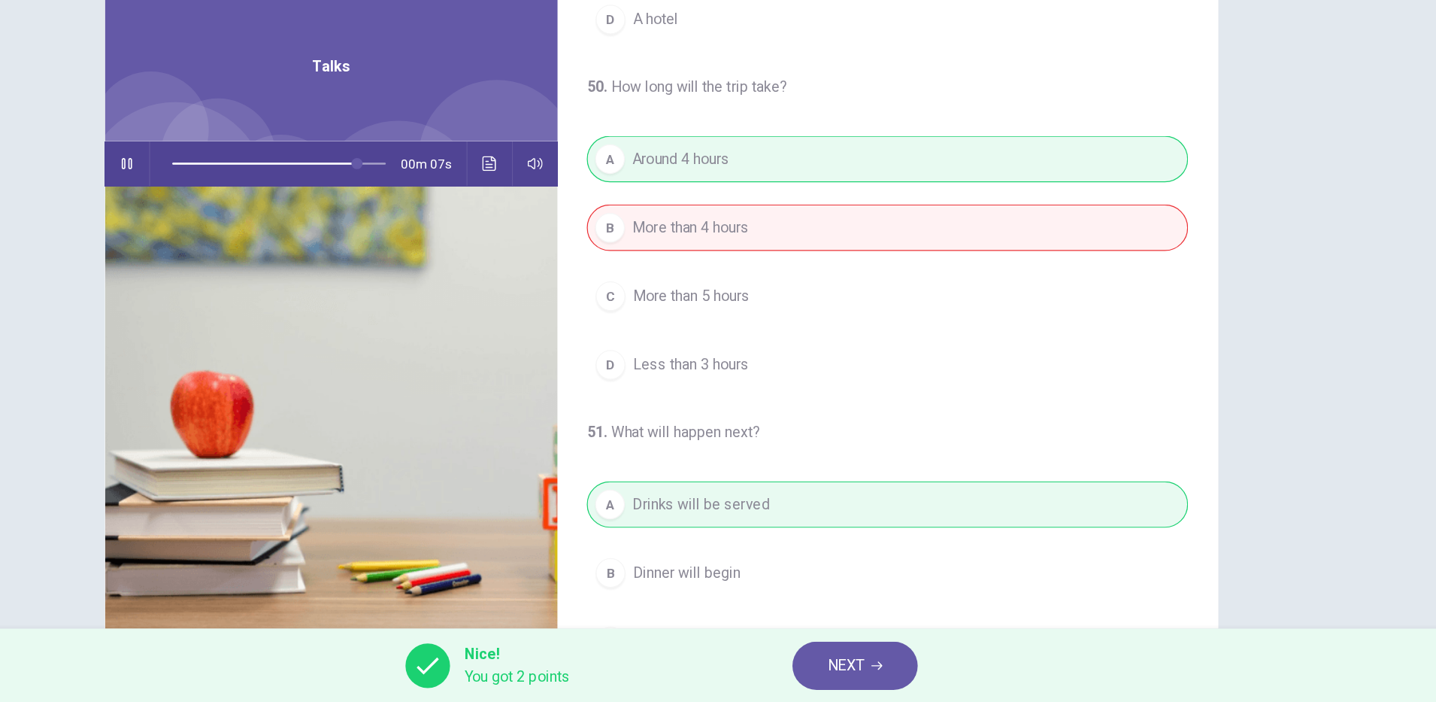
scroll to position [0, 0]
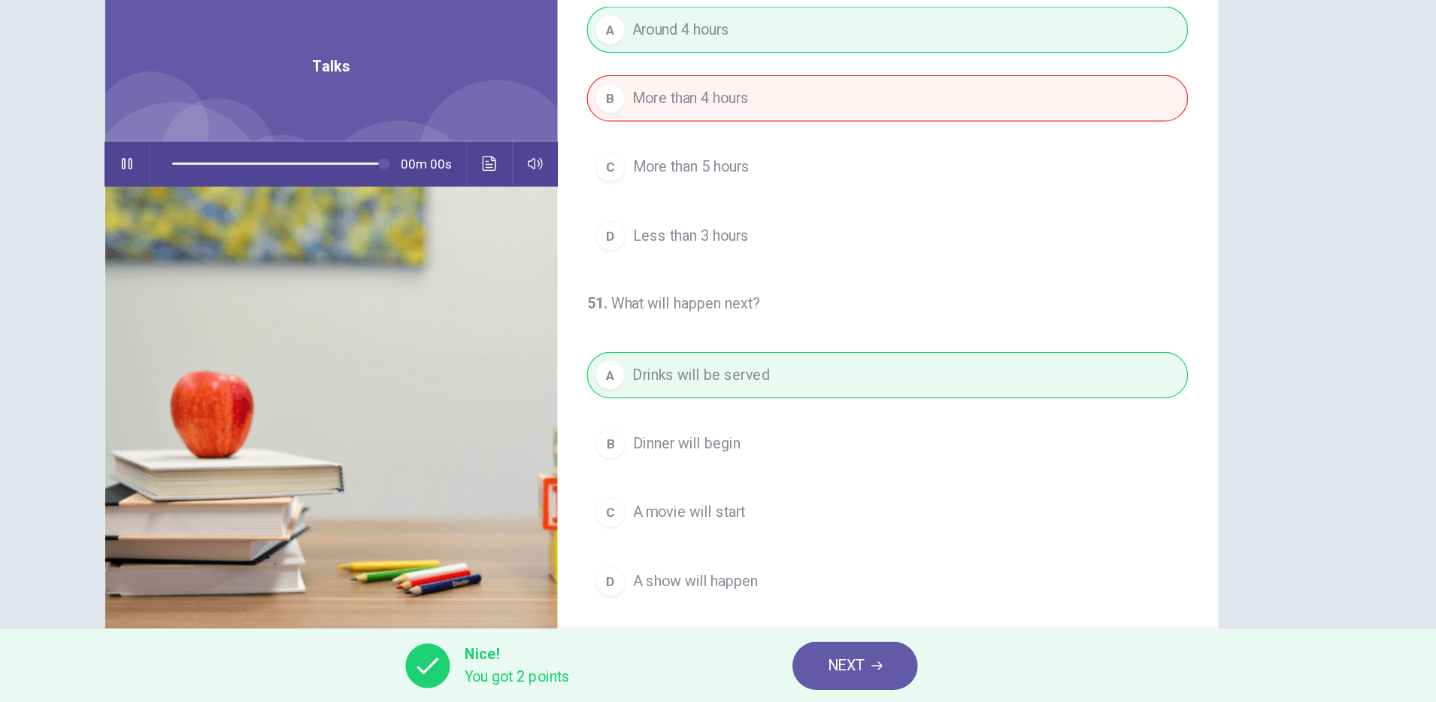
type input "*"
click at [885, 665] on button "NEXT" at bounding box center [875, 671] width 102 height 39
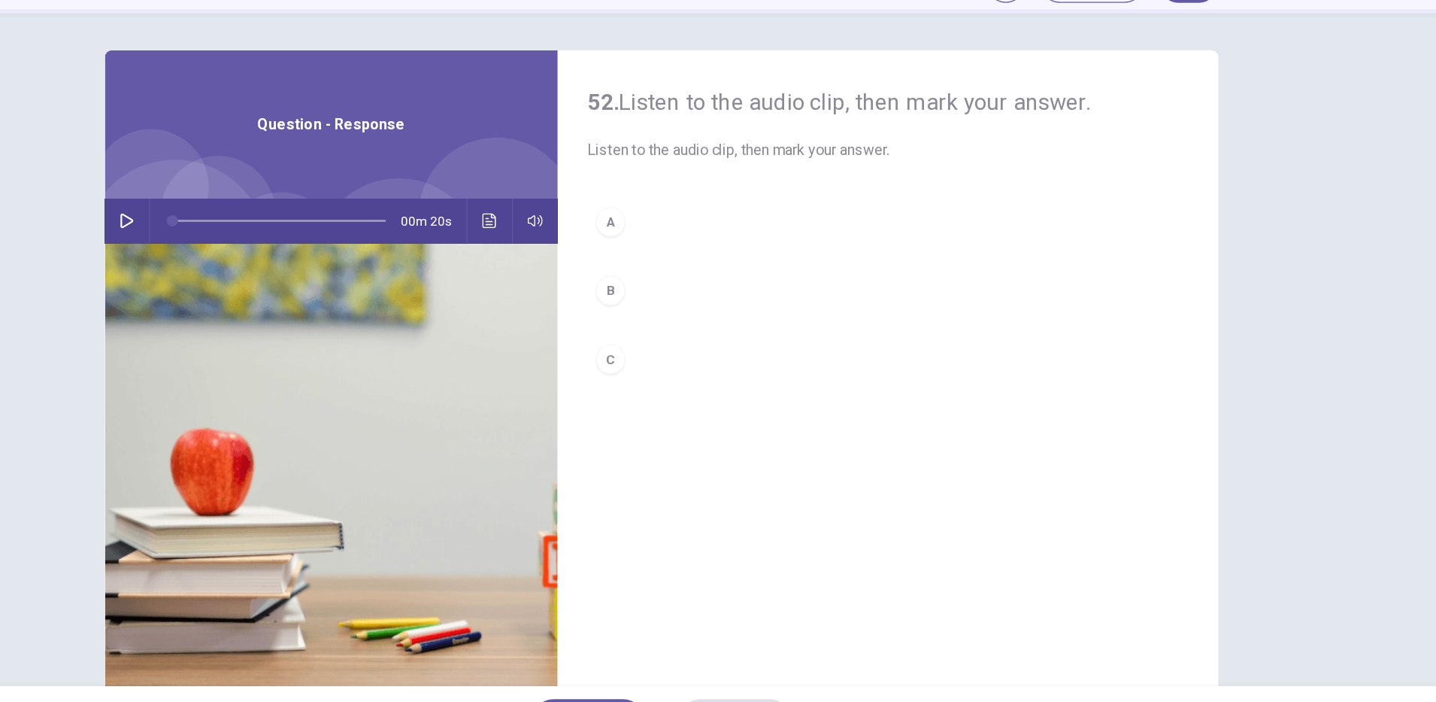
click at [256, 270] on div "52. Listen to the audio clip, then [PERSON_NAME] your answer. Listen to the aud…" at bounding box center [718, 387] width 951 height 523
click at [274, 267] on button "button" at bounding box center [285, 265] width 24 height 36
click at [281, 268] on icon "button" at bounding box center [285, 265] width 12 height 12
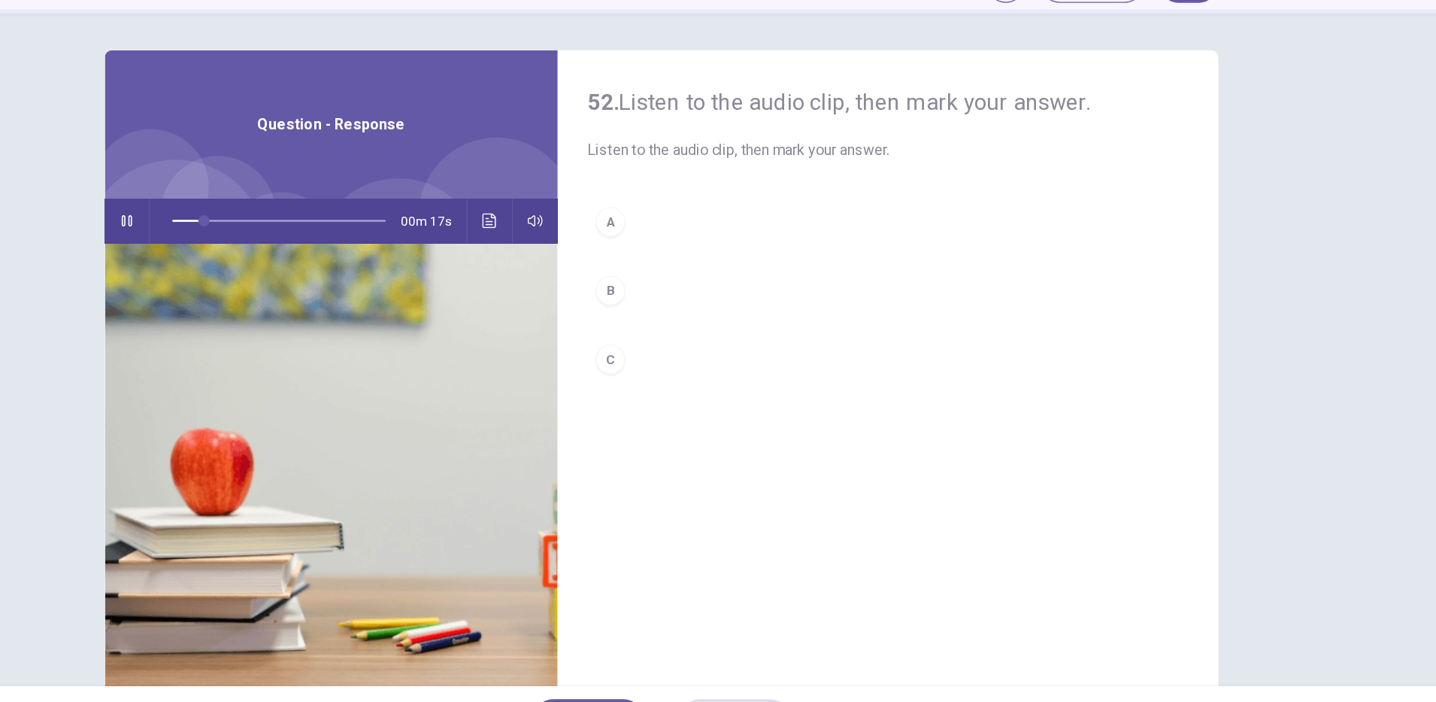
click at [579, 275] on button "Click to see the audio transcription" at bounding box center [579, 265] width 24 height 36
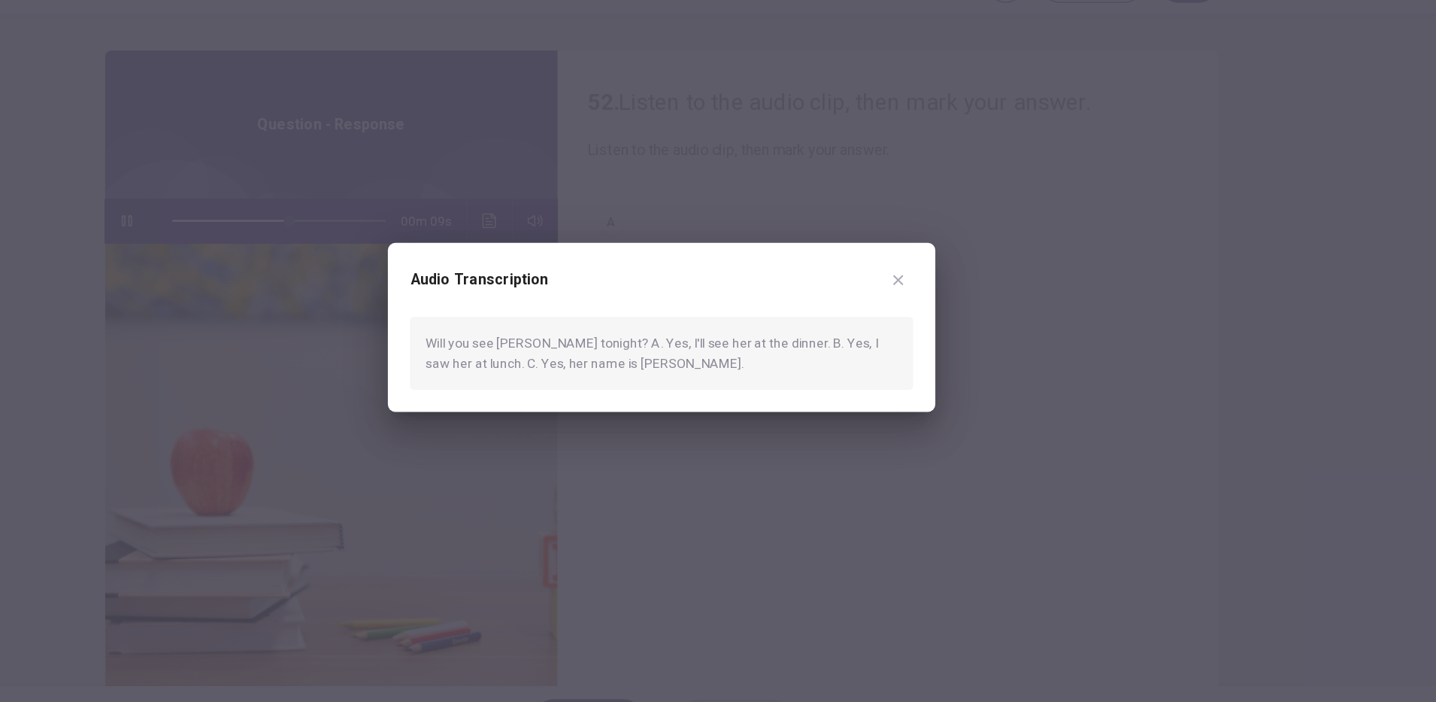
click at [731, 483] on div at bounding box center [718, 351] width 1436 height 702
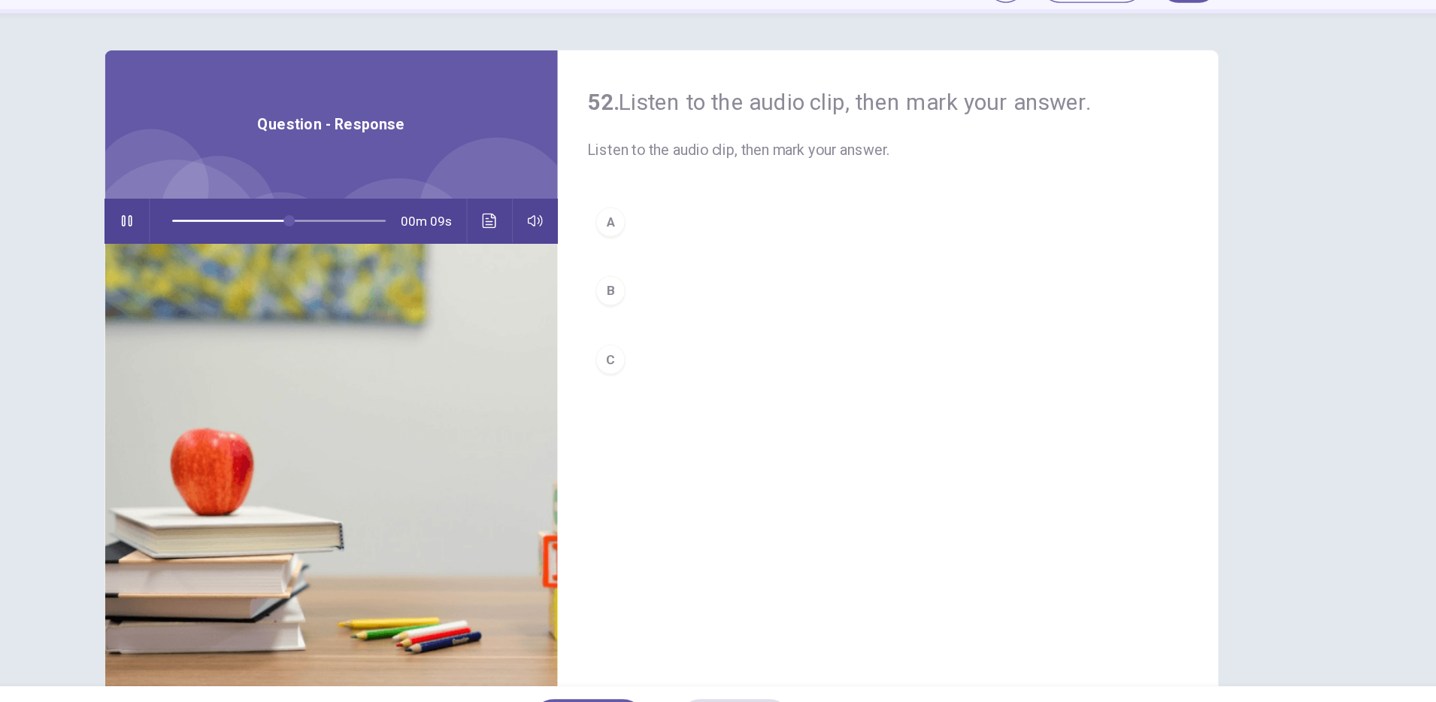
click at [666, 270] on div "A" at bounding box center [677, 265] width 24 height 24
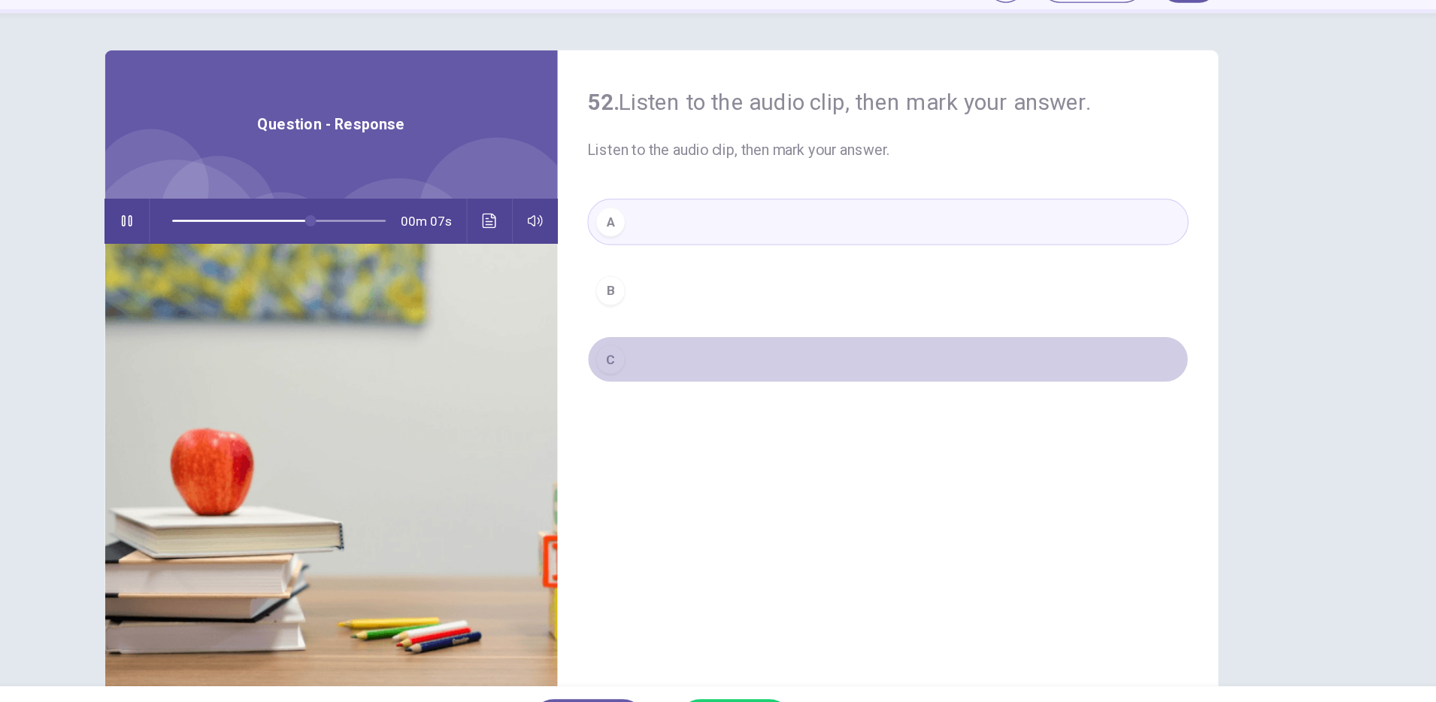
click at [670, 386] on div "C" at bounding box center [677, 377] width 24 height 24
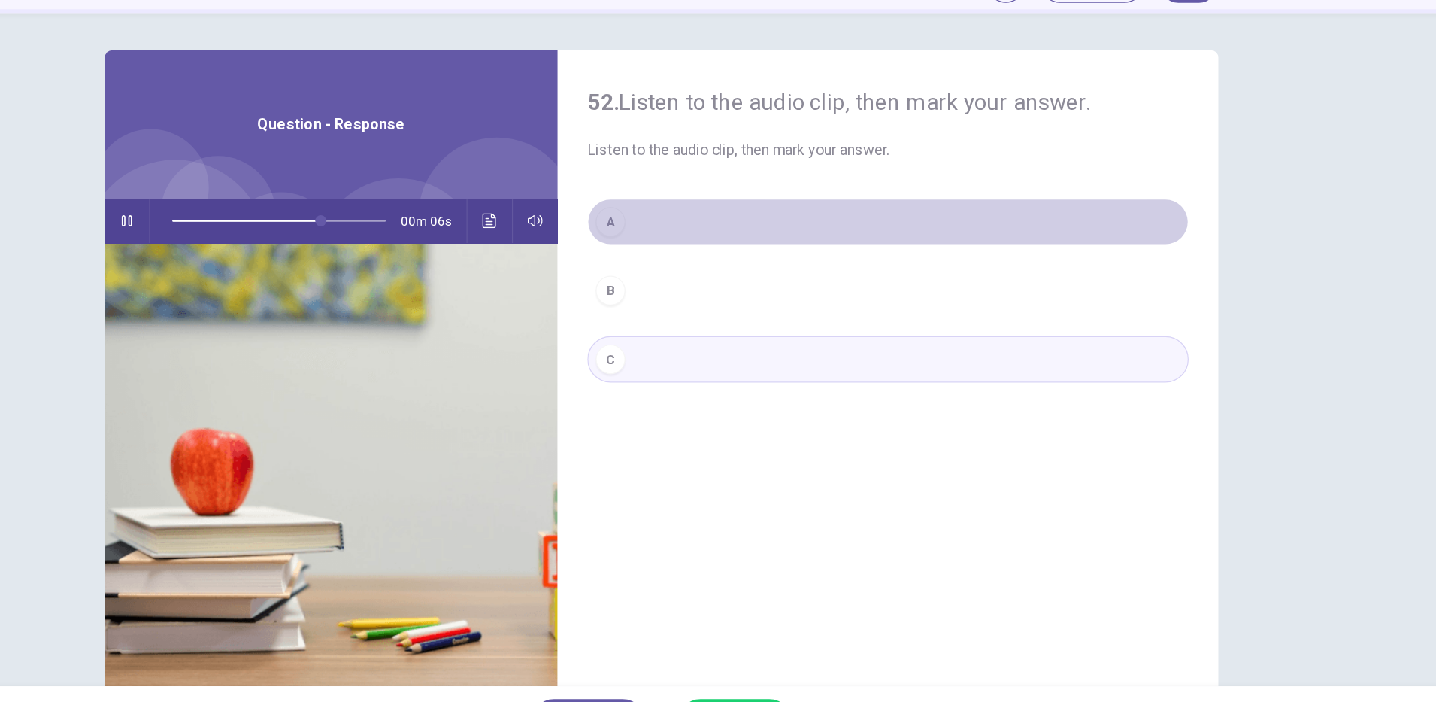
click at [667, 271] on button "A" at bounding box center [901, 266] width 487 height 38
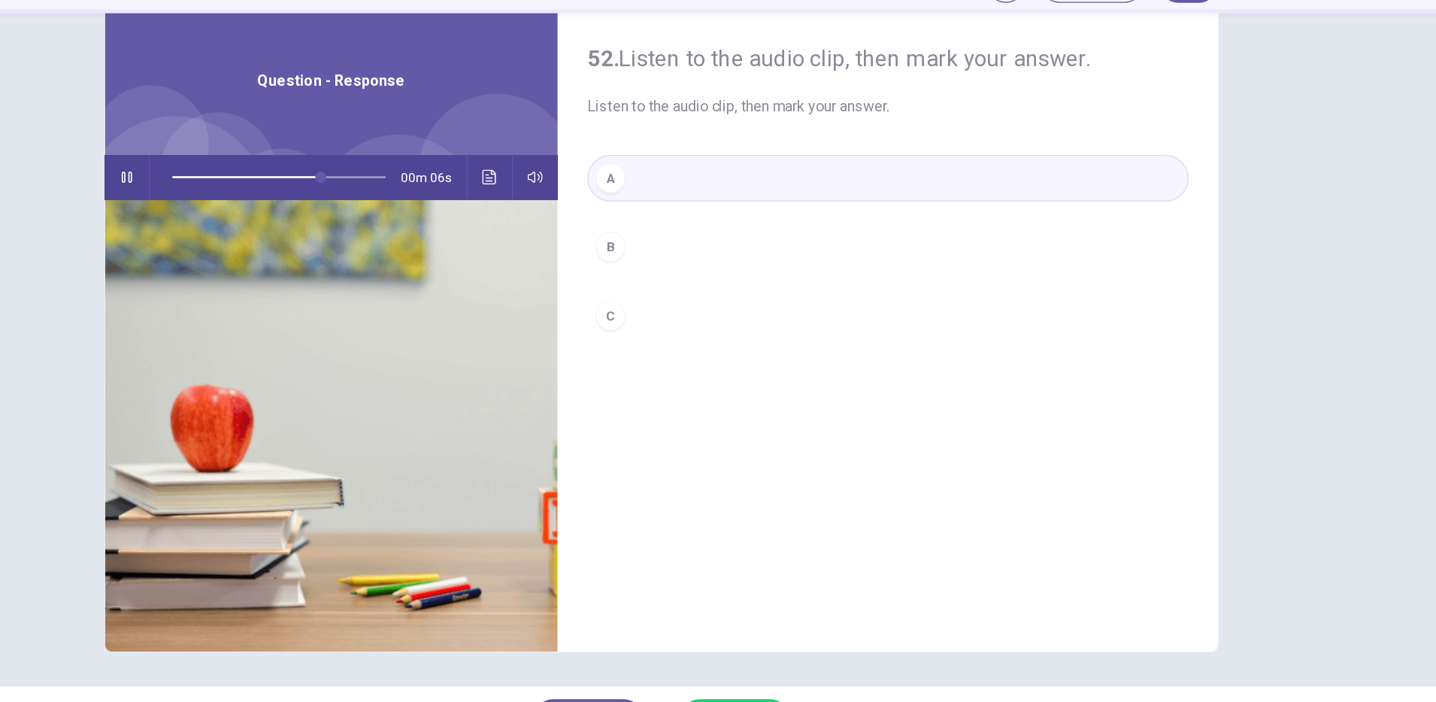
scroll to position [38, 0]
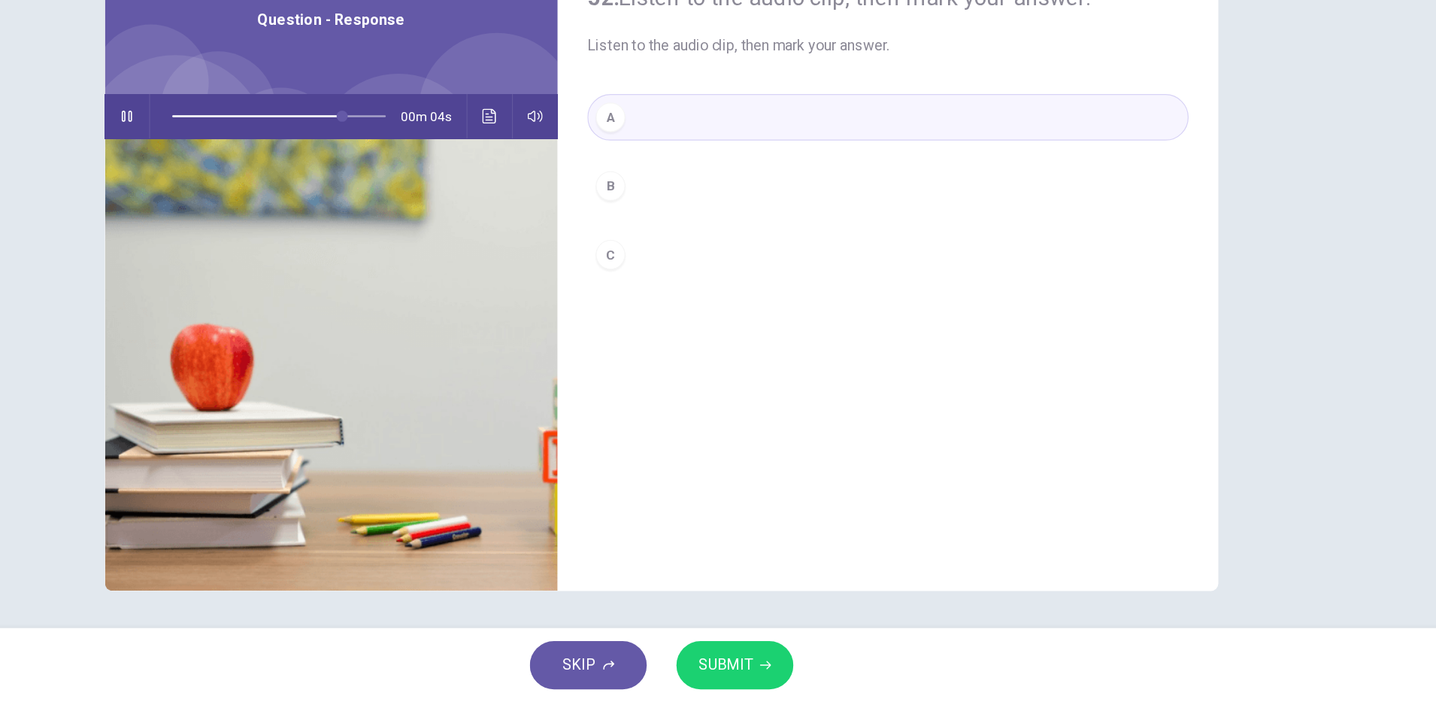
click at [770, 666] on span "SUBMIT" at bounding box center [770, 671] width 44 height 21
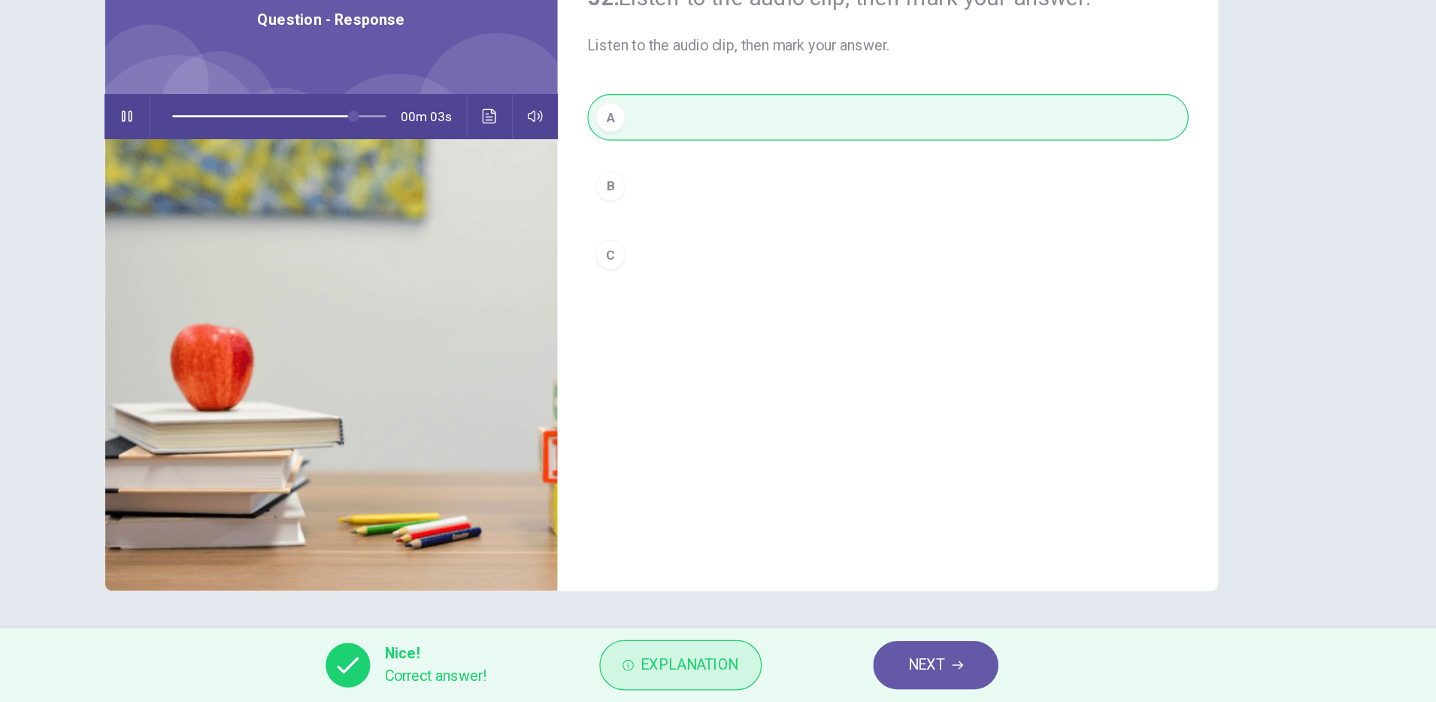
click at [756, 666] on span "Explanation" at bounding box center [741, 671] width 79 height 21
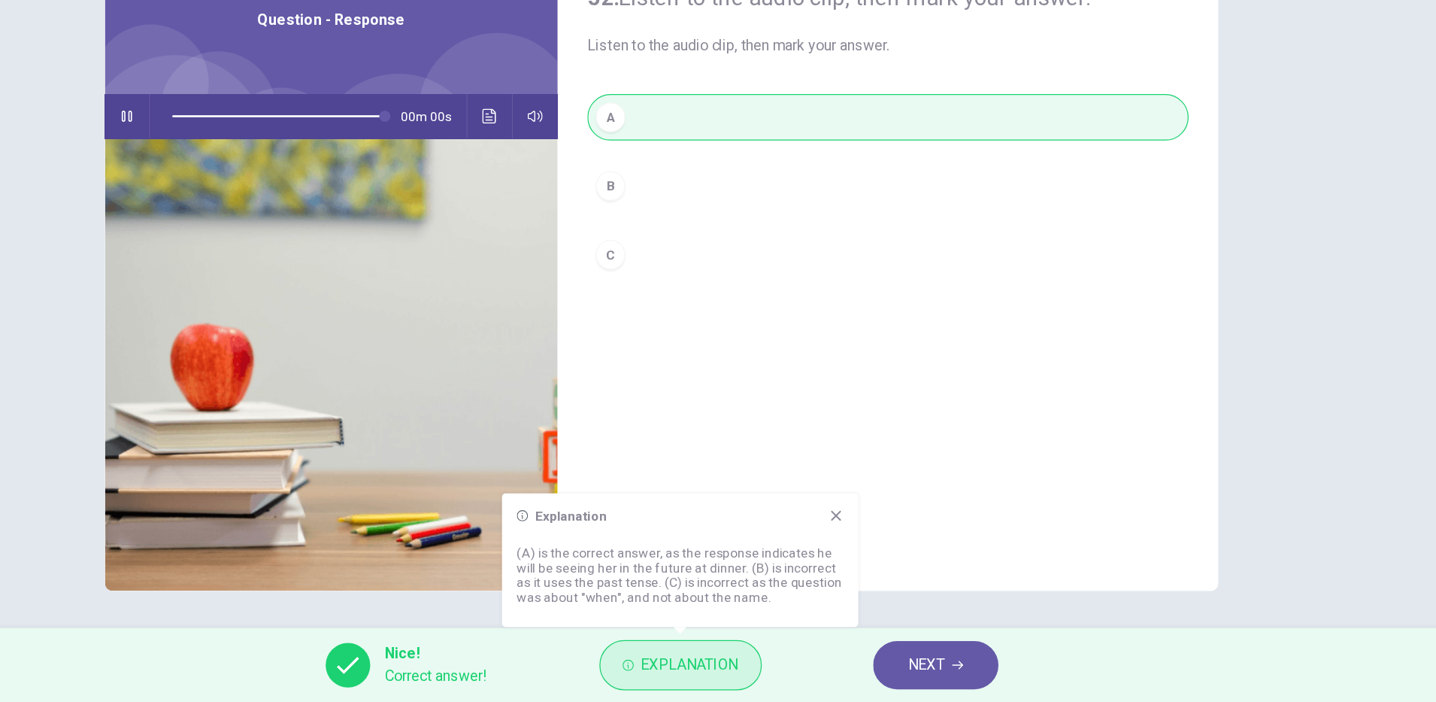
type input "*"
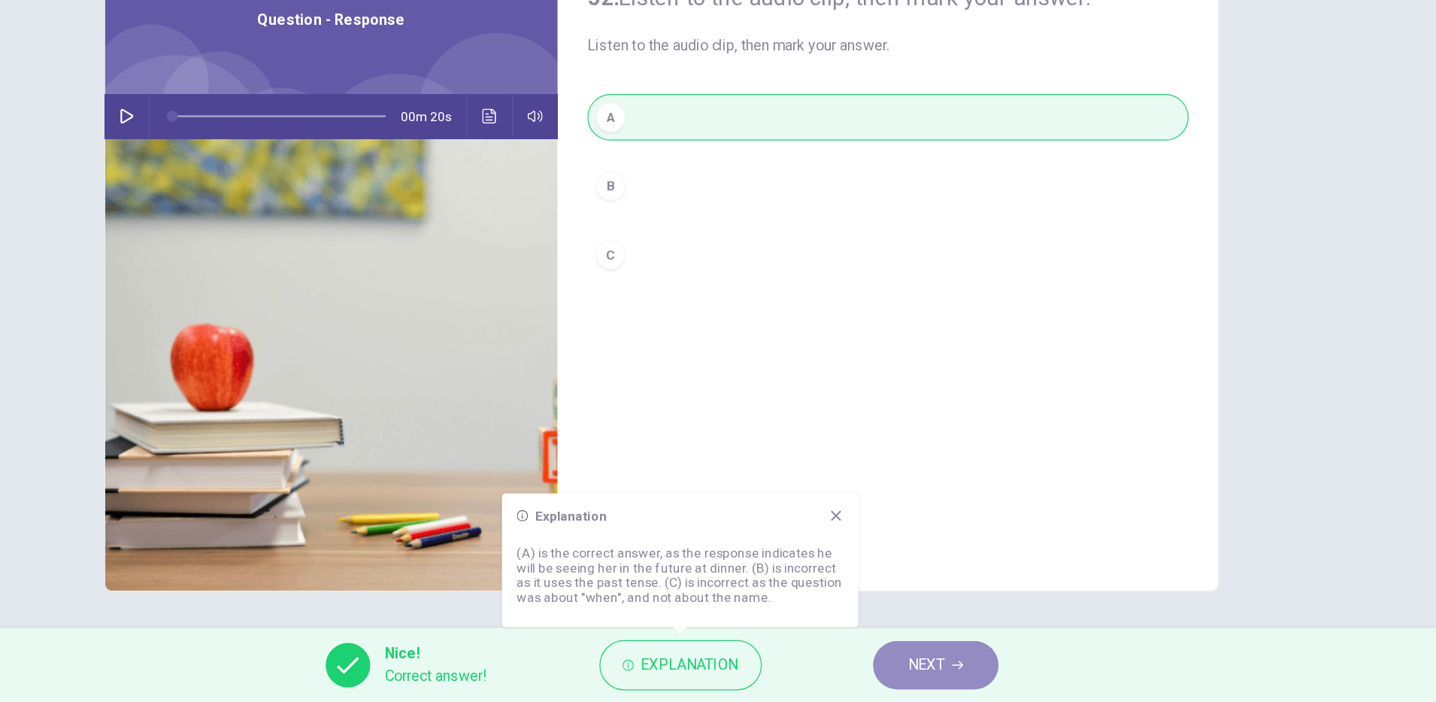
click at [944, 671] on span "NEXT" at bounding box center [932, 671] width 29 height 21
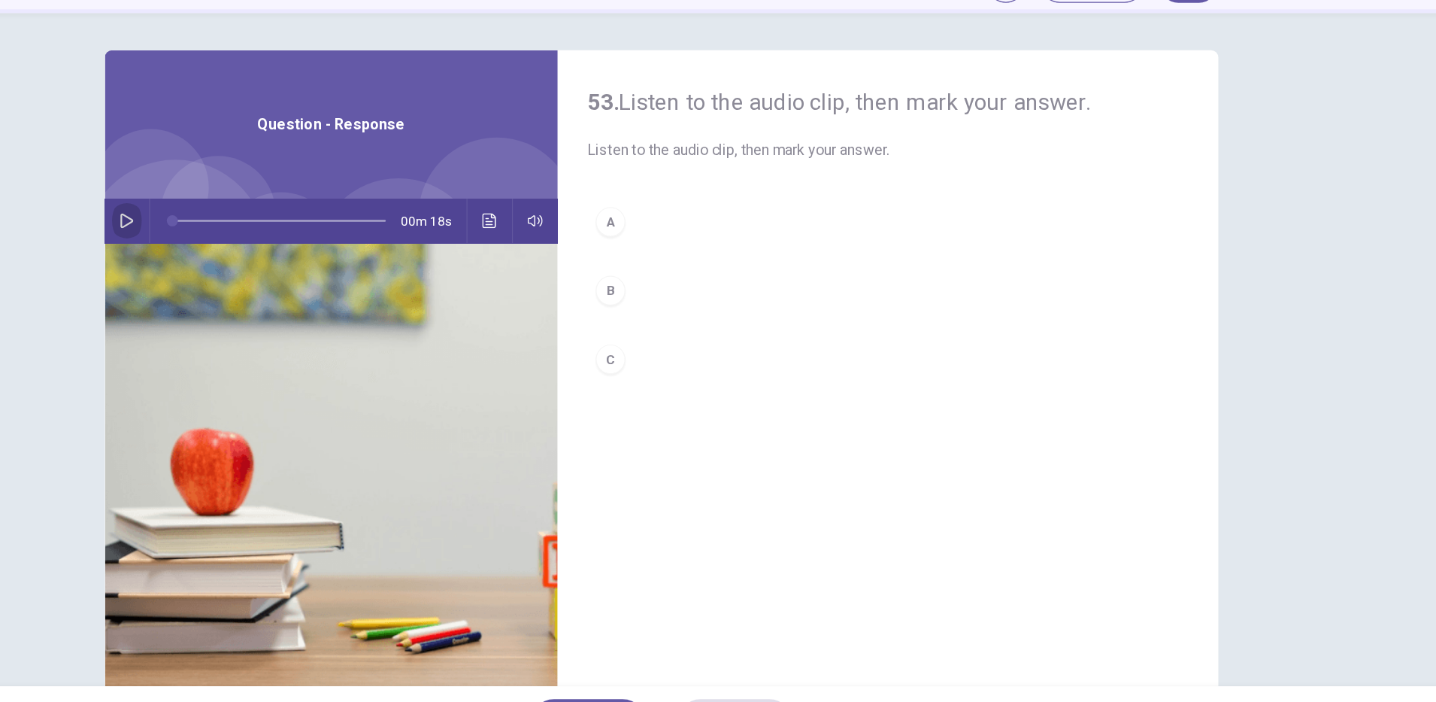
click at [279, 263] on icon "button" at bounding box center [285, 265] width 12 height 12
click at [676, 328] on div "B" at bounding box center [677, 321] width 24 height 24
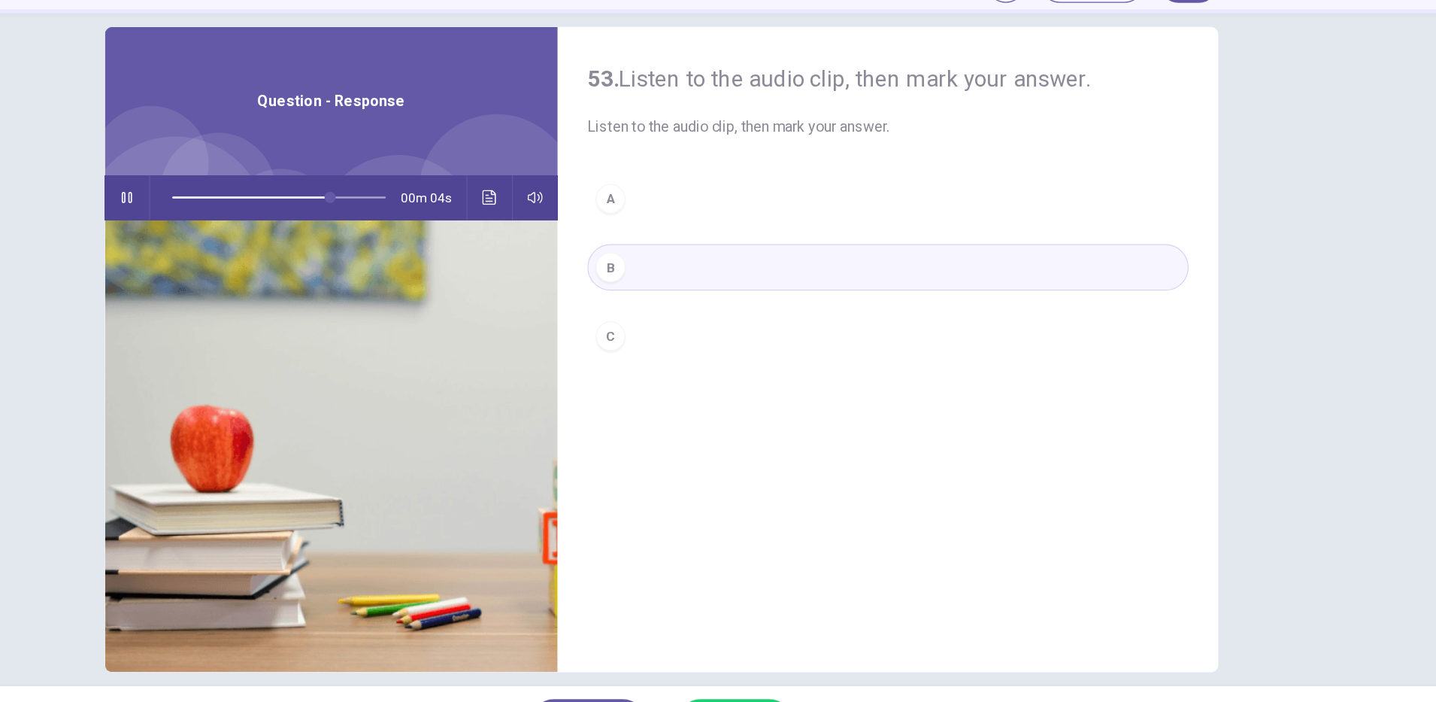
scroll to position [38, 0]
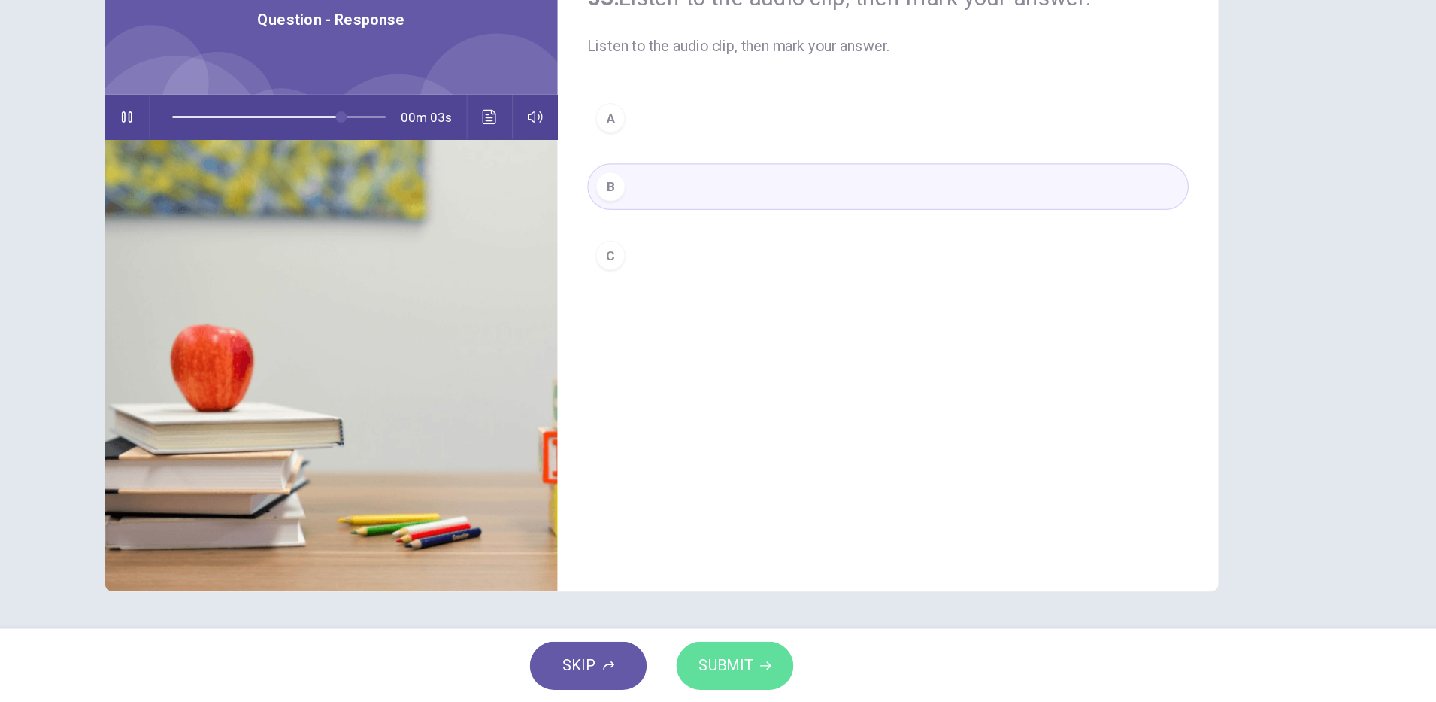
click at [775, 669] on span "SUBMIT" at bounding box center [770, 671] width 44 height 21
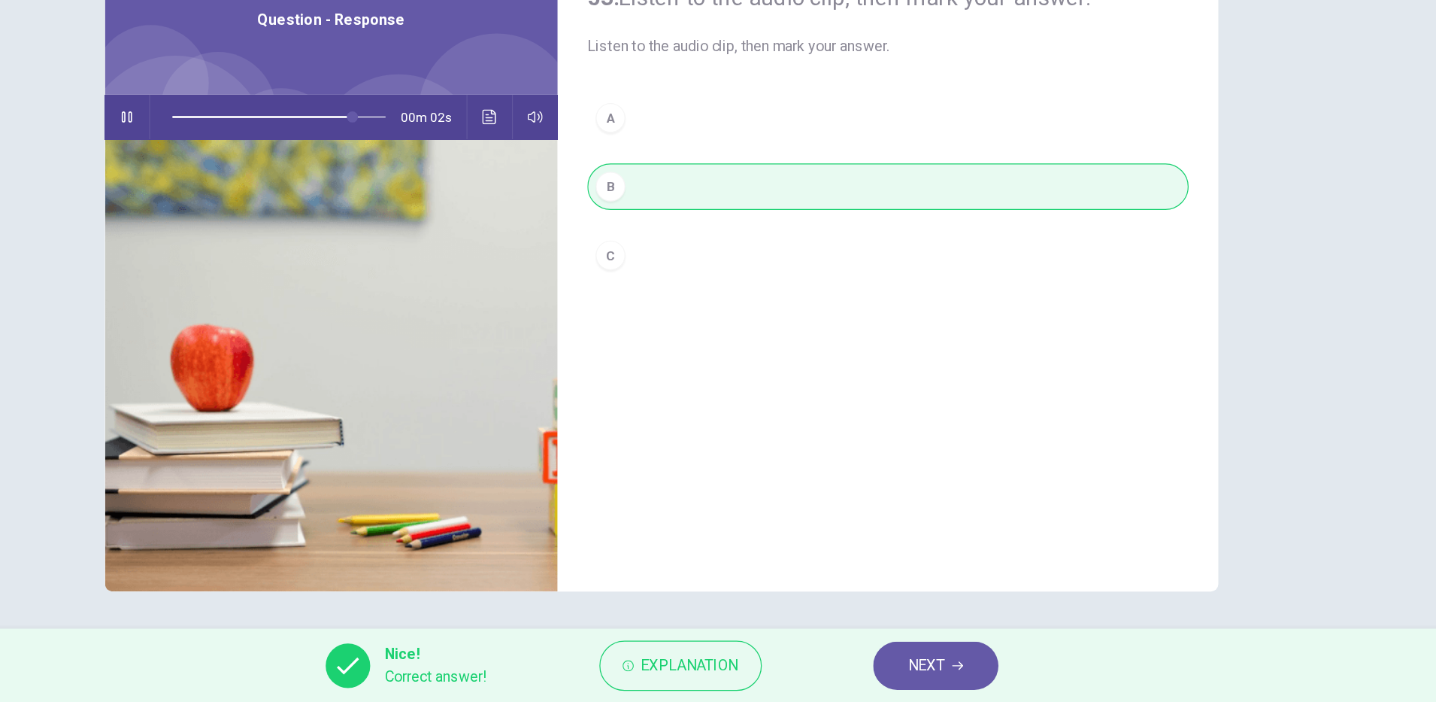
type input "**"
click at [949, 672] on button "NEXT" at bounding box center [941, 671] width 102 height 39
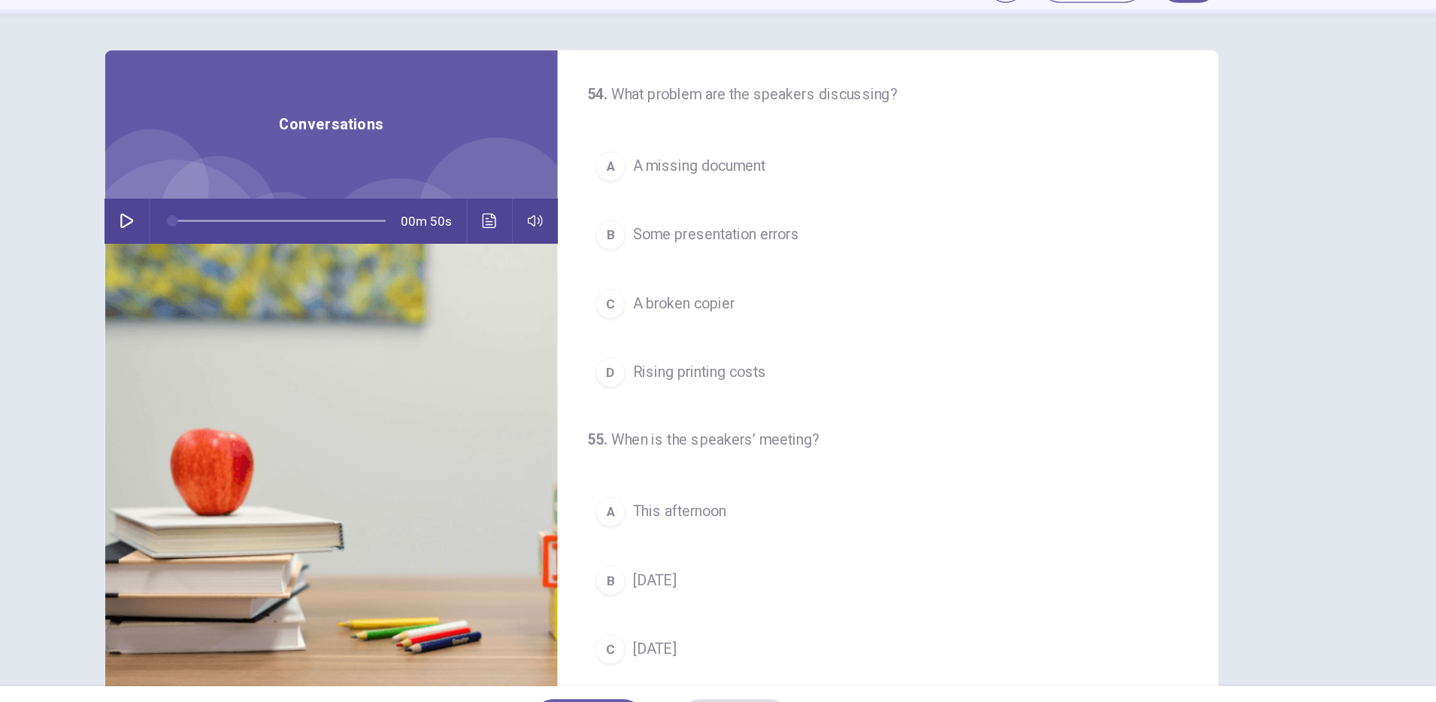
click at [281, 266] on icon "button" at bounding box center [285, 265] width 11 height 12
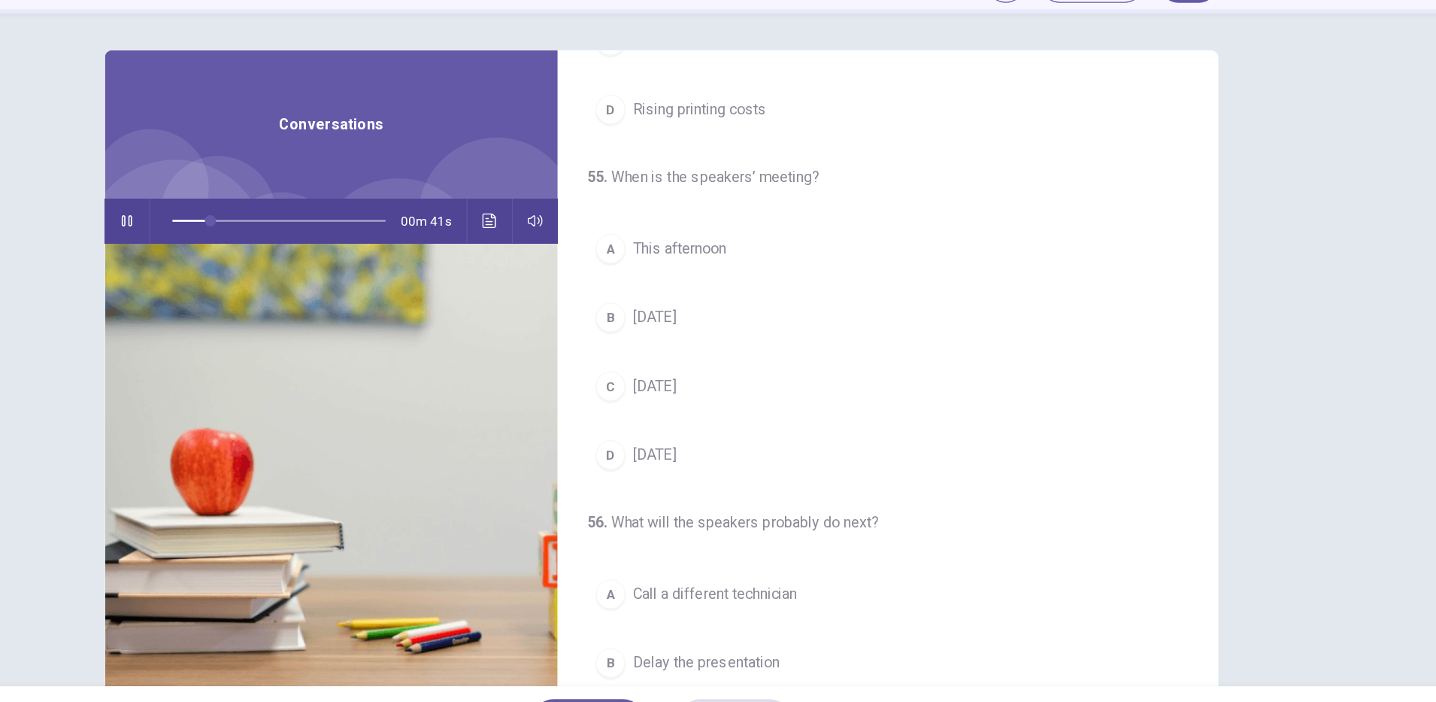
scroll to position [229, 0]
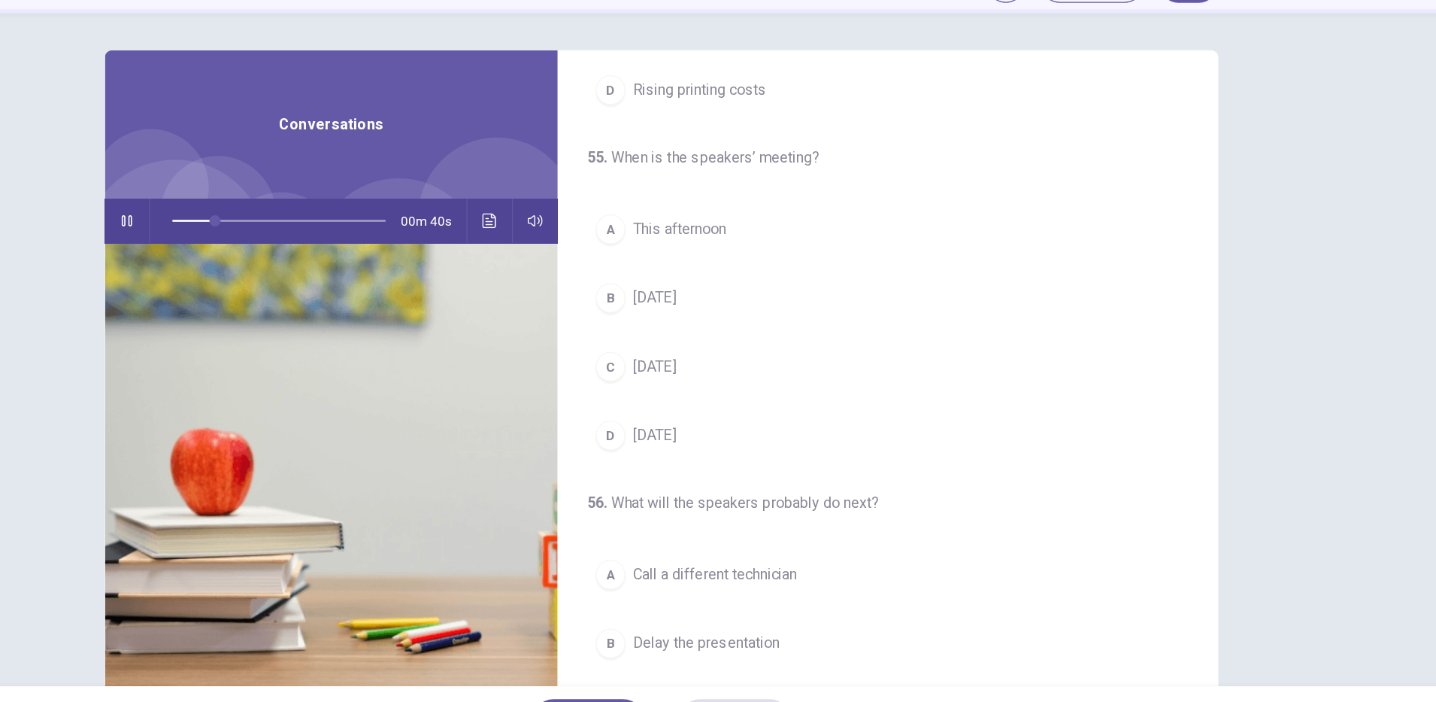
click at [729, 441] on span "[DATE]" at bounding box center [712, 438] width 35 height 18
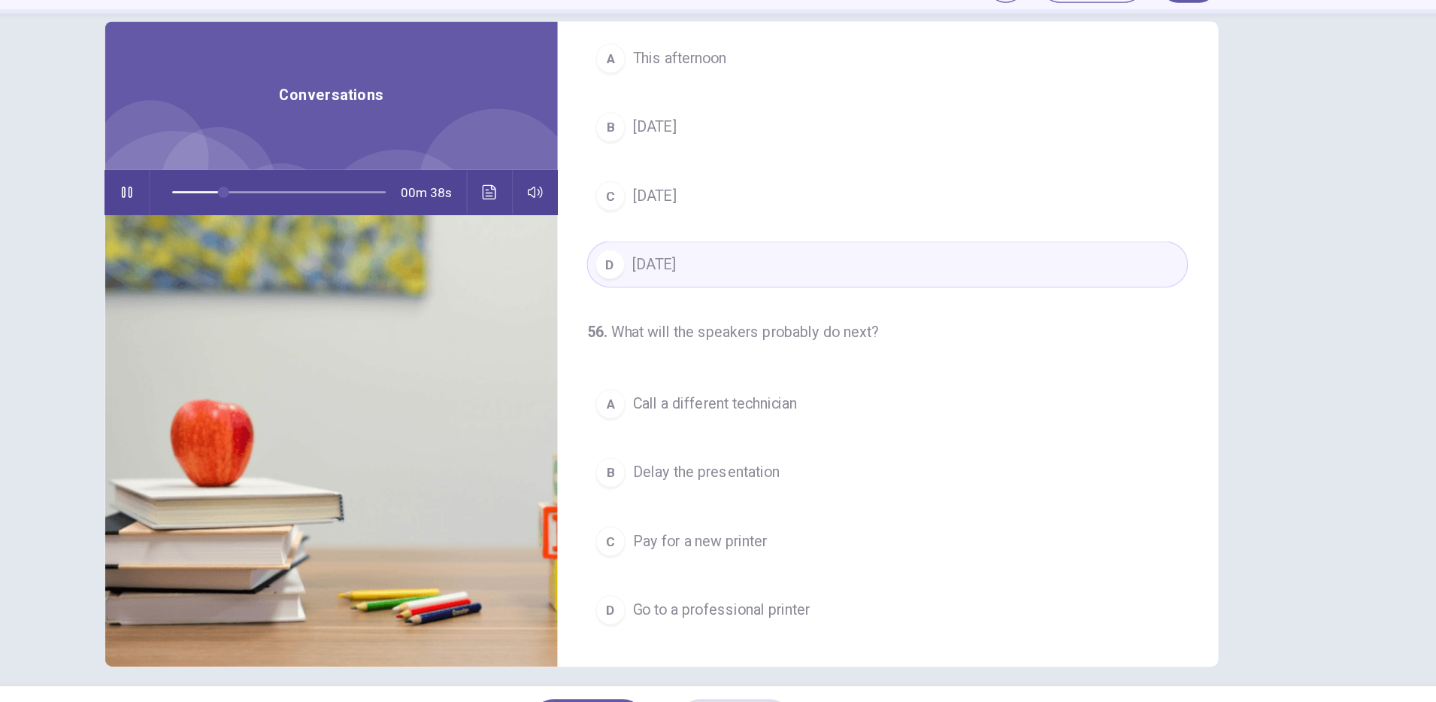
scroll to position [38, 0]
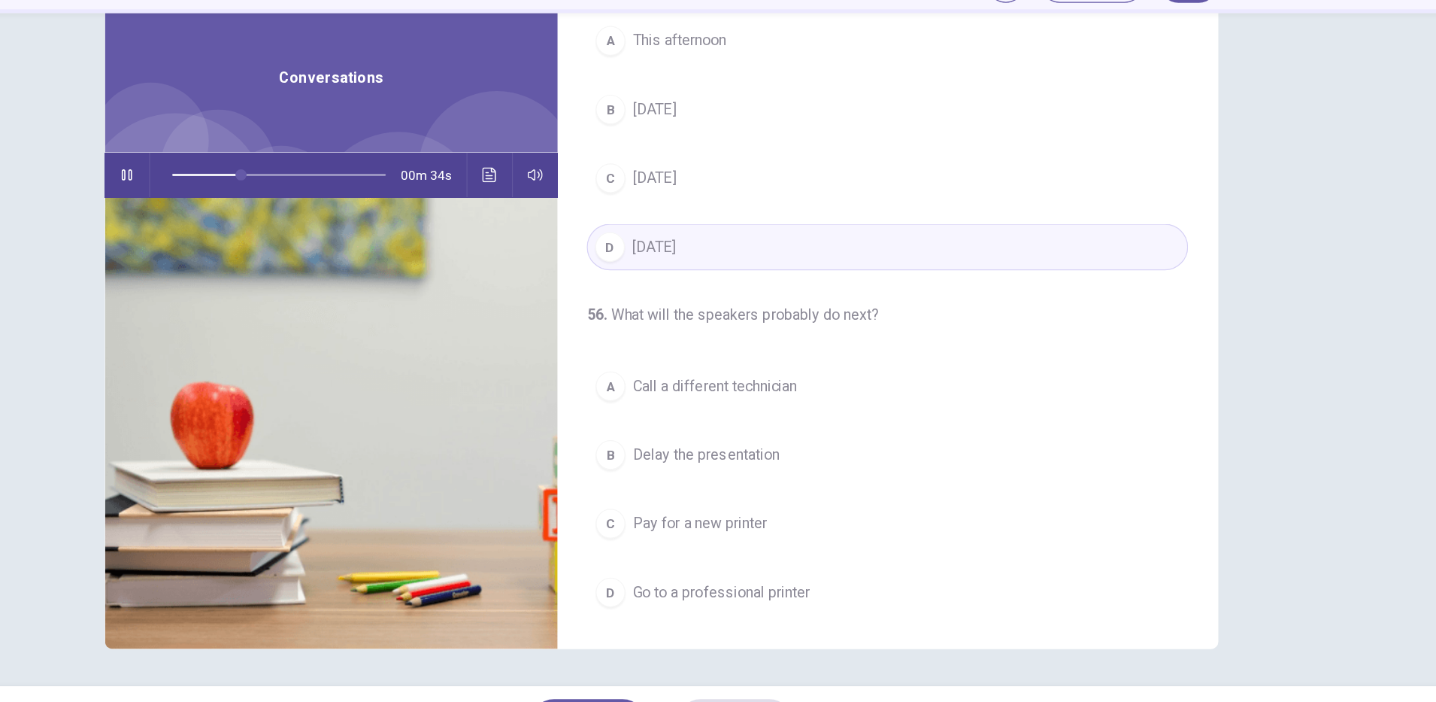
click at [787, 511] on span "Pay for a new printer" at bounding box center [749, 510] width 109 height 18
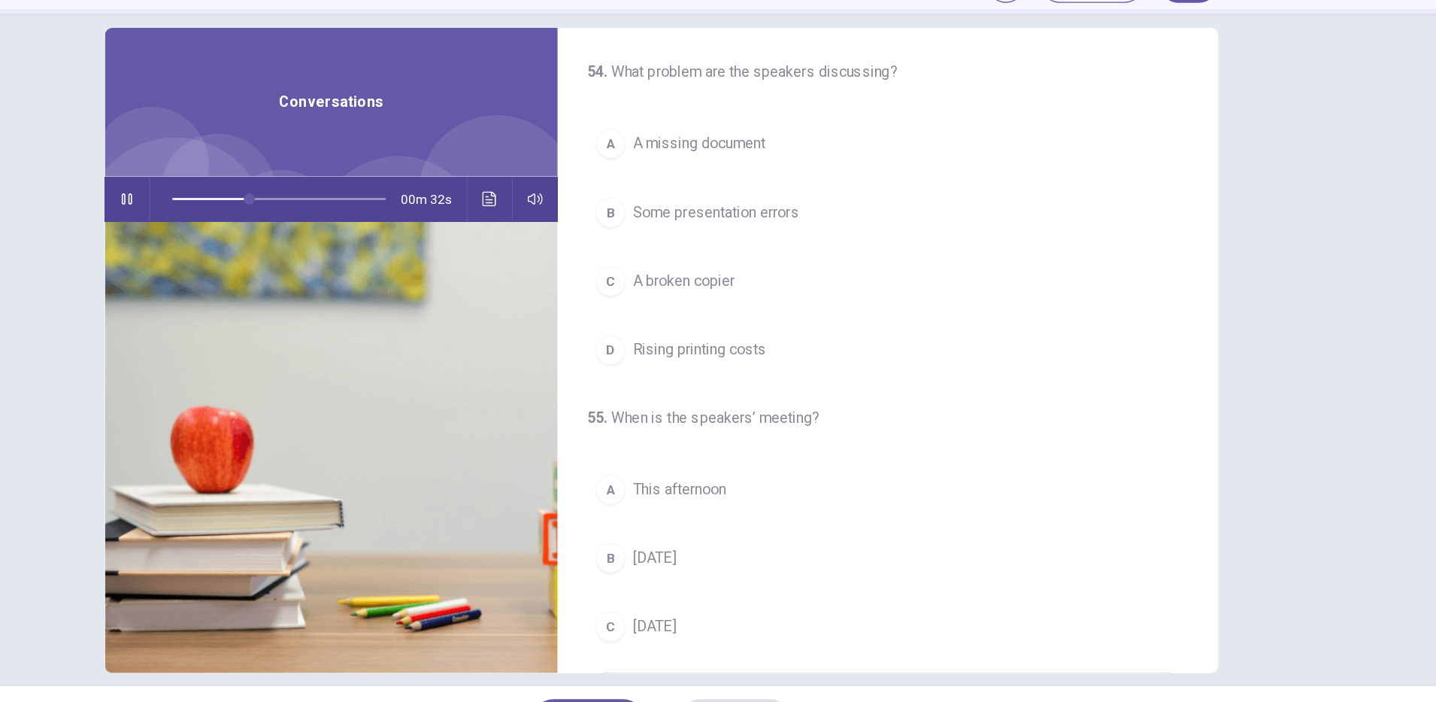
scroll to position [0, 0]
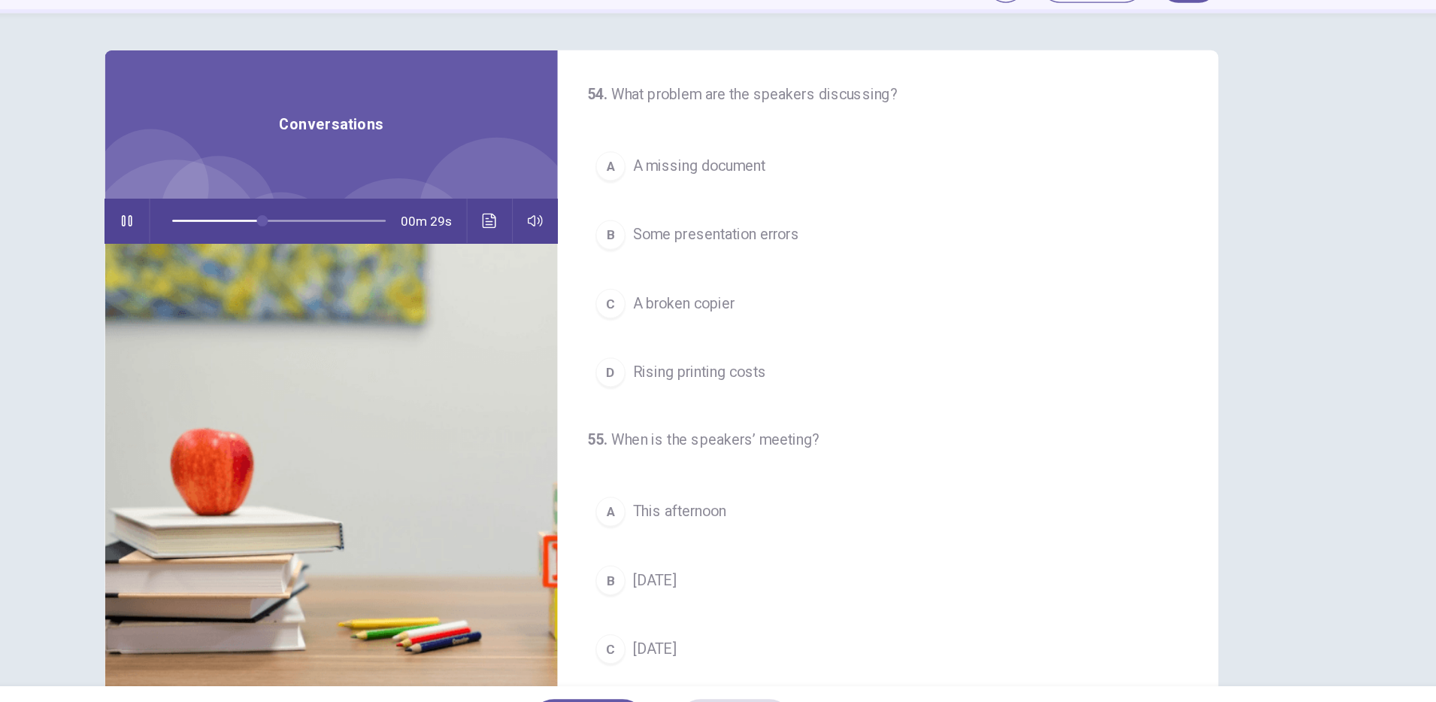
click at [787, 285] on button "B Some presentation errors" at bounding box center [901, 276] width 487 height 38
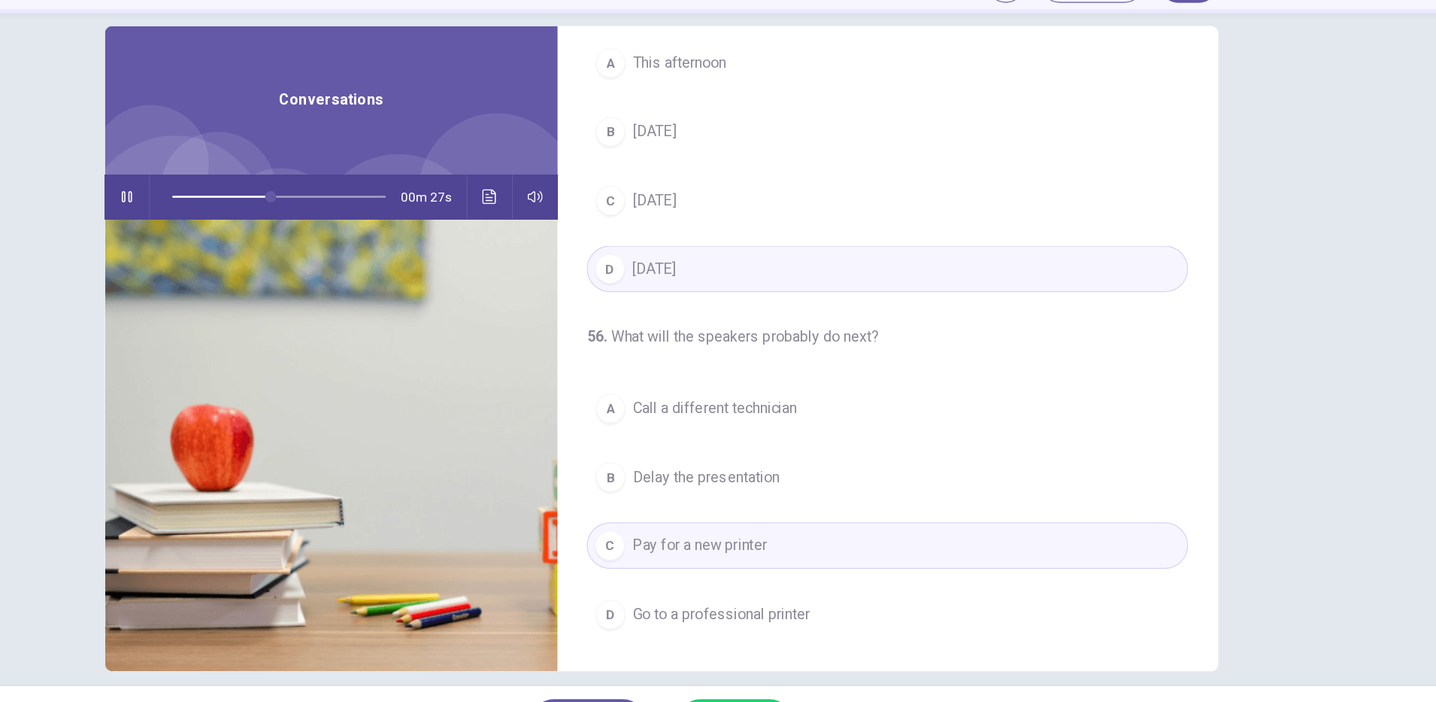
scroll to position [38, 0]
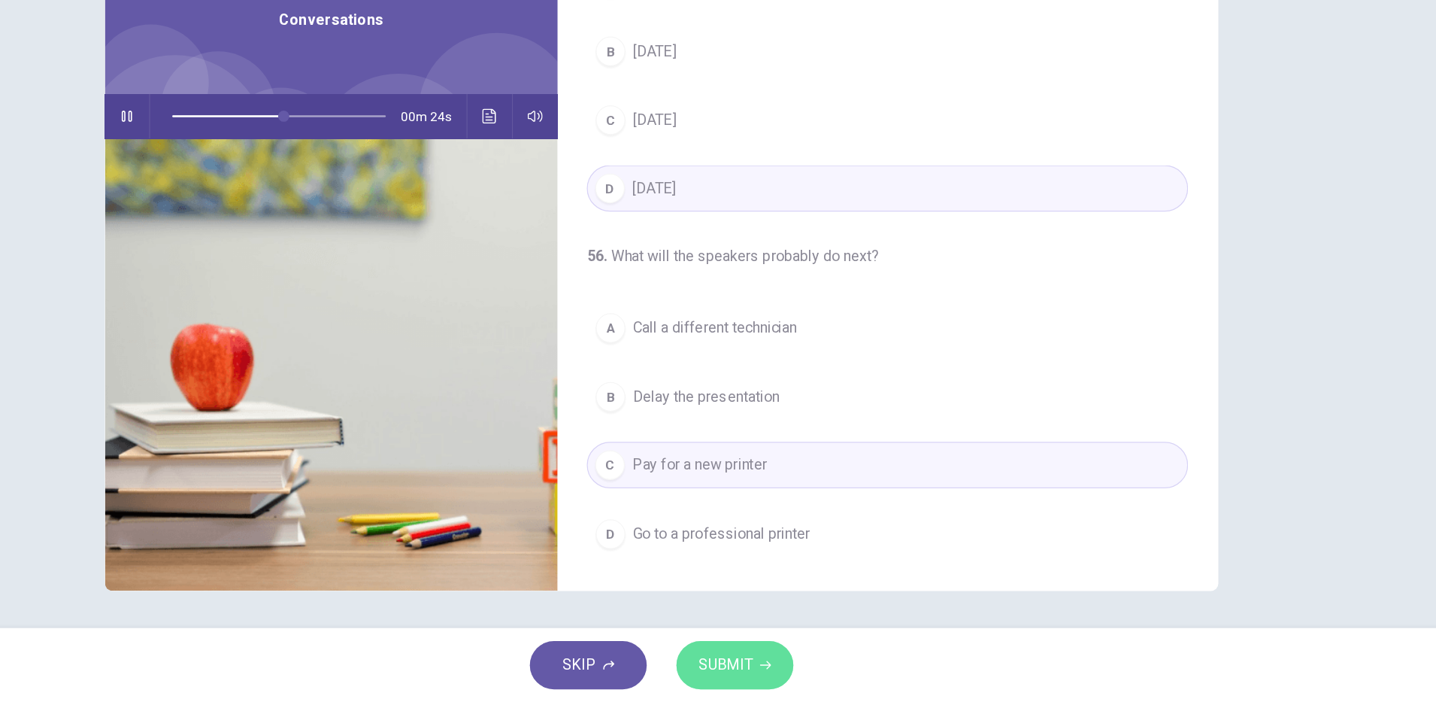
click at [788, 668] on span "SUBMIT" at bounding box center [770, 671] width 44 height 21
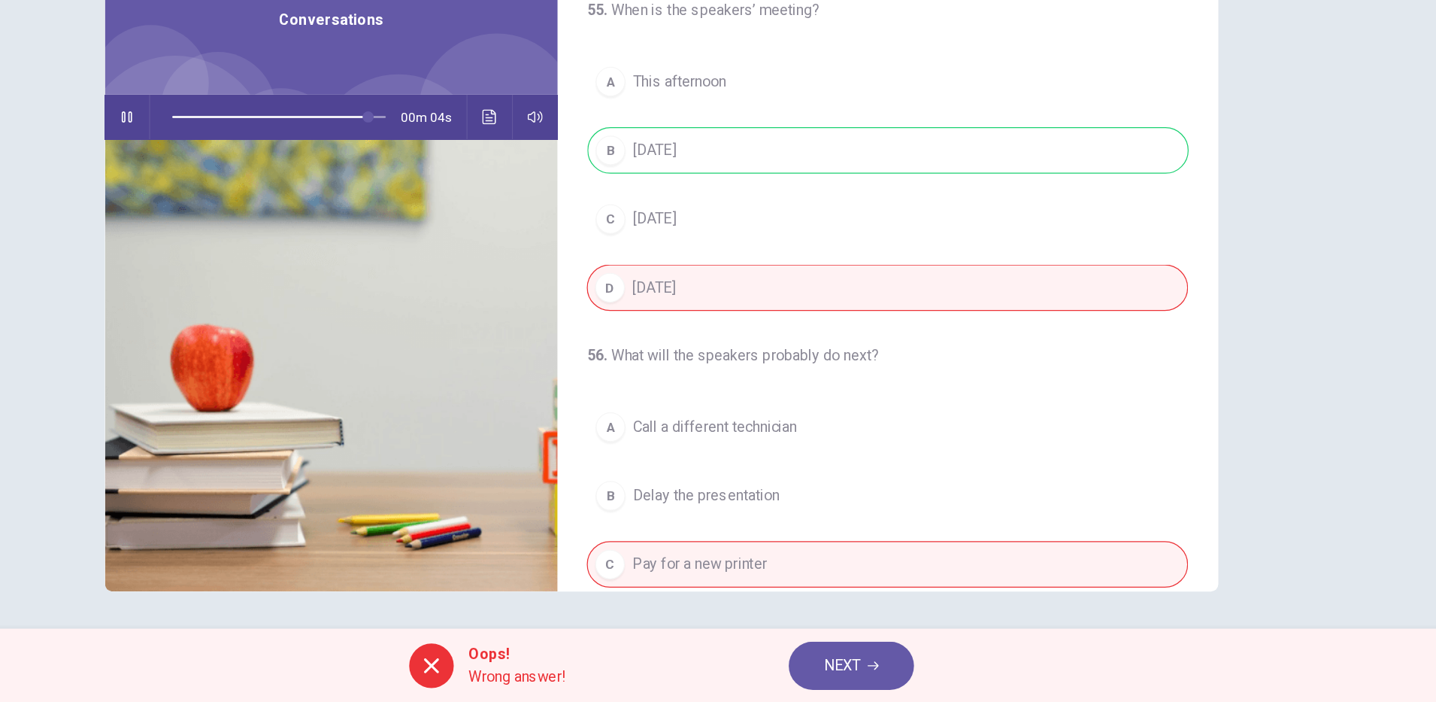
scroll to position [229, 0]
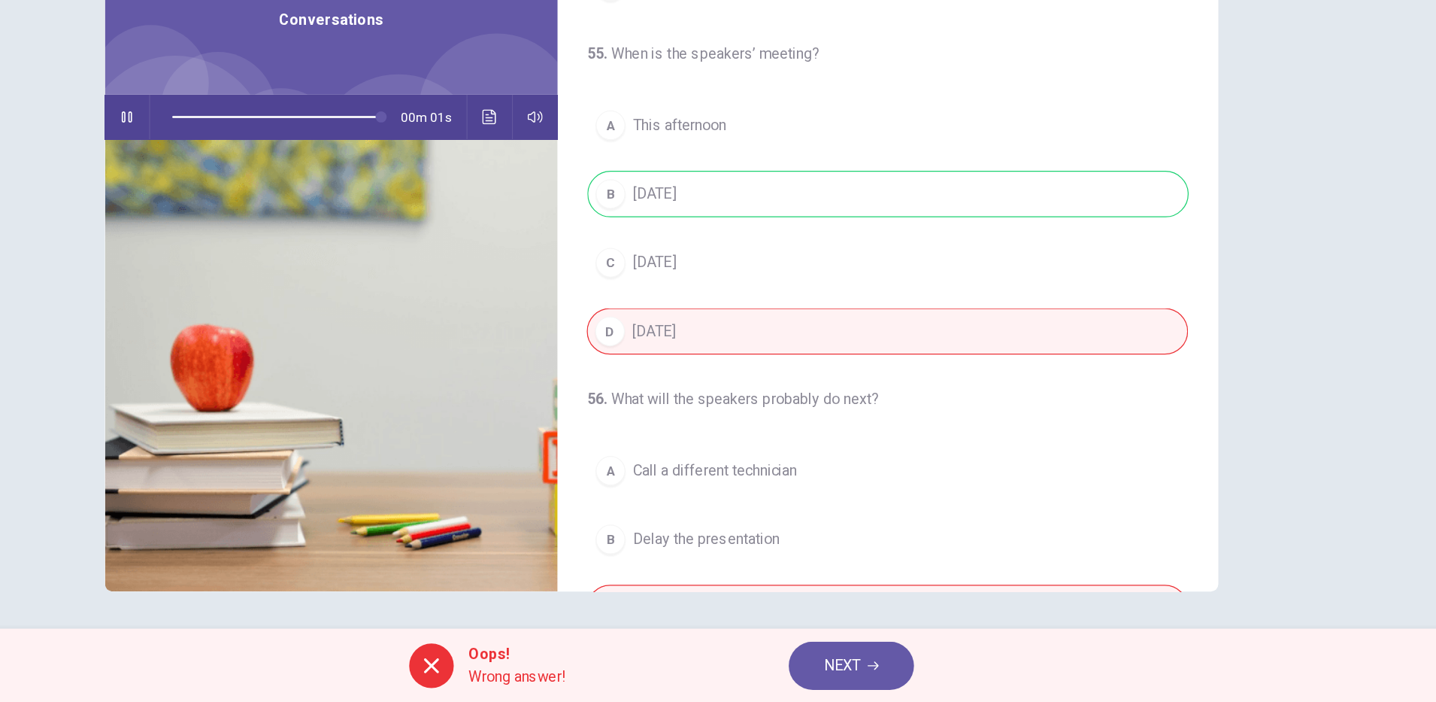
type input "*"
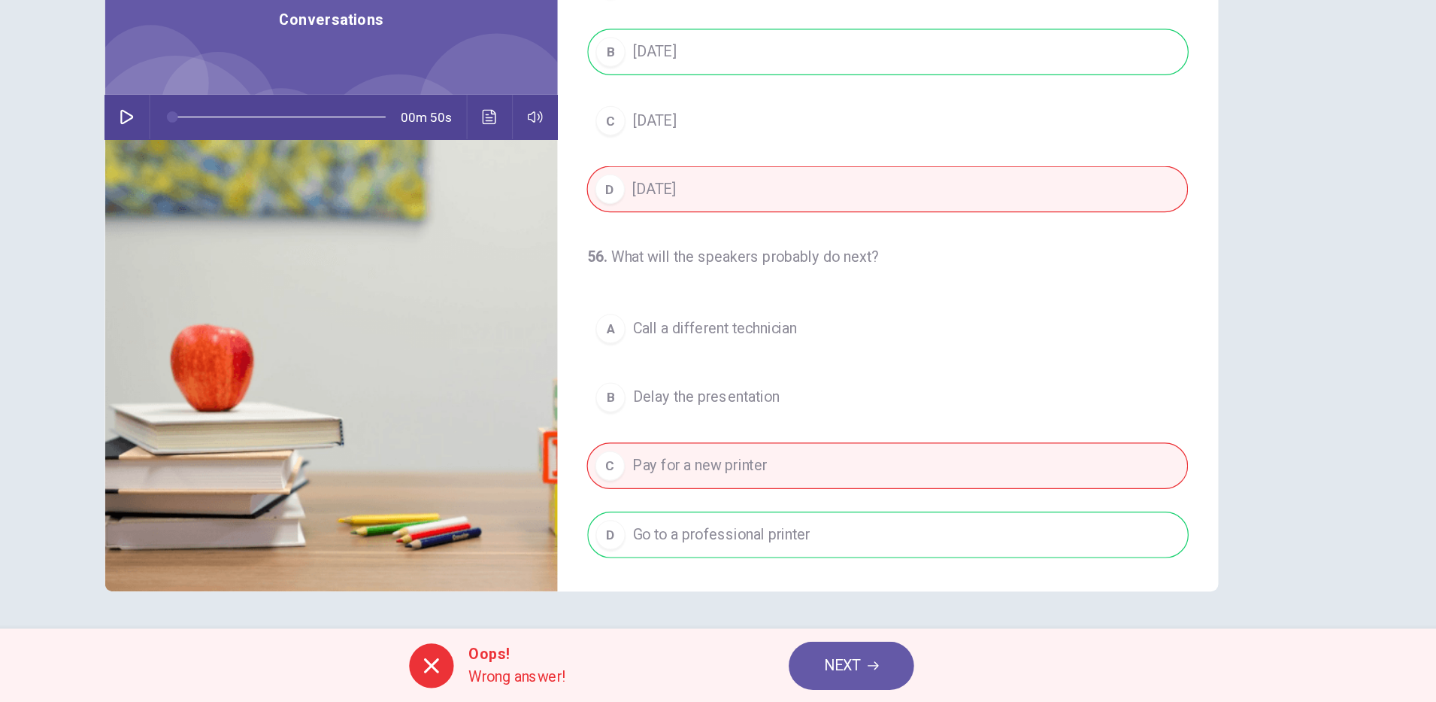
scroll to position [0, 0]
click at [873, 669] on span "NEXT" at bounding box center [864, 671] width 29 height 21
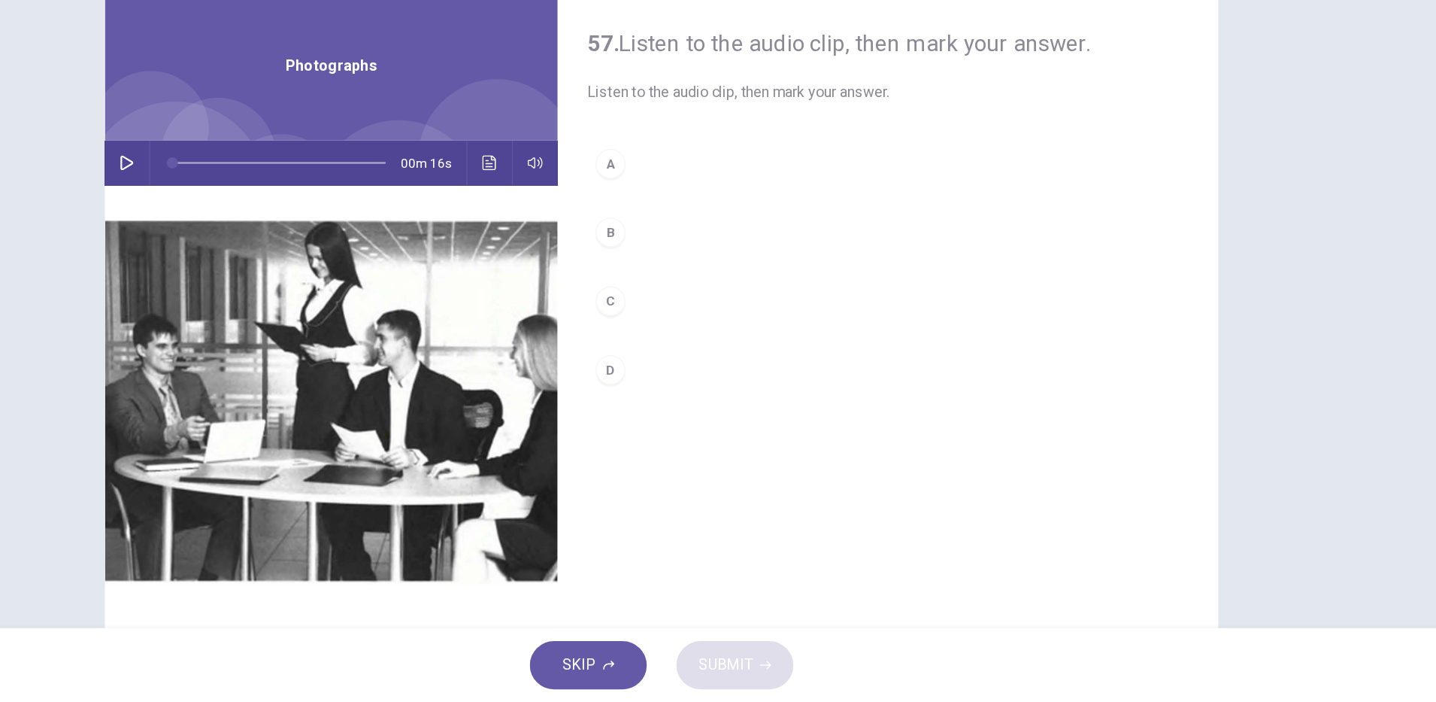
drag, startPoint x: 284, startPoint y: 265, endPoint x: 411, endPoint y: 346, distance: 150.4
click at [284, 265] on icon "button" at bounding box center [285, 265] width 11 height 12
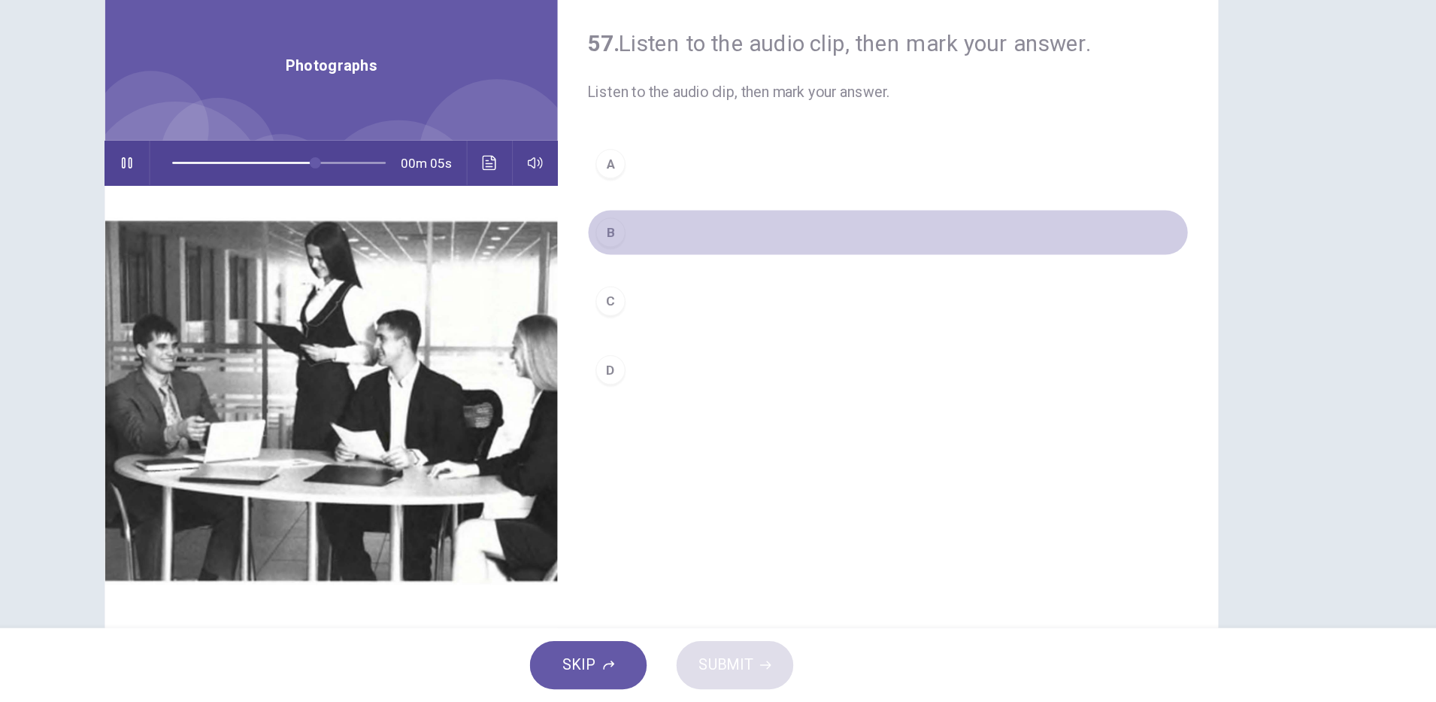
click at [672, 323] on div "B" at bounding box center [677, 321] width 24 height 24
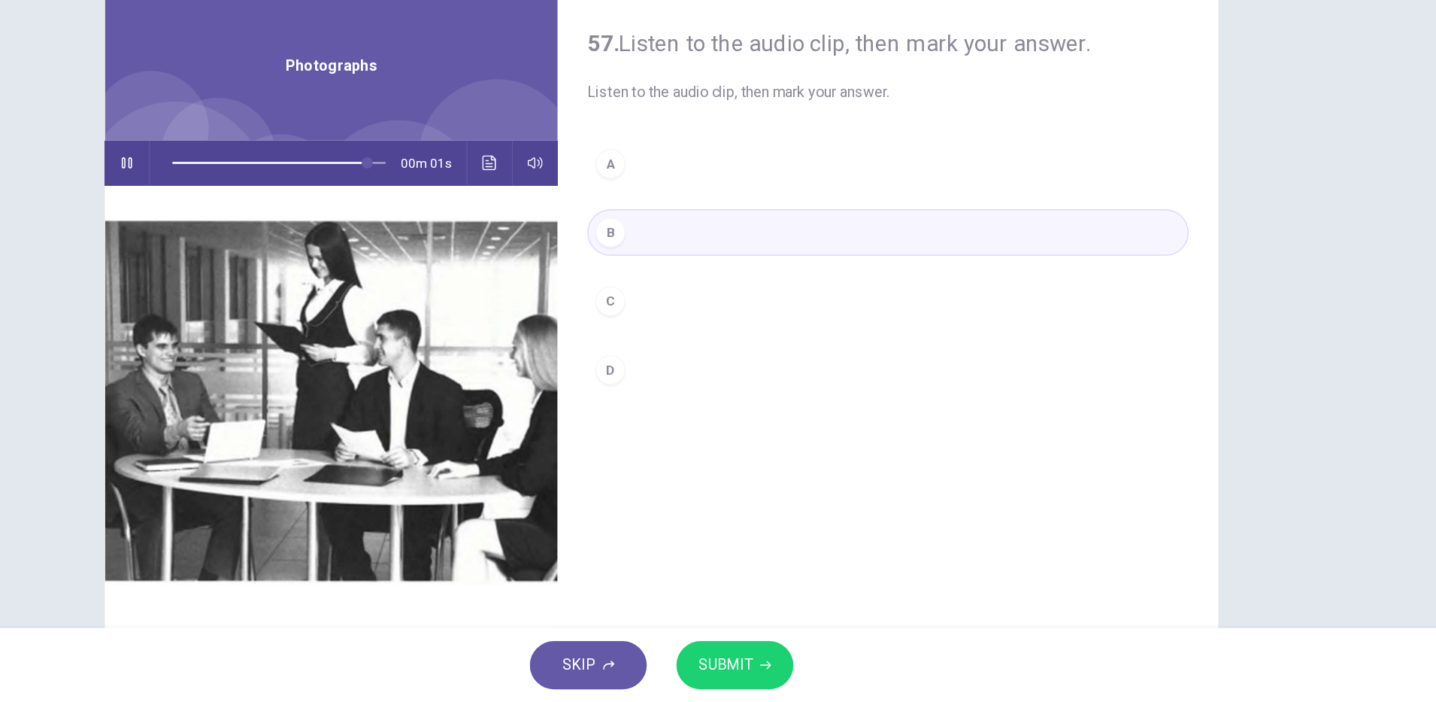
click at [777, 665] on span "SUBMIT" at bounding box center [770, 671] width 44 height 21
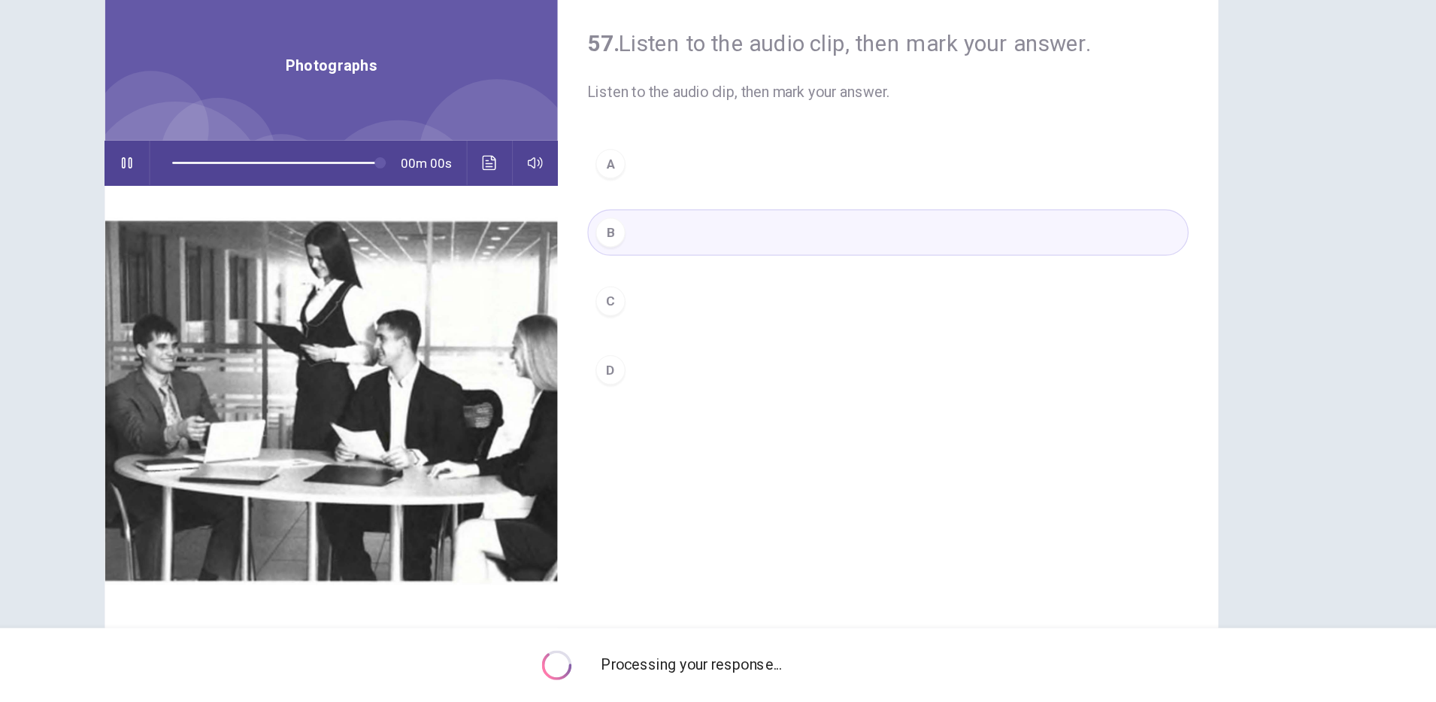
type input "*"
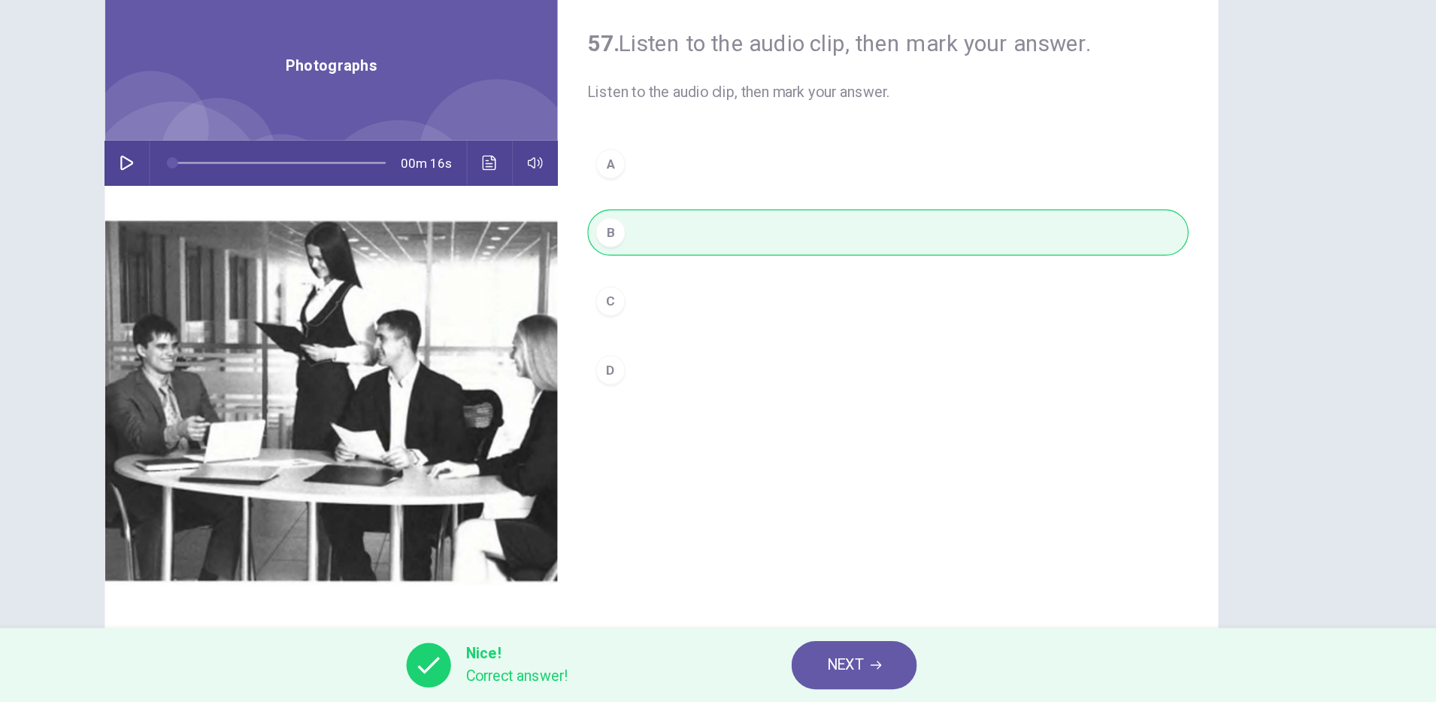
click at [857, 682] on button "NEXT" at bounding box center [874, 671] width 102 height 39
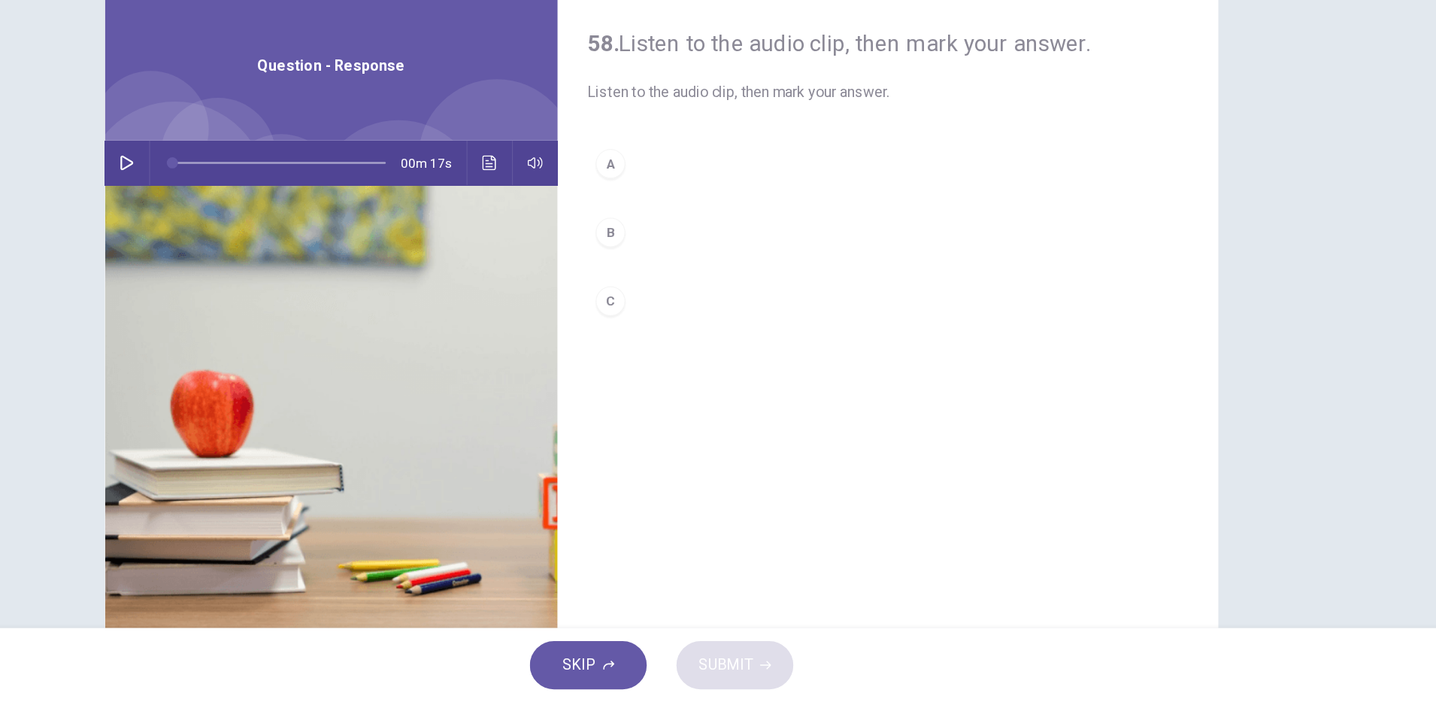
click at [280, 267] on icon "button" at bounding box center [285, 265] width 11 height 12
click at [682, 375] on div "C" at bounding box center [677, 377] width 24 height 24
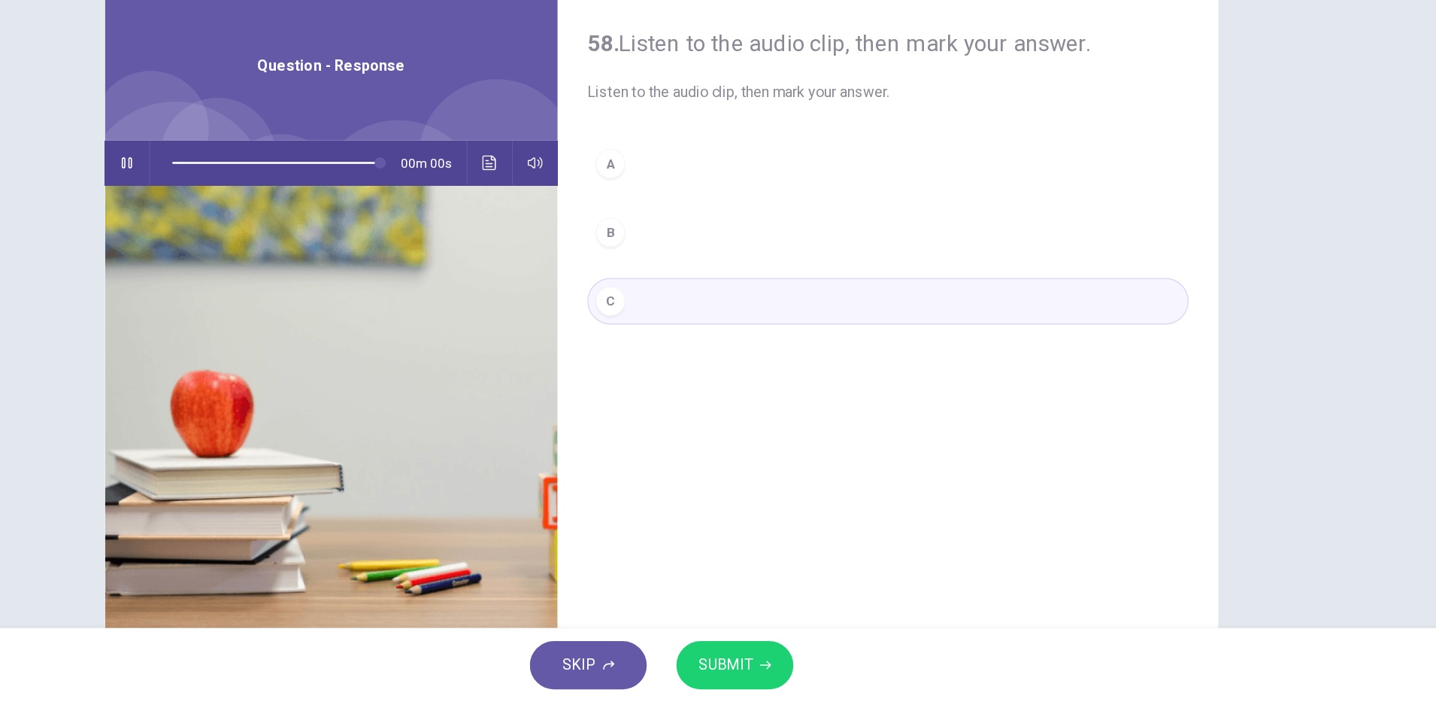
type input "*"
drag, startPoint x: 766, startPoint y: 666, endPoint x: 772, endPoint y: 659, distance: 8.6
click at [766, 666] on span "SUBMIT" at bounding box center [770, 671] width 44 height 21
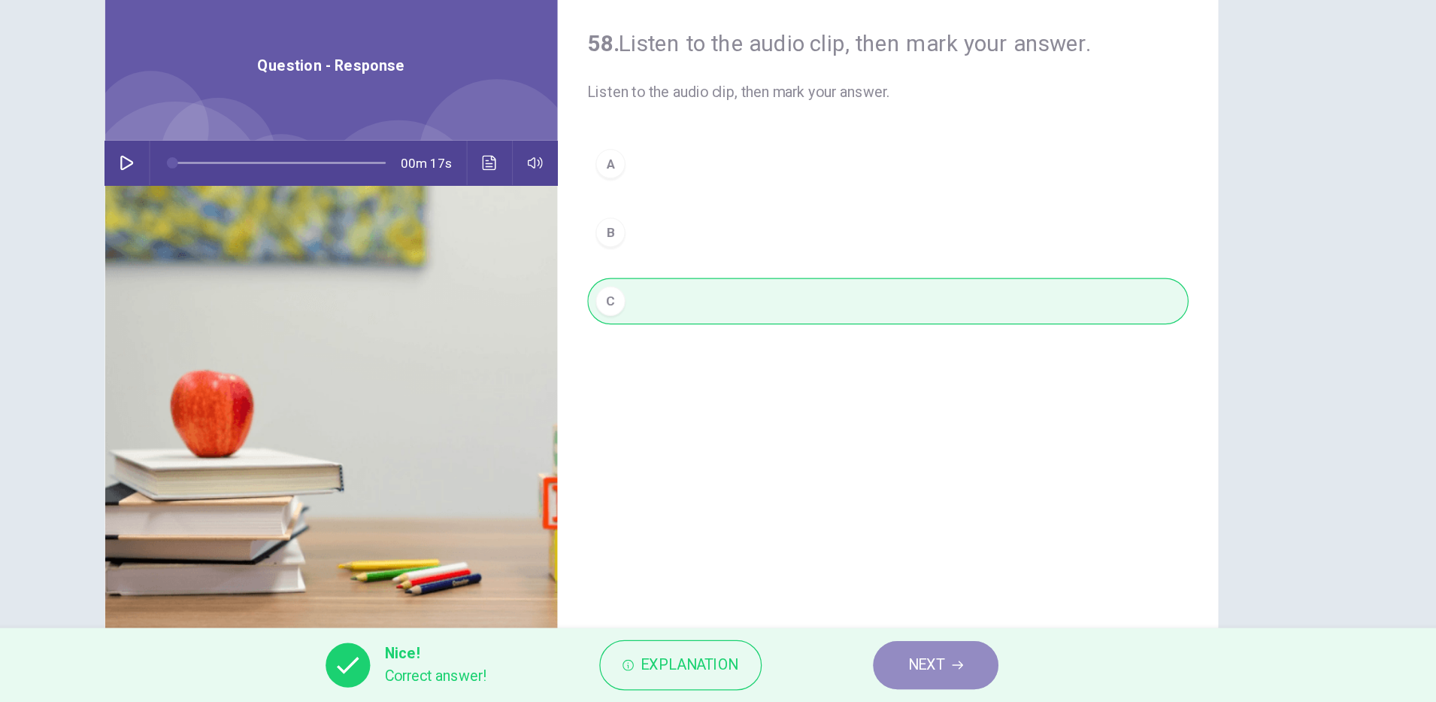
click at [942, 677] on span "NEXT" at bounding box center [932, 671] width 29 height 21
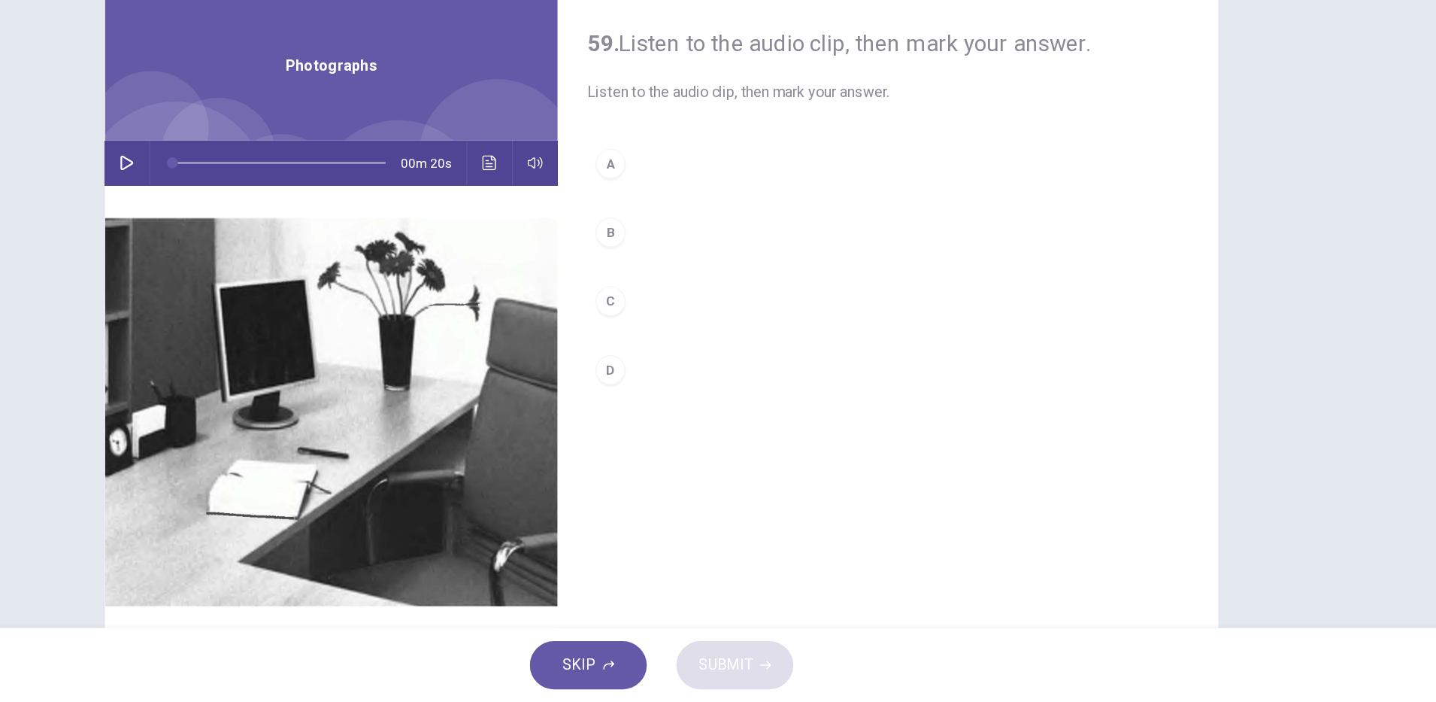
click at [281, 269] on icon "button" at bounding box center [285, 265] width 12 height 12
click at [672, 327] on button "B" at bounding box center [901, 321] width 487 height 38
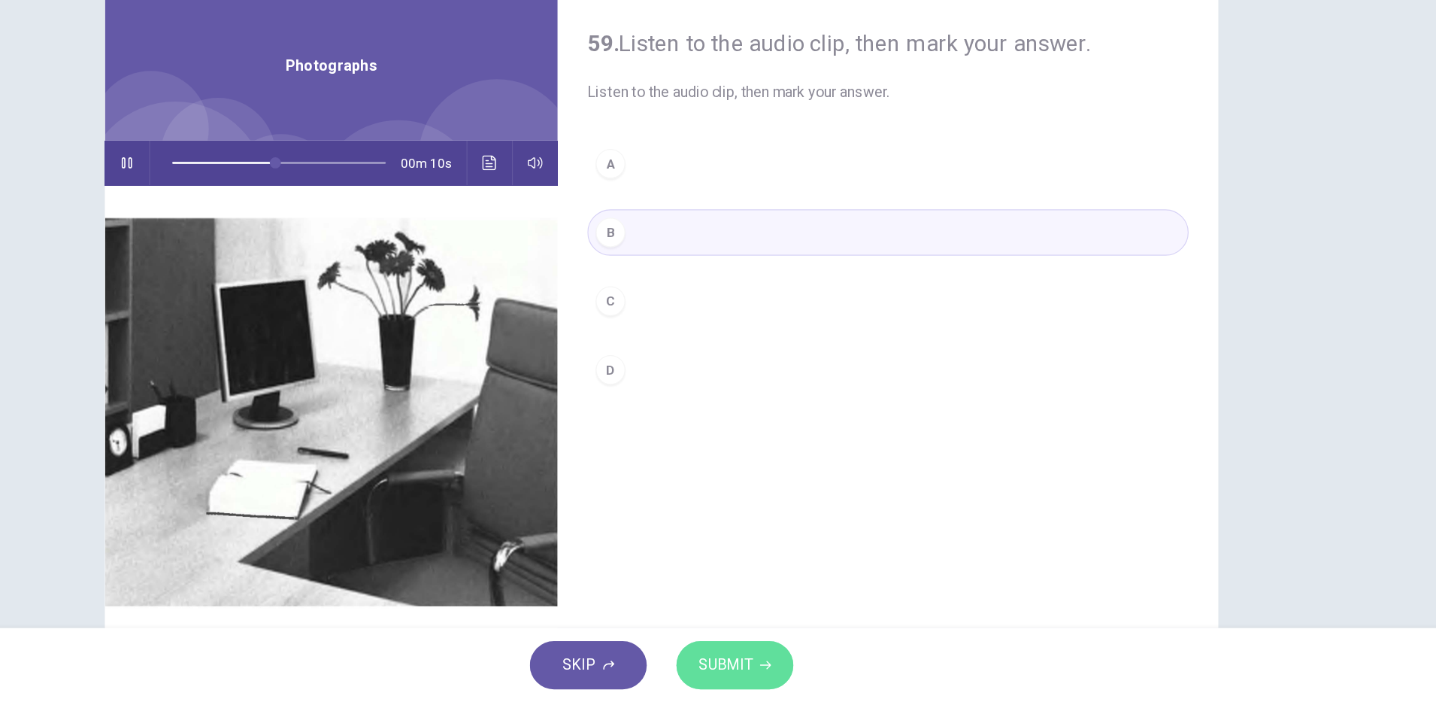
click at [753, 674] on span "SUBMIT" at bounding box center [770, 671] width 44 height 21
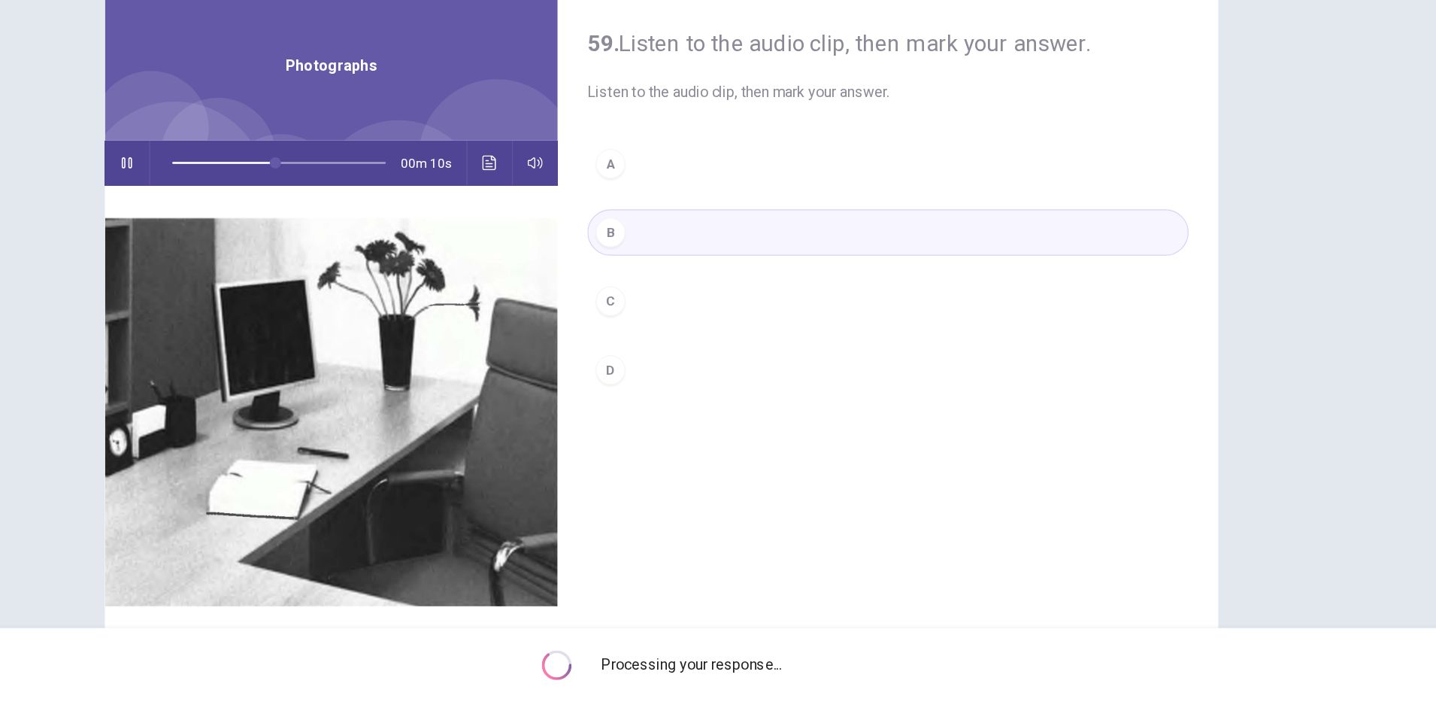
type input "**"
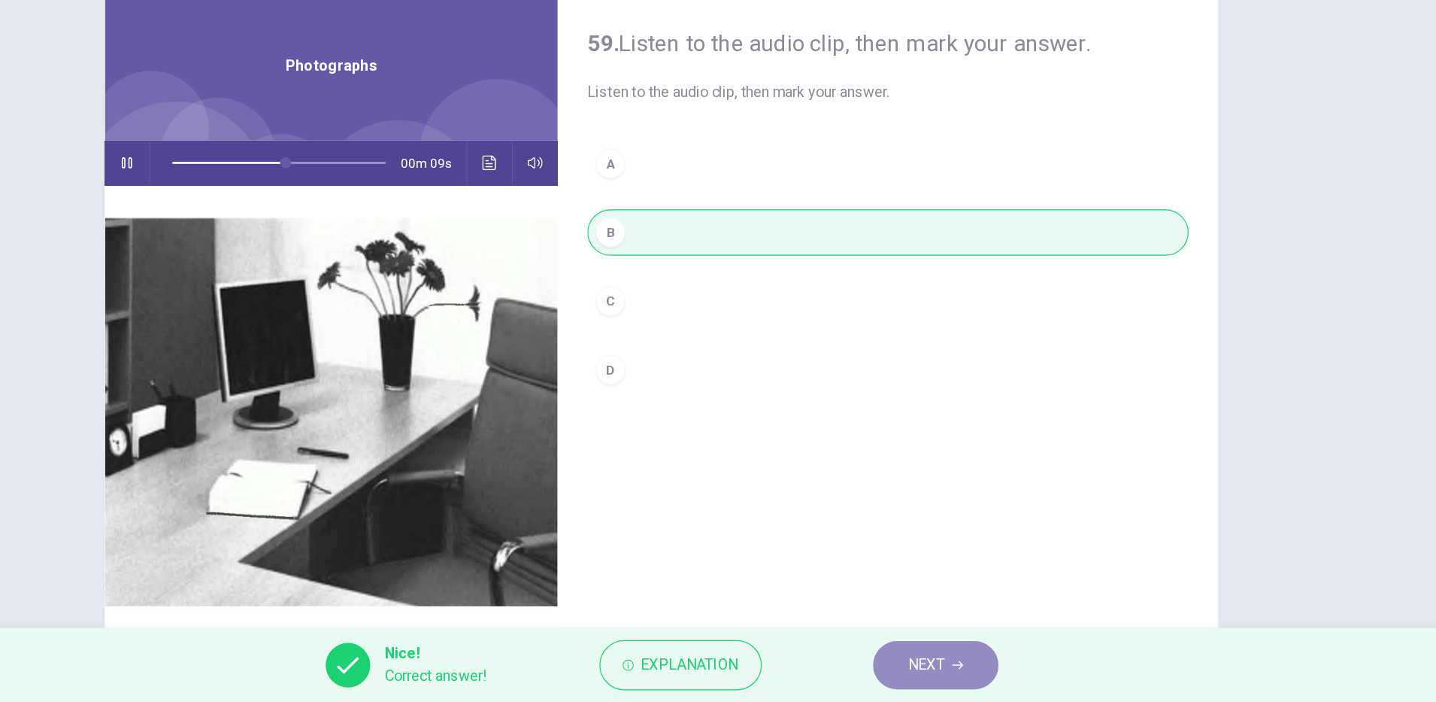
click at [904, 670] on button "NEXT" at bounding box center [941, 671] width 102 height 39
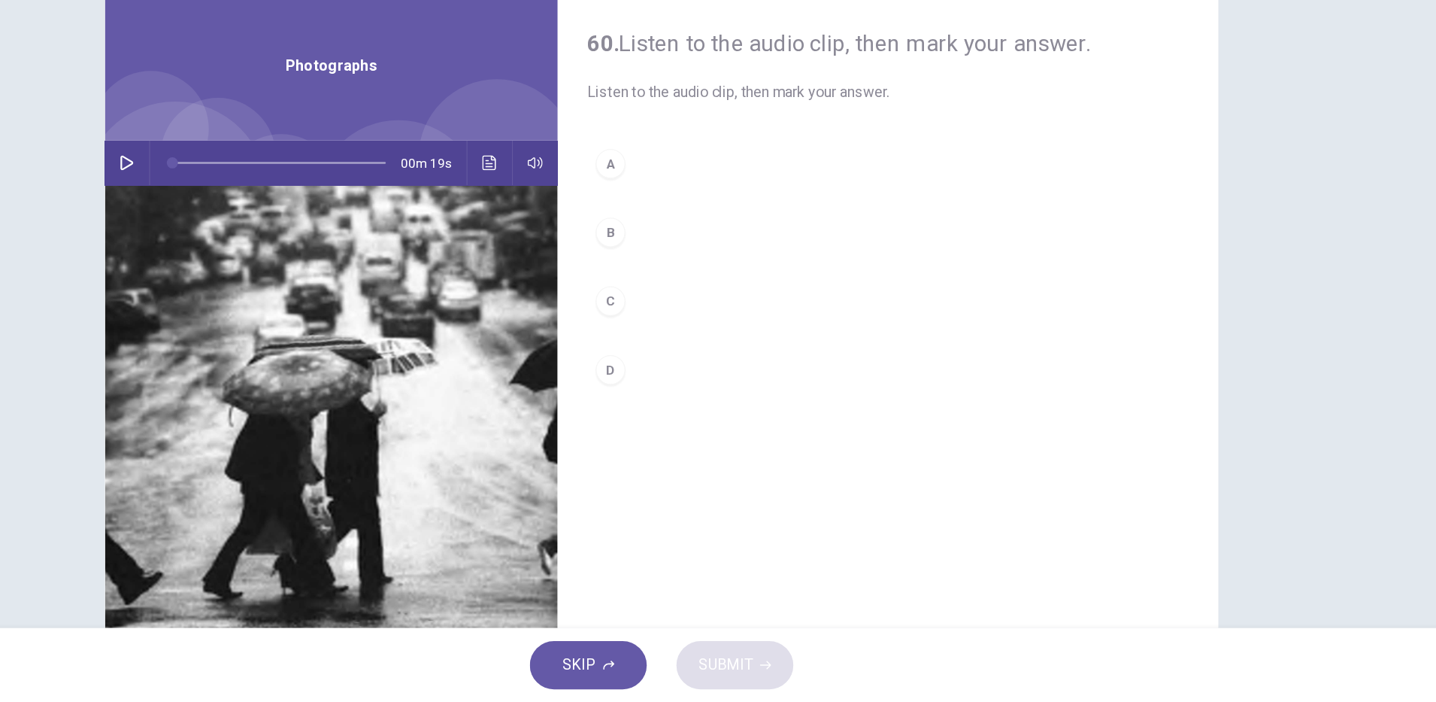
click at [284, 267] on icon "button" at bounding box center [285, 265] width 12 height 12
click at [670, 323] on div "B" at bounding box center [677, 321] width 24 height 24
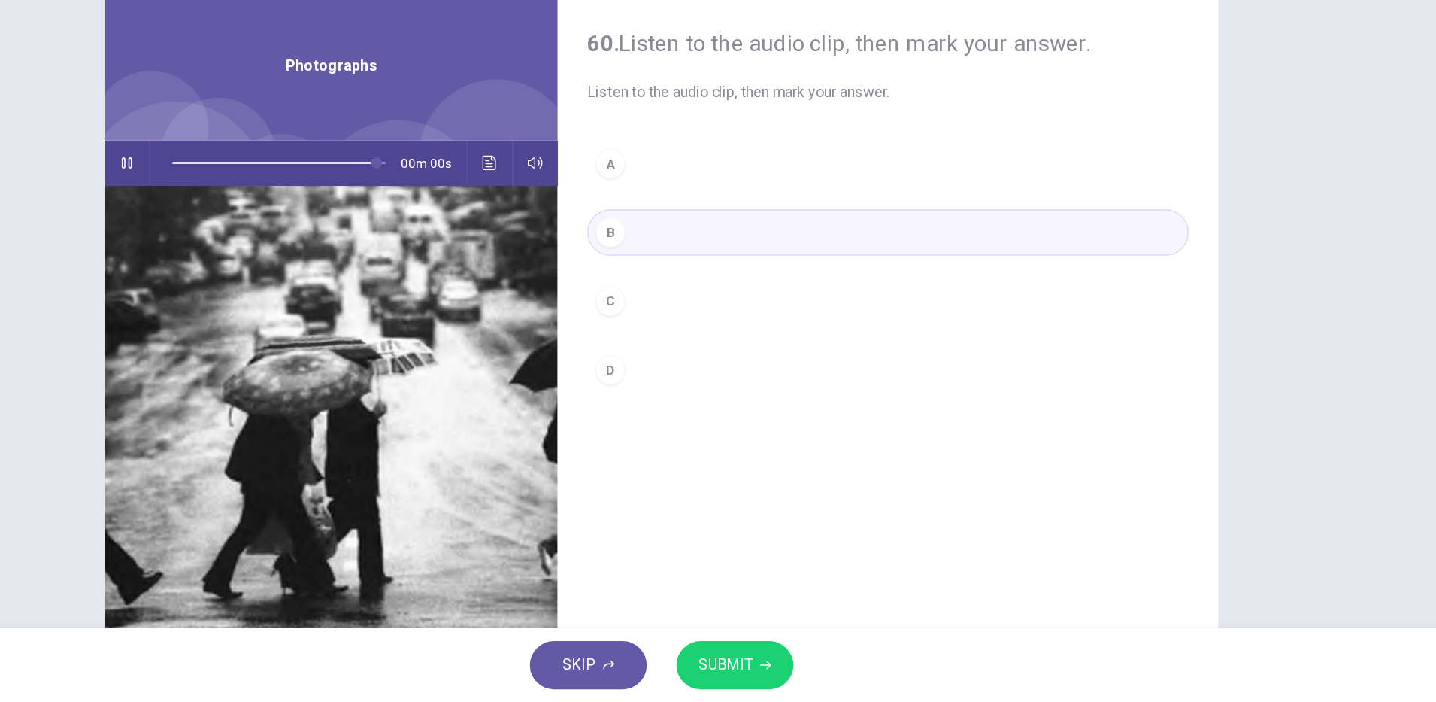
type input "*"
click at [789, 676] on span "SUBMIT" at bounding box center [770, 671] width 44 height 21
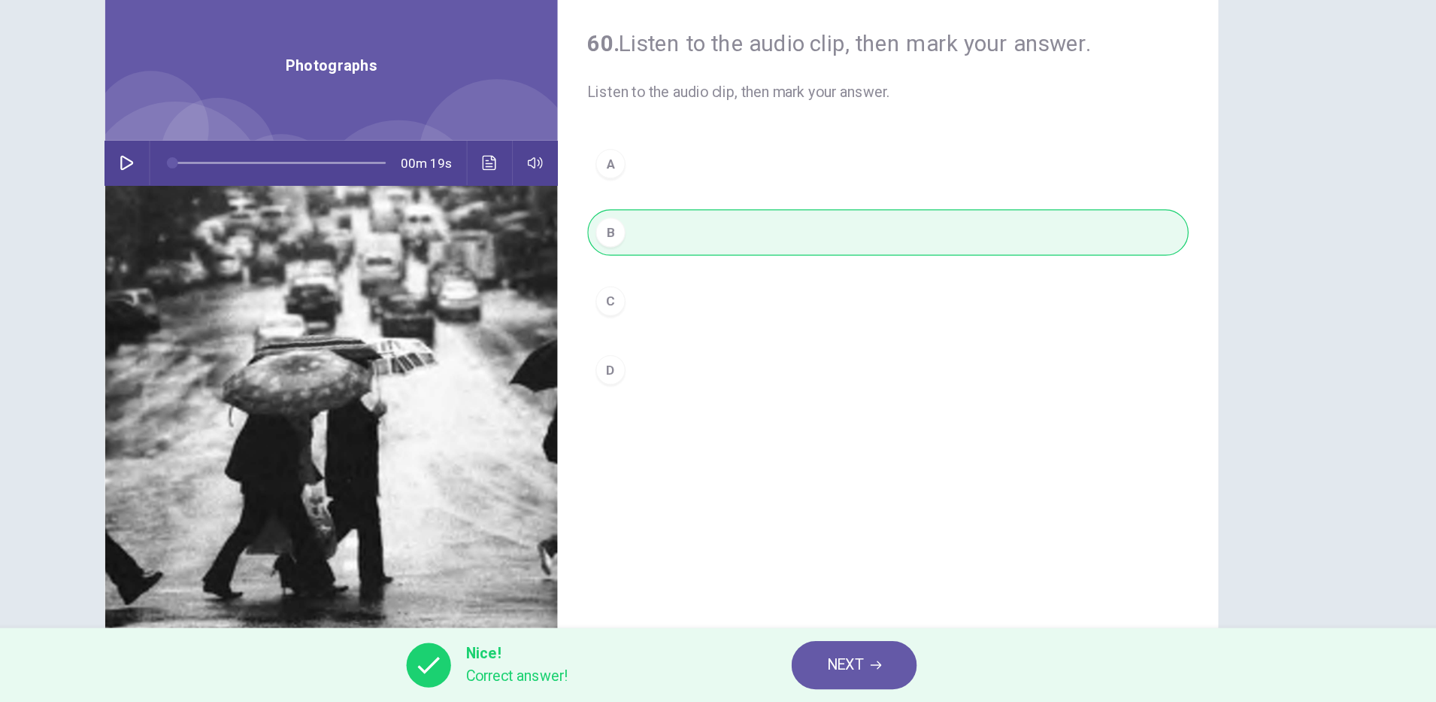
click at [908, 681] on button "NEXT" at bounding box center [874, 671] width 102 height 39
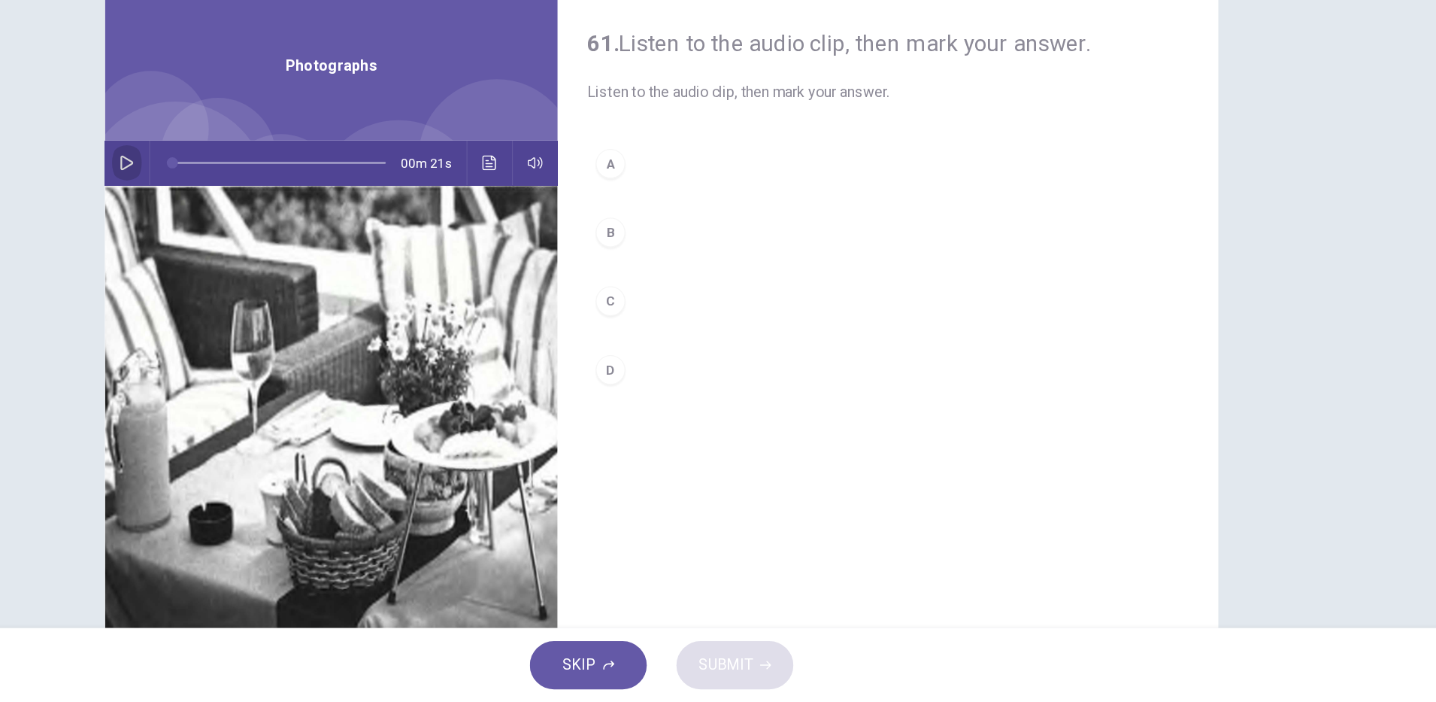
click at [280, 268] on icon "button" at bounding box center [285, 265] width 11 height 12
click at [684, 386] on button "C" at bounding box center [901, 377] width 487 height 38
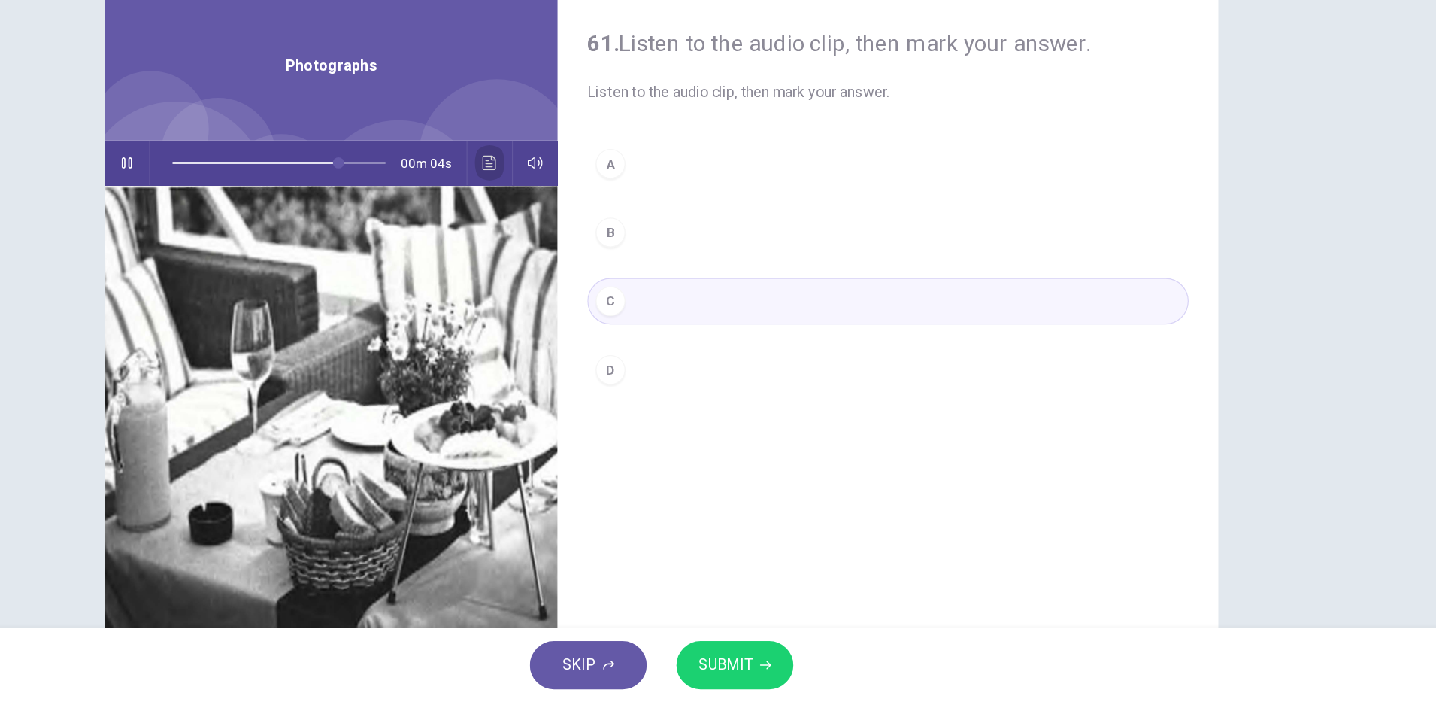
click at [574, 258] on button "Click to see the audio transcription" at bounding box center [579, 265] width 24 height 36
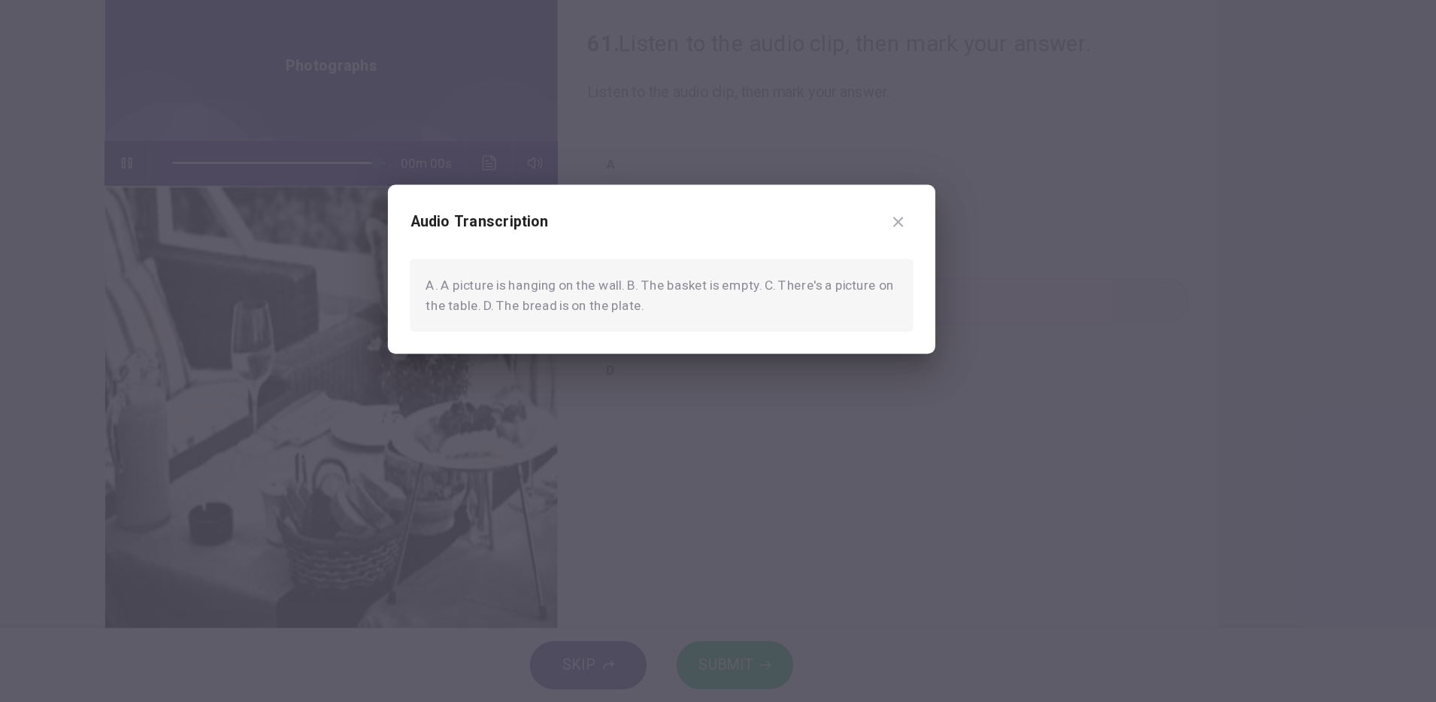
type input "*"
click at [738, 509] on div at bounding box center [718, 351] width 1436 height 702
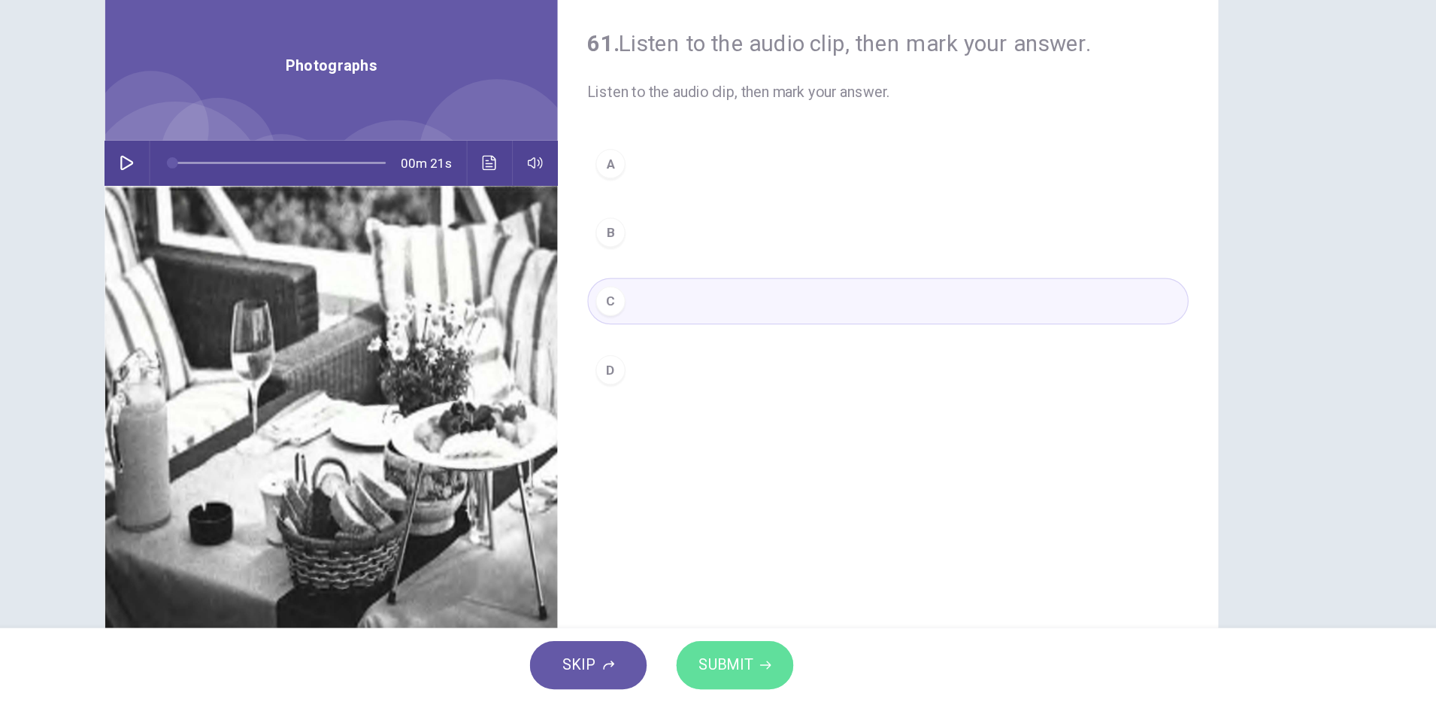
click at [775, 669] on span "SUBMIT" at bounding box center [770, 671] width 44 height 21
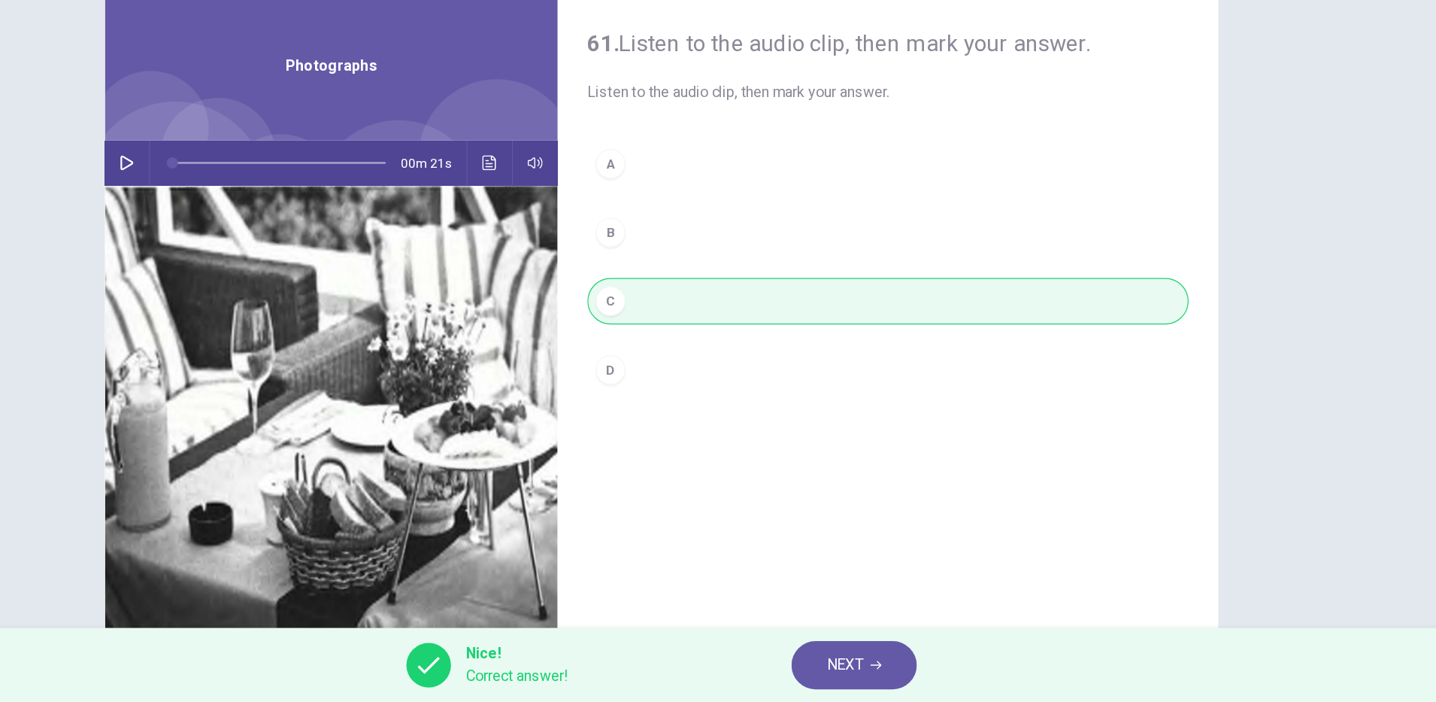
click at [873, 673] on span "NEXT" at bounding box center [866, 671] width 29 height 21
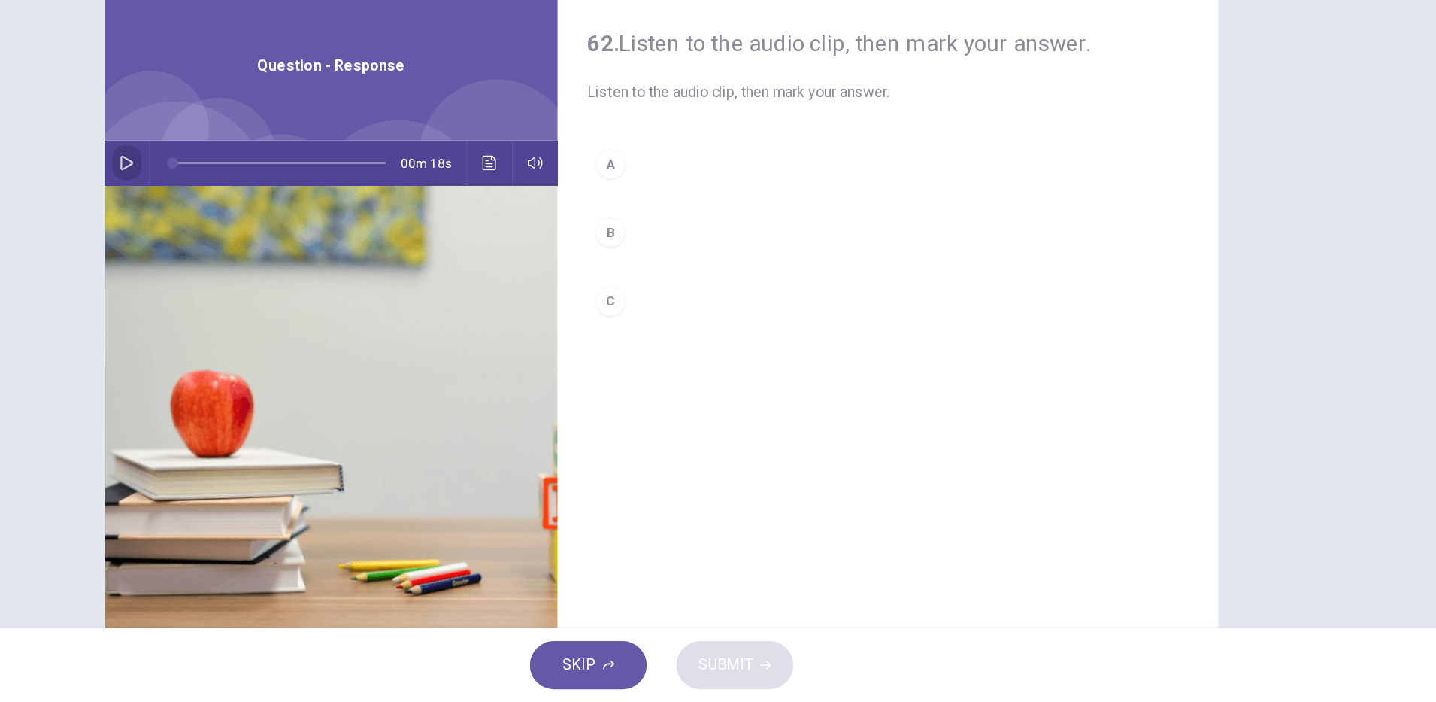
click at [282, 267] on icon "button" at bounding box center [285, 265] width 12 height 12
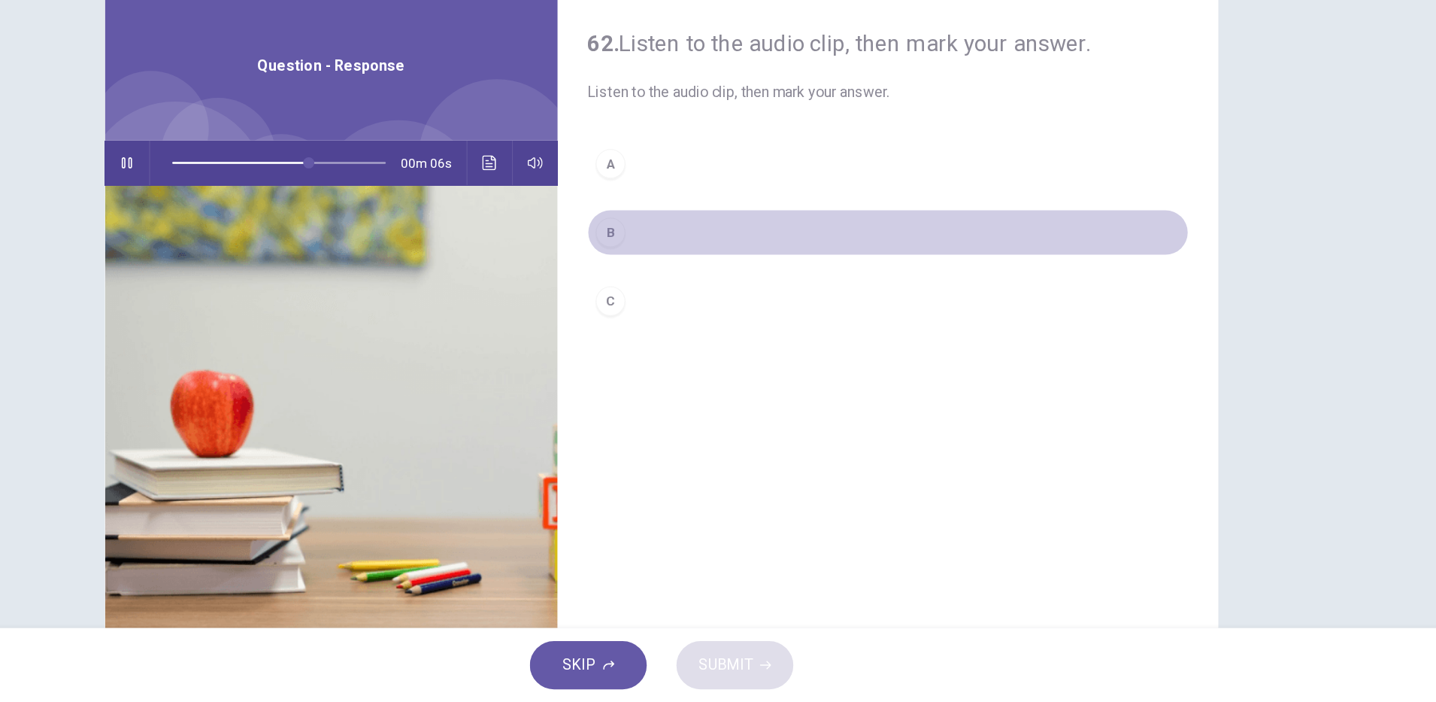
click at [674, 323] on div "B" at bounding box center [677, 321] width 24 height 24
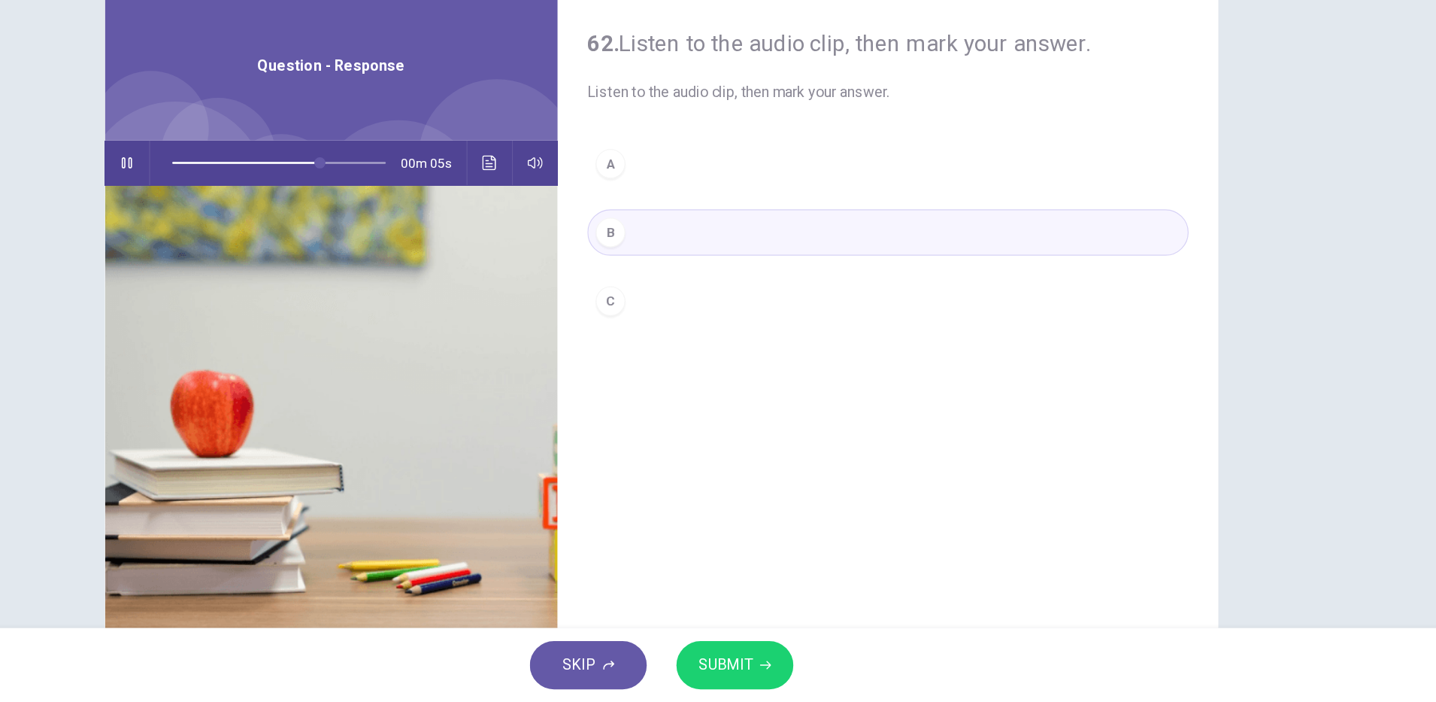
click at [762, 659] on button "SUBMIT" at bounding box center [777, 671] width 95 height 39
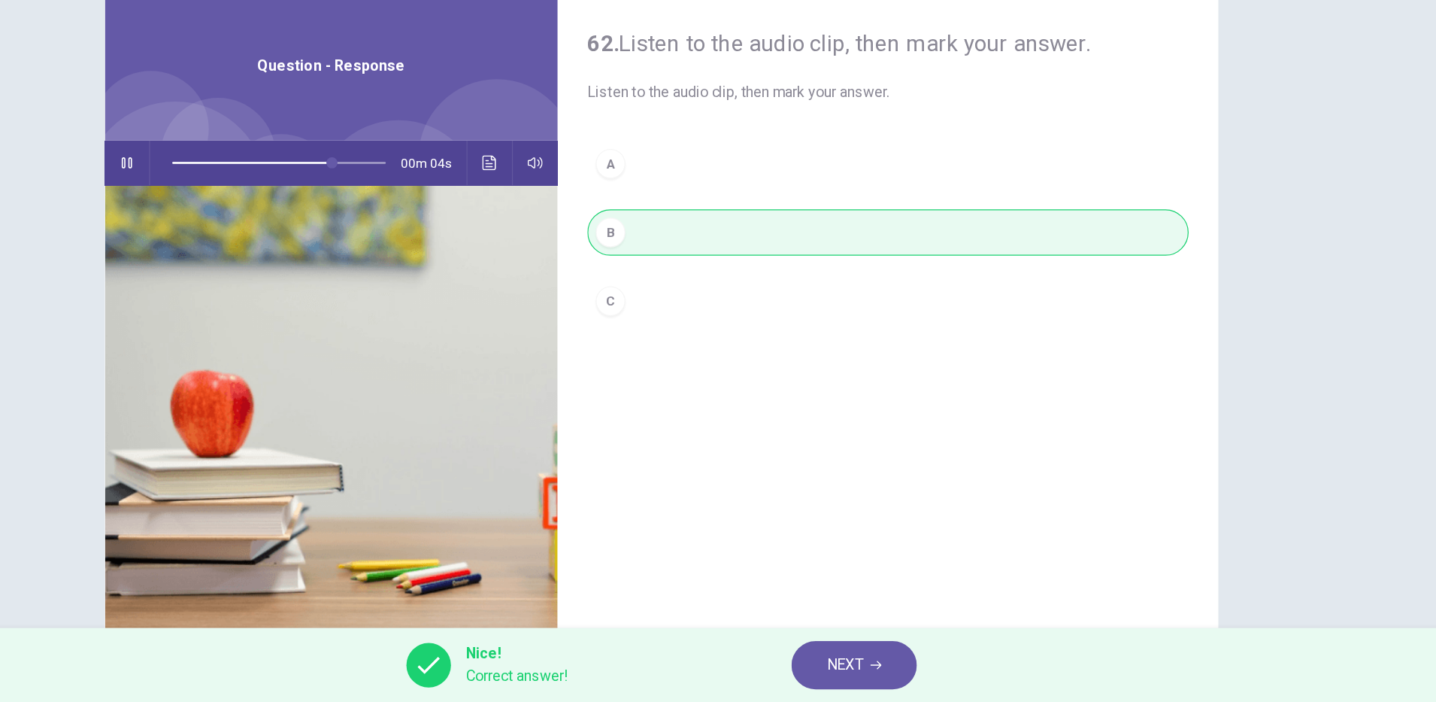
type input "**"
click at [864, 678] on span "NEXT" at bounding box center [866, 671] width 29 height 21
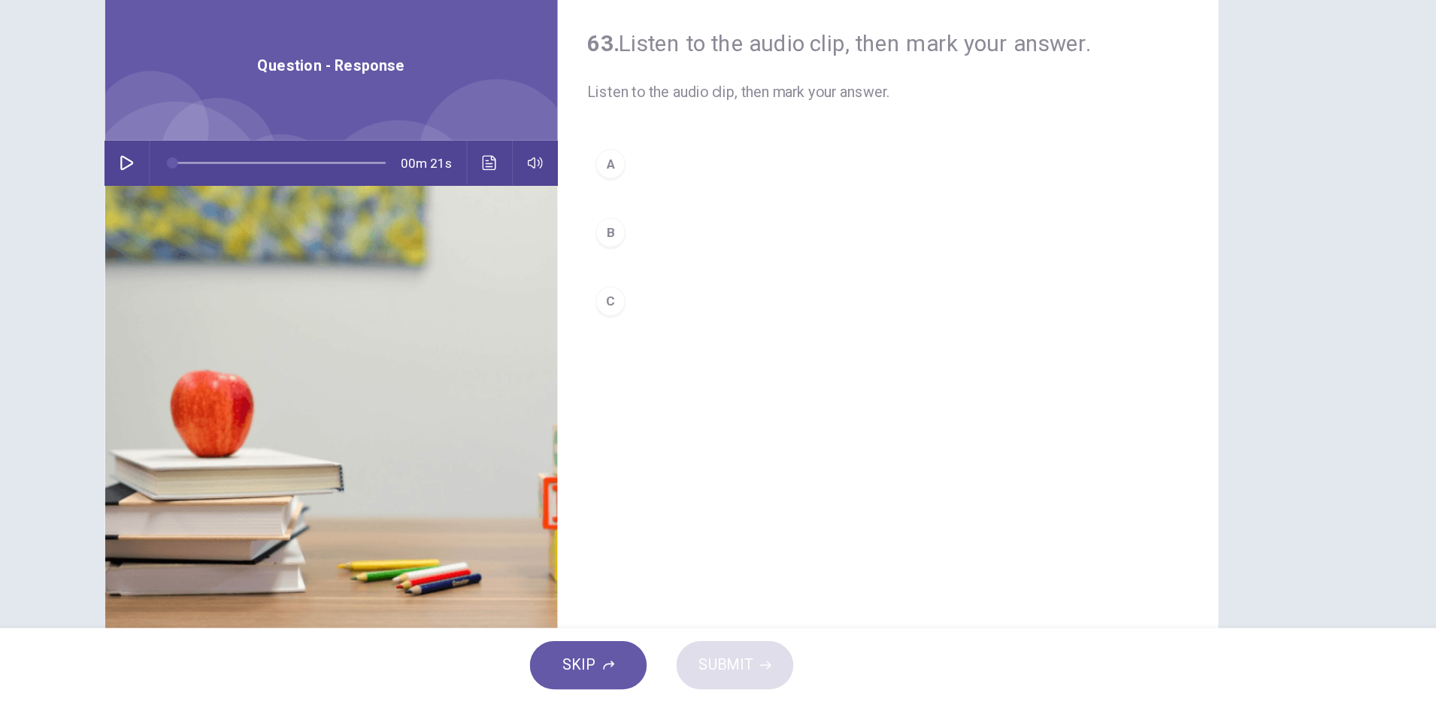
click at [288, 271] on div "00m 21s" at bounding box center [450, 265] width 367 height 36
click at [284, 271] on button "button" at bounding box center [285, 265] width 24 height 36
type input "*"
click at [575, 259] on icon "Click to see the audio transcription" at bounding box center [579, 265] width 12 height 12
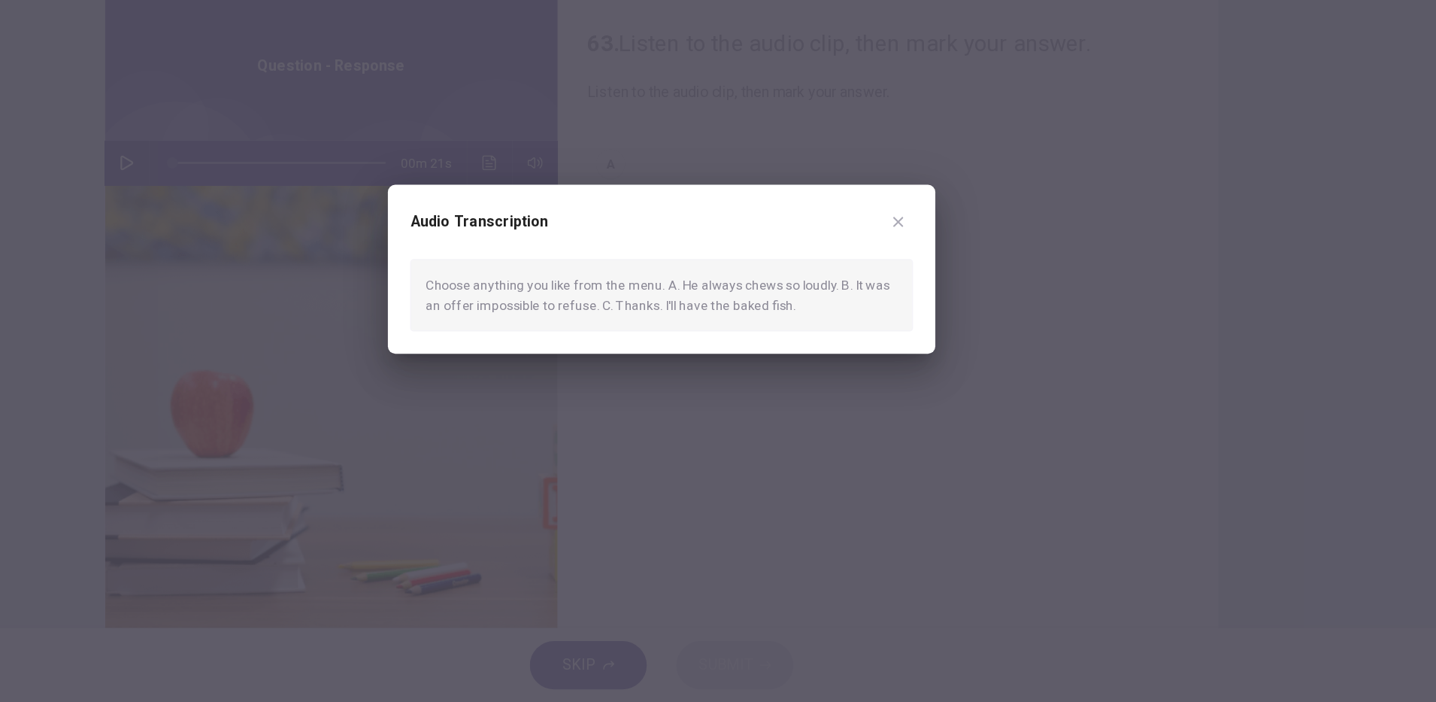
click at [753, 471] on div at bounding box center [718, 351] width 1436 height 702
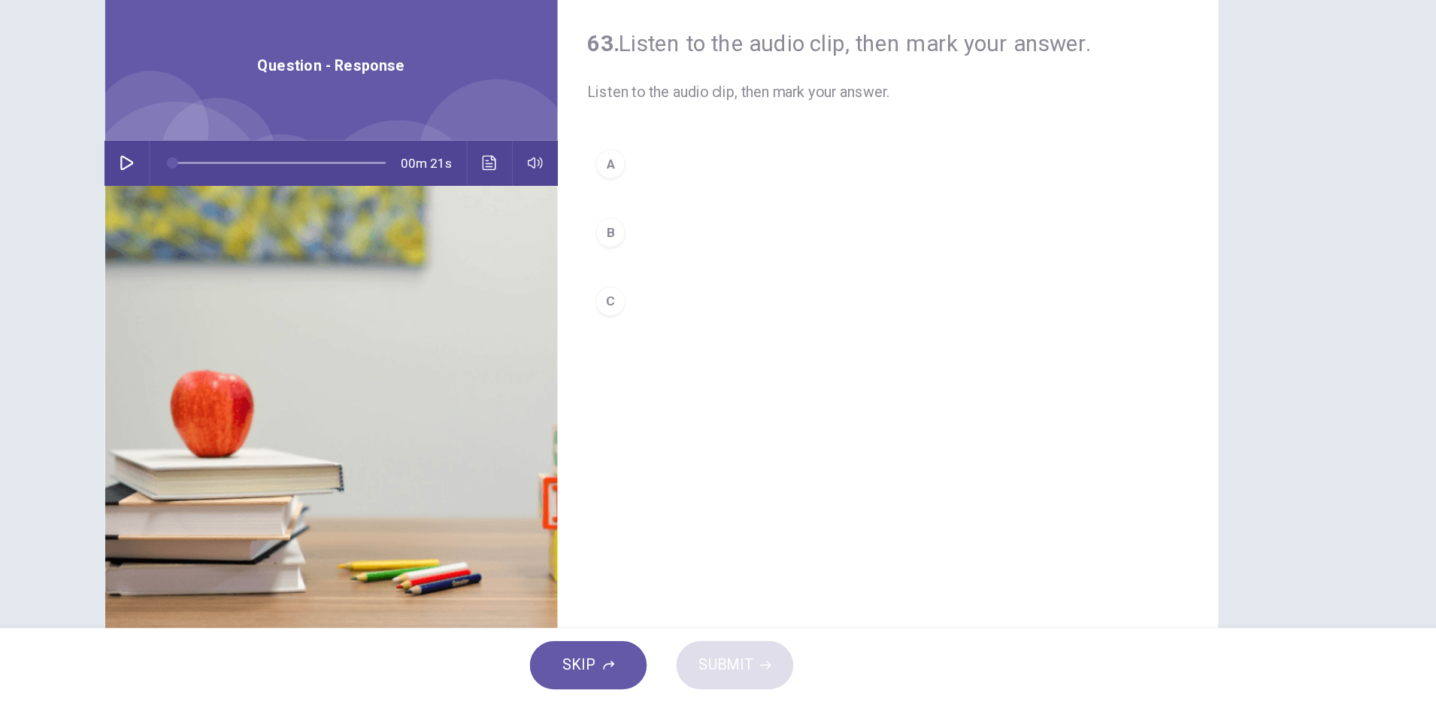
click at [688, 378] on button "C" at bounding box center [901, 377] width 487 height 38
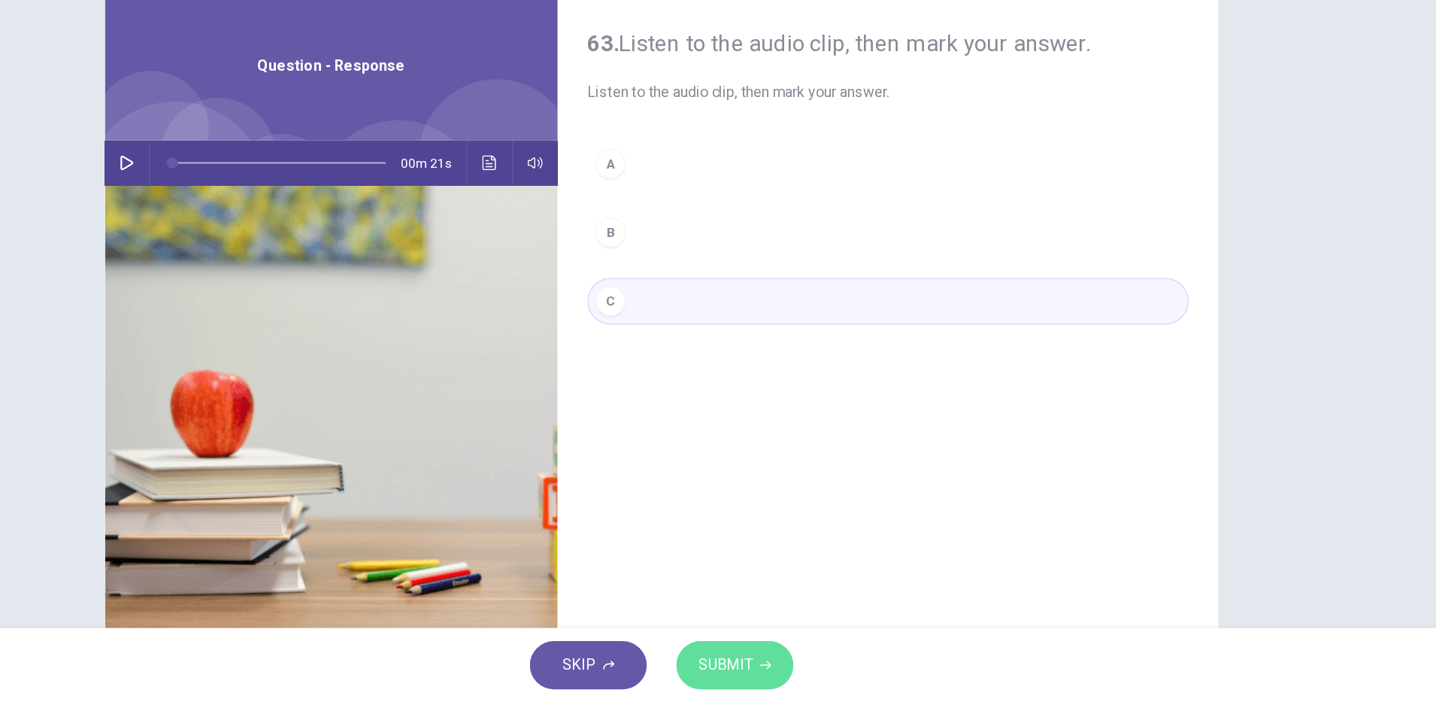
click at [784, 670] on span "SUBMIT" at bounding box center [770, 671] width 44 height 21
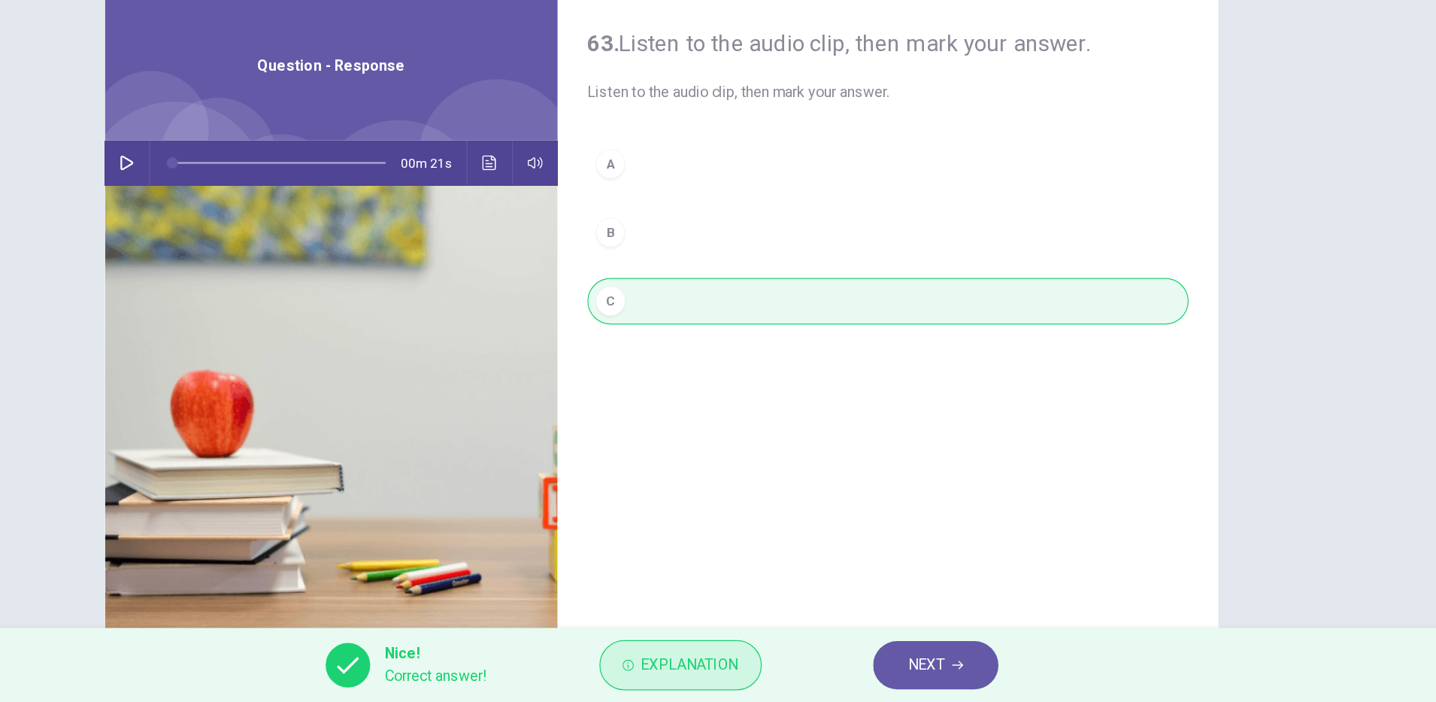
click at [756, 672] on span "Explanation" at bounding box center [741, 671] width 79 height 21
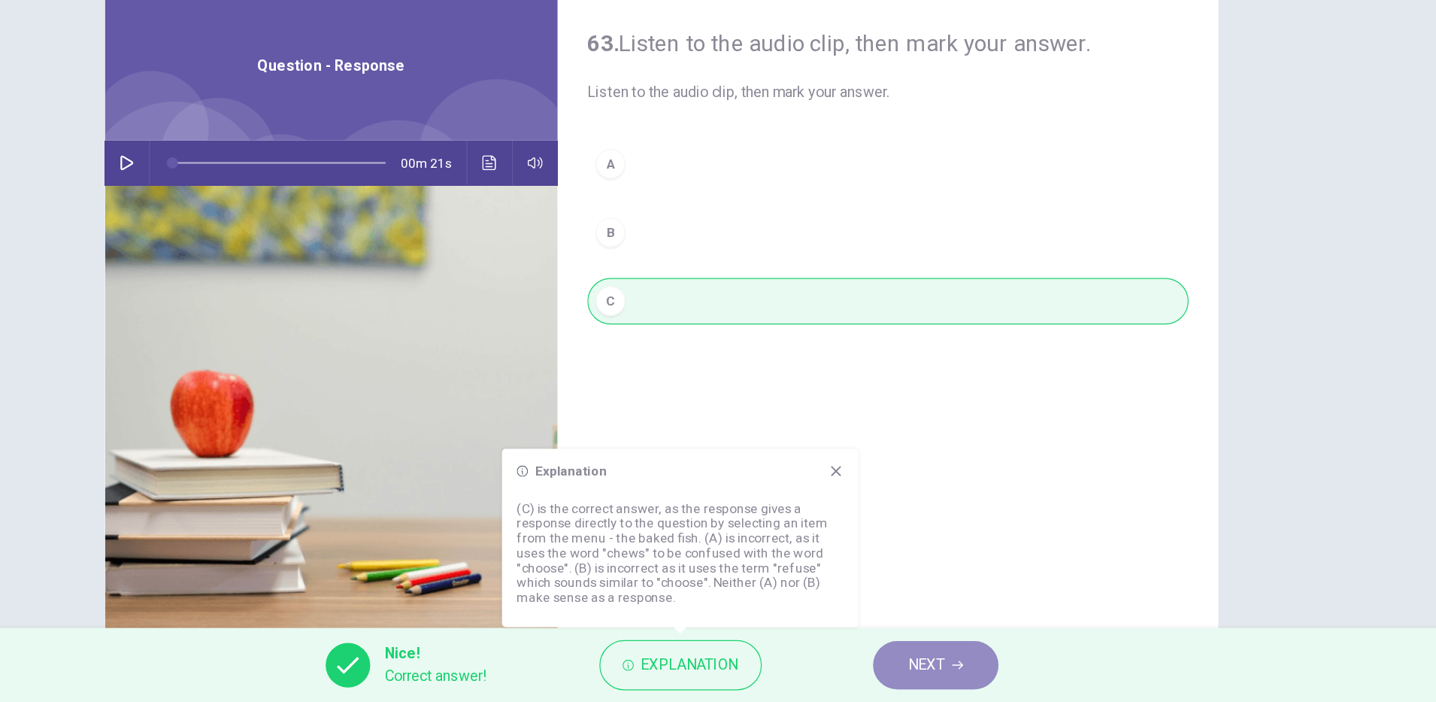
click at [953, 677] on button "NEXT" at bounding box center [941, 671] width 102 height 39
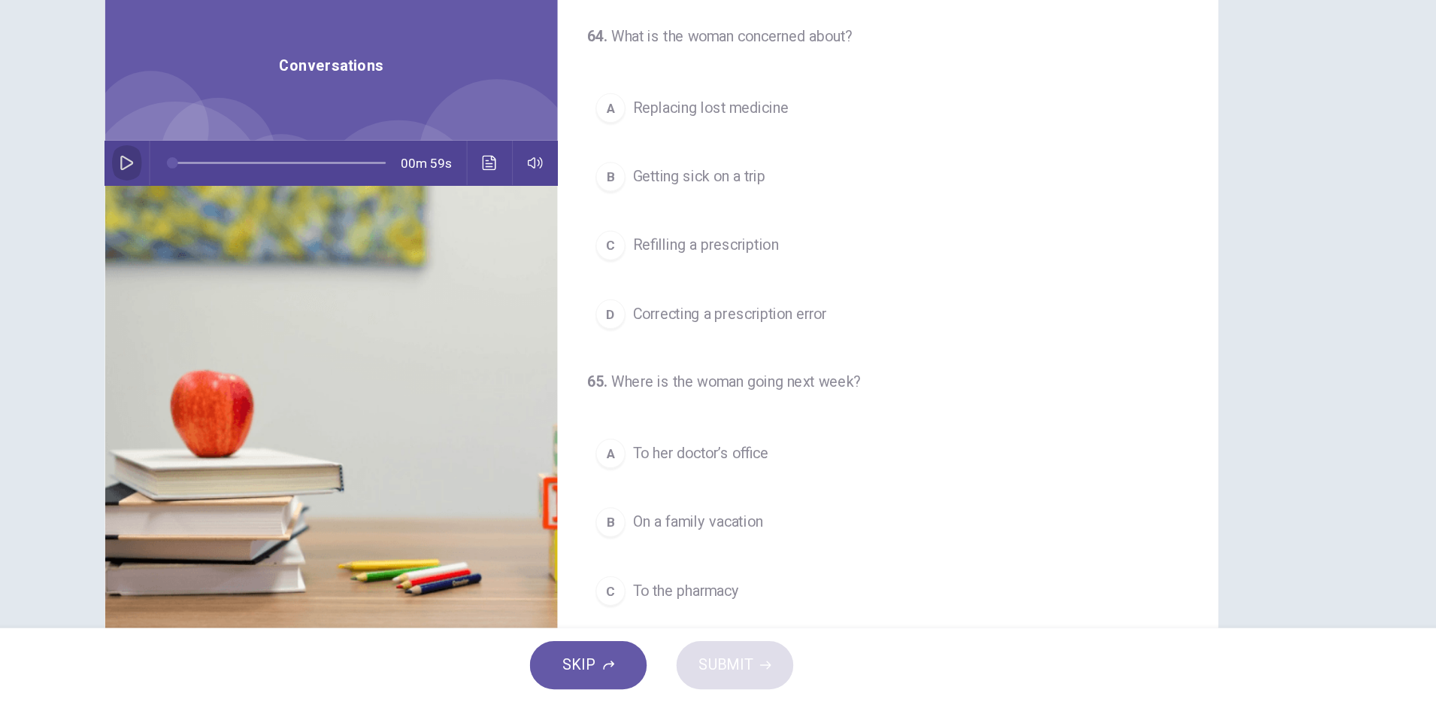
click at [286, 263] on button "button" at bounding box center [285, 265] width 24 height 36
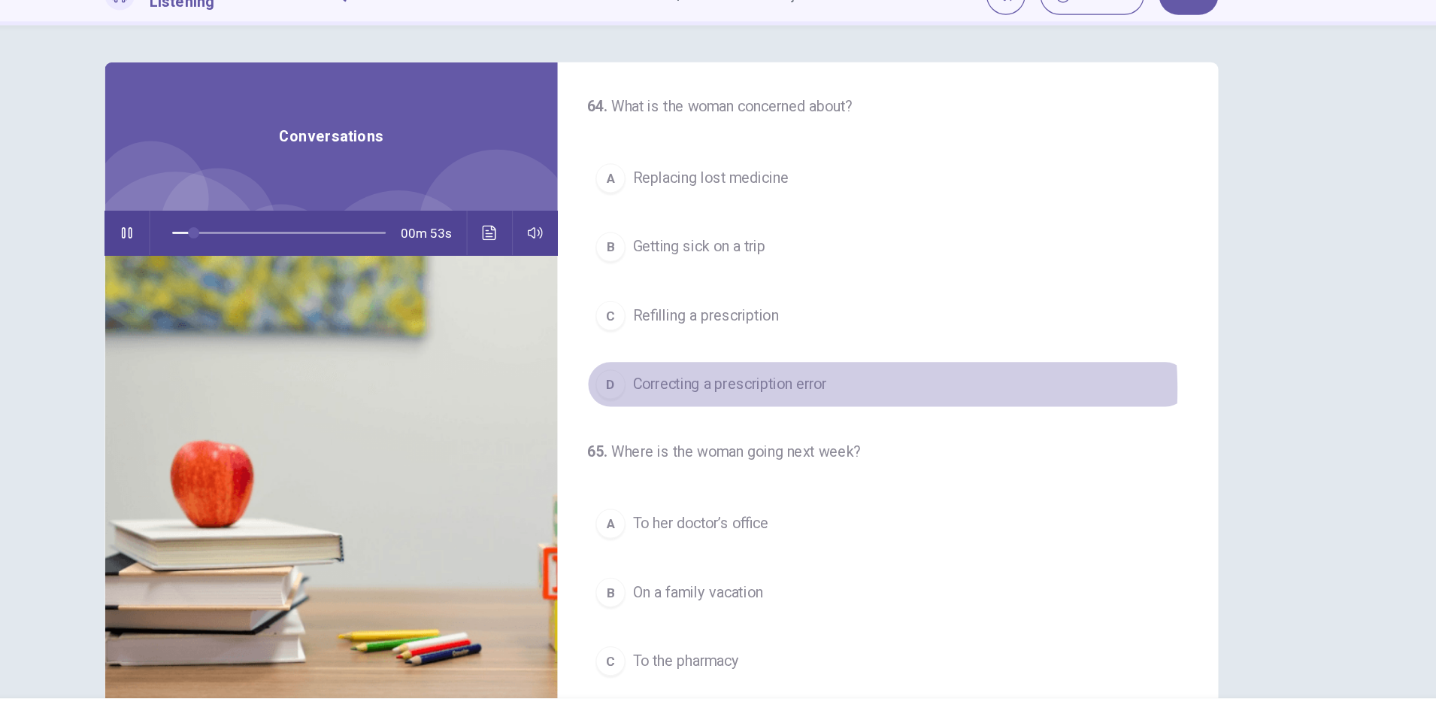
click at [828, 391] on span "Correcting a prescription error" at bounding box center [773, 387] width 157 height 18
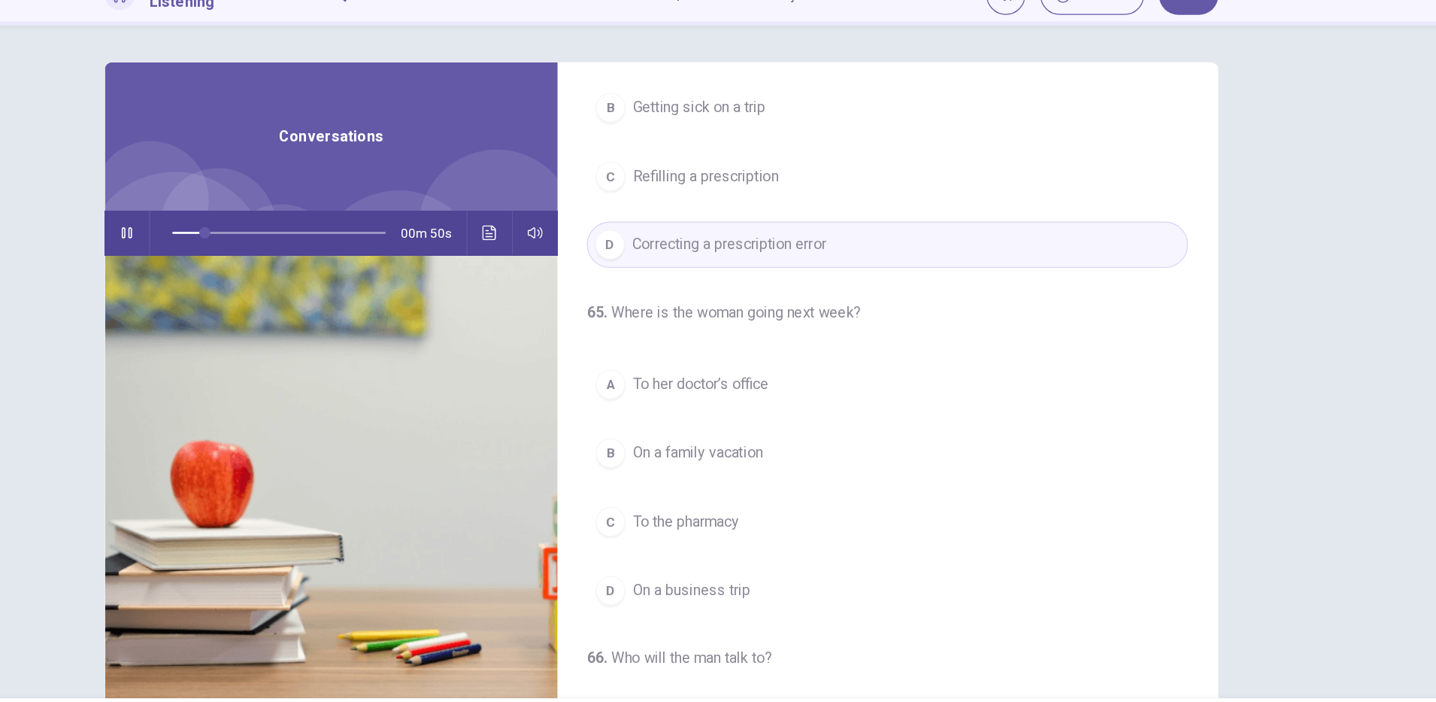
scroll to position [153, 0]
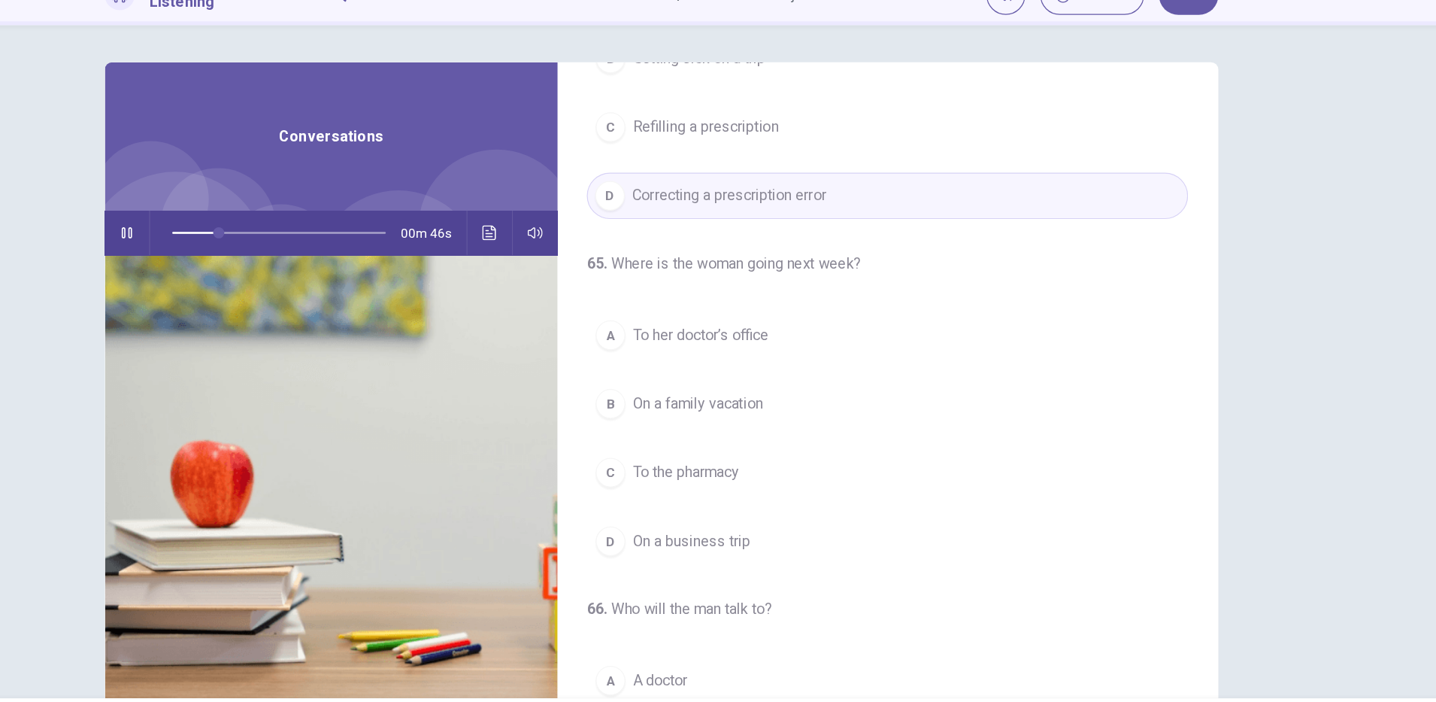
click at [769, 403] on span "On a family vacation" at bounding box center [747, 403] width 105 height 18
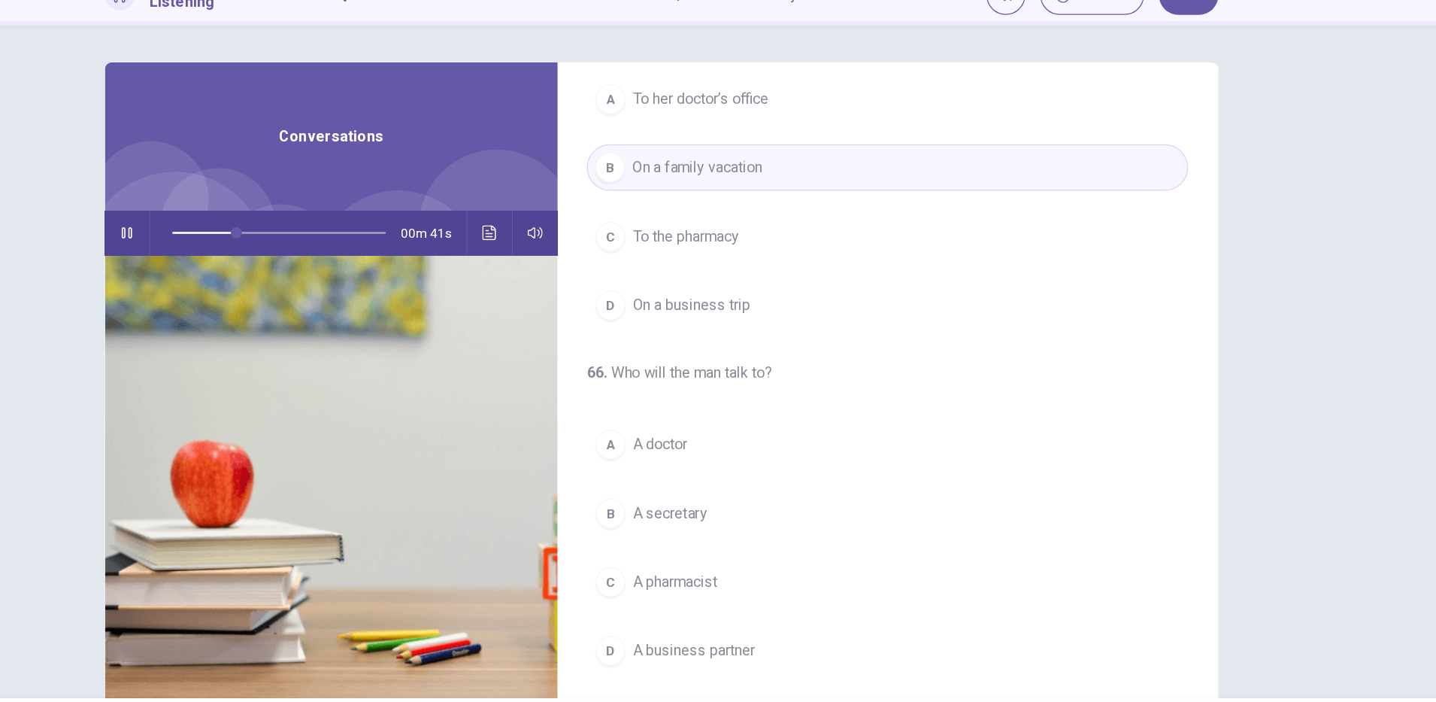
scroll to position [38, 0]
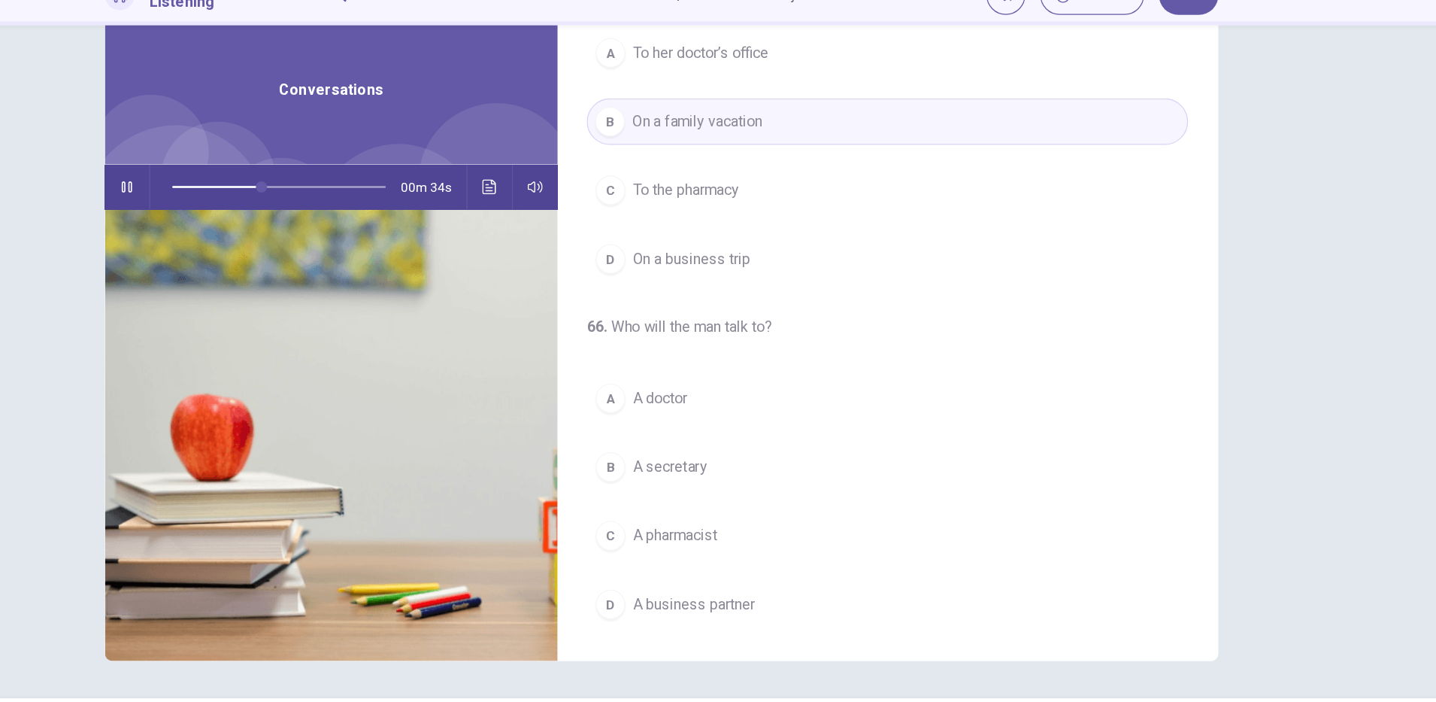
click at [763, 459] on button "B A secretary" at bounding box center [901, 454] width 487 height 38
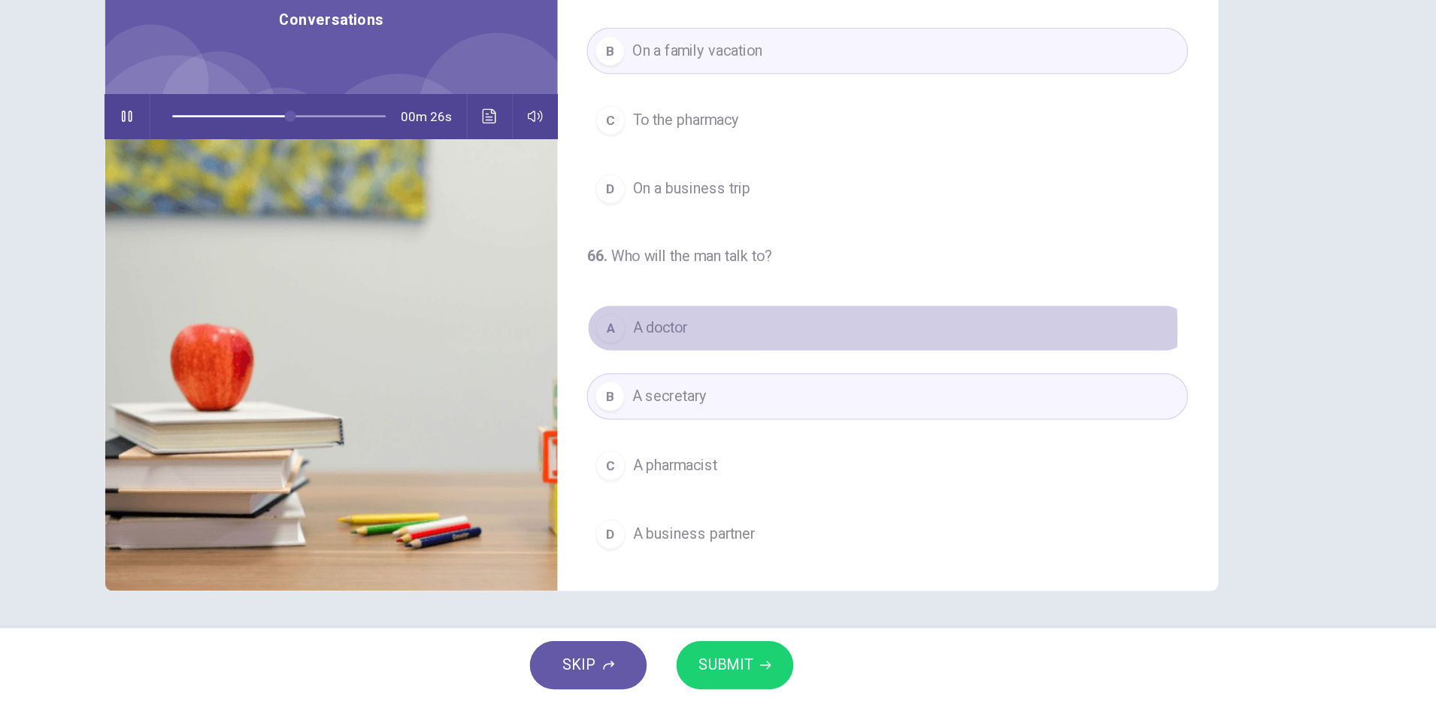
click at [731, 400] on span "A doctor" at bounding box center [717, 399] width 44 height 18
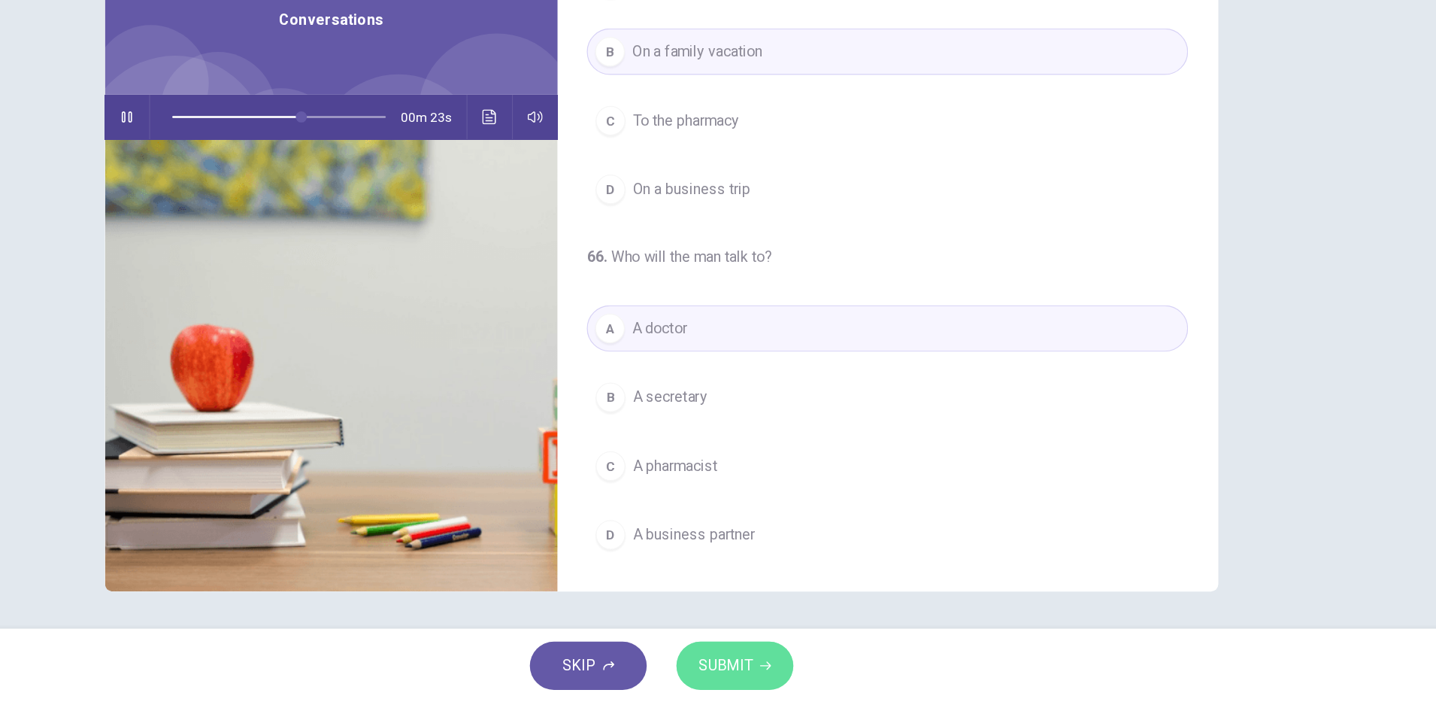
click at [788, 673] on span "SUBMIT" at bounding box center [770, 671] width 44 height 21
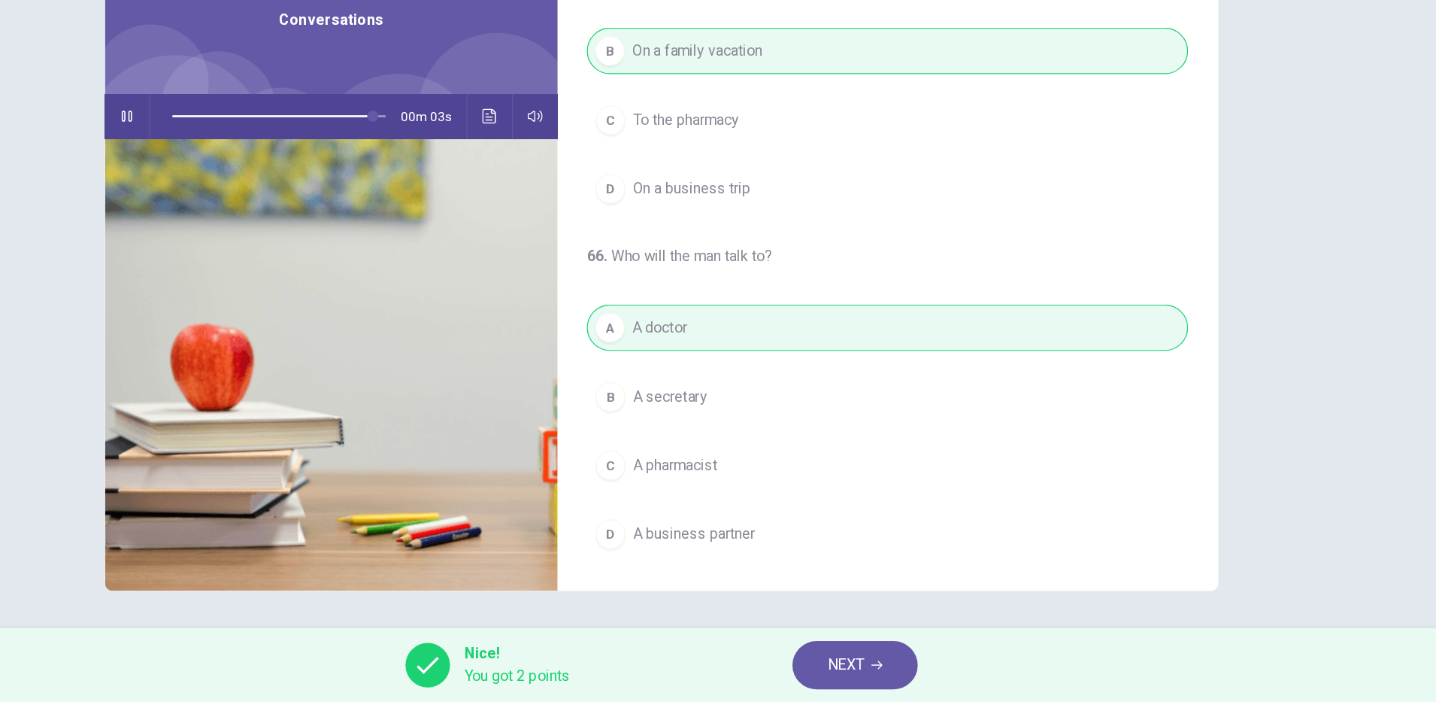
scroll to position [0, 0]
type input "*"
click at [861, 660] on button "NEXT" at bounding box center [875, 671] width 102 height 39
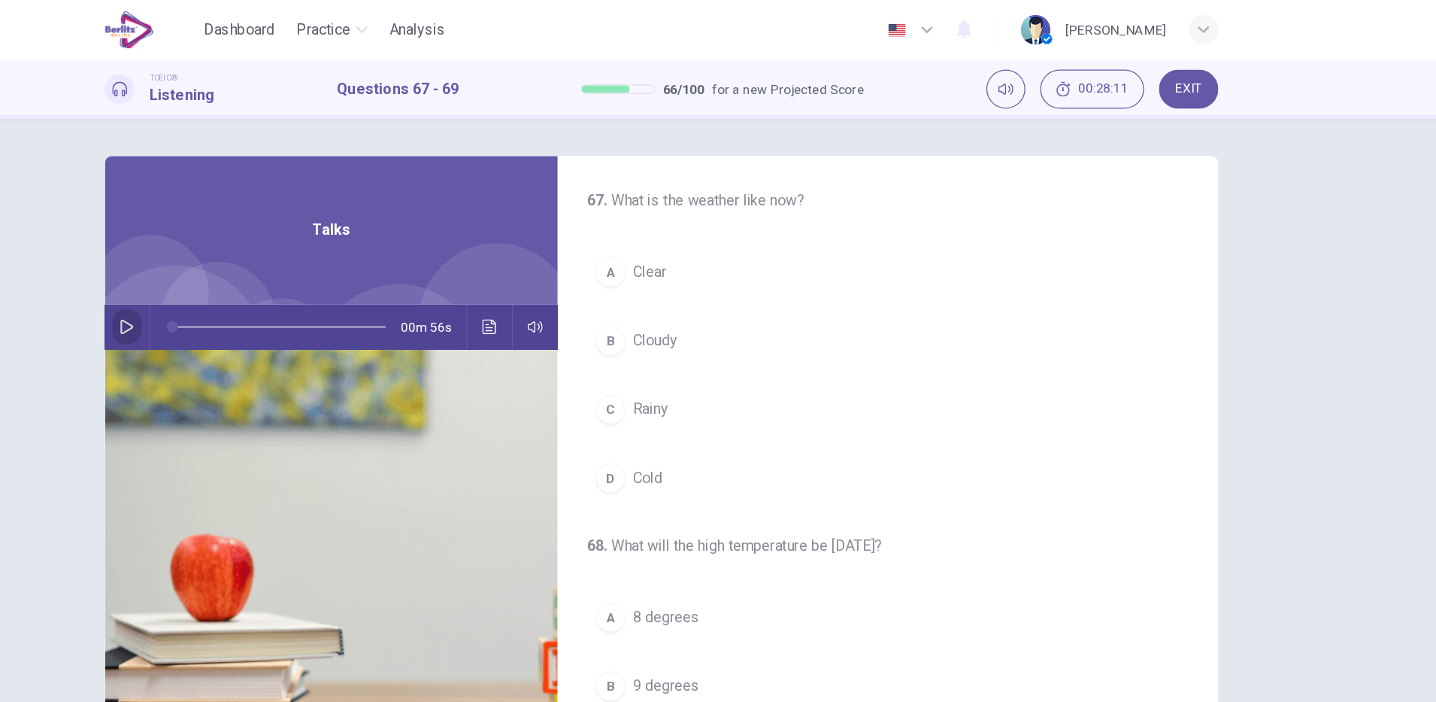
click at [284, 271] on button "button" at bounding box center [285, 265] width 24 height 36
click at [735, 223] on button "A Clear" at bounding box center [901, 221] width 487 height 38
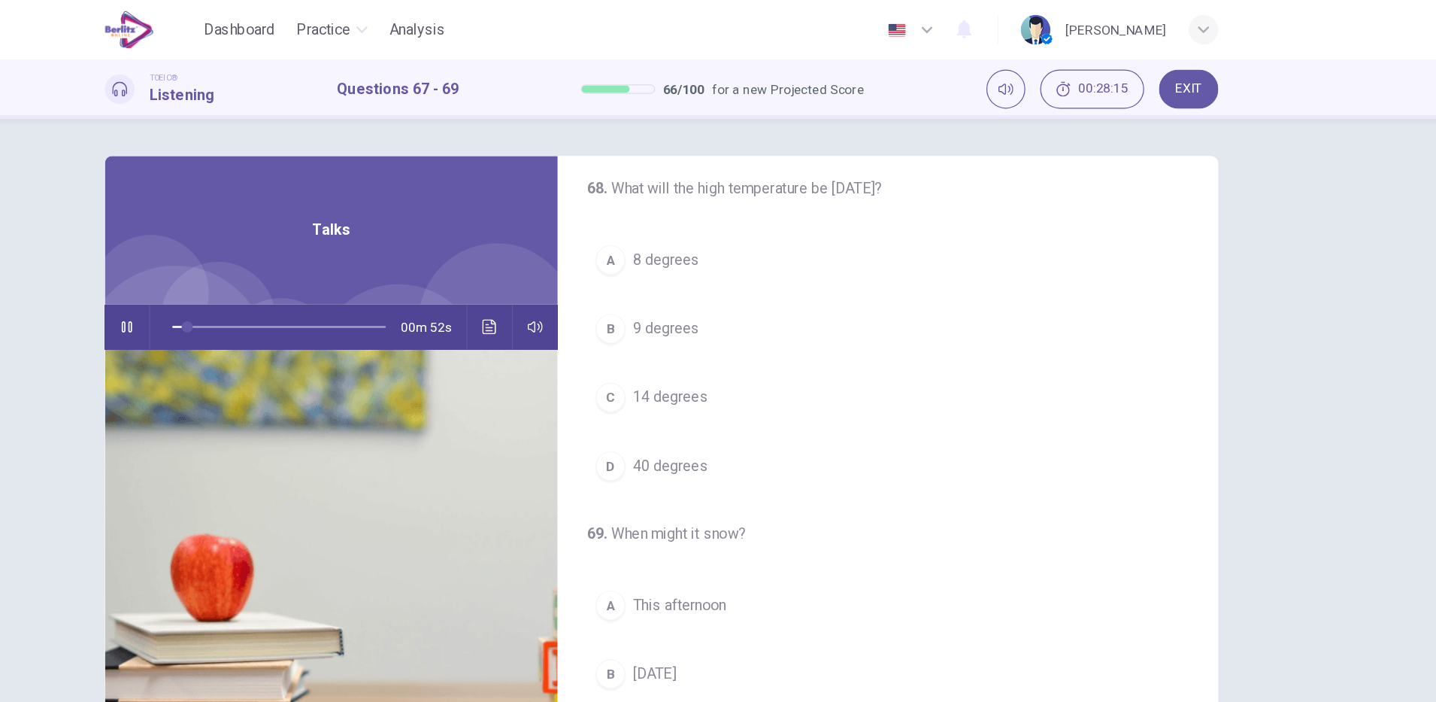
scroll to position [305, 0]
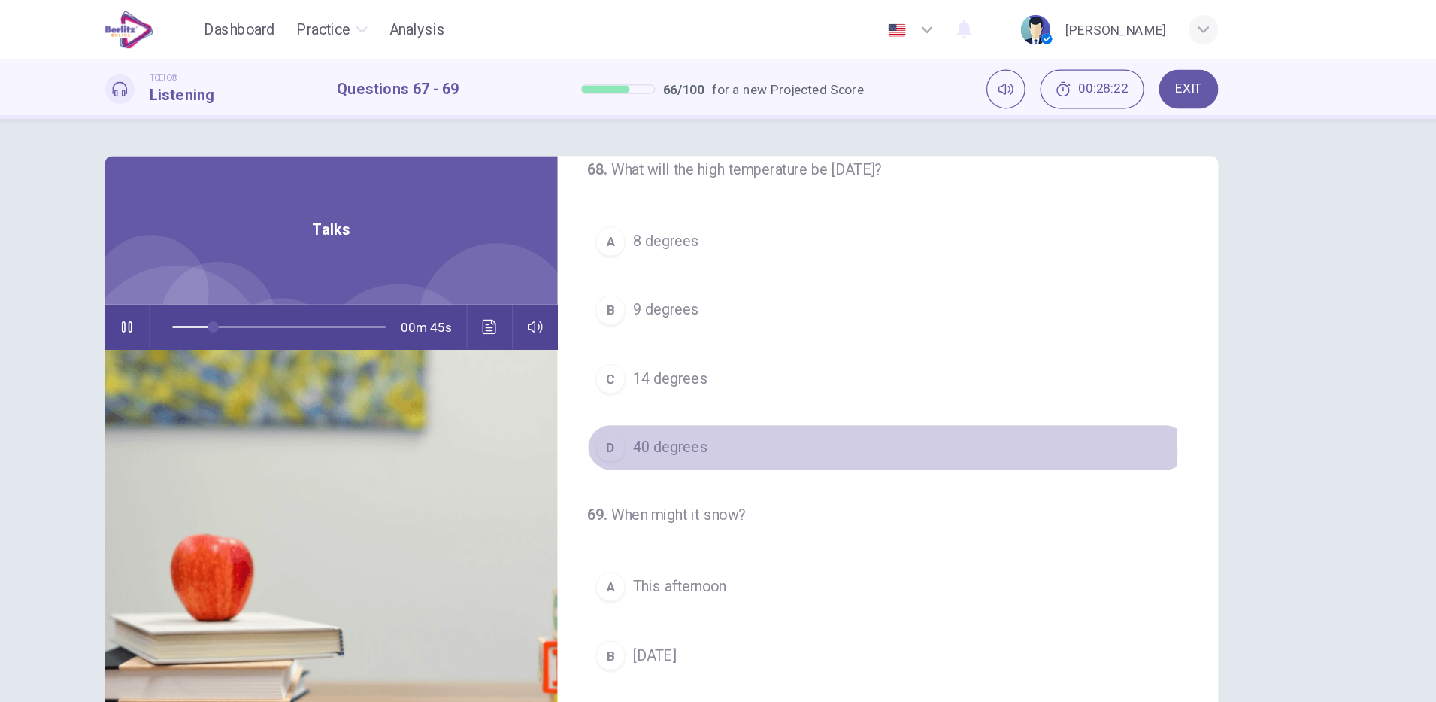
drag, startPoint x: 756, startPoint y: 368, endPoint x: 747, endPoint y: 368, distance: 9.1
click at [747, 368] on button "D 40 degrees" at bounding box center [901, 363] width 487 height 38
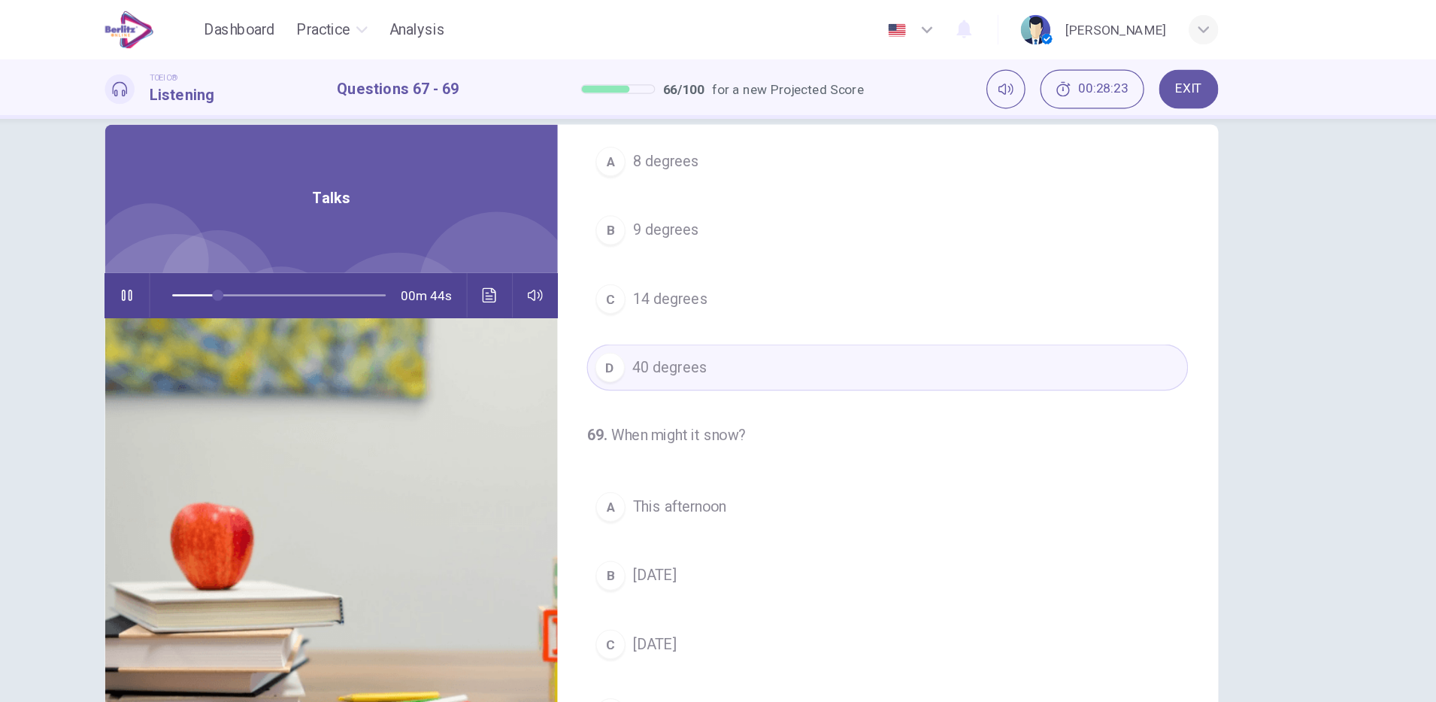
scroll to position [38, 0]
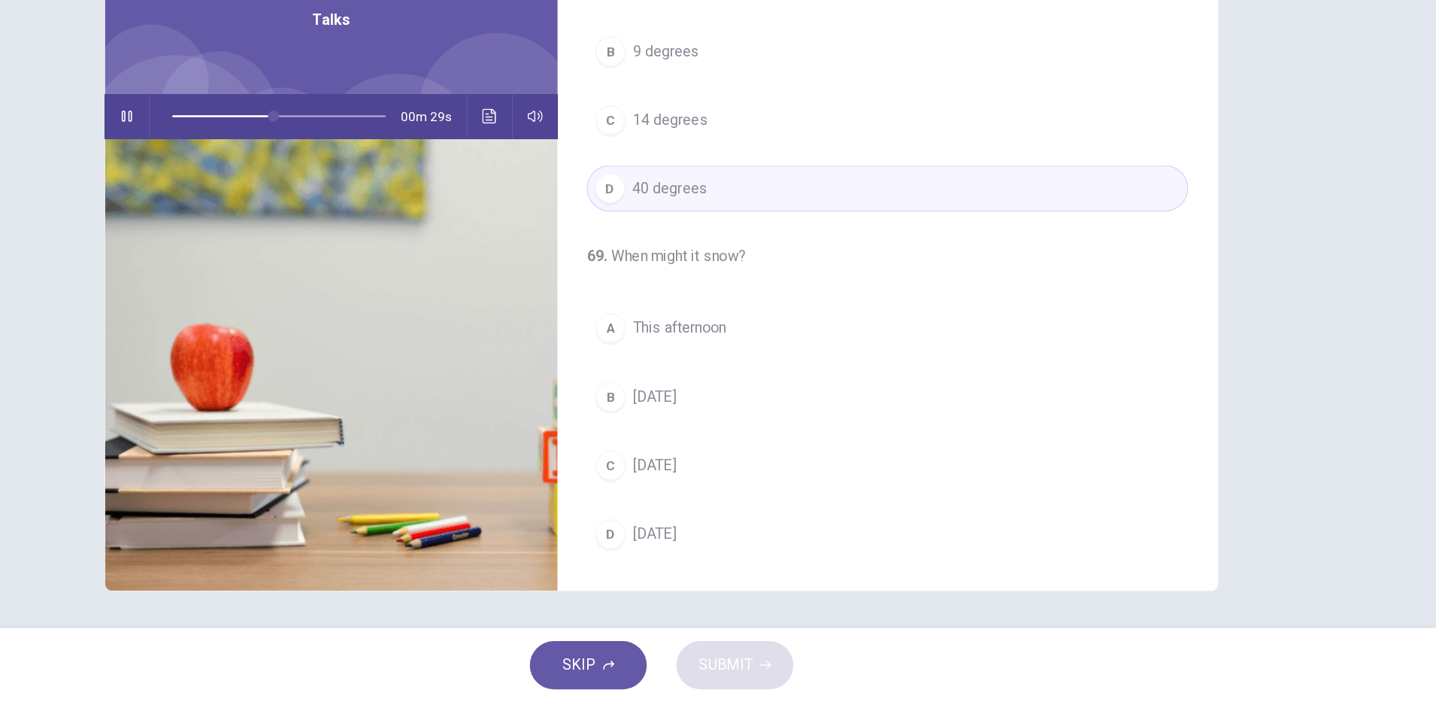
click at [767, 452] on button "B [DATE]" at bounding box center [901, 454] width 487 height 38
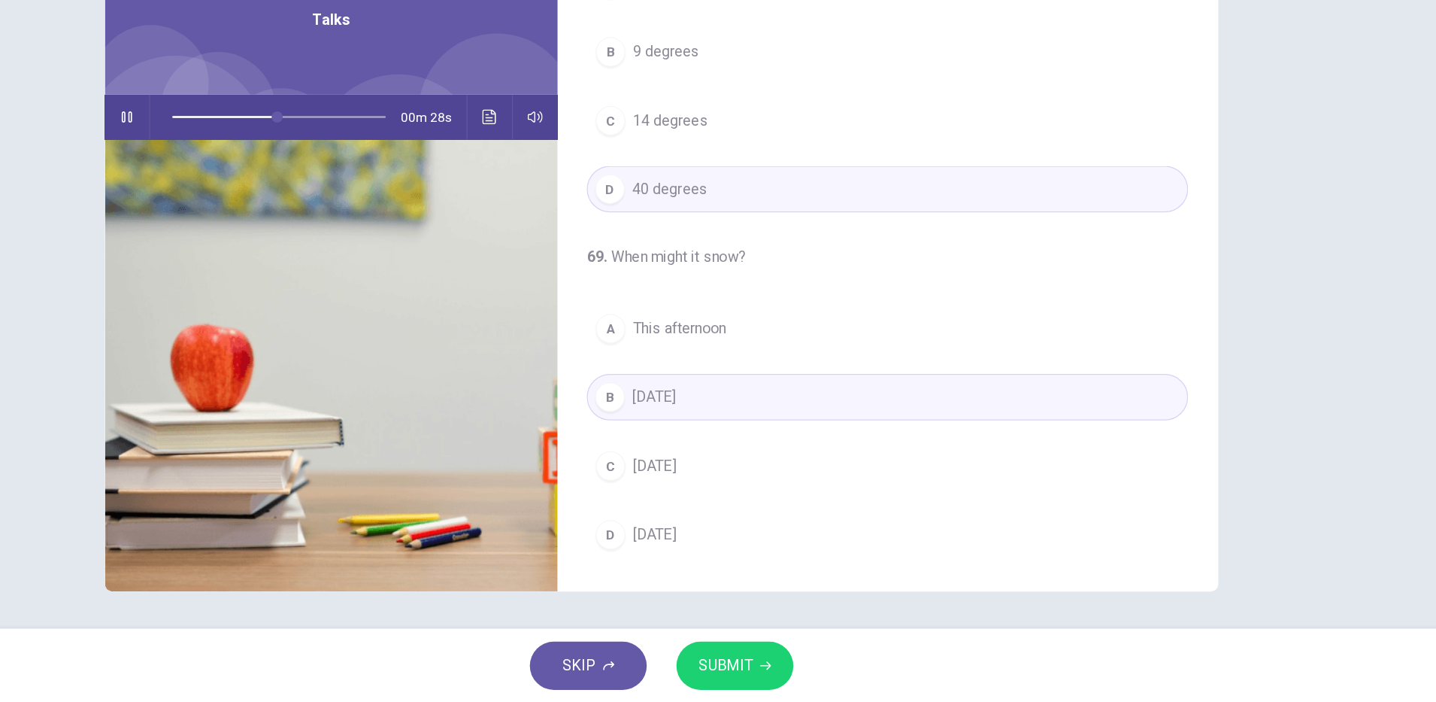
click at [782, 677] on span "SUBMIT" at bounding box center [770, 671] width 44 height 21
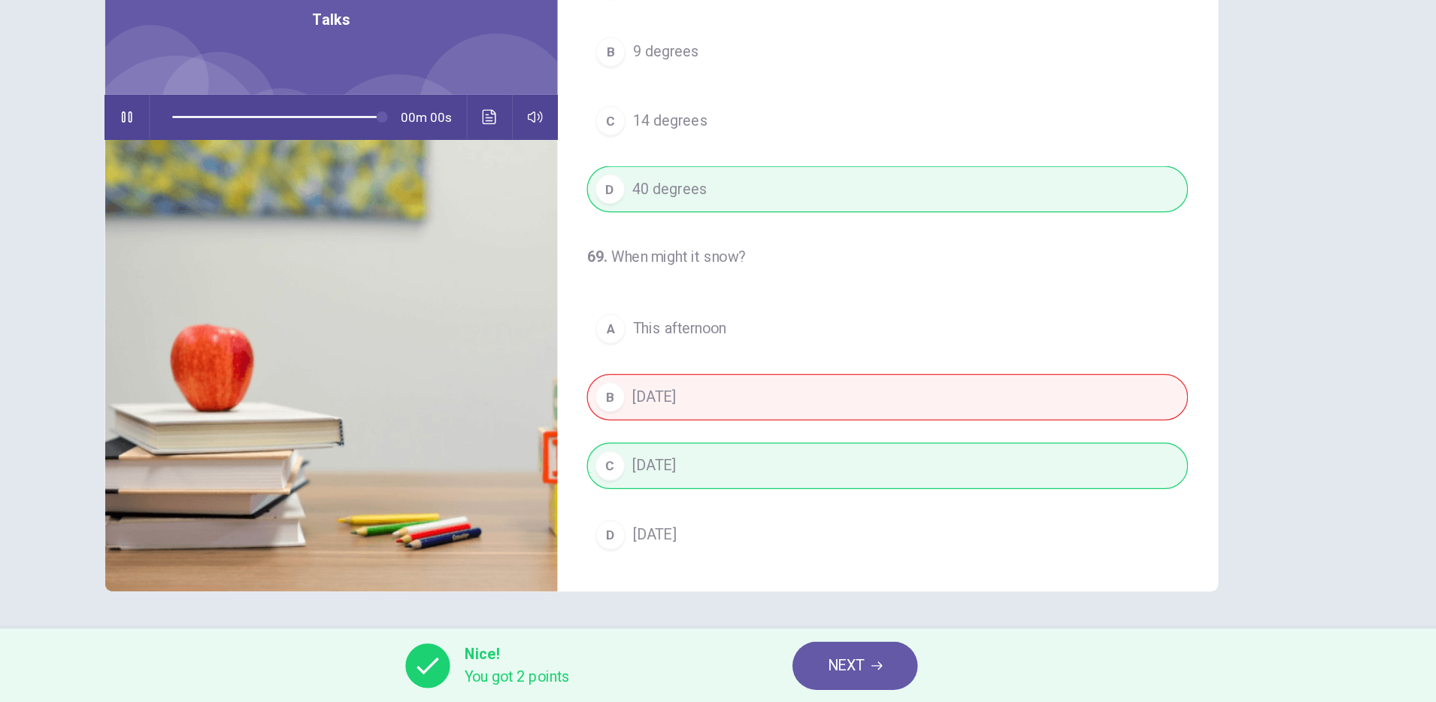
type input "*"
click at [890, 680] on button "NEXT" at bounding box center [875, 671] width 102 height 39
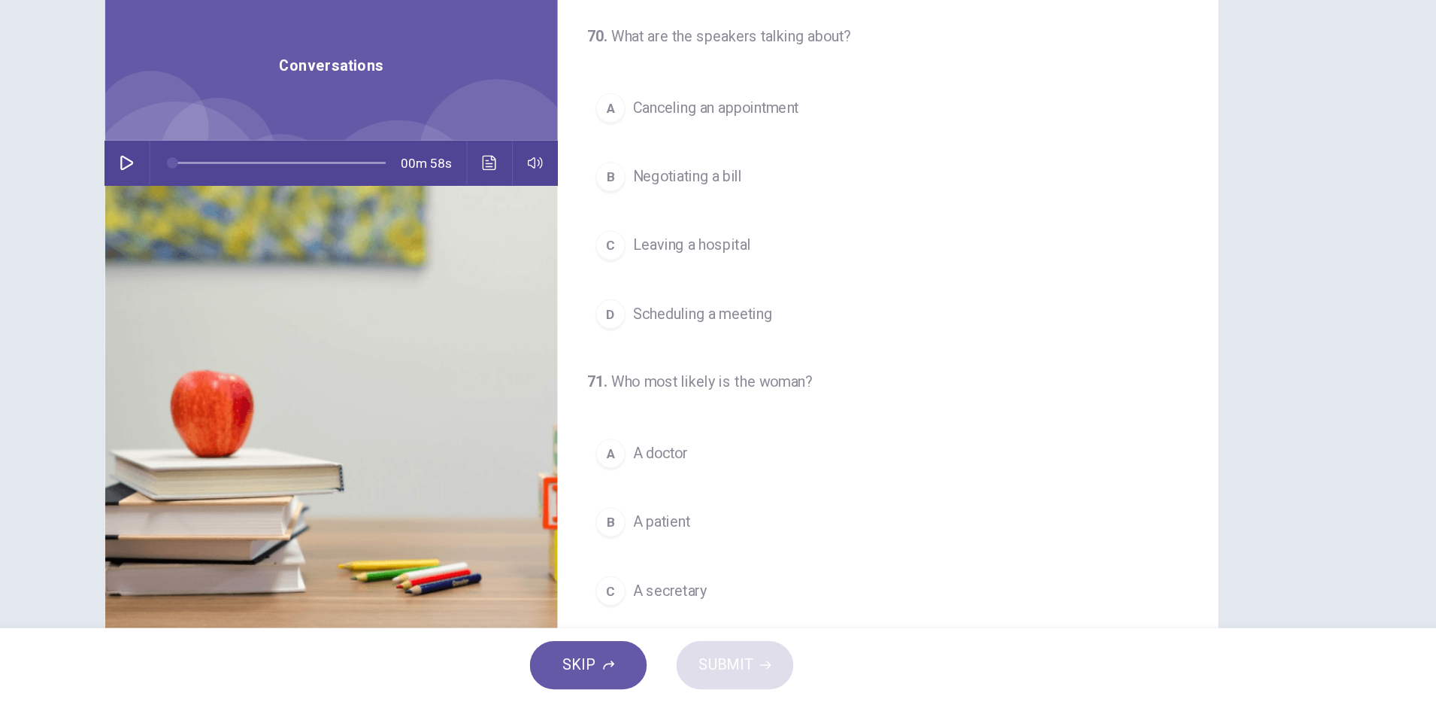
click at [282, 271] on button "button" at bounding box center [285, 265] width 24 height 36
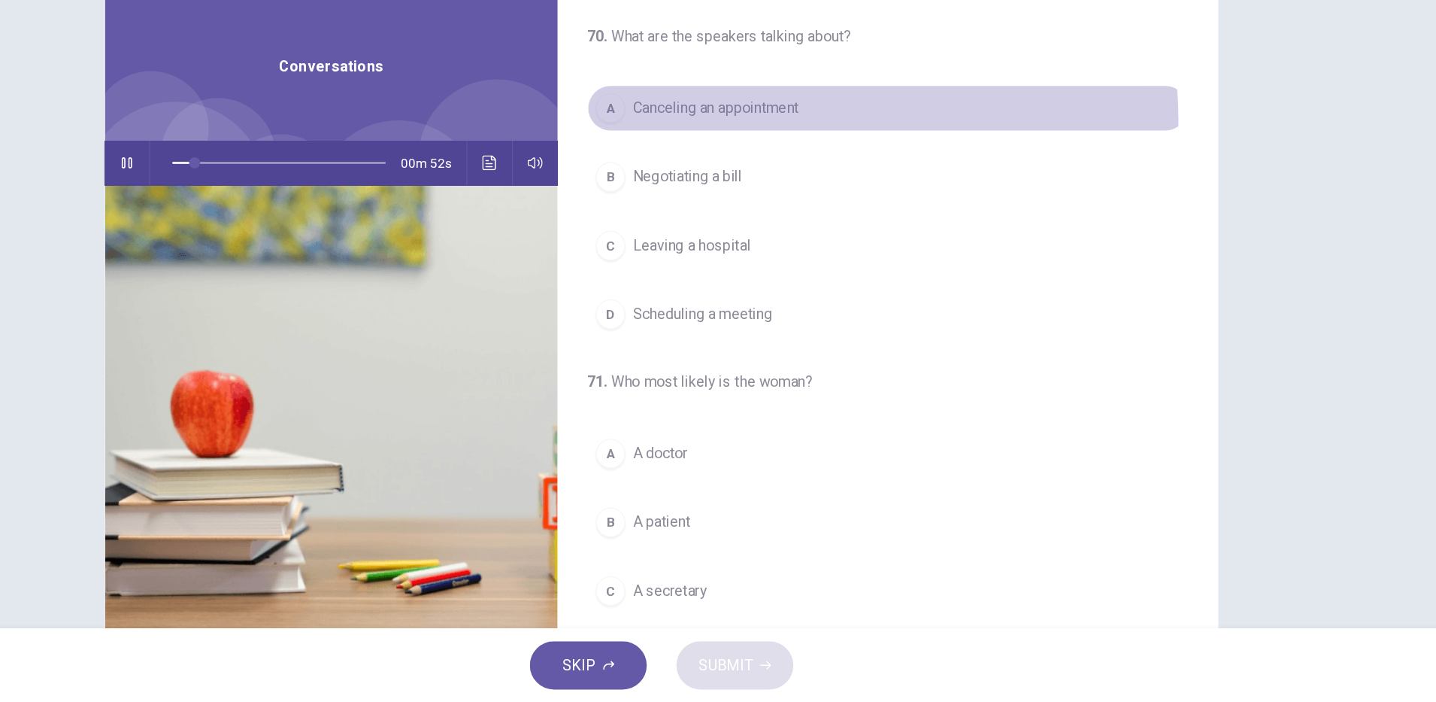
click at [803, 230] on button "A Canceling an appointment" at bounding box center [901, 221] width 487 height 38
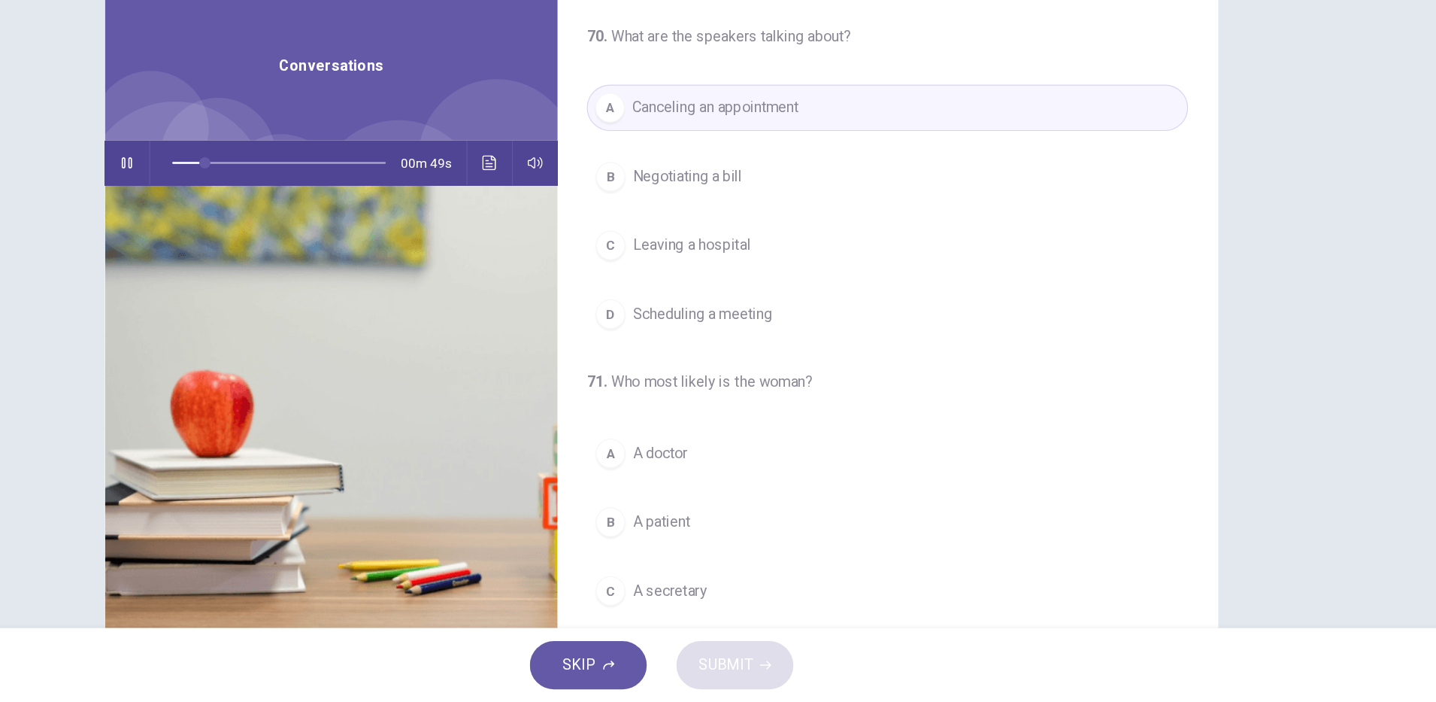
scroll to position [153, 0]
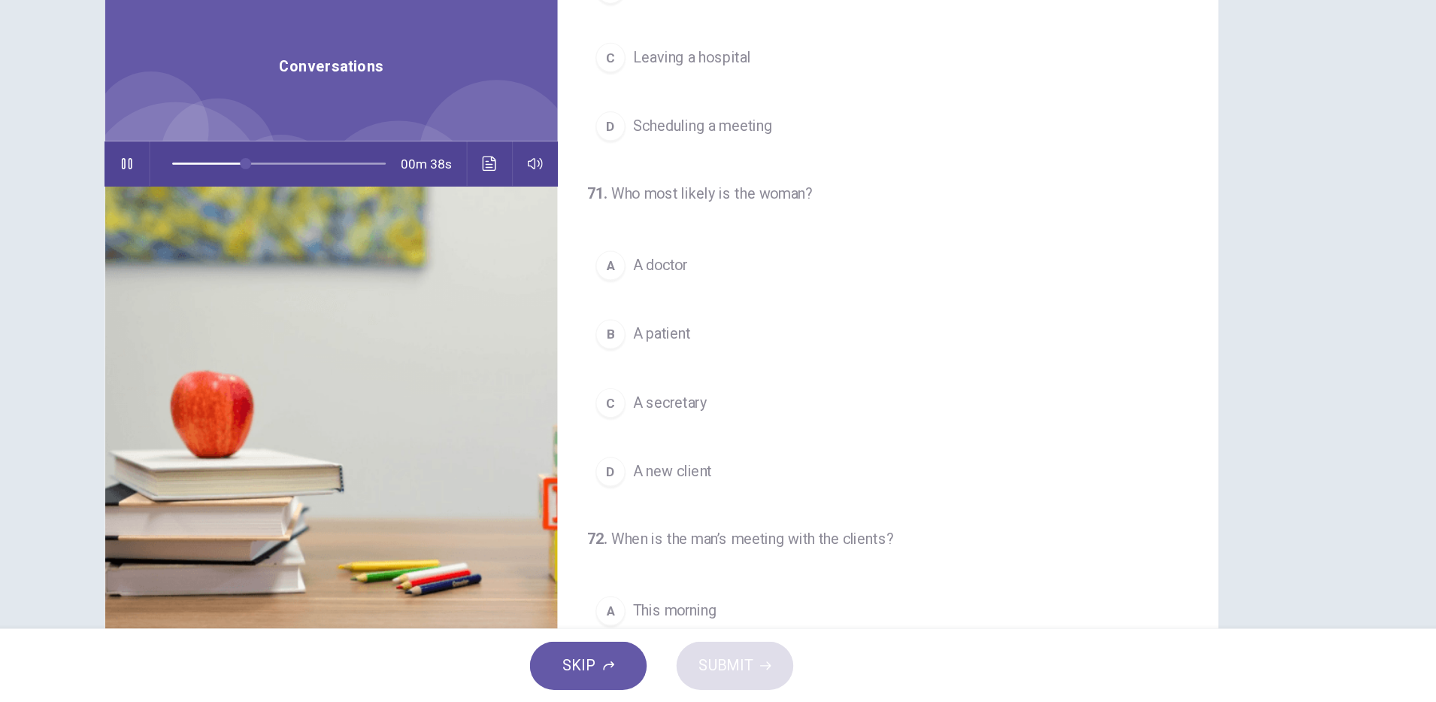
drag, startPoint x: 759, startPoint y: 457, endPoint x: 789, endPoint y: 476, distance: 35.5
click at [760, 457] on button "C A secretary" at bounding box center [901, 459] width 487 height 38
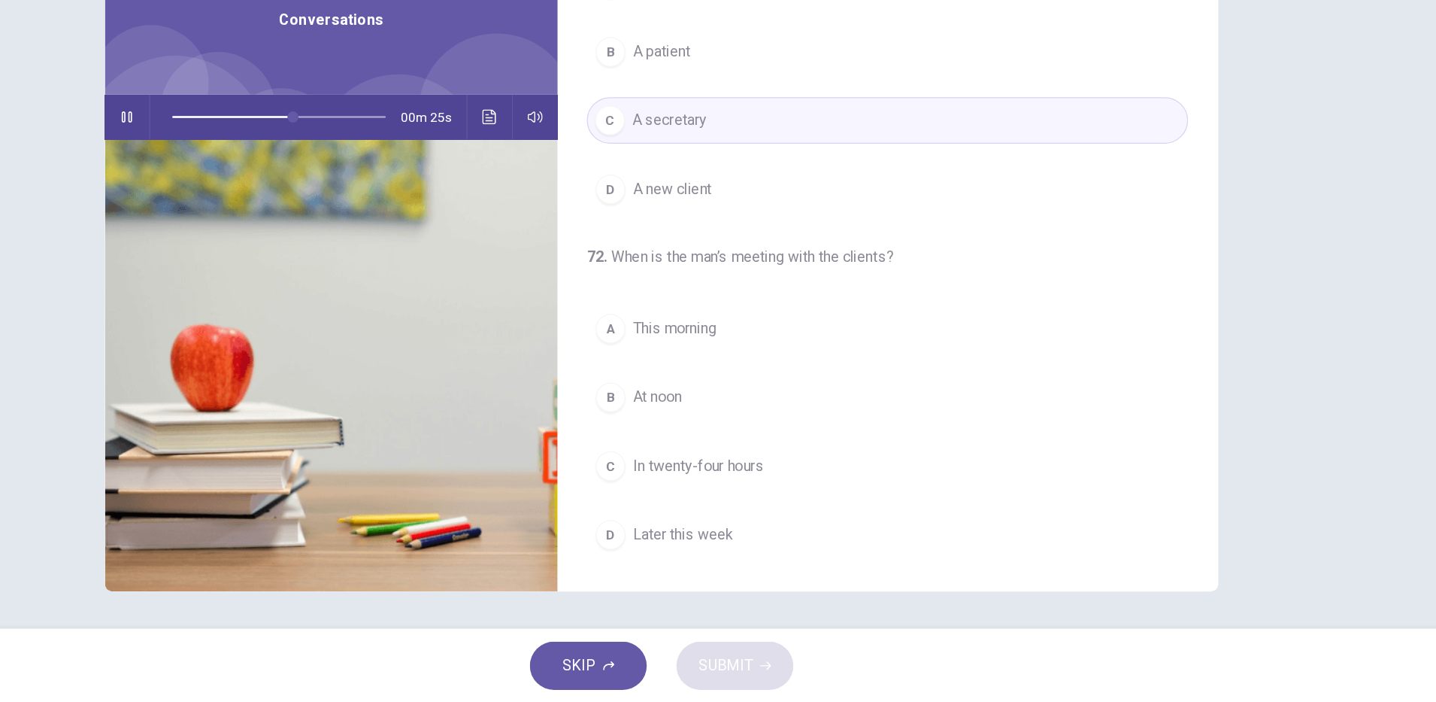
scroll to position [0, 0]
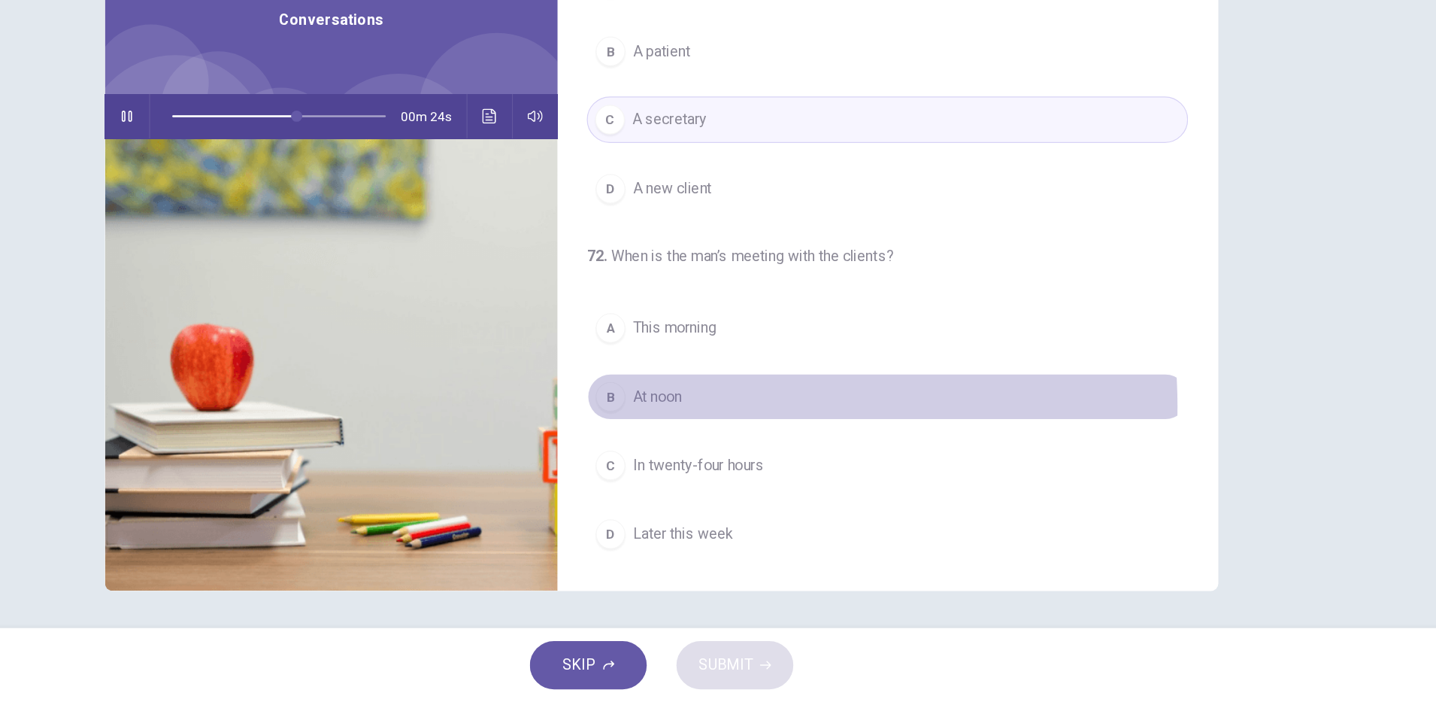
click at [741, 462] on button "B At noon" at bounding box center [901, 454] width 487 height 38
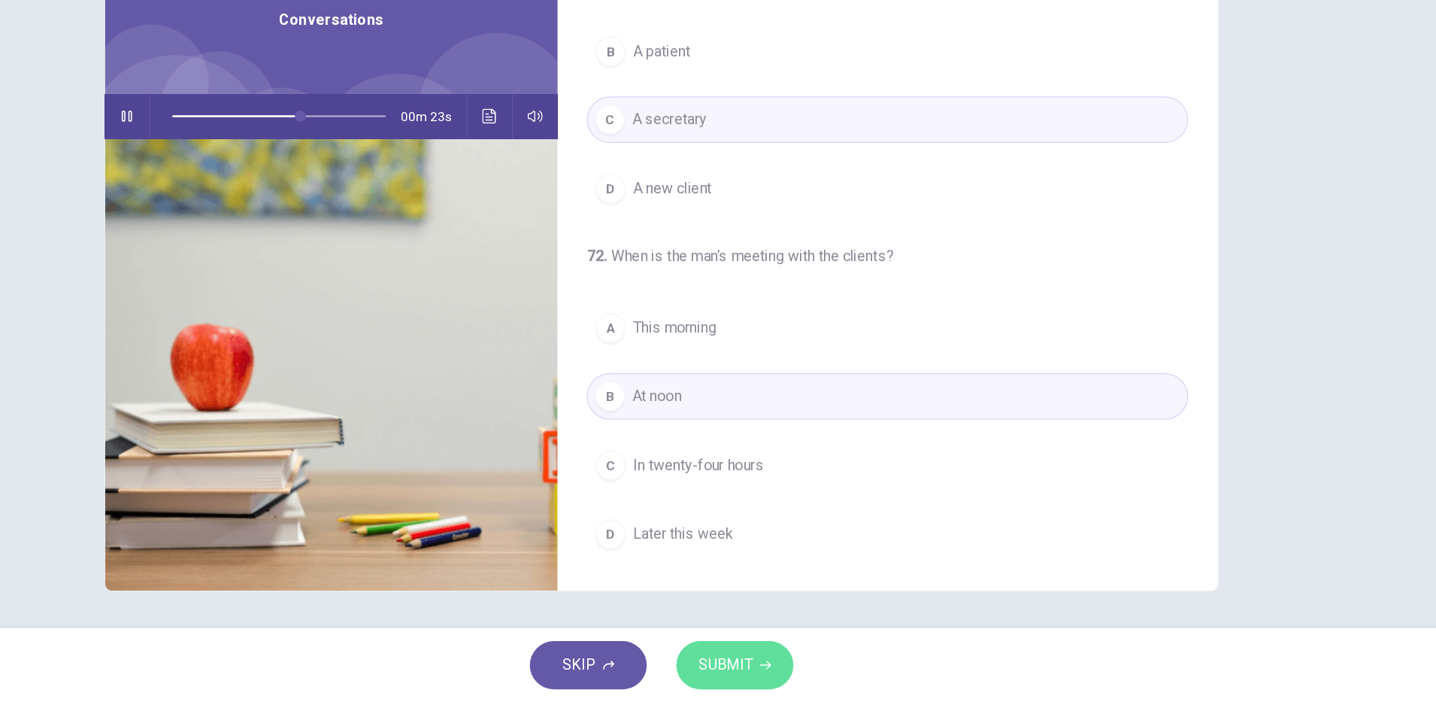
click at [787, 667] on span "SUBMIT" at bounding box center [770, 671] width 44 height 21
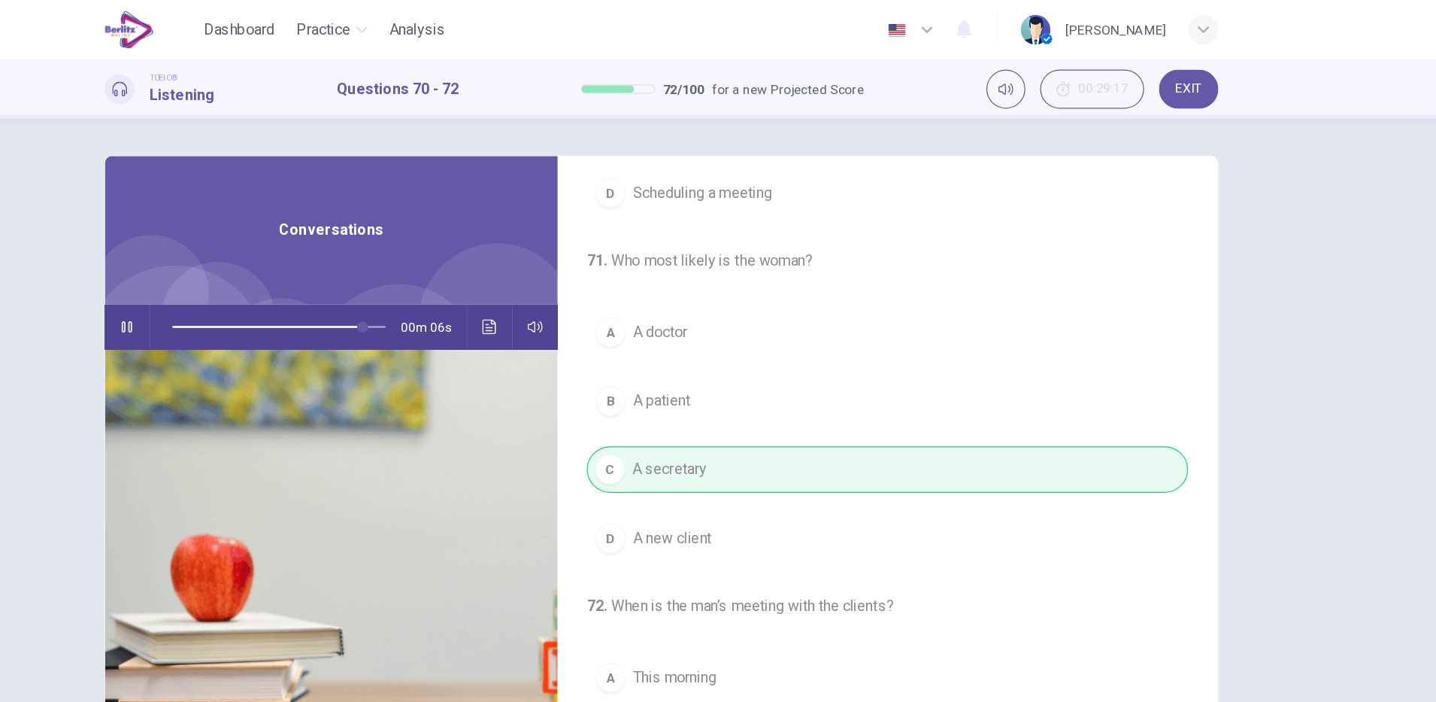
scroll to position [305, 0]
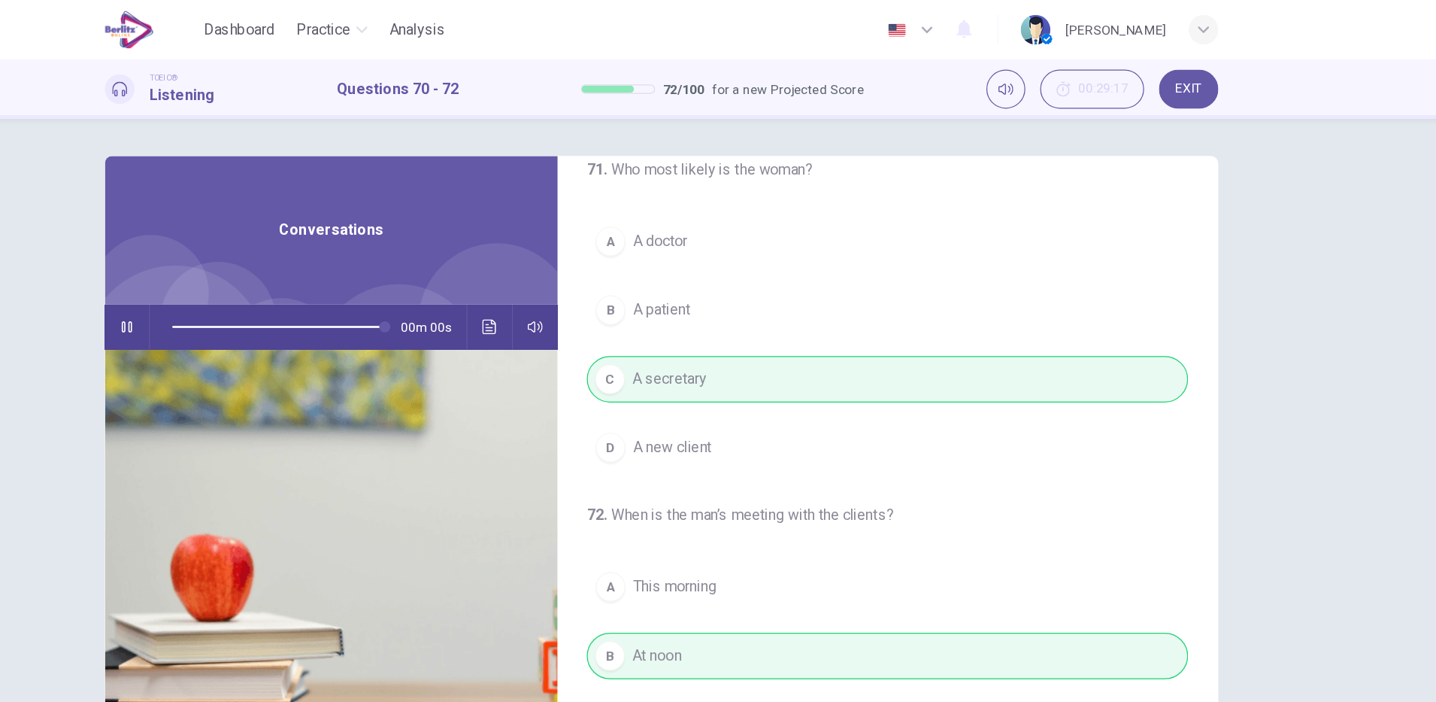
type input "*"
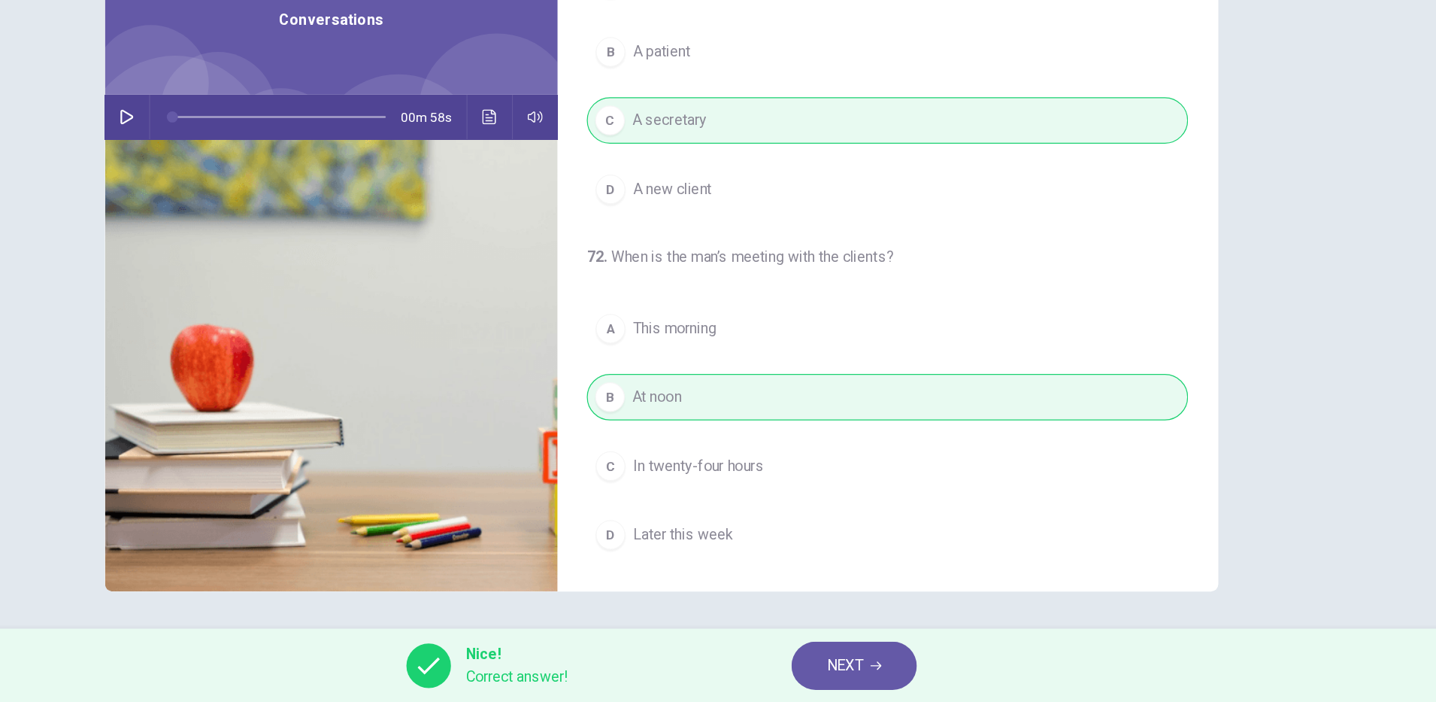
scroll to position [0, 0]
click at [878, 666] on span "NEXT" at bounding box center [866, 671] width 29 height 21
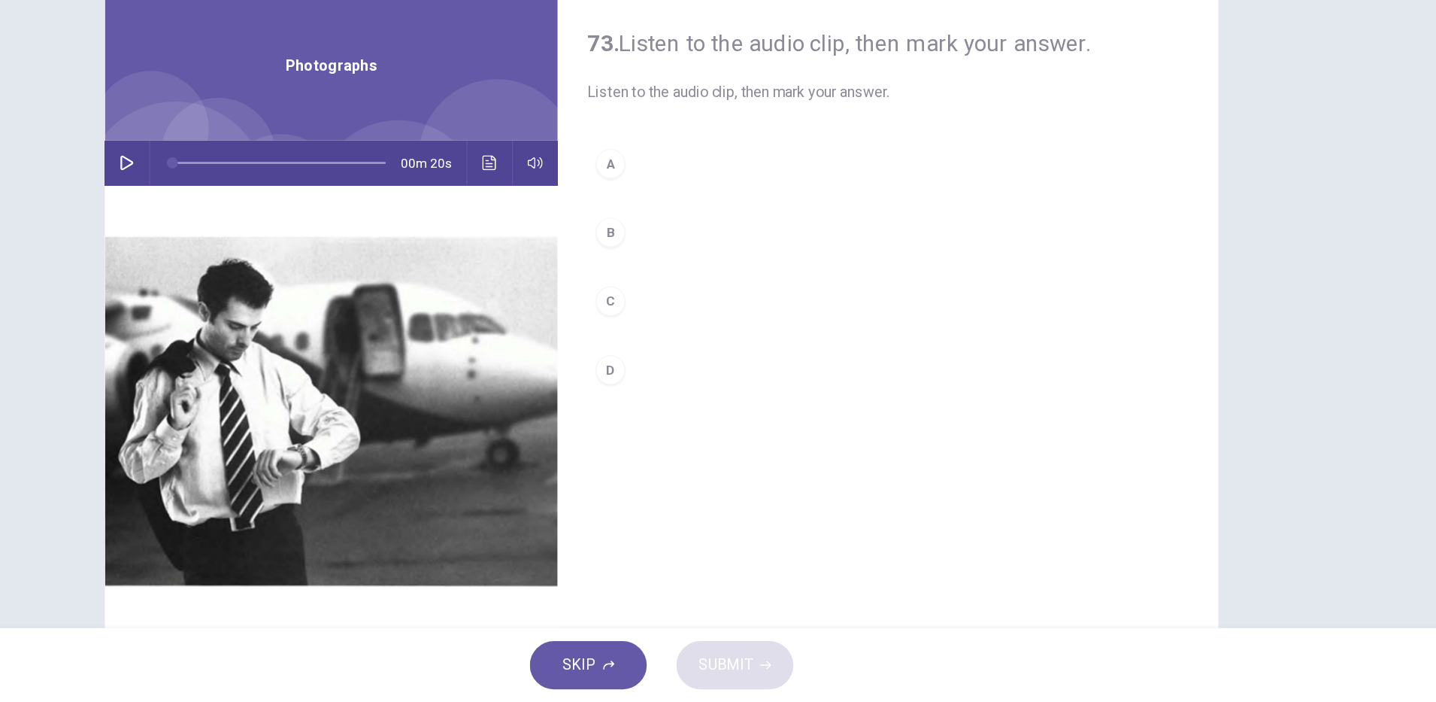
click at [279, 266] on icon "button" at bounding box center [285, 265] width 12 height 12
click at [673, 320] on div "B" at bounding box center [677, 321] width 24 height 24
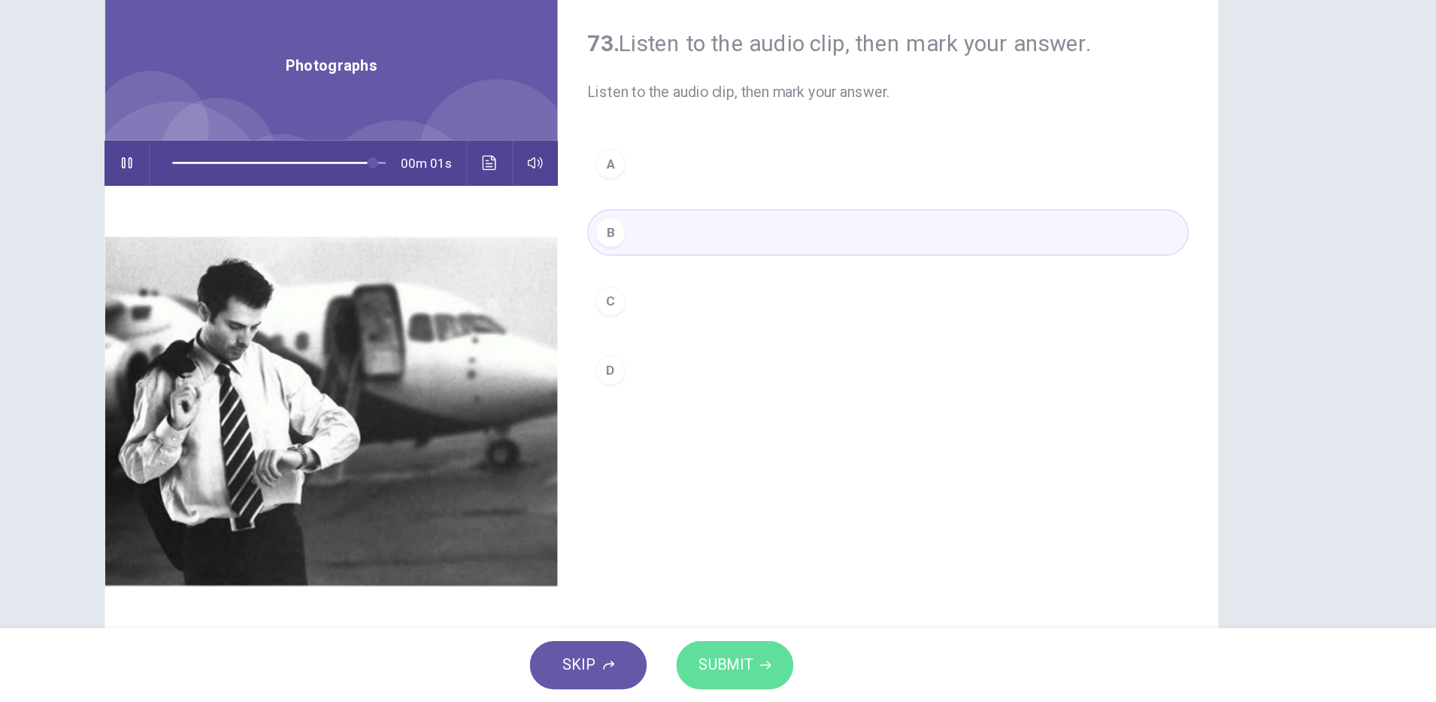
click at [781, 668] on span "SUBMIT" at bounding box center [770, 671] width 44 height 21
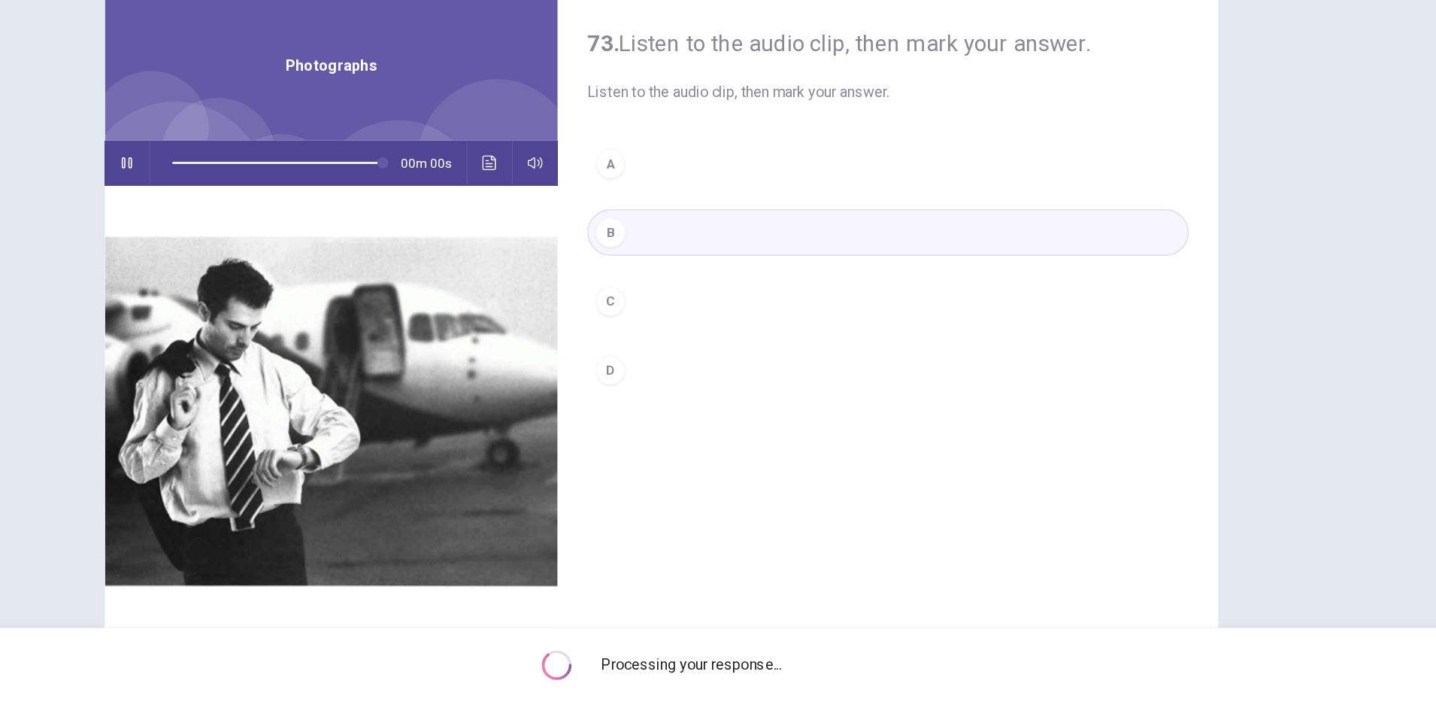
type input "*"
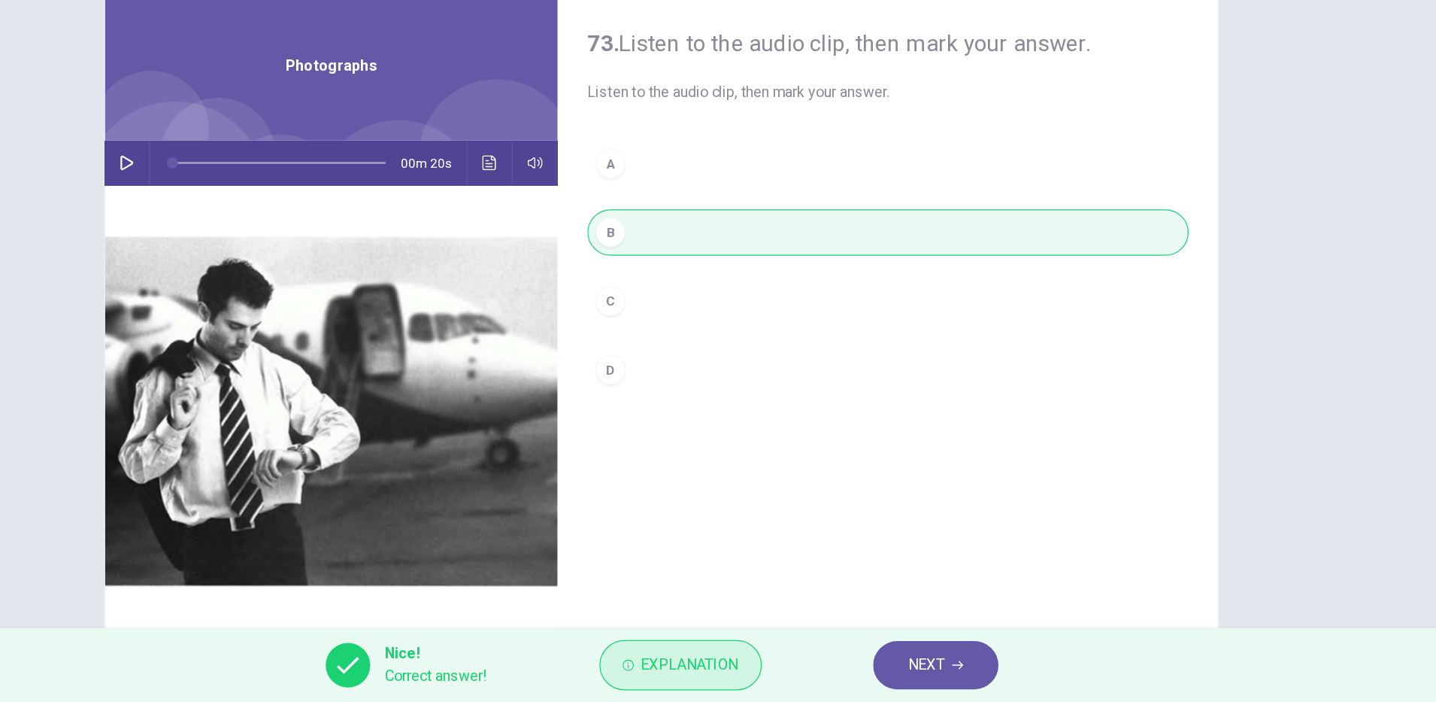
drag, startPoint x: 750, startPoint y: 666, endPoint x: 777, endPoint y: 664, distance: 27.2
click at [750, 666] on span "Explanation" at bounding box center [741, 671] width 79 height 21
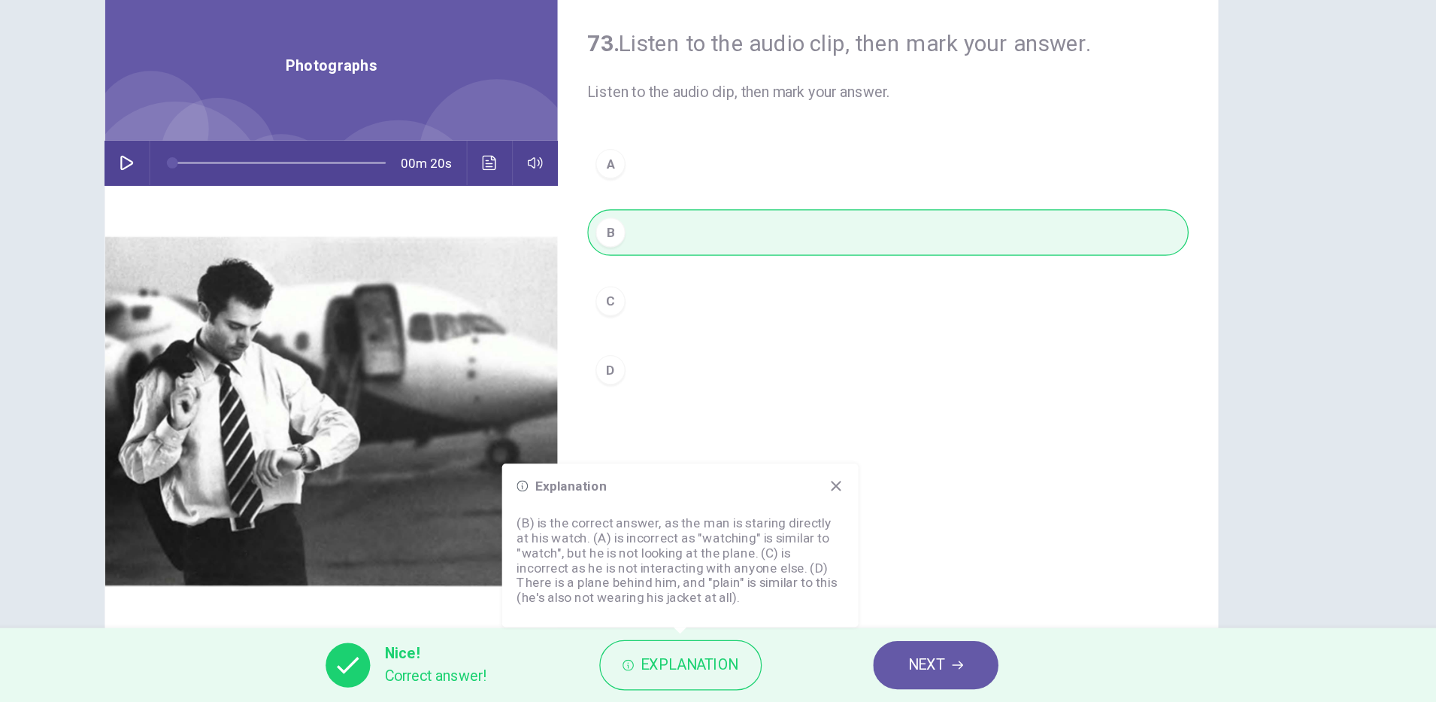
click at [920, 671] on span "NEXT" at bounding box center [932, 671] width 29 height 21
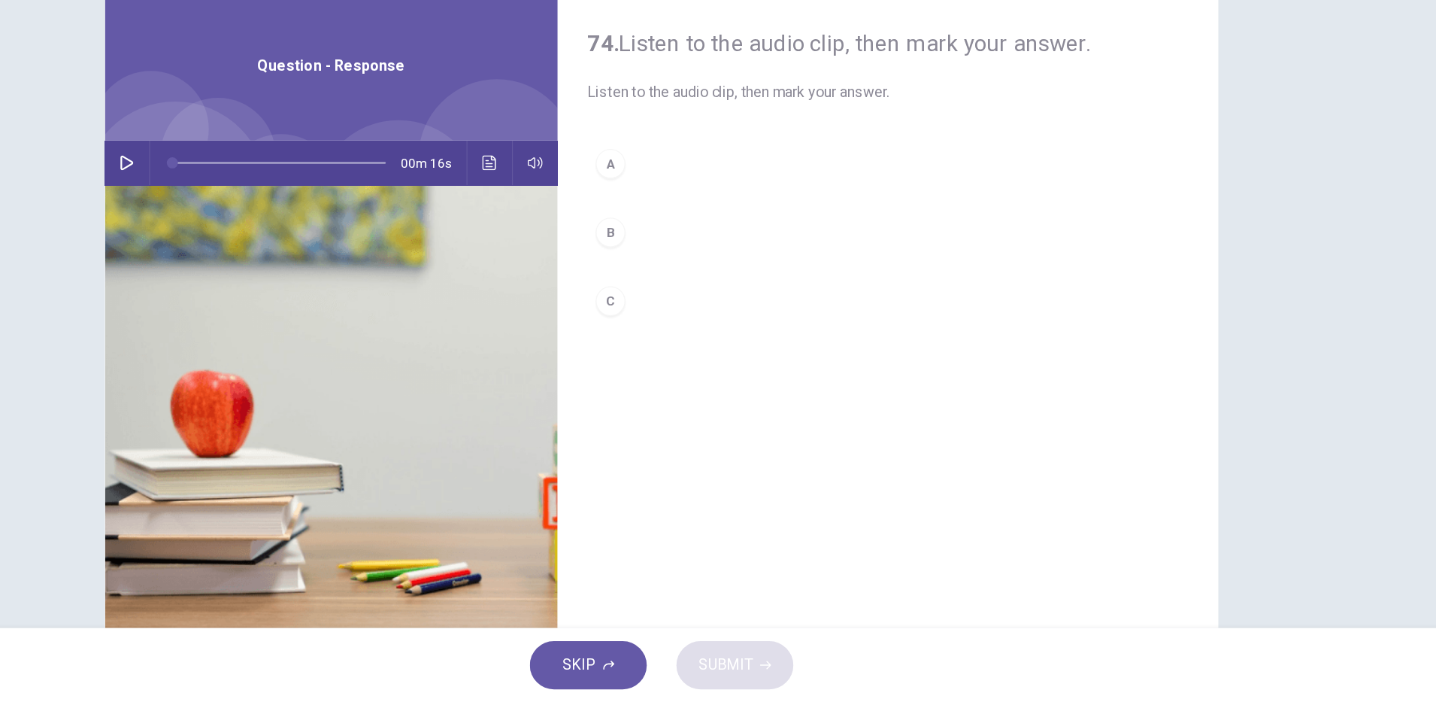
click at [281, 262] on icon "button" at bounding box center [285, 265] width 11 height 12
click at [284, 270] on icon "button" at bounding box center [285, 265] width 12 height 12
click at [580, 267] on button "Click to see the audio transcription" at bounding box center [579, 265] width 24 height 36
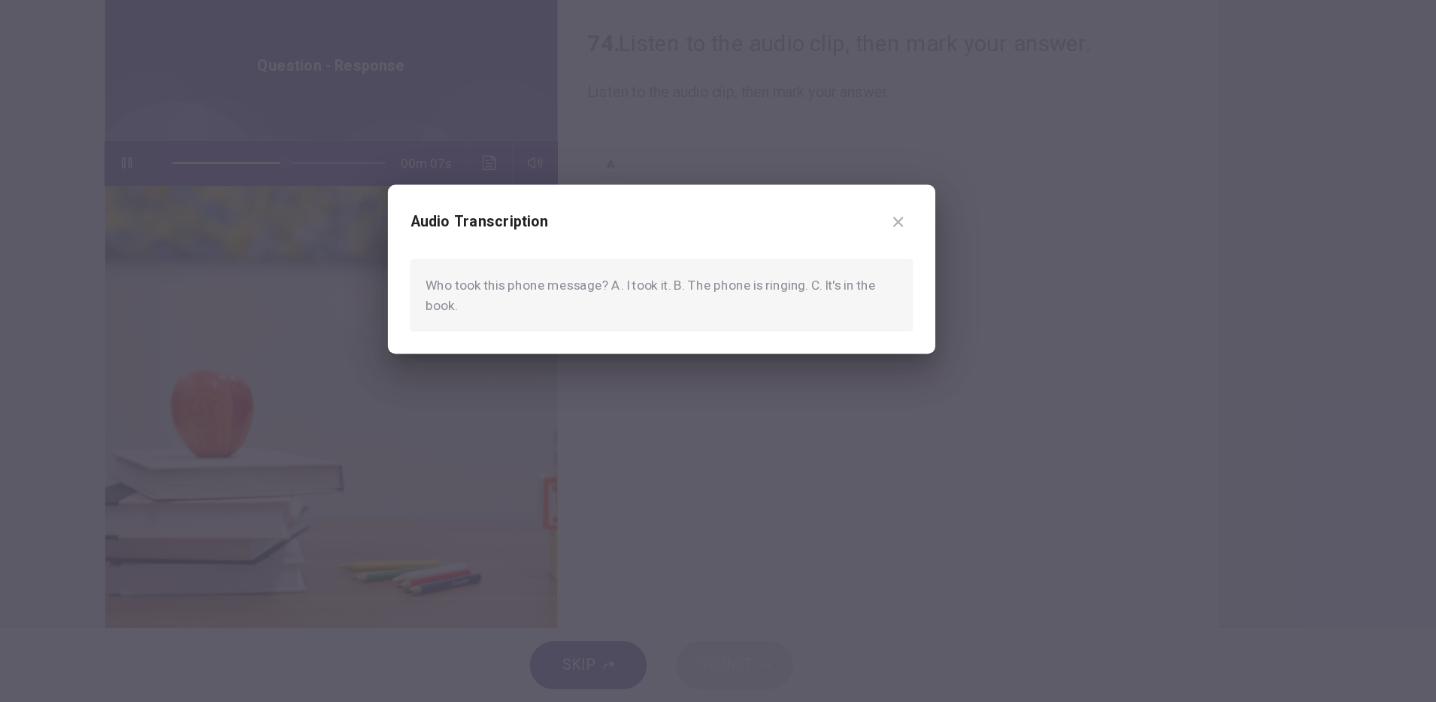
click at [769, 499] on div at bounding box center [718, 351] width 1436 height 702
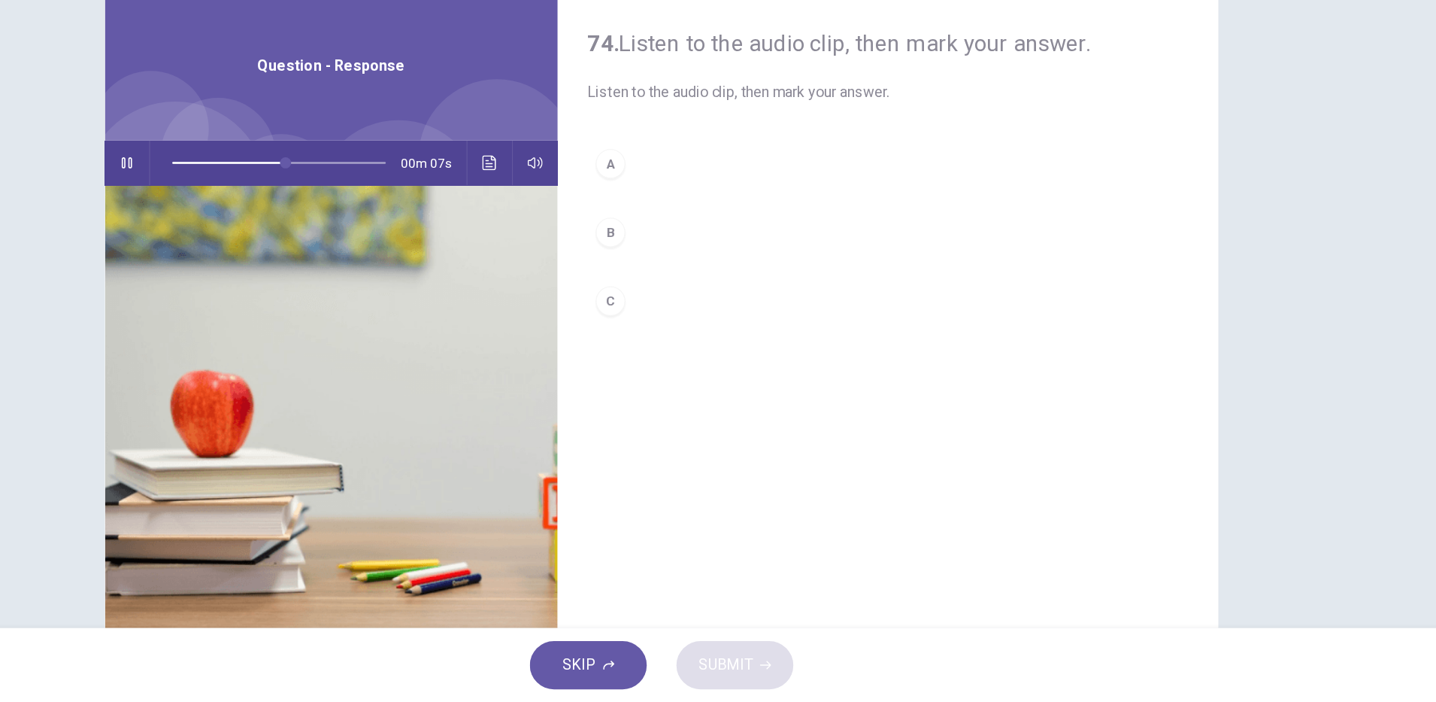
click at [675, 287] on div "A B C" at bounding box center [901, 336] width 487 height 179
click at [670, 270] on div "A" at bounding box center [677, 265] width 24 height 24
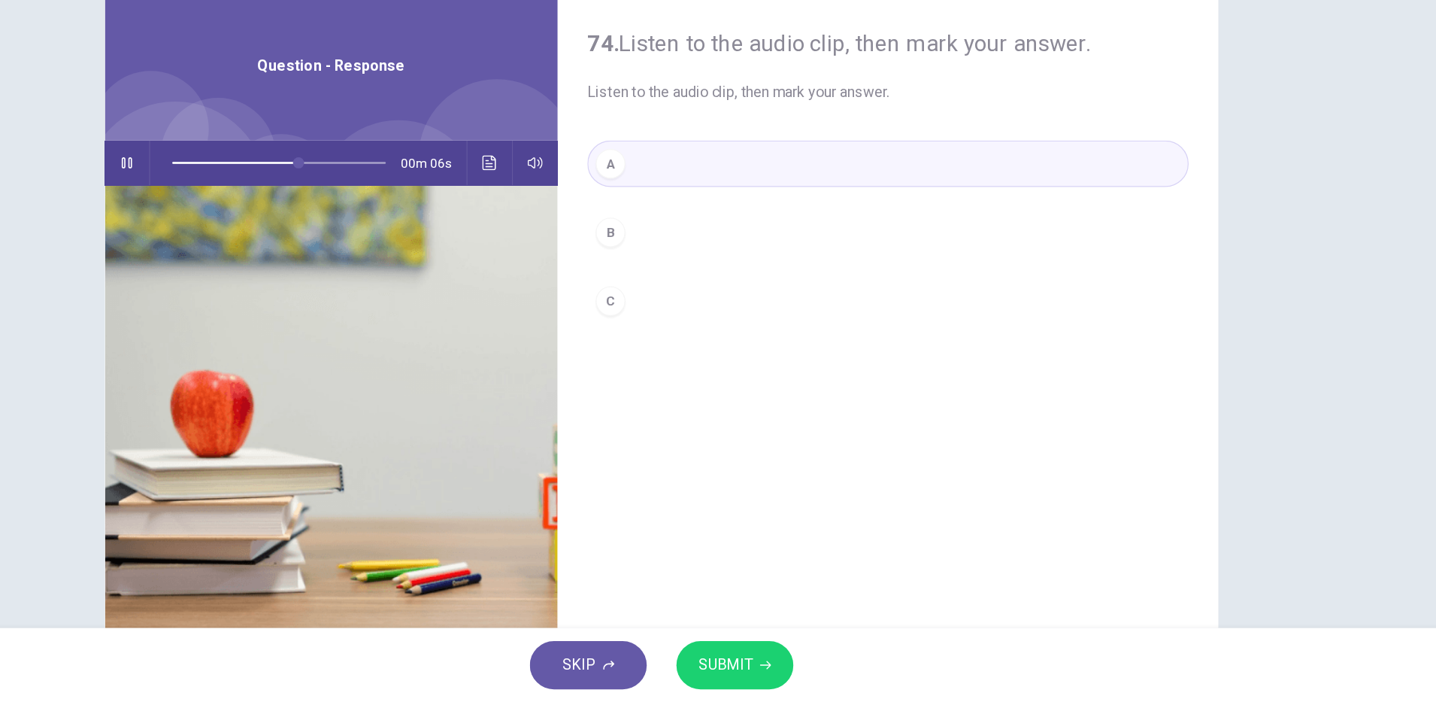
click at [786, 669] on span "SUBMIT" at bounding box center [770, 671] width 44 height 21
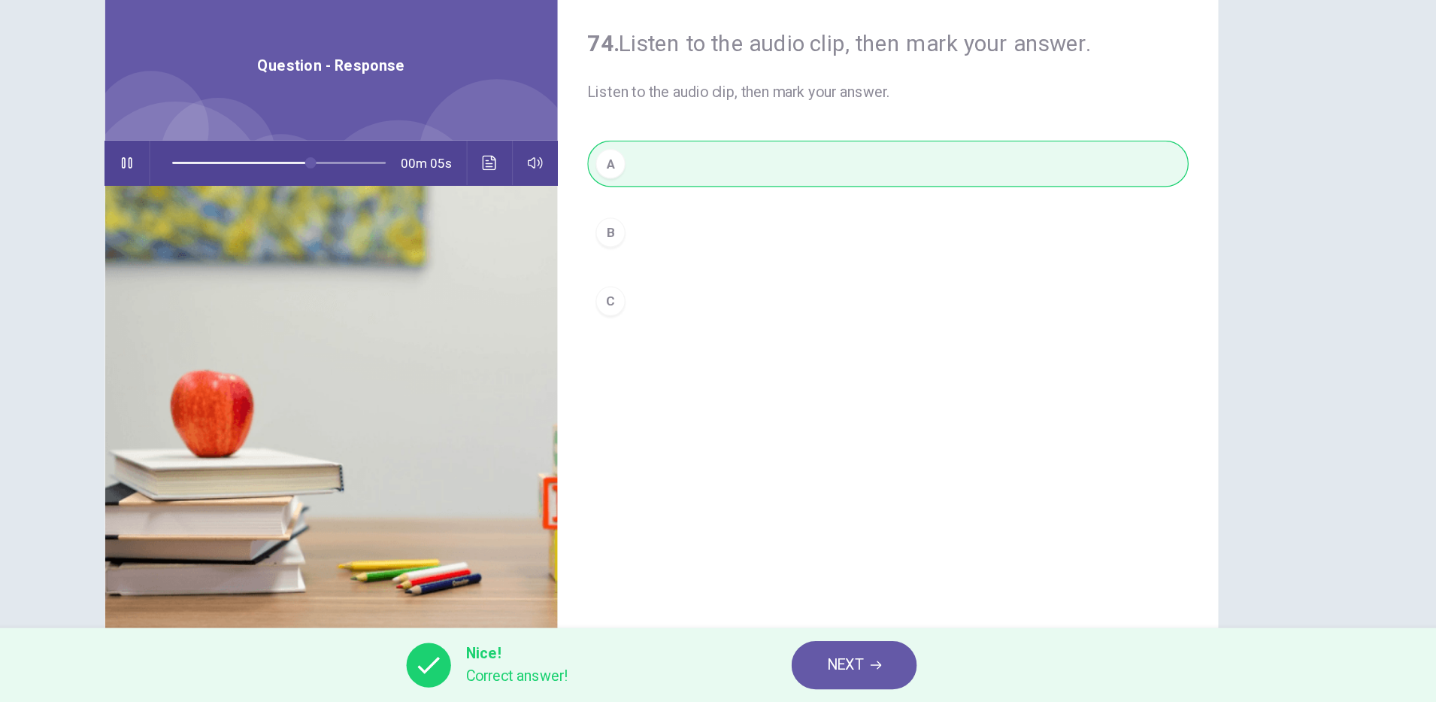
type input "**"
click at [866, 672] on span "NEXT" at bounding box center [866, 671] width 29 height 21
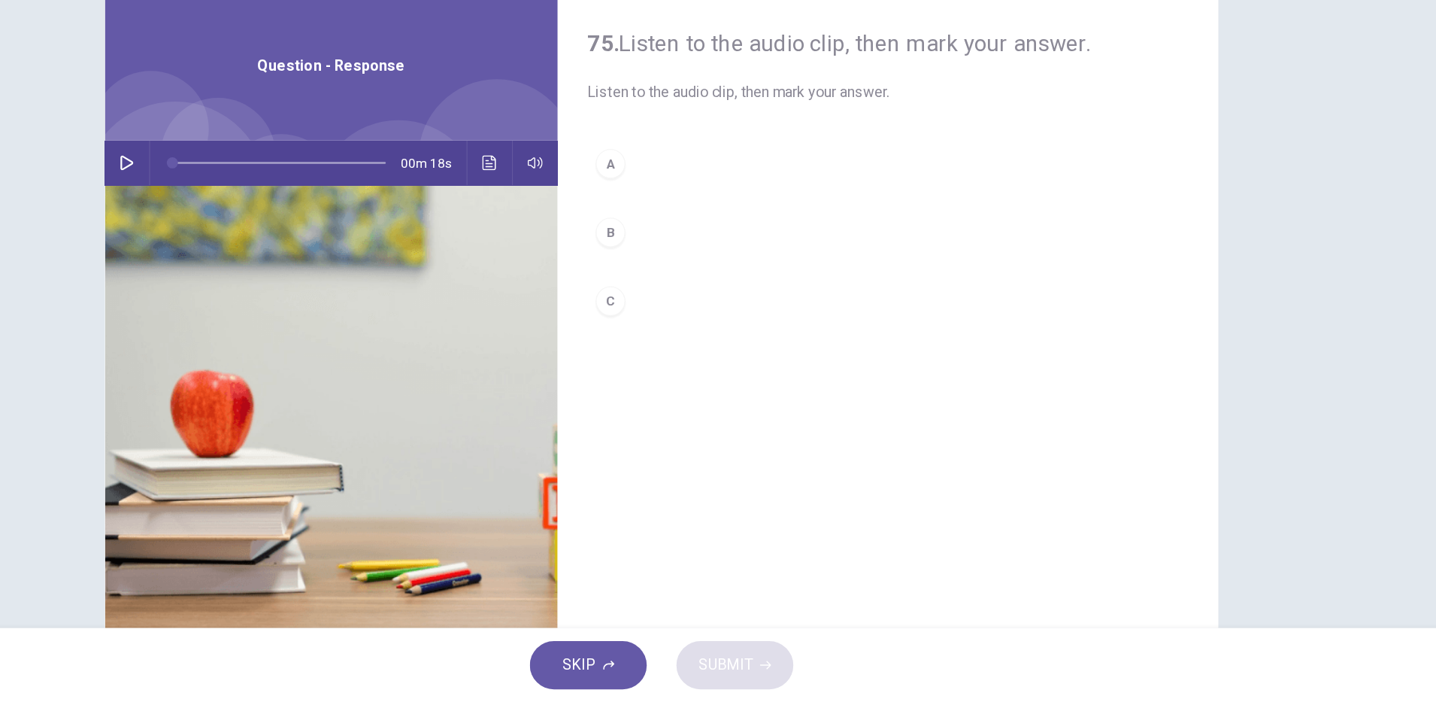
click at [279, 264] on icon "button" at bounding box center [285, 265] width 12 height 12
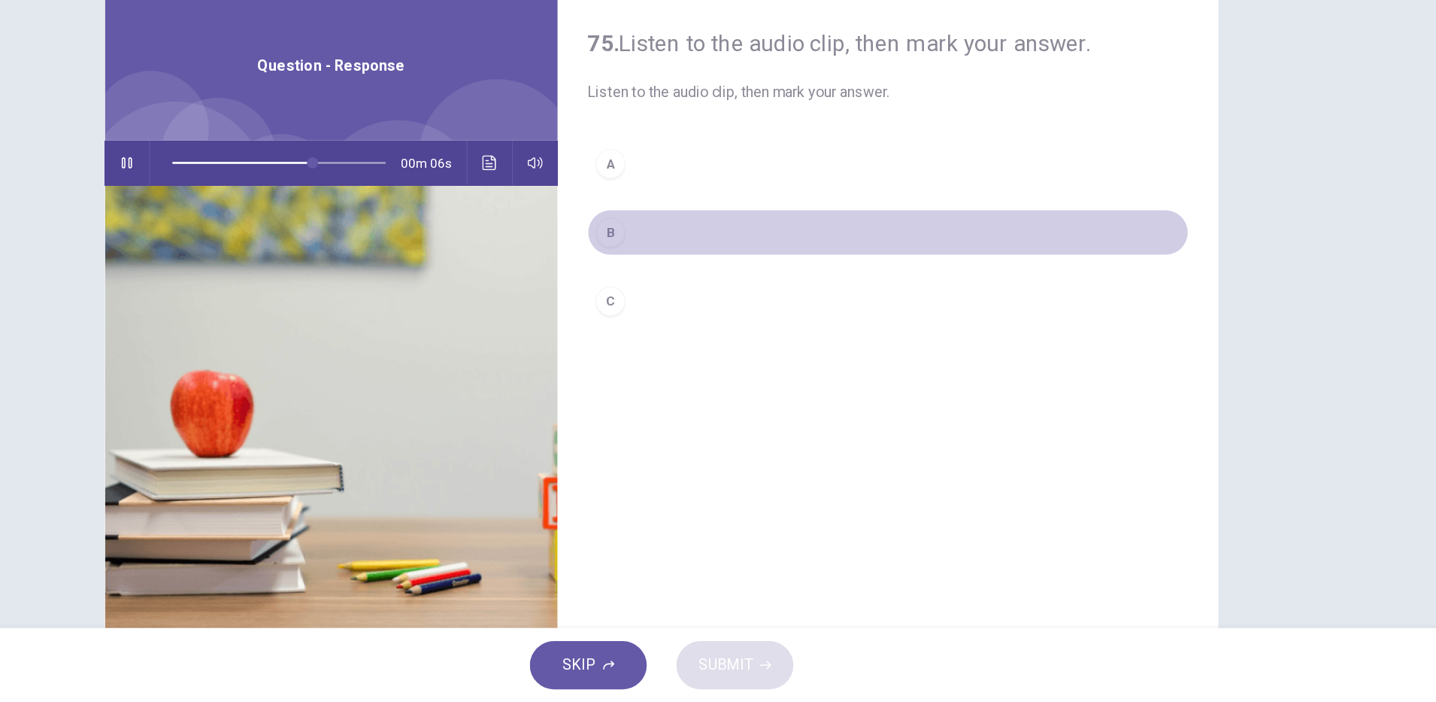
click at [670, 328] on div "B" at bounding box center [677, 321] width 24 height 24
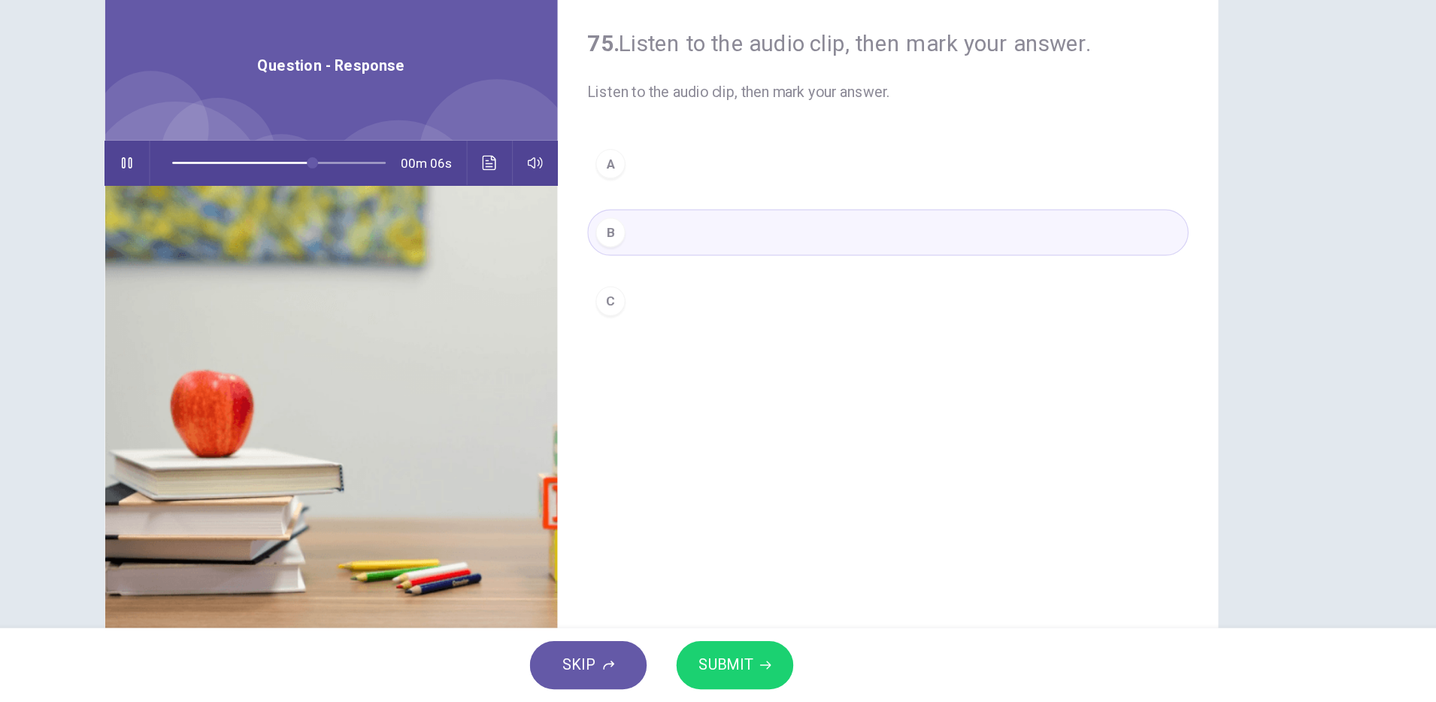
click at [782, 661] on span "SUBMIT" at bounding box center [770, 671] width 44 height 21
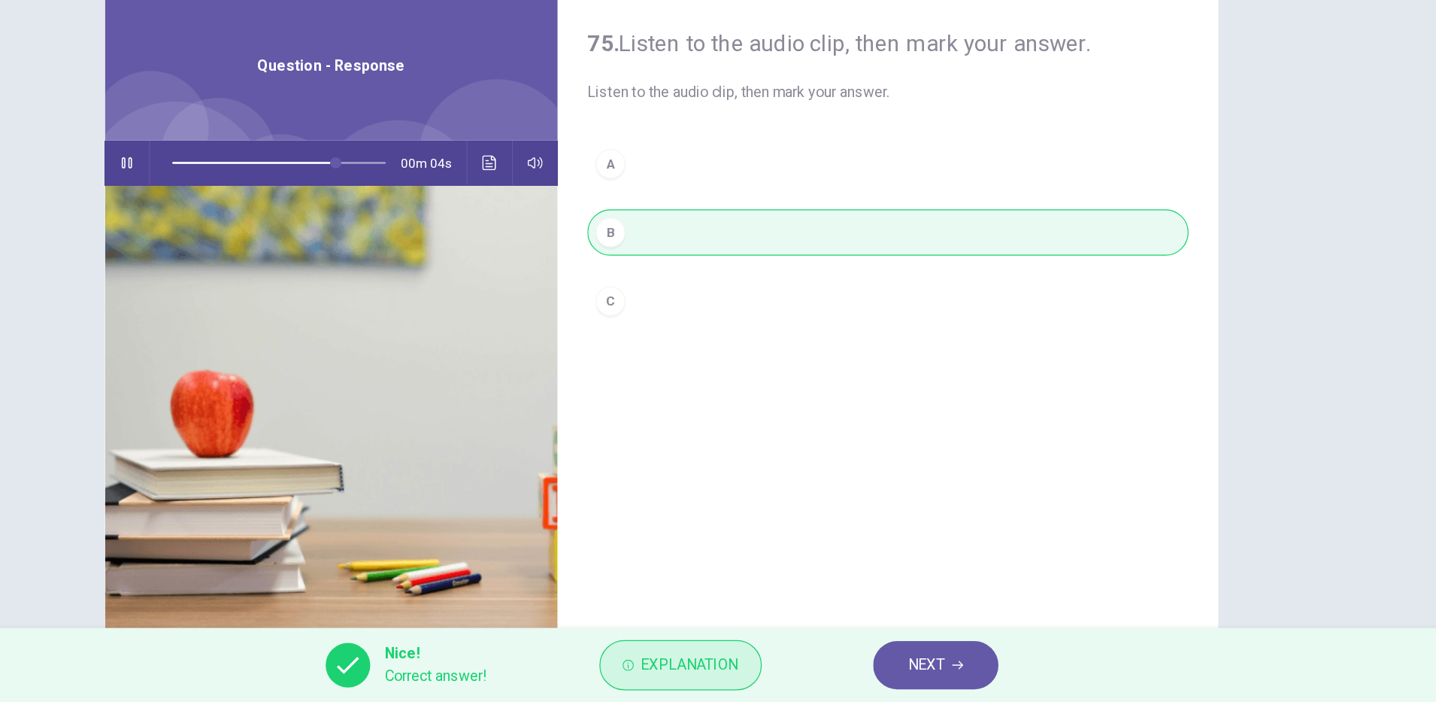
click at [750, 680] on span "Explanation" at bounding box center [741, 671] width 79 height 21
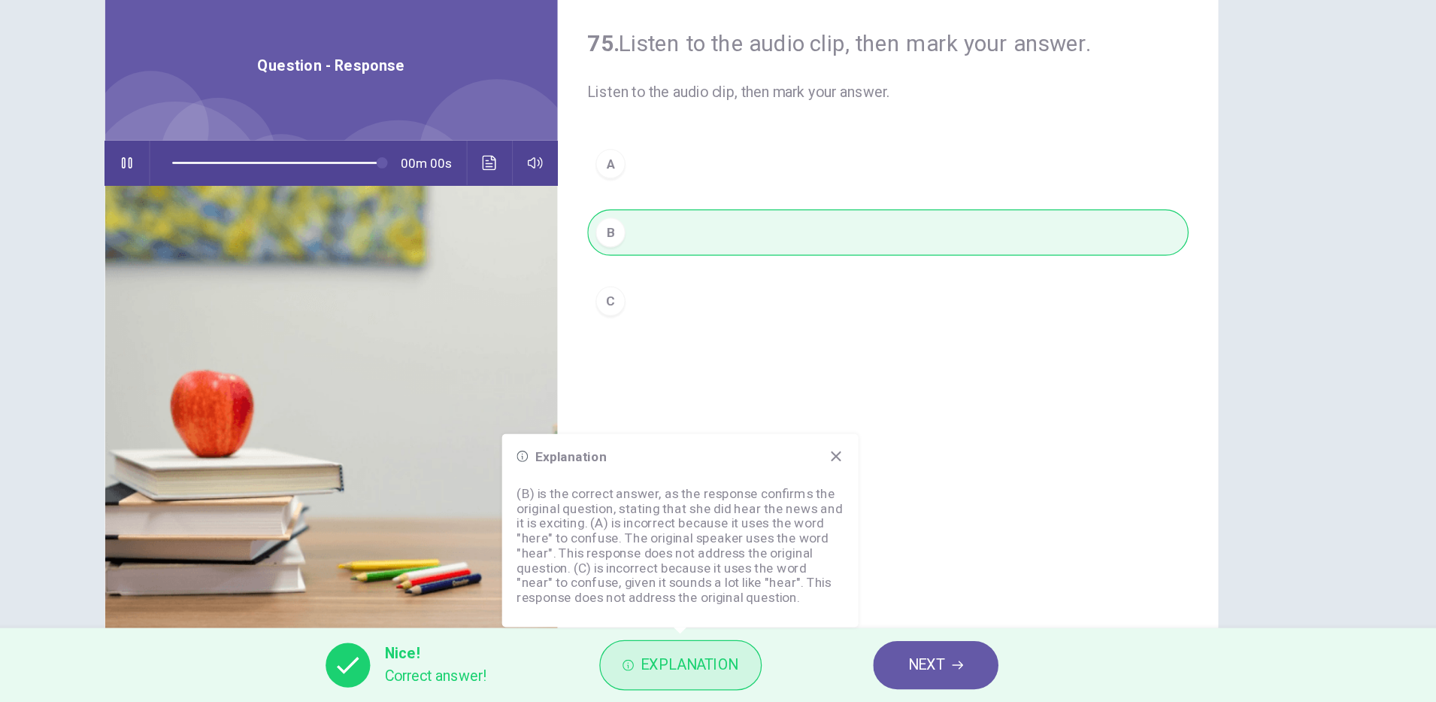
type input "*"
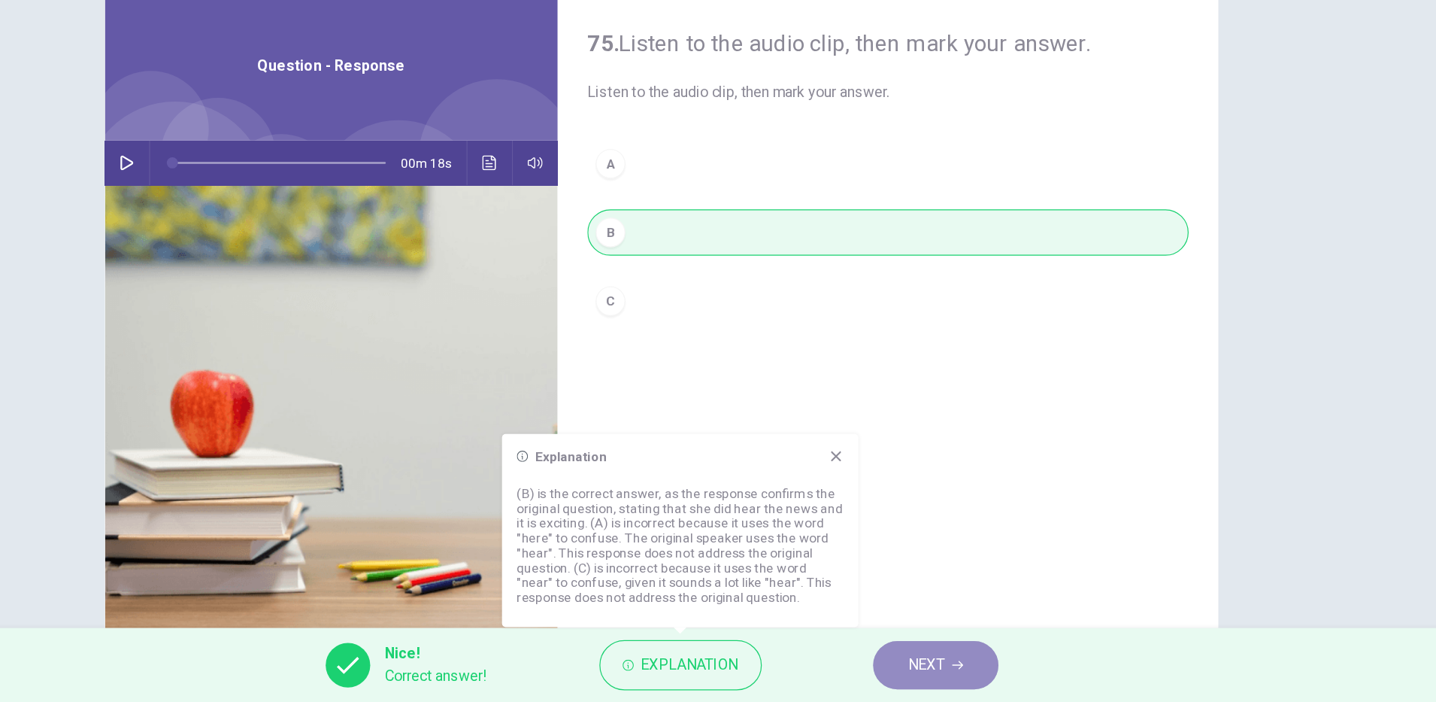
click at [956, 672] on icon "button" at bounding box center [958, 671] width 9 height 9
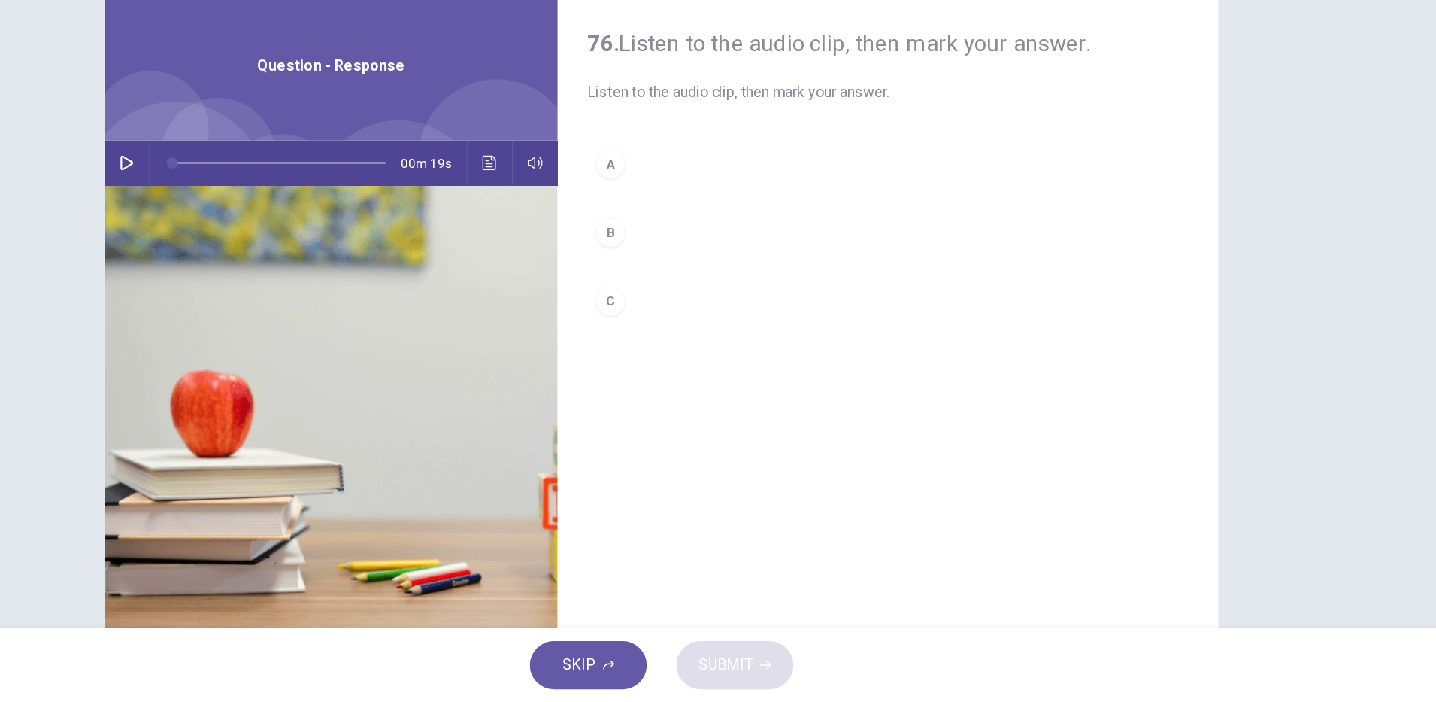
click at [287, 268] on button "button" at bounding box center [285, 265] width 24 height 36
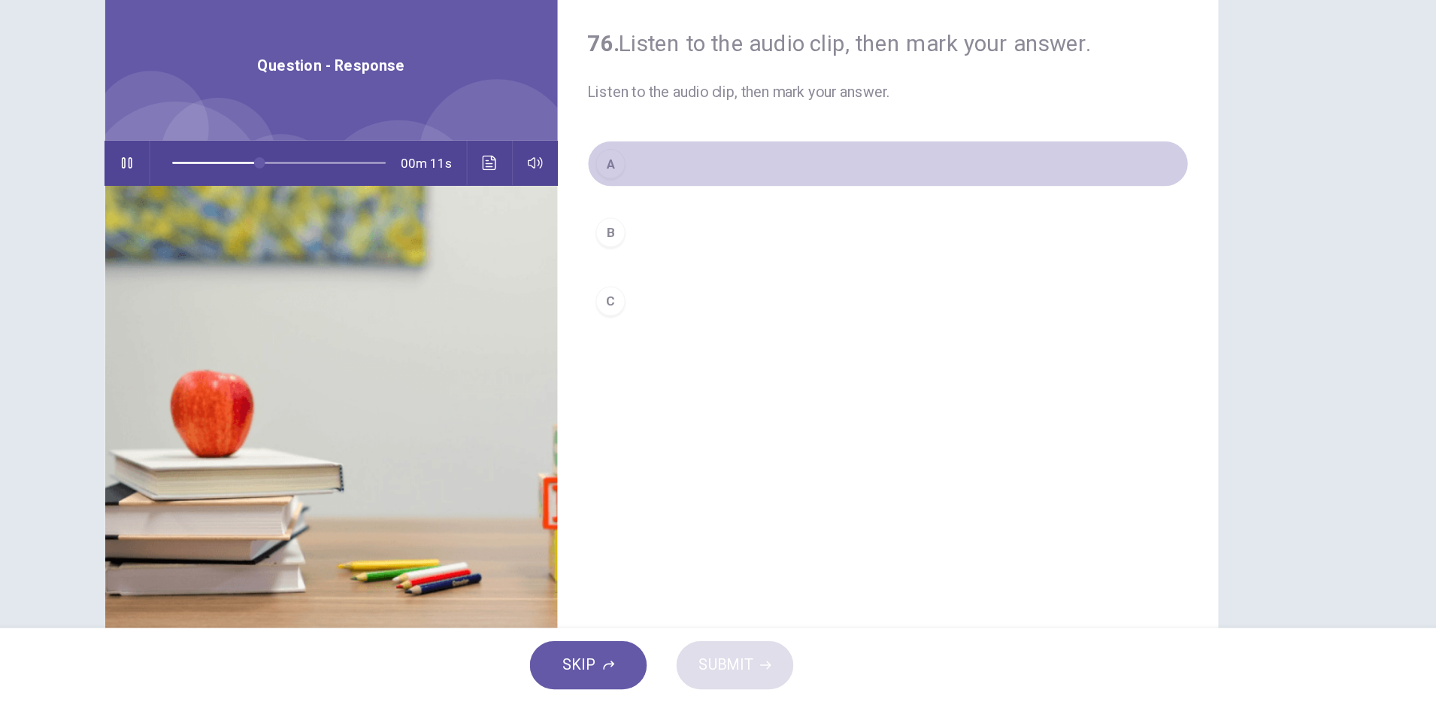
click at [671, 271] on div "A" at bounding box center [677, 265] width 24 height 24
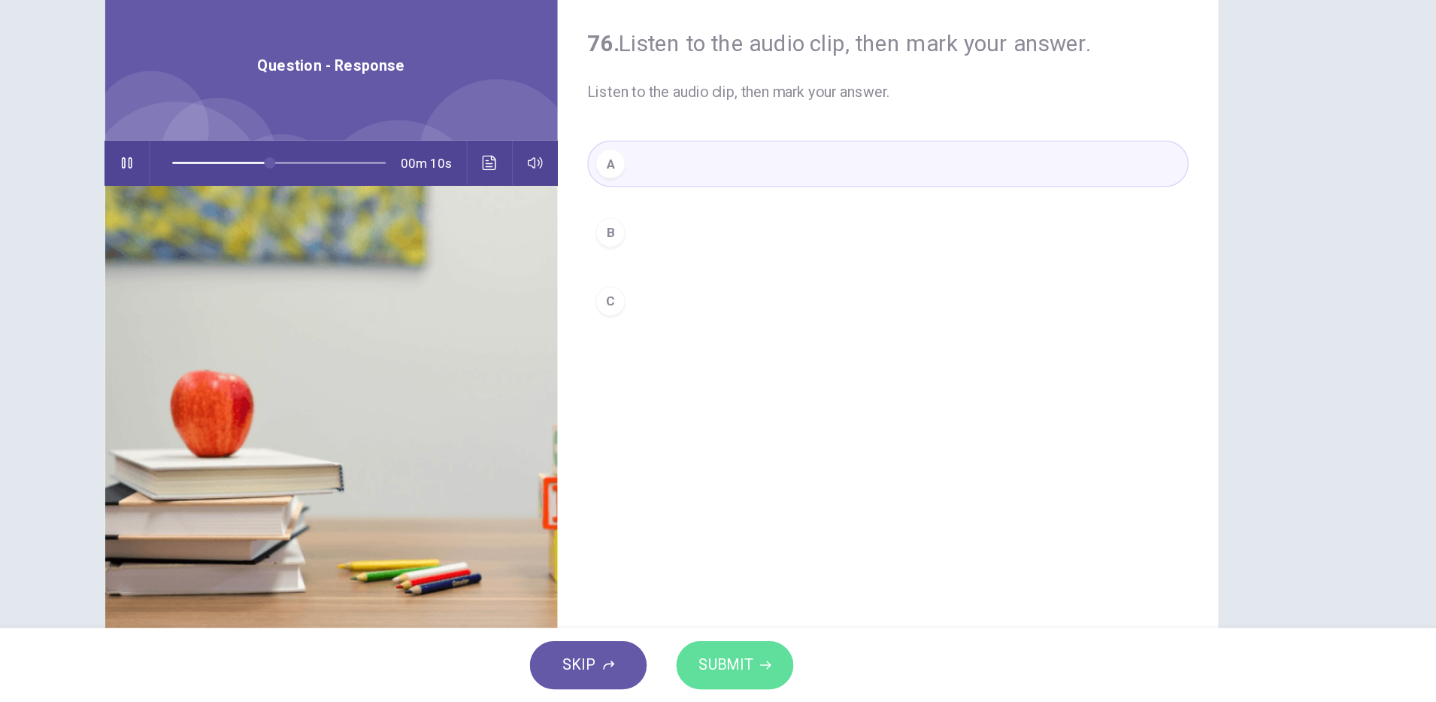
click at [782, 675] on span "SUBMIT" at bounding box center [770, 671] width 44 height 21
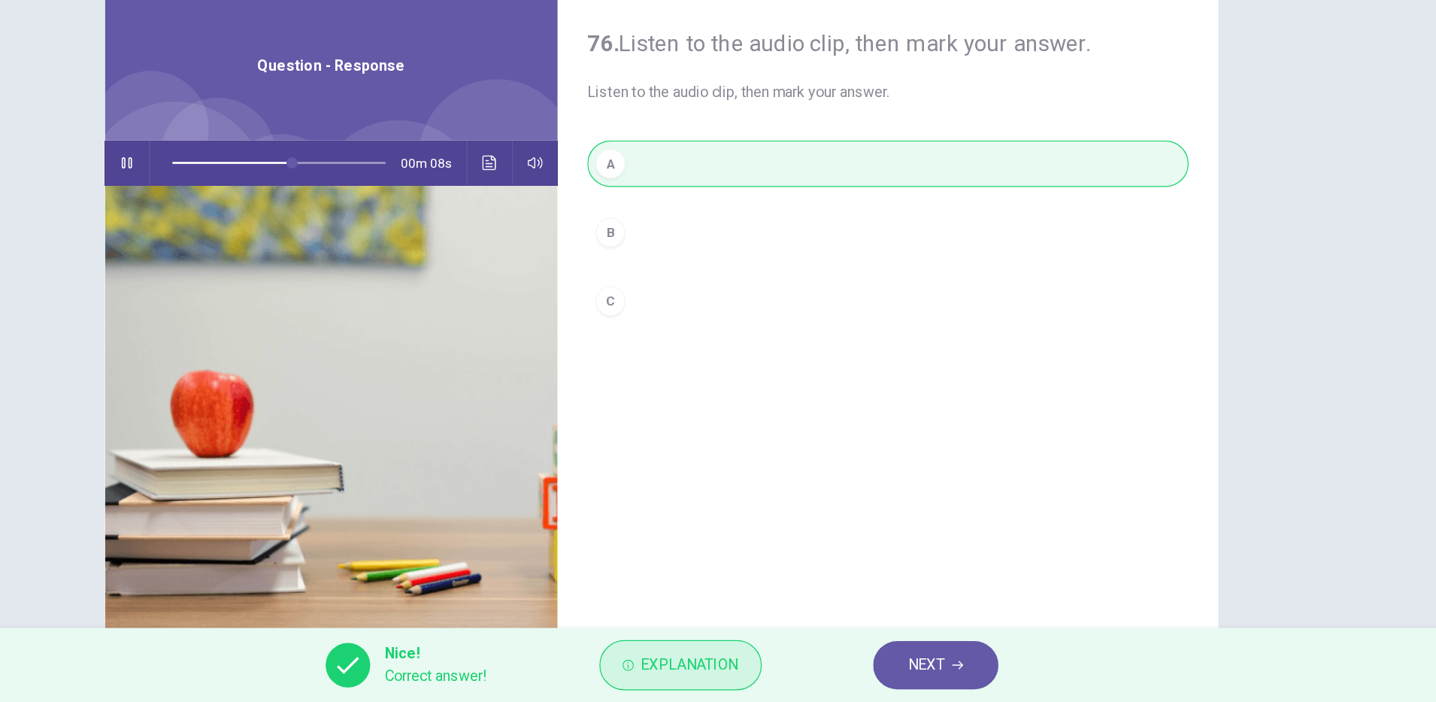
click at [747, 673] on span "Explanation" at bounding box center [741, 671] width 79 height 21
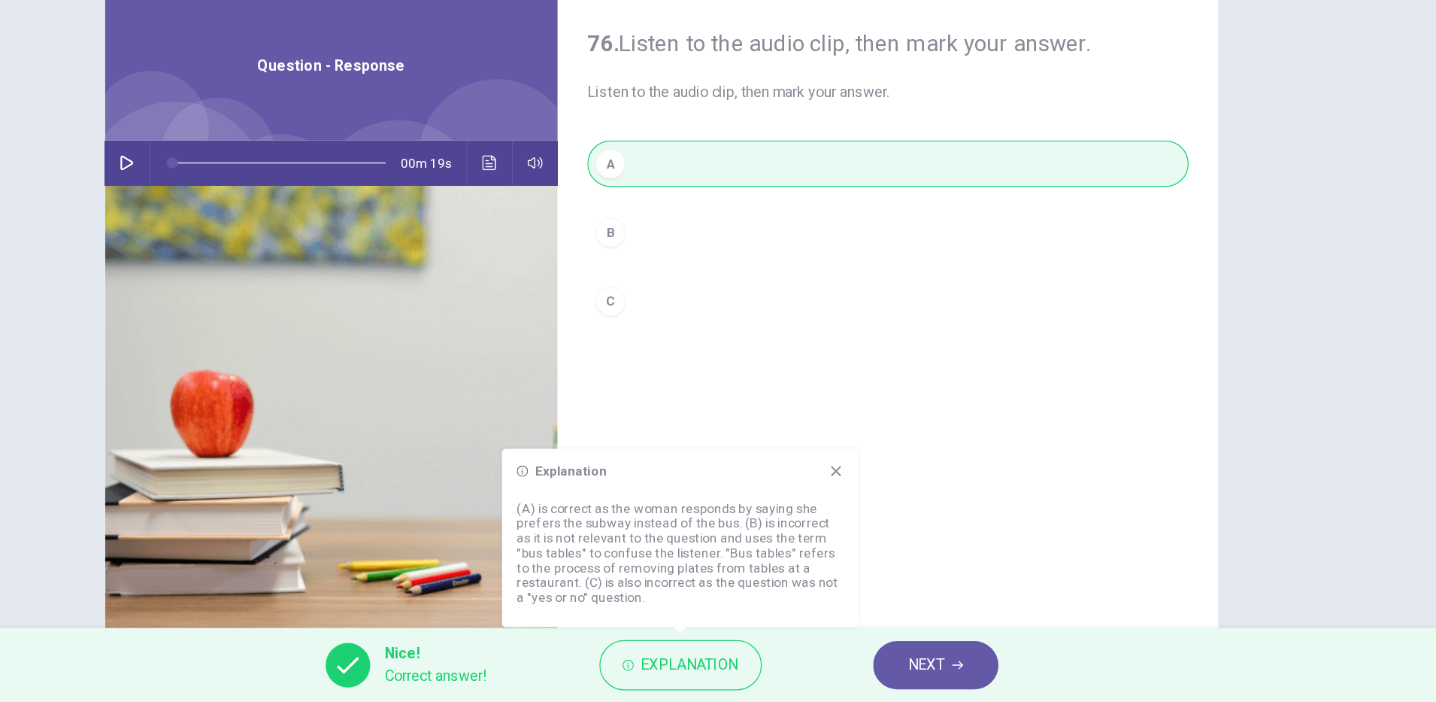
type input "*"
click at [942, 664] on span "NEXT" at bounding box center [932, 671] width 29 height 21
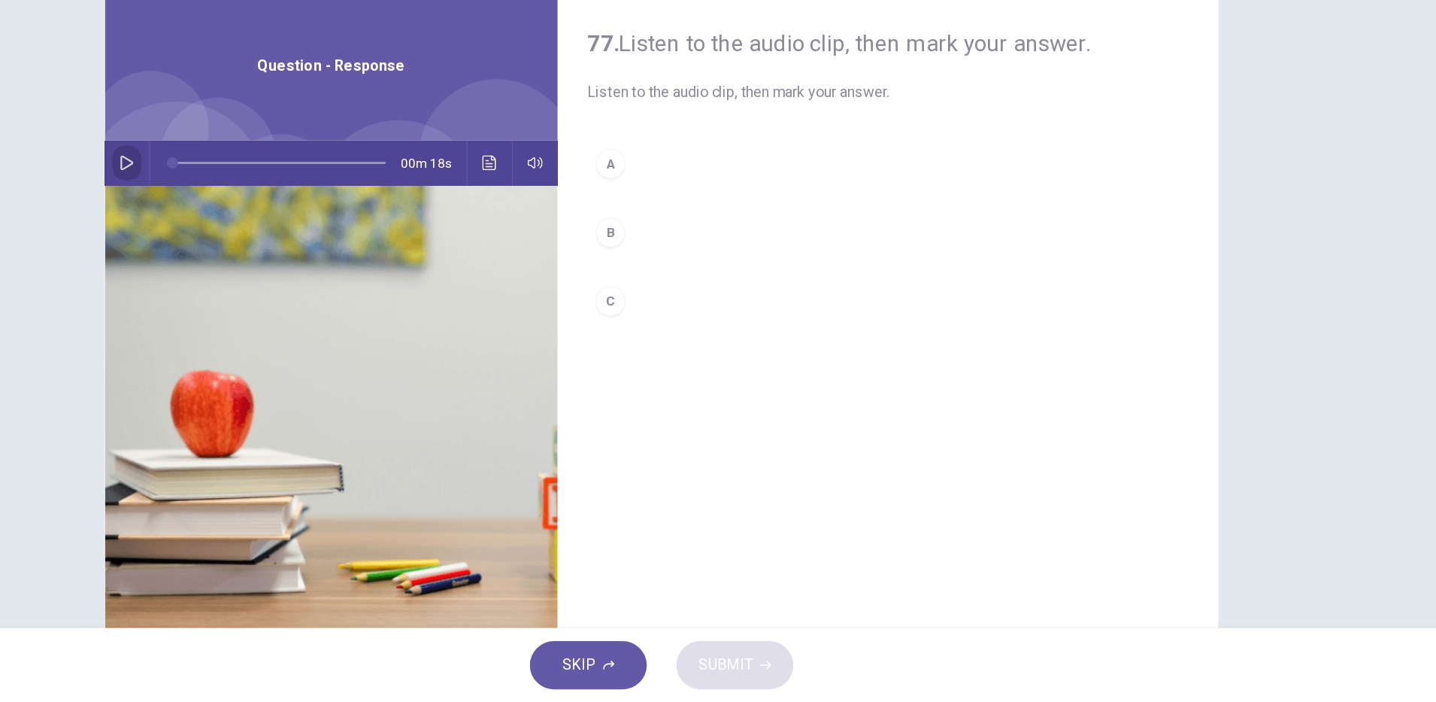
click at [287, 265] on button "button" at bounding box center [285, 265] width 24 height 36
click at [284, 265] on icon "button" at bounding box center [285, 265] width 11 height 12
click at [575, 272] on button "Click to see the audio transcription" at bounding box center [579, 265] width 24 height 36
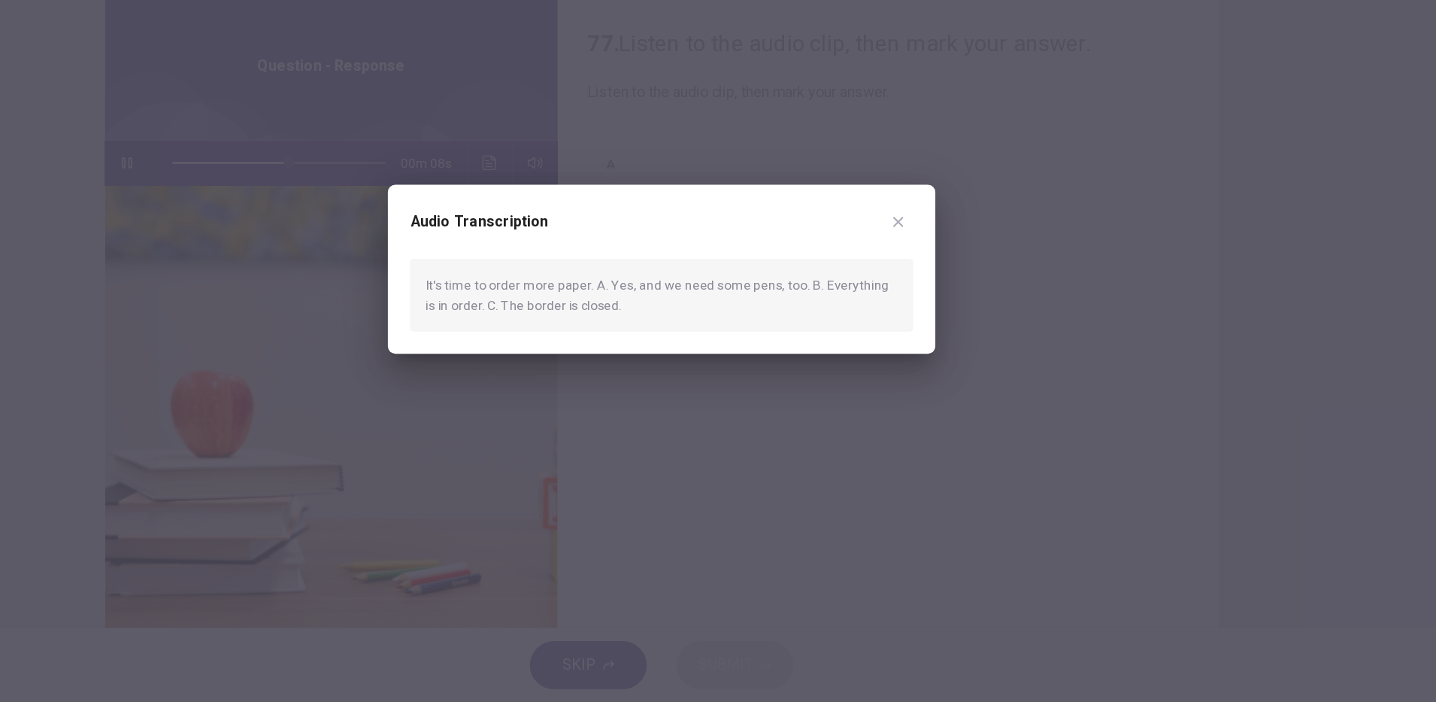
click at [713, 263] on div at bounding box center [718, 351] width 1436 height 702
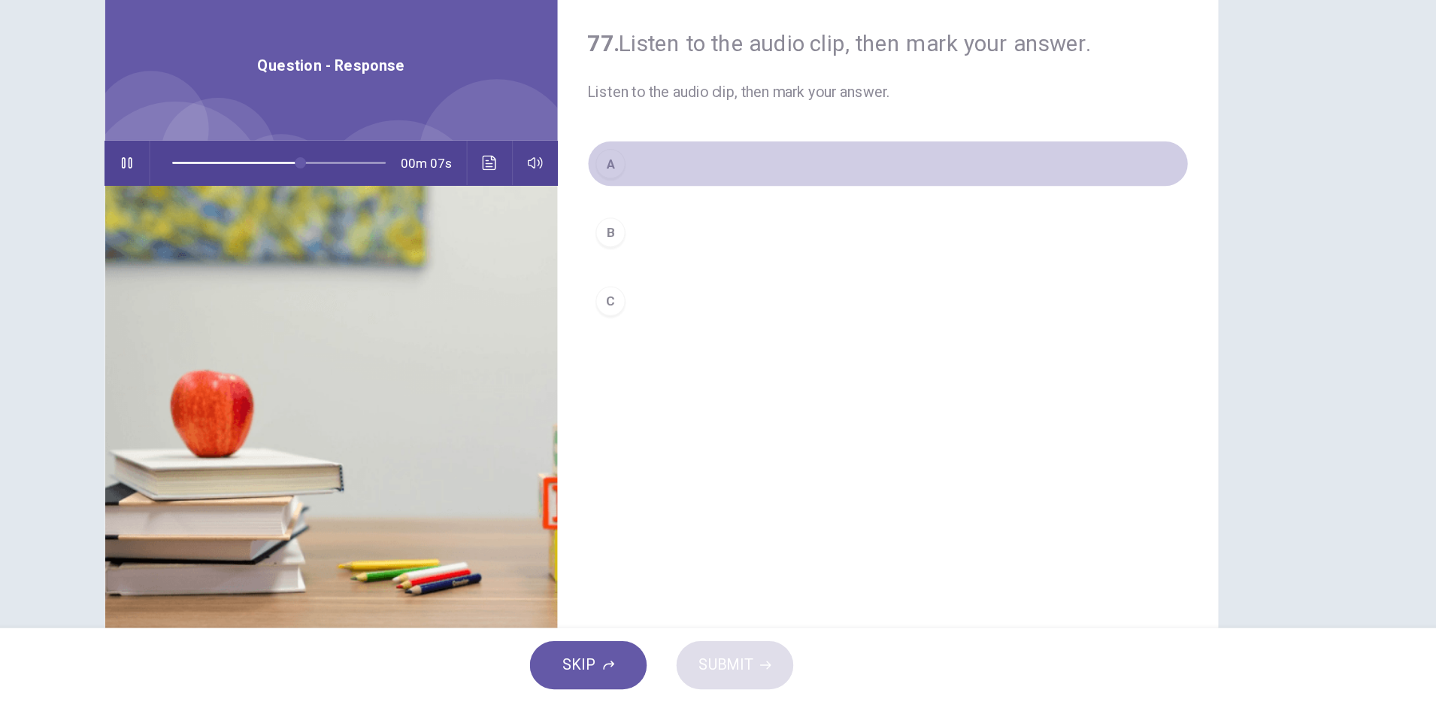
click at [673, 271] on div "A" at bounding box center [677, 265] width 24 height 24
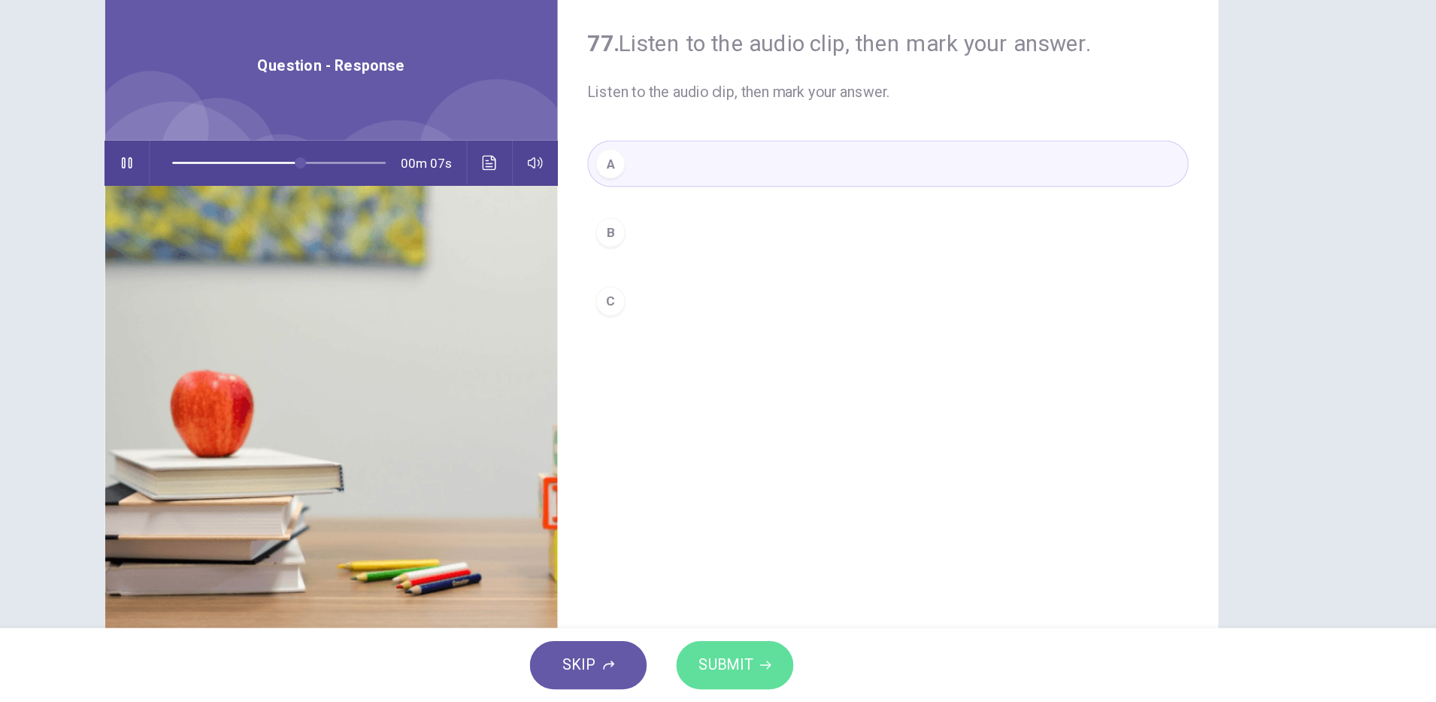
click at [781, 667] on span "SUBMIT" at bounding box center [770, 671] width 44 height 21
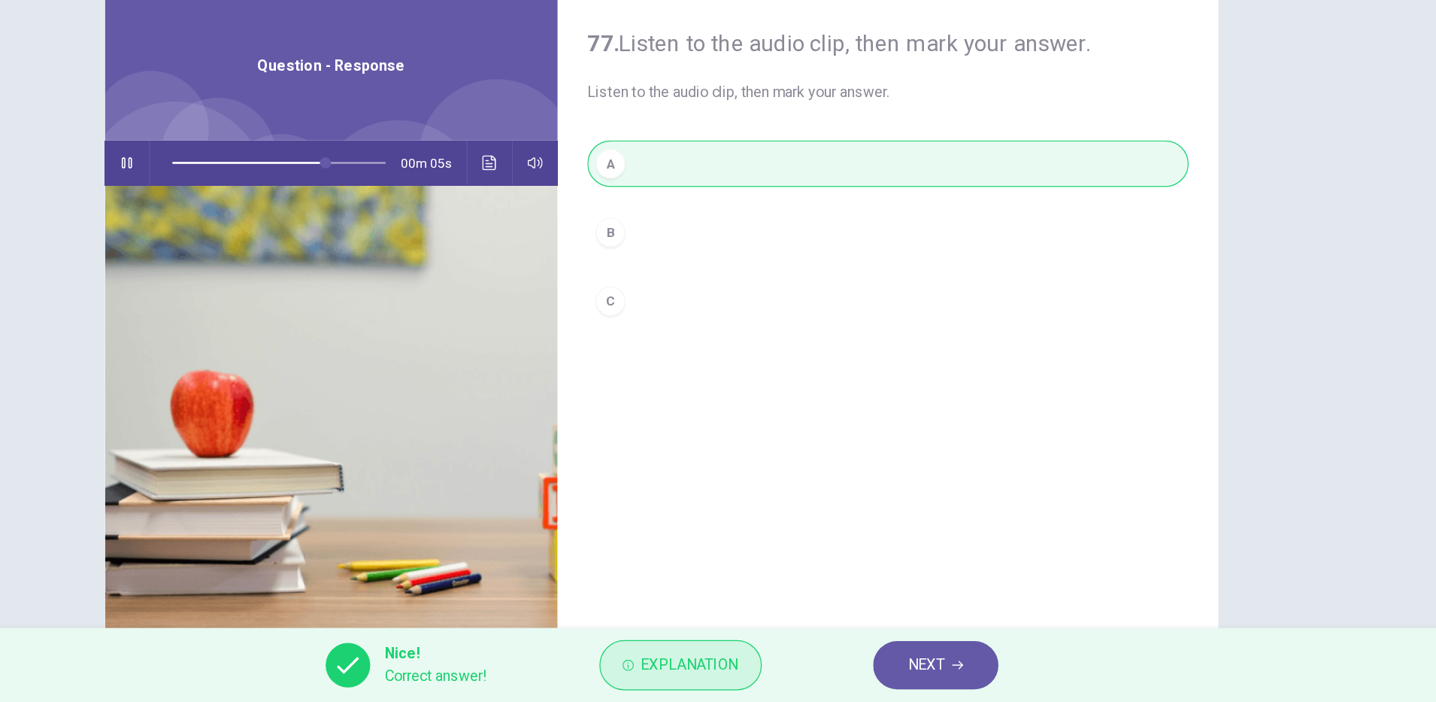
click at [756, 669] on span "Explanation" at bounding box center [741, 671] width 79 height 21
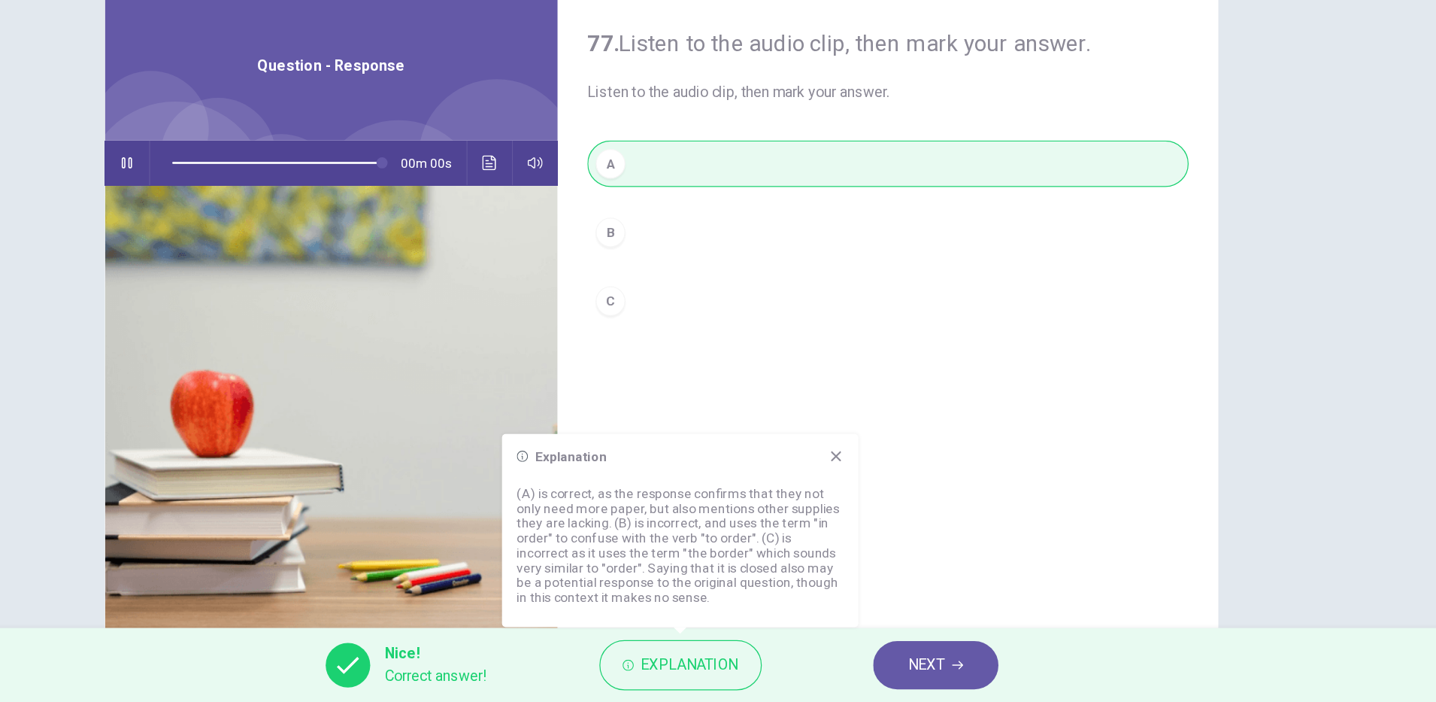
type input "*"
click at [943, 680] on span "NEXT" at bounding box center [932, 671] width 29 height 21
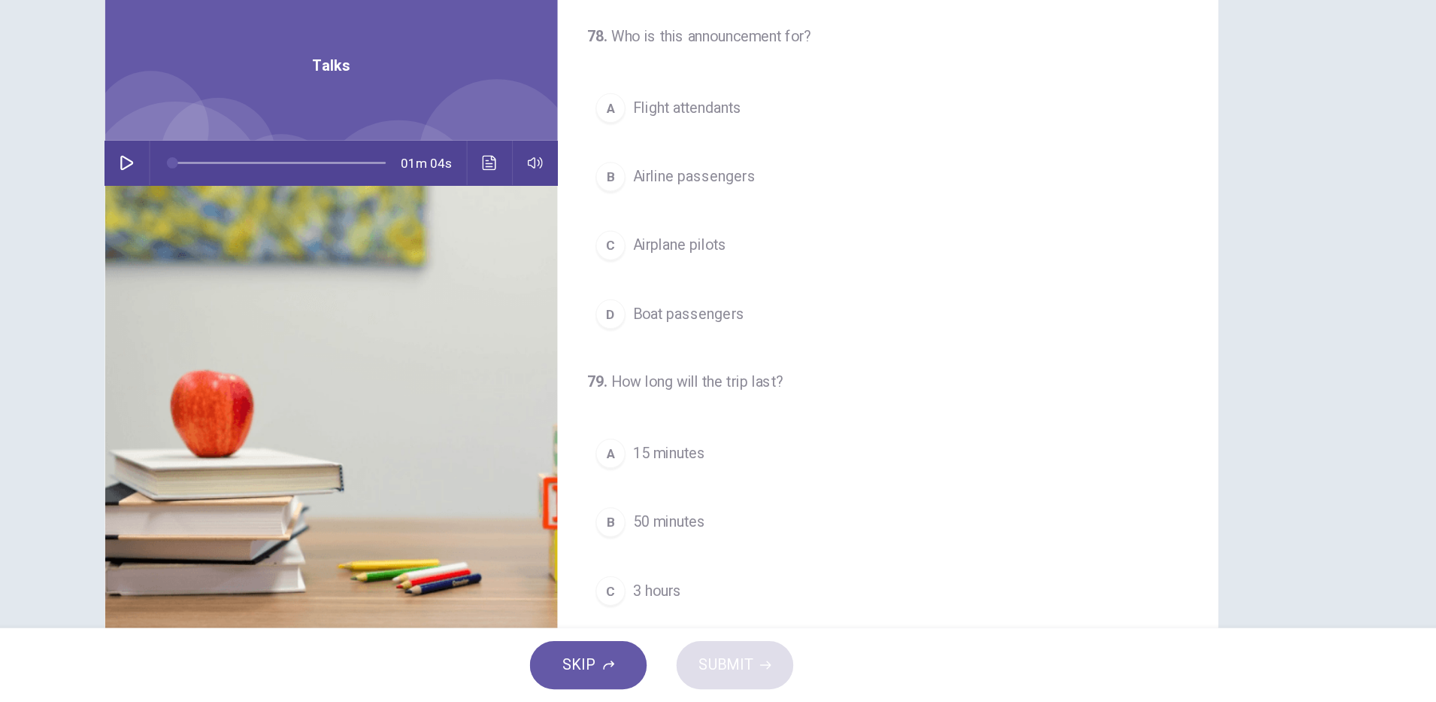
click at [279, 264] on icon "button" at bounding box center [285, 265] width 12 height 12
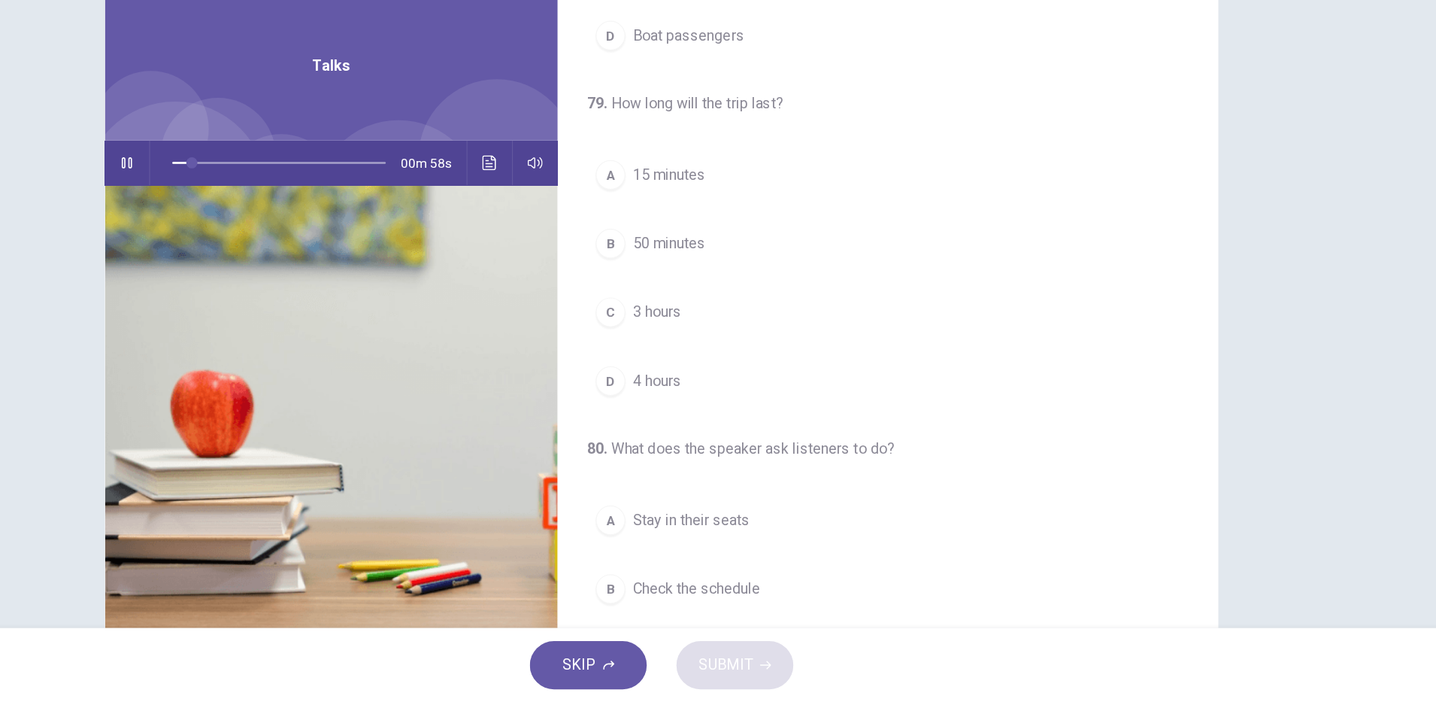
scroll to position [229, 0]
drag, startPoint x: 722, startPoint y: 382, endPoint x: 734, endPoint y: 408, distance: 28.3
click at [721, 382] on span "3 hours" at bounding box center [714, 383] width 39 height 18
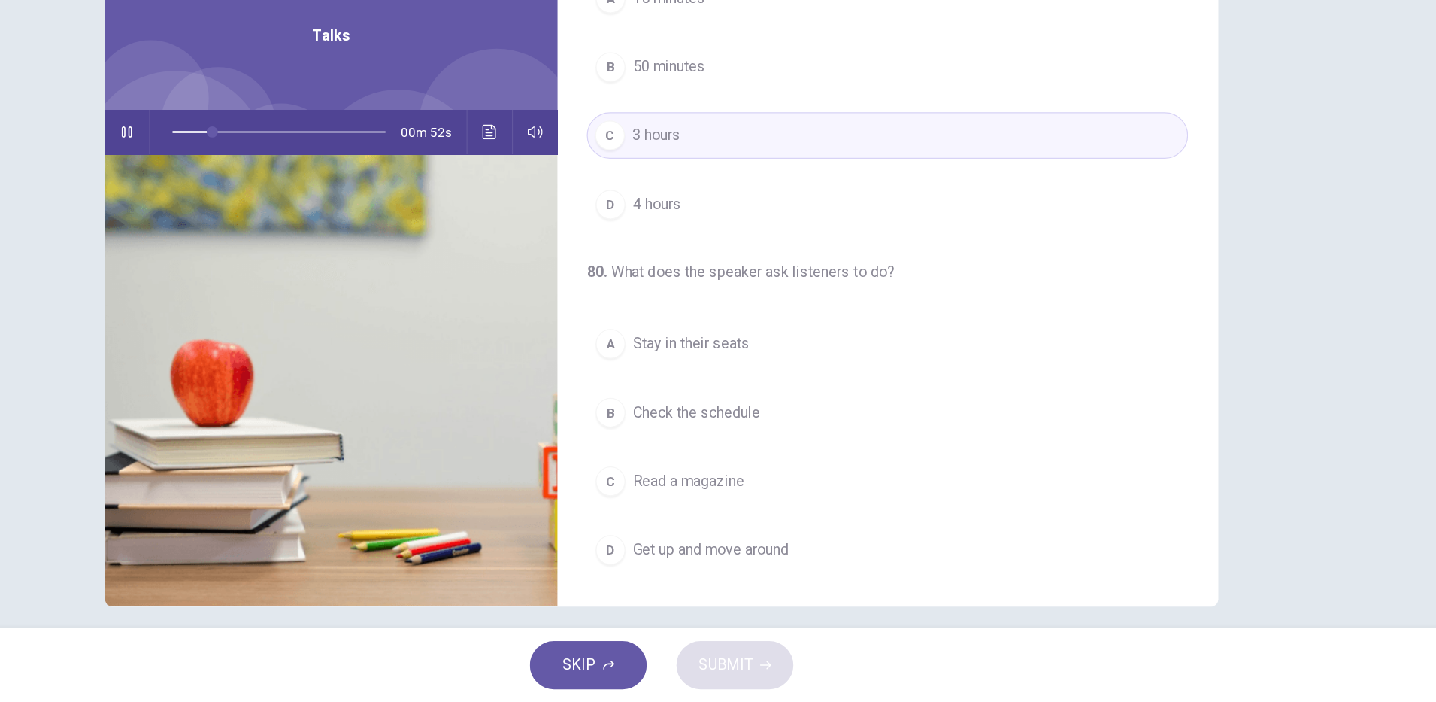
scroll to position [38, 0]
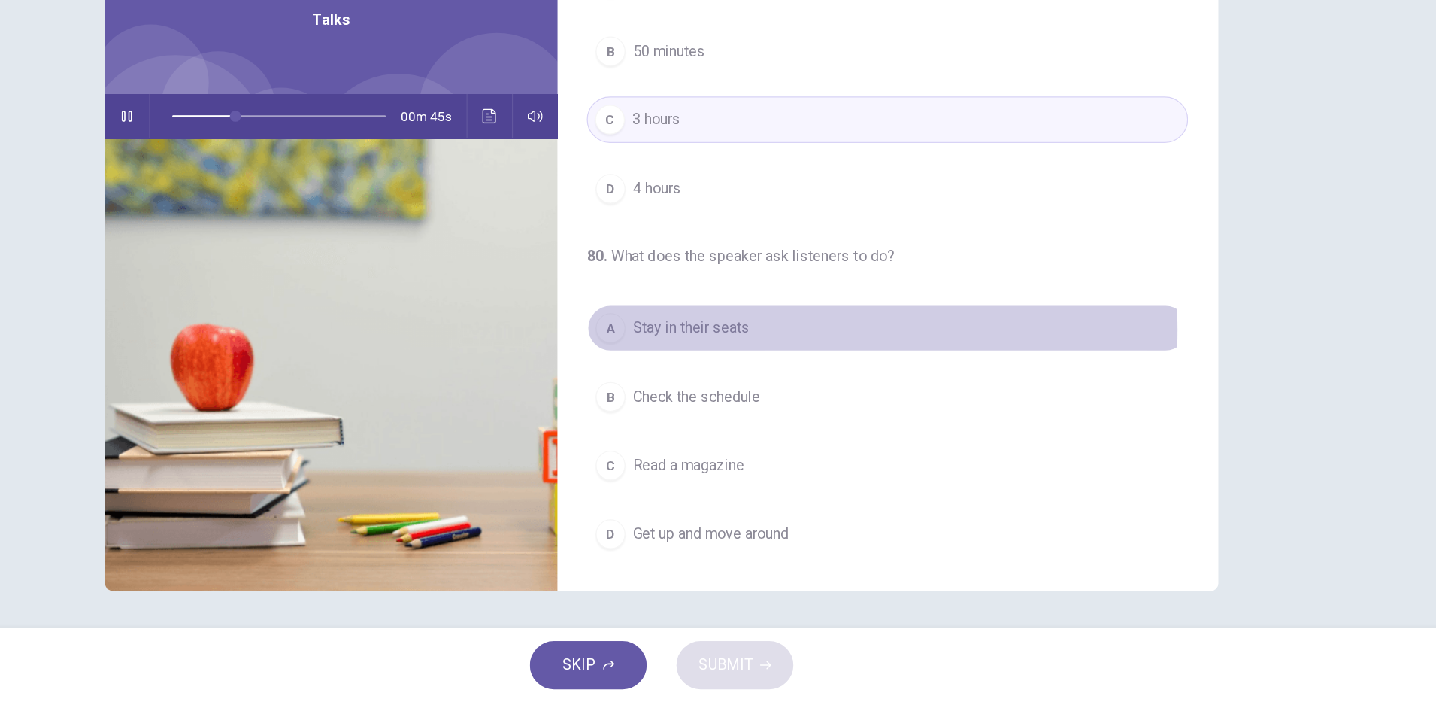
click at [763, 400] on span "Stay in their seats" at bounding box center [742, 399] width 95 height 18
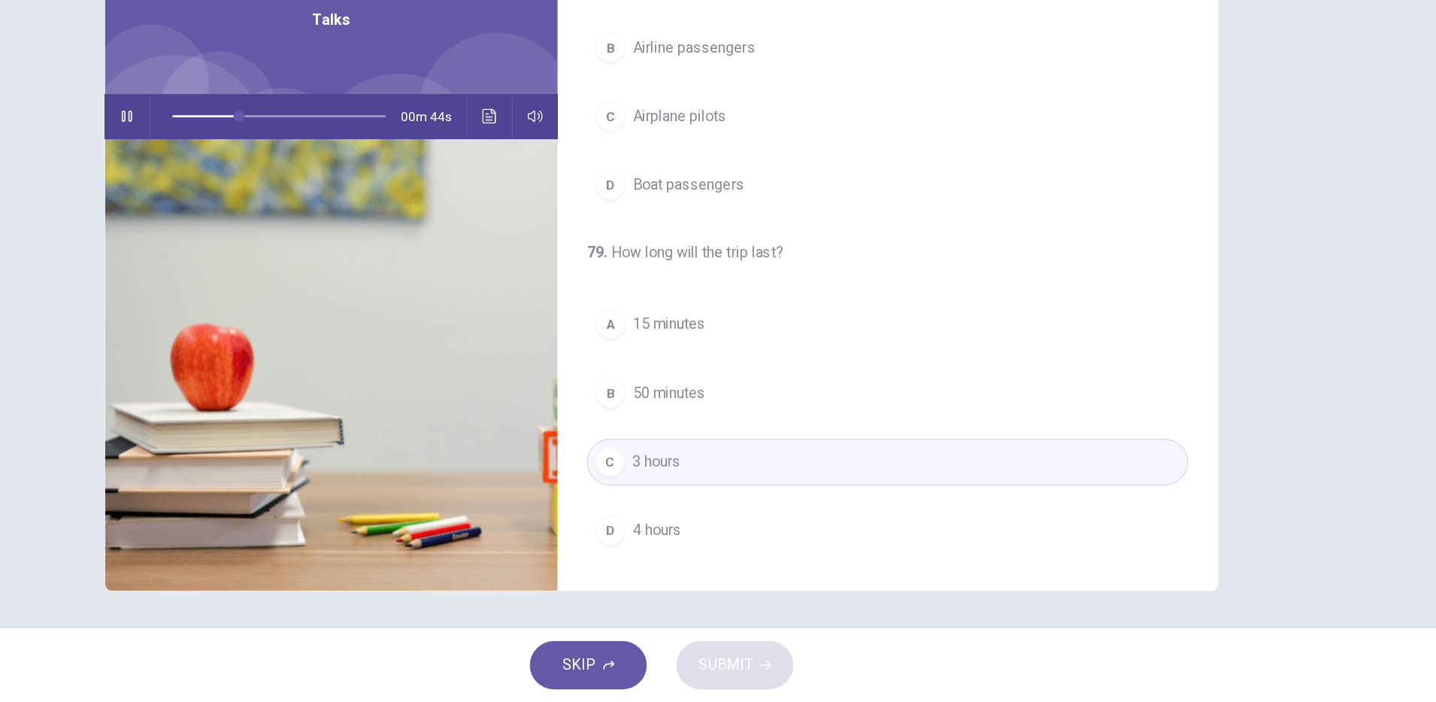
scroll to position [0, 0]
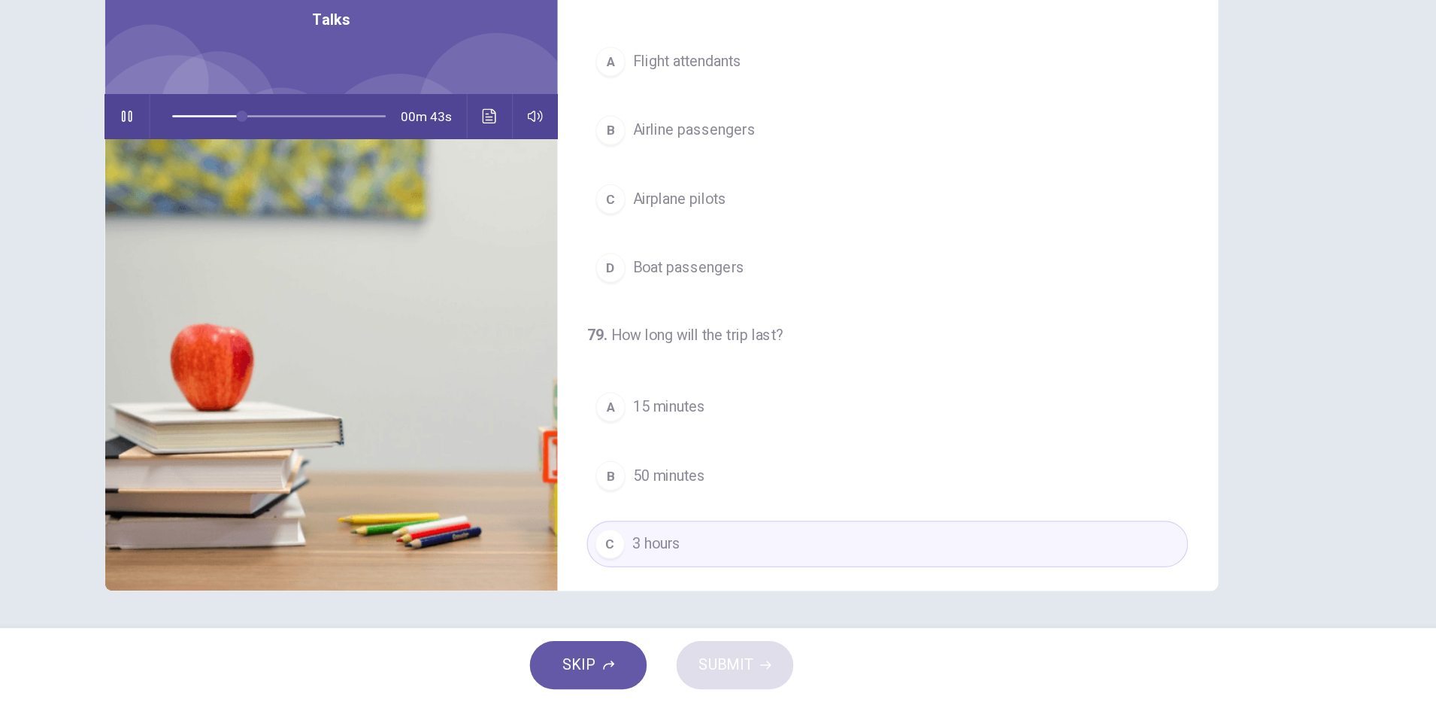
click at [793, 256] on div "A Flight attendants B Airline passengers C Airplane pilots D Boat passengers" at bounding box center [901, 266] width 487 height 205
click at [792, 240] on button "B Airline passengers" at bounding box center [901, 239] width 487 height 38
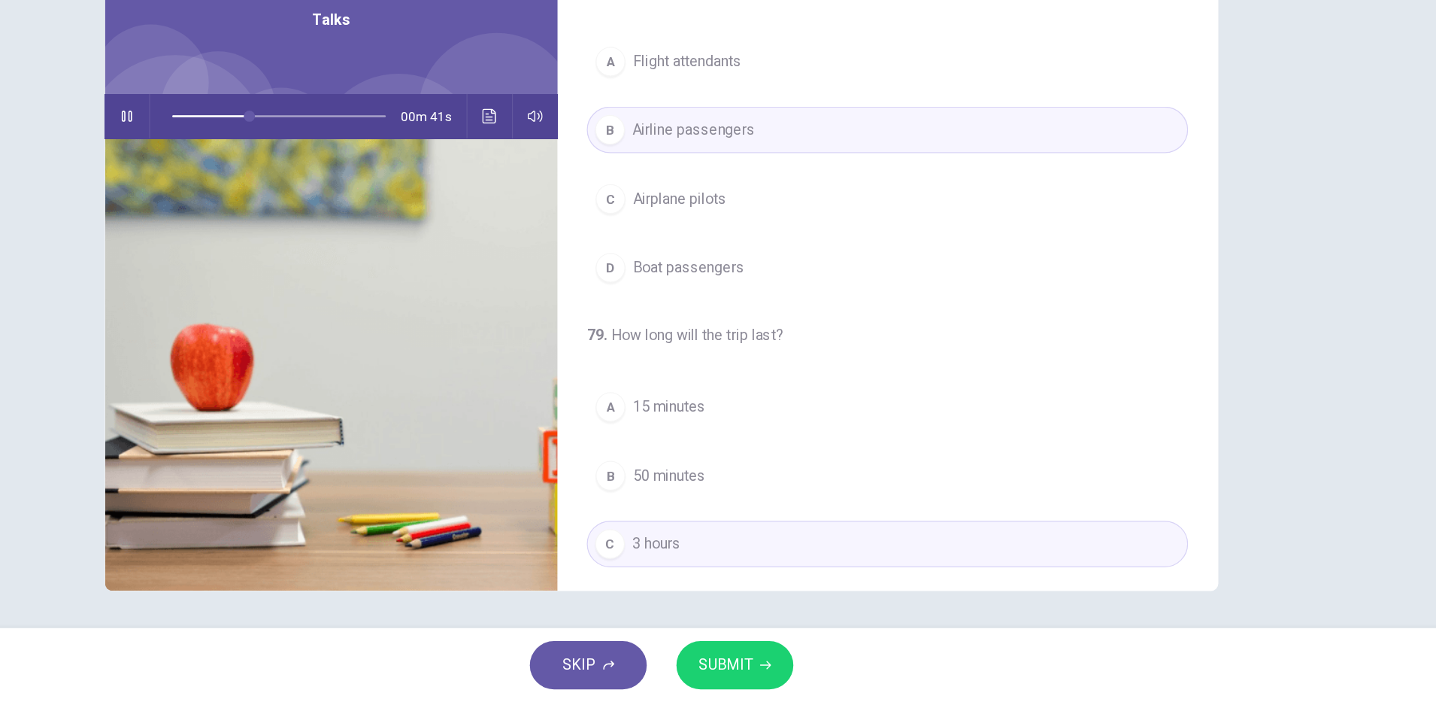
click at [775, 671] on span "SUBMIT" at bounding box center [770, 671] width 44 height 21
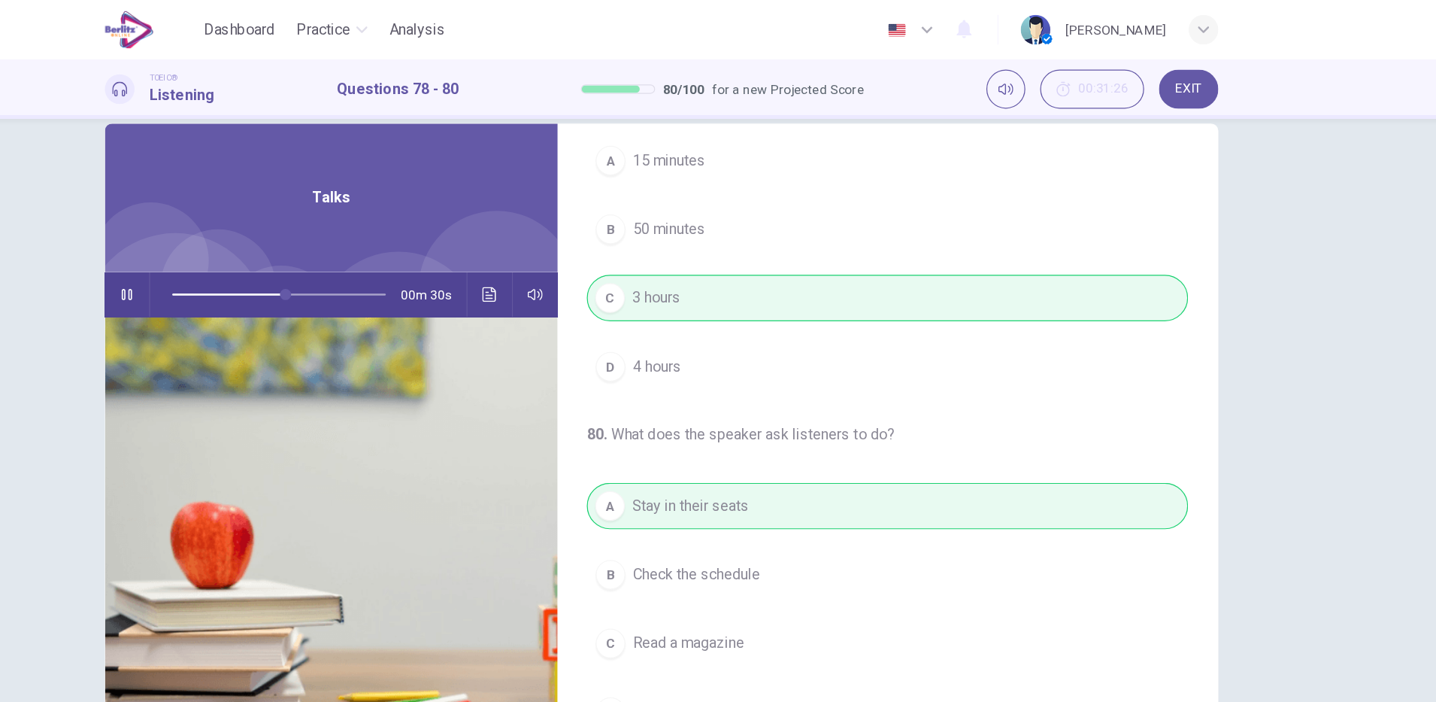
scroll to position [38, 0]
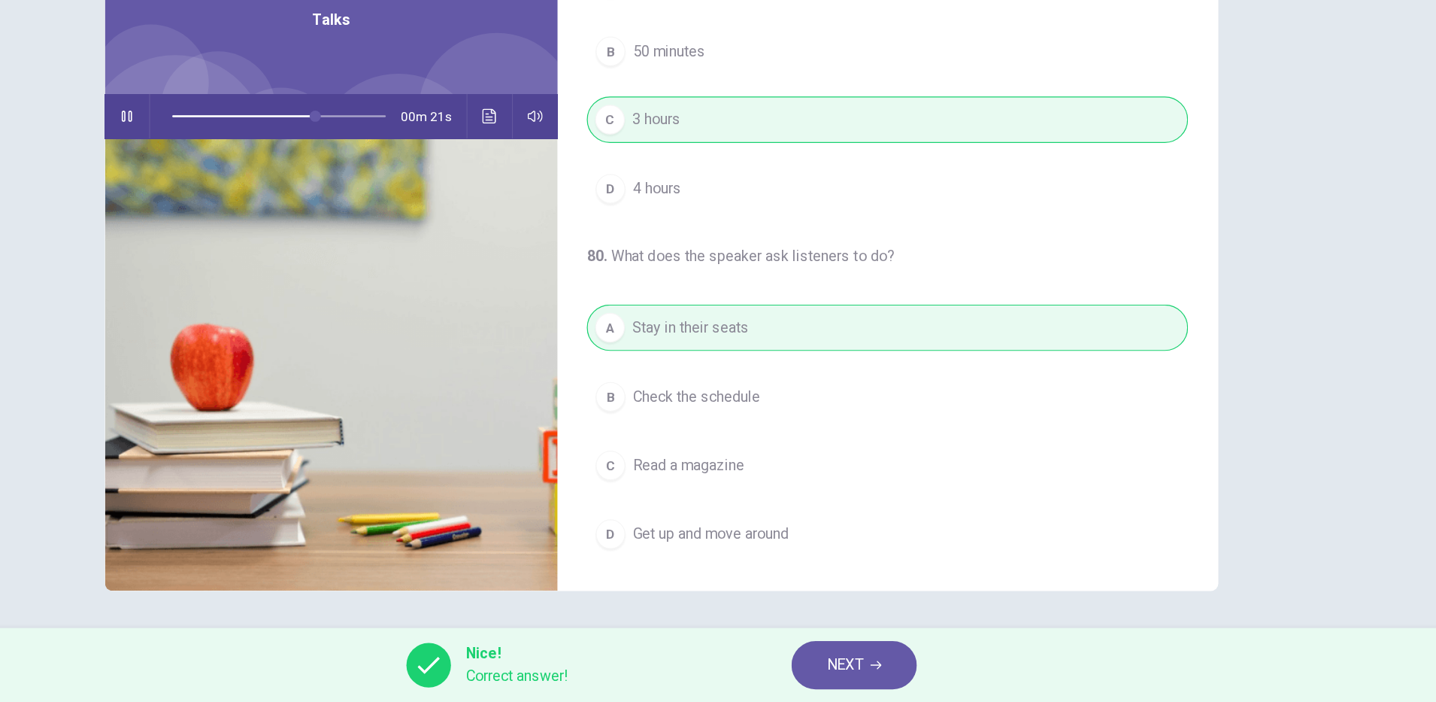
type input "**"
click at [902, 681] on button "NEXT" at bounding box center [874, 671] width 102 height 39
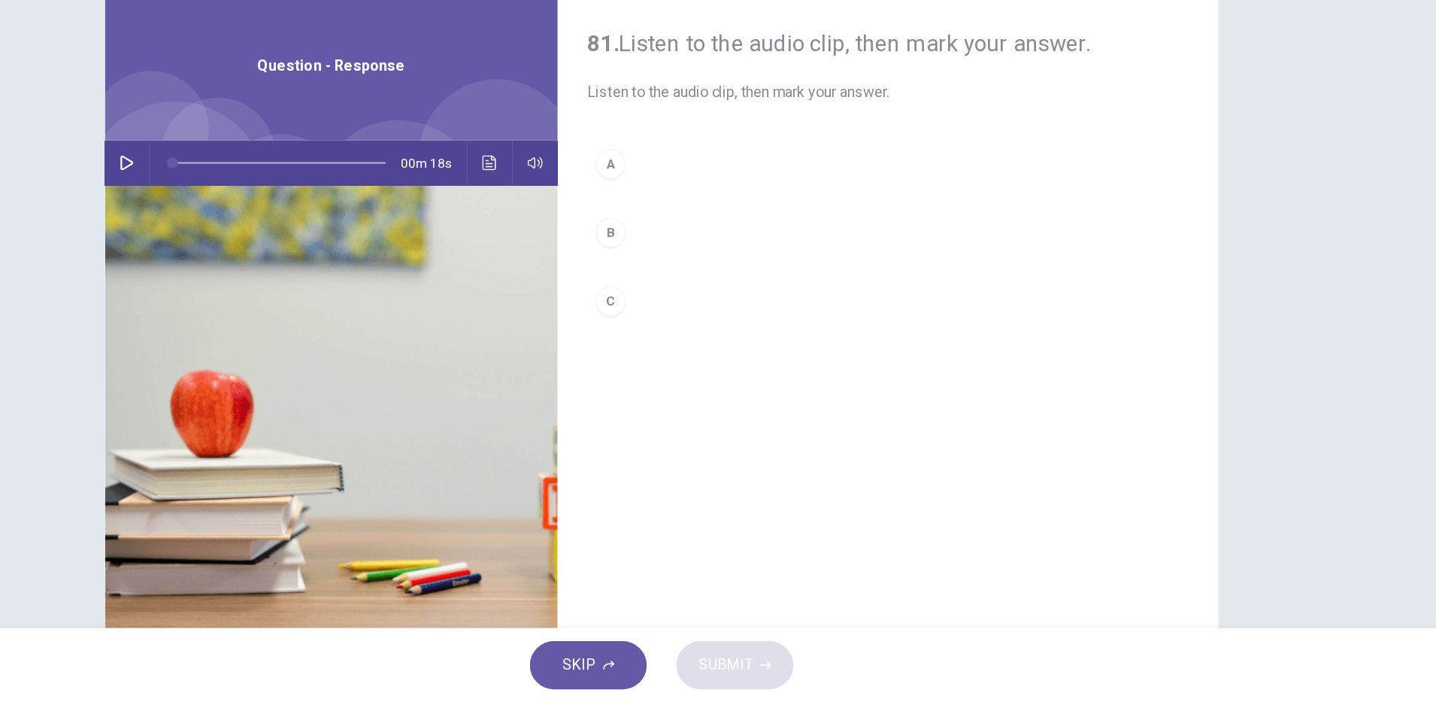
click at [279, 266] on icon "button" at bounding box center [285, 265] width 12 height 12
type input "*"
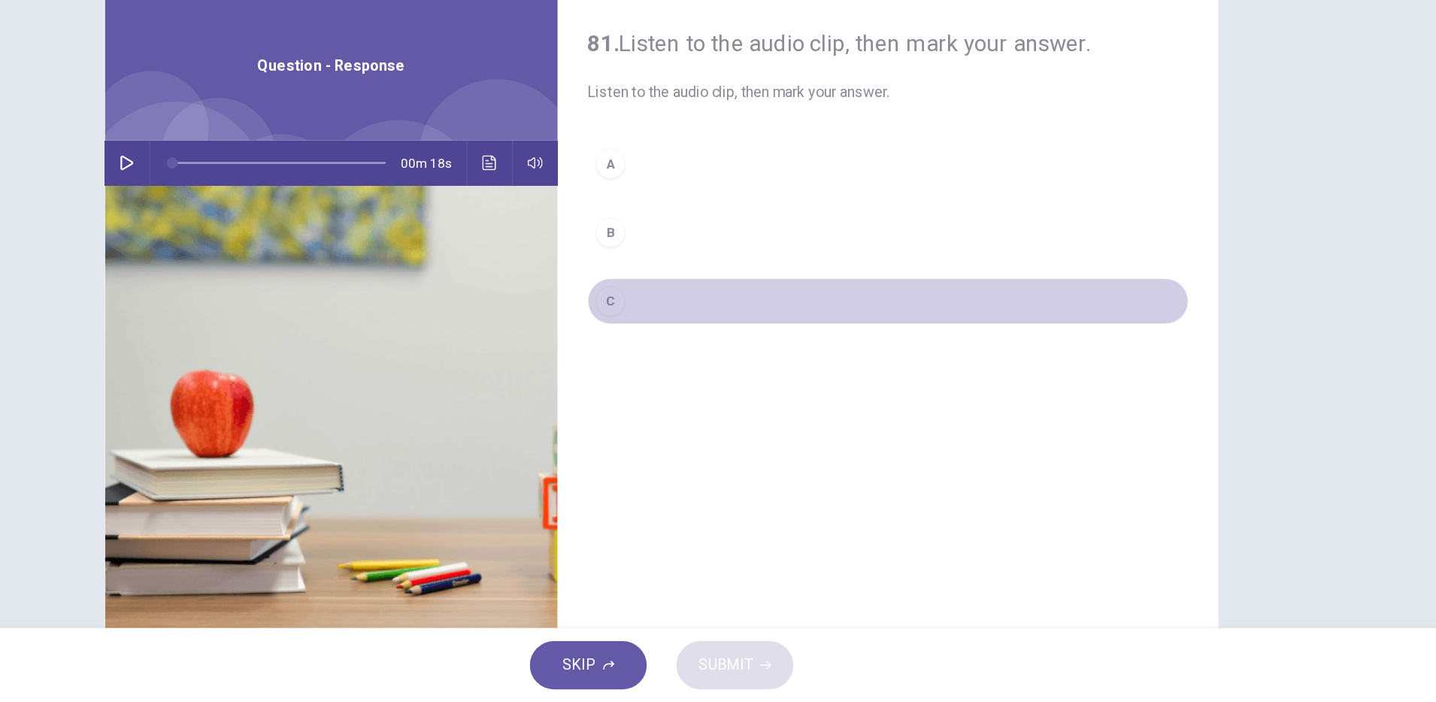
drag, startPoint x: 687, startPoint y: 373, endPoint x: 683, endPoint y: 385, distance: 12.8
click at [687, 373] on button "C" at bounding box center [901, 377] width 487 height 38
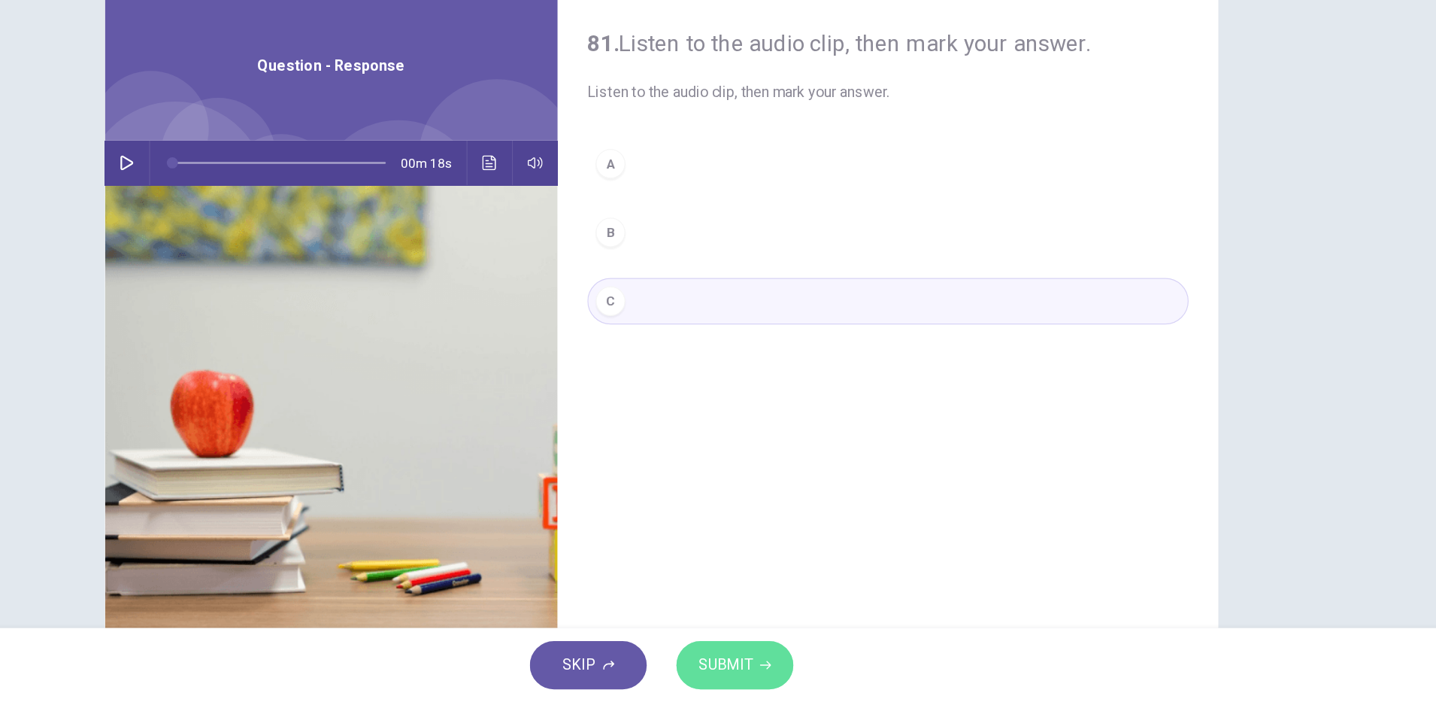
click at [778, 659] on button "SUBMIT" at bounding box center [777, 671] width 95 height 39
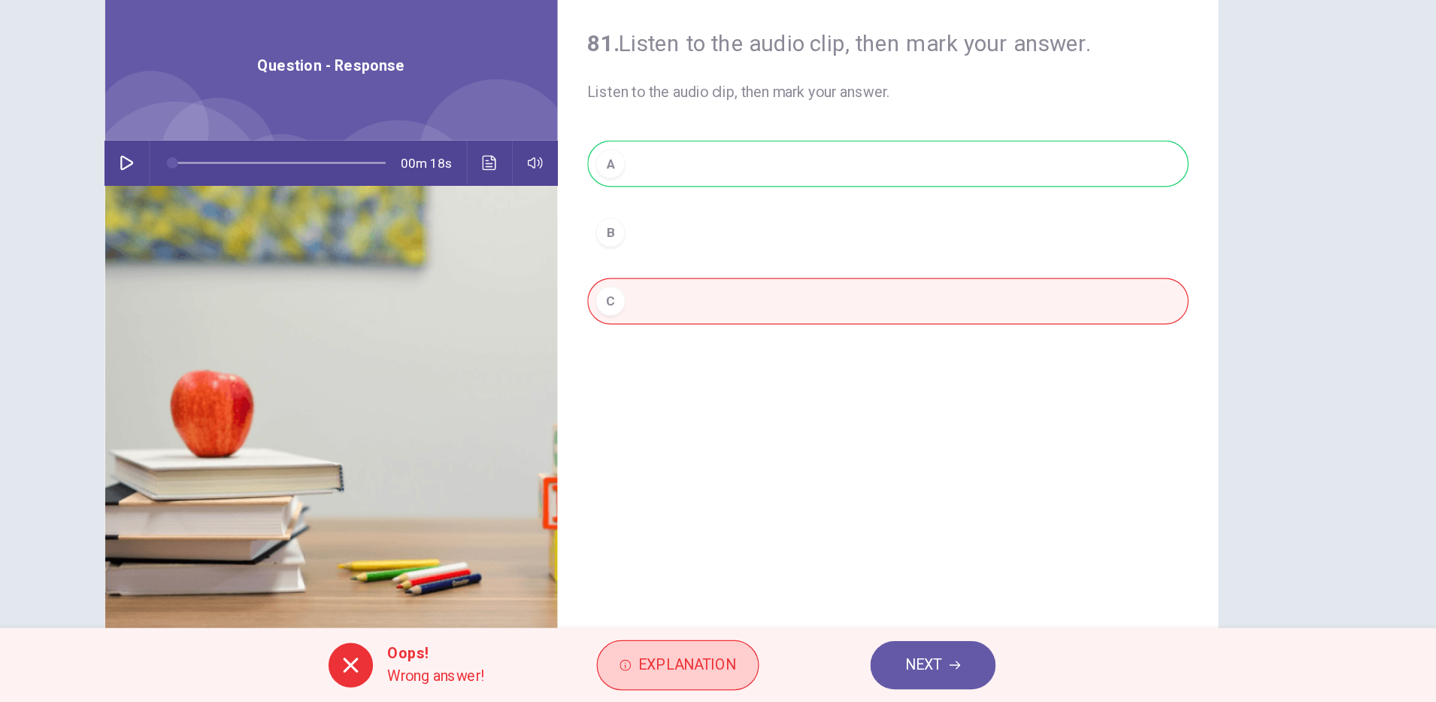
click at [739, 678] on span "Explanation" at bounding box center [738, 671] width 79 height 21
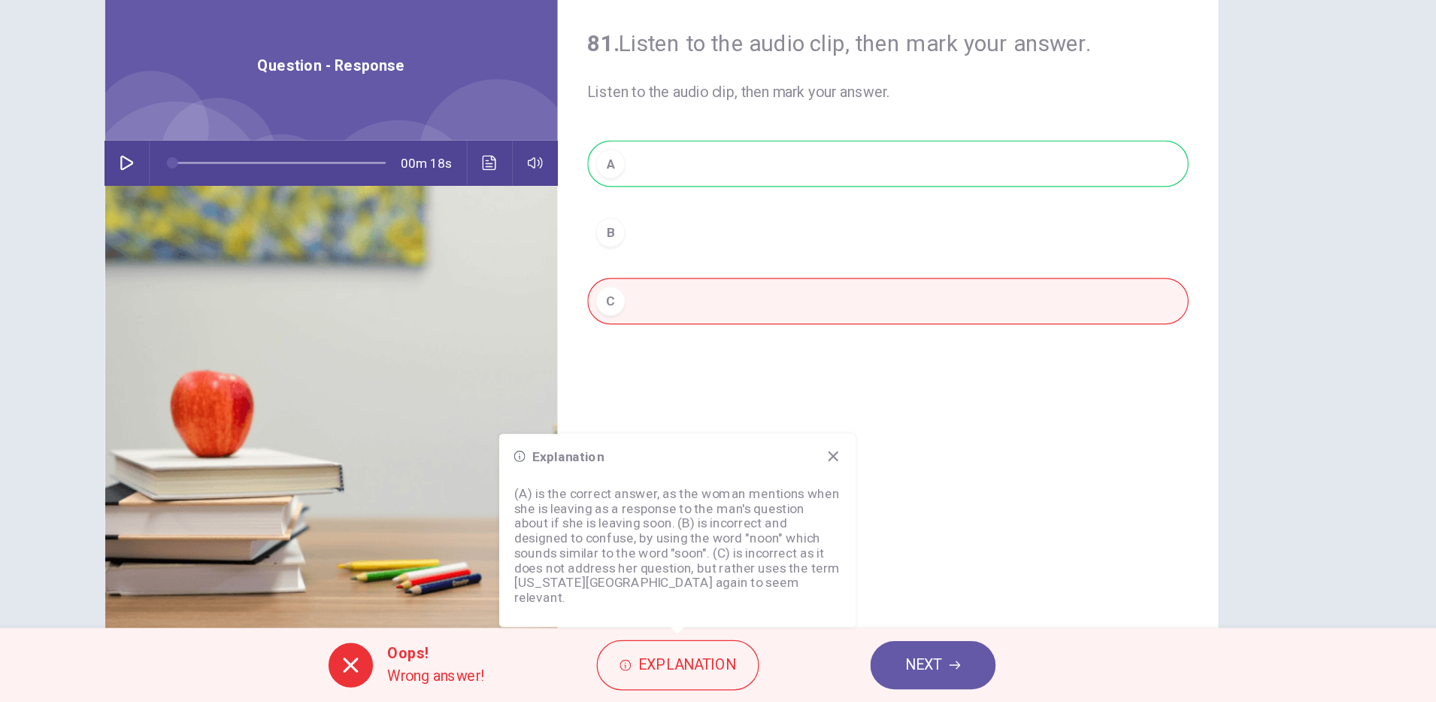
click at [579, 268] on icon "Click to see the audio transcription" at bounding box center [579, 265] width 12 height 12
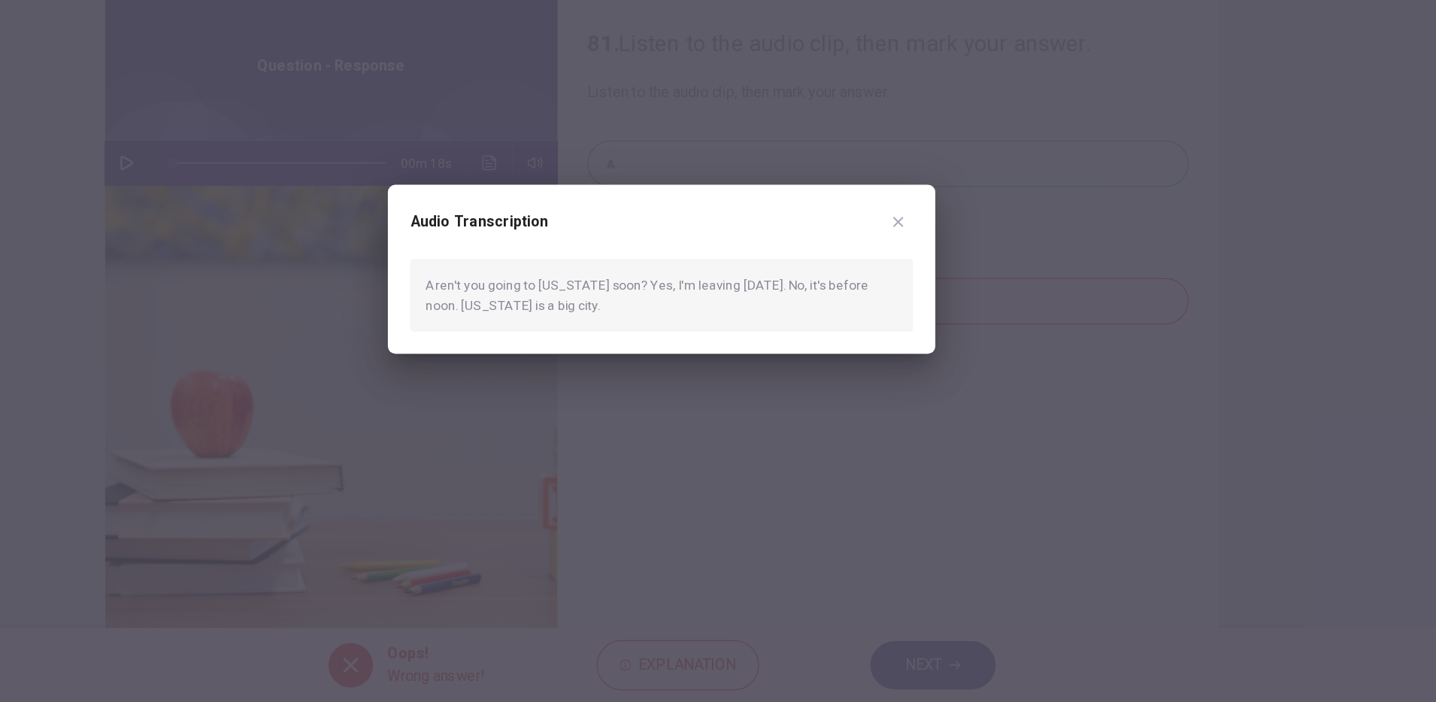
click at [911, 309] on icon "button" at bounding box center [910, 312] width 12 height 12
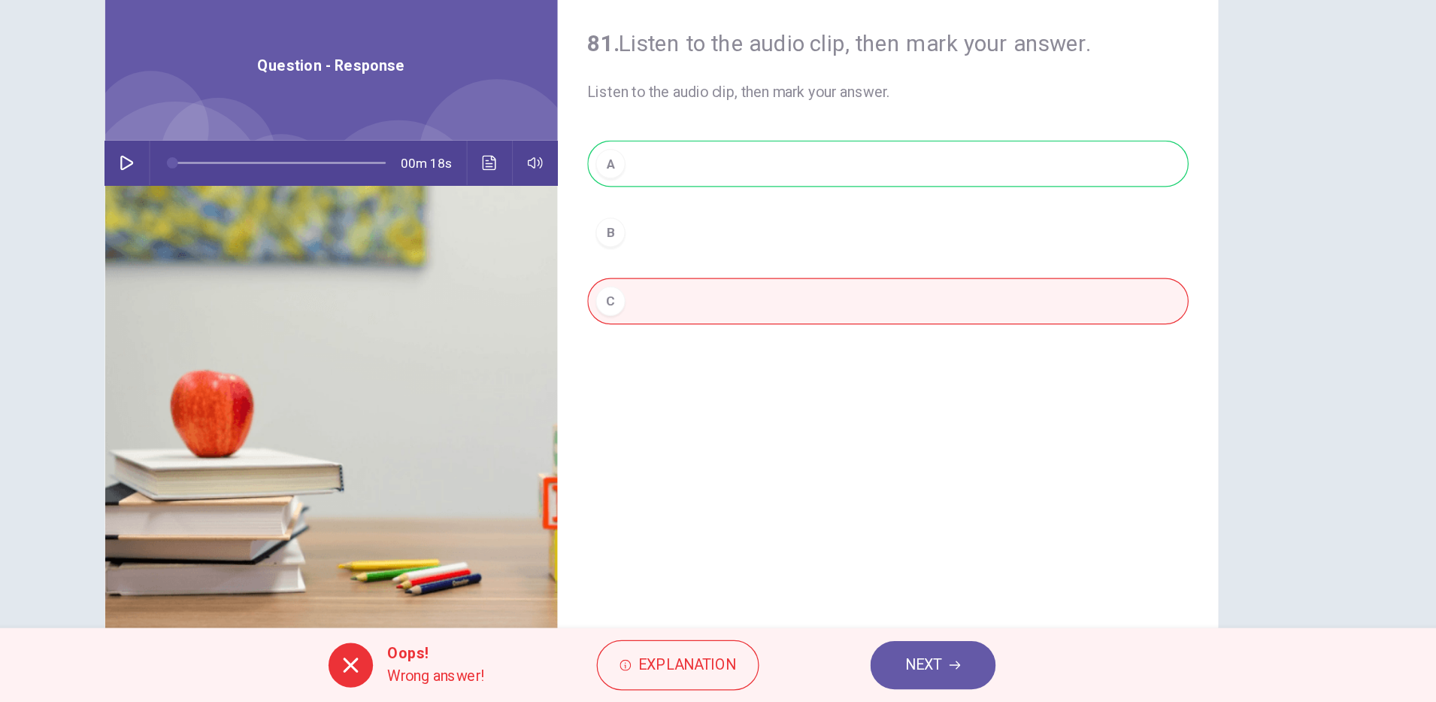
click at [952, 669] on icon "button" at bounding box center [955, 671] width 9 height 9
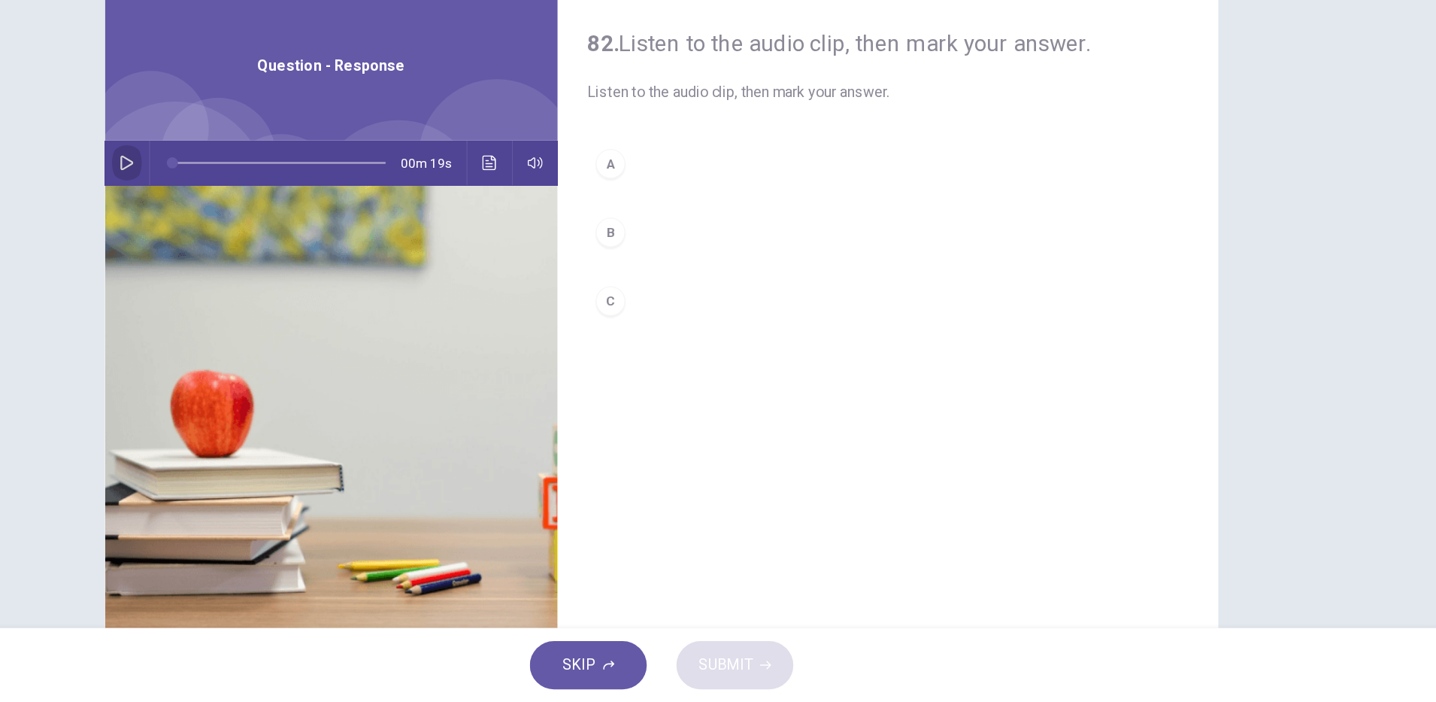
click at [274, 257] on button "button" at bounding box center [285, 265] width 24 height 36
drag, startPoint x: 675, startPoint y: 324, endPoint x: 671, endPoint y: 331, distance: 7.7
click at [674, 324] on div "B" at bounding box center [677, 321] width 24 height 24
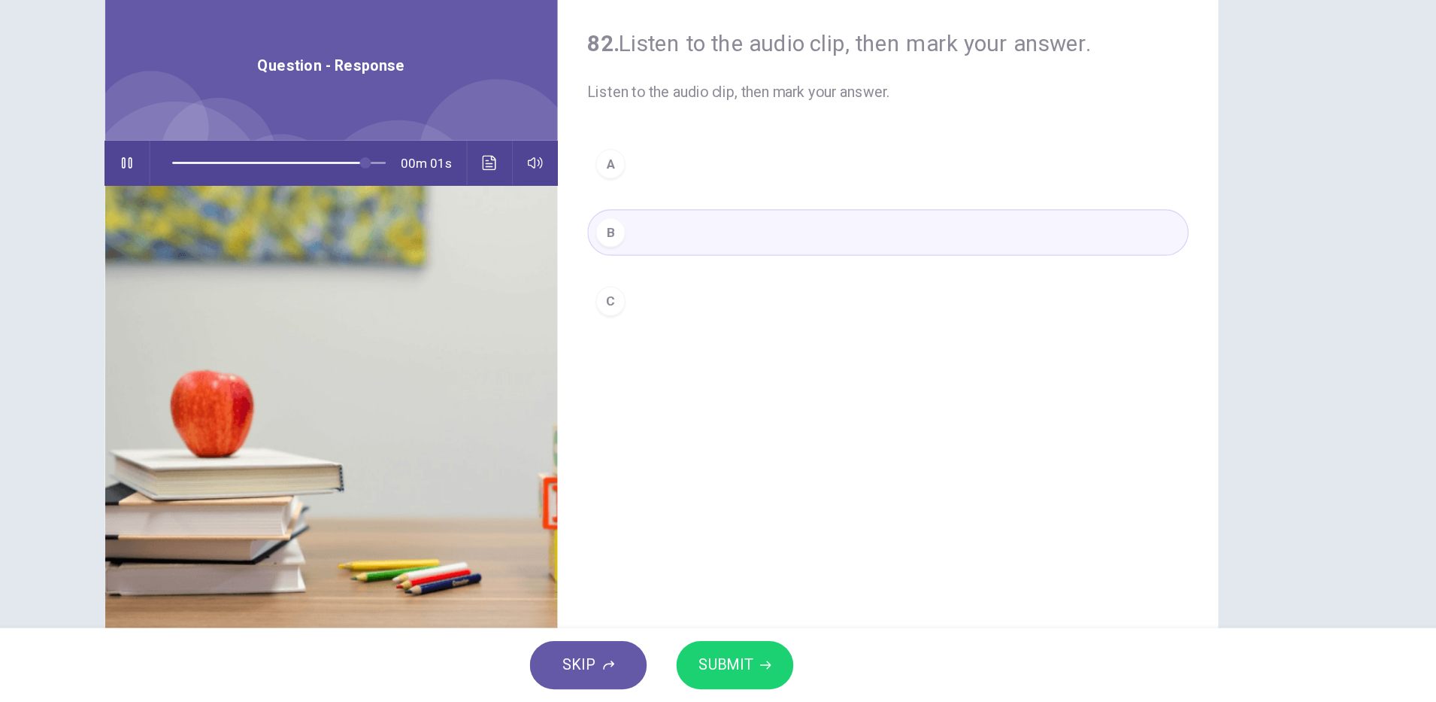
click at [578, 269] on icon "Click to see the audio transcription" at bounding box center [578, 265] width 11 height 12
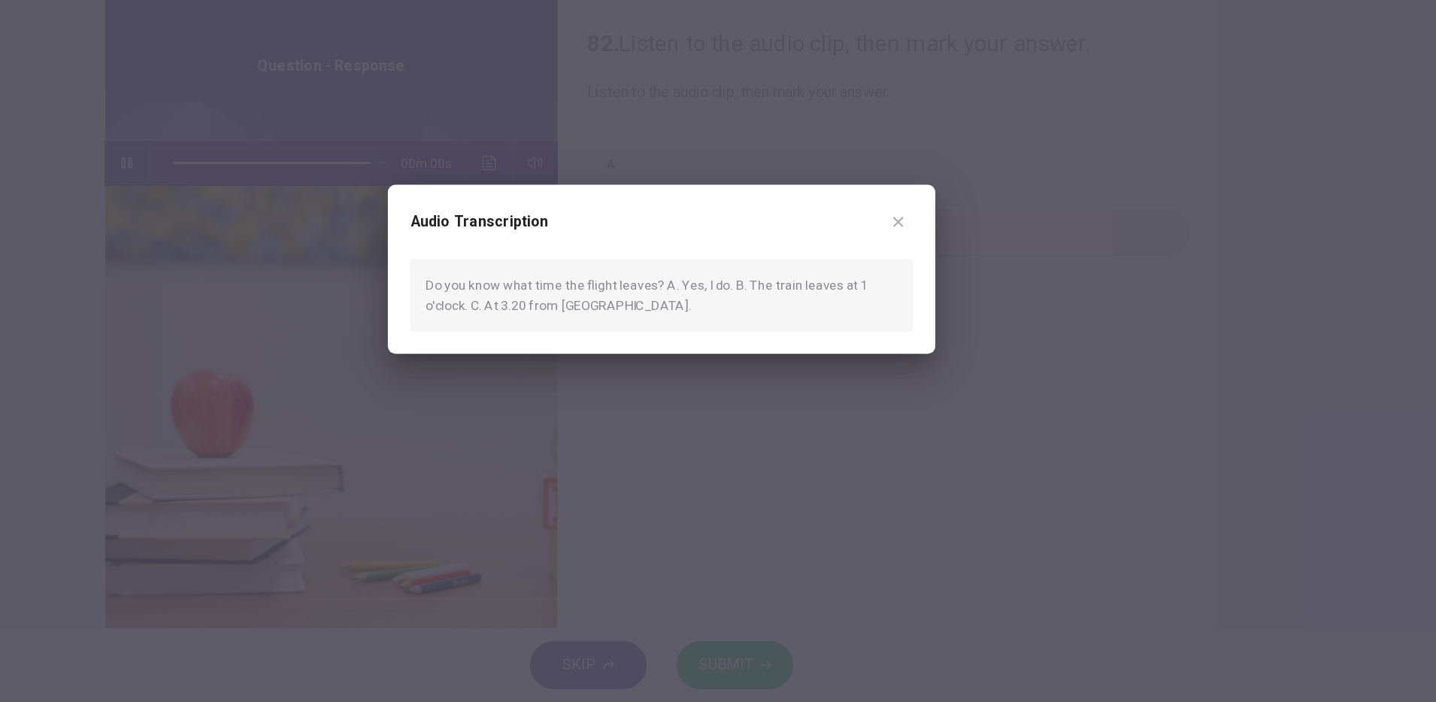
type input "*"
click at [756, 518] on div at bounding box center [718, 351] width 1436 height 702
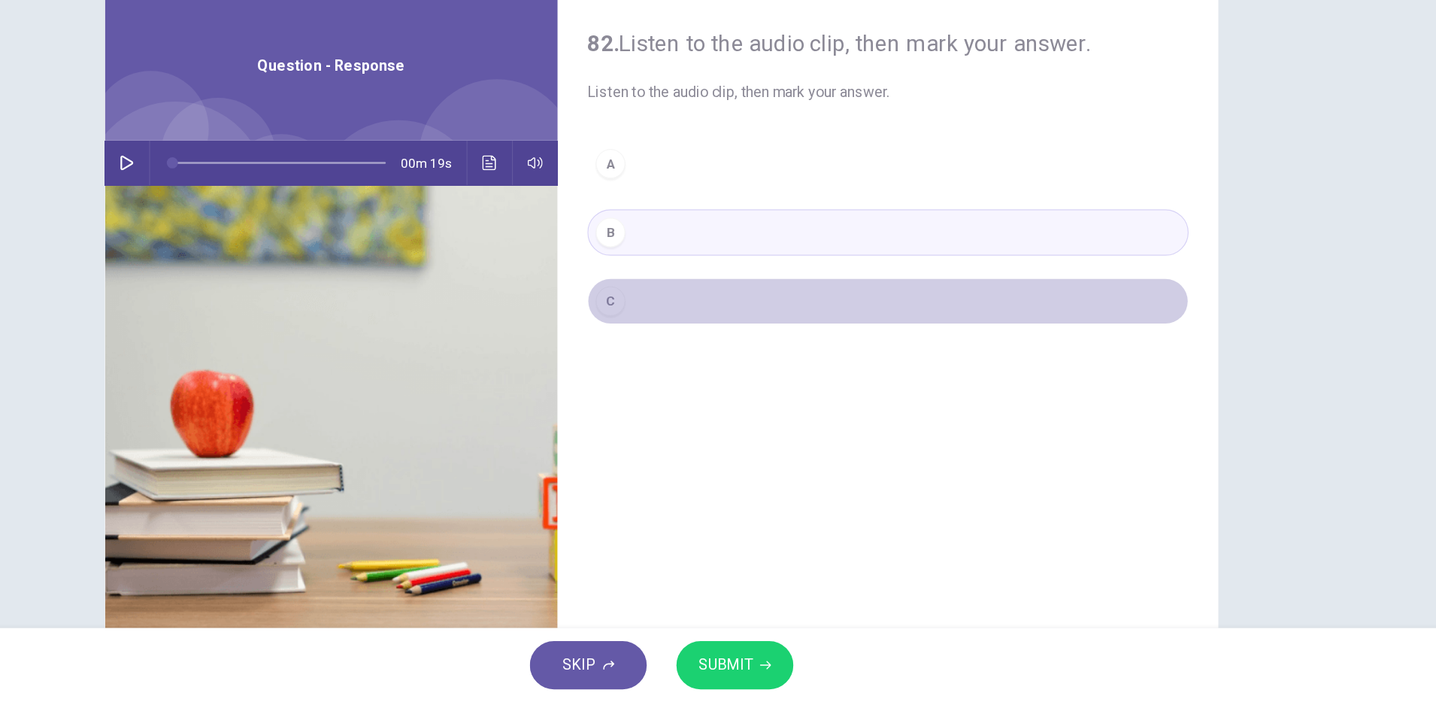
drag, startPoint x: 682, startPoint y: 371, endPoint x: 727, endPoint y: 505, distance: 141.3
click at [678, 371] on div "C" at bounding box center [677, 377] width 24 height 24
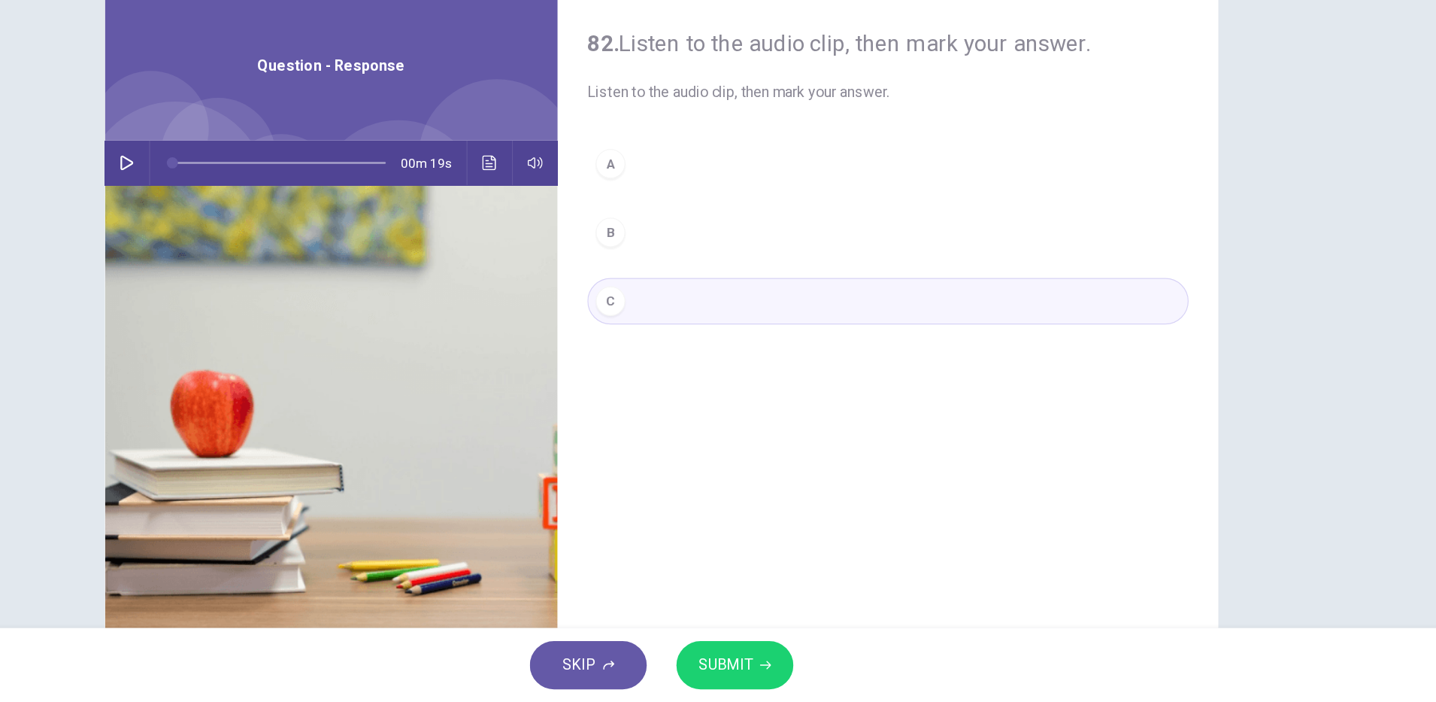
click at [769, 670] on span "SUBMIT" at bounding box center [770, 671] width 44 height 21
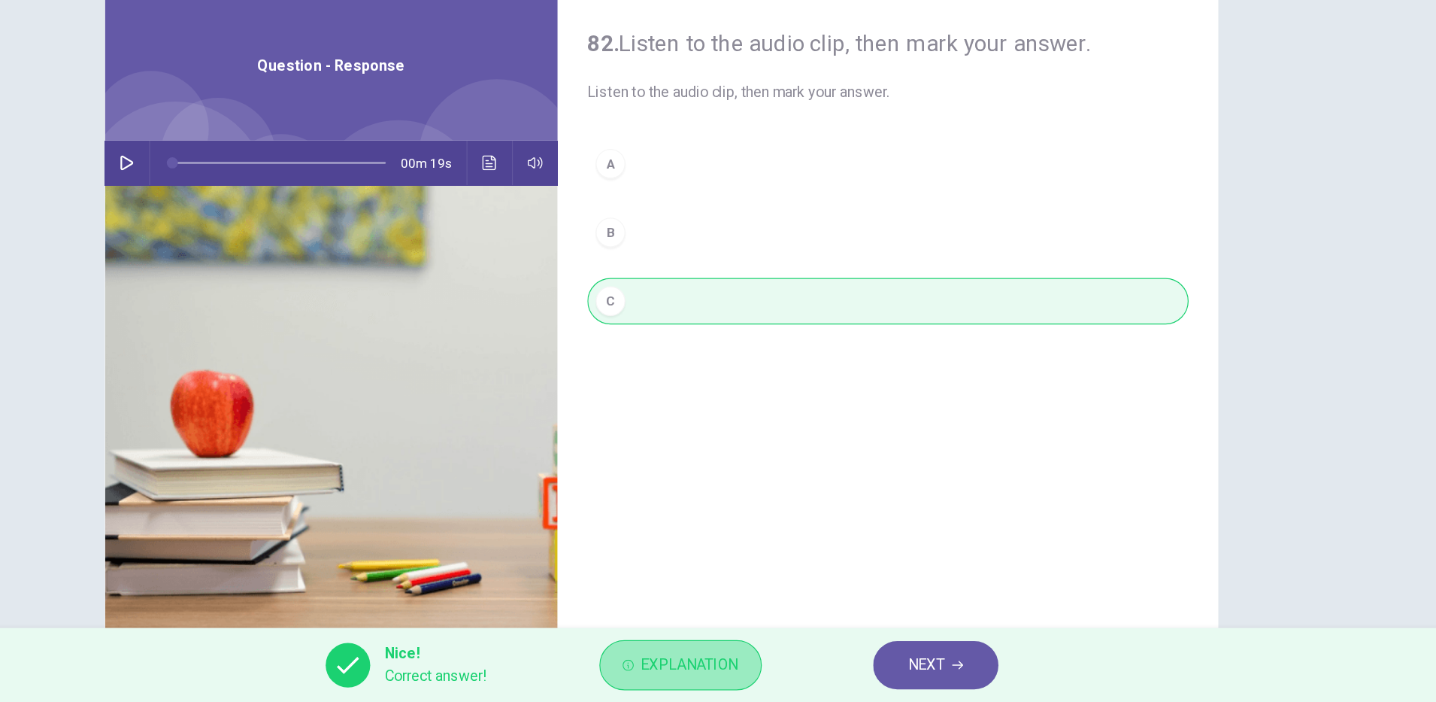
click at [763, 679] on span "Explanation" at bounding box center [741, 671] width 79 height 21
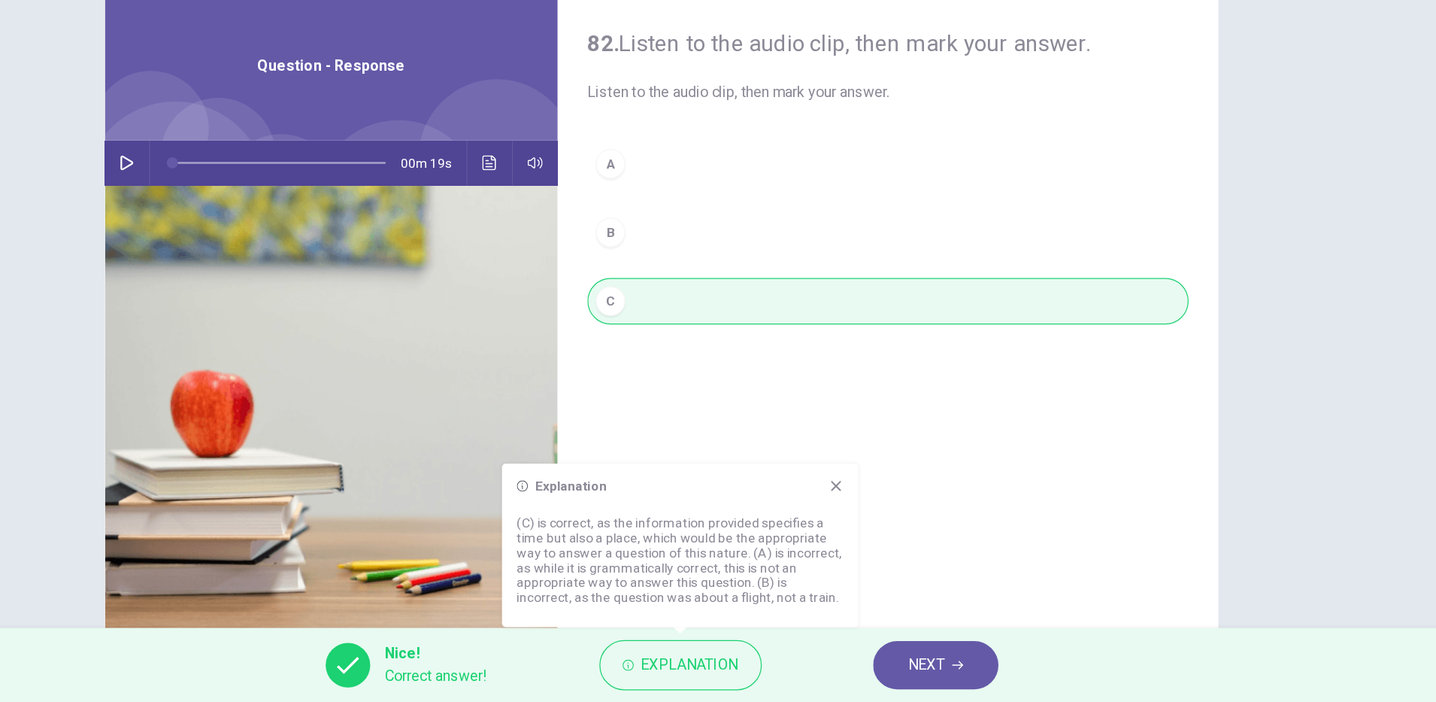
click at [956, 694] on div "Nice! Correct answer! Explanation NEXT" at bounding box center [718, 671] width 1436 height 60
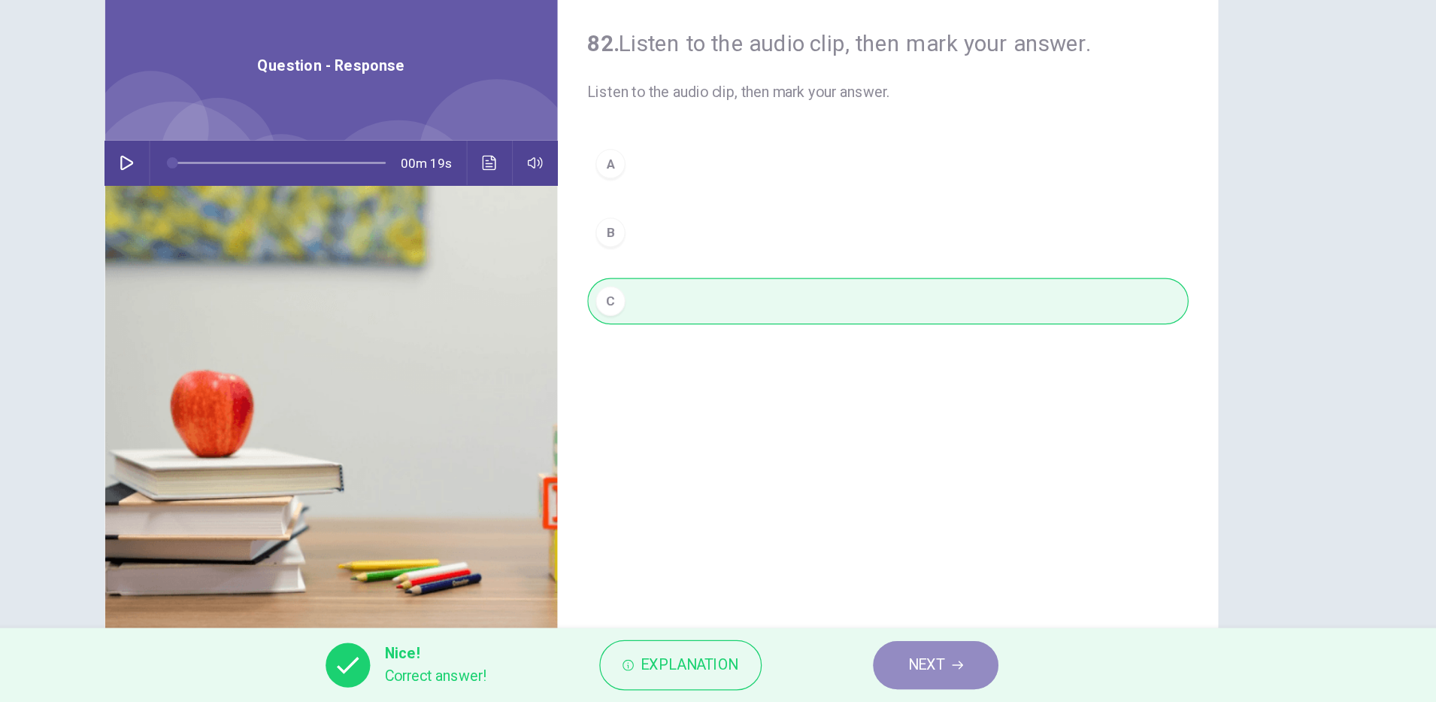
click at [956, 680] on button "NEXT" at bounding box center [941, 671] width 102 height 39
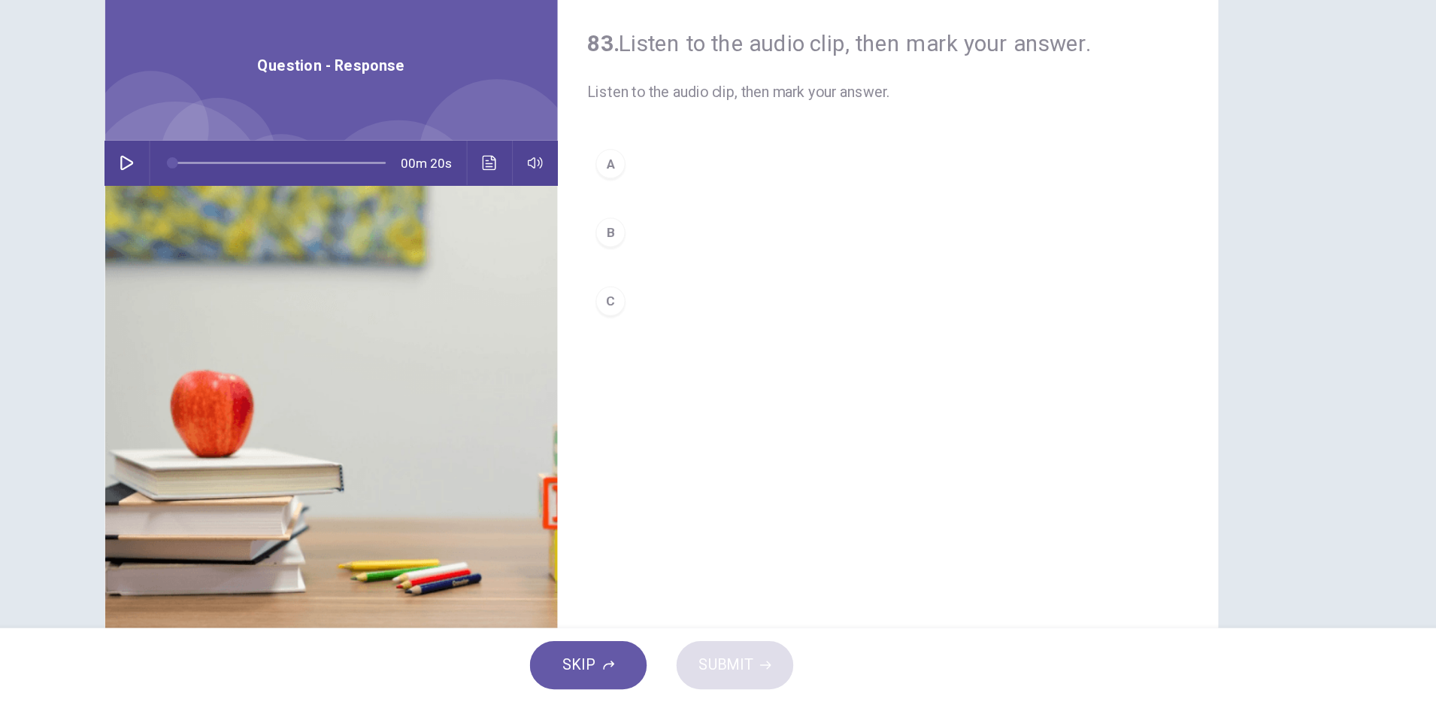
drag, startPoint x: 283, startPoint y: 268, endPoint x: 299, endPoint y: 286, distance: 23.4
click at [281, 268] on icon "button" at bounding box center [285, 265] width 12 height 12
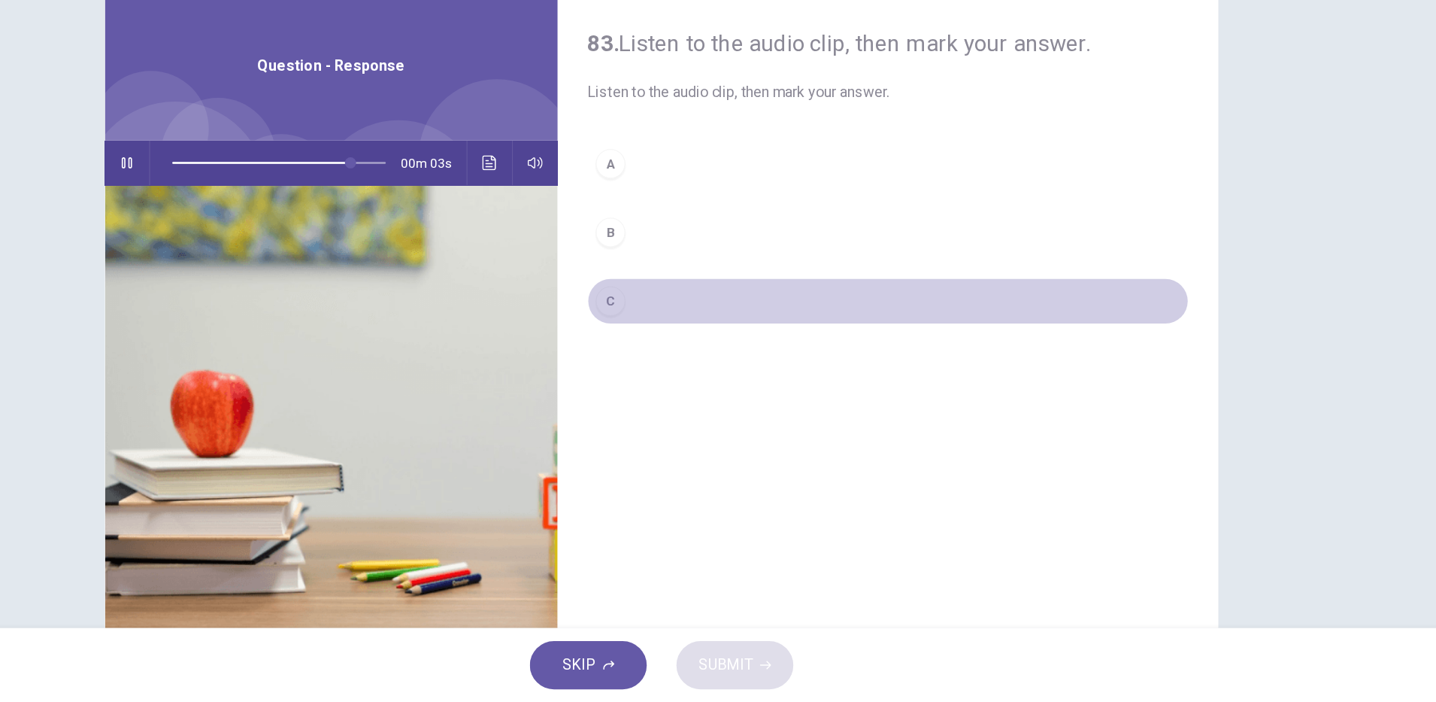
click at [670, 384] on div "C" at bounding box center [677, 377] width 24 height 24
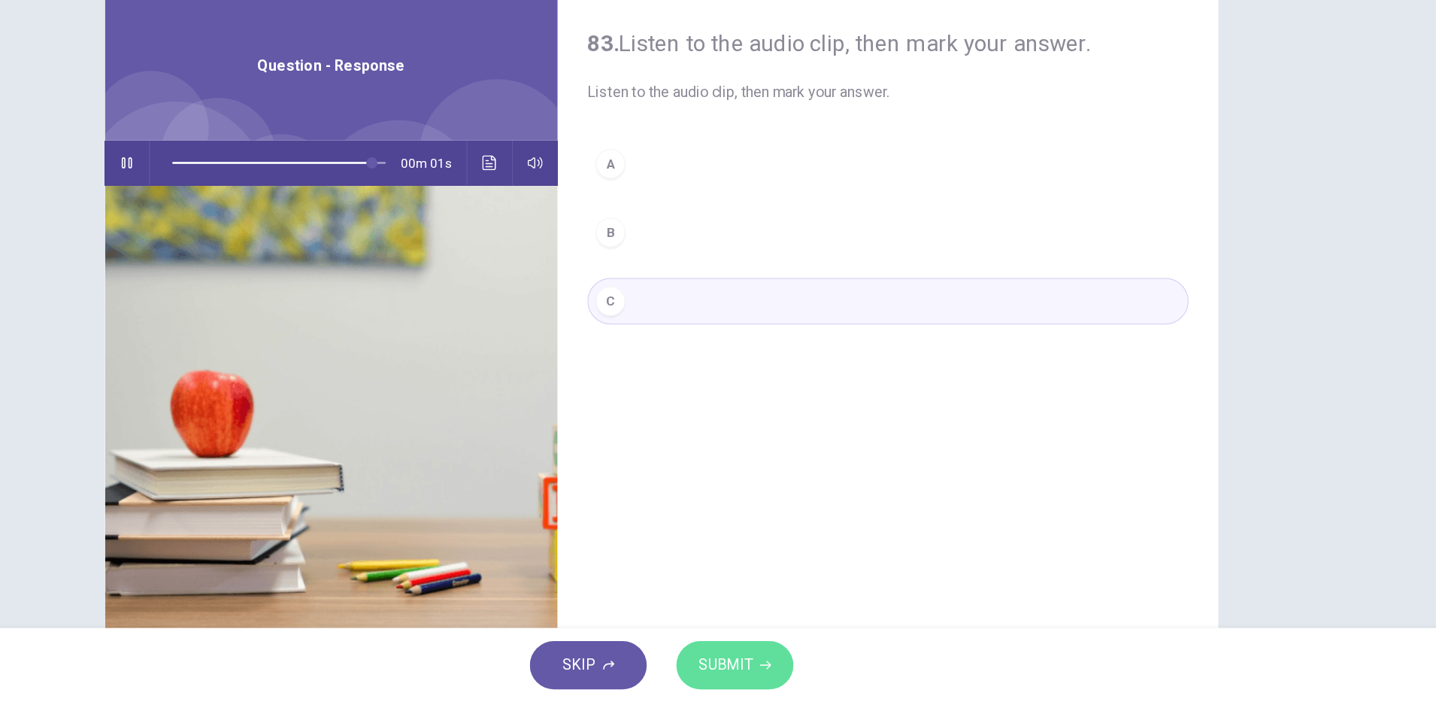
click at [780, 672] on span "SUBMIT" at bounding box center [770, 671] width 44 height 21
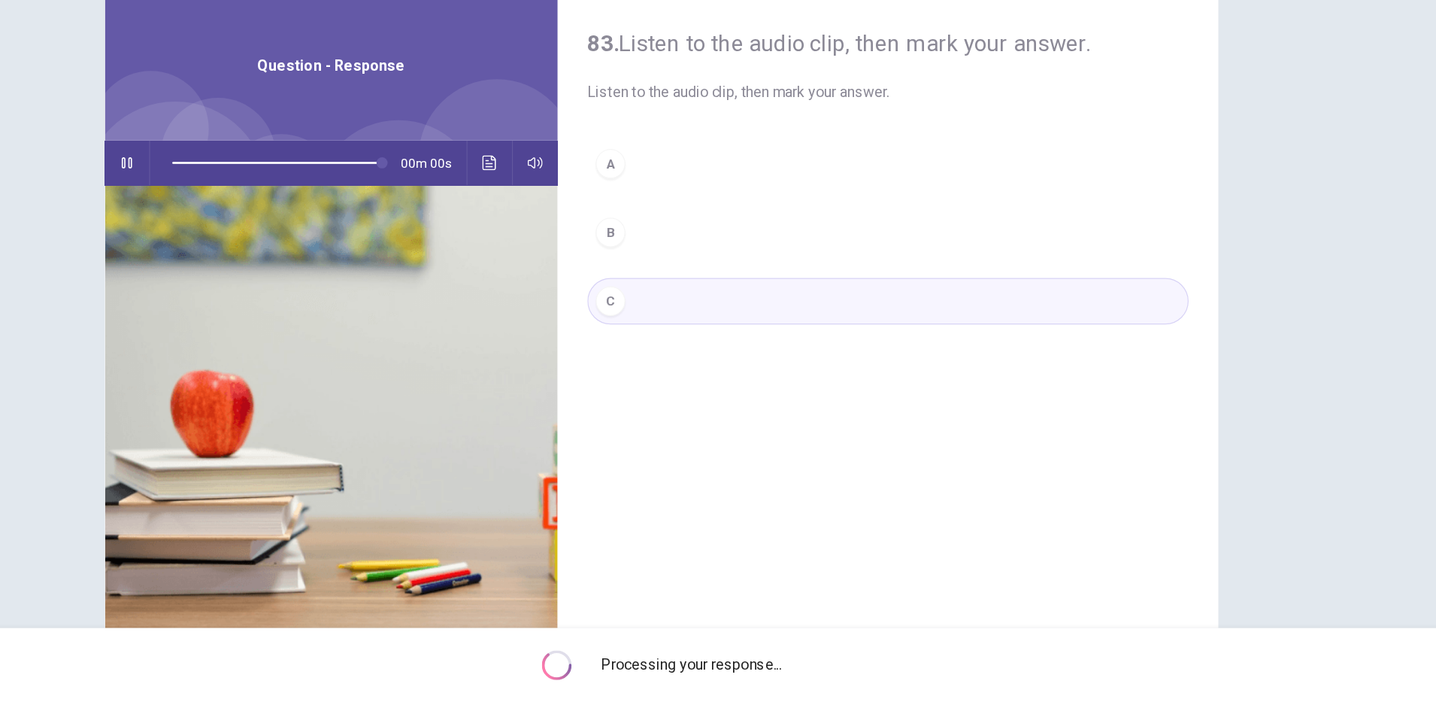
type input "*"
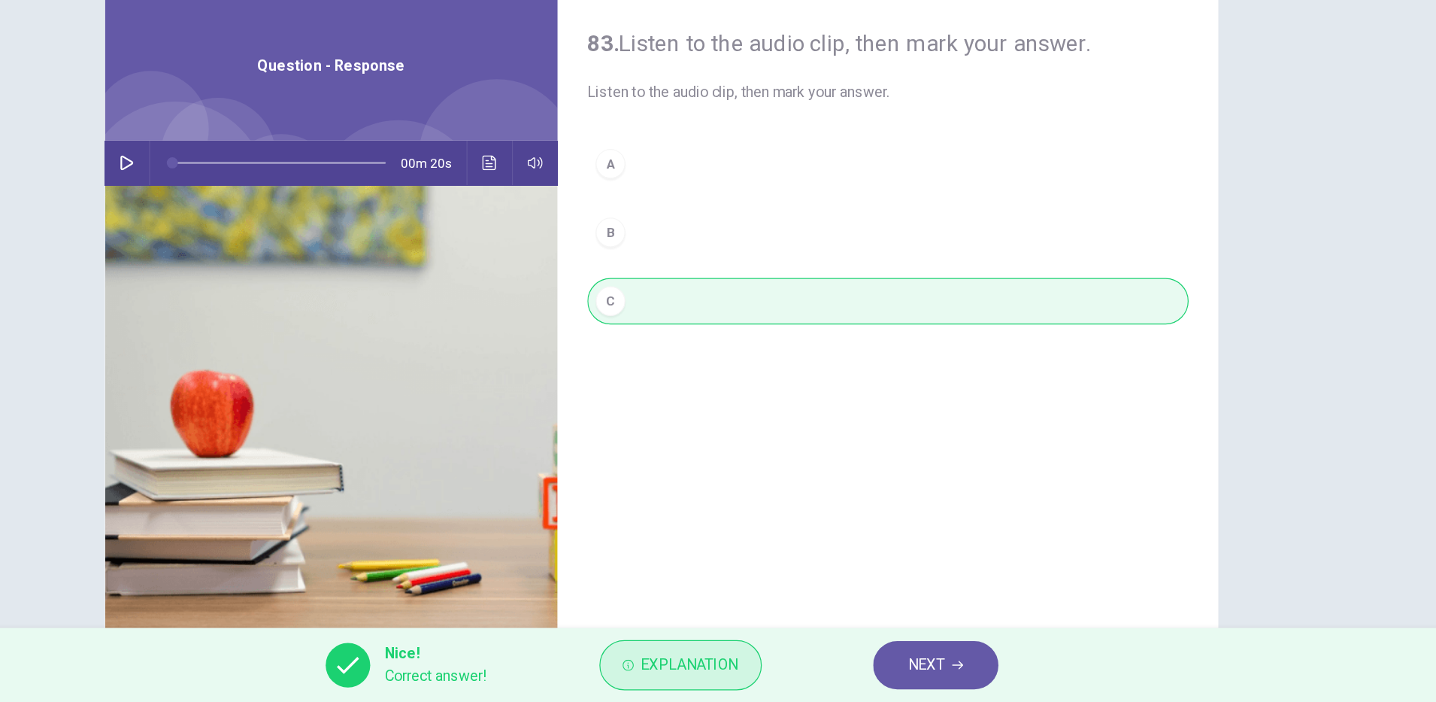
click at [775, 672] on span "Explanation" at bounding box center [741, 671] width 79 height 21
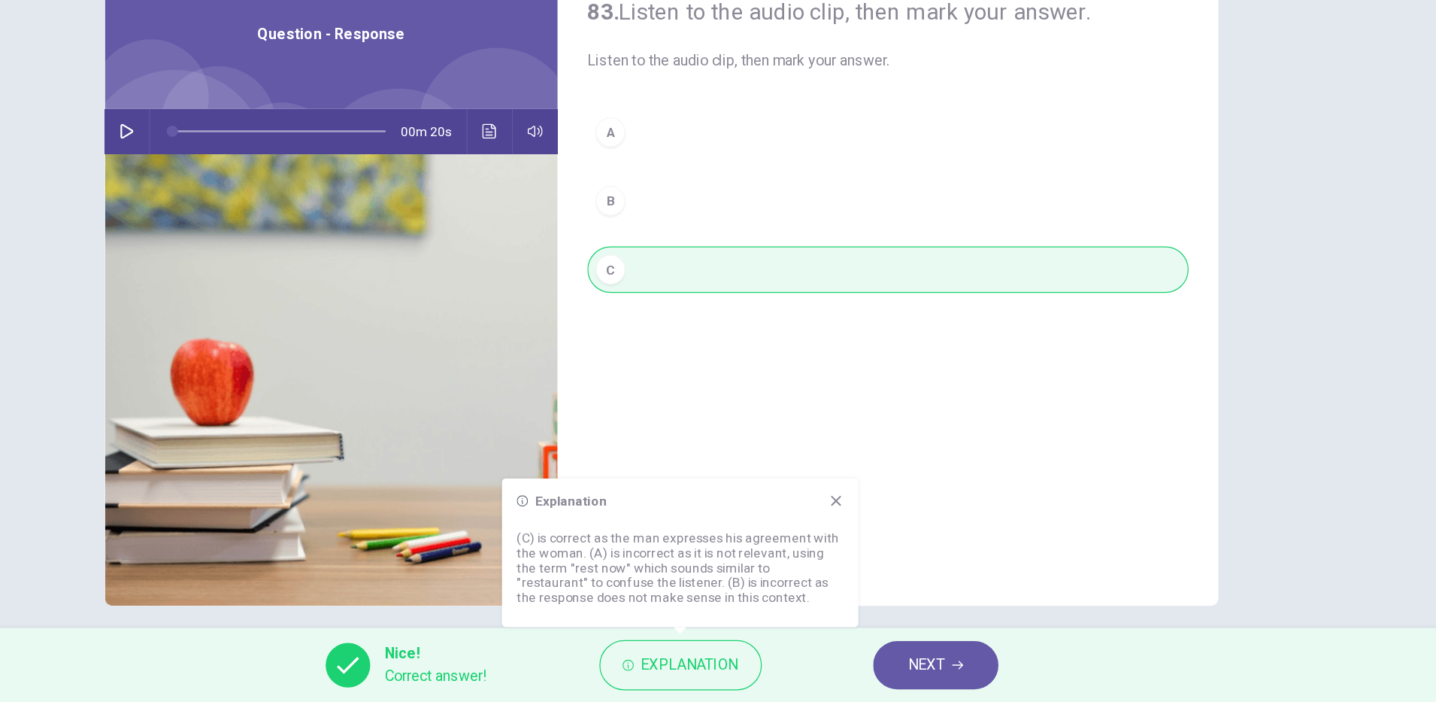
scroll to position [38, 0]
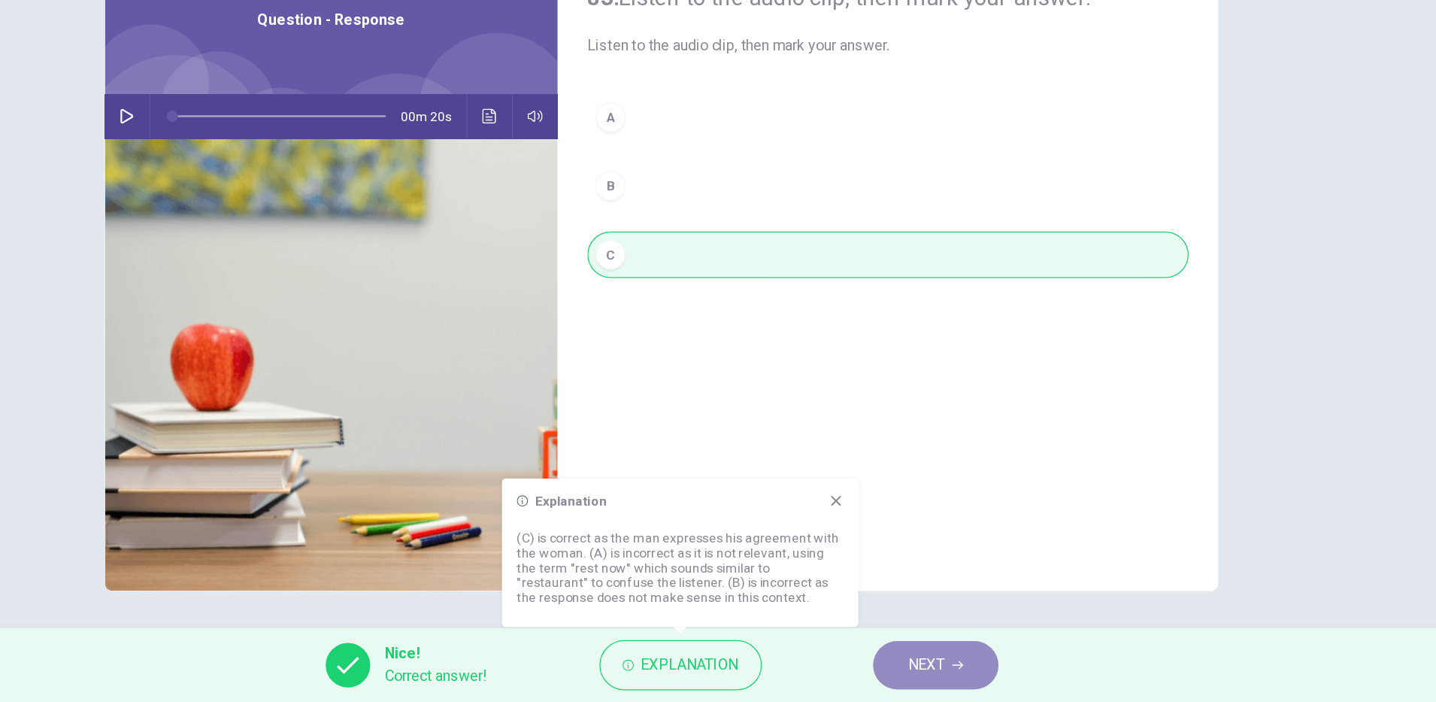
click at [920, 665] on span "NEXT" at bounding box center [932, 671] width 29 height 21
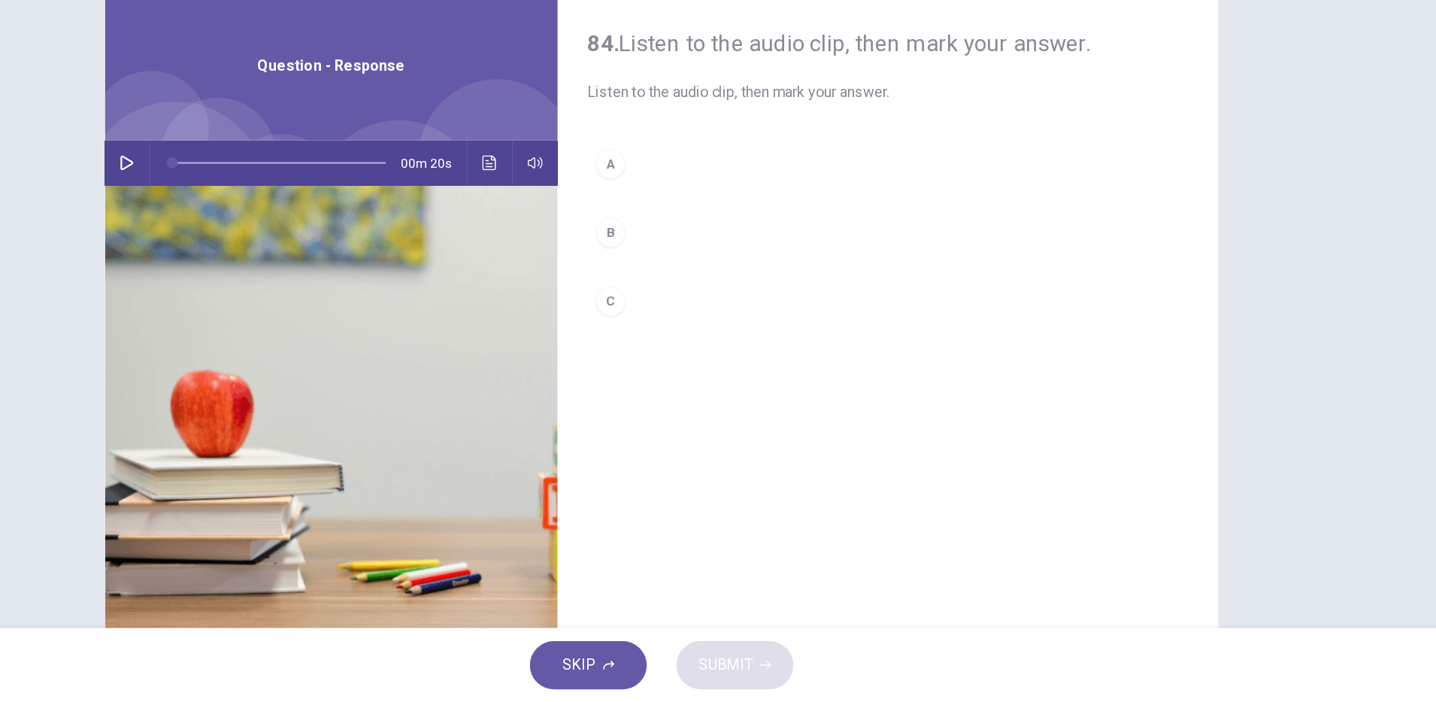
click at [293, 274] on div "00m 20s" at bounding box center [450, 265] width 367 height 36
click at [280, 271] on button "button" at bounding box center [285, 265] width 24 height 36
click at [684, 380] on button "C" at bounding box center [901, 377] width 487 height 38
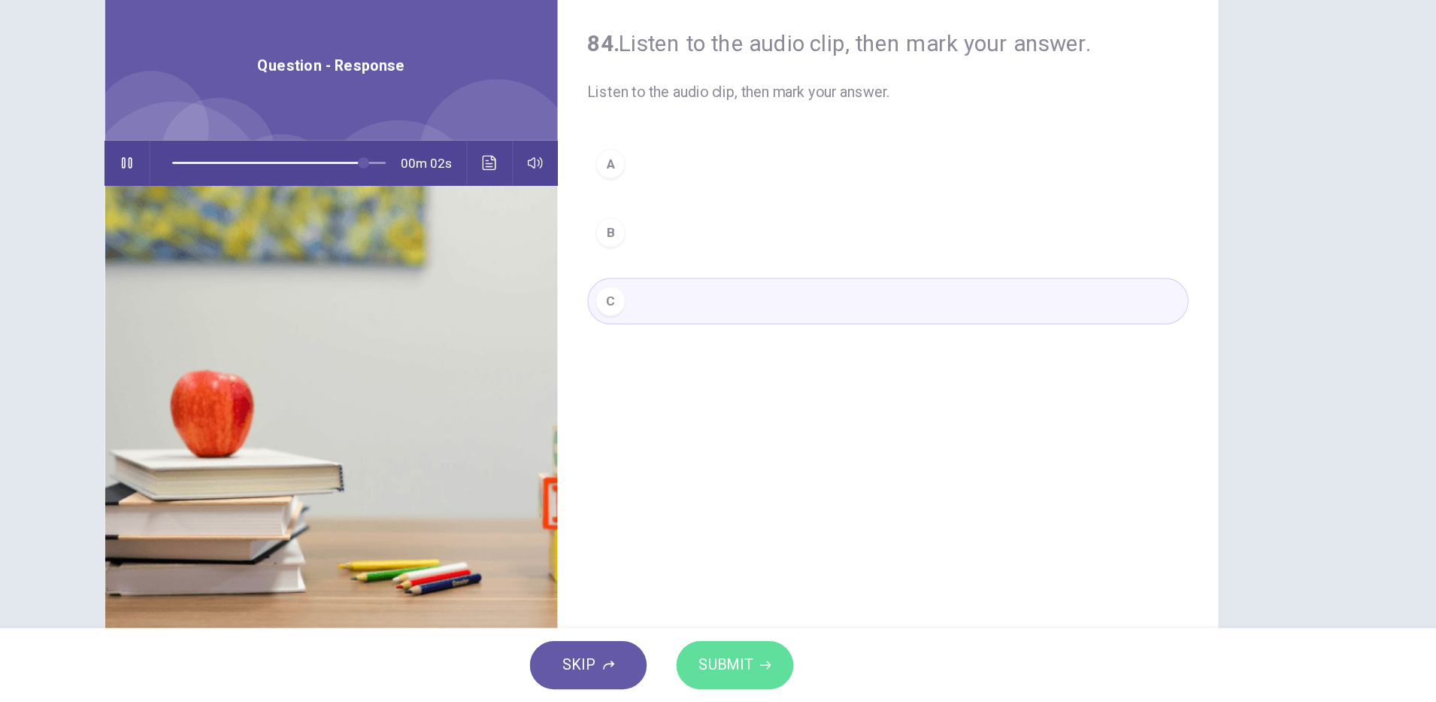
click at [769, 669] on span "SUBMIT" at bounding box center [770, 671] width 44 height 21
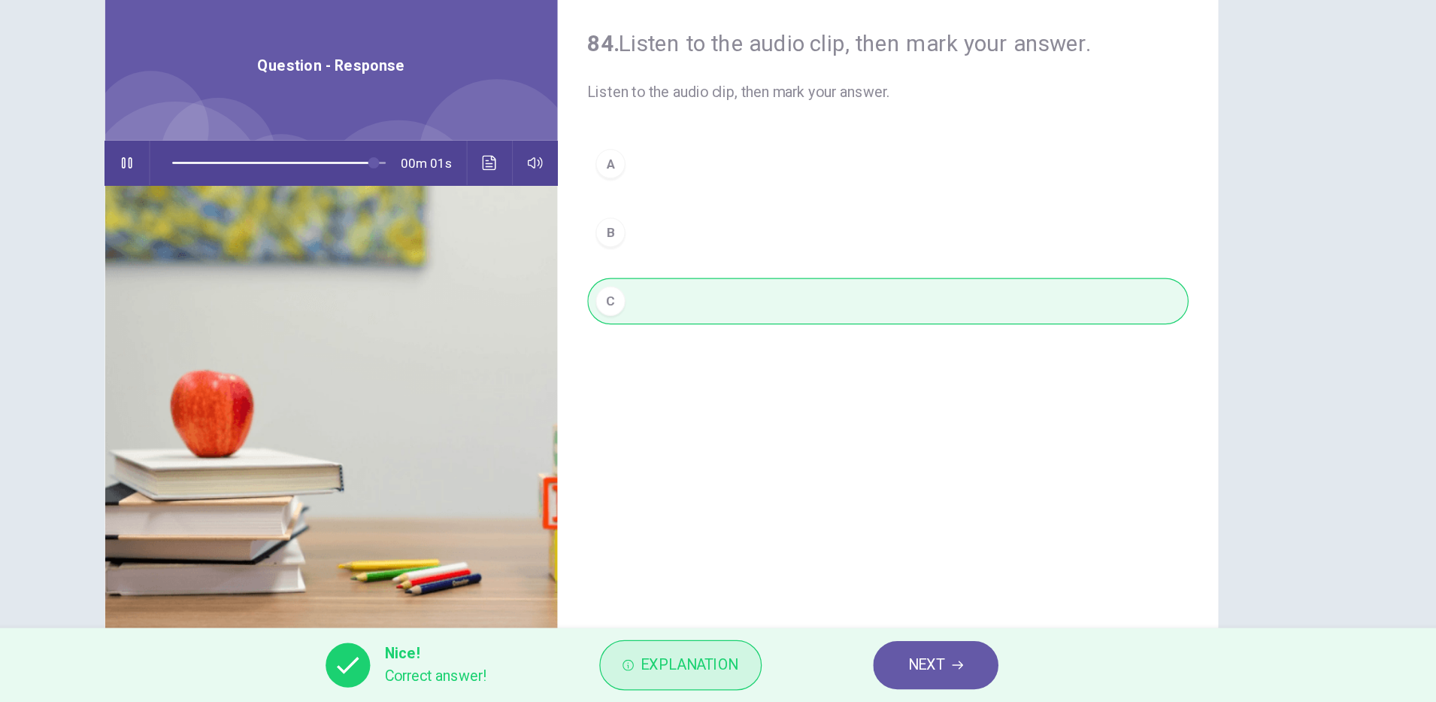
type input "*"
click at [760, 669] on span "Explanation" at bounding box center [741, 671] width 79 height 21
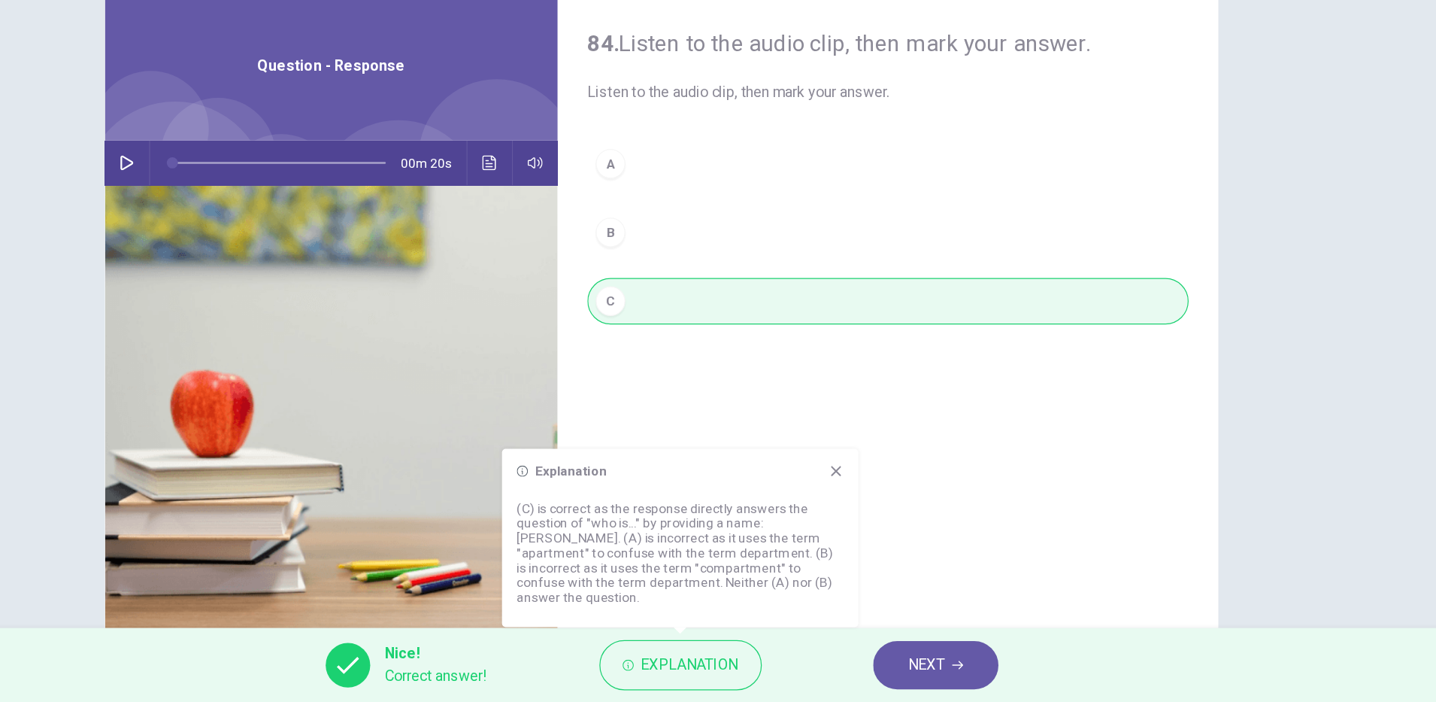
click at [933, 675] on span "NEXT" at bounding box center [932, 671] width 29 height 21
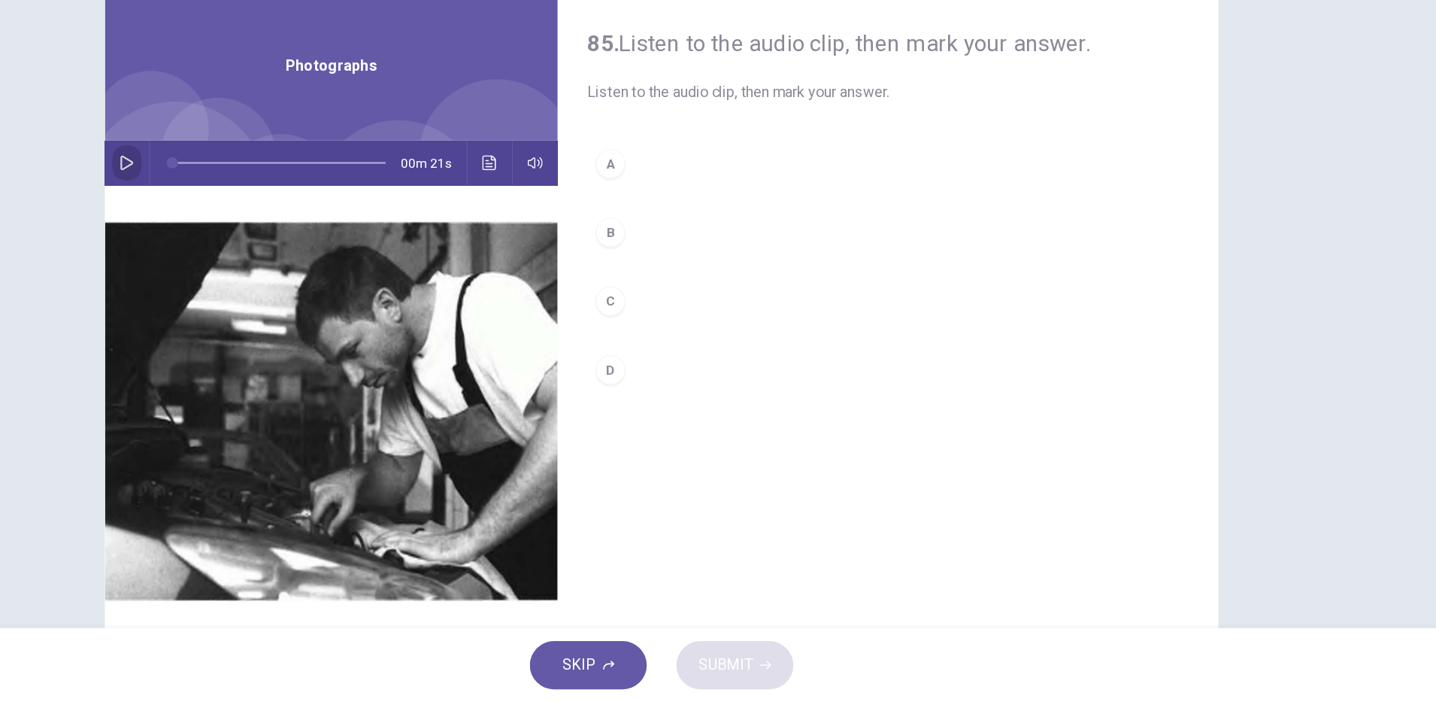
click at [283, 268] on icon "button" at bounding box center [285, 265] width 12 height 12
drag, startPoint x: 679, startPoint y: 260, endPoint x: 706, endPoint y: 314, distance: 59.9
click at [676, 260] on div "A" at bounding box center [677, 265] width 24 height 24
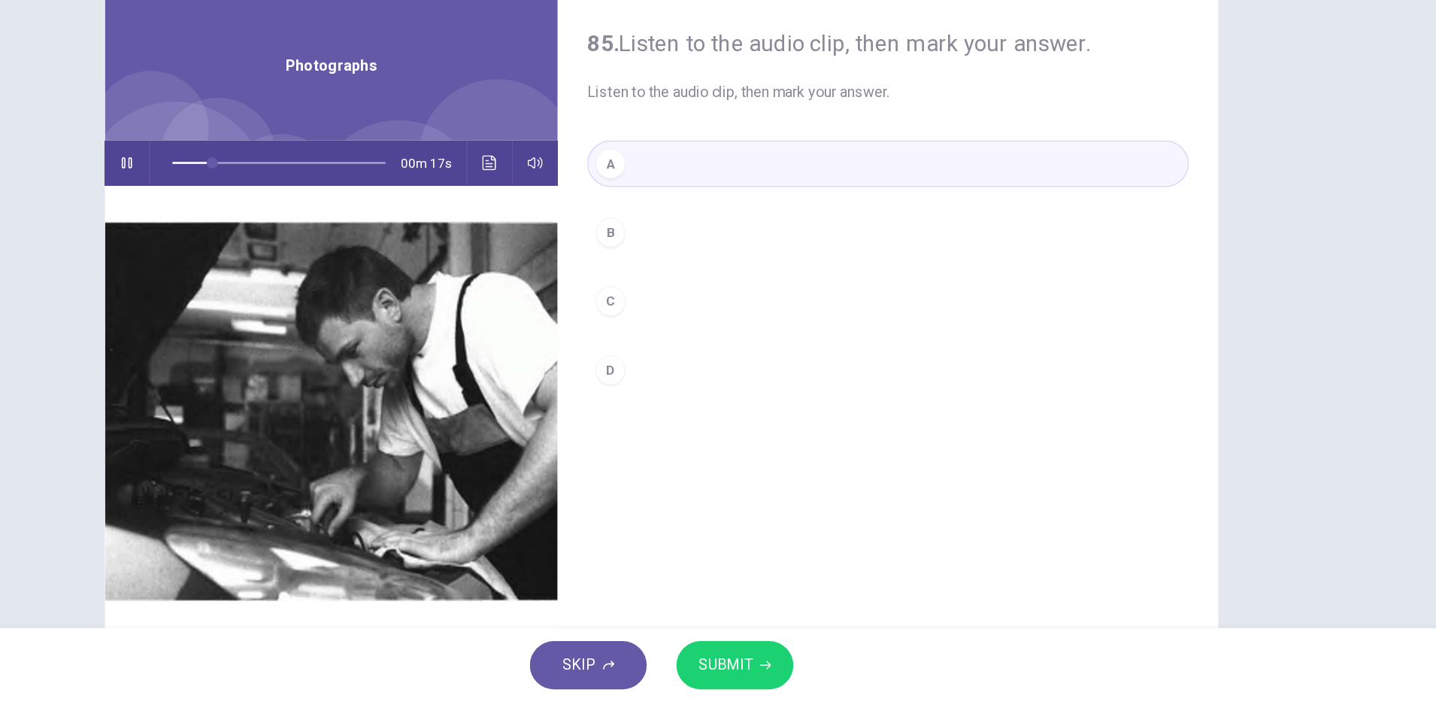
click at [761, 663] on span "SUBMIT" at bounding box center [770, 671] width 44 height 21
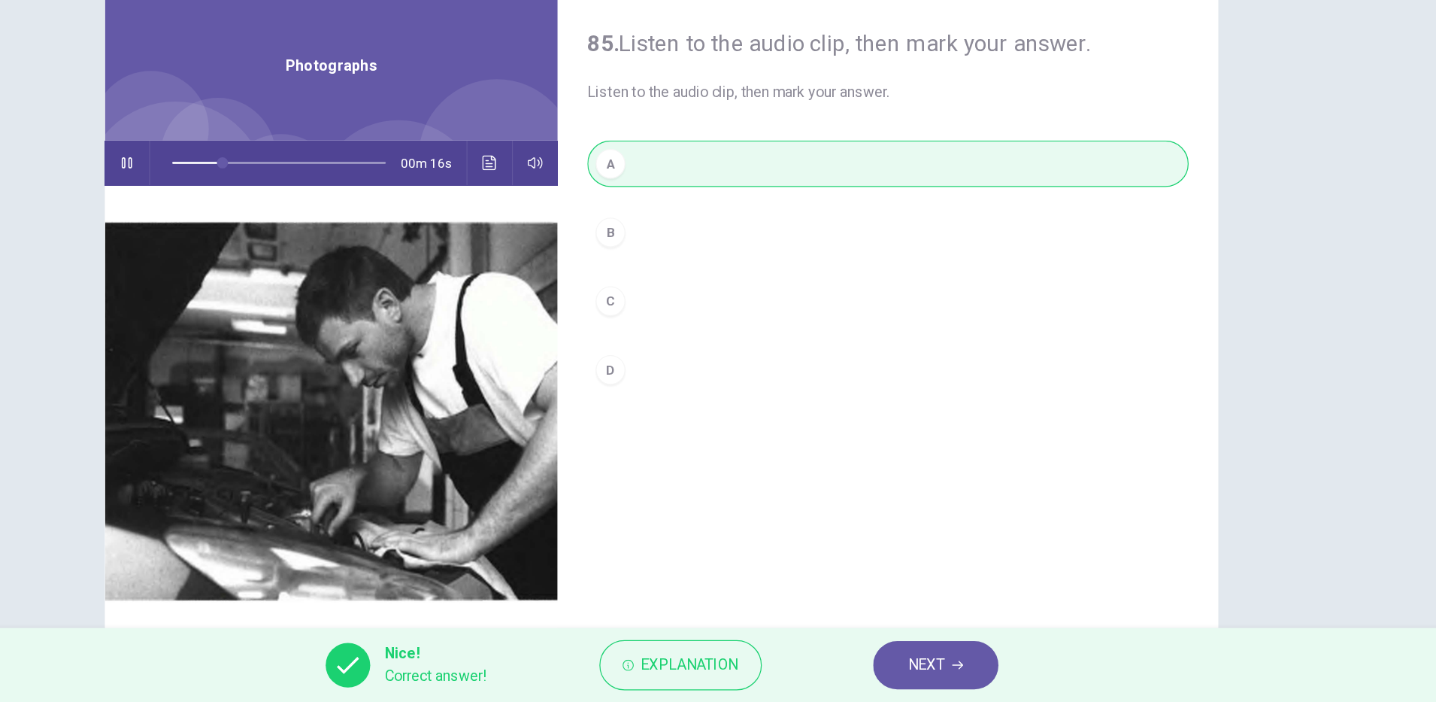
type input "**"
click at [939, 678] on span "NEXT" at bounding box center [932, 671] width 29 height 21
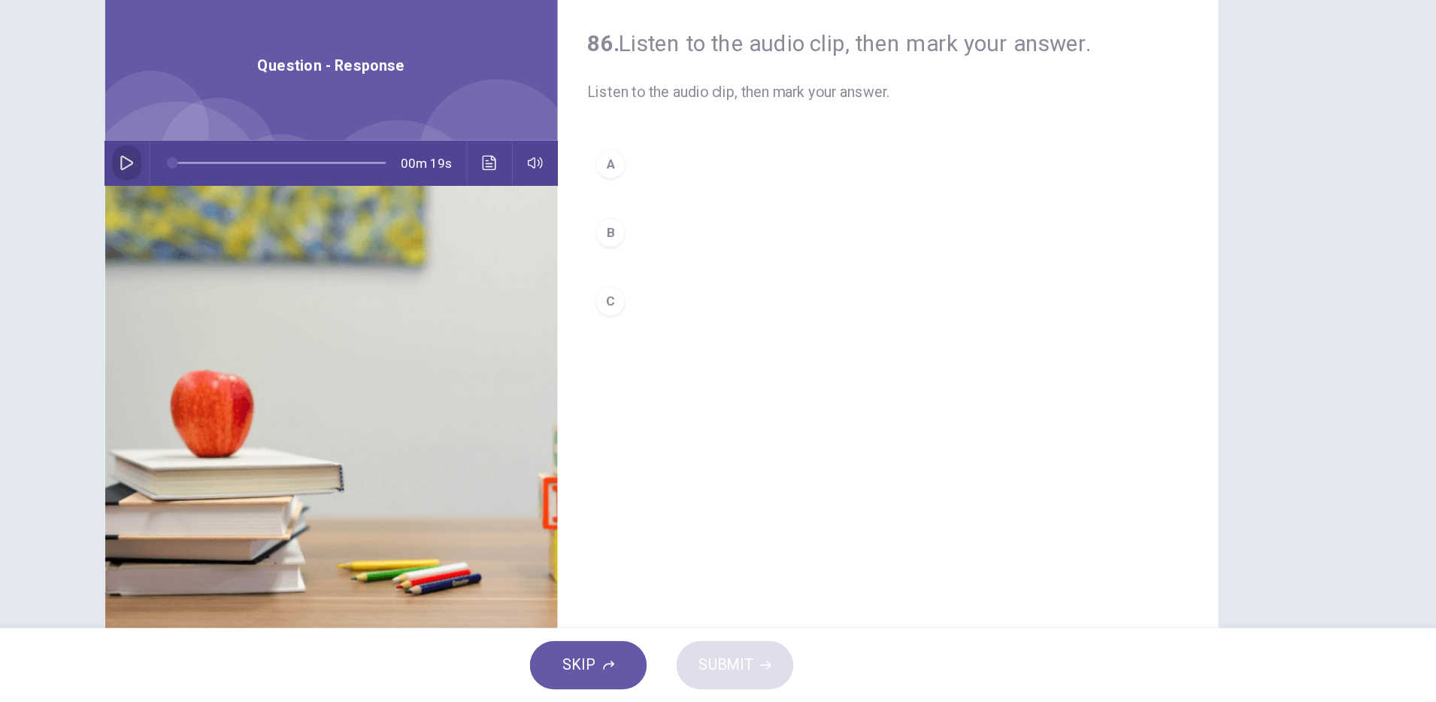
click at [280, 259] on icon "button" at bounding box center [285, 265] width 12 height 12
click at [670, 371] on div "C" at bounding box center [677, 377] width 24 height 24
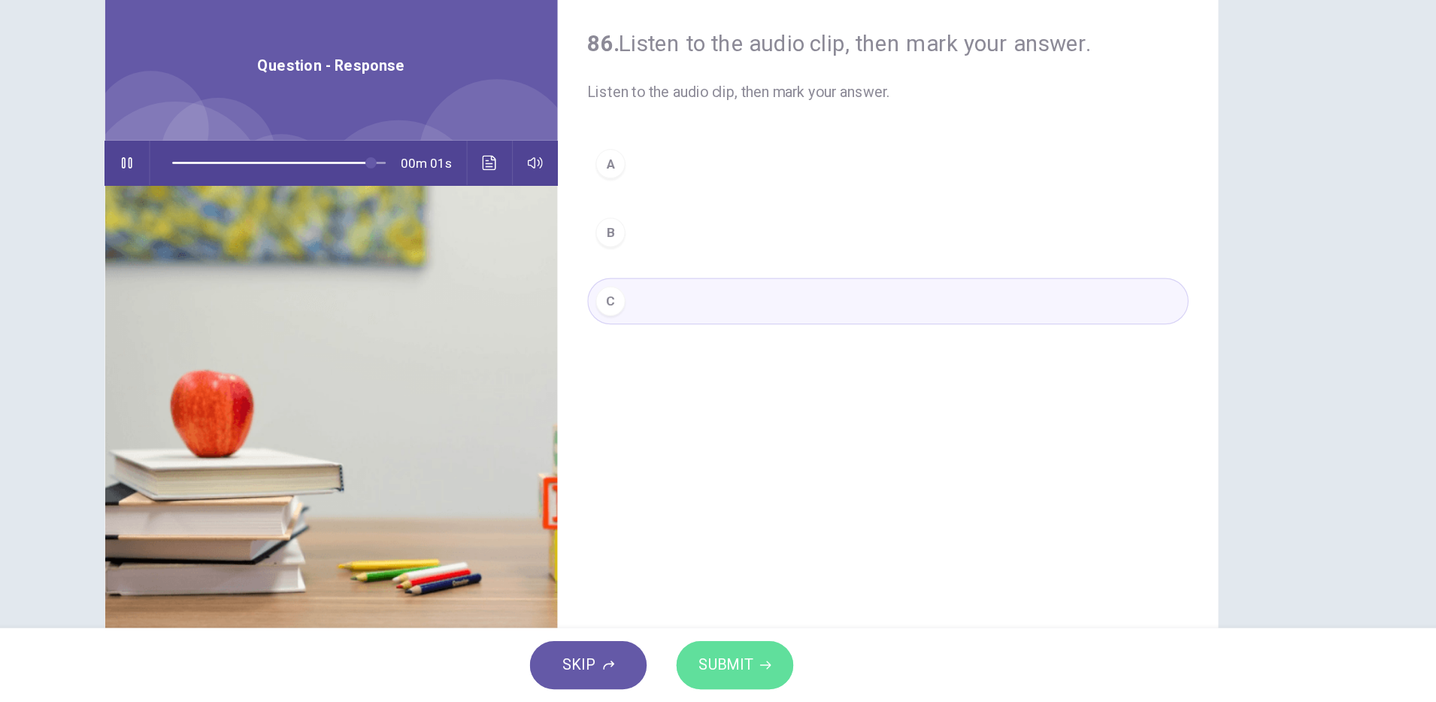
click at [782, 669] on span "SUBMIT" at bounding box center [770, 671] width 44 height 21
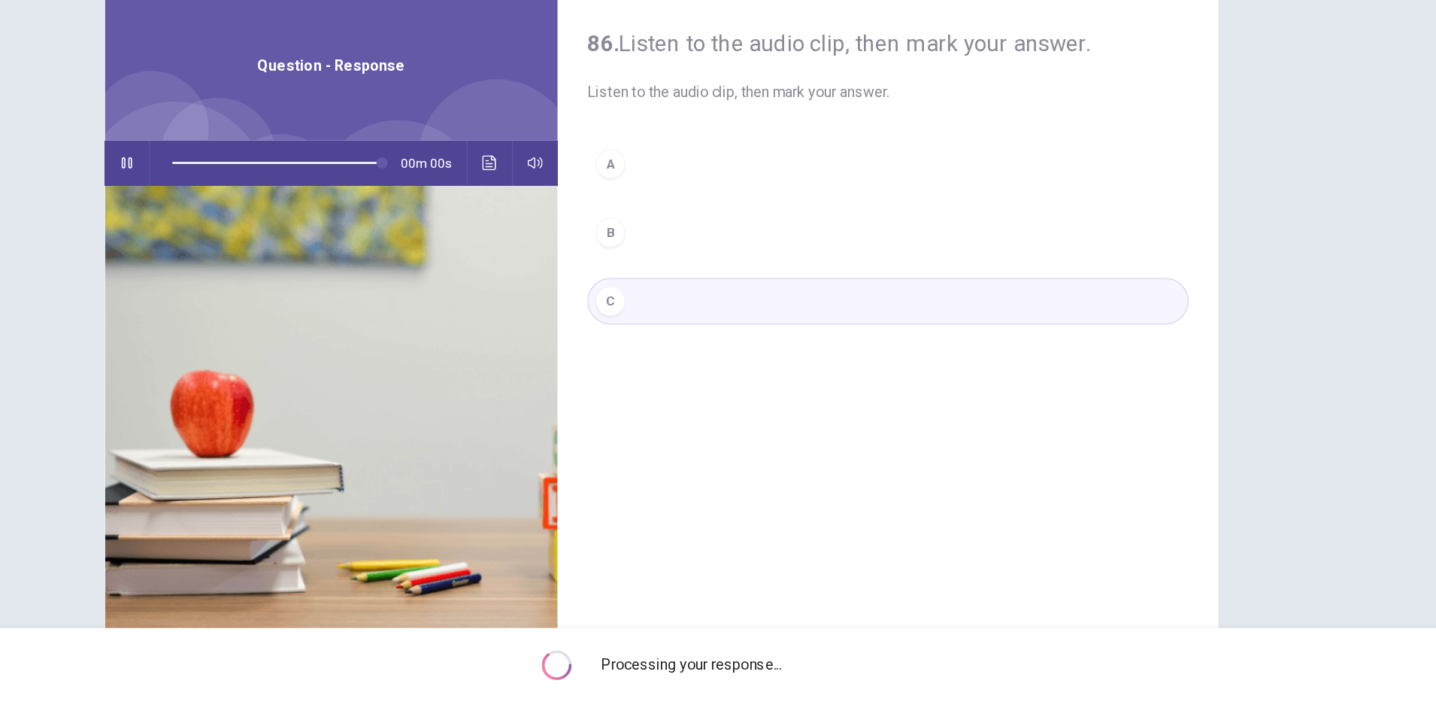
type input "*"
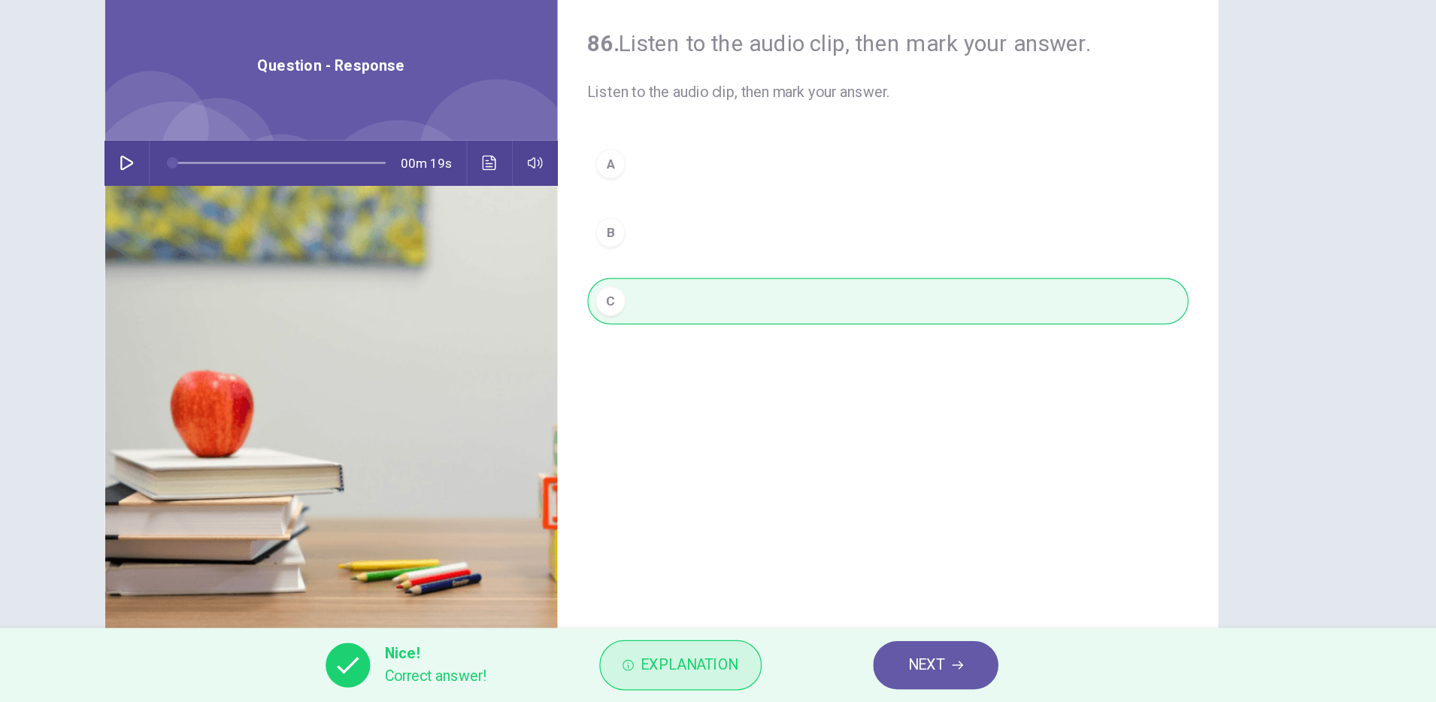
click at [750, 669] on span "Explanation" at bounding box center [741, 671] width 79 height 21
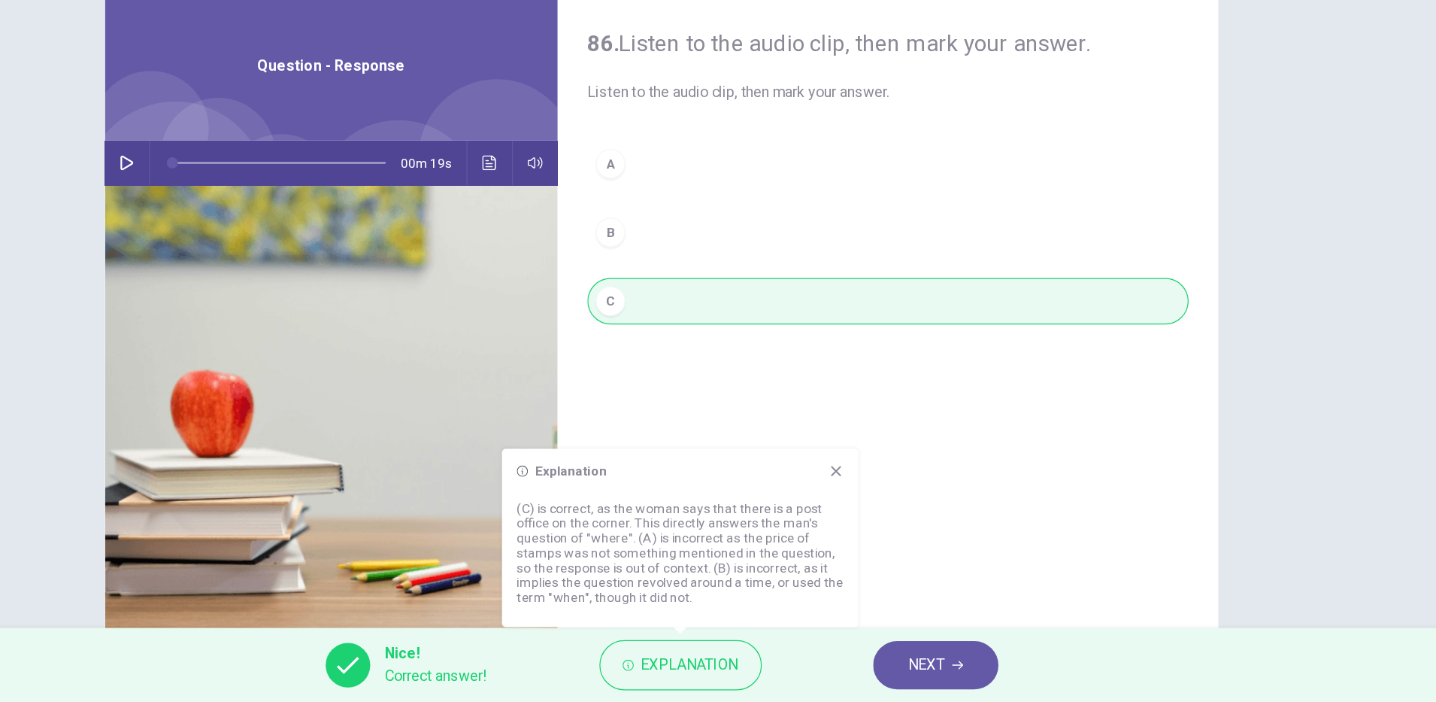
click at [907, 672] on button "NEXT" at bounding box center [941, 671] width 102 height 39
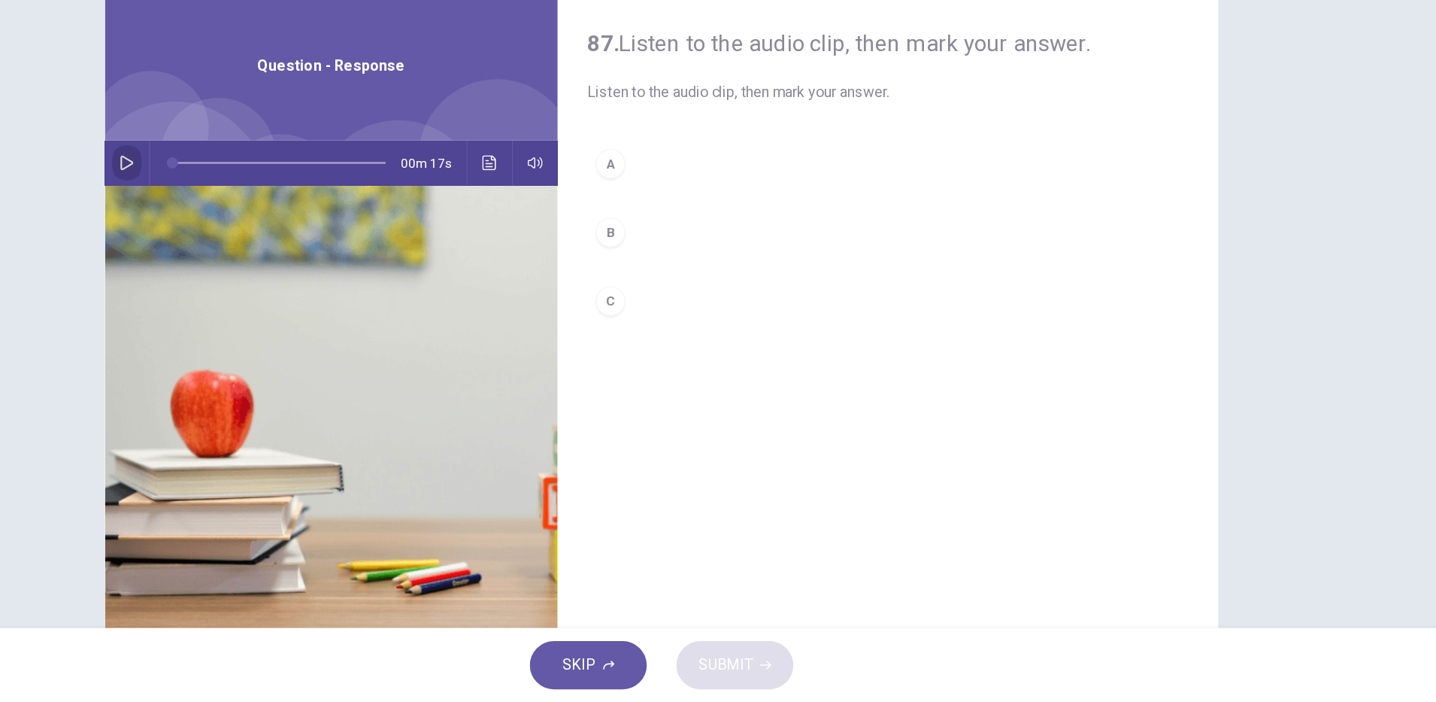
click at [273, 262] on button "button" at bounding box center [285, 265] width 24 height 36
click at [665, 377] on div "C" at bounding box center [677, 377] width 24 height 24
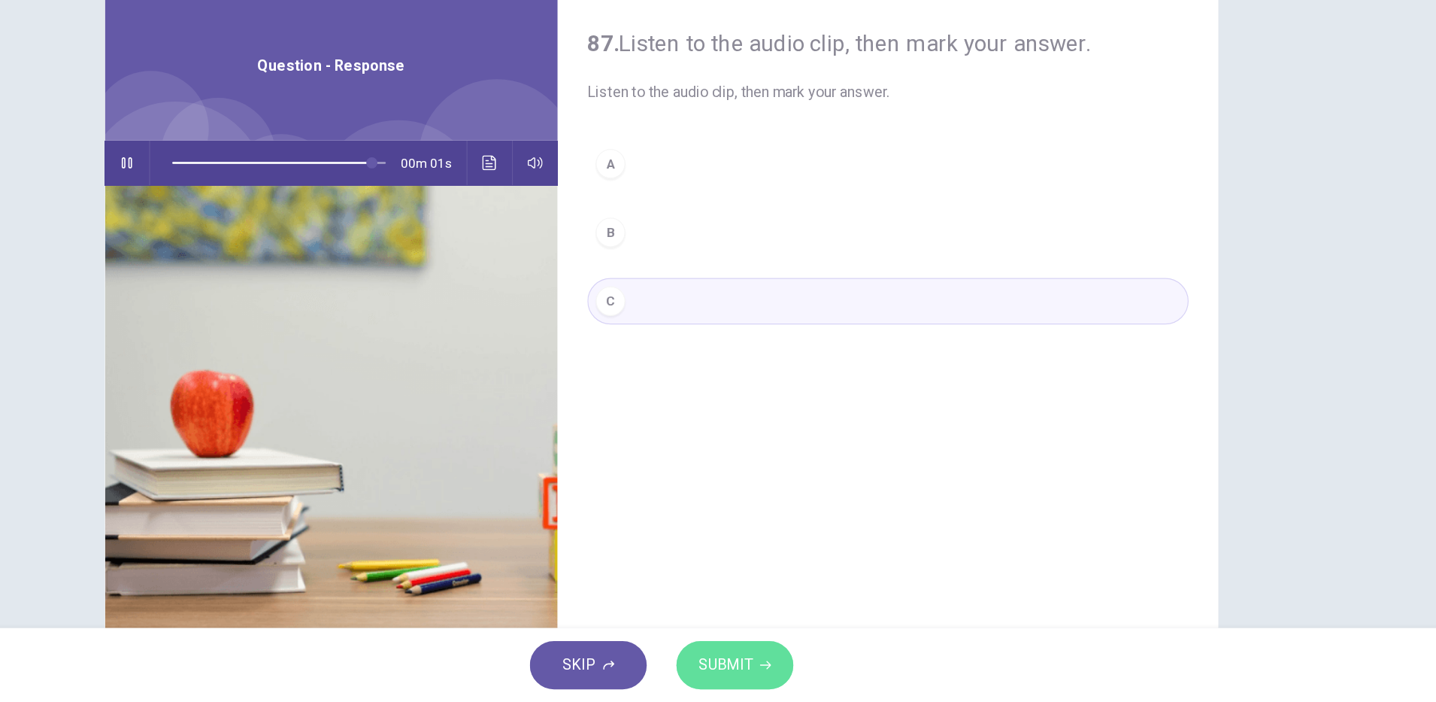
click at [751, 666] on span "SUBMIT" at bounding box center [770, 671] width 44 height 21
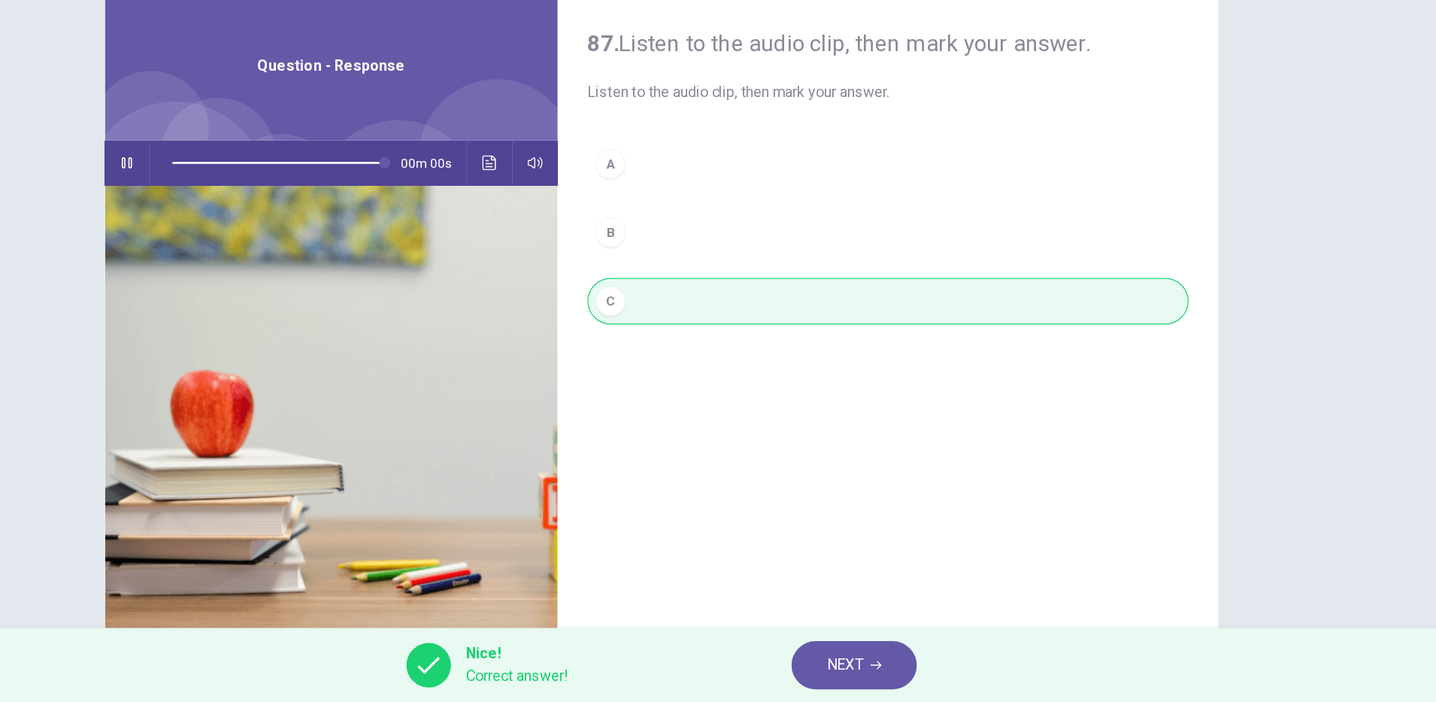
type input "*"
click at [860, 671] on span "NEXT" at bounding box center [866, 671] width 29 height 21
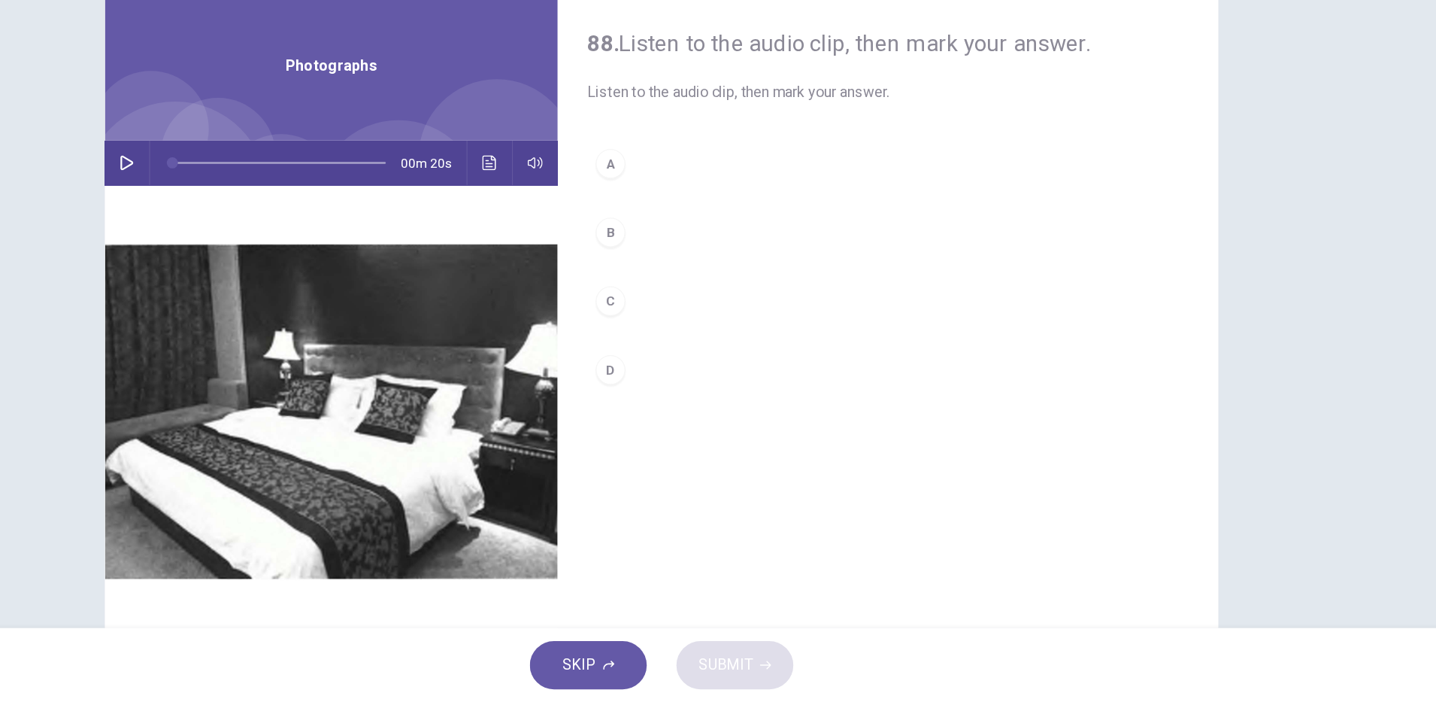
click at [281, 265] on icon "button" at bounding box center [285, 265] width 12 height 12
click at [681, 379] on div "C" at bounding box center [677, 377] width 24 height 24
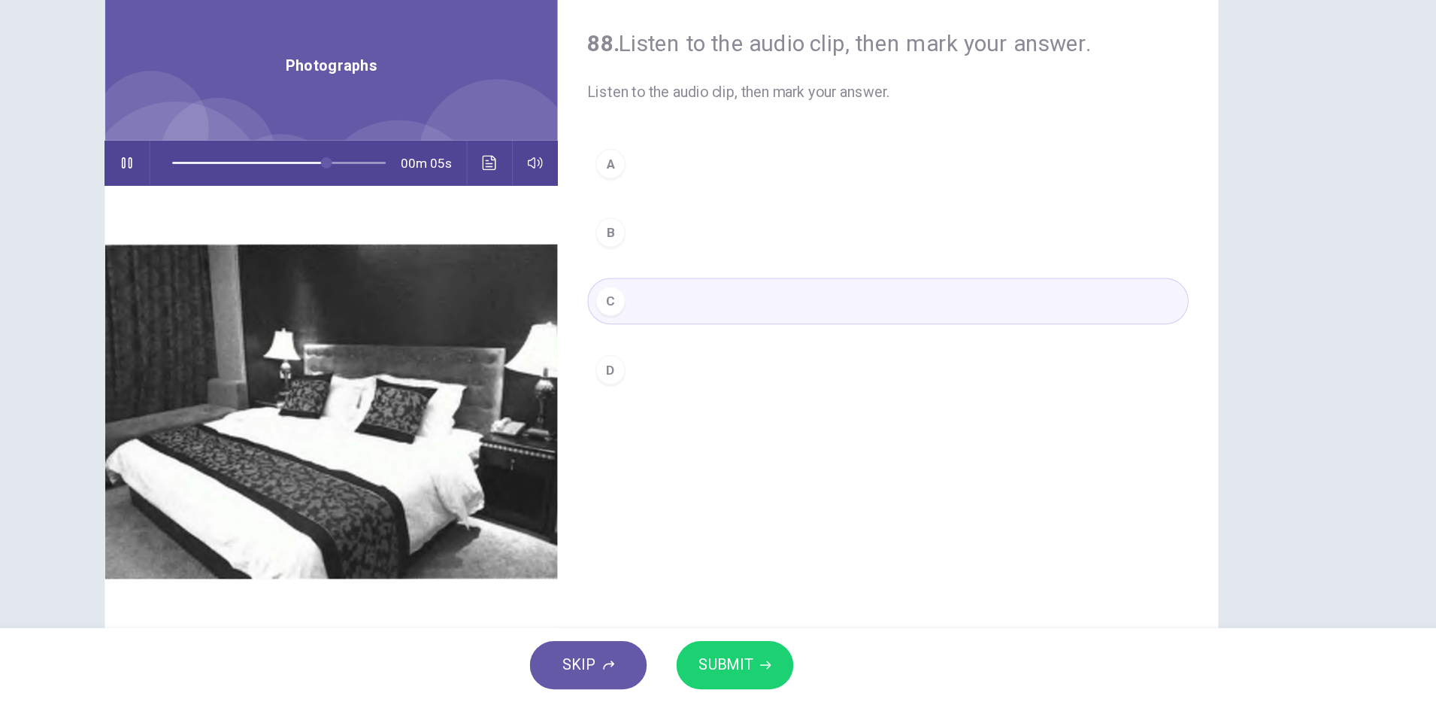
click at [763, 669] on span "SUBMIT" at bounding box center [770, 671] width 44 height 21
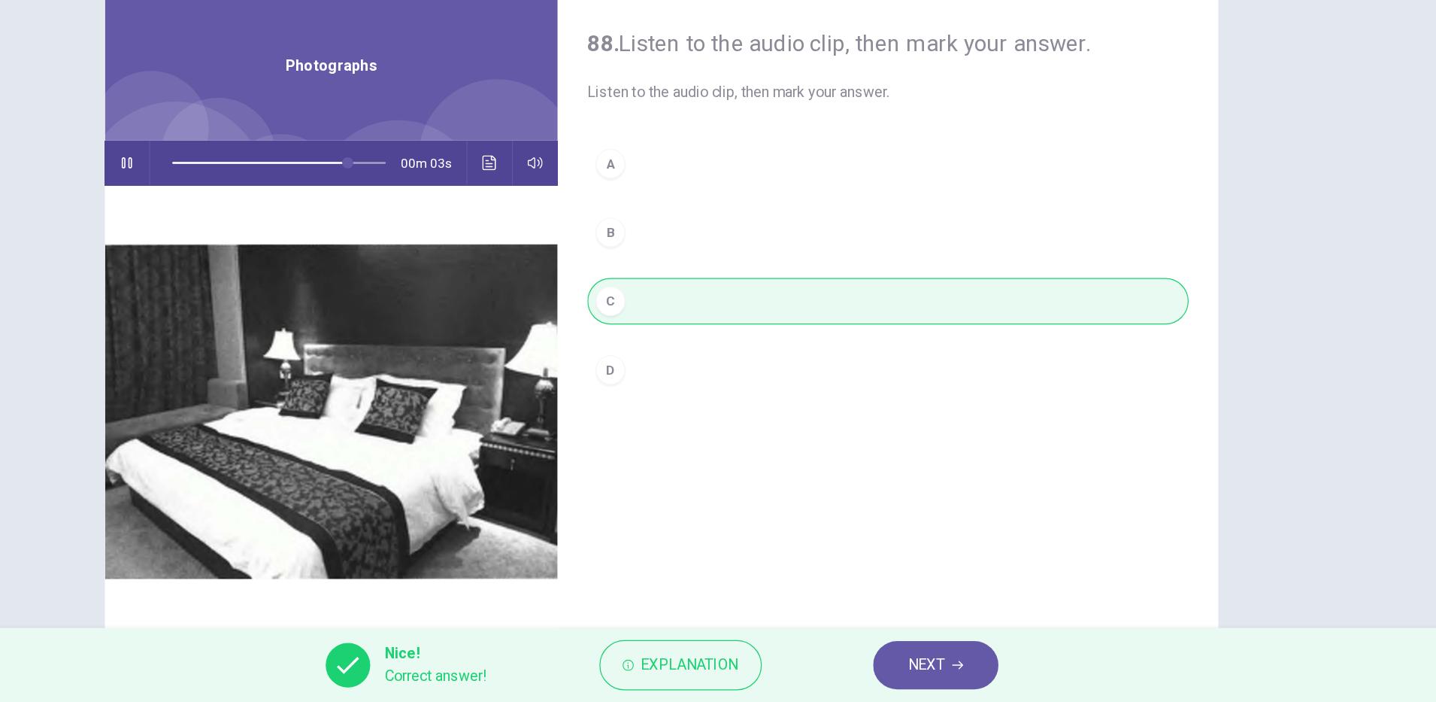
type input "**"
click at [923, 680] on button "NEXT" at bounding box center [941, 671] width 102 height 39
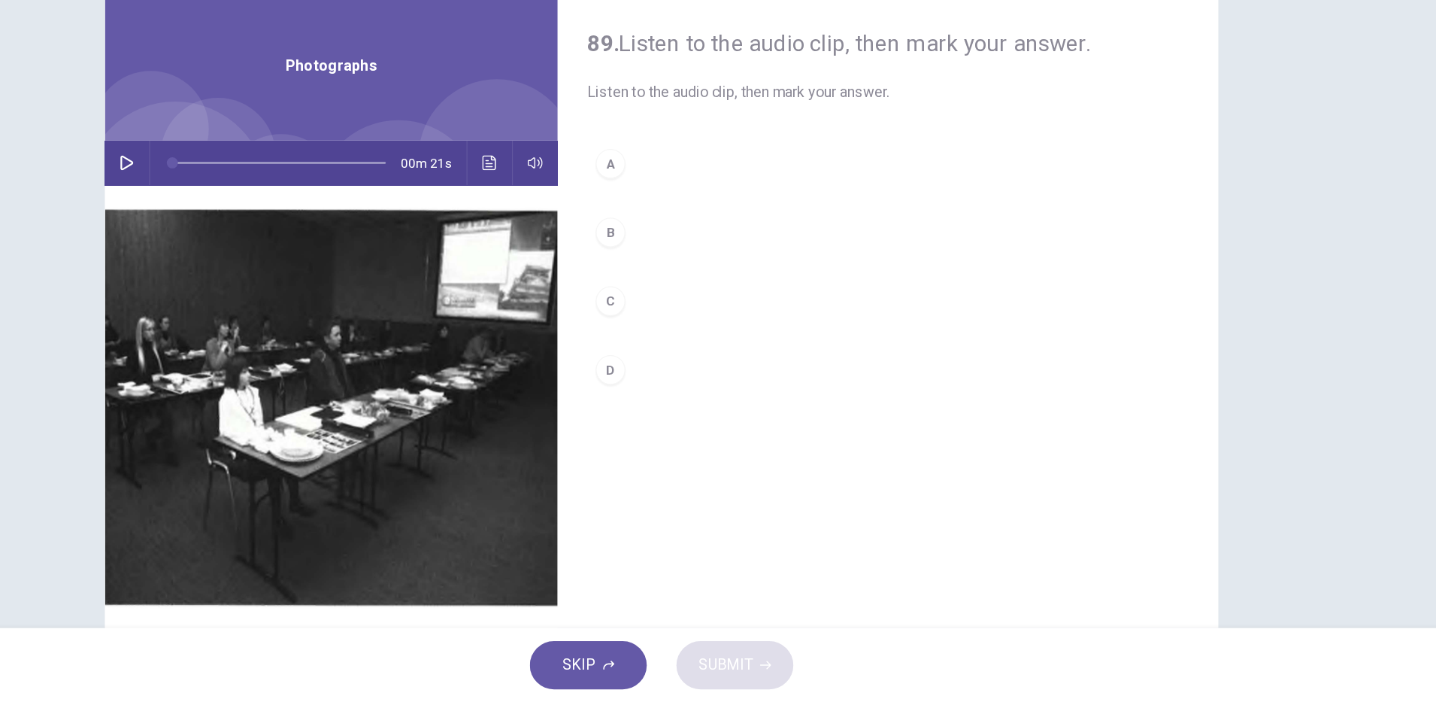
click at [279, 260] on icon "button" at bounding box center [285, 265] width 12 height 12
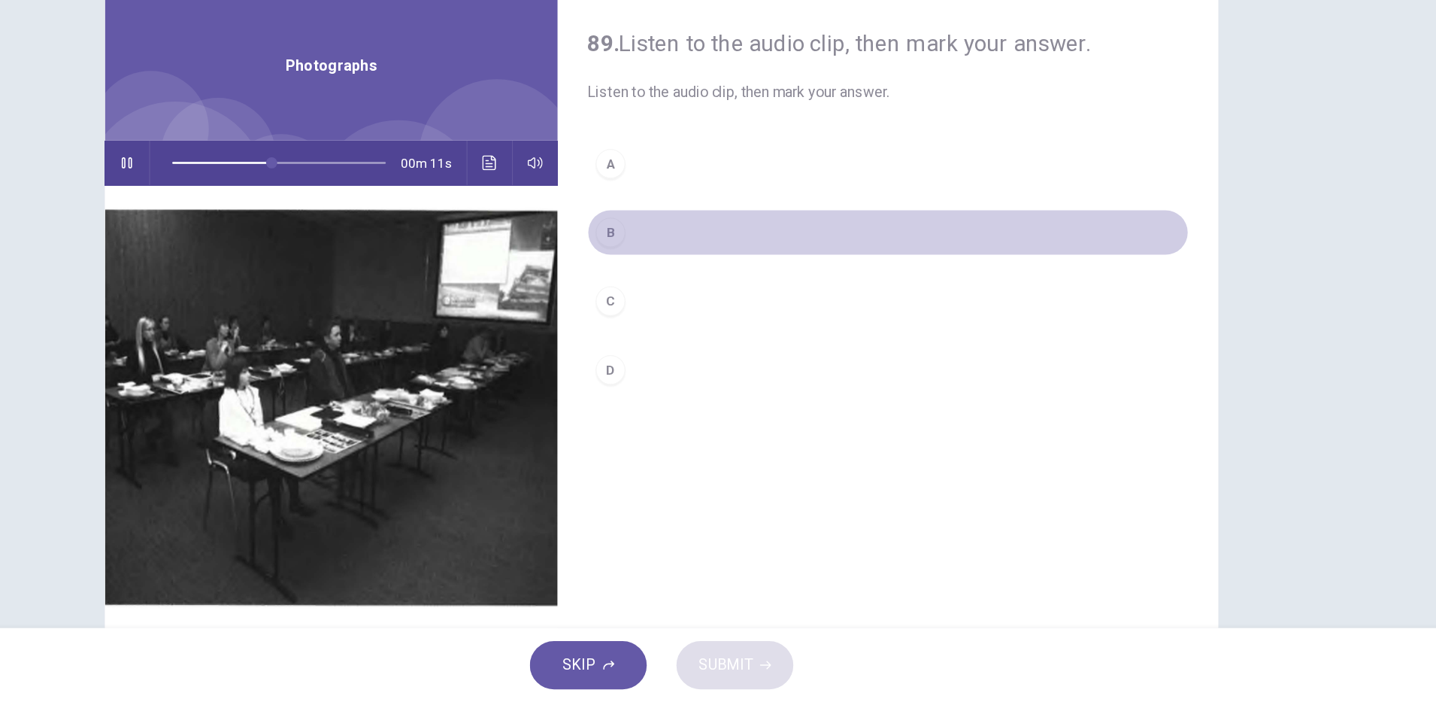
click at [676, 326] on div "B" at bounding box center [677, 321] width 24 height 24
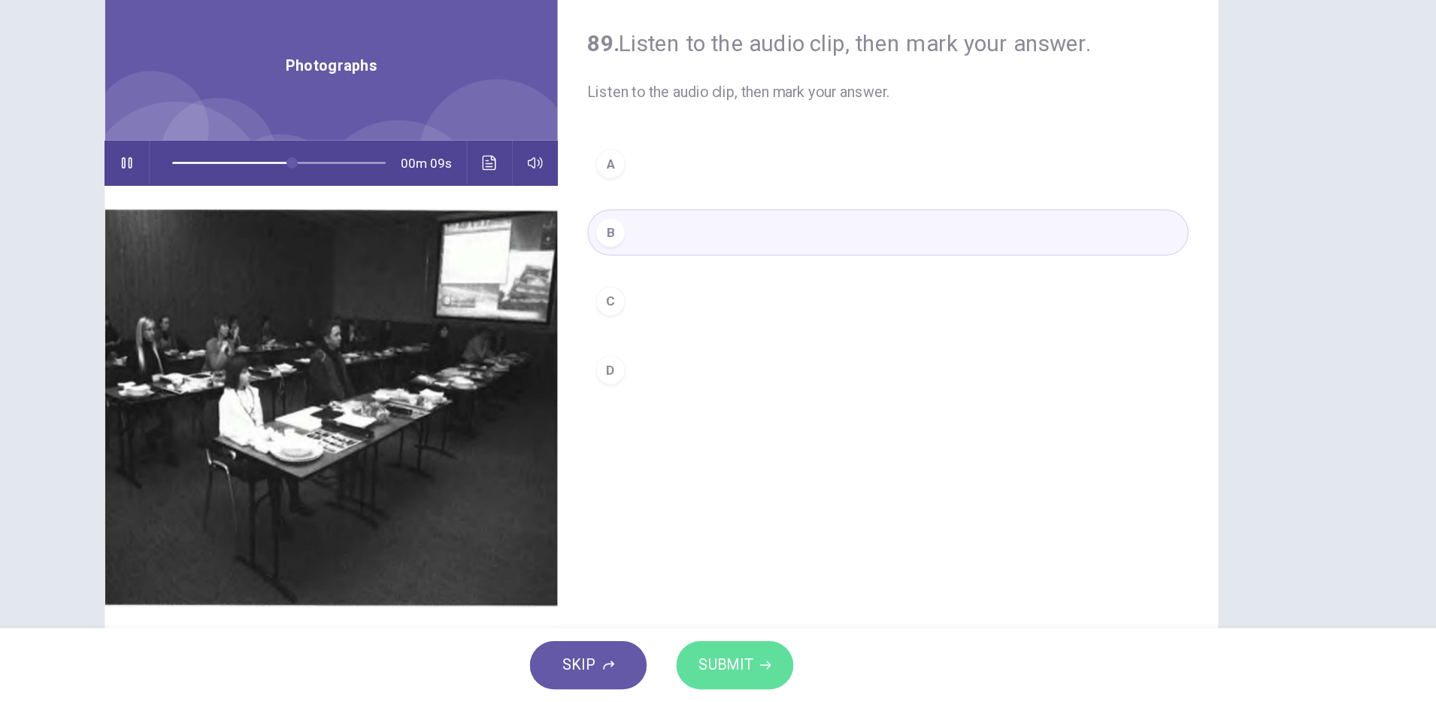
click at [766, 675] on span "SUBMIT" at bounding box center [770, 671] width 44 height 21
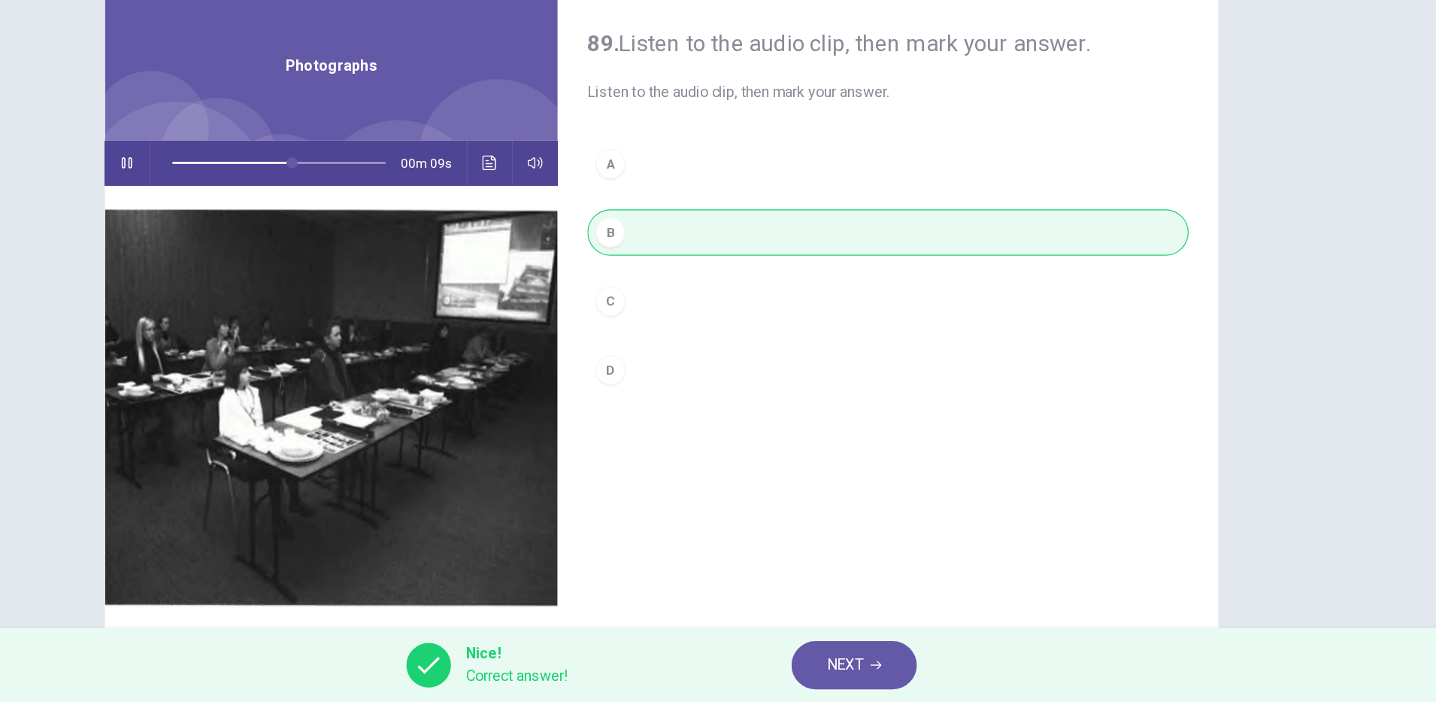
type input "**"
click at [872, 669] on span "NEXT" at bounding box center [866, 671] width 29 height 21
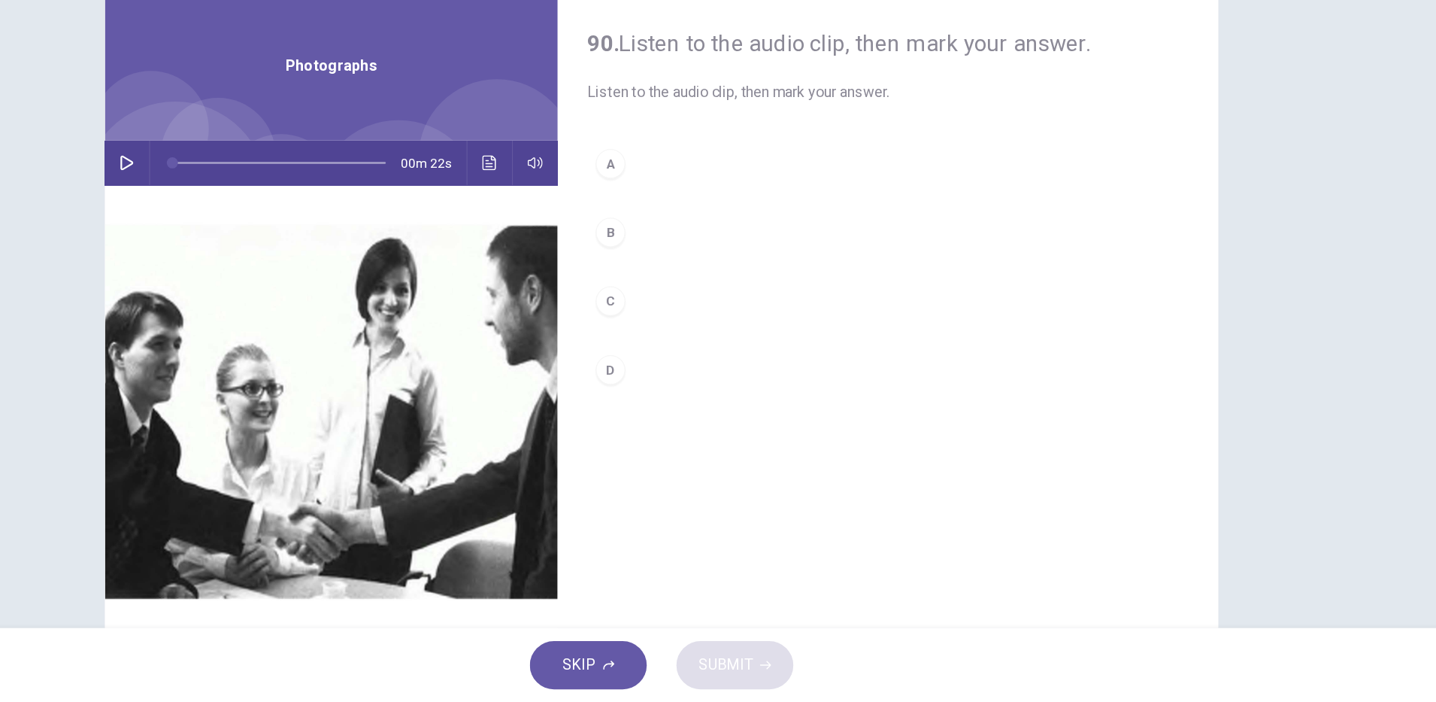
click at [283, 268] on icon "button" at bounding box center [285, 265] width 12 height 12
click at [672, 428] on div "D" at bounding box center [677, 432] width 24 height 24
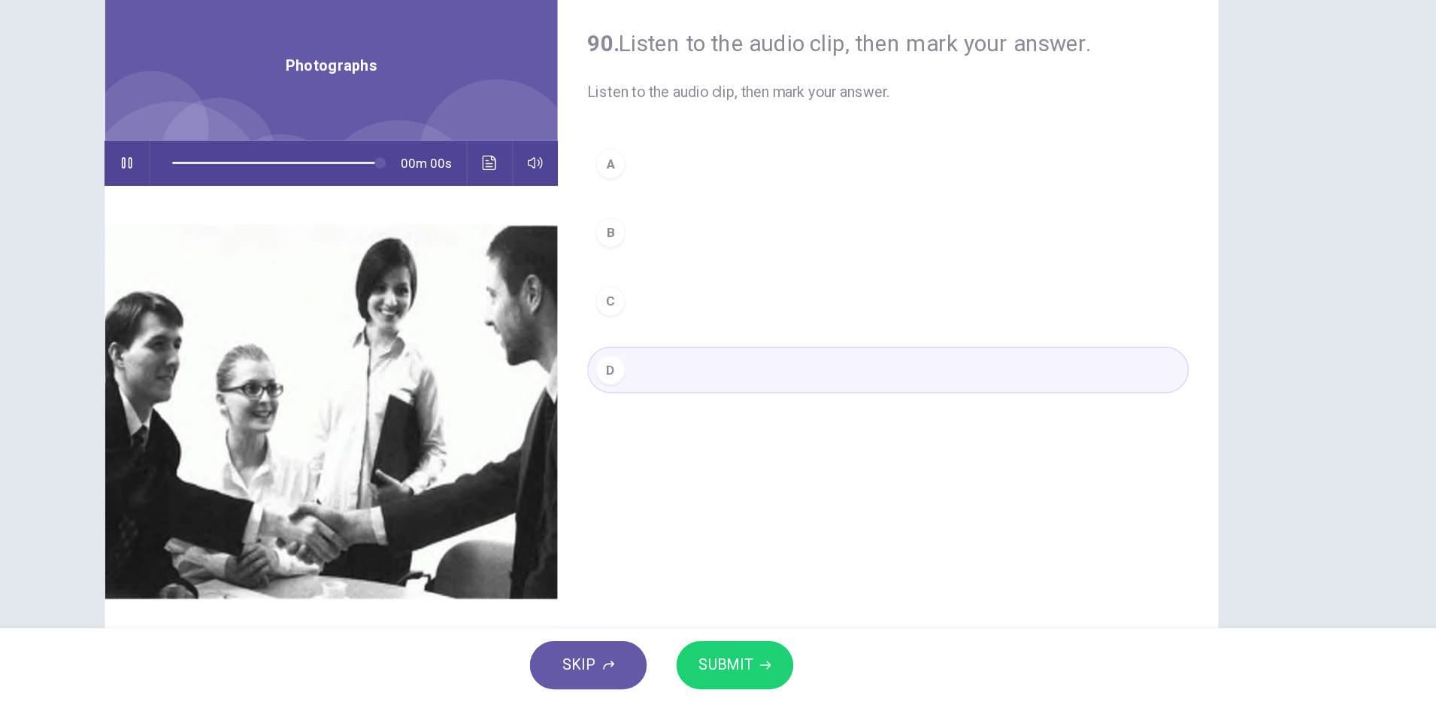
click at [777, 672] on span "SUBMIT" at bounding box center [770, 671] width 44 height 21
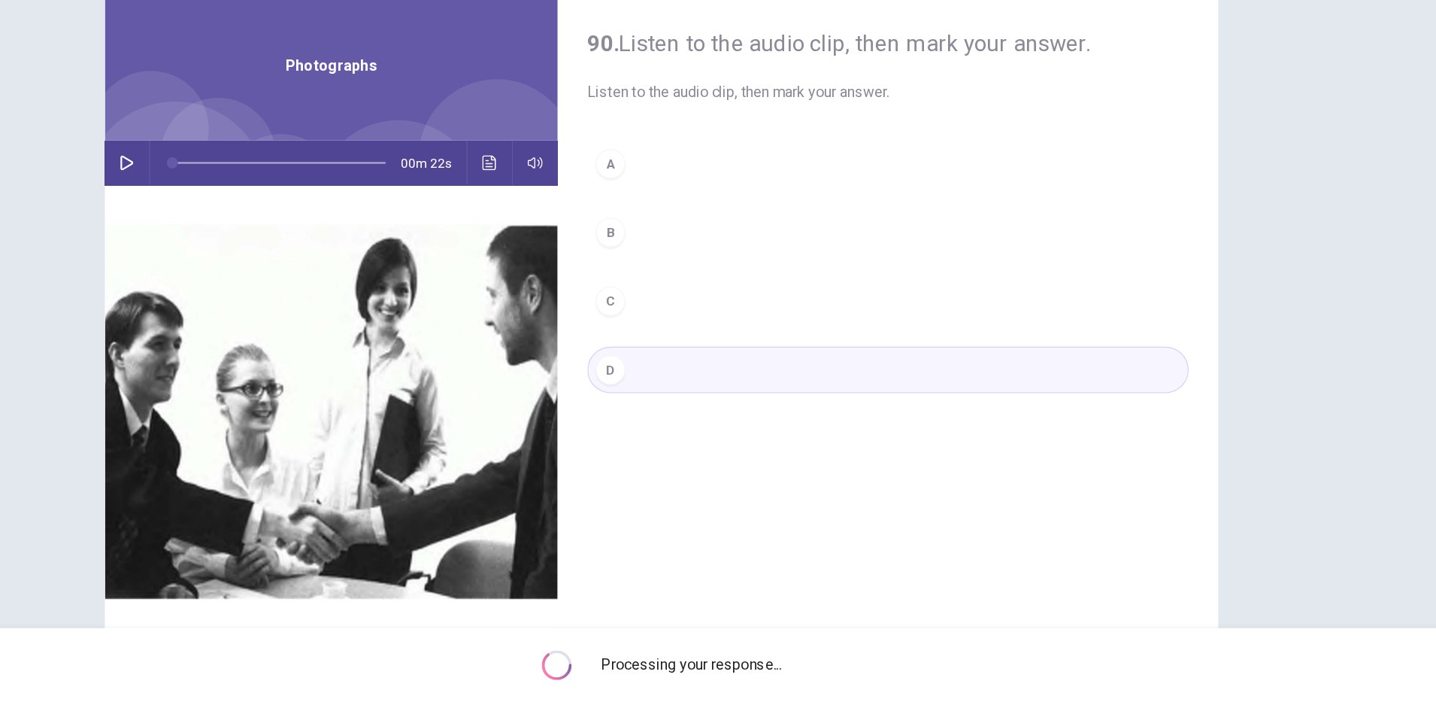
type input "*"
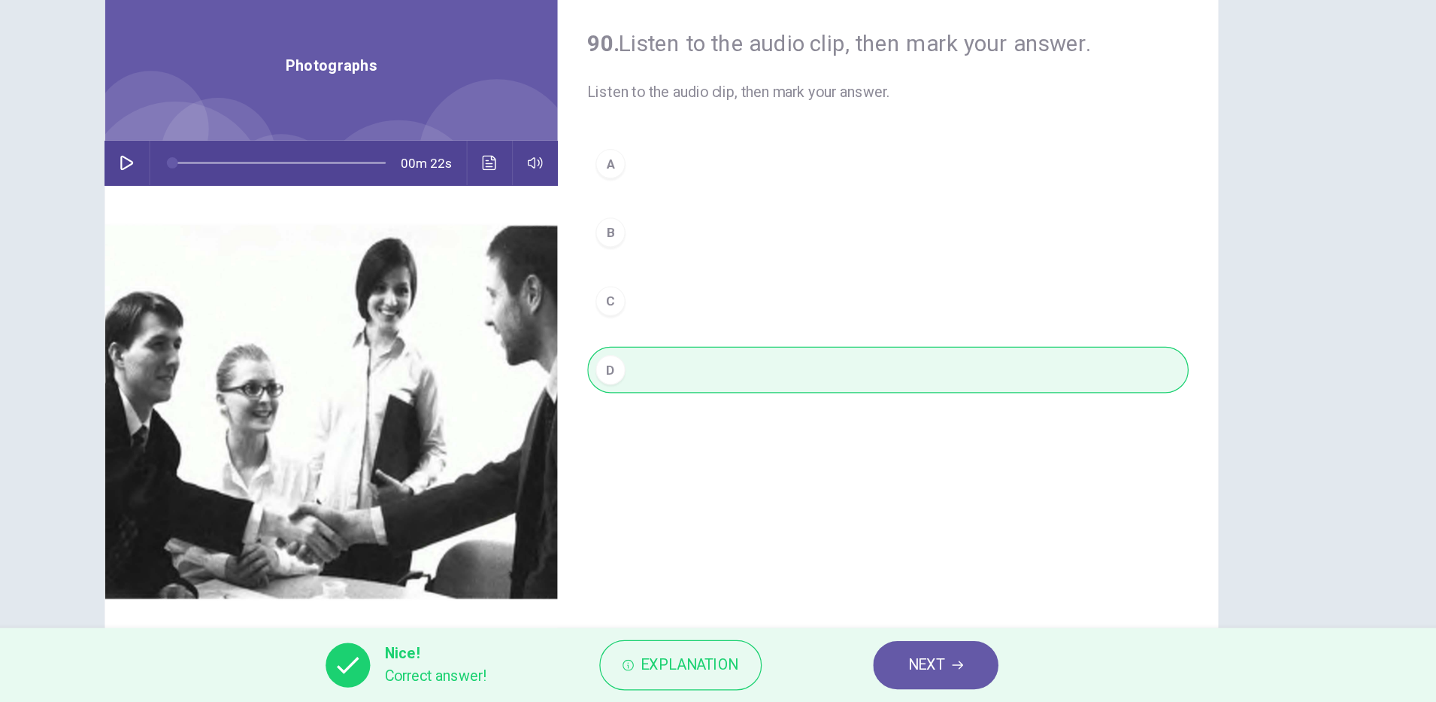
click at [931, 661] on span "NEXT" at bounding box center [932, 671] width 29 height 21
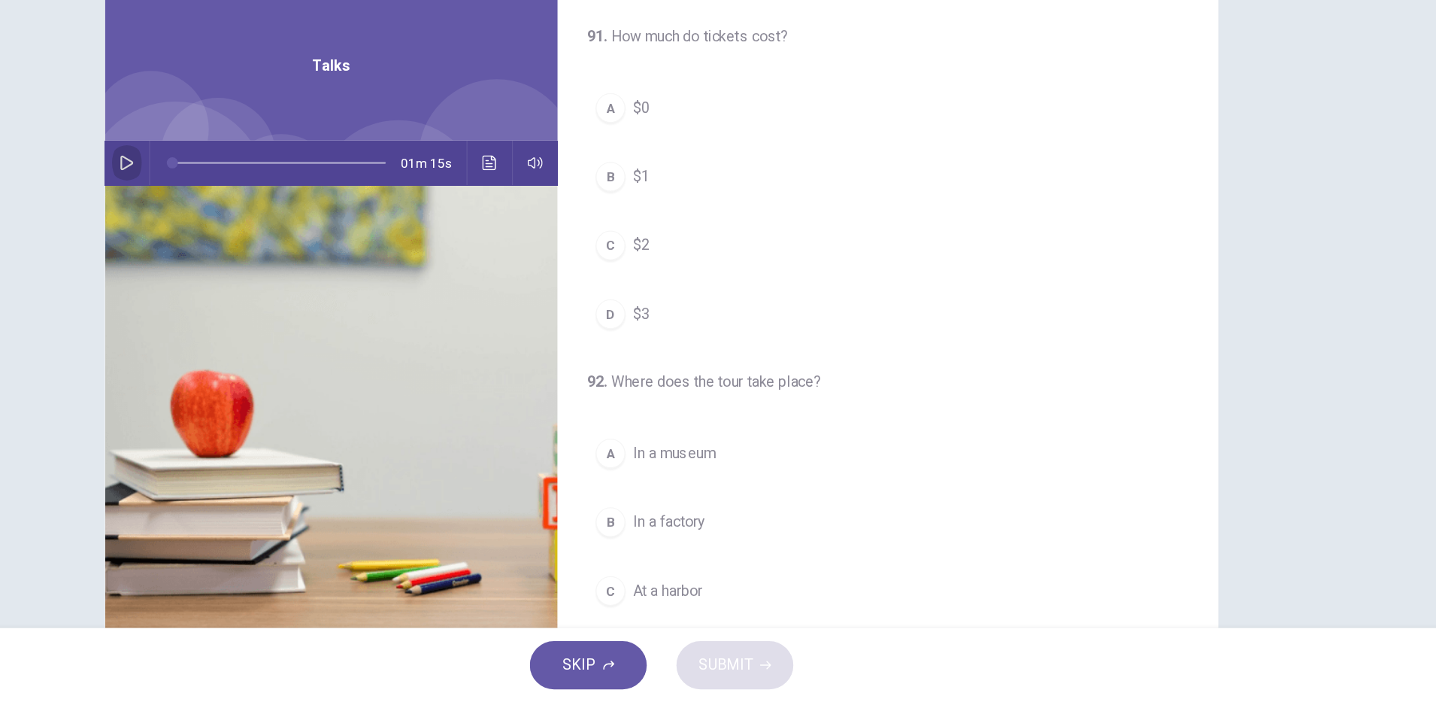
click at [279, 268] on icon "button" at bounding box center [285, 265] width 12 height 12
click at [695, 217] on span "$0" at bounding box center [702, 220] width 14 height 18
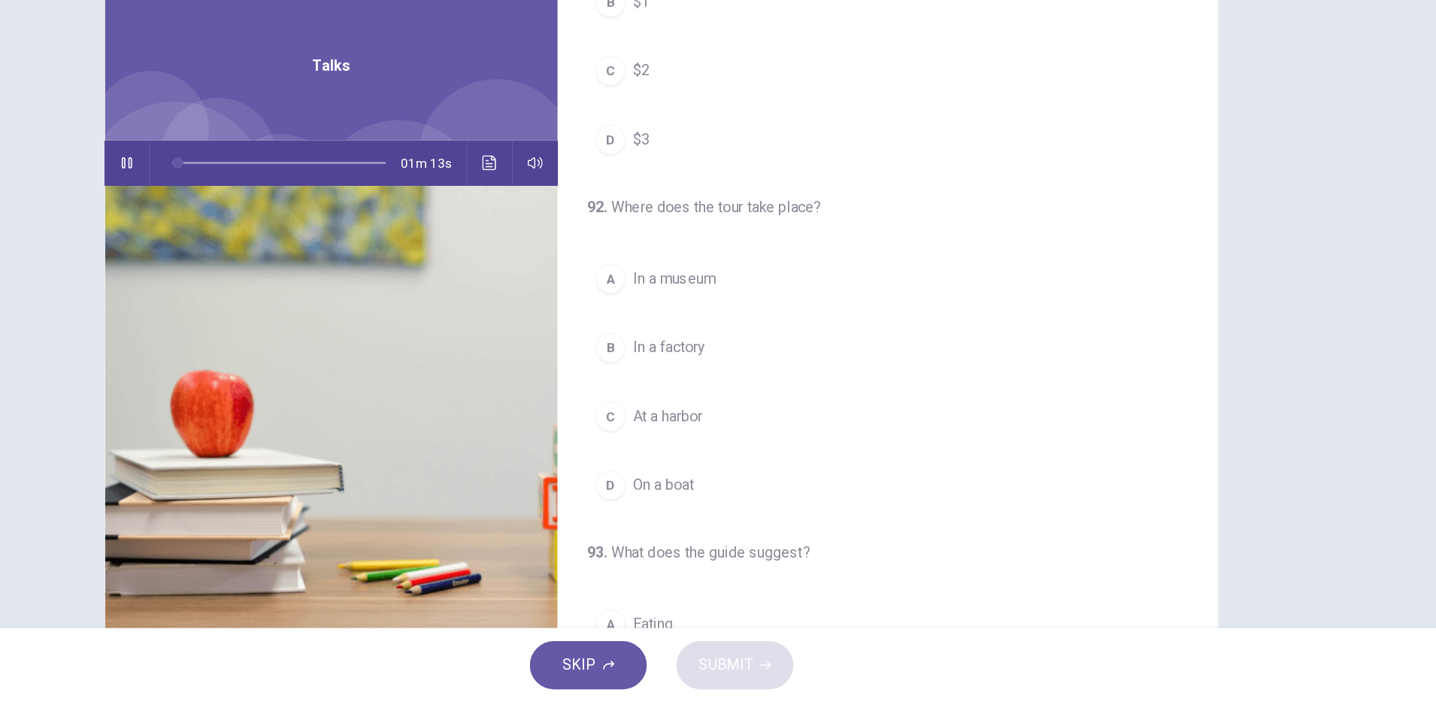
scroll to position [229, 0]
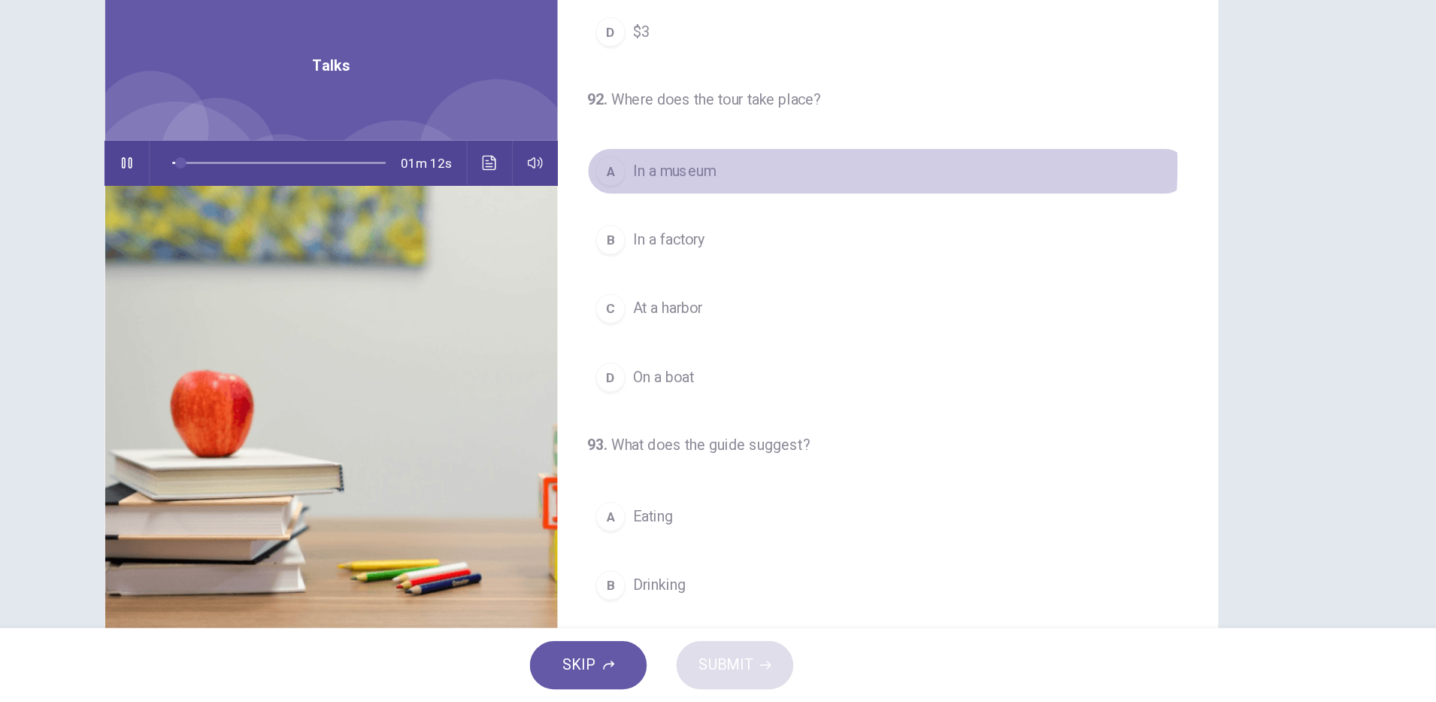
click at [750, 267] on span "In a museum" at bounding box center [728, 271] width 67 height 18
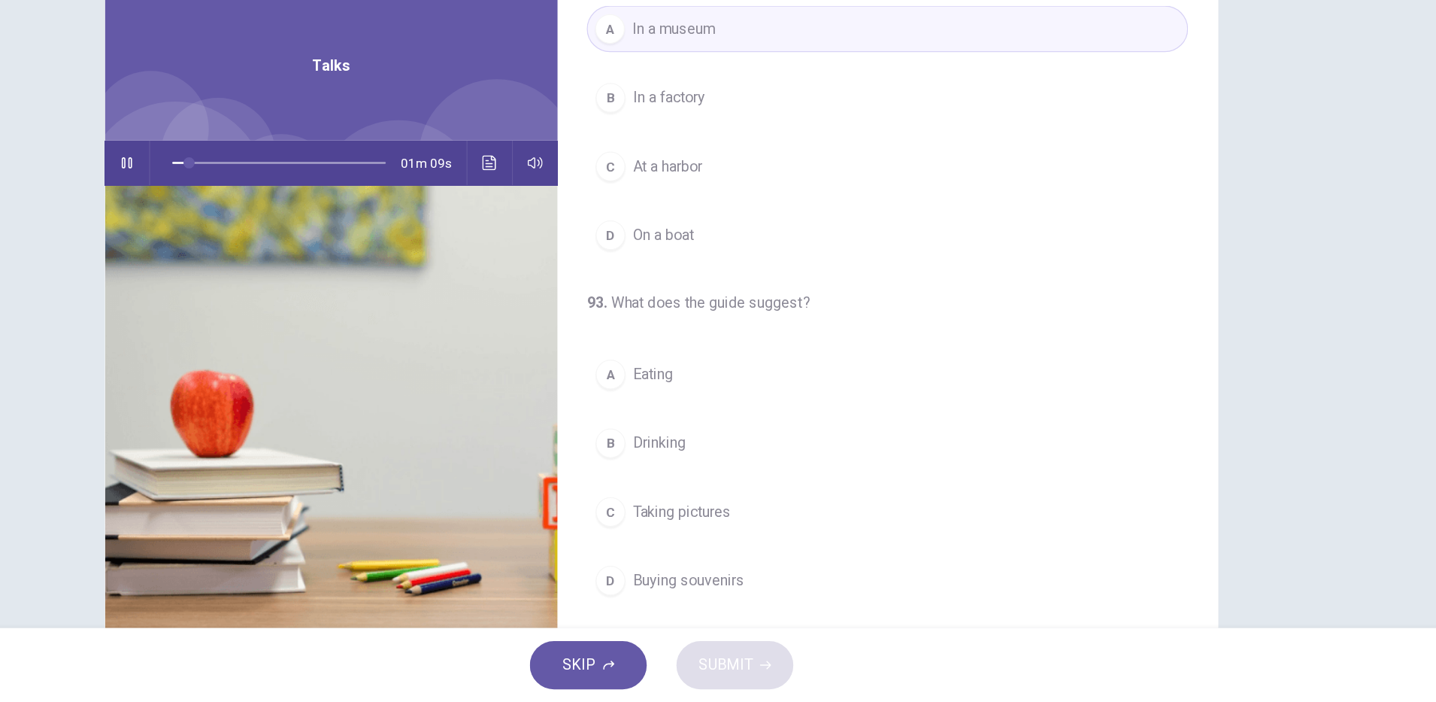
scroll to position [38, 0]
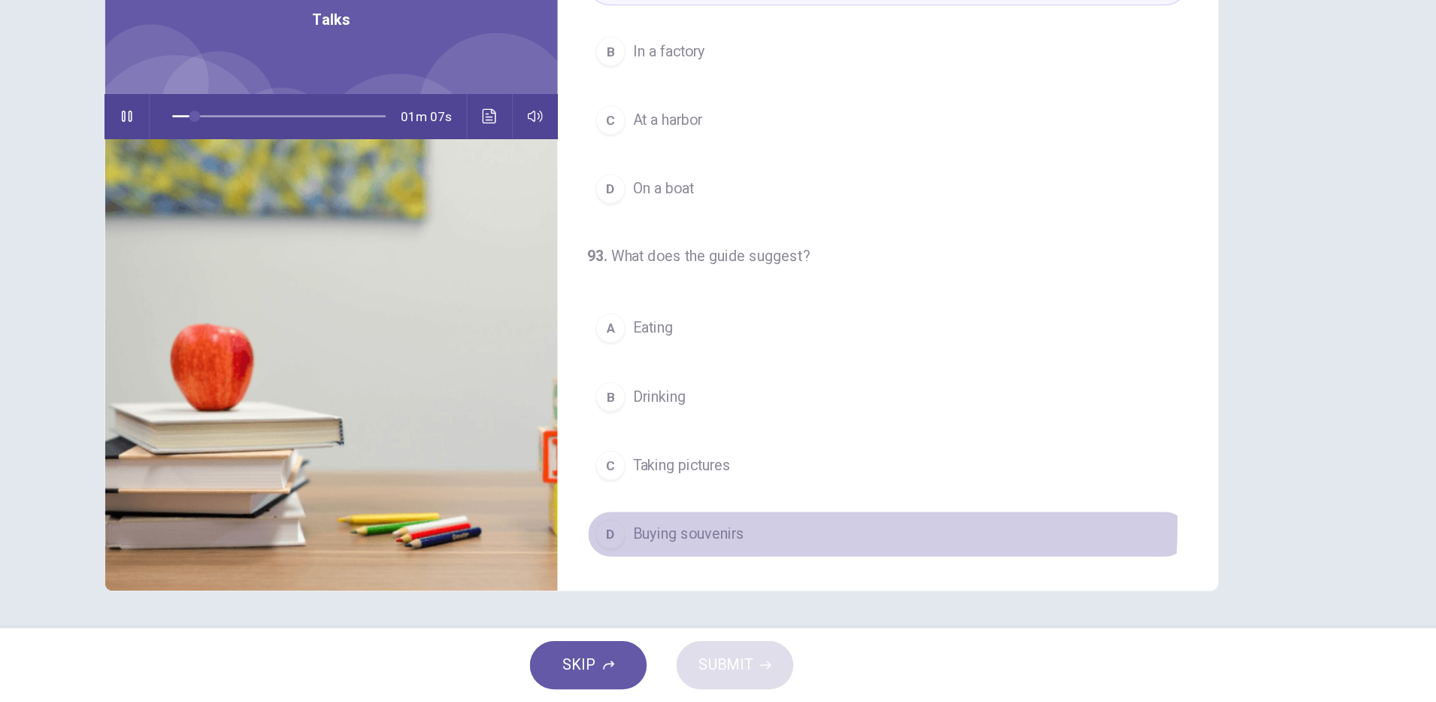
click at [766, 559] on span "Buying souvenirs" at bounding box center [740, 565] width 90 height 18
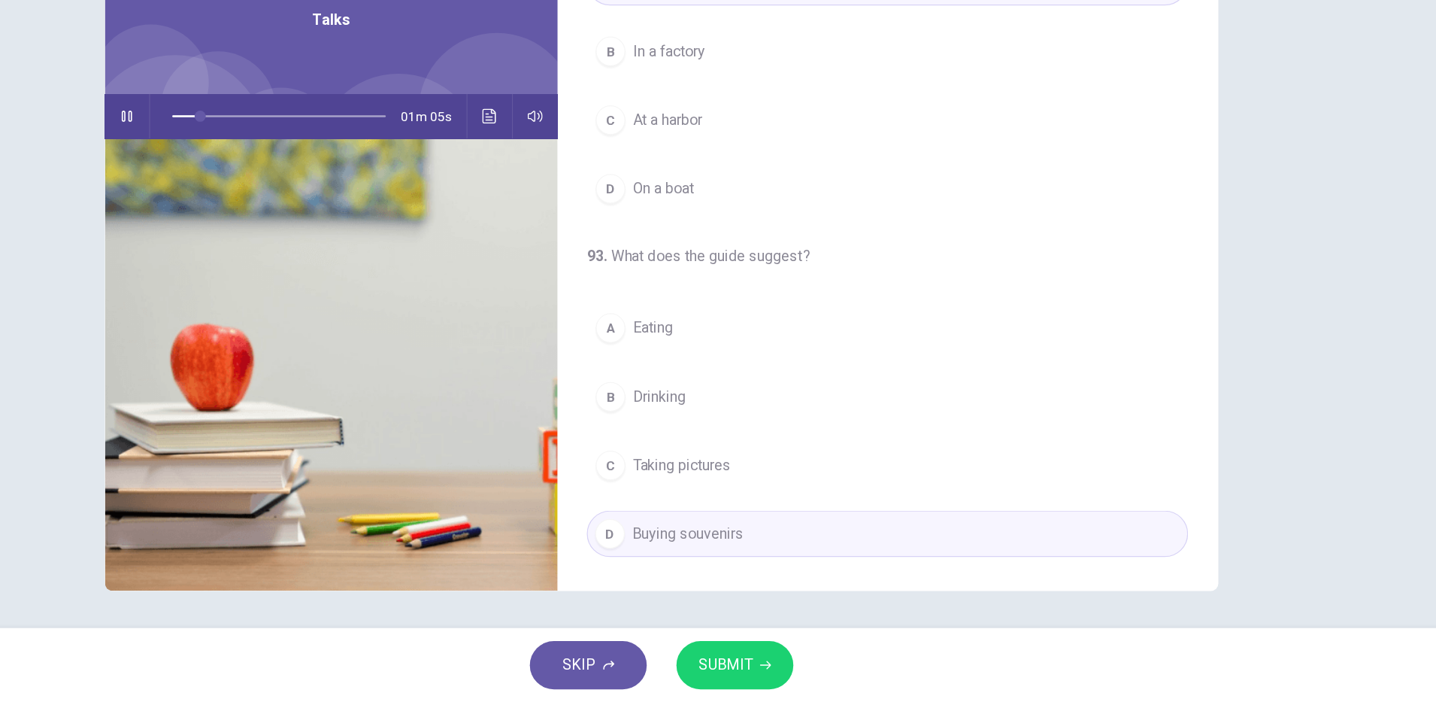
scroll to position [268, 0]
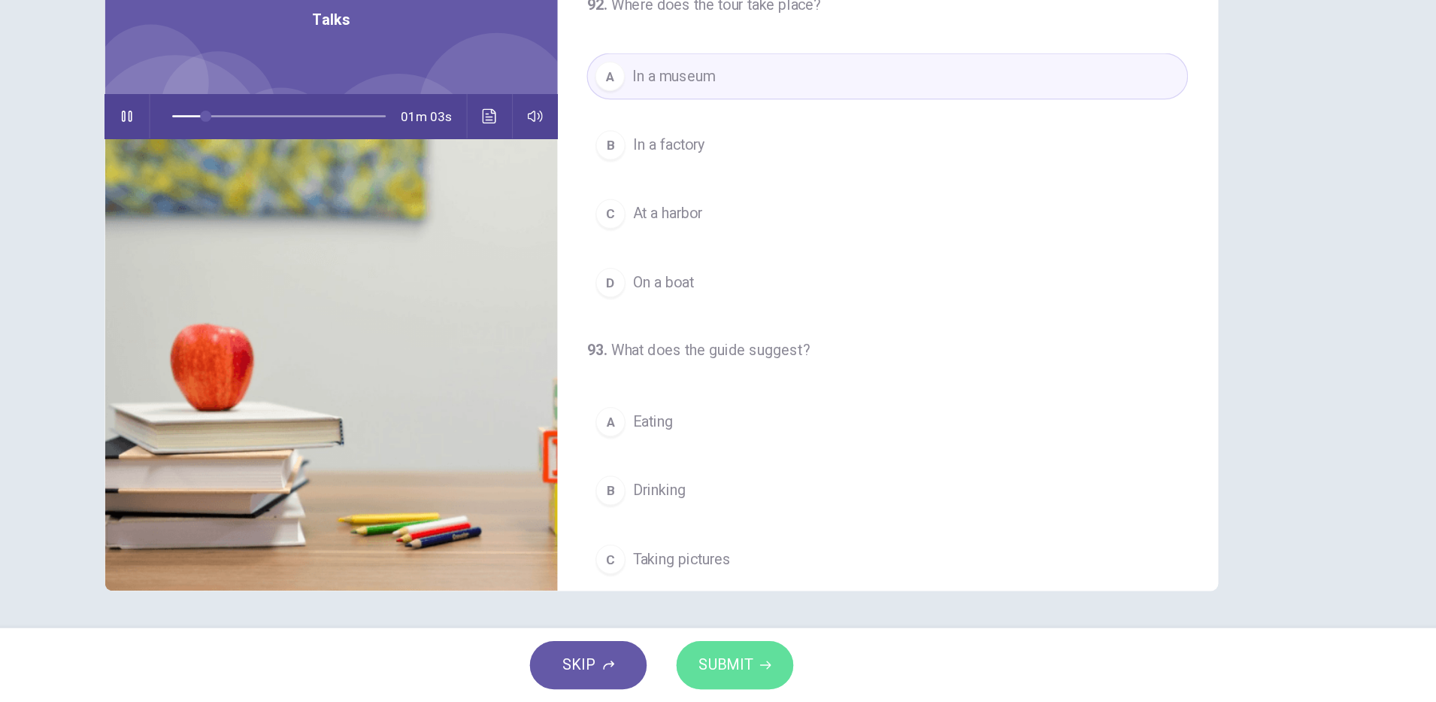
click at [779, 670] on span "SUBMIT" at bounding box center [770, 671] width 44 height 21
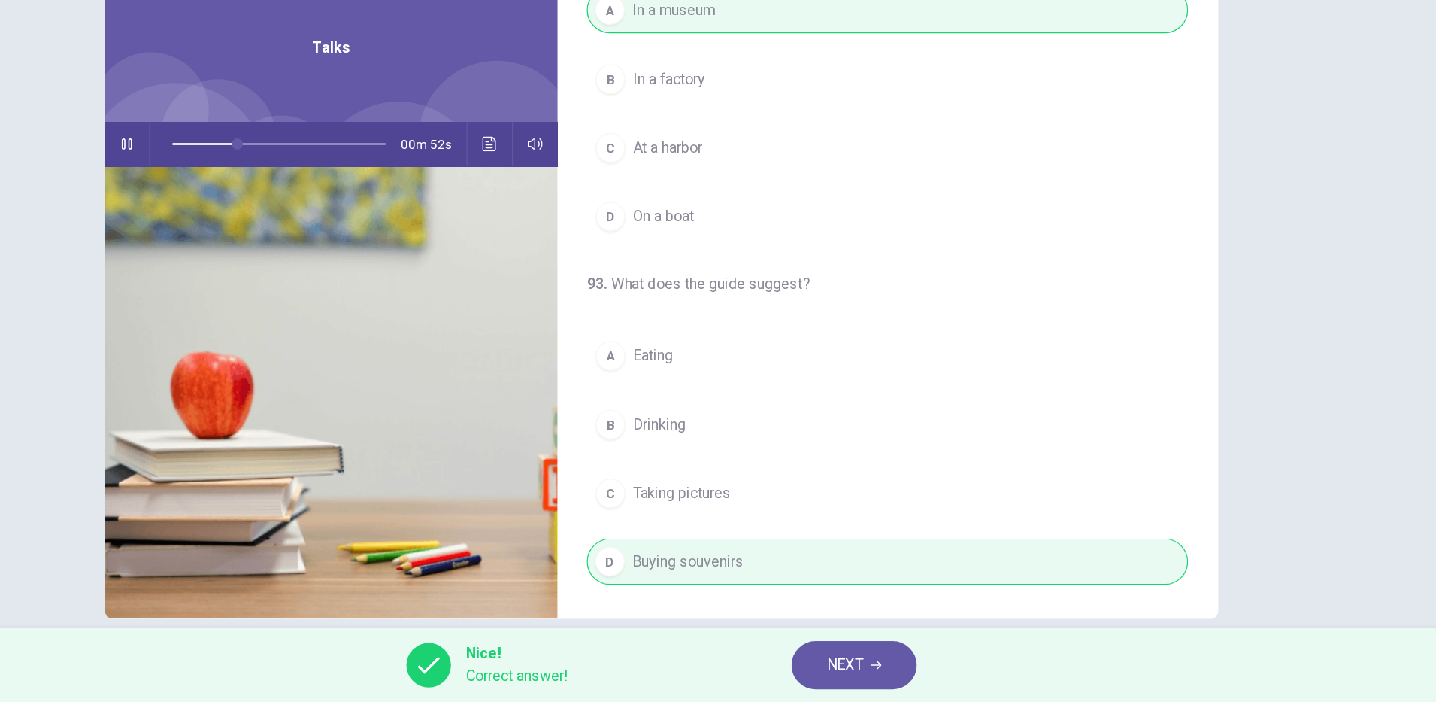
scroll to position [38, 0]
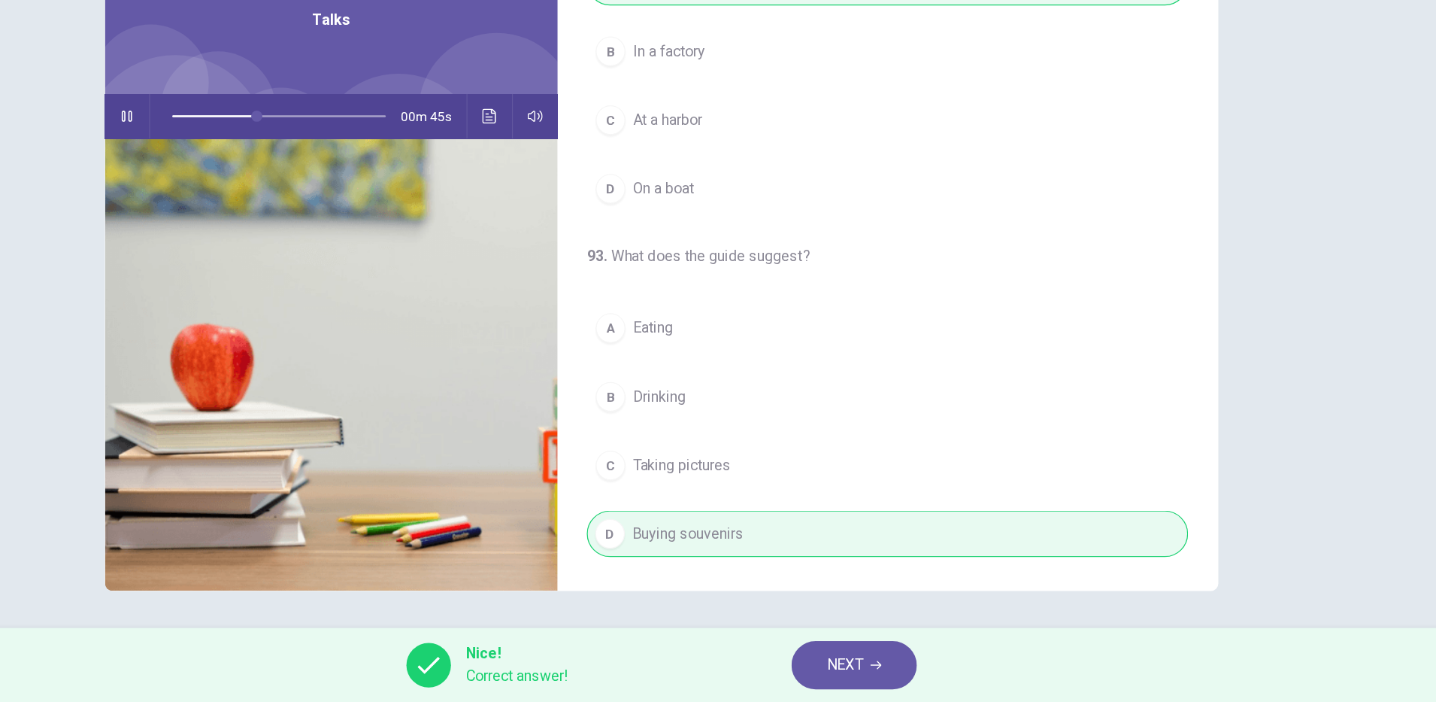
type input "**"
click at [901, 680] on button "NEXT" at bounding box center [874, 671] width 102 height 39
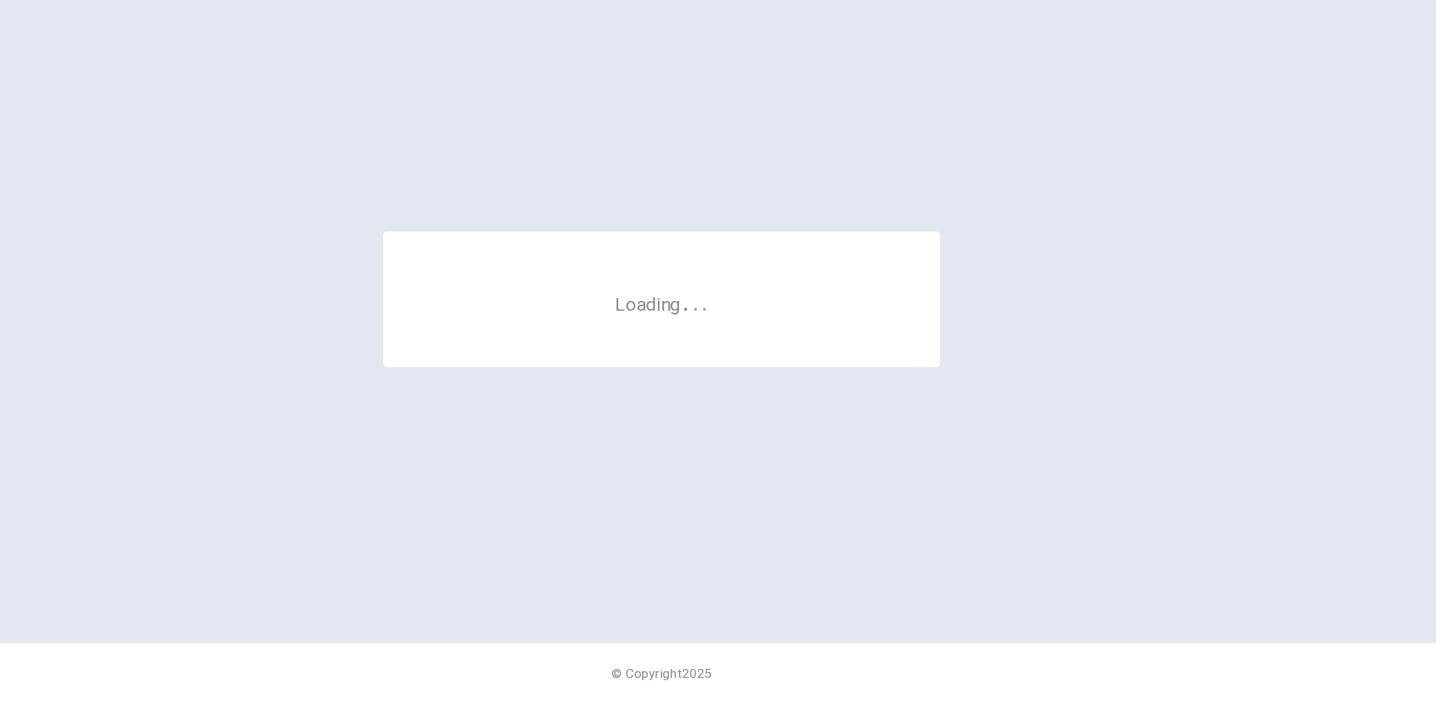
scroll to position [0, 0]
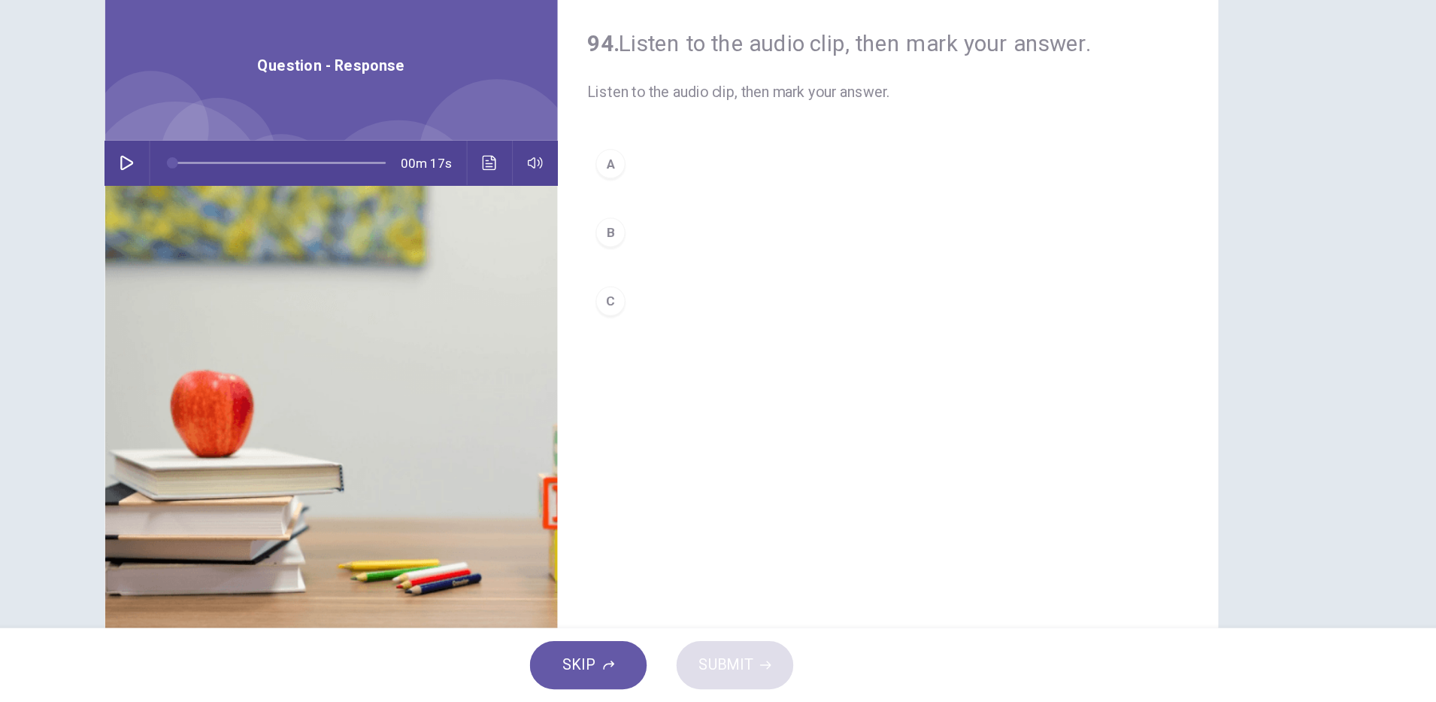
click at [280, 268] on icon "button" at bounding box center [285, 265] width 11 height 12
click at [673, 264] on div "A" at bounding box center [677, 265] width 24 height 24
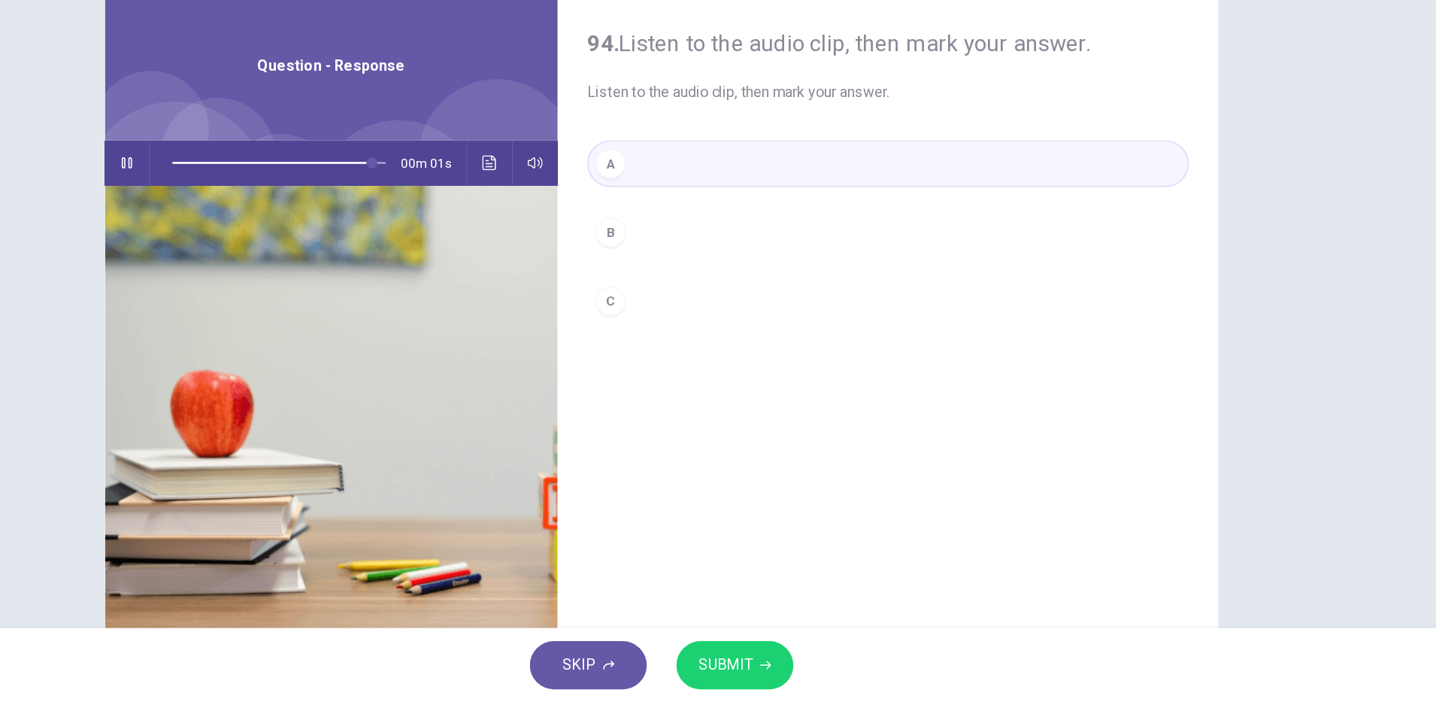
click at [767, 666] on span "SUBMIT" at bounding box center [770, 671] width 44 height 21
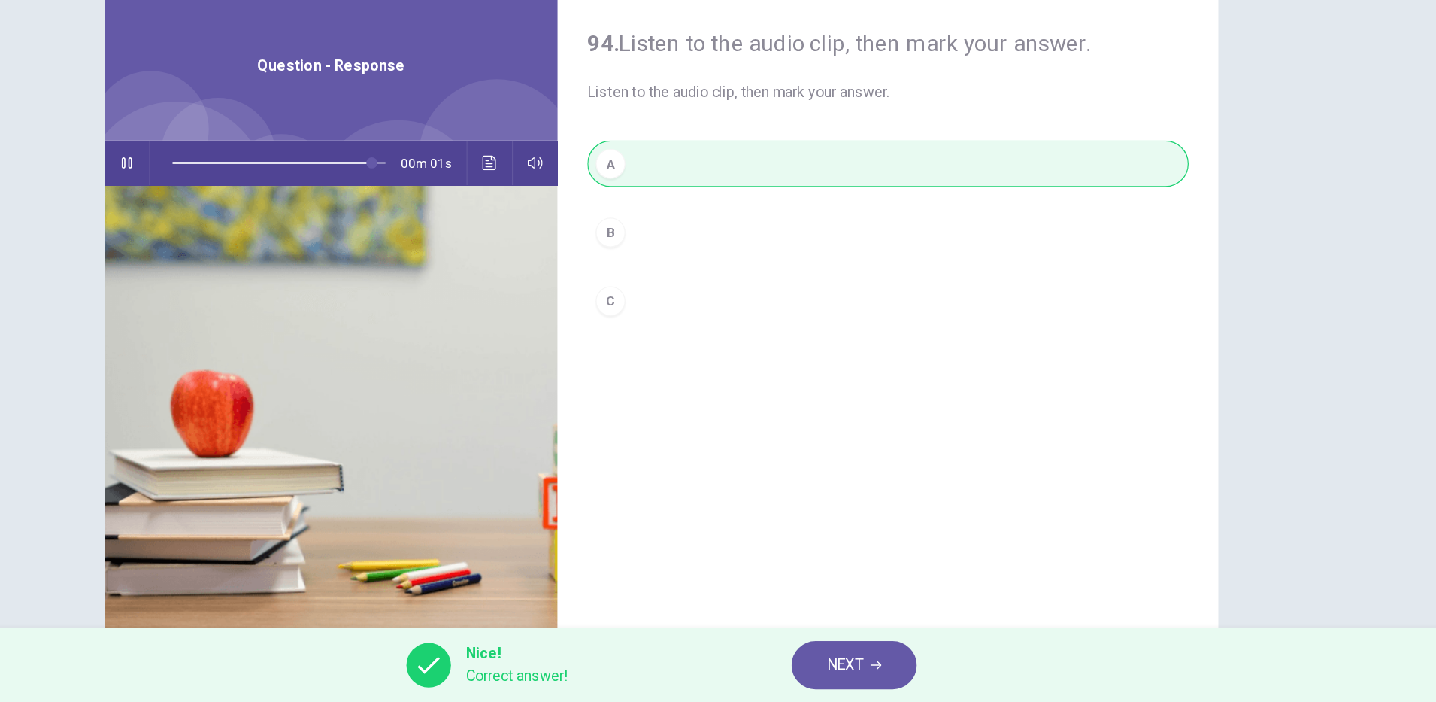
type input "*"
click at [872, 675] on span "NEXT" at bounding box center [866, 671] width 29 height 21
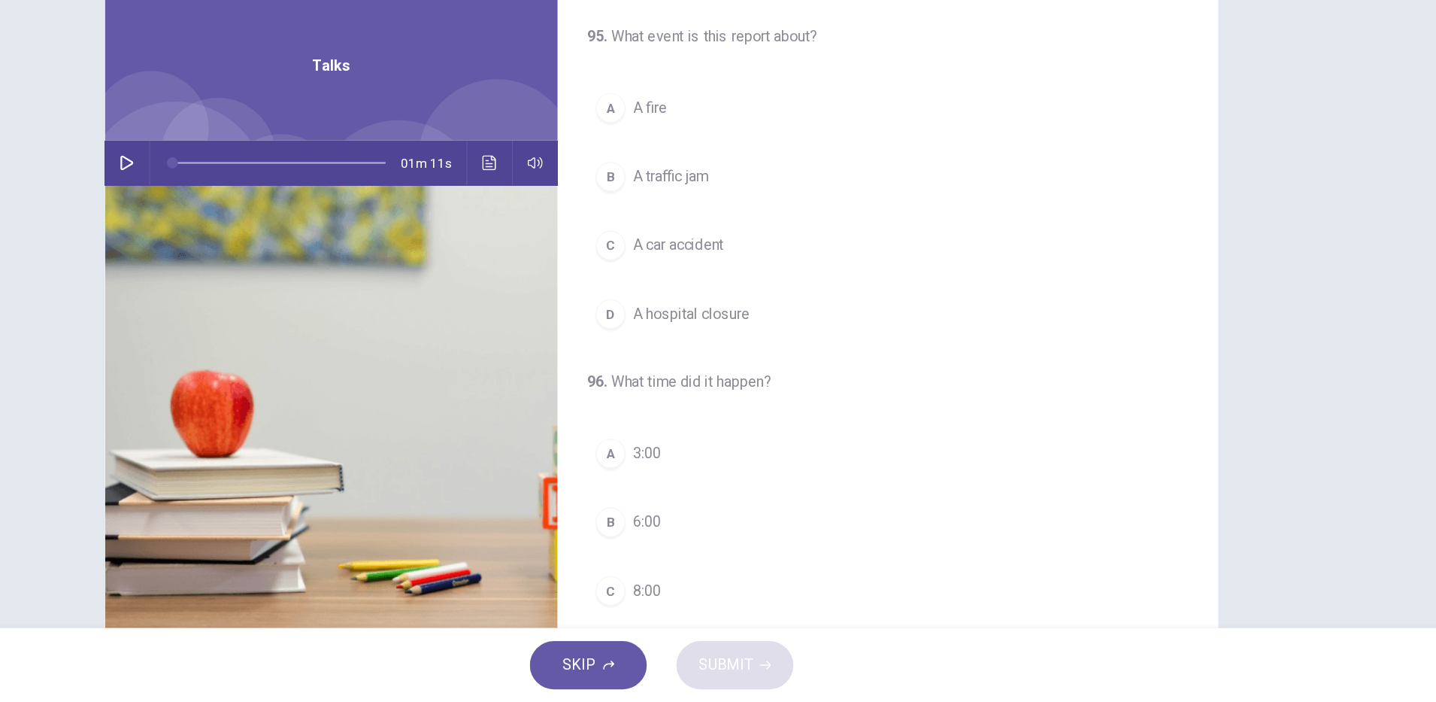
click at [281, 262] on icon "button" at bounding box center [285, 265] width 12 height 12
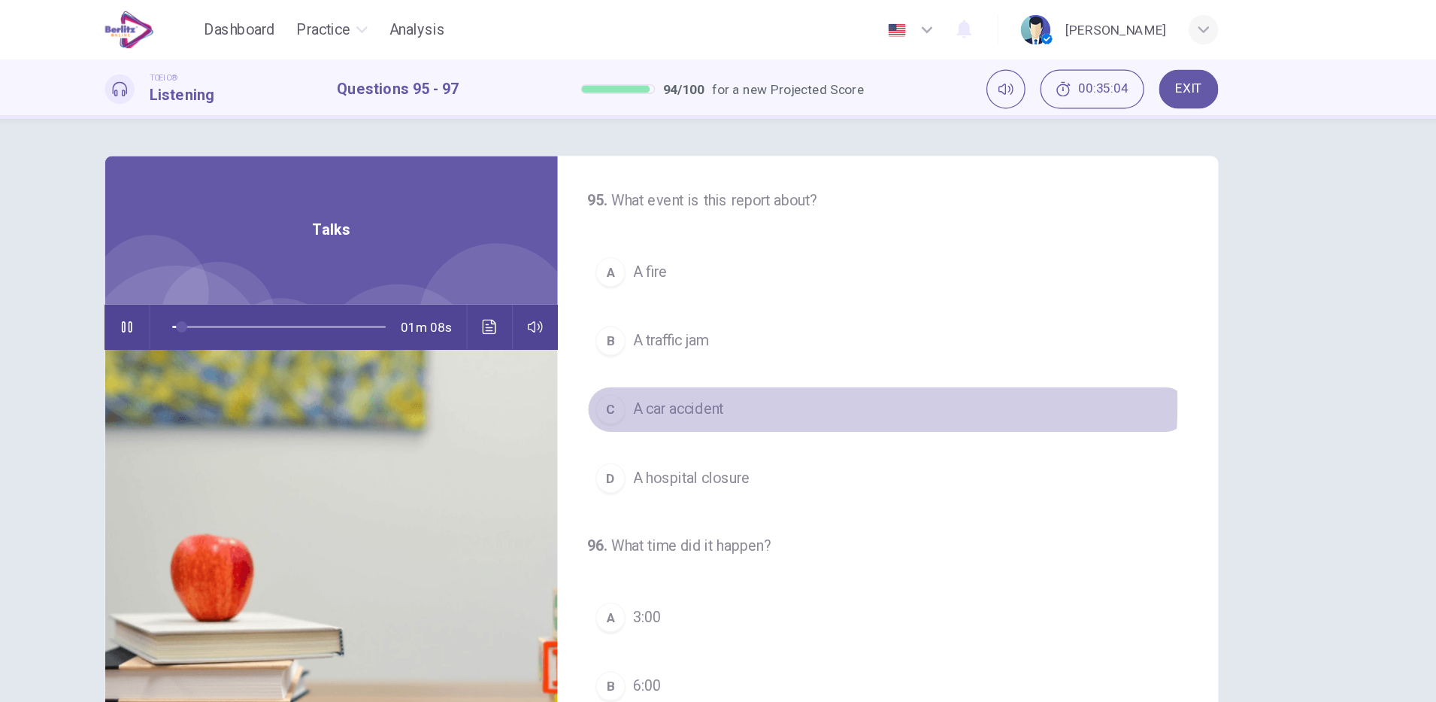
click at [761, 327] on span "A car accident" at bounding box center [732, 332] width 74 height 18
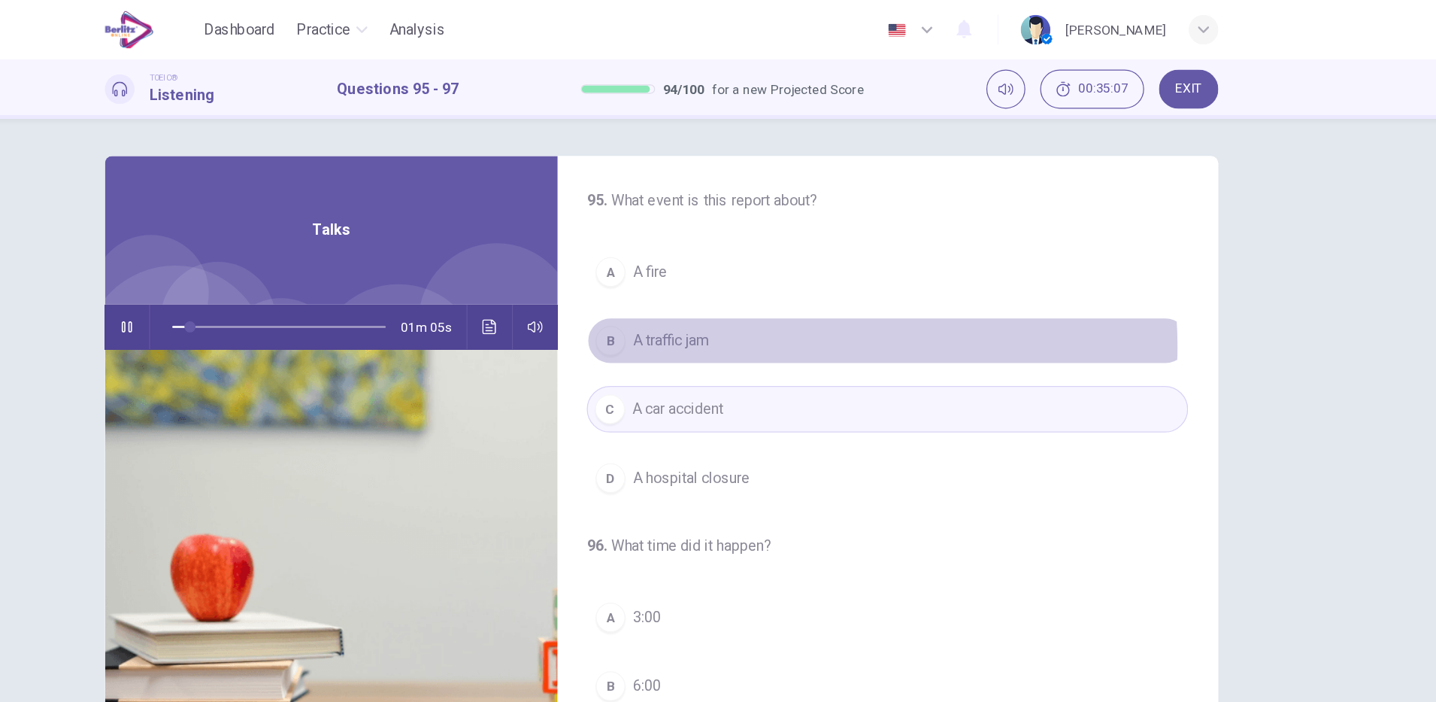
click at [792, 280] on button "B A traffic jam" at bounding box center [901, 276] width 487 height 38
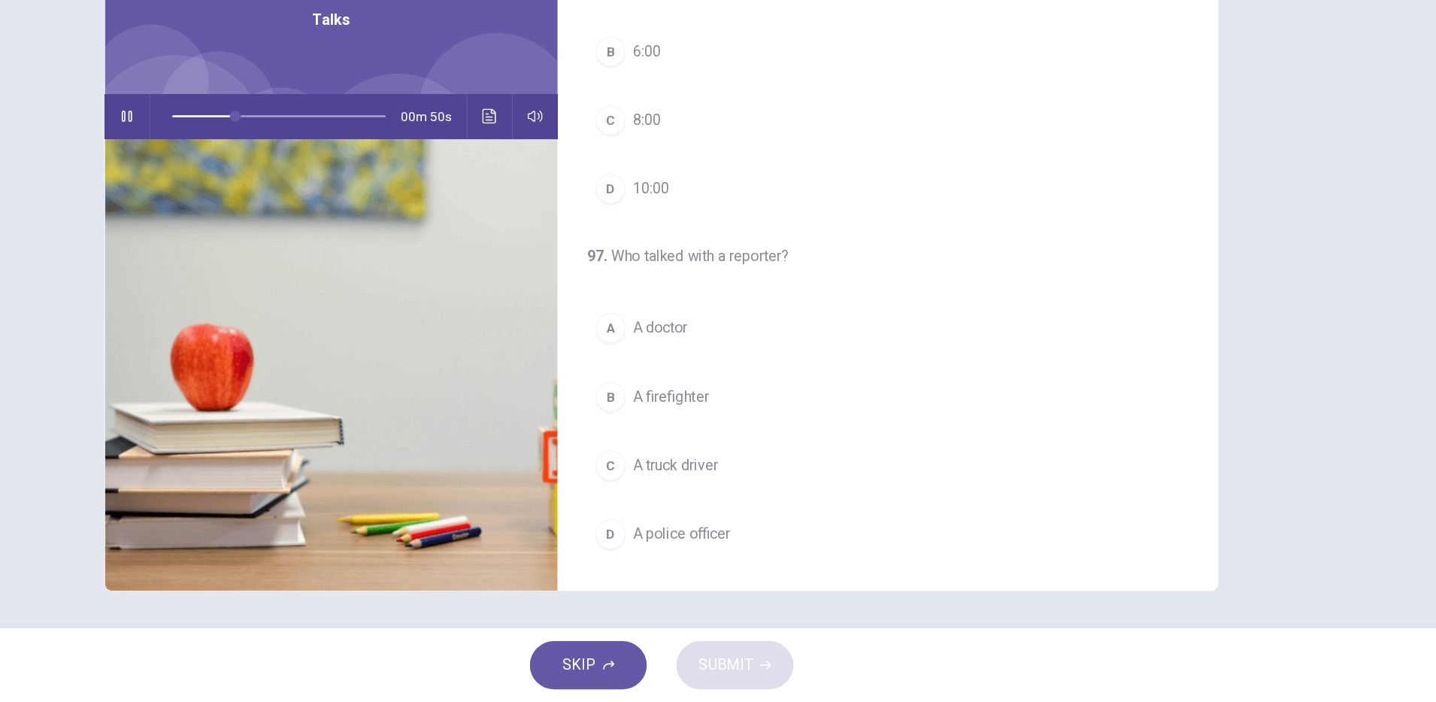
click at [767, 429] on div "A A doctor B A firefighter C A truck driver D A police officer" at bounding box center [901, 482] width 487 height 205
click at [747, 411] on button "A A doctor" at bounding box center [901, 399] width 487 height 38
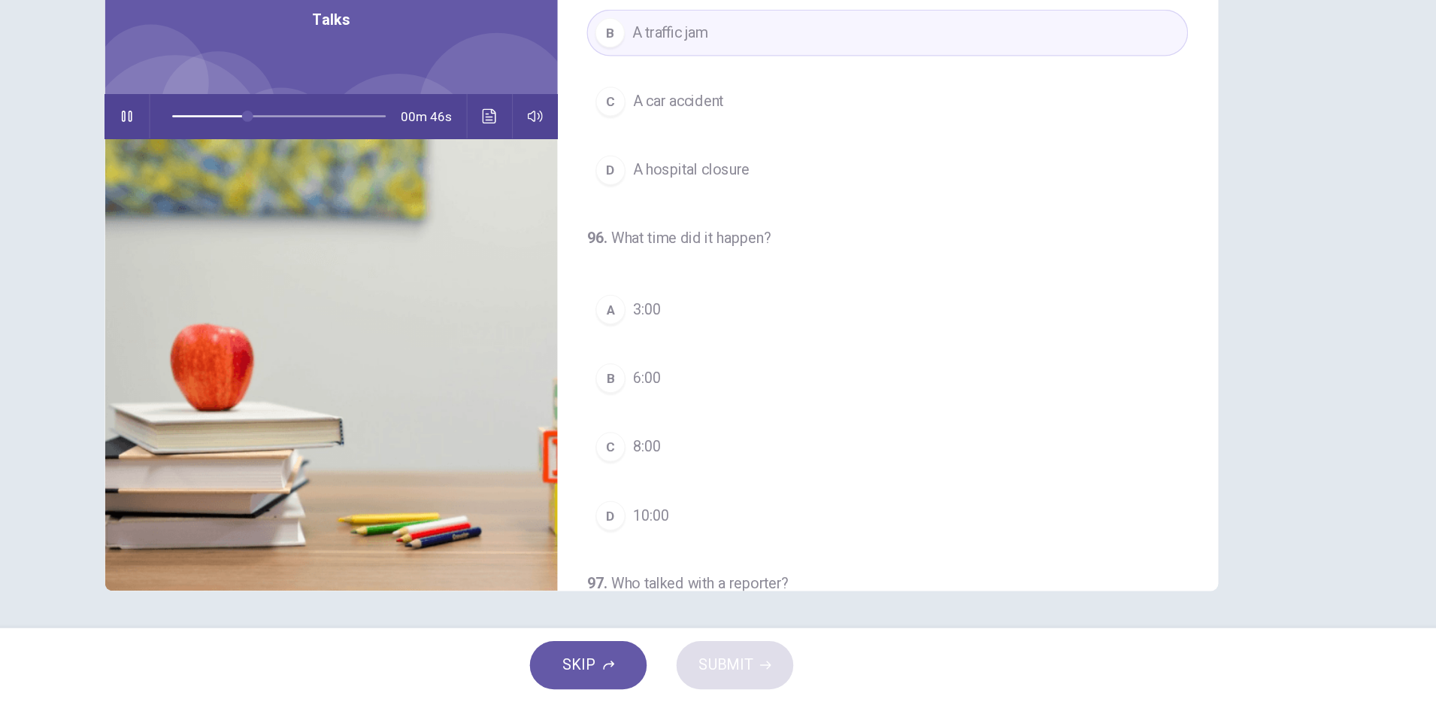
scroll to position [153, 0]
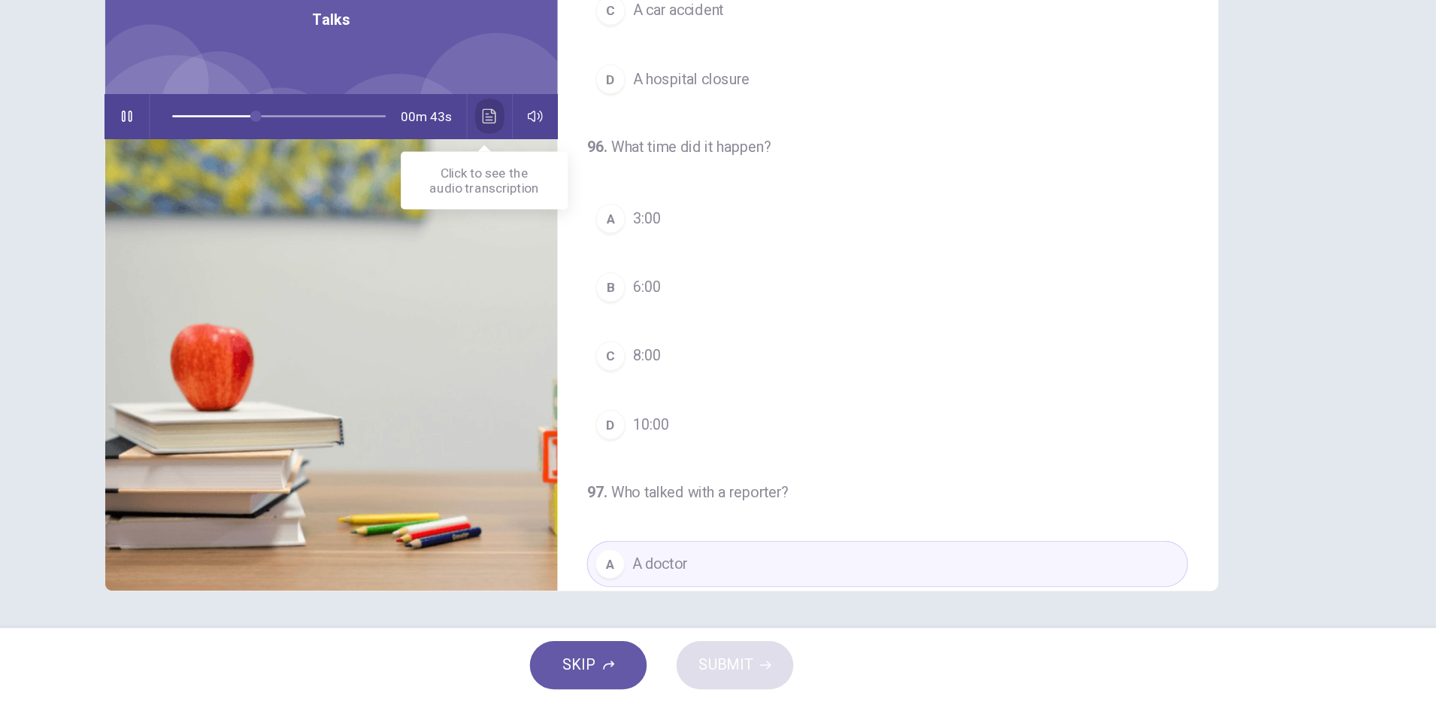
click at [573, 230] on icon "Click to see the audio transcription" at bounding box center [579, 227] width 12 height 12
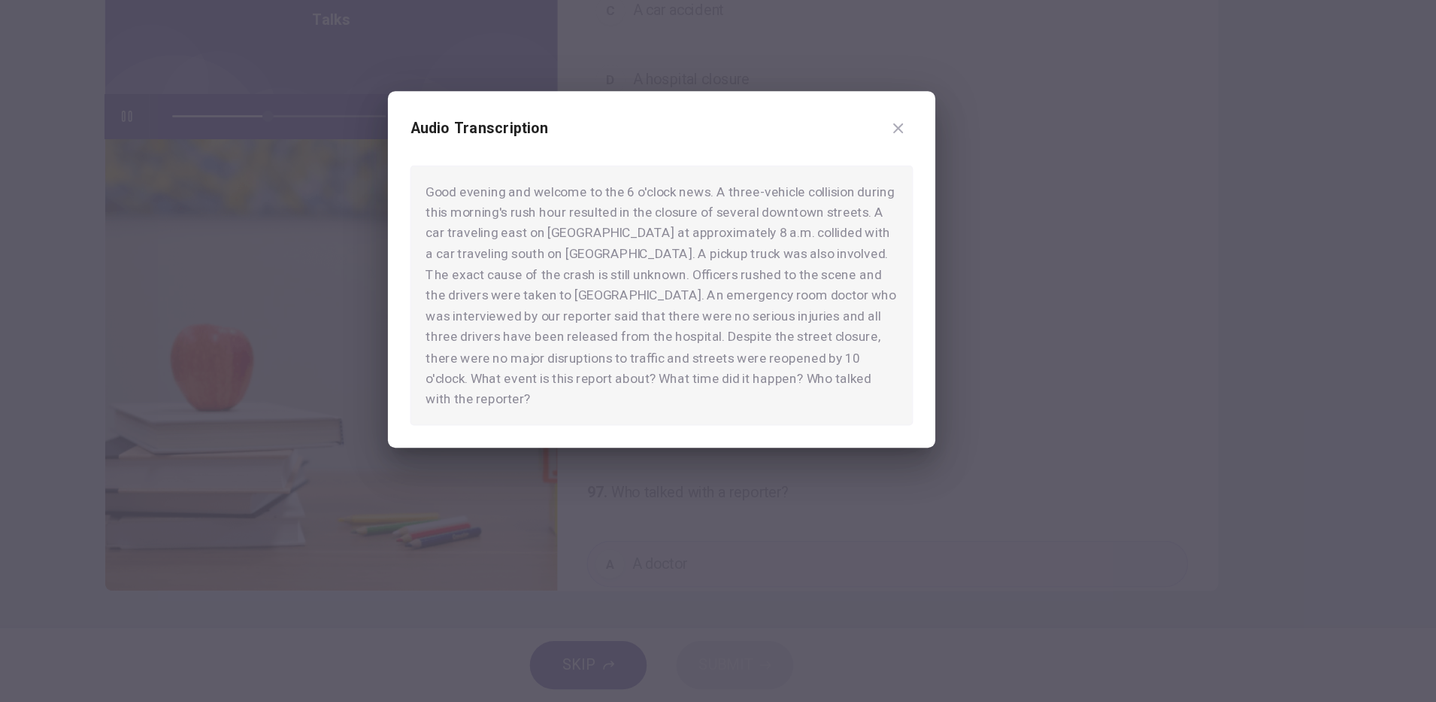
click at [975, 526] on div at bounding box center [718, 351] width 1436 height 702
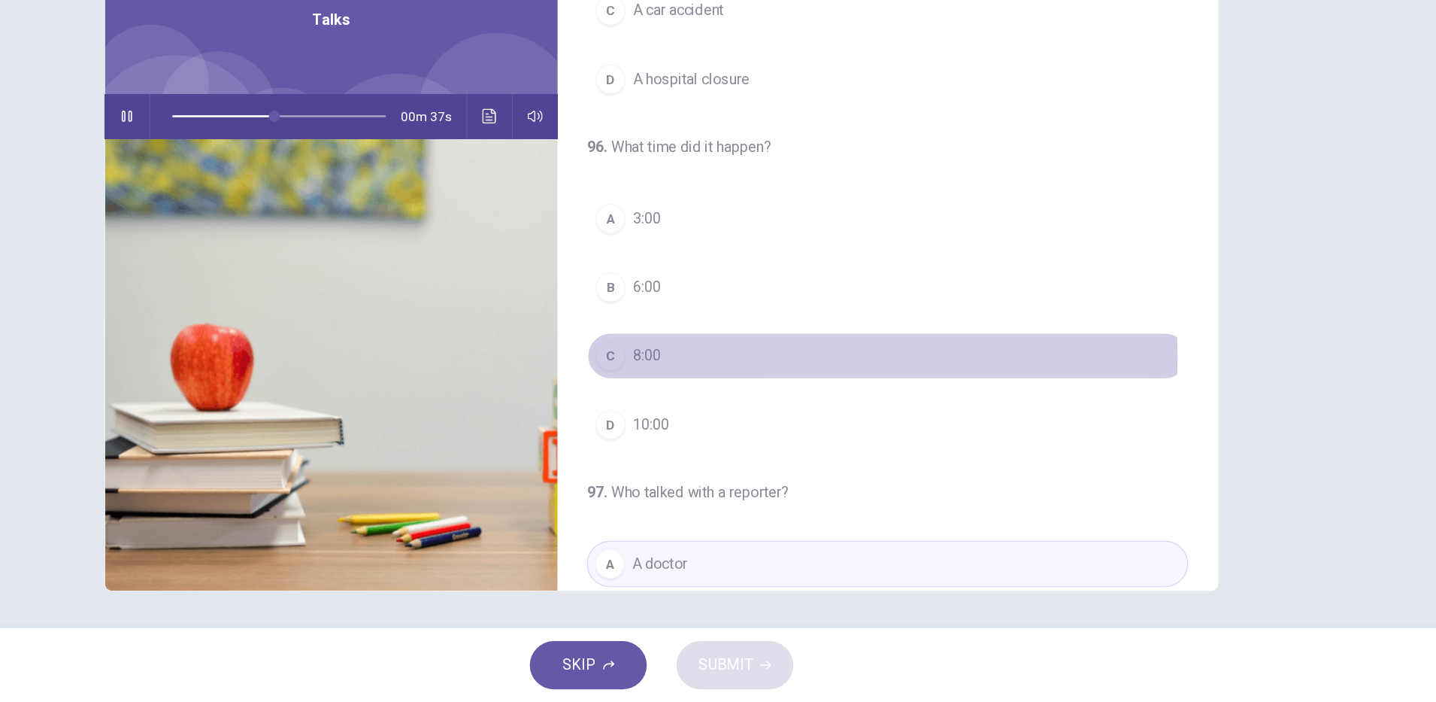
click at [714, 422] on button "C 8:00" at bounding box center [901, 421] width 487 height 38
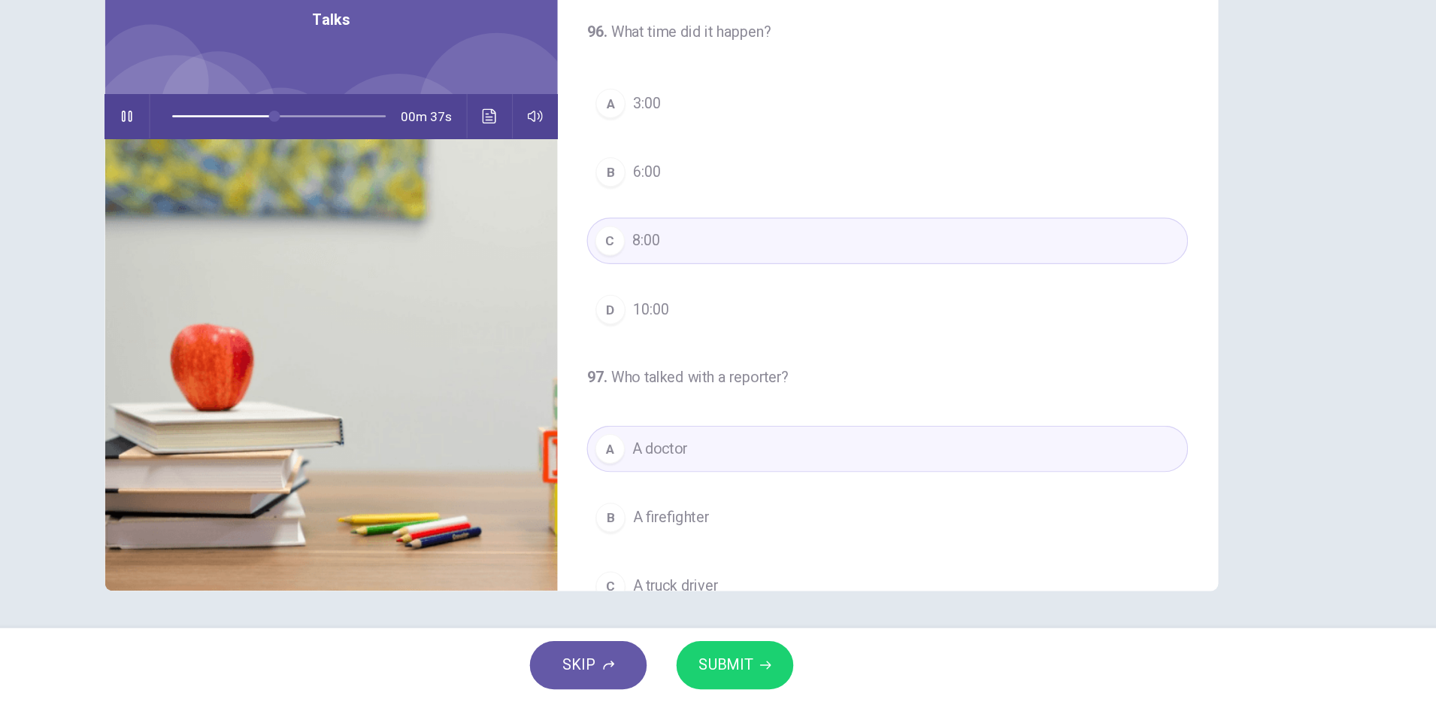
scroll to position [344, 0]
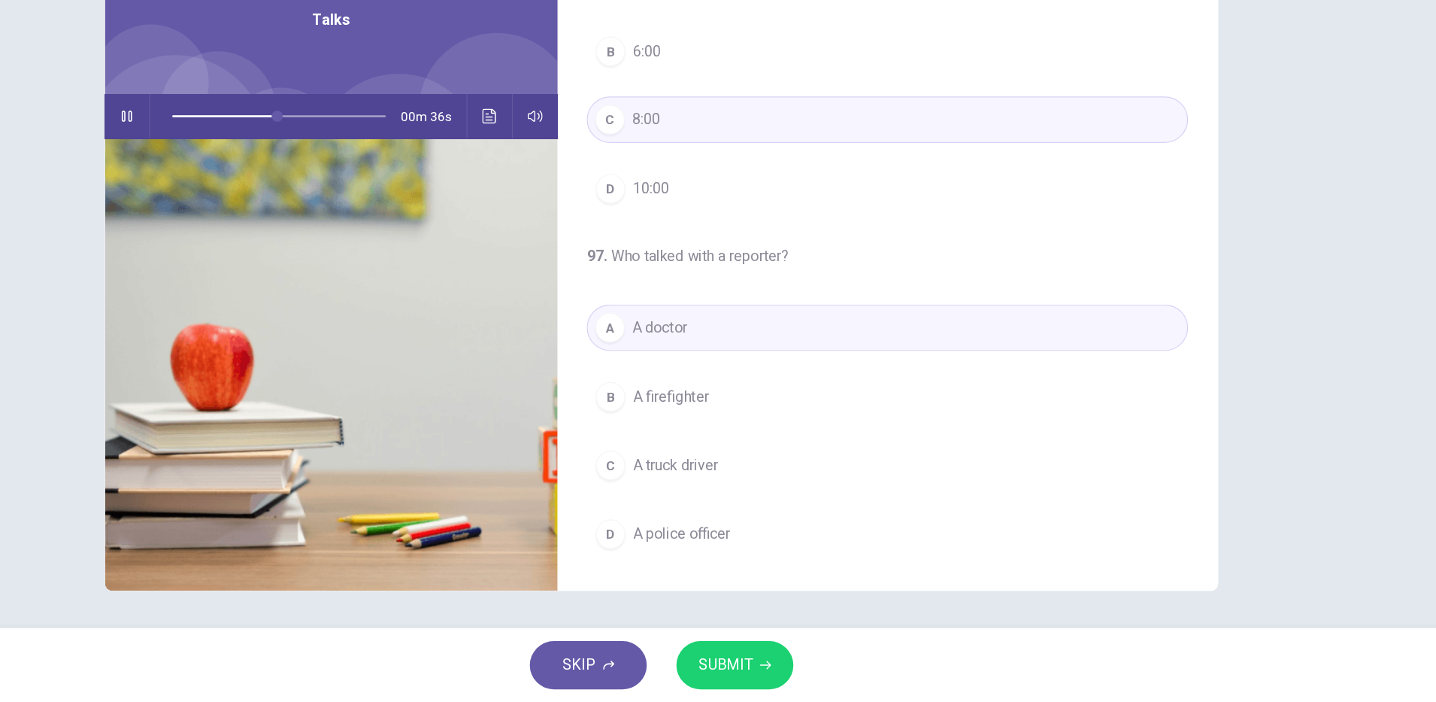
click at [775, 671] on span "SUBMIT" at bounding box center [770, 671] width 44 height 21
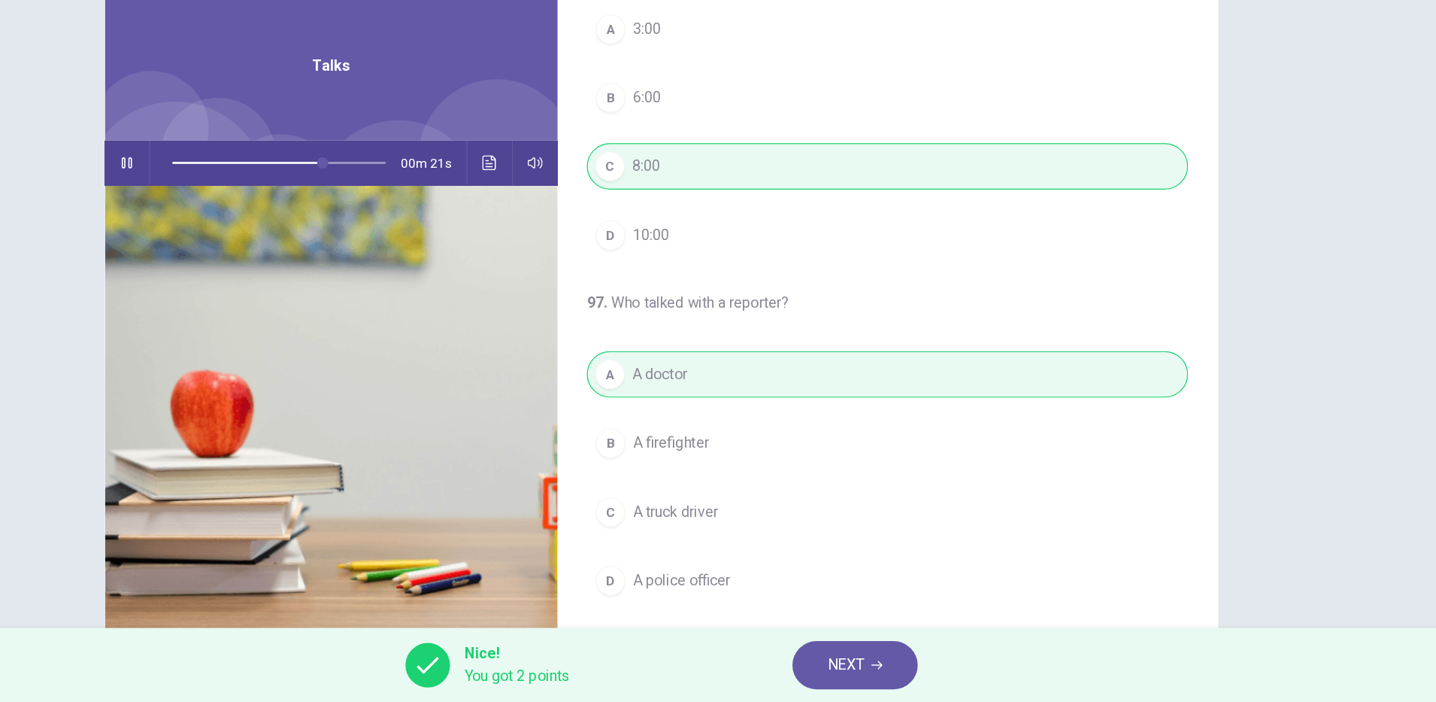
scroll to position [38, 0]
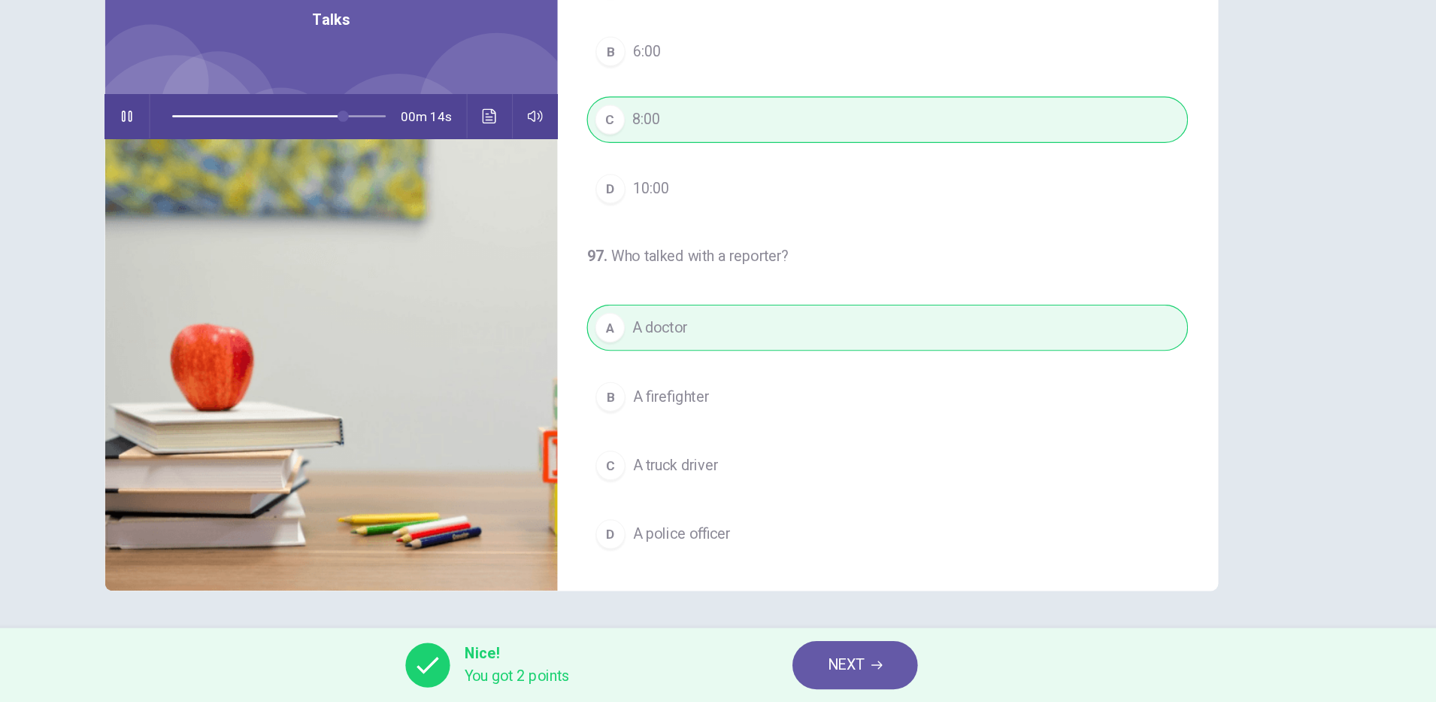
type input "**"
click at [856, 669] on span "NEXT" at bounding box center [867, 671] width 29 height 21
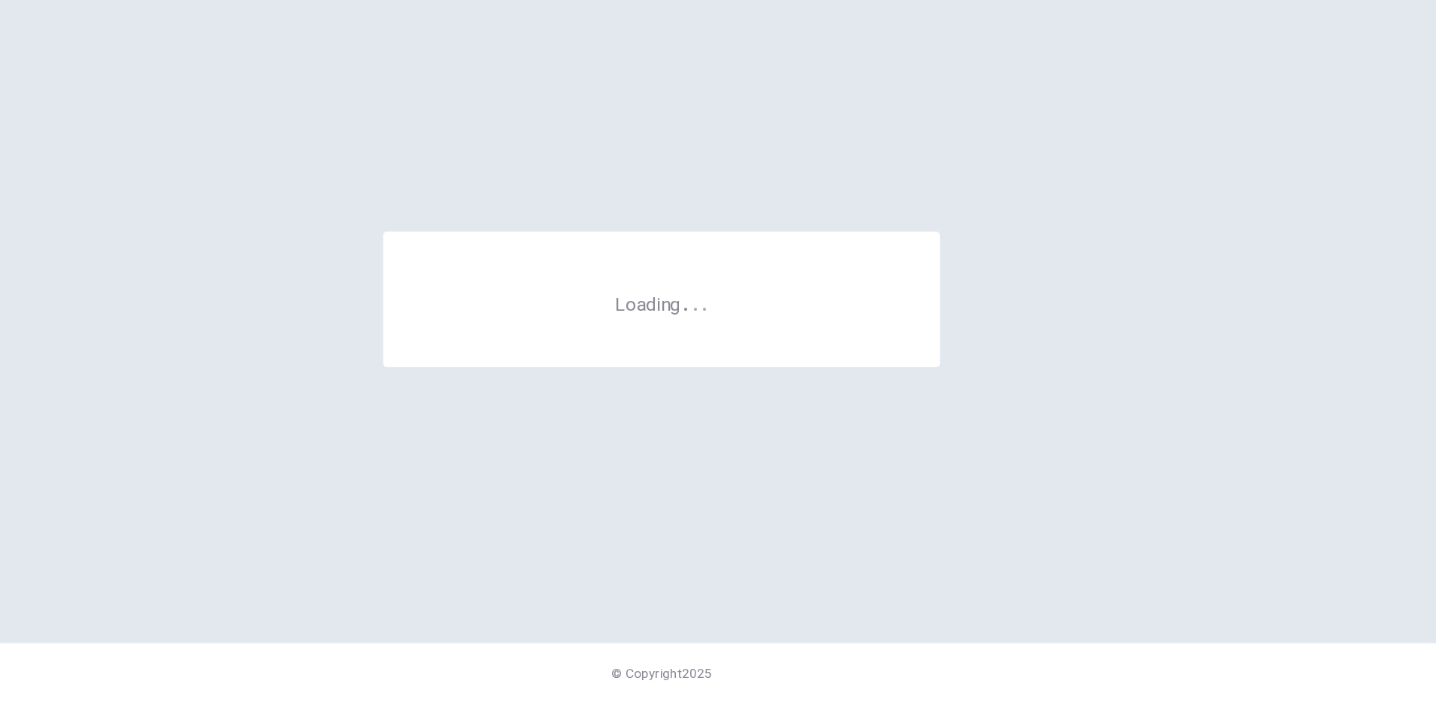
scroll to position [0, 0]
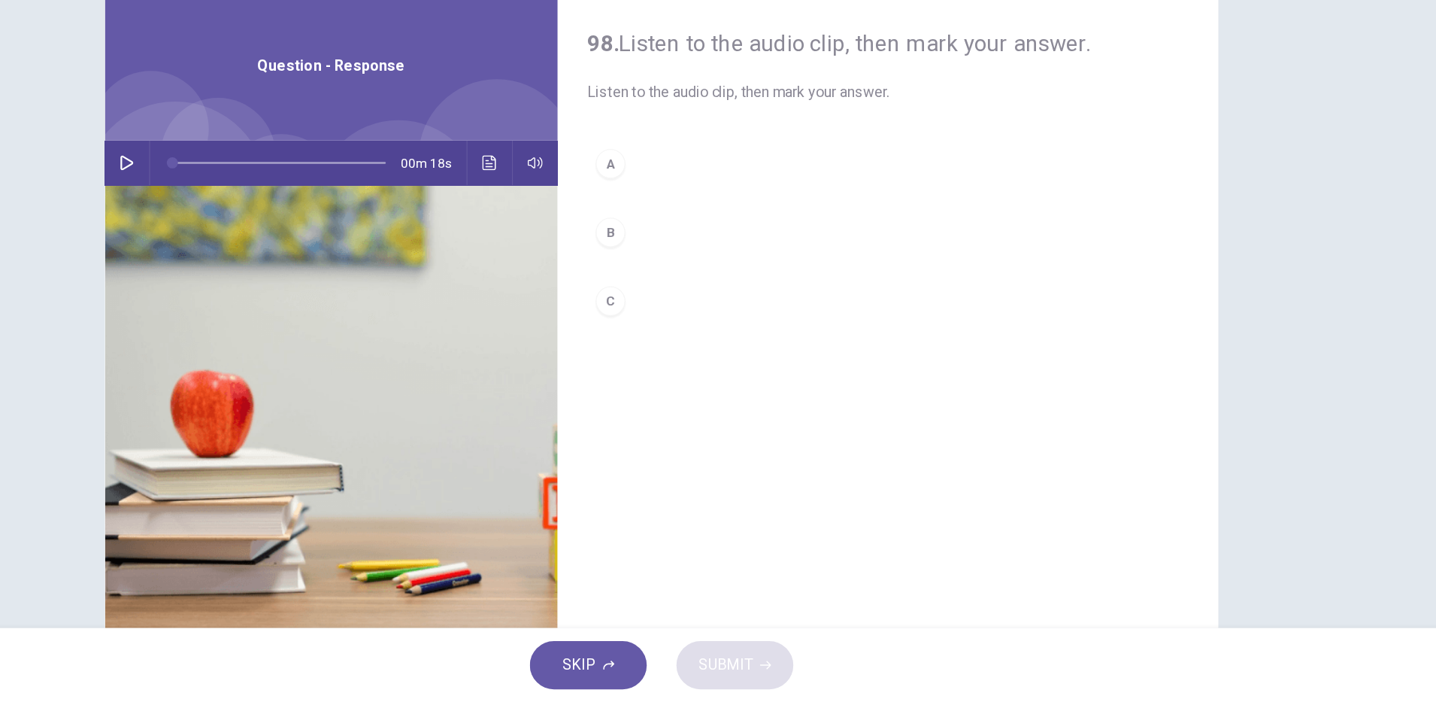
click at [284, 266] on icon "button" at bounding box center [285, 265] width 12 height 12
click at [675, 331] on div "B" at bounding box center [677, 321] width 24 height 24
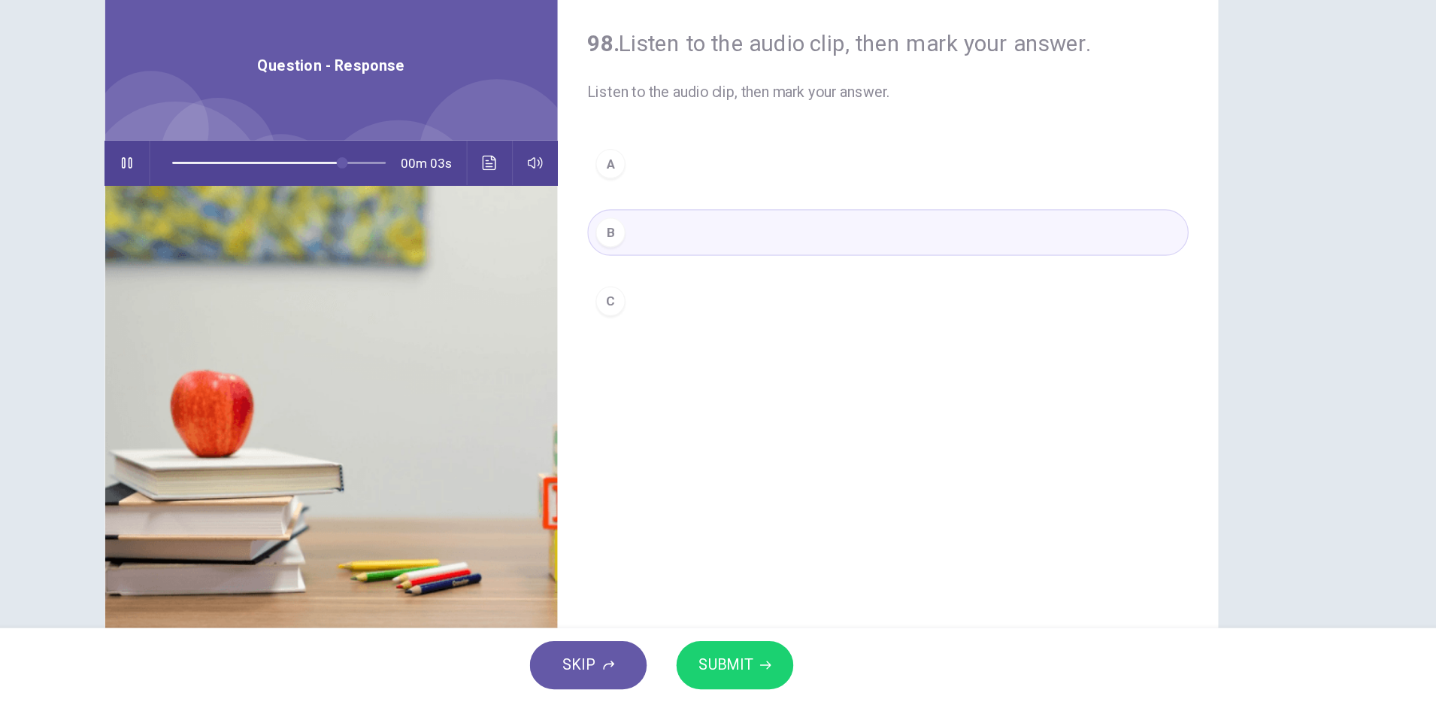
click at [782, 679] on span "SUBMIT" at bounding box center [770, 671] width 44 height 21
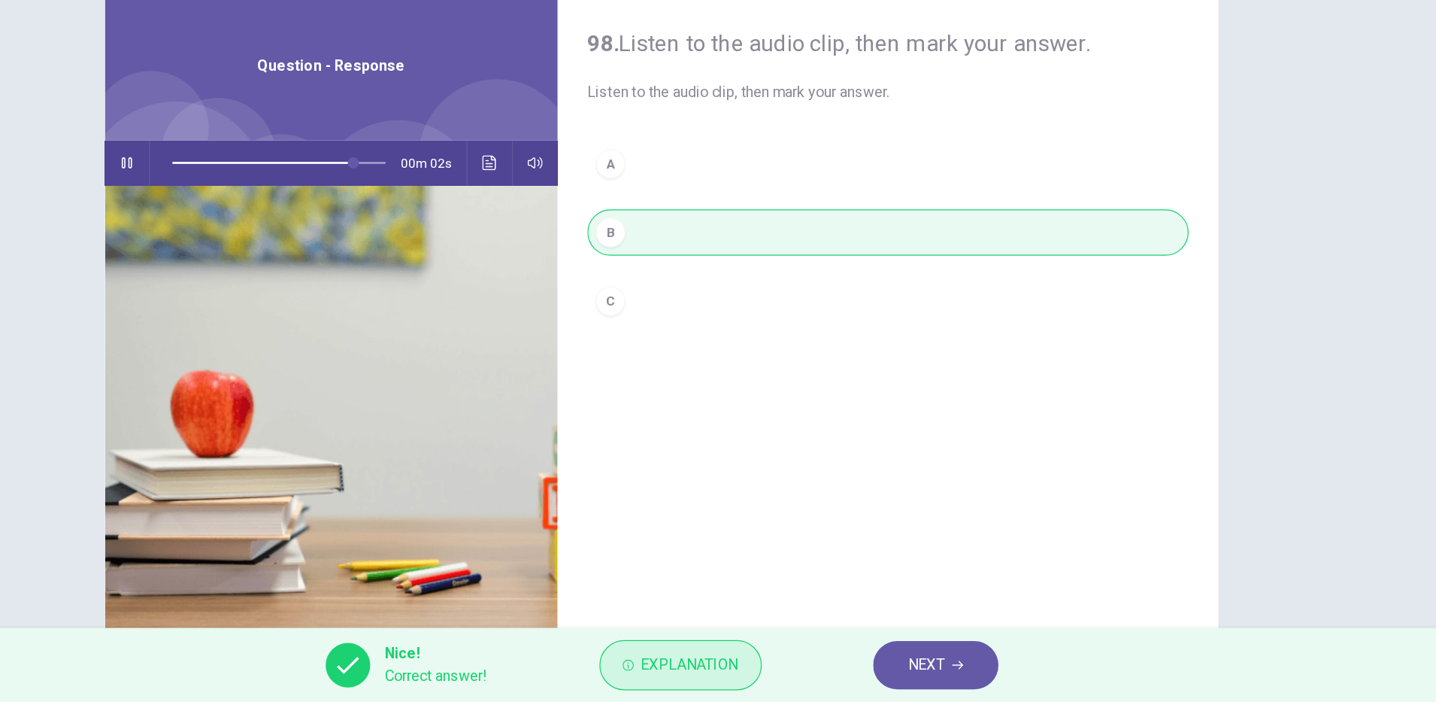
click at [769, 682] on button "Explanation" at bounding box center [734, 671] width 132 height 41
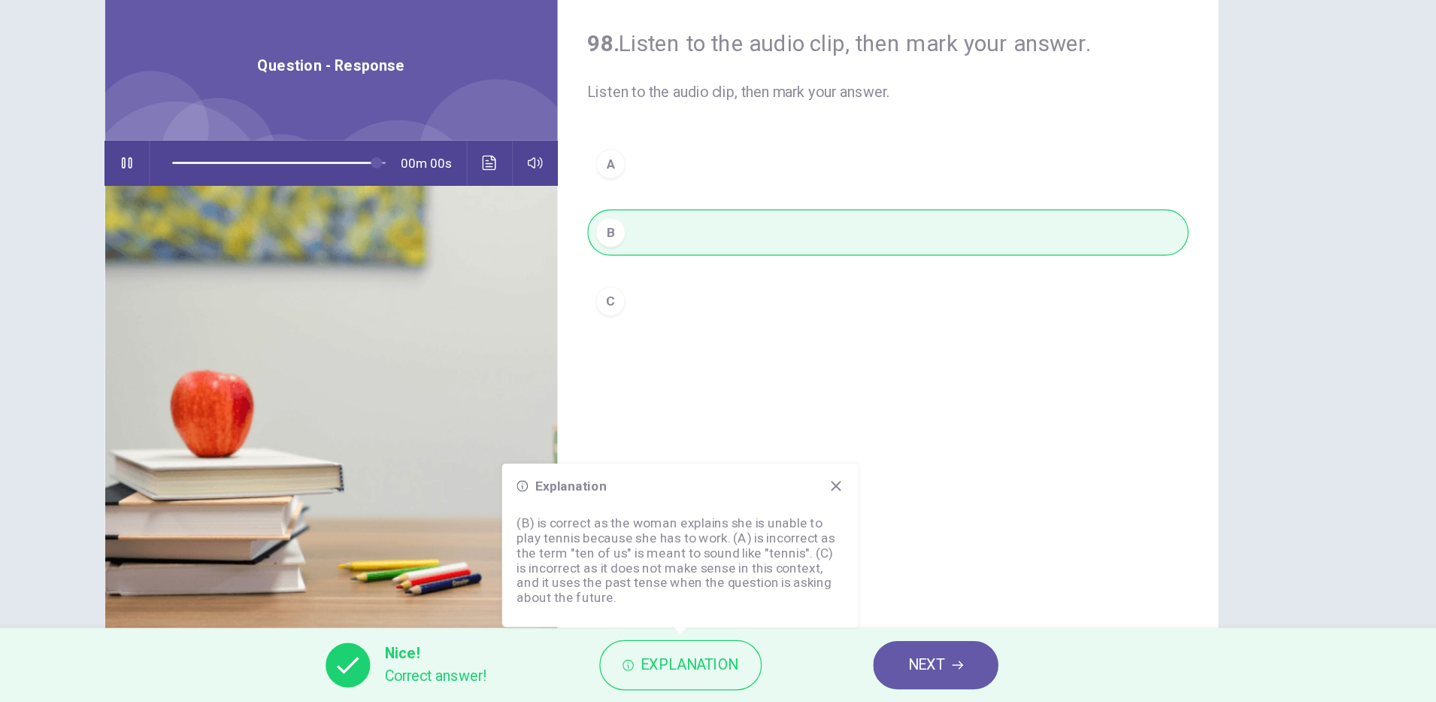
type input "*"
click at [923, 686] on button "NEXT" at bounding box center [941, 671] width 102 height 39
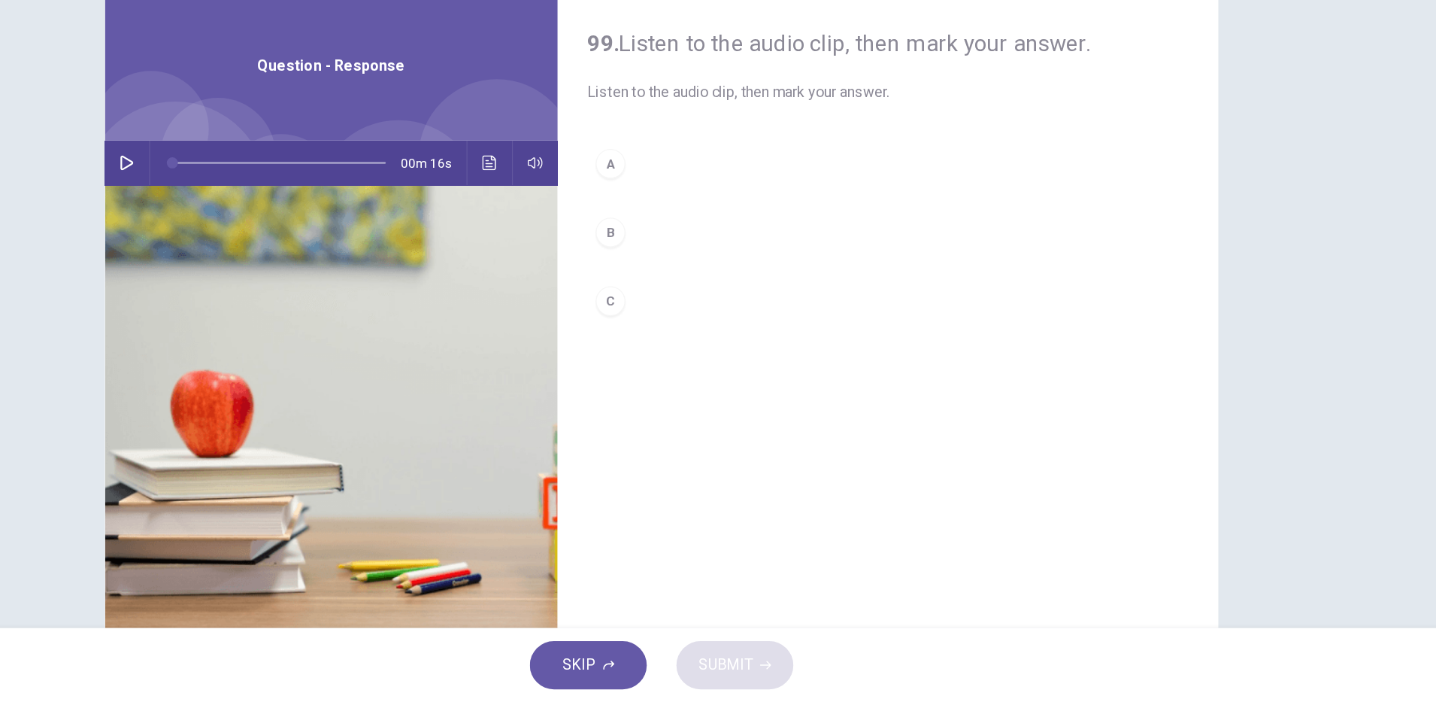
click at [273, 268] on button "button" at bounding box center [285, 265] width 24 height 36
click at [676, 326] on div "B" at bounding box center [677, 321] width 24 height 24
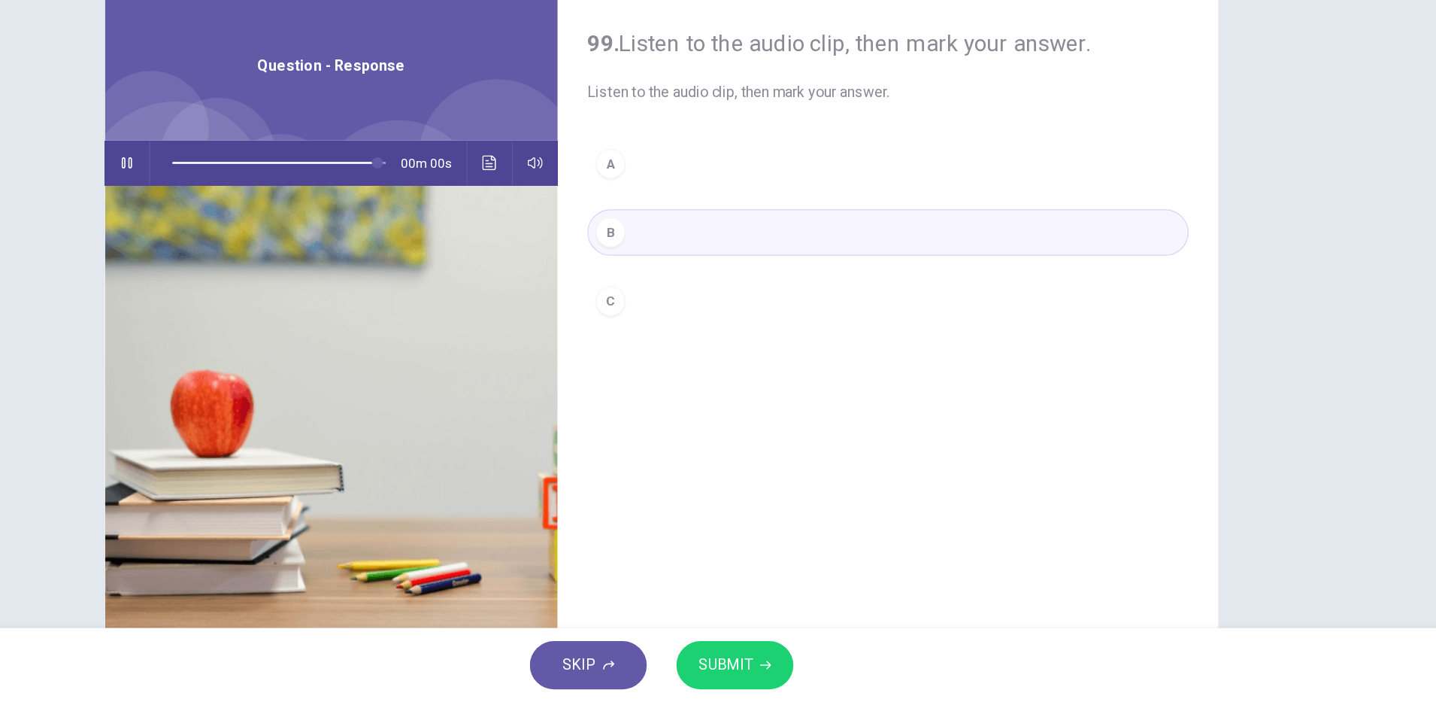
type input "*"
click at [573, 263] on icon "Click to see the audio transcription" at bounding box center [578, 265] width 11 height 12
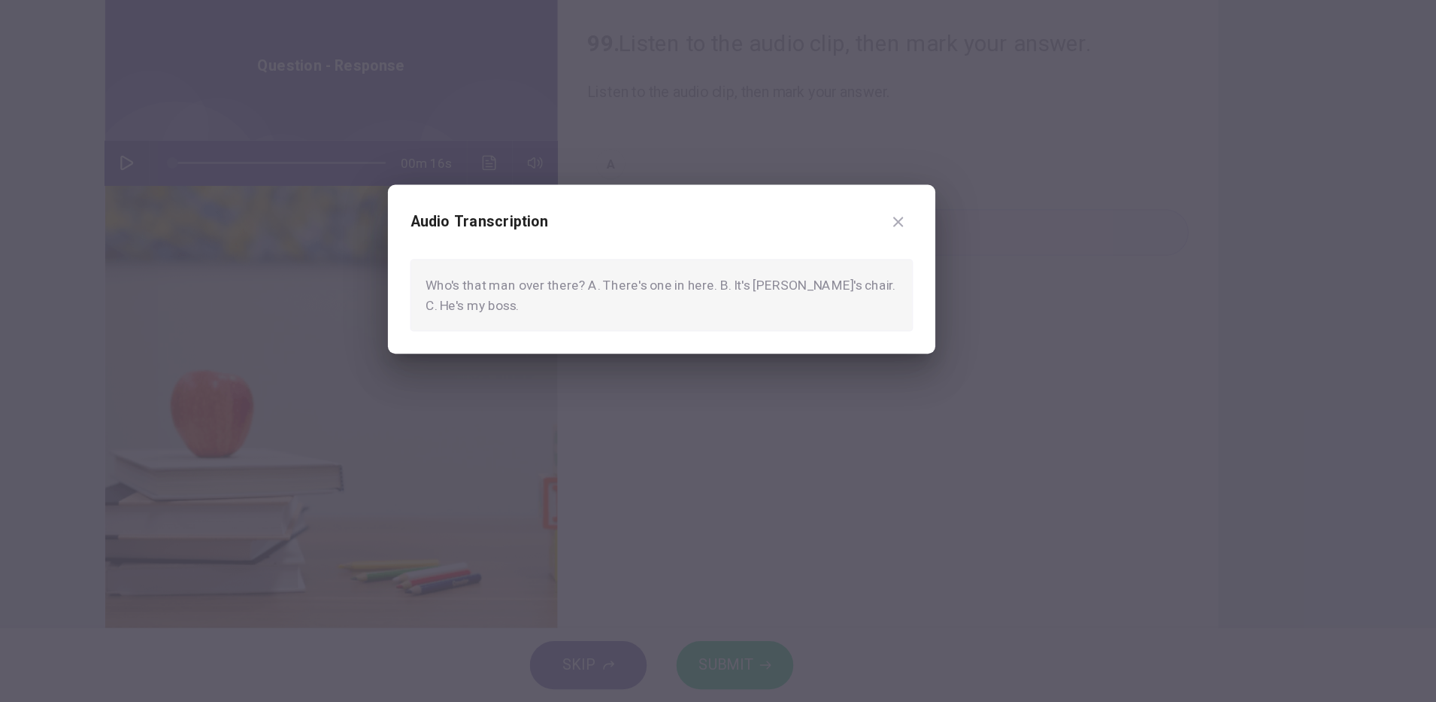
click at [775, 516] on div at bounding box center [718, 351] width 1436 height 702
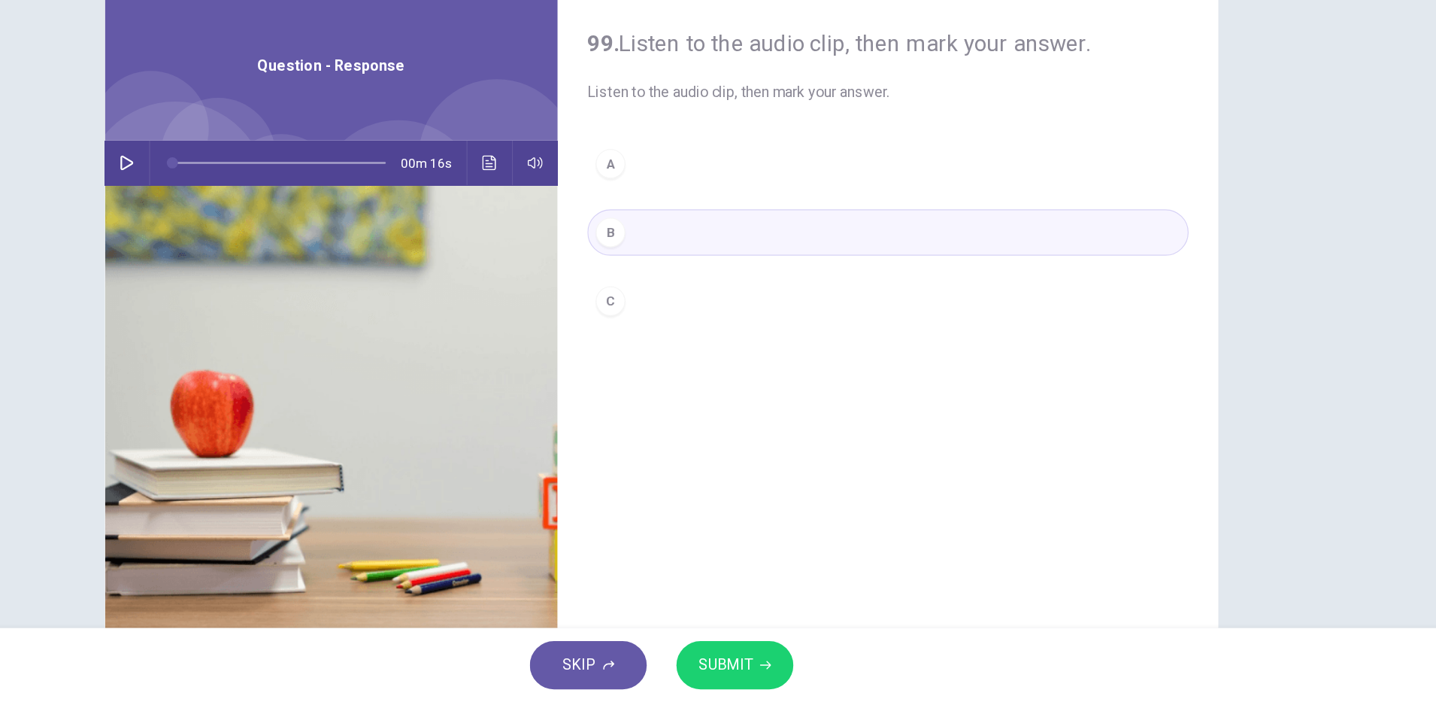
click at [670, 366] on div "C" at bounding box center [677, 377] width 24 height 24
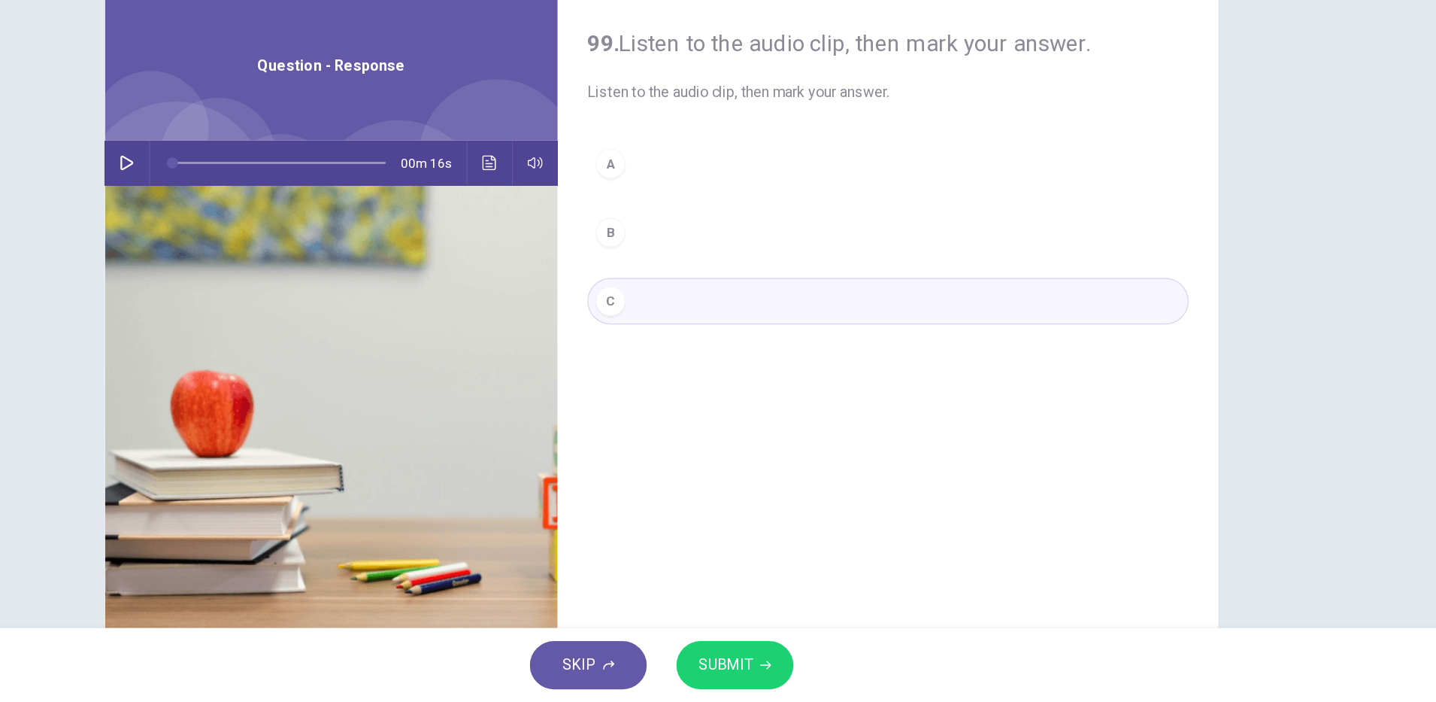
click at [779, 678] on span "SUBMIT" at bounding box center [770, 671] width 44 height 21
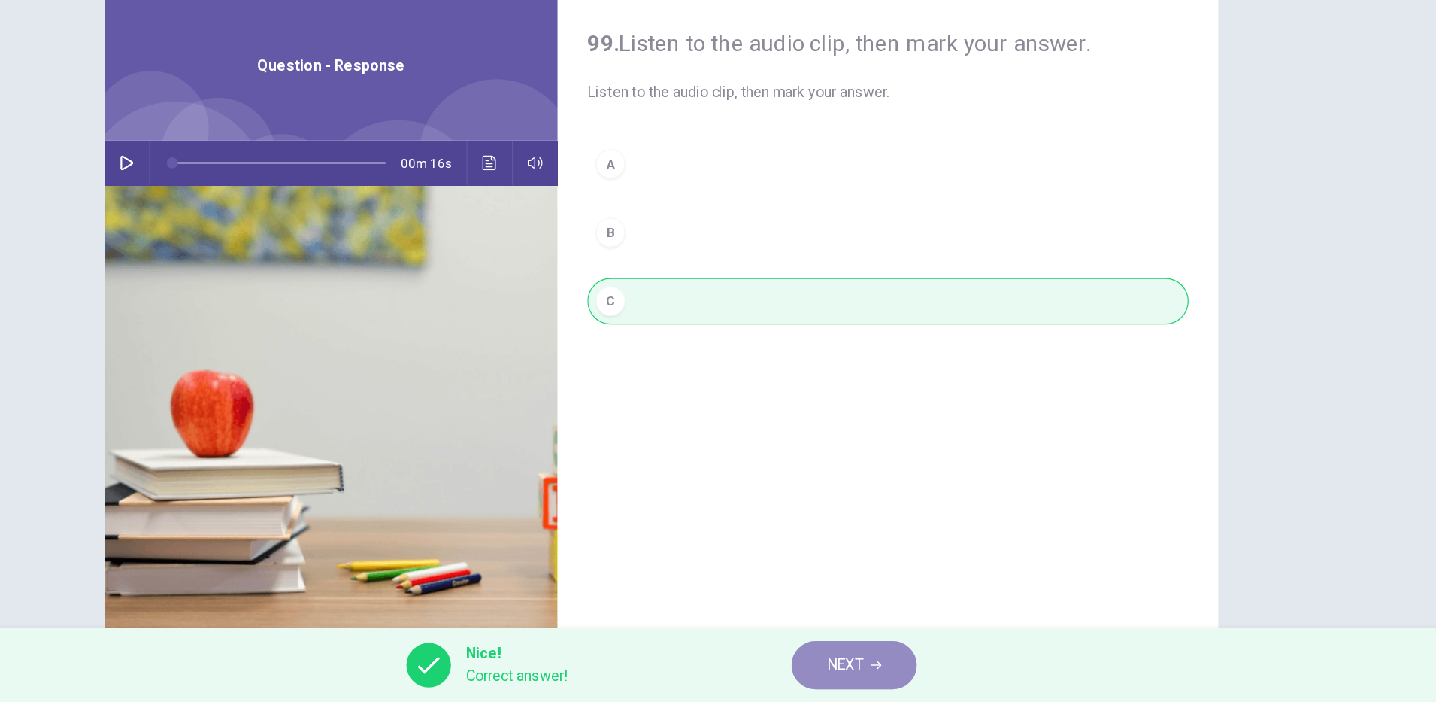
click at [853, 682] on button "NEXT" at bounding box center [874, 671] width 102 height 39
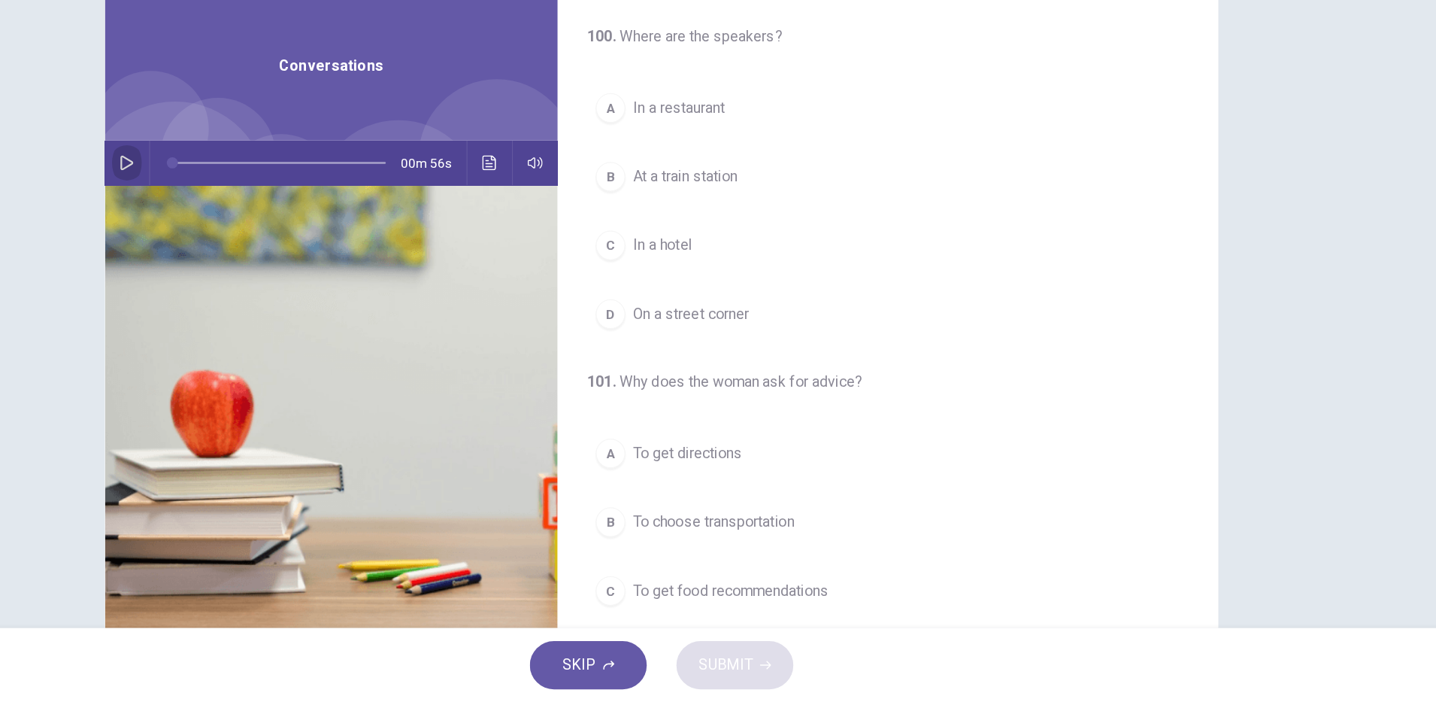
click at [279, 262] on icon "button" at bounding box center [285, 265] width 12 height 12
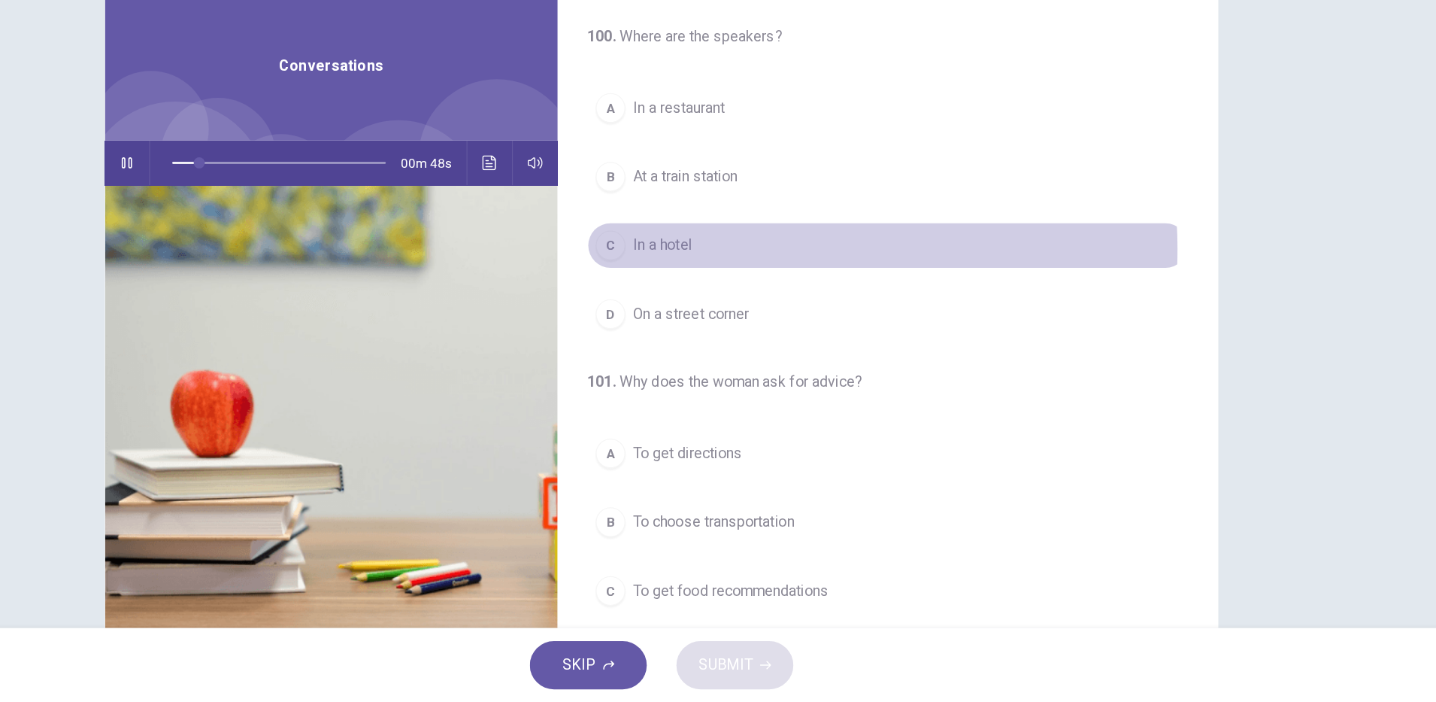
click at [772, 335] on button "C In a hotel" at bounding box center [901, 332] width 487 height 38
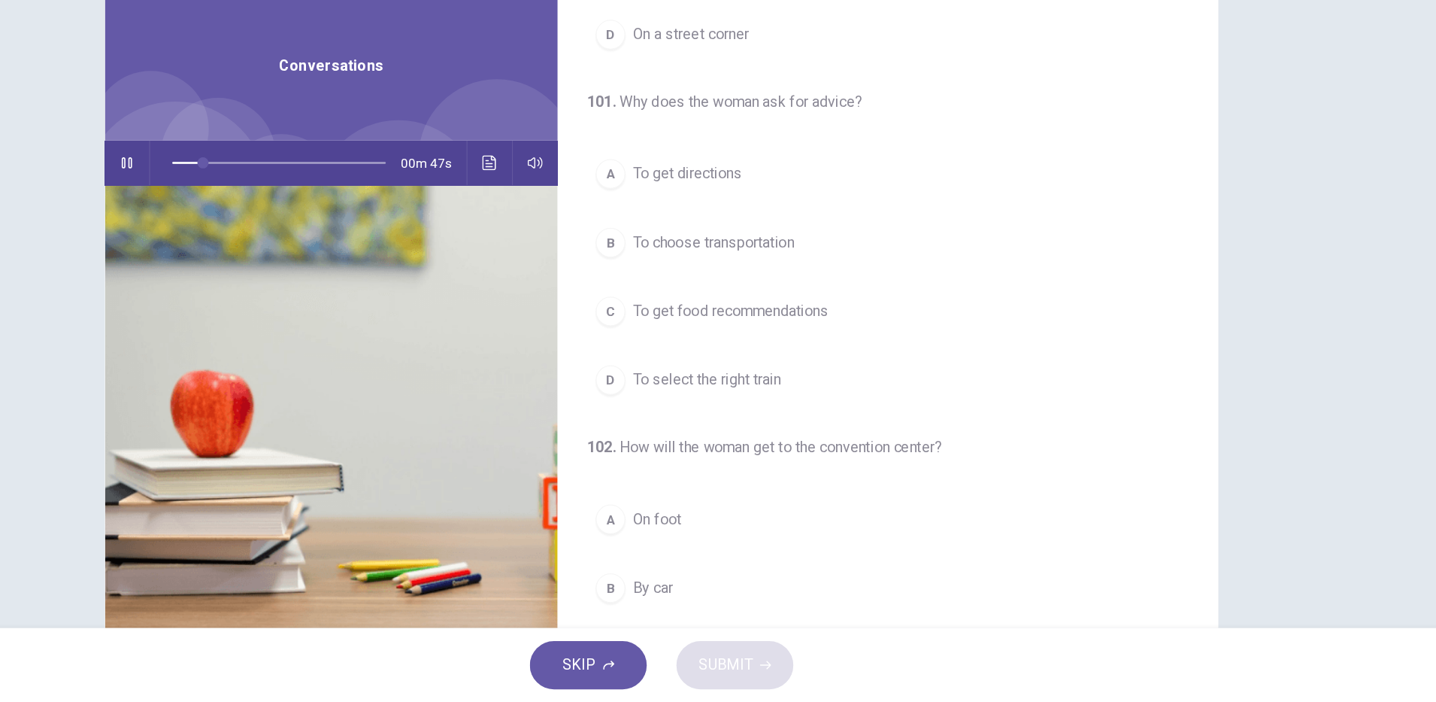
scroll to position [229, 0]
click at [817, 333] on span "To choose transportation" at bounding box center [760, 327] width 131 height 18
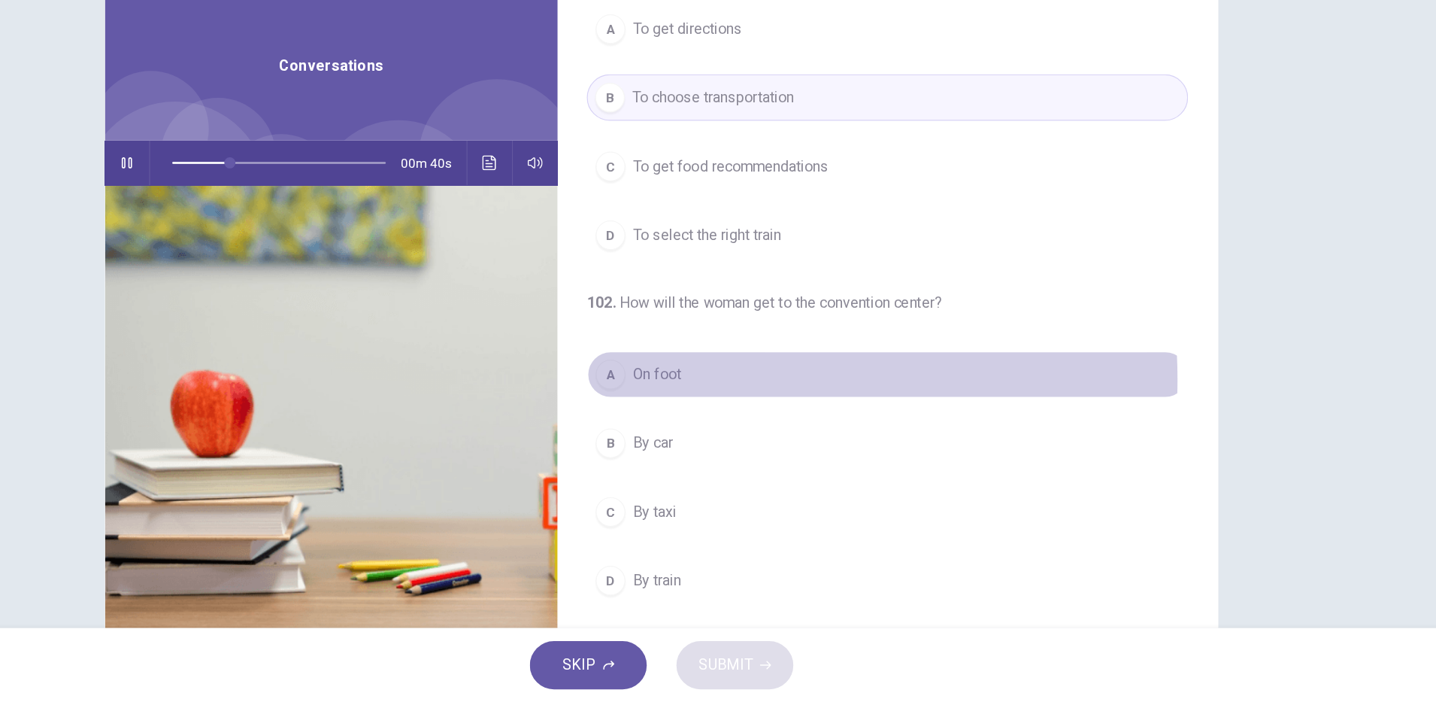
click at [714, 440] on span "On foot" at bounding box center [714, 436] width 39 height 18
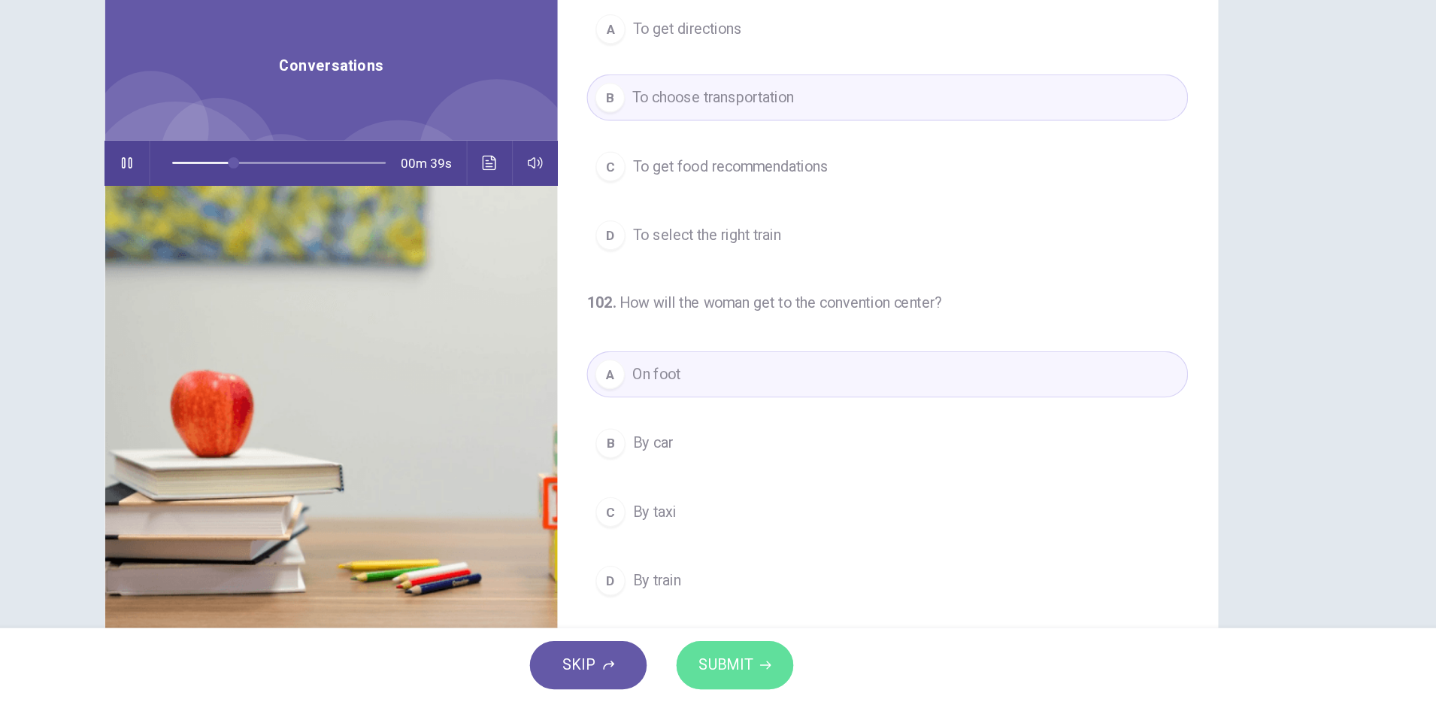
click at [769, 677] on span "SUBMIT" at bounding box center [770, 671] width 44 height 21
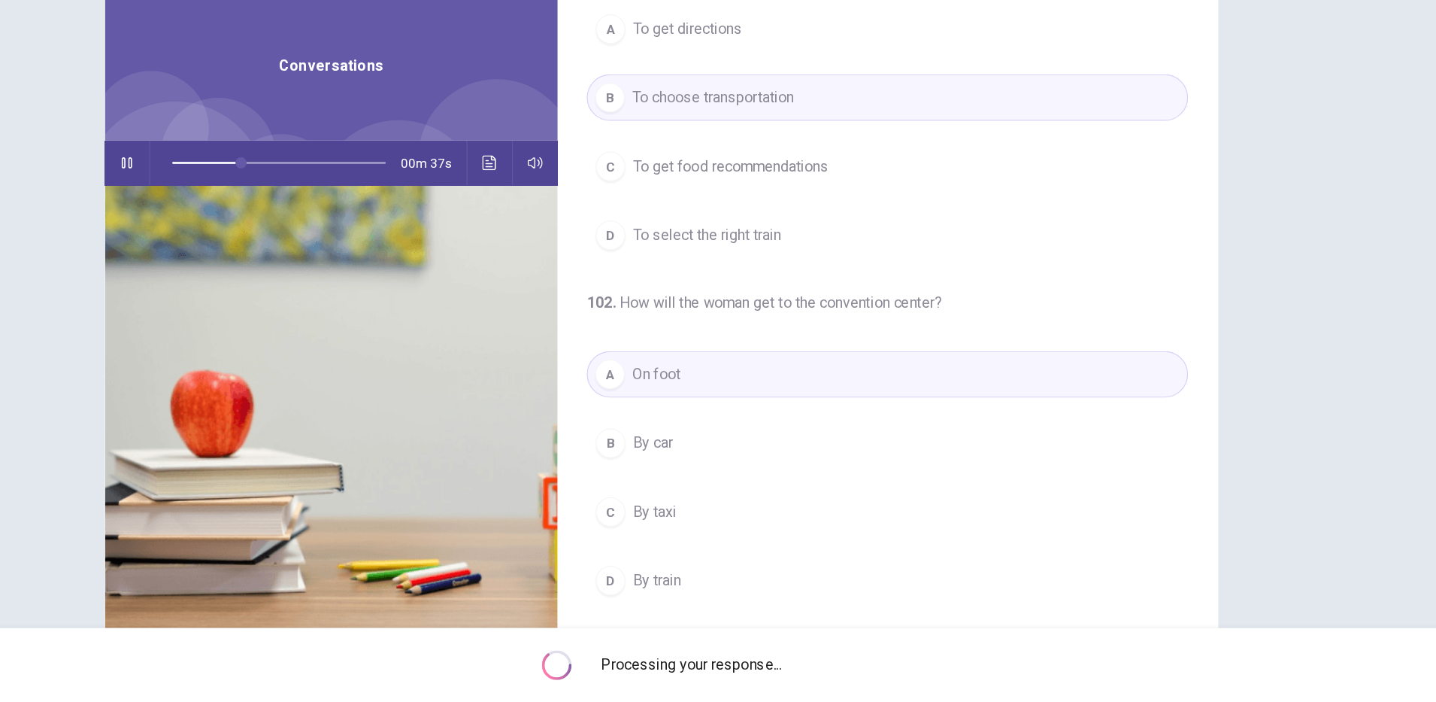
type input "**"
